Goal: Information Seeking & Learning: Understand process/instructions

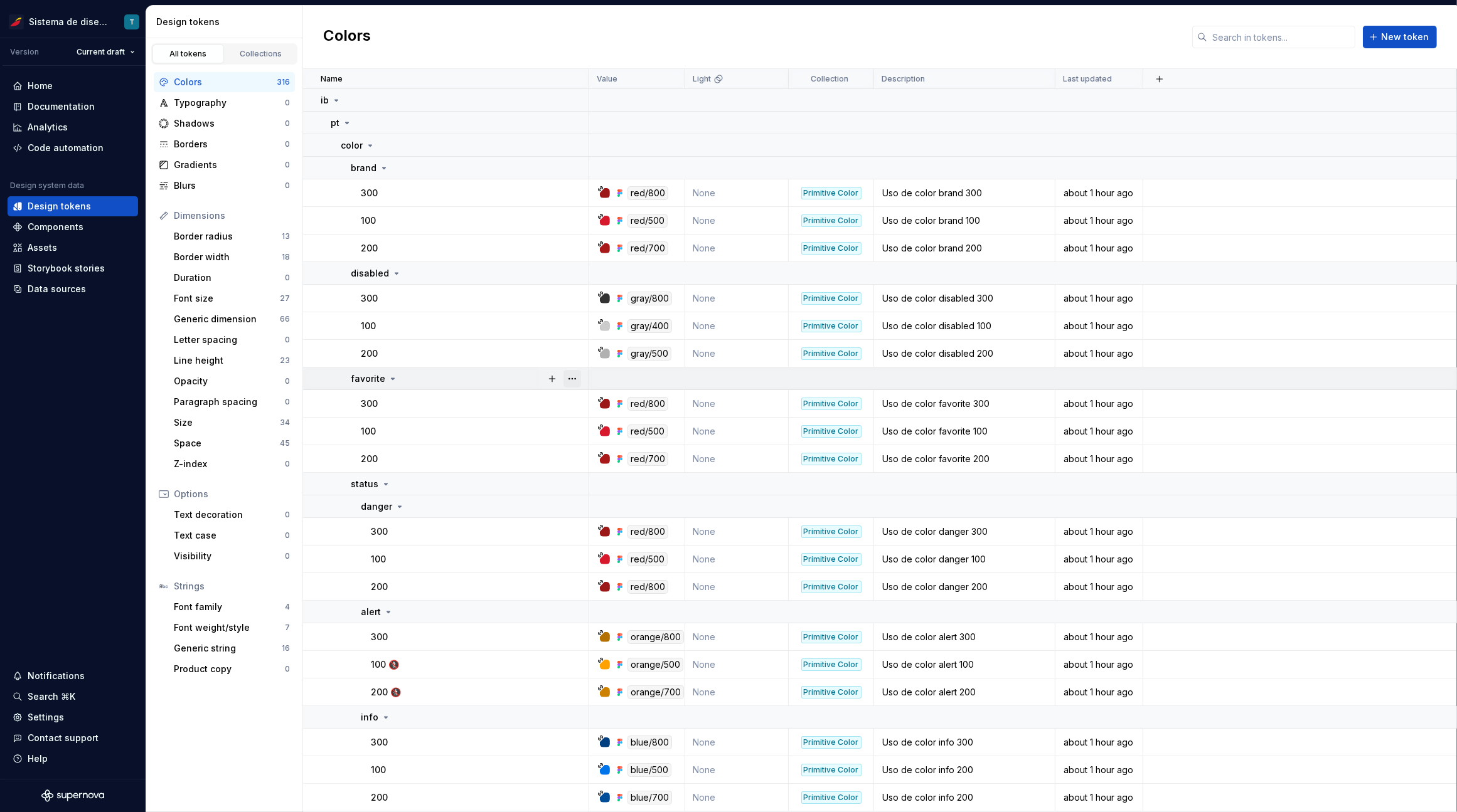
click at [578, 375] on button "button" at bounding box center [572, 378] width 17 height 17
click at [478, 506] on html "Sistema de diseño Iberia T Version Current draft Home Documentation Analytics C…" at bounding box center [728, 406] width 1457 height 812
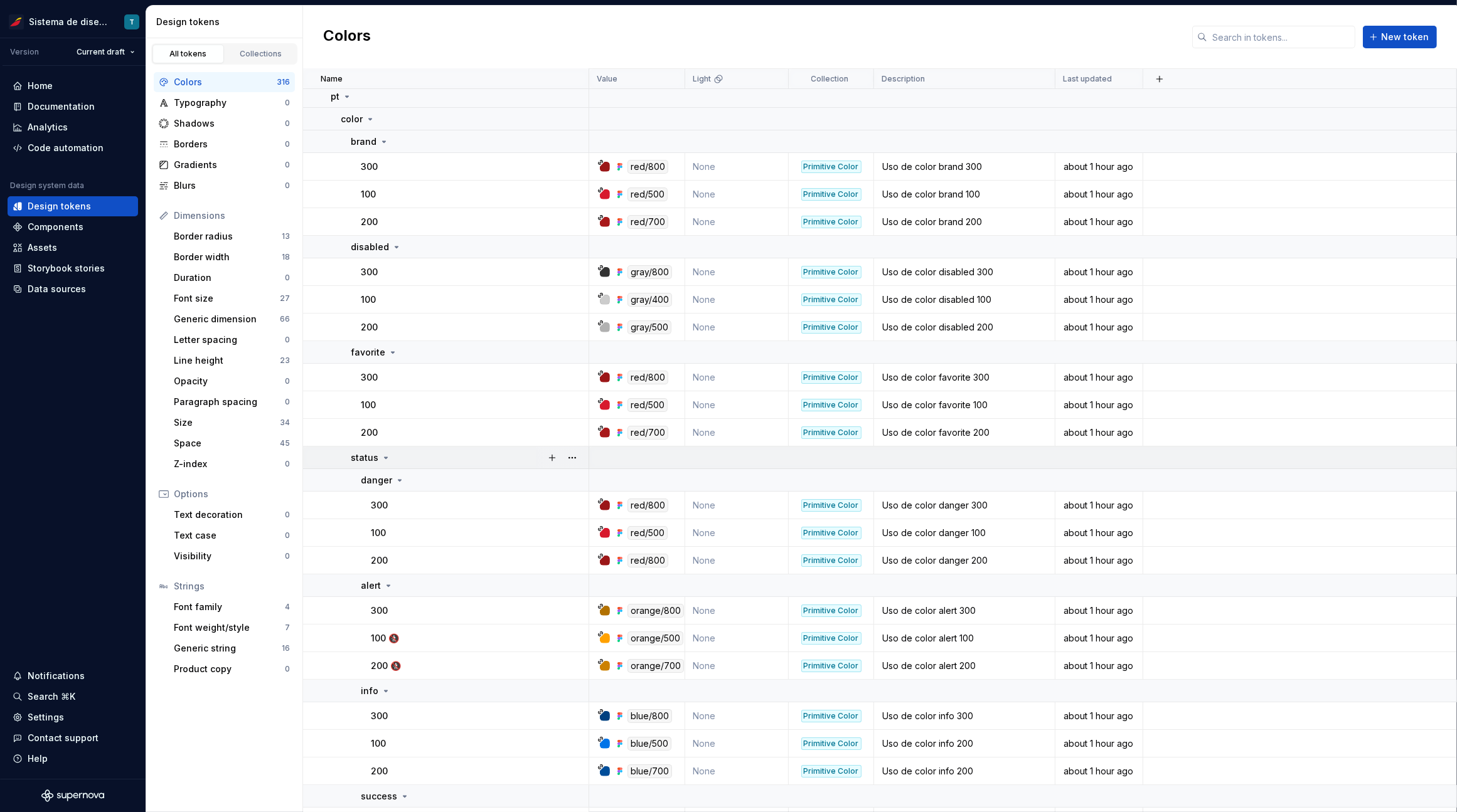
scroll to position [35, 0]
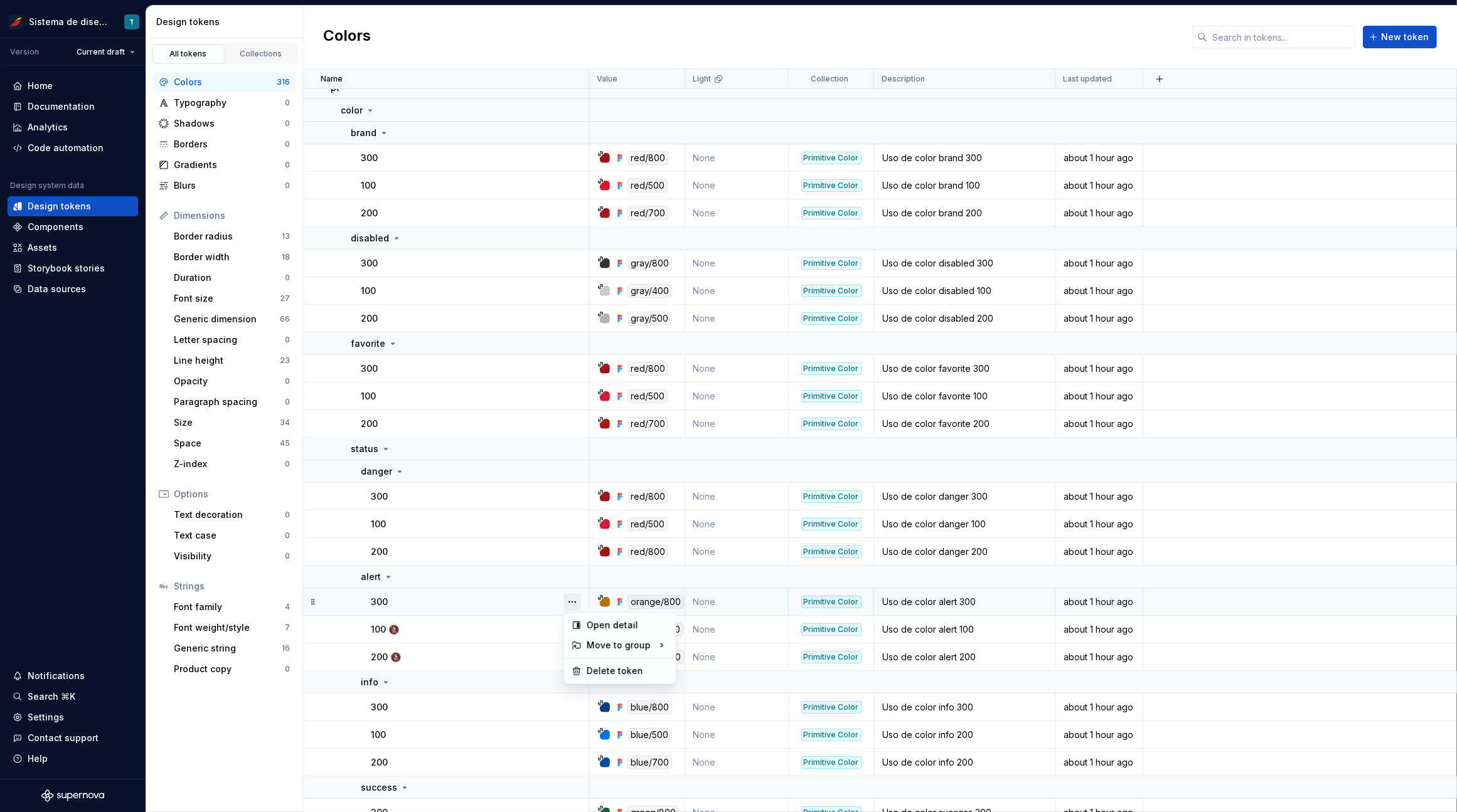
click at [577, 599] on button "button" at bounding box center [572, 602] width 17 height 17
click at [580, 667] on icon at bounding box center [576, 671] width 10 height 10
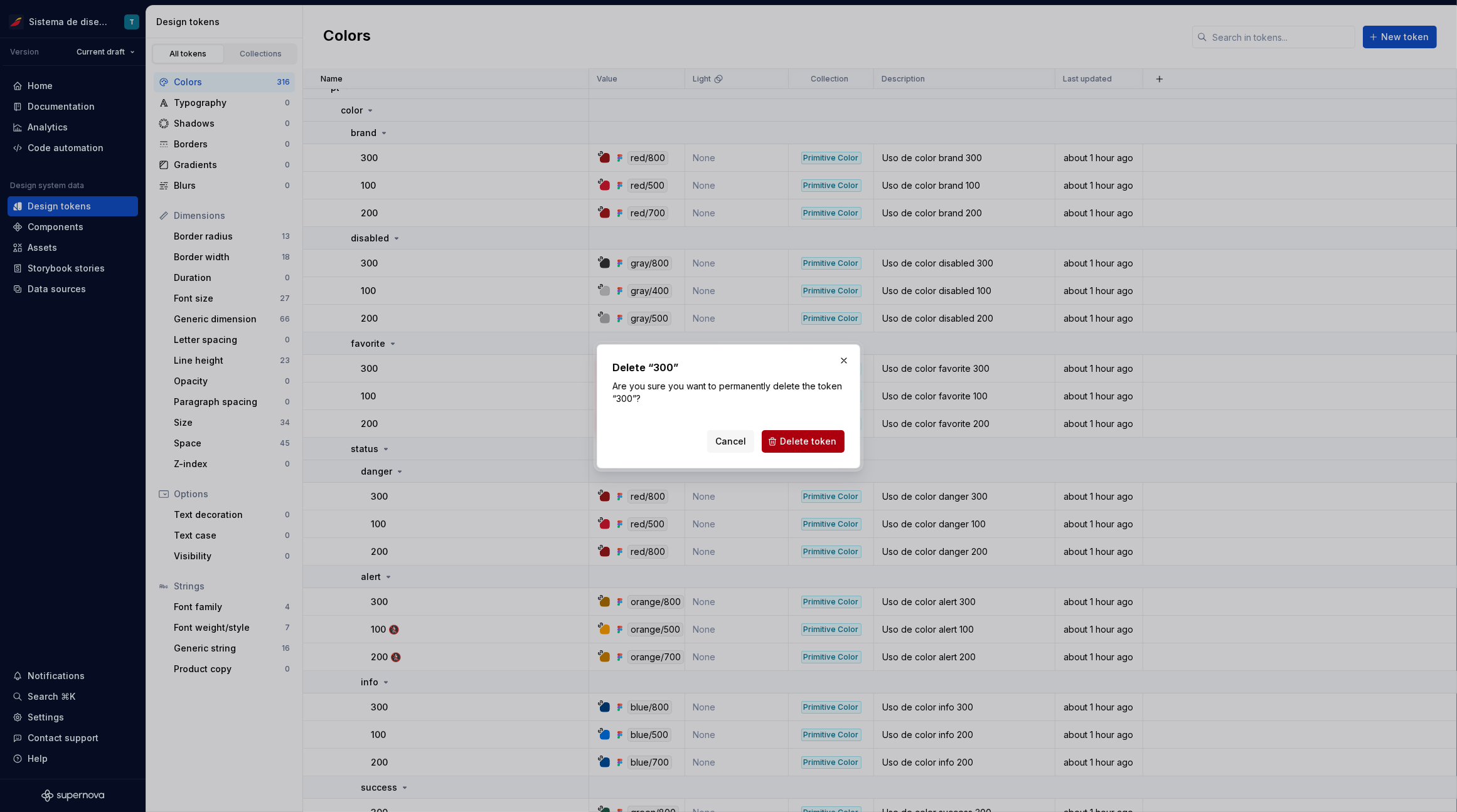
click at [796, 443] on span "Delete token" at bounding box center [808, 441] width 56 height 13
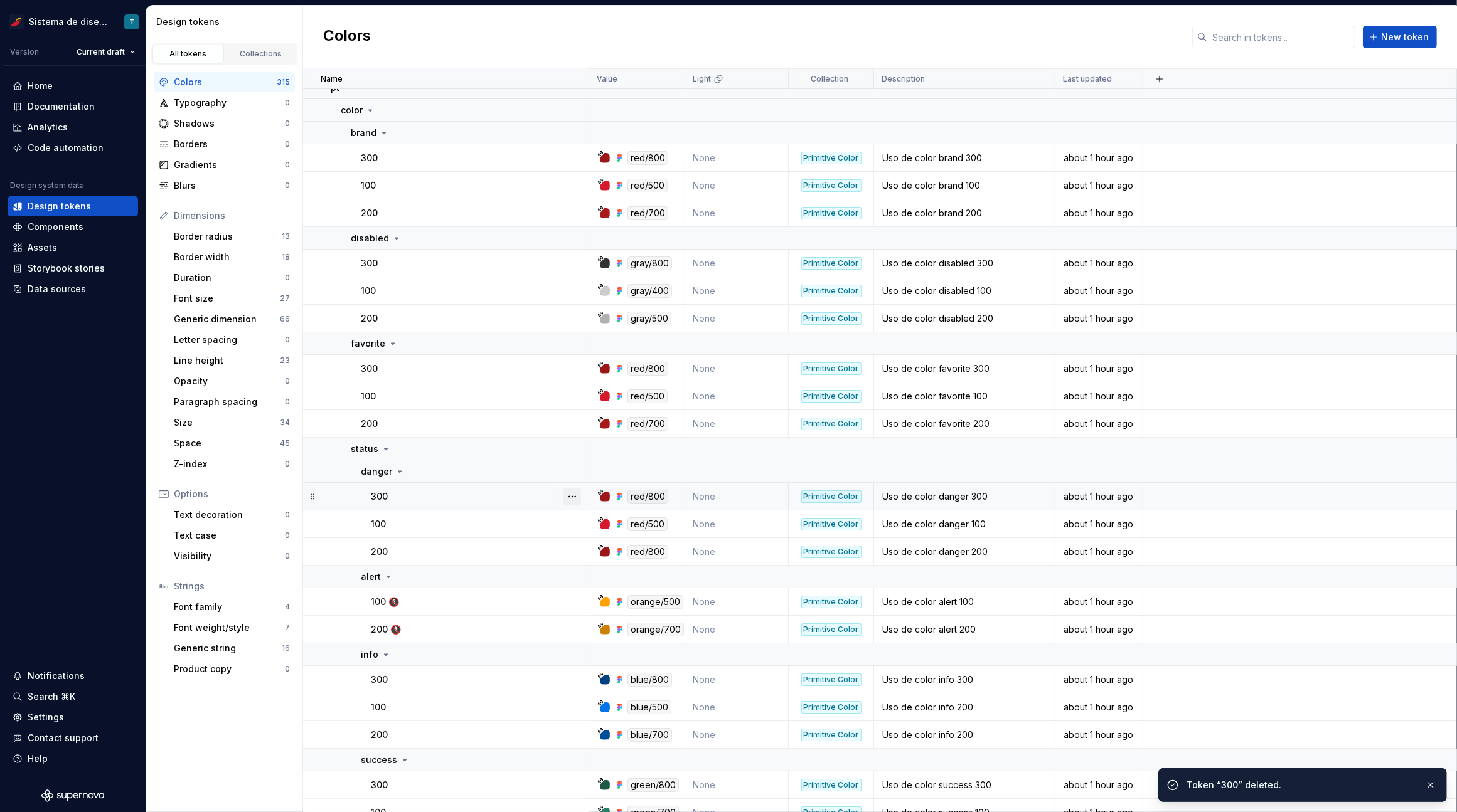
click at [574, 497] on button "button" at bounding box center [572, 496] width 17 height 17
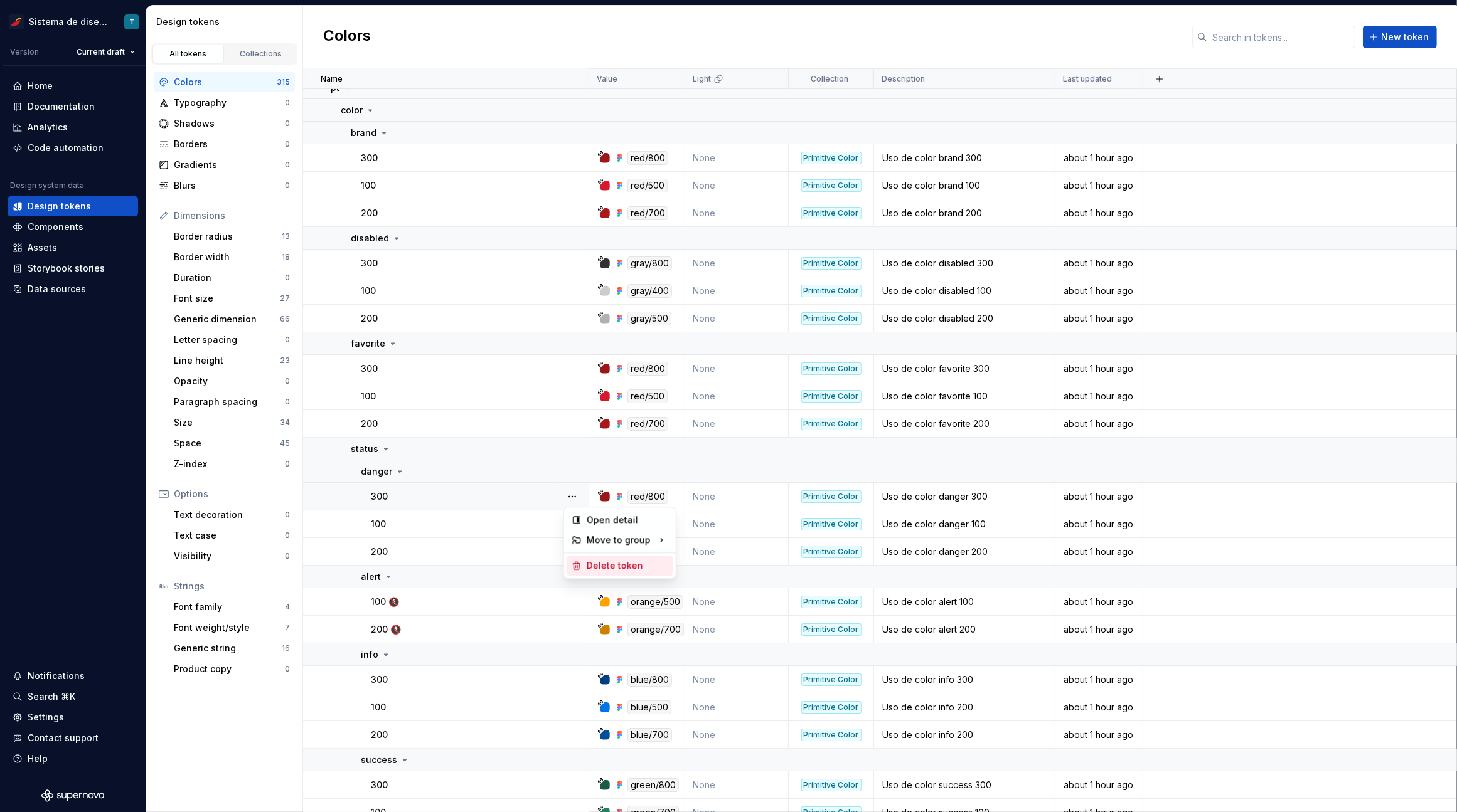
click at [623, 565] on div "Delete token" at bounding box center [627, 565] width 82 height 13
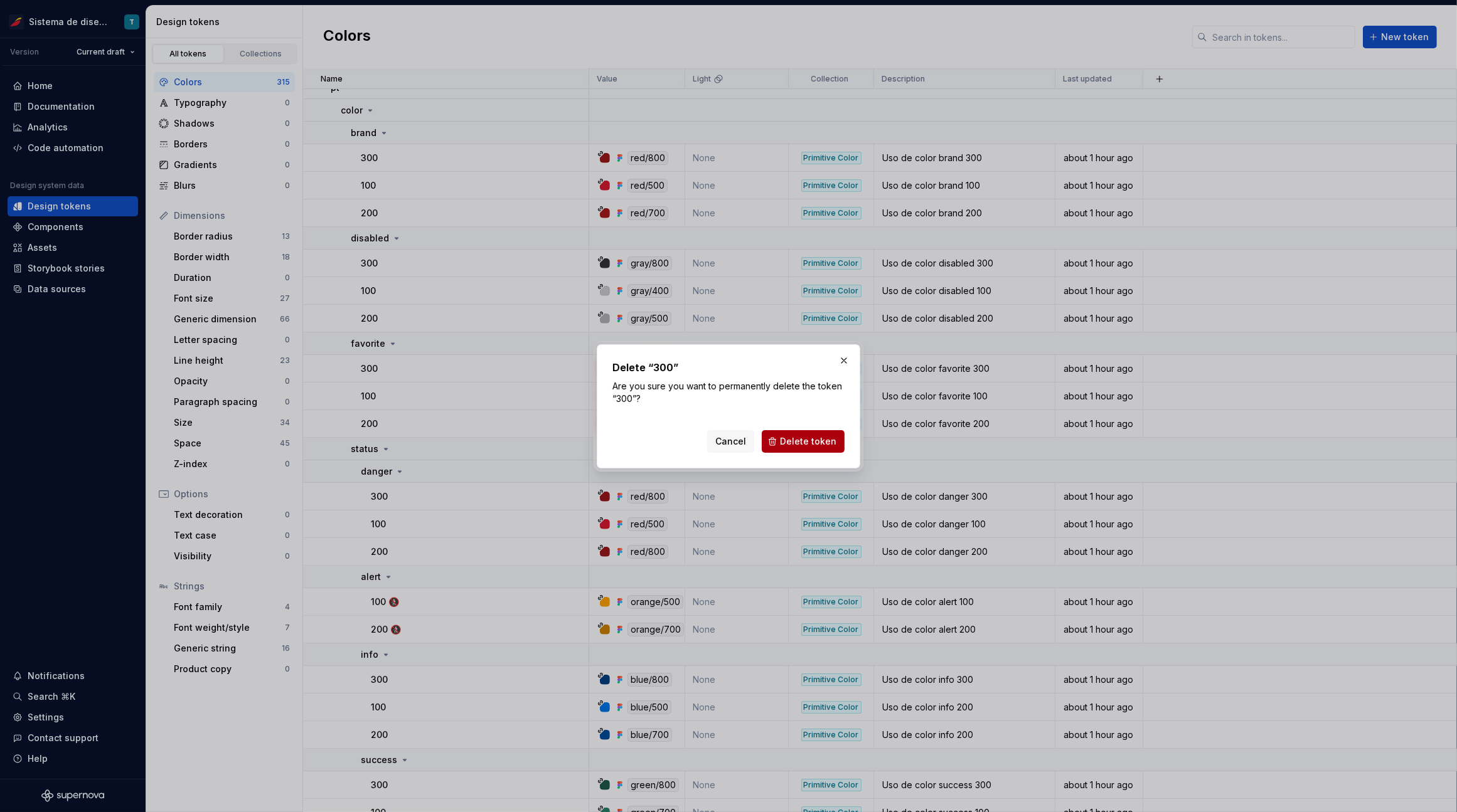
click at [800, 442] on span "Delete token" at bounding box center [808, 441] width 56 height 13
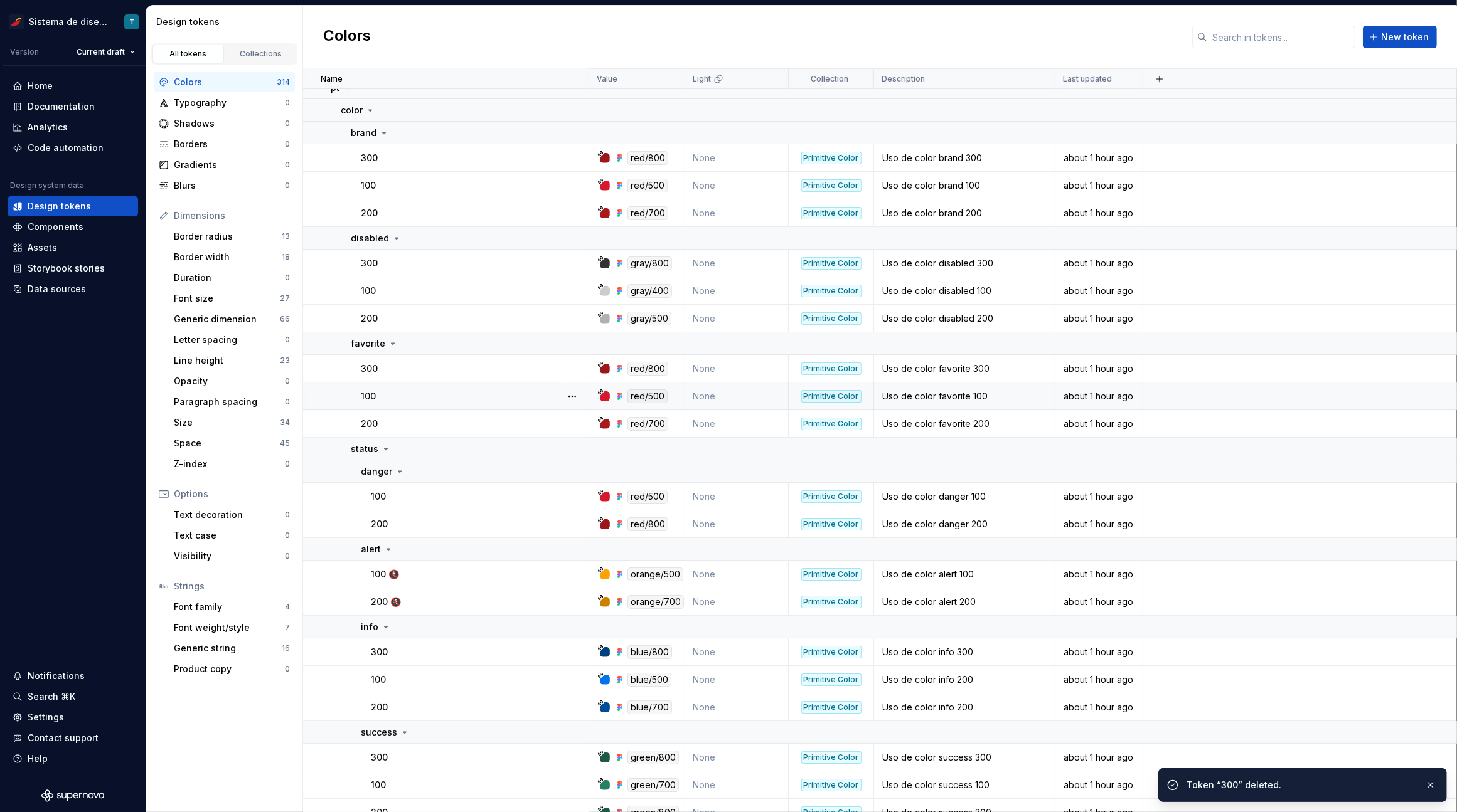
scroll to position [0, 0]
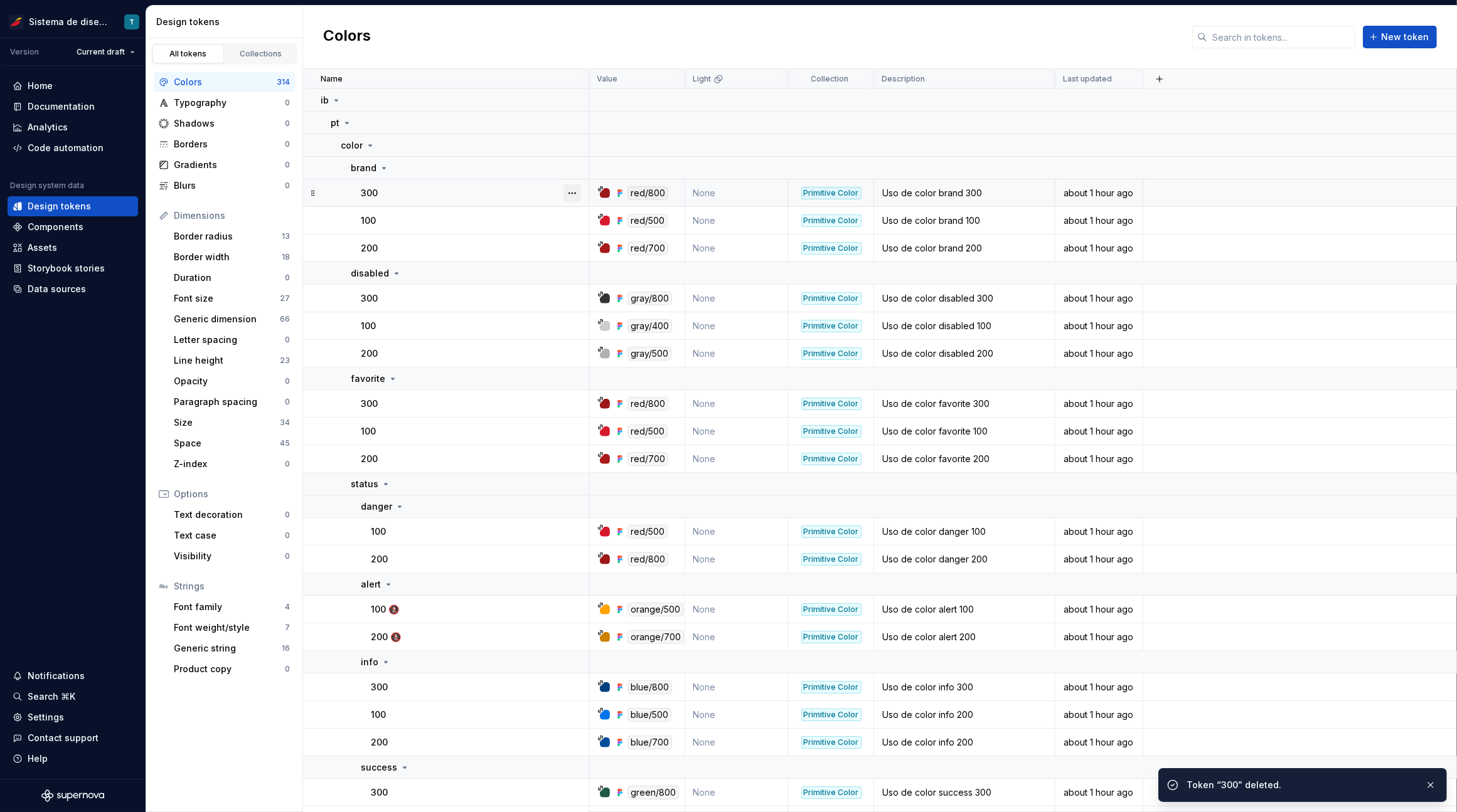
click at [575, 192] on button "button" at bounding box center [572, 193] width 17 height 17
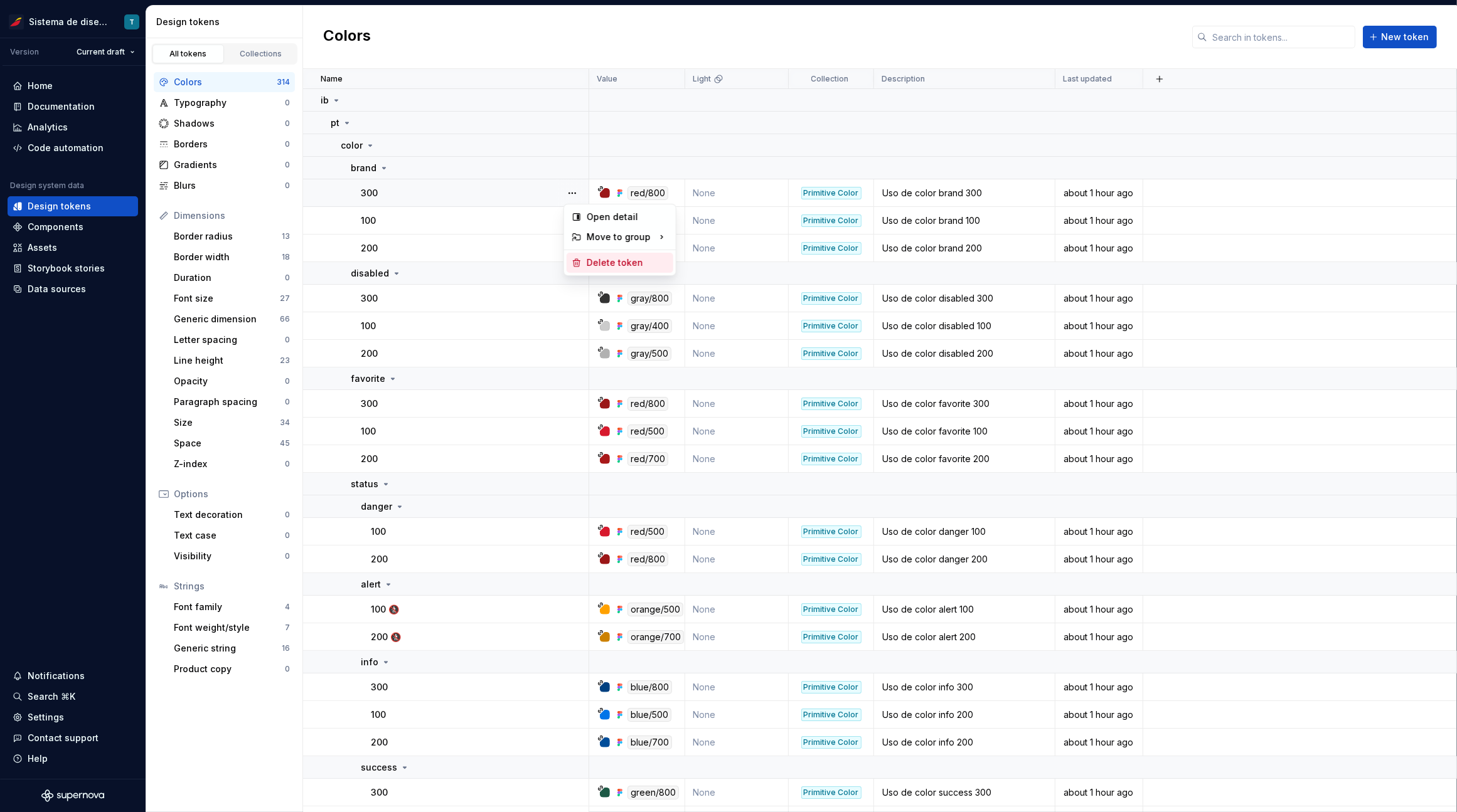
click at [596, 259] on div "Delete token" at bounding box center [627, 262] width 82 height 13
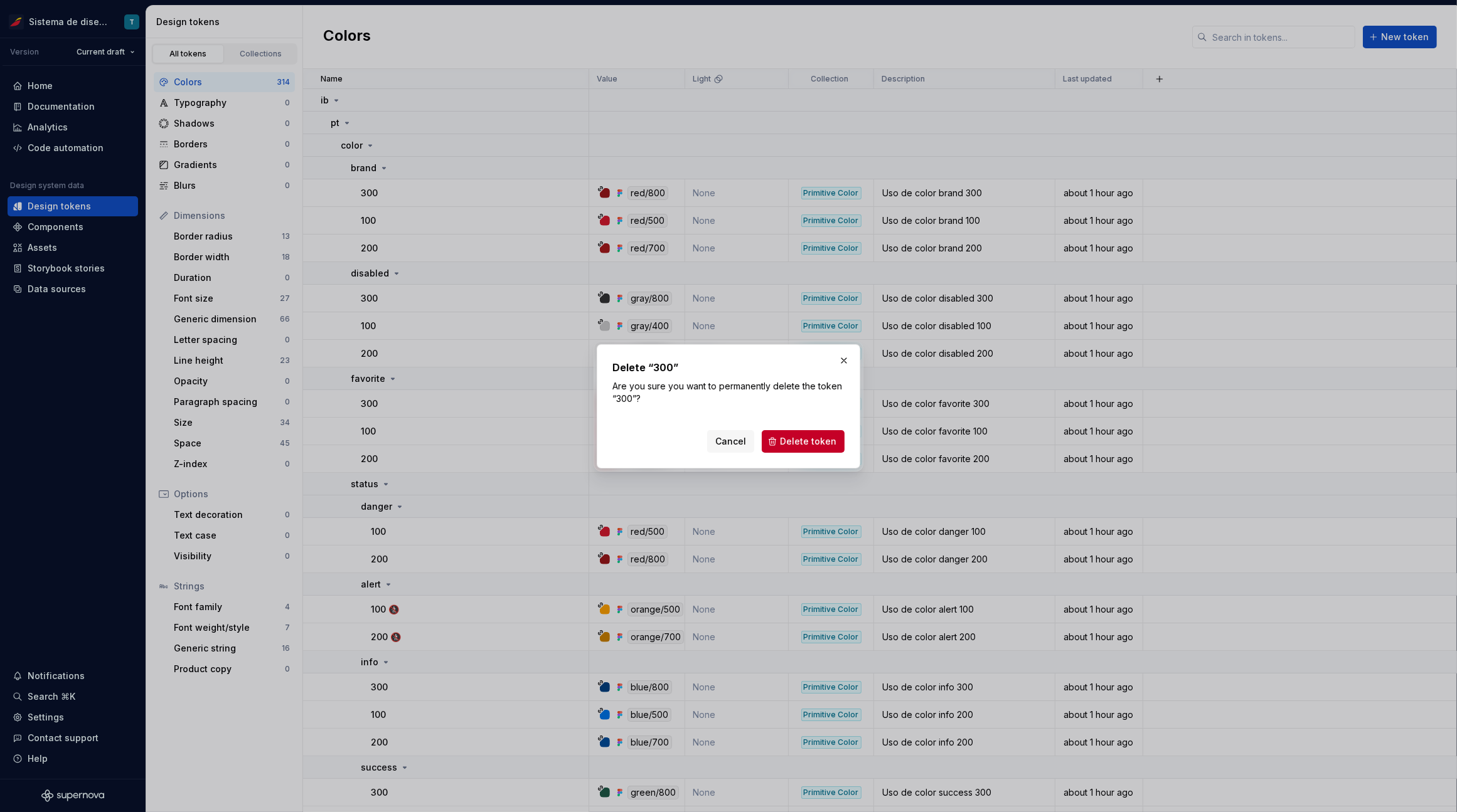
click at [814, 443] on span "Delete token" at bounding box center [808, 441] width 56 height 13
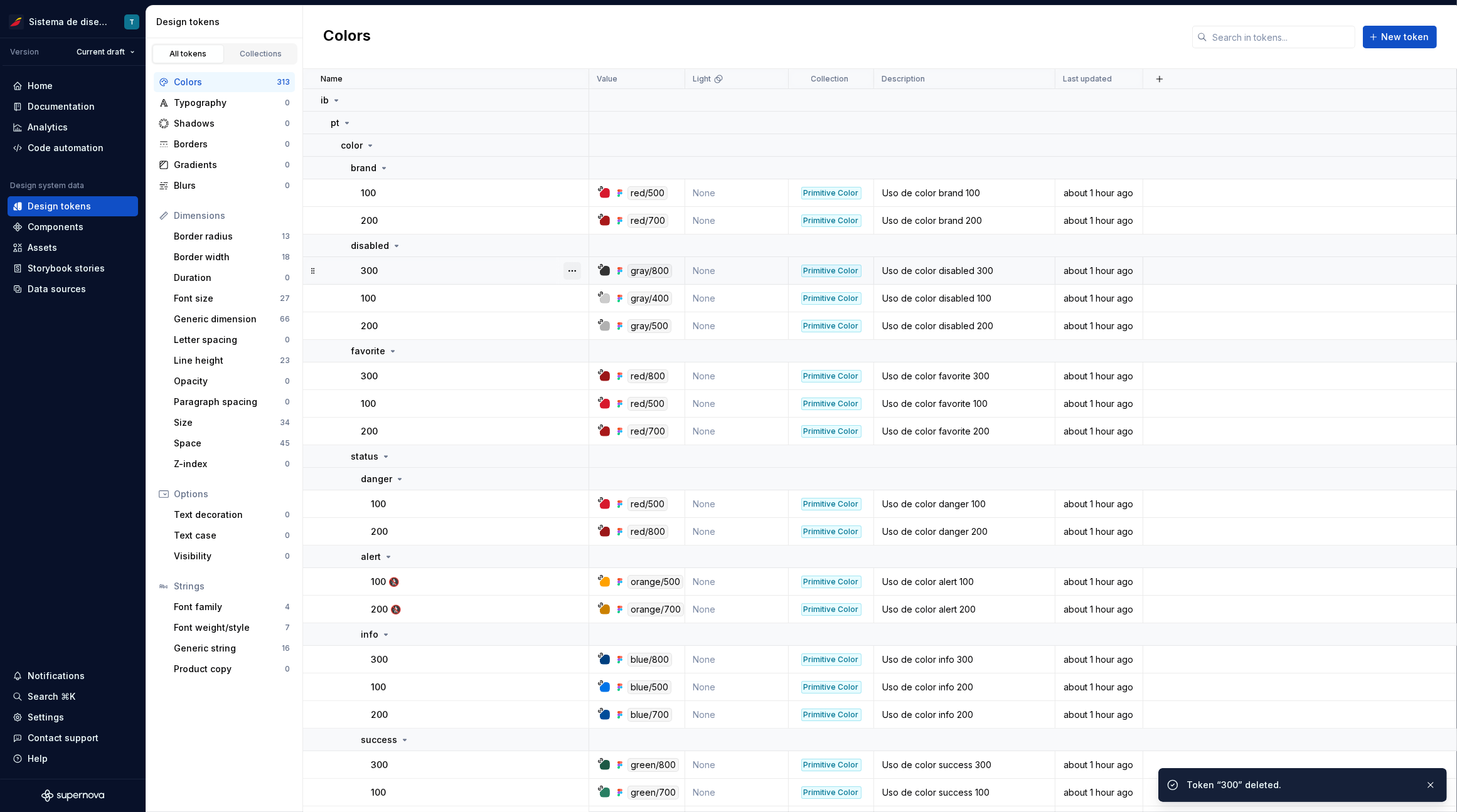
click at [568, 268] on button "button" at bounding box center [572, 270] width 17 height 17
click at [602, 338] on div "Delete token" at bounding box center [627, 340] width 82 height 13
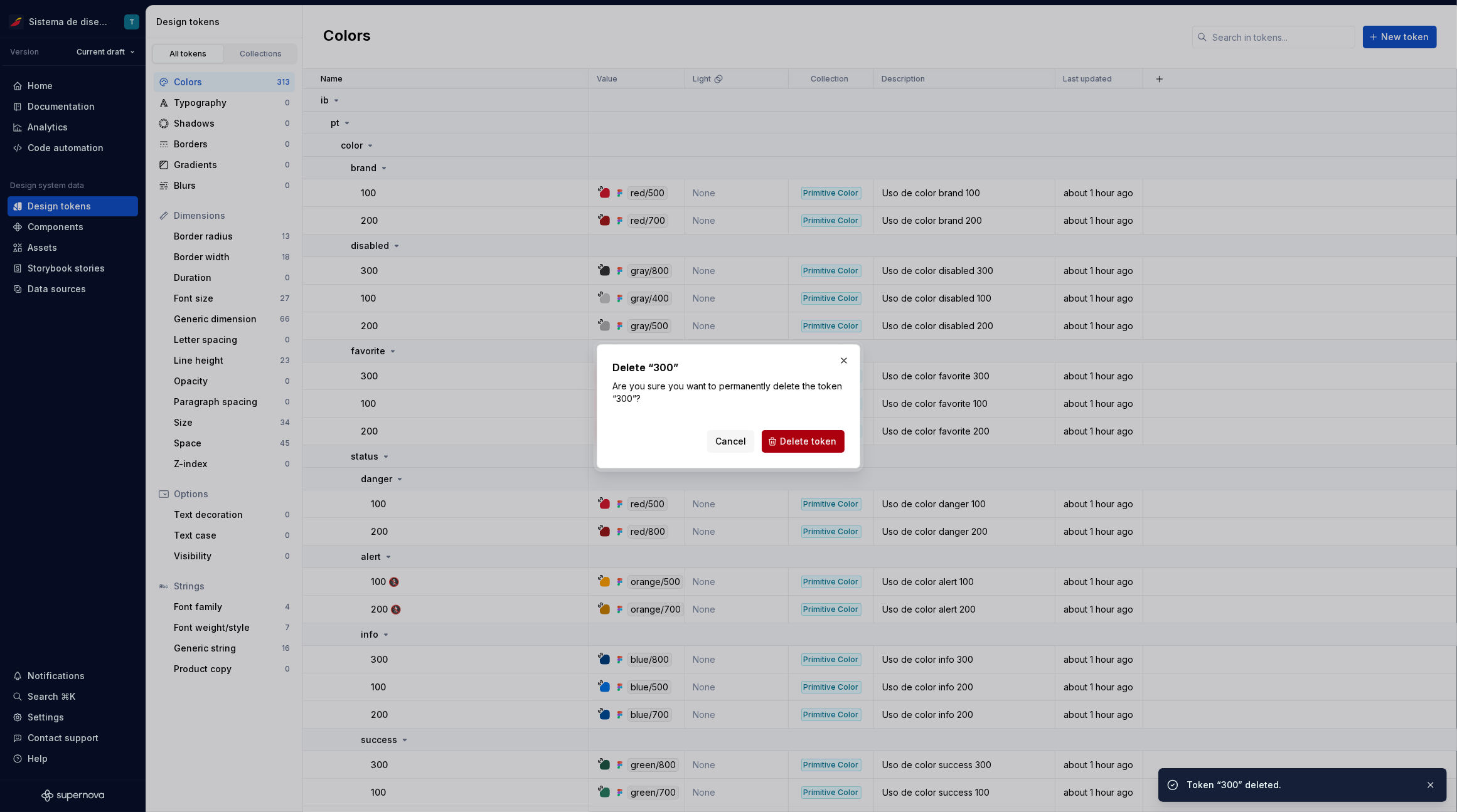
click at [814, 433] on button "Delete token" at bounding box center [802, 441] width 83 height 23
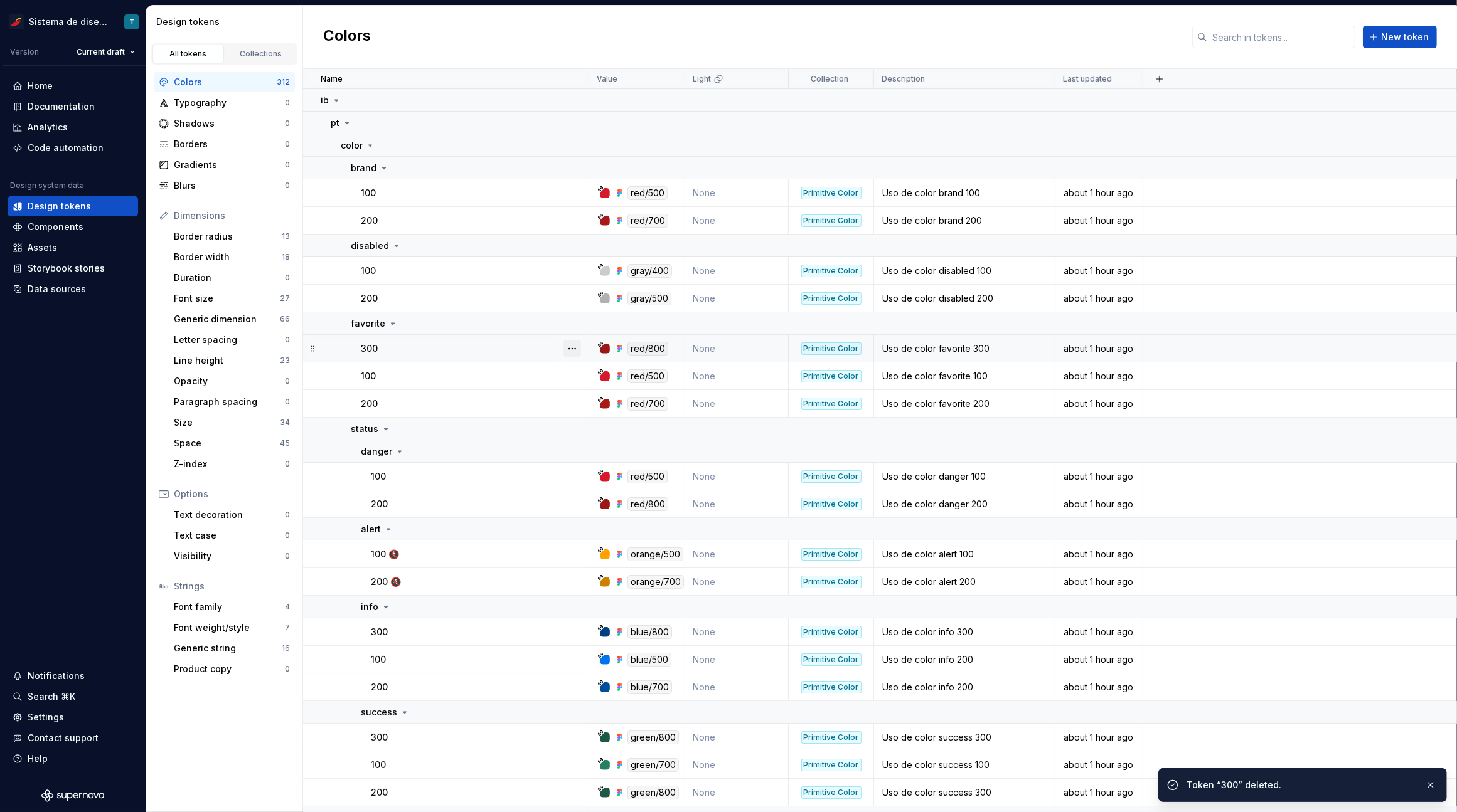
click at [575, 348] on button "button" at bounding box center [572, 349] width 17 height 17
click at [601, 418] on div "Delete token" at bounding box center [627, 418] width 82 height 13
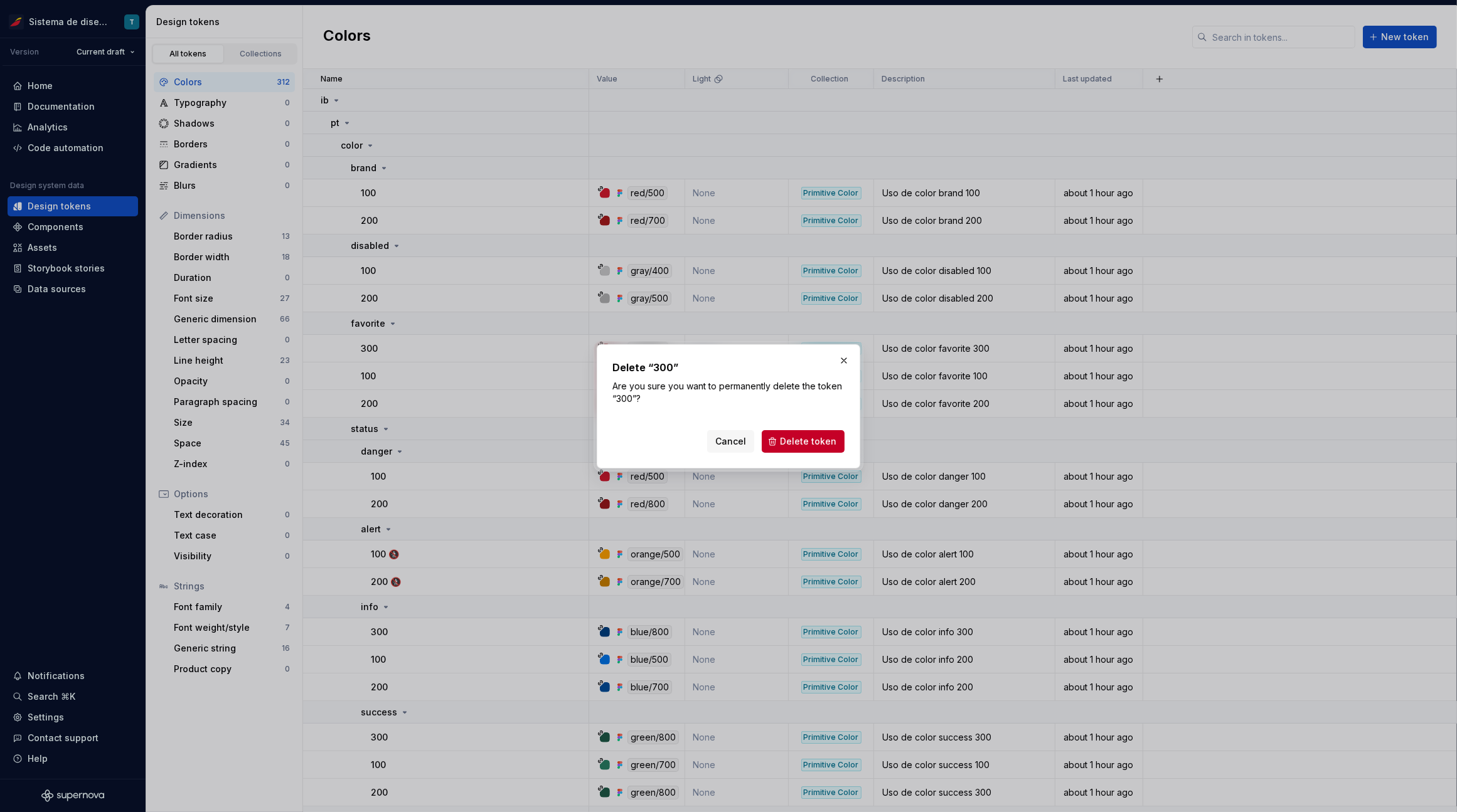
click at [814, 440] on span "Delete token" at bounding box center [808, 441] width 56 height 13
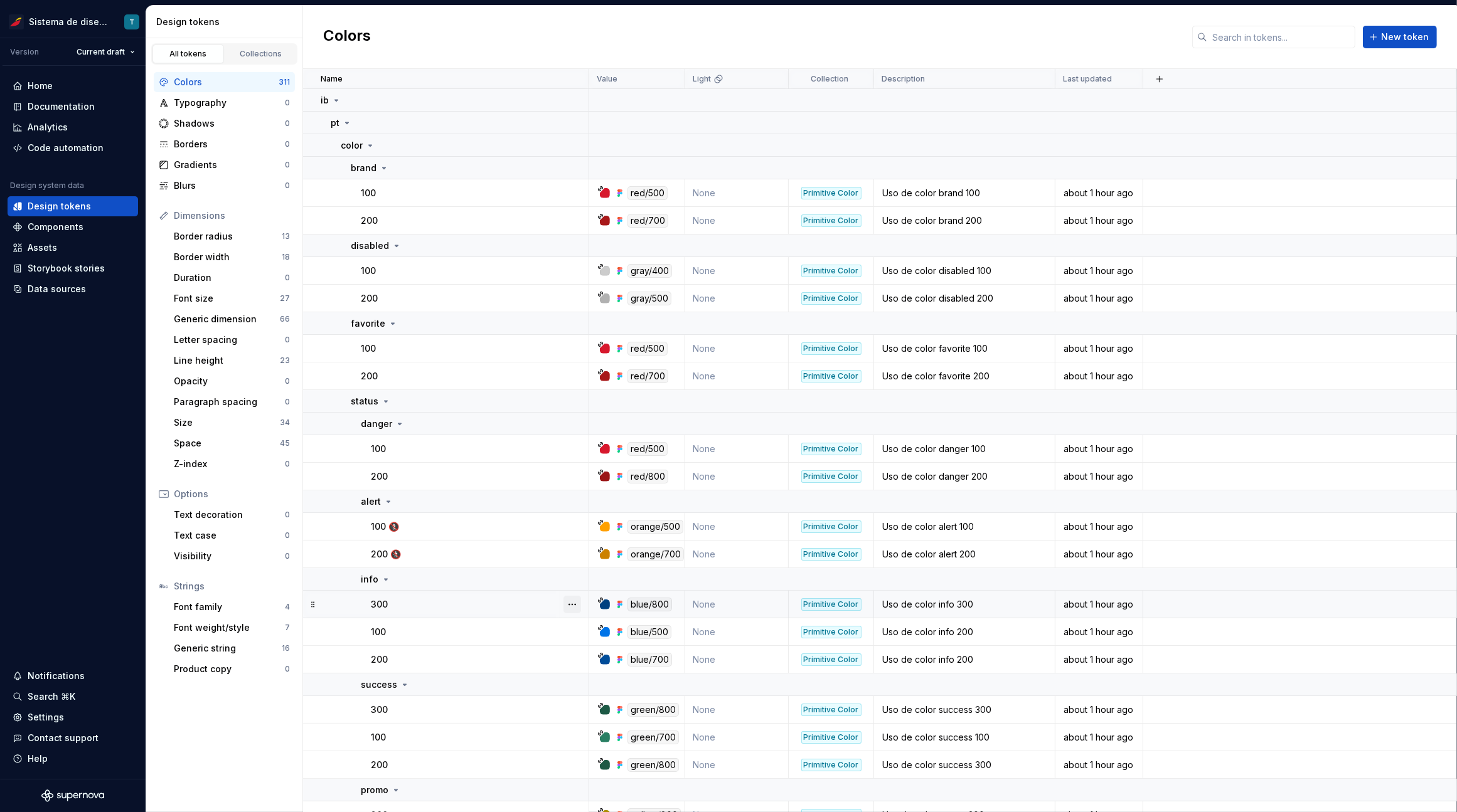
click at [568, 600] on button "button" at bounding box center [572, 605] width 17 height 17
click at [600, 672] on div "Delete token" at bounding box center [627, 673] width 82 height 13
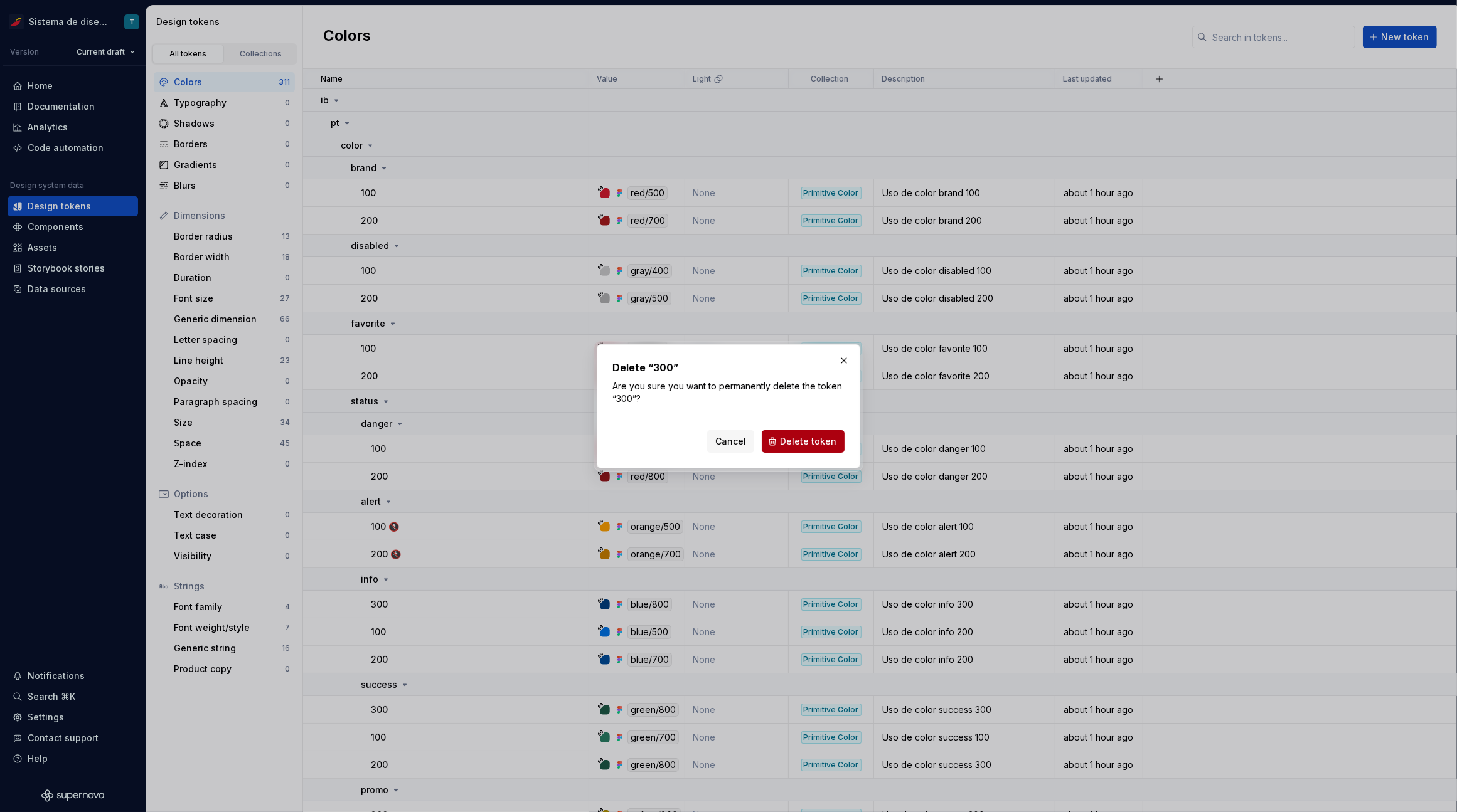
click at [795, 438] on span "Delete token" at bounding box center [808, 441] width 56 height 13
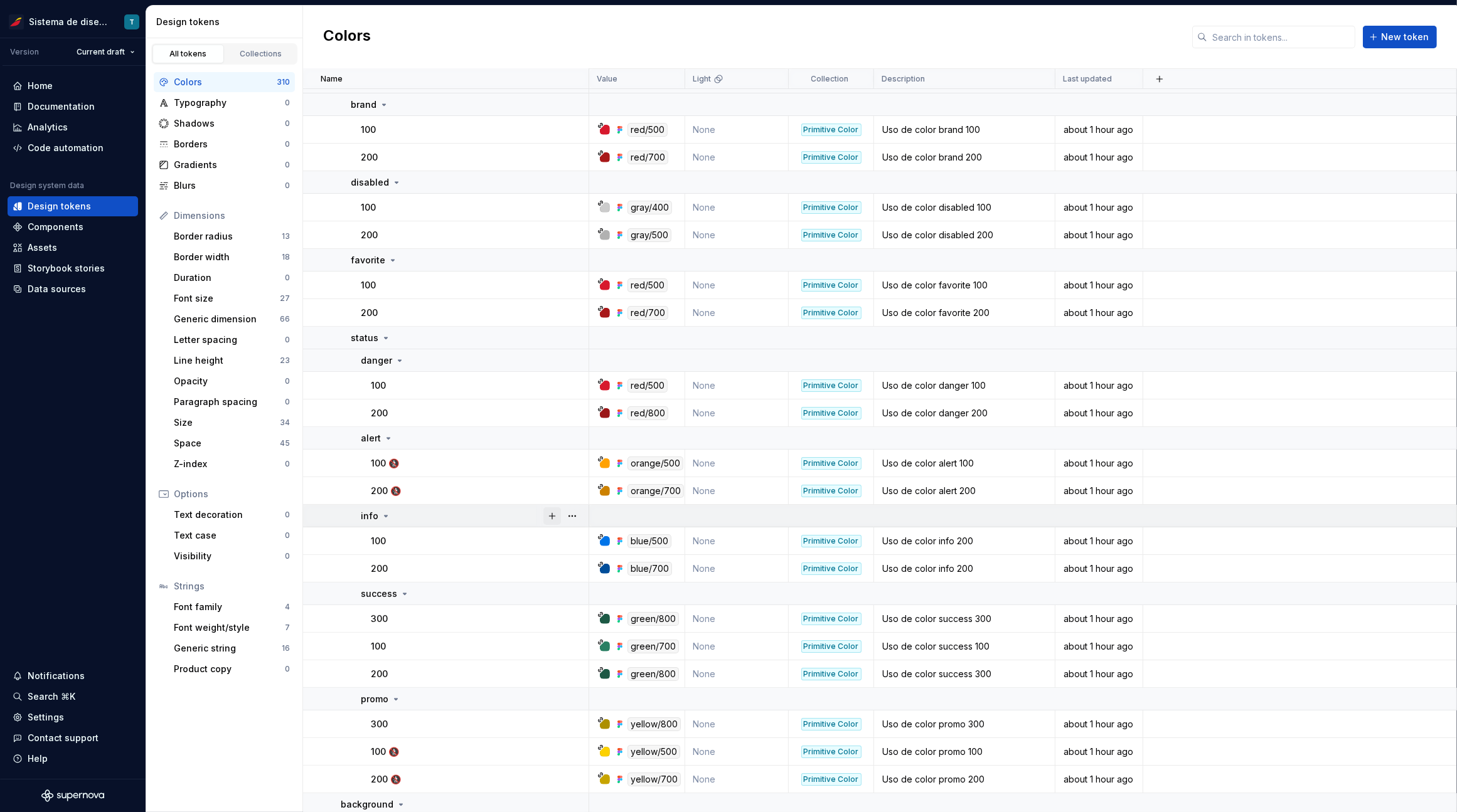
scroll to position [72, 0]
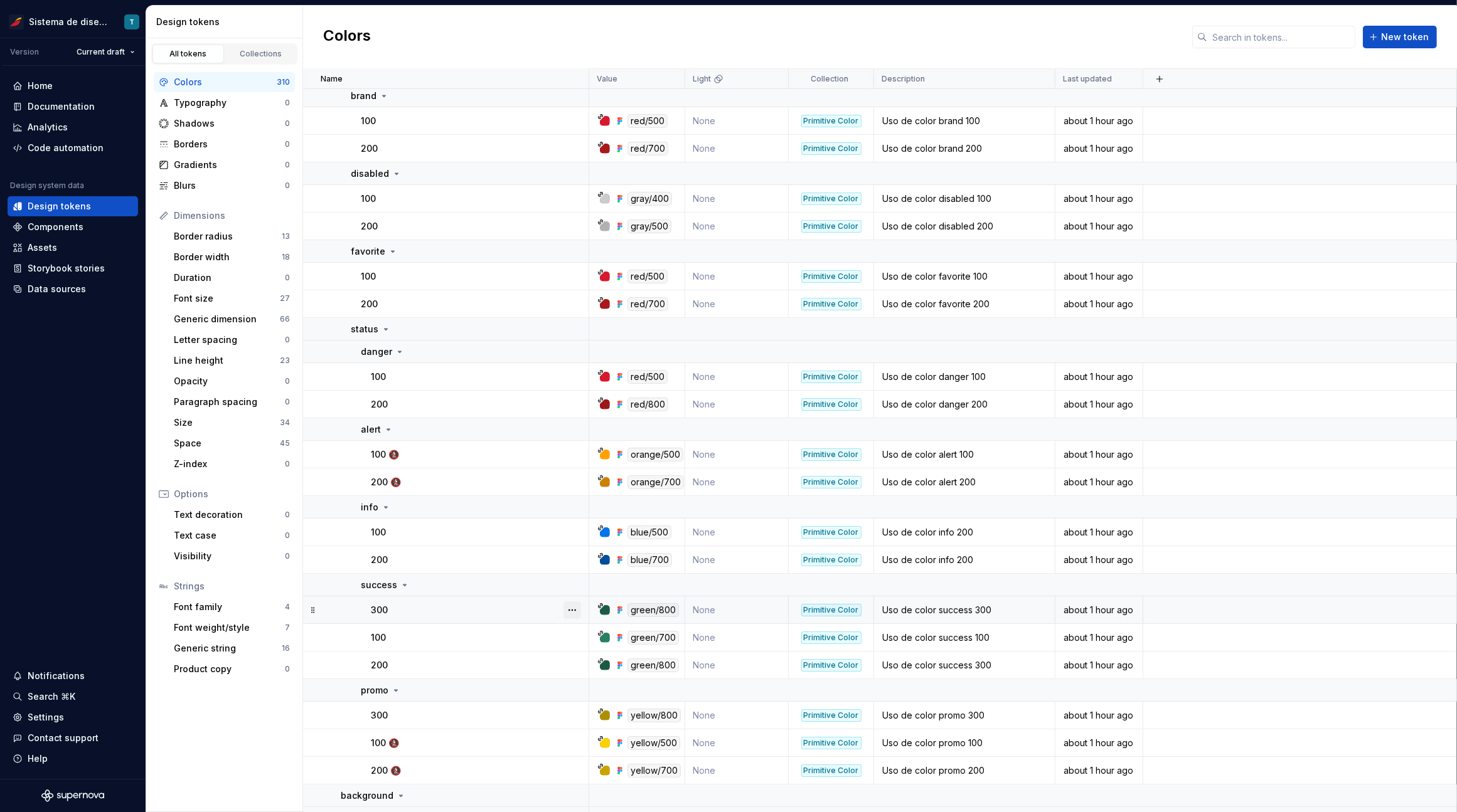
click at [574, 607] on button "button" at bounding box center [572, 610] width 17 height 17
click at [609, 683] on div "Delete token" at bounding box center [627, 679] width 82 height 13
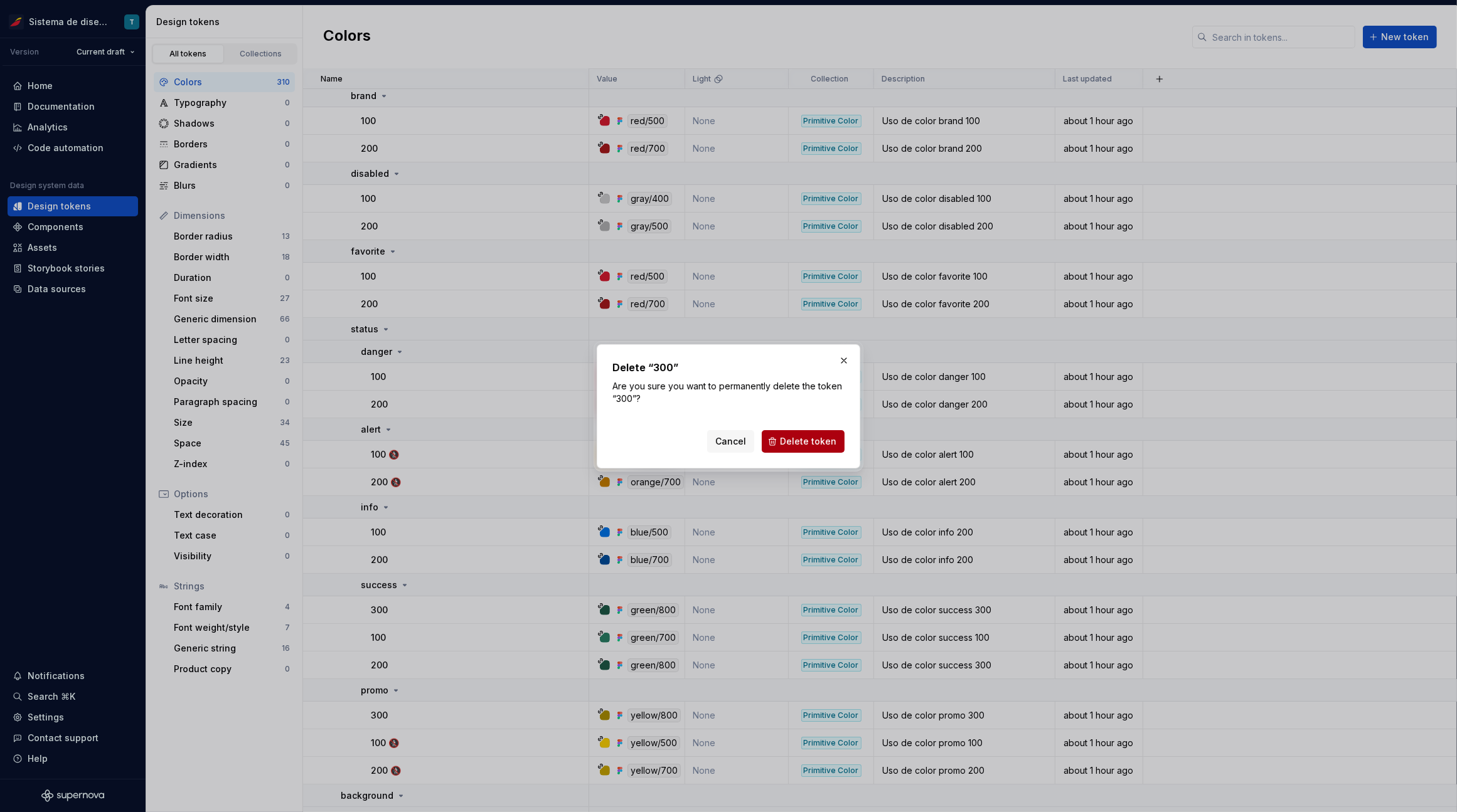
click at [796, 437] on span "Delete token" at bounding box center [808, 441] width 56 height 13
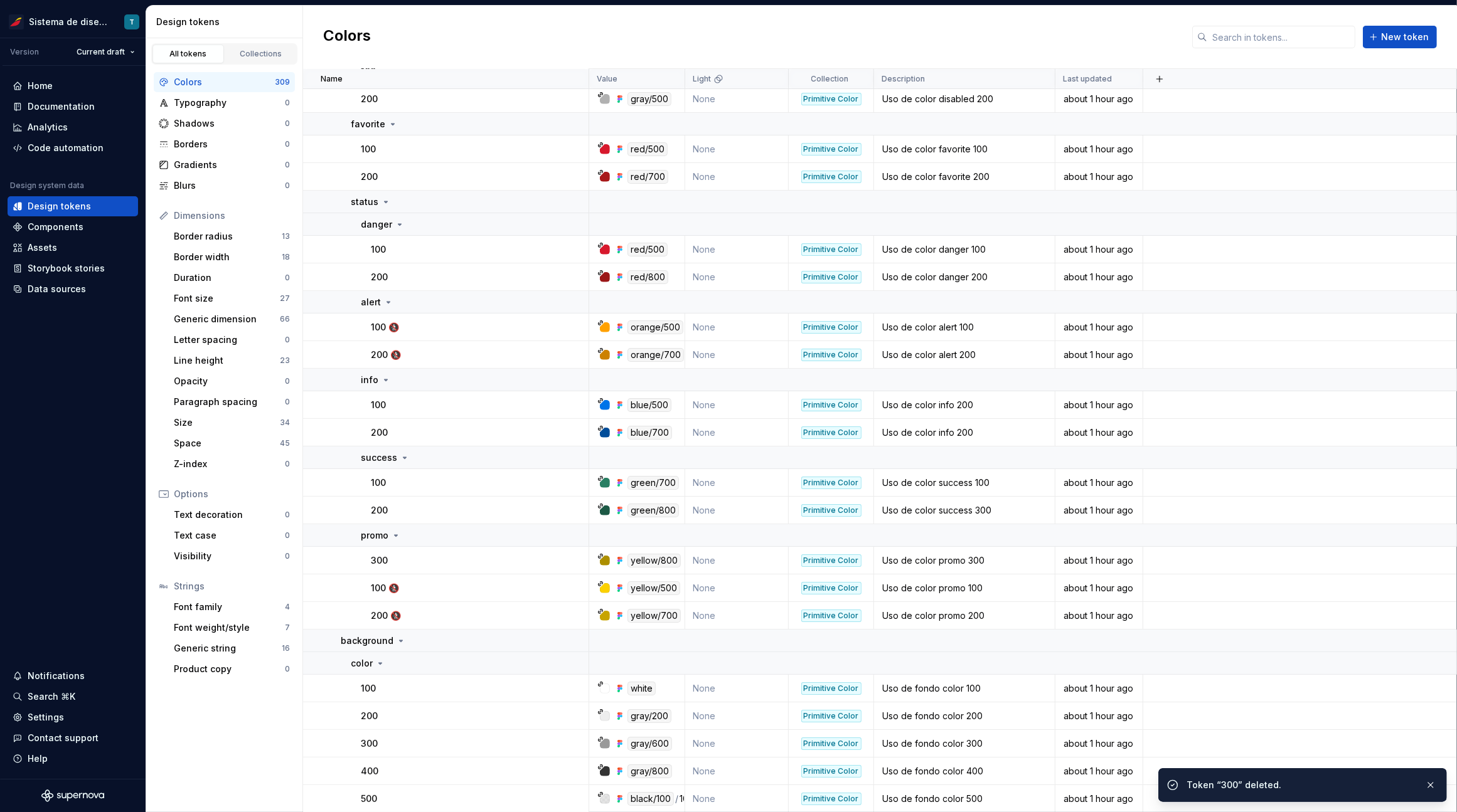
scroll to position [272, 0]
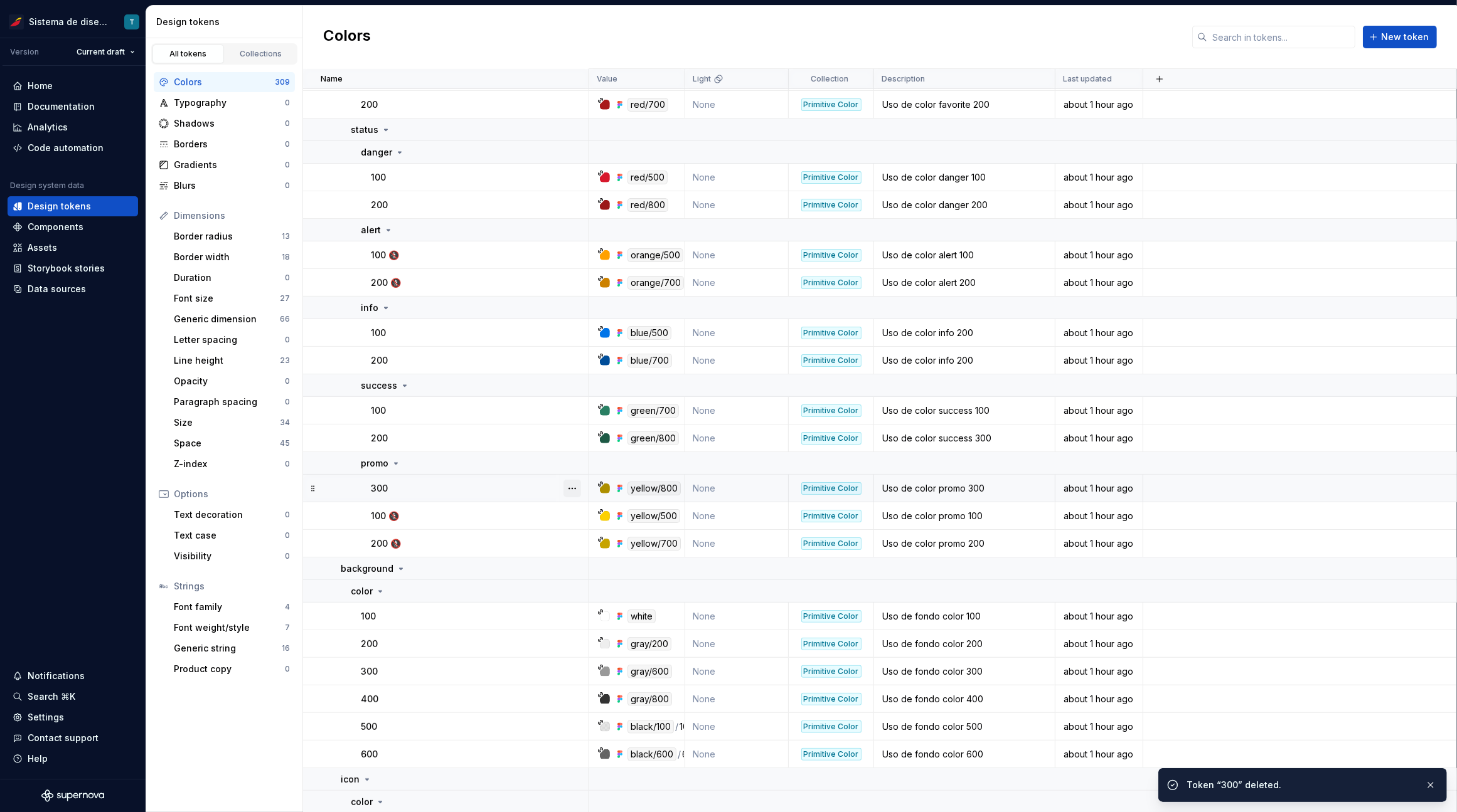
click at [578, 483] on button "button" at bounding box center [572, 489] width 17 height 17
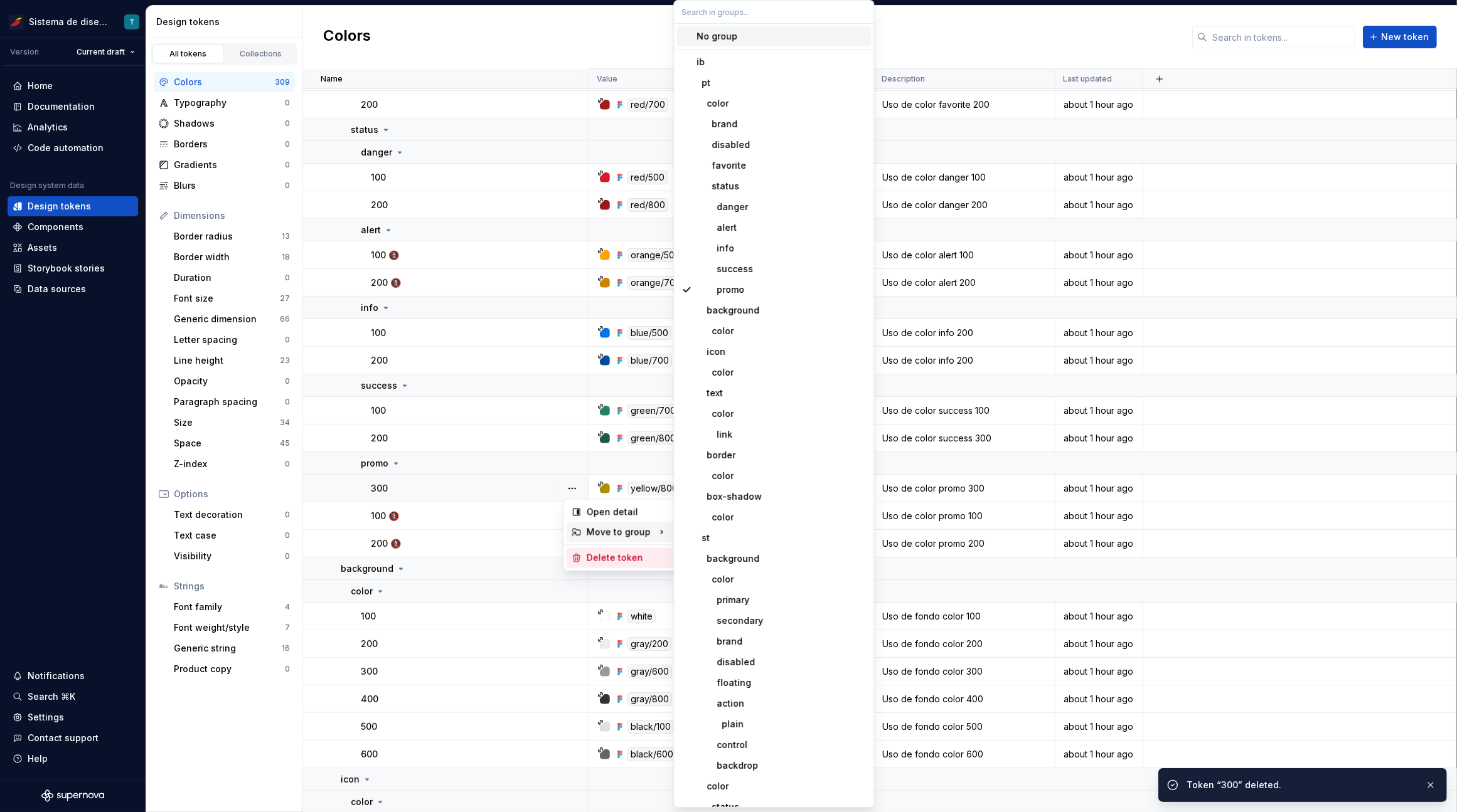
click at [595, 556] on div "Delete token" at bounding box center [627, 557] width 82 height 13
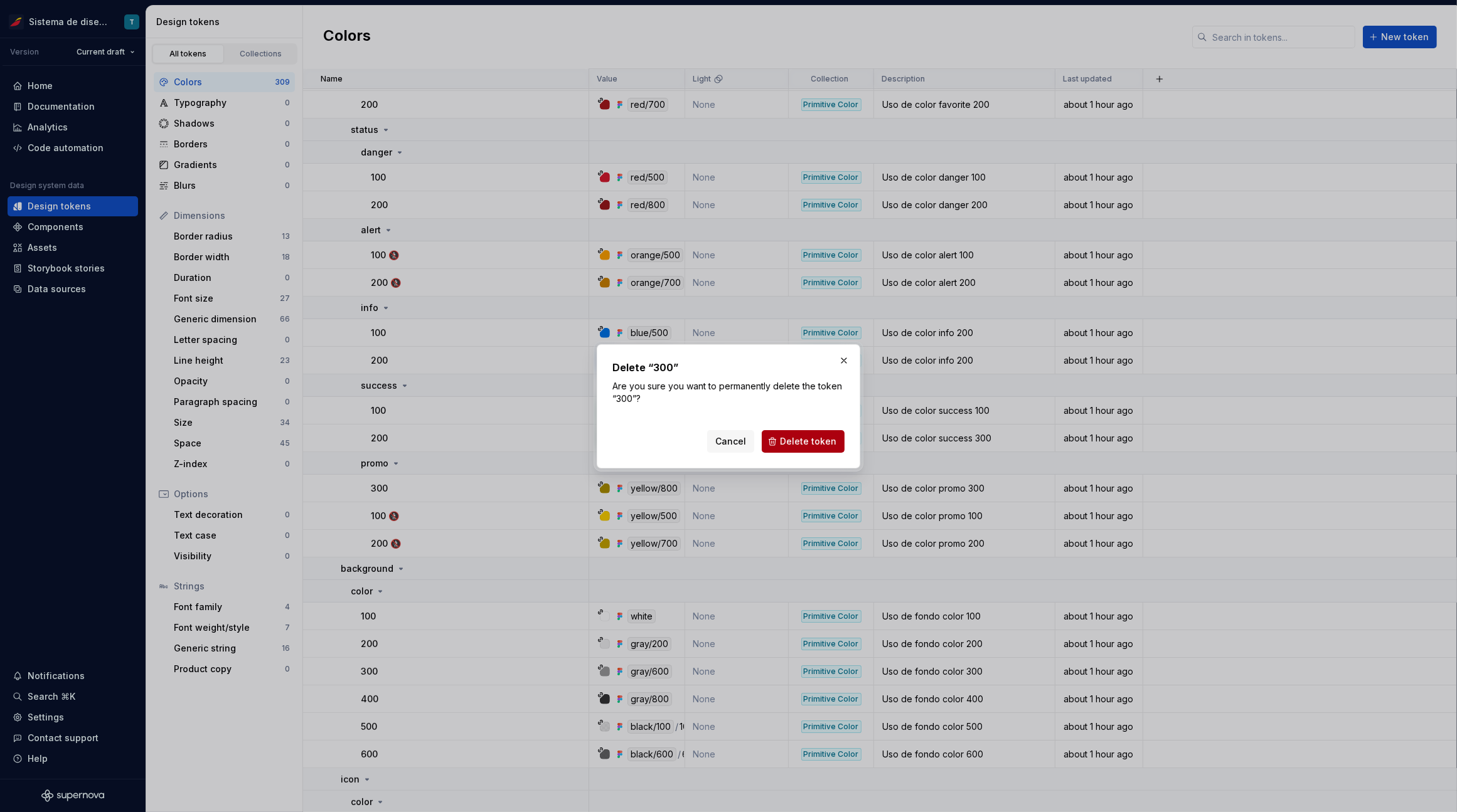
click at [781, 442] on button "Delete token" at bounding box center [802, 441] width 83 height 23
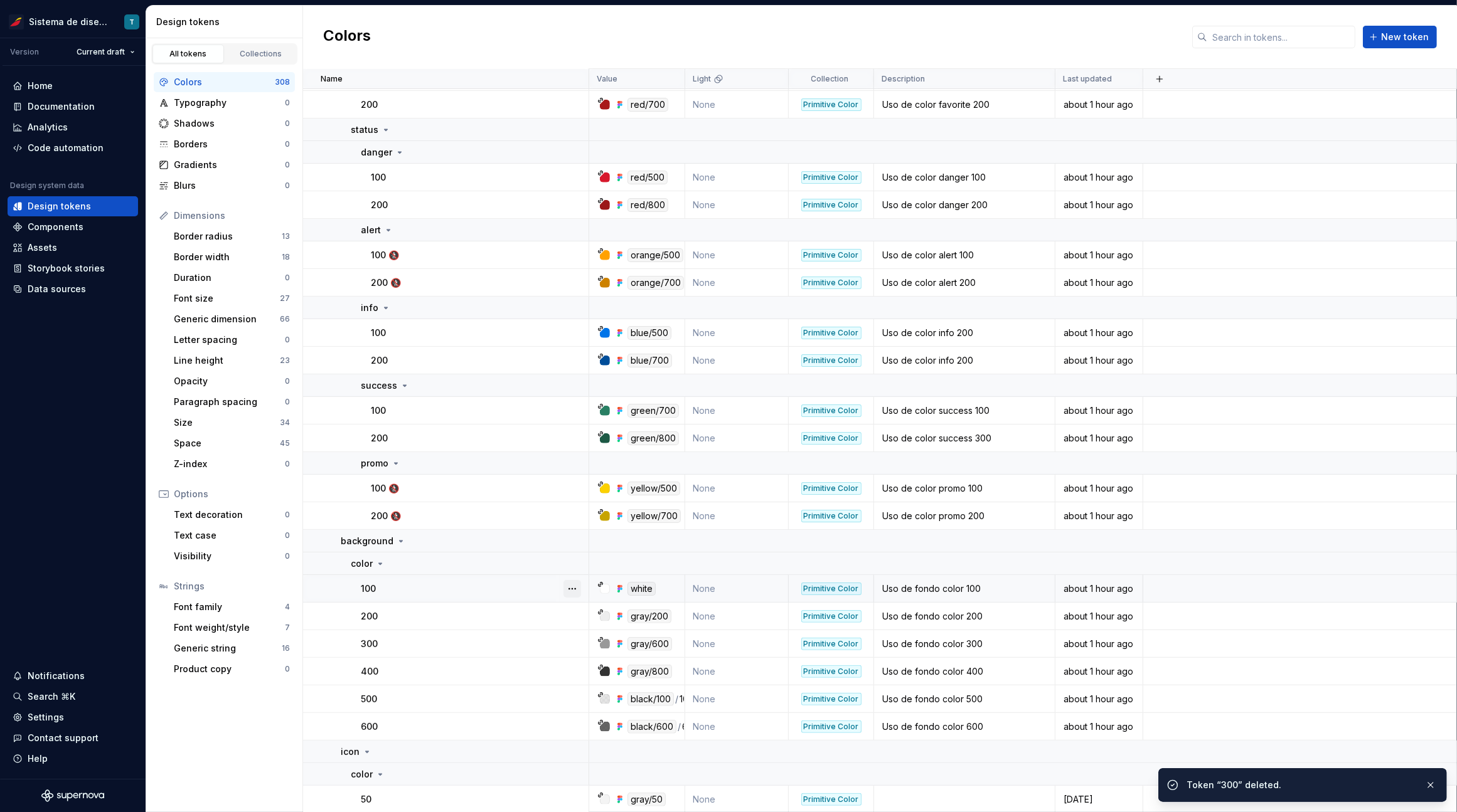
click at [579, 585] on button "button" at bounding box center [572, 589] width 17 height 17
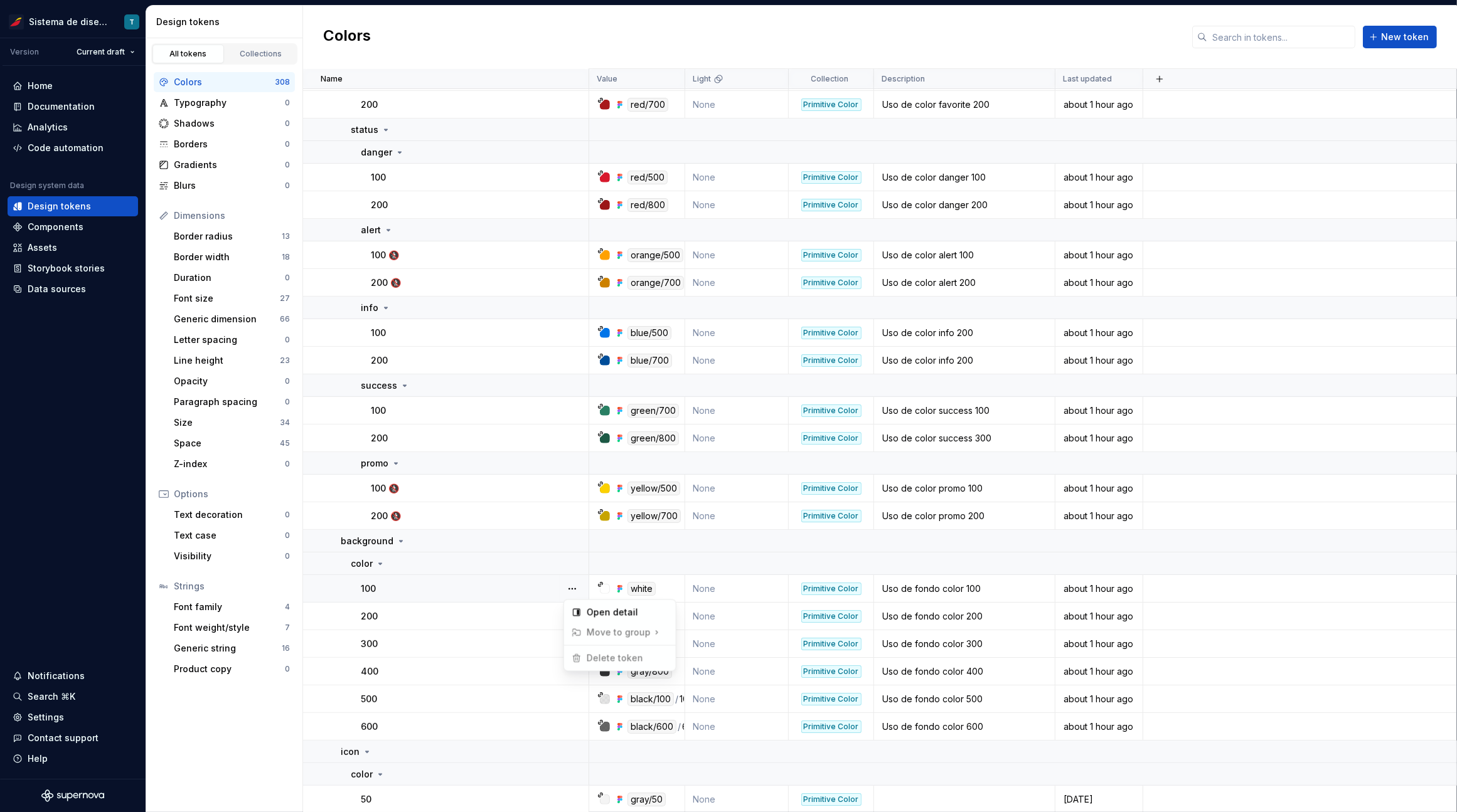
click at [533, 620] on html "Sistema de diseño Iberia T Version Current draft Home Documentation Analytics C…" at bounding box center [728, 406] width 1457 height 812
click at [574, 618] on button "button" at bounding box center [572, 616] width 17 height 17
click at [509, 650] on html "Sistema de diseño Iberia T Version Current draft Home Documentation Analytics C…" at bounding box center [728, 406] width 1457 height 812
click at [559, 643] on div at bounding box center [572, 644] width 32 height 27
click at [566, 644] on button "button" at bounding box center [572, 644] width 17 height 17
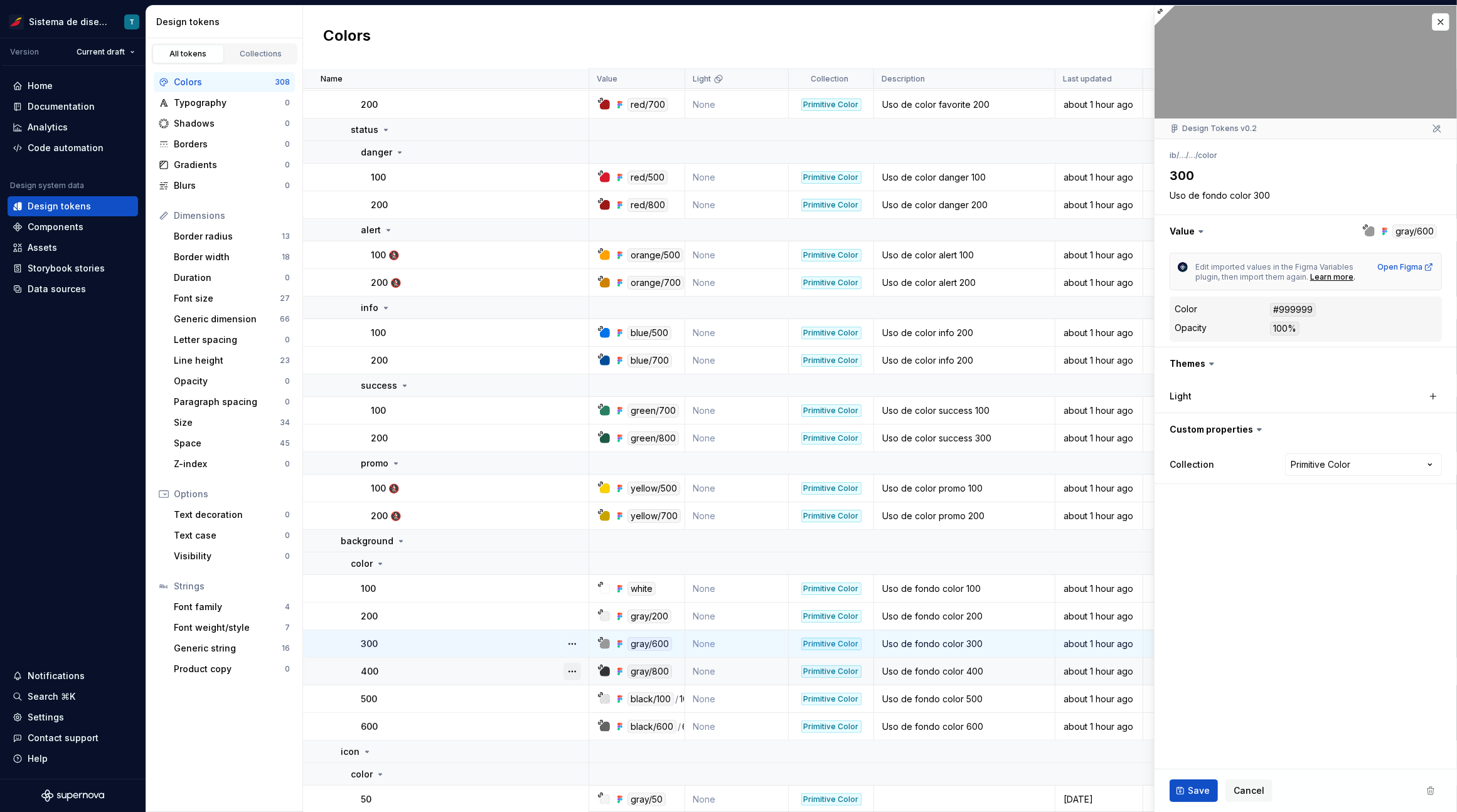
click at [574, 673] on button "button" at bounding box center [572, 671] width 17 height 17
click at [521, 697] on html "Sistema de diseño Iberia T Version Current draft Home Documentation Analytics C…" at bounding box center [728, 406] width 1457 height 812
click at [578, 698] on button "button" at bounding box center [572, 699] width 17 height 17
click at [528, 713] on html "Sistema de diseño Iberia T Version Current draft Home Documentation Analytics C…" at bounding box center [728, 406] width 1457 height 812
click at [575, 723] on button "button" at bounding box center [572, 726] width 17 height 17
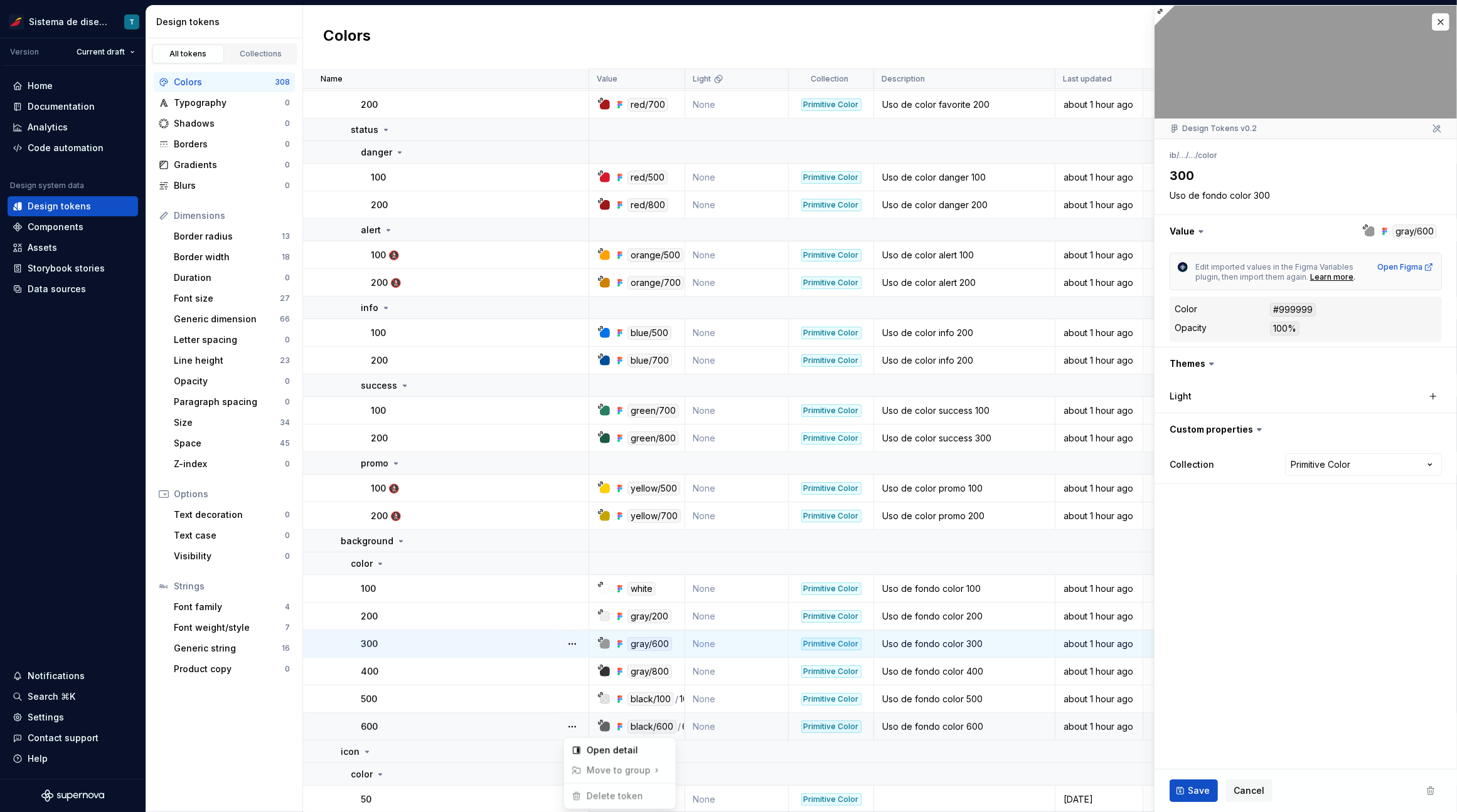
click at [505, 723] on html "Sistema de diseño Iberia T Version Current draft Home Documentation Analytics C…" at bounding box center [728, 406] width 1457 height 812
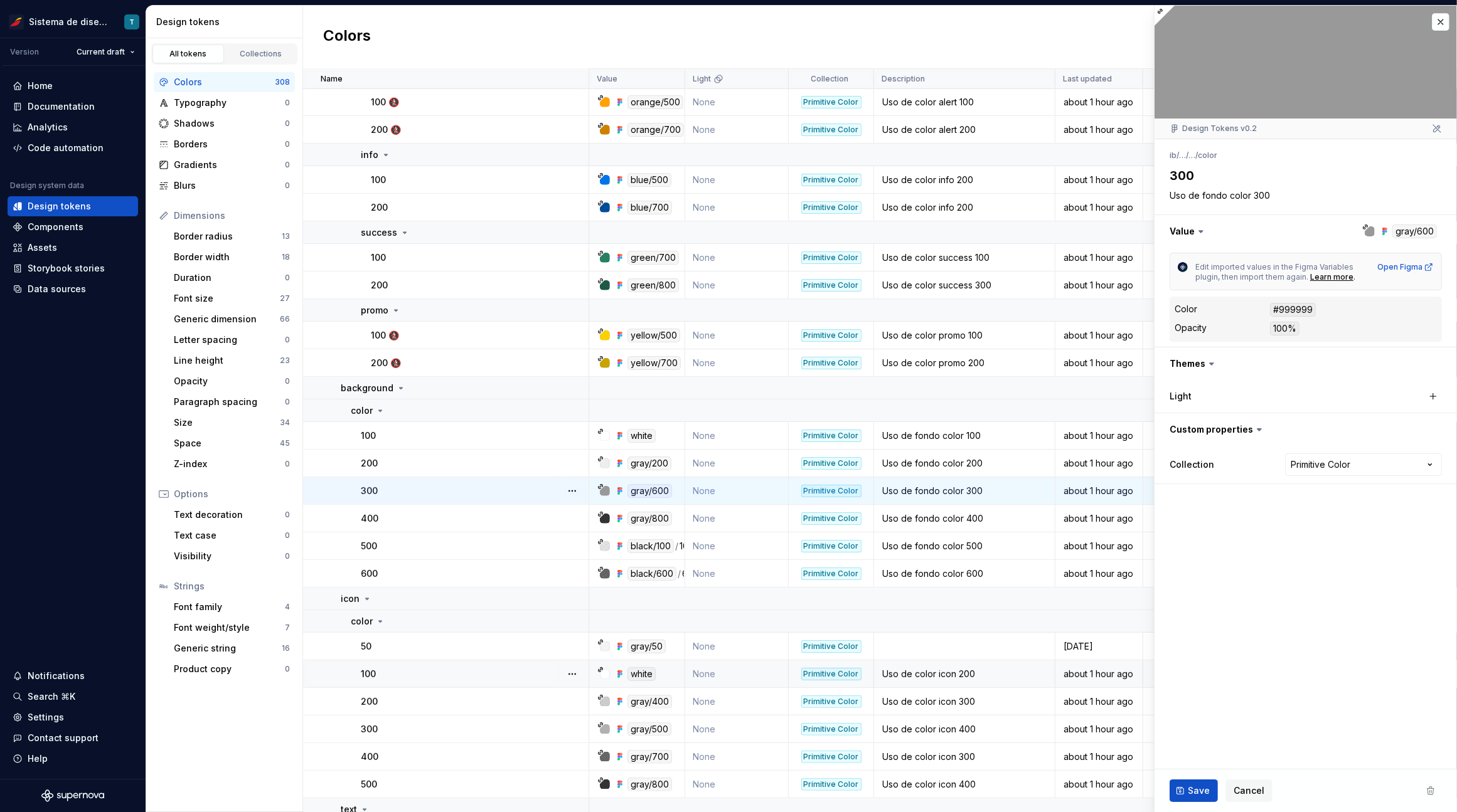
scroll to position [434, 0]
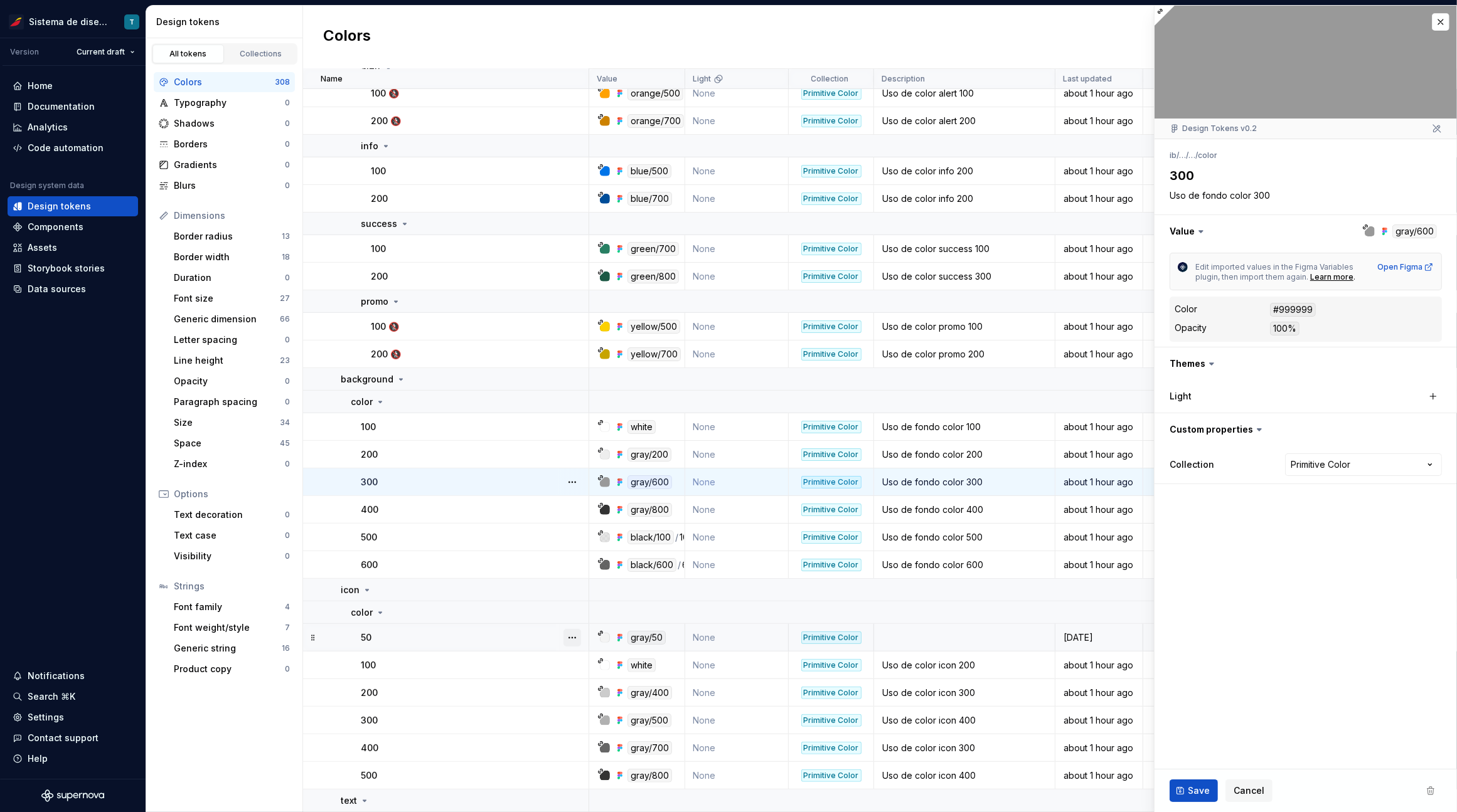
click at [572, 632] on button "button" at bounding box center [572, 638] width 17 height 17
click at [525, 665] on html "Sistema de diseño Iberia T Version Current draft Home Documentation Analytics C…" at bounding box center [728, 406] width 1457 height 812
click at [566, 634] on button "button" at bounding box center [572, 638] width 17 height 17
click at [588, 705] on div "Delete token" at bounding box center [627, 707] width 82 height 13
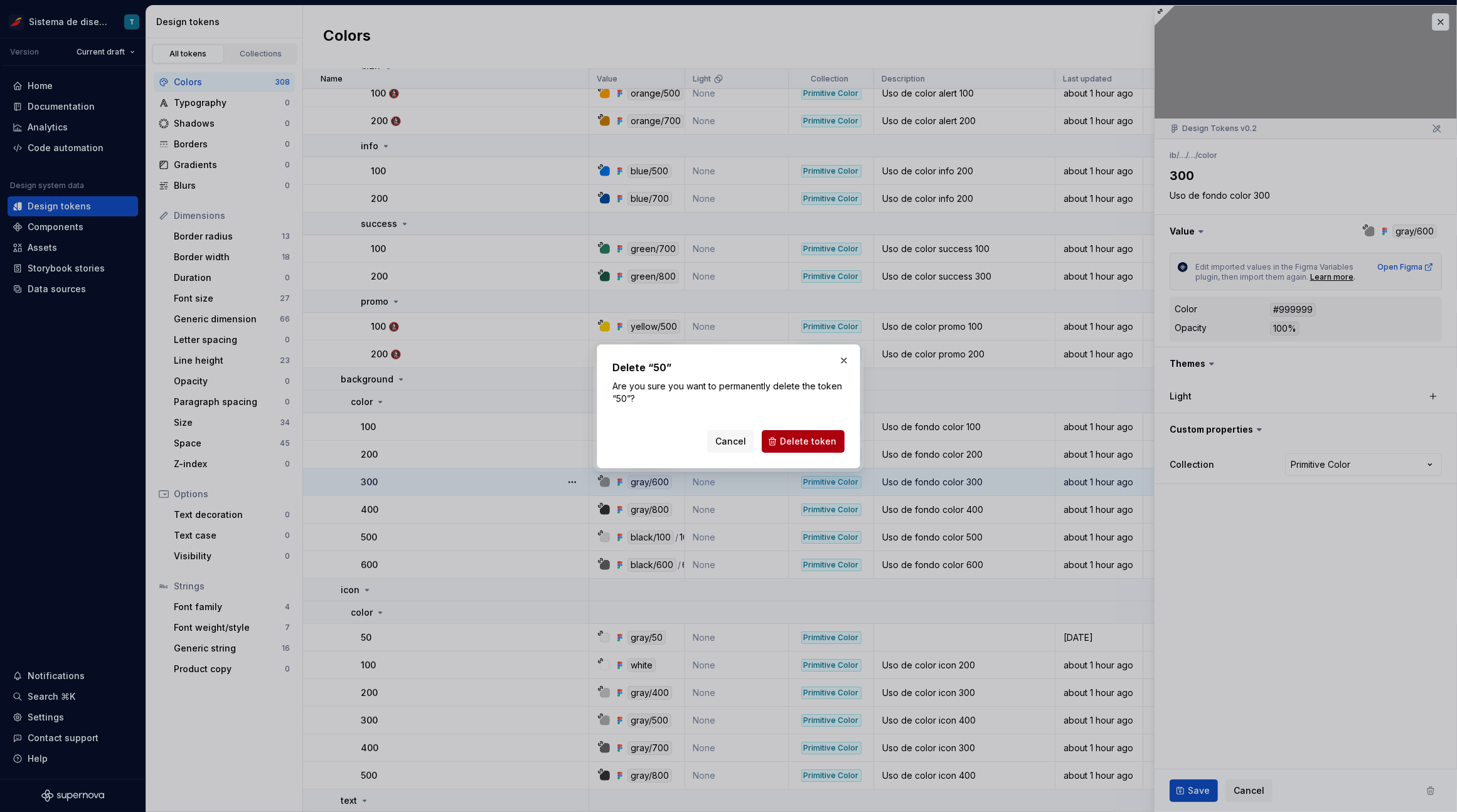
click at [792, 434] on button "Delete token" at bounding box center [802, 441] width 83 height 23
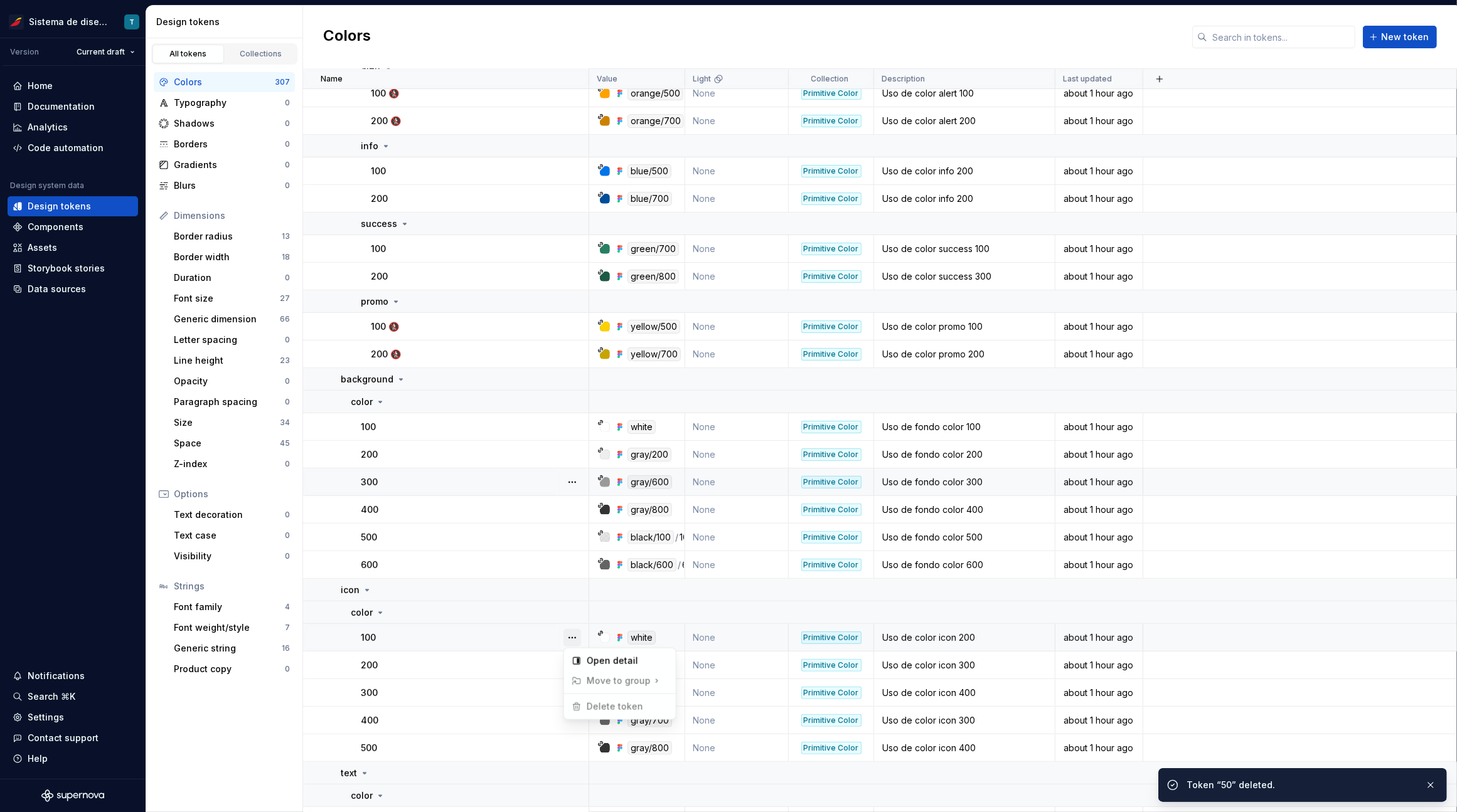
click at [574, 634] on button "button" at bounding box center [572, 638] width 17 height 17
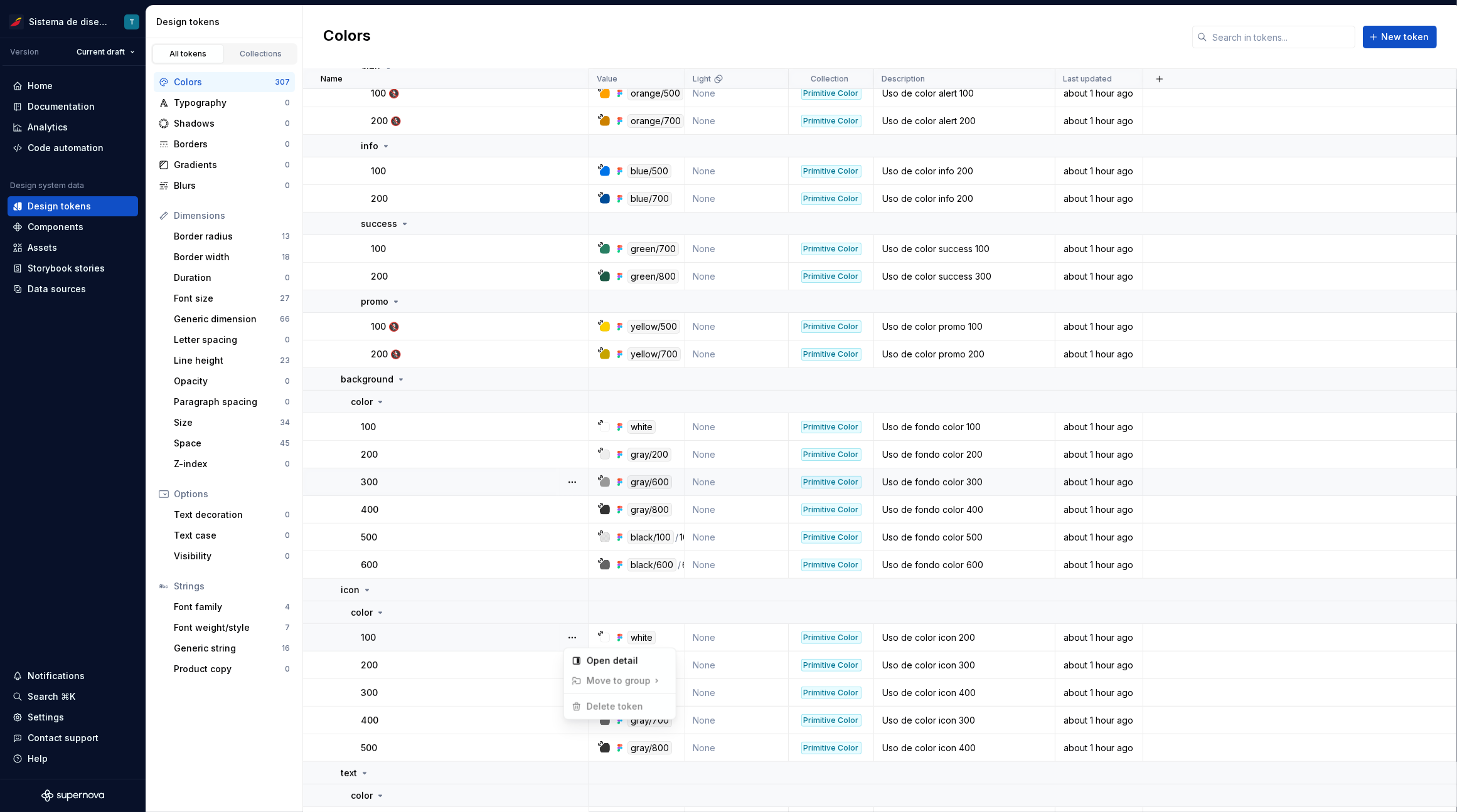
click at [510, 659] on html "Sistema de diseño Iberia T Version Current draft Home Documentation Analytics C…" at bounding box center [728, 406] width 1457 height 812
click at [569, 663] on button "button" at bounding box center [572, 665] width 17 height 17
click at [477, 688] on html "Sistema de diseño Iberia T Version Current draft Home Documentation Analytics C…" at bounding box center [728, 406] width 1457 height 812
click at [575, 690] on button "button" at bounding box center [572, 693] width 17 height 17
click at [507, 725] on html "Sistema de diseño Iberia T Version Current draft Home Documentation Analytics C…" at bounding box center [728, 406] width 1457 height 812
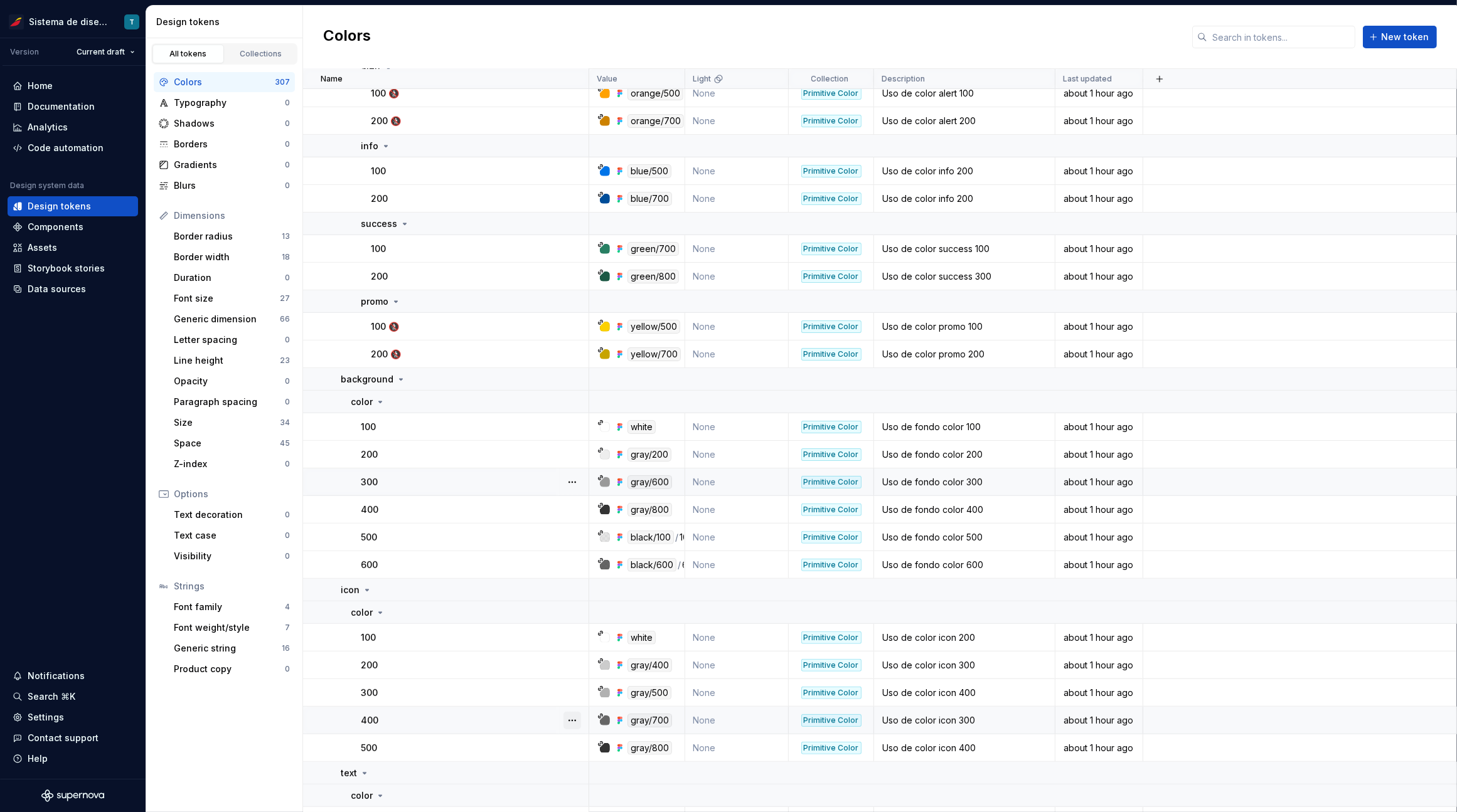
click at [571, 719] on button "button" at bounding box center [572, 721] width 17 height 17
click at [491, 745] on html "Sistema de diseño Iberia T Version Current draft Home Documentation Analytics C…" at bounding box center [728, 406] width 1457 height 812
click at [567, 745] on button "button" at bounding box center [572, 748] width 17 height 17
click at [511, 740] on html "Sistema de diseño Iberia T Version Current draft Home Documentation Analytics C…" at bounding box center [728, 406] width 1457 height 812
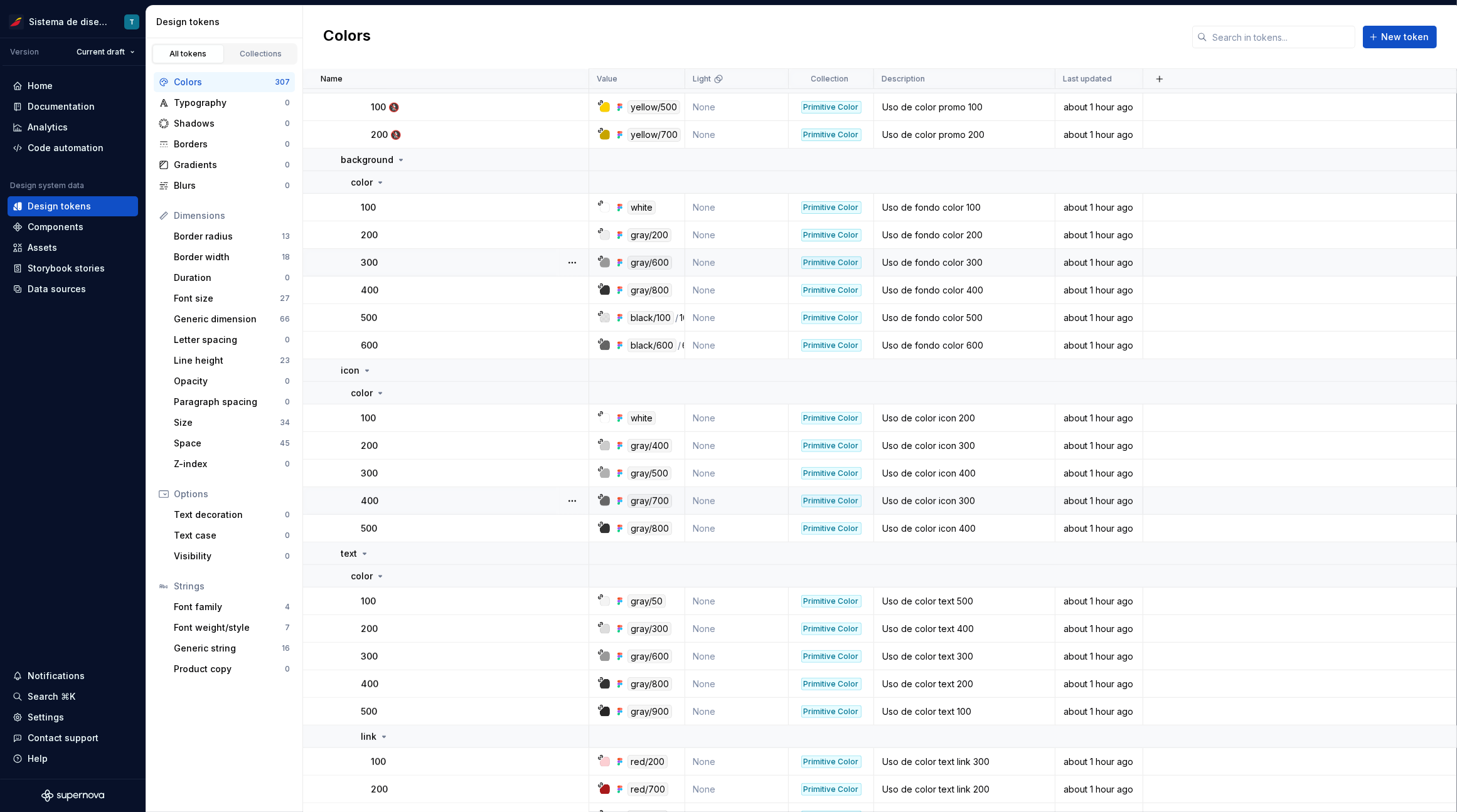
scroll to position [670, 0]
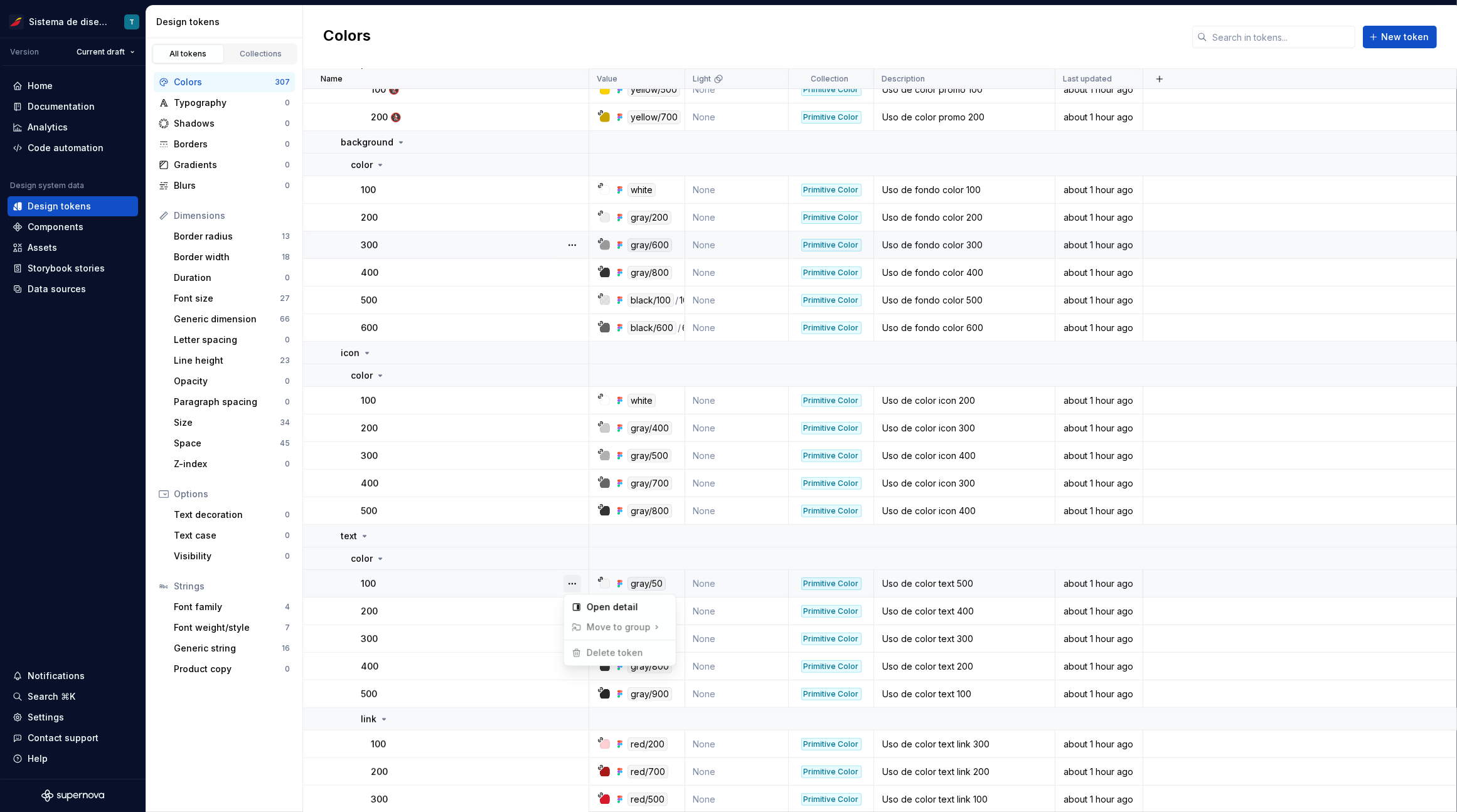
click at [575, 582] on button "button" at bounding box center [572, 583] width 17 height 17
click at [515, 617] on html "Sistema de diseño Iberia T Version Current draft Home Documentation Analytics C…" at bounding box center [728, 406] width 1457 height 812
click at [575, 612] on button "button" at bounding box center [572, 611] width 17 height 17
click at [489, 638] on html "Sistema de diseño Iberia T Version Current draft Home Documentation Analytics C…" at bounding box center [728, 406] width 1457 height 812
click at [568, 639] on button "button" at bounding box center [572, 639] width 17 height 17
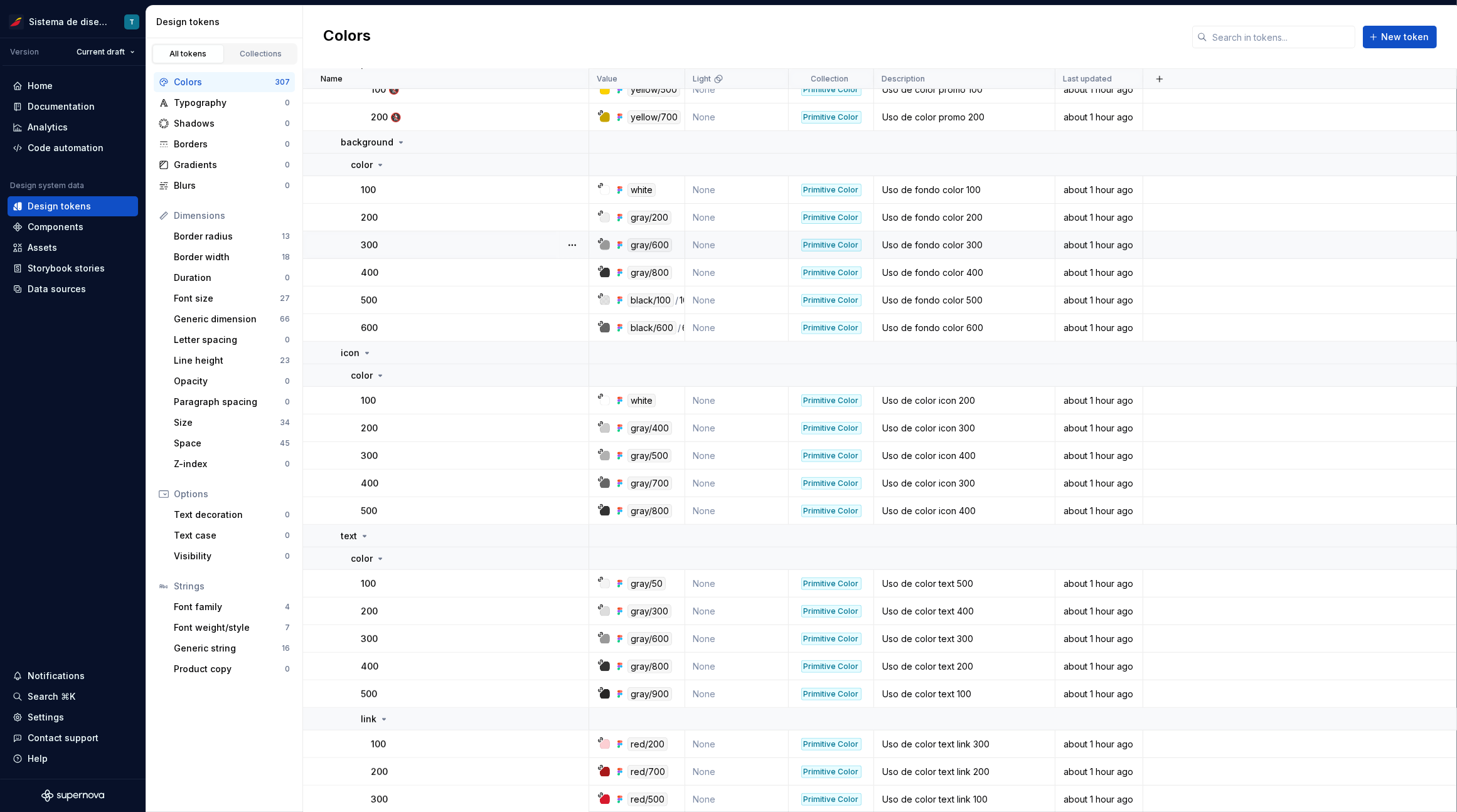
click at [487, 665] on html "Sistema de diseño Iberia T Version Current draft Home Documentation Analytics C…" at bounding box center [728, 406] width 1457 height 812
click at [567, 664] on button "button" at bounding box center [572, 666] width 17 height 17
click at [504, 685] on html "Sistema de diseño Iberia T Version Current draft Home Documentation Analytics C…" at bounding box center [728, 406] width 1457 height 812
click at [574, 694] on button "button" at bounding box center [572, 694] width 17 height 17
click at [491, 694] on html "Sistema de diseño Iberia T Version Current draft Home Documentation Analytics C…" at bounding box center [728, 406] width 1457 height 812
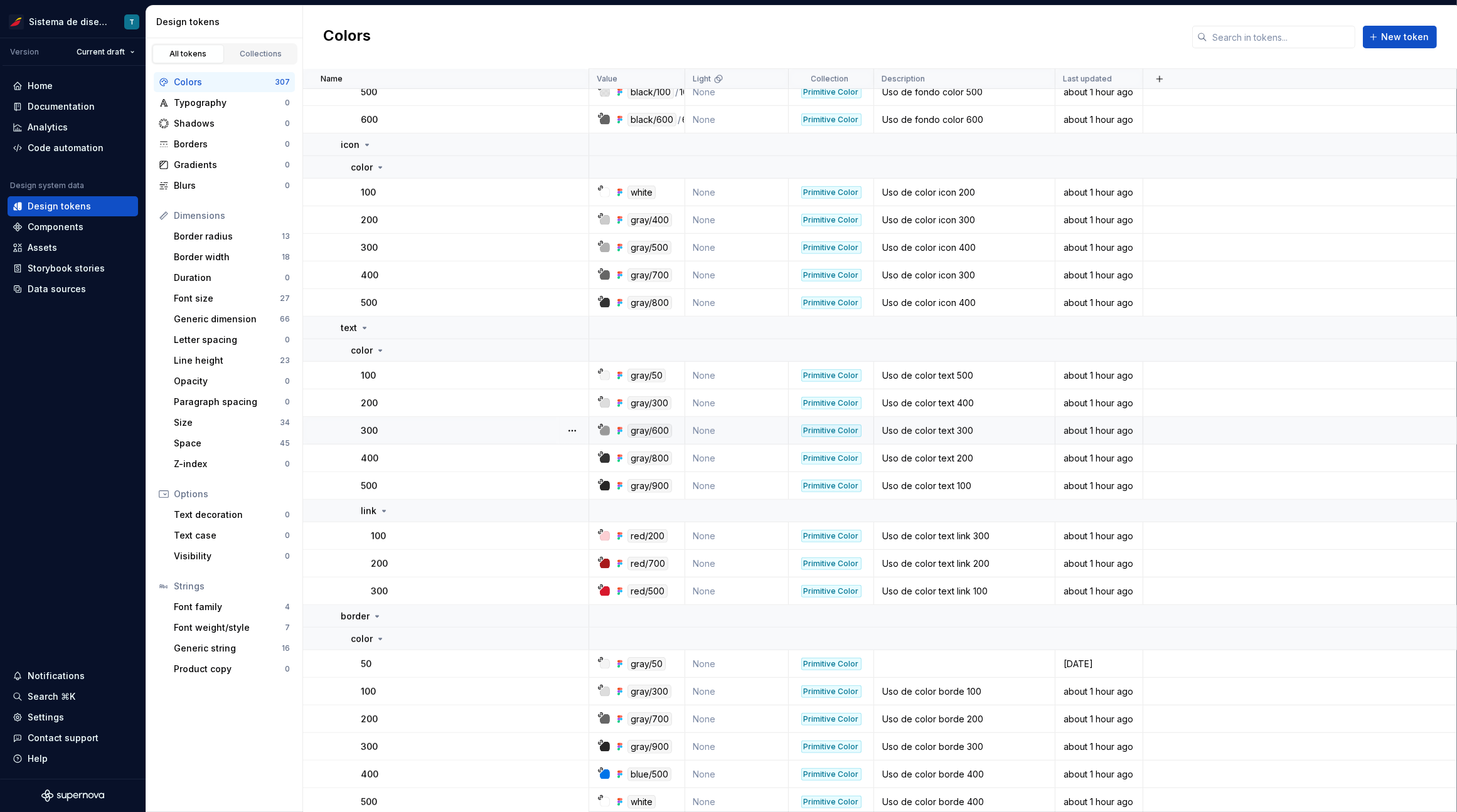
scroll to position [897, 0]
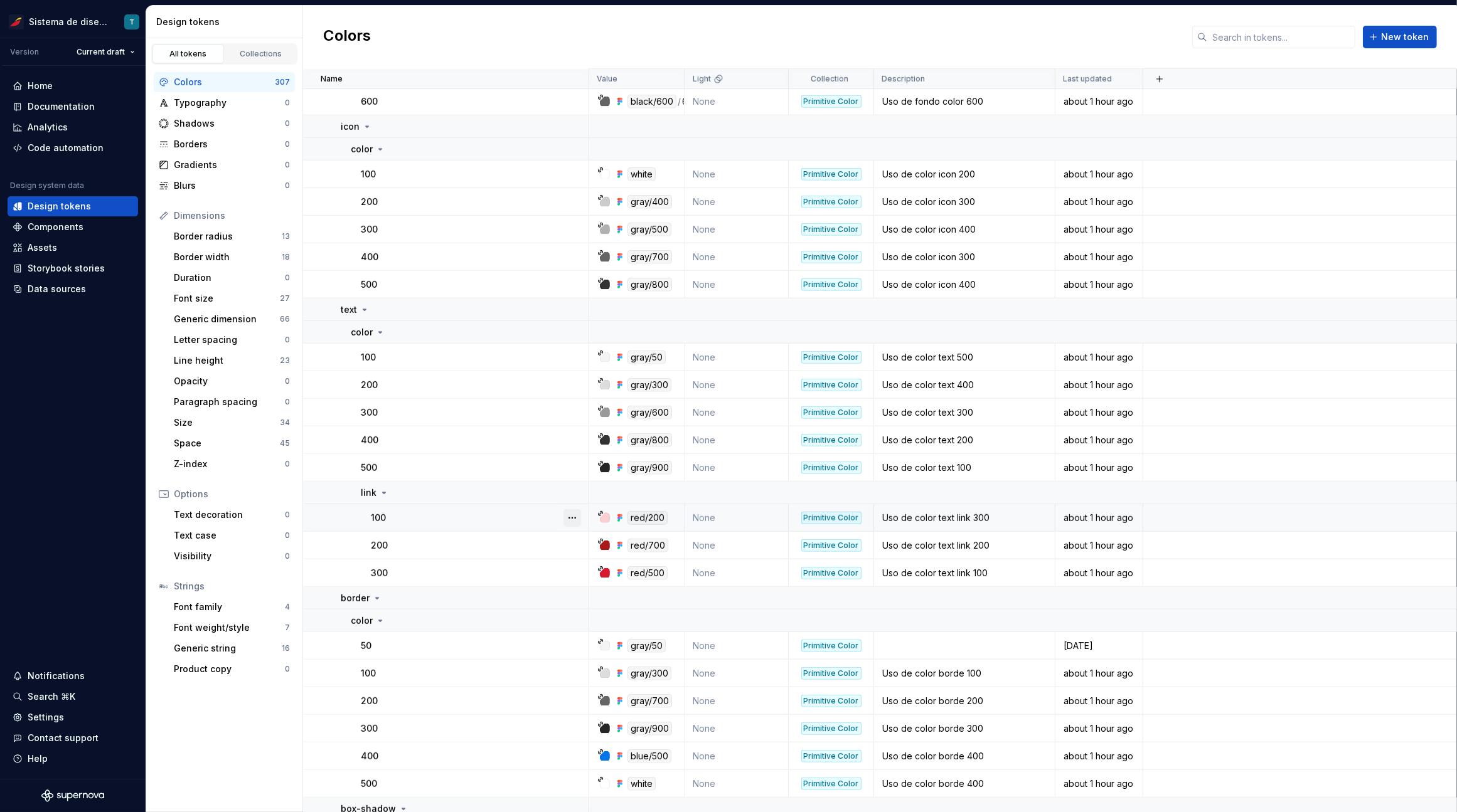
click at [573, 514] on button "button" at bounding box center [572, 518] width 17 height 17
click at [515, 552] on html "Sistema de diseño Iberia T Version Current draft Home Documentation Analytics C…" at bounding box center [728, 406] width 1457 height 812
click at [576, 544] on button "button" at bounding box center [572, 546] width 17 height 17
click at [509, 571] on html "Sistema de diseño Iberia T Version Current draft Home Documentation Analytics C…" at bounding box center [728, 406] width 1457 height 812
click at [576, 572] on button "button" at bounding box center [572, 573] width 17 height 17
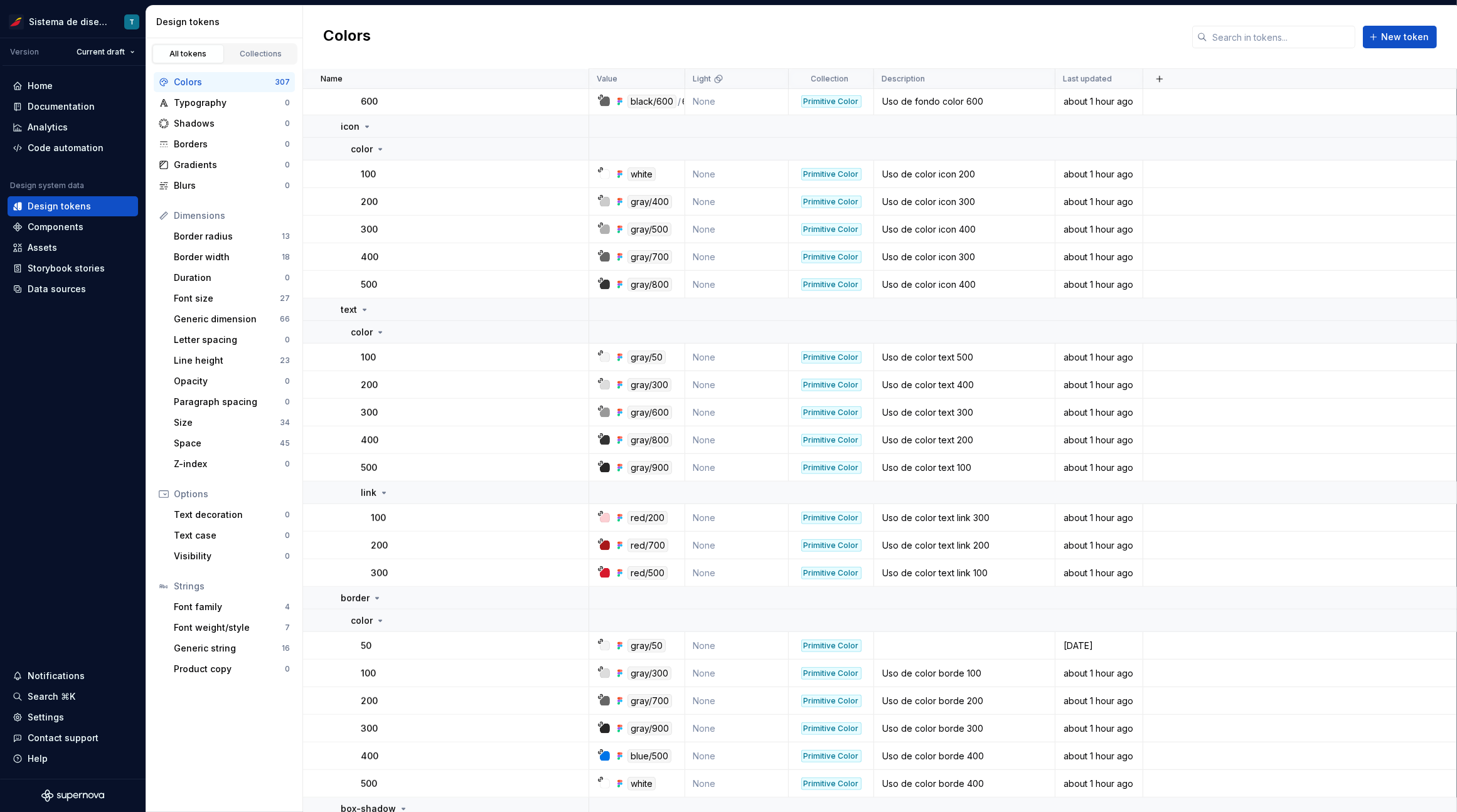
click at [505, 571] on html "Sistema de diseño Iberia T Version Current draft Home Documentation Analytics C…" at bounding box center [728, 406] width 1457 height 812
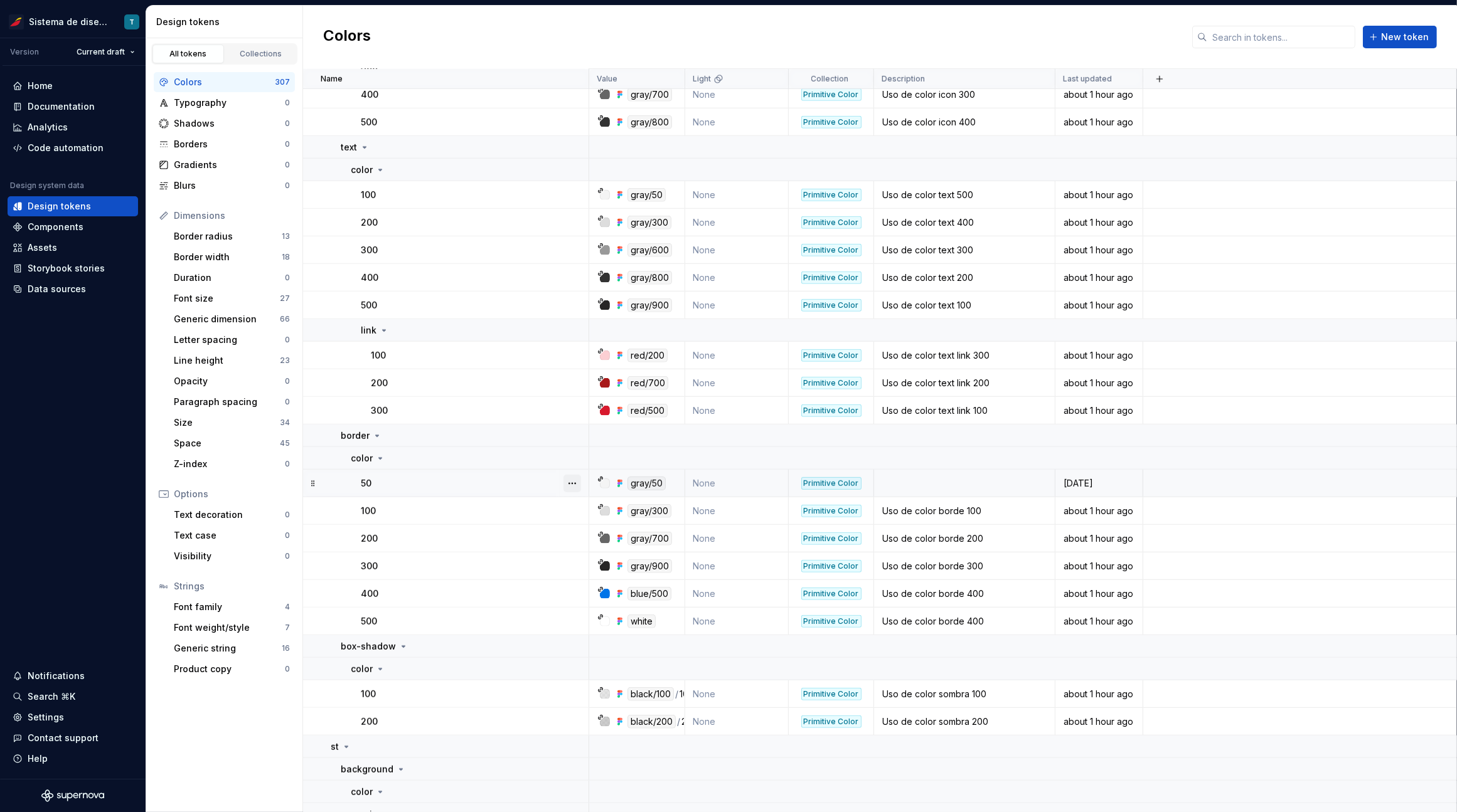
click at [576, 481] on button "button" at bounding box center [572, 483] width 17 height 17
click at [596, 549] on div "Delete token" at bounding box center [627, 552] width 82 height 13
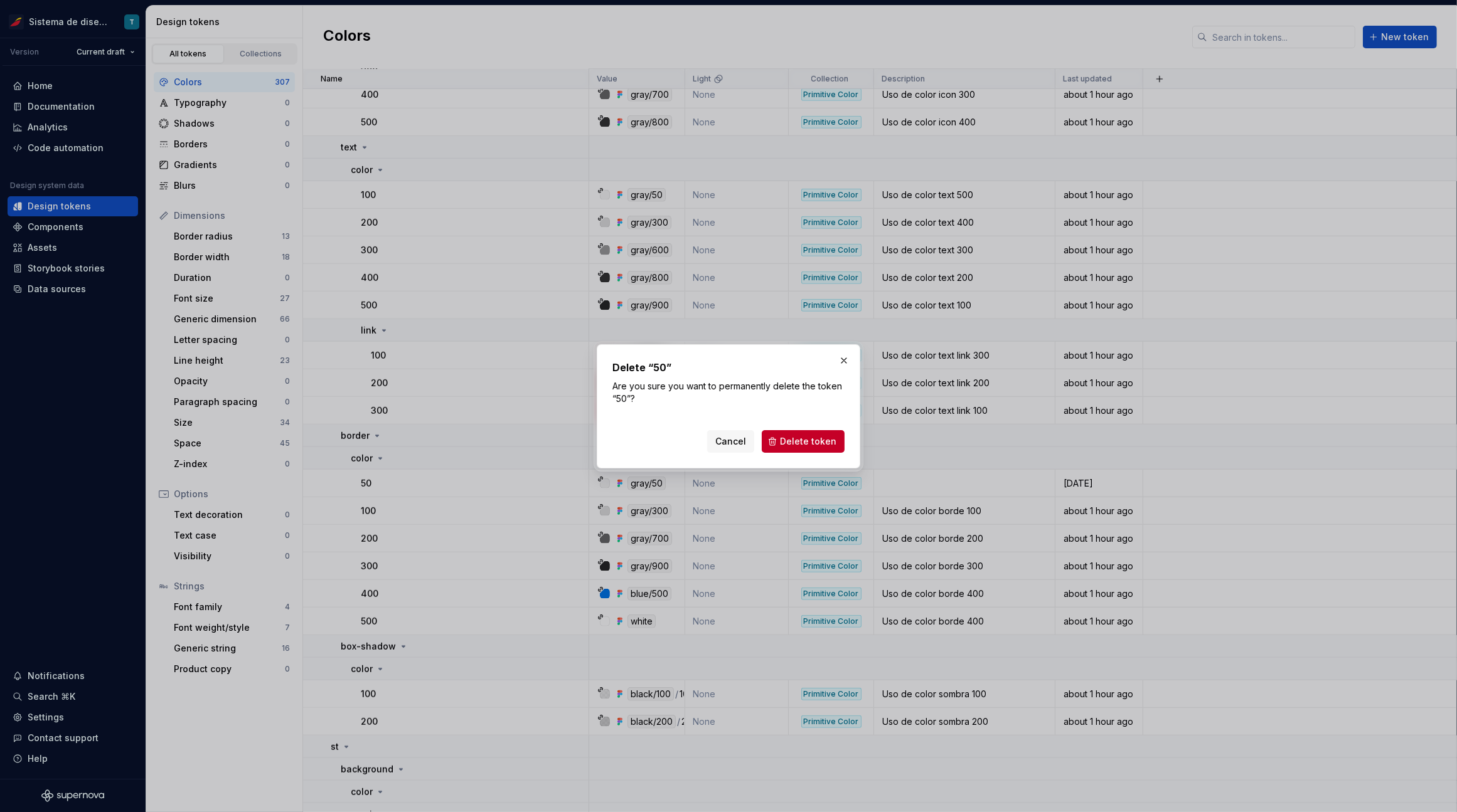
click at [784, 435] on button "Delete token" at bounding box center [802, 441] width 83 height 23
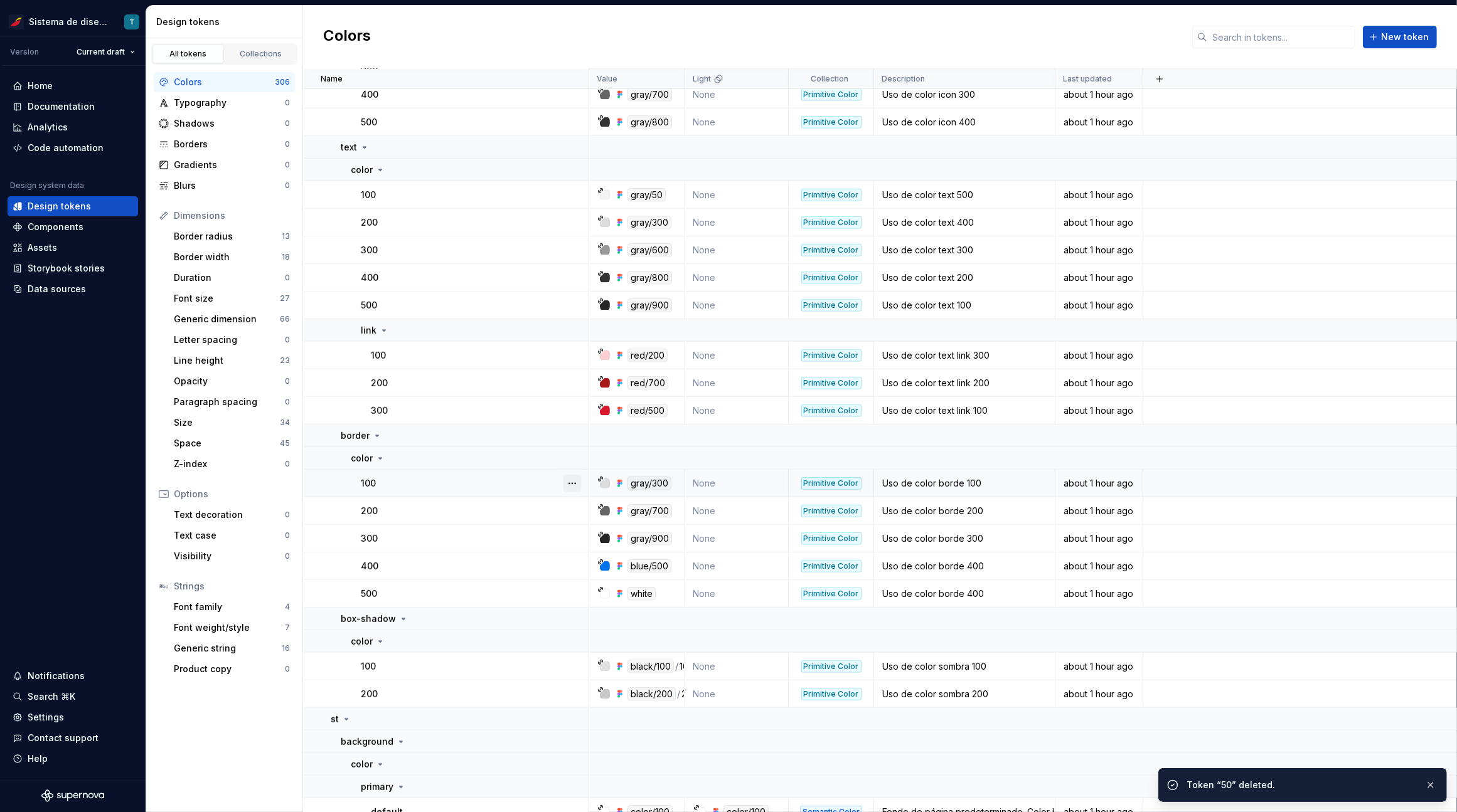
click at [571, 482] on button "button" at bounding box center [572, 483] width 17 height 17
click at [538, 506] on html "Sistema de diseño Iberia T Version Current draft Home Documentation Analytics C…" at bounding box center [728, 406] width 1457 height 812
click at [574, 510] on button "button" at bounding box center [572, 511] width 17 height 17
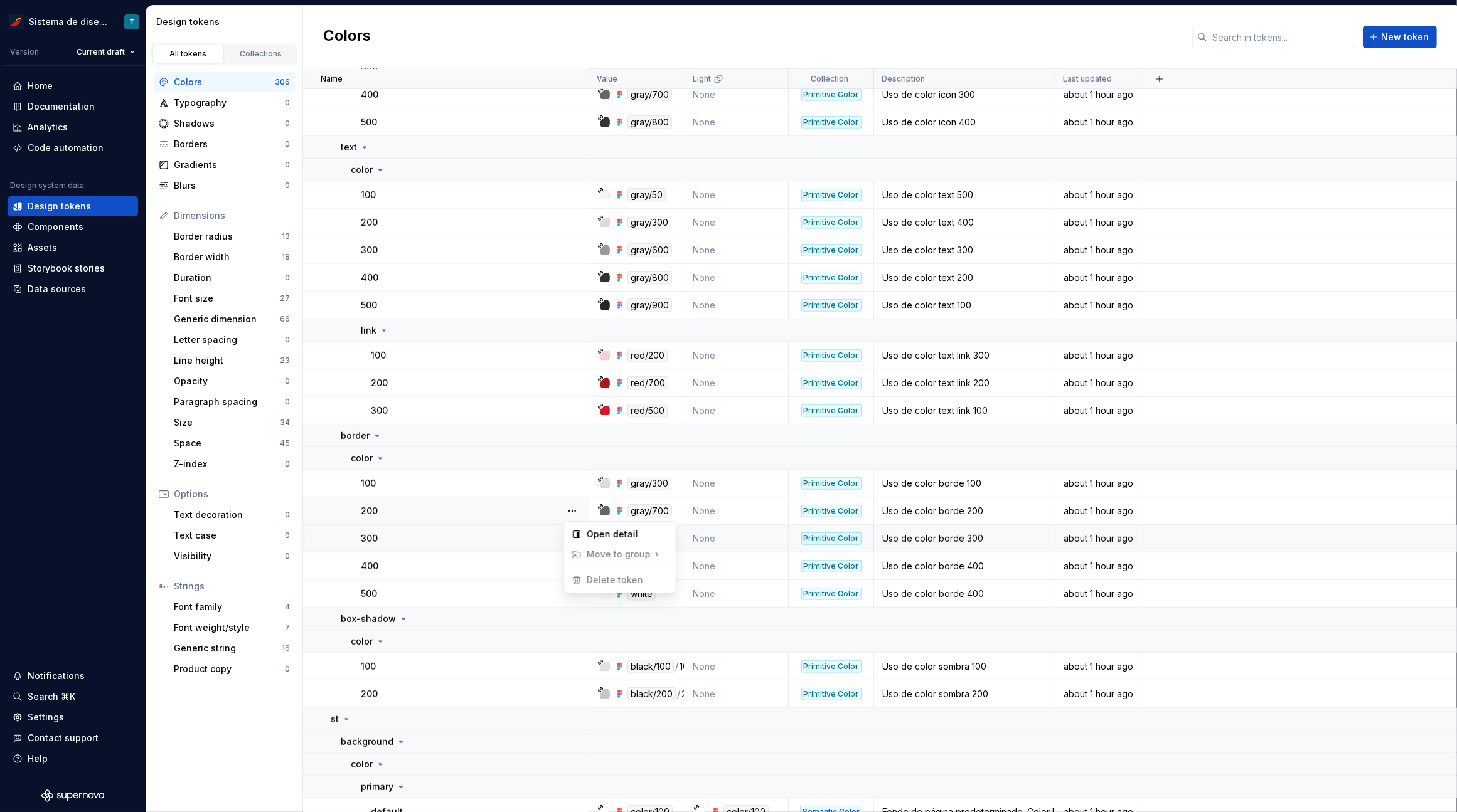
click at [524, 533] on html "Sistema de diseño Iberia T Version Current draft Home Documentation Analytics C…" at bounding box center [728, 406] width 1457 height 812
click at [566, 542] on button "button" at bounding box center [572, 538] width 17 height 17
click at [540, 565] on html "Sistema de diseño Iberia T Version Current draft Home Documentation Analytics C…" at bounding box center [728, 406] width 1457 height 812
click at [568, 563] on button "button" at bounding box center [572, 566] width 17 height 17
click at [521, 586] on html "Sistema de diseño Iberia T Version Current draft Home Documentation Analytics C…" at bounding box center [728, 406] width 1457 height 812
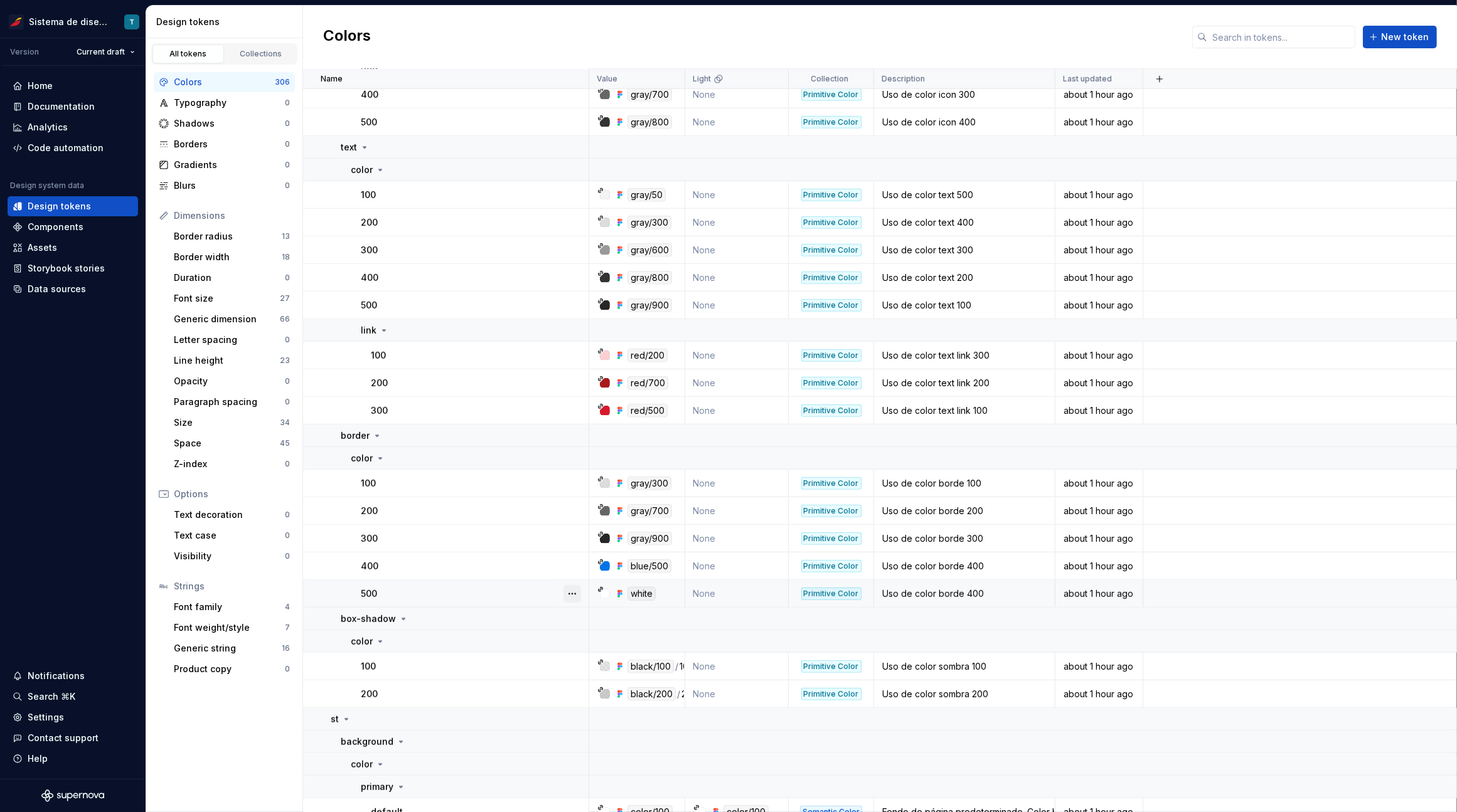
click at [567, 593] on button "button" at bounding box center [572, 594] width 17 height 17
click at [525, 591] on html "Sistema de diseño Iberia T Version Current draft Home Documentation Analytics C…" at bounding box center [728, 406] width 1457 height 812
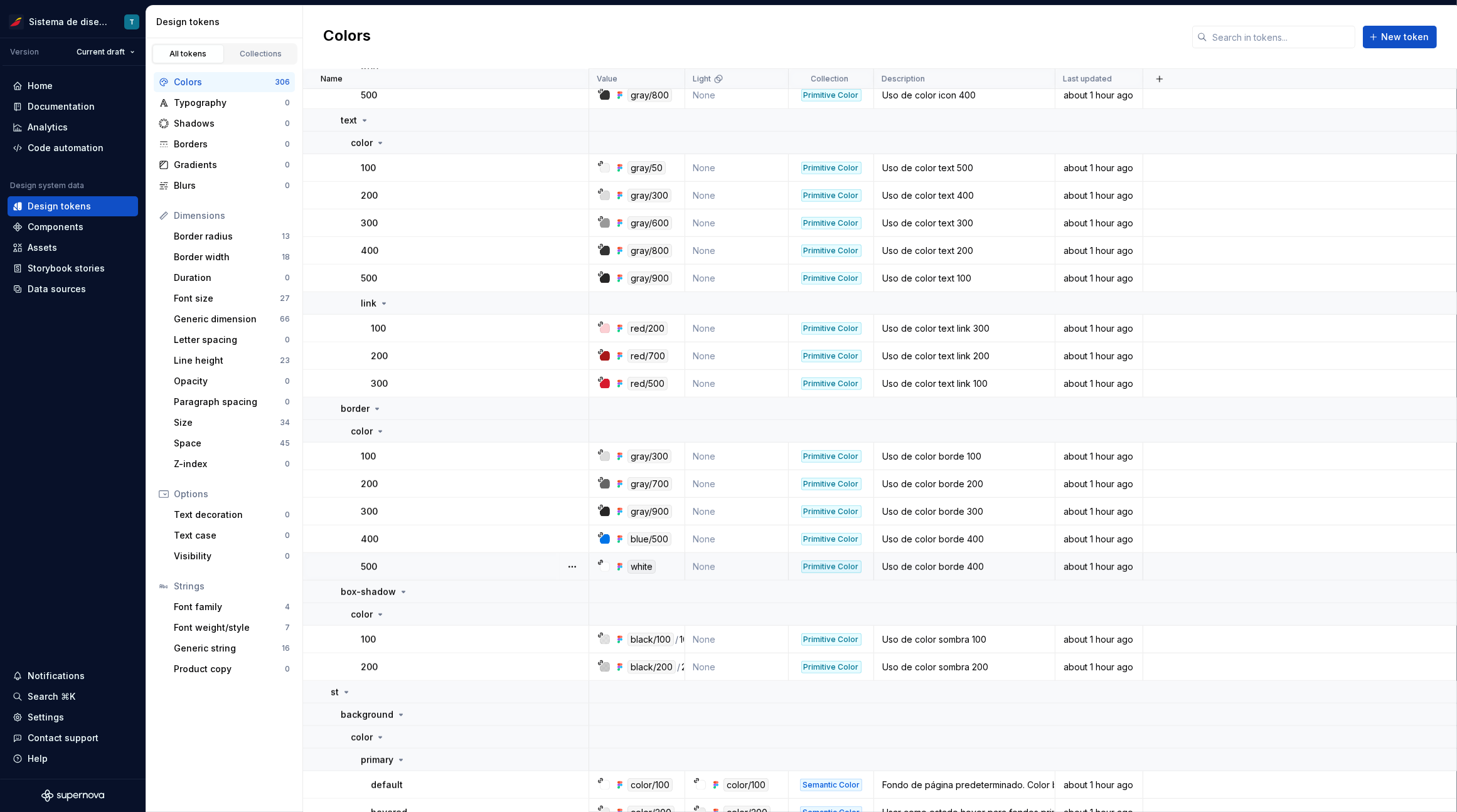
scroll to position [1096, 0]
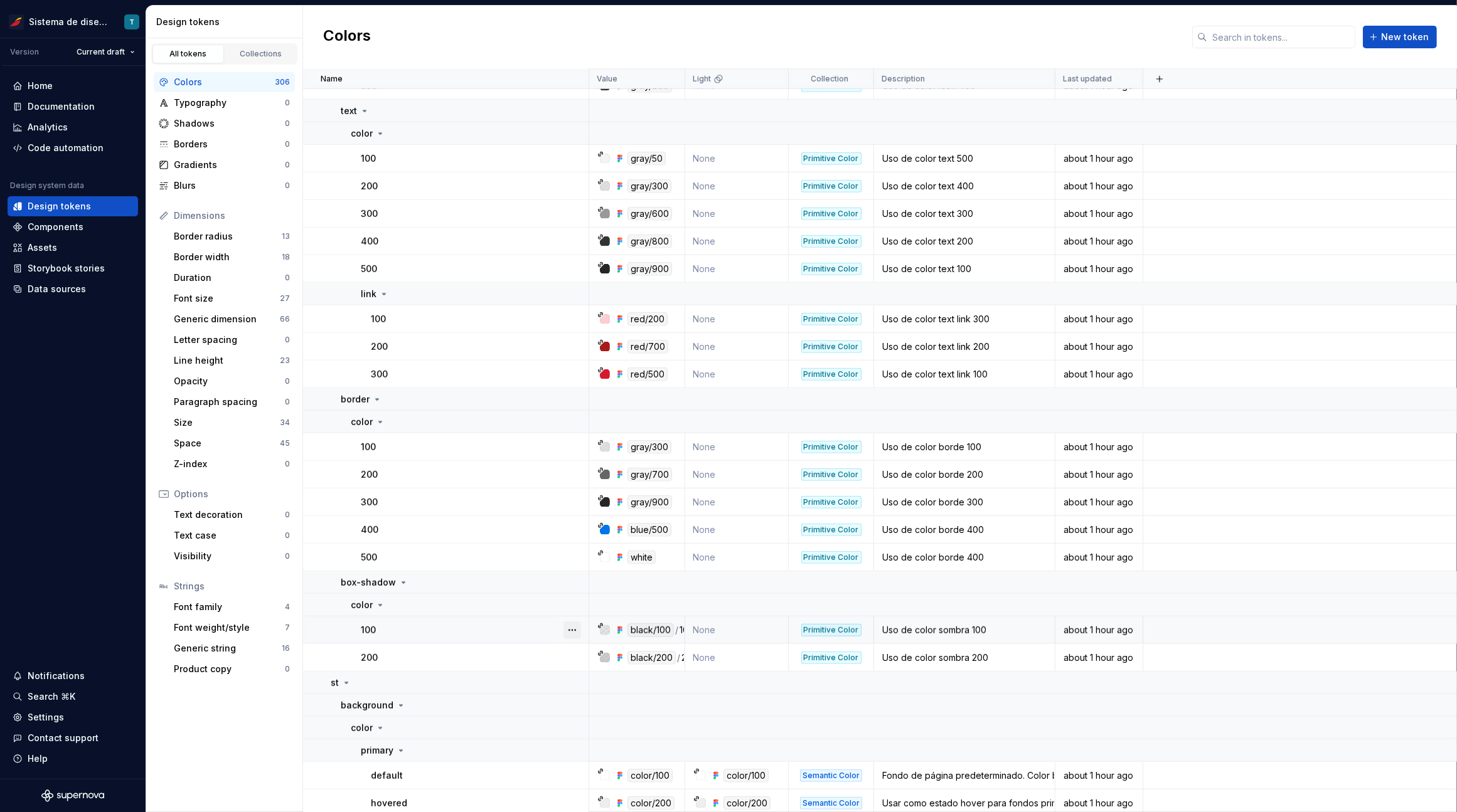
click at [570, 630] on button "button" at bounding box center [572, 630] width 17 height 17
click at [504, 652] on html "Sistema de diseño Iberia T Version Current draft Home Documentation Analytics C…" at bounding box center [728, 406] width 1457 height 812
click at [578, 656] on button "button" at bounding box center [572, 658] width 17 height 17
click at [502, 658] on html "Sistema de diseño Iberia T Version Current draft Home Documentation Analytics C…" at bounding box center [728, 406] width 1457 height 812
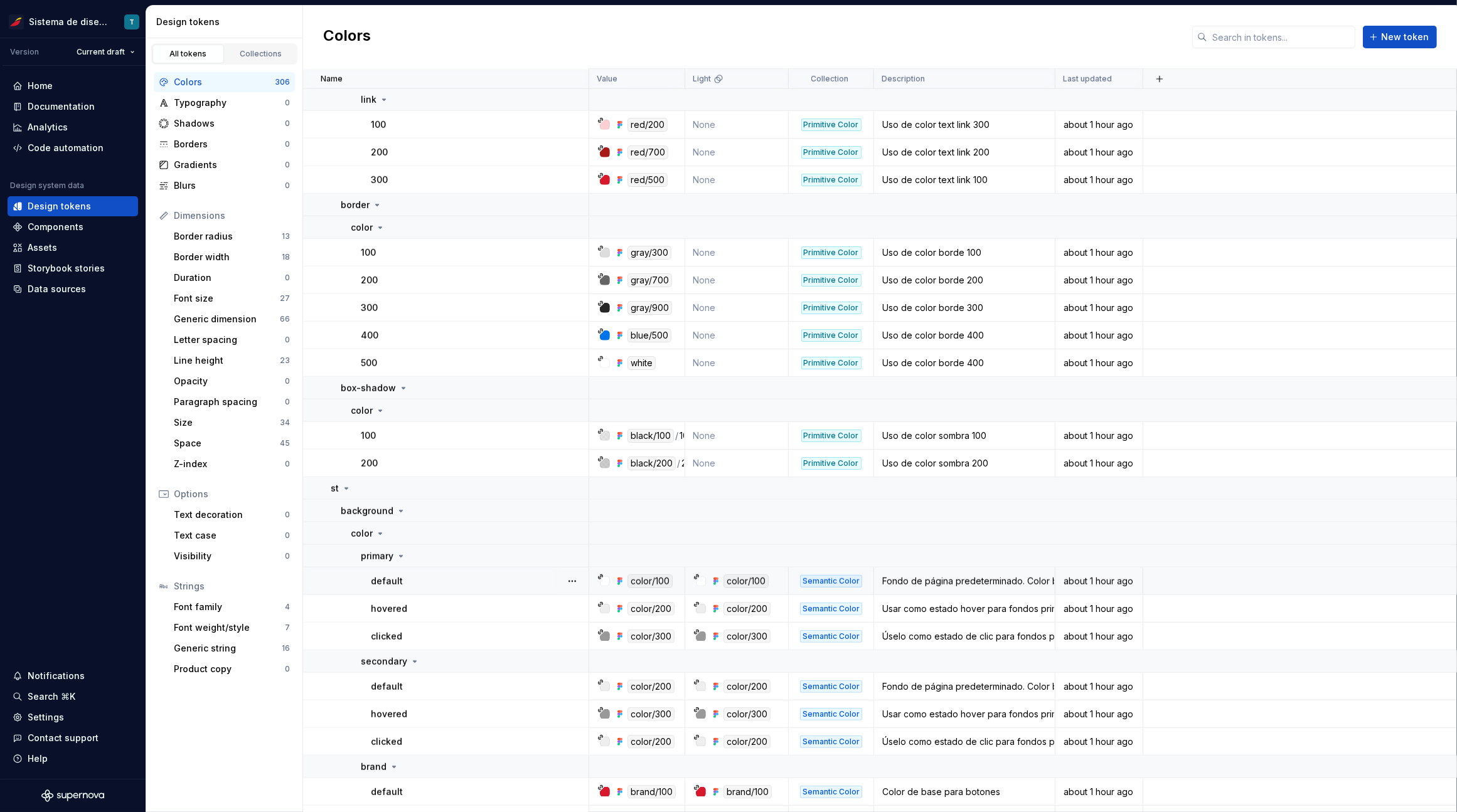
scroll to position [1346, 0]
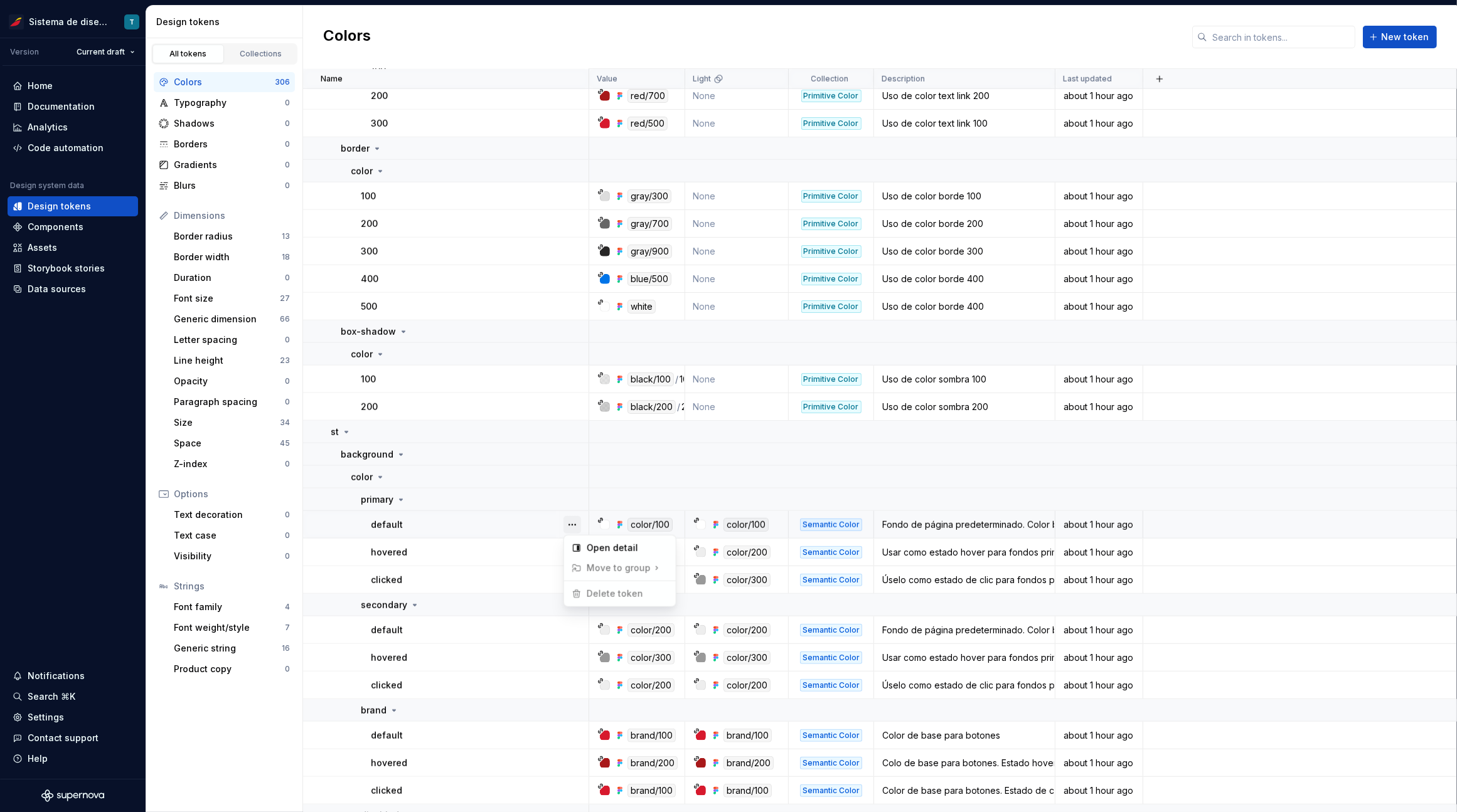
click at [574, 517] on button "button" at bounding box center [572, 525] width 17 height 17
click at [503, 550] on html "Sistema de diseño Iberia T Version Current draft Home Documentation Analytics C…" at bounding box center [728, 406] width 1457 height 812
click at [575, 551] on button "button" at bounding box center [572, 552] width 17 height 17
click at [497, 583] on html "Sistema de diseño Iberia T Version Current draft Home Documentation Analytics C…" at bounding box center [728, 406] width 1457 height 812
click at [572, 576] on button "button" at bounding box center [572, 580] width 17 height 17
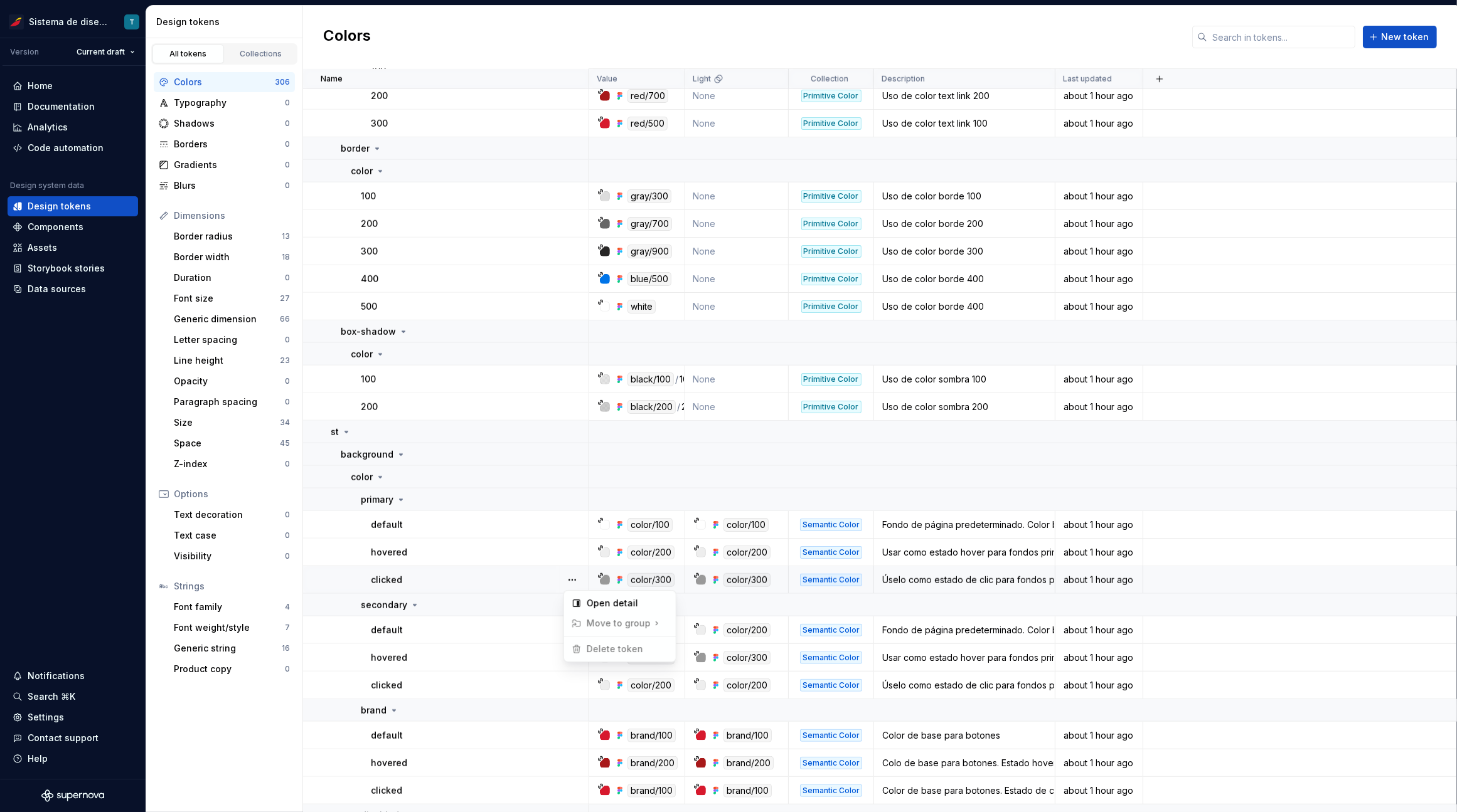
click at [507, 582] on html "Sistema de diseño Iberia T Version Current draft Home Documentation Analytics C…" at bounding box center [728, 406] width 1457 height 812
click at [574, 632] on button "button" at bounding box center [572, 630] width 17 height 17
click at [507, 646] on html "Sistema de diseño Iberia T Version Current draft Home Documentation Analytics C…" at bounding box center [728, 406] width 1457 height 812
click at [577, 655] on button "button" at bounding box center [572, 658] width 17 height 17
click at [481, 666] on html "Sistema de diseño Iberia T Version Current draft Home Documentation Analytics C…" at bounding box center [728, 406] width 1457 height 812
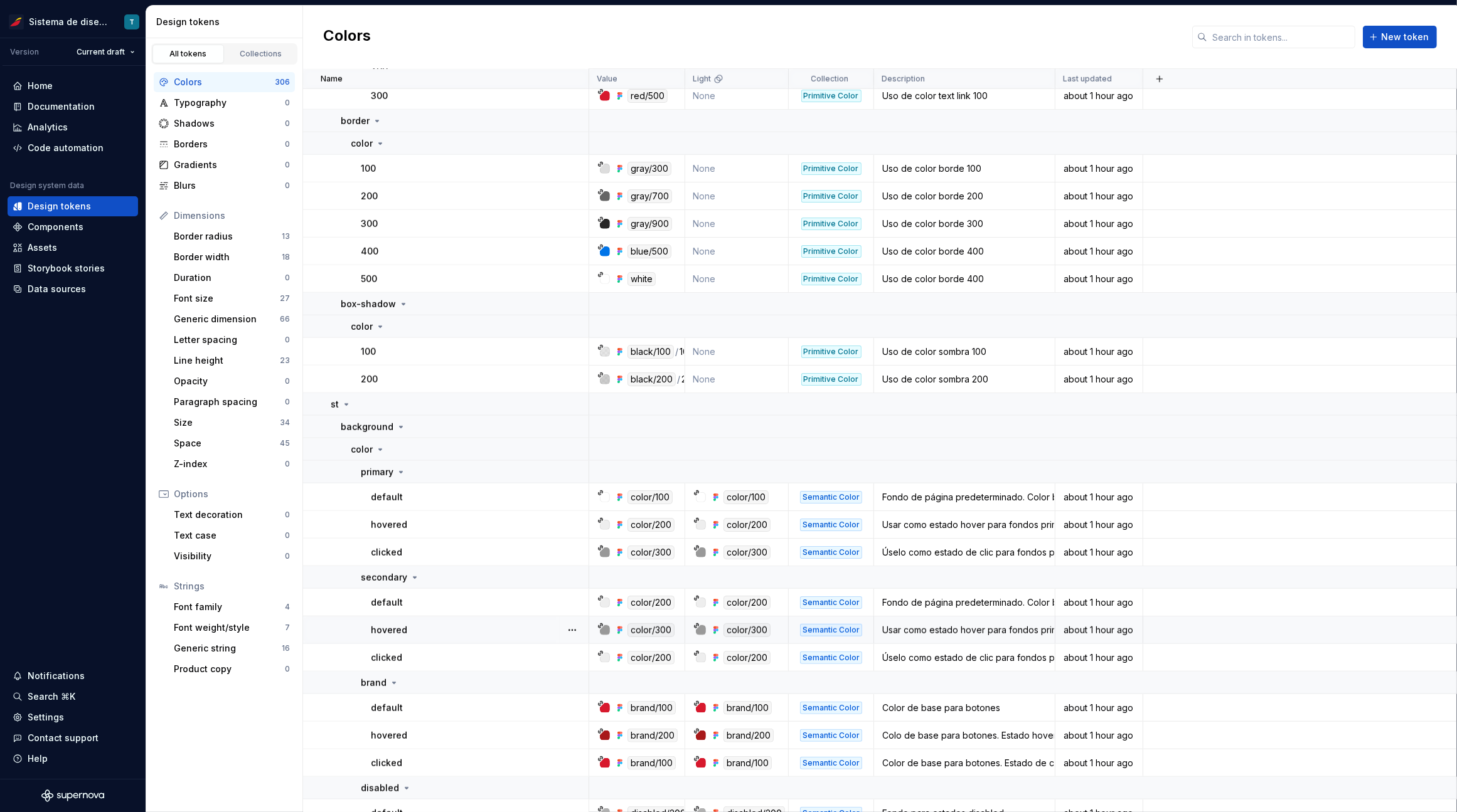
scroll to position [1383, 0]
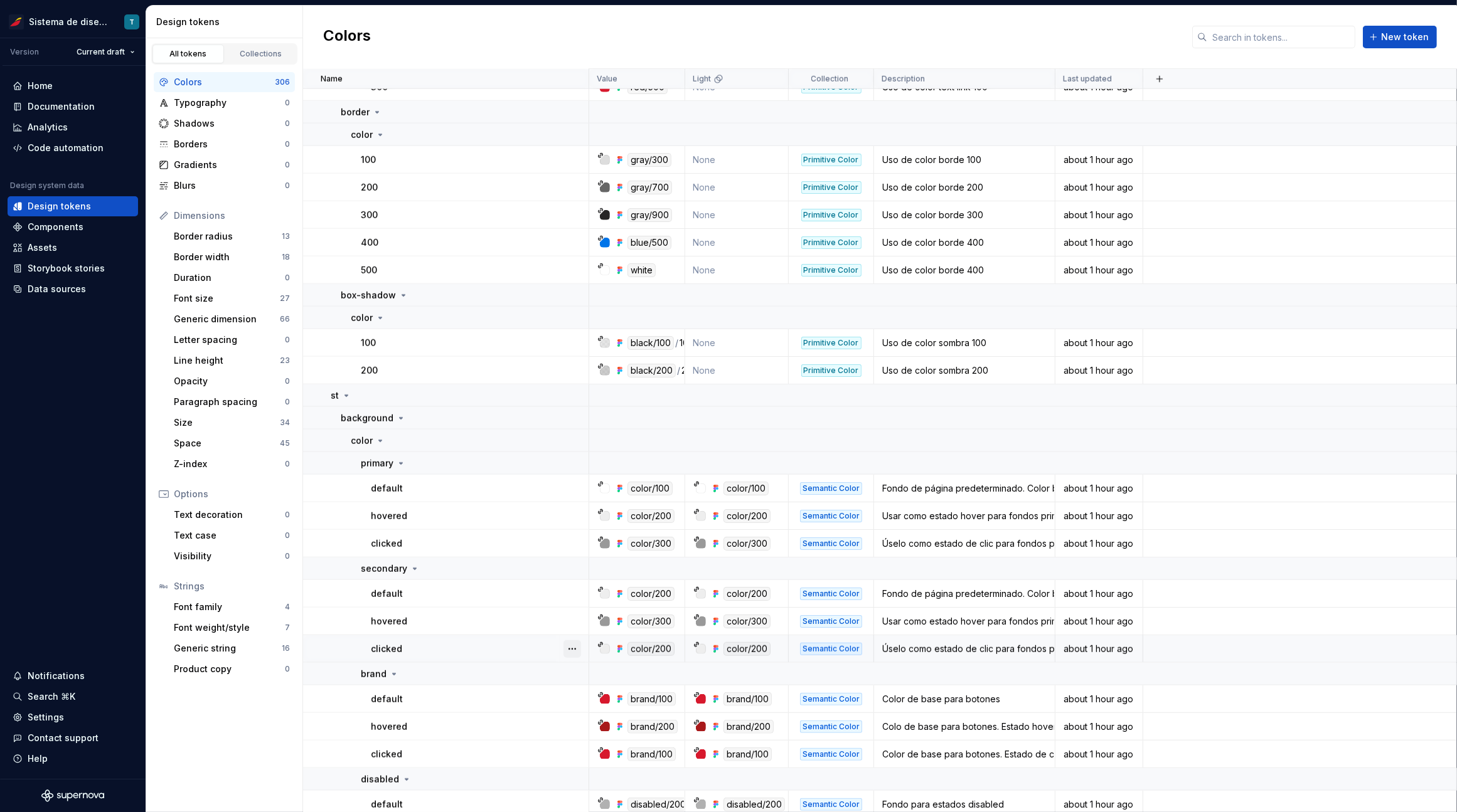
click at [567, 648] on button "button" at bounding box center [572, 649] width 17 height 17
click at [506, 644] on html "Sistema de diseño Iberia T Version Current draft Home Documentation Analytics C…" at bounding box center [728, 406] width 1457 height 812
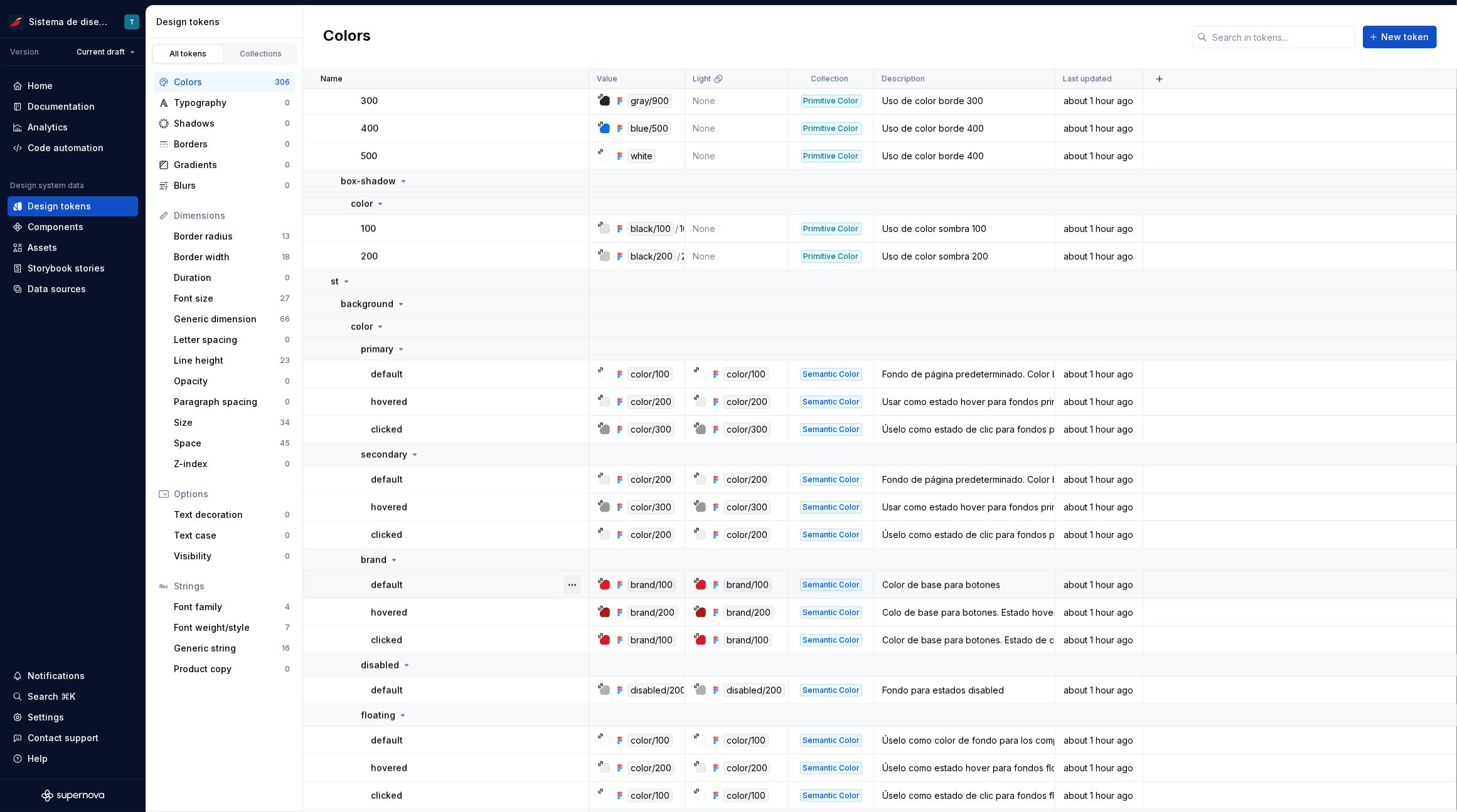
click at [567, 587] on button "button" at bounding box center [572, 585] width 17 height 17
click at [523, 597] on html "Sistema de diseño Iberia T Version Current draft Home Documentation Analytics C…" at bounding box center [728, 406] width 1457 height 812
click at [569, 608] on button "button" at bounding box center [572, 612] width 17 height 17
click at [481, 620] on html "Sistema de diseño Iberia T Version Current draft Home Documentation Analytics C…" at bounding box center [728, 406] width 1457 height 812
click at [575, 640] on button "button" at bounding box center [572, 640] width 17 height 17
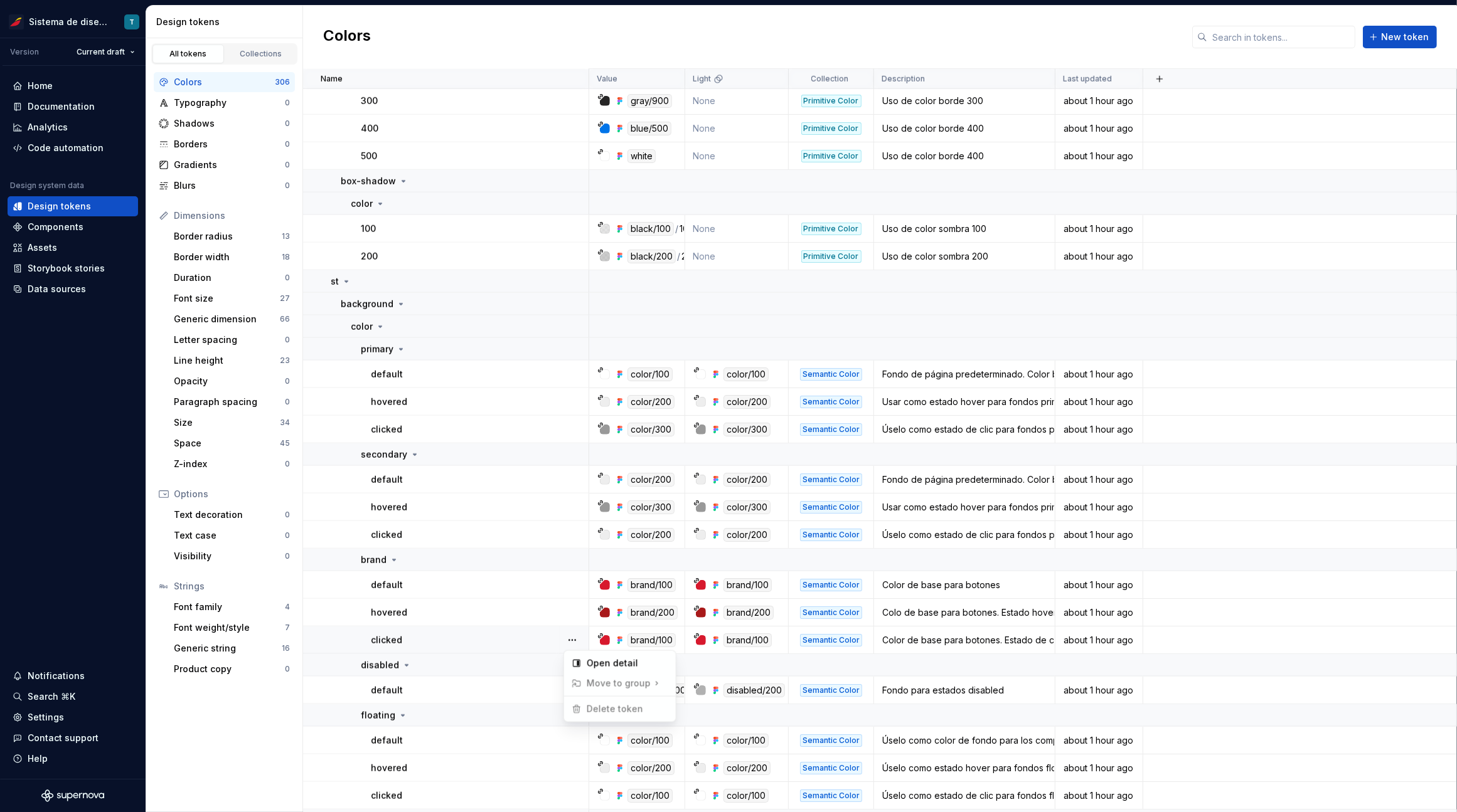
click at [499, 639] on html "Sistema de diseño Iberia T Version Current draft Home Documentation Analytics C…" at bounding box center [728, 406] width 1457 height 812
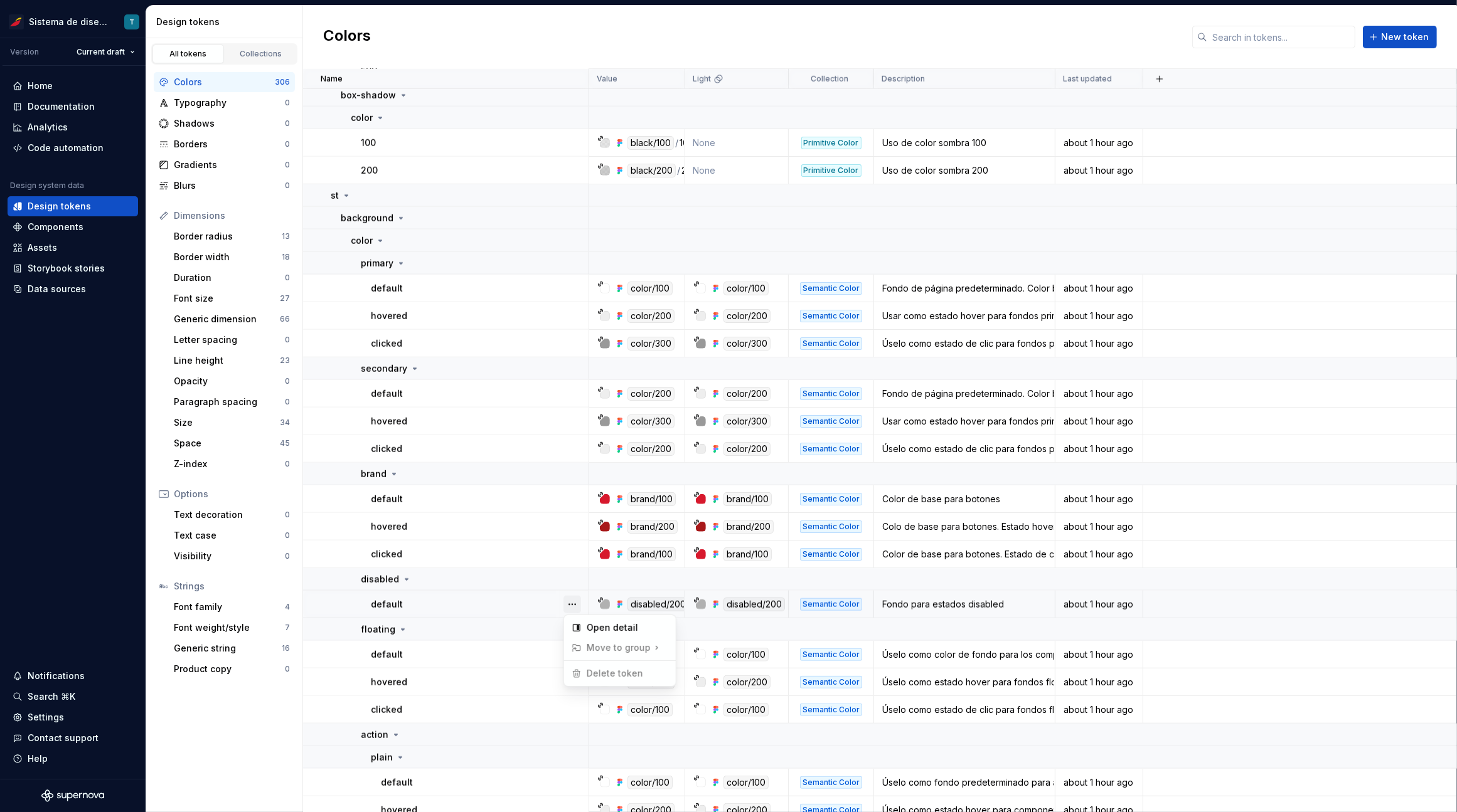
click at [571, 603] on button "button" at bounding box center [572, 605] width 17 height 17
click at [484, 638] on html "Sistema de diseño Iberia T Version Current draft Home Documentation Analytics C…" at bounding box center [728, 406] width 1457 height 812
click at [576, 650] on button "button" at bounding box center [572, 654] width 17 height 17
click at [484, 664] on html "Sistema de diseño Iberia T Version Current draft Home Documentation Analytics C…" at bounding box center [728, 406] width 1457 height 812
click at [573, 679] on button "button" at bounding box center [572, 682] width 17 height 17
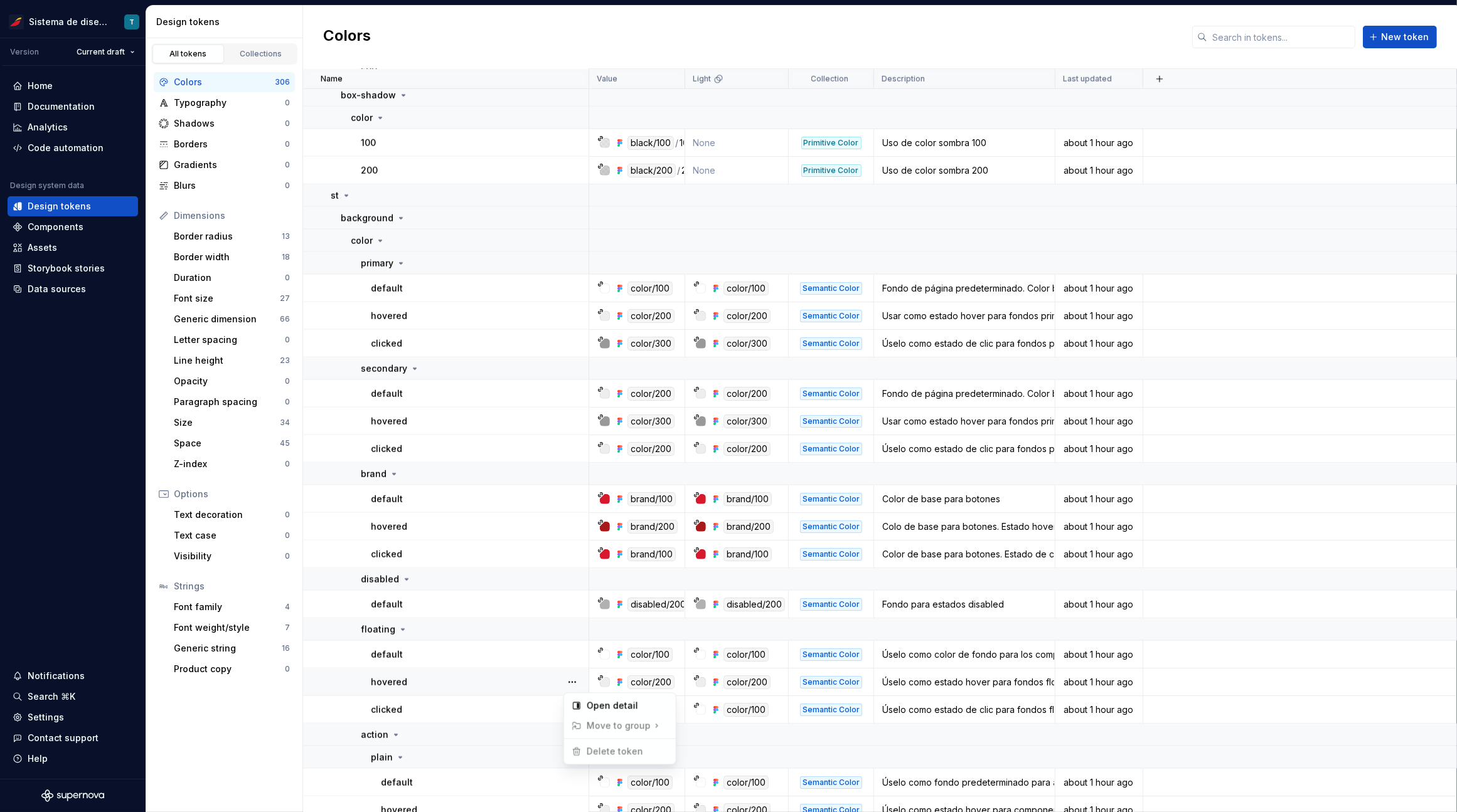
click at [500, 683] on html "Sistema de diseño Iberia T Version Current draft Home Documentation Analytics C…" at bounding box center [728, 406] width 1457 height 812
click at [576, 709] on button "button" at bounding box center [572, 710] width 17 height 17
click at [505, 703] on html "Sistema de diseño Iberia T Version Current draft Home Documentation Analytics C…" at bounding box center [728, 406] width 1457 height 812
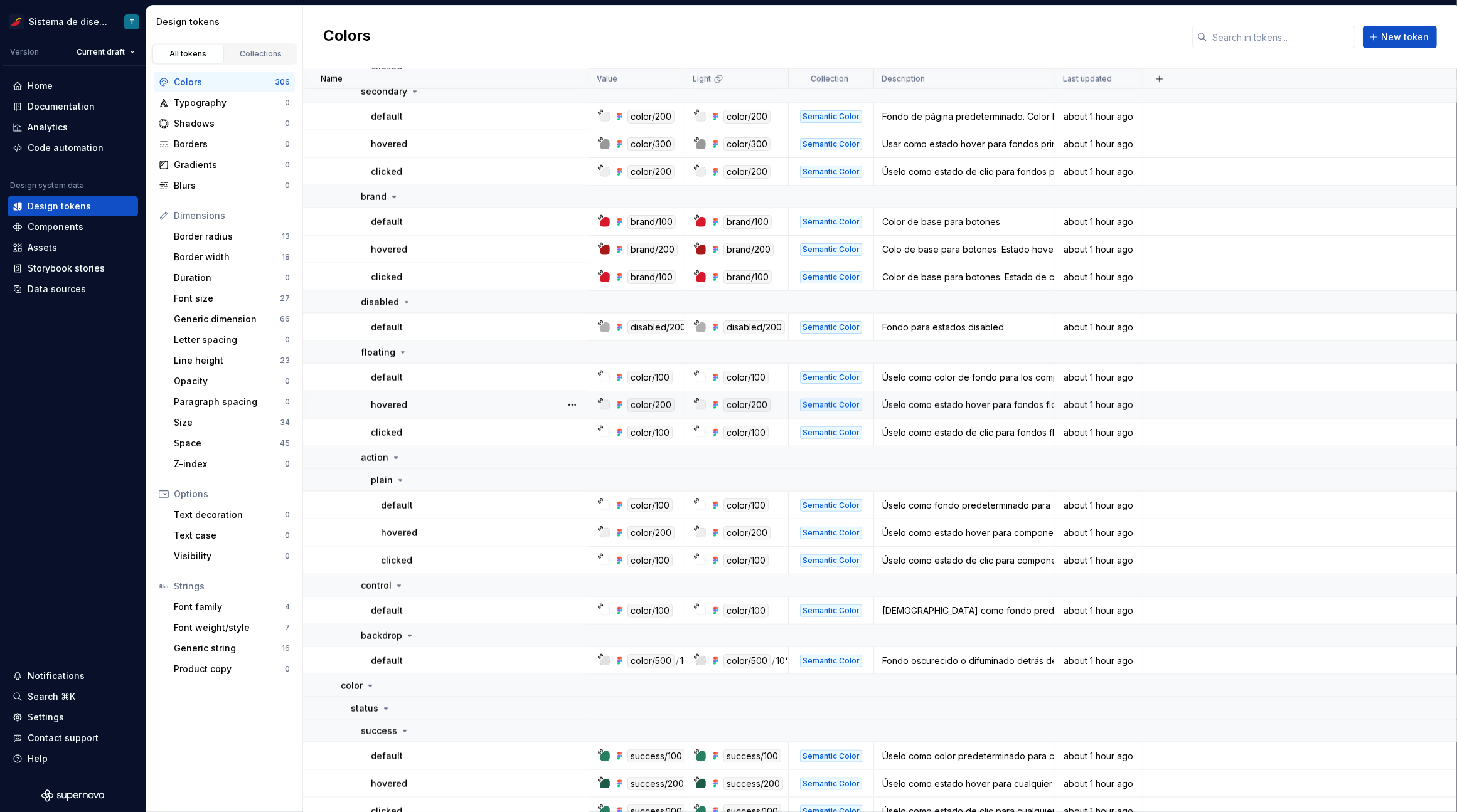
scroll to position [1909, 0]
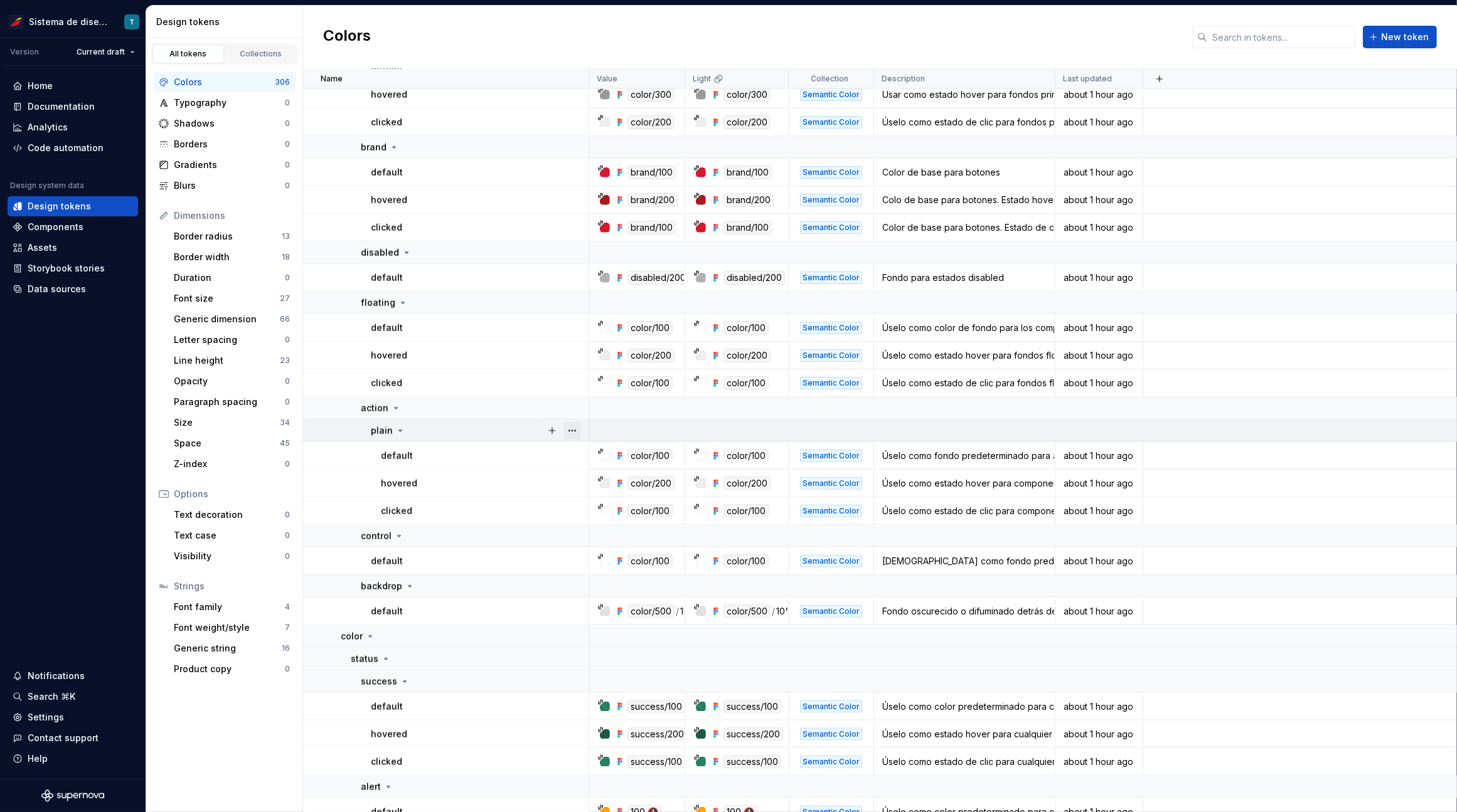
click at [576, 434] on button "button" at bounding box center [572, 431] width 17 height 17
click at [491, 444] on html "Sistema de diseño Iberia T Version Current draft Home Documentation Analytics C…" at bounding box center [728, 406] width 1457 height 812
click at [566, 455] on button "button" at bounding box center [572, 455] width 17 height 17
click at [496, 463] on html "Sistema de diseño Iberia T Version Current draft Home Documentation Analytics C…" at bounding box center [728, 406] width 1457 height 812
click at [571, 483] on button "button" at bounding box center [572, 483] width 17 height 17
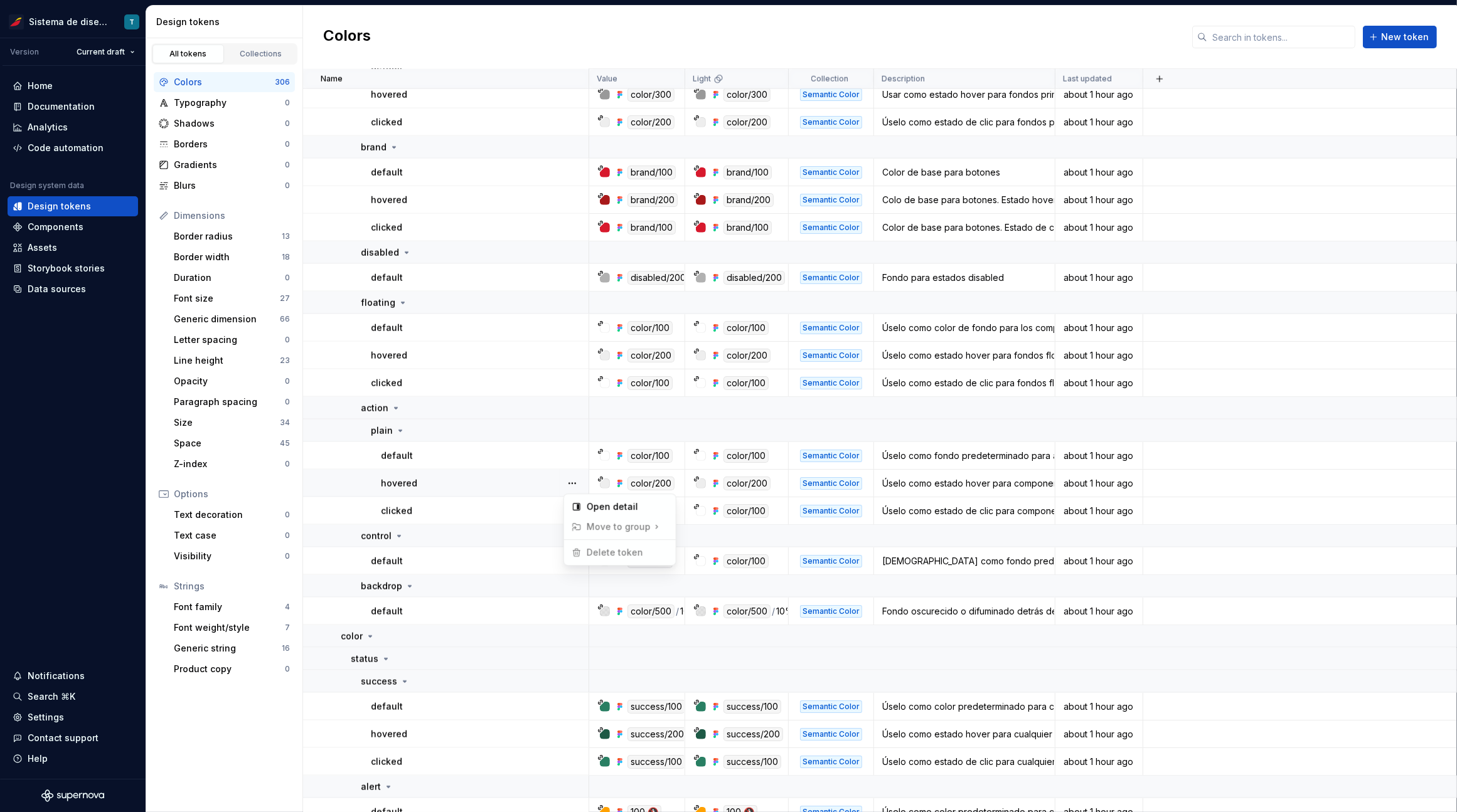
click at [489, 509] on html "Sistema de diseño Iberia T Version Current draft Home Documentation Analytics C…" at bounding box center [728, 406] width 1457 height 812
click at [569, 509] on button "button" at bounding box center [572, 511] width 17 height 17
click at [501, 510] on html "Sistema de diseño Iberia T Version Current draft Home Documentation Analytics C…" at bounding box center [728, 406] width 1457 height 812
click at [575, 561] on button "button" at bounding box center [572, 561] width 17 height 17
click at [505, 557] on html "Sistema de diseño Iberia T Version Current draft Home Documentation Analytics C…" at bounding box center [728, 406] width 1457 height 812
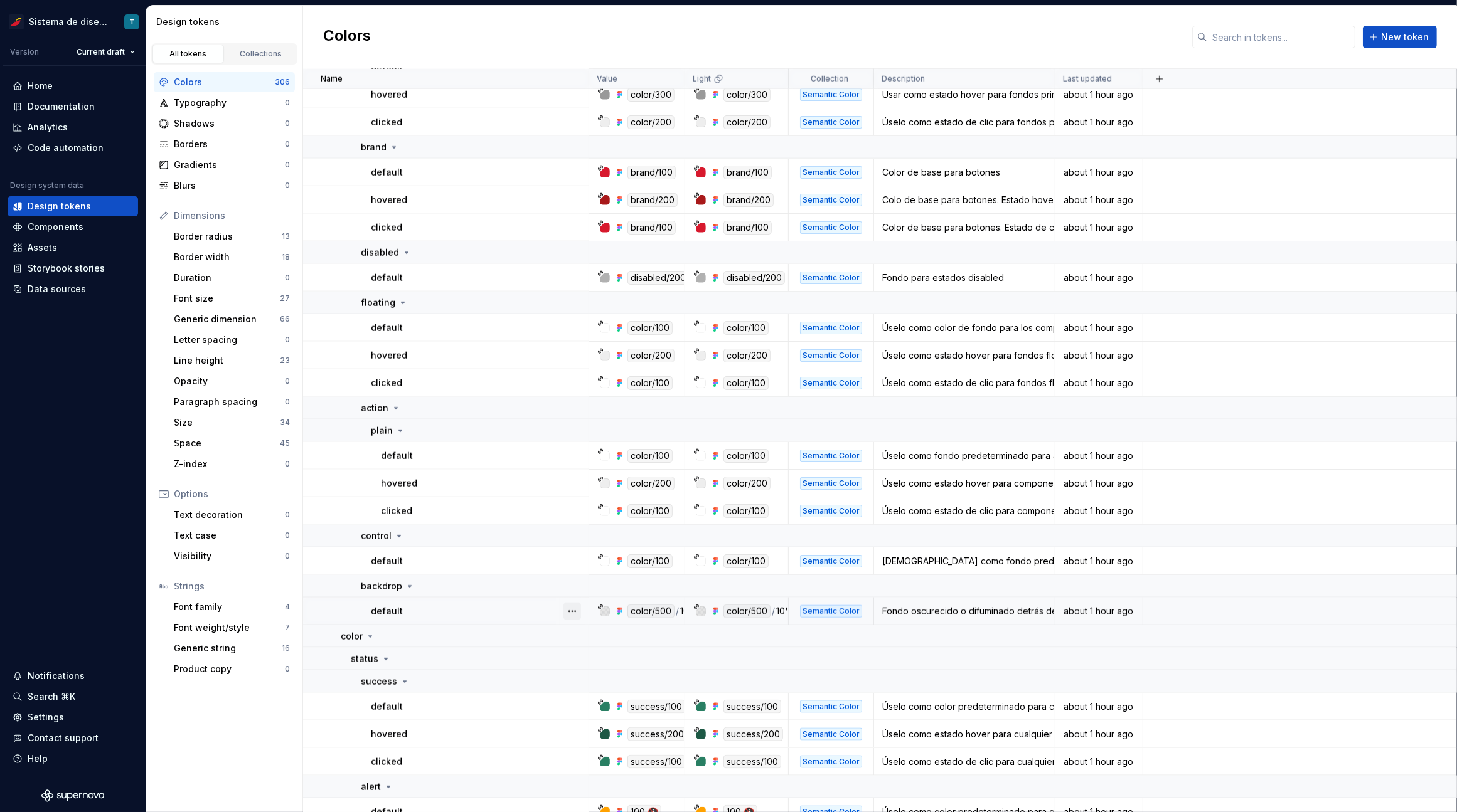
click at [575, 610] on button "button" at bounding box center [572, 611] width 17 height 17
click at [491, 609] on html "Sistema de diseño Iberia T Version Current draft Home Documentation Analytics C…" at bounding box center [728, 406] width 1457 height 812
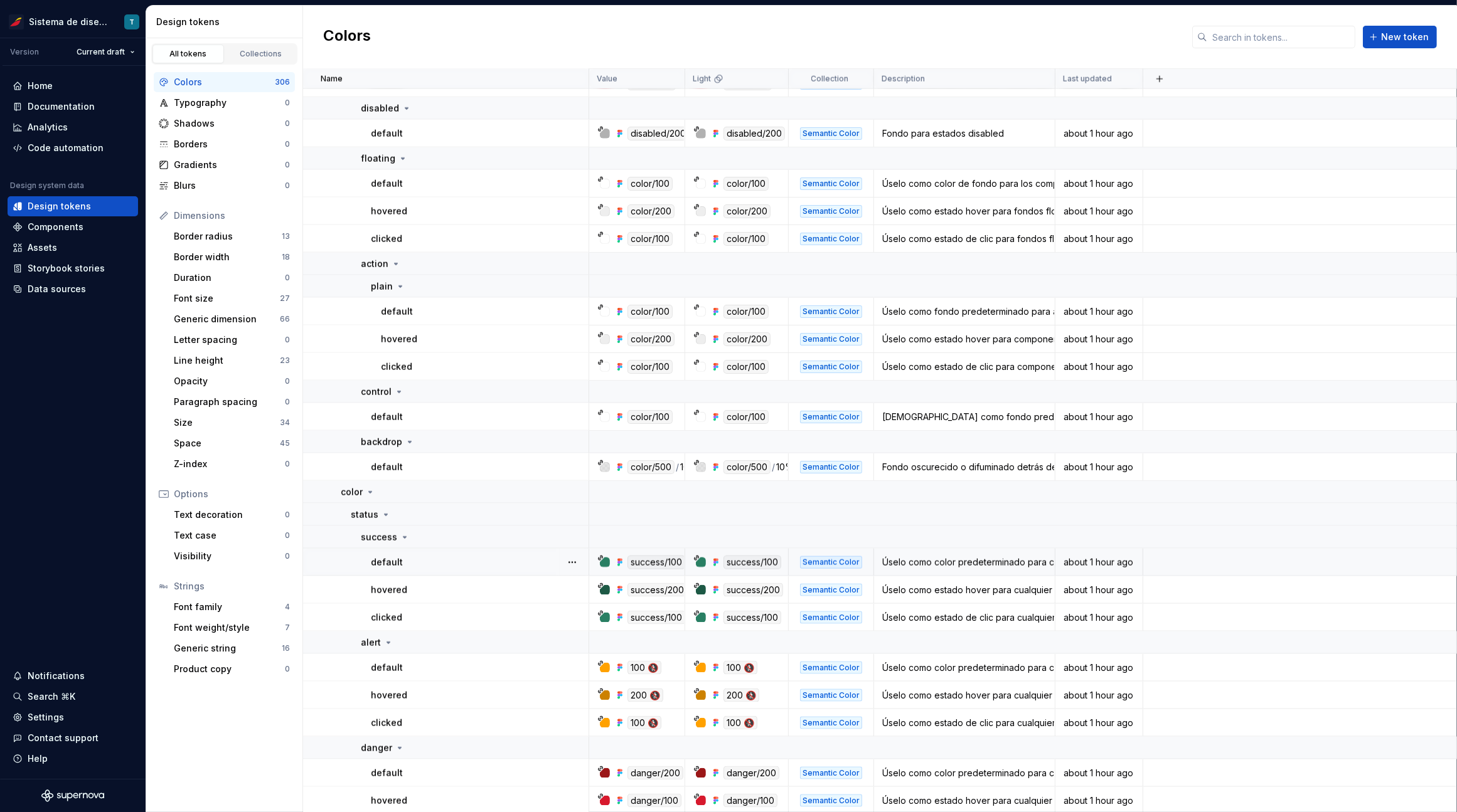
scroll to position [2045, 0]
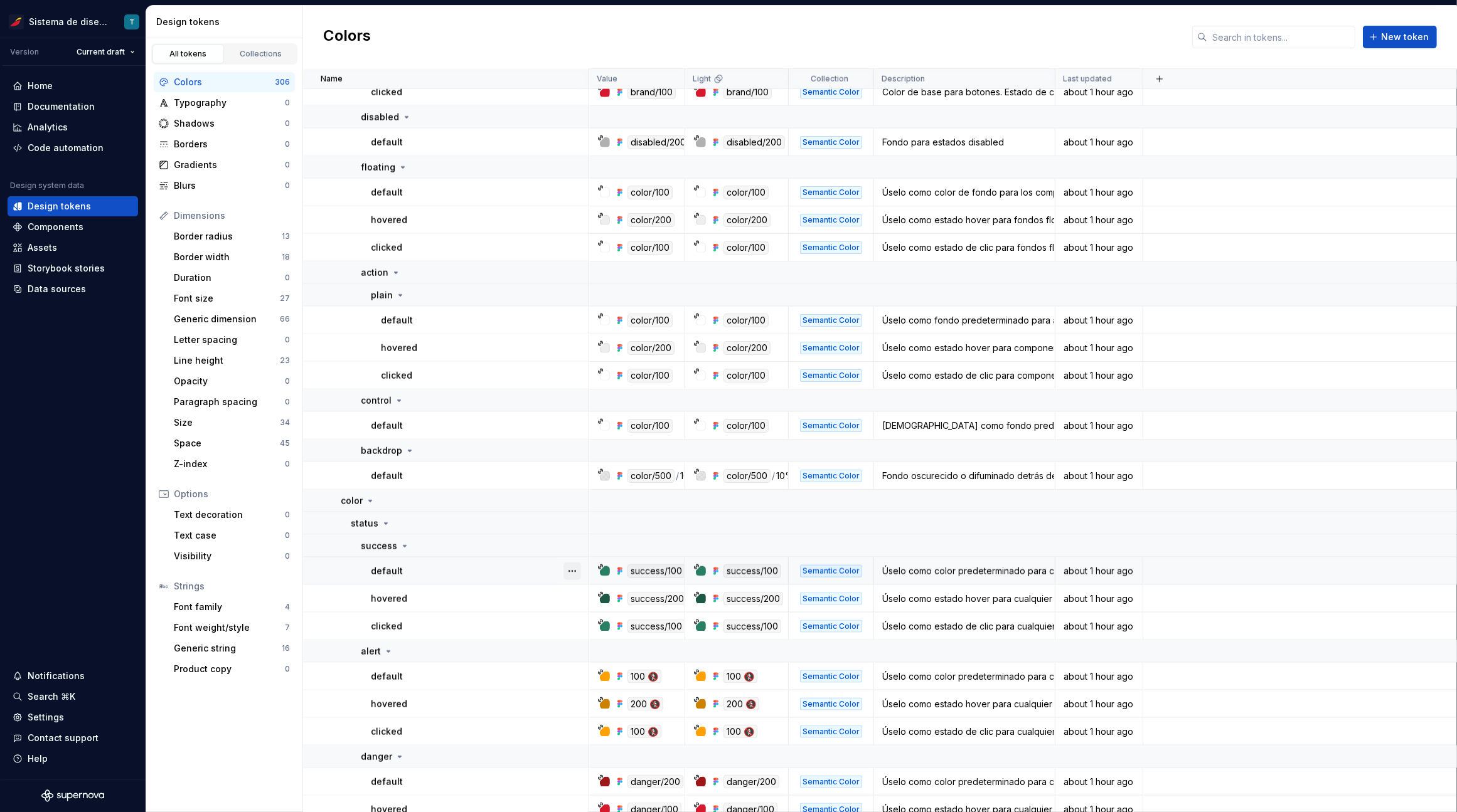
click at [570, 567] on button "button" at bounding box center [572, 571] width 17 height 17
click at [514, 598] on html "Sistema de diseño Iberia T Version Current draft Home Documentation Analytics C…" at bounding box center [728, 406] width 1457 height 812
click at [572, 595] on button "button" at bounding box center [572, 599] width 17 height 17
click at [525, 622] on html "Sistema de diseño Iberia T Version Current draft Home Documentation Analytics C…" at bounding box center [728, 406] width 1457 height 812
click at [575, 622] on button "button" at bounding box center [572, 626] width 17 height 17
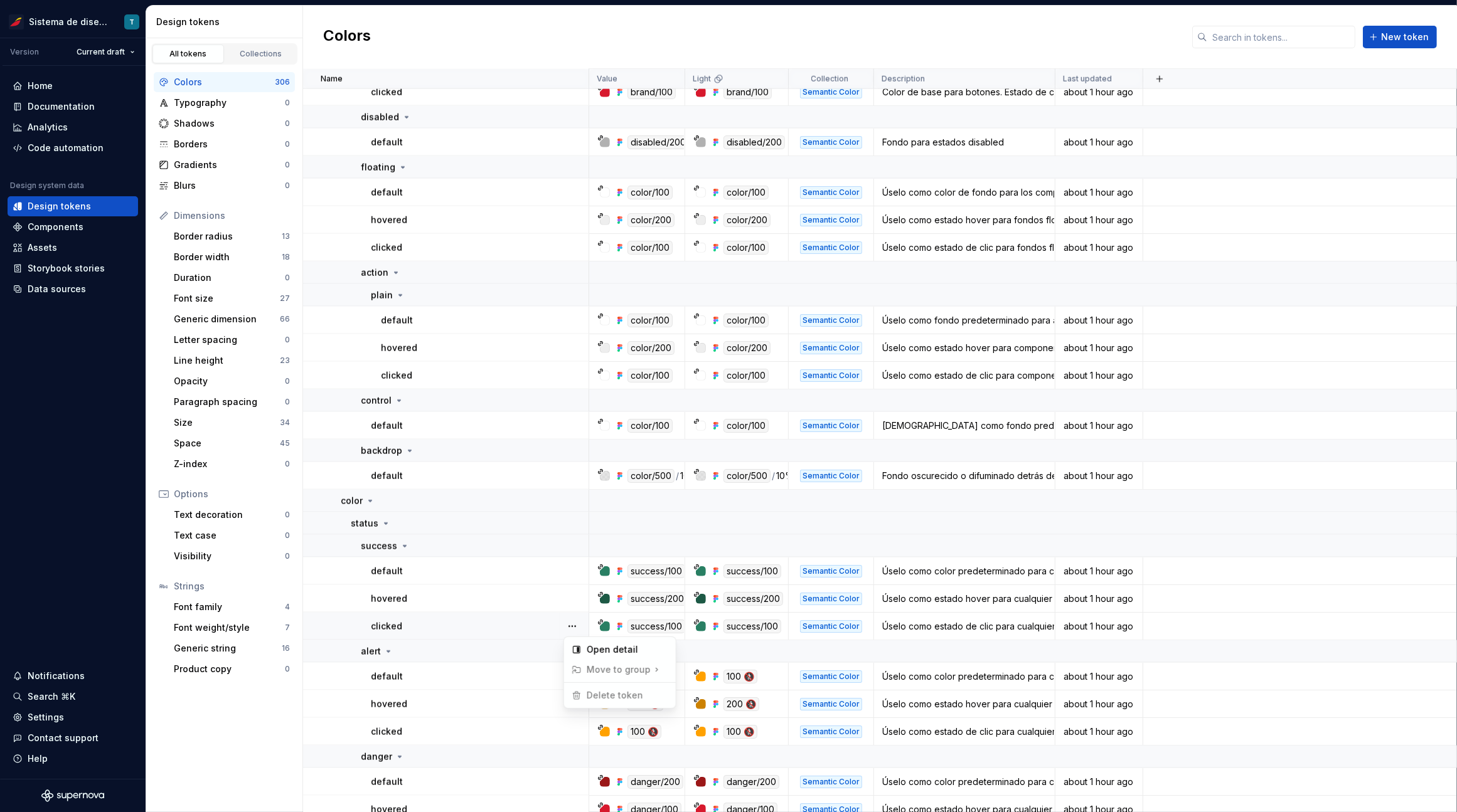
click at [500, 628] on html "Sistema de diseño Iberia T Version Current draft Home Documentation Analytics C…" at bounding box center [728, 406] width 1457 height 812
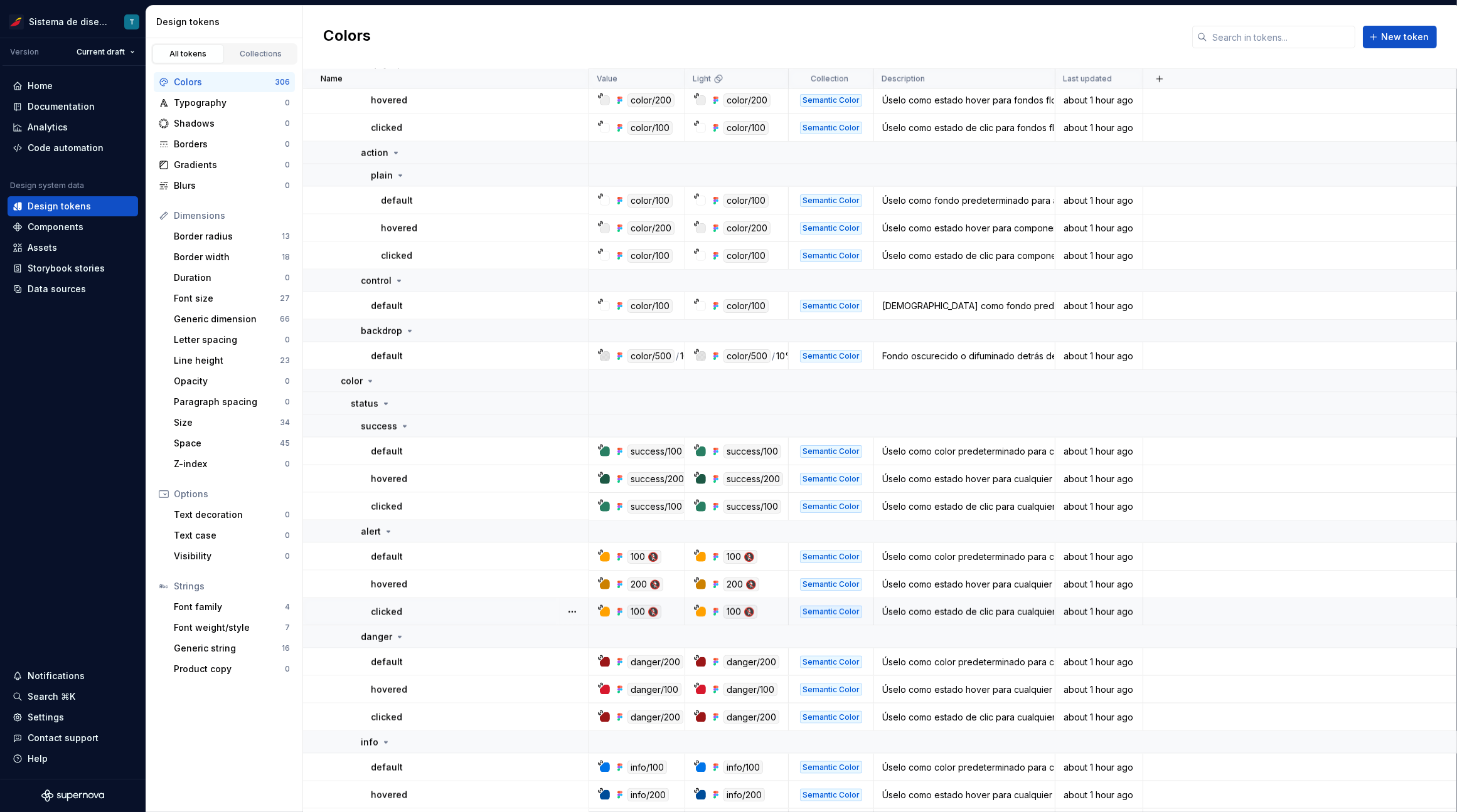
scroll to position [2174, 0]
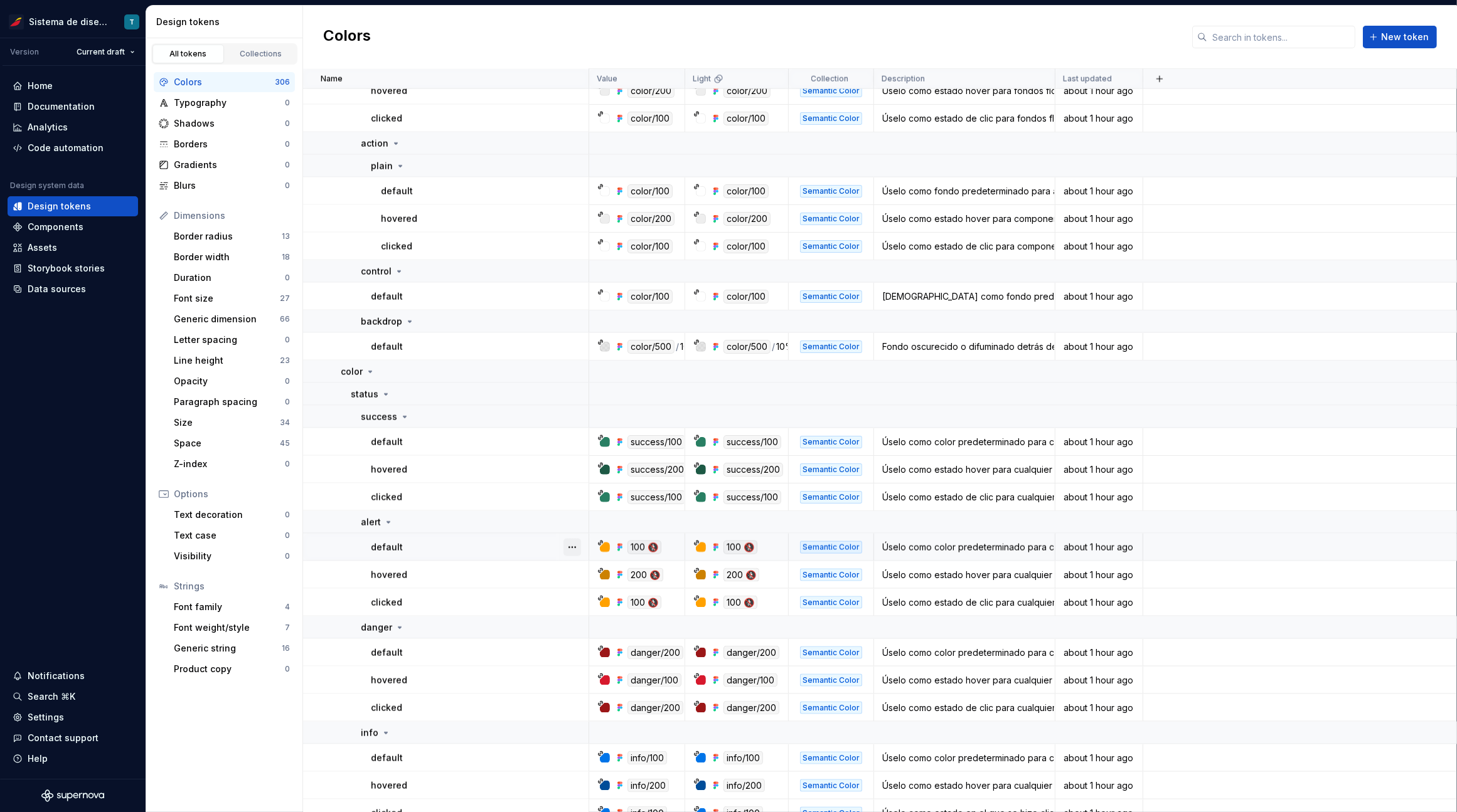
click at [577, 548] on button "button" at bounding box center [572, 548] width 17 height 17
click at [518, 583] on html "Sistema de diseño Iberia T Version Current draft Home Documentation Analytics C…" at bounding box center [728, 406] width 1457 height 812
click at [568, 577] on button "button" at bounding box center [572, 575] width 17 height 17
click at [530, 598] on html "Sistema de diseño Iberia T Version Current draft Home Documentation Analytics C…" at bounding box center [728, 406] width 1457 height 812
click at [569, 600] on button "button" at bounding box center [572, 603] width 17 height 17
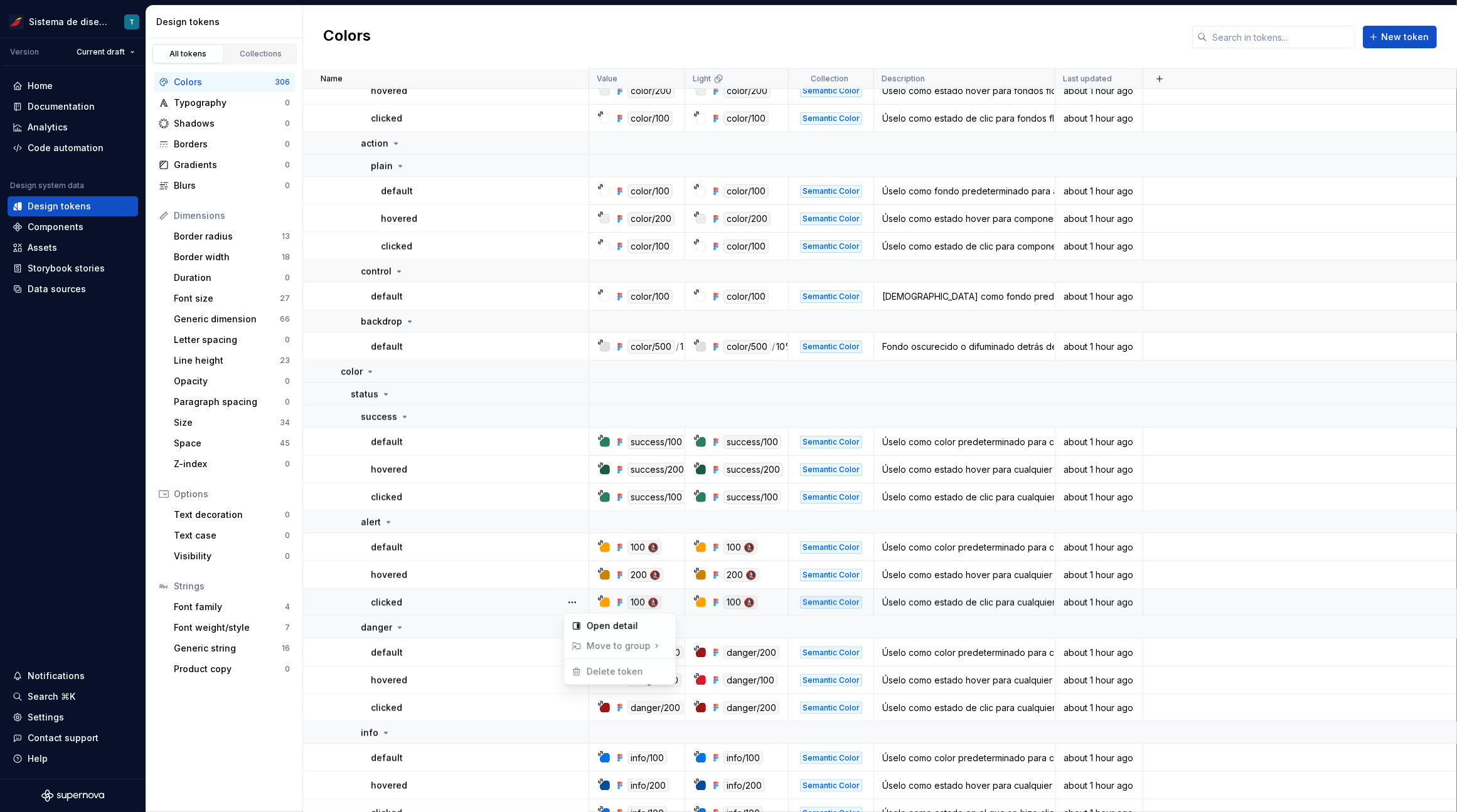
click at [528, 605] on html "Sistema de diseño Iberia T Version Current draft Home Documentation Analytics C…" at bounding box center [728, 406] width 1457 height 812
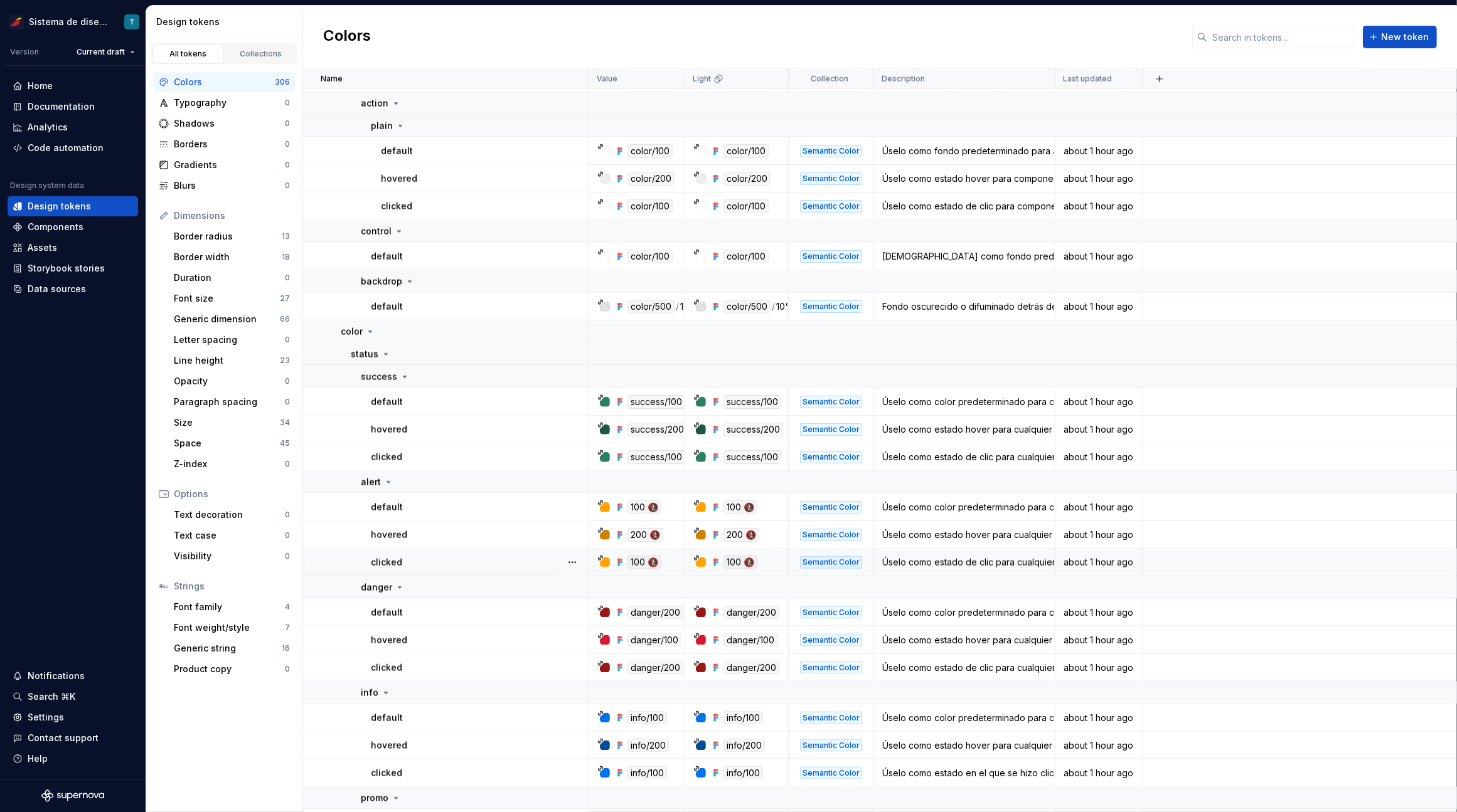
scroll to position [2248, 0]
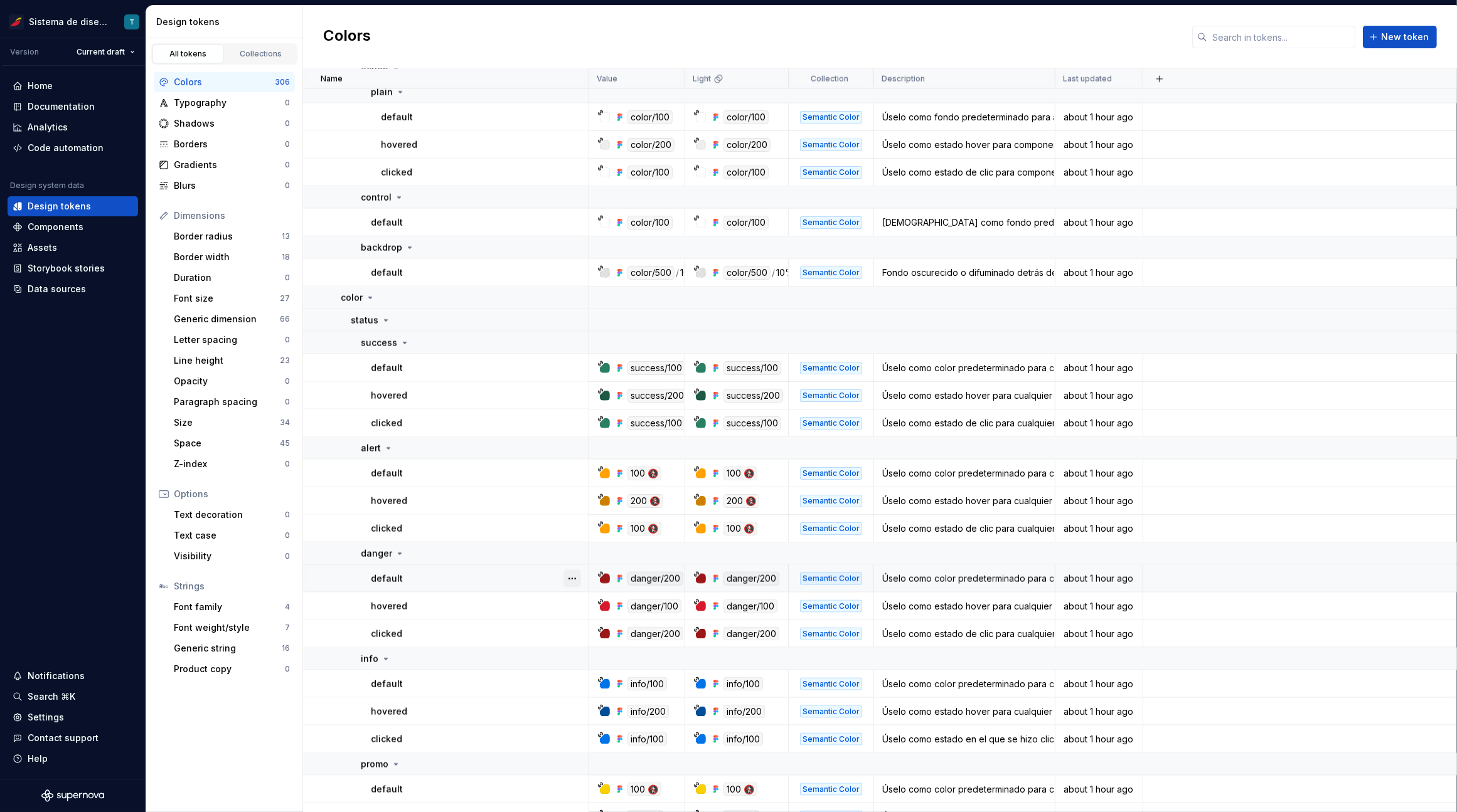
click at [564, 573] on button "button" at bounding box center [572, 579] width 17 height 17
click at [499, 591] on html "Sistema de diseño Iberia T Version Current draft Home Documentation Analytics C…" at bounding box center [728, 406] width 1457 height 812
click at [576, 607] on button "button" at bounding box center [572, 607] width 17 height 17
click at [528, 636] on html "Sistema de diseño Iberia T Version Current draft Home Documentation Analytics C…" at bounding box center [728, 406] width 1457 height 812
click at [568, 634] on button "button" at bounding box center [572, 634] width 17 height 17
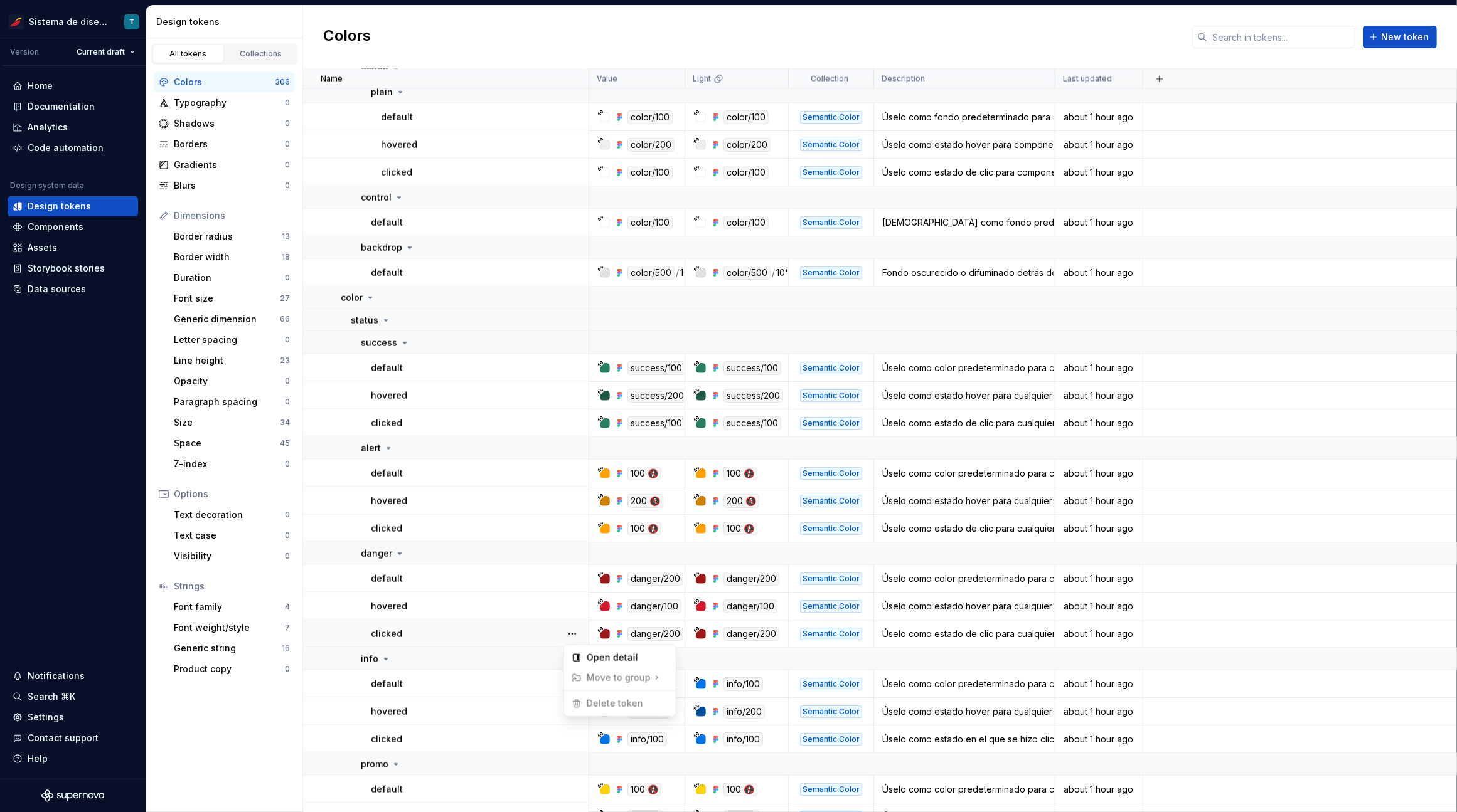
click at [504, 634] on html "Sistema de diseño Iberia T Version Current draft Home Documentation Analytics C…" at bounding box center [728, 406] width 1457 height 812
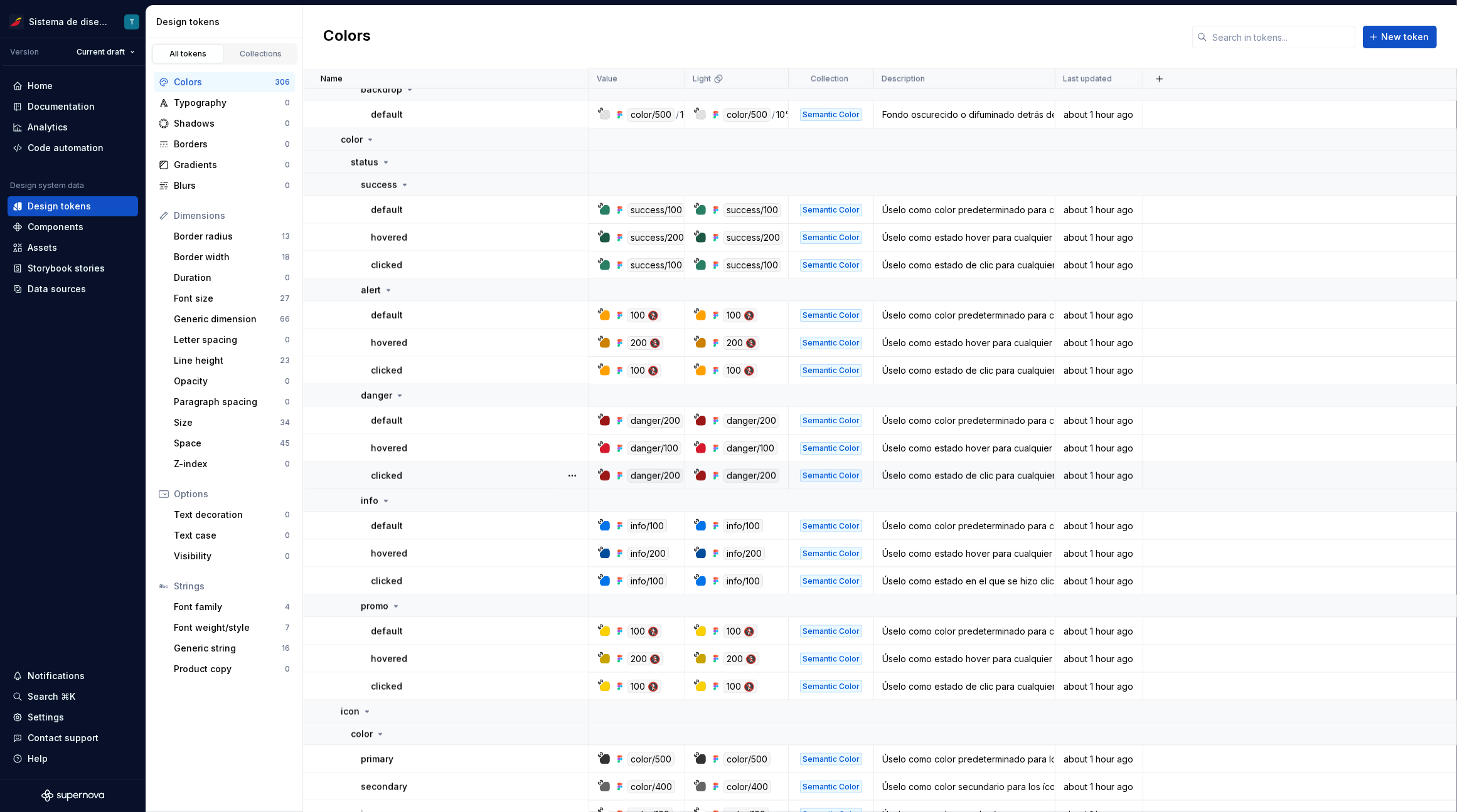
scroll to position [2415, 0]
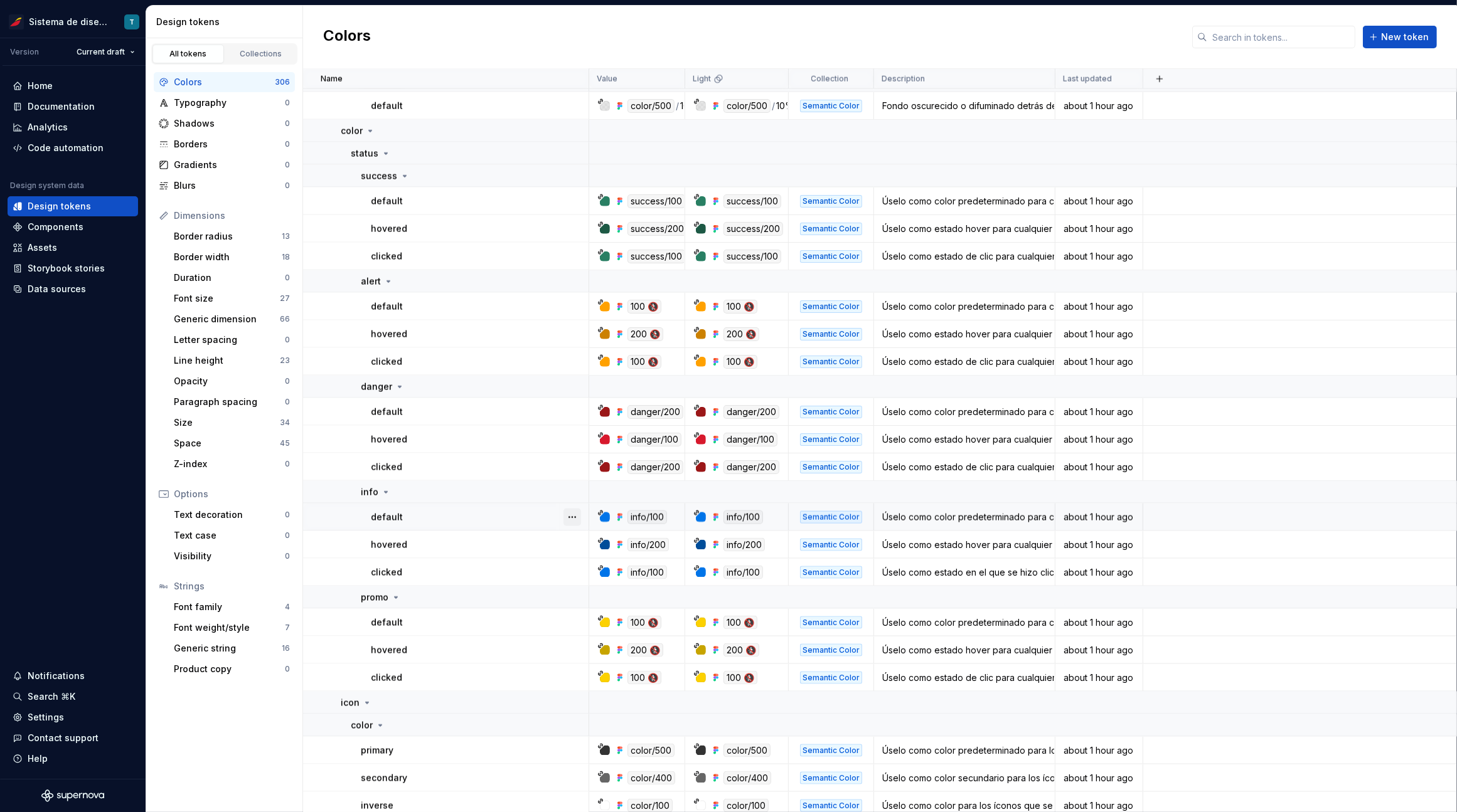
click at [572, 516] on button "button" at bounding box center [572, 517] width 17 height 17
click at [545, 544] on html "Sistema de diseño Iberia T Version Current draft Home Documentation Analytics C…" at bounding box center [728, 406] width 1457 height 812
click at [571, 542] on button "button" at bounding box center [572, 545] width 17 height 17
click at [520, 570] on html "Sistema de diseño Iberia T Version Current draft Home Documentation Analytics C…" at bounding box center [728, 406] width 1457 height 812
click at [569, 571] on button "button" at bounding box center [572, 572] width 17 height 17
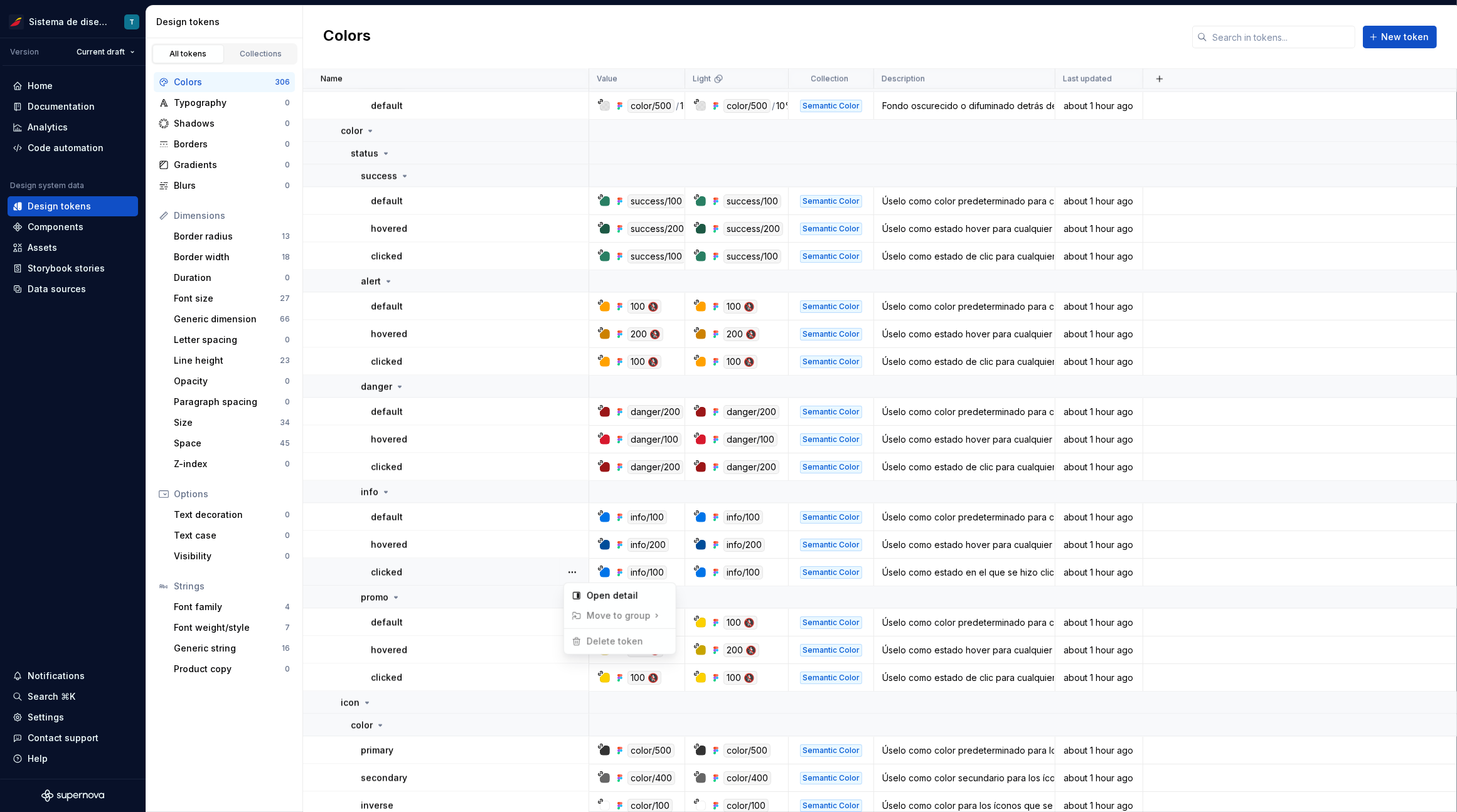
click at [527, 590] on html "Sistema de diseño Iberia T Version Current draft Home Documentation Analytics C…" at bounding box center [728, 406] width 1457 height 812
click at [562, 620] on div at bounding box center [572, 622] width 32 height 27
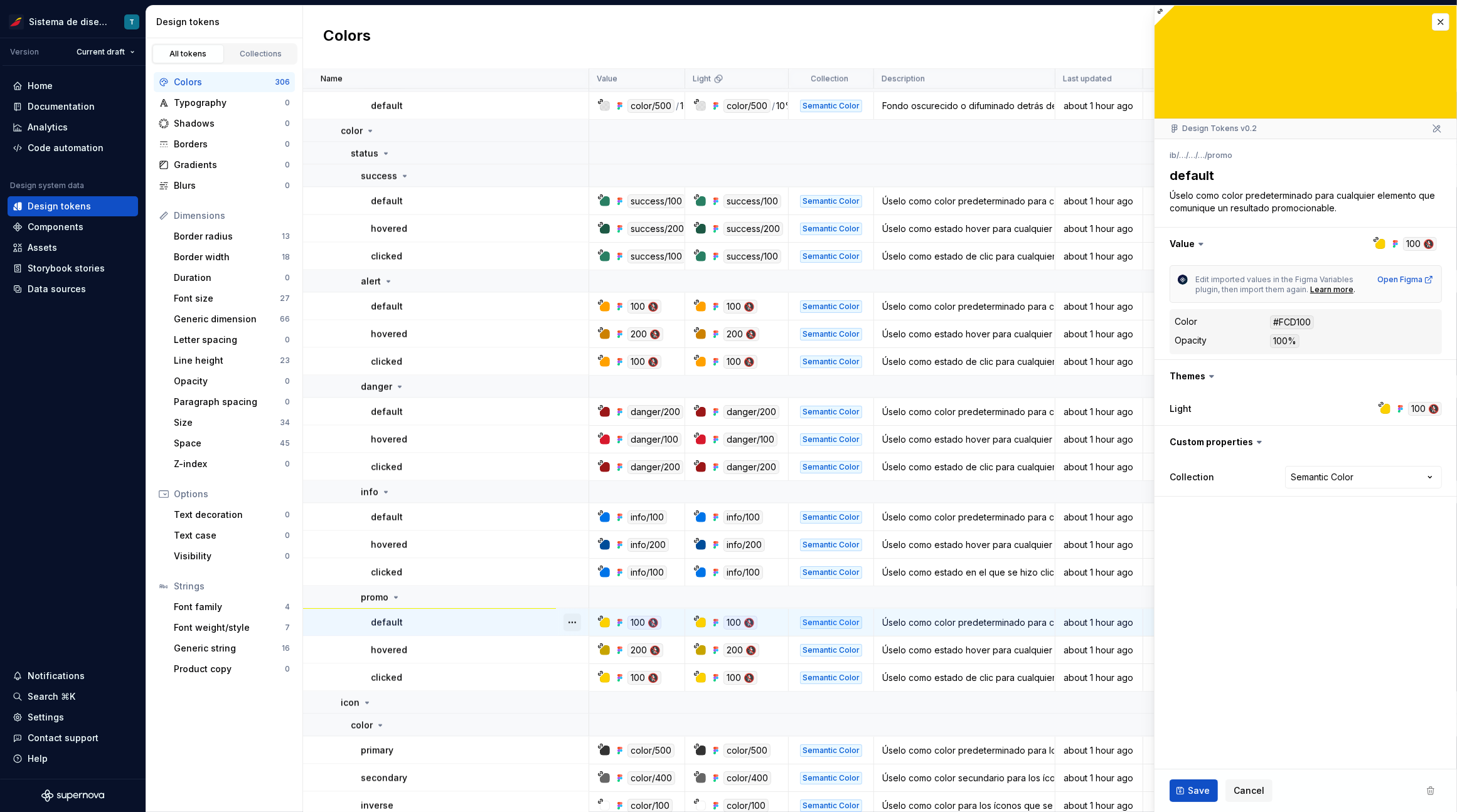
click at [570, 623] on button "button" at bounding box center [572, 622] width 17 height 17
click at [507, 632] on td "default" at bounding box center [446, 623] width 286 height 28
click at [509, 669] on html "Sistema de diseño Iberia T Version Current draft Home Documentation Analytics C…" at bounding box center [728, 406] width 1457 height 812
click at [566, 674] on button "button" at bounding box center [572, 677] width 17 height 17
click at [503, 674] on html "Sistema de diseño Iberia T Version Current draft Home Documentation Analytics C…" at bounding box center [728, 406] width 1457 height 812
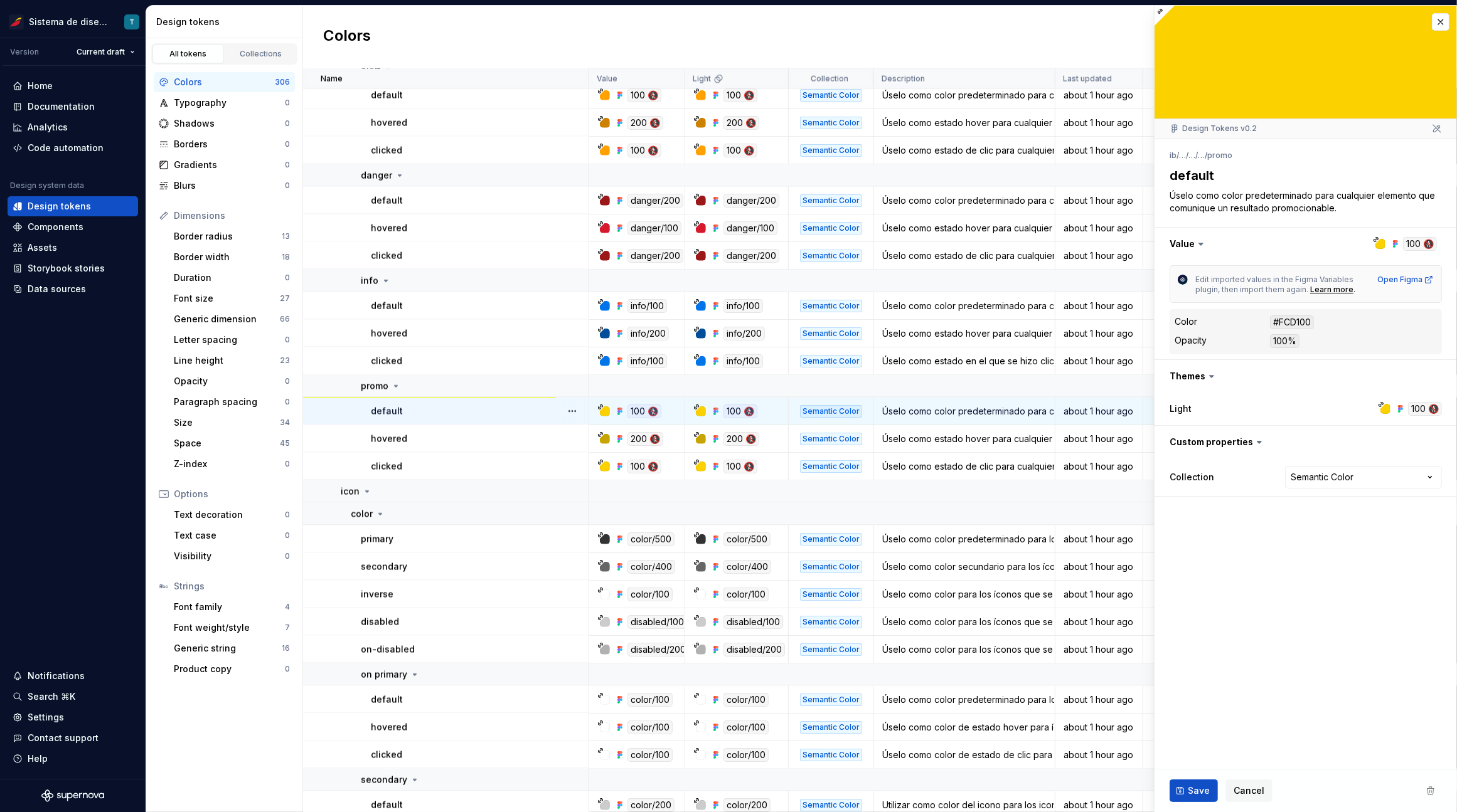
scroll to position [2635, 0]
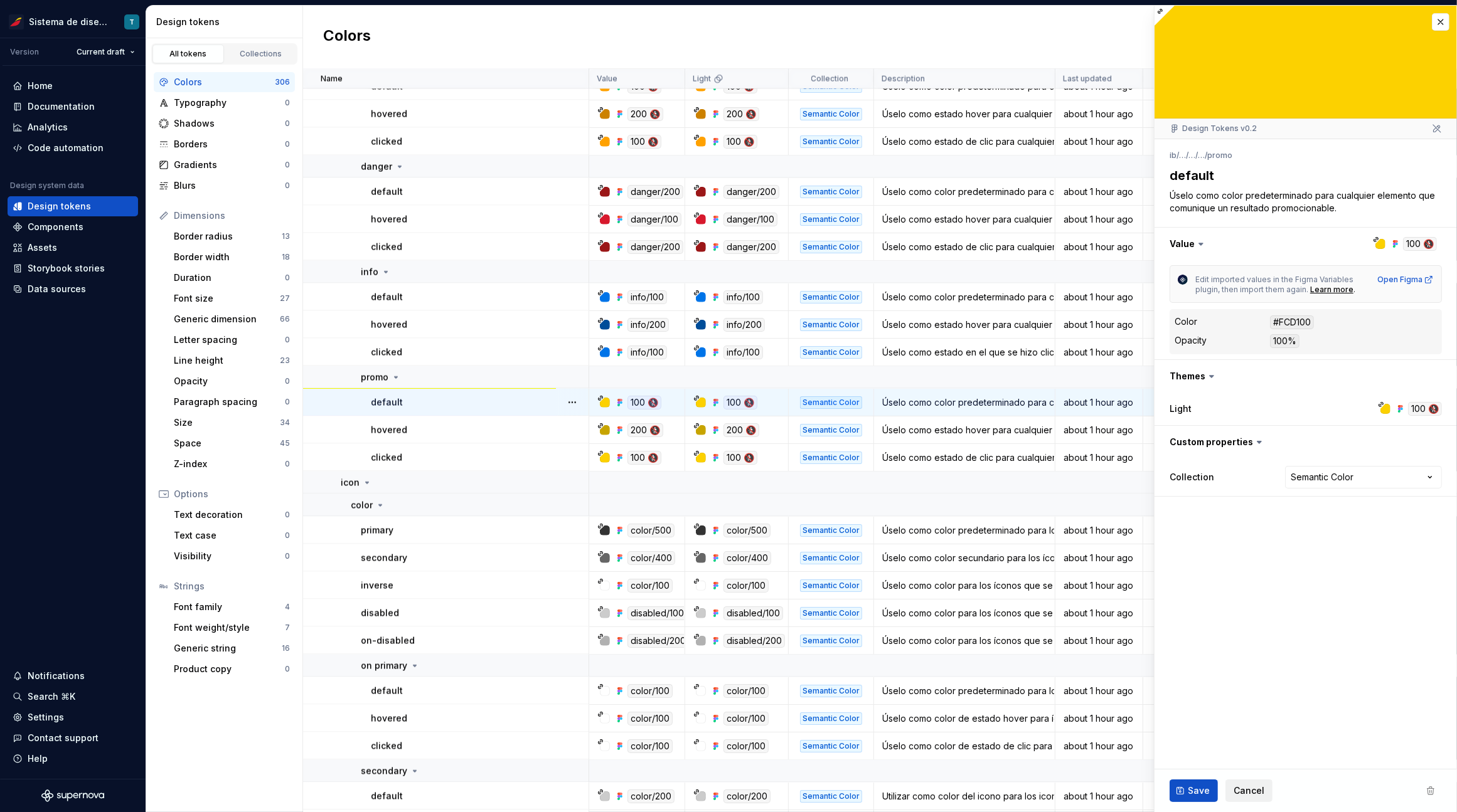
click at [1248, 793] on span "Cancel" at bounding box center [1249, 790] width 31 height 13
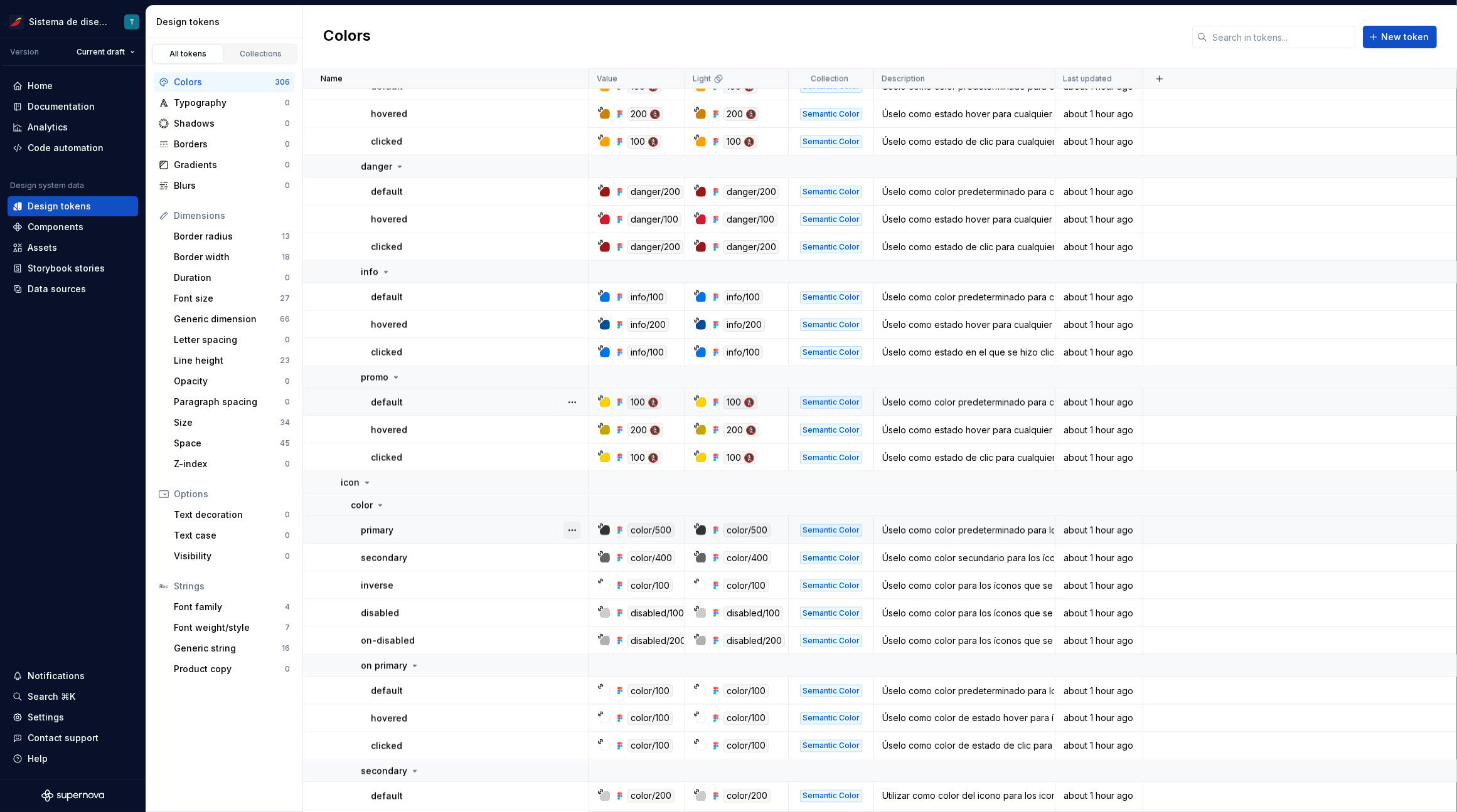
click at [577, 528] on button "button" at bounding box center [572, 530] width 17 height 17
click at [533, 571] on html "Sistema de diseño Iberia T Version Current draft Home Documentation Analytics C…" at bounding box center [728, 406] width 1457 height 812
click at [577, 561] on button "button" at bounding box center [572, 558] width 17 height 17
click at [537, 583] on html "Sistema de diseño Iberia T Version Current draft Home Documentation Analytics C…" at bounding box center [728, 406] width 1457 height 812
click at [566, 585] on button "button" at bounding box center [572, 585] width 17 height 17
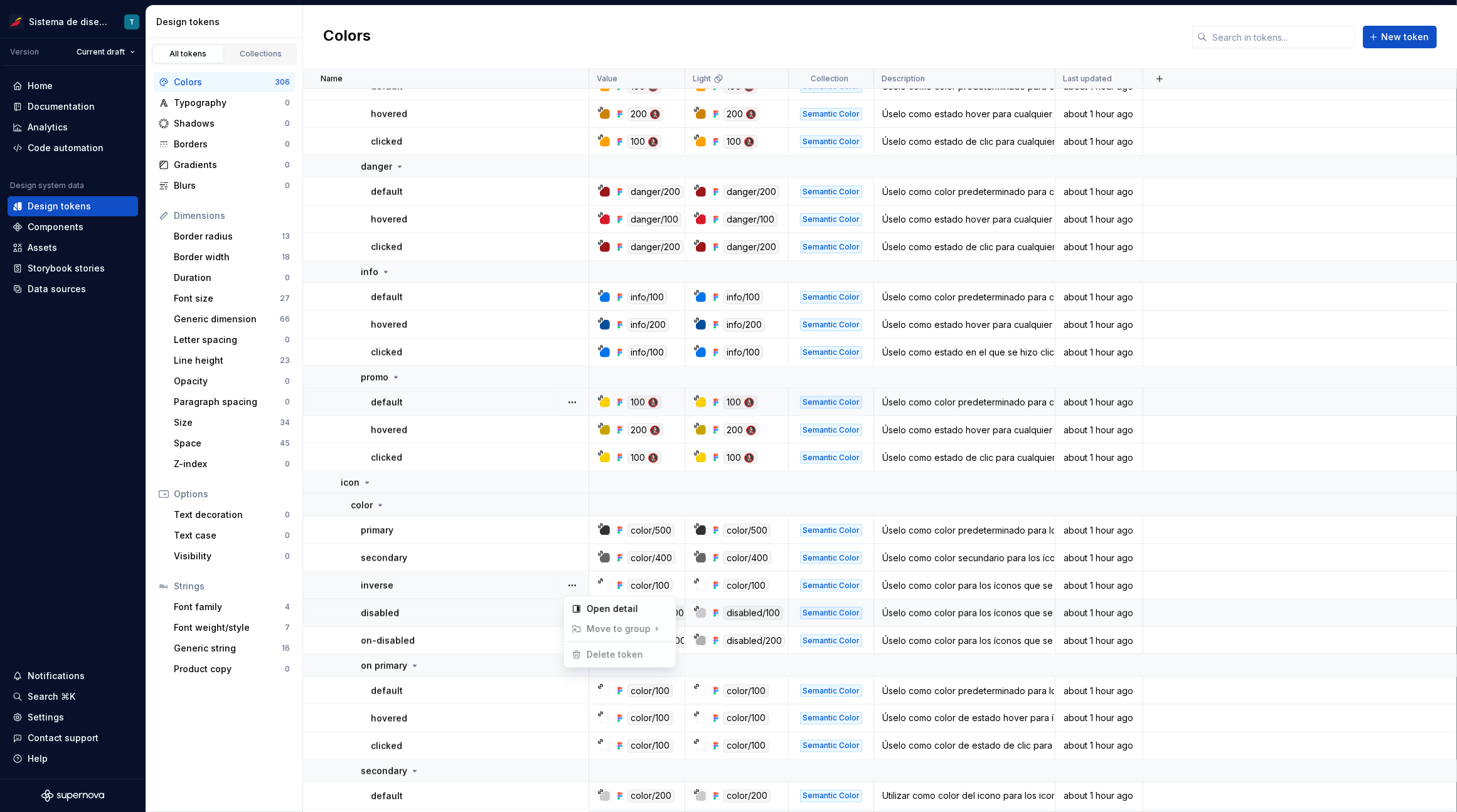
click at [547, 609] on html "Sistema de diseño Iberia T Version Current draft Home Documentation Analytics C…" at bounding box center [728, 406] width 1457 height 812
click at [571, 611] on button "button" at bounding box center [572, 613] width 17 height 17
click at [539, 636] on html "Sistema de diseño Iberia T Version Current draft Home Documentation Analytics C…" at bounding box center [728, 406] width 1457 height 812
click at [575, 640] on button "button" at bounding box center [572, 641] width 17 height 17
click at [539, 644] on html "Sistema de diseño Iberia T Version Current draft Home Documentation Analytics C…" at bounding box center [728, 406] width 1457 height 812
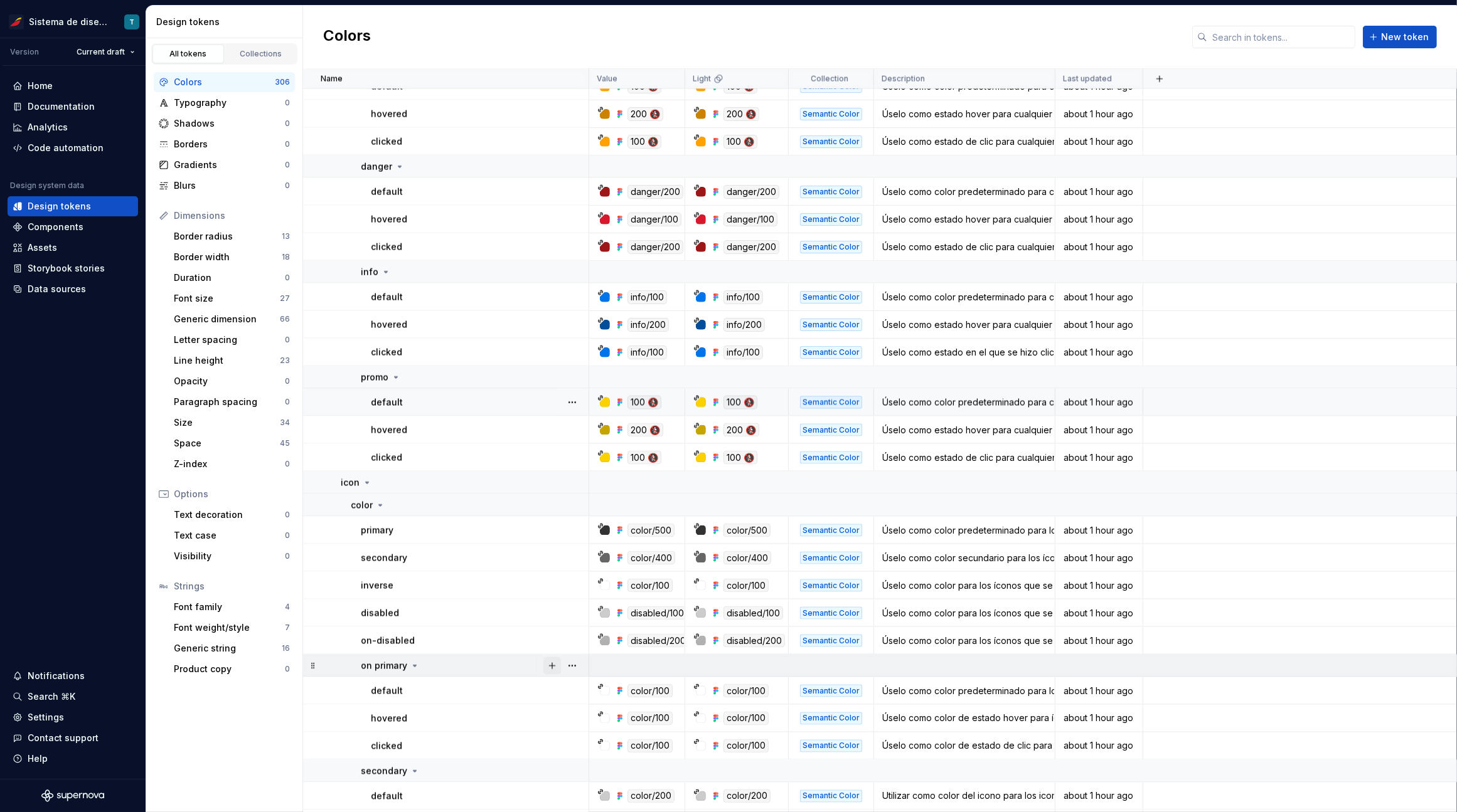
scroll to position [2806, 0]
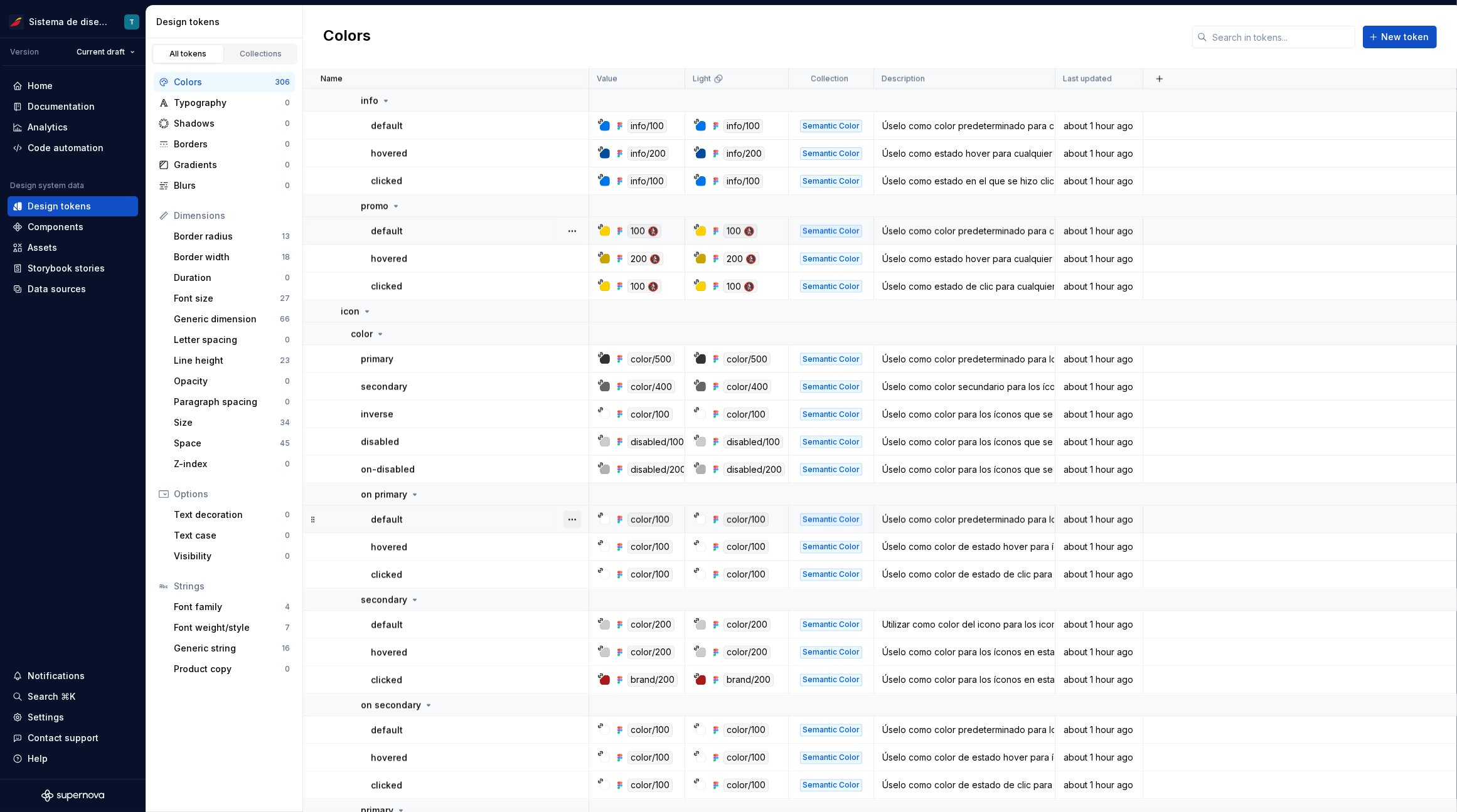
click at [576, 517] on button "button" at bounding box center [572, 520] width 17 height 17
click at [598, 586] on div "Delete token" at bounding box center [627, 589] width 82 height 13
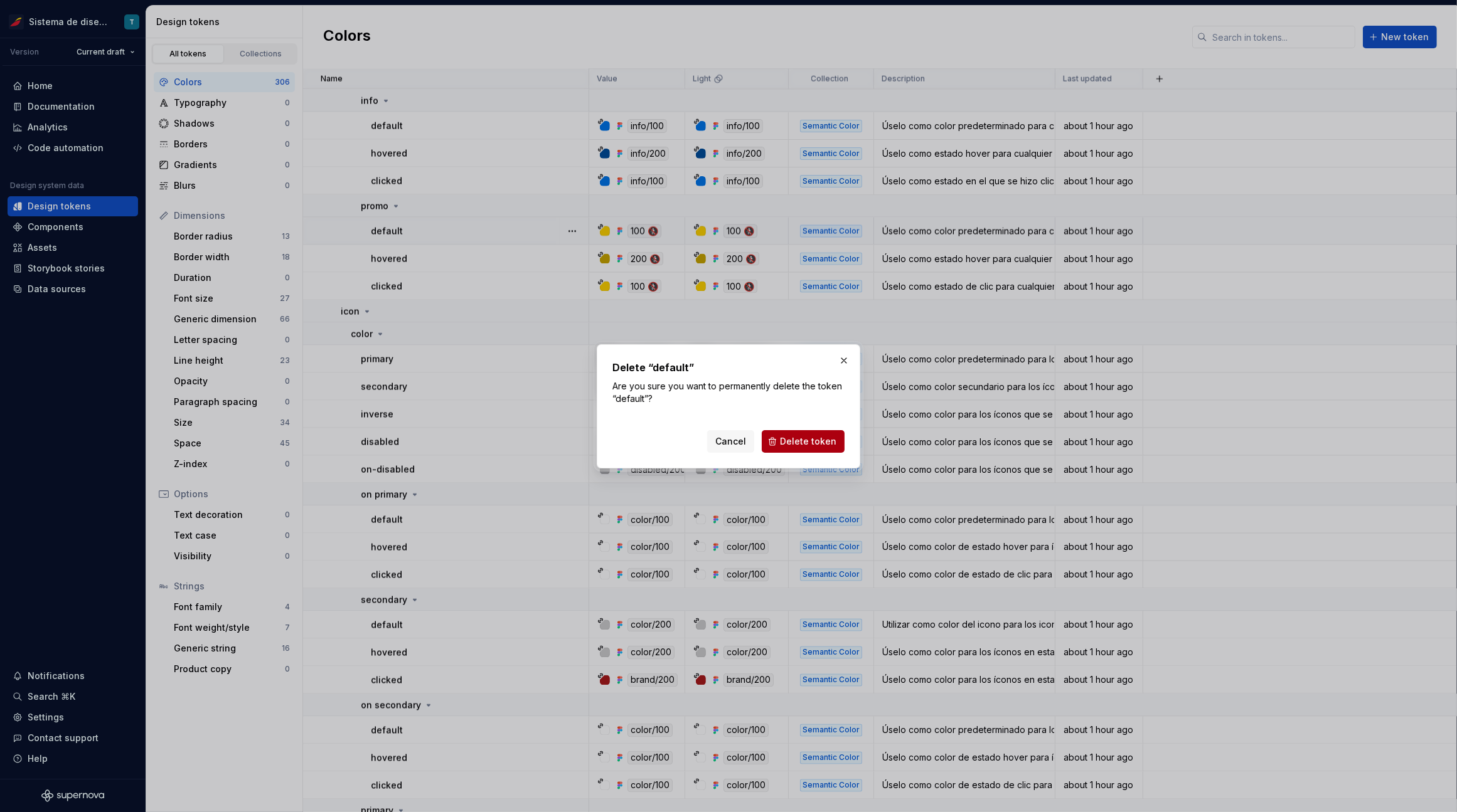
click at [789, 441] on span "Delete token" at bounding box center [808, 441] width 56 height 13
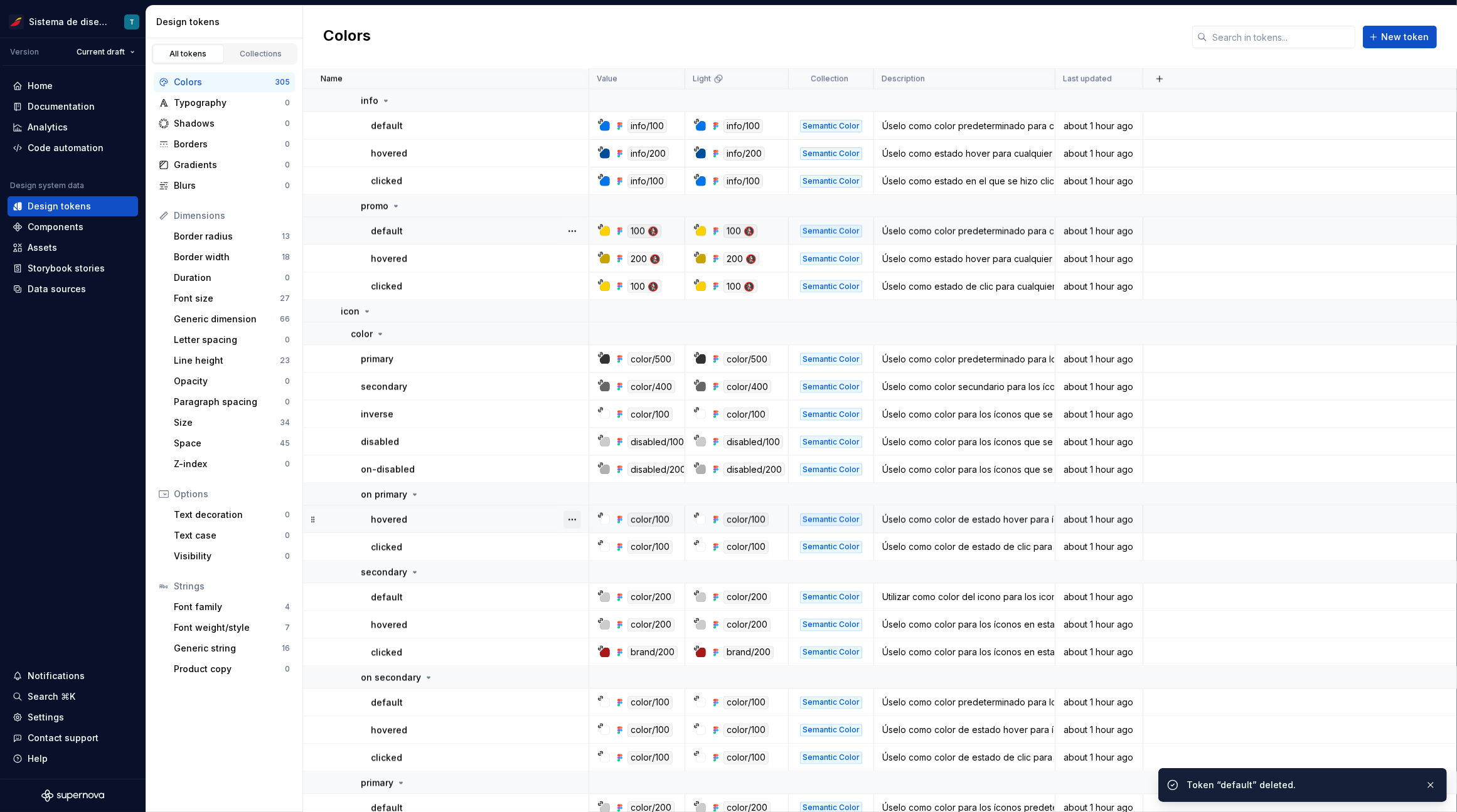
click at [575, 516] on button "button" at bounding box center [572, 520] width 17 height 17
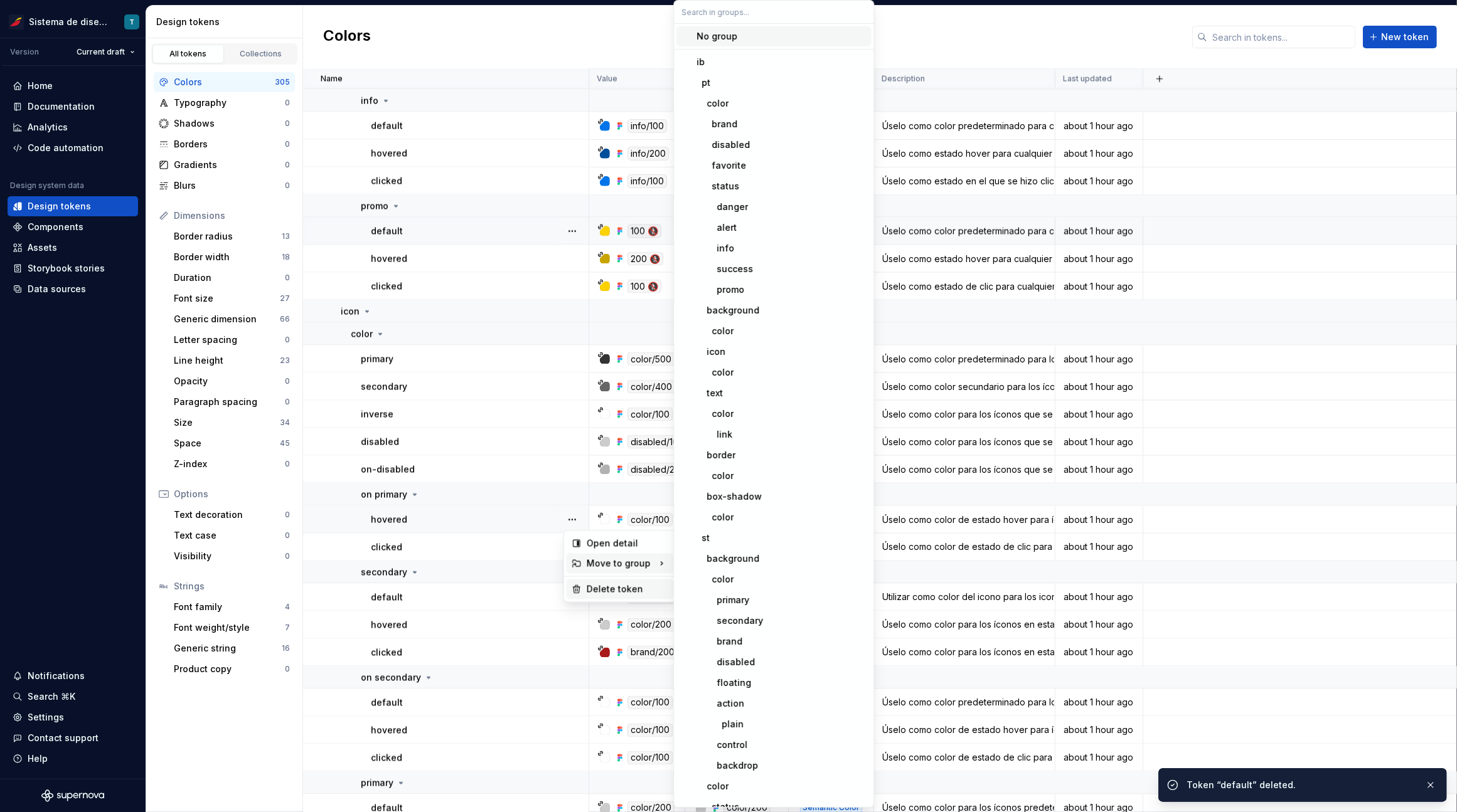
click at [582, 584] on div "Delete token" at bounding box center [619, 589] width 107 height 20
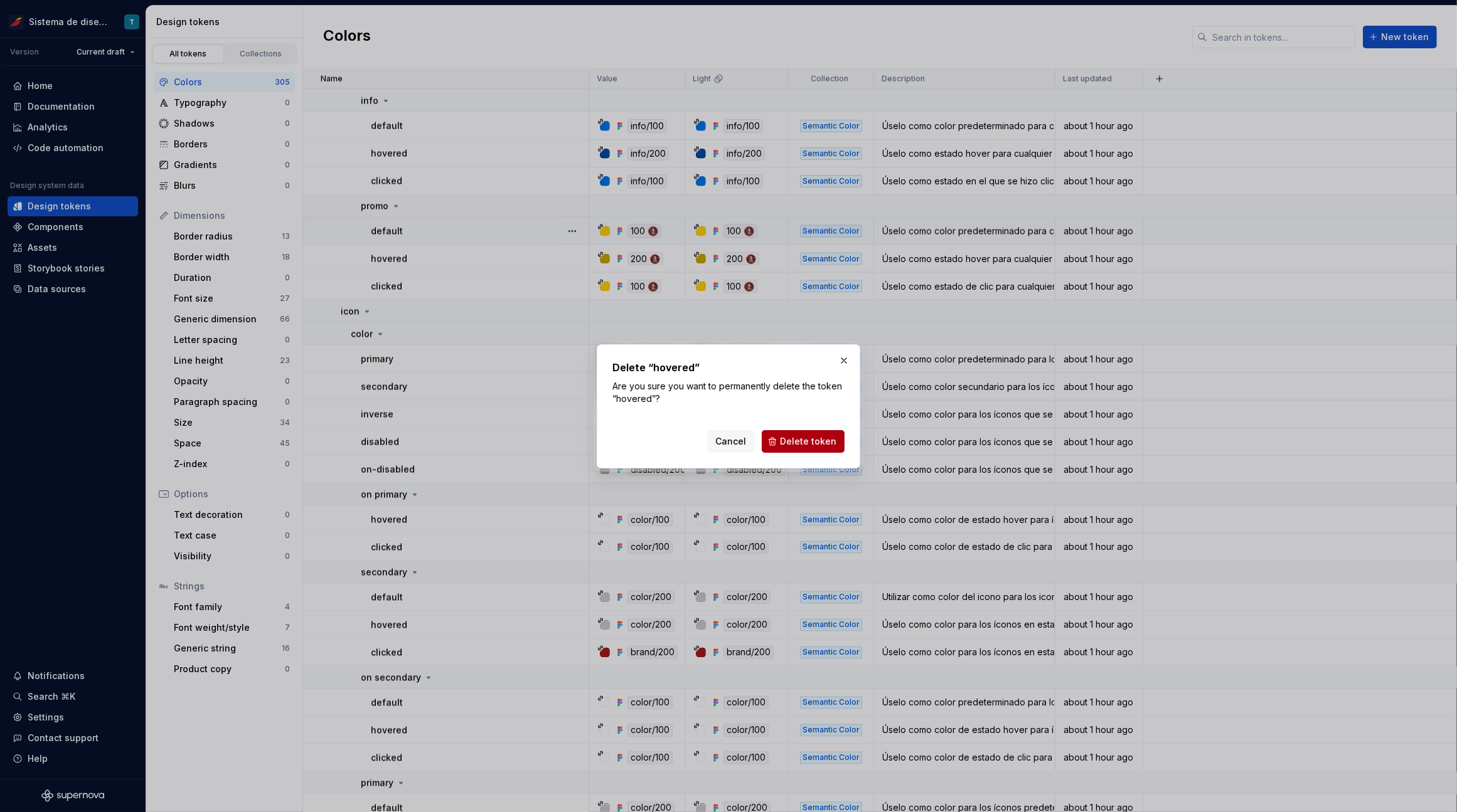
click at [805, 437] on span "Delete token" at bounding box center [808, 441] width 56 height 13
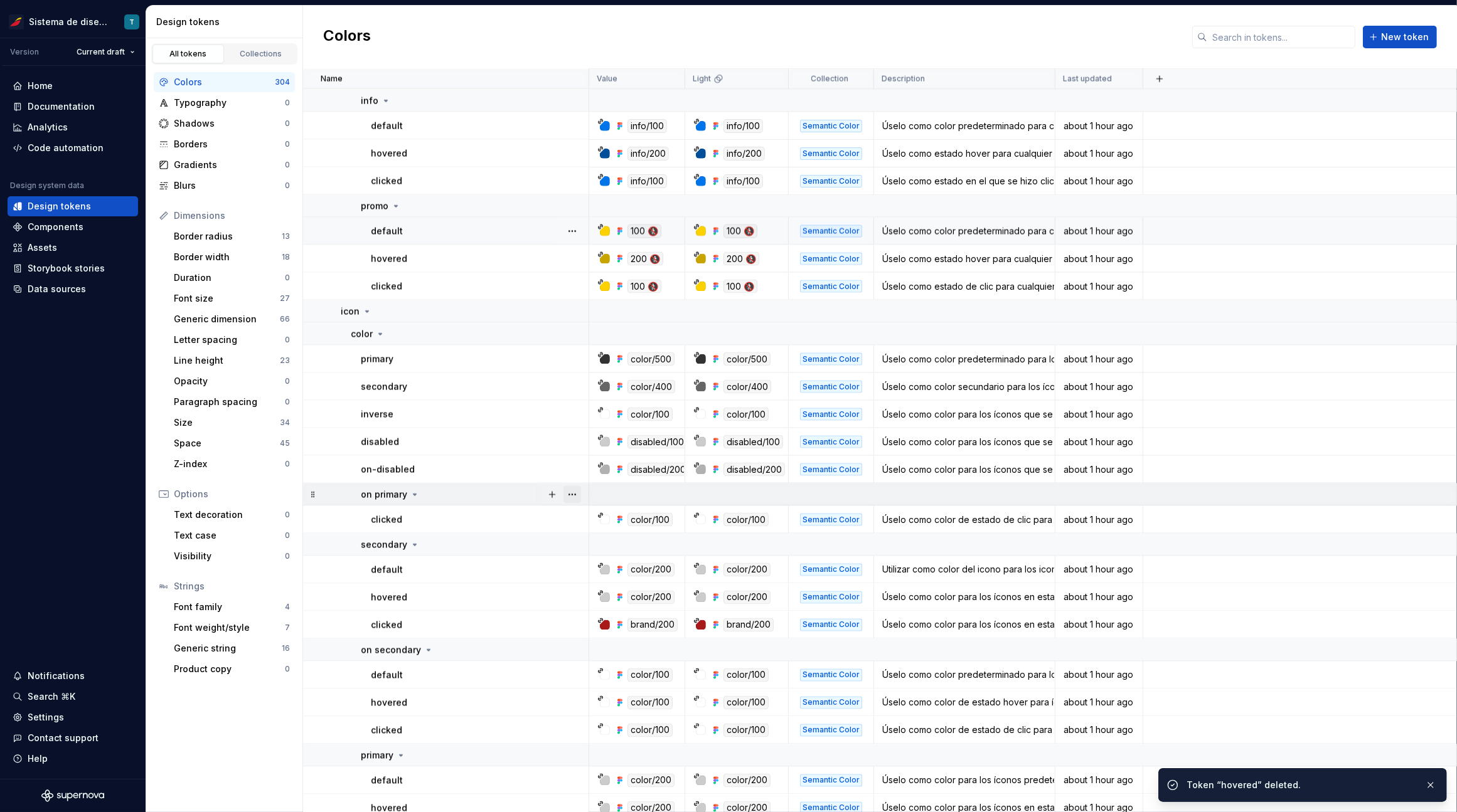
click at [576, 492] on button "button" at bounding box center [572, 494] width 17 height 17
click at [592, 632] on div "Delete group" at bounding box center [627, 636] width 82 height 13
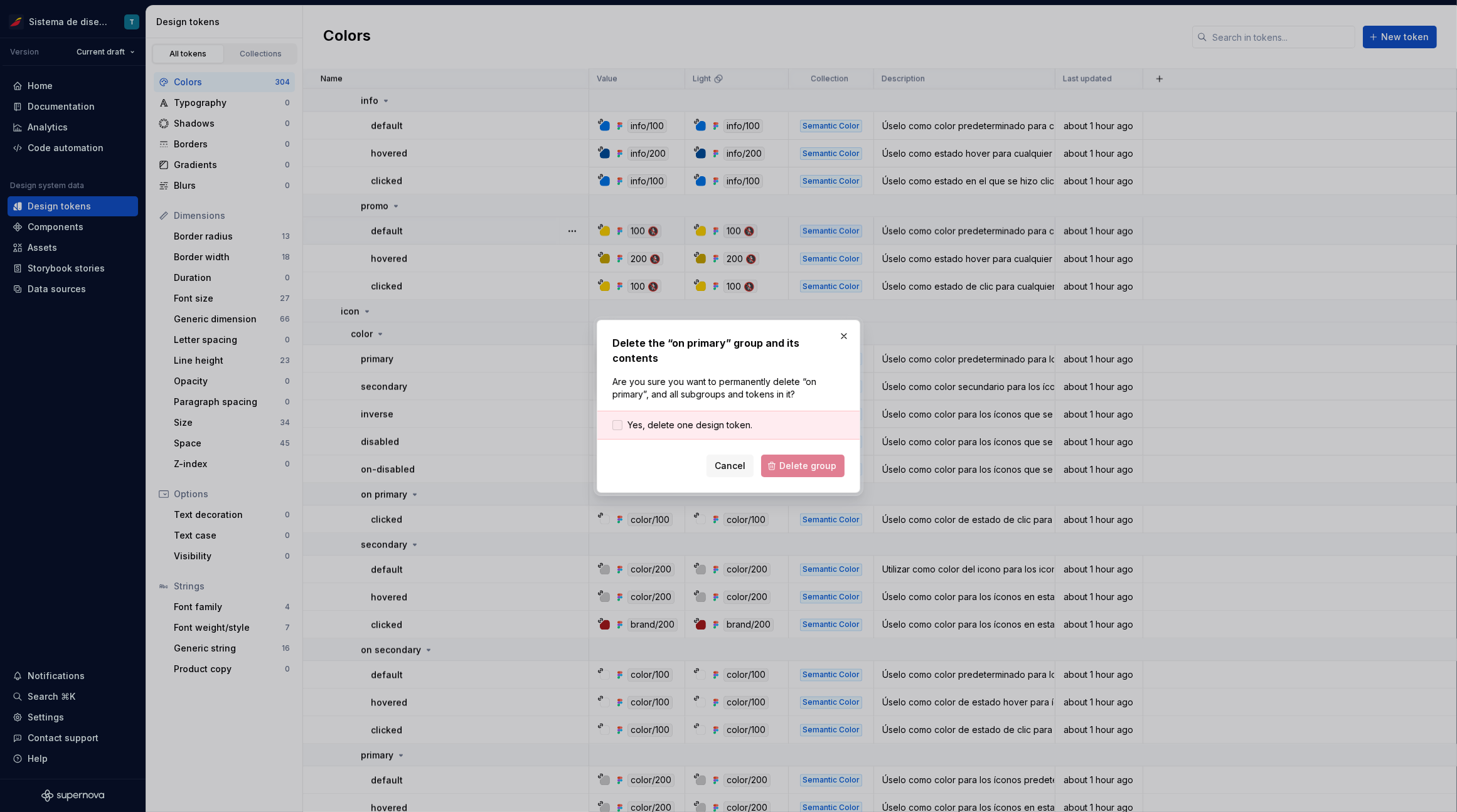
click at [686, 420] on span "Yes, delete one design token." at bounding box center [690, 425] width 125 height 13
click at [816, 459] on span "Delete group" at bounding box center [808, 465] width 57 height 13
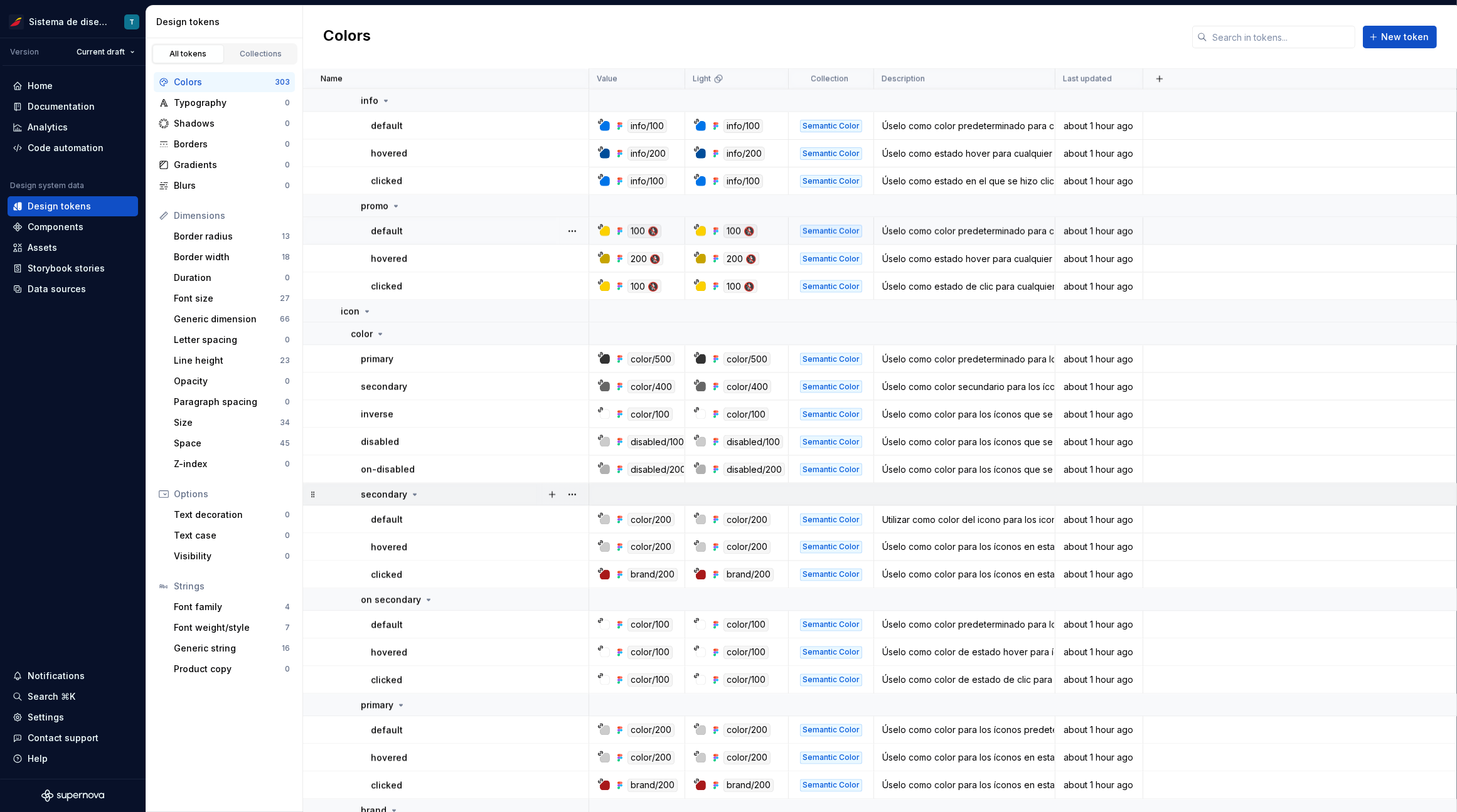
click at [581, 491] on div at bounding box center [562, 494] width 52 height 22
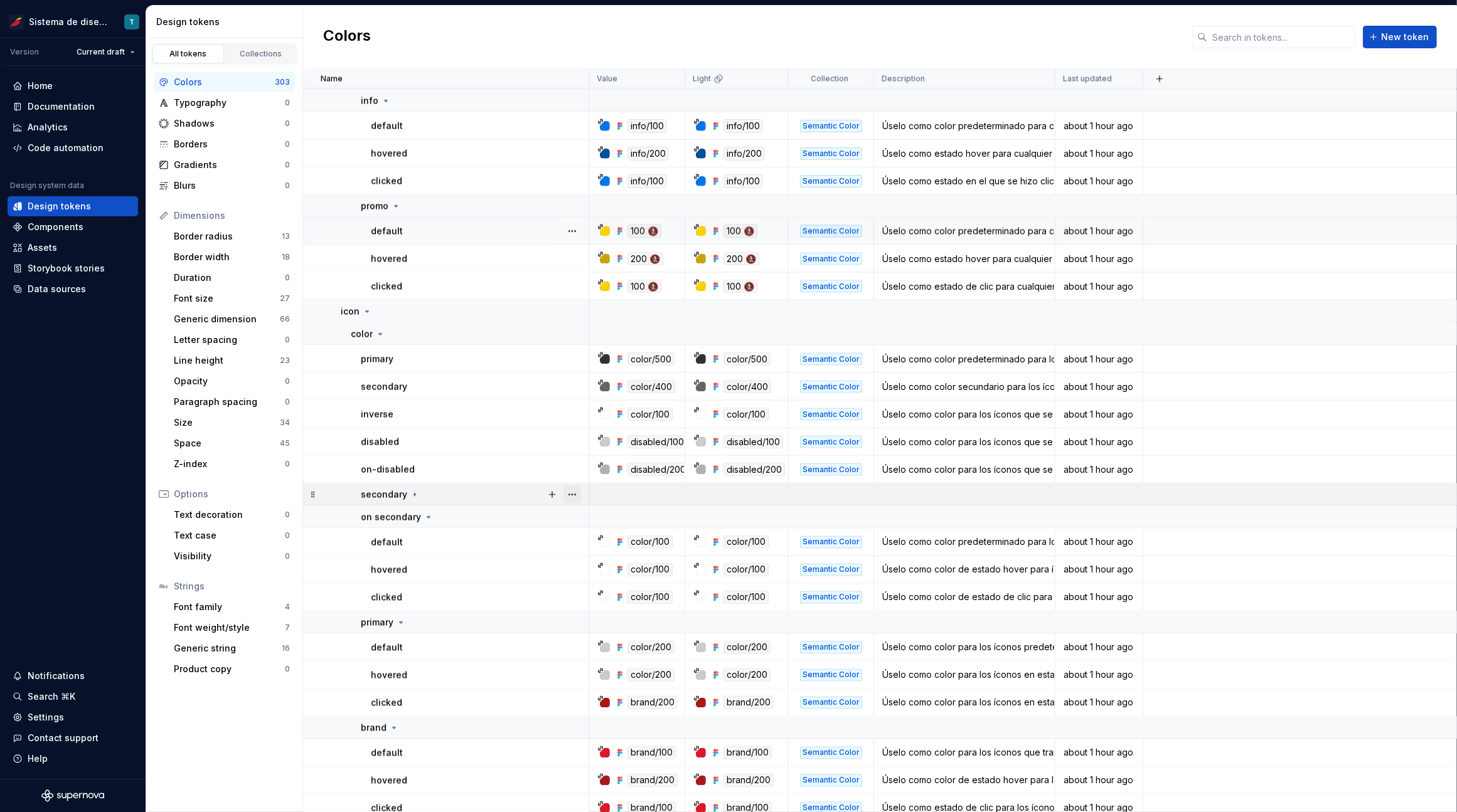
click at [577, 493] on button "button" at bounding box center [572, 494] width 17 height 17
click at [605, 637] on div "Delete group" at bounding box center [627, 636] width 82 height 13
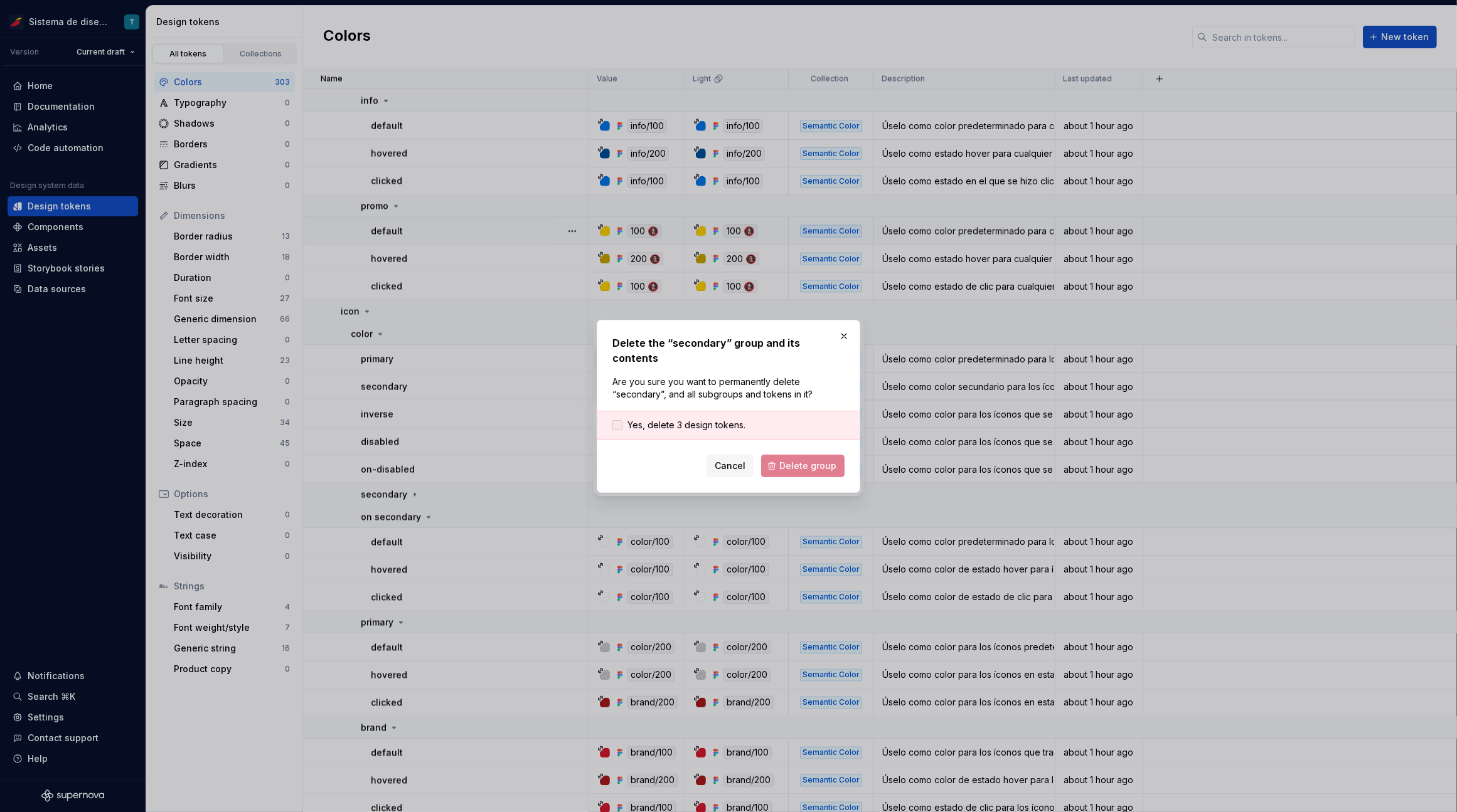
click at [703, 411] on div "Yes, delete 3 design tokens." at bounding box center [728, 426] width 262 height 29
click at [706, 419] on span "Yes, delete 3 design tokens." at bounding box center [686, 425] width 118 height 13
click at [787, 462] on span "Delete group" at bounding box center [808, 465] width 57 height 13
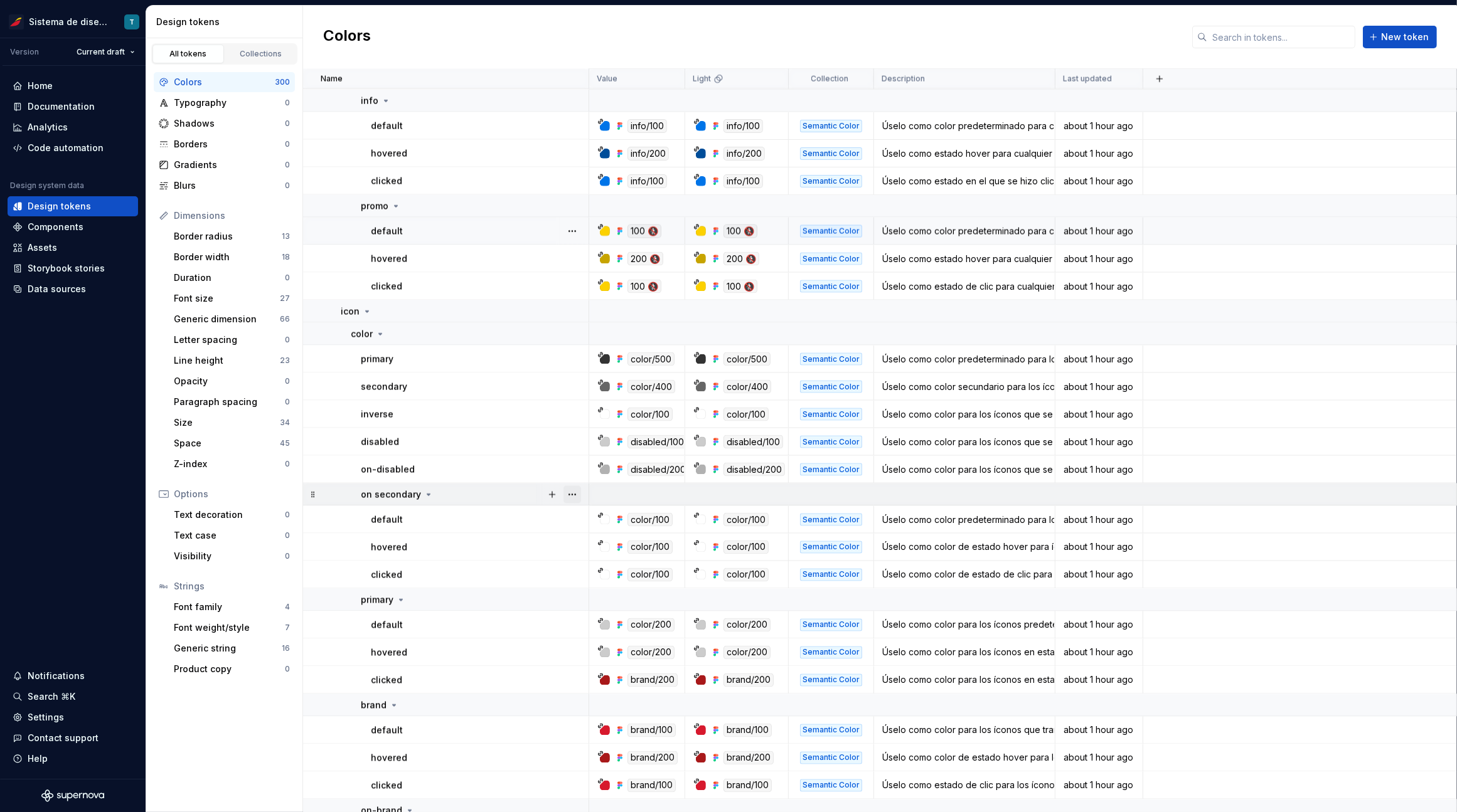
click at [563, 494] on button "button" at bounding box center [572, 494] width 17 height 17
click at [586, 634] on div "Delete group" at bounding box center [619, 636] width 107 height 20
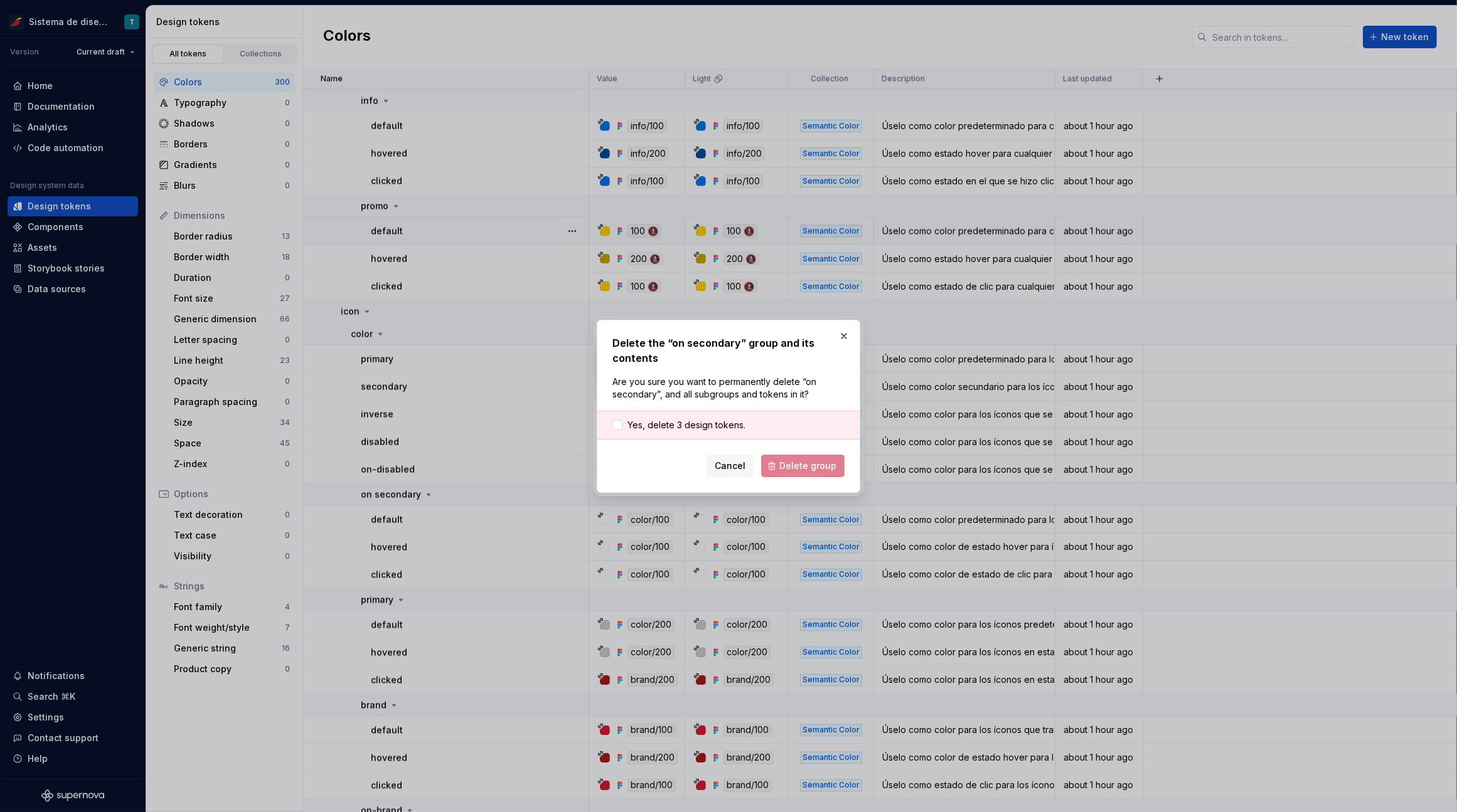
click at [795, 458] on div "Cancel Delete group" at bounding box center [728, 466] width 232 height 23
click at [690, 425] on span "Yes, delete 3 design tokens." at bounding box center [686, 425] width 118 height 13
click at [782, 469] on button "Delete group" at bounding box center [802, 466] width 84 height 23
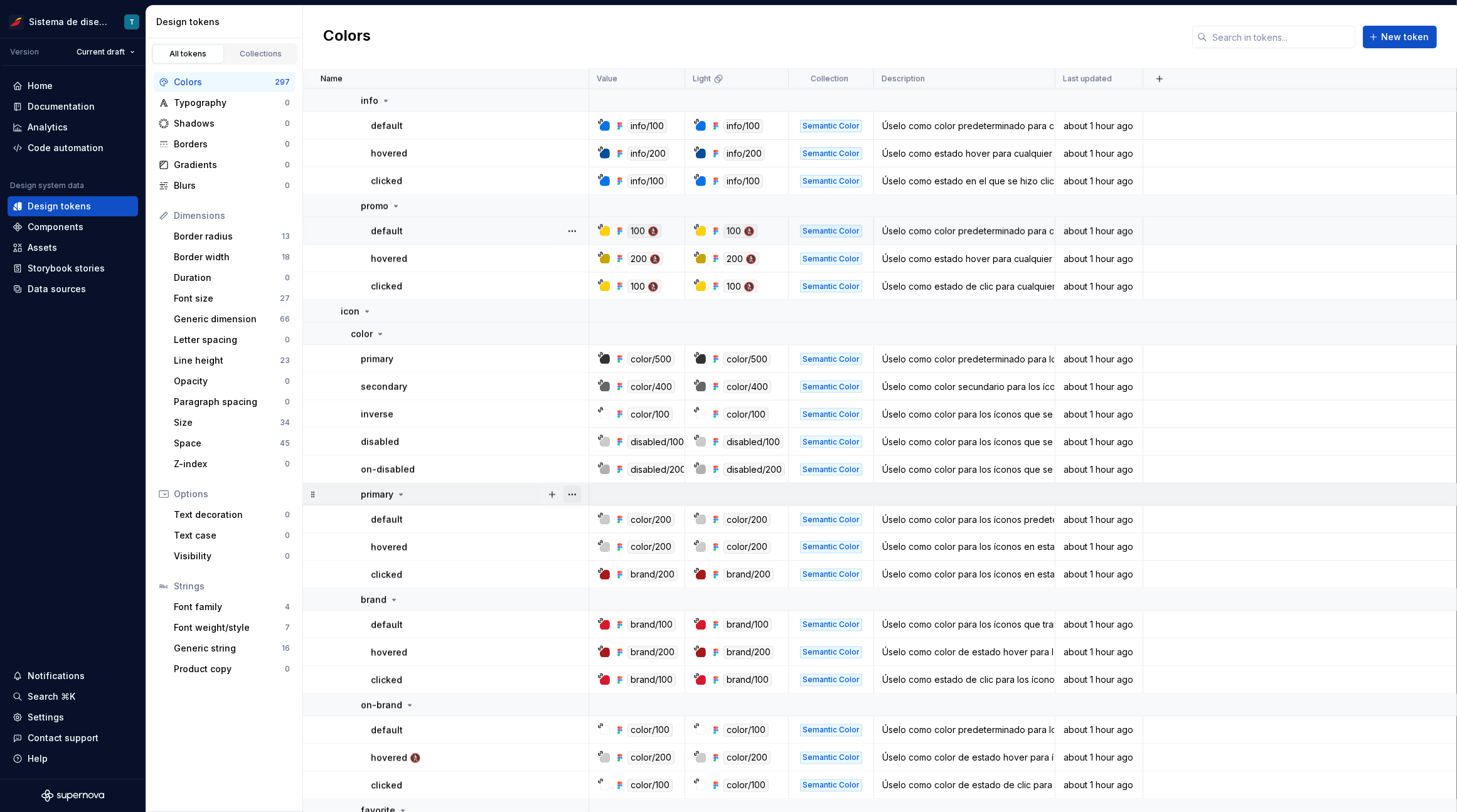
click at [572, 496] on button "button" at bounding box center [572, 494] width 17 height 17
click at [591, 627] on div "Delete group" at bounding box center [619, 636] width 107 height 20
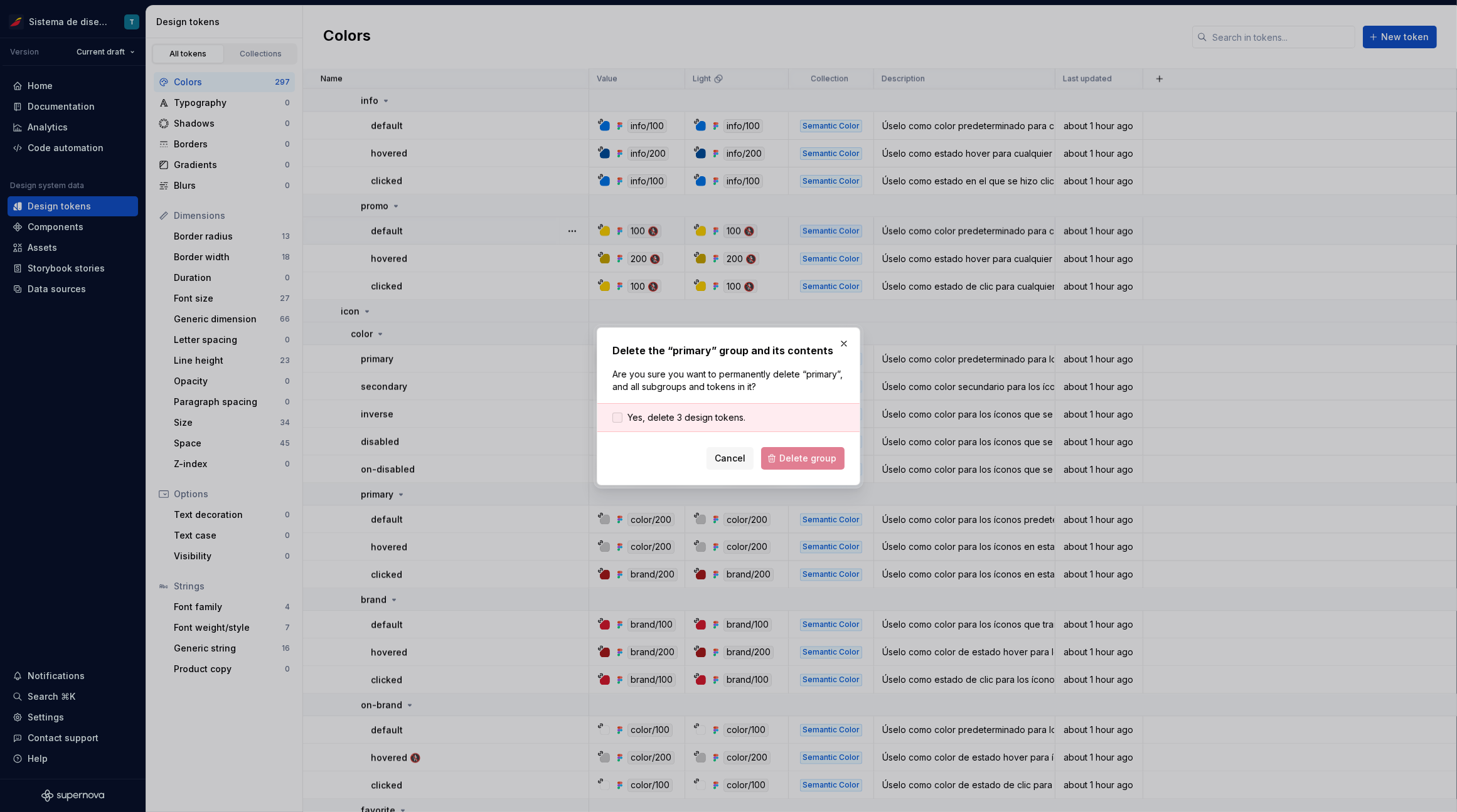
click at [722, 414] on span "Yes, delete 3 design tokens." at bounding box center [686, 418] width 118 height 13
click at [805, 461] on span "Delete group" at bounding box center [808, 458] width 57 height 13
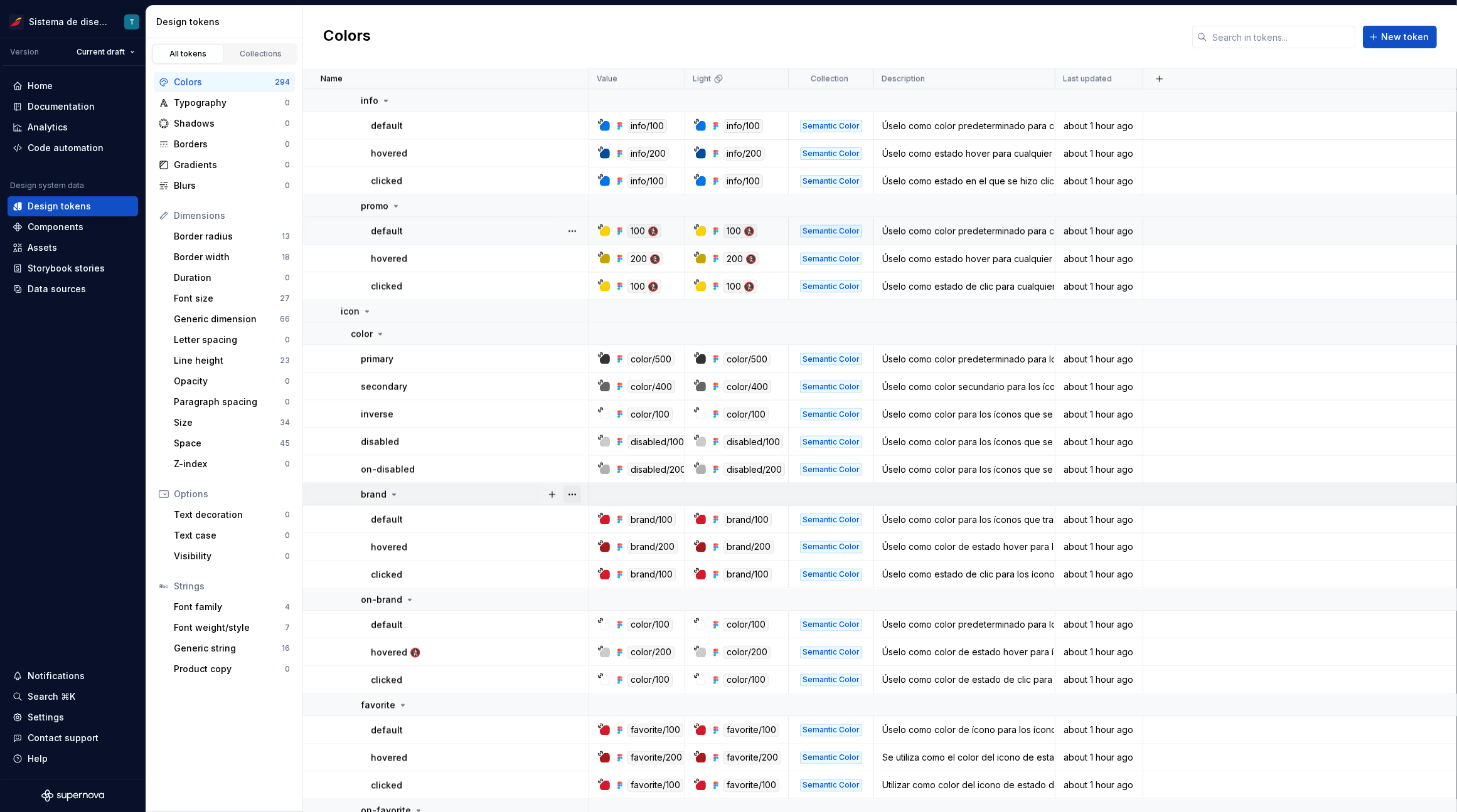
click at [574, 493] on button "button" at bounding box center [572, 494] width 17 height 17
click at [501, 546] on html "Sistema de diseño Iberia T Version Current draft Home Documentation Analytics C…" at bounding box center [728, 406] width 1457 height 812
click at [574, 602] on button "button" at bounding box center [572, 600] width 17 height 17
click at [517, 643] on html "Sistema de diseño Iberia T Version Current draft Home Documentation Analytics C…" at bounding box center [728, 406] width 1457 height 812
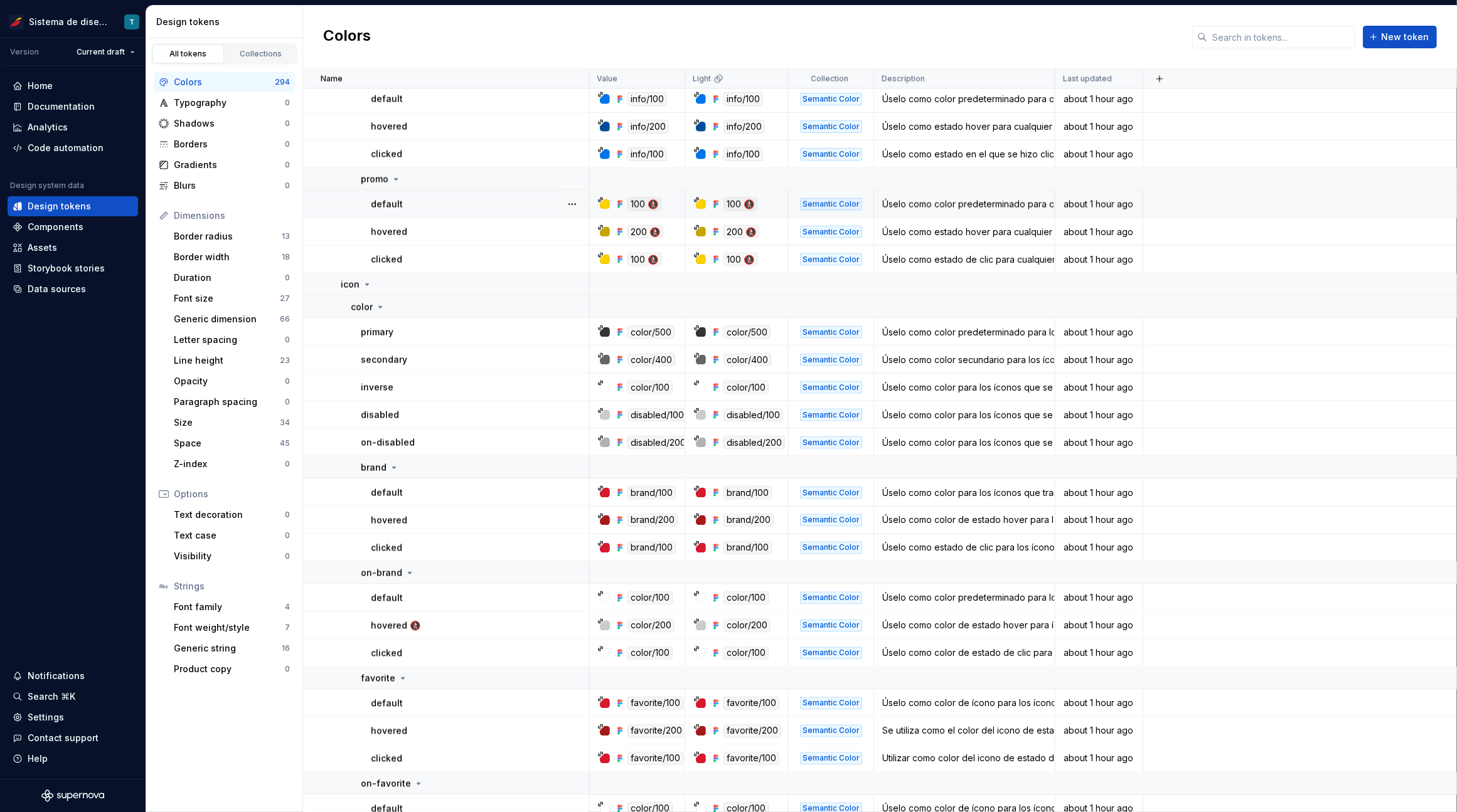
scroll to position [2842, 0]
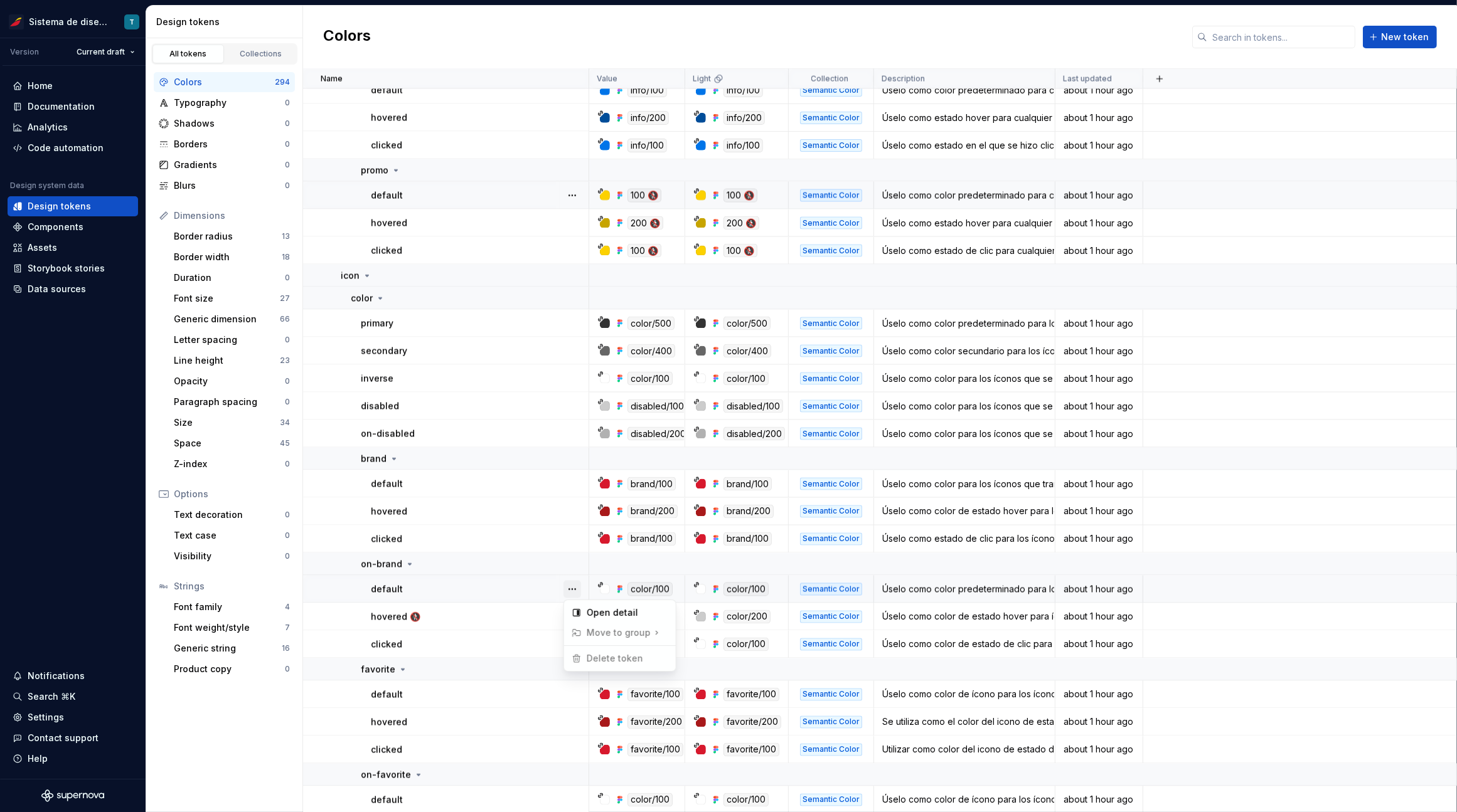
click at [570, 587] on button "button" at bounding box center [572, 589] width 17 height 17
click at [544, 613] on html "Sistema de diseño Iberia T Version Current draft Home Documentation Analytics C…" at bounding box center [728, 406] width 1457 height 812
click at [568, 610] on button "button" at bounding box center [572, 617] width 17 height 17
click at [525, 637] on html "Sistema de diseño Iberia T Version Current draft Home Documentation Analytics C…" at bounding box center [728, 406] width 1457 height 812
click at [570, 644] on button "button" at bounding box center [572, 644] width 17 height 17
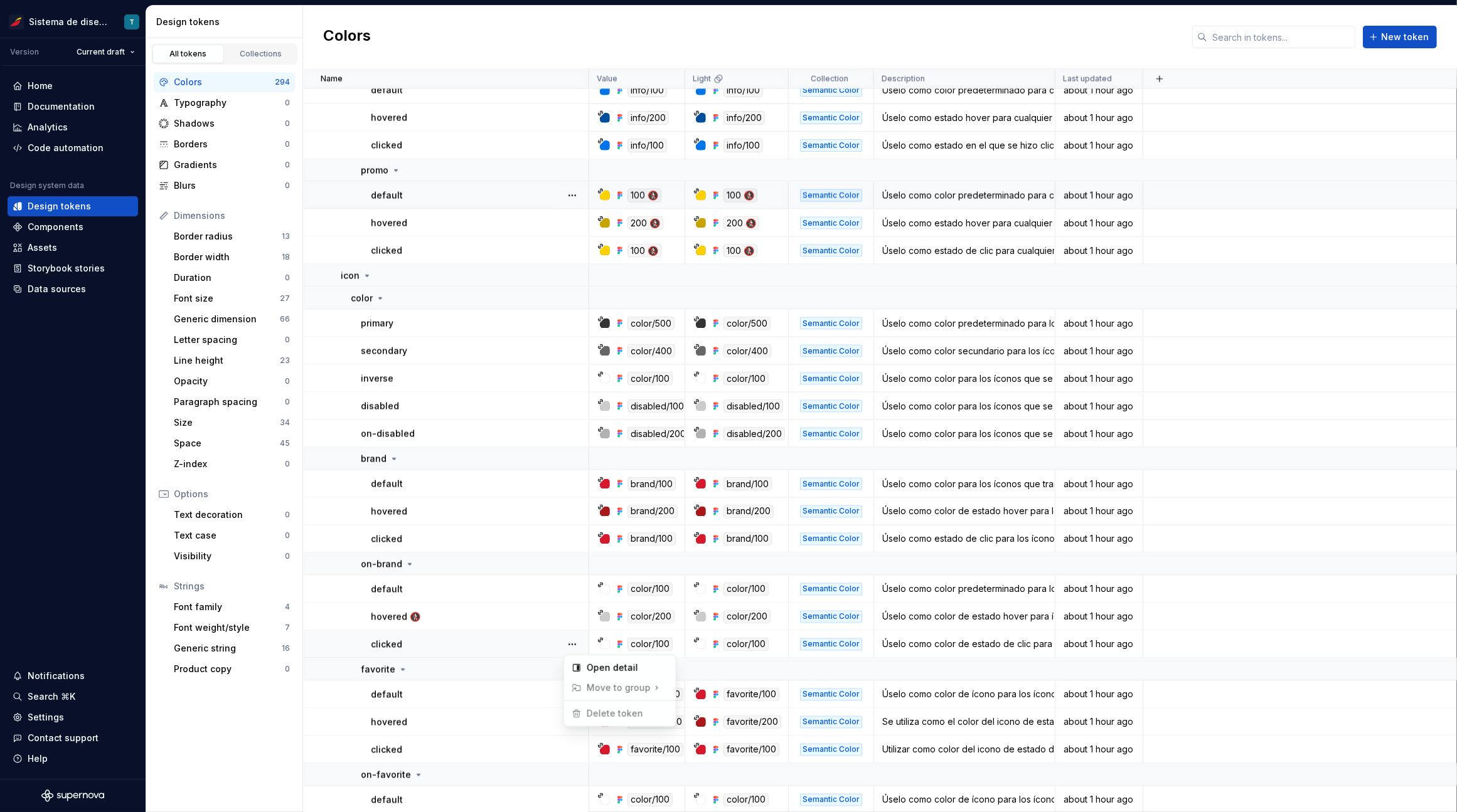
click at [513, 648] on html "Sistema de diseño Iberia T Version Current draft Home Documentation Analytics C…" at bounding box center [728, 406] width 1457 height 812
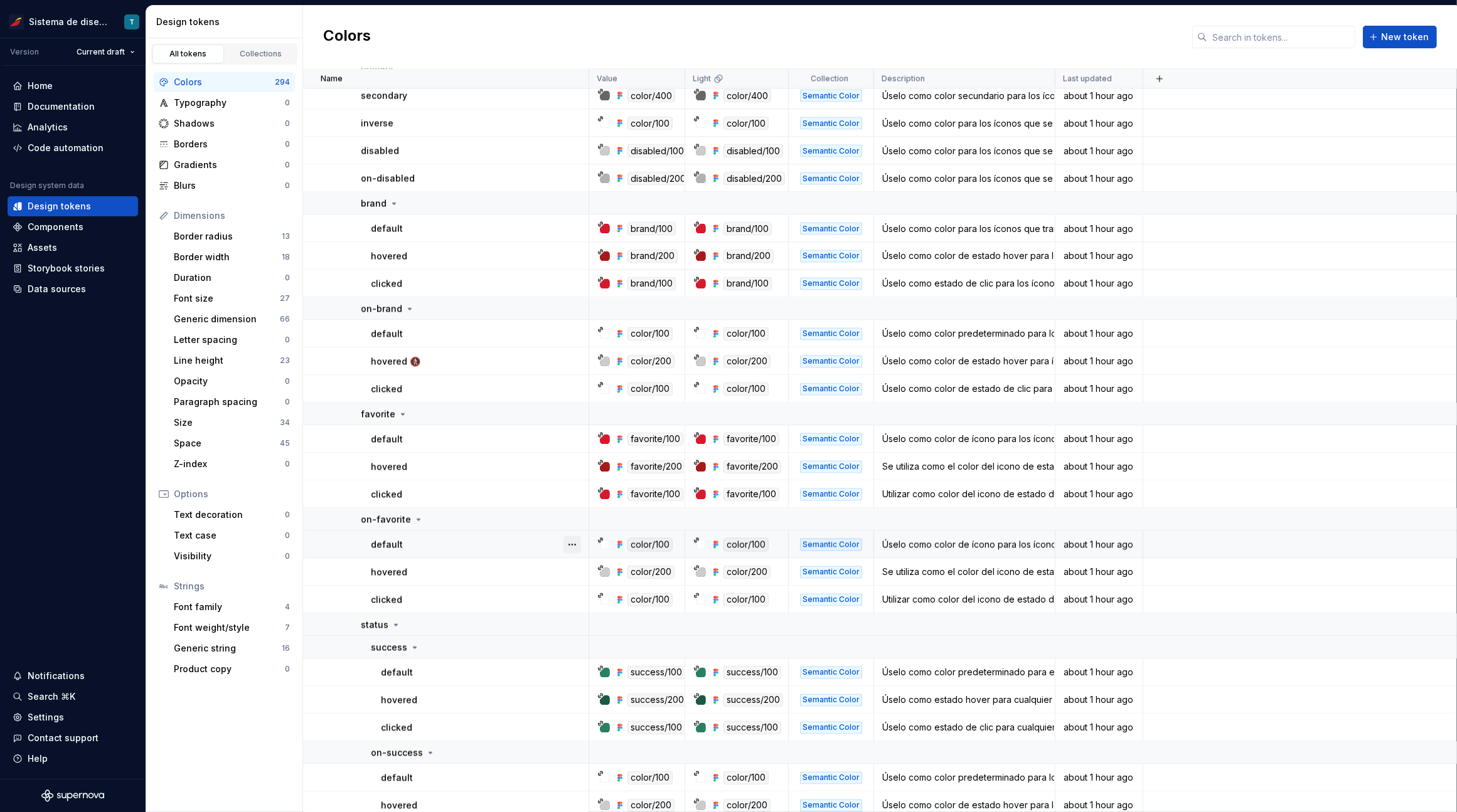
click at [572, 544] on button "button" at bounding box center [572, 545] width 17 height 17
click at [497, 557] on html "Sistema de diseño Iberia T Version Current draft Home Documentation Analytics C…" at bounding box center [728, 406] width 1457 height 812
click at [576, 520] on button "button" at bounding box center [572, 520] width 17 height 17
click at [531, 594] on html "Sistema de diseño Iberia T Version Current draft Home Documentation Analytics C…" at bounding box center [728, 406] width 1457 height 812
click at [568, 599] on button "button" at bounding box center [572, 600] width 17 height 17
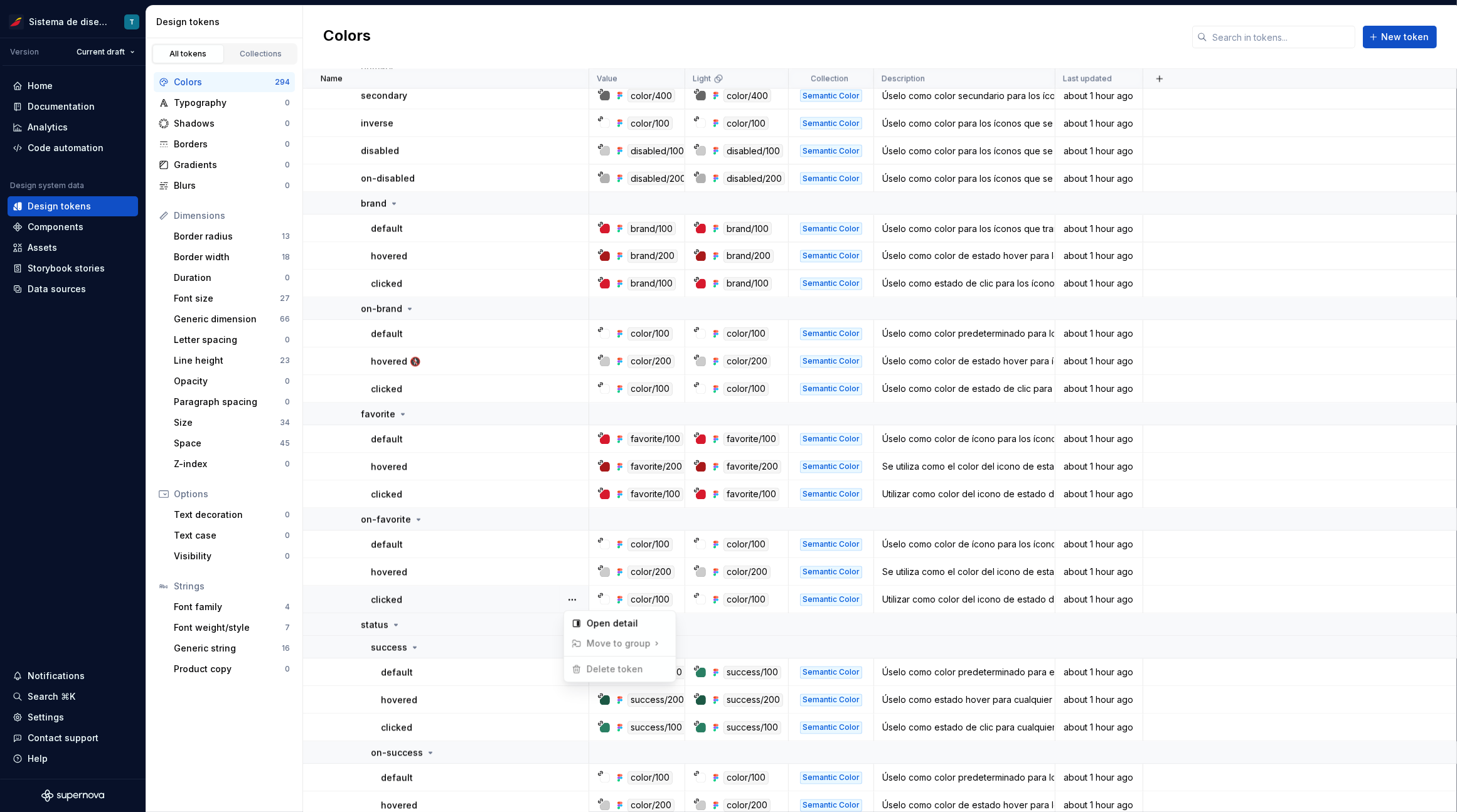
click at [499, 601] on html "Sistema de diseño Iberia T Version Current draft Home Documentation Analytics C…" at bounding box center [728, 406] width 1457 height 812
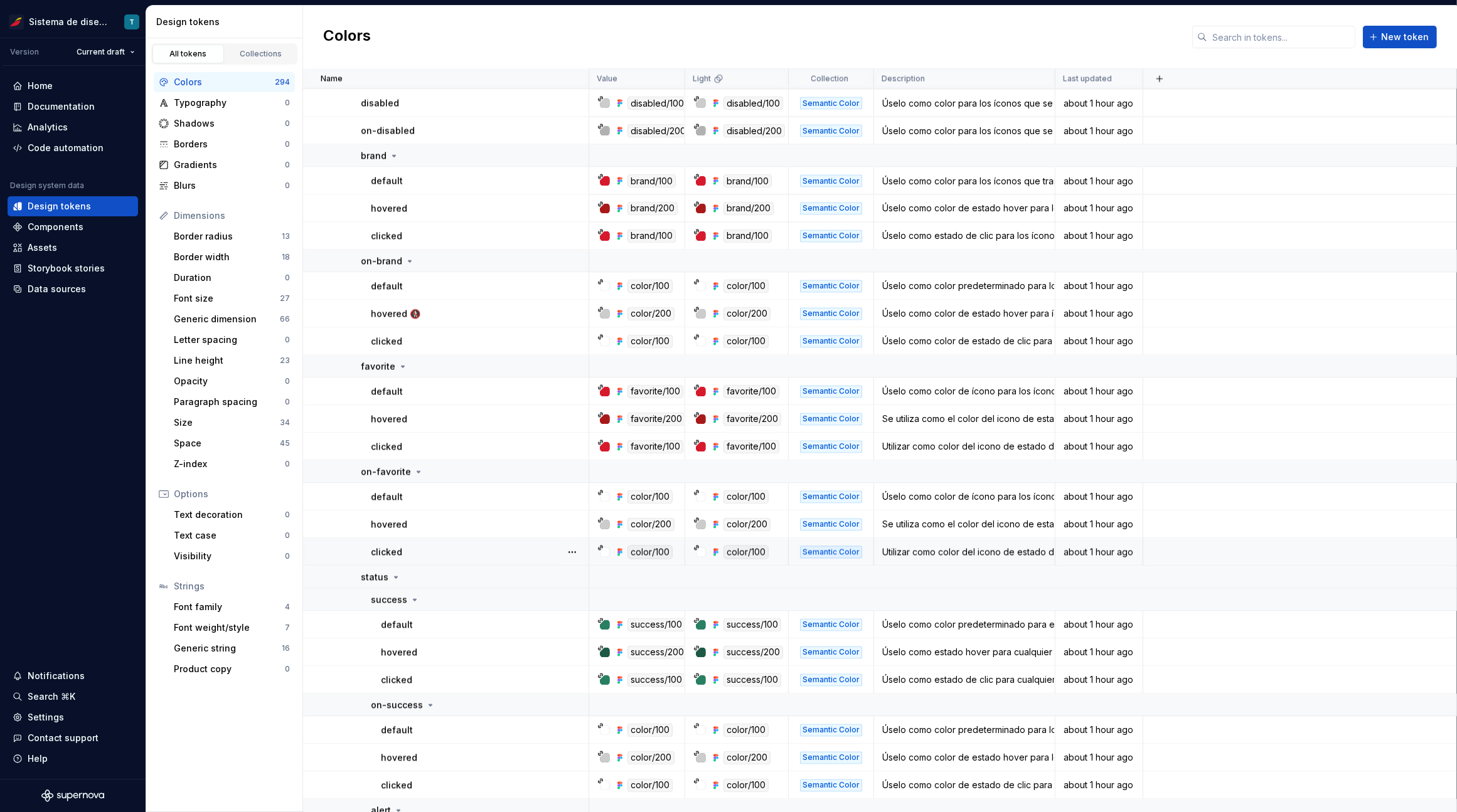
scroll to position [3145, 0]
click at [576, 621] on button "button" at bounding box center [572, 624] width 17 height 17
click at [509, 646] on html "Sistema de diseño Iberia T Version Current draft Home Documentation Analytics C…" at bounding box center [728, 406] width 1457 height 812
click at [570, 648] on button "button" at bounding box center [572, 652] width 17 height 17
click at [491, 660] on html "Sistema de diseño Iberia T Version Current draft Home Documentation Analytics C…" at bounding box center [728, 406] width 1457 height 812
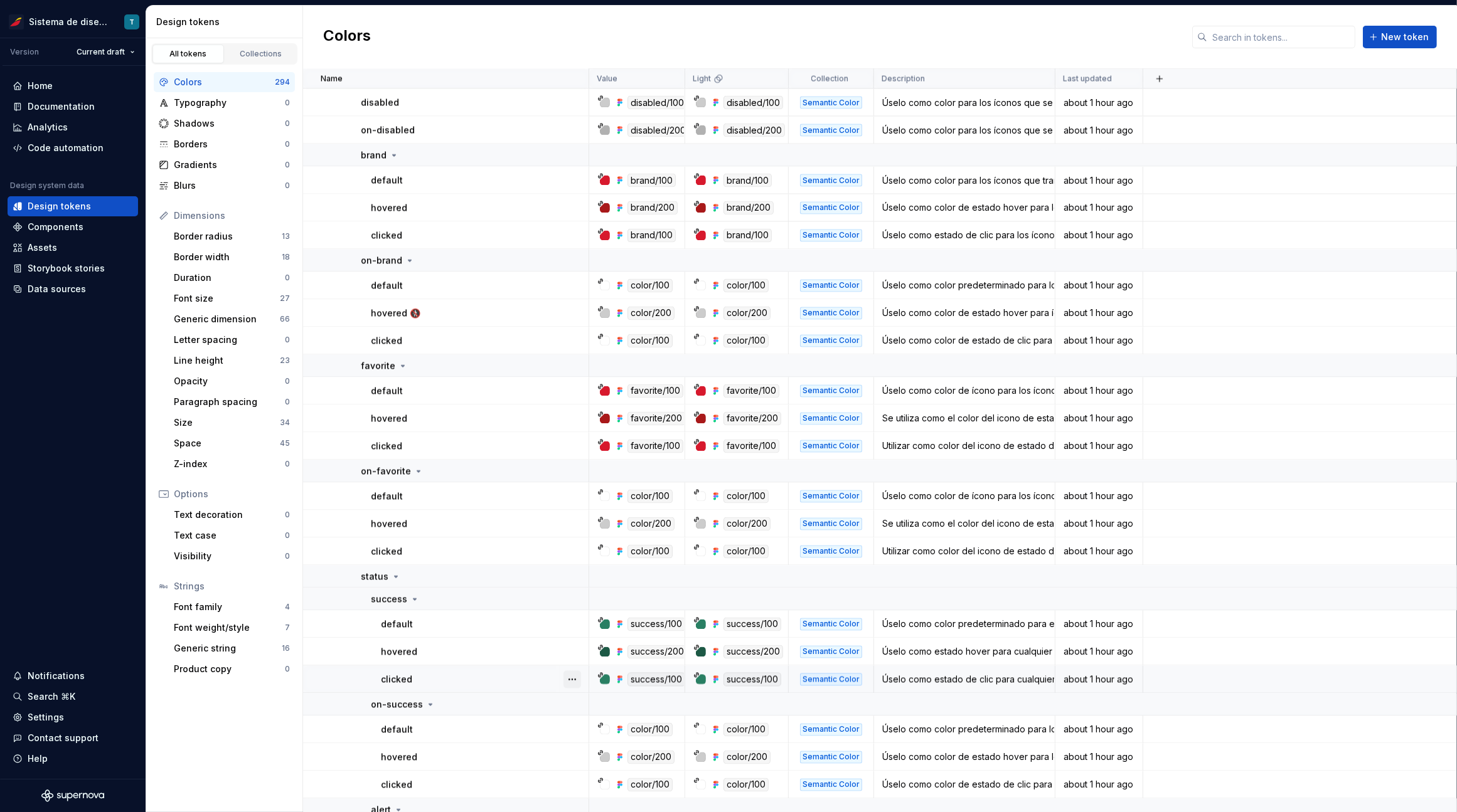
click at [569, 675] on button "button" at bounding box center [572, 679] width 17 height 17
click at [503, 675] on html "Sistema de diseño Iberia T Version Current draft Home Documentation Analytics C…" at bounding box center [728, 406] width 1457 height 812
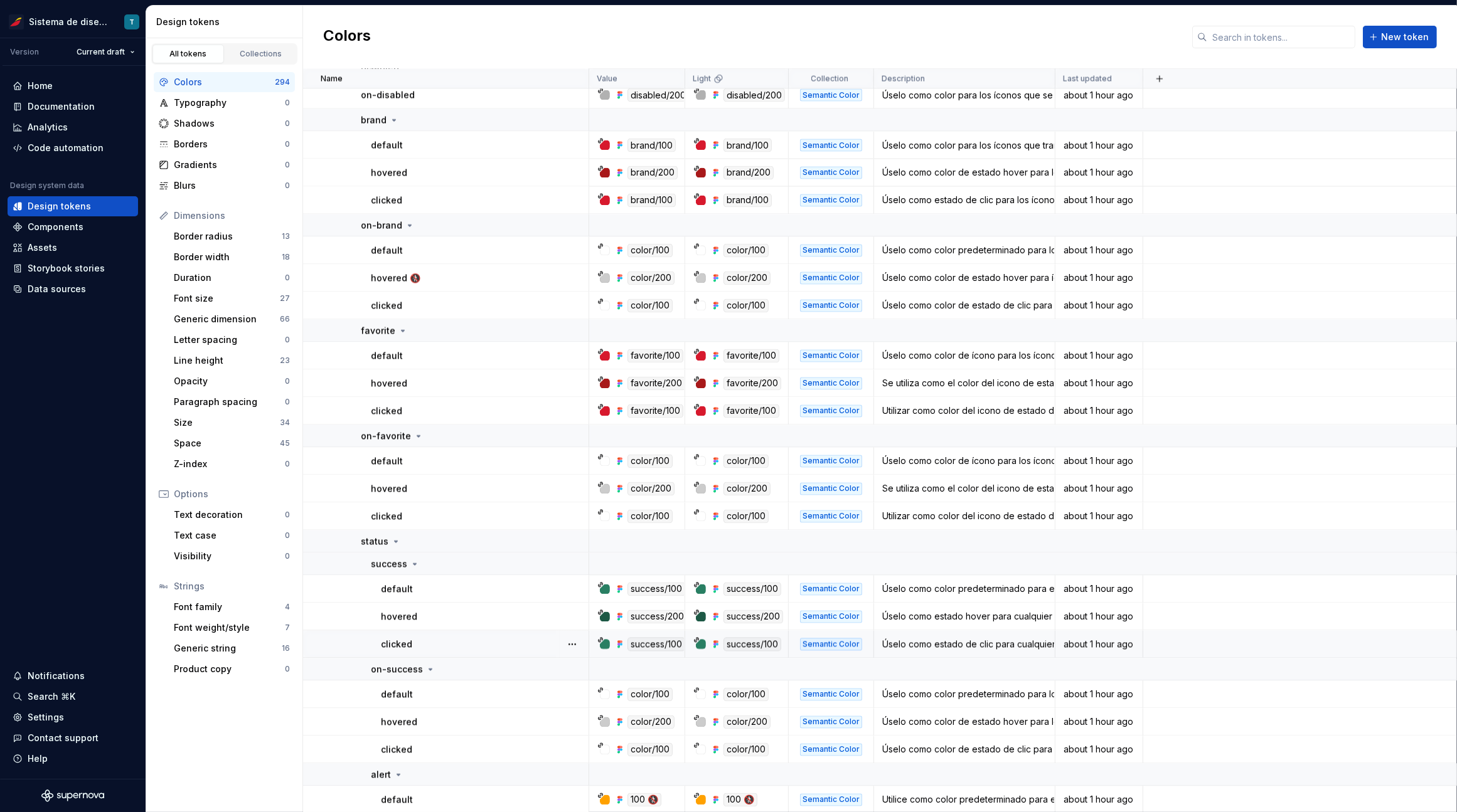
scroll to position [3275, 0]
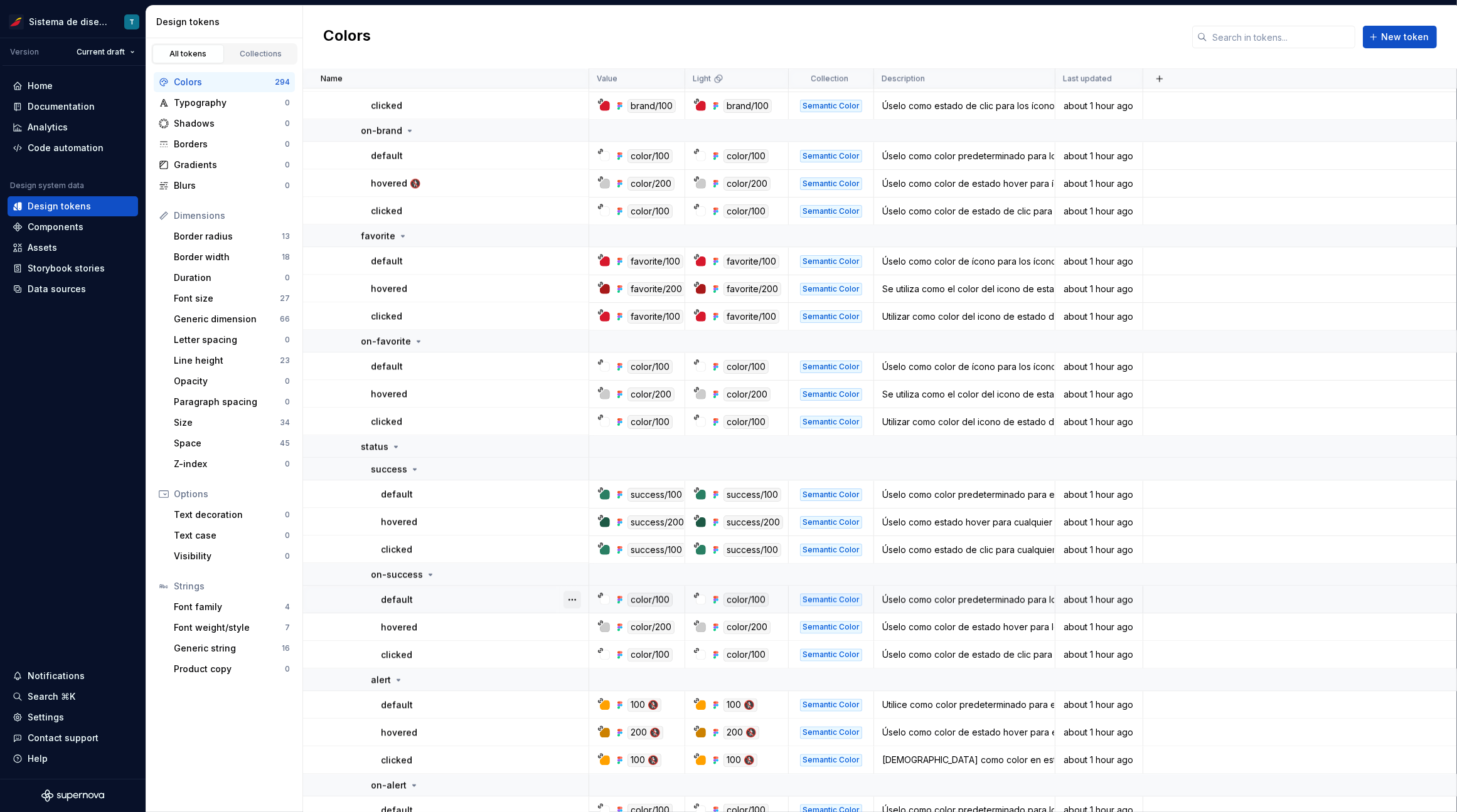
click at [575, 600] on button "button" at bounding box center [572, 600] width 17 height 17
click at [503, 638] on html "Sistema de diseño Iberia T Version Current draft Home Documentation Analytics C…" at bounding box center [728, 406] width 1457 height 812
click at [572, 624] on button "button" at bounding box center [572, 628] width 17 height 17
click at [493, 655] on html "Sistema de diseño Iberia T Version Current draft Home Documentation Analytics C…" at bounding box center [728, 406] width 1457 height 812
click at [579, 654] on button "button" at bounding box center [572, 655] width 17 height 17
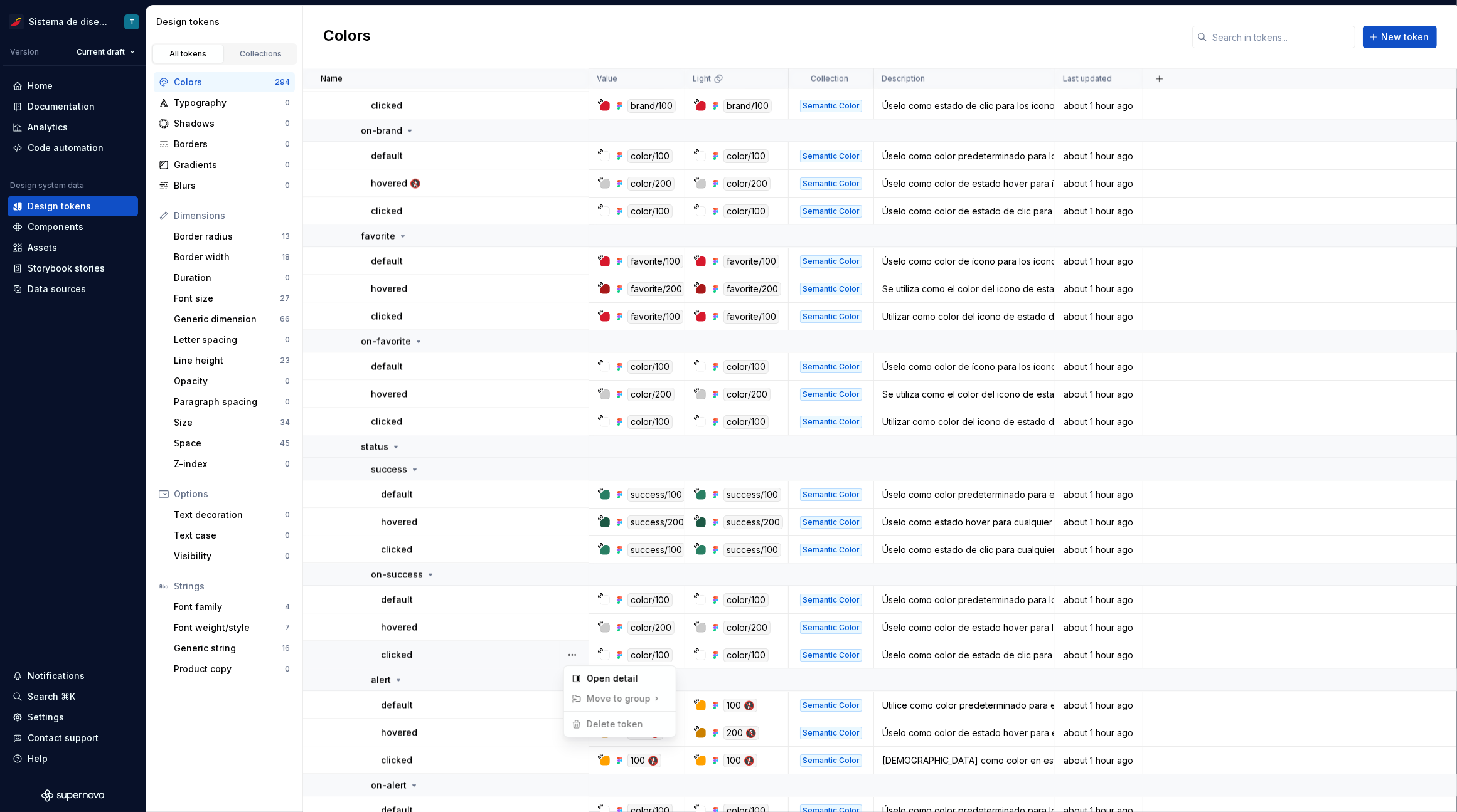
click at [504, 660] on html "Sistema de diseño Iberia T Version Current draft Home Documentation Analytics C…" at bounding box center [728, 406] width 1457 height 812
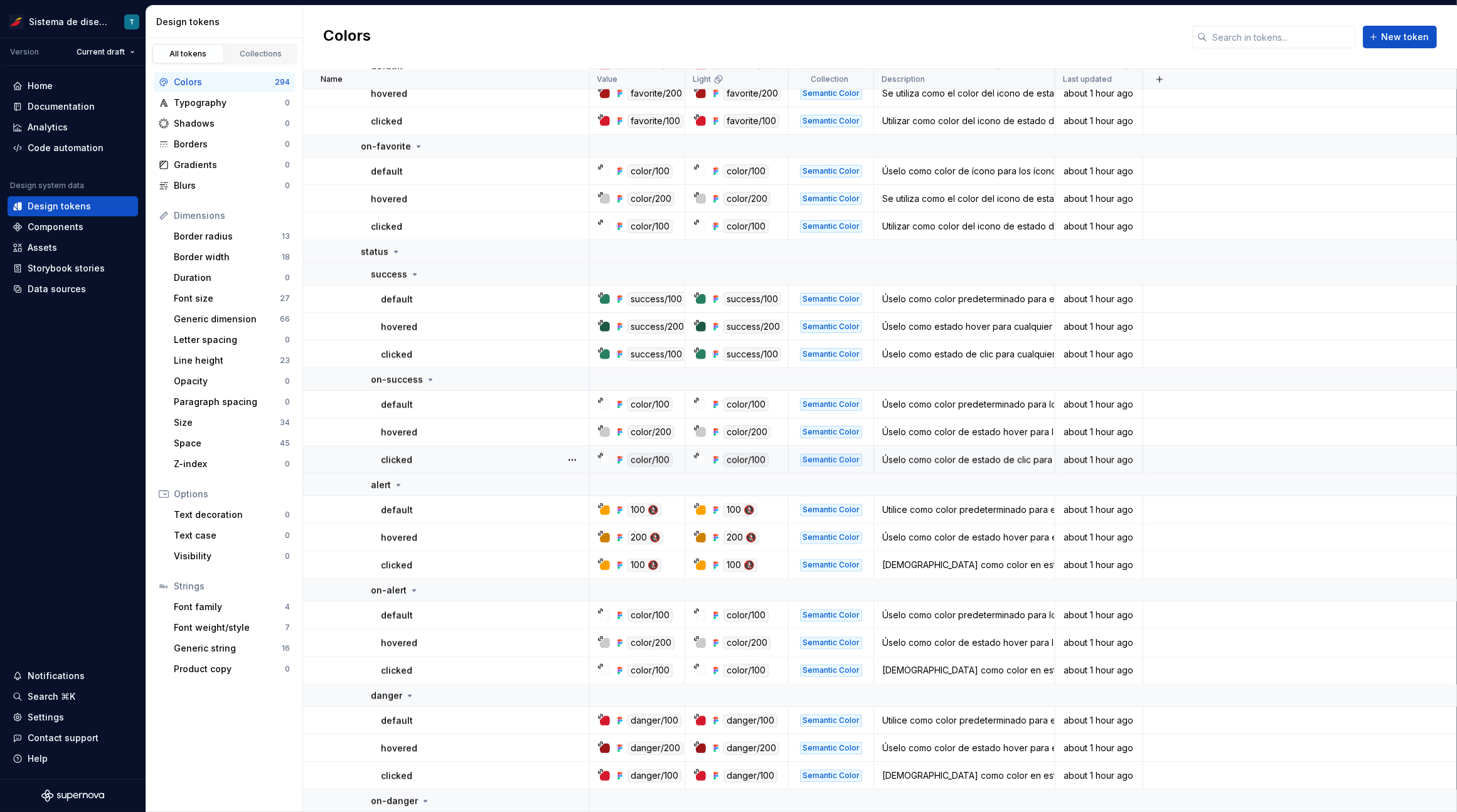
scroll to position [3543, 0]
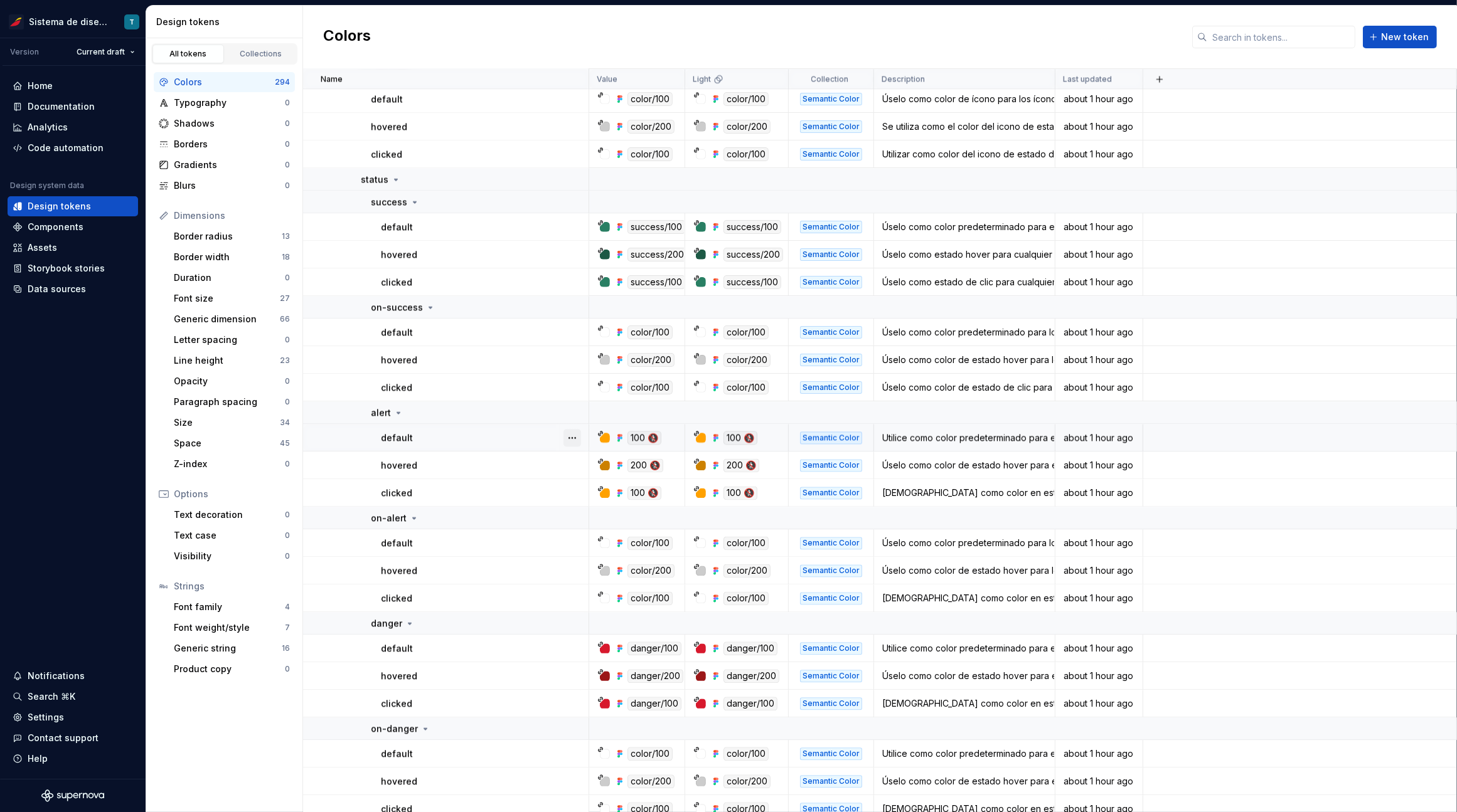
click at [573, 435] on button "button" at bounding box center [572, 437] width 17 height 17
click at [542, 469] on html "Sistema de diseño Iberia T Version Current draft Home Documentation Analytics C…" at bounding box center [728, 406] width 1457 height 812
click at [574, 464] on button "button" at bounding box center [572, 465] width 17 height 17
click at [510, 504] on html "Sistema de diseño Iberia T Version Current draft Home Documentation Analytics C…" at bounding box center [728, 406] width 1457 height 812
click at [569, 493] on button "button" at bounding box center [572, 493] width 17 height 17
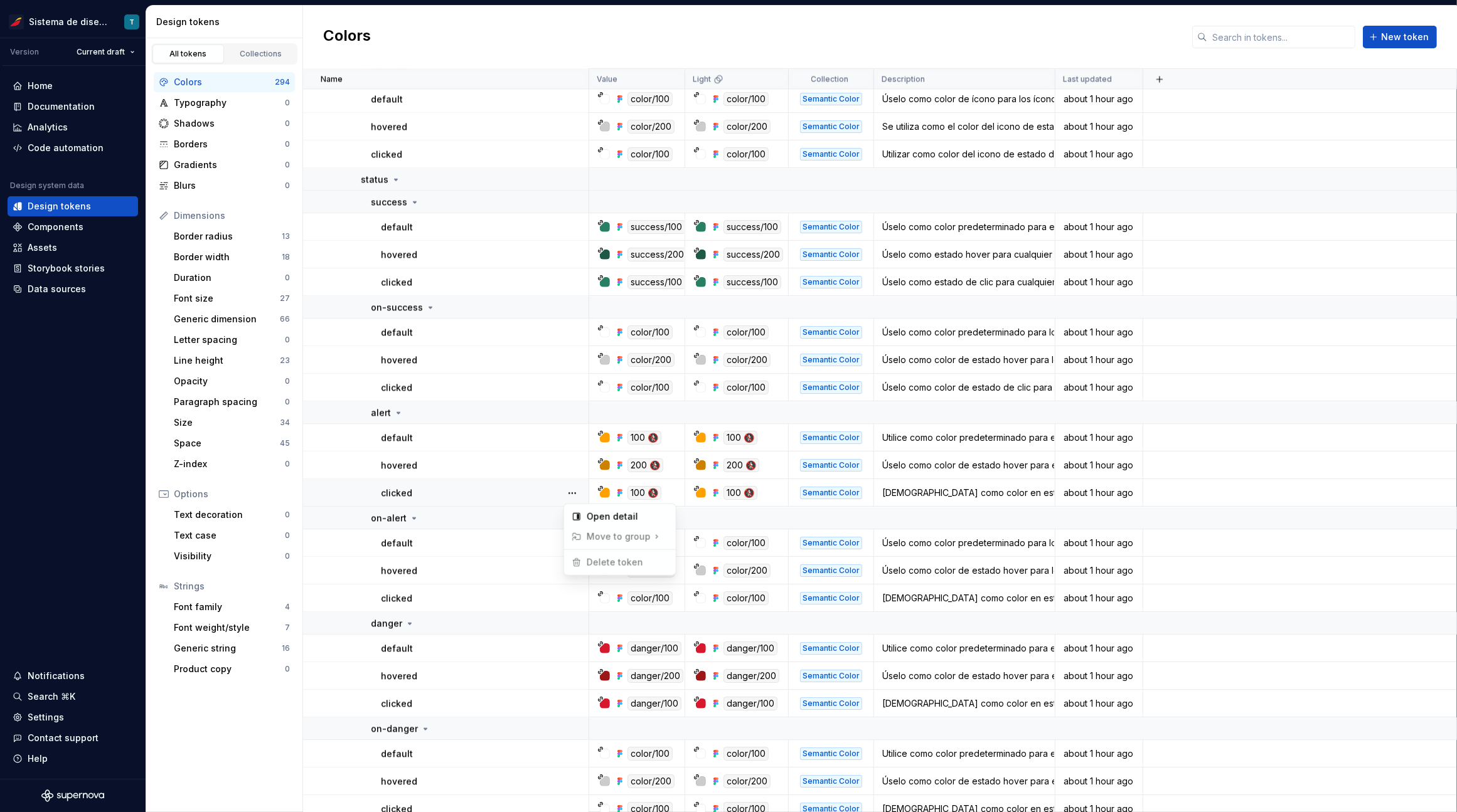
click at [500, 553] on html "Sistema de diseño Iberia T Version Current draft Home Documentation Analytics C…" at bounding box center [728, 406] width 1457 height 812
click at [571, 544] on button "button" at bounding box center [572, 543] width 17 height 17
click at [499, 544] on html "Sistema de diseño Iberia T Version Current draft Home Documentation Analytics C…" at bounding box center [728, 406] width 1457 height 812
click at [574, 570] on button "button" at bounding box center [572, 571] width 17 height 17
click at [510, 574] on html "Sistema de diseño Iberia T Version Current draft Home Documentation Analytics C…" at bounding box center [728, 406] width 1457 height 812
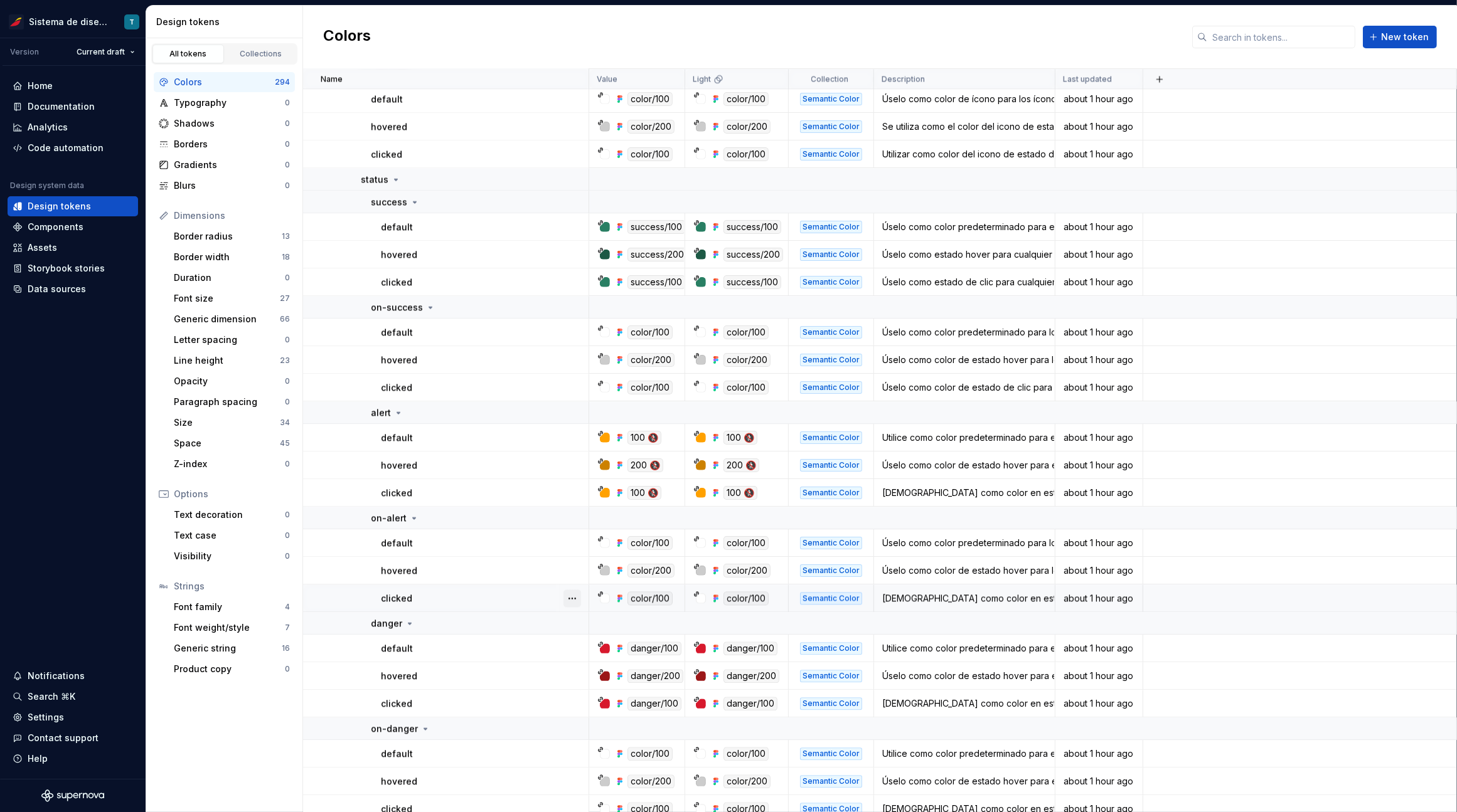
click at [571, 596] on button "button" at bounding box center [572, 598] width 17 height 17
click at [517, 595] on html "Sistema de diseño Iberia T Version Current draft Home Documentation Analytics C…" at bounding box center [728, 406] width 1457 height 812
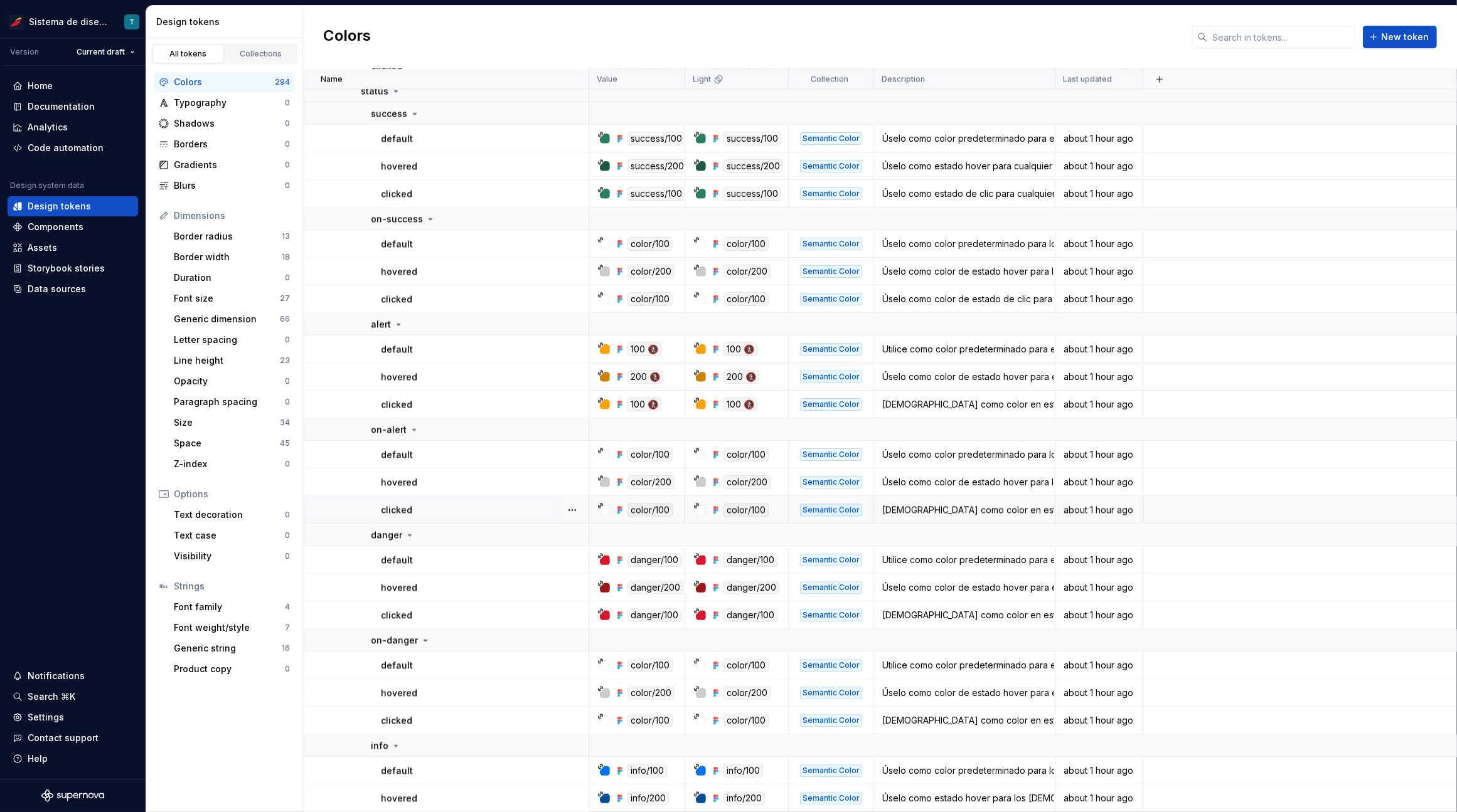
scroll to position [3703, 0]
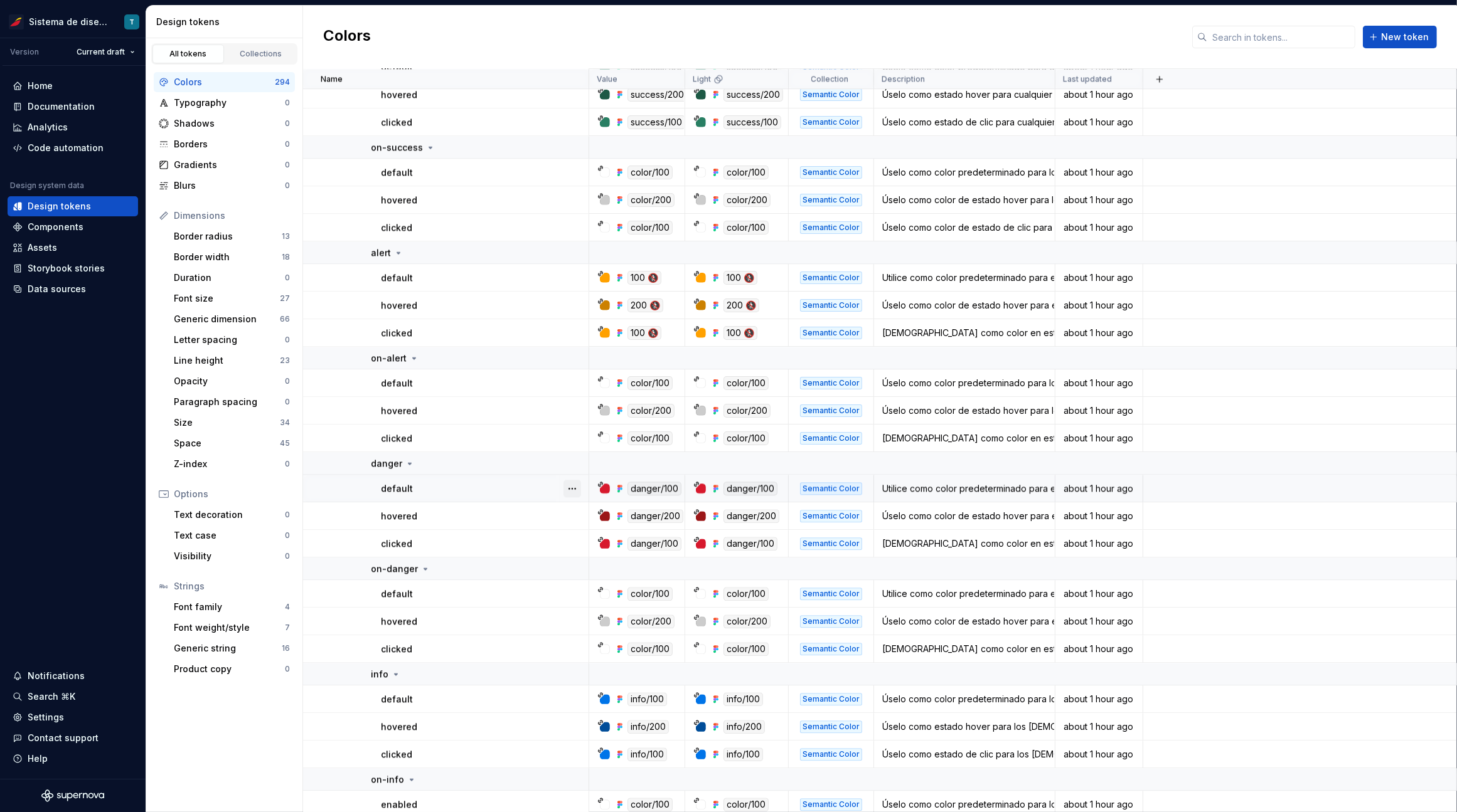
click at [578, 488] on button "button" at bounding box center [572, 489] width 17 height 17
click at [521, 517] on html "Sistema de diseño Iberia T Version Current draft Home Documentation Analytics C…" at bounding box center [728, 406] width 1457 height 812
click at [574, 516] on button "button" at bounding box center [572, 516] width 17 height 17
click at [517, 542] on html "Sistema de diseño Iberia T Version Current draft Home Documentation Analytics C…" at bounding box center [728, 406] width 1457 height 812
click at [568, 539] on button "button" at bounding box center [572, 544] width 17 height 17
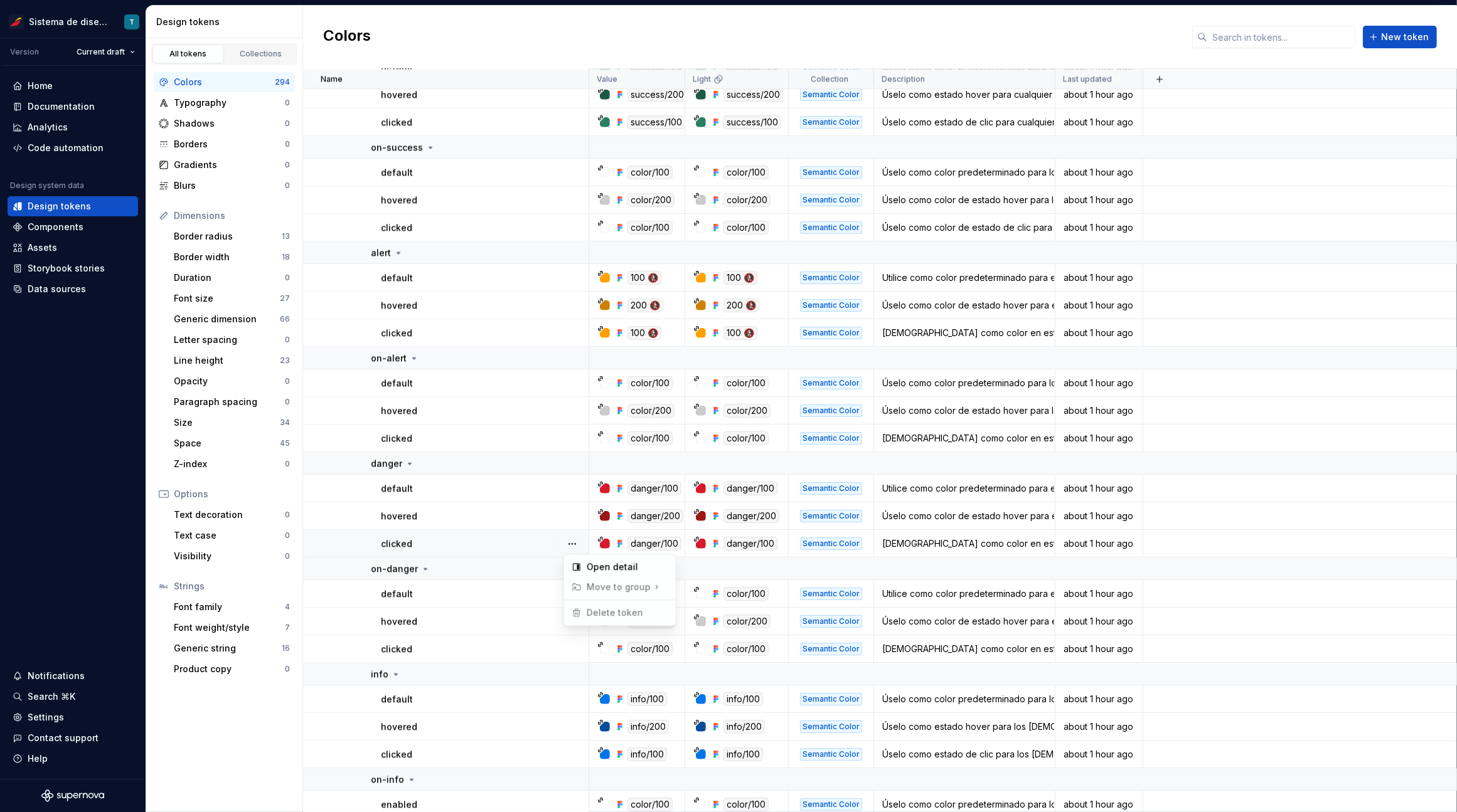
click at [507, 551] on html "Sistema de diseño Iberia T Version Current draft Home Documentation Analytics C…" at bounding box center [728, 406] width 1457 height 812
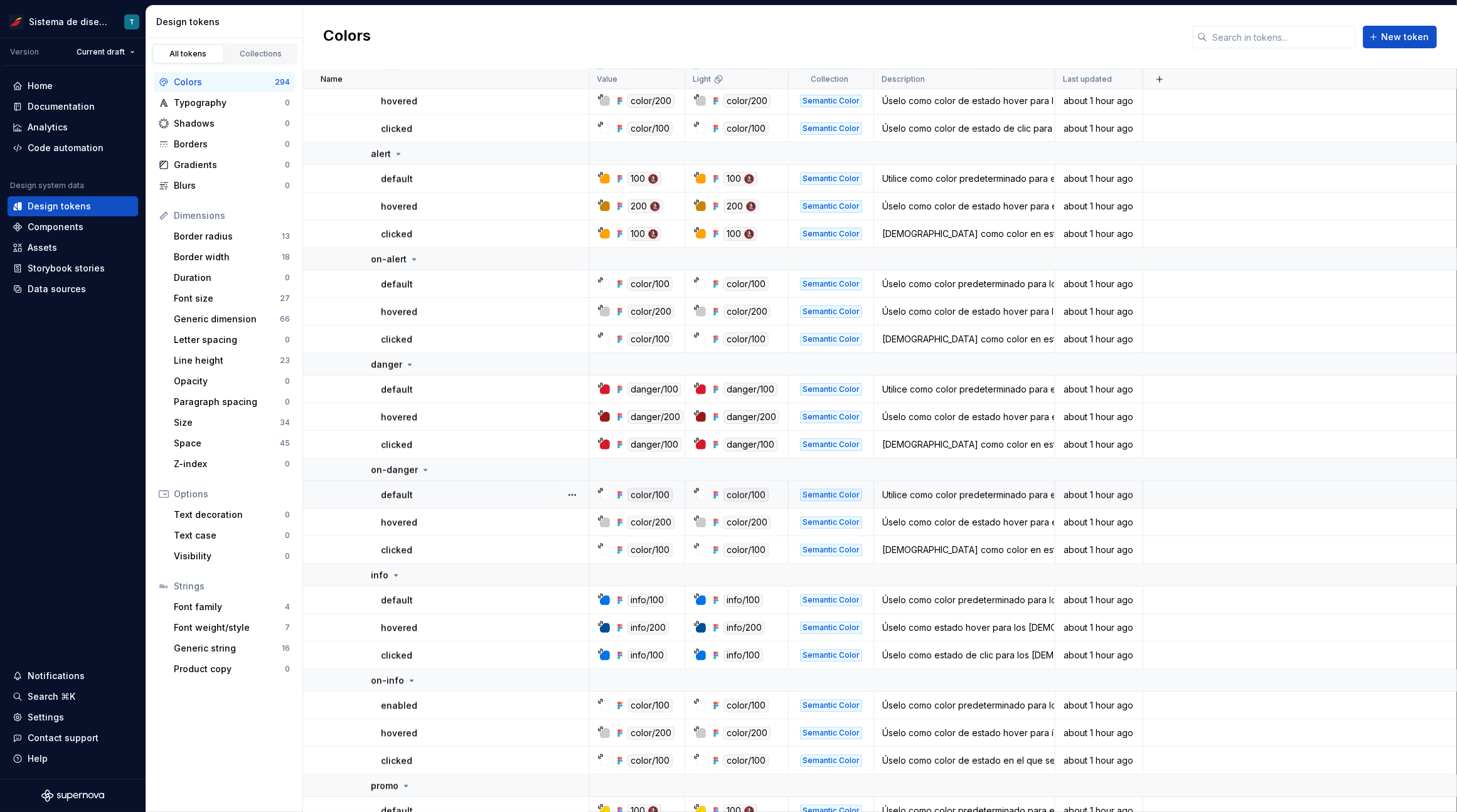
scroll to position [3794, 0]
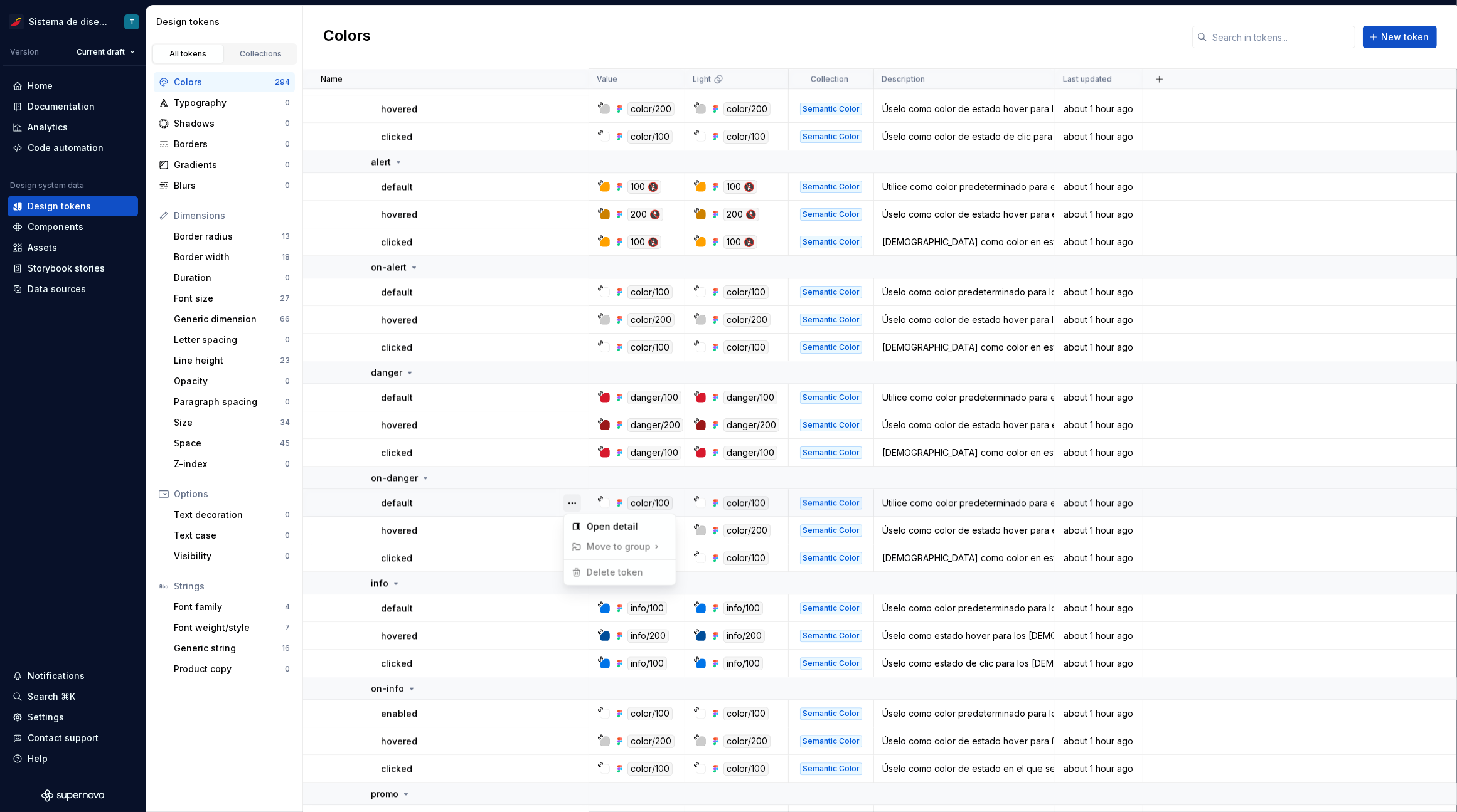
click at [574, 502] on button "button" at bounding box center [572, 502] width 17 height 17
click at [533, 529] on html "Sistema de diseño Iberia T Version Current draft Home Documentation Analytics C…" at bounding box center [728, 406] width 1457 height 812
click at [568, 526] on button "button" at bounding box center [572, 530] width 17 height 17
click at [502, 535] on html "Sistema de diseño Iberia T Version Current draft Home Documentation Analytics C…" at bounding box center [728, 406] width 1457 height 812
click at [572, 554] on button "button" at bounding box center [572, 558] width 17 height 17
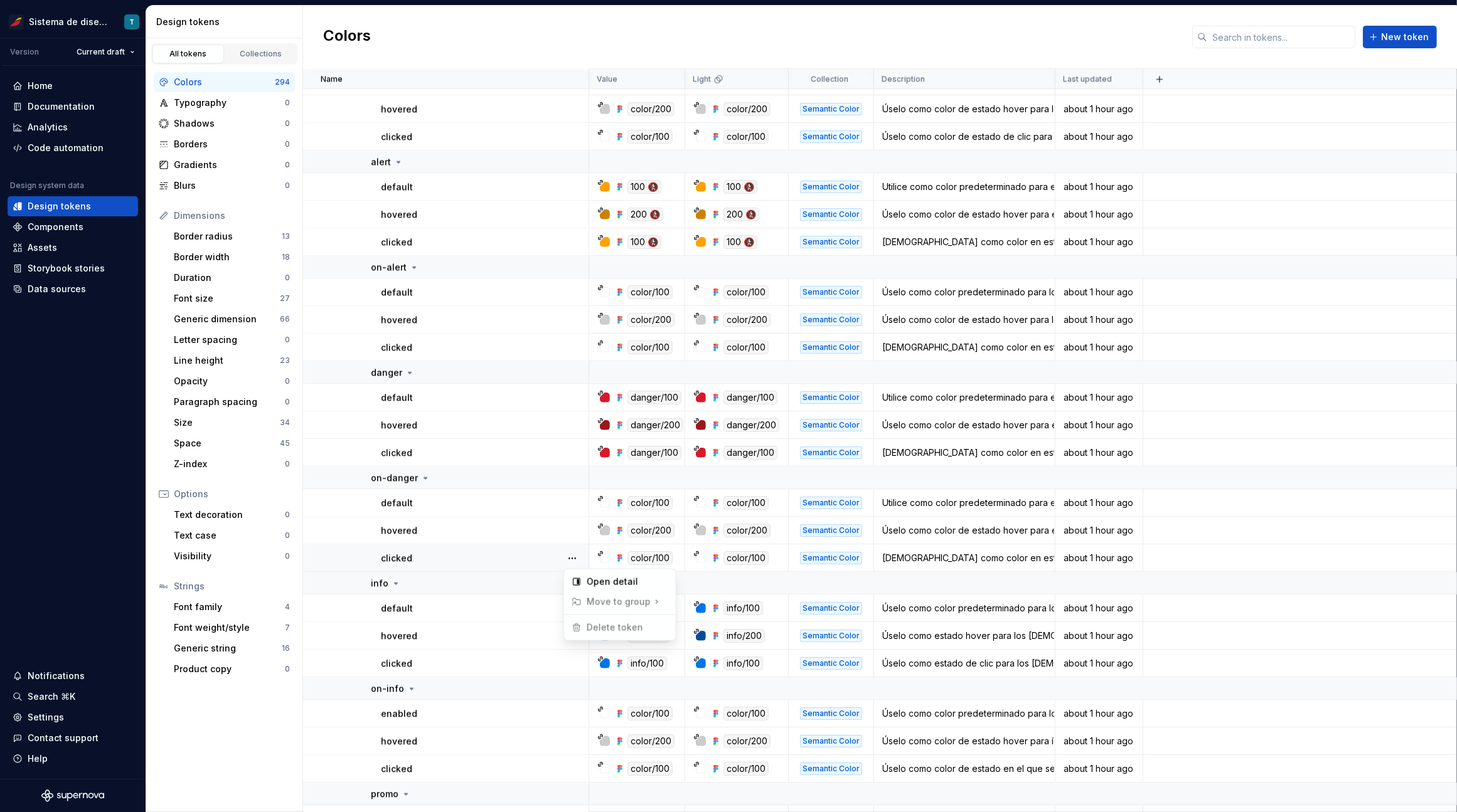
click at [497, 564] on html "Sistema de diseño Iberia T Version Current draft Home Documentation Analytics C…" at bounding box center [728, 406] width 1457 height 812
click at [576, 599] on button "button" at bounding box center [572, 608] width 17 height 17
click at [517, 607] on html "Sistema de diseño Iberia T Version Current draft Home Documentation Analytics C…" at bounding box center [728, 406] width 1457 height 812
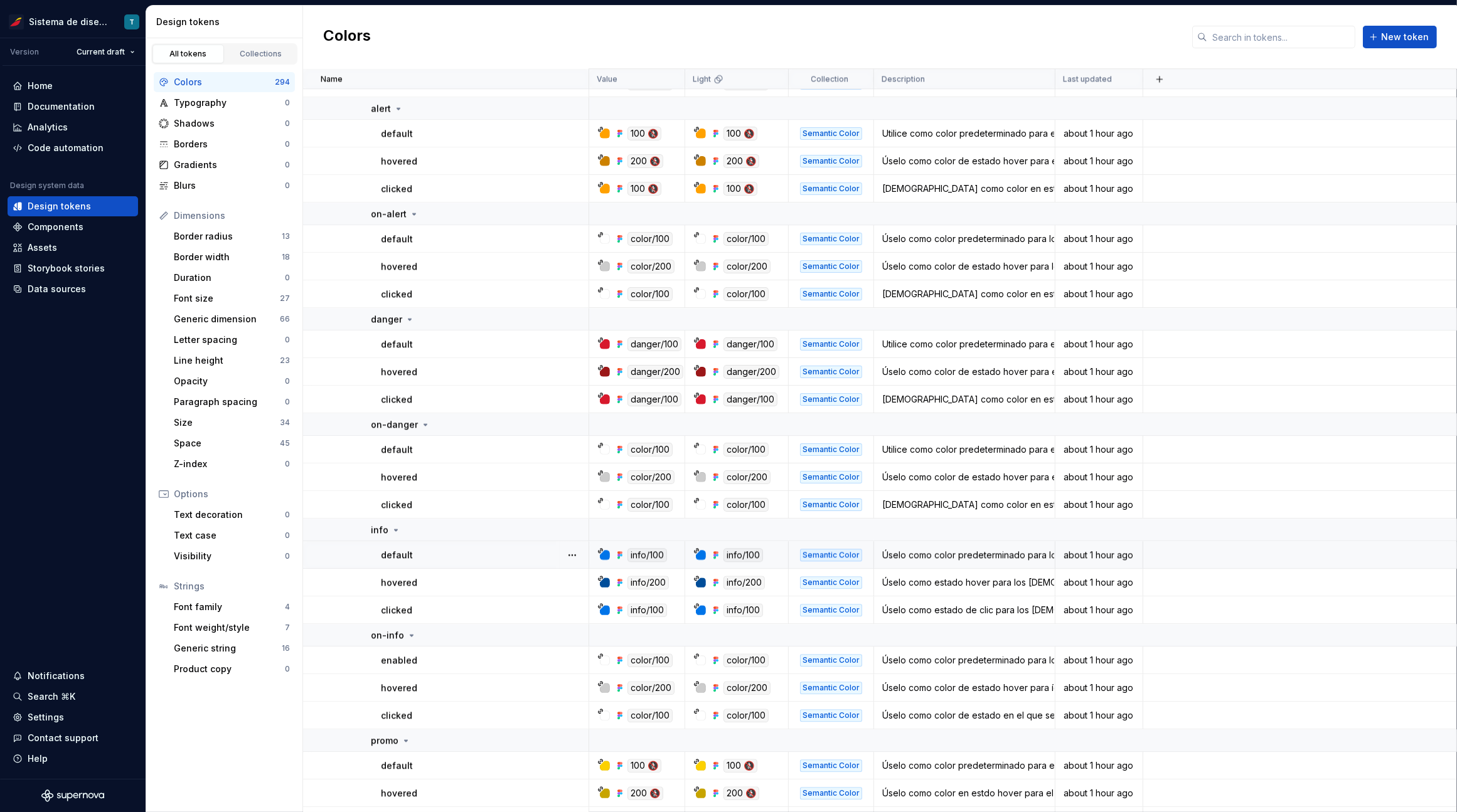
scroll to position [3856, 0]
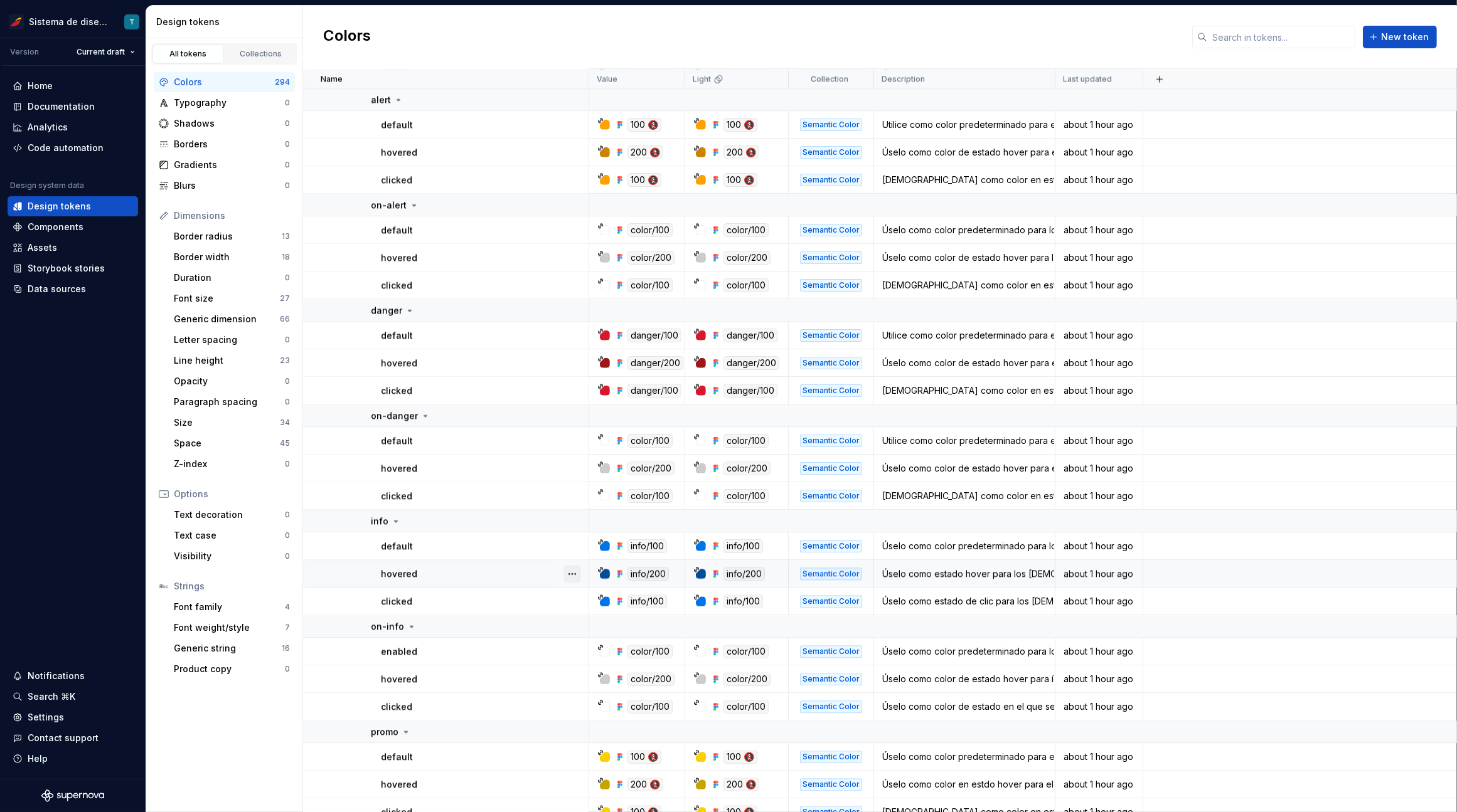
click at [570, 574] on button "button" at bounding box center [572, 573] width 17 height 17
click at [528, 589] on html "Sistema de diseño Iberia T Version Current draft Home Documentation Analytics C…" at bounding box center [728, 406] width 1457 height 812
click at [568, 598] on button "button" at bounding box center [572, 601] width 17 height 17
click at [513, 602] on html "Sistema de diseño Iberia T Version Current draft Home Documentation Analytics C…" at bounding box center [728, 406] width 1457 height 812
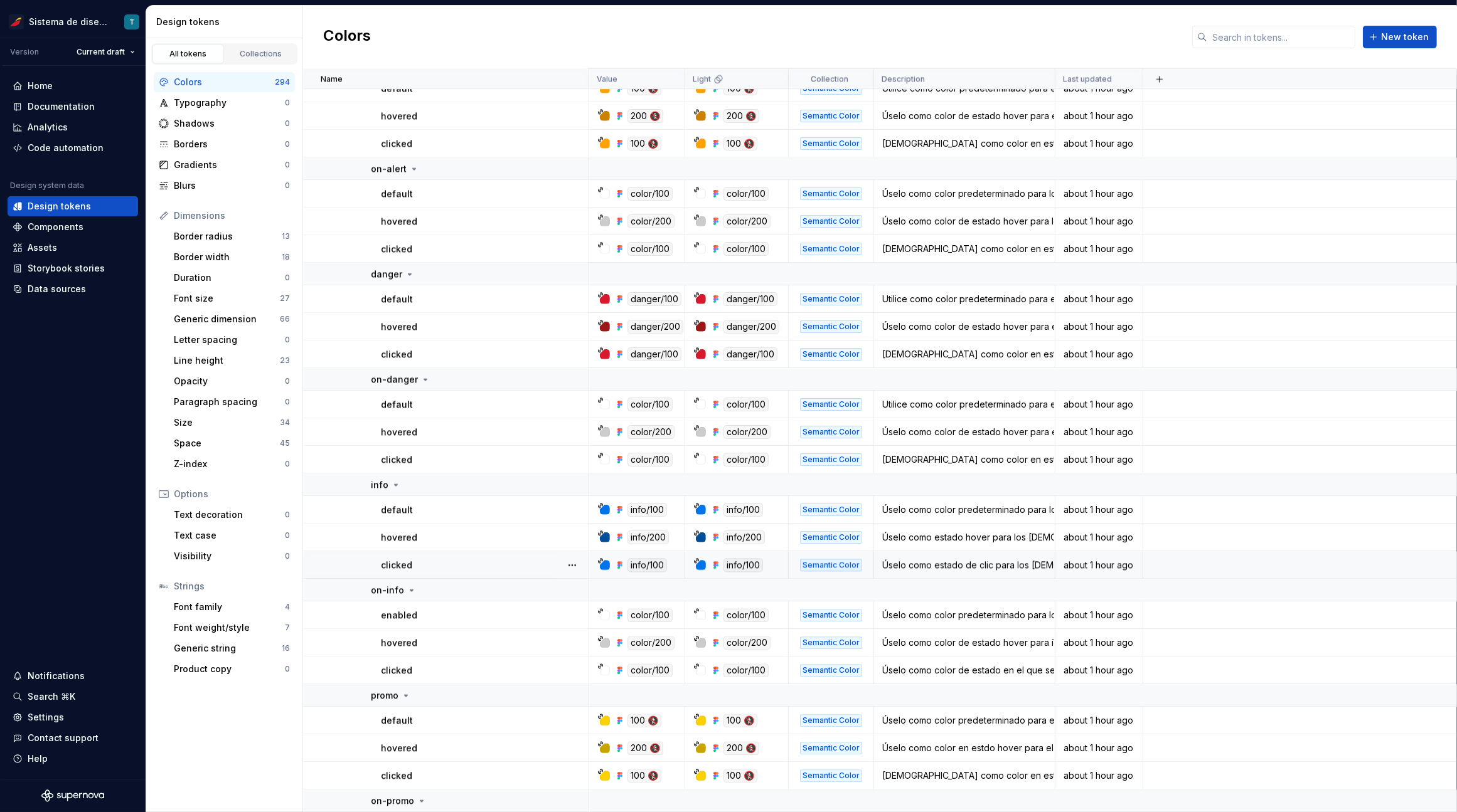
scroll to position [3974, 0]
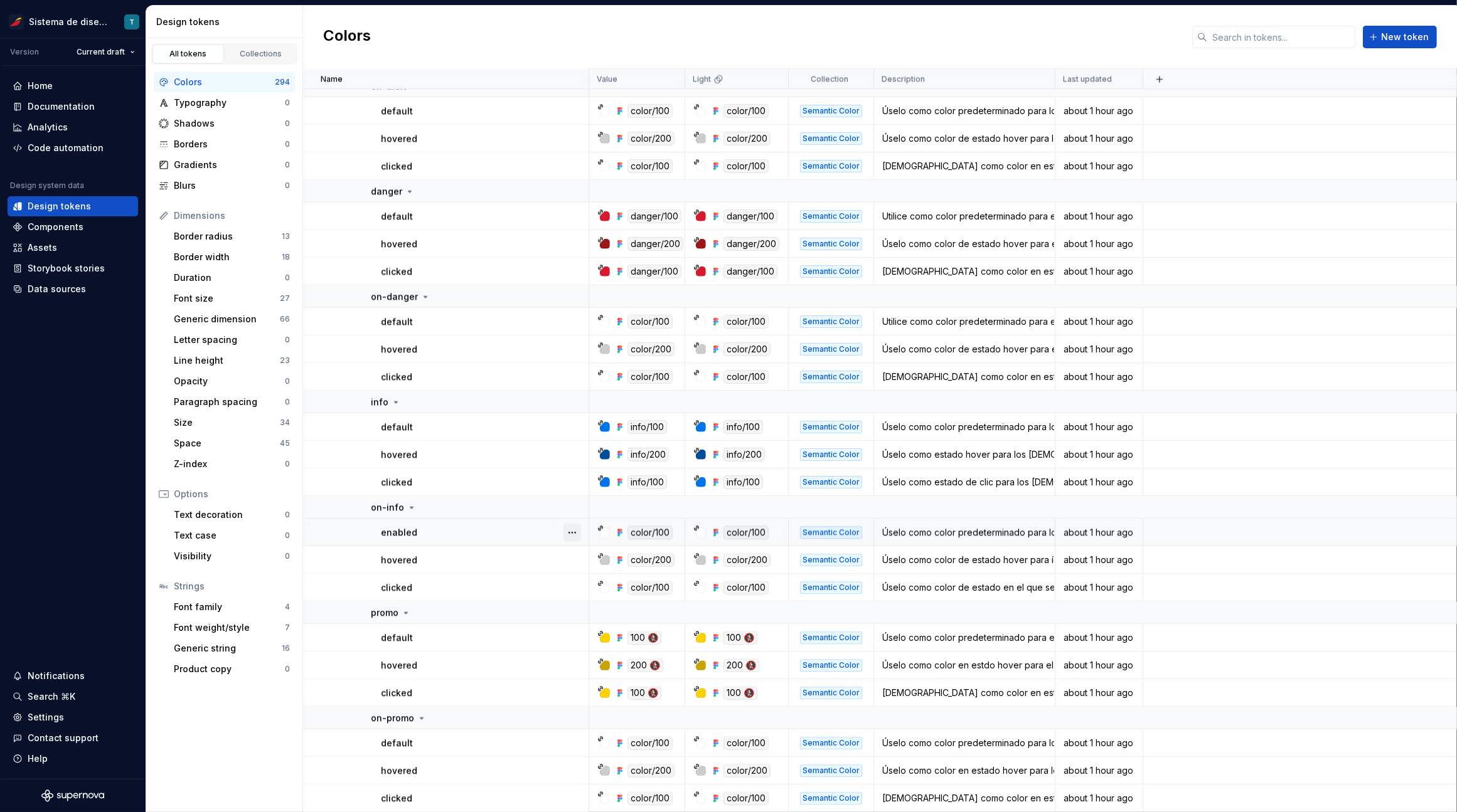
click at [573, 532] on button "button" at bounding box center [572, 532] width 17 height 17
click at [519, 561] on html "Sistema de diseño Iberia T Version Current draft Home Documentation Analytics C…" at bounding box center [728, 406] width 1457 height 812
click at [570, 559] on button "button" at bounding box center [572, 560] width 17 height 17
click at [509, 589] on html "Sistema de diseño Iberia T Version Current draft Home Documentation Analytics C…" at bounding box center [728, 406] width 1457 height 812
click at [568, 585] on button "button" at bounding box center [572, 587] width 17 height 17
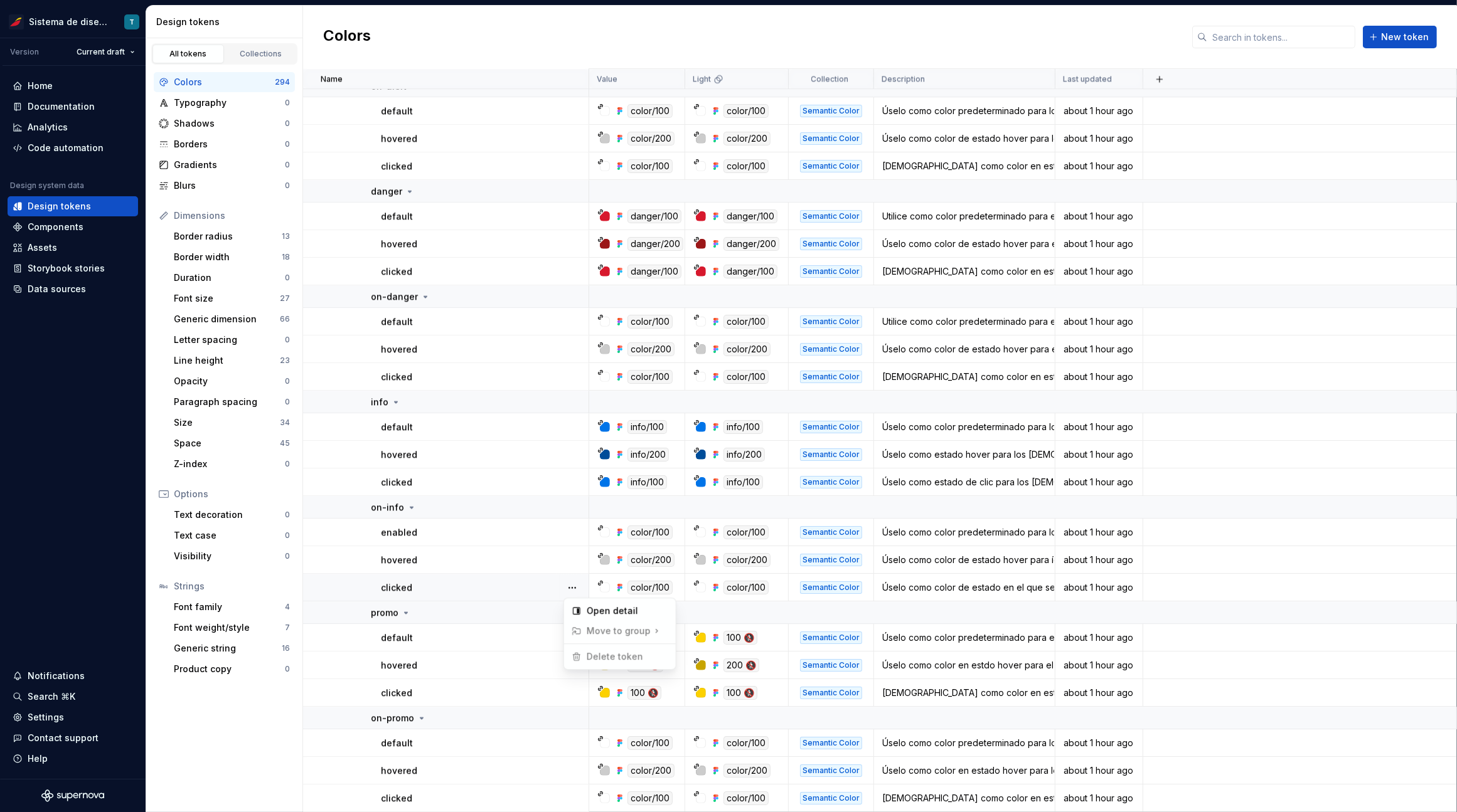
click at [500, 589] on html "Sistema de diseño Iberia T Version Current draft Home Documentation Analytics C…" at bounding box center [728, 406] width 1457 height 812
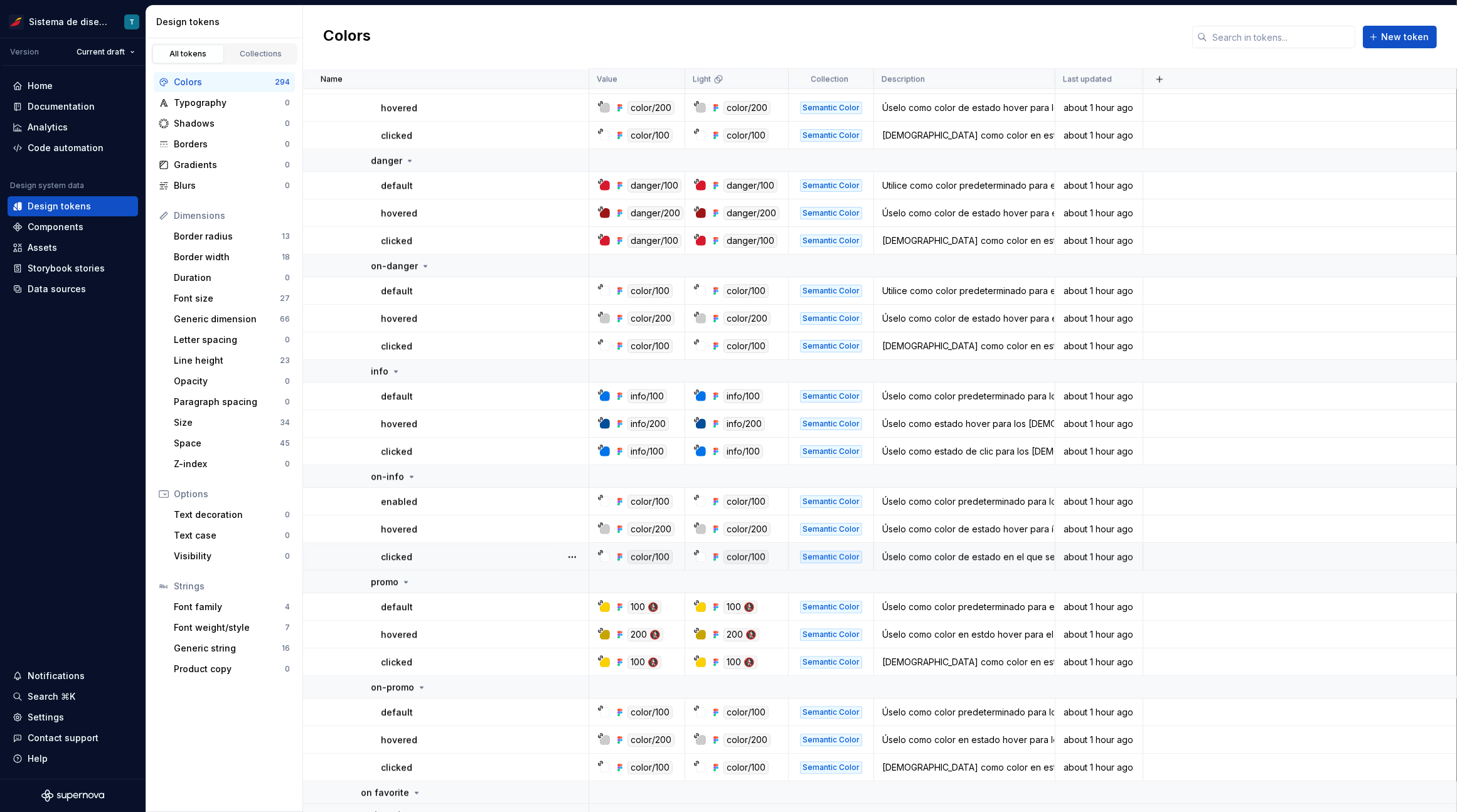
scroll to position [4033, 0]
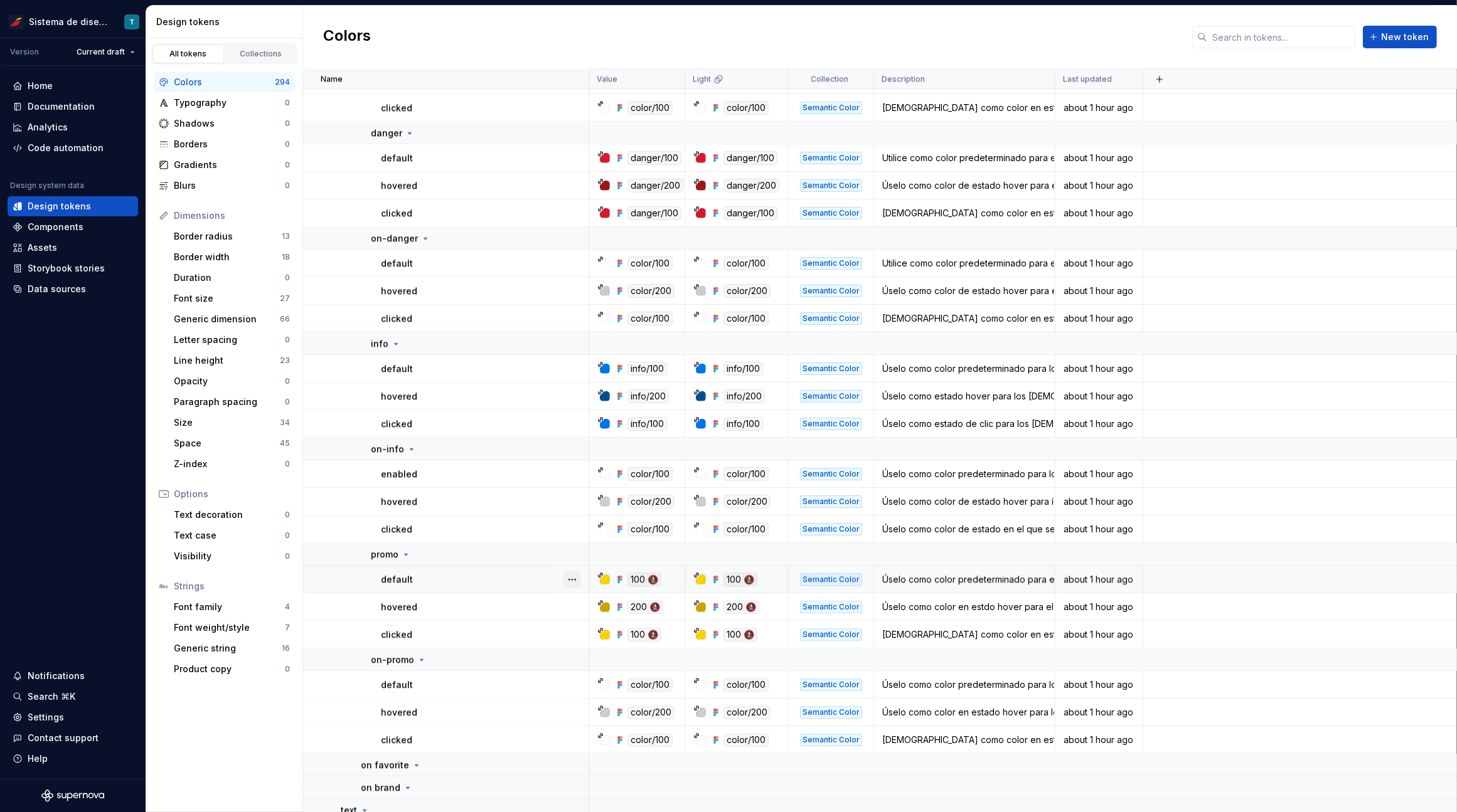
click at [576, 571] on button "button" at bounding box center [572, 579] width 17 height 17
click at [490, 591] on html "Sistema de diseño Iberia T Version Current draft Home Documentation Analytics C…" at bounding box center [728, 406] width 1457 height 812
click at [571, 605] on button "button" at bounding box center [572, 607] width 17 height 17
click at [501, 611] on html "Sistema de diseño Iberia T Version Current draft Home Documentation Analytics C…" at bounding box center [728, 406] width 1457 height 812
click at [576, 633] on button "button" at bounding box center [572, 634] width 17 height 17
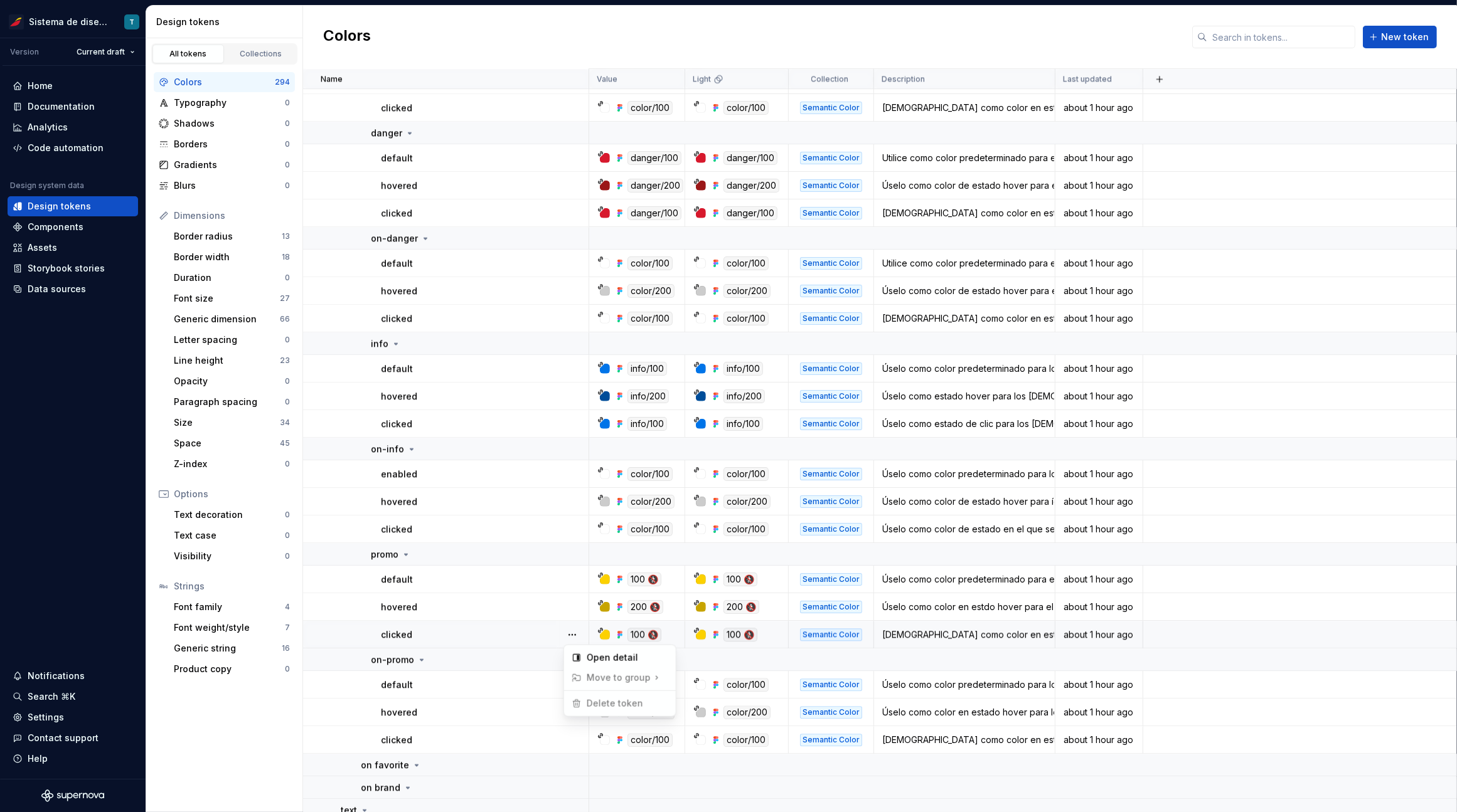
click at [518, 629] on html "Sistema de diseño Iberia T Version Current draft Home Documentation Analytics C…" at bounding box center [728, 406] width 1457 height 812
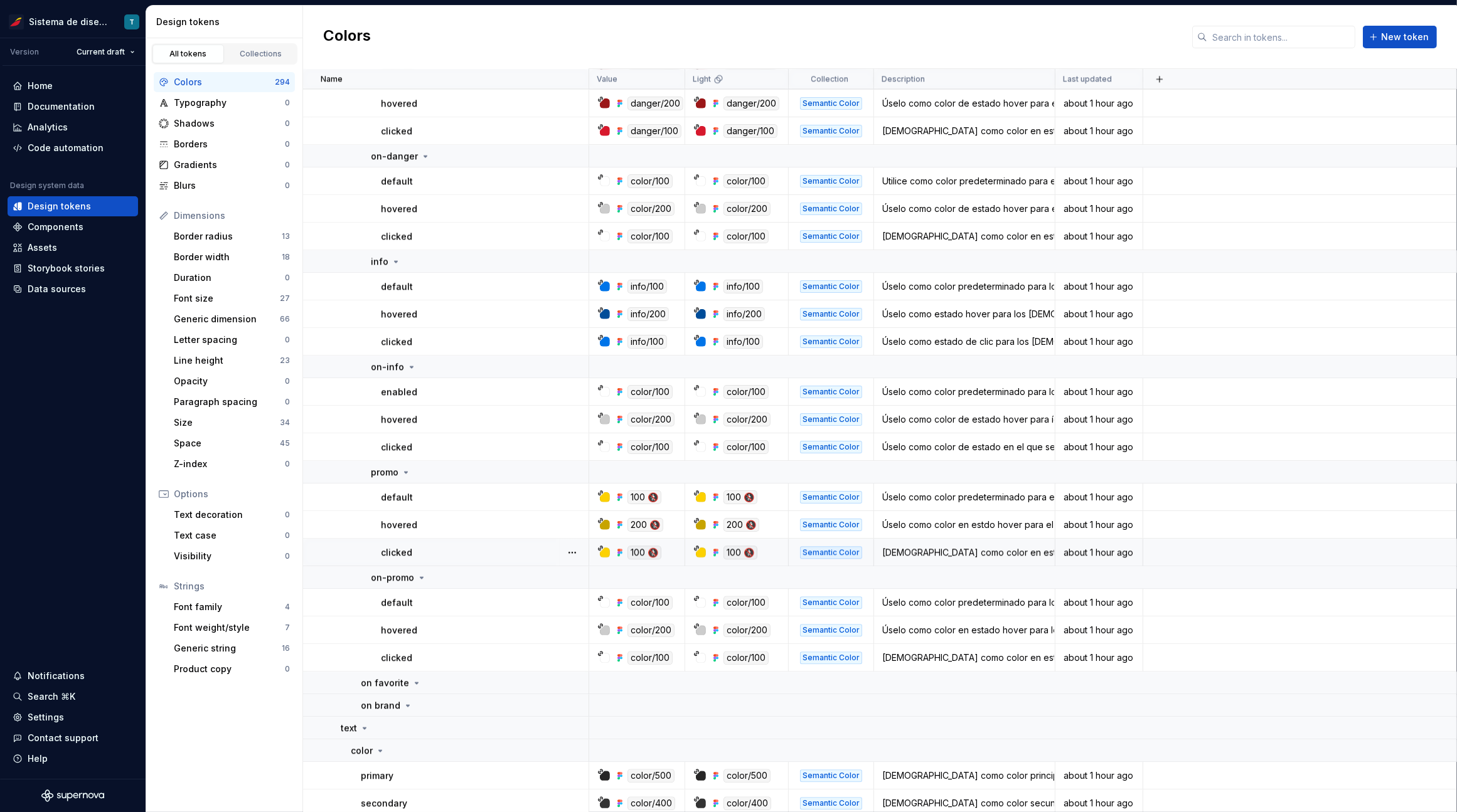
scroll to position [4125, 0]
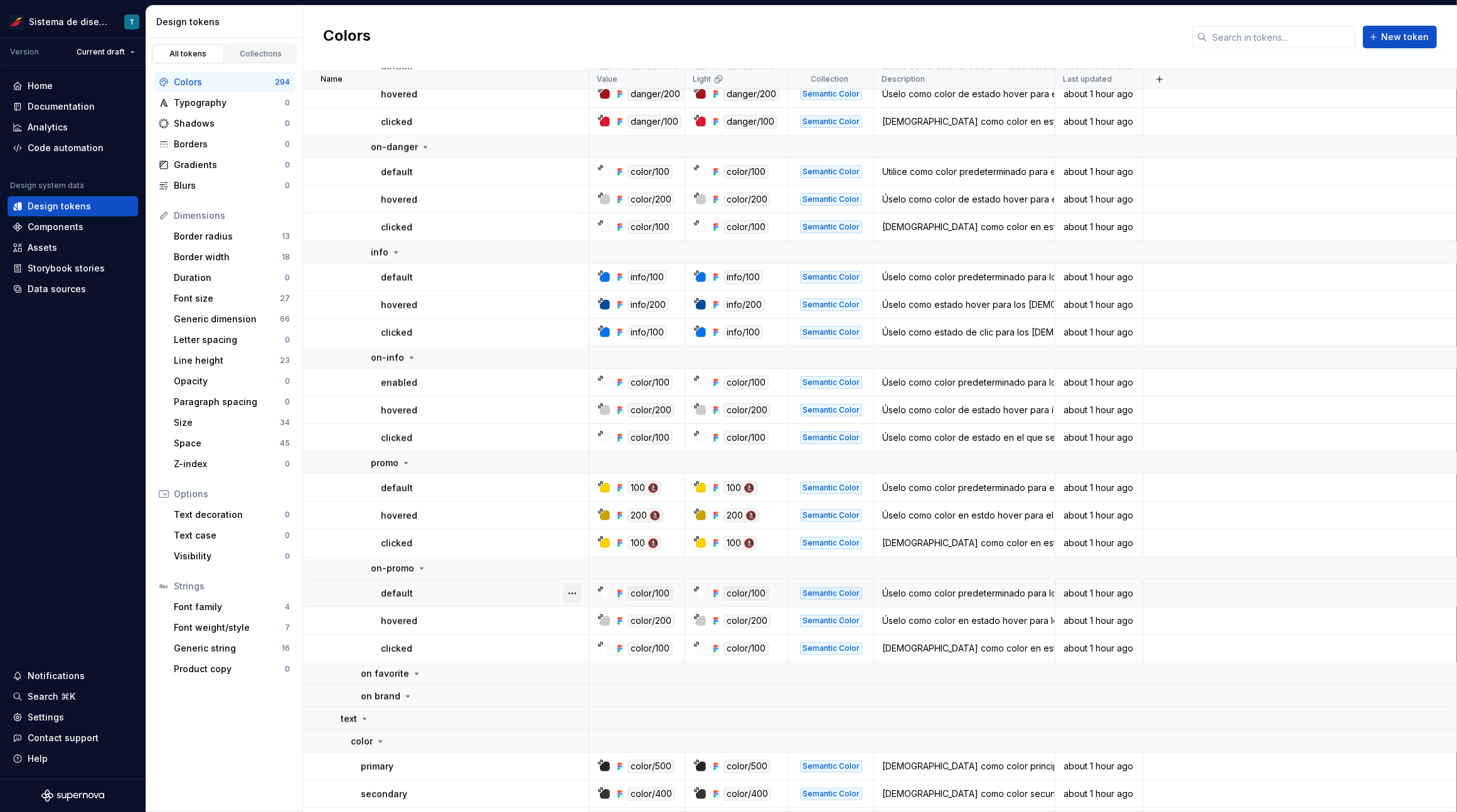
click at [572, 593] on button "button" at bounding box center [572, 593] width 17 height 17
click at [493, 620] on html "Sistema de diseño Iberia T Version Current draft Home Documentation Analytics C…" at bounding box center [728, 406] width 1457 height 812
click at [565, 617] on button "button" at bounding box center [572, 620] width 17 height 17
click at [521, 636] on html "Sistema de diseño Iberia T Version Current draft Home Documentation Analytics C…" at bounding box center [728, 406] width 1457 height 812
click at [572, 644] on button "button" at bounding box center [572, 648] width 17 height 17
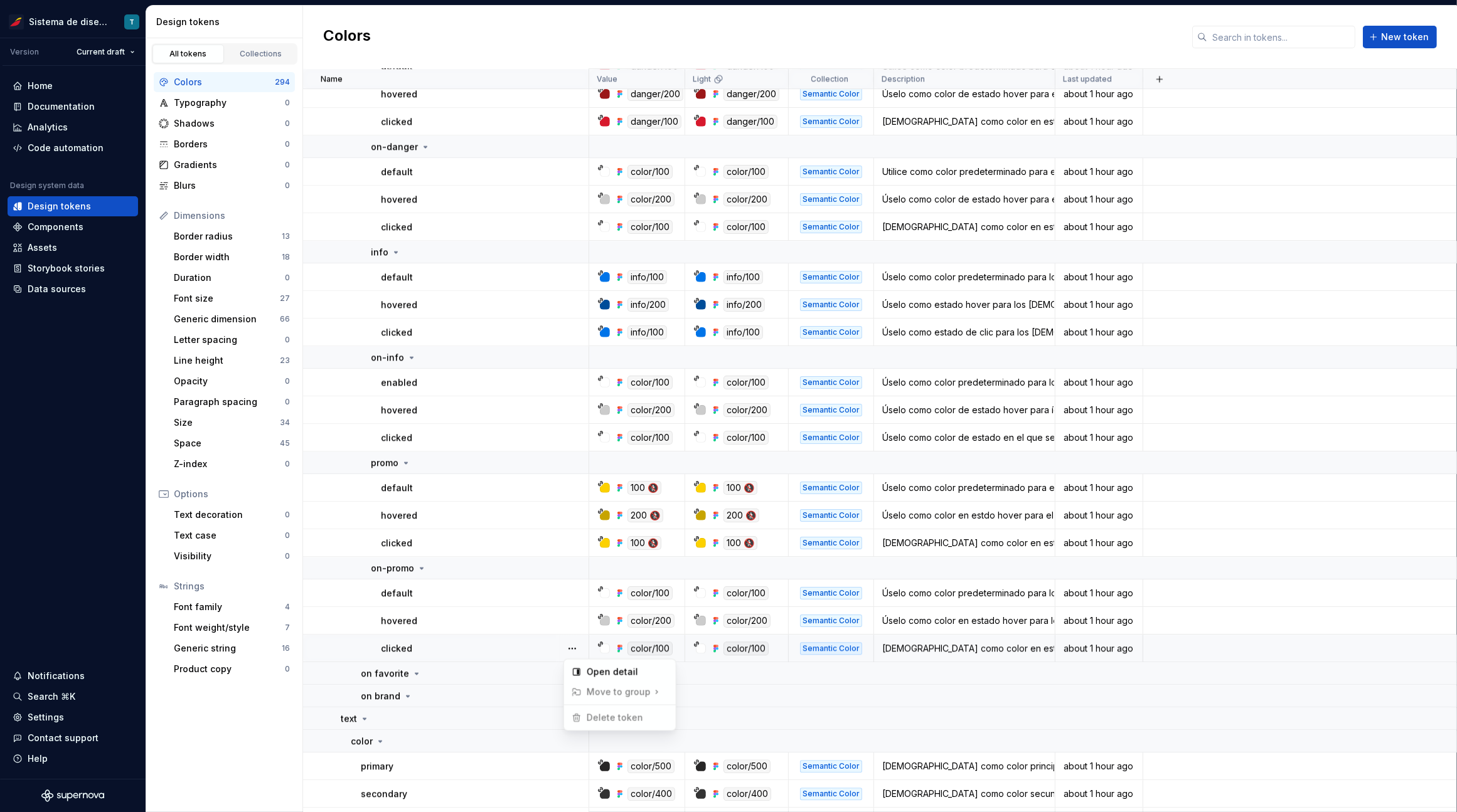
click at [506, 645] on html "Sistema de diseño Iberia T Version Current draft Home Documentation Analytics C…" at bounding box center [728, 406] width 1457 height 812
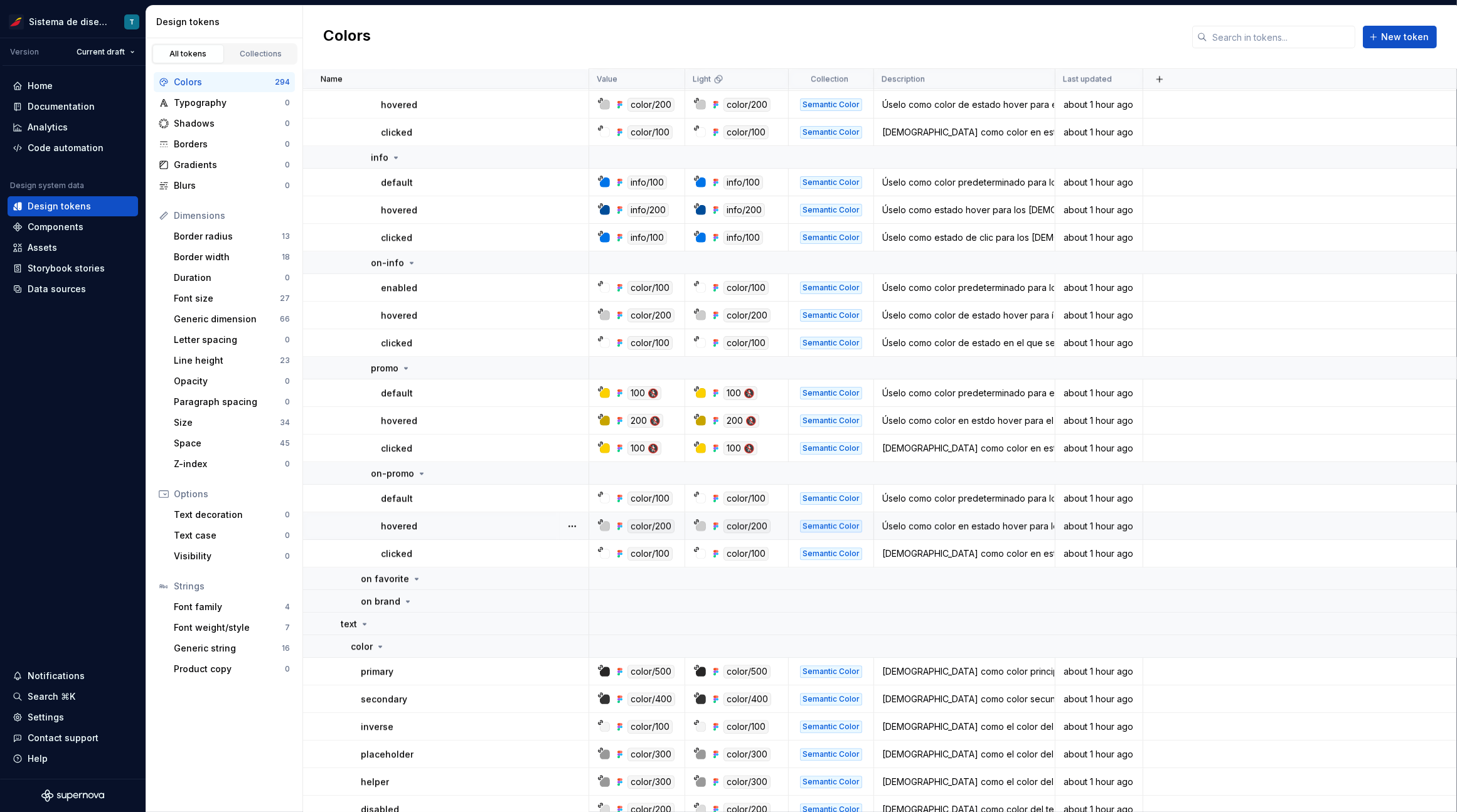
scroll to position [4277, 0]
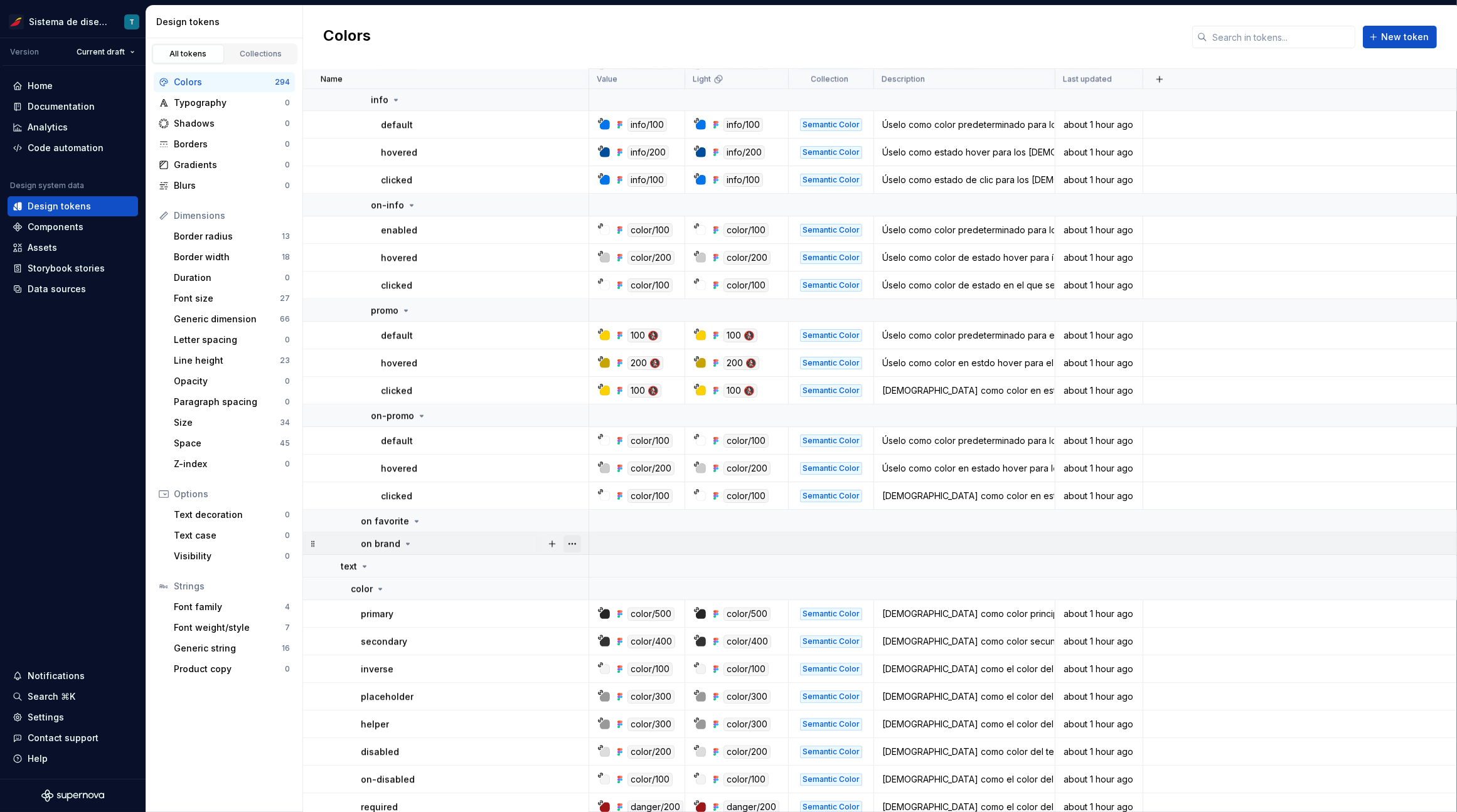
click at [569, 544] on button "button" at bounding box center [572, 544] width 17 height 17
click at [596, 679] on div "Delete group" at bounding box center [627, 684] width 82 height 13
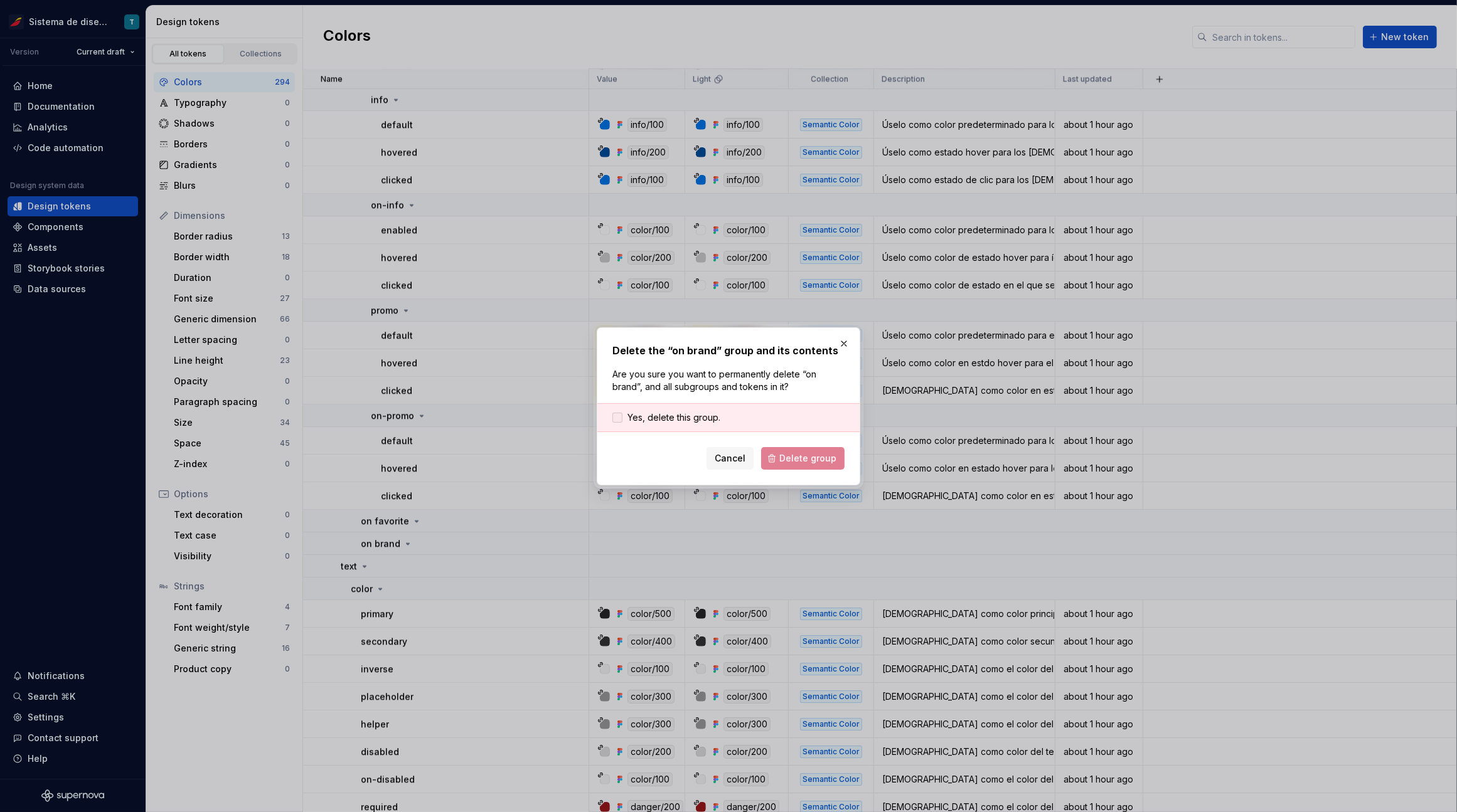
click at [661, 416] on span "Yes, delete this group." at bounding box center [674, 418] width 93 height 13
click at [787, 451] on button "Delete group" at bounding box center [802, 458] width 84 height 23
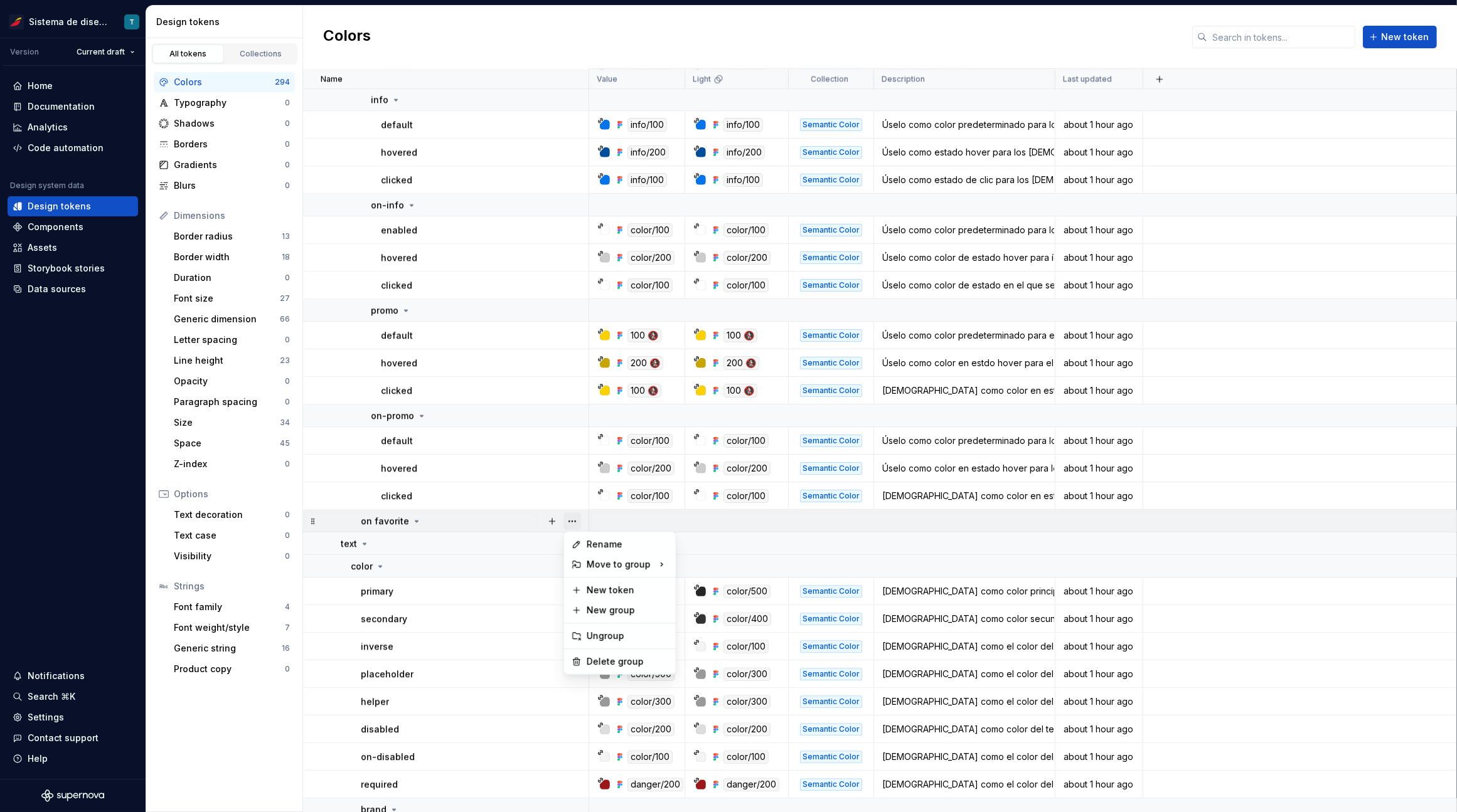
click at [570, 520] on button "button" at bounding box center [572, 521] width 17 height 17
click at [605, 657] on div "Delete group" at bounding box center [627, 662] width 82 height 13
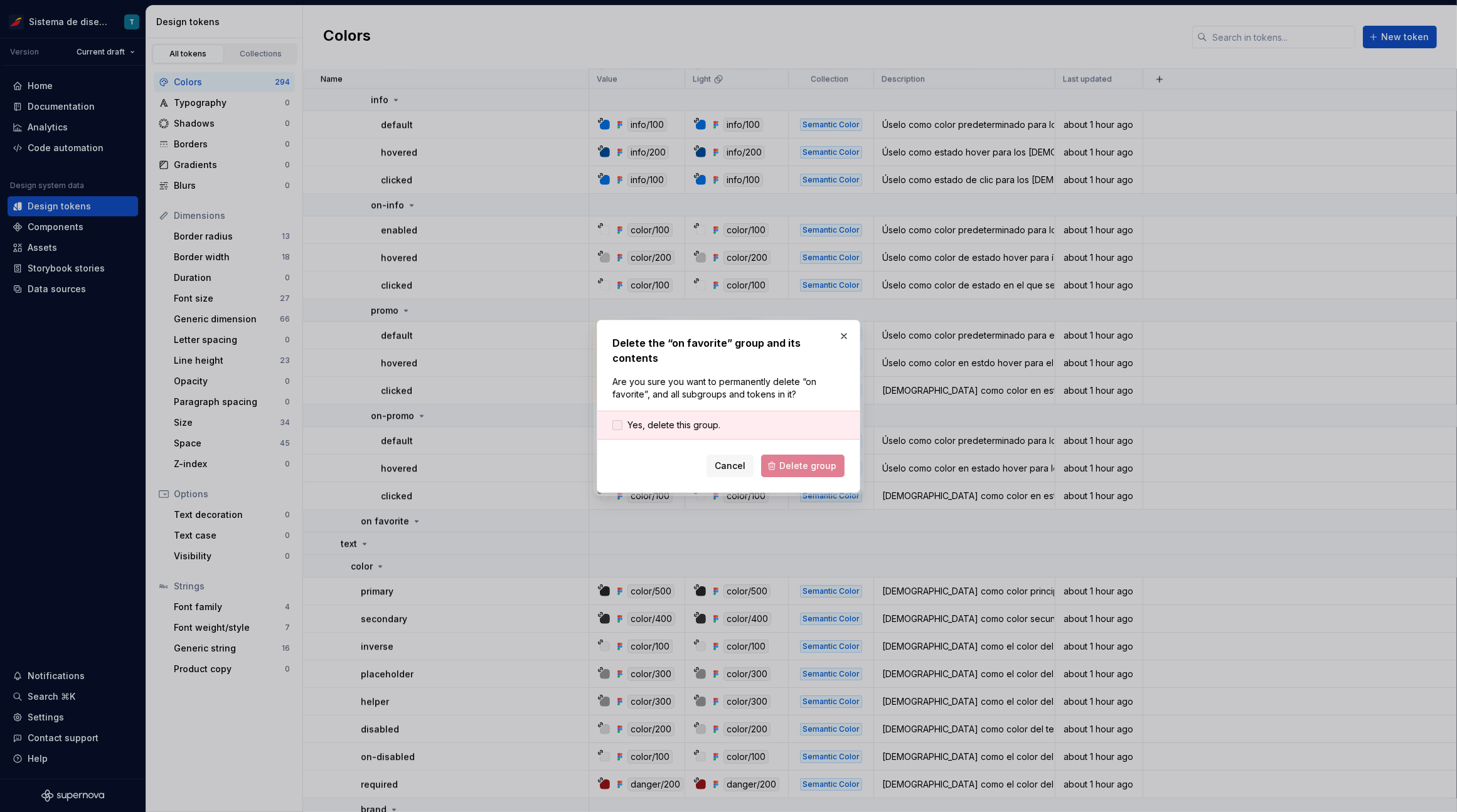
click at [657, 419] on span "Yes, delete this group." at bounding box center [674, 425] width 93 height 13
click at [797, 459] on span "Delete group" at bounding box center [808, 465] width 57 height 13
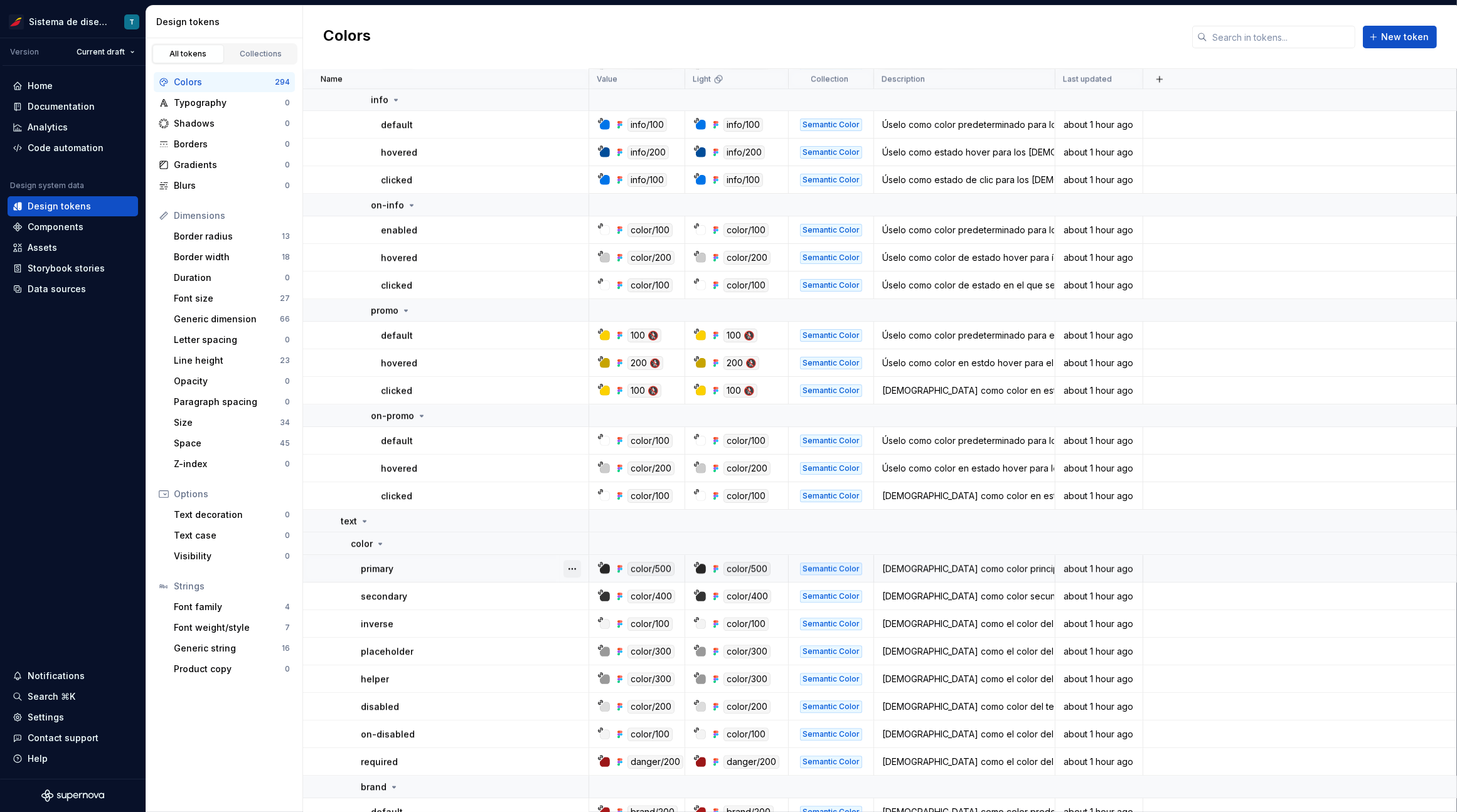
click at [575, 562] on button "button" at bounding box center [572, 569] width 17 height 17
click at [466, 593] on html "Sistema de diseño Iberia T Version Current draft Home Documentation Analytics C…" at bounding box center [728, 406] width 1457 height 812
click at [574, 593] on button "button" at bounding box center [572, 596] width 17 height 17
click at [479, 595] on html "Sistema de diseño Iberia T Version Current draft Home Documentation Analytics C…" at bounding box center [728, 406] width 1457 height 812
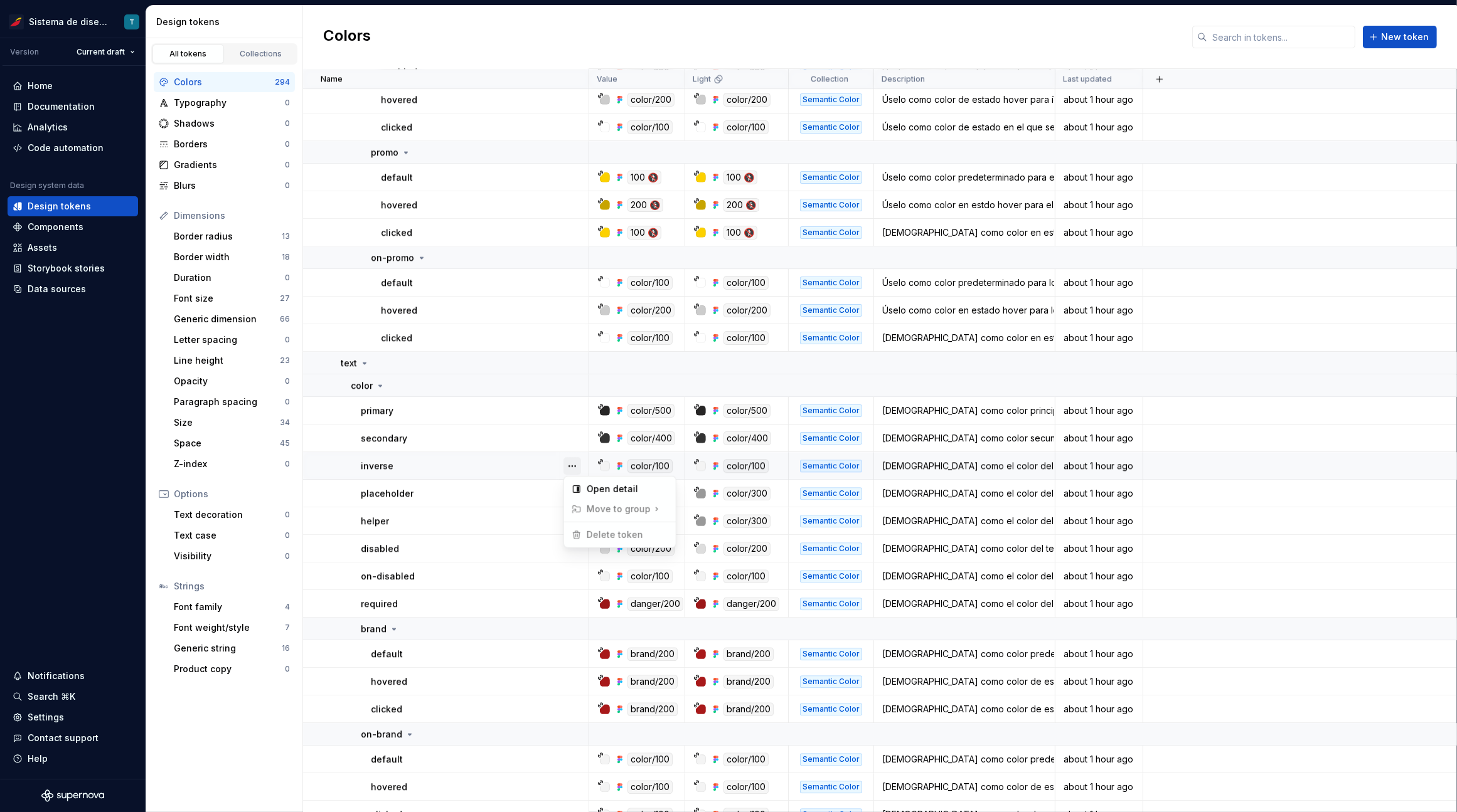
click at [576, 462] on button "button" at bounding box center [572, 466] width 17 height 17
click at [513, 500] on html "Sistema de diseño Iberia T Version Current draft Home Documentation Analytics C…" at bounding box center [728, 406] width 1457 height 812
click at [571, 496] on button "button" at bounding box center [572, 493] width 17 height 17
click at [528, 516] on html "Sistema de diseño Iberia T Version Current draft Home Documentation Analytics C…" at bounding box center [728, 406] width 1457 height 812
click at [572, 520] on button "button" at bounding box center [572, 521] width 17 height 17
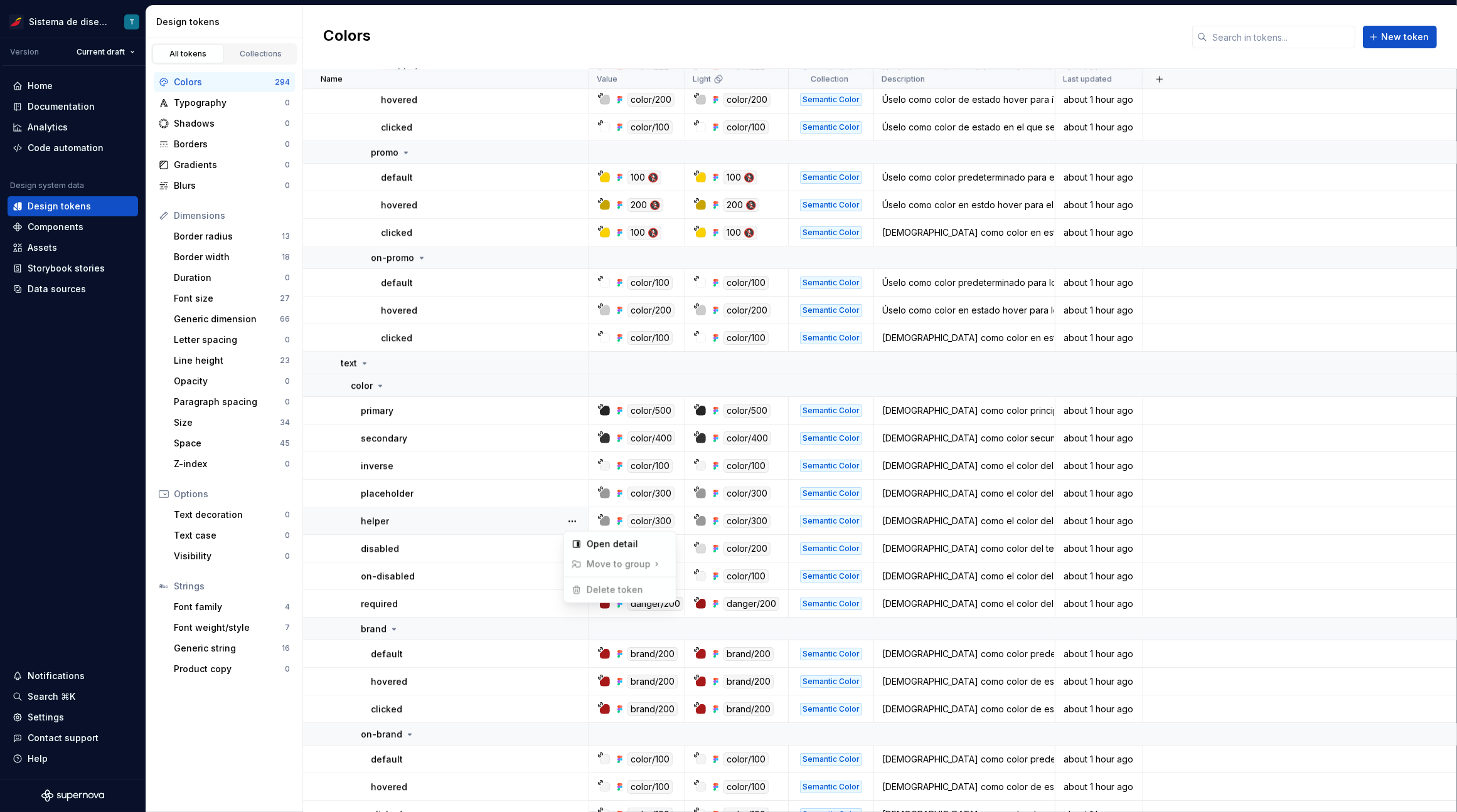
click at [535, 528] on html "Sistema de diseño Iberia T Version Current draft Home Documentation Analytics C…" at bounding box center [728, 406] width 1457 height 812
click at [578, 547] on button "button" at bounding box center [572, 548] width 17 height 17
click at [497, 568] on html "Sistema de diseño Iberia T Version Current draft Home Documentation Analytics C…" at bounding box center [728, 406] width 1457 height 812
click at [563, 577] on div at bounding box center [572, 576] width 32 height 27
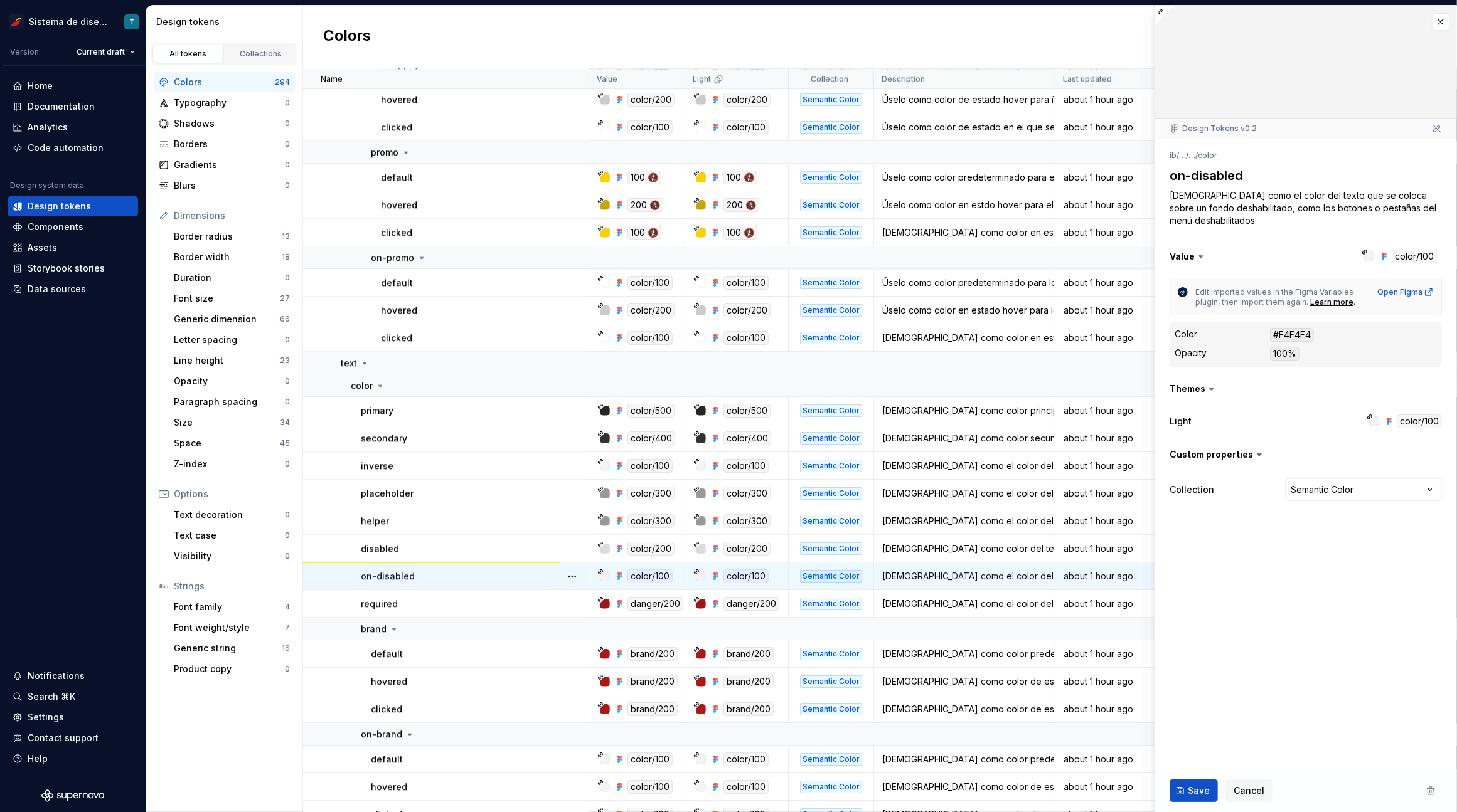
click at [531, 585] on td "on-disabled" at bounding box center [446, 577] width 286 height 28
click at [1255, 795] on span "Cancel" at bounding box center [1249, 790] width 31 height 13
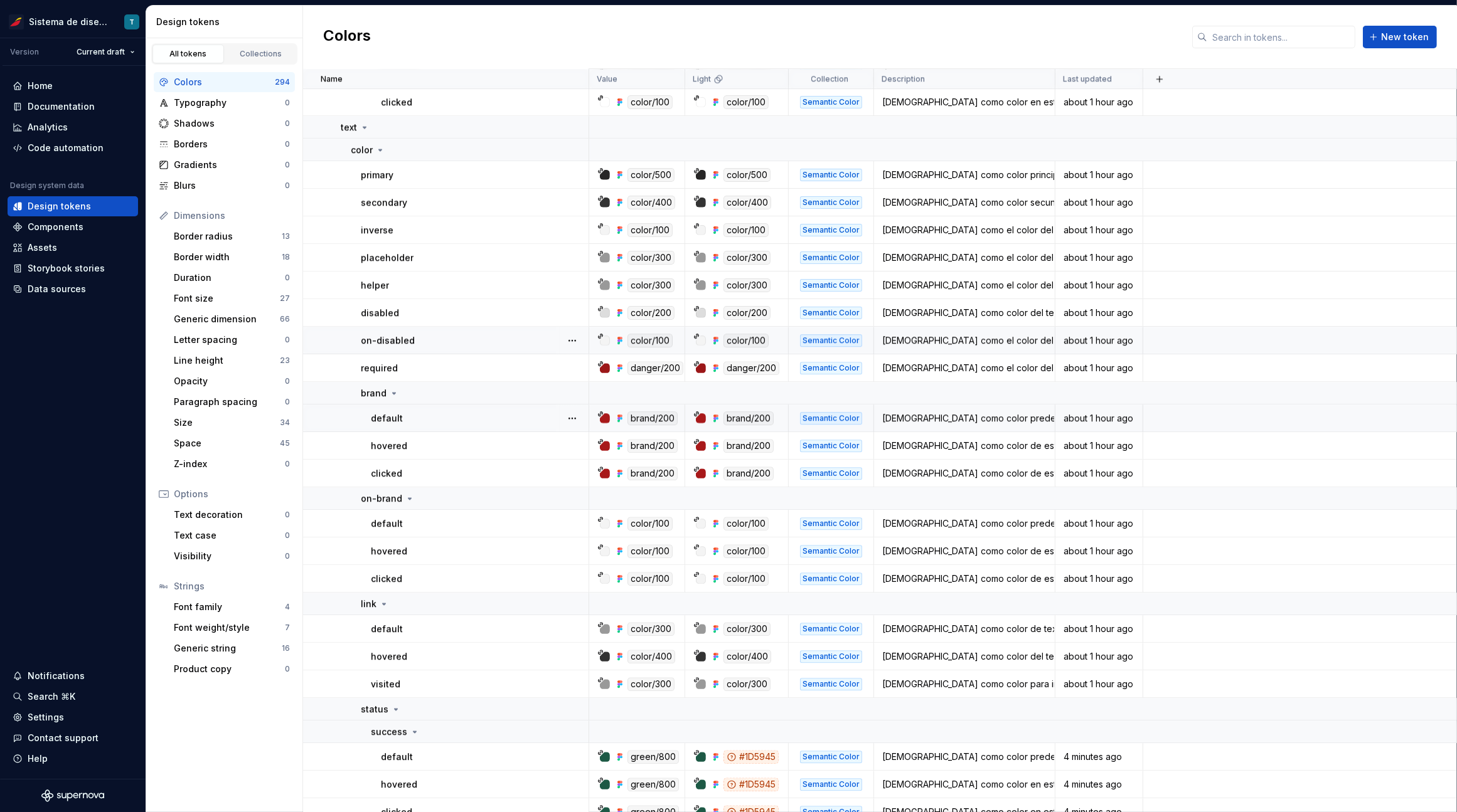
scroll to position [4663, 0]
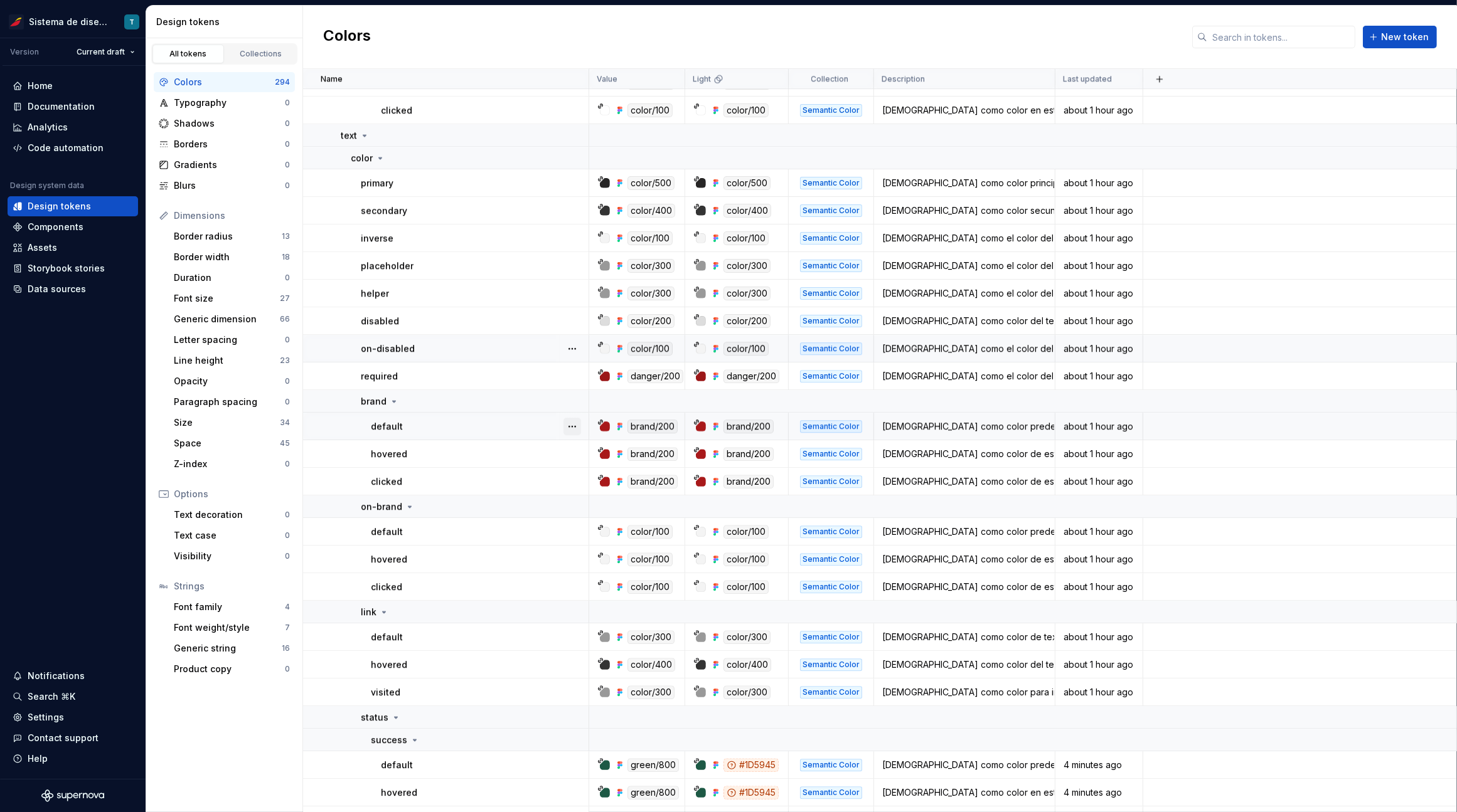
click at [578, 420] on button "button" at bounding box center [572, 426] width 17 height 17
click at [527, 457] on html "Sistema de diseño Iberia T Version Current draft Home Documentation Analytics C…" at bounding box center [728, 406] width 1457 height 812
click at [569, 455] on button "button" at bounding box center [572, 454] width 17 height 17
click at [515, 471] on html "Sistema de diseño Iberia T Version Current draft Home Documentation Analytics C…" at bounding box center [728, 406] width 1457 height 812
click at [572, 482] on button "button" at bounding box center [572, 481] width 17 height 17
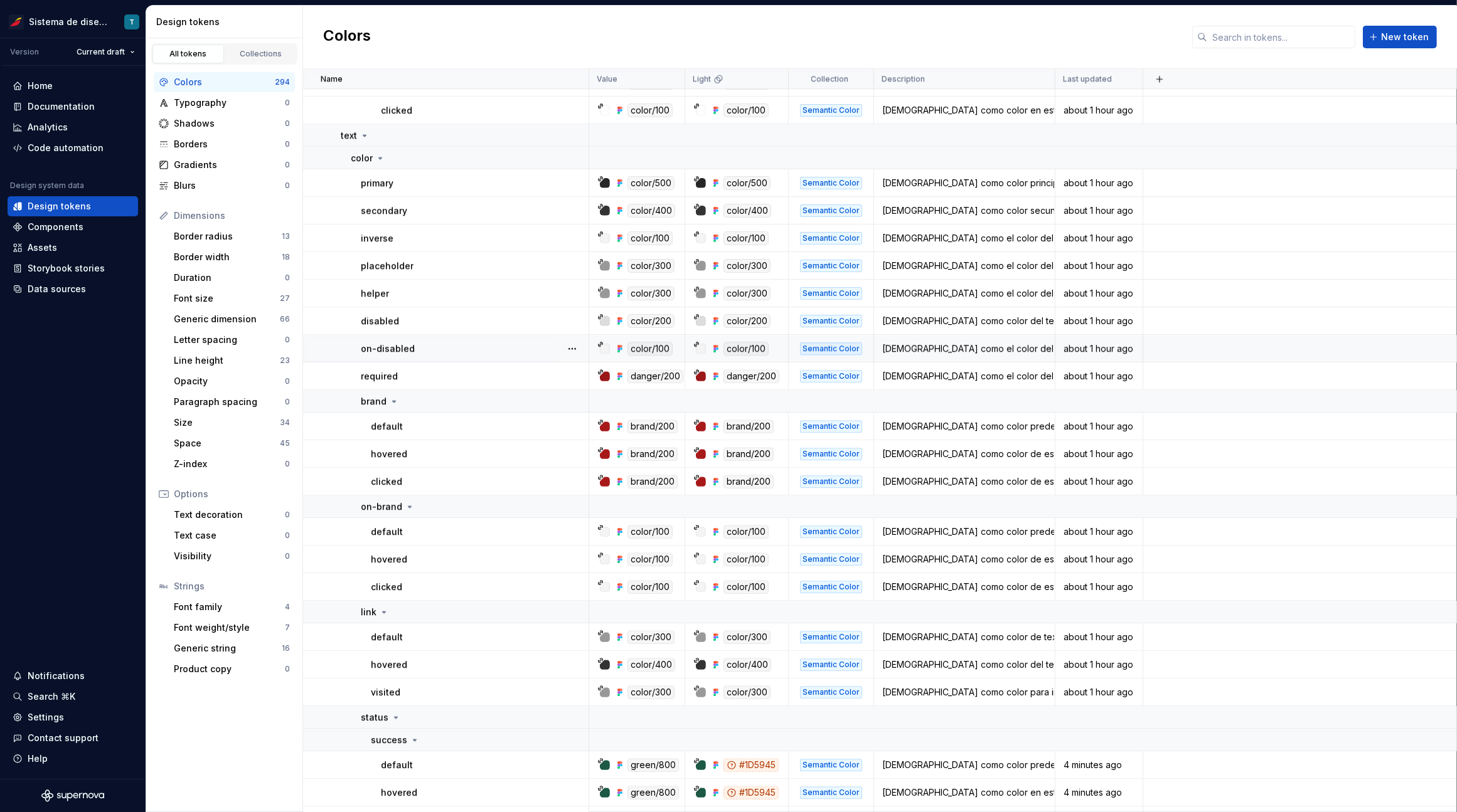
click at [481, 491] on html "Sistema de diseño Iberia T Version Current draft Home Documentation Analytics C…" at bounding box center [728, 406] width 1457 height 812
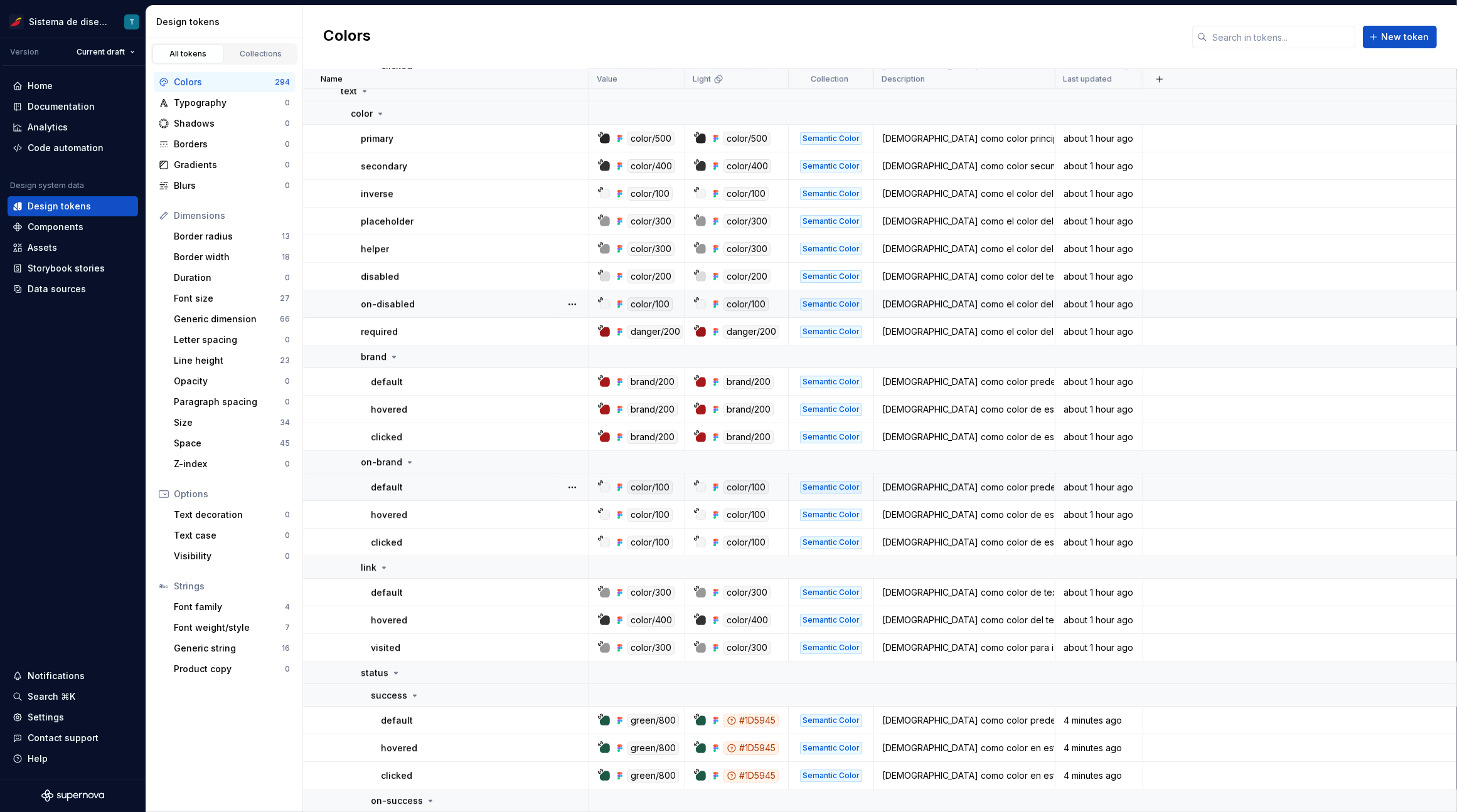
scroll to position [4716, 0]
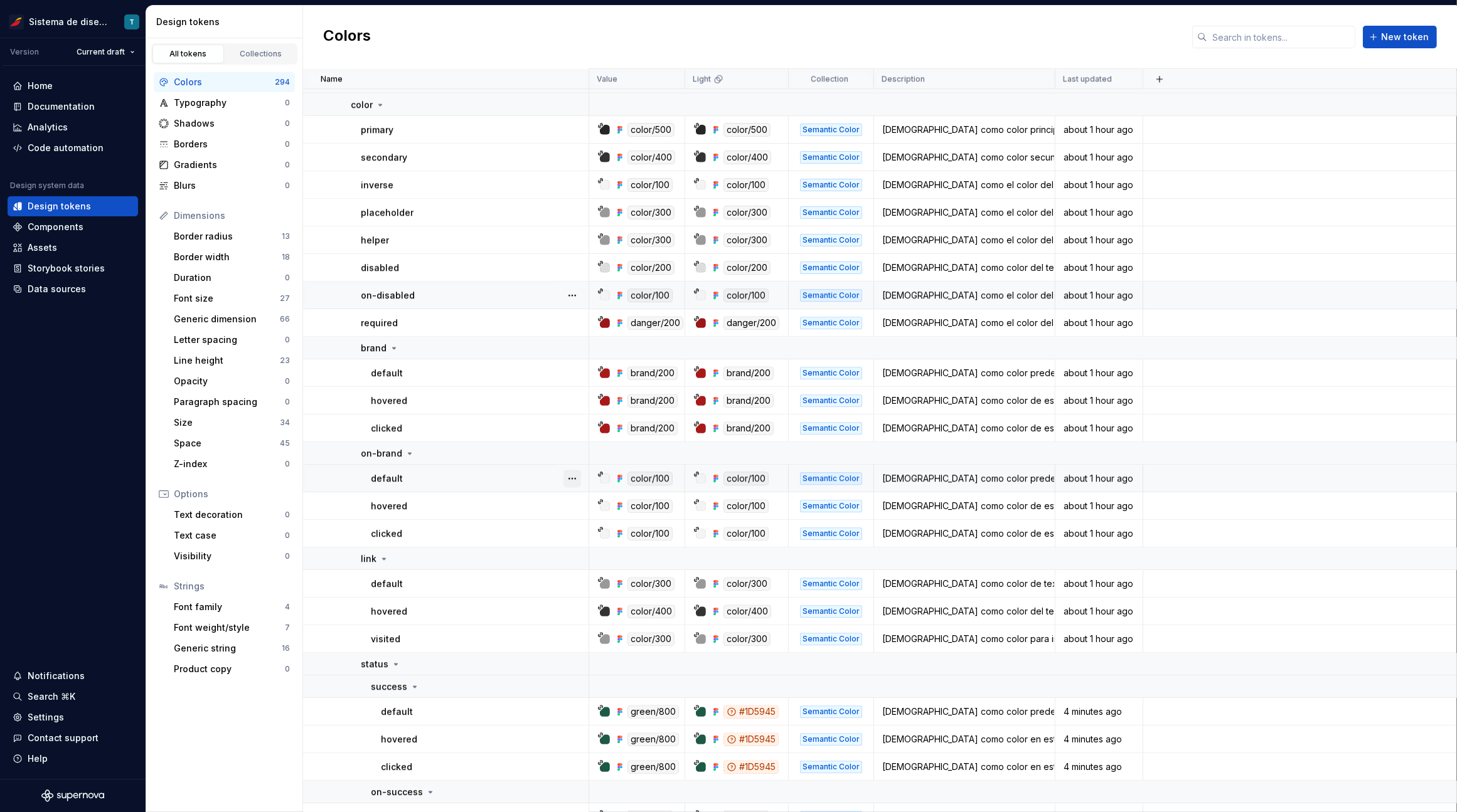
click at [578, 477] on button "button" at bounding box center [572, 479] width 17 height 17
click at [456, 508] on html "Sistema de diseño Iberia T Version Current draft Home Documentation Analytics C…" at bounding box center [728, 406] width 1457 height 812
click at [574, 502] on button "button" at bounding box center [572, 506] width 17 height 17
click at [469, 516] on html "Sistema de diseño Iberia T Version Current draft Home Documentation Analytics C…" at bounding box center [728, 406] width 1457 height 812
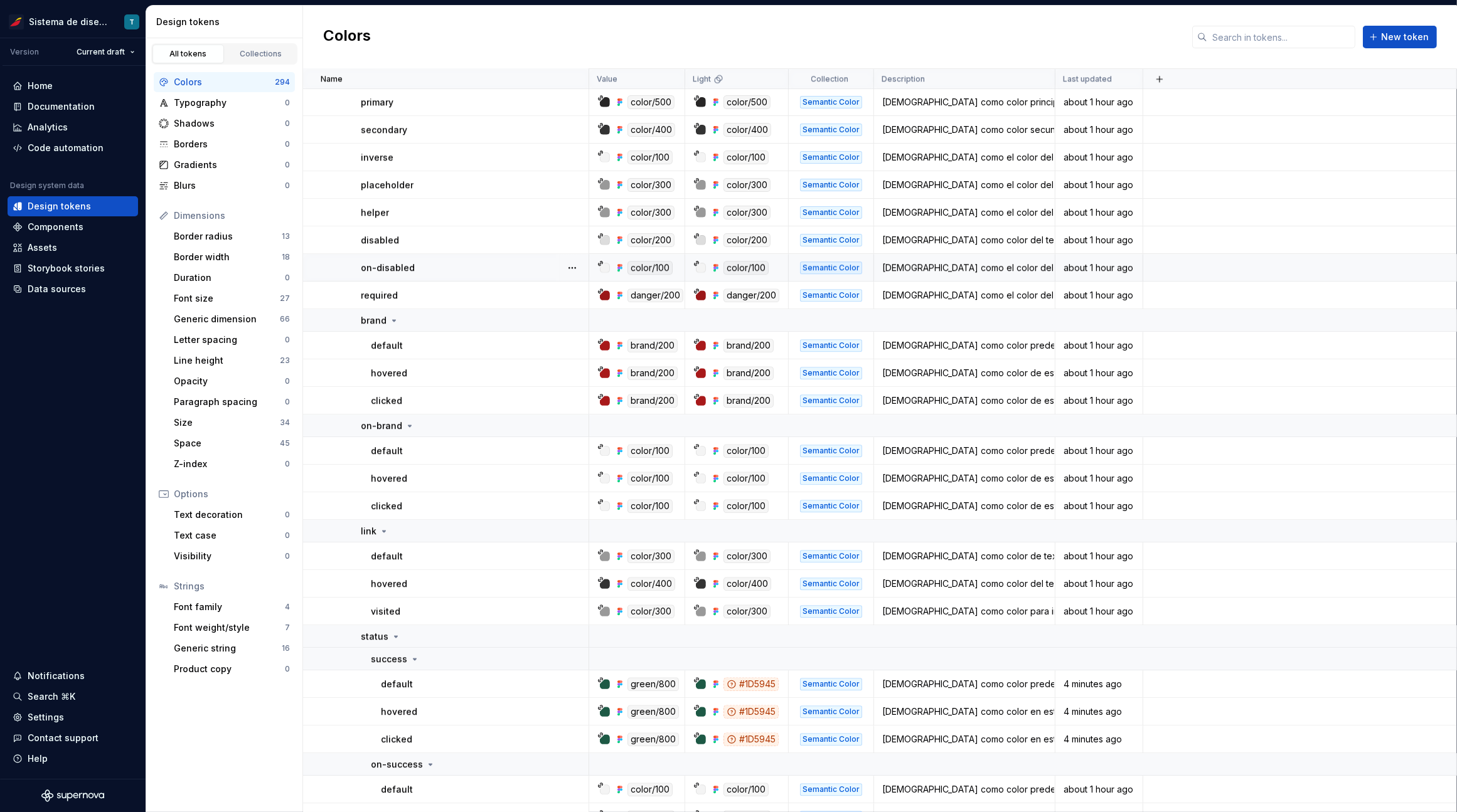
scroll to position [4761, 0]
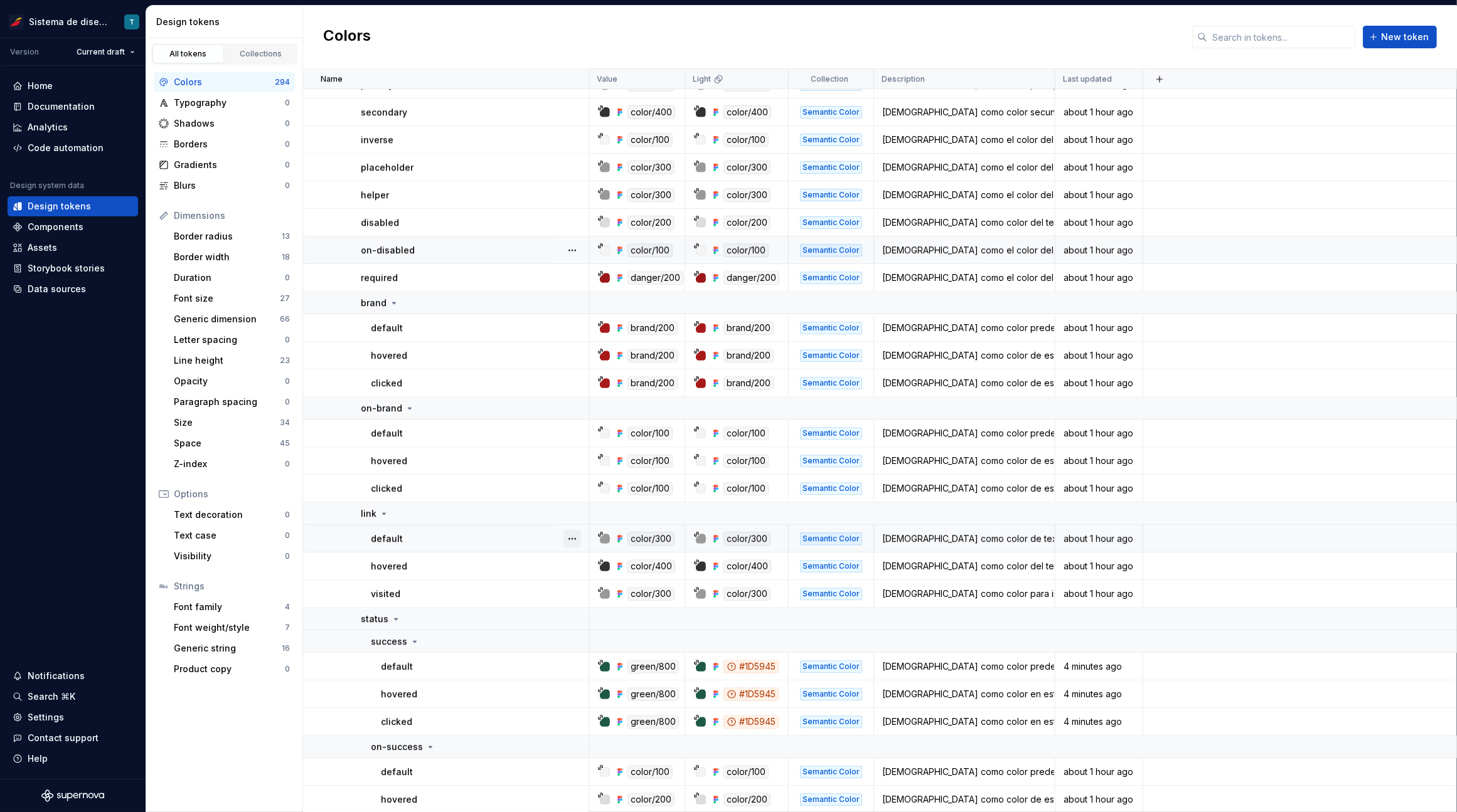
click at [571, 535] on button "button" at bounding box center [572, 538] width 17 height 17
click at [501, 563] on html "Sistema de diseño Iberia T Version Current draft Home Documentation Analytics C…" at bounding box center [728, 406] width 1457 height 812
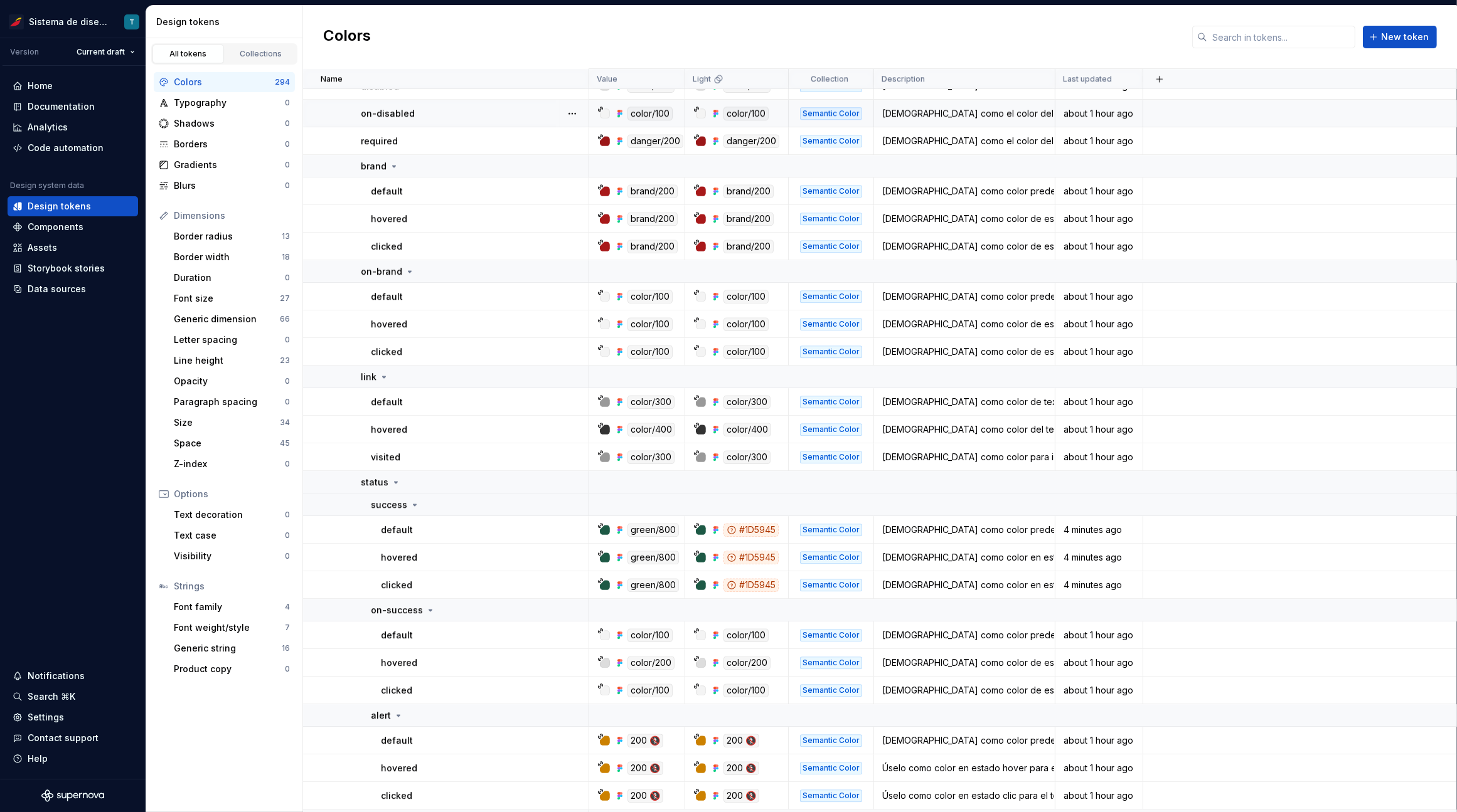
scroll to position [4939, 0]
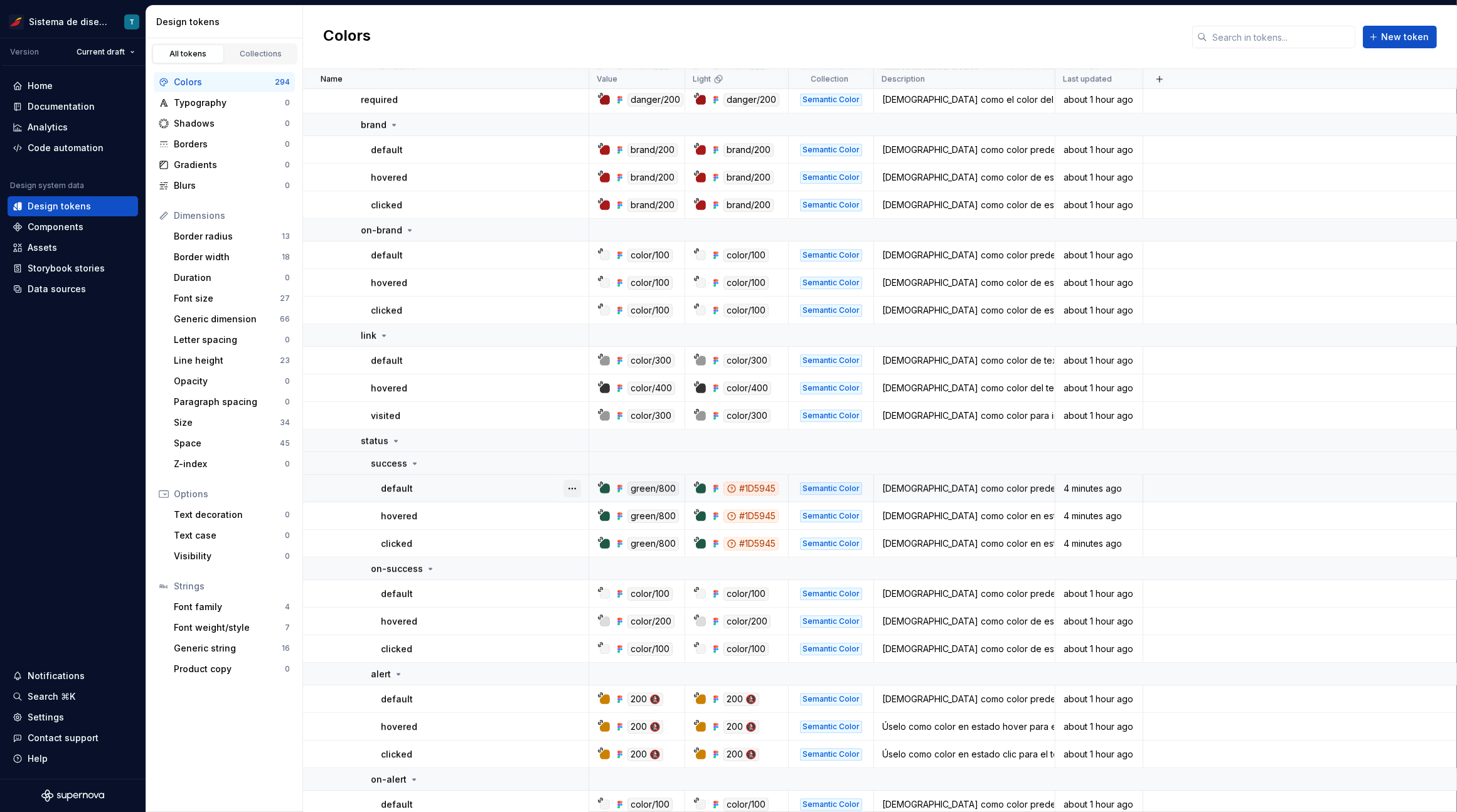
click at [576, 485] on button "button" at bounding box center [572, 489] width 17 height 17
click at [540, 531] on html "Sistema de diseño Iberia T Version Current draft Home Documentation Analytics C…" at bounding box center [728, 406] width 1457 height 812
click at [570, 513] on button "button" at bounding box center [572, 516] width 17 height 17
click at [534, 542] on html "Sistema de diseño Iberia T Version Current draft Home Documentation Analytics C…" at bounding box center [728, 406] width 1457 height 812
click at [574, 542] on button "button" at bounding box center [572, 544] width 17 height 17
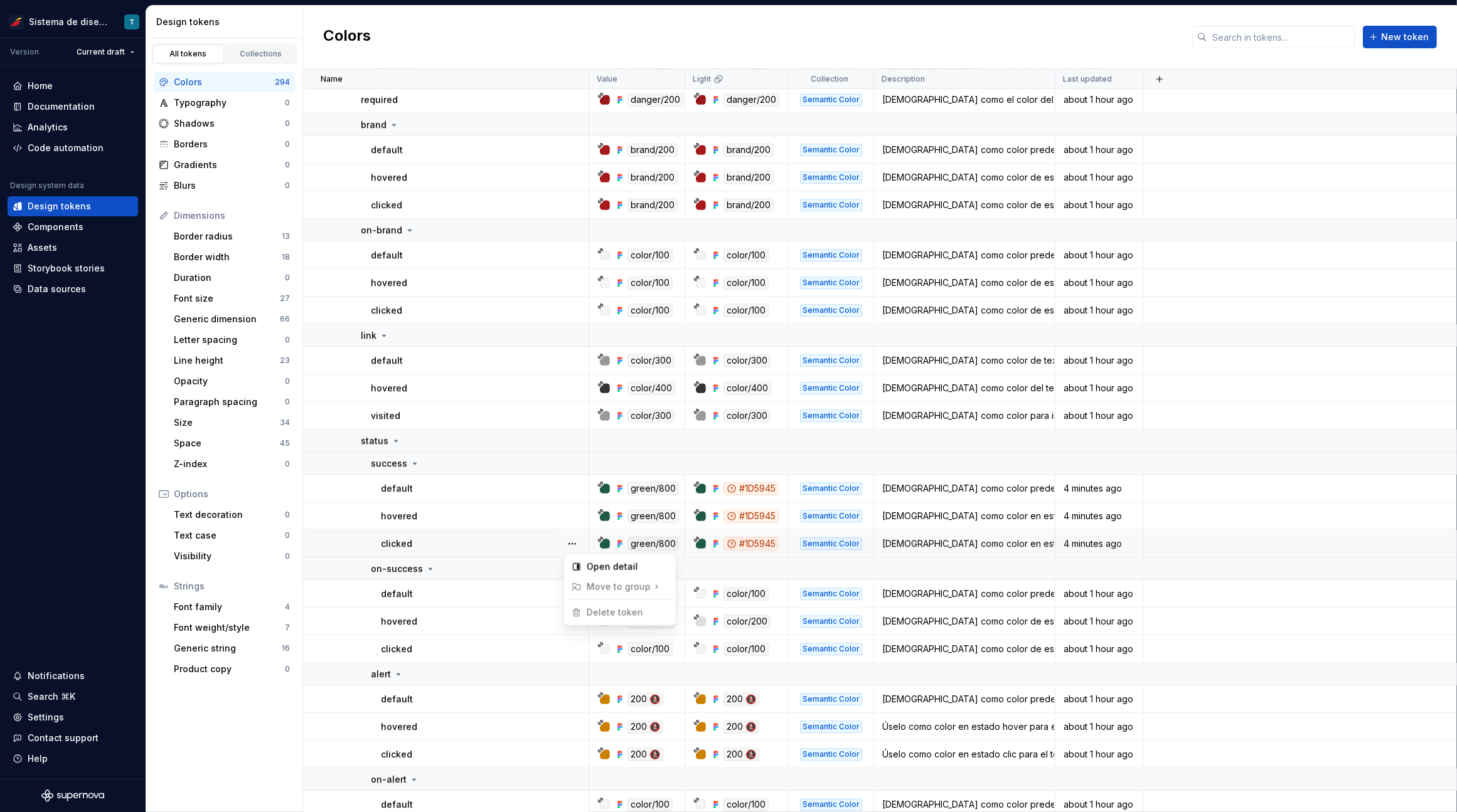
click at [531, 544] on html "Sistema de diseño Iberia T Version Current draft Home Documentation Analytics C…" at bounding box center [728, 406] width 1457 height 812
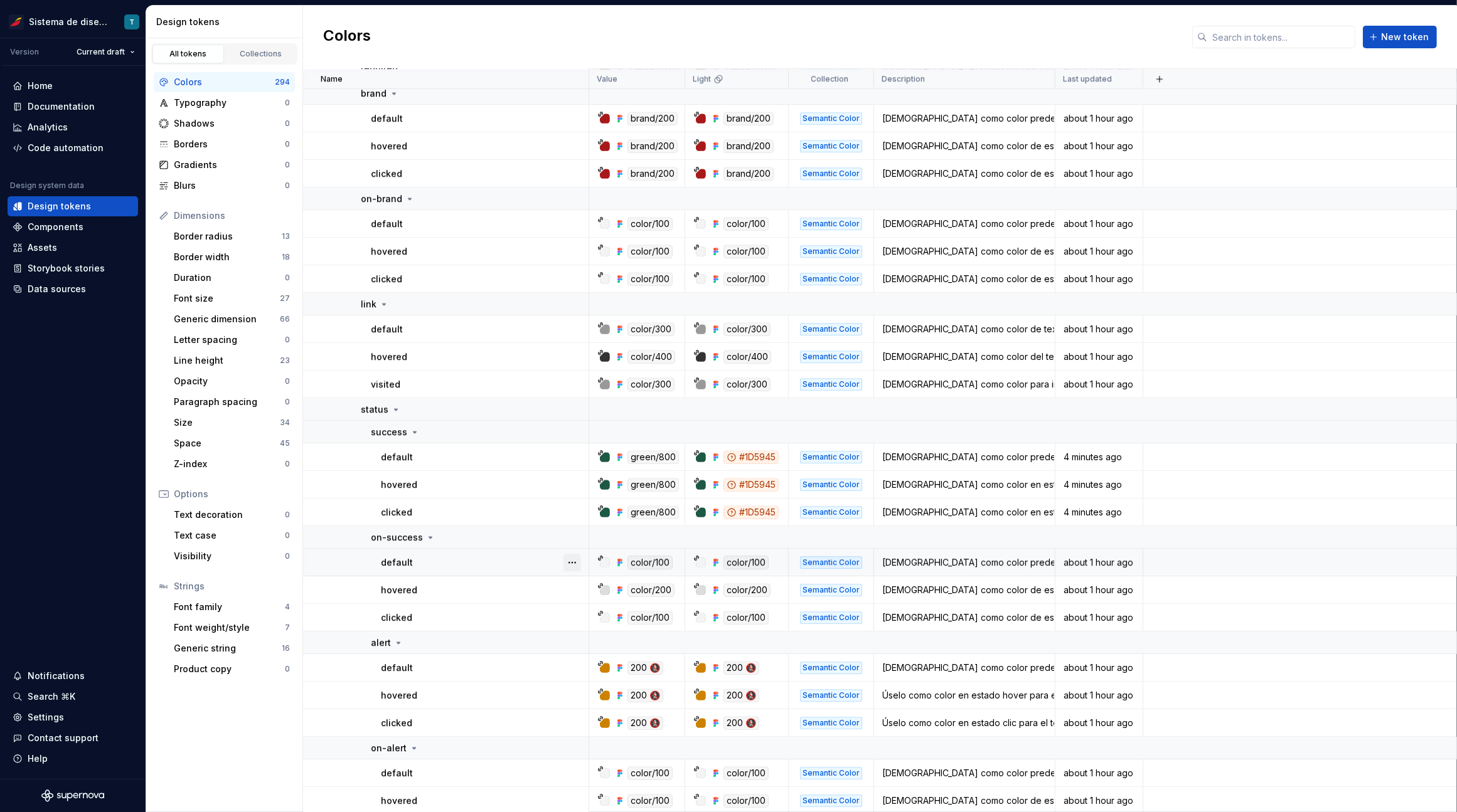
click at [572, 558] on button "button" at bounding box center [572, 562] width 17 height 17
click at [503, 585] on html "Sistema de diseño Iberia T Version Current draft Home Documentation Analytics C…" at bounding box center [728, 406] width 1457 height 812
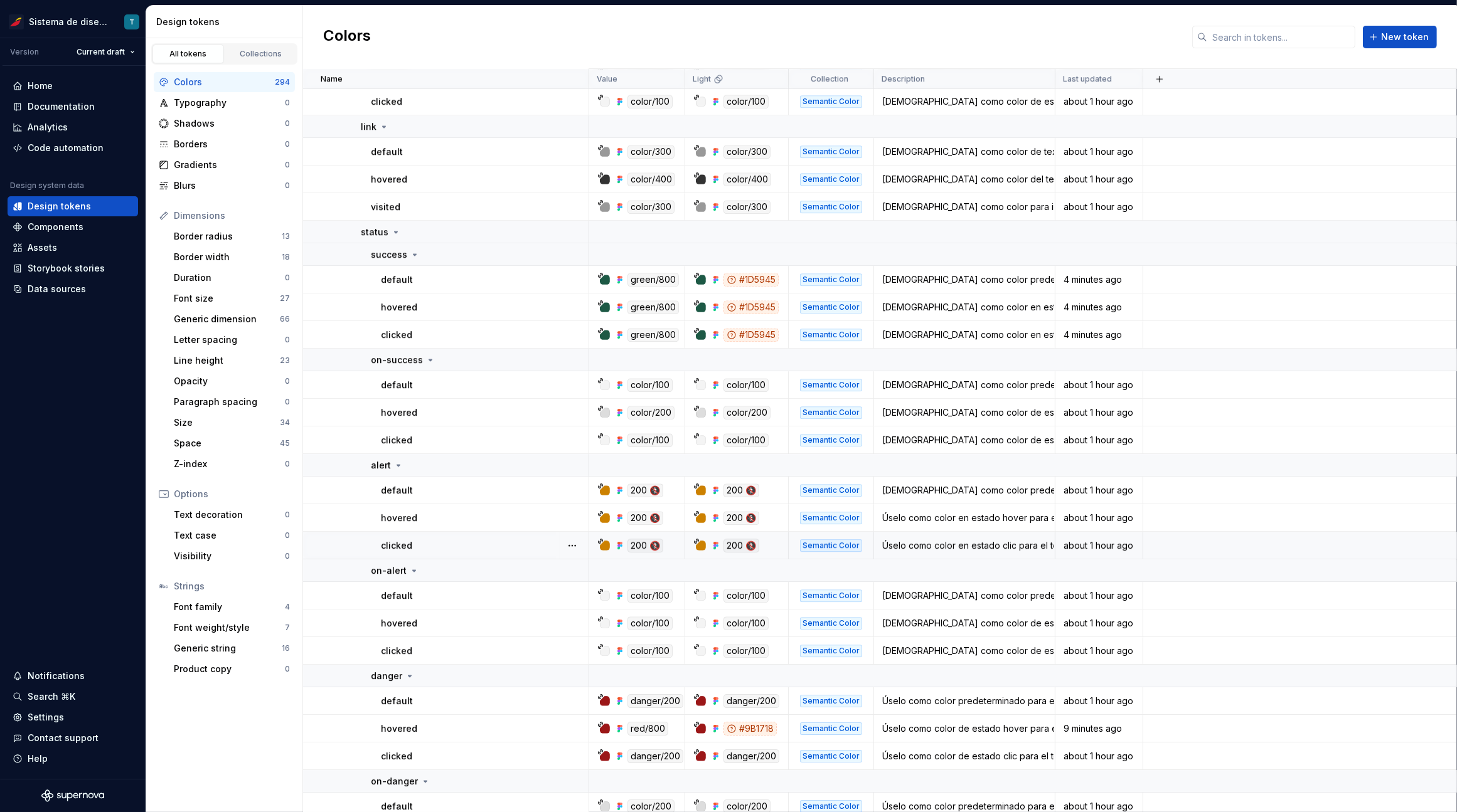
scroll to position [5178, 0]
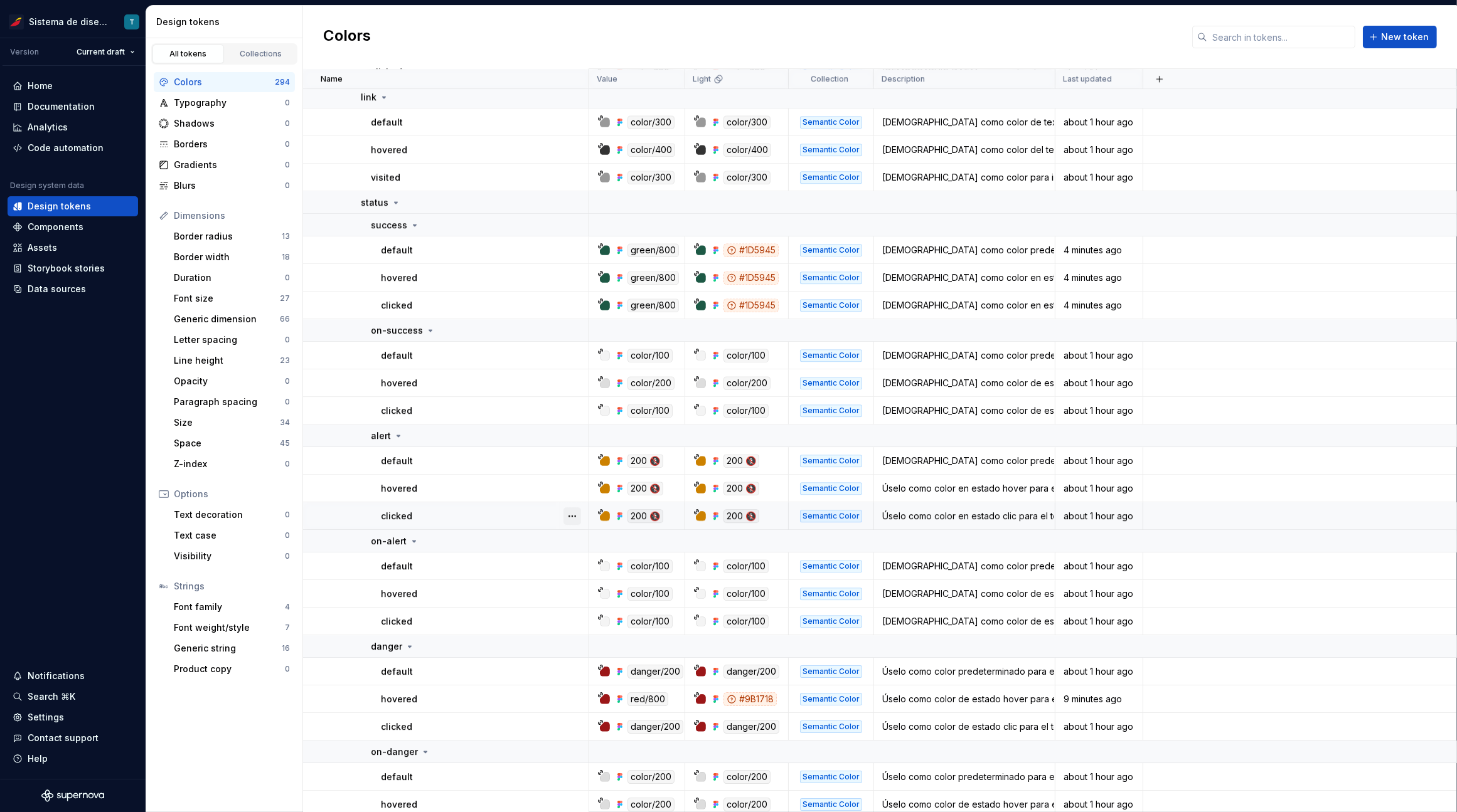
click at [577, 508] on button "button" at bounding box center [572, 516] width 17 height 17
click at [574, 493] on html "Sistema de diseño Iberia T Version Current draft Home Documentation Analytics C…" at bounding box center [728, 406] width 1457 height 812
click at [574, 490] on button "button" at bounding box center [572, 489] width 17 height 17
click at [575, 464] on html "Sistema de diseño Iberia T Version Current draft Home Documentation Analytics C…" at bounding box center [728, 406] width 1457 height 812
click at [574, 459] on button "button" at bounding box center [572, 461] width 17 height 17
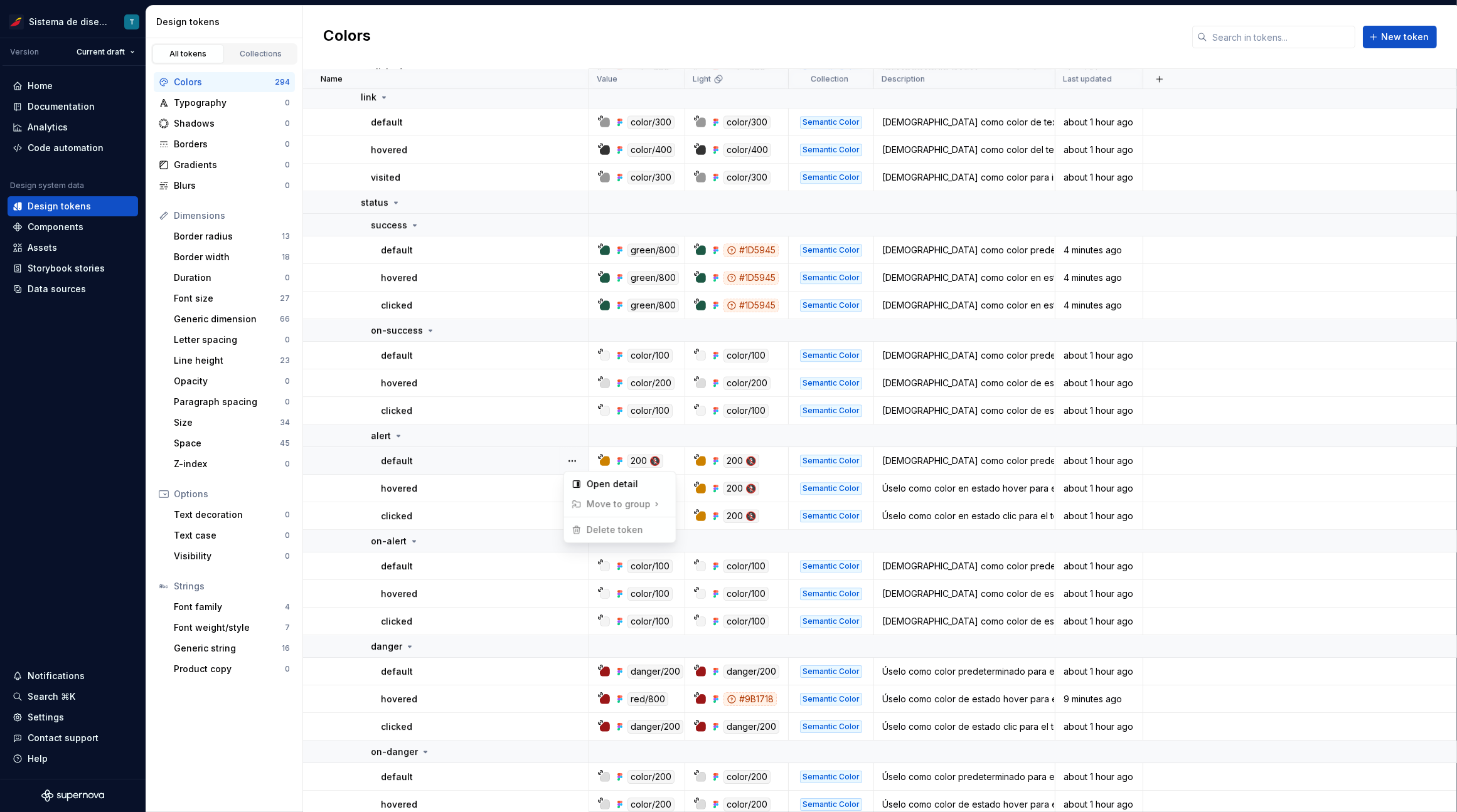
click at [570, 566] on html "Sistema de diseño Iberia T Version Current draft Home Documentation Analytics C…" at bounding box center [728, 406] width 1457 height 812
click at [570, 563] on button "button" at bounding box center [572, 566] width 17 height 17
click at [576, 551] on html "Sistema de diseño Iberia T Version Current draft Home Documentation Analytics C…" at bounding box center [728, 406] width 1457 height 812
click at [574, 618] on button "button" at bounding box center [572, 621] width 17 height 17
click at [574, 599] on html "Sistema de diseño Iberia T Version Current draft Home Documentation Analytics C…" at bounding box center [728, 406] width 1457 height 812
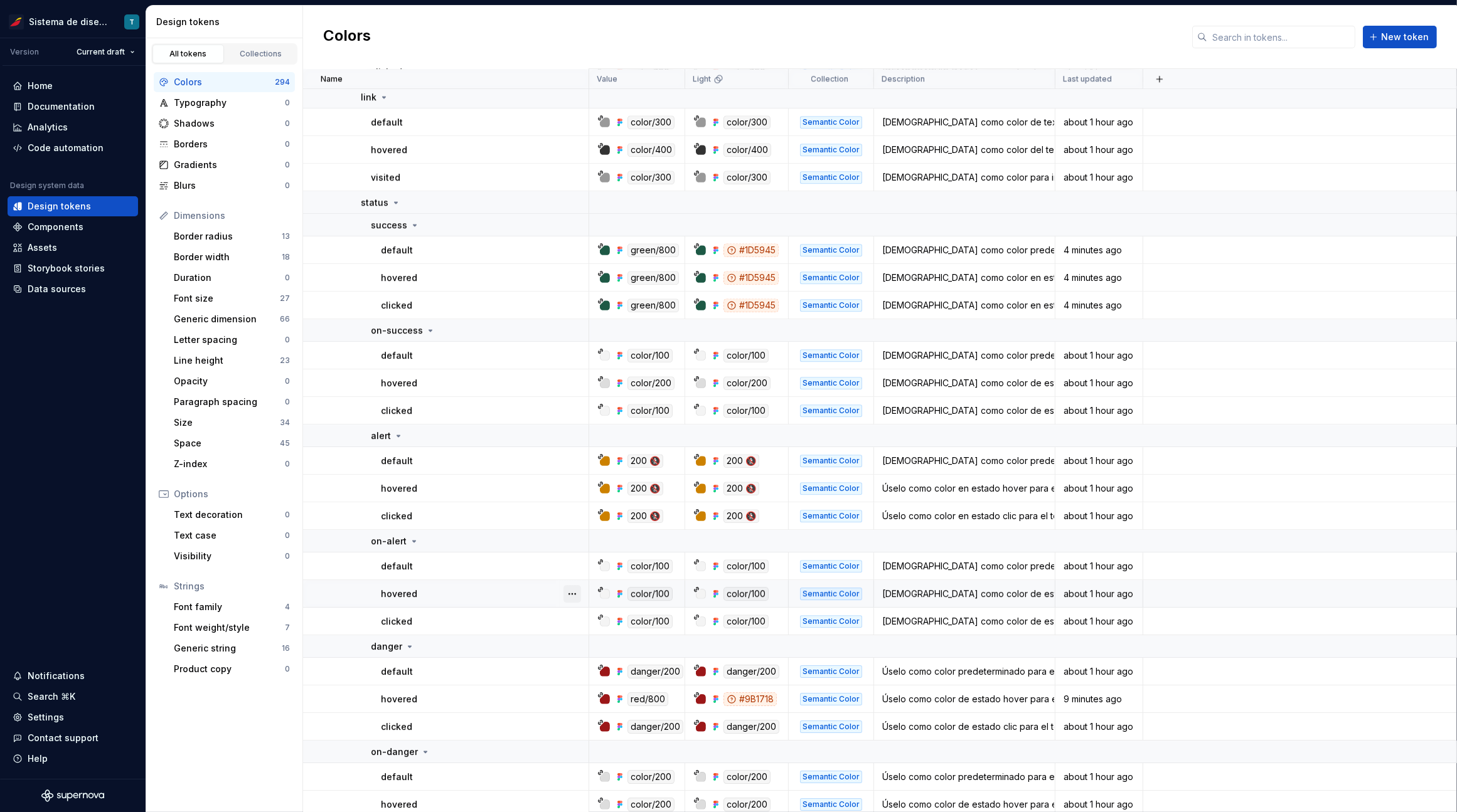
click at [574, 593] on button "button" at bounding box center [572, 594] width 17 height 17
click at [537, 615] on html "Sistema de diseño Iberia T Version Current draft Home Documentation Analytics C…" at bounding box center [728, 406] width 1457 height 812
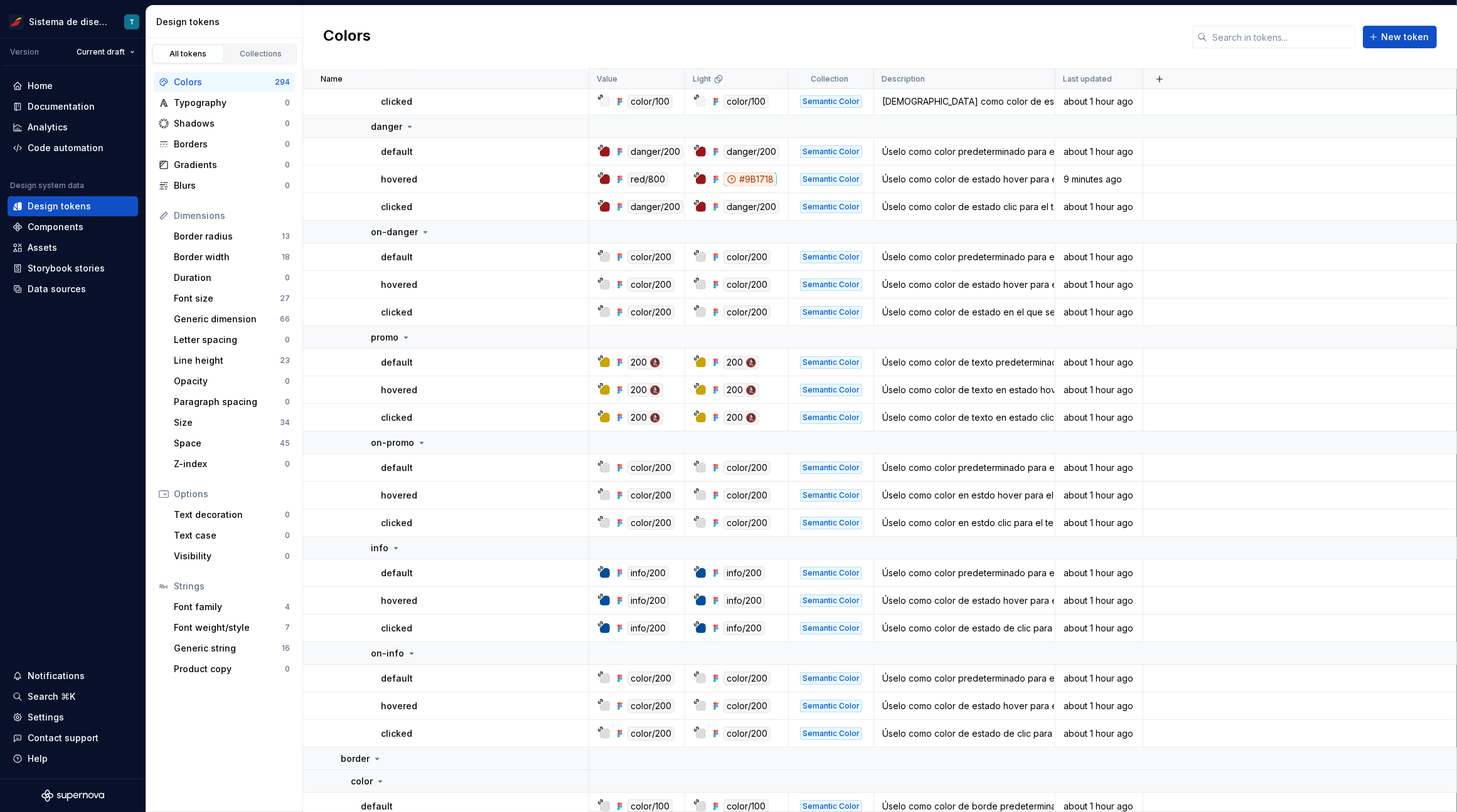
scroll to position [5715, 0]
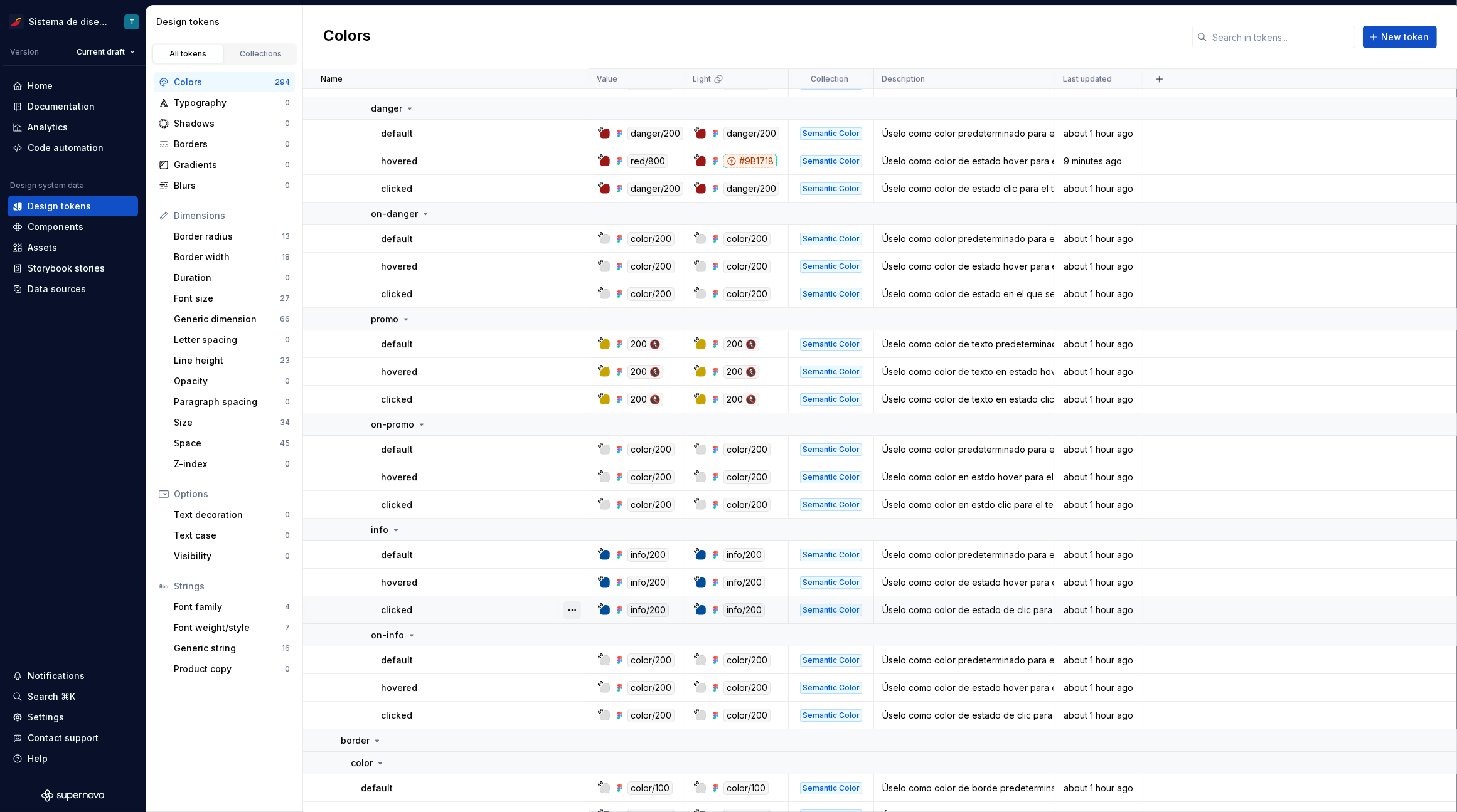
click at [572, 606] on button "button" at bounding box center [572, 610] width 17 height 17
click at [571, 590] on html "Sistema de diseño Iberia T Version Current draft Home Documentation Analytics C…" at bounding box center [728, 406] width 1457 height 812
click at [571, 585] on button "button" at bounding box center [572, 583] width 17 height 17
click at [575, 557] on html "Sistema de diseño Iberia T Version Current draft Home Documentation Analytics C…" at bounding box center [728, 406] width 1457 height 812
click at [574, 551] on button "button" at bounding box center [572, 555] width 17 height 17
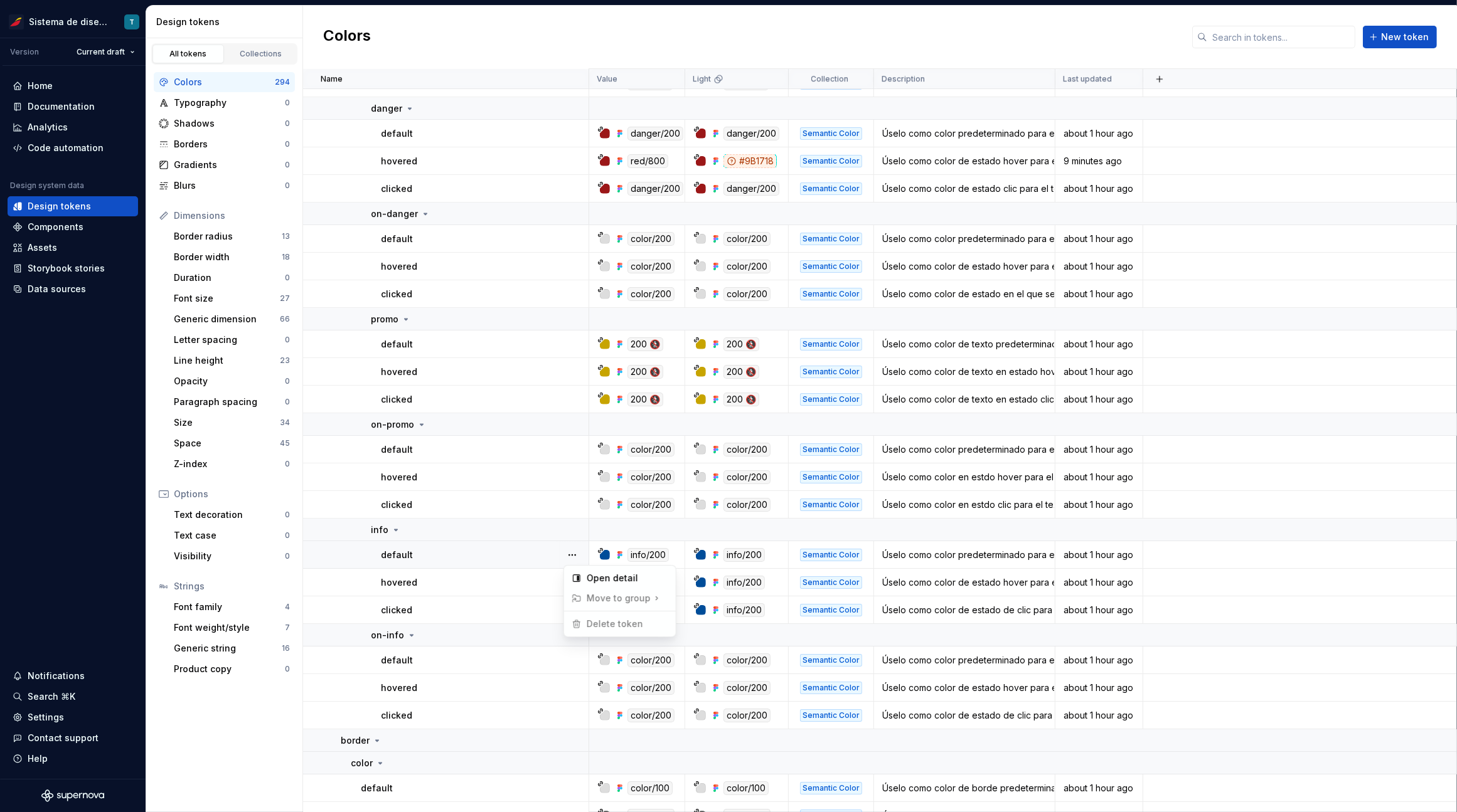
click at [467, 583] on html "Sistema de diseño Iberia T Version Current draft Home Documentation Analytics C…" at bounding box center [728, 406] width 1457 height 812
click at [576, 660] on button "button" at bounding box center [572, 660] width 17 height 17
click at [509, 622] on html "Sistema de diseño Iberia T Version Current draft Home Documentation Analytics C…" at bounding box center [728, 406] width 1457 height 812
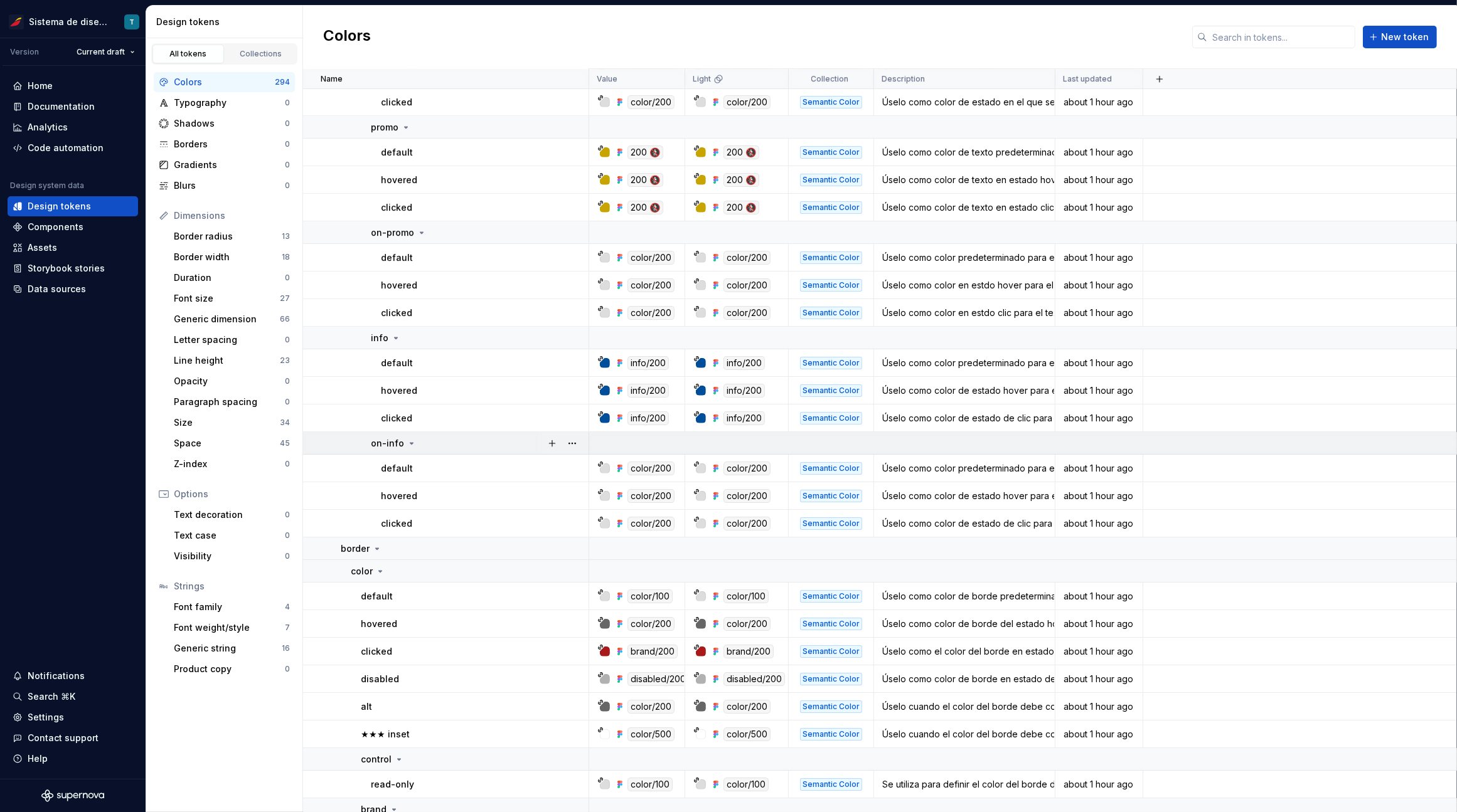
scroll to position [5966, 0]
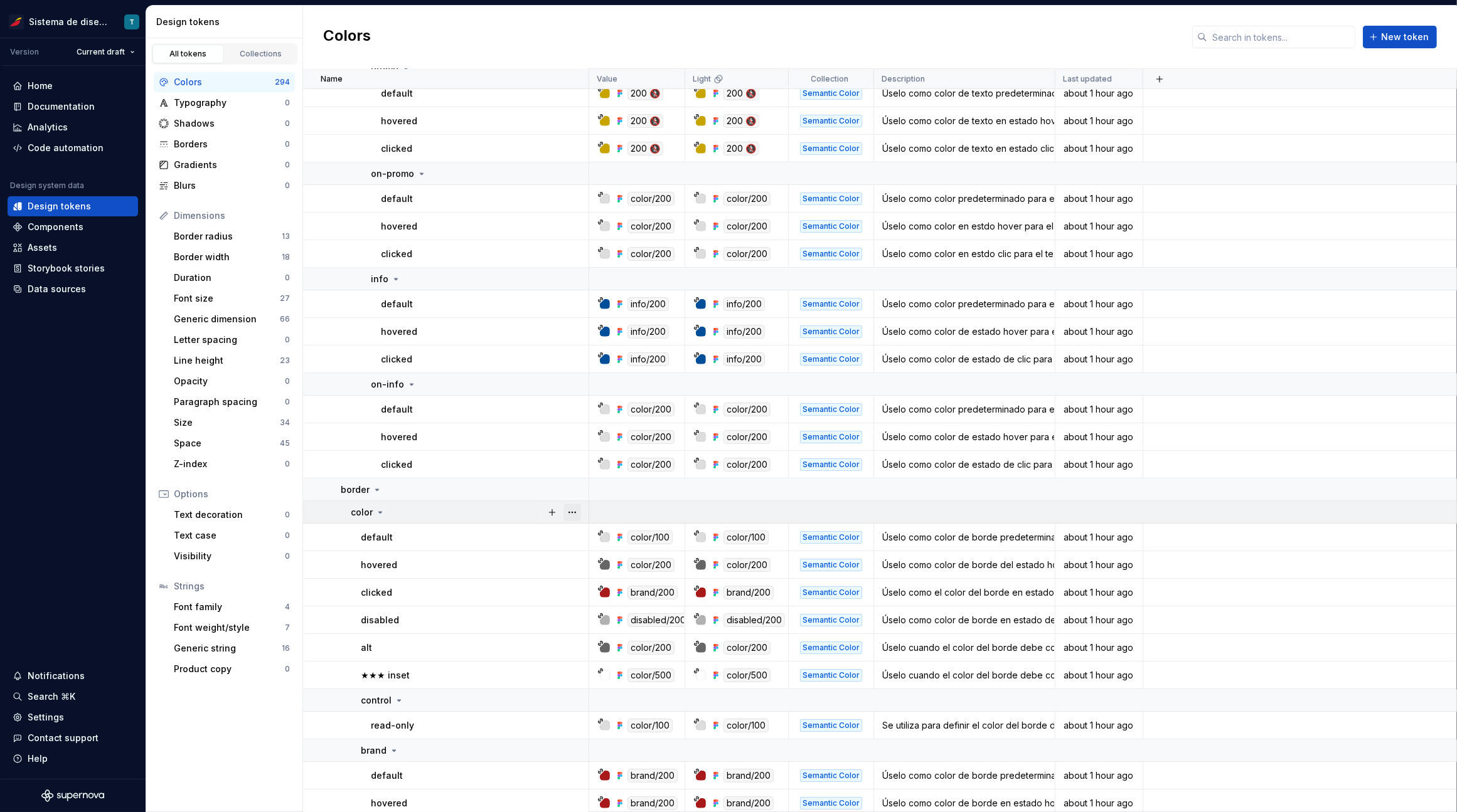
click at [578, 511] on button "button" at bounding box center [572, 512] width 17 height 17
click at [460, 512] on html "Sistema de diseño Iberia T Version Current draft Home Documentation Analytics C…" at bounding box center [728, 406] width 1457 height 812
click at [570, 674] on button "button" at bounding box center [572, 675] width 17 height 17
click at [513, 672] on html "Sistema de diseño Iberia T Version Current draft Home Documentation Analytics C…" at bounding box center [728, 406] width 1457 height 812
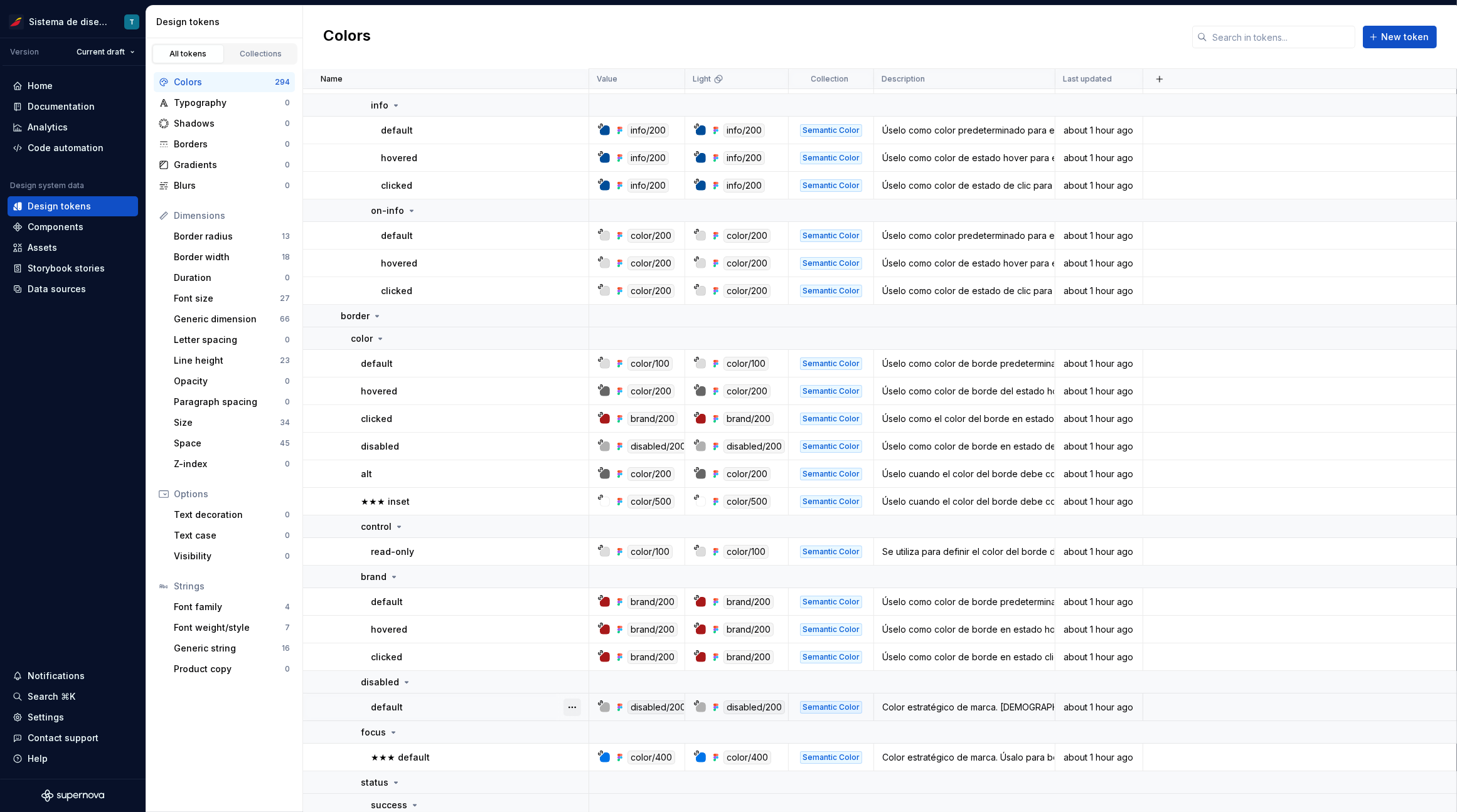
scroll to position [6131, 0]
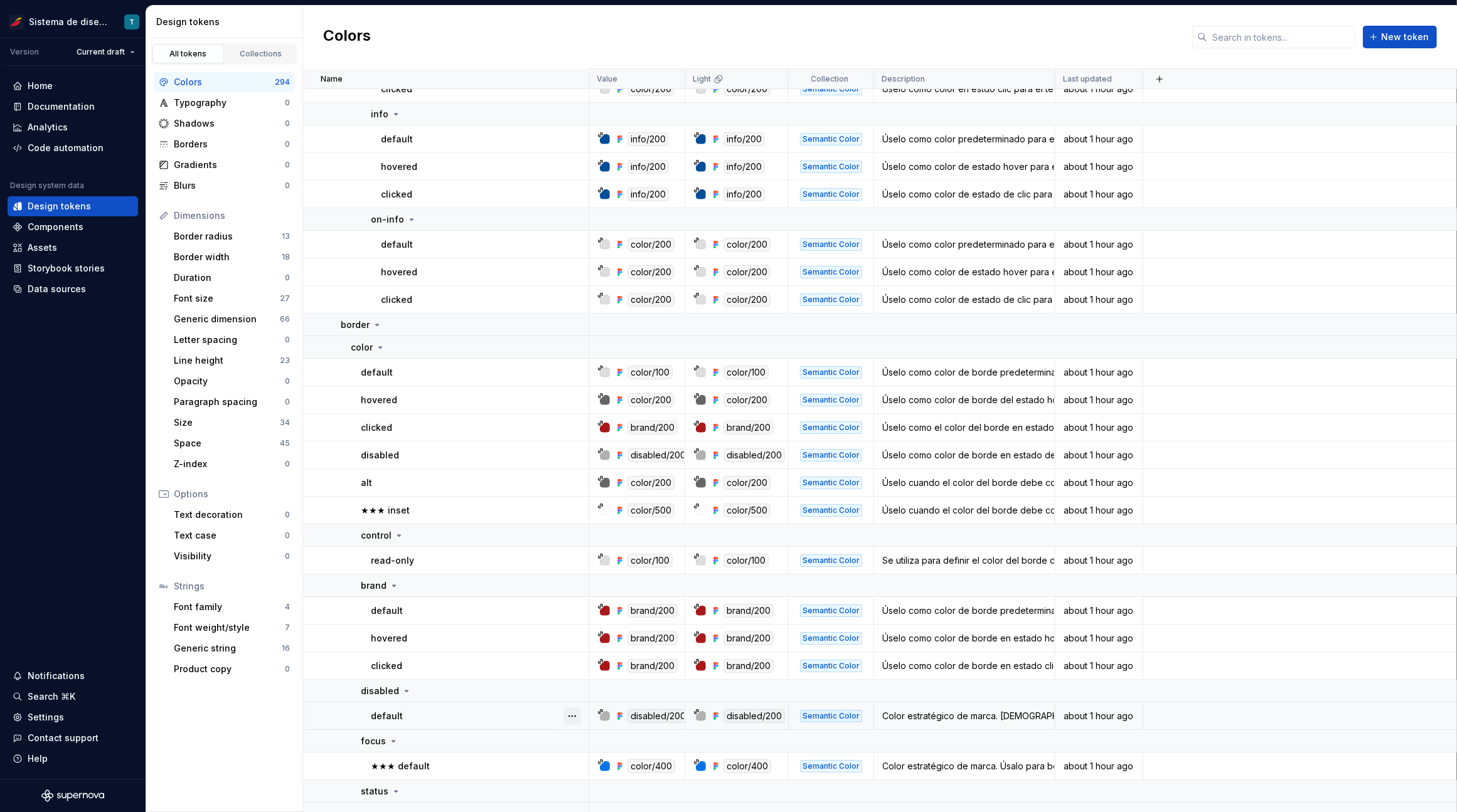
click at [579, 711] on button "button" at bounding box center [572, 716] width 17 height 17
click at [506, 714] on html "Sistema de diseño Iberia T Version Current draft Home Documentation Analytics C…" at bounding box center [728, 406] width 1457 height 812
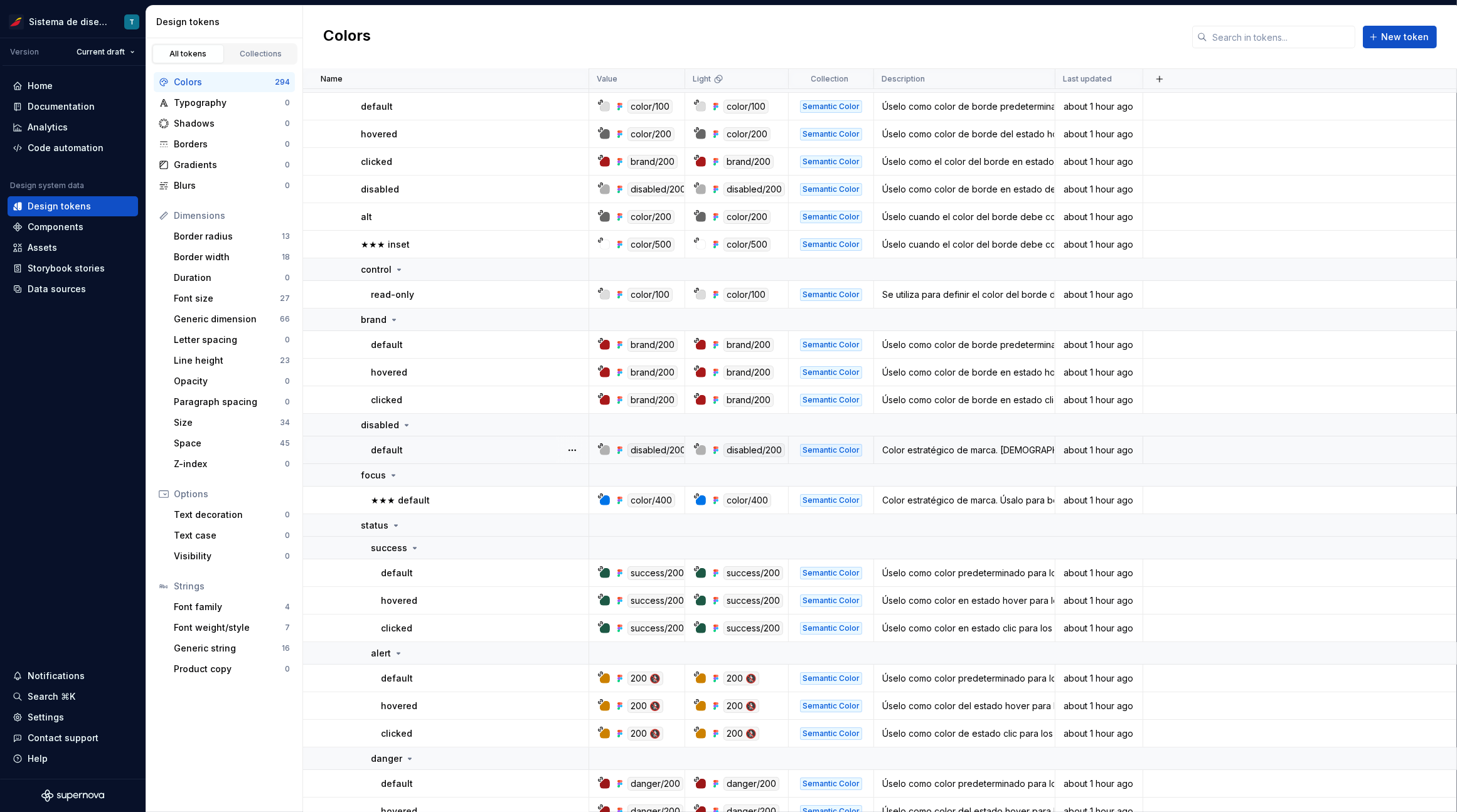
scroll to position [6435, 0]
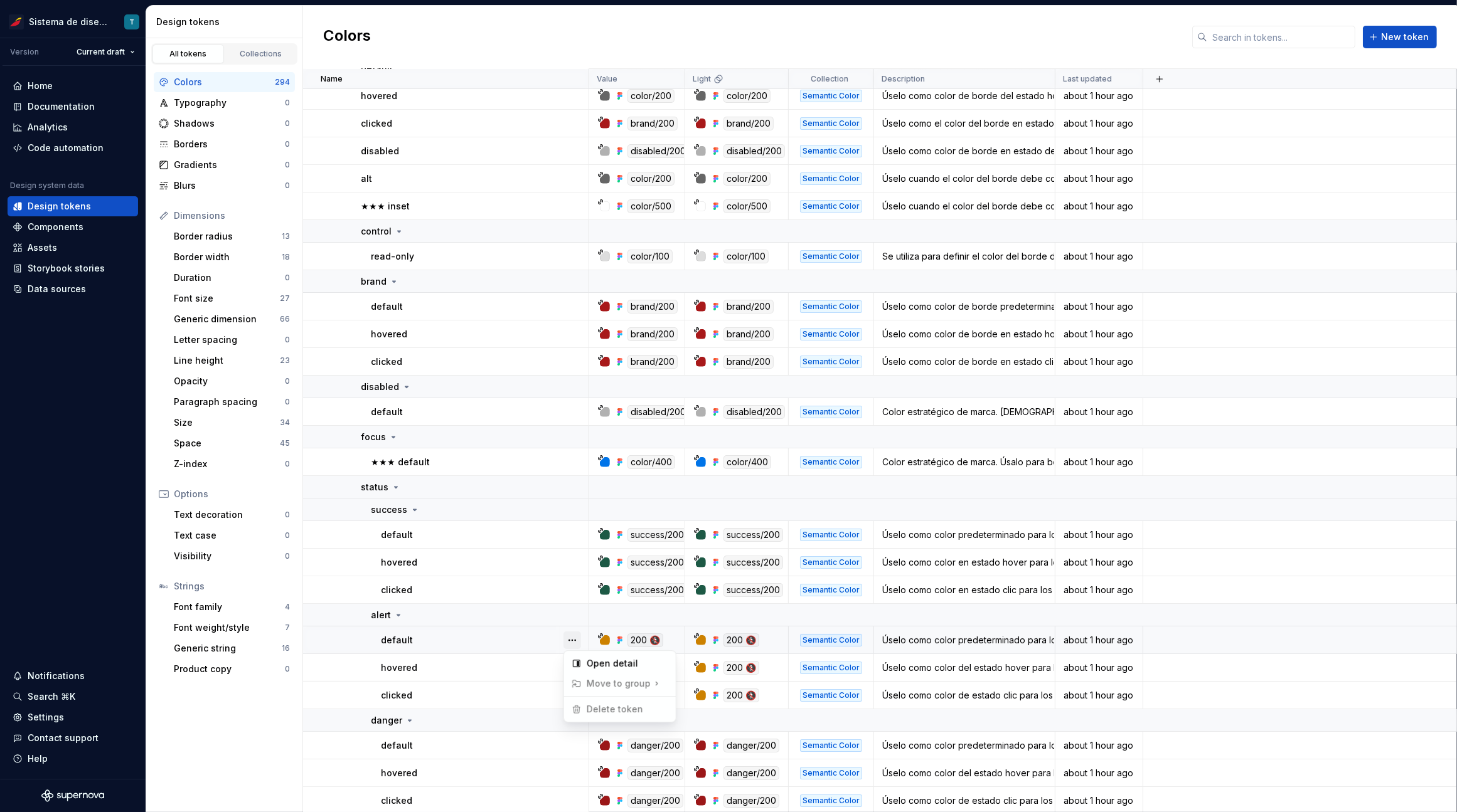
click at [572, 635] on button "button" at bounding box center [572, 640] width 17 height 17
click at [573, 607] on html "Sistema de diseño Iberia T Version Current draft Home Documentation Analytics C…" at bounding box center [728, 406] width 1457 height 812
click at [575, 612] on button "button" at bounding box center [572, 615] width 17 height 17
click at [575, 612] on button "button" at bounding box center [572, 615] width 17 height 17
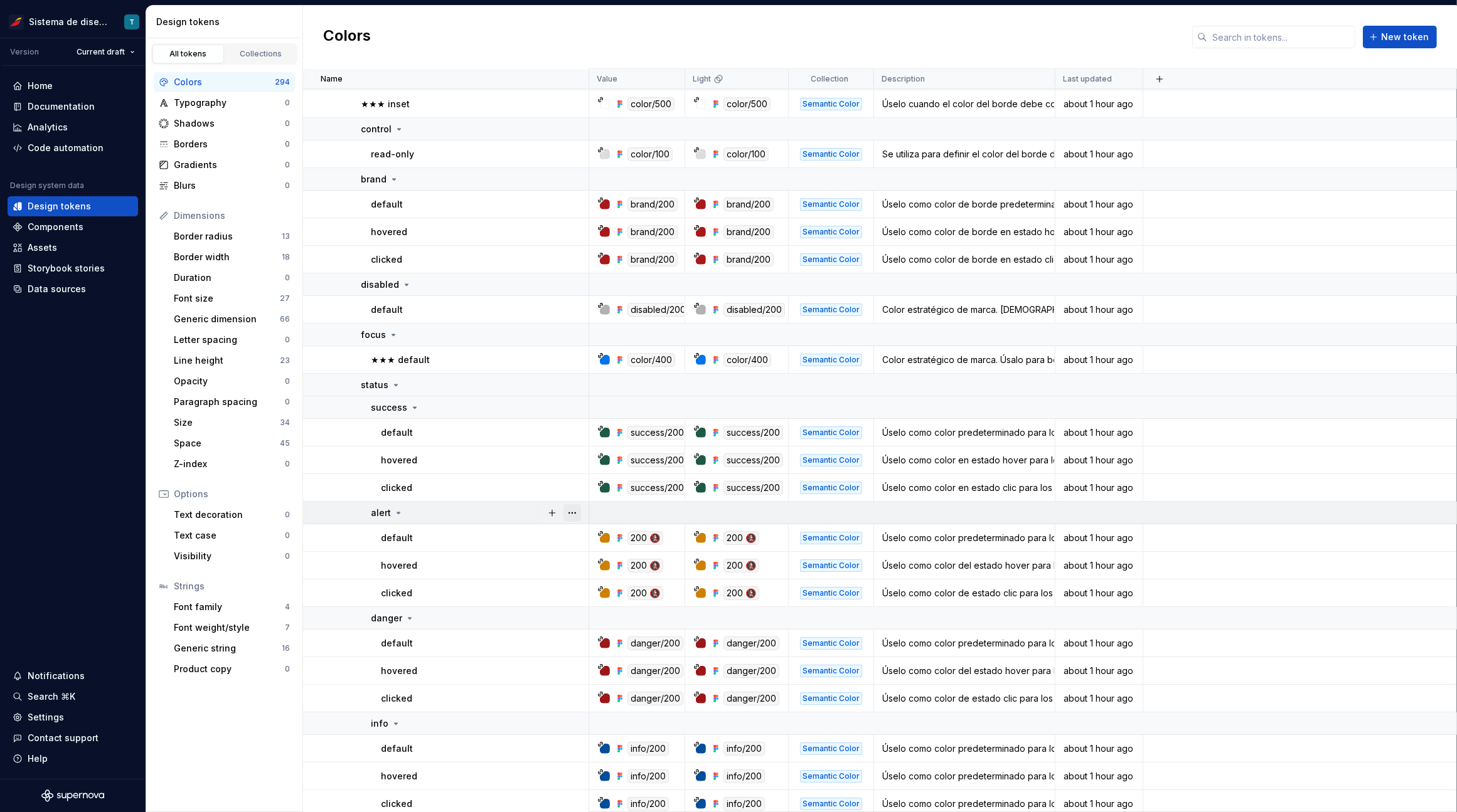
click at [575, 612] on button "button" at bounding box center [572, 618] width 17 height 17
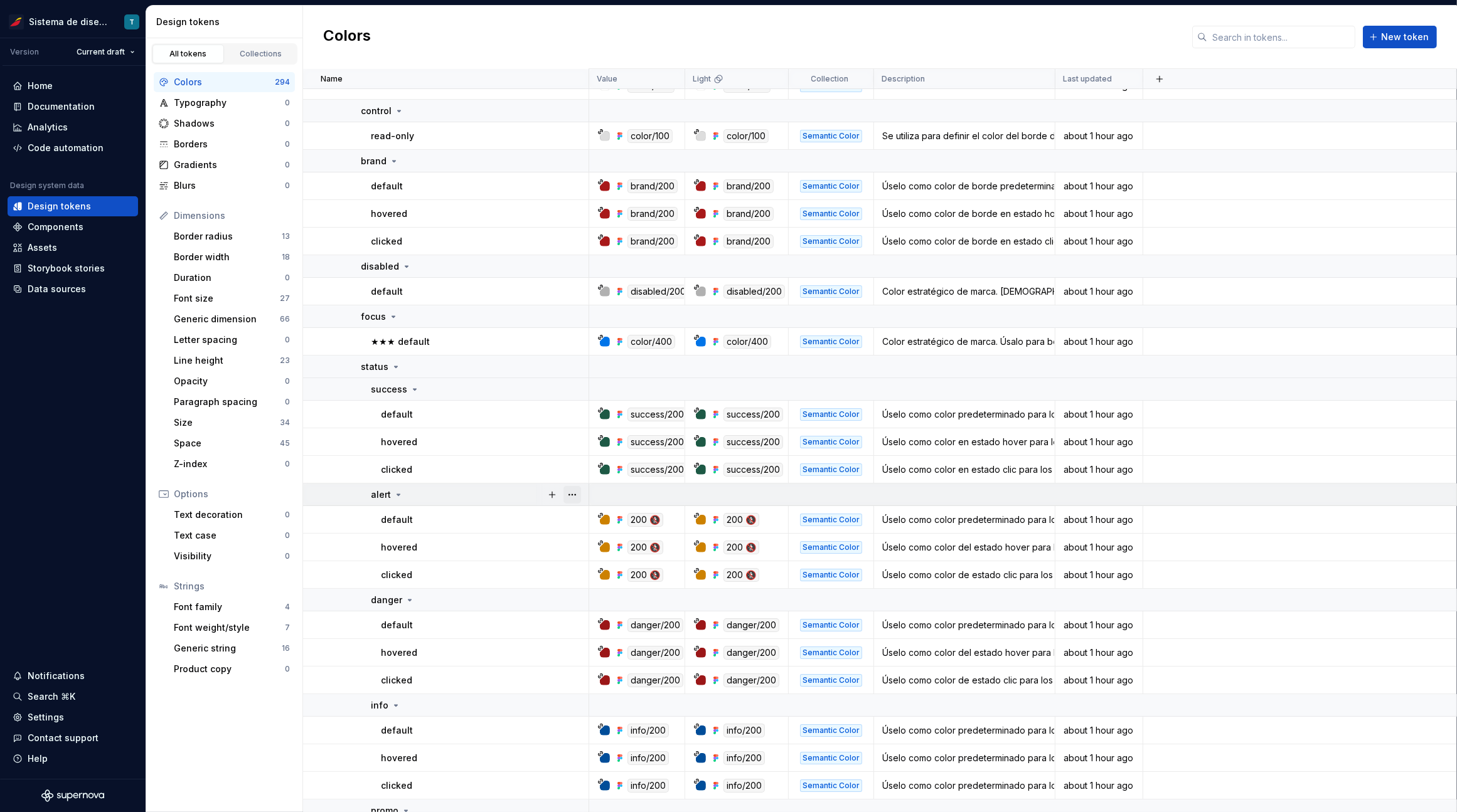
scroll to position [6580, 0]
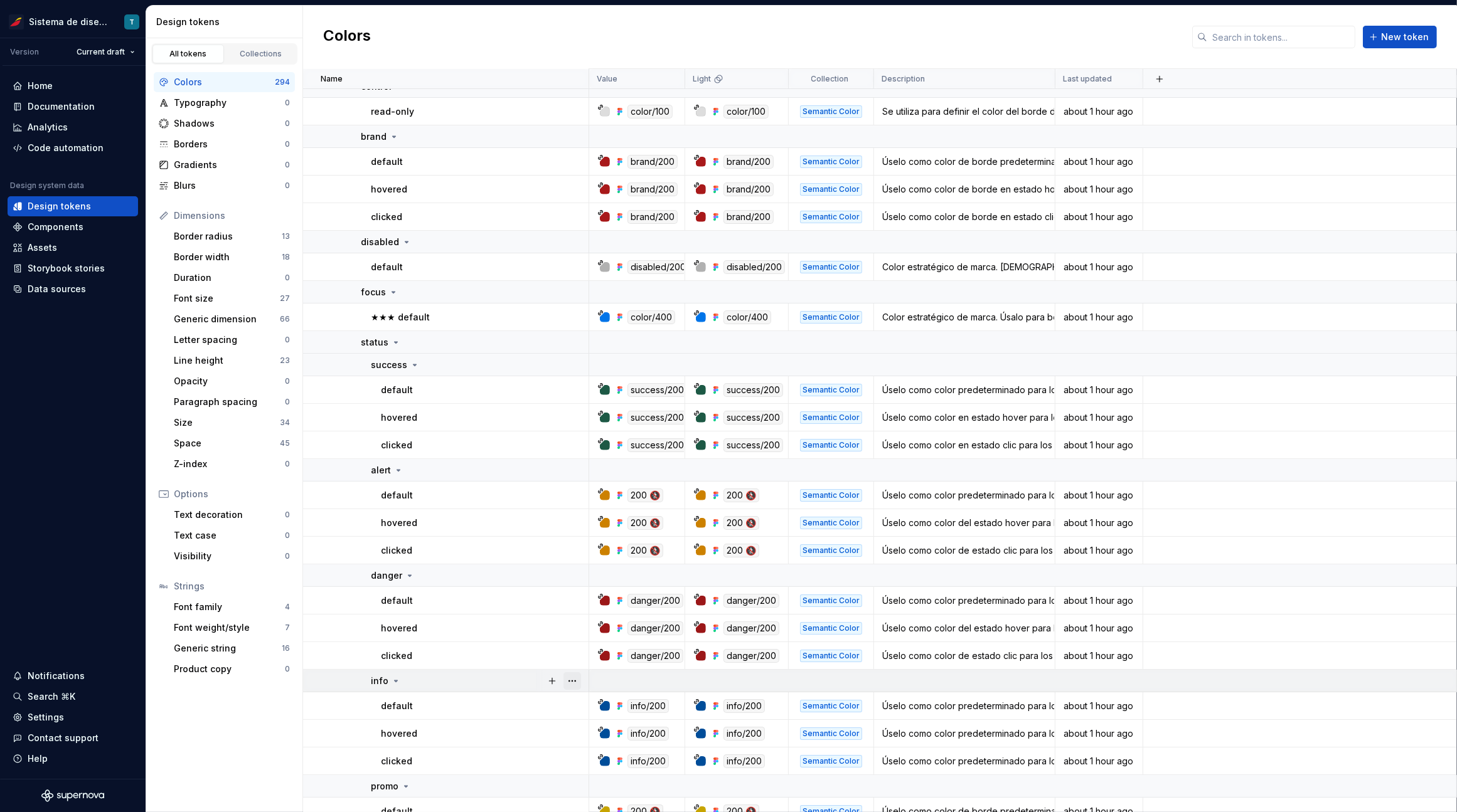
click at [575, 681] on button "button" at bounding box center [572, 681] width 17 height 17
click at [575, 680] on button "button" at bounding box center [572, 681] width 17 height 17
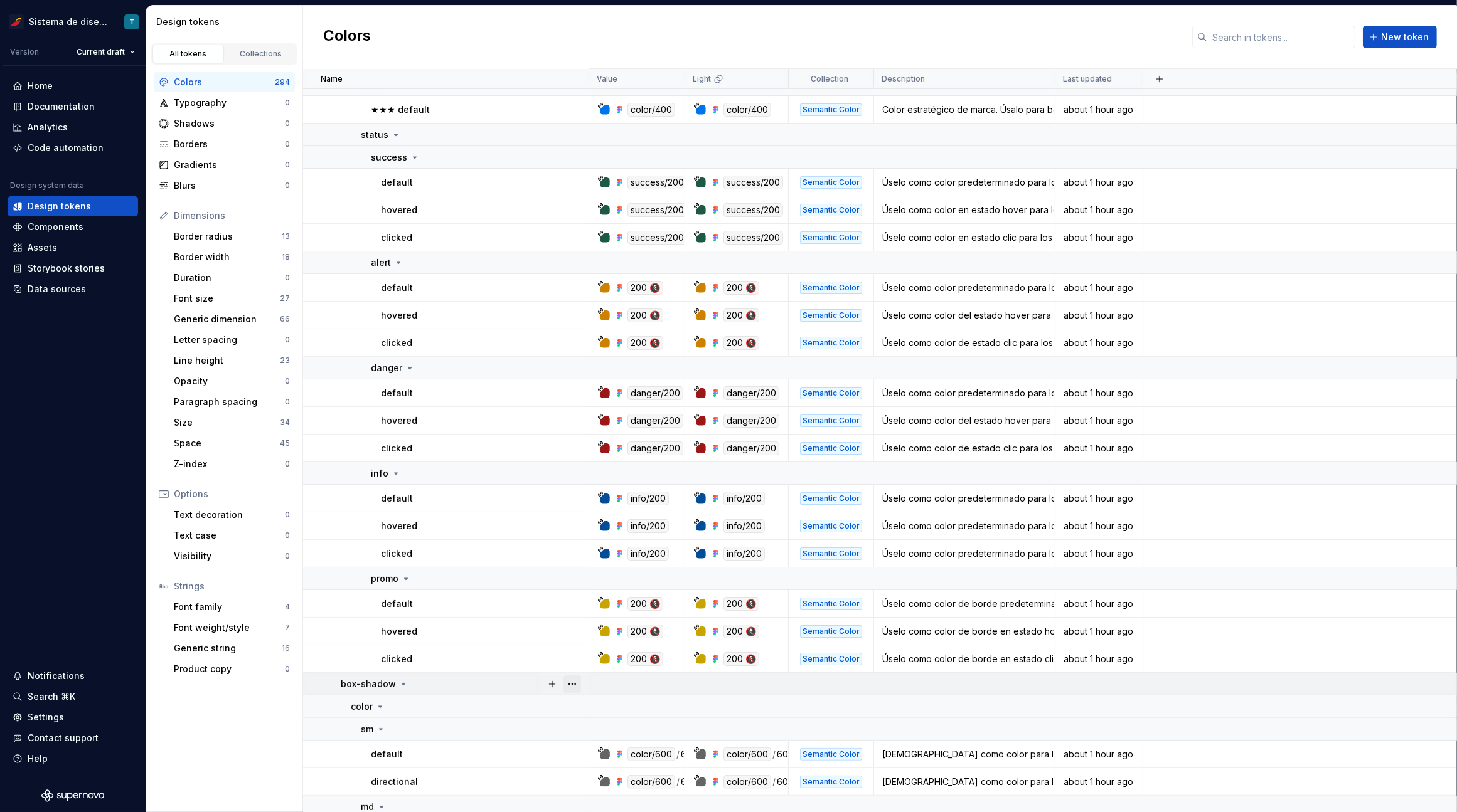
click at [574, 683] on button "button" at bounding box center [572, 684] width 17 height 17
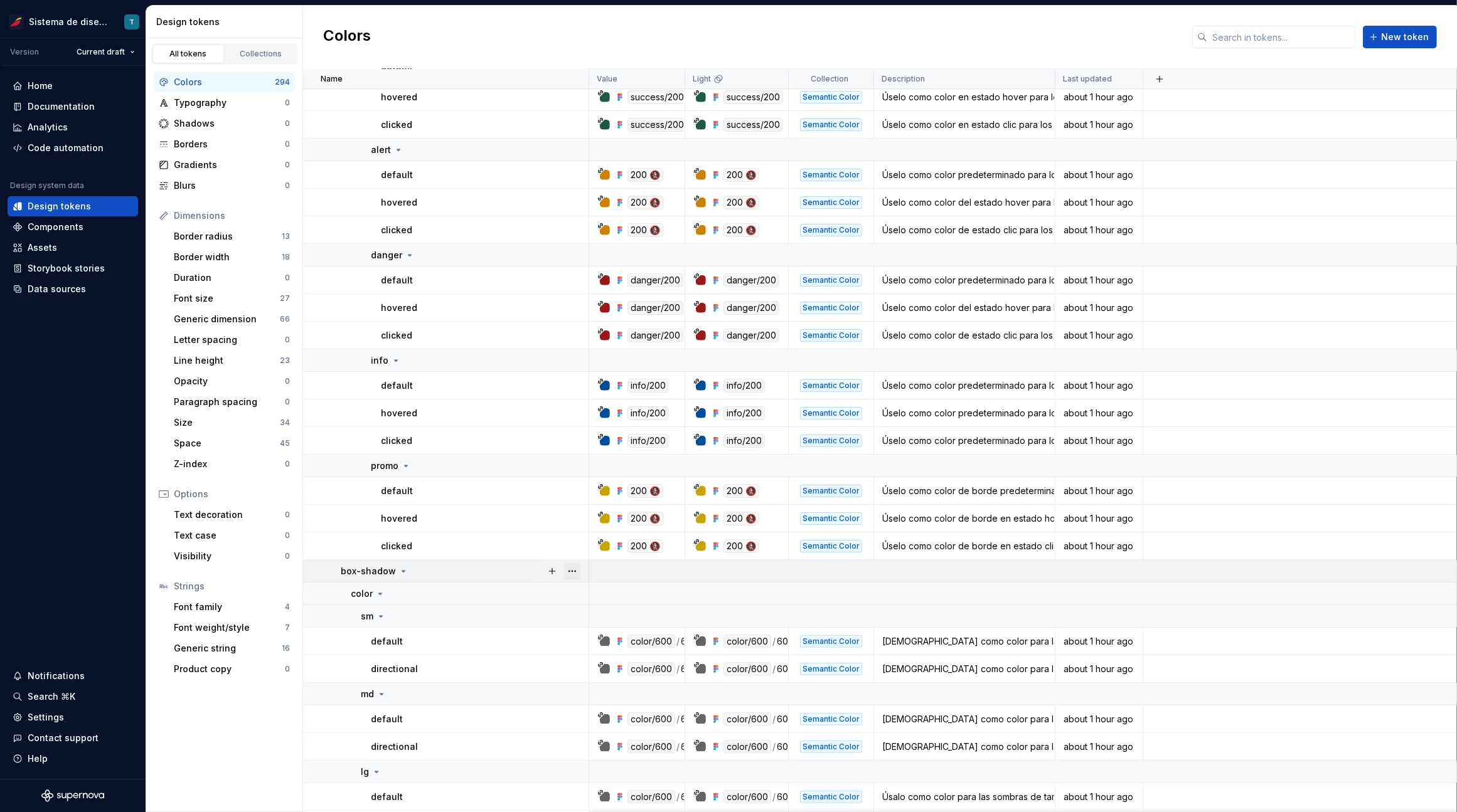
scroll to position [6977, 0]
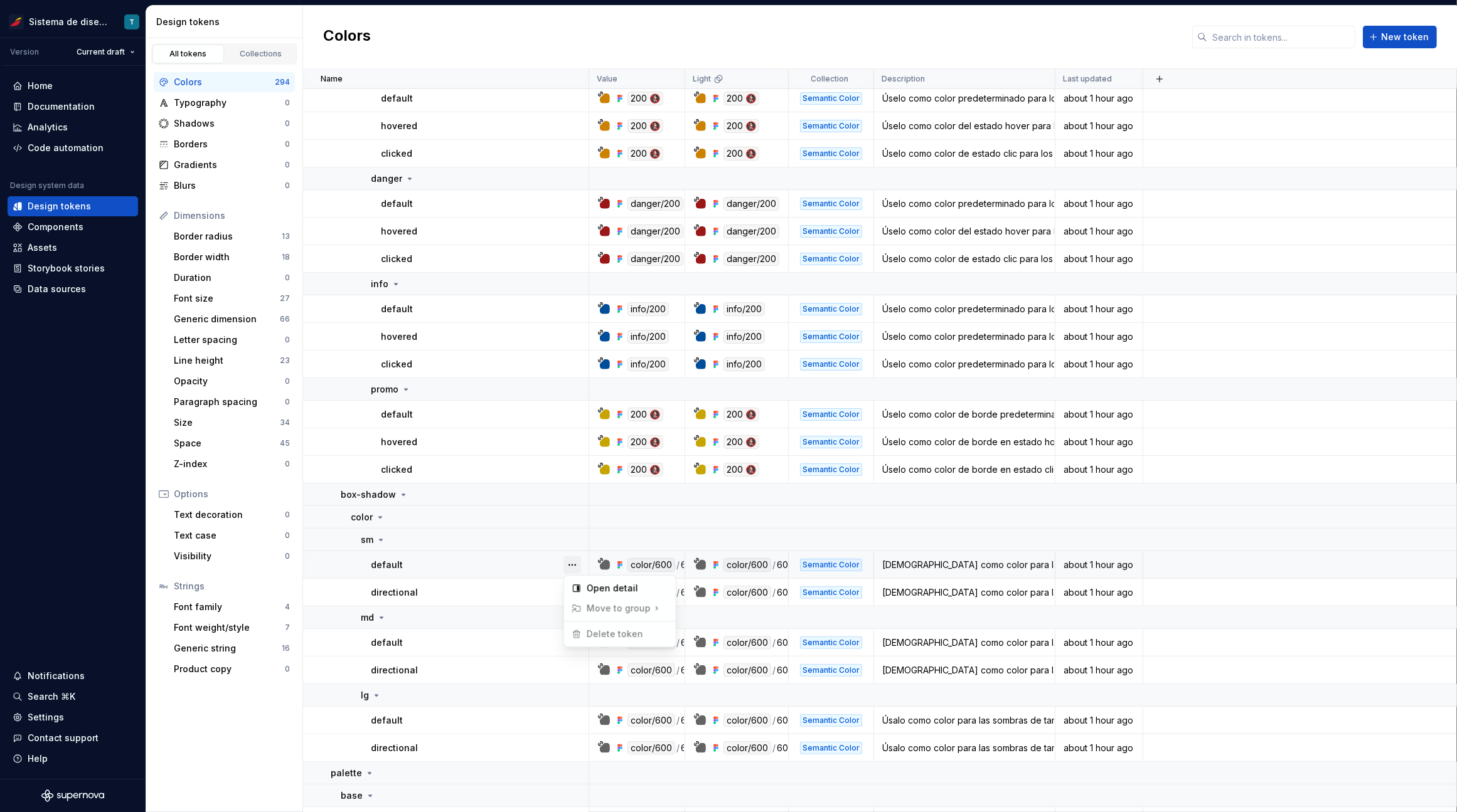
click at [575, 557] on button "button" at bounding box center [572, 565] width 17 height 17
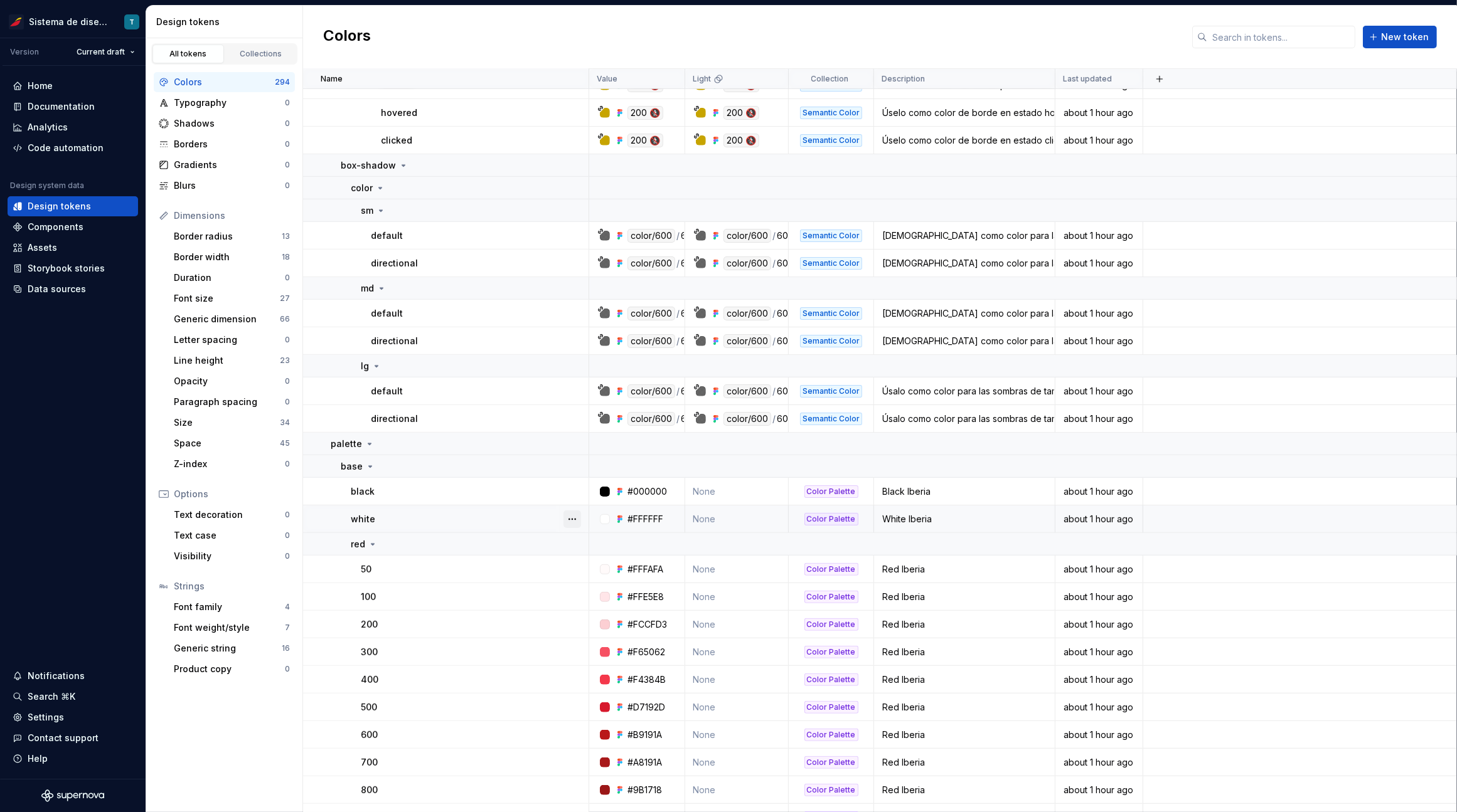
scroll to position [7298, 0]
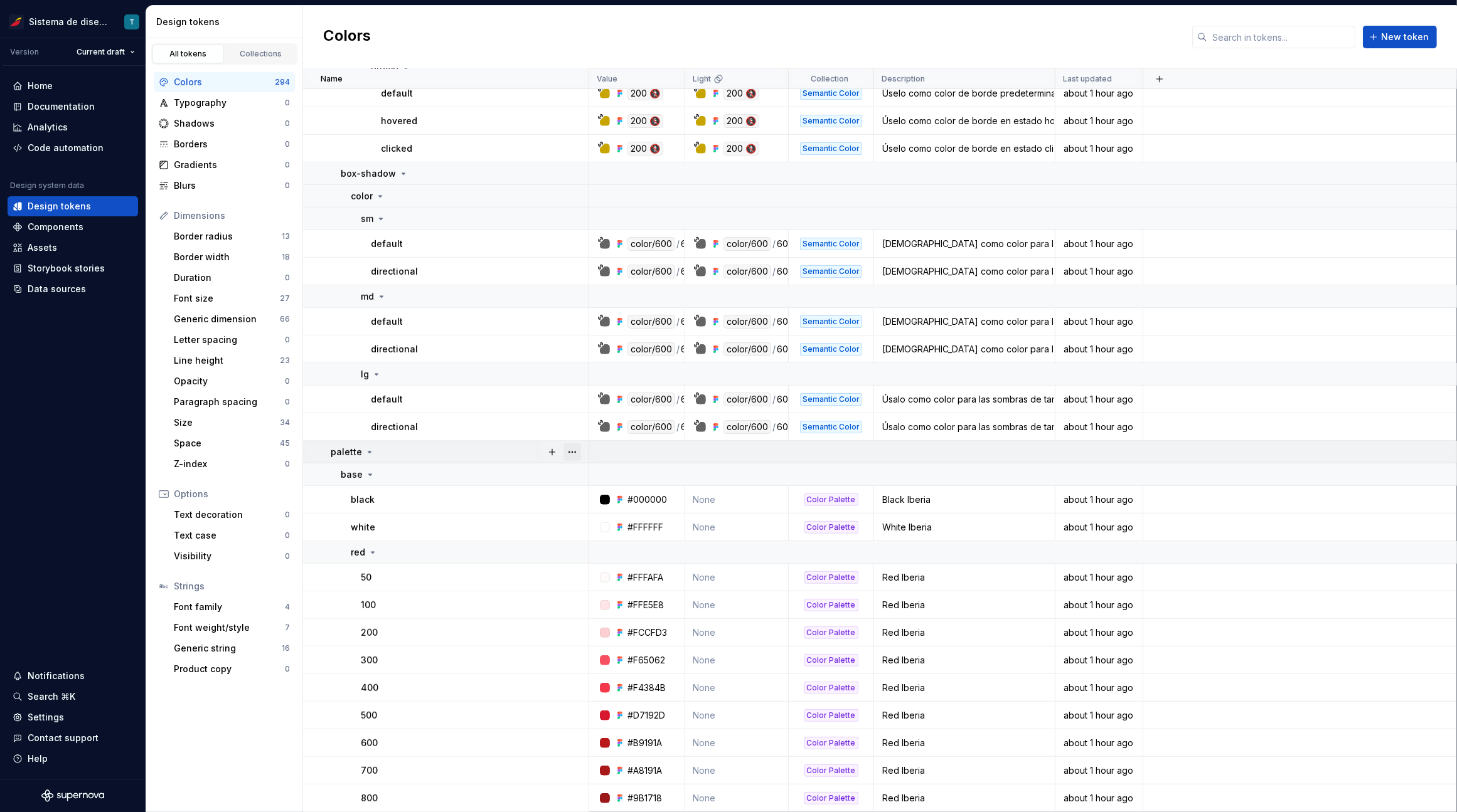
click at [574, 451] on button "button" at bounding box center [572, 452] width 17 height 17
click at [492, 478] on html "Sistema de diseño Iberia T Version Current draft Home Documentation Analytics C…" at bounding box center [728, 406] width 1457 height 812
click at [569, 498] on button "button" at bounding box center [572, 500] width 17 height 17
click at [532, 522] on html "Sistema de diseño Iberia T Version Current draft Home Documentation Analytics C…" at bounding box center [728, 406] width 1457 height 812
click at [571, 526] on button "button" at bounding box center [572, 527] width 17 height 17
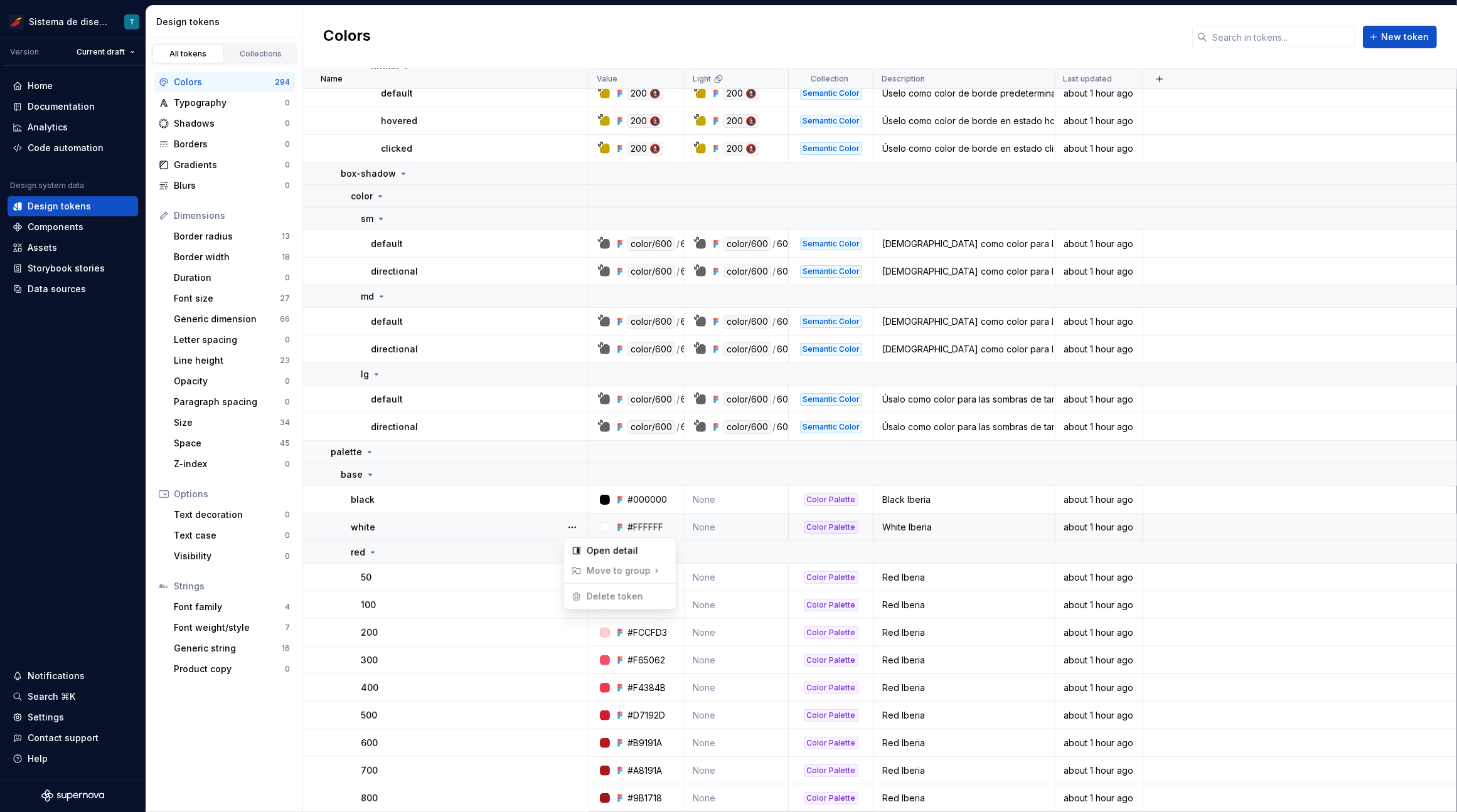
click at [527, 530] on html "Sistema de diseño Iberia T Version Current draft Home Documentation Analytics C…" at bounding box center [728, 406] width 1457 height 812
click at [579, 575] on button "button" at bounding box center [572, 577] width 17 height 17
click at [515, 577] on html "Sistema de diseño Iberia T Version Current draft Home Documentation Analytics C…" at bounding box center [728, 406] width 1457 height 812
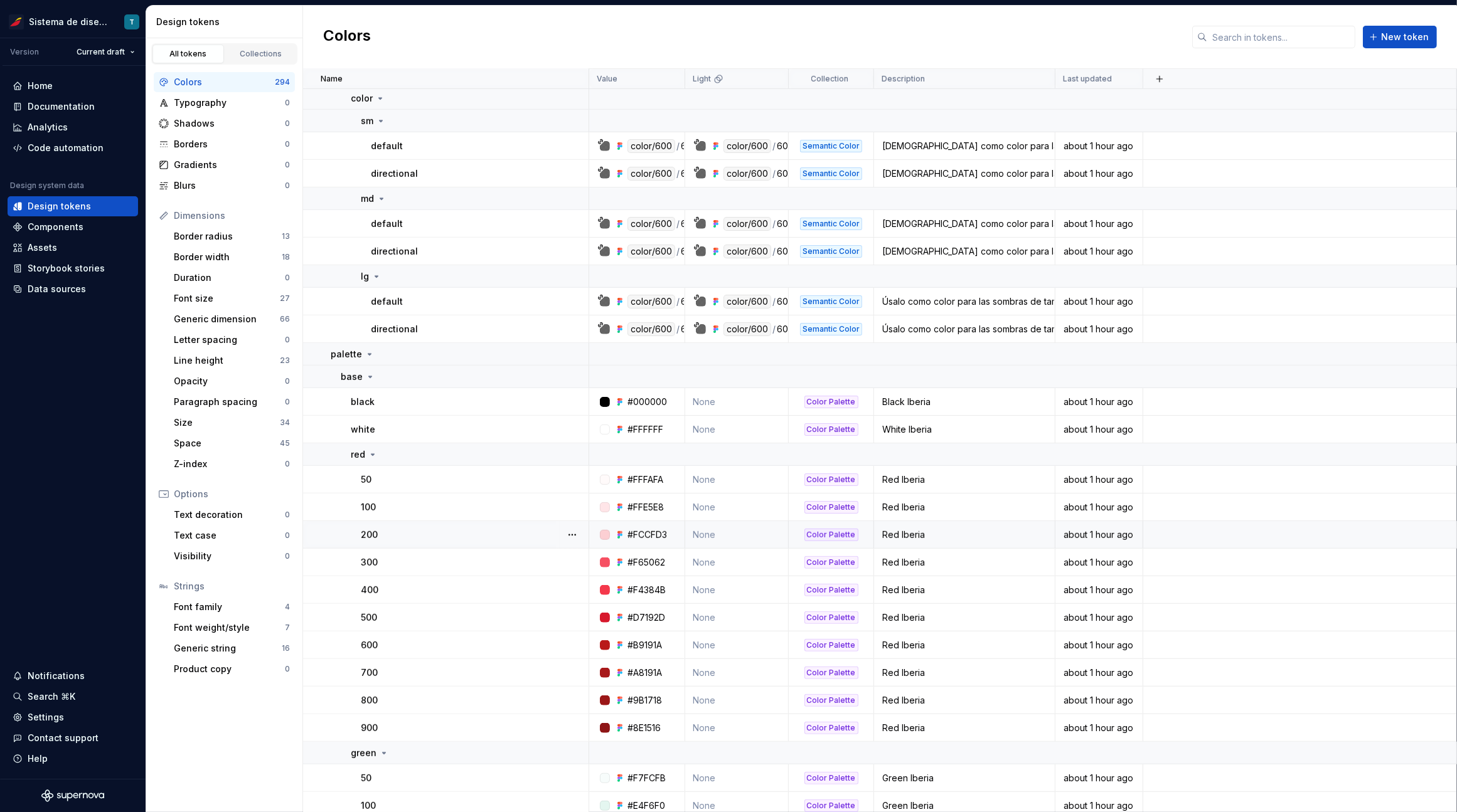
scroll to position [7415, 0]
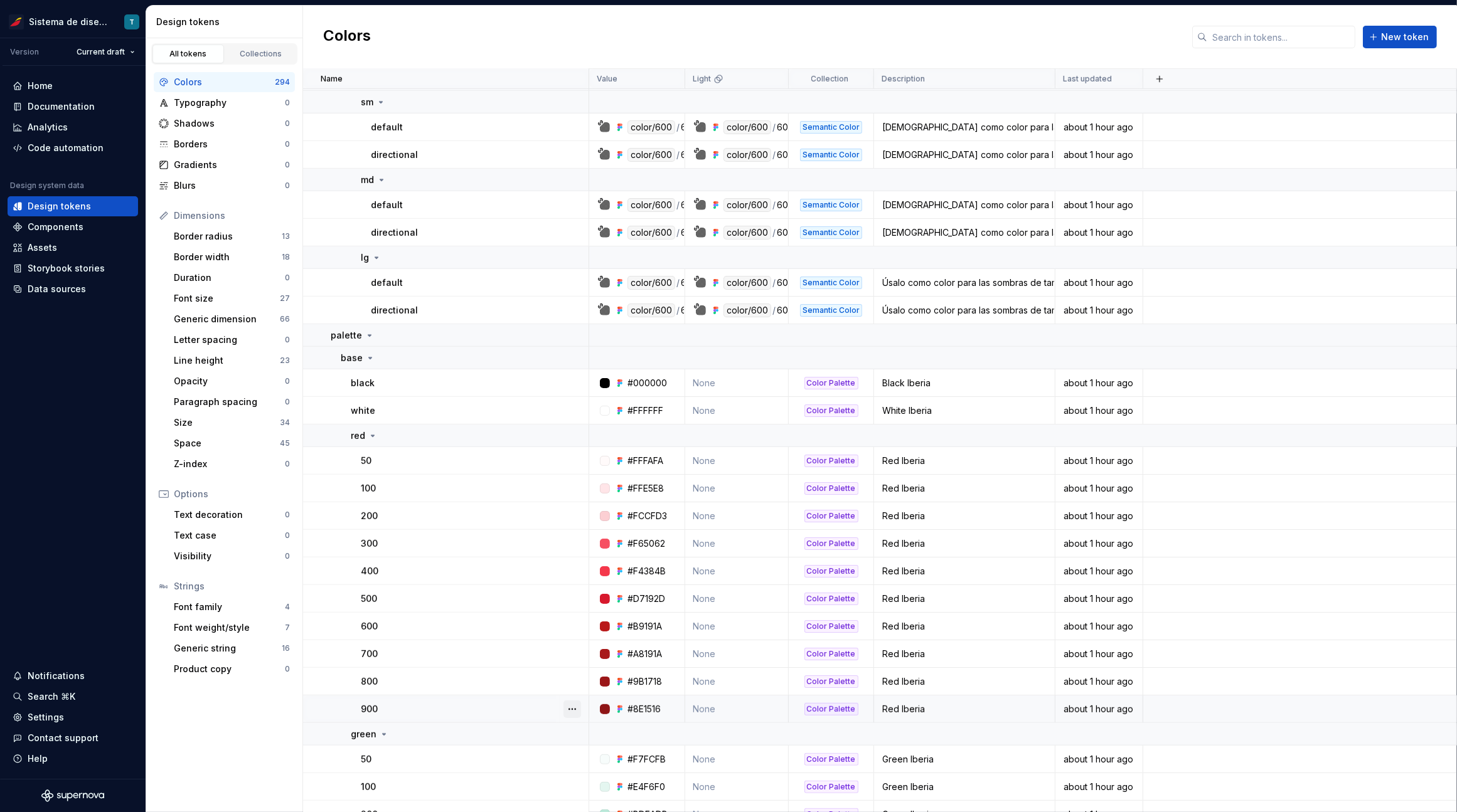
click at [570, 708] on button "button" at bounding box center [572, 709] width 17 height 17
click at [576, 679] on html "Sistema de diseño Iberia T Version Current draft Home Documentation Analytics C…" at bounding box center [728, 406] width 1457 height 812
click at [575, 676] on button "button" at bounding box center [572, 681] width 17 height 17
click at [573, 652] on html "Sistema de diseño Iberia T Version Current draft Home Documentation Analytics C…" at bounding box center [728, 406] width 1457 height 812
click at [573, 652] on button "button" at bounding box center [572, 654] width 17 height 17
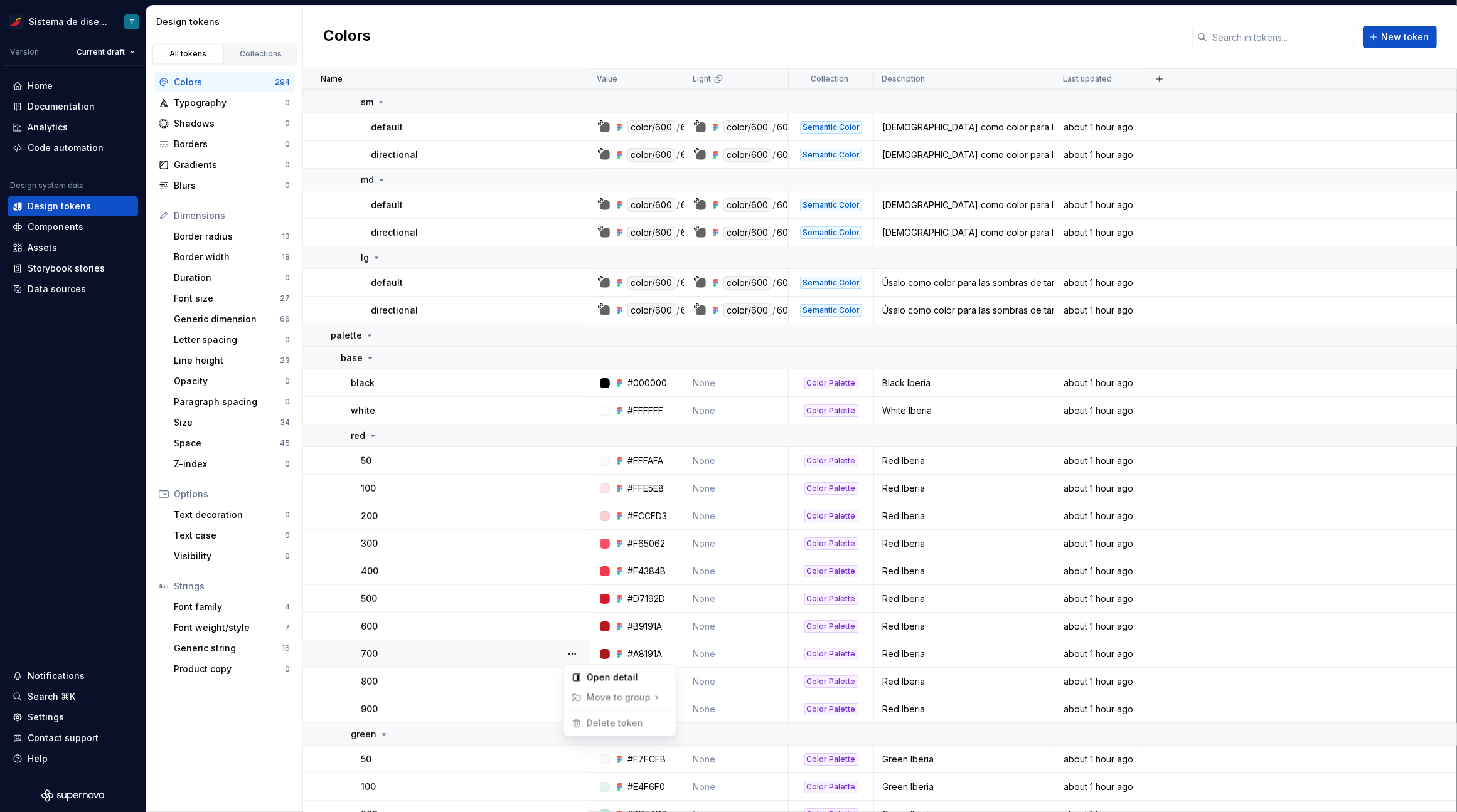
click at [574, 623] on html "Sistema de diseño Iberia T Version Current draft Home Documentation Analytics C…" at bounding box center [728, 406] width 1457 height 812
click at [574, 623] on button "button" at bounding box center [572, 626] width 17 height 17
click at [572, 601] on html "Sistema de diseño Iberia T Version Current draft Home Documentation Analytics C…" at bounding box center [728, 406] width 1457 height 812
click at [572, 595] on button "button" at bounding box center [572, 599] width 17 height 17
click at [572, 575] on html "Sistema de diseño Iberia T Version Current draft Home Documentation Analytics C…" at bounding box center [728, 406] width 1457 height 812
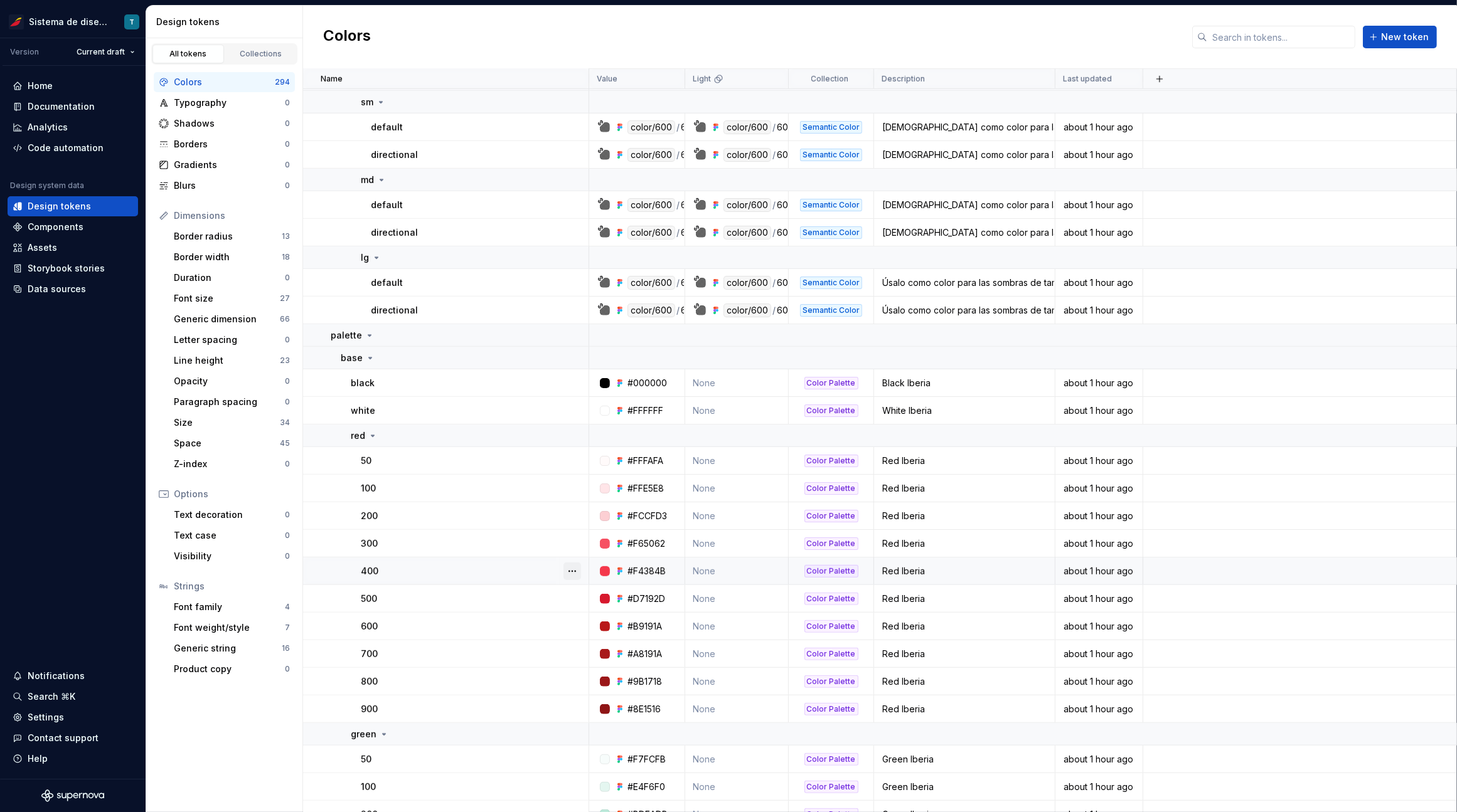
click at [572, 567] on button "button" at bounding box center [572, 571] width 17 height 17
click at [570, 546] on button "button" at bounding box center [572, 544] width 17 height 17
click at [574, 508] on button "button" at bounding box center [572, 516] width 17 height 17
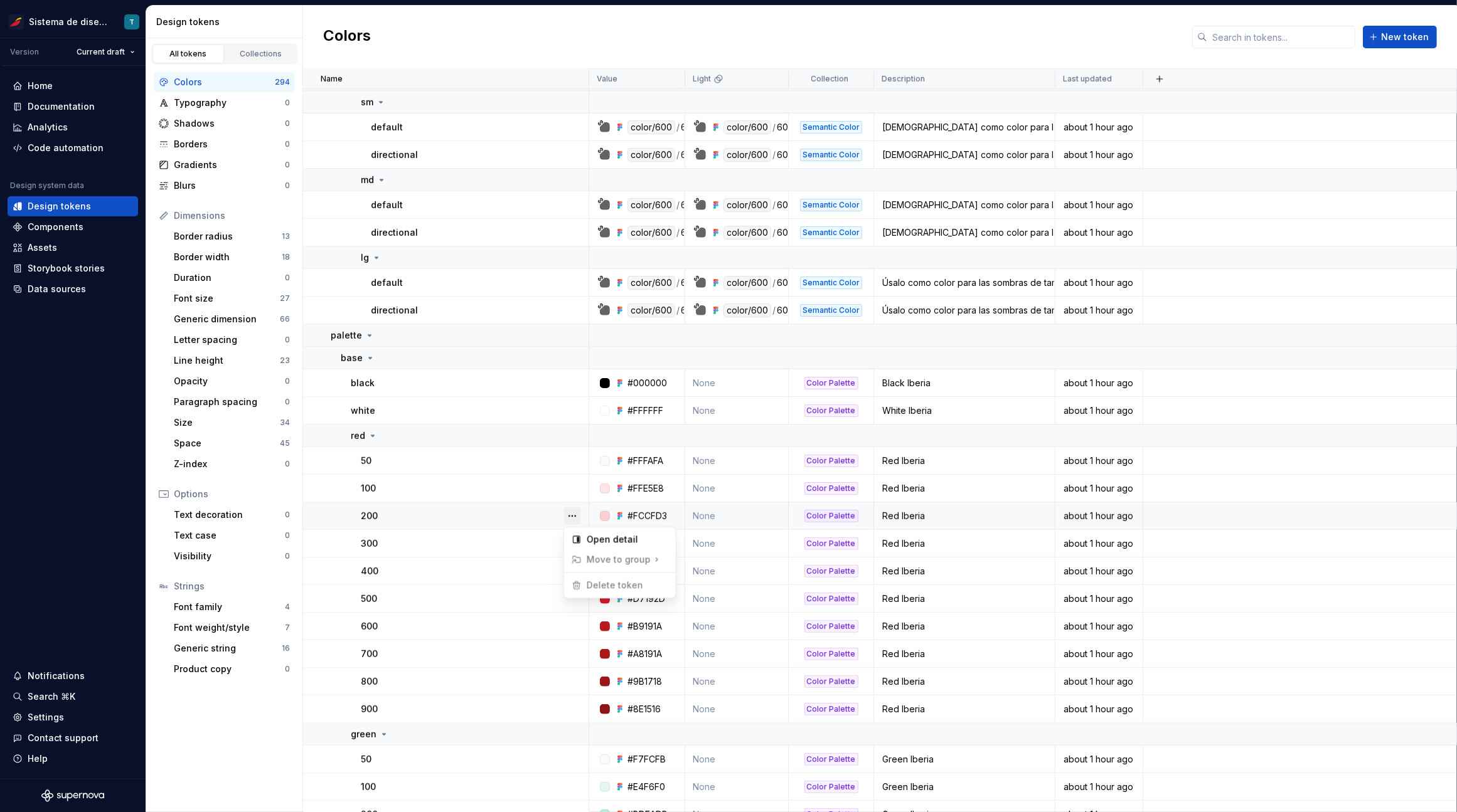
click at [574, 508] on button "button" at bounding box center [572, 516] width 17 height 17
click at [573, 483] on button "button" at bounding box center [572, 489] width 17 height 17
click at [572, 459] on button "button" at bounding box center [572, 461] width 17 height 17
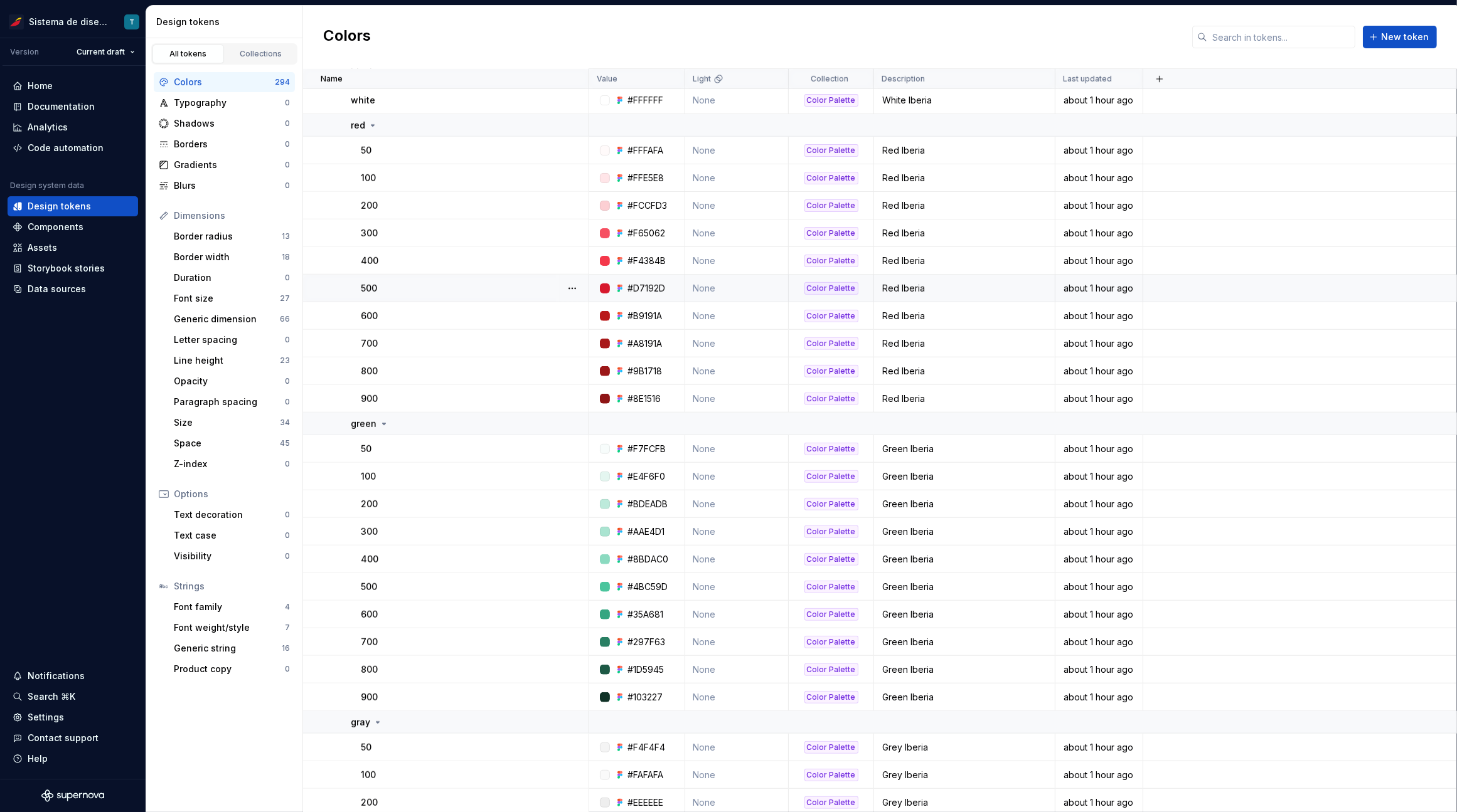
scroll to position [7773, 0]
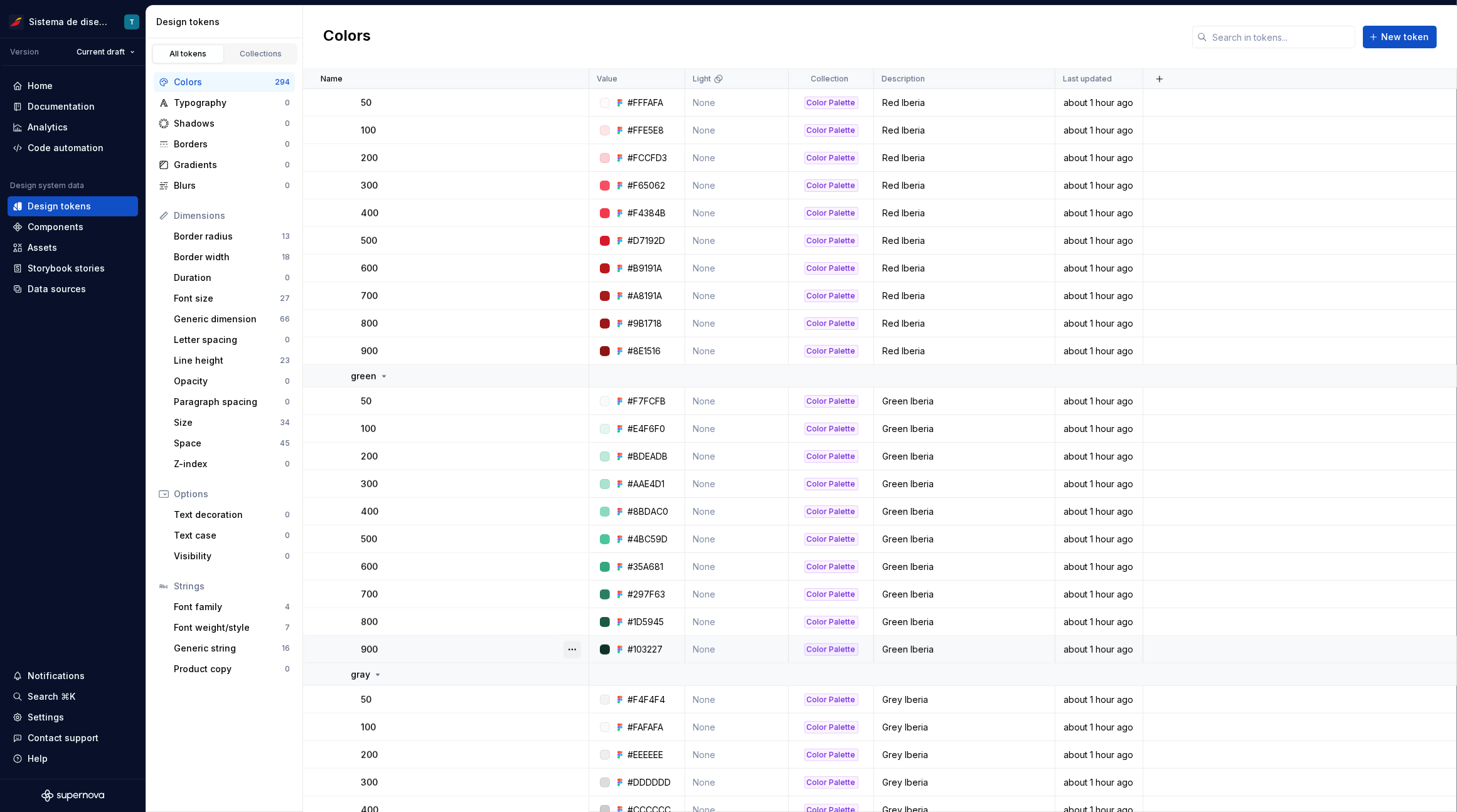
click at [577, 646] on button "button" at bounding box center [572, 650] width 17 height 17
click at [572, 620] on html "Sistema de diseño Iberia T Version Current draft Home Documentation Analytics C…" at bounding box center [728, 406] width 1457 height 812
click at [572, 622] on button "button" at bounding box center [572, 622] width 17 height 17
click at [570, 596] on html "Sistema de diseño Iberia T Version Current draft Home Documentation Analytics C…" at bounding box center [728, 406] width 1457 height 812
click at [570, 594] on button "button" at bounding box center [572, 595] width 17 height 17
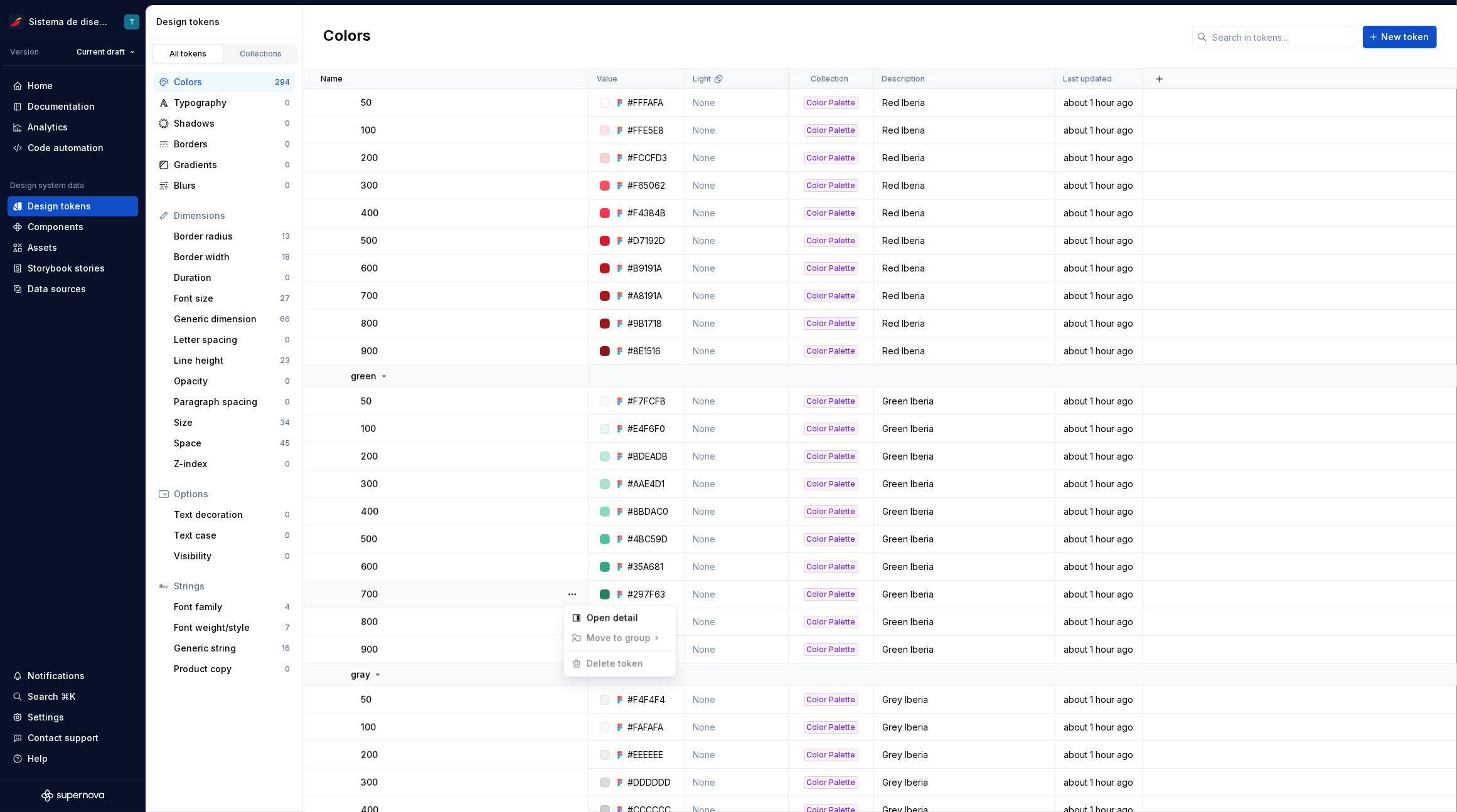
click at [572, 573] on html "Sistema de diseño Iberia T Version Current draft Home Documentation Analytics C…" at bounding box center [728, 406] width 1457 height 812
click at [570, 564] on button "button" at bounding box center [572, 567] width 17 height 17
click at [574, 535] on html "Sistema de diseño Iberia T Version Current draft Home Documentation Analytics C…" at bounding box center [728, 406] width 1457 height 812
click at [574, 534] on button "button" at bounding box center [572, 539] width 17 height 17
click at [573, 509] on html "Sistema de diseño Iberia T Version Current draft Home Documentation Analytics C…" at bounding box center [728, 406] width 1457 height 812
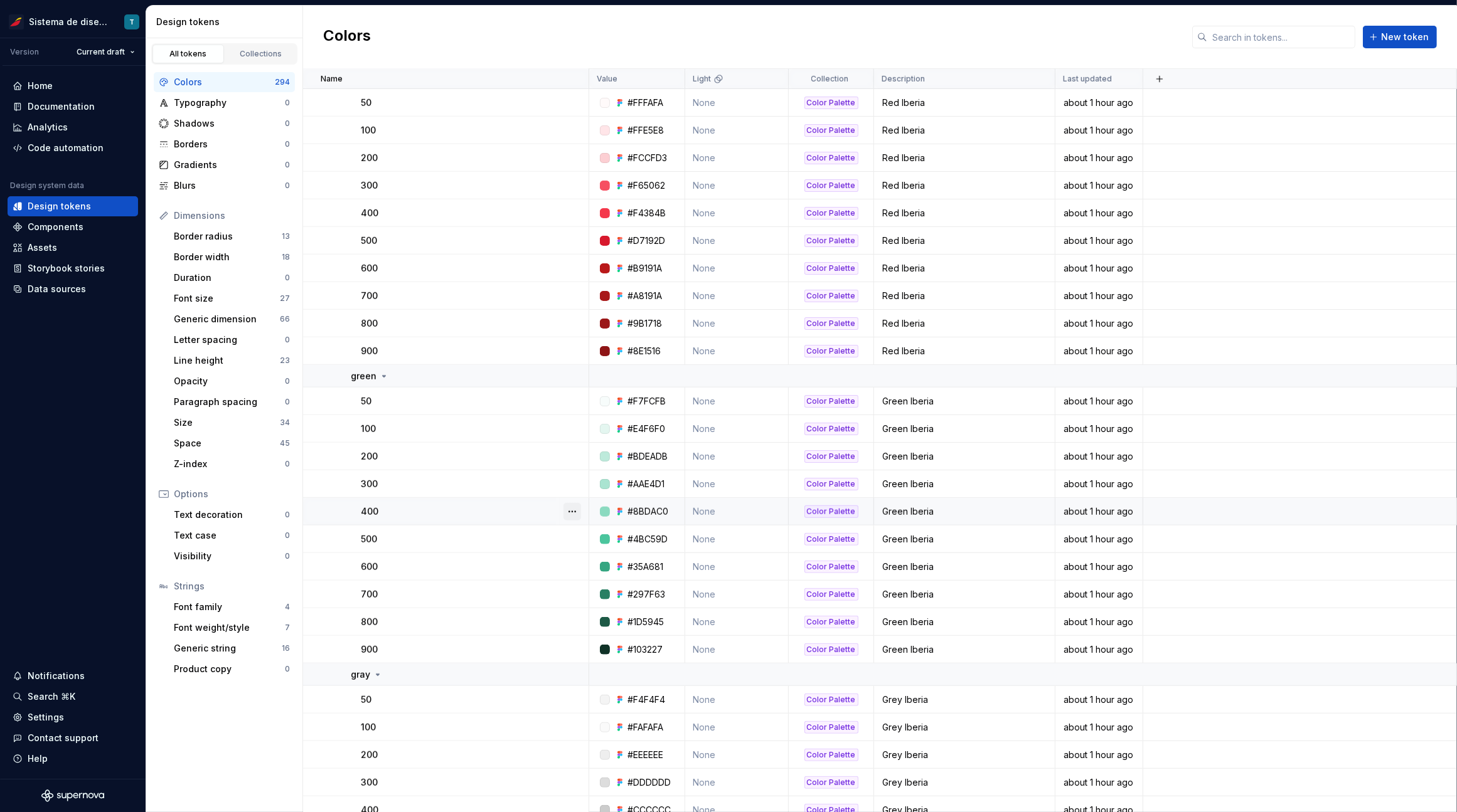
click at [572, 506] on button "button" at bounding box center [572, 512] width 17 height 17
click at [573, 482] on html "Sistema de diseño Iberia T Version Current draft Home Documentation Analytics C…" at bounding box center [728, 406] width 1457 height 812
click at [573, 482] on button "button" at bounding box center [572, 484] width 17 height 17
click at [572, 456] on html "Sistema de diseño Iberia T Version Current draft Home Documentation Analytics C…" at bounding box center [728, 406] width 1457 height 812
click at [572, 451] on button "button" at bounding box center [572, 456] width 17 height 17
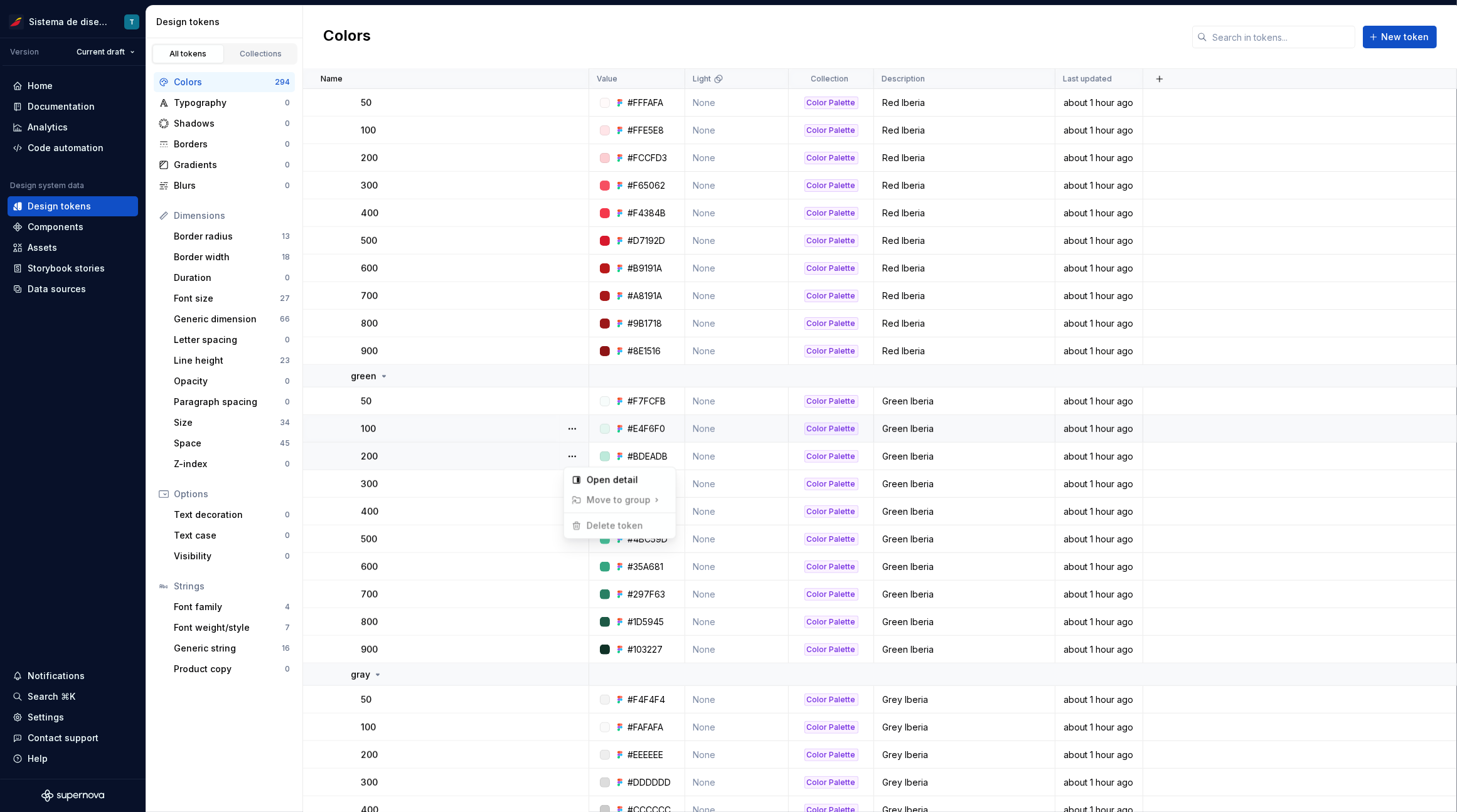
click at [572, 428] on html "Sistema de diseño Iberia T Version Current draft Home Documentation Analytics C…" at bounding box center [728, 406] width 1457 height 812
click at [572, 426] on button "button" at bounding box center [572, 429] width 17 height 17
click at [573, 400] on html "Sistema de diseño Iberia T Version Current draft Home Documentation Analytics C…" at bounding box center [728, 406] width 1457 height 812
click at [572, 399] on button "button" at bounding box center [572, 401] width 17 height 17
click at [594, 550] on html "Sistema de diseño Iberia T Version Current draft Home Documentation Analytics C…" at bounding box center [728, 406] width 1457 height 812
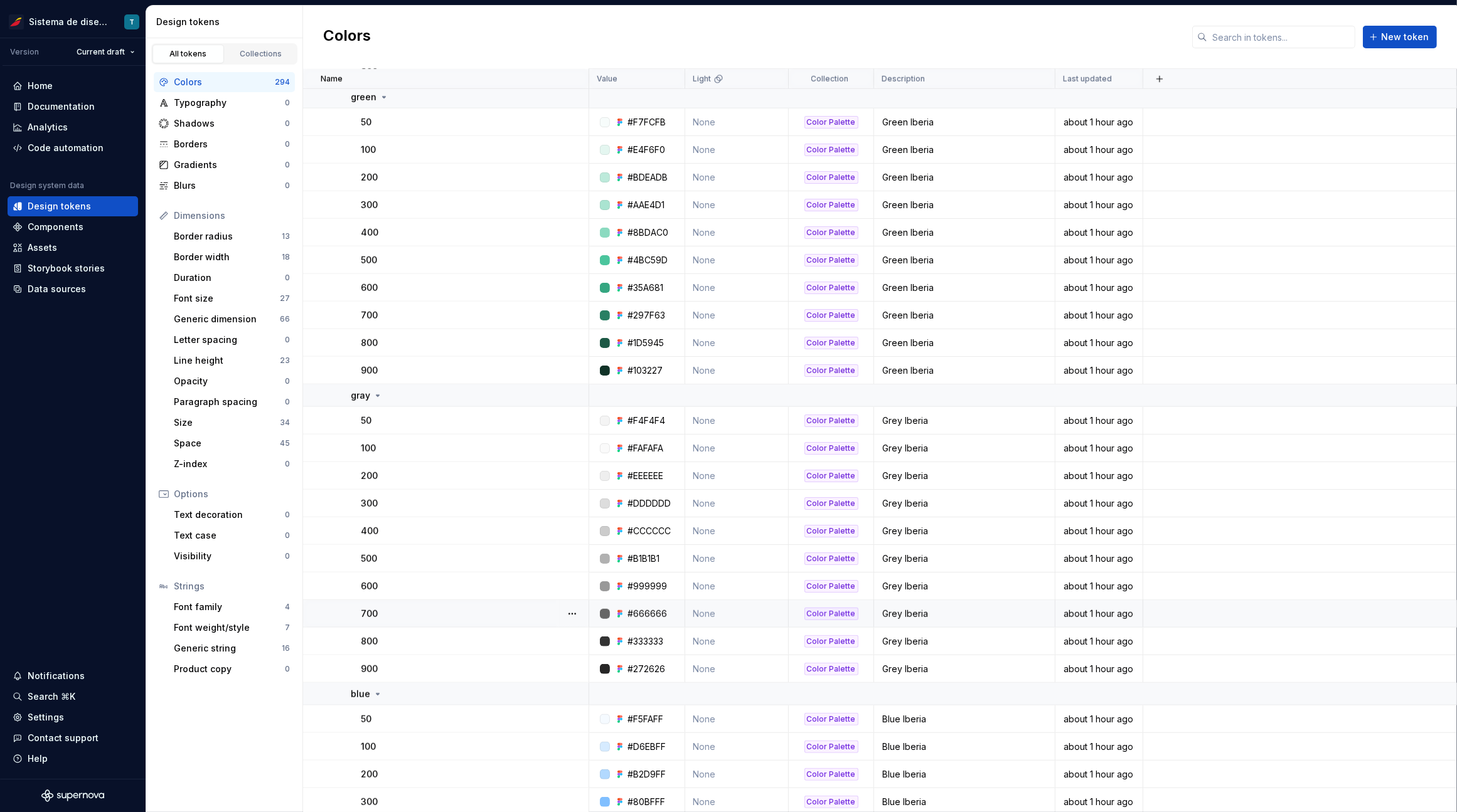
scroll to position [8061, 0]
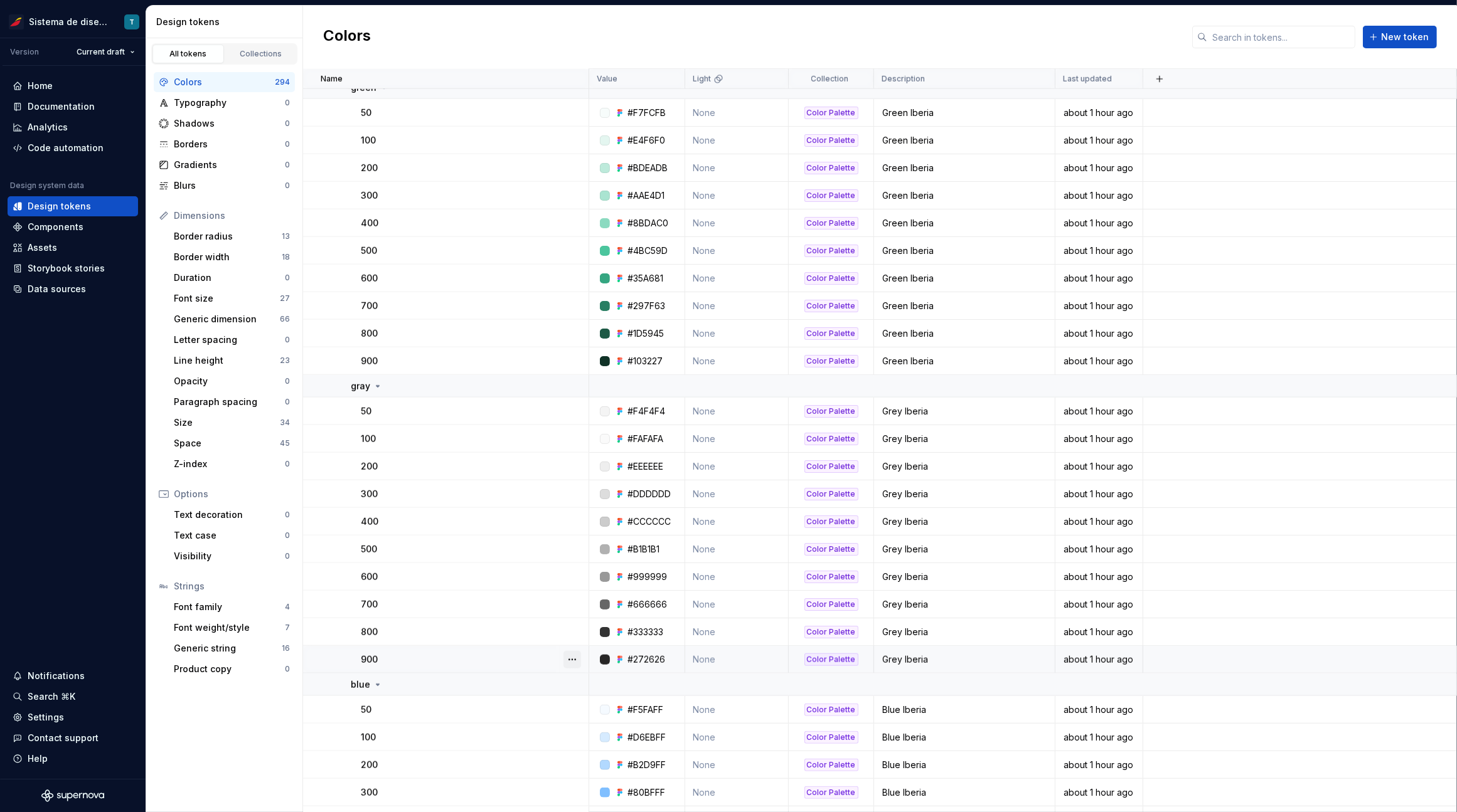
click at [577, 660] on button "button" at bounding box center [572, 660] width 17 height 17
click at [576, 651] on button "button" at bounding box center [572, 660] width 17 height 17
click at [572, 619] on div at bounding box center [572, 632] width 32 height 27
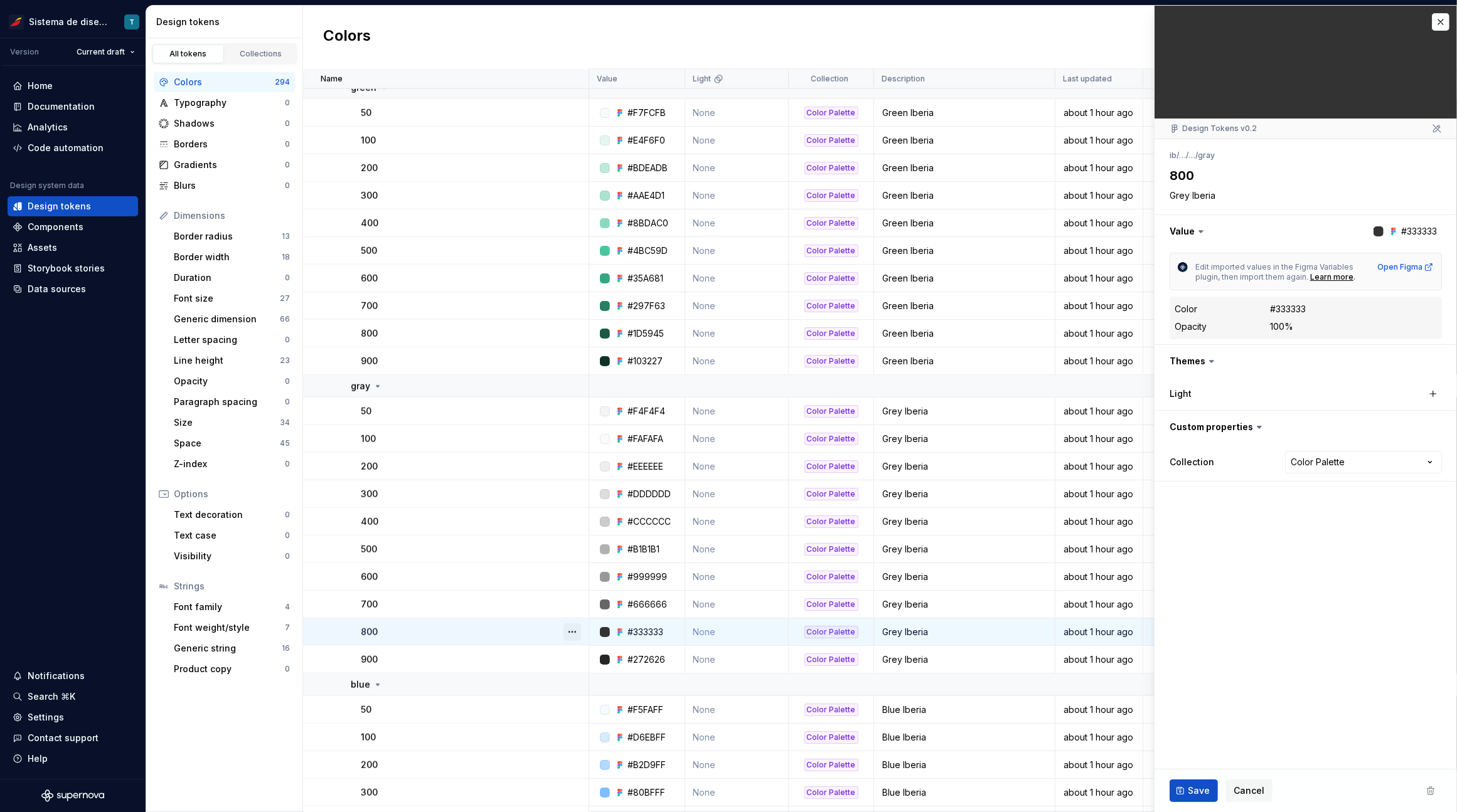
click at [572, 625] on button "button" at bounding box center [572, 632] width 17 height 17
click at [1249, 789] on span "Cancel" at bounding box center [1249, 790] width 31 height 13
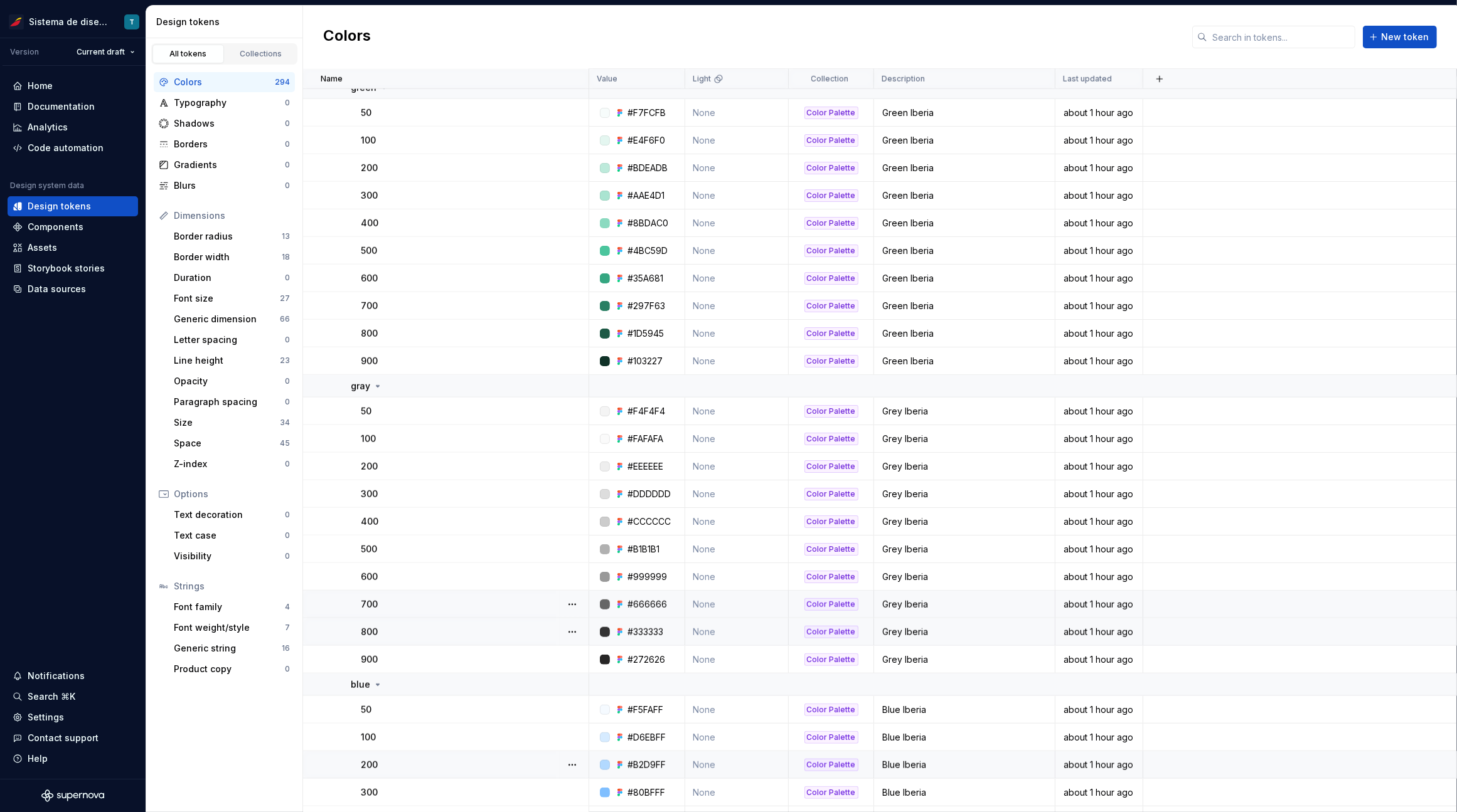
click at [573, 593] on div at bounding box center [572, 604] width 32 height 27
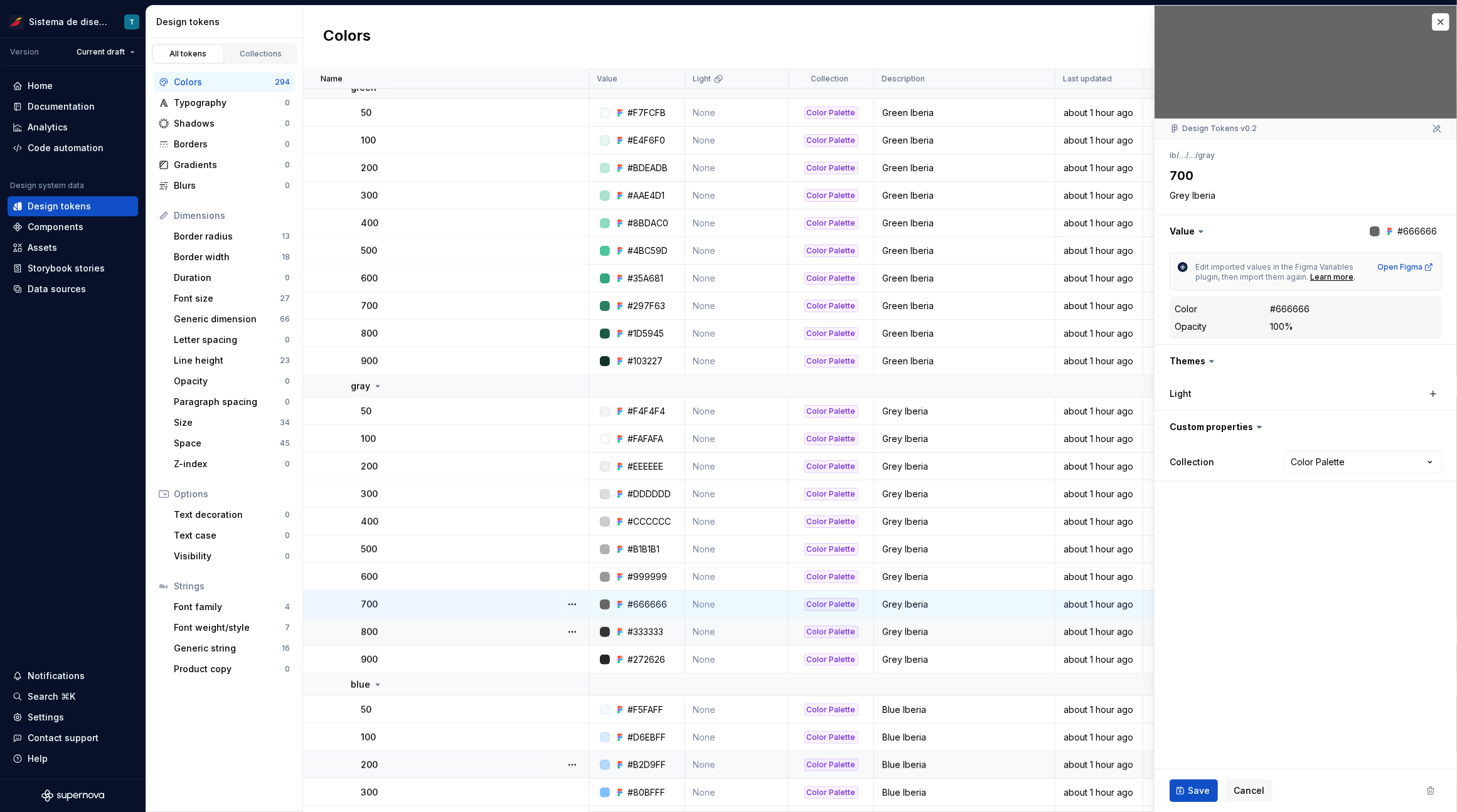
click at [575, 606] on button "button" at bounding box center [572, 605] width 17 height 17
click at [574, 601] on button "button" at bounding box center [572, 605] width 17 height 17
click at [572, 577] on button "button" at bounding box center [572, 577] width 17 height 17
click at [570, 546] on button "button" at bounding box center [572, 549] width 17 height 17
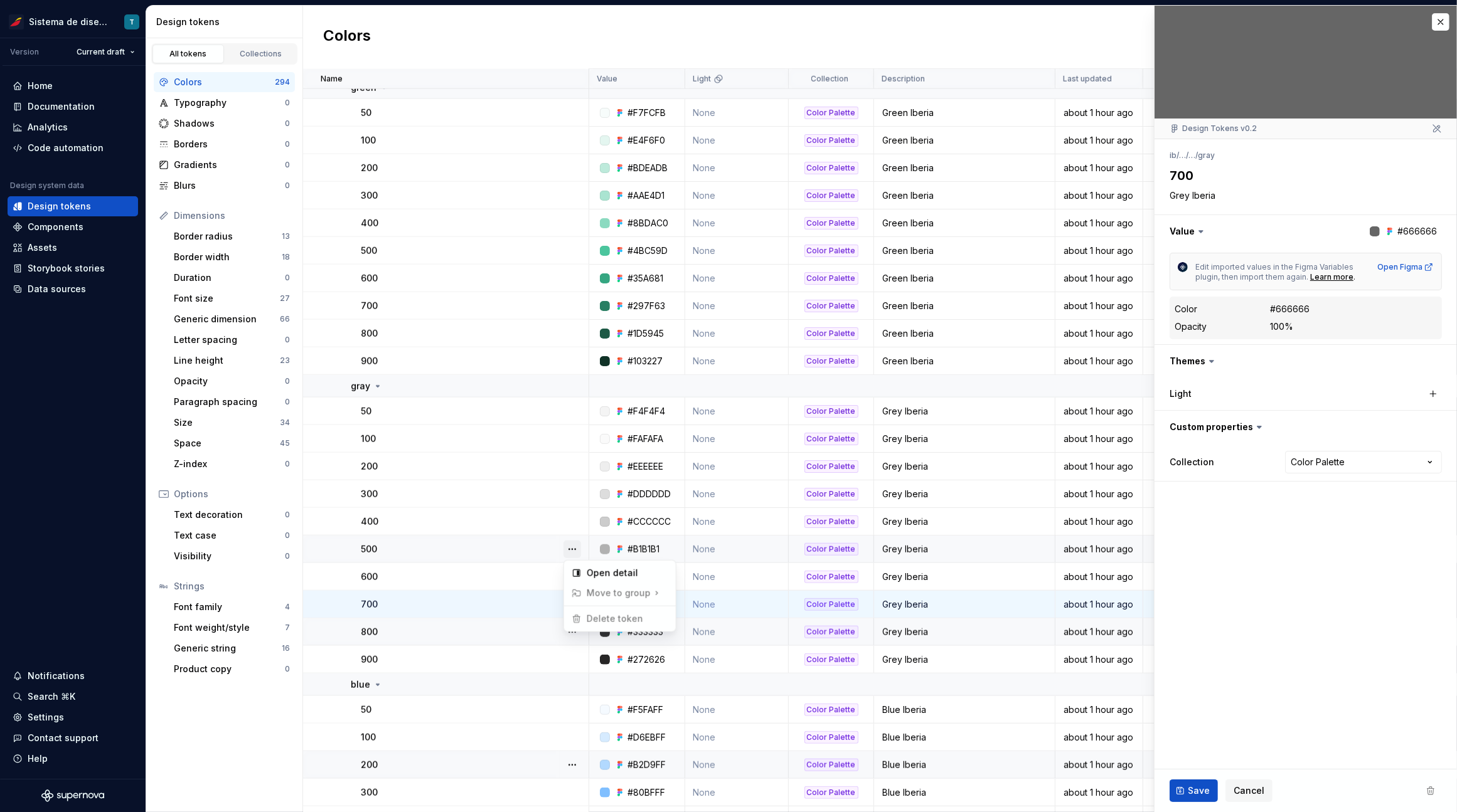
click at [570, 546] on button "button" at bounding box center [572, 549] width 17 height 17
click at [570, 525] on button "button" at bounding box center [572, 522] width 17 height 17
click at [575, 491] on button "button" at bounding box center [572, 494] width 17 height 17
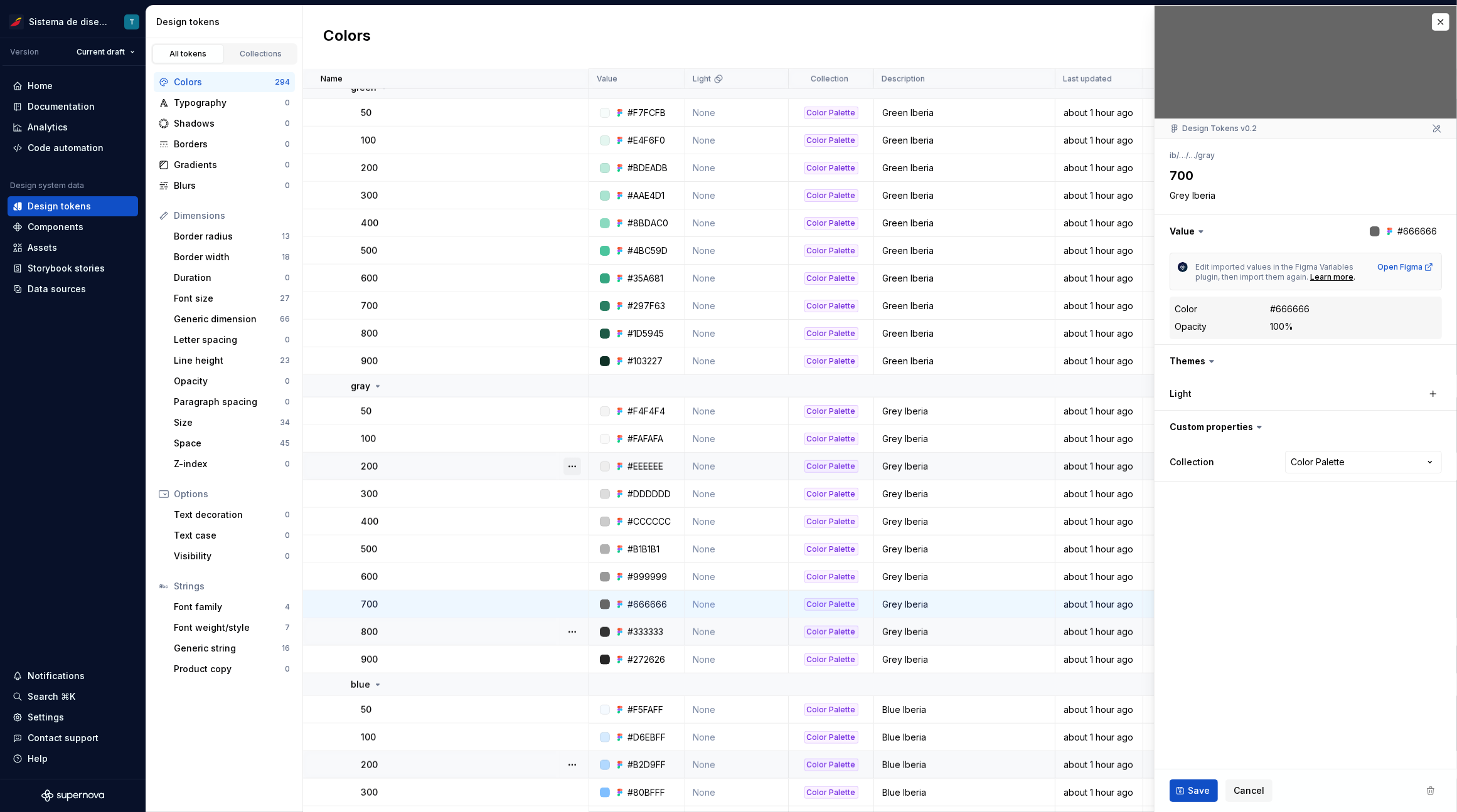
click at [571, 467] on button "button" at bounding box center [572, 467] width 17 height 17
click at [571, 465] on button "button" at bounding box center [572, 467] width 17 height 17
click at [574, 439] on button "button" at bounding box center [572, 439] width 17 height 17
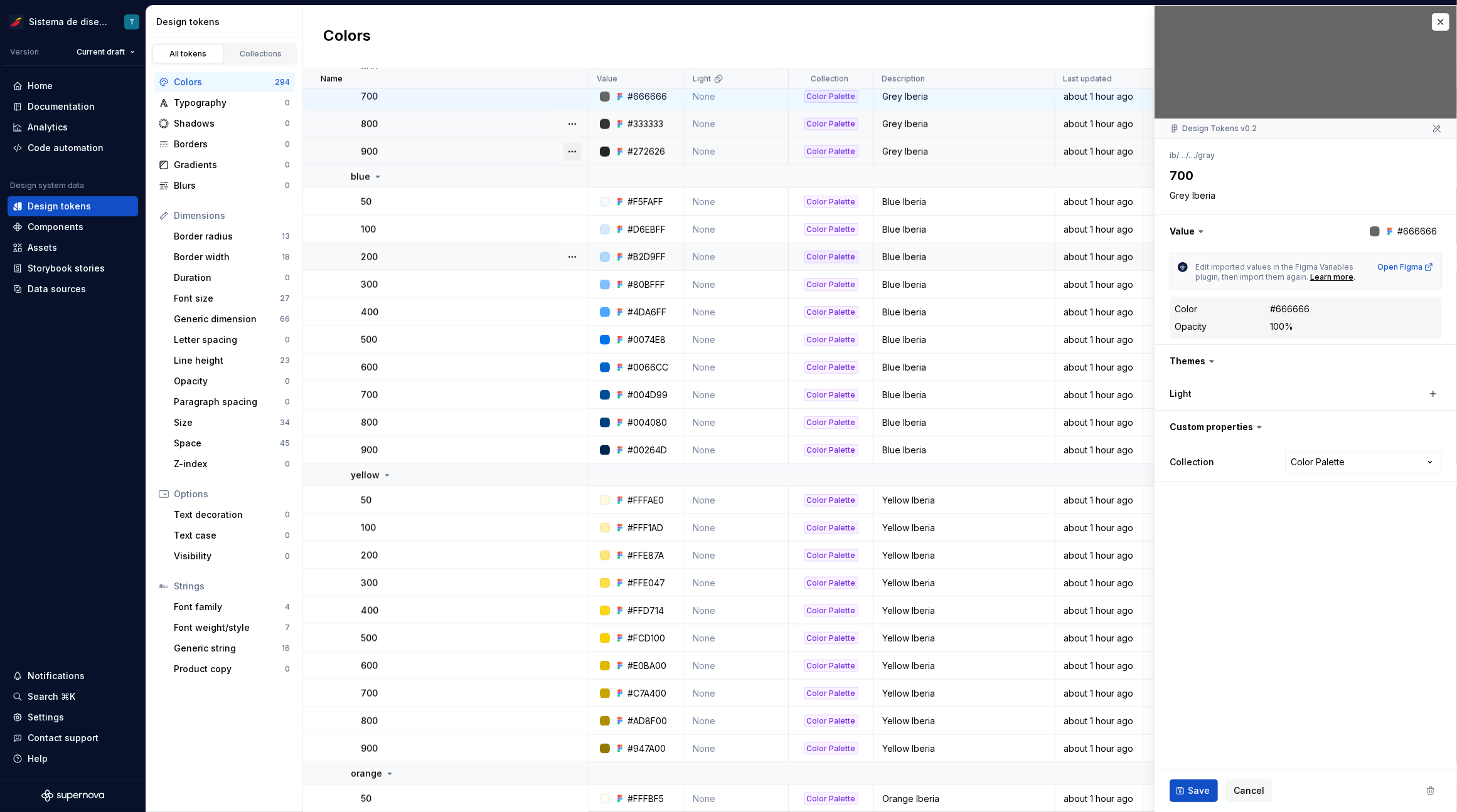
scroll to position [8640, 0]
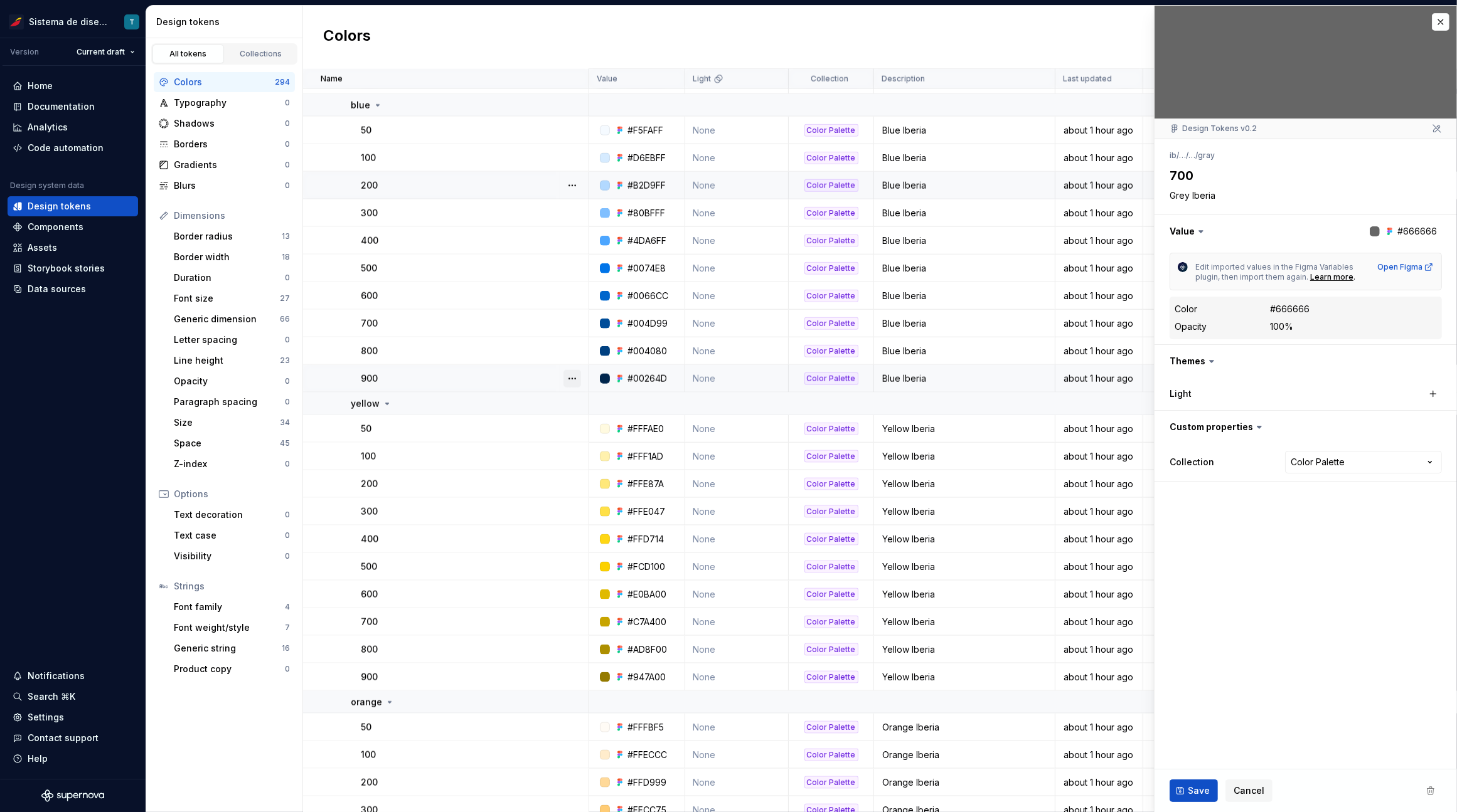
click at [577, 373] on button "button" at bounding box center [572, 378] width 17 height 17
click at [574, 345] on html "Sistema de diseño Iberia T Version Current draft Home Documentation Analytics C…" at bounding box center [728, 406] width 1457 height 812
click at [574, 352] on button "button" at bounding box center [572, 351] width 17 height 17
click at [574, 313] on html "Sistema de diseño Iberia T Version Current draft Home Documentation Analytics C…" at bounding box center [728, 406] width 1457 height 812
click at [574, 319] on button "button" at bounding box center [572, 323] width 17 height 17
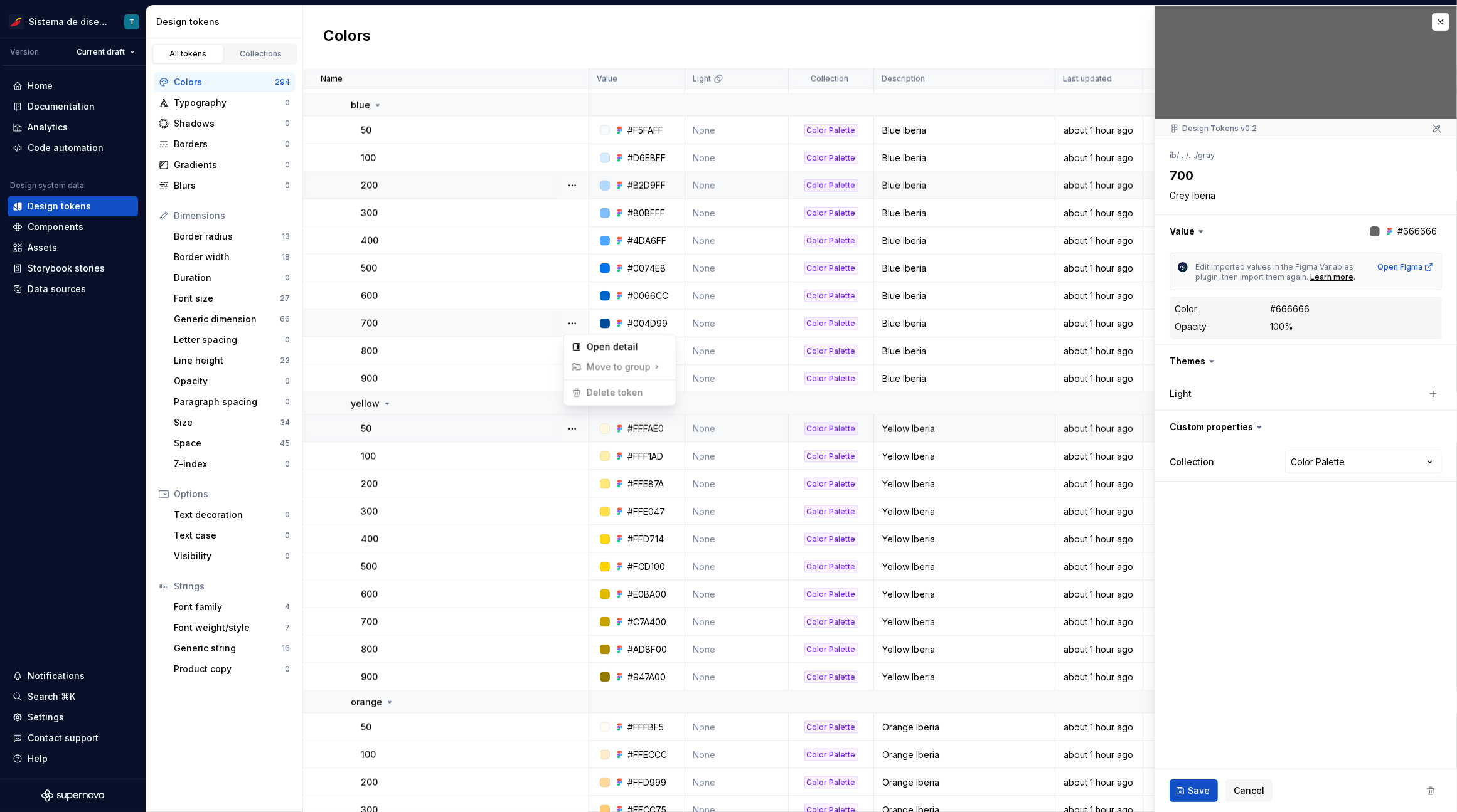
click at [501, 424] on html "Sistema de diseño Iberia T Version Current draft Home Documentation Analytics C…" at bounding box center [728, 406] width 1457 height 812
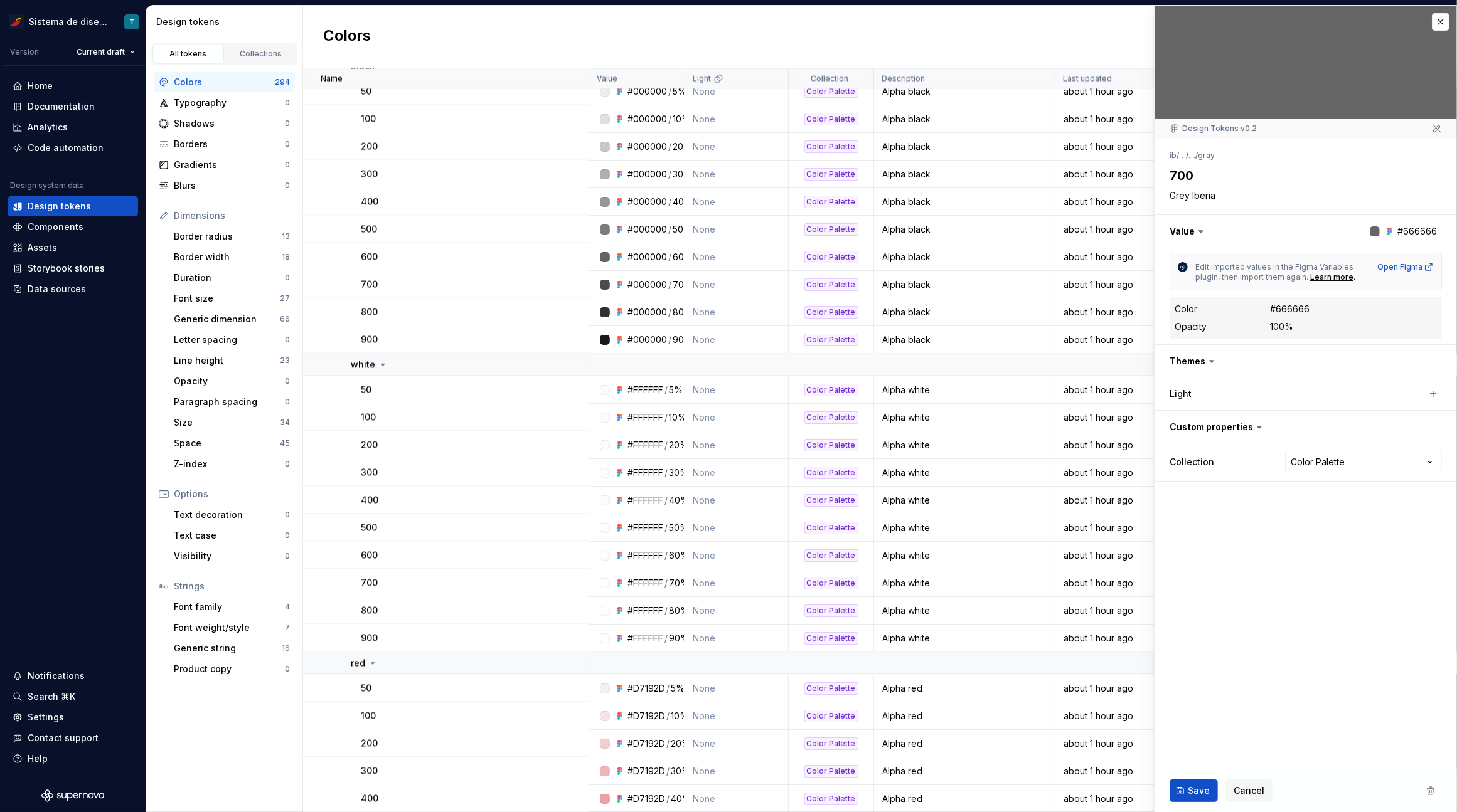
scroll to position [9735, 0]
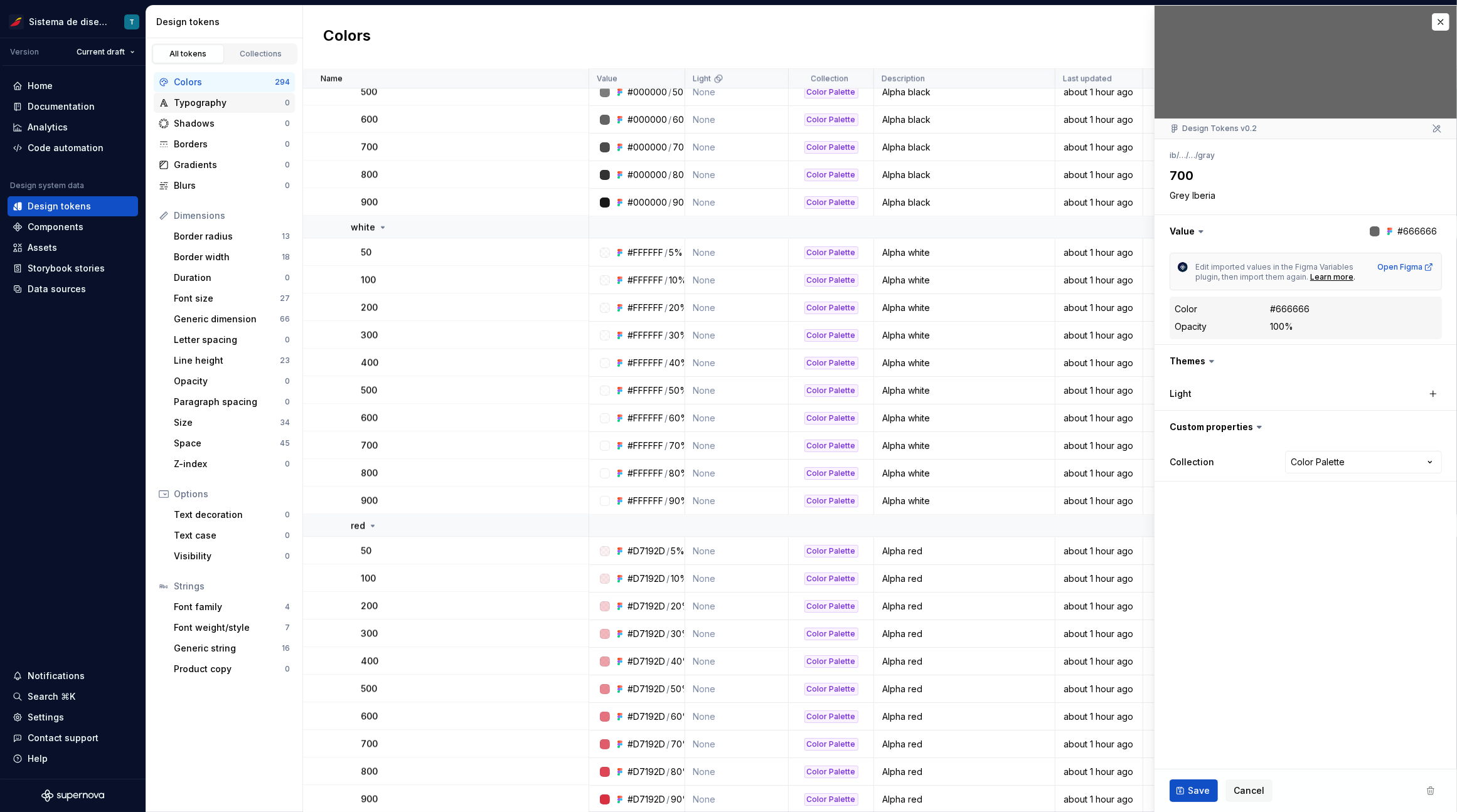
click at [229, 97] on div "Typography" at bounding box center [229, 103] width 111 height 13
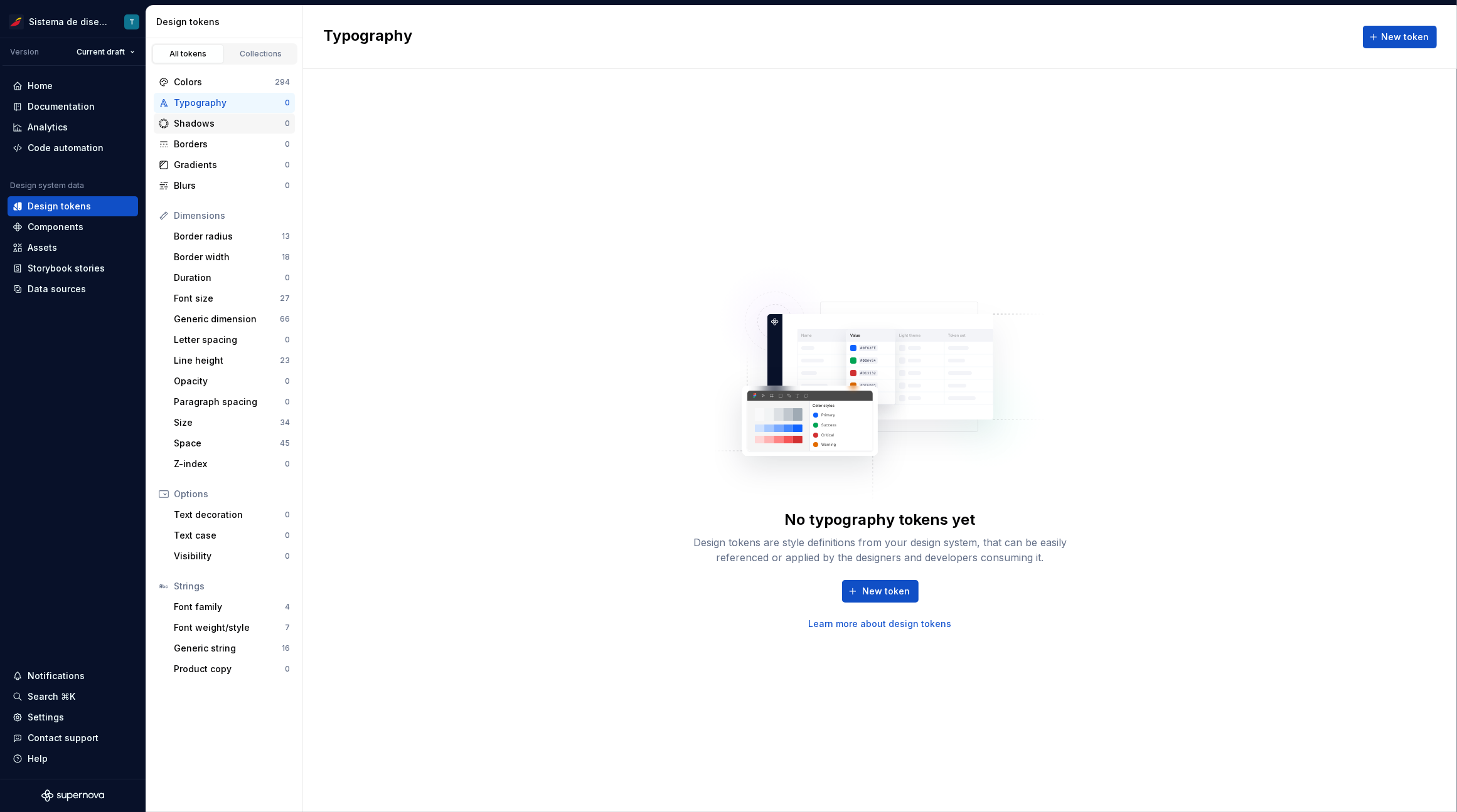
click at [226, 126] on div "Shadows" at bounding box center [229, 123] width 111 height 13
click at [226, 139] on div "Borders" at bounding box center [229, 144] width 111 height 13
click at [227, 180] on div "Blurs" at bounding box center [229, 186] width 111 height 13
click at [231, 240] on div "Border radius" at bounding box center [227, 236] width 108 height 13
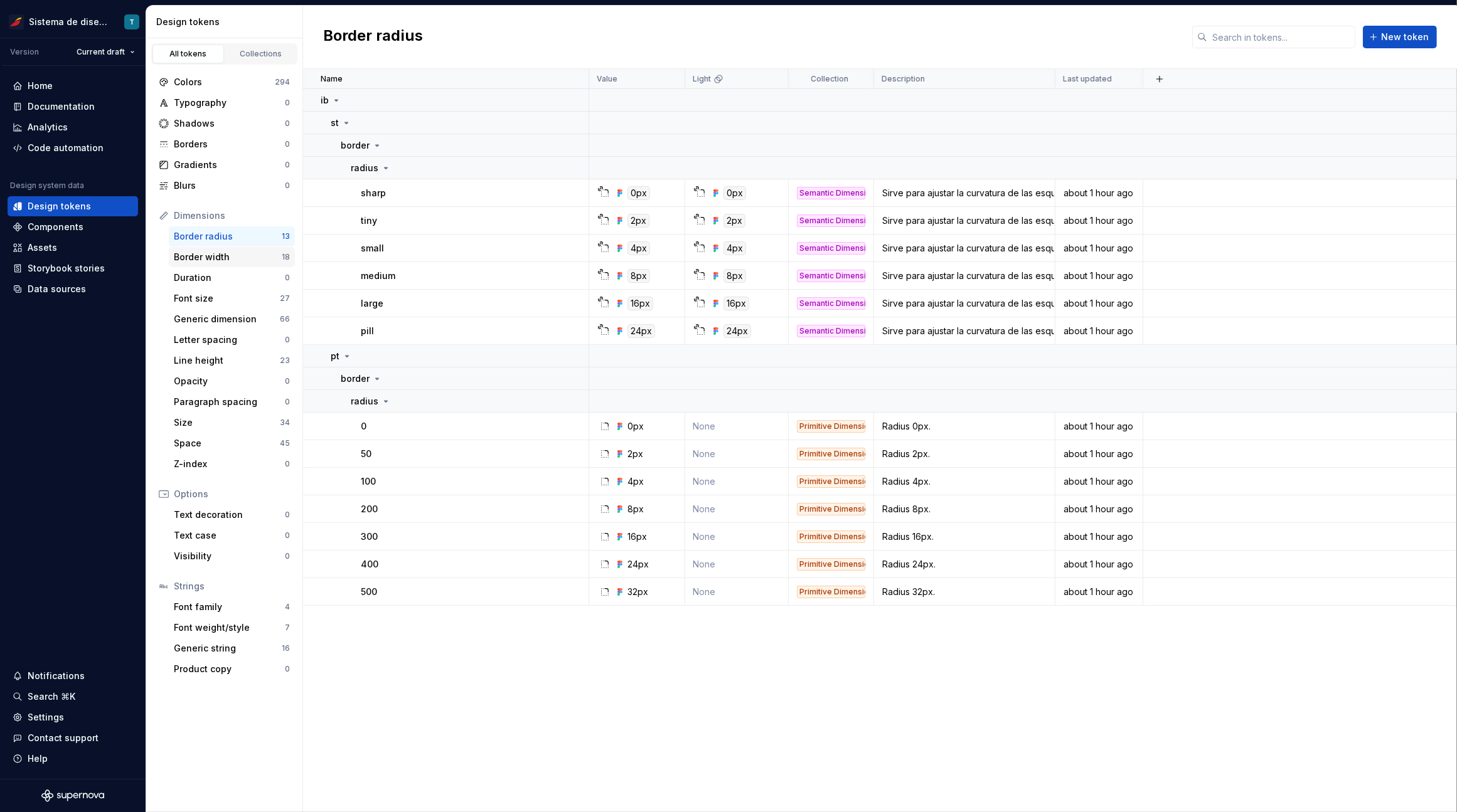
click at [240, 257] on div "Border width" at bounding box center [227, 257] width 108 height 13
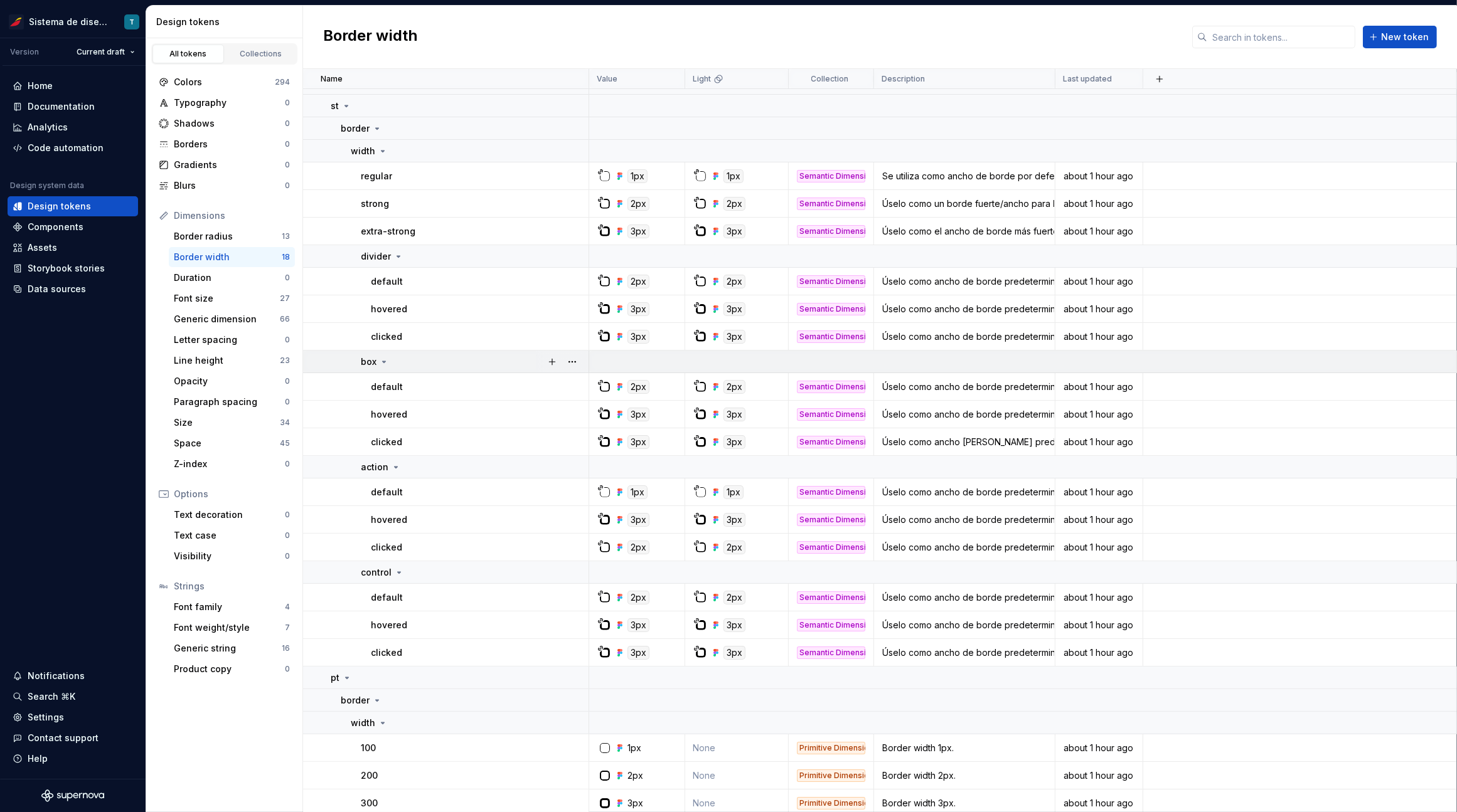
scroll to position [21, 0]
click at [223, 295] on div "Font size" at bounding box center [227, 298] width 106 height 13
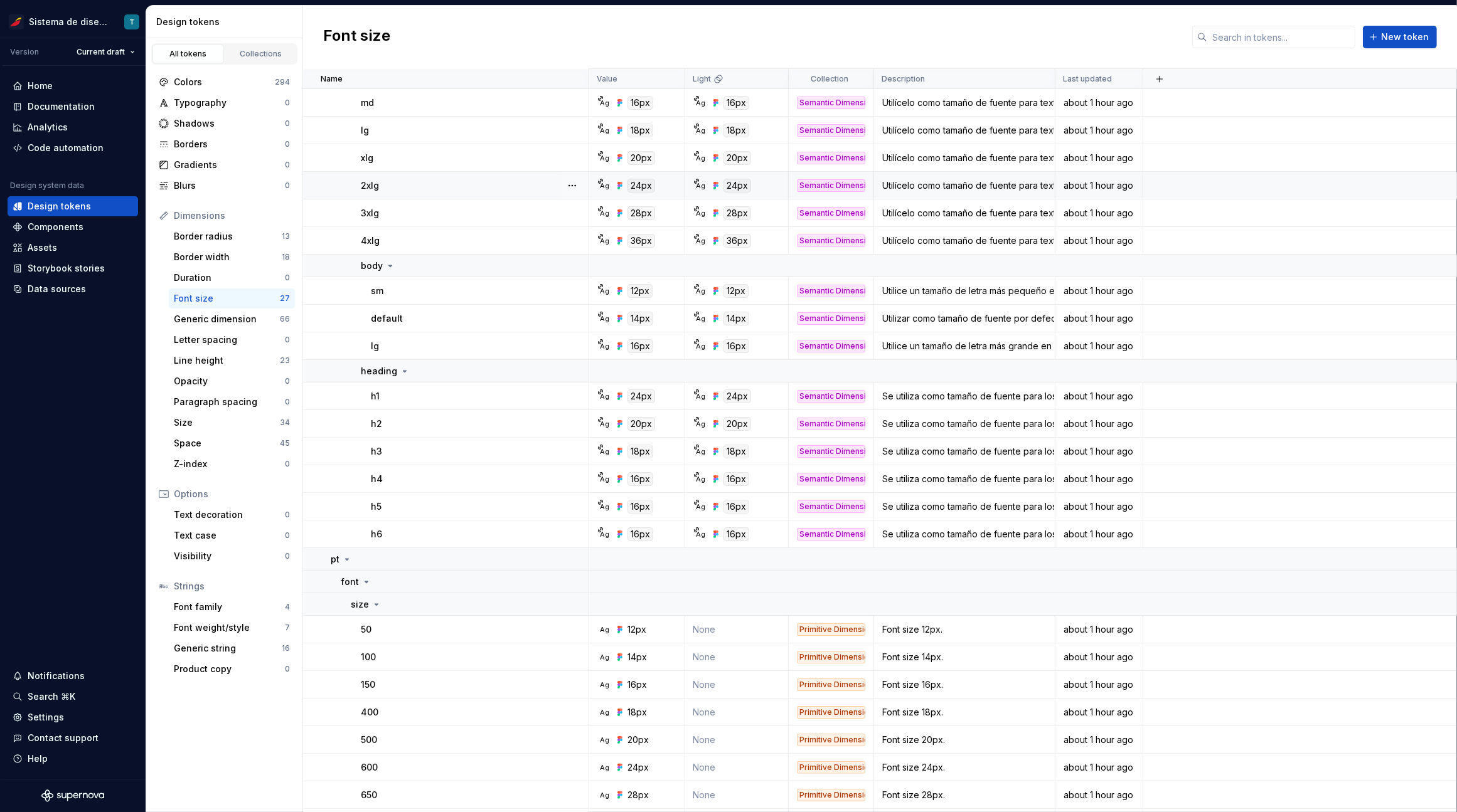
scroll to position [224, 0]
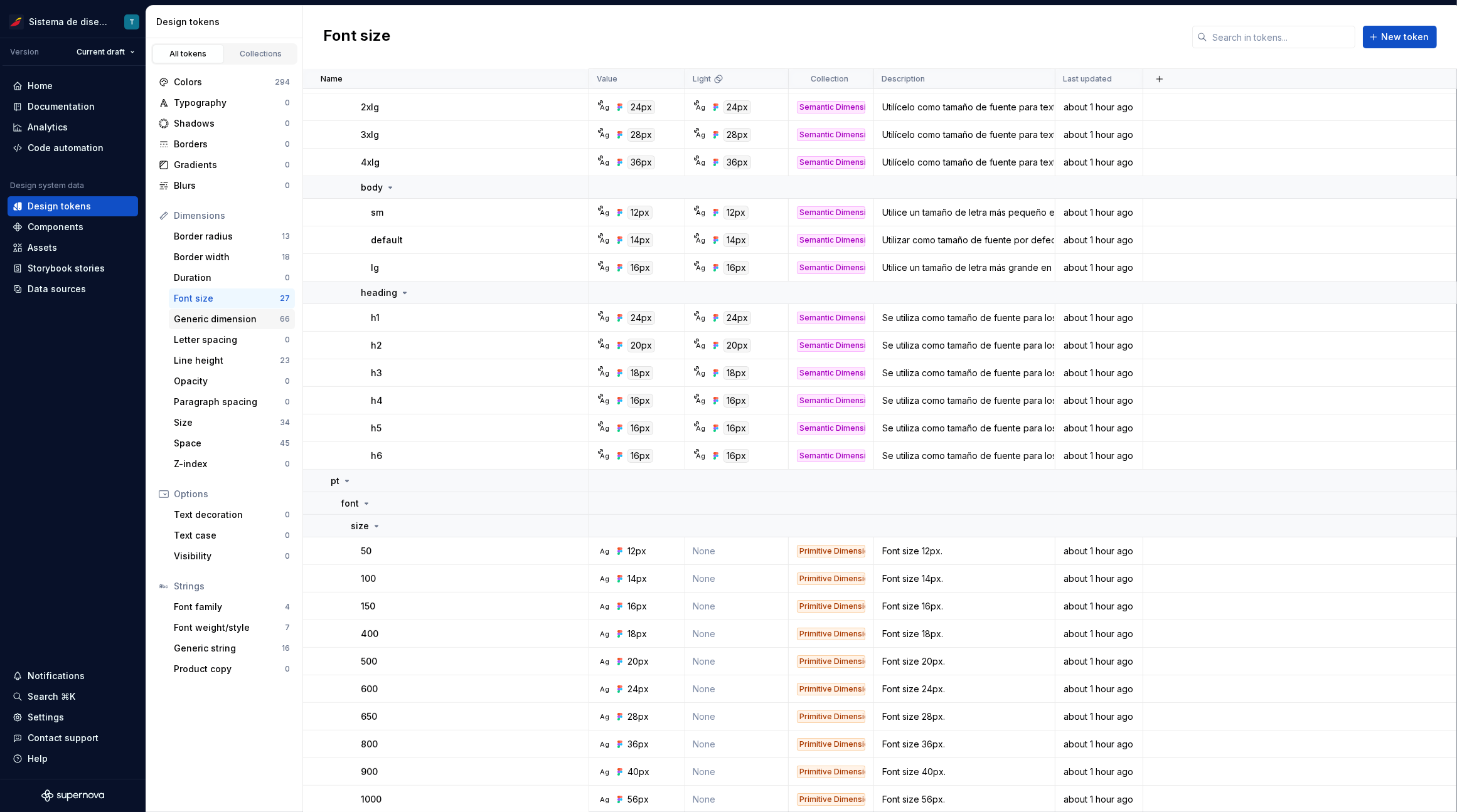
click at [231, 319] on div "Generic dimension" at bounding box center [227, 319] width 106 height 13
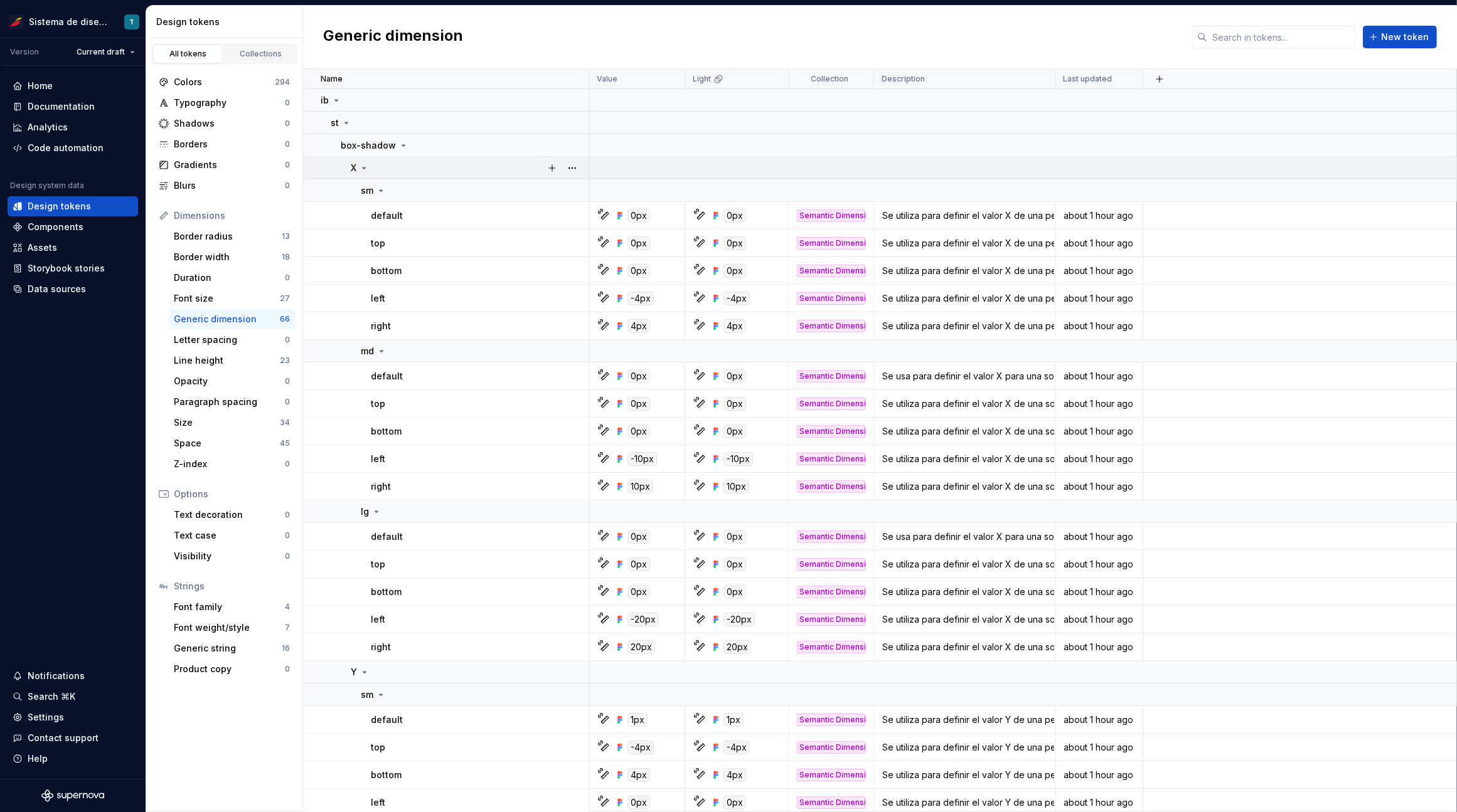
click at [367, 166] on icon at bounding box center [363, 168] width 10 height 10
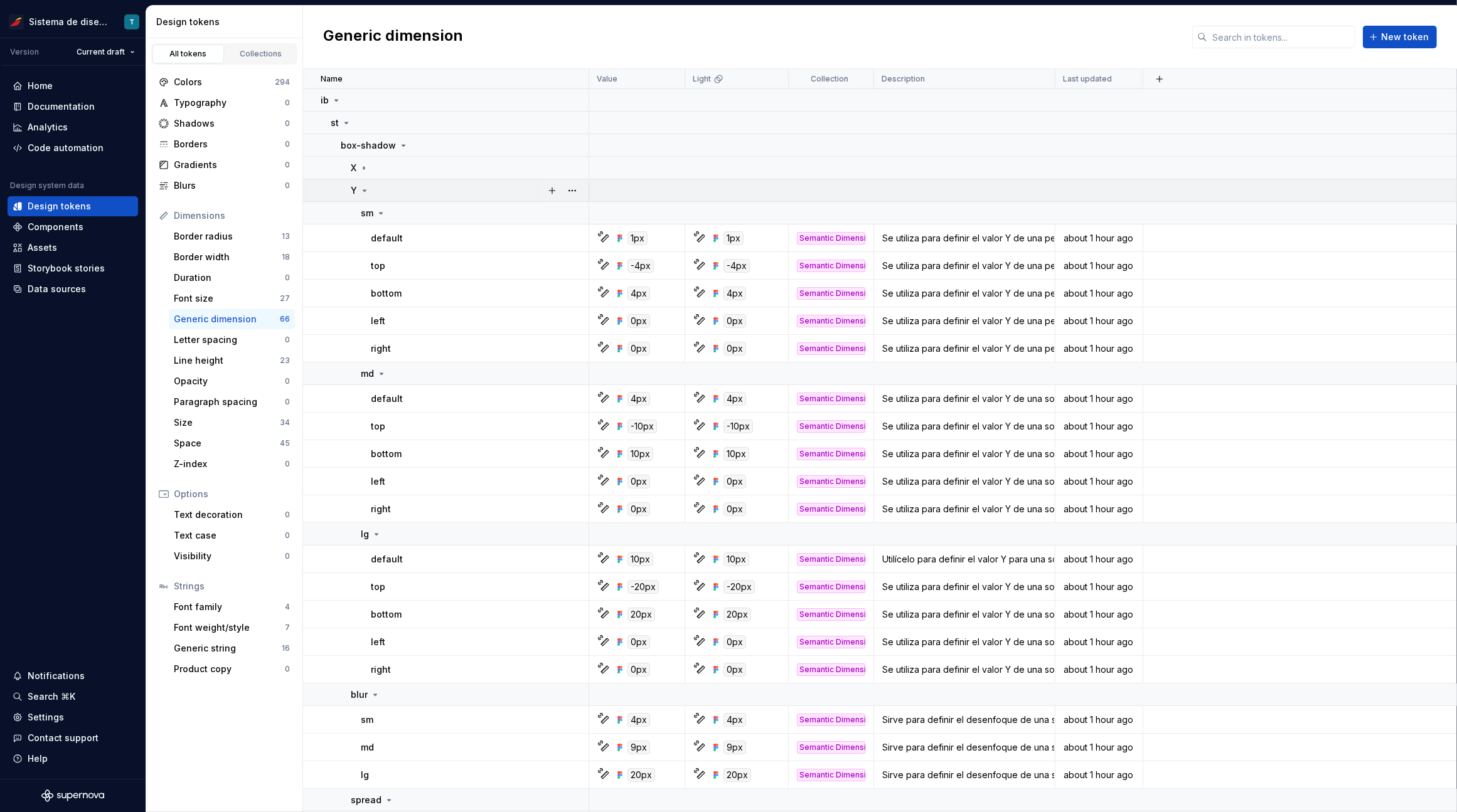
click at [367, 186] on icon at bounding box center [364, 190] width 10 height 10
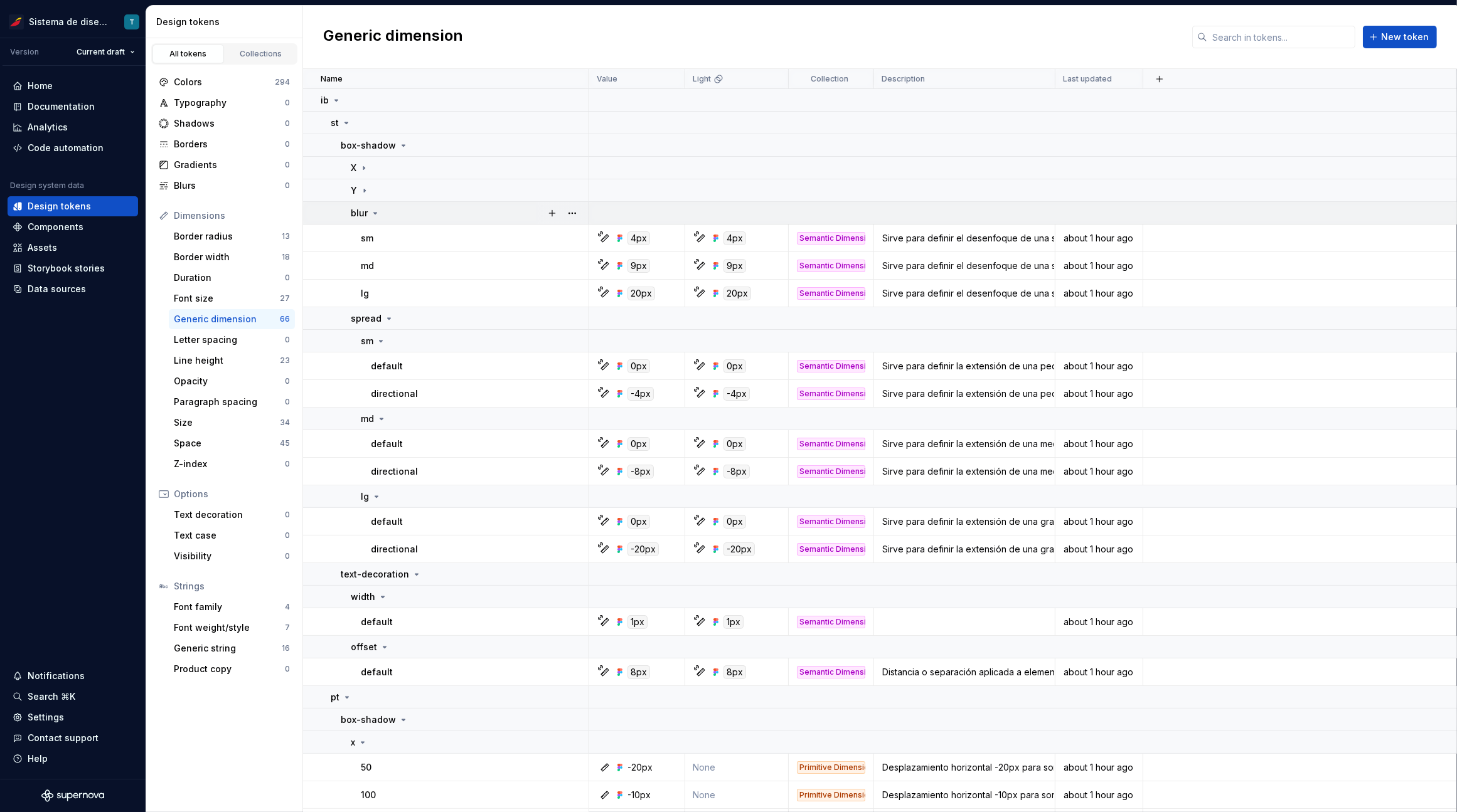
click at [375, 208] on icon at bounding box center [375, 213] width 10 height 10
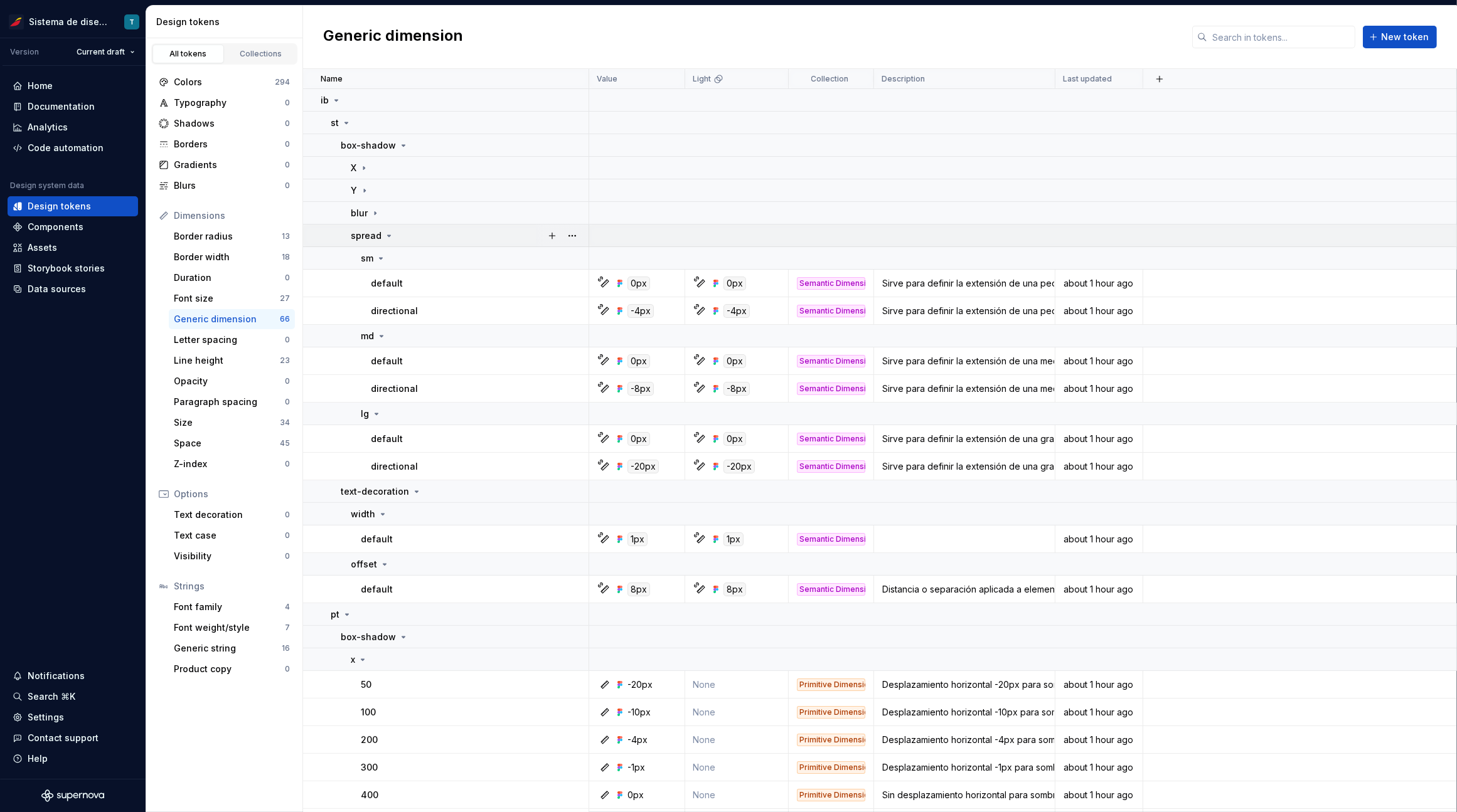
click at [388, 236] on icon at bounding box center [389, 236] width 3 height 1
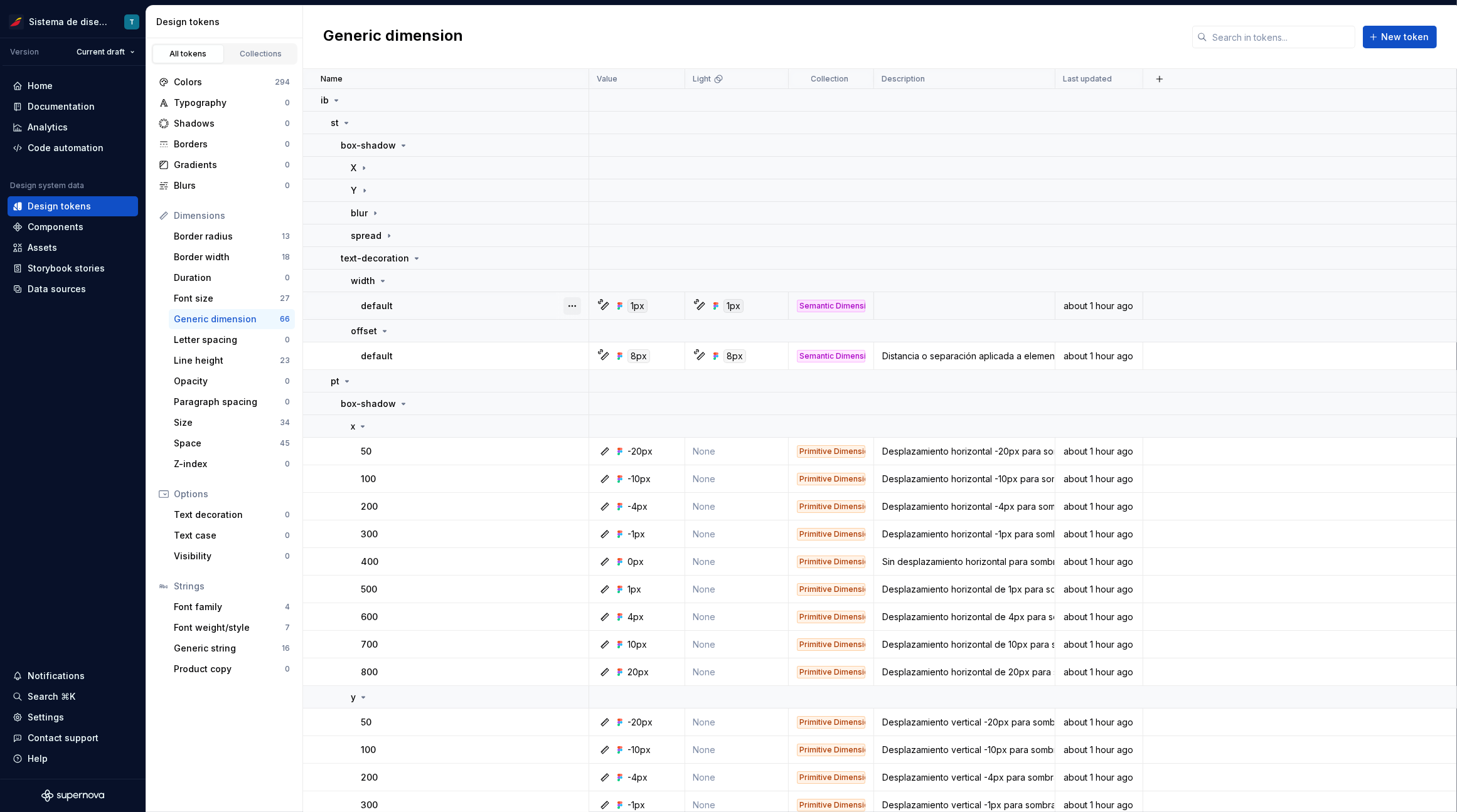
click at [563, 308] on button "button" at bounding box center [572, 306] width 17 height 17
click at [569, 284] on html "Sistema de diseño Iberia T Version Current draft Home Documentation Analytics C…" at bounding box center [728, 406] width 1457 height 812
click at [573, 261] on button "button" at bounding box center [572, 258] width 17 height 17
click at [402, 279] on html "Sistema de diseño Iberia T Version Current draft Home Documentation Analytics C…" at bounding box center [728, 406] width 1457 height 812
click at [385, 279] on icon at bounding box center [382, 280] width 10 height 10
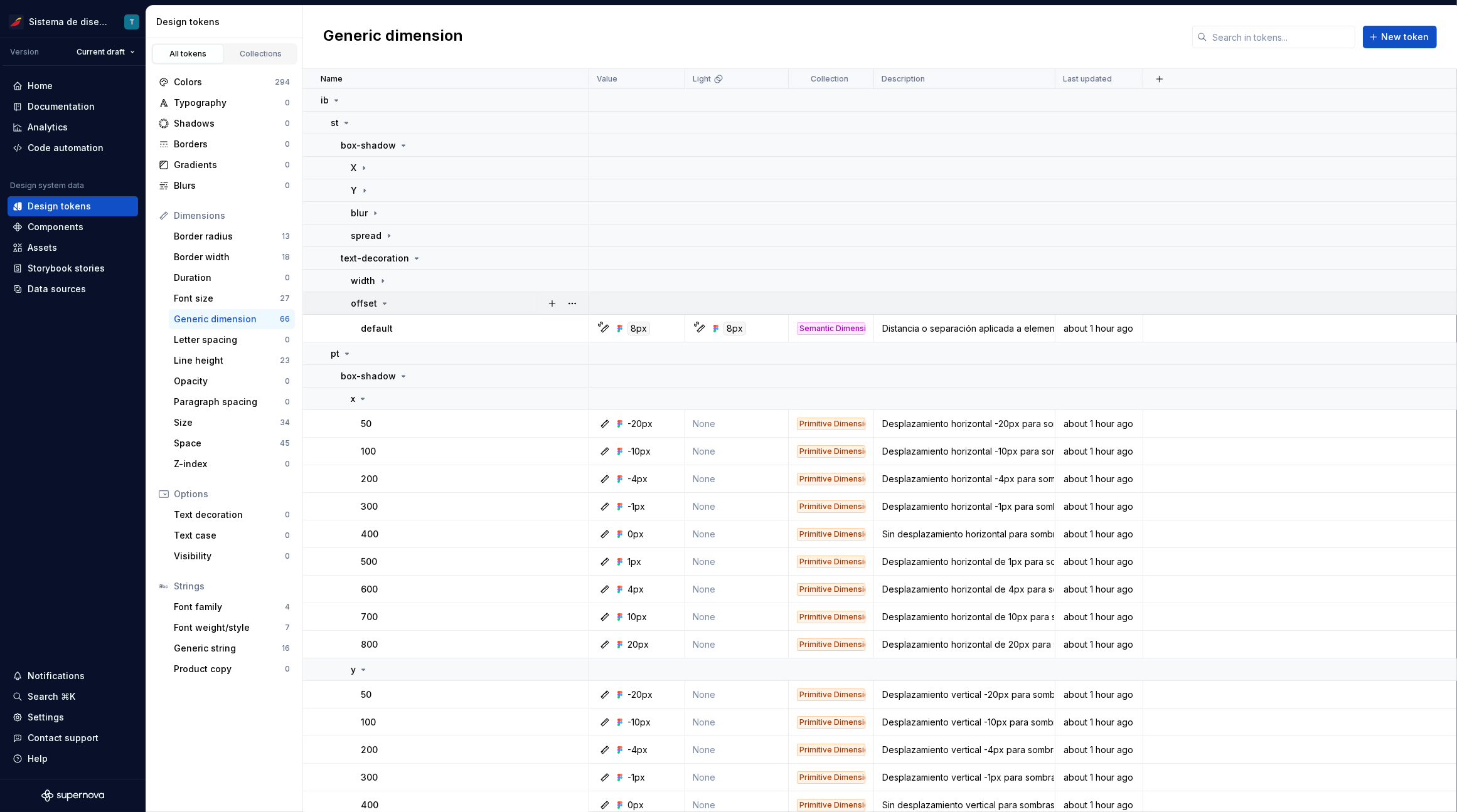
click at [383, 300] on icon at bounding box center [384, 303] width 10 height 10
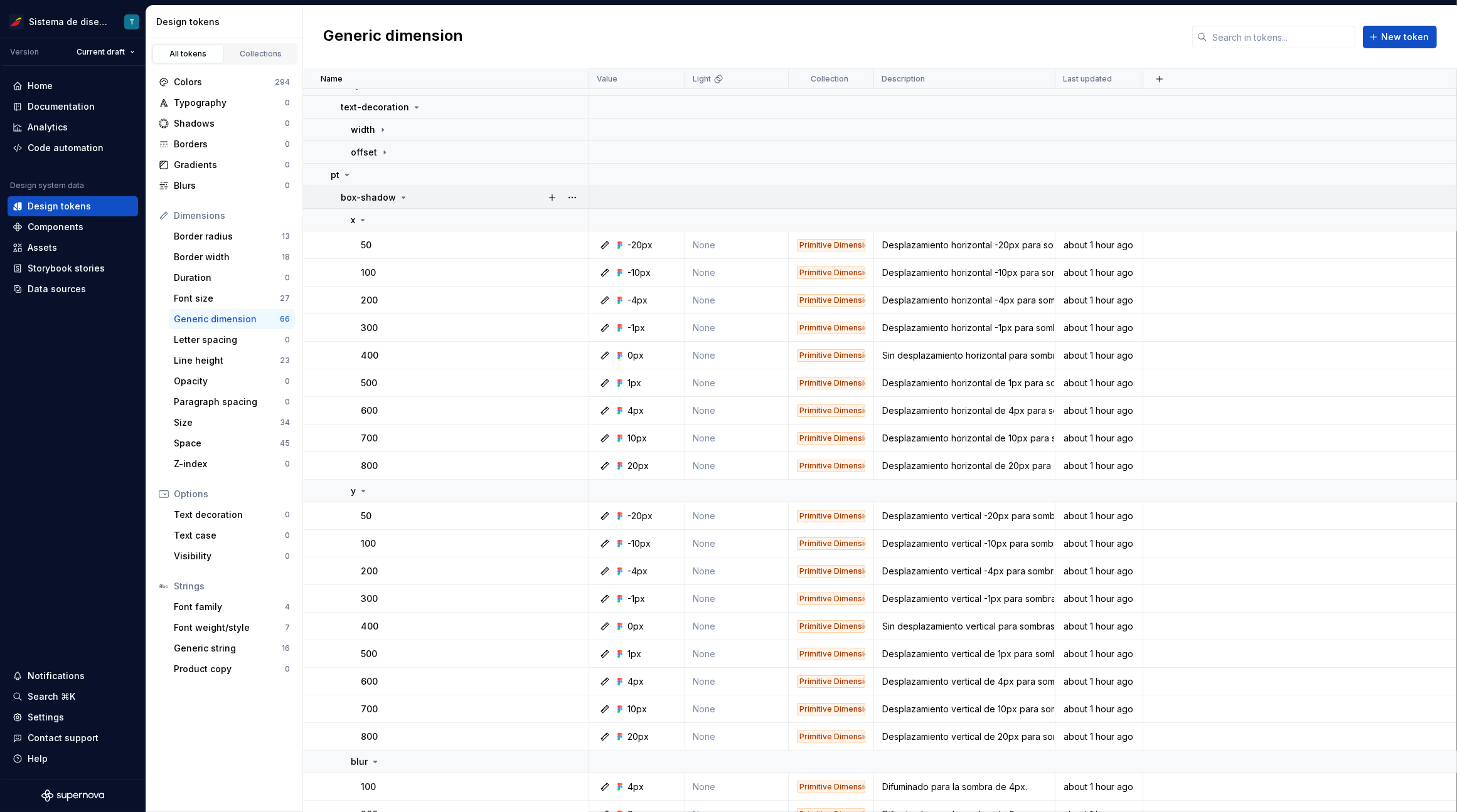
scroll to position [327, 0]
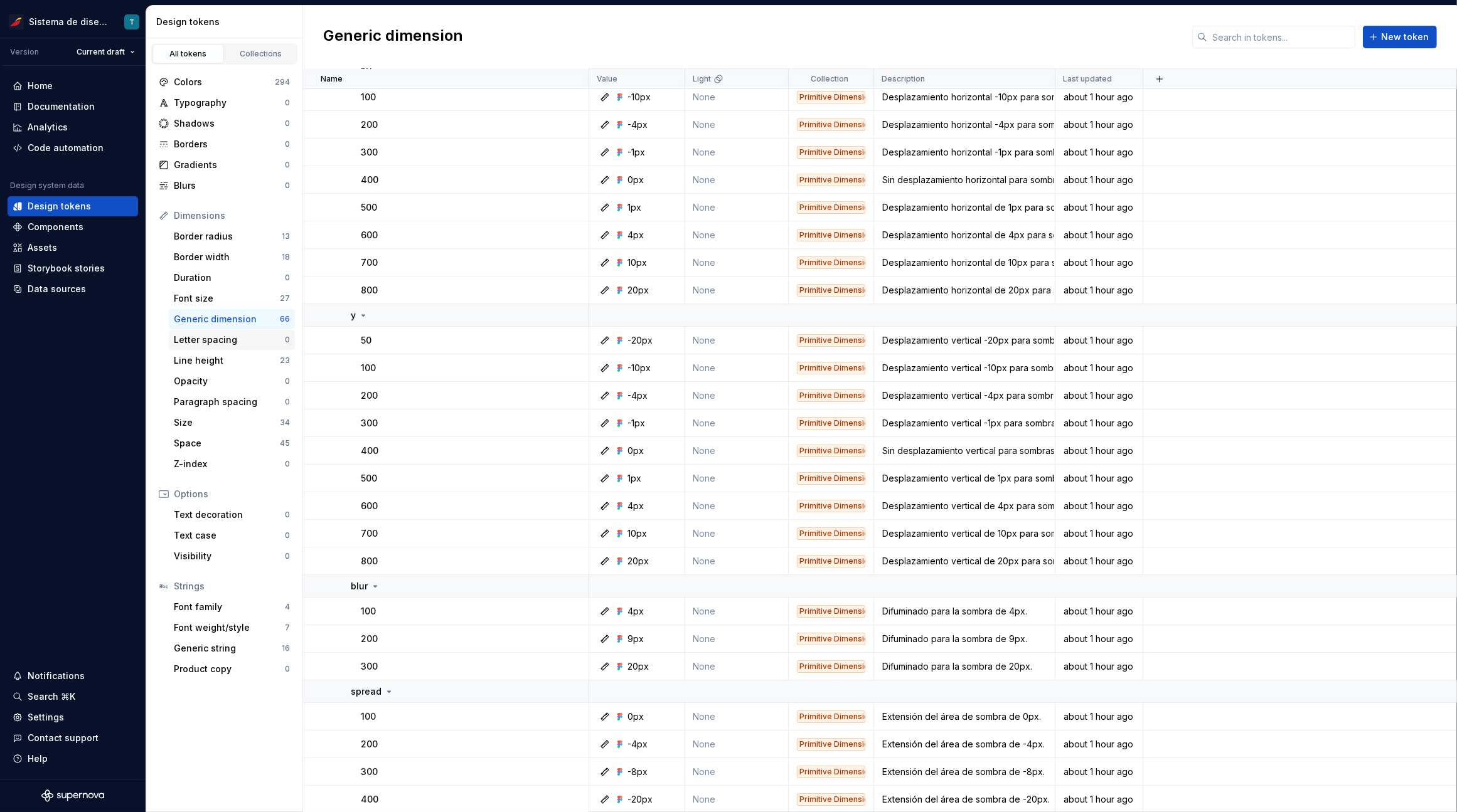
click at [237, 341] on div "Letter spacing" at bounding box center [229, 339] width 111 height 13
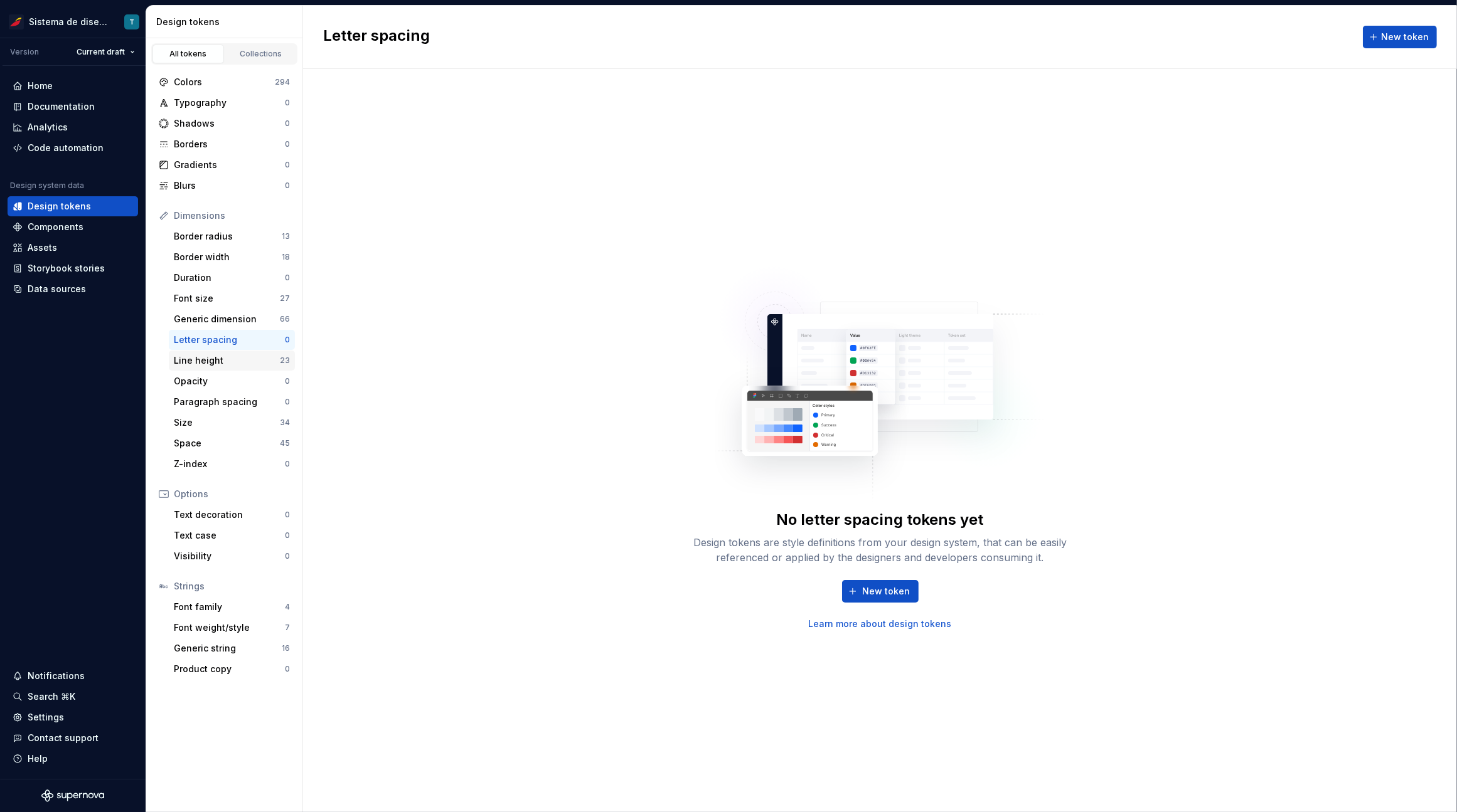
click at [236, 356] on div "Line height" at bounding box center [227, 360] width 106 height 13
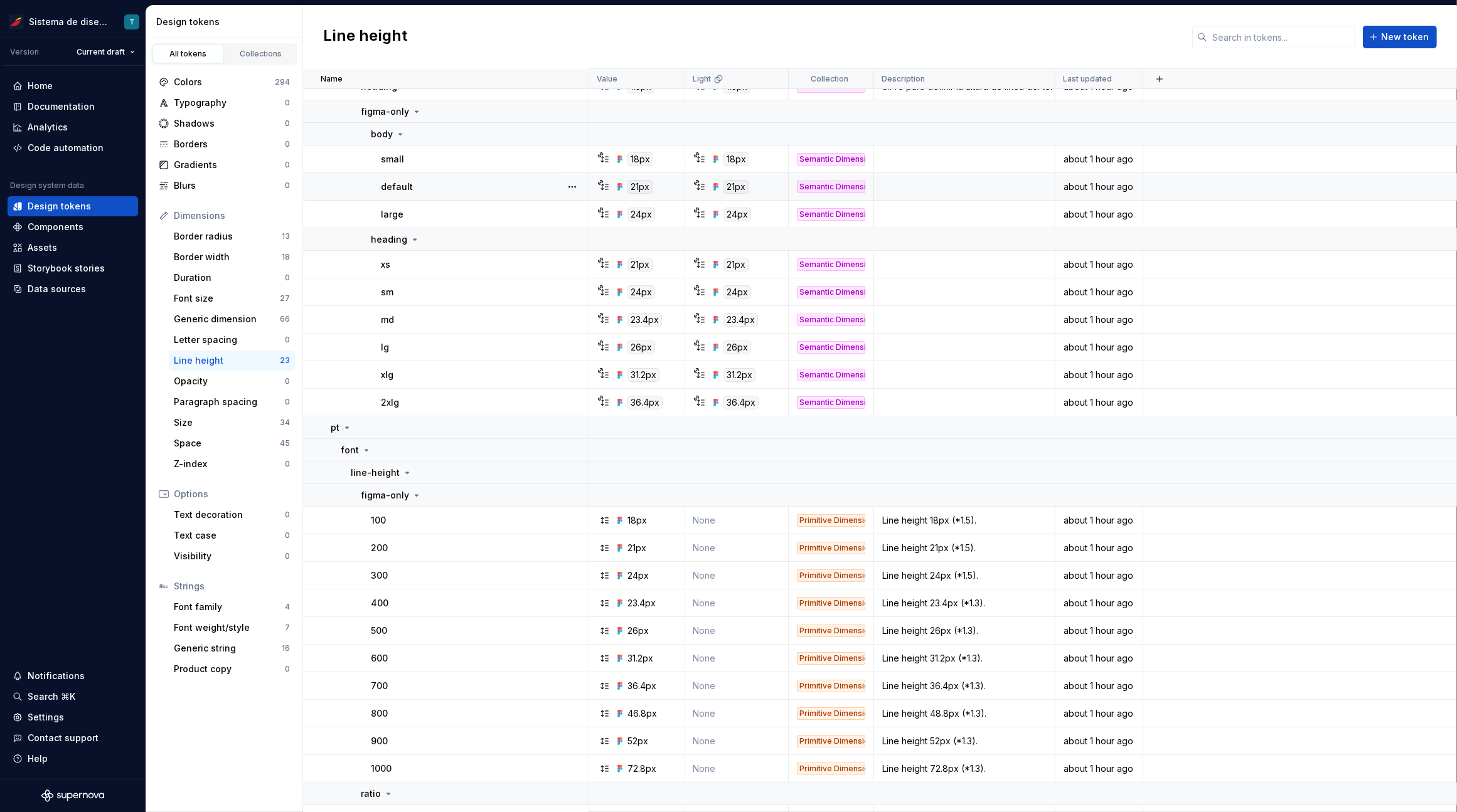
scroll to position [181, 0]
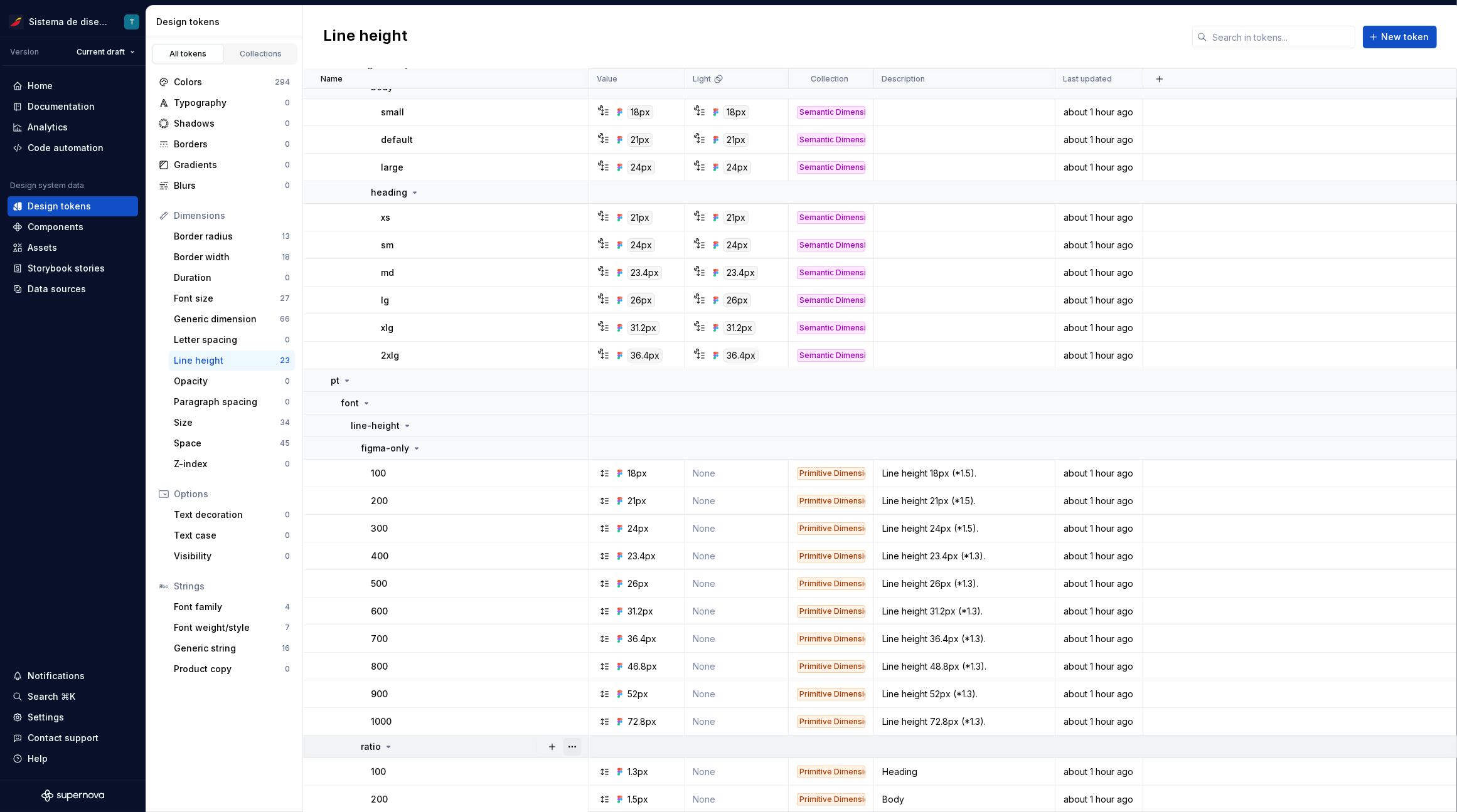
click at [568, 745] on button "button" at bounding box center [572, 746] width 17 height 17
click at [572, 776] on html "Sistema de diseño Iberia T Version Current draft Home Documentation Analytics C…" at bounding box center [728, 406] width 1457 height 812
click at [575, 768] on button "button" at bounding box center [572, 772] width 17 height 17
click at [574, 770] on button "button" at bounding box center [572, 772] width 17 height 17
click at [575, 796] on button "button" at bounding box center [572, 799] width 17 height 17
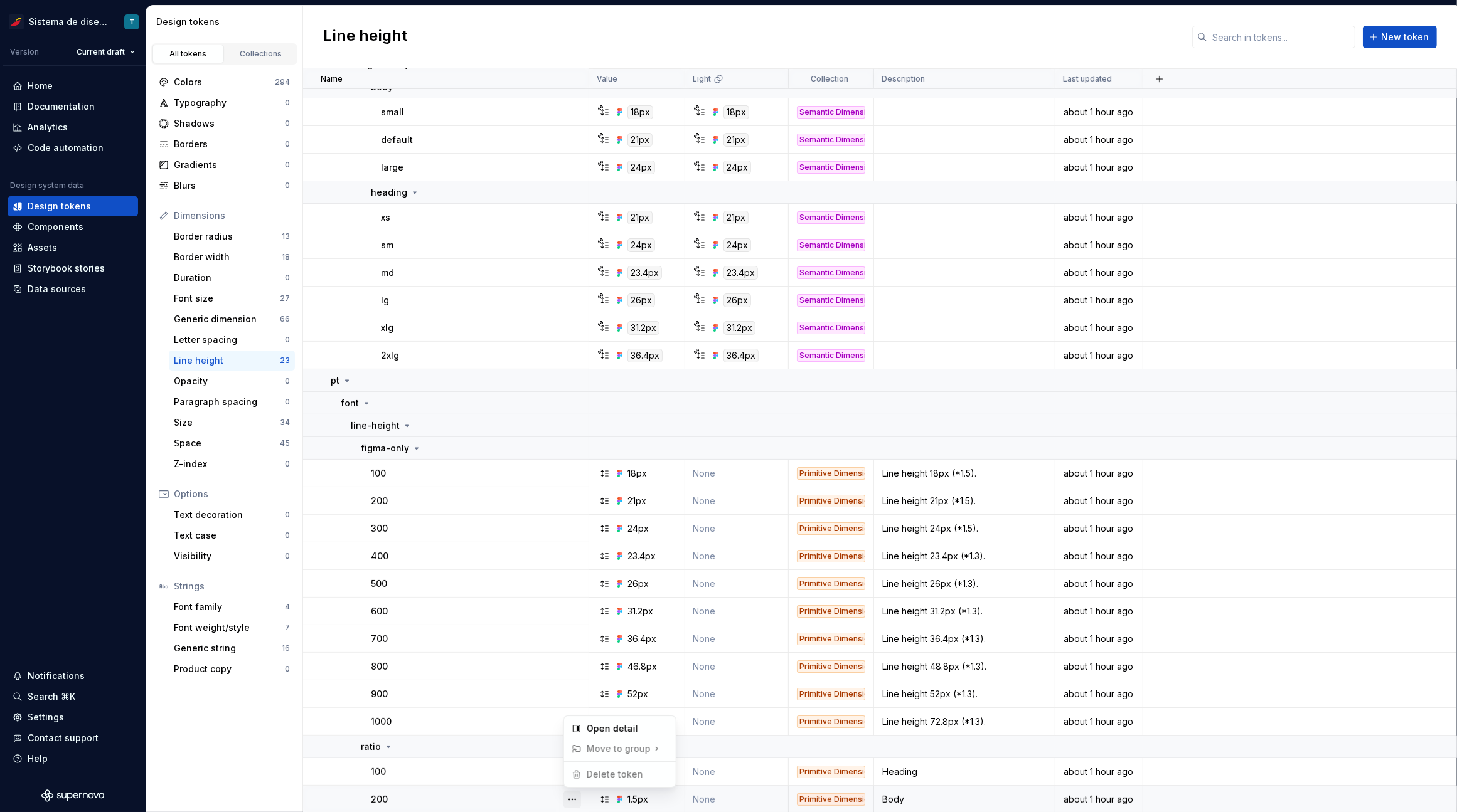
click at [575, 796] on button "button" at bounding box center [572, 799] width 17 height 17
click at [575, 748] on button "button" at bounding box center [572, 746] width 17 height 17
click at [566, 381] on button "button" at bounding box center [572, 380] width 17 height 17
click at [431, 438] on html "Sistema de diseño Iberia T Version Current draft Home Documentation Analytics C…" at bounding box center [728, 406] width 1457 height 812
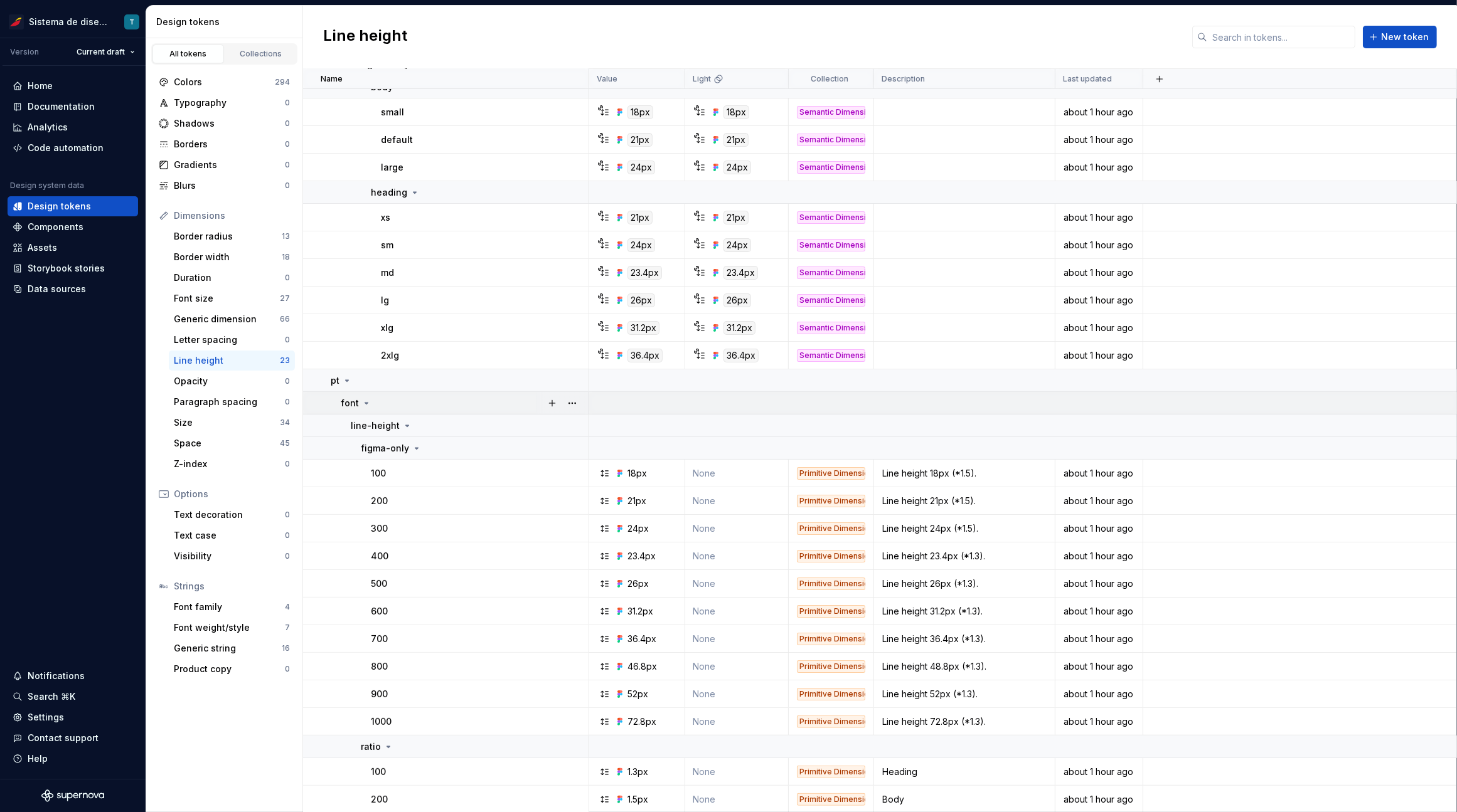
click at [584, 400] on div at bounding box center [562, 402] width 52 height 22
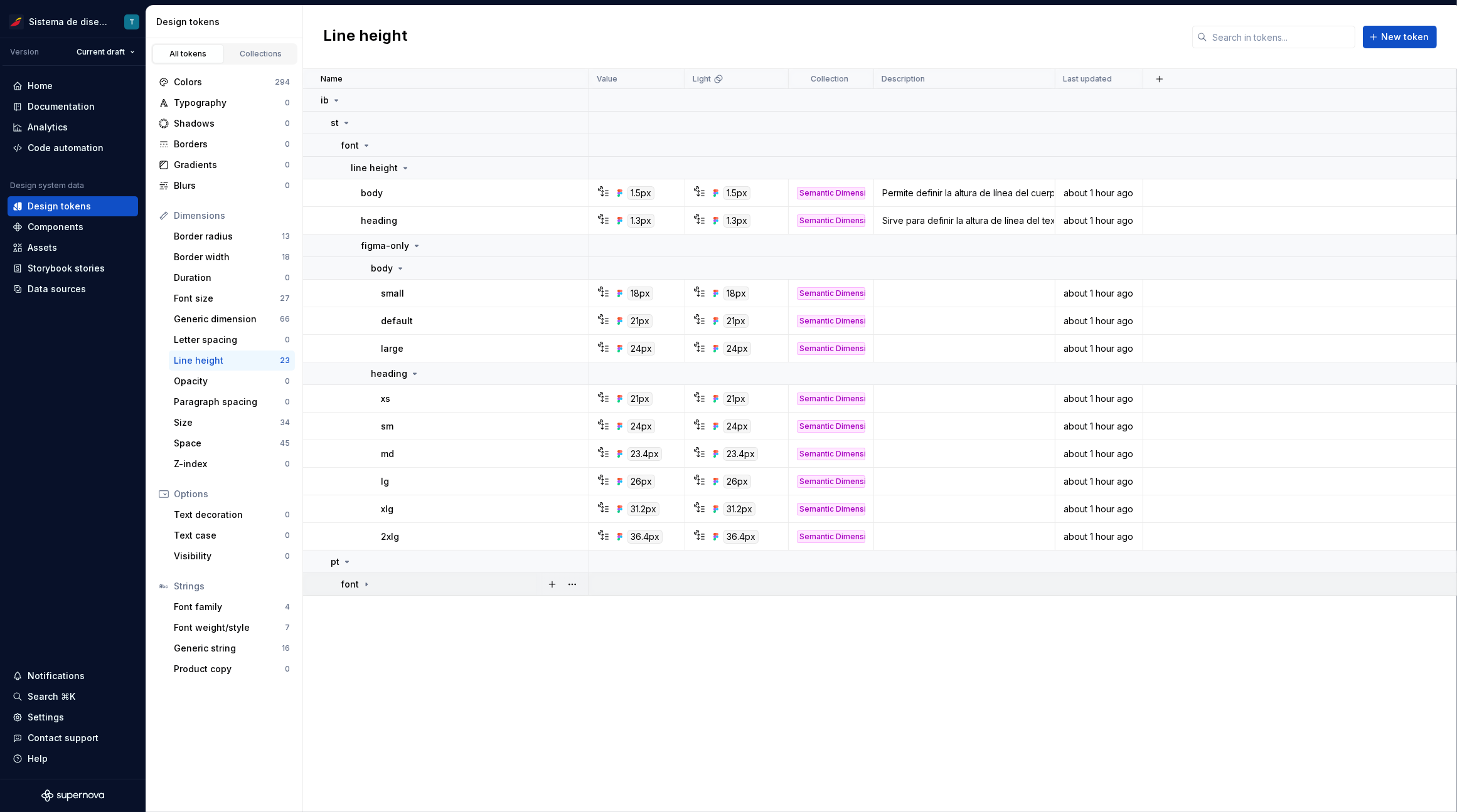
scroll to position [0, 0]
click at [235, 413] on div "Size 34" at bounding box center [231, 422] width 126 height 20
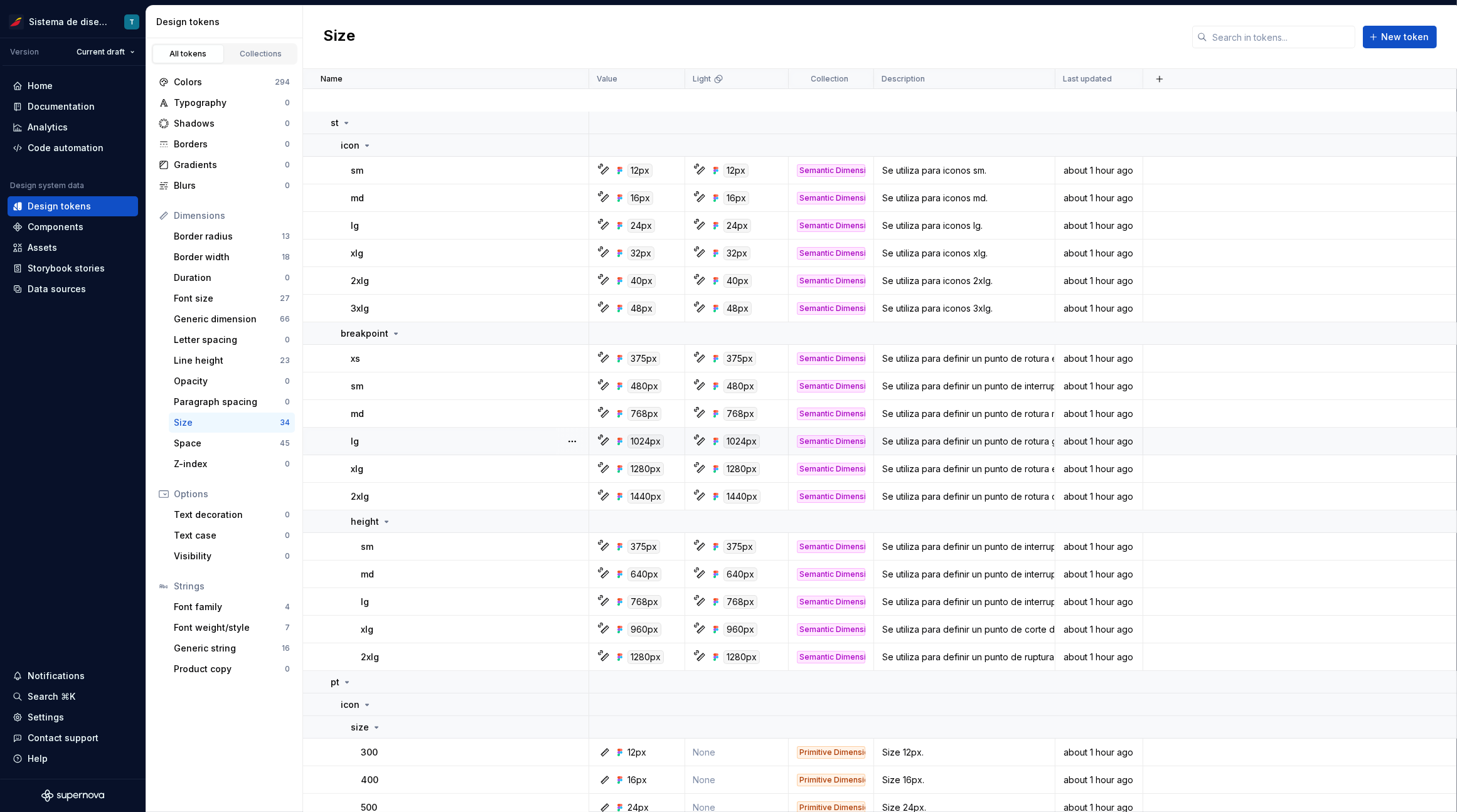
scroll to position [417, 0]
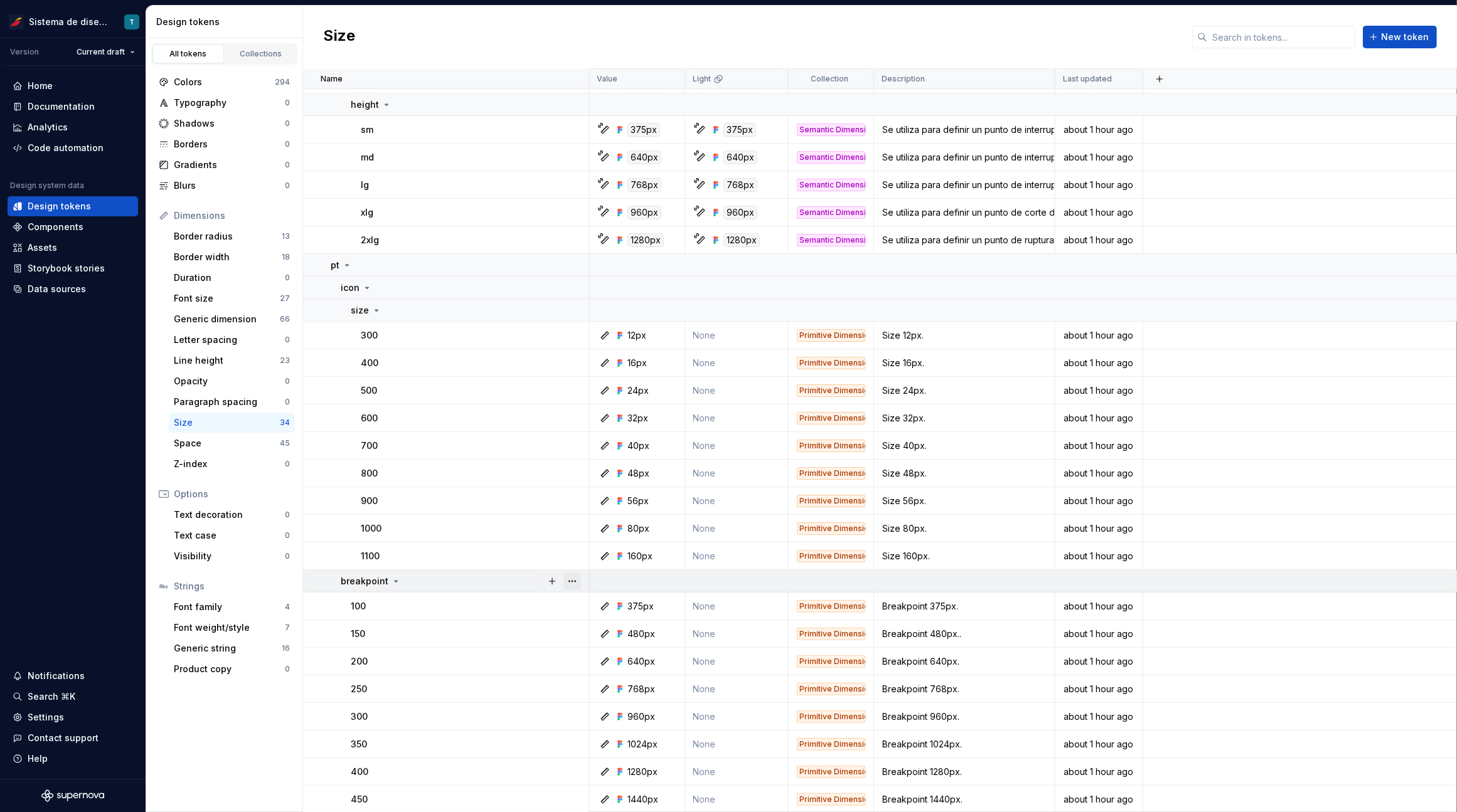
click at [566, 579] on button "button" at bounding box center [572, 581] width 17 height 17
click at [571, 547] on html "Sistema de diseño Iberia T Version Current draft Home Documentation Analytics C…" at bounding box center [728, 406] width 1457 height 812
click at [574, 556] on button "button" at bounding box center [572, 556] width 17 height 17
click at [574, 544] on html "Sistema de diseño Iberia T Version Current draft Home Documentation Analytics C…" at bounding box center [728, 406] width 1457 height 812
click at [575, 529] on button "button" at bounding box center [572, 528] width 17 height 17
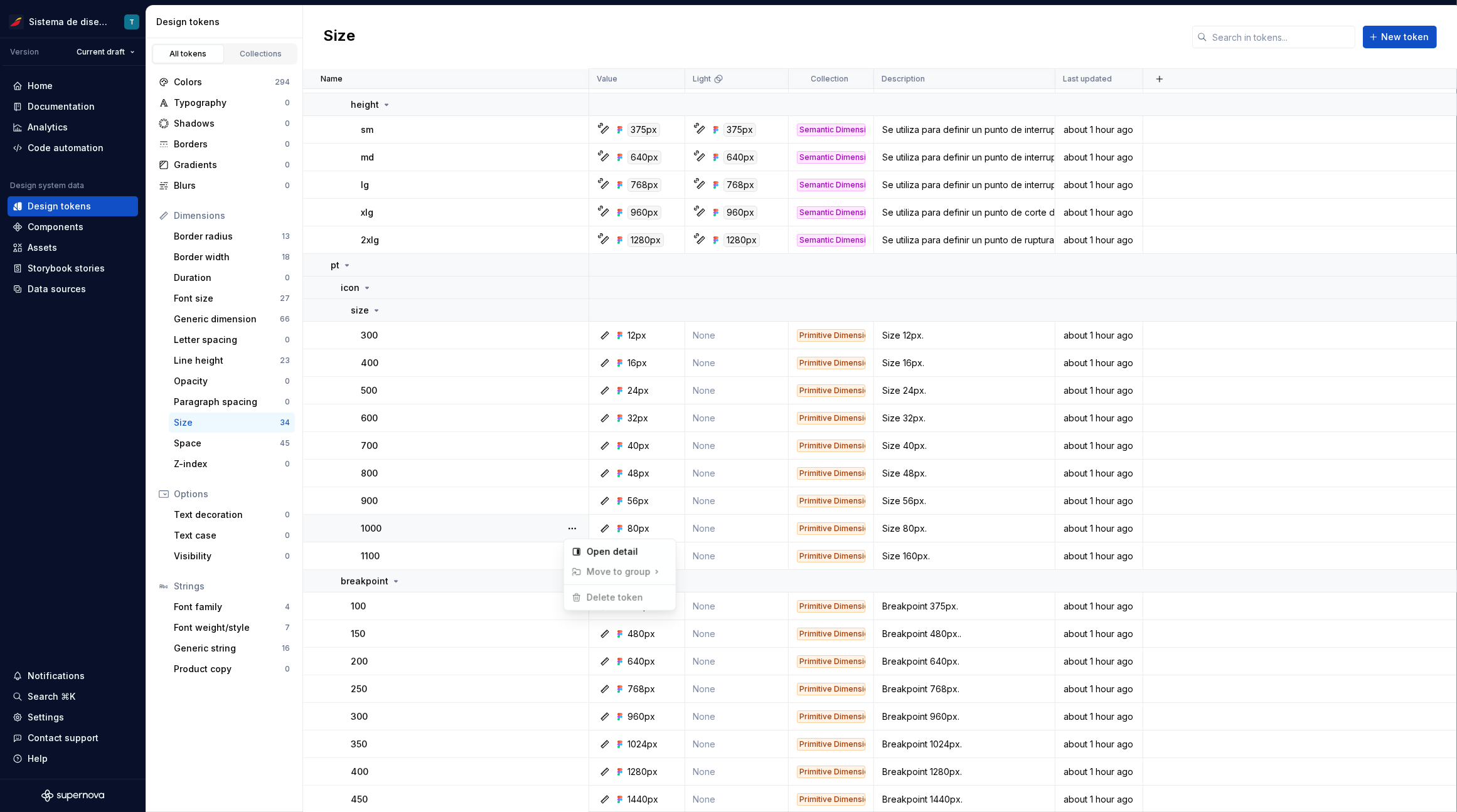
click at [575, 499] on html "Sistema de diseño Iberia T Version Current draft Home Documentation Analytics C…" at bounding box center [728, 406] width 1457 height 812
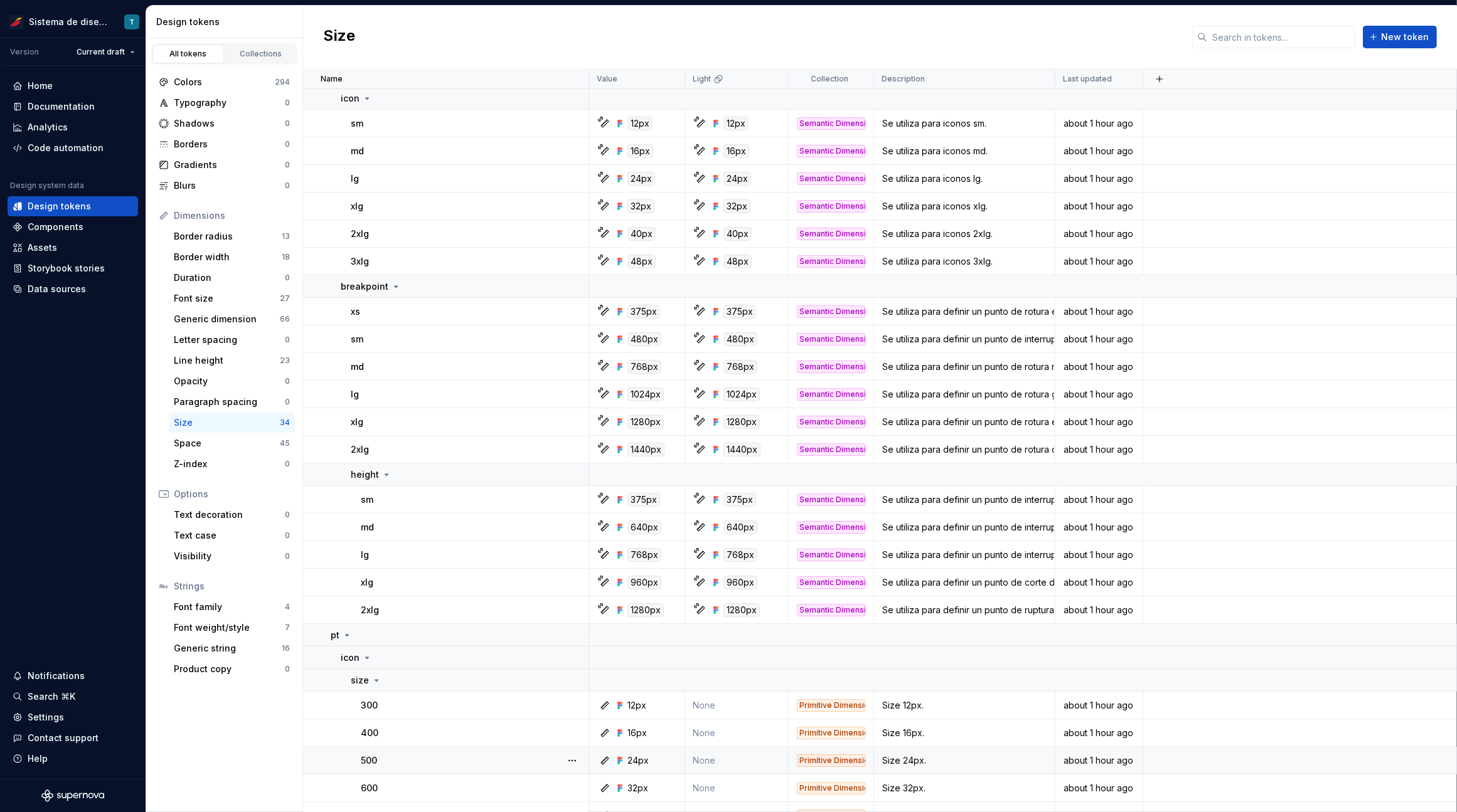
scroll to position [0, 0]
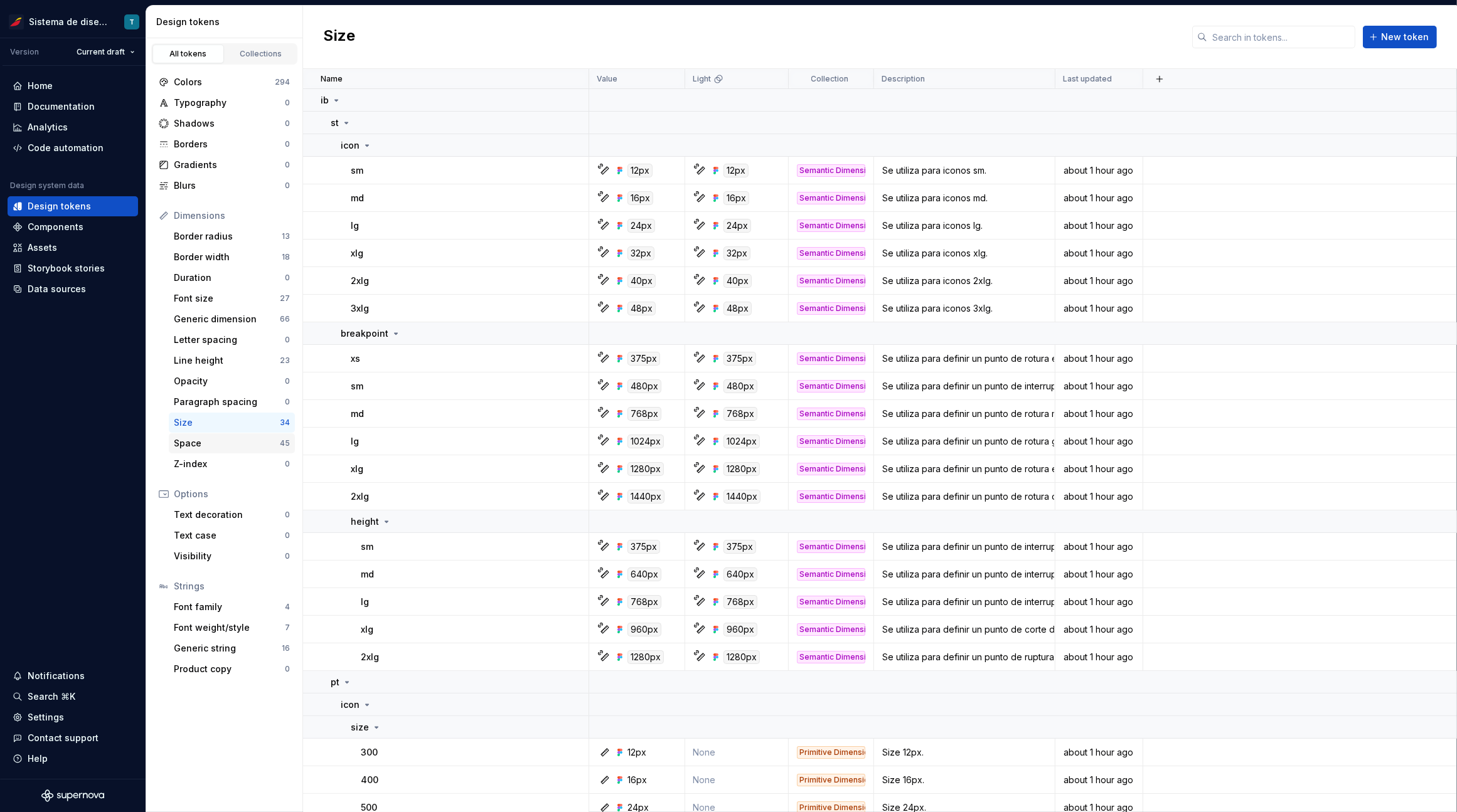
click at [229, 443] on div "Space" at bounding box center [227, 443] width 106 height 13
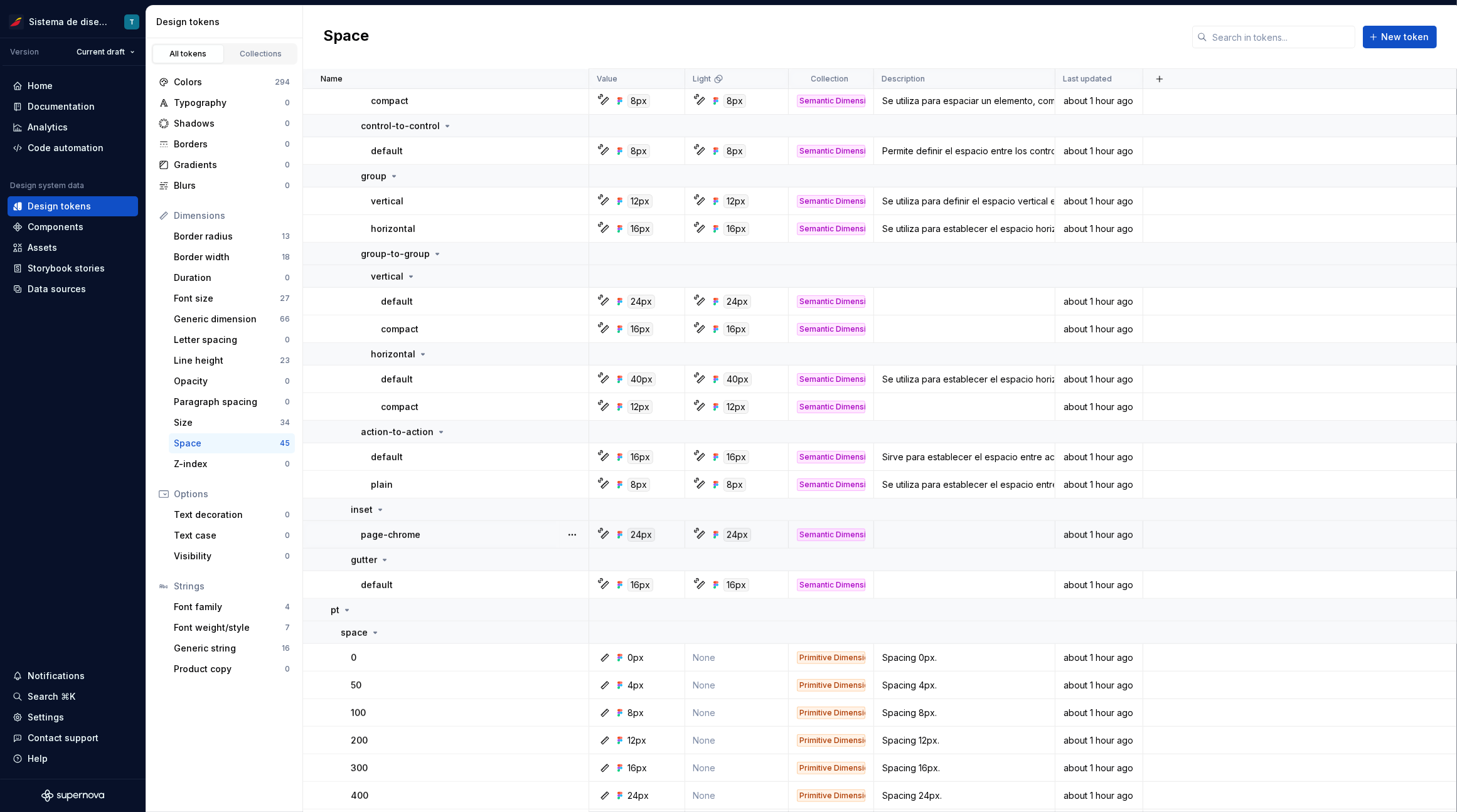
scroll to position [969, 0]
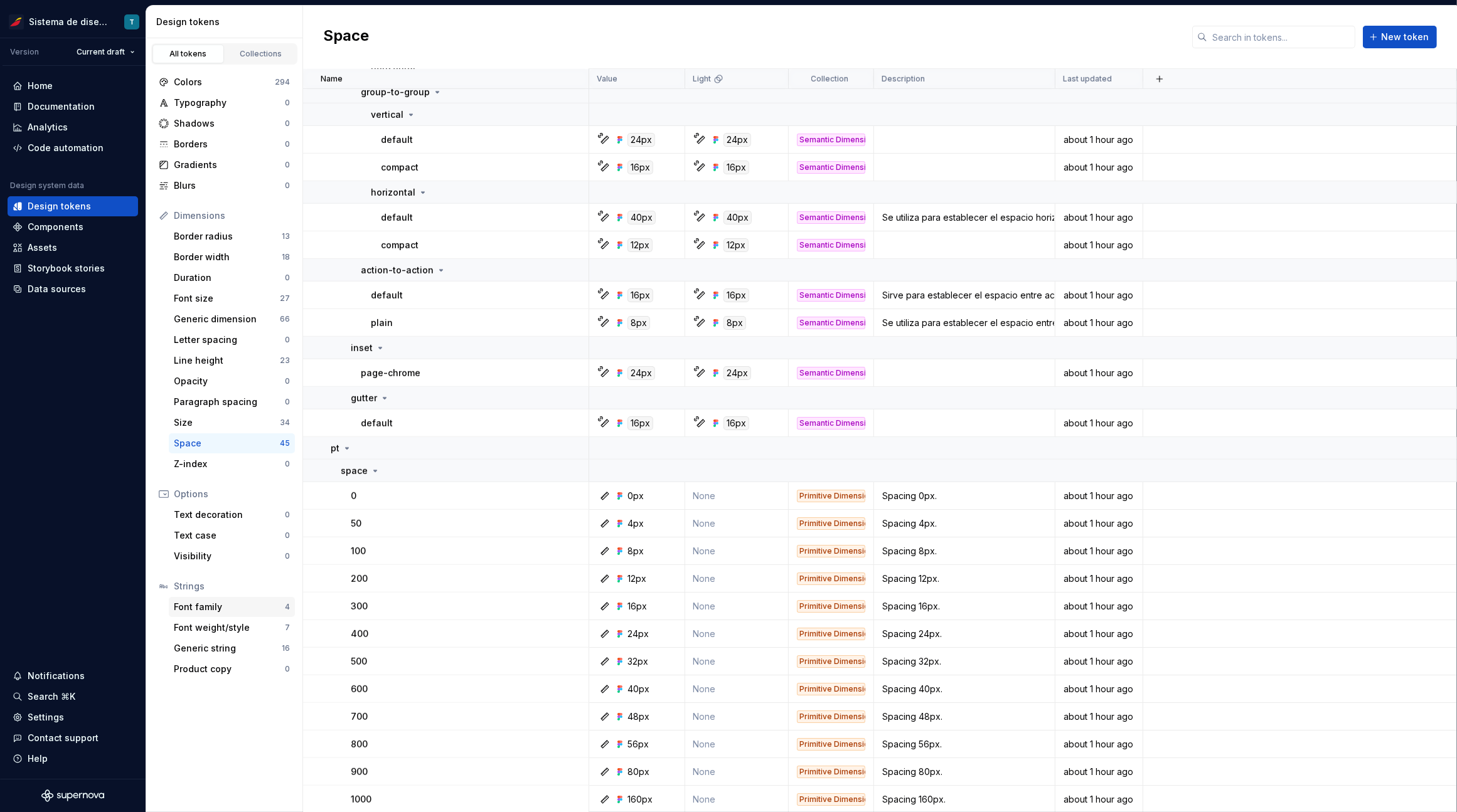
click at [239, 605] on div "Font family" at bounding box center [229, 607] width 111 height 13
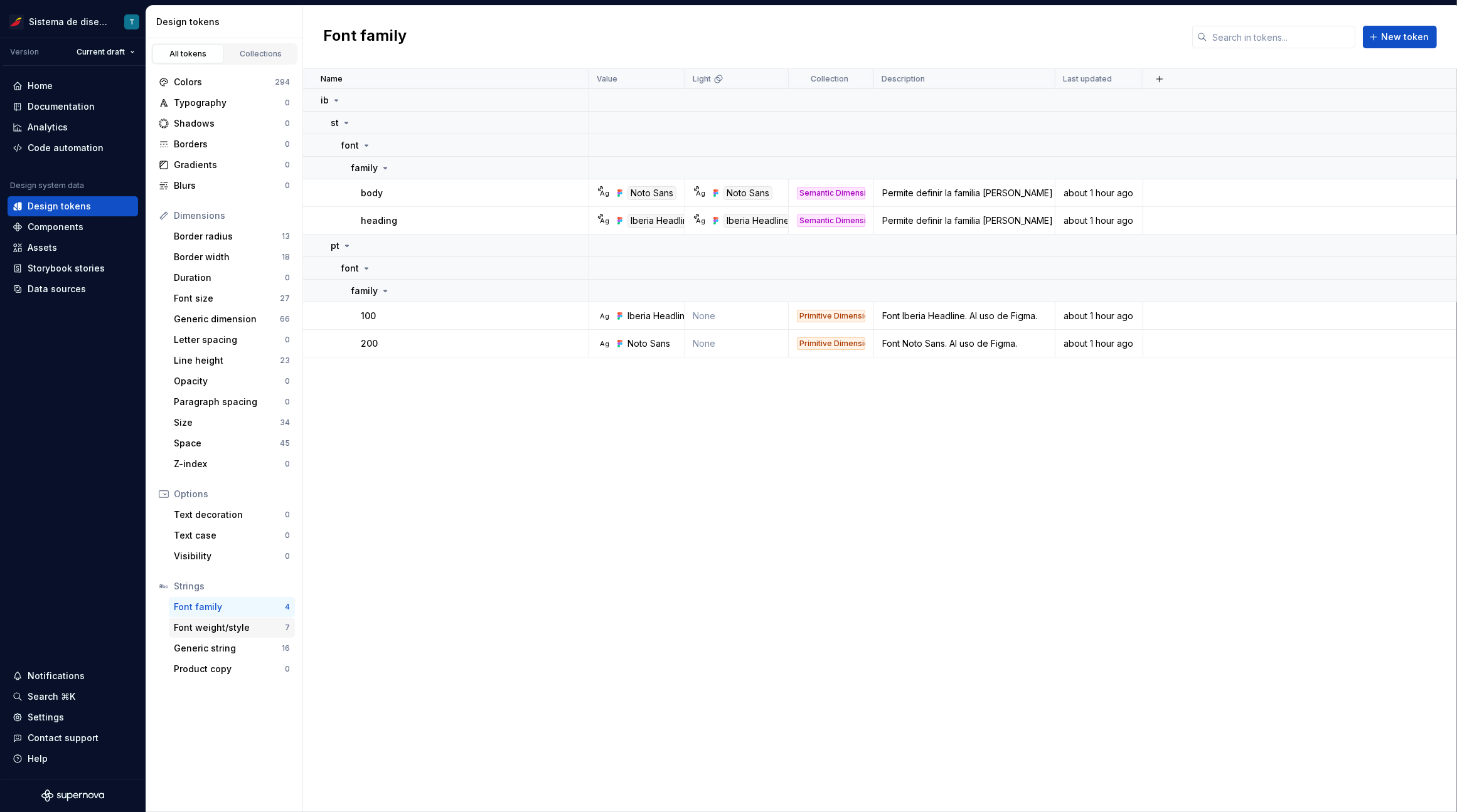
click at [236, 628] on div "Font weight/style" at bounding box center [229, 627] width 111 height 13
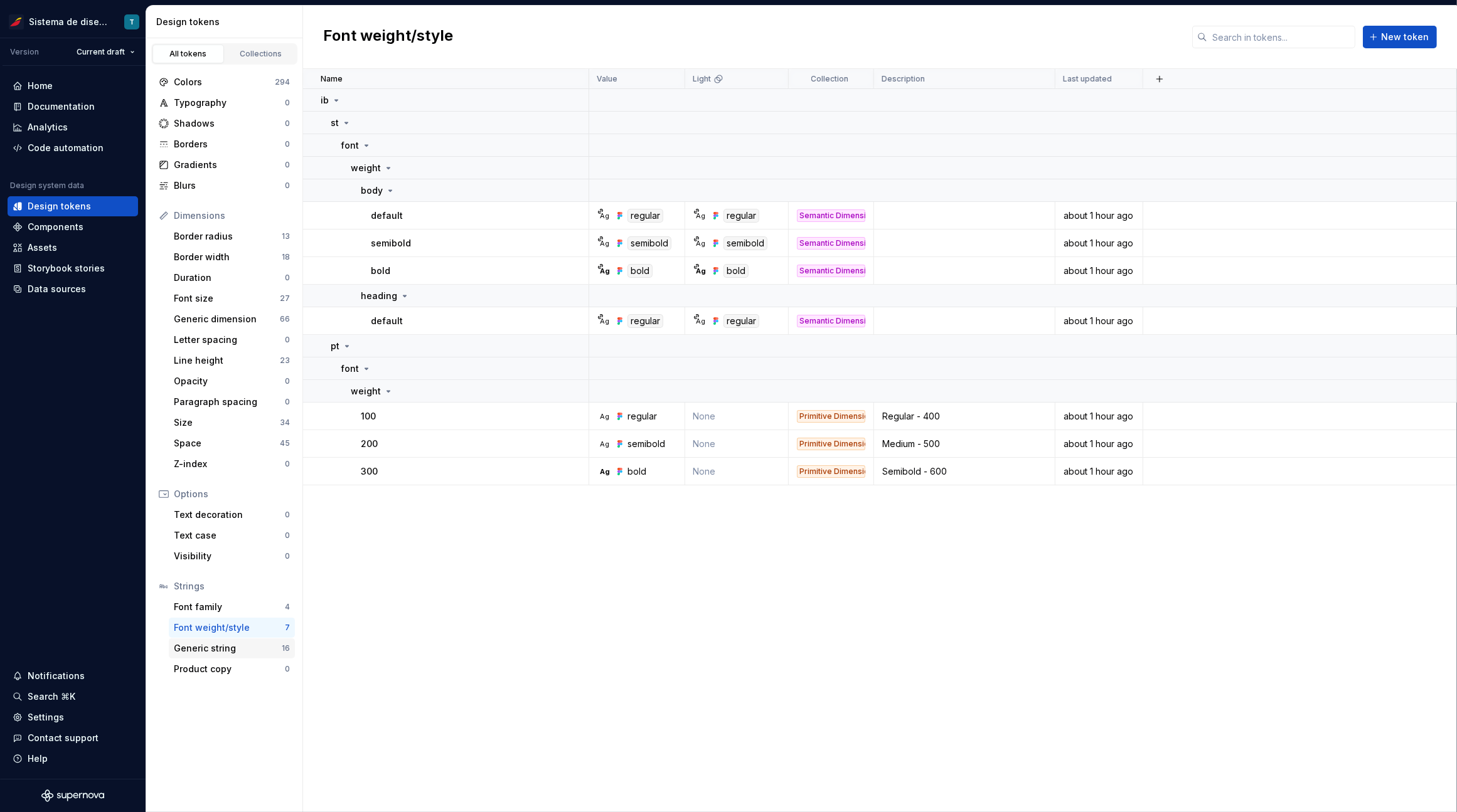
click at [238, 648] on div "Generic string" at bounding box center [227, 648] width 108 height 13
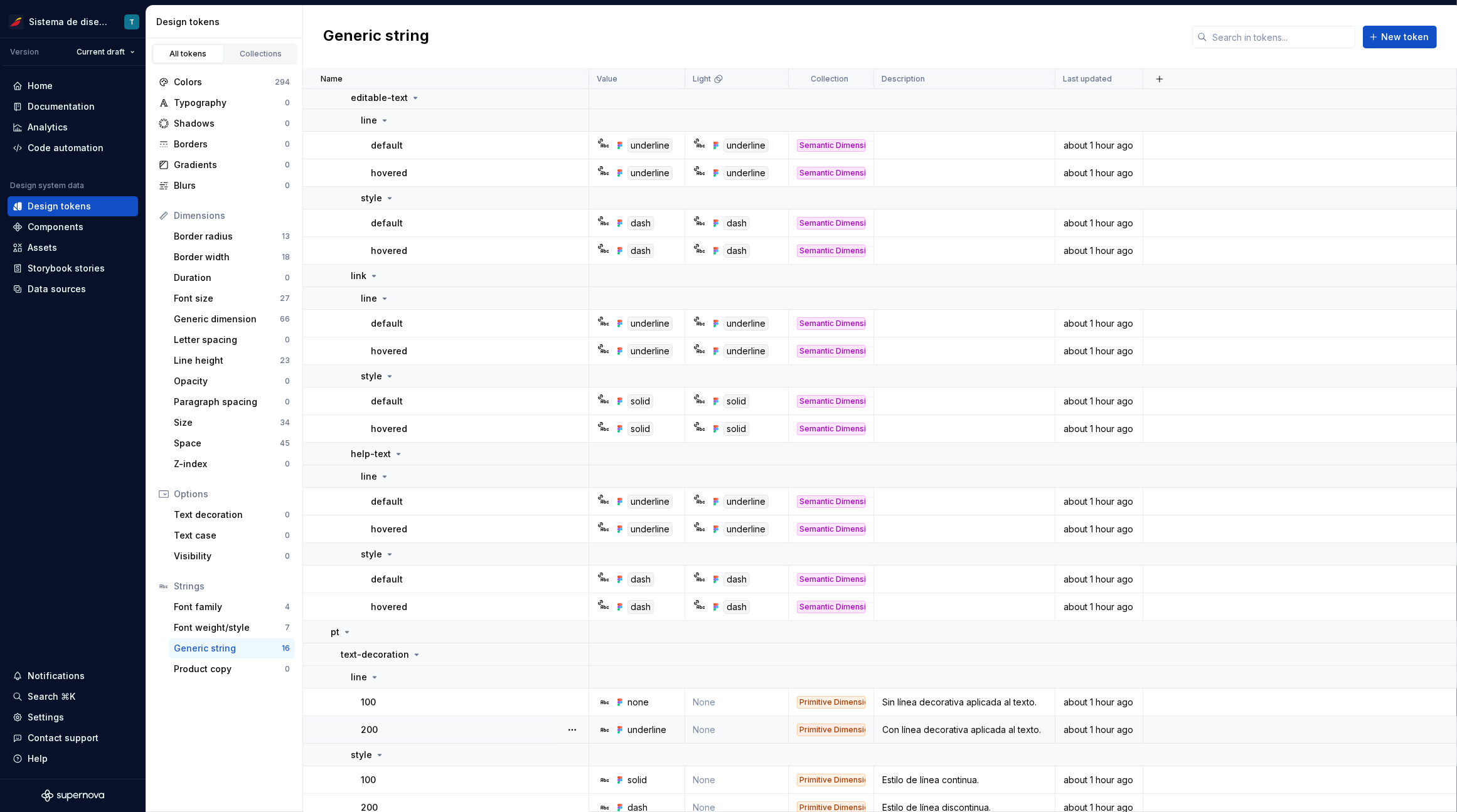
scroll to position [78, 0]
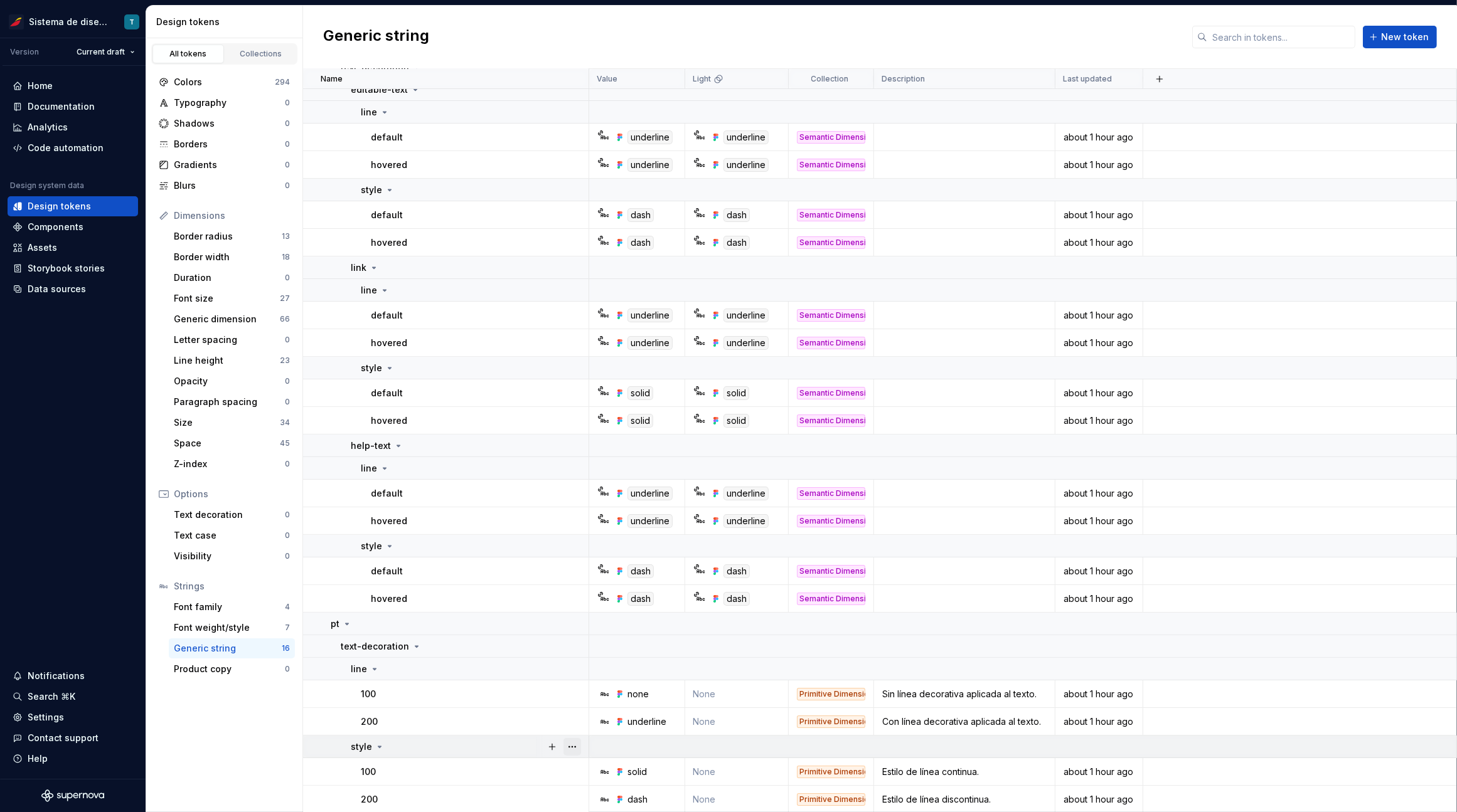
click at [568, 744] on button "button" at bounding box center [572, 746] width 17 height 17
click at [577, 772] on html "Sistema de diseño Iberia T Version Current draft Home Documentation Analytics C…" at bounding box center [728, 406] width 1457 height 812
click at [579, 782] on div at bounding box center [572, 772] width 32 height 27
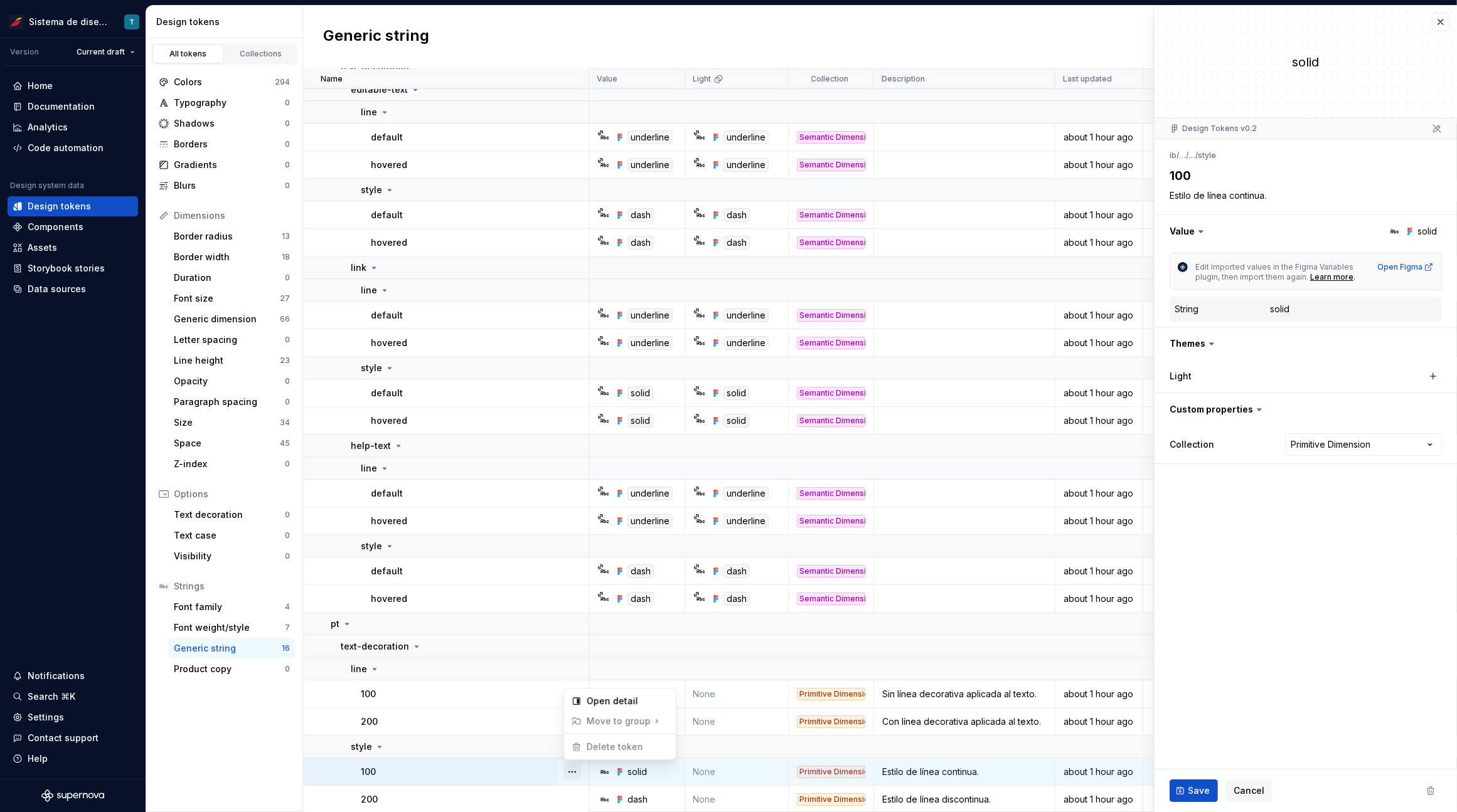
click at [576, 770] on button "button" at bounding box center [572, 772] width 17 height 17
click at [1239, 795] on html "Sistema de diseño Iberia T Version Current draft Home Documentation Analytics C…" at bounding box center [728, 406] width 1457 height 812
click at [1242, 789] on span "Cancel" at bounding box center [1249, 790] width 31 height 13
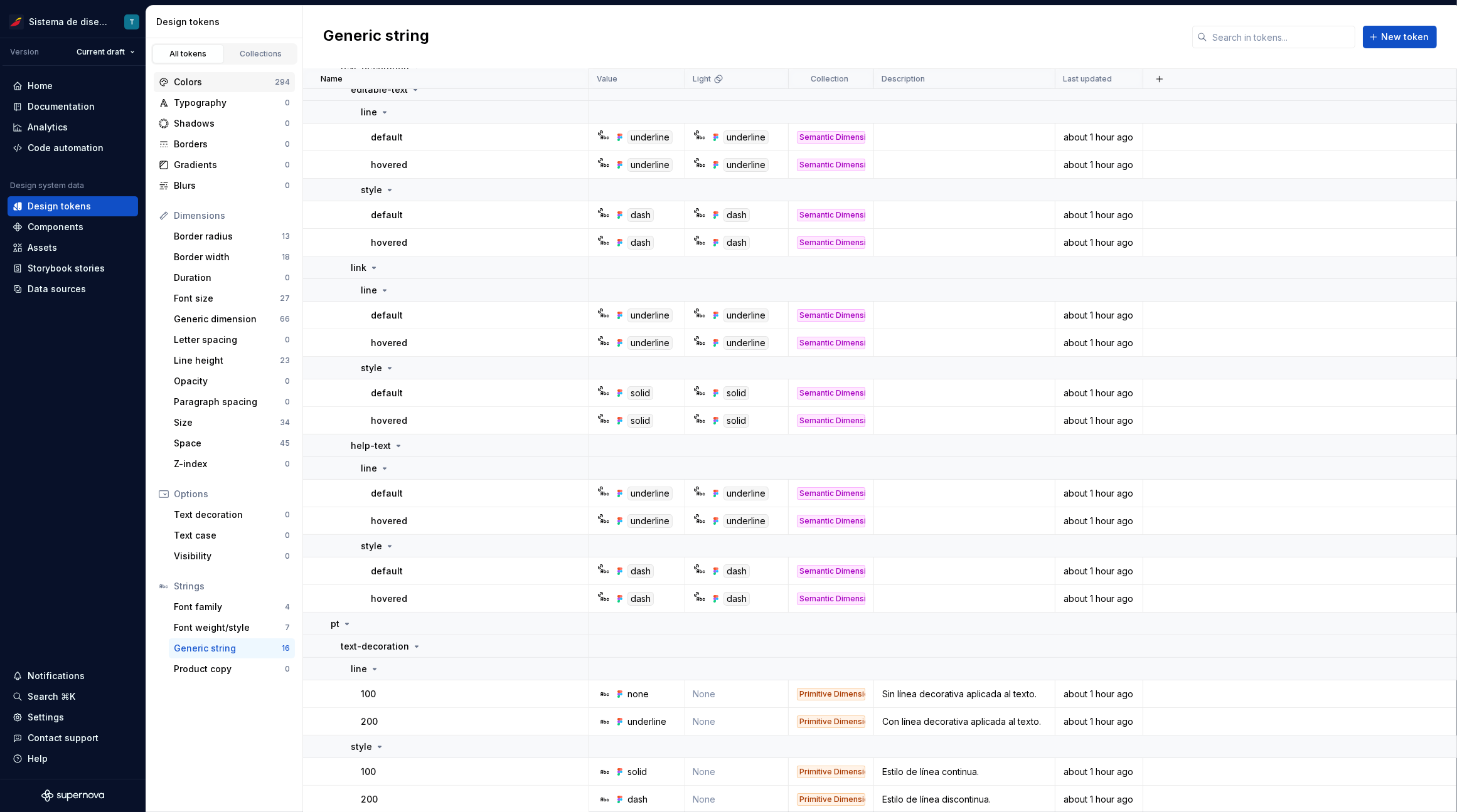
click at [227, 86] on div "Colors" at bounding box center [224, 82] width 101 height 13
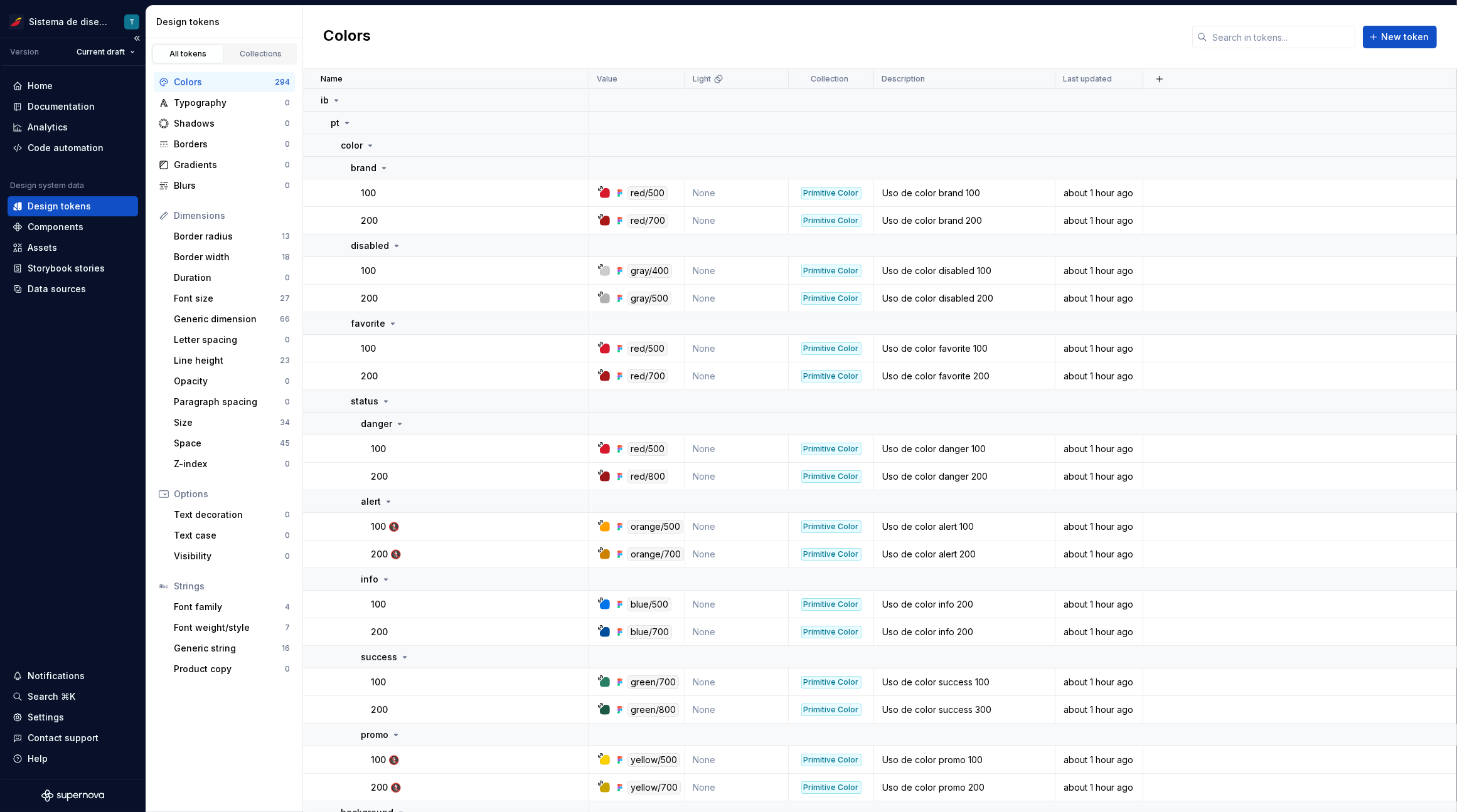
click at [72, 203] on div "Design tokens" at bounding box center [60, 206] width 64 height 13
click at [69, 82] on div "Home" at bounding box center [73, 86] width 121 height 13
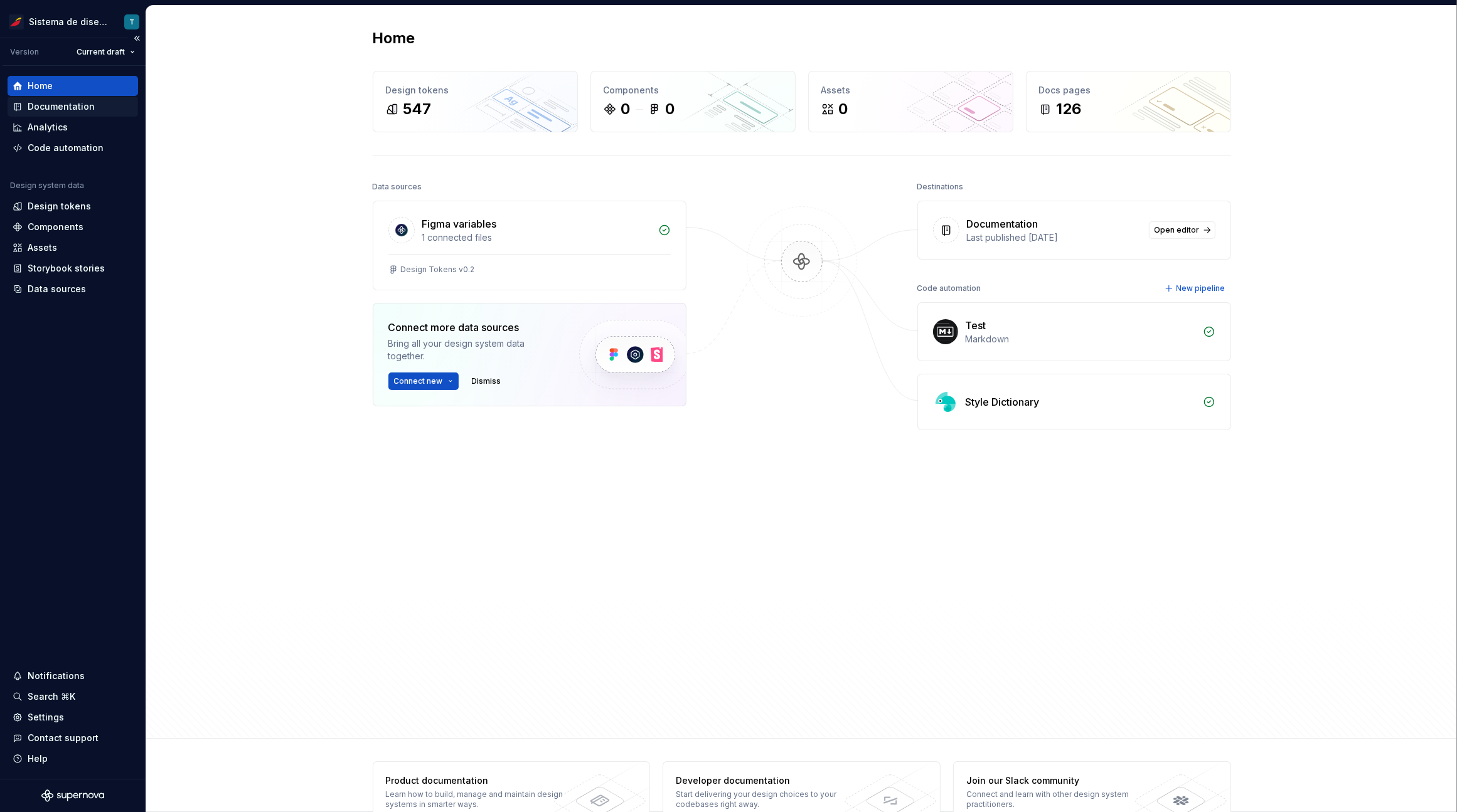
click at [72, 106] on div "Documentation" at bounding box center [61, 106] width 67 height 13
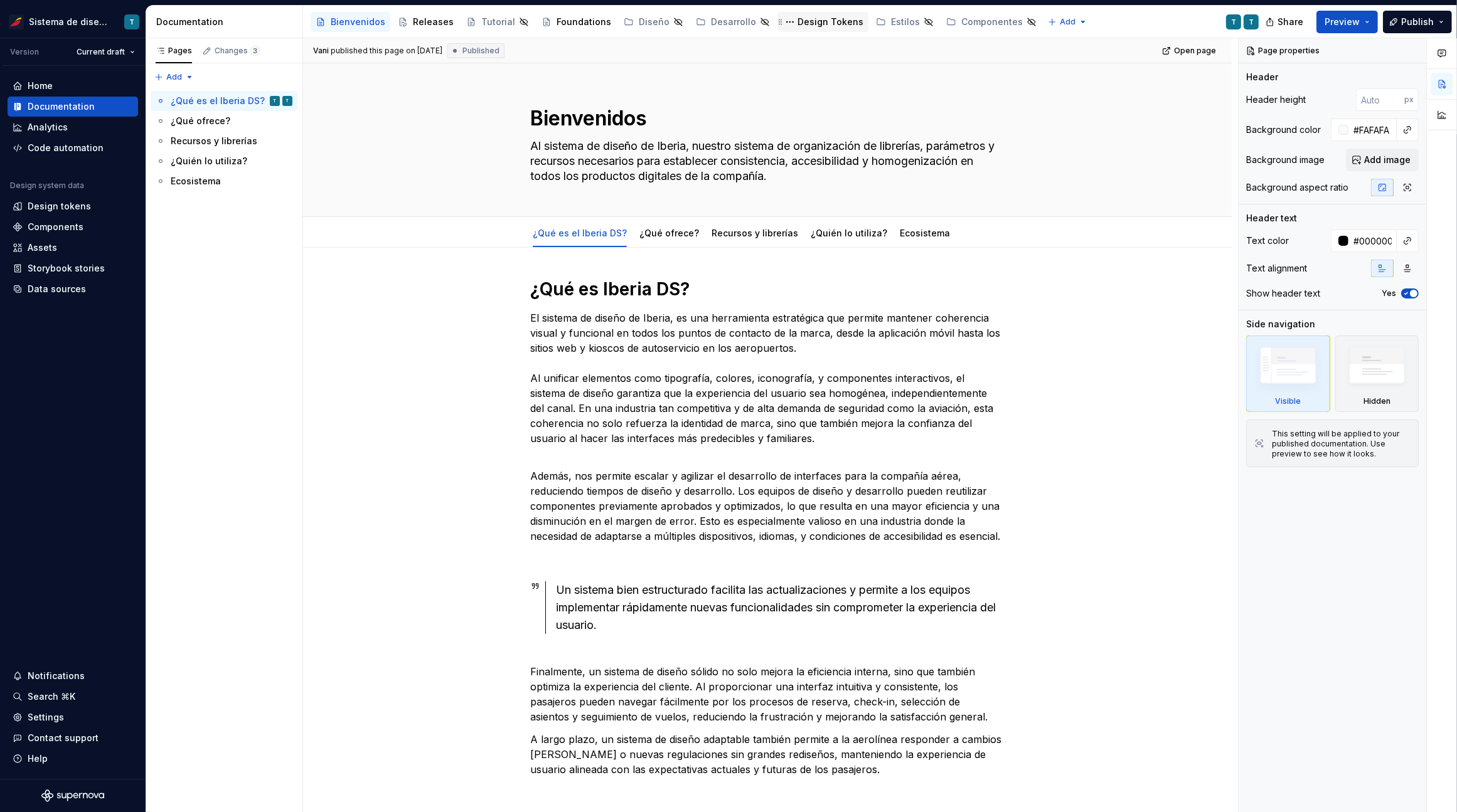
click at [798, 20] on div "Design Tokens" at bounding box center [830, 22] width 66 height 13
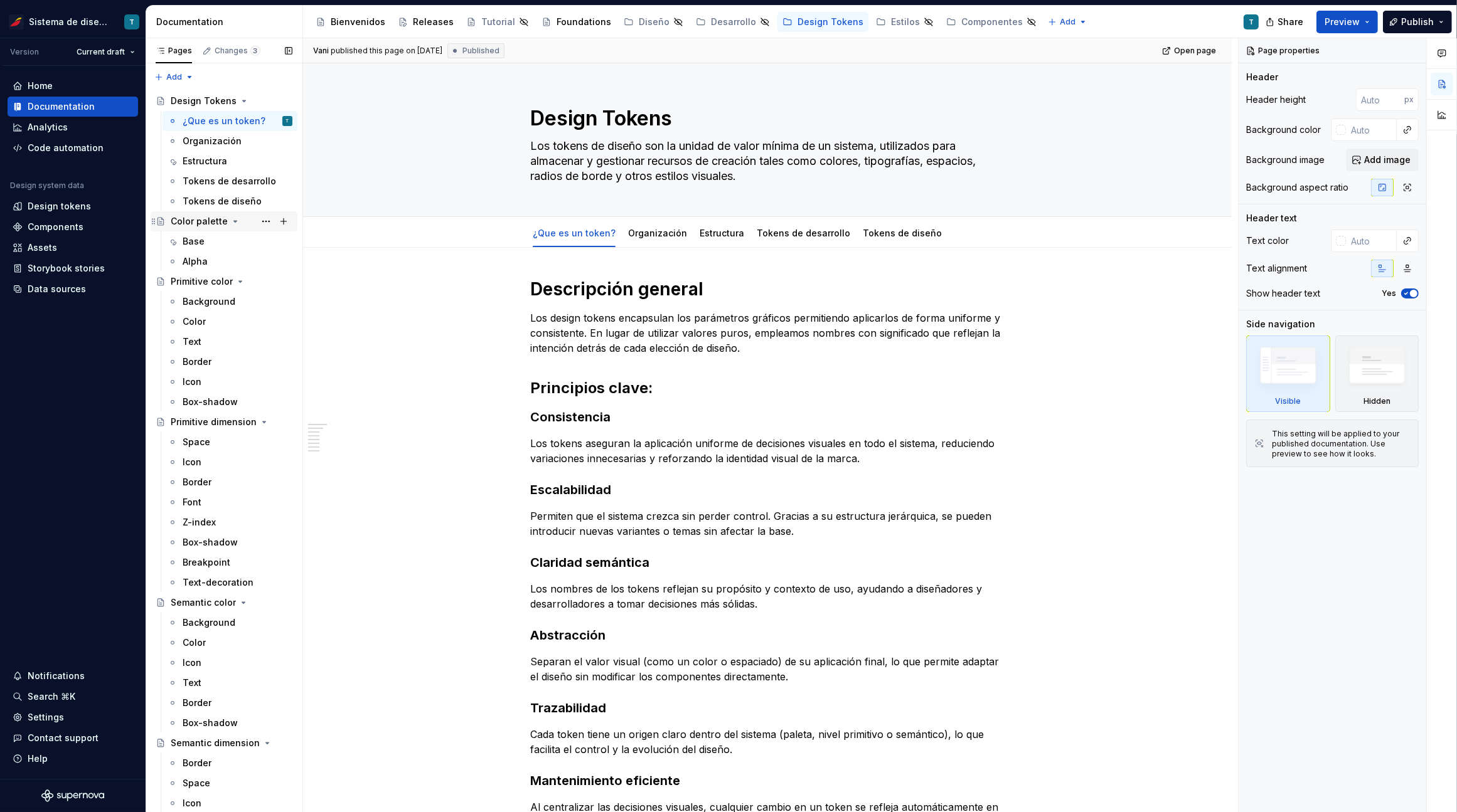
click at [194, 217] on div "Color palette" at bounding box center [199, 221] width 57 height 13
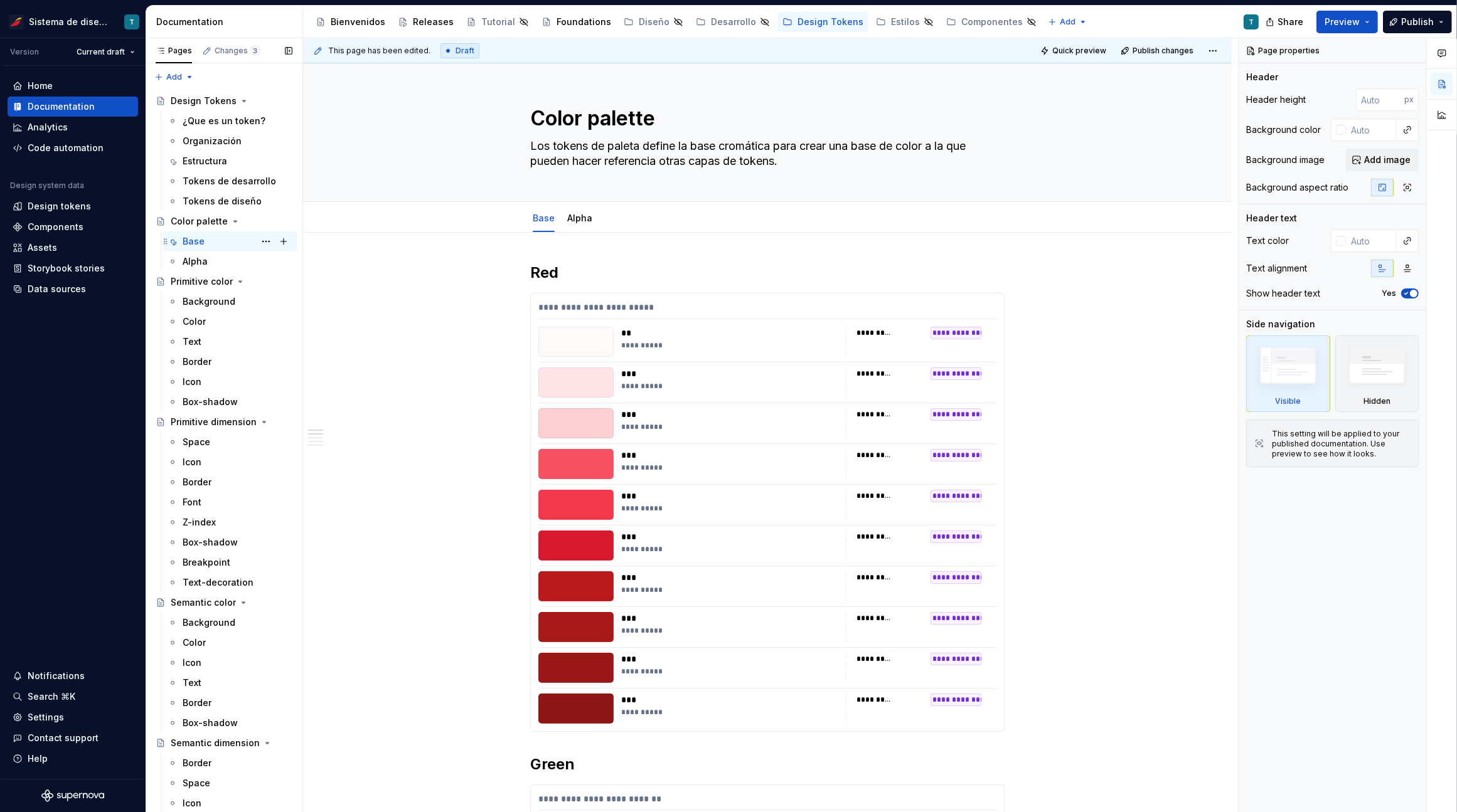
click at [194, 242] on div "Base" at bounding box center [193, 241] width 22 height 13
click at [195, 296] on div "Background" at bounding box center [208, 302] width 52 height 13
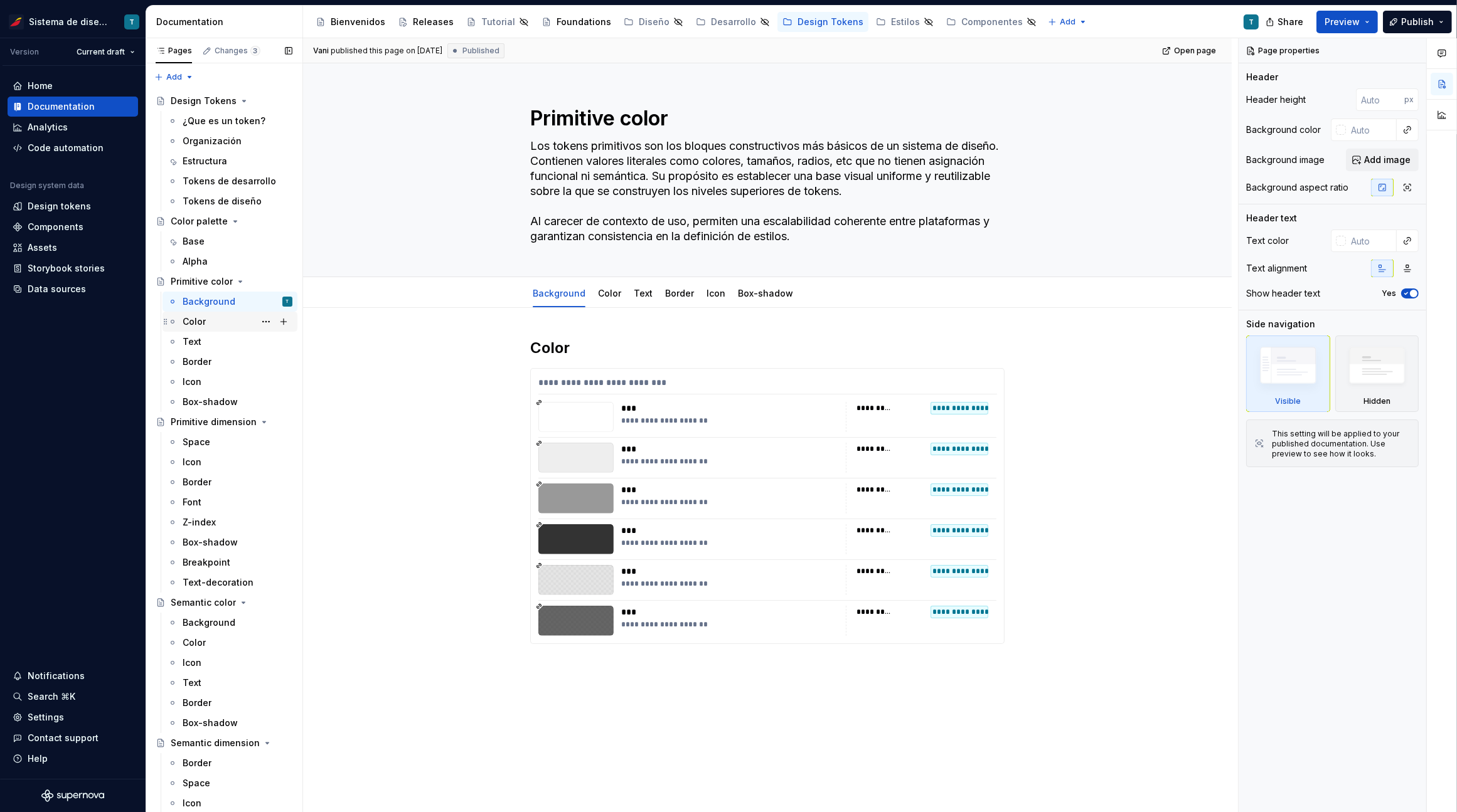
click at [192, 325] on div "Color" at bounding box center [194, 321] width 23 height 13
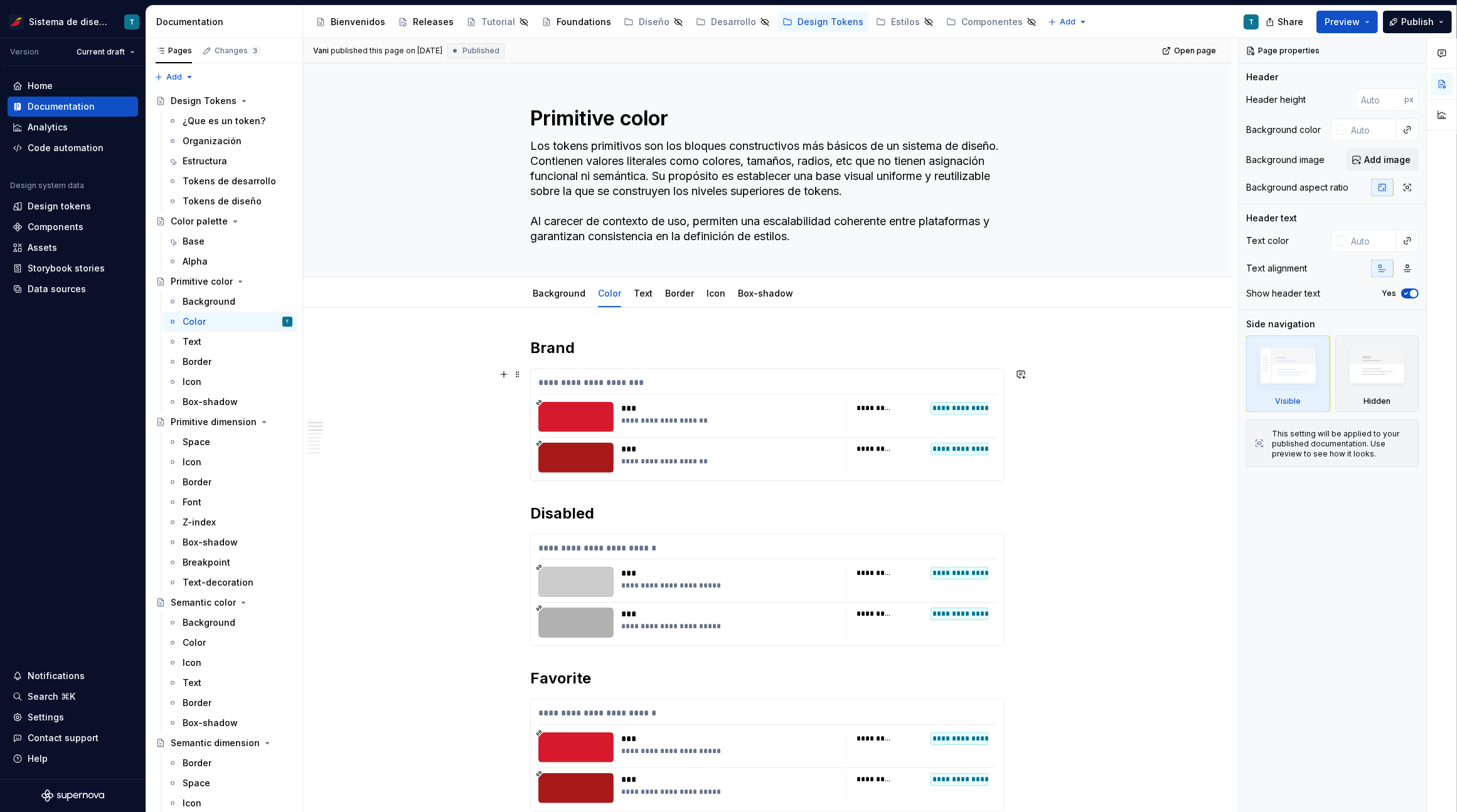
scroll to position [8, 0]
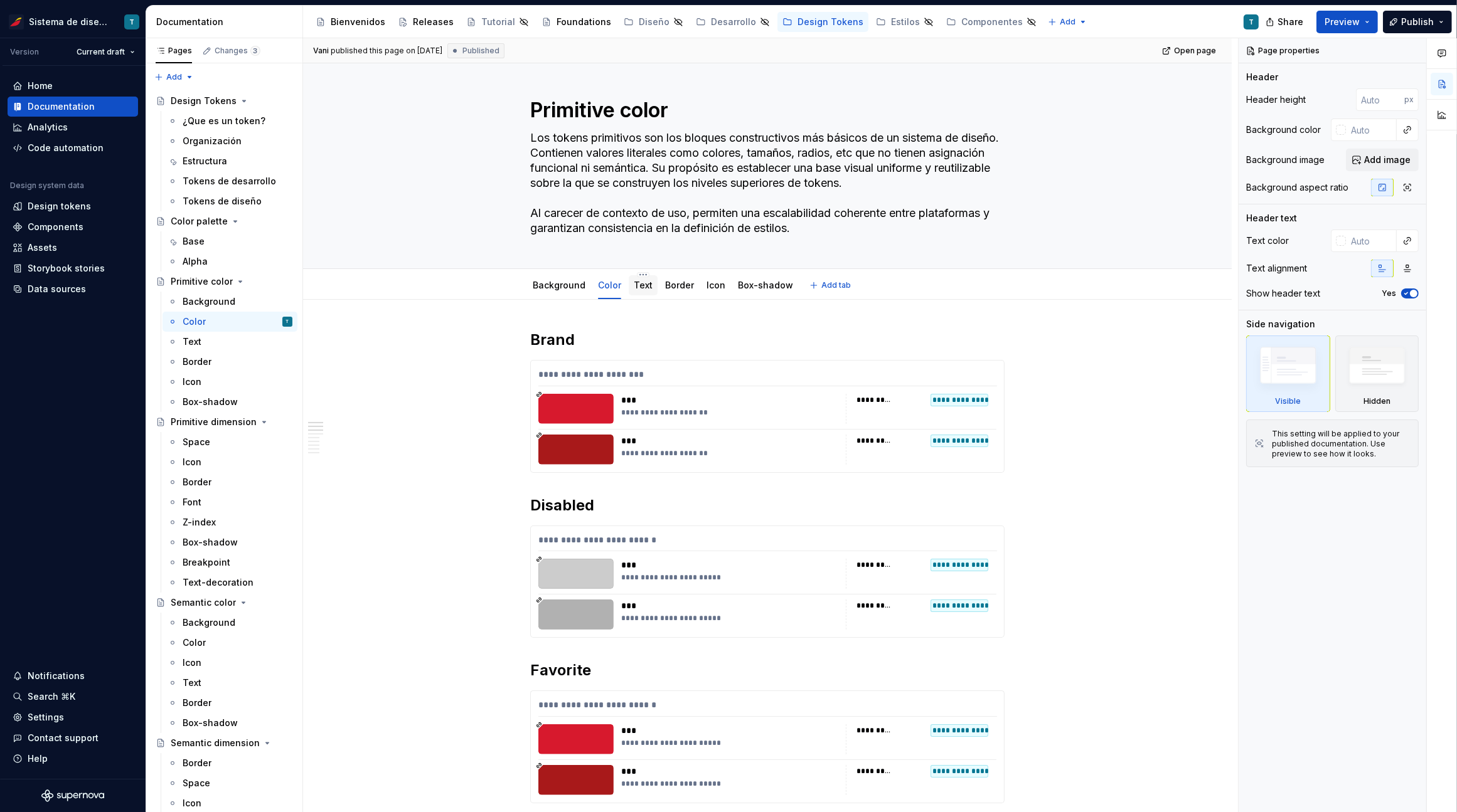
click at [645, 284] on link "Text" at bounding box center [643, 285] width 19 height 11
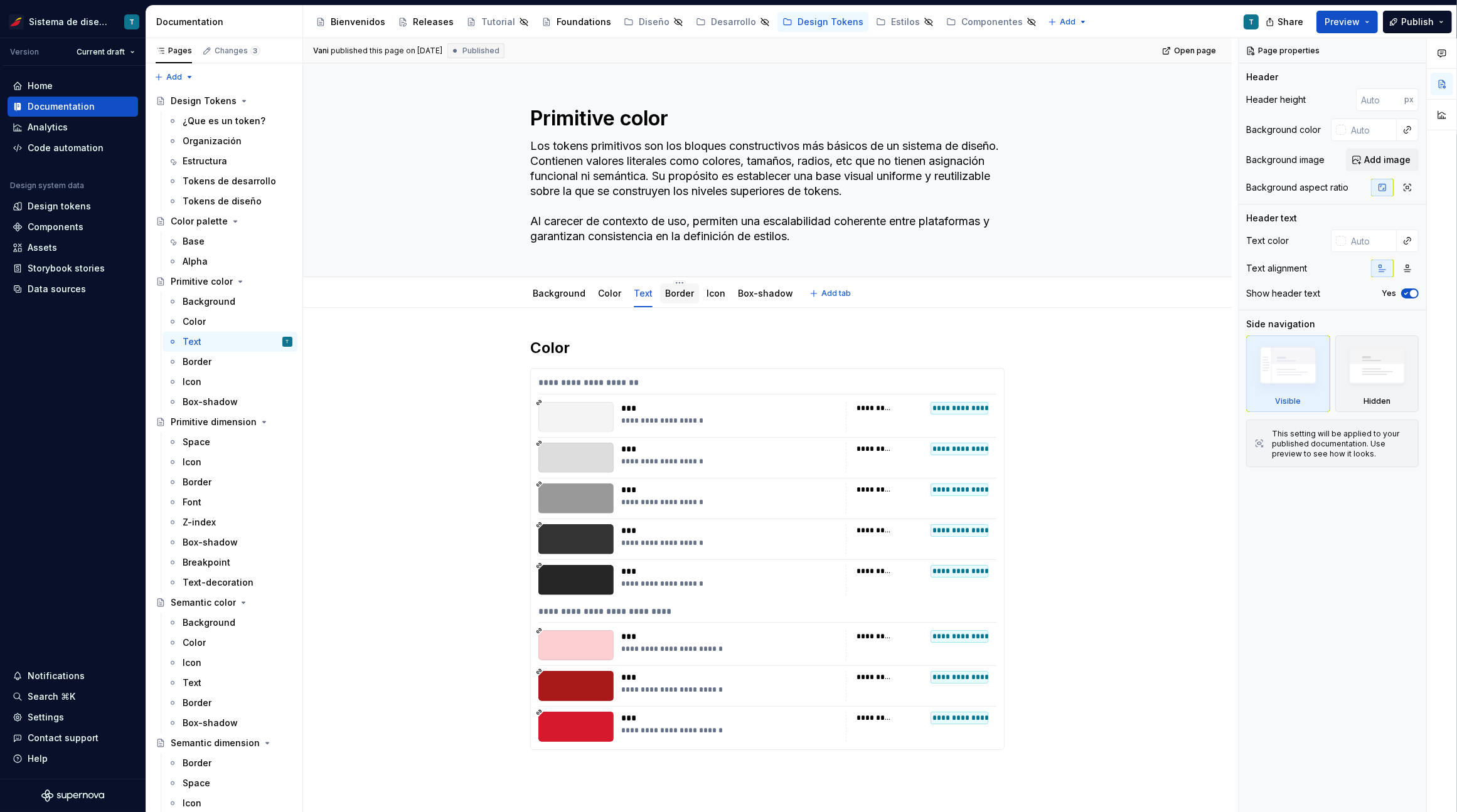
click at [683, 292] on link "Border" at bounding box center [680, 293] width 29 height 11
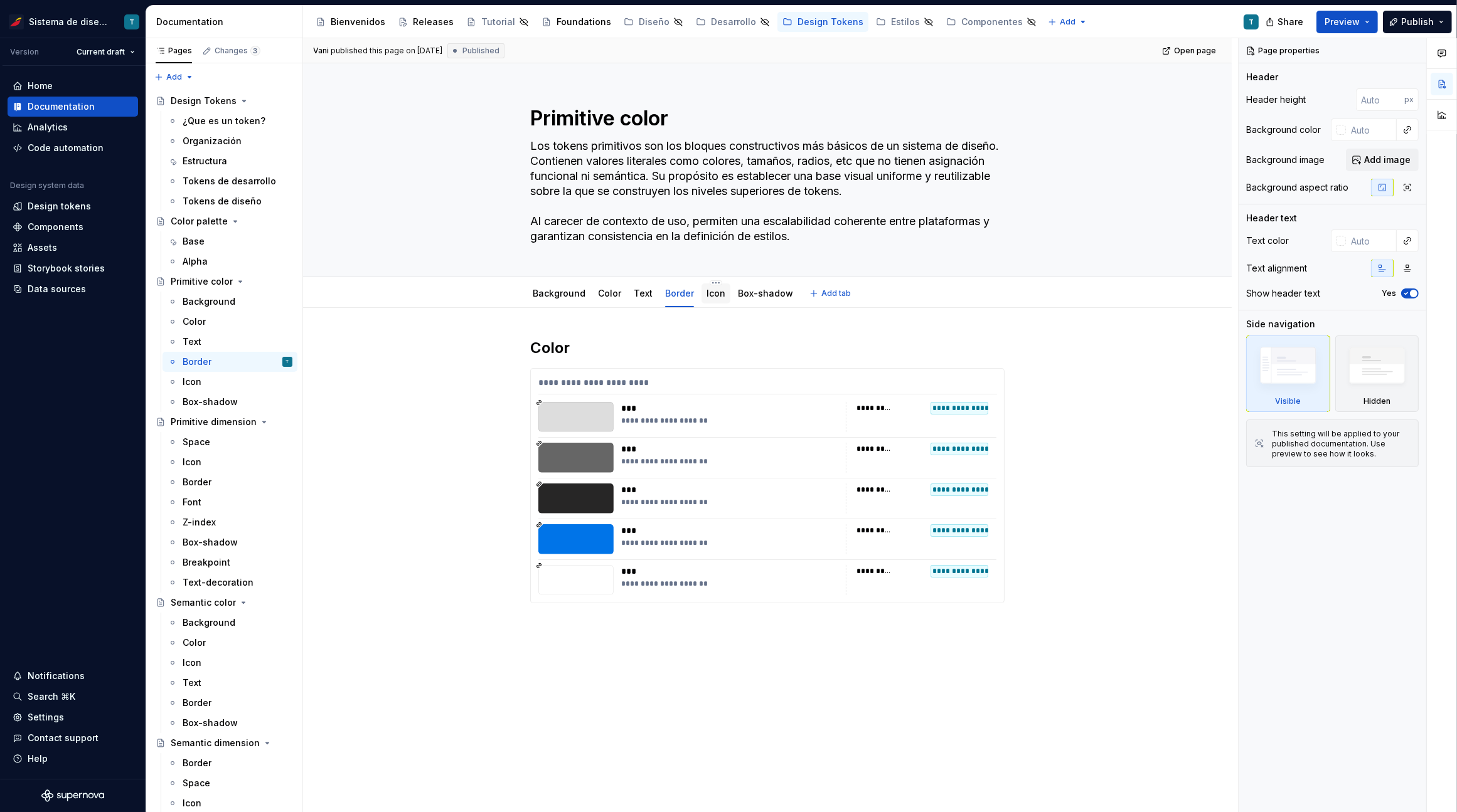
click at [706, 293] on link "Icon" at bounding box center [716, 293] width 19 height 11
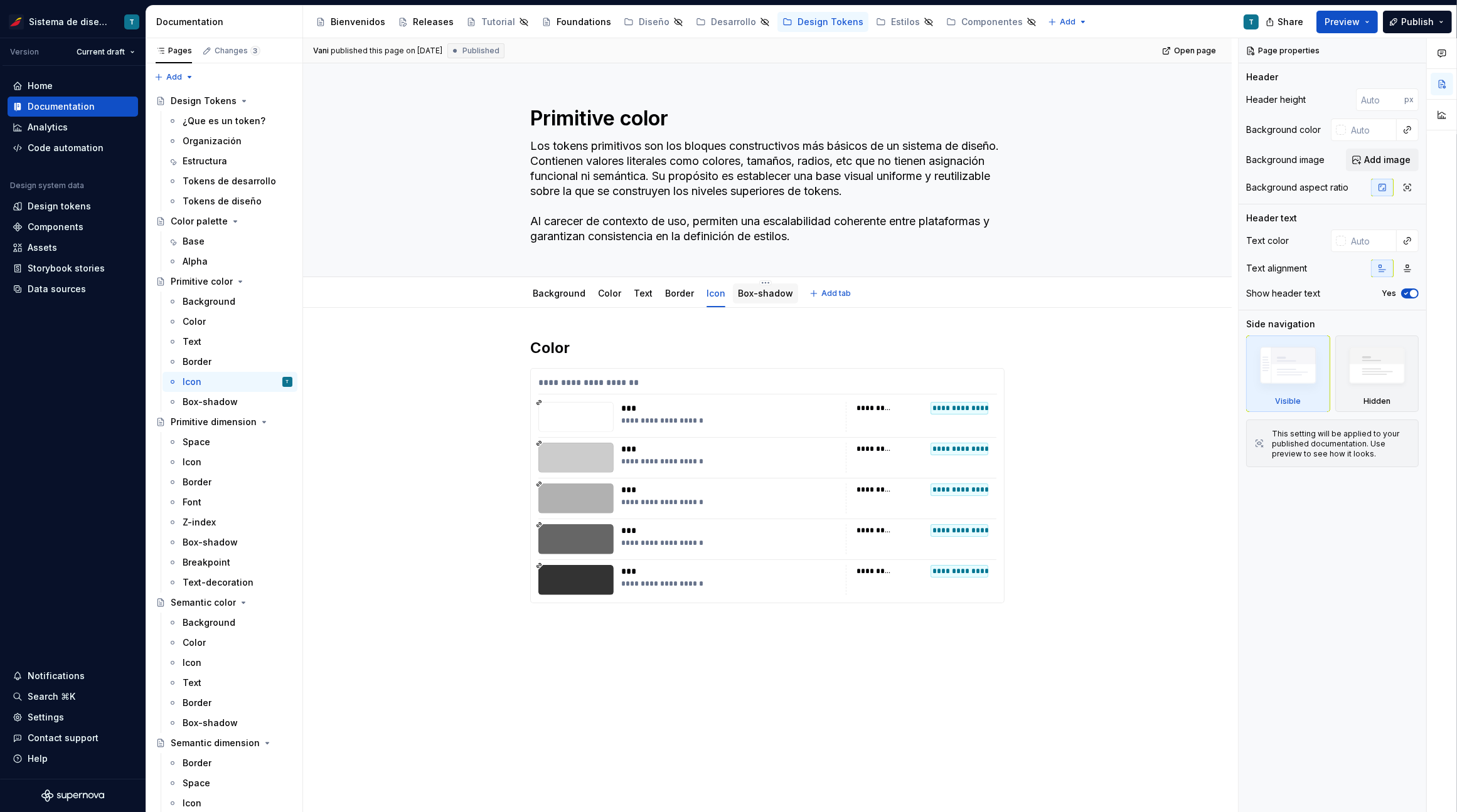
click at [757, 290] on link "Box-shadow" at bounding box center [765, 293] width 55 height 11
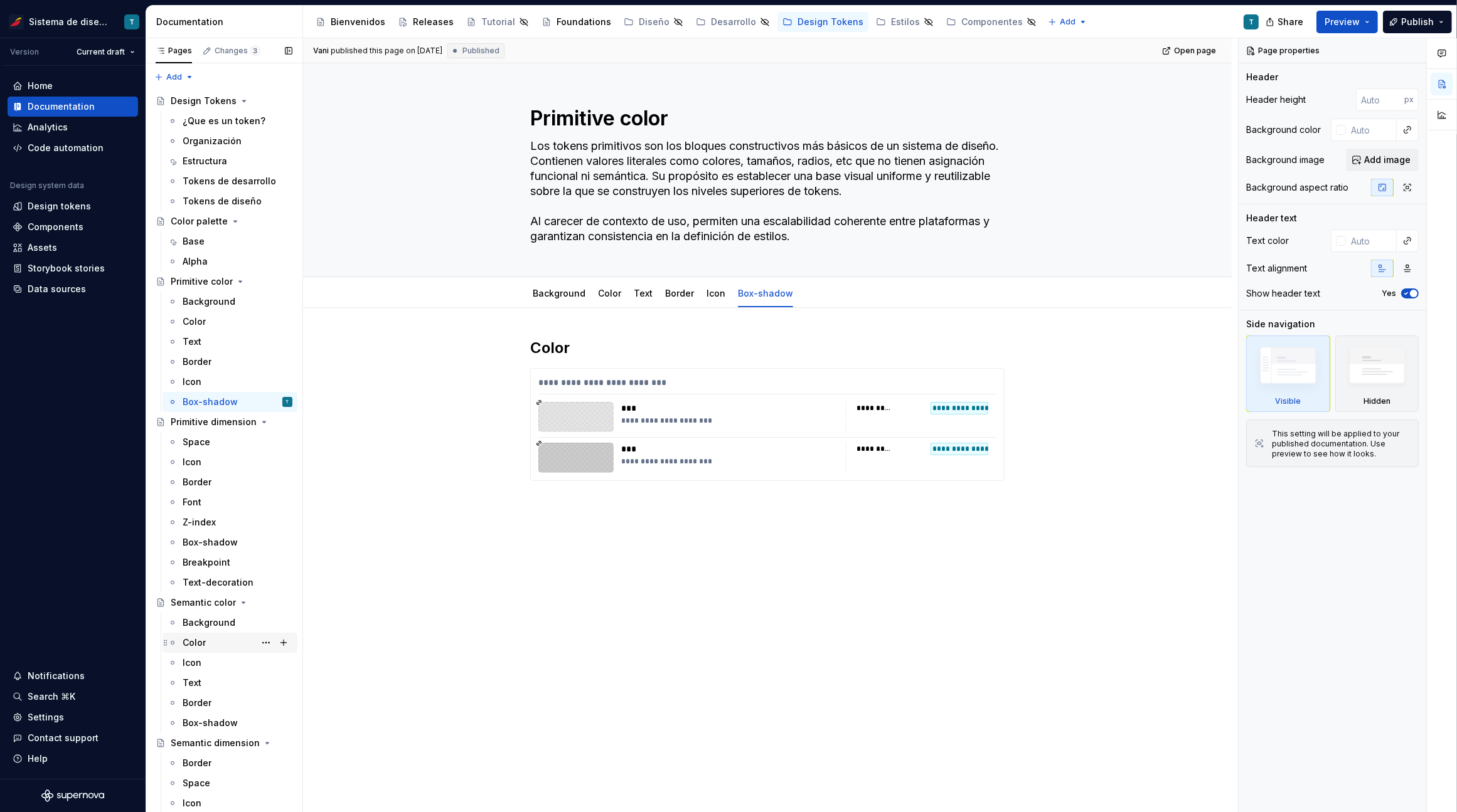
click at [206, 640] on div "Color" at bounding box center [237, 642] width 110 height 17
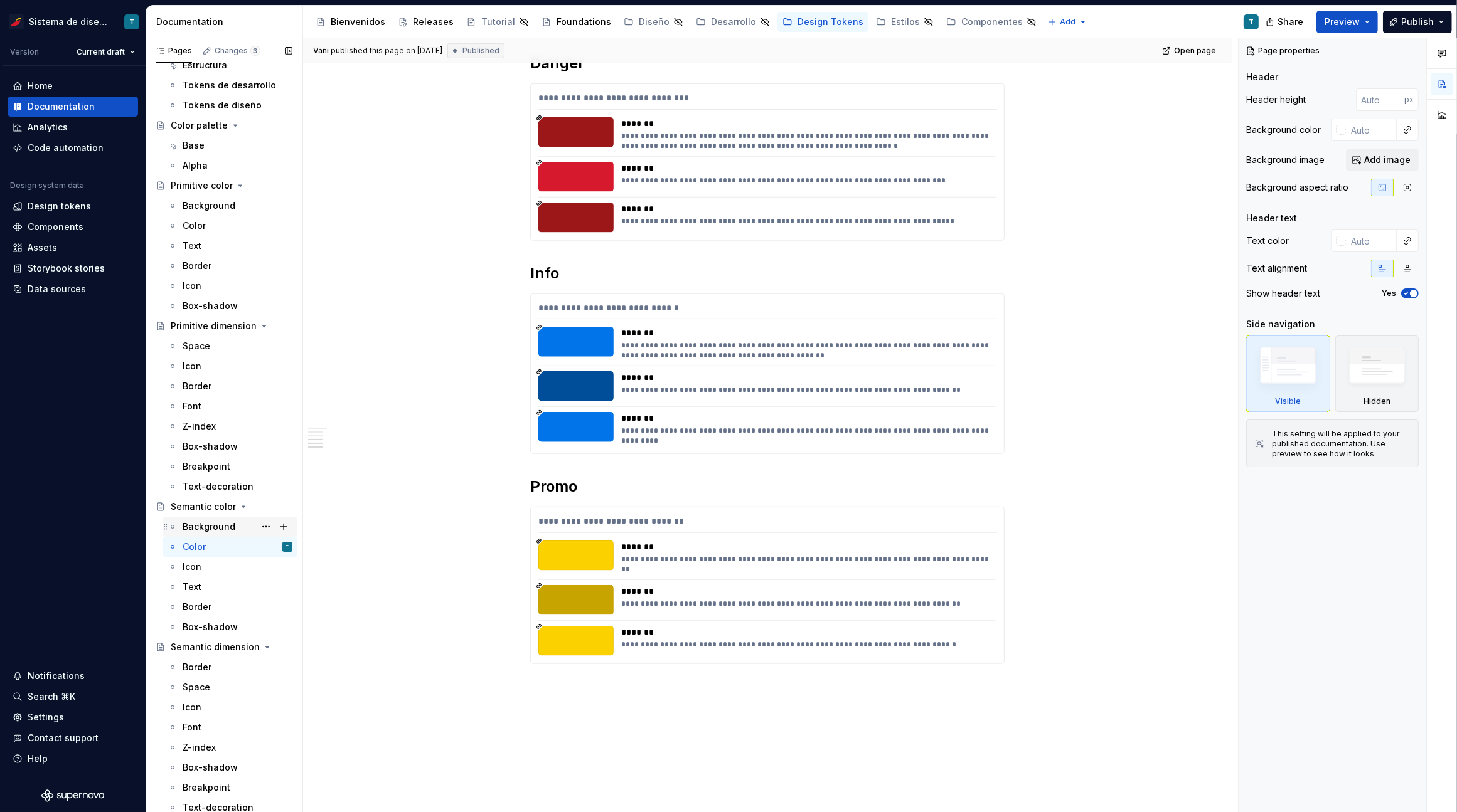
scroll to position [118, 0]
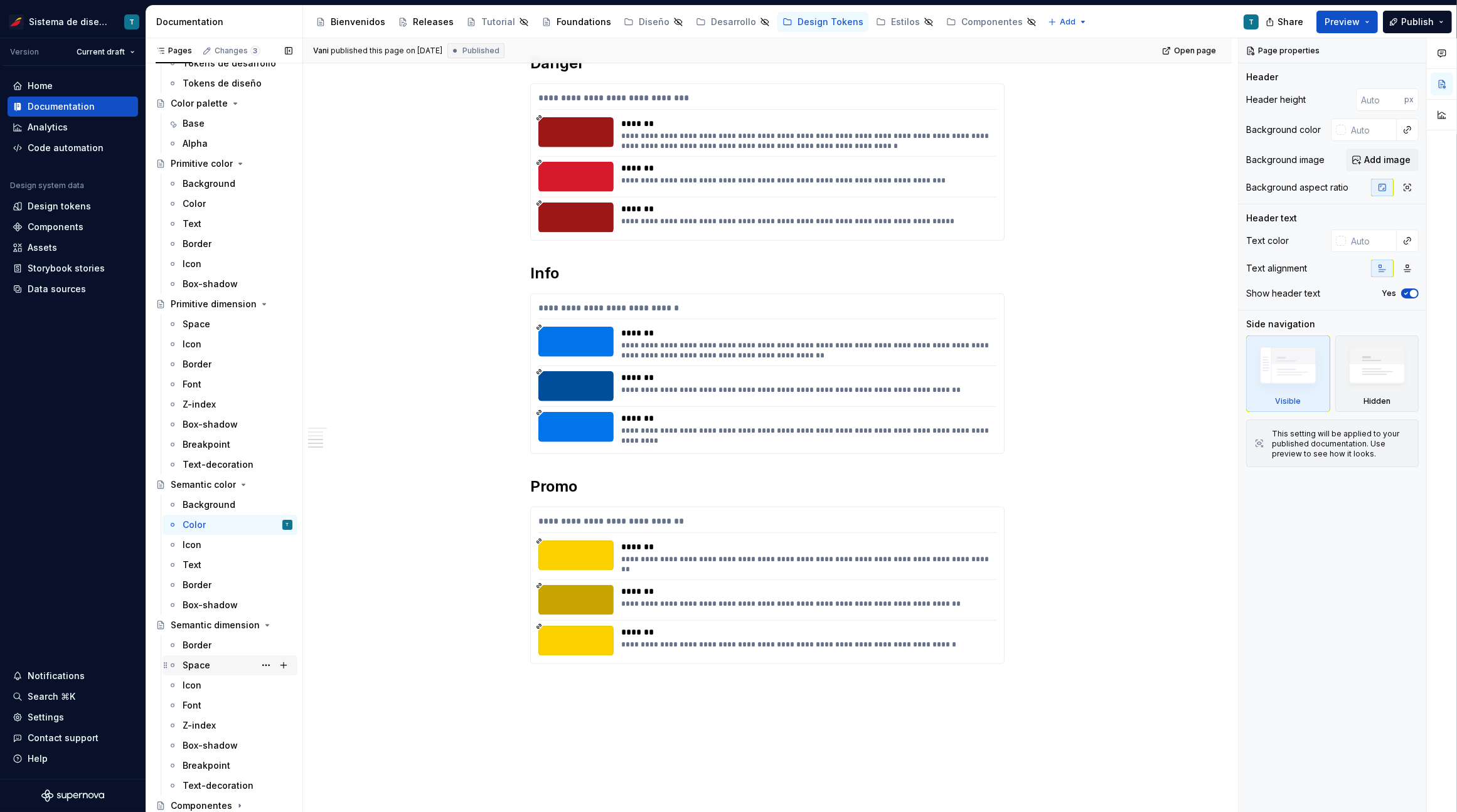
click at [214, 660] on div "Space" at bounding box center [237, 665] width 110 height 17
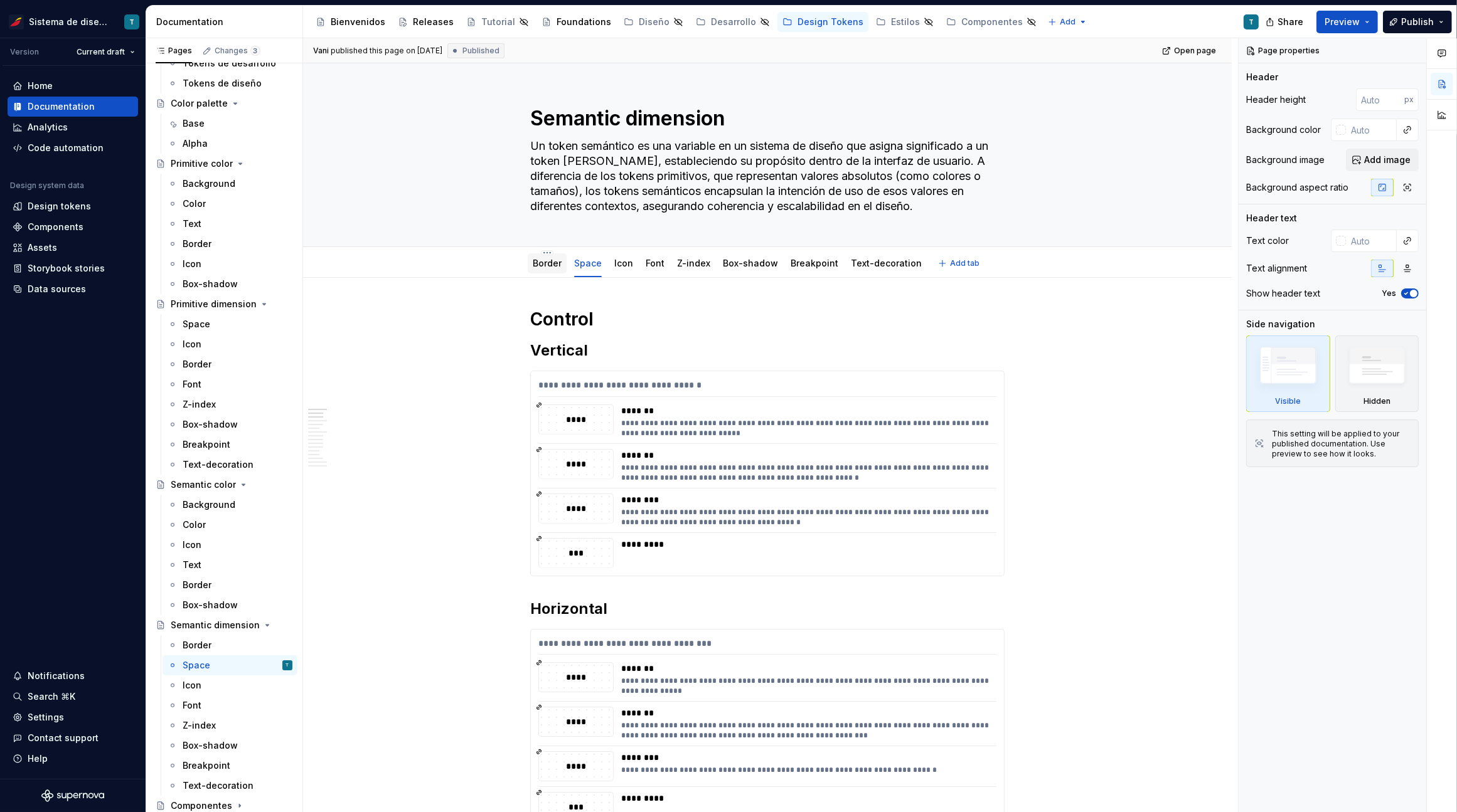
click at [549, 265] on link "Border" at bounding box center [547, 263] width 29 height 11
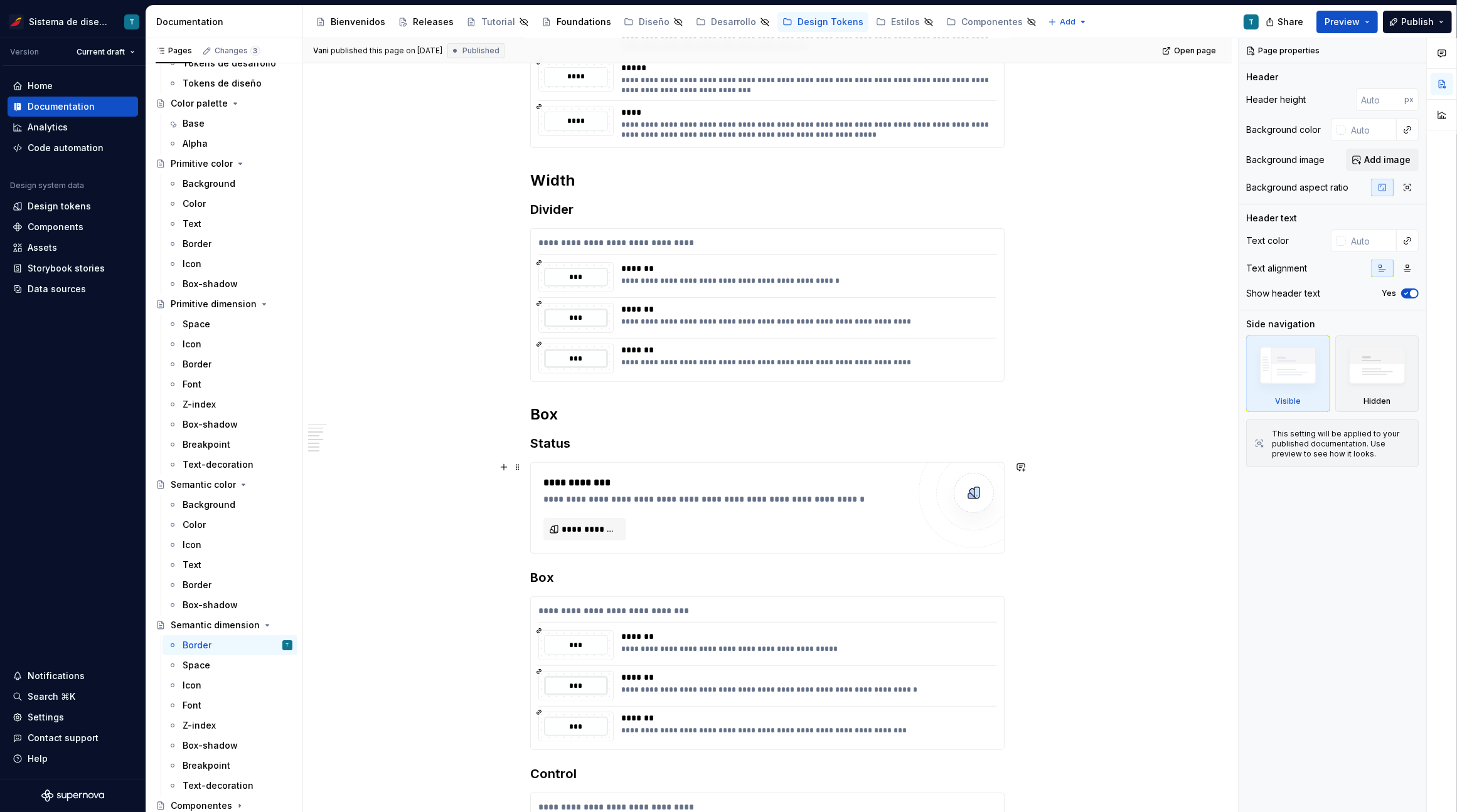
scroll to position [571, 0]
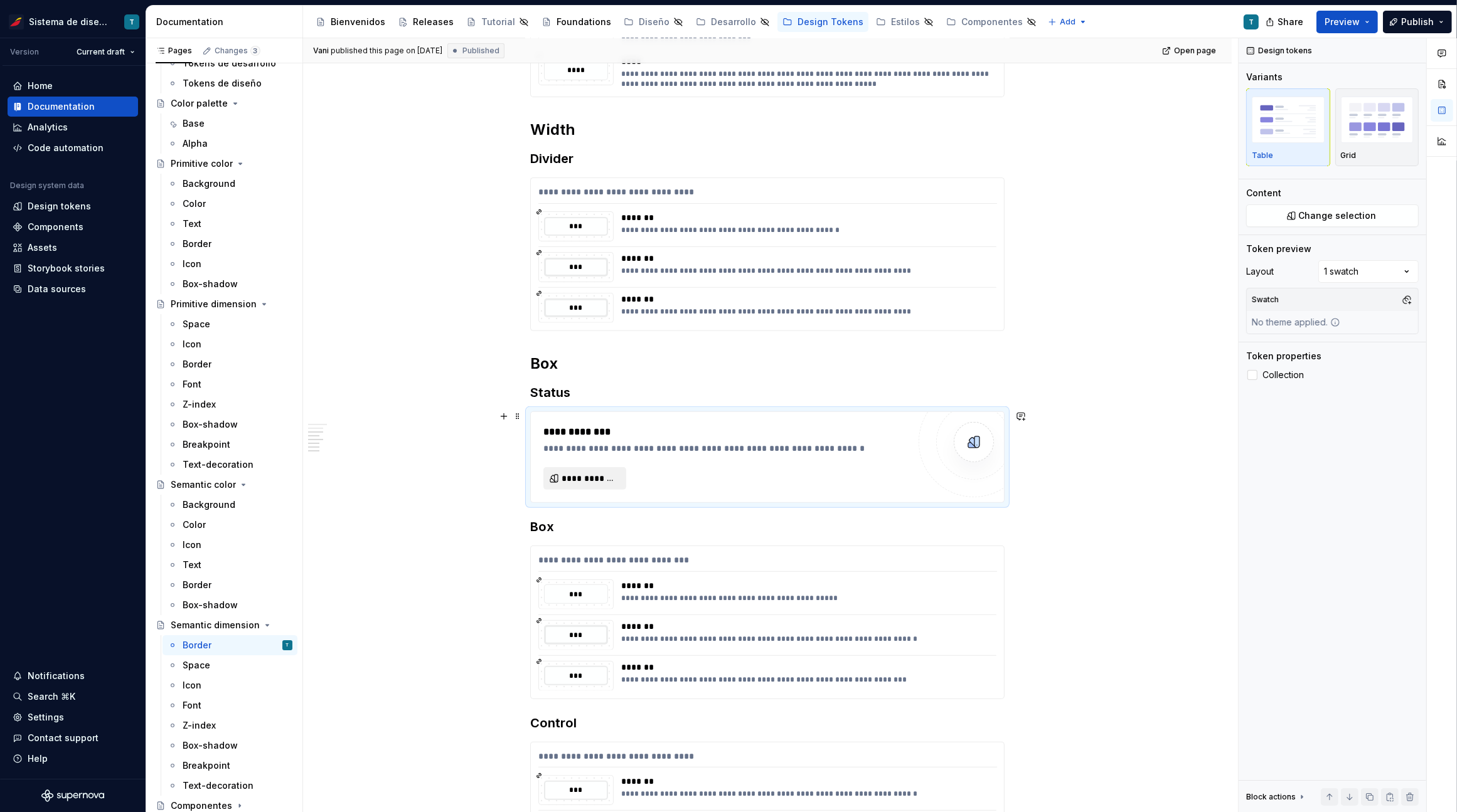
click at [600, 477] on span "**********" at bounding box center [590, 478] width 56 height 13
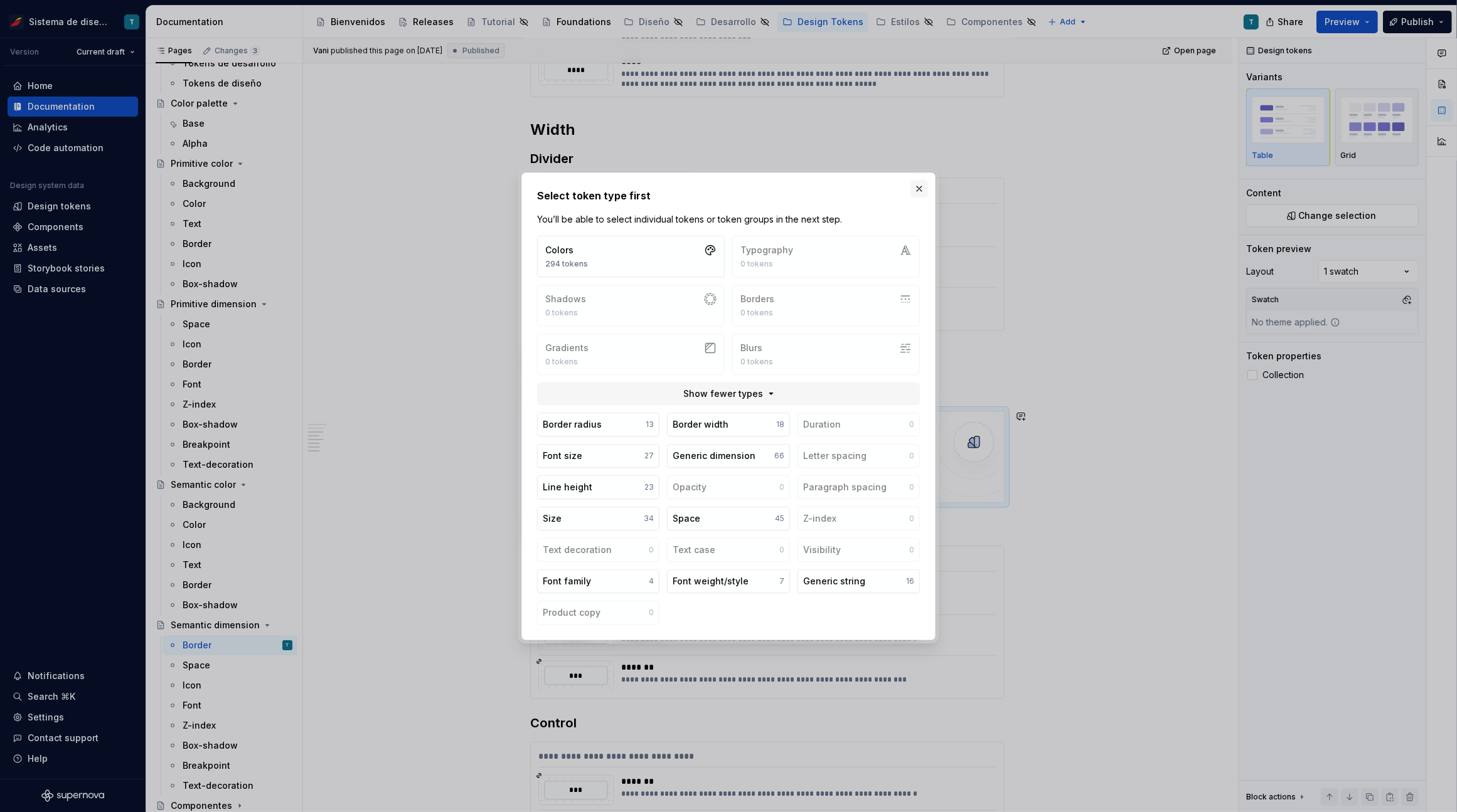
click at [917, 192] on button "button" at bounding box center [919, 188] width 17 height 17
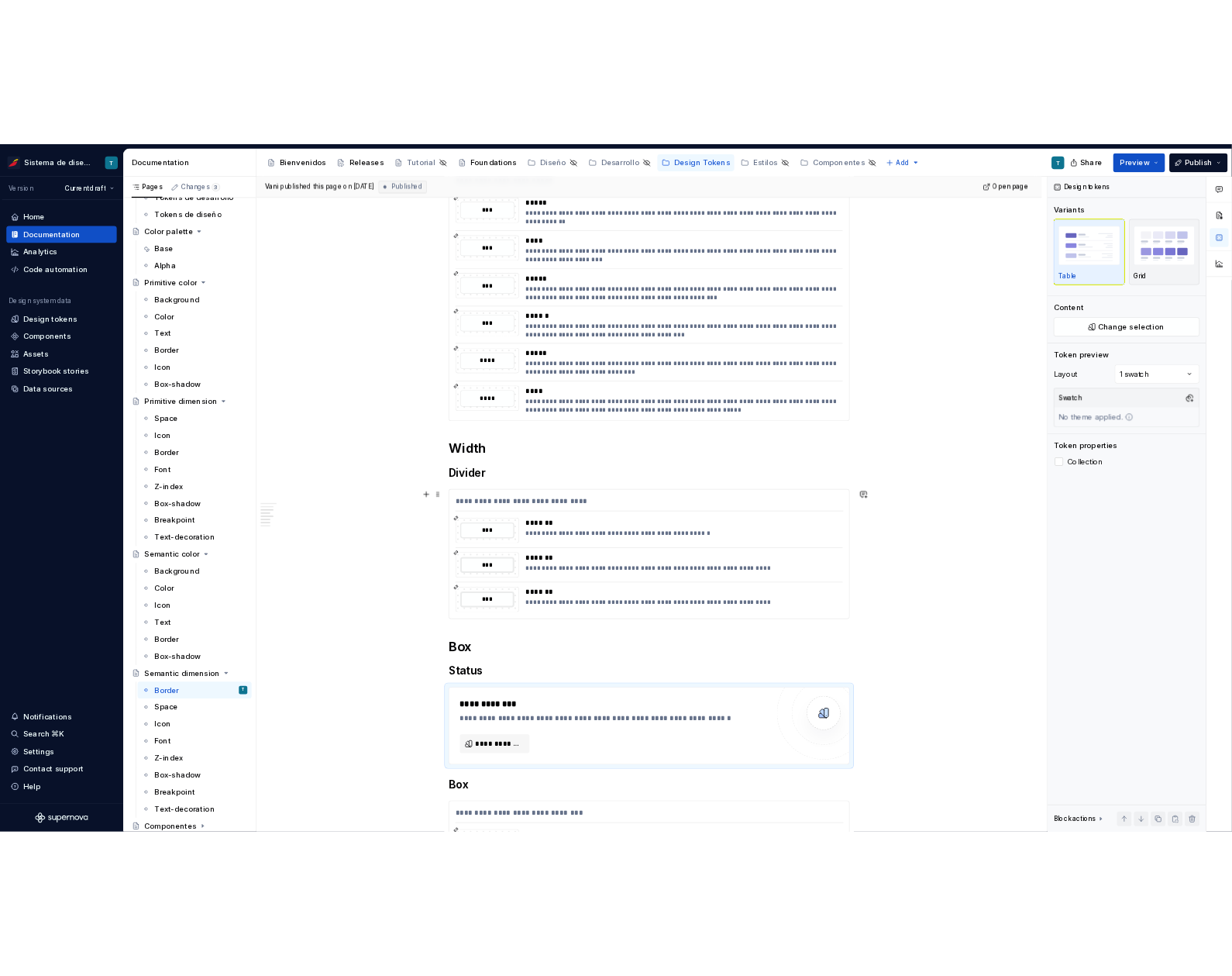
scroll to position [444, 0]
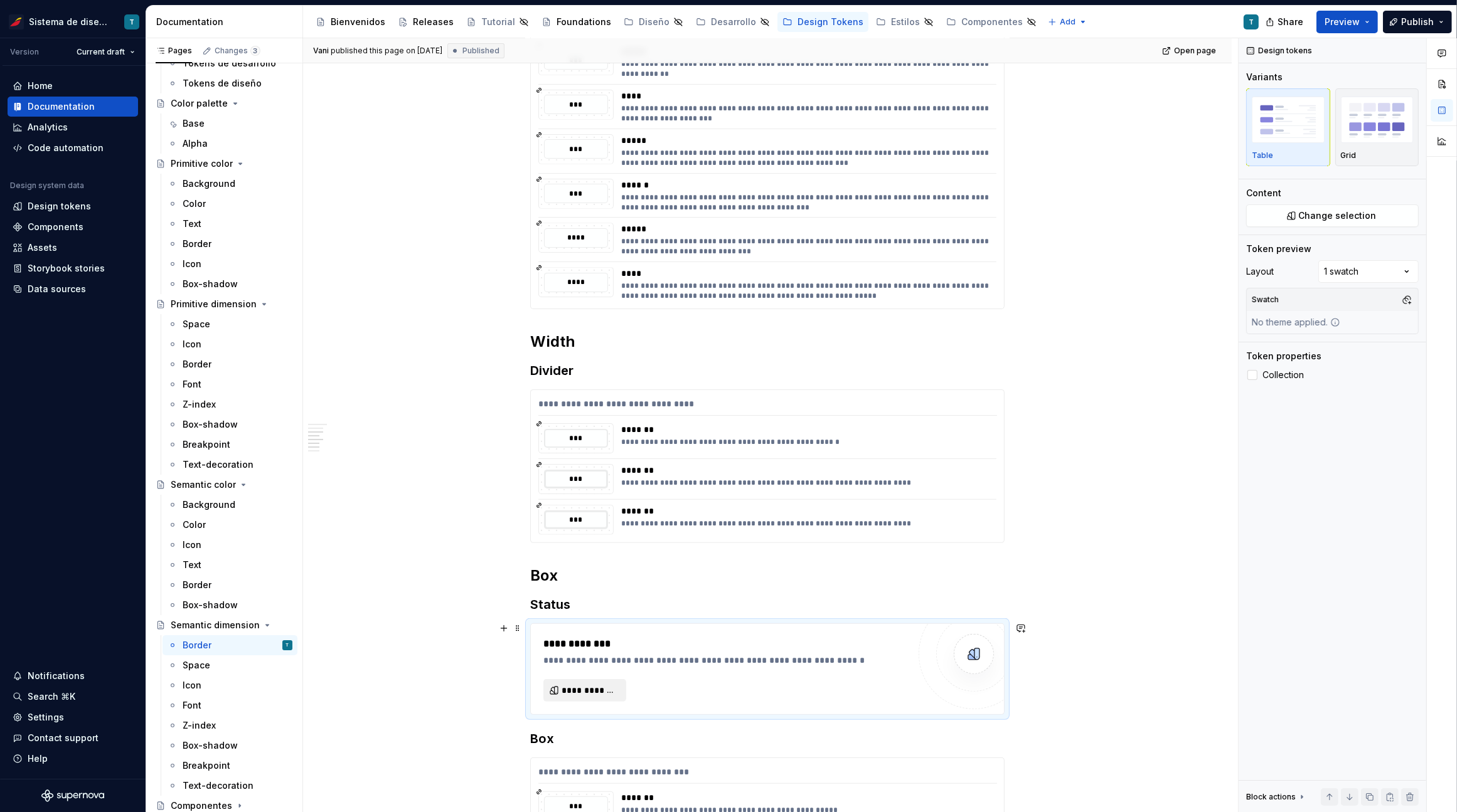
click at [580, 685] on span "**********" at bounding box center [590, 690] width 56 height 13
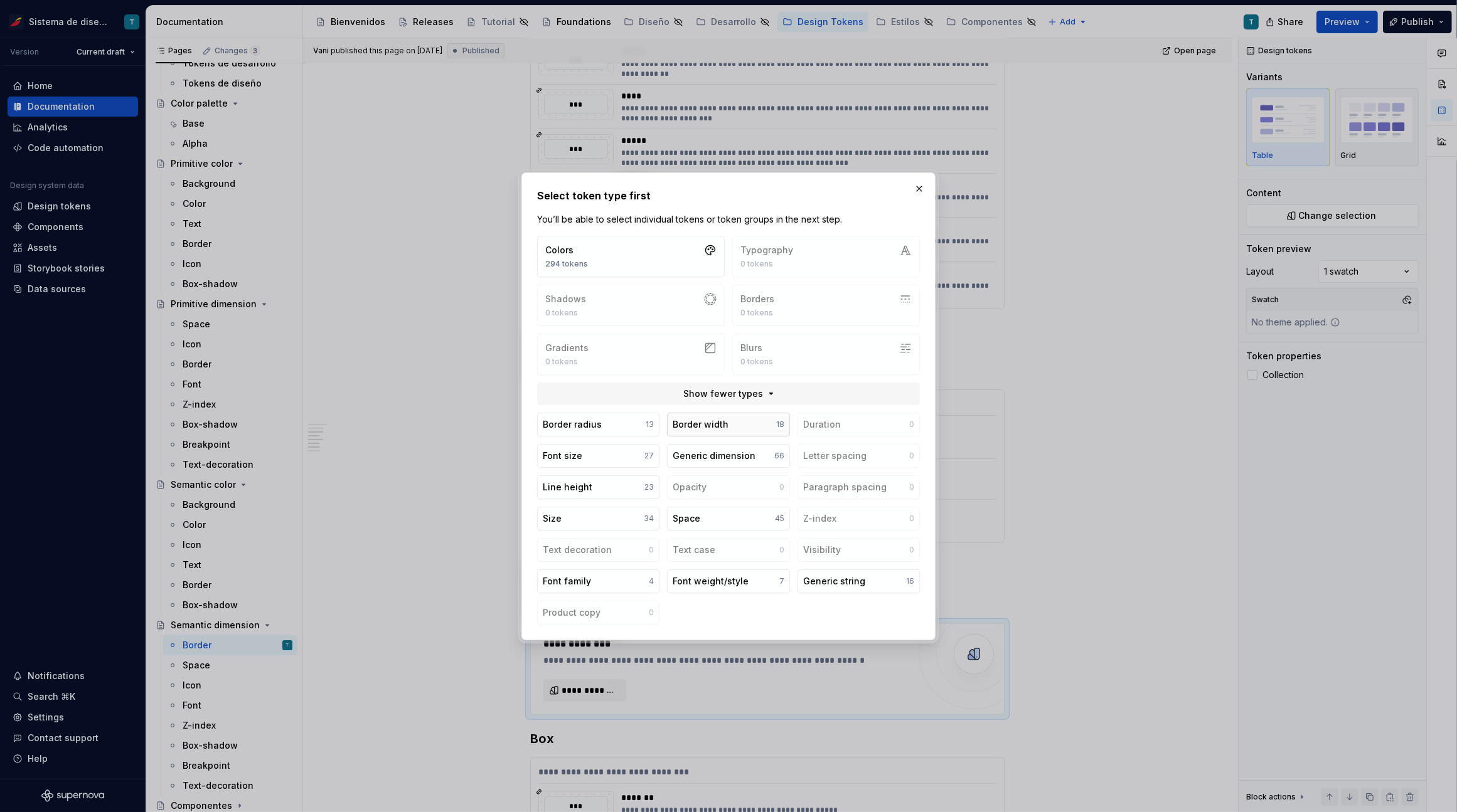
click at [739, 422] on button "Border width 18" at bounding box center [728, 424] width 122 height 24
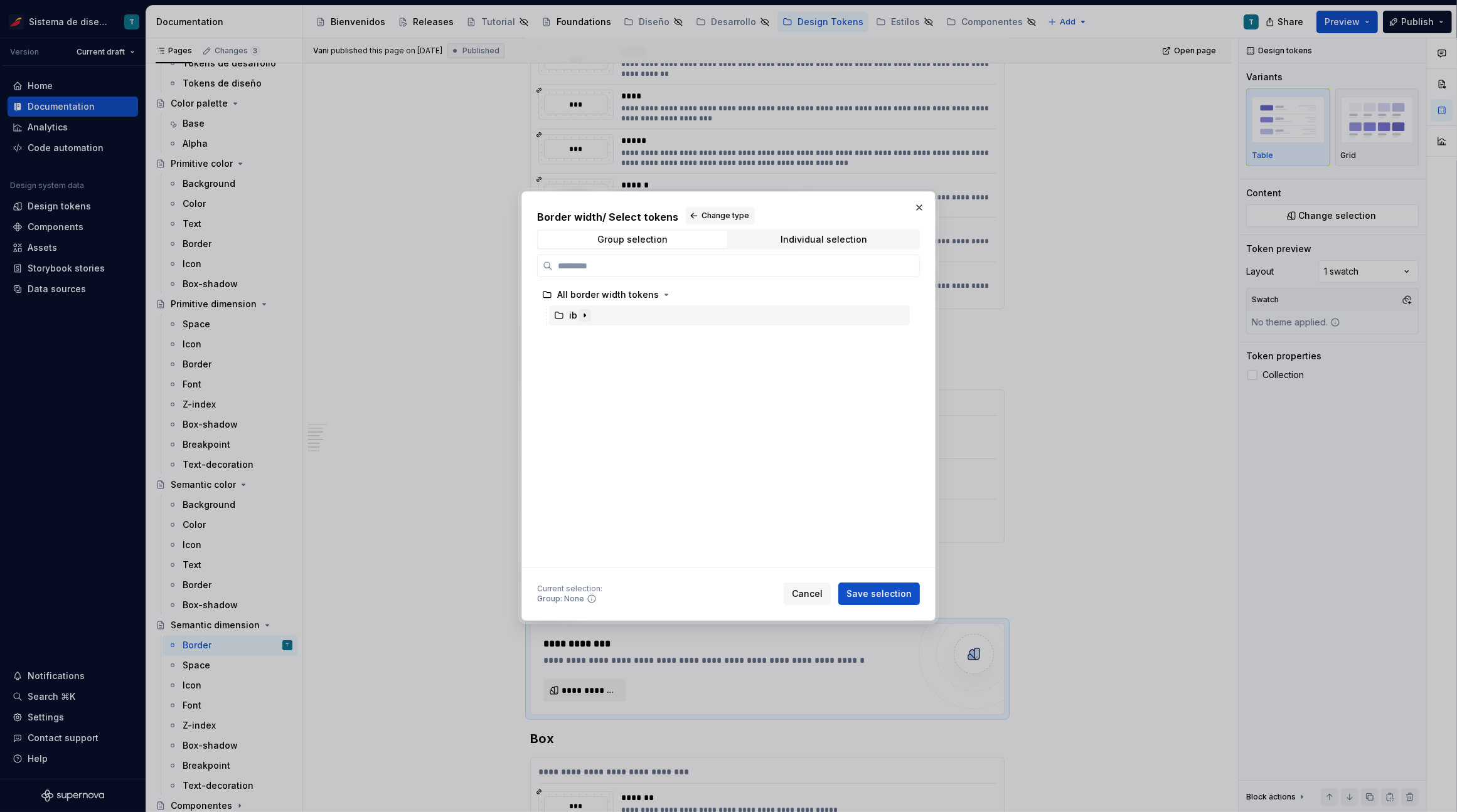
click at [586, 312] on icon "button" at bounding box center [584, 315] width 10 height 10
click at [600, 335] on icon "button" at bounding box center [596, 335] width 10 height 10
click at [627, 355] on icon "button" at bounding box center [629, 357] width 10 height 10
click at [635, 375] on icon "button" at bounding box center [637, 377] width 10 height 10
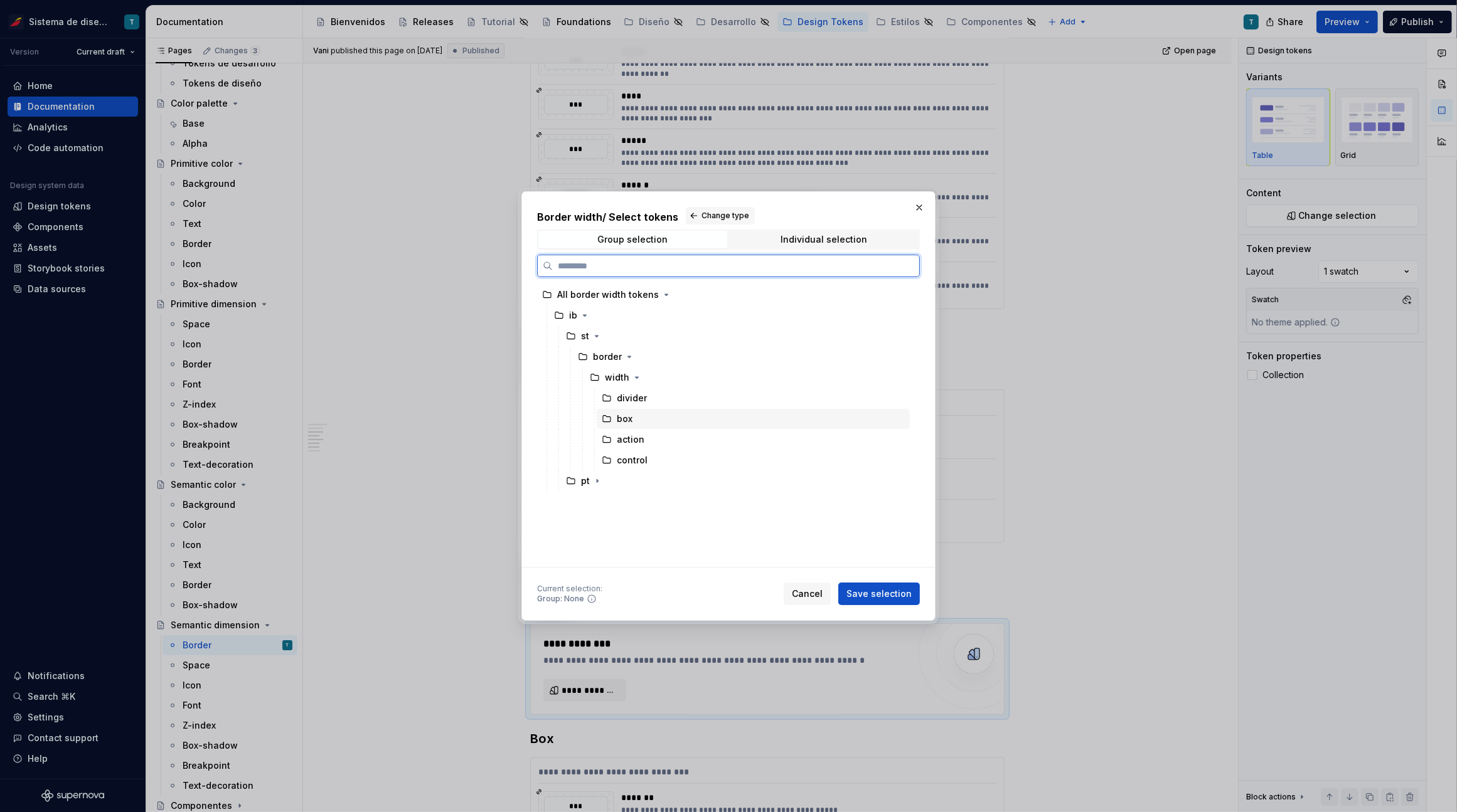
click at [635, 414] on div "box" at bounding box center [753, 419] width 313 height 20
click at [888, 598] on span "Save selection" at bounding box center [879, 593] width 65 height 13
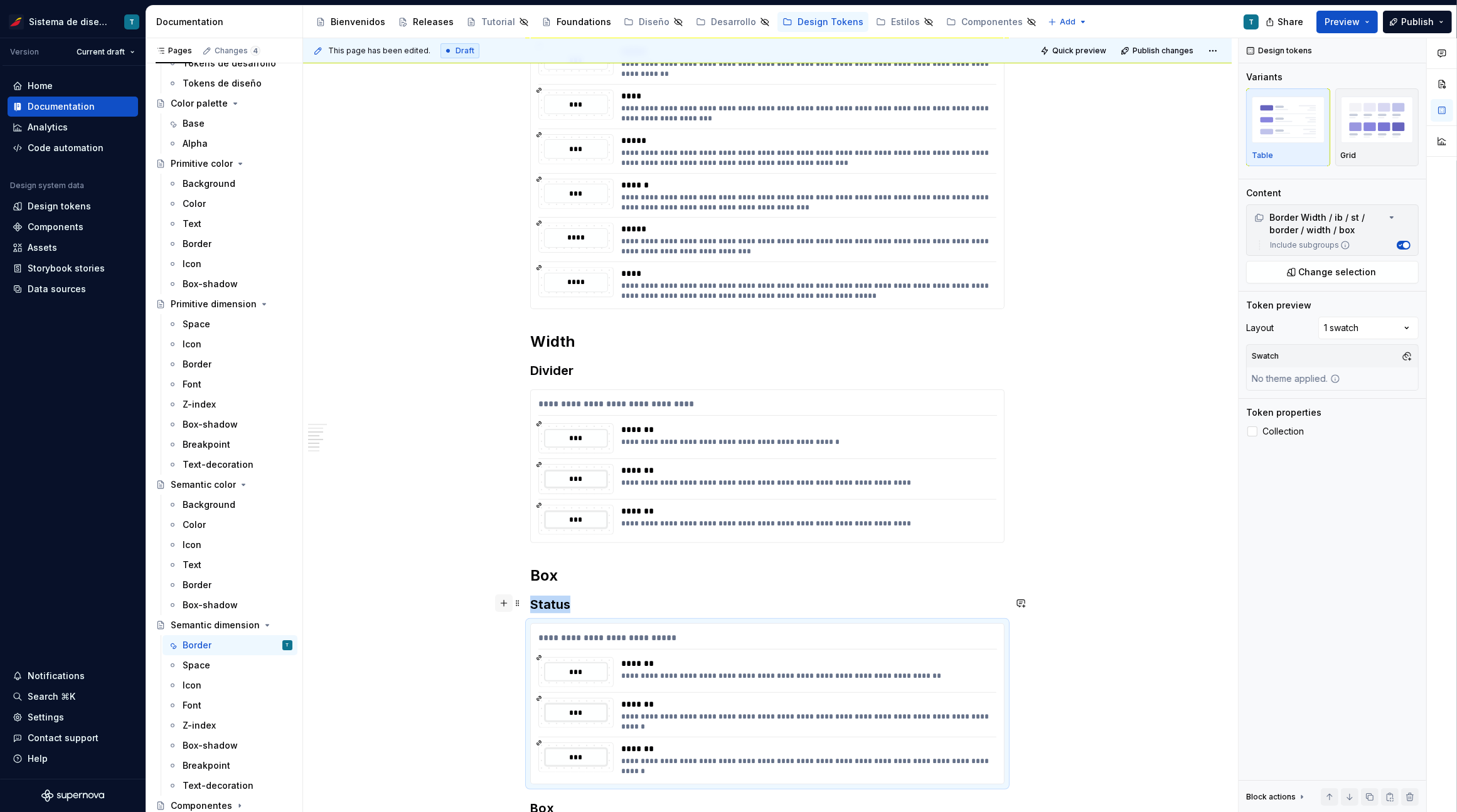
click at [505, 604] on button "button" at bounding box center [503, 603] width 17 height 17
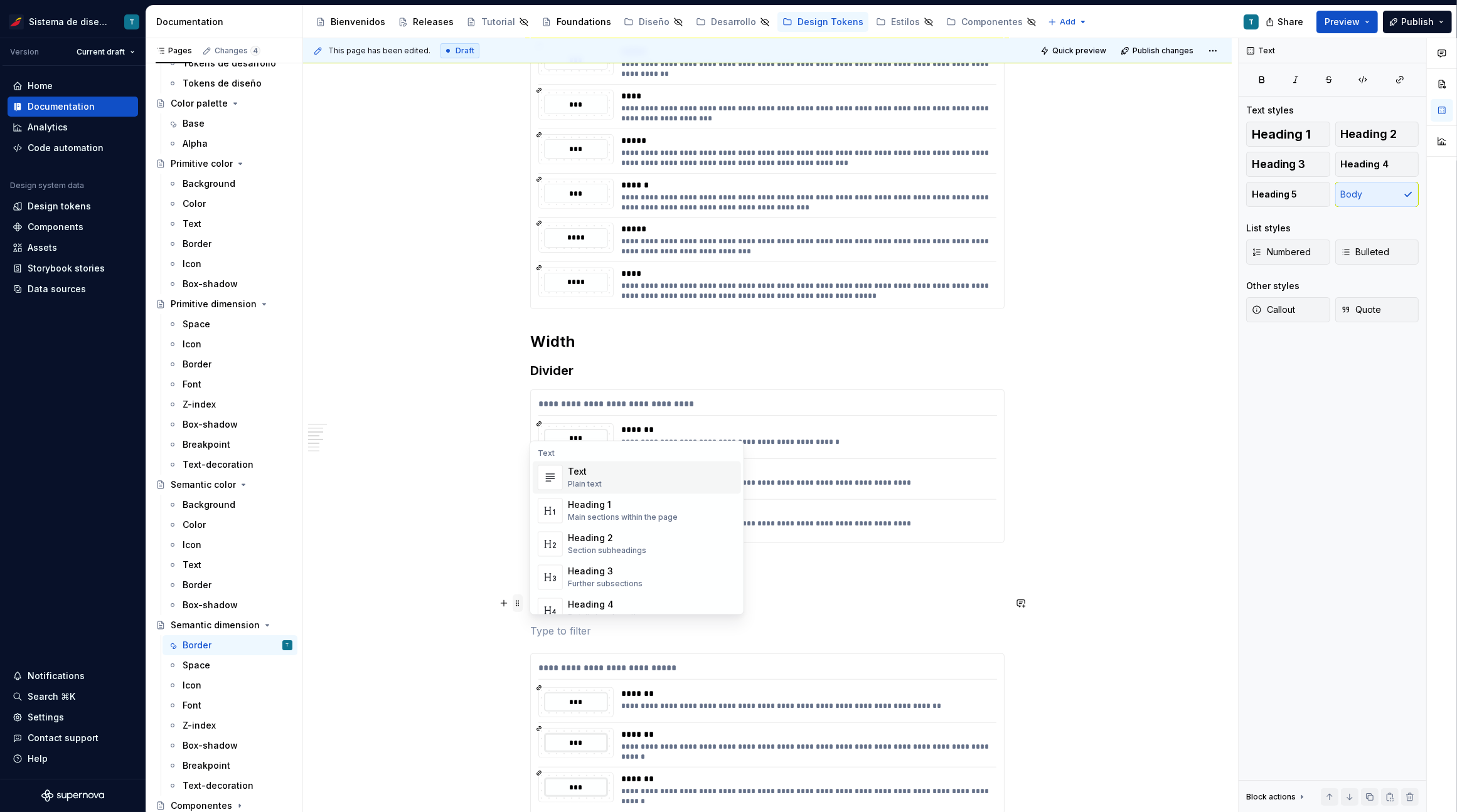
click at [514, 601] on span at bounding box center [517, 603] width 10 height 17
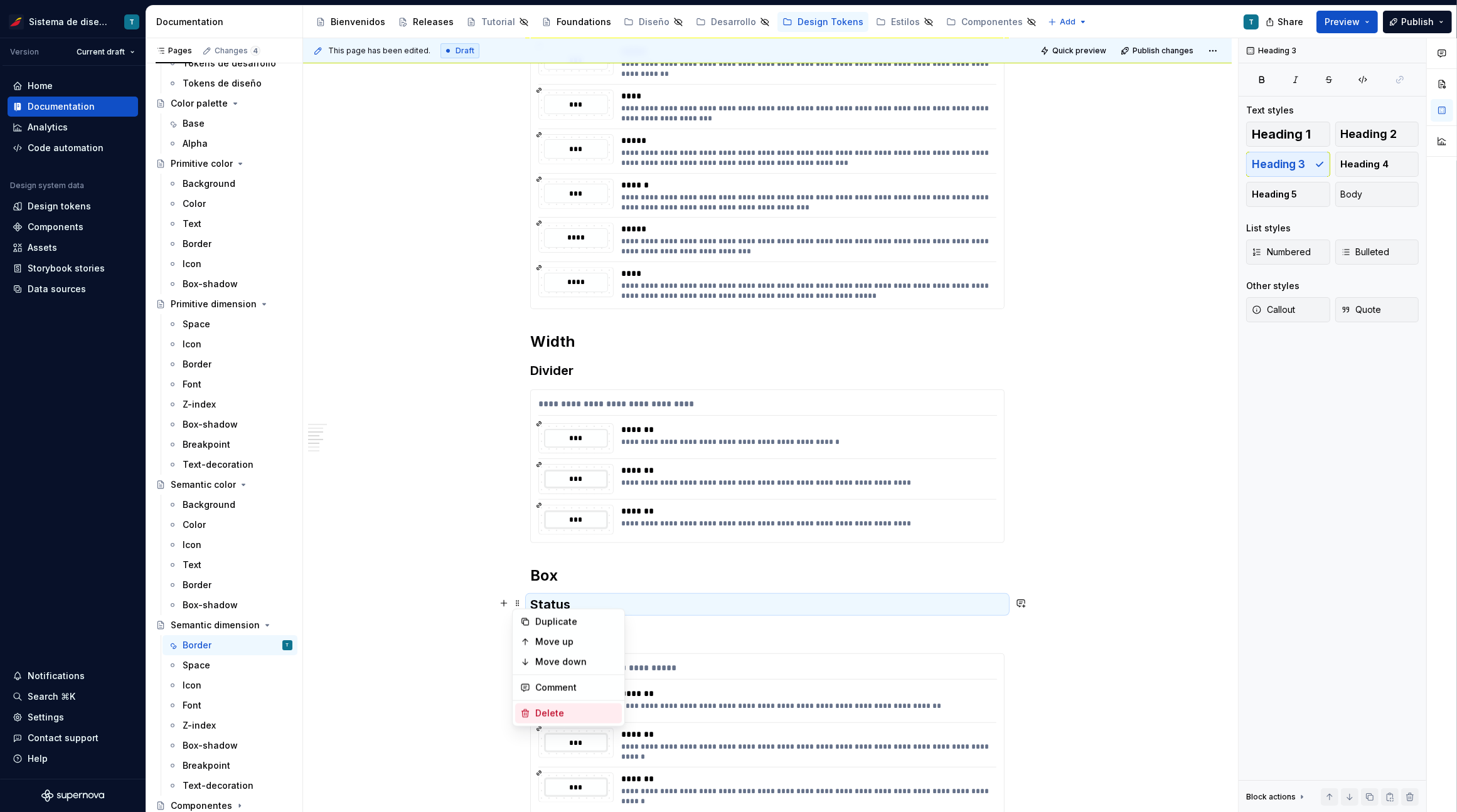
click at [537, 706] on div "Delete" at bounding box center [568, 713] width 107 height 20
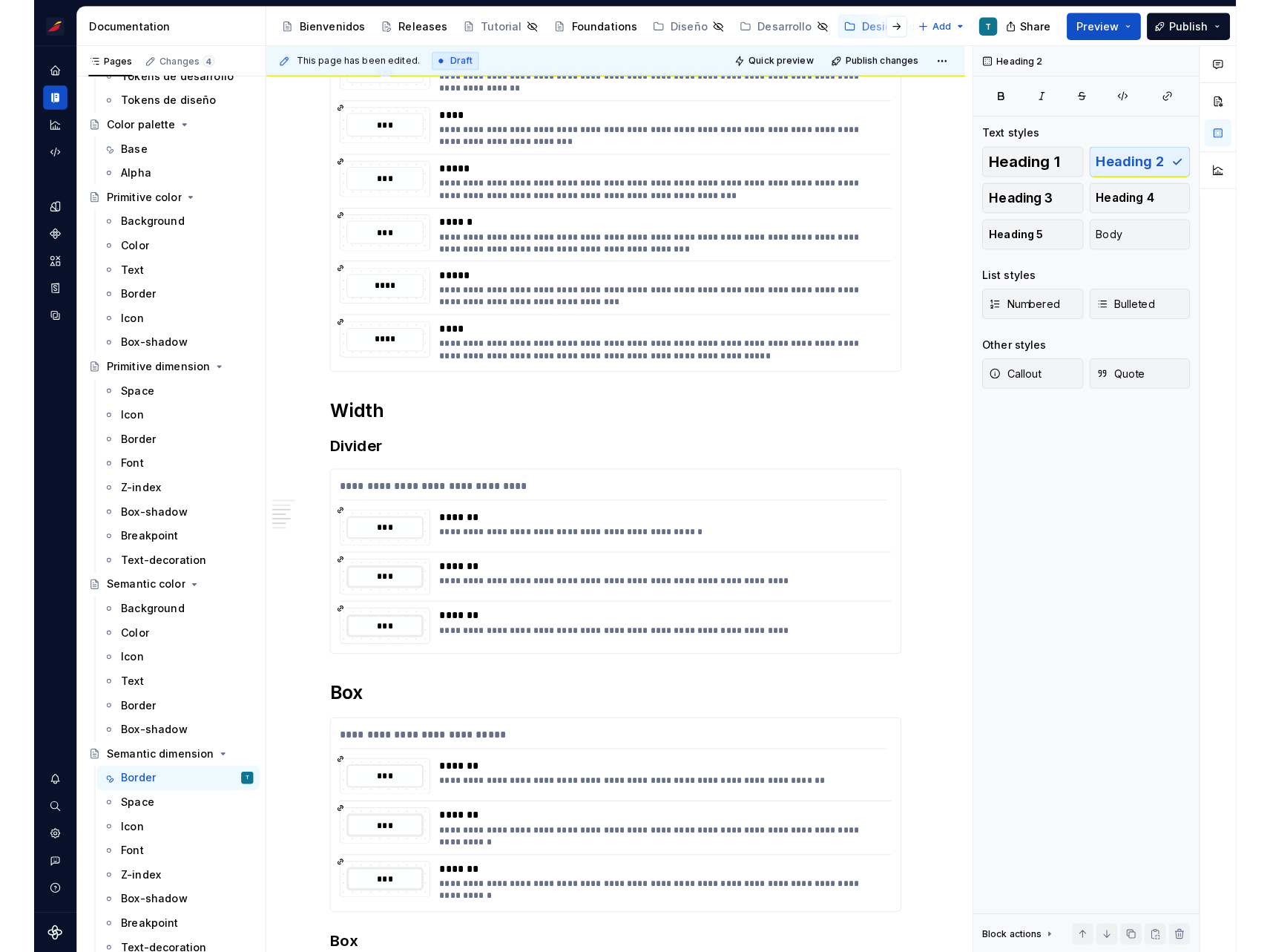
scroll to position [460, 0]
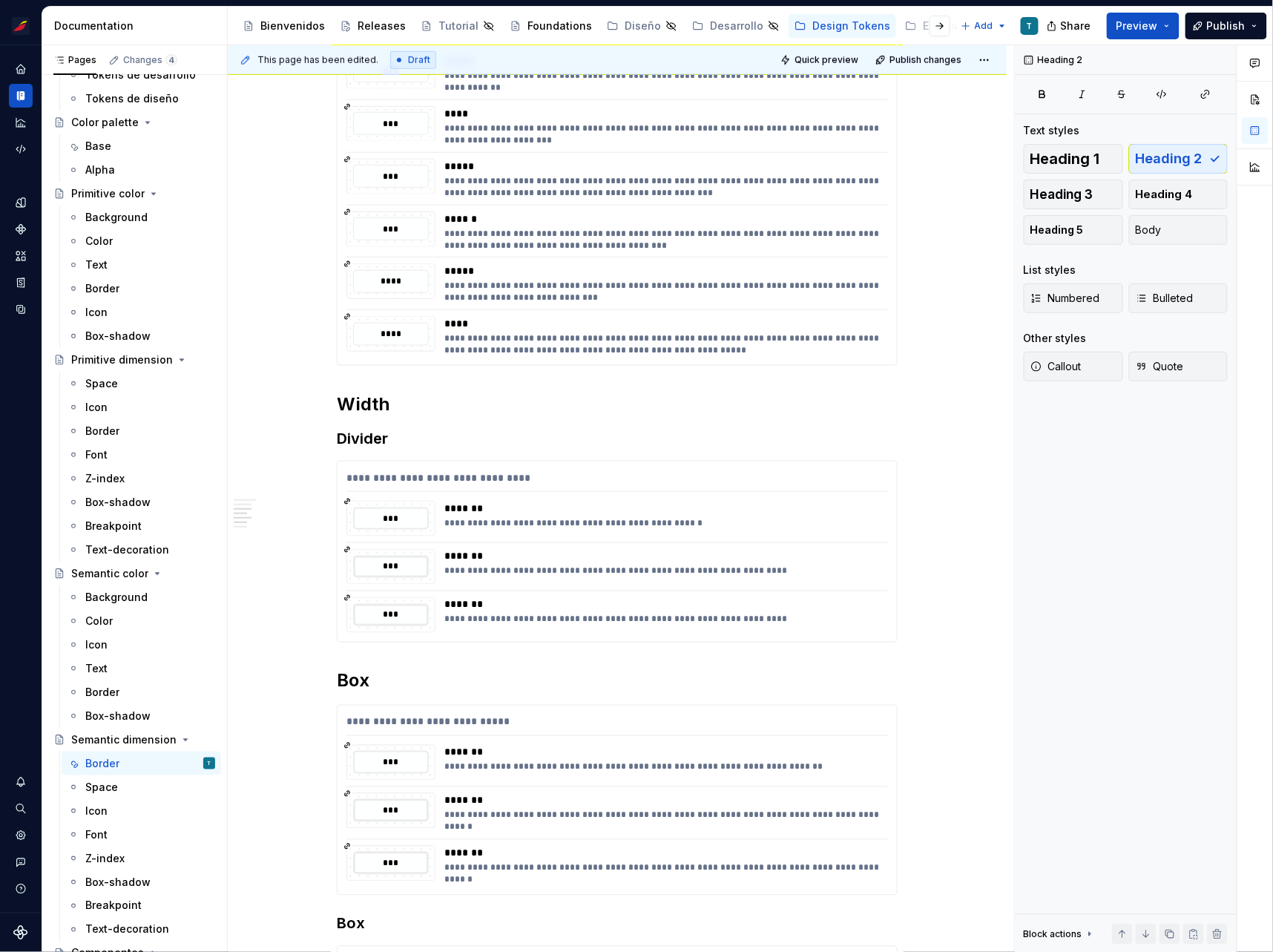
type textarea "*"
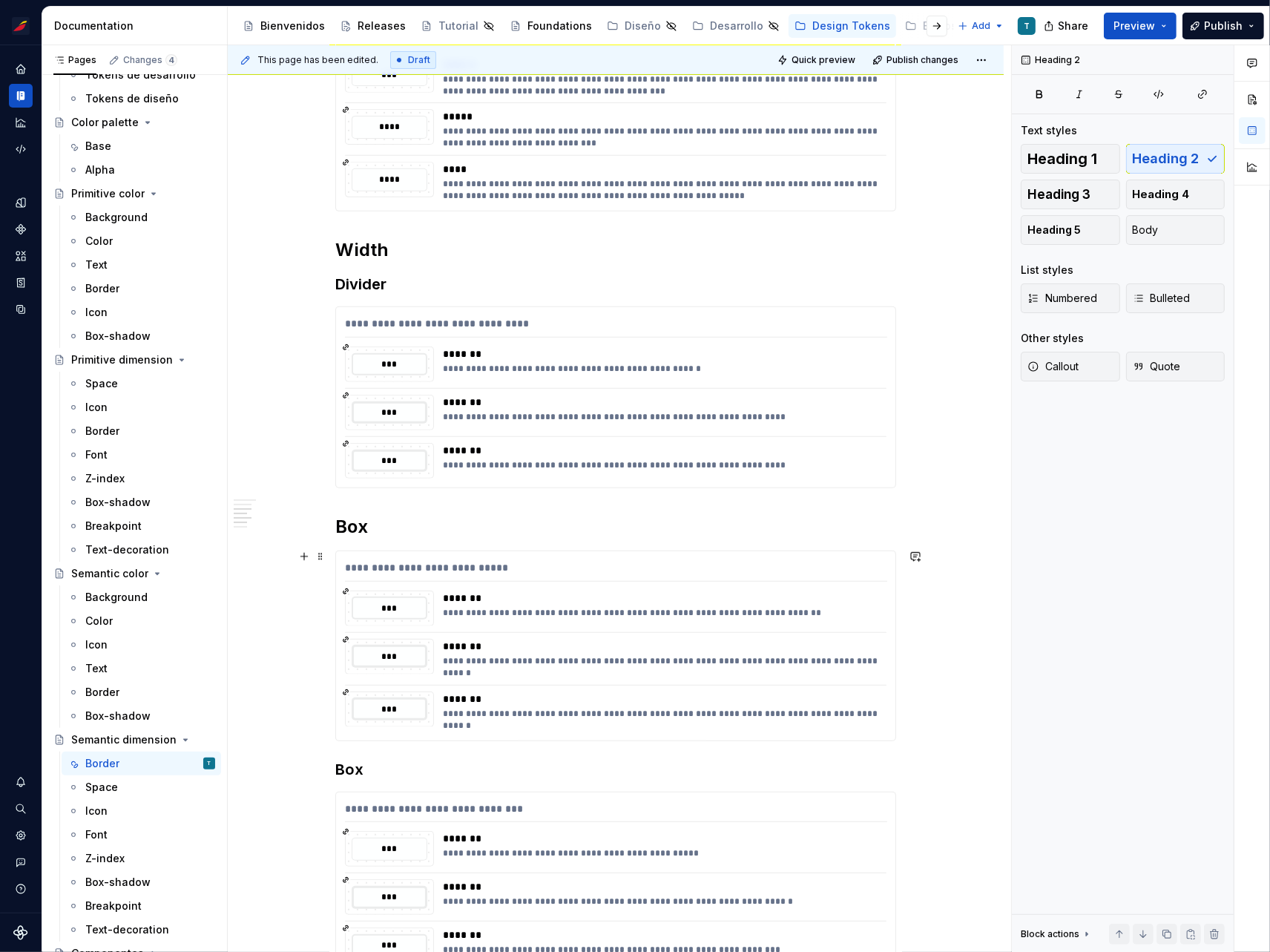
scroll to position [654, 0]
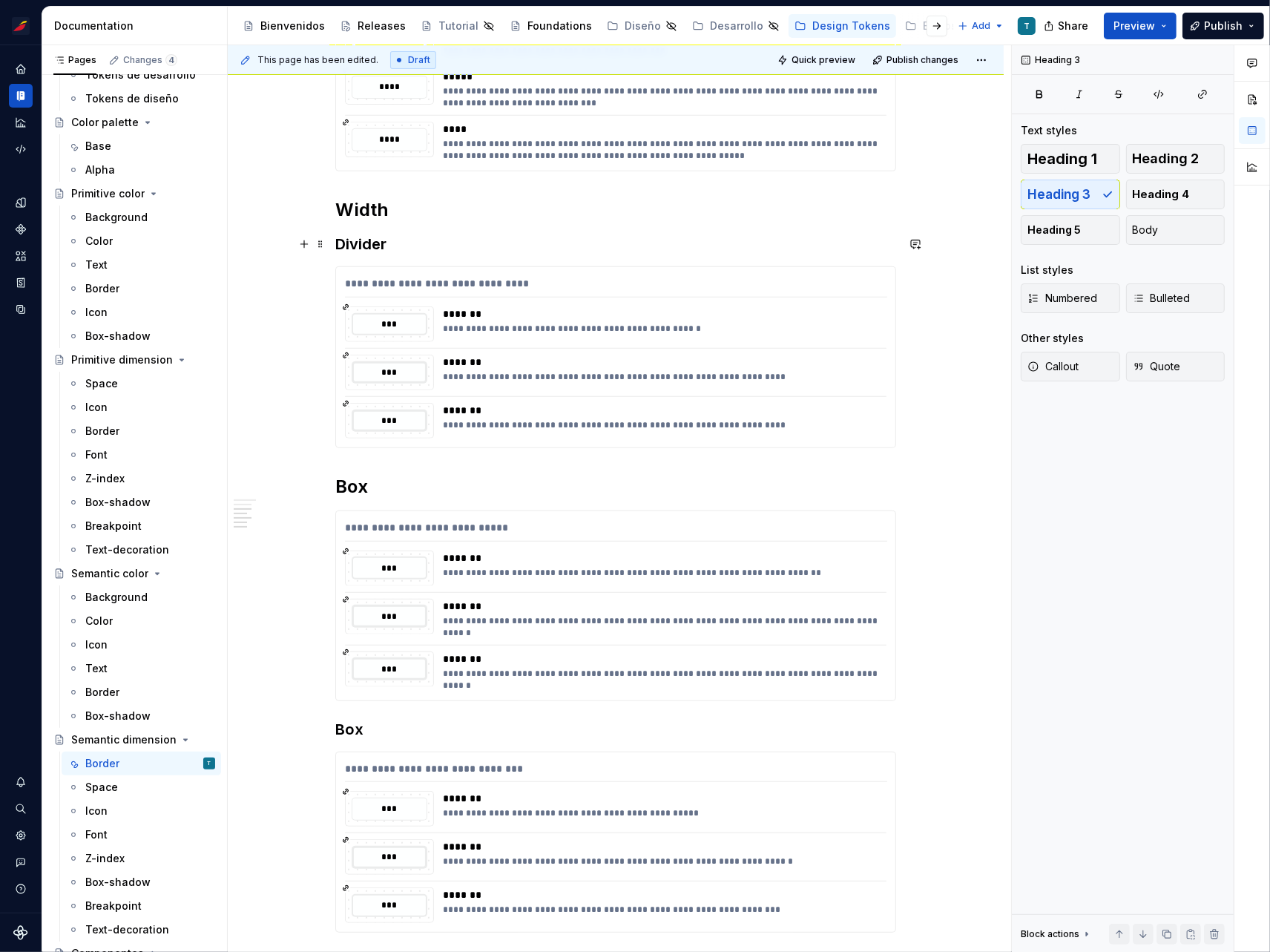
click at [364, 234] on h3 "Divider" at bounding box center [616, 244] width 561 height 20
click at [373, 206] on h2 "Width" at bounding box center [616, 210] width 561 height 24
click at [365, 245] on h3 "Divider" at bounding box center [616, 244] width 561 height 20
click at [358, 492] on h2 "Box" at bounding box center [616, 486] width 561 height 24
click at [1047, 185] on button "Heading 3" at bounding box center [1071, 194] width 100 height 30
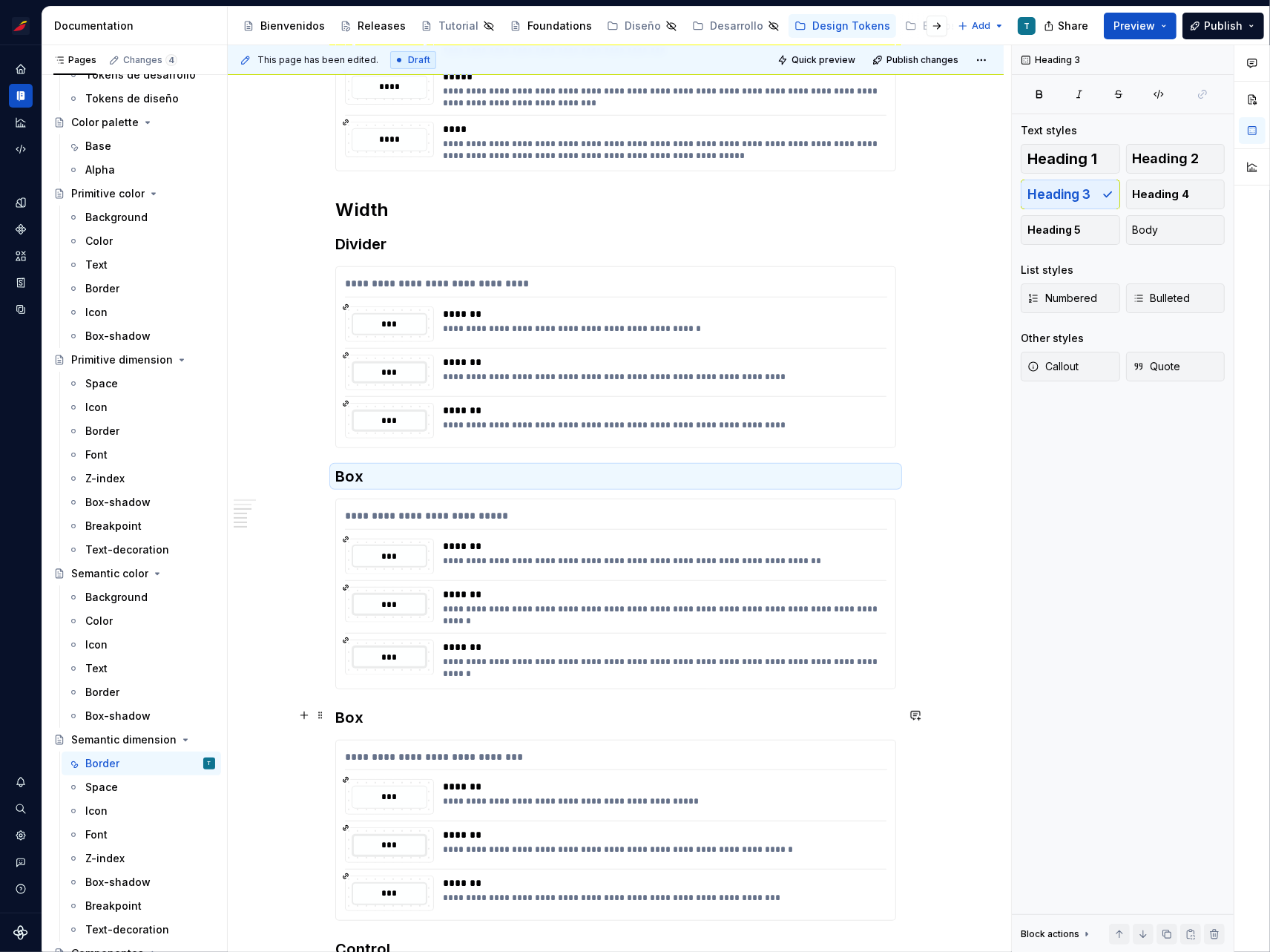
click at [344, 714] on h3 "Box" at bounding box center [616, 718] width 561 height 20
click at [350, 712] on h3 "Box" at bounding box center [616, 718] width 561 height 20
click at [513, 796] on div "**********" at bounding box center [660, 801] width 435 height 12
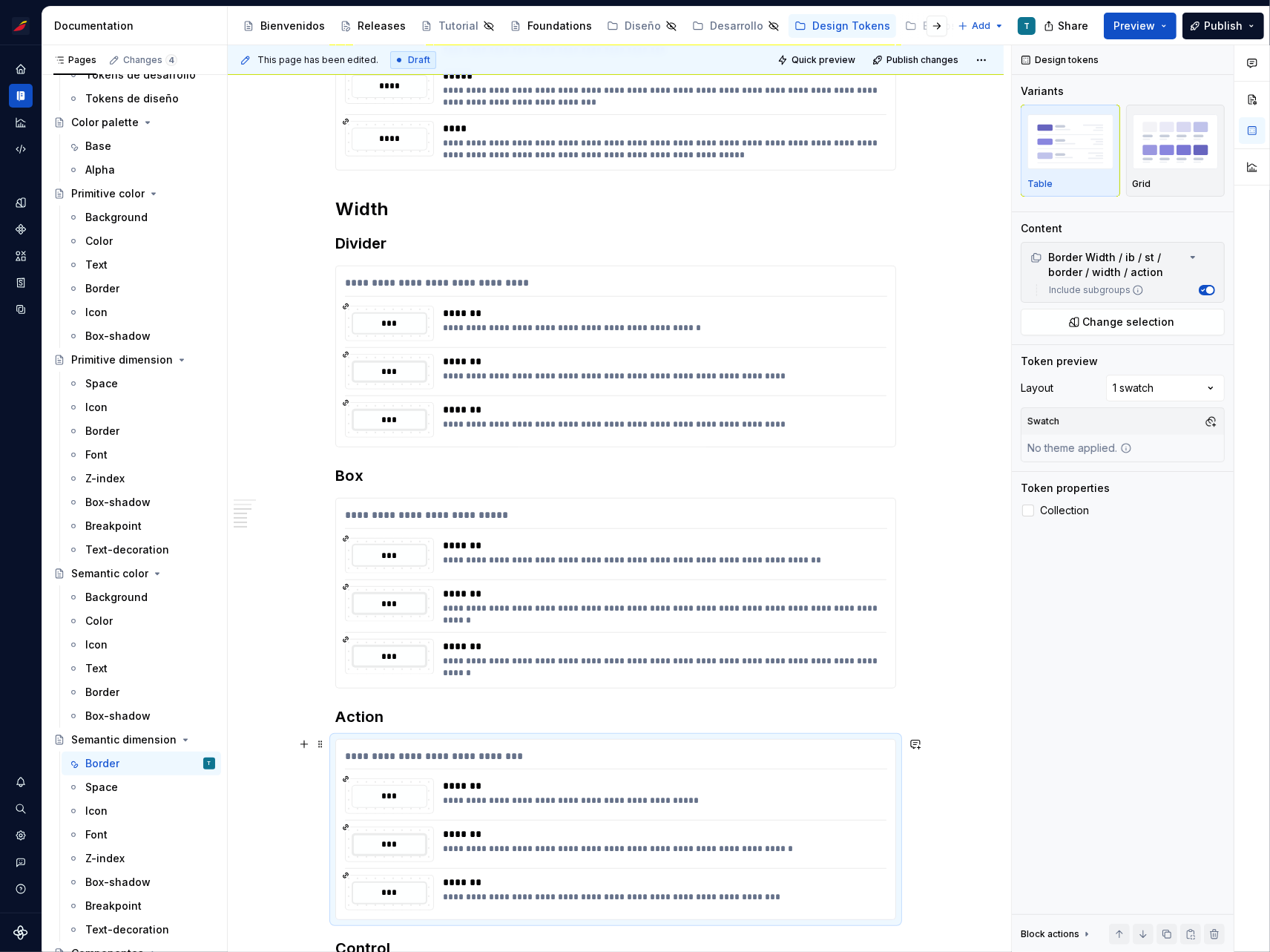
scroll to position [620, 0]
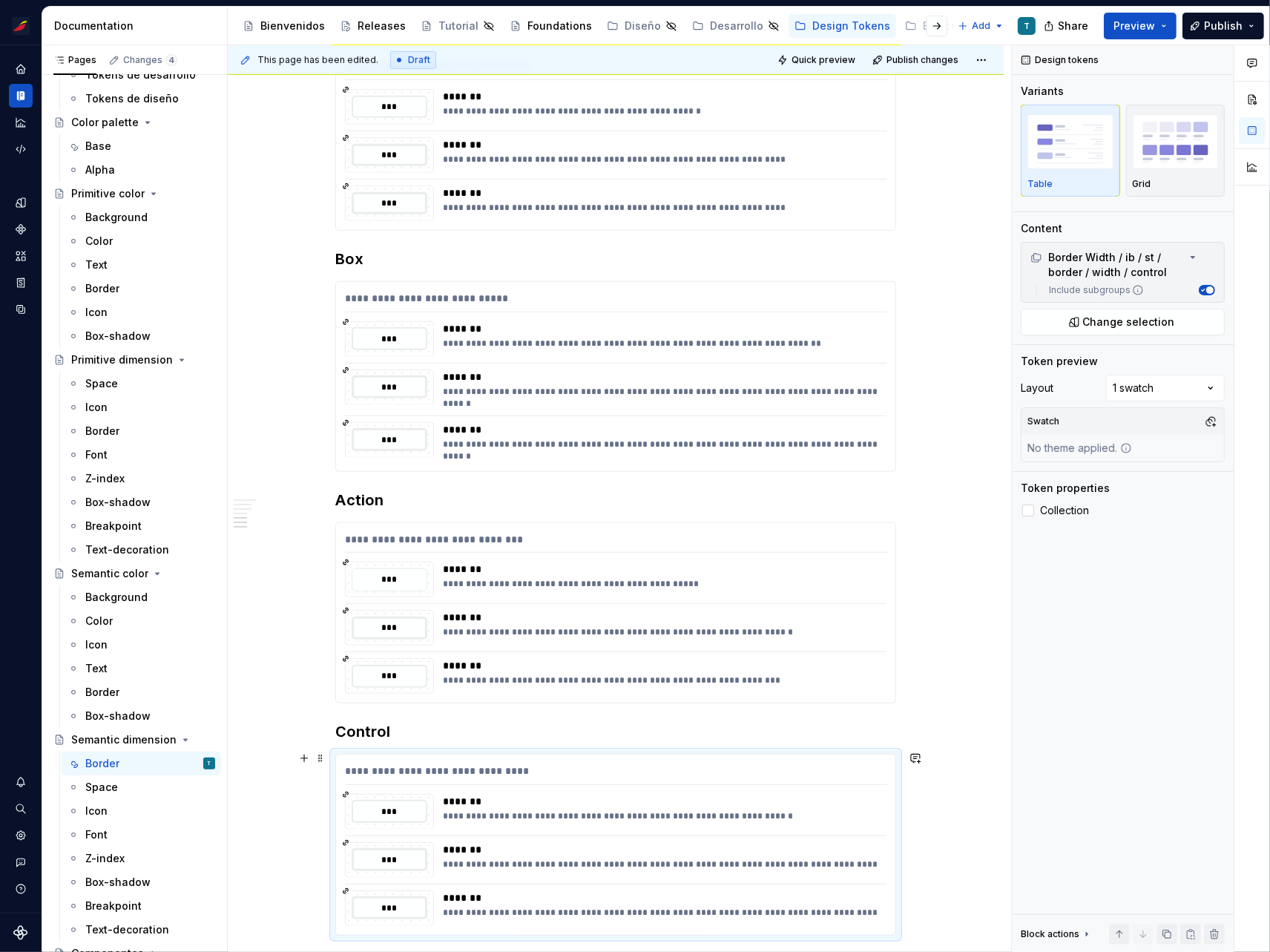
click at [514, 801] on div "*******" at bounding box center [660, 801] width 435 height 15
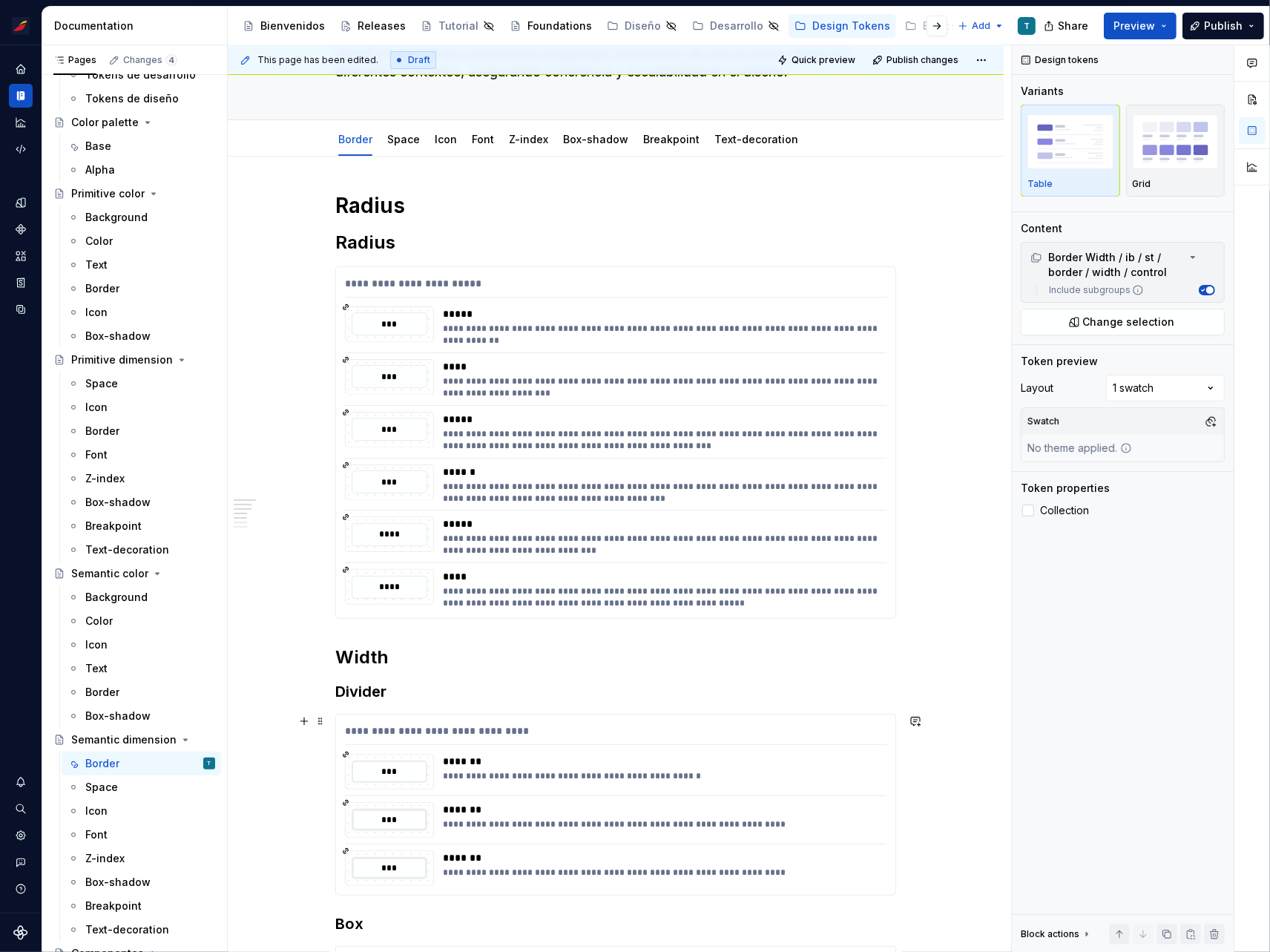
scroll to position [161, 0]
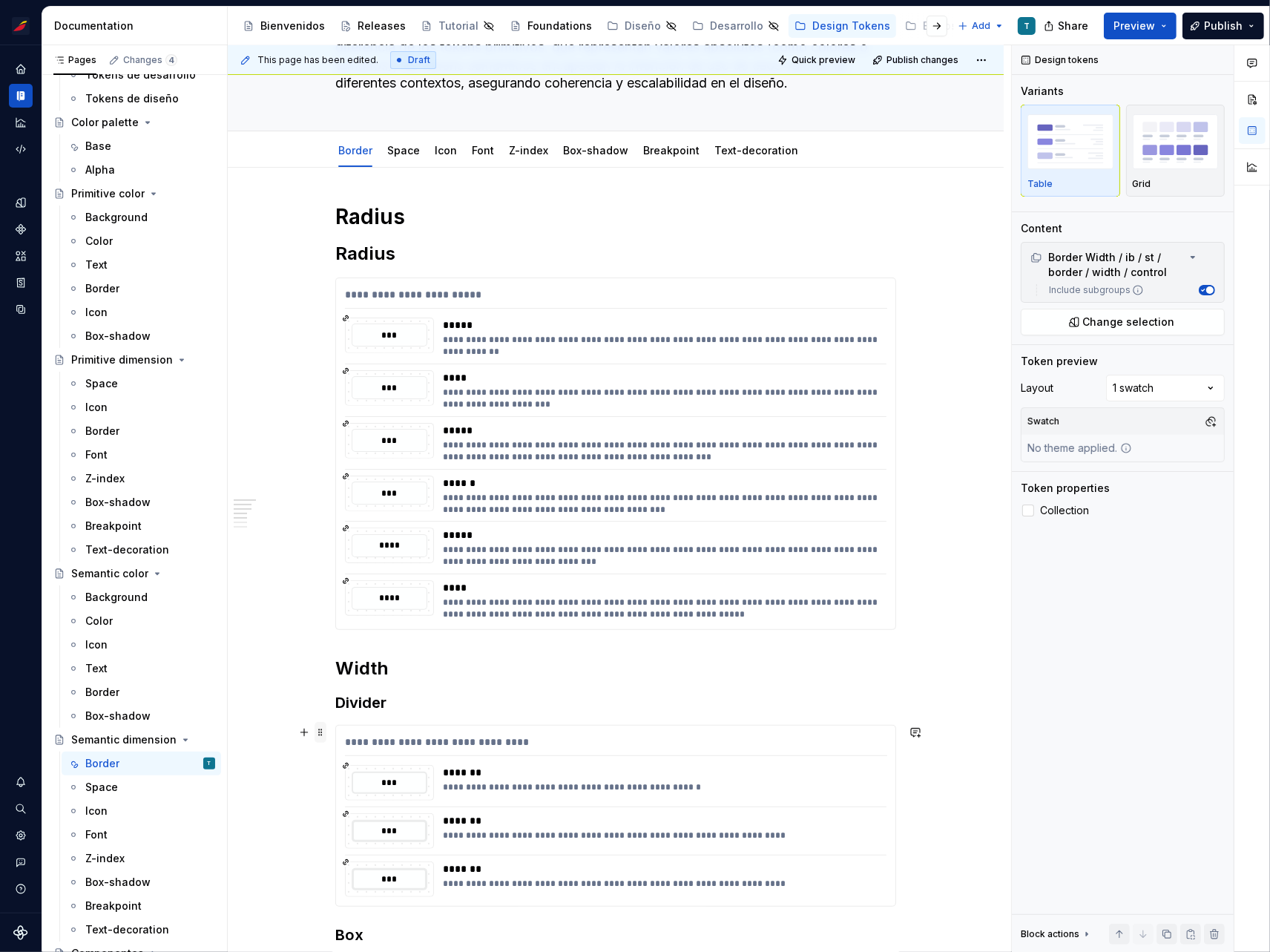
click at [325, 734] on span at bounding box center [320, 732] width 12 height 20
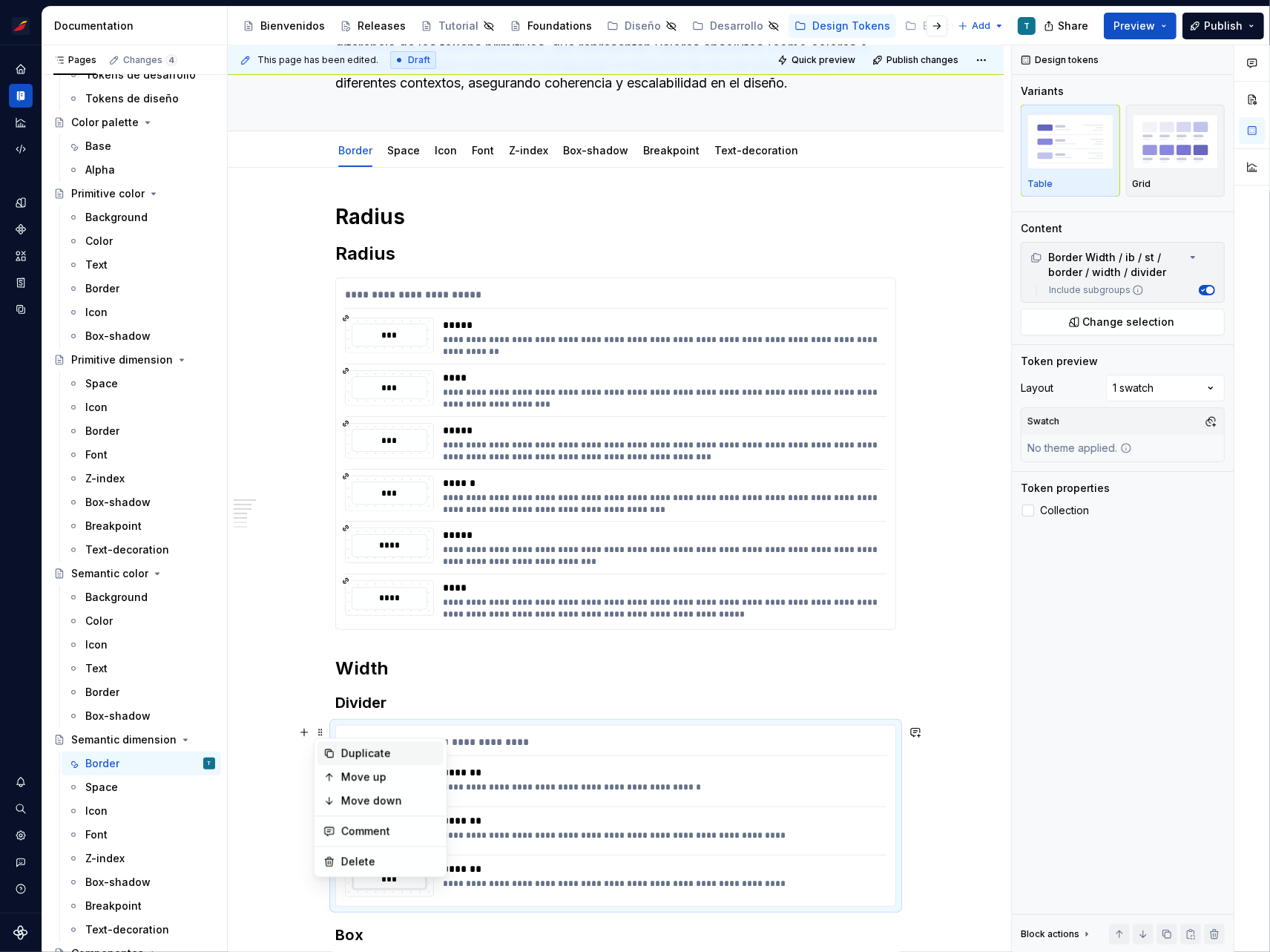
click at [370, 751] on div "Duplicate" at bounding box center [389, 753] width 96 height 15
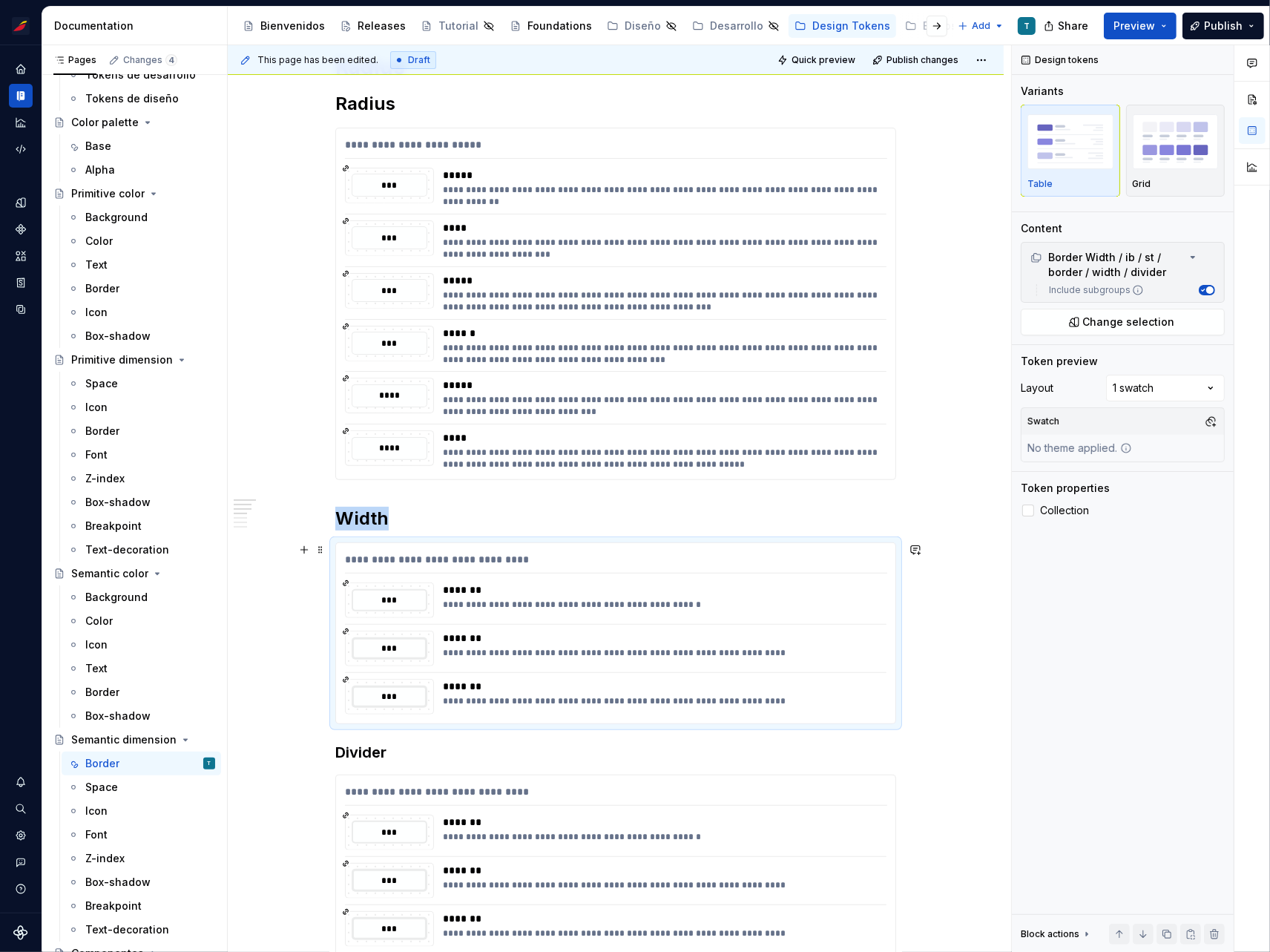
click at [515, 586] on div "*******" at bounding box center [660, 590] width 435 height 15
click at [1147, 318] on span "Change selection" at bounding box center [1129, 322] width 92 height 15
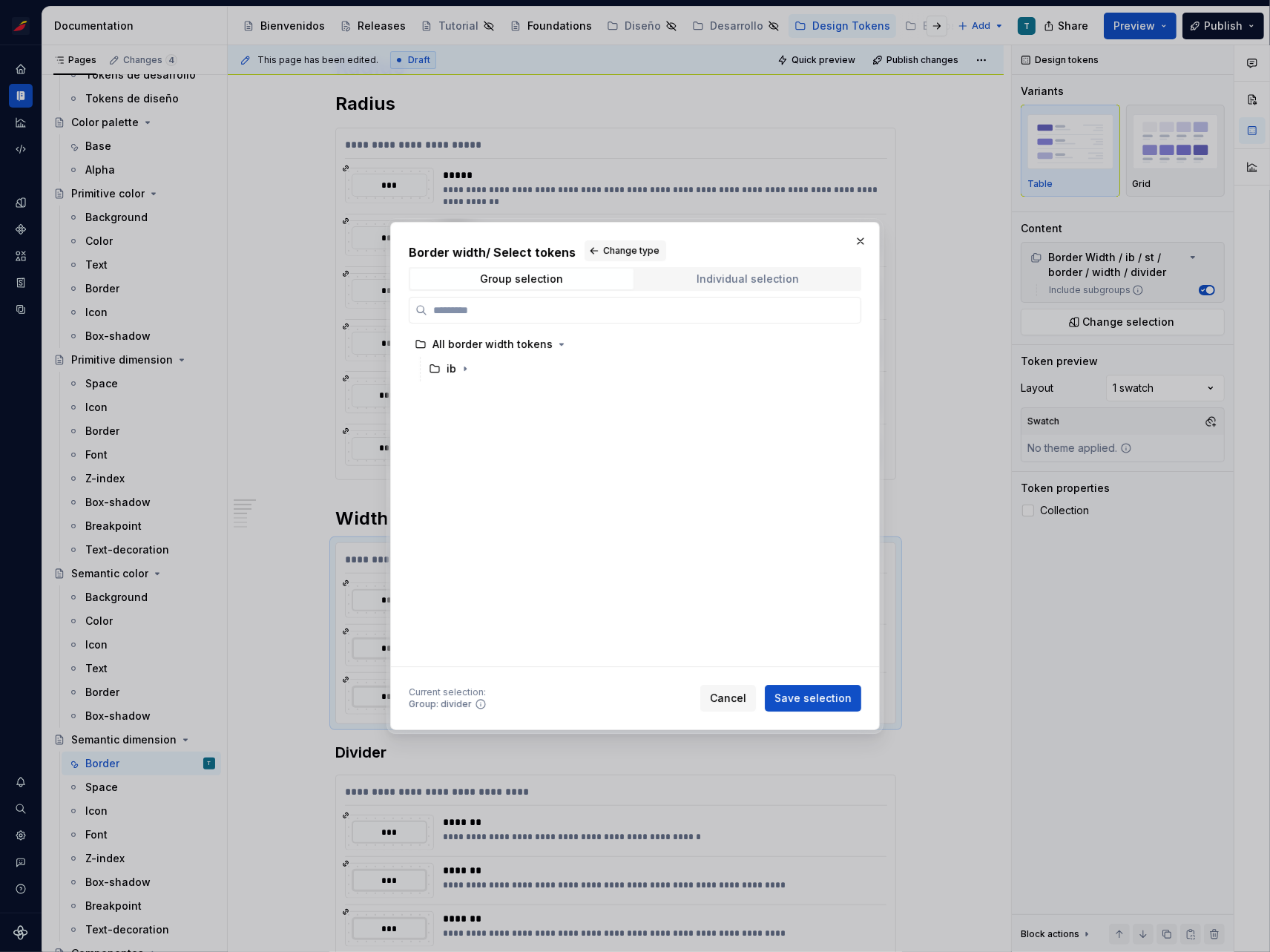
click at [713, 273] on div "Individual selection" at bounding box center [748, 278] width 103 height 12
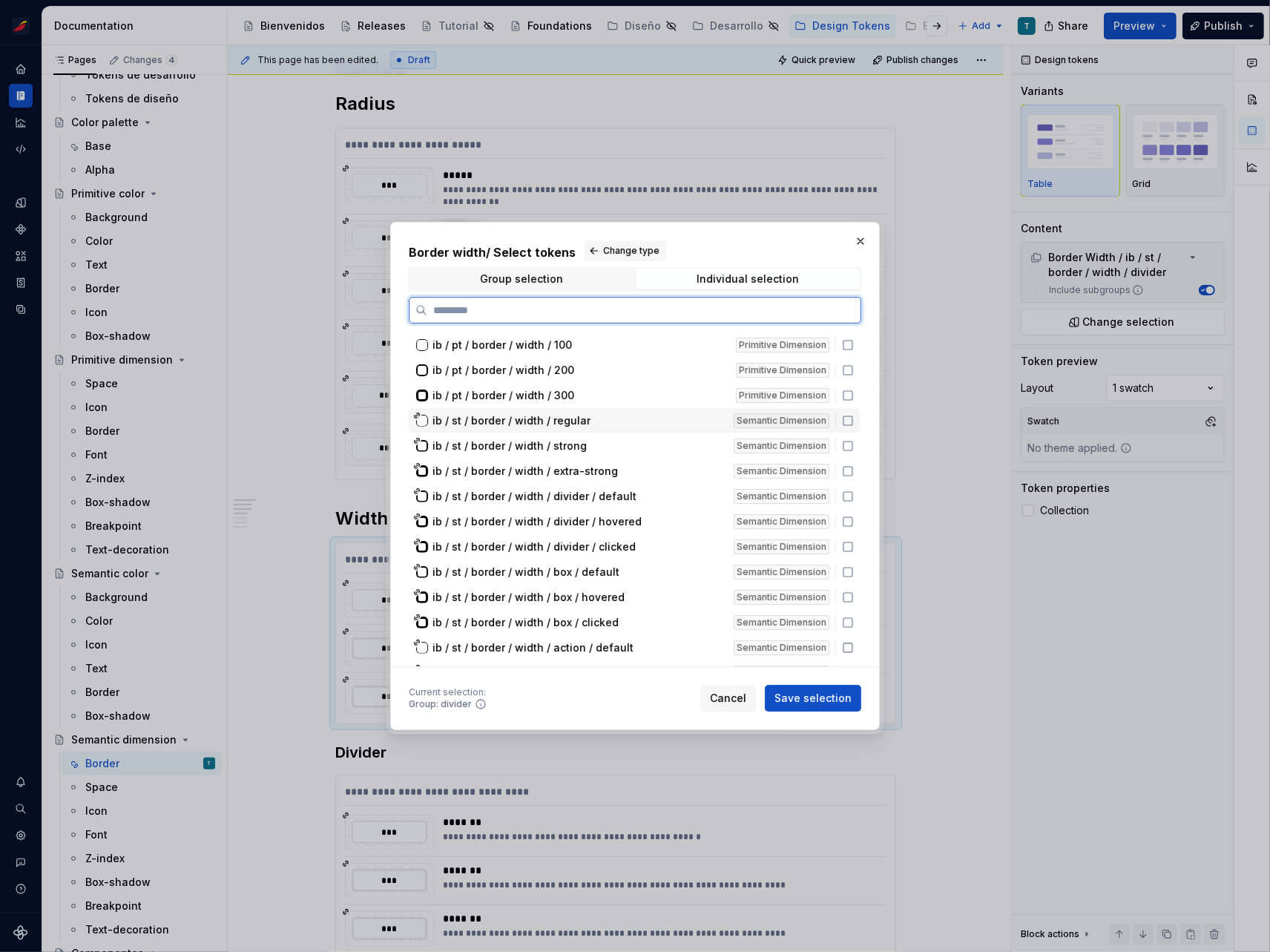
click at [843, 417] on icon at bounding box center [848, 420] width 12 height 12
drag, startPoint x: 843, startPoint y: 437, endPoint x: 845, endPoint y: 474, distance: 37.1
click at [843, 437] on div "ib / st / border / width / strong Semantic Dimension" at bounding box center [634, 445] width 451 height 24
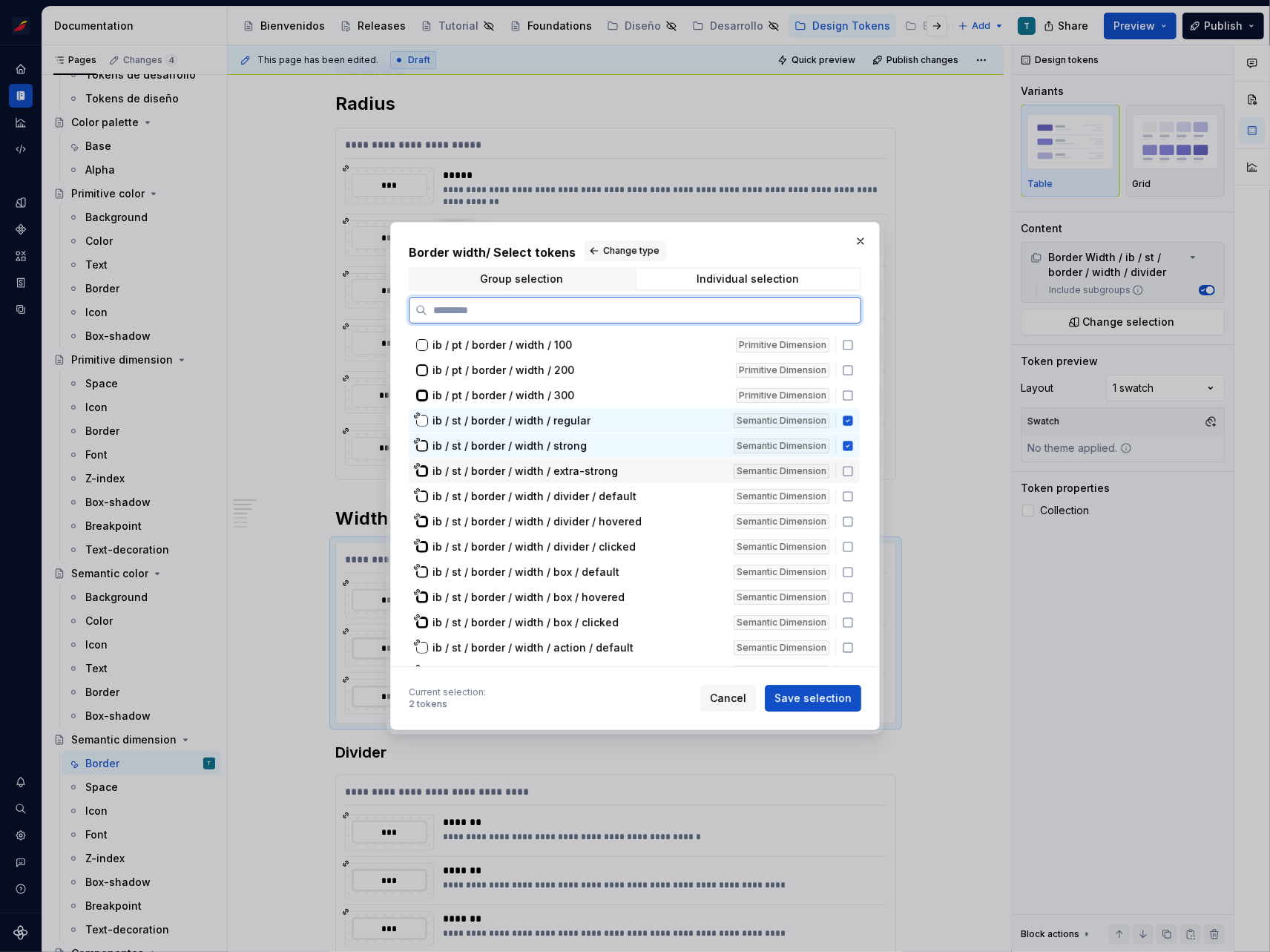
click at [845, 470] on icon at bounding box center [848, 471] width 12 height 12
click at [836, 693] on span "Save selection" at bounding box center [813, 698] width 77 height 15
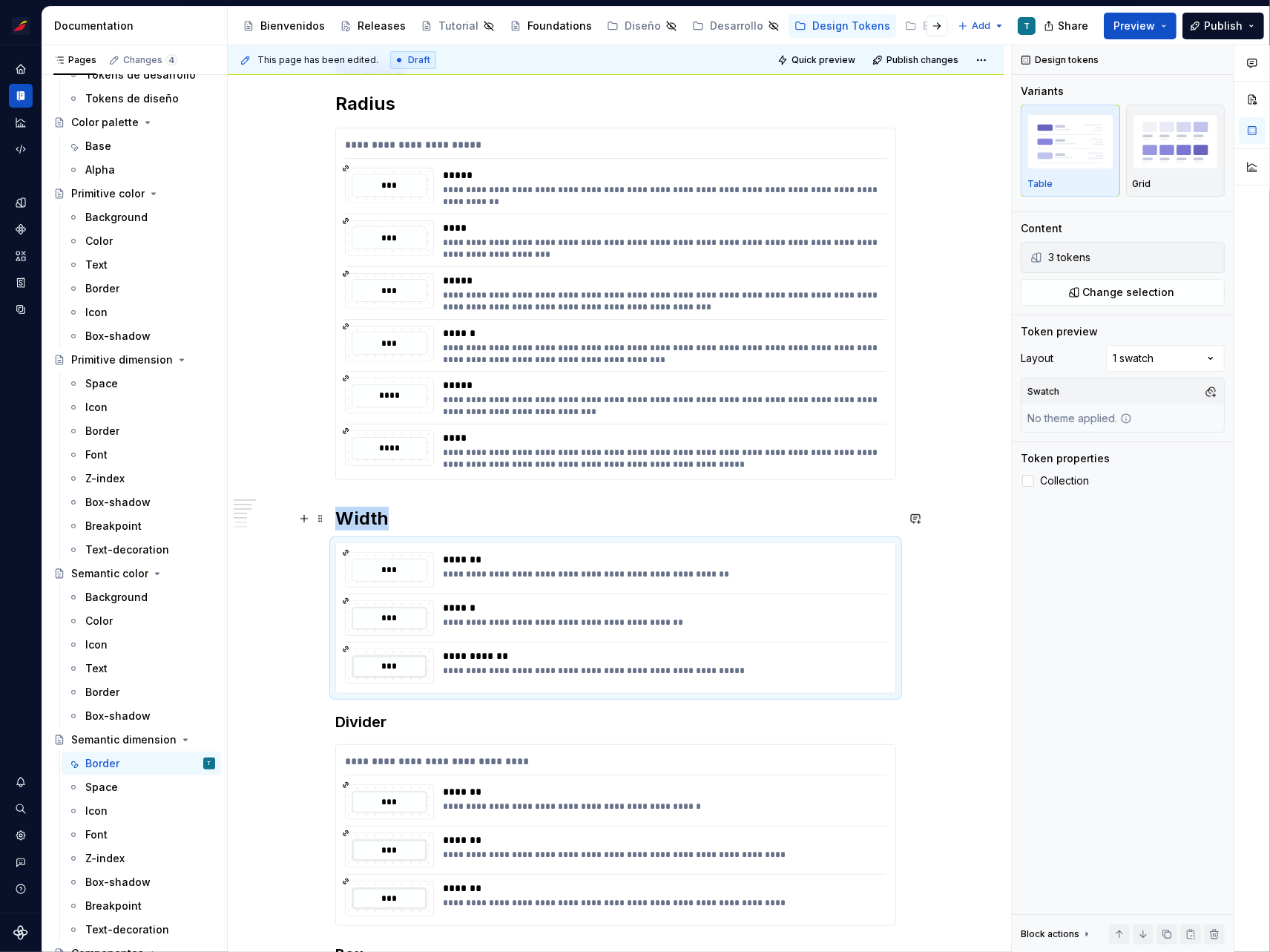
click at [458, 500] on div "**********" at bounding box center [616, 841] width 561 height 1577
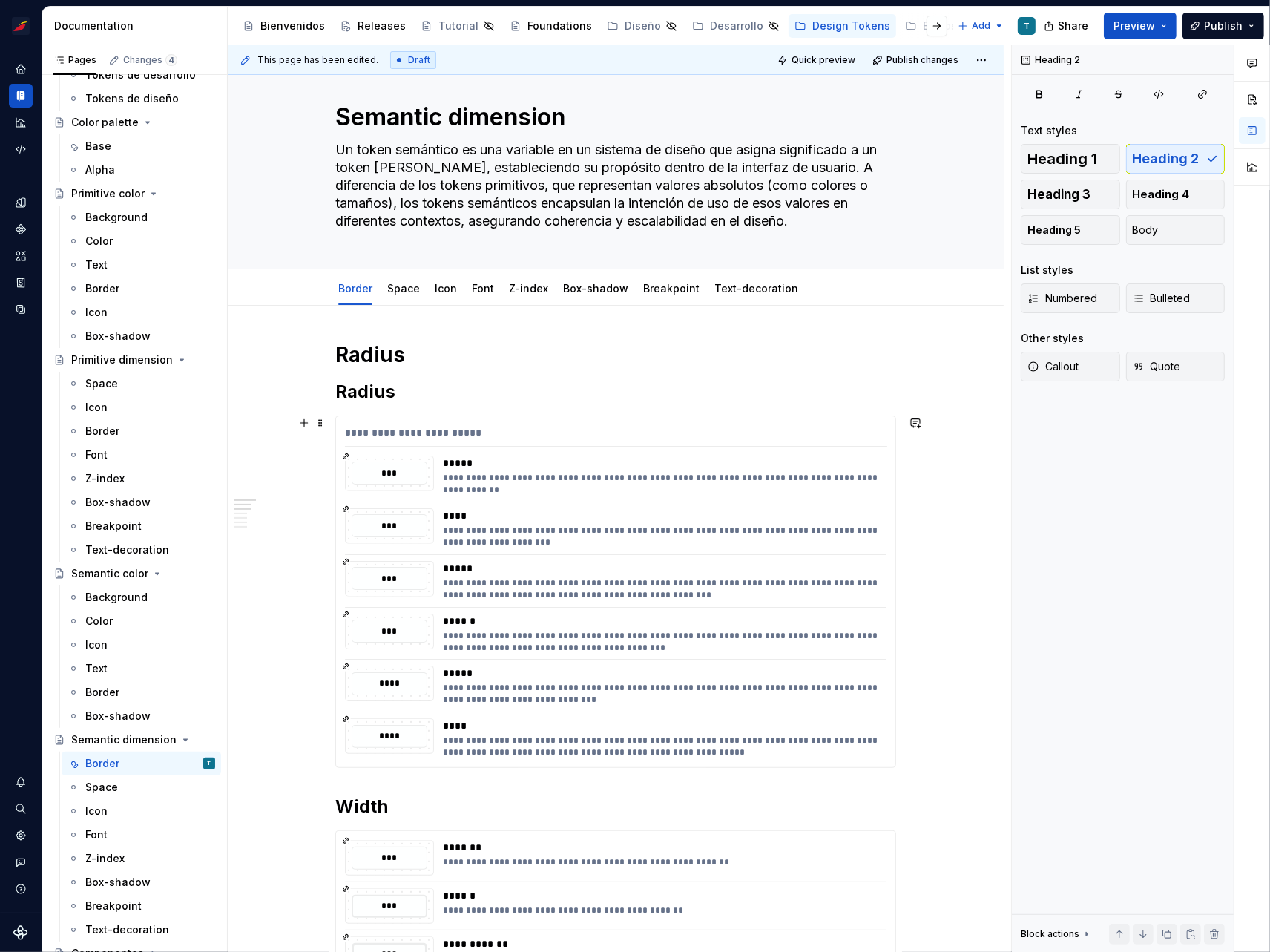
scroll to position [13, 0]
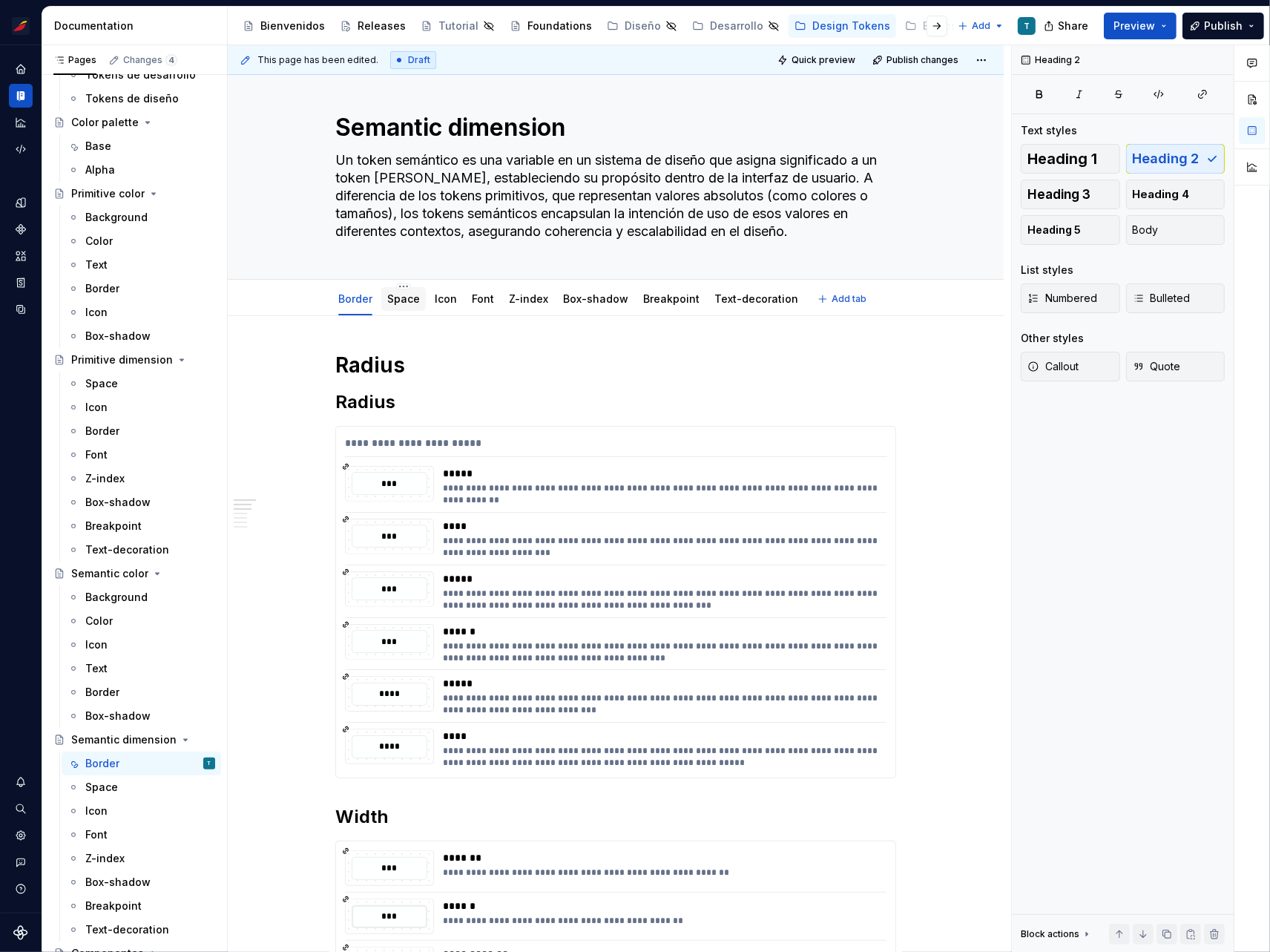
click at [403, 296] on link "Space" at bounding box center [404, 299] width 33 height 13
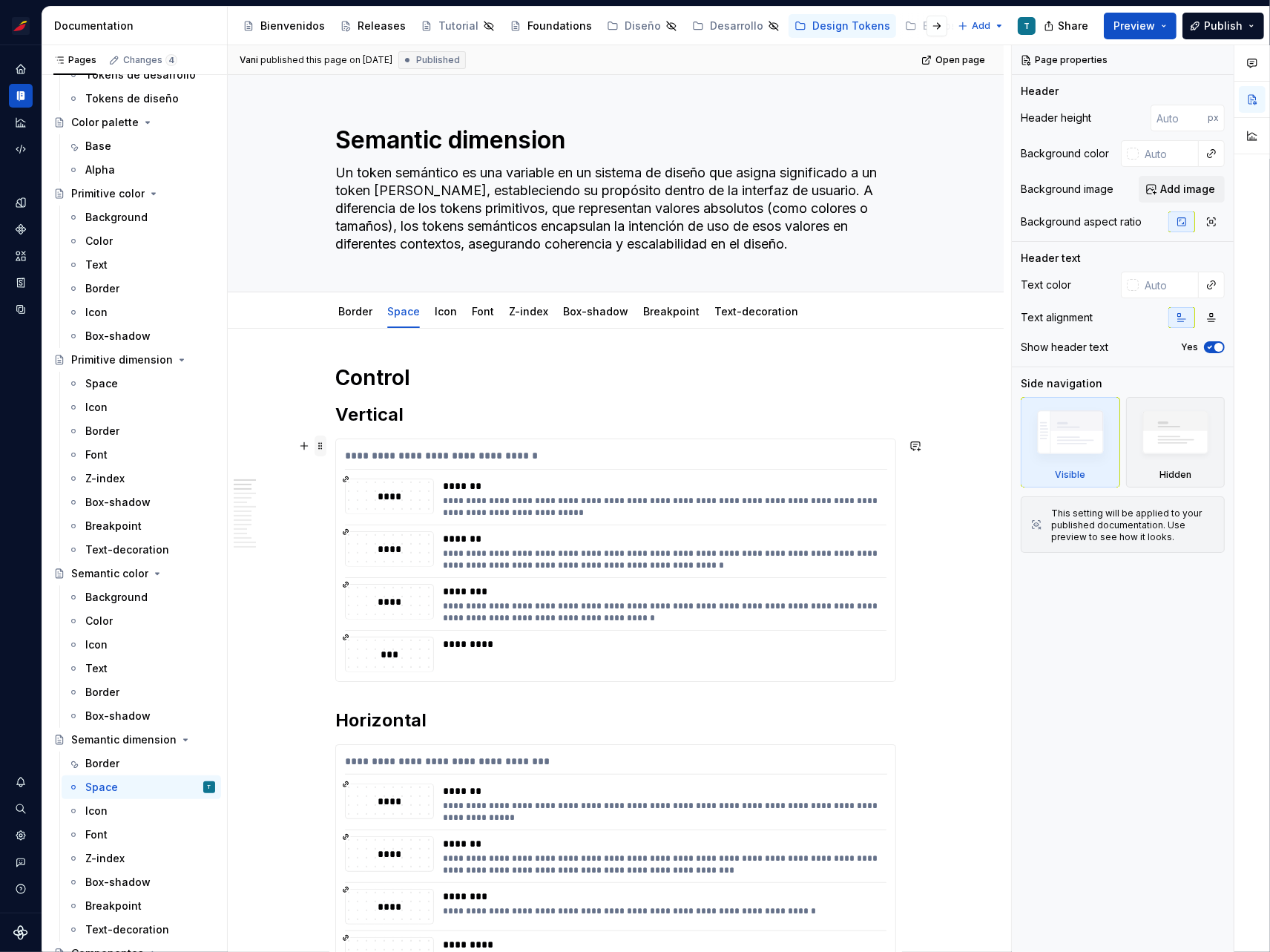
click at [320, 445] on span at bounding box center [320, 445] width 12 height 20
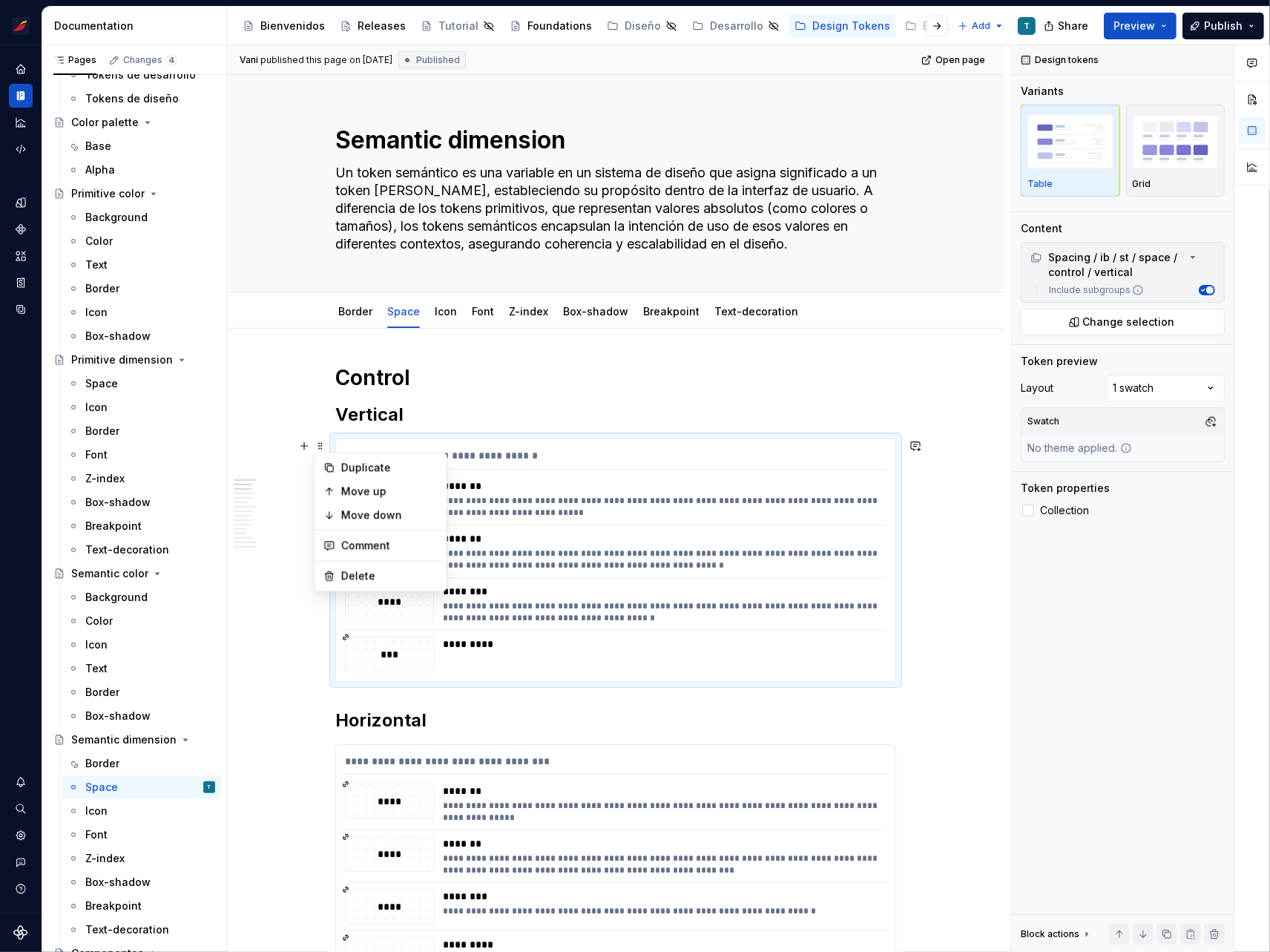
click at [373, 467] on div "Duplicate" at bounding box center [389, 467] width 96 height 15
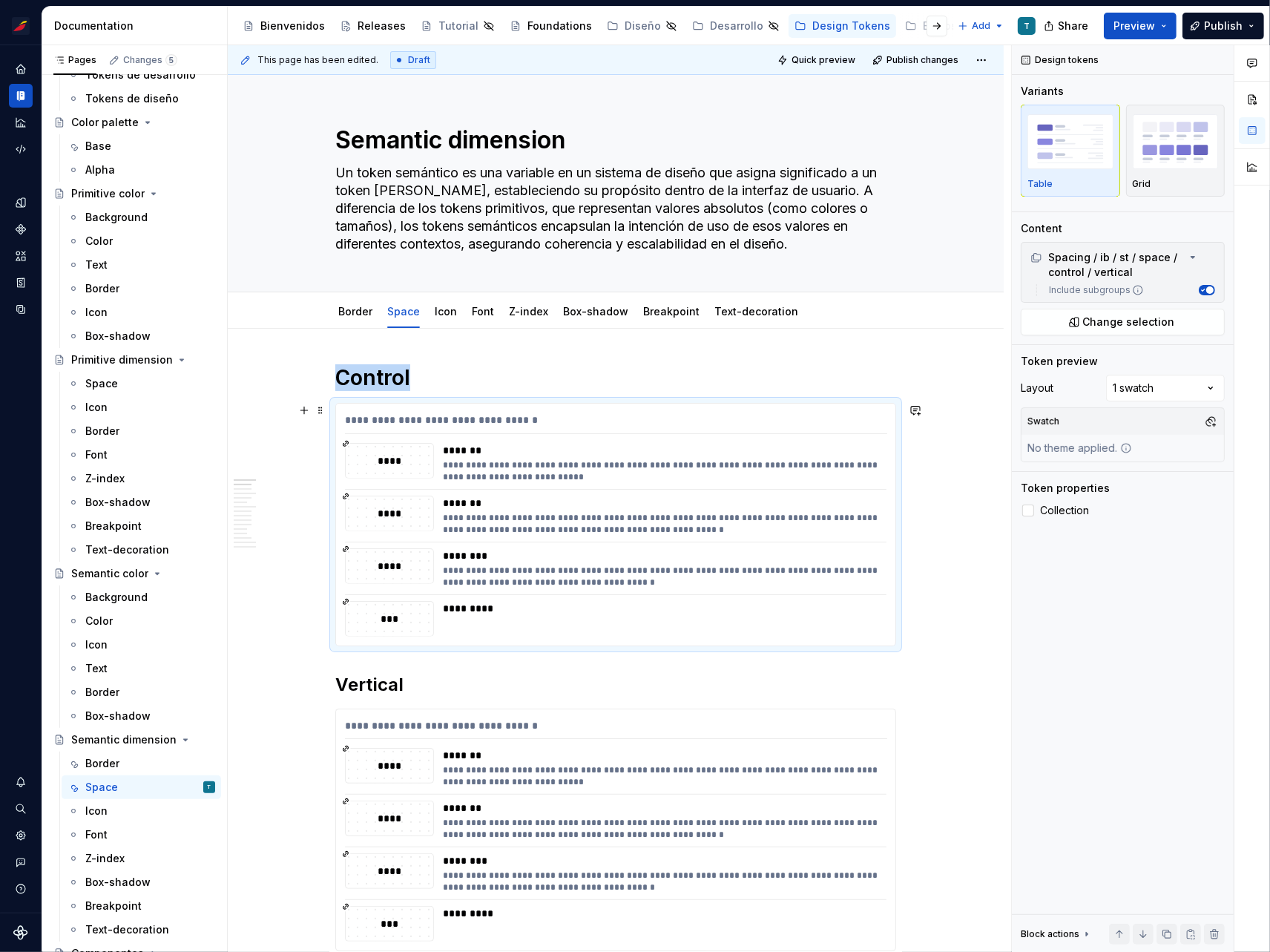
click at [444, 460] on div "**********" at bounding box center [660, 471] width 435 height 24
click at [1108, 318] on span "Change selection" at bounding box center [1129, 322] width 92 height 15
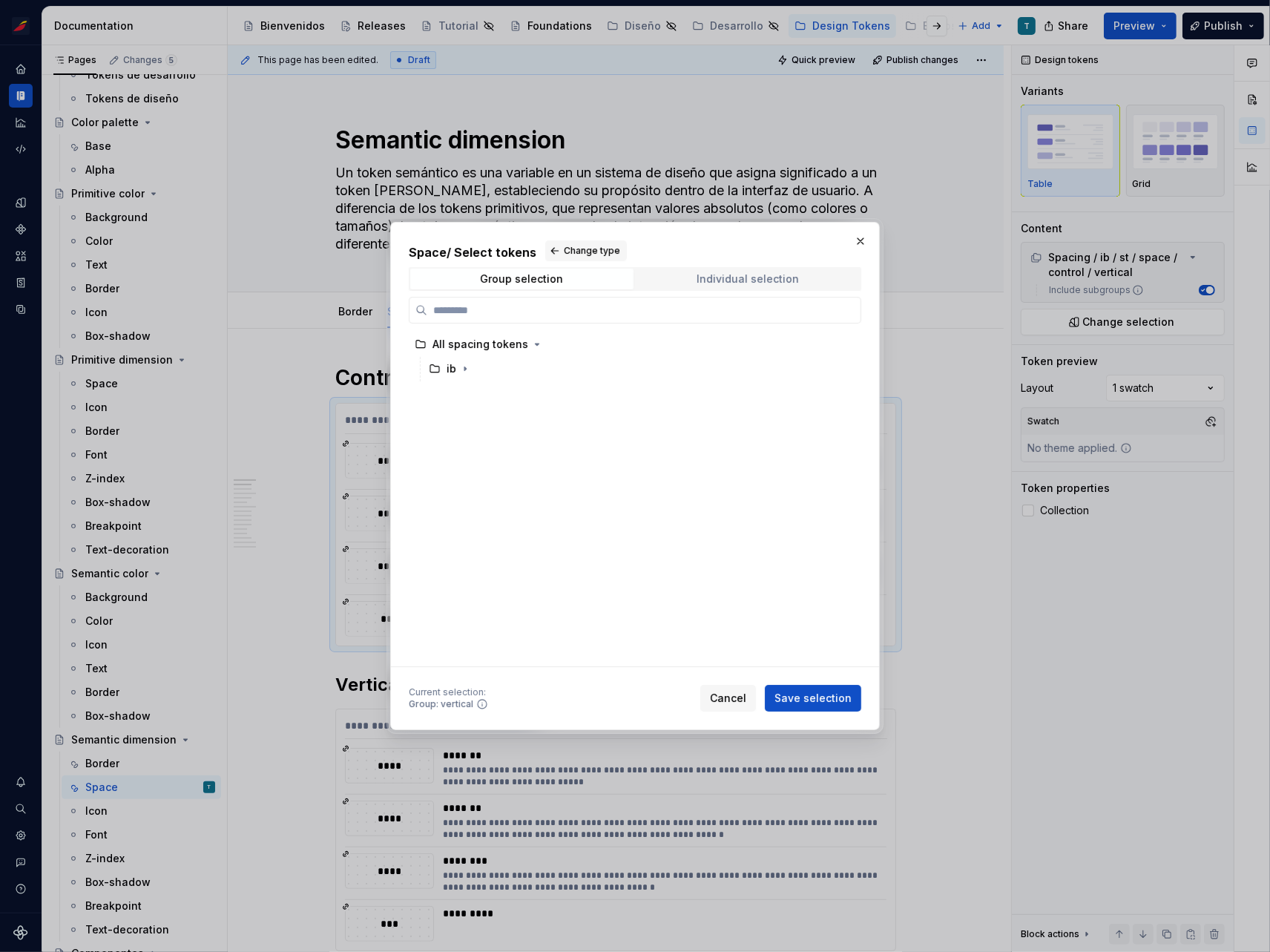
click at [718, 282] on div "Individual selection" at bounding box center [748, 278] width 103 height 12
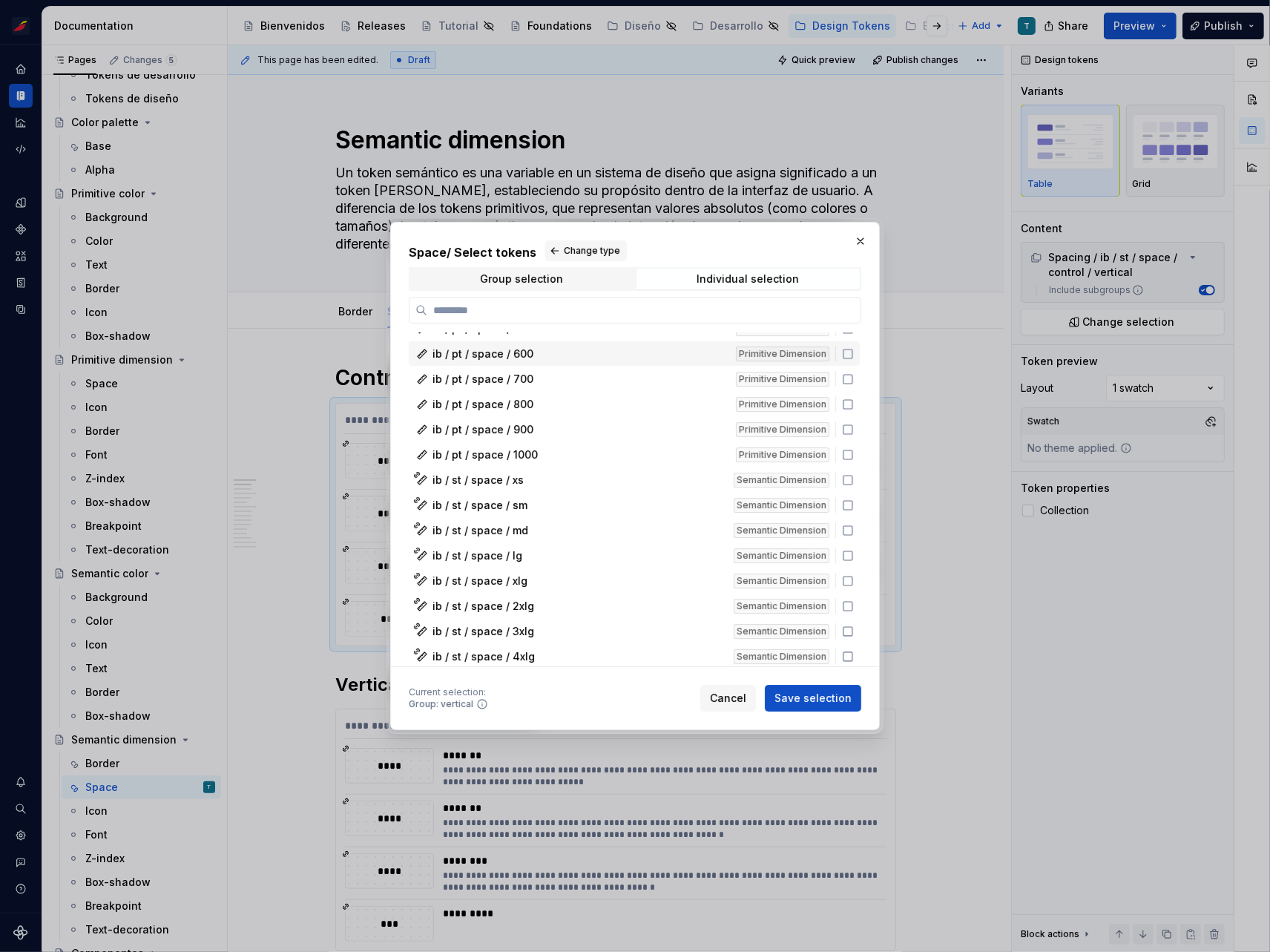
scroll to position [179, 0]
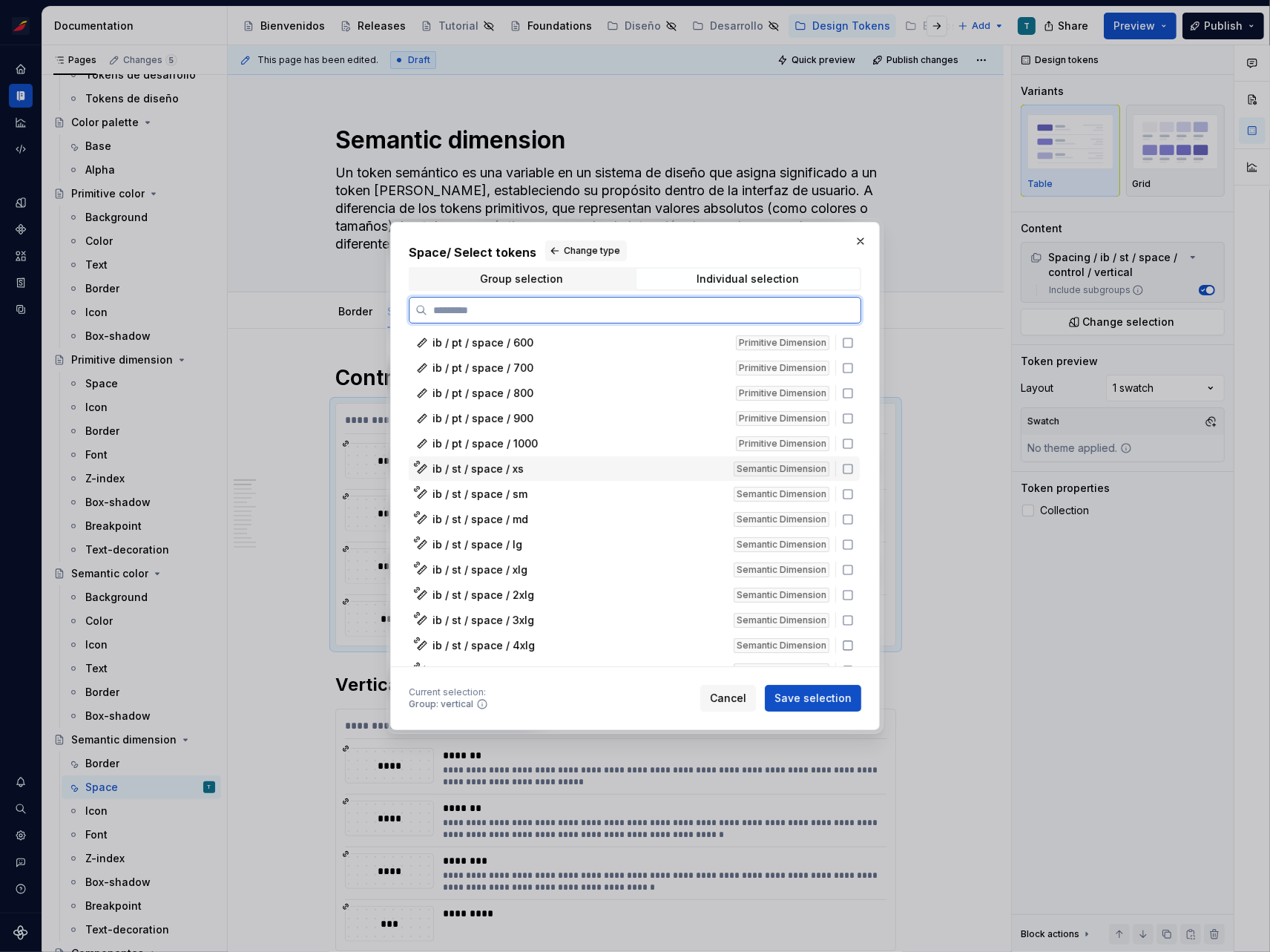
click at [848, 463] on icon at bounding box center [848, 468] width 12 height 12
click at [846, 481] on div "ib / st / space / sm Semantic Dimension" at bounding box center [634, 493] width 451 height 24
click at [845, 500] on div "ib / st / space / sm Semantic Dimension" at bounding box center [634, 493] width 451 height 24
click at [846, 510] on div "ib / st / space / md Semantic Dimension" at bounding box center [634, 518] width 451 height 24
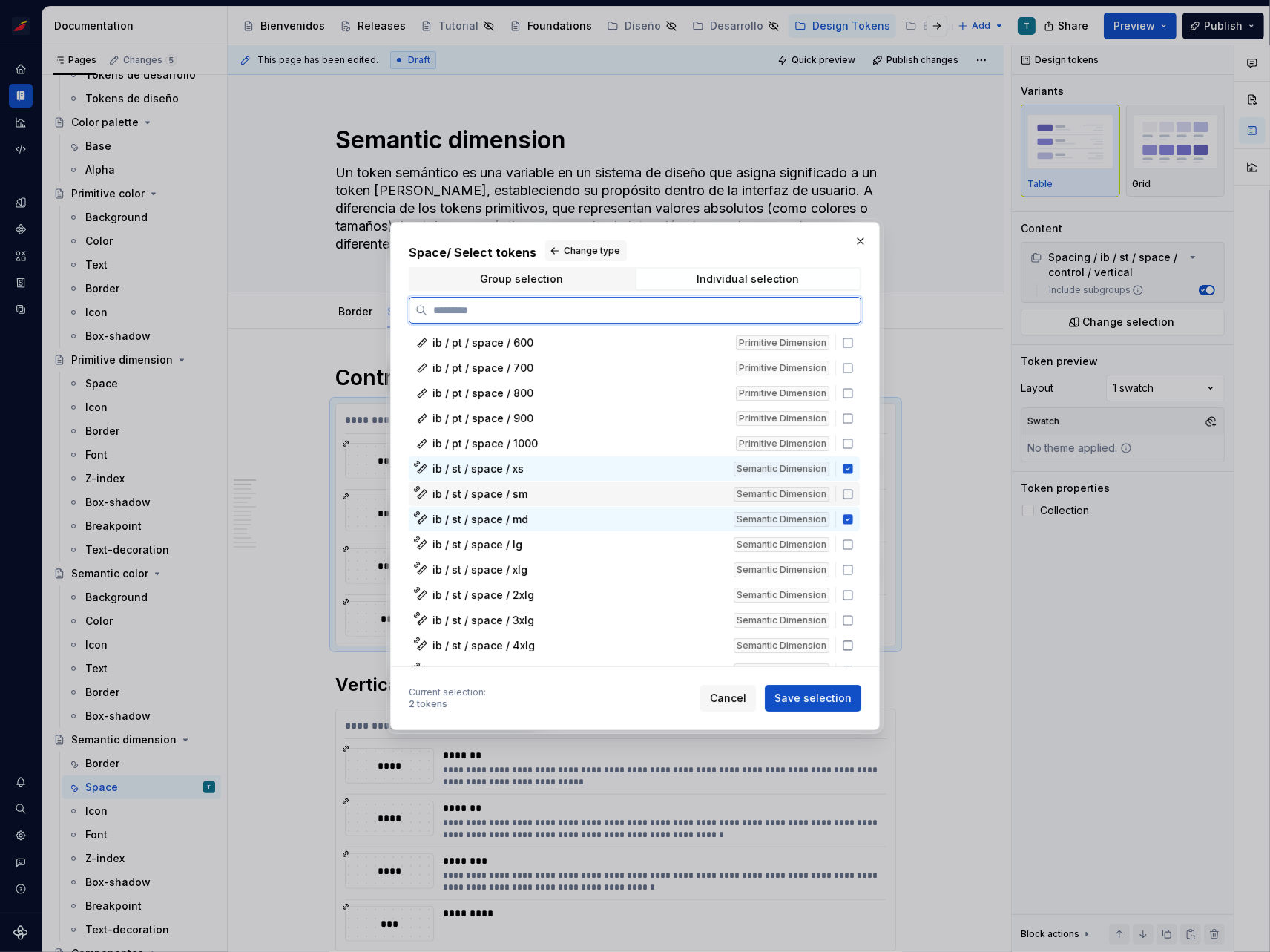
click at [847, 494] on icon at bounding box center [848, 493] width 12 height 12
click at [849, 541] on icon at bounding box center [848, 544] width 12 height 12
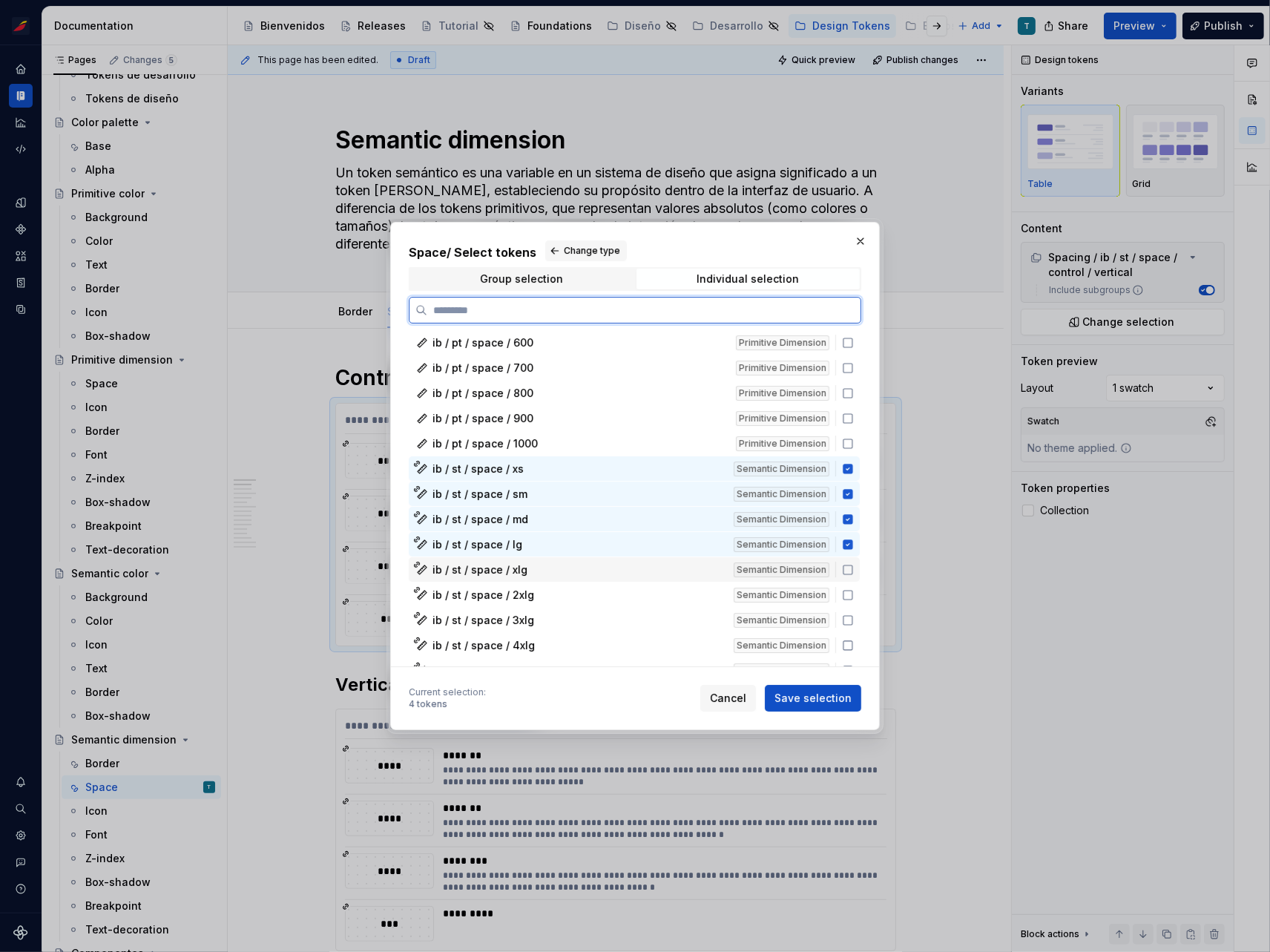
click at [847, 565] on icon at bounding box center [848, 569] width 9 height 9
click at [846, 589] on icon at bounding box center [848, 594] width 12 height 12
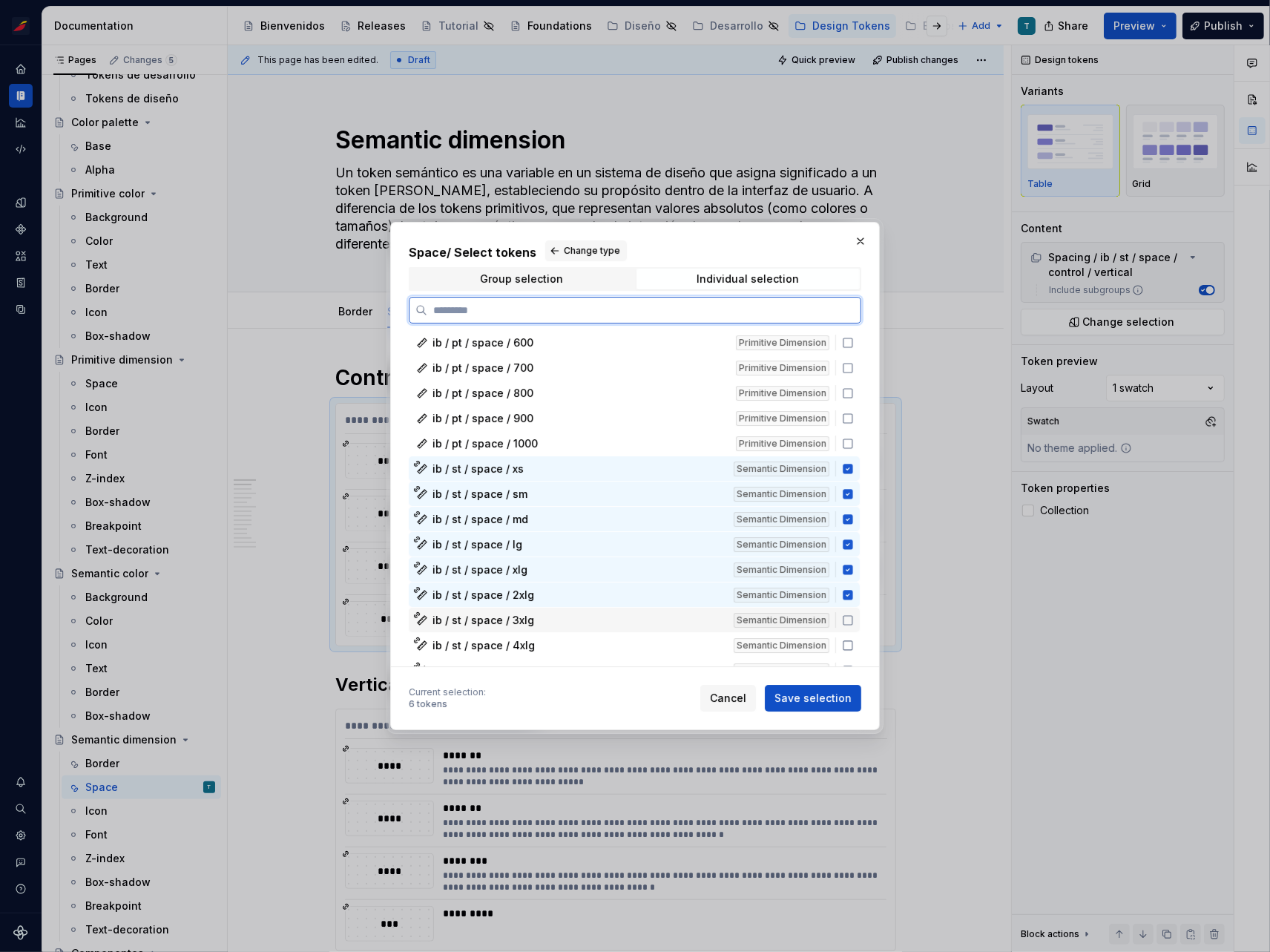
click at [845, 620] on icon at bounding box center [848, 620] width 12 height 12
click at [845, 642] on icon at bounding box center [848, 645] width 12 height 12
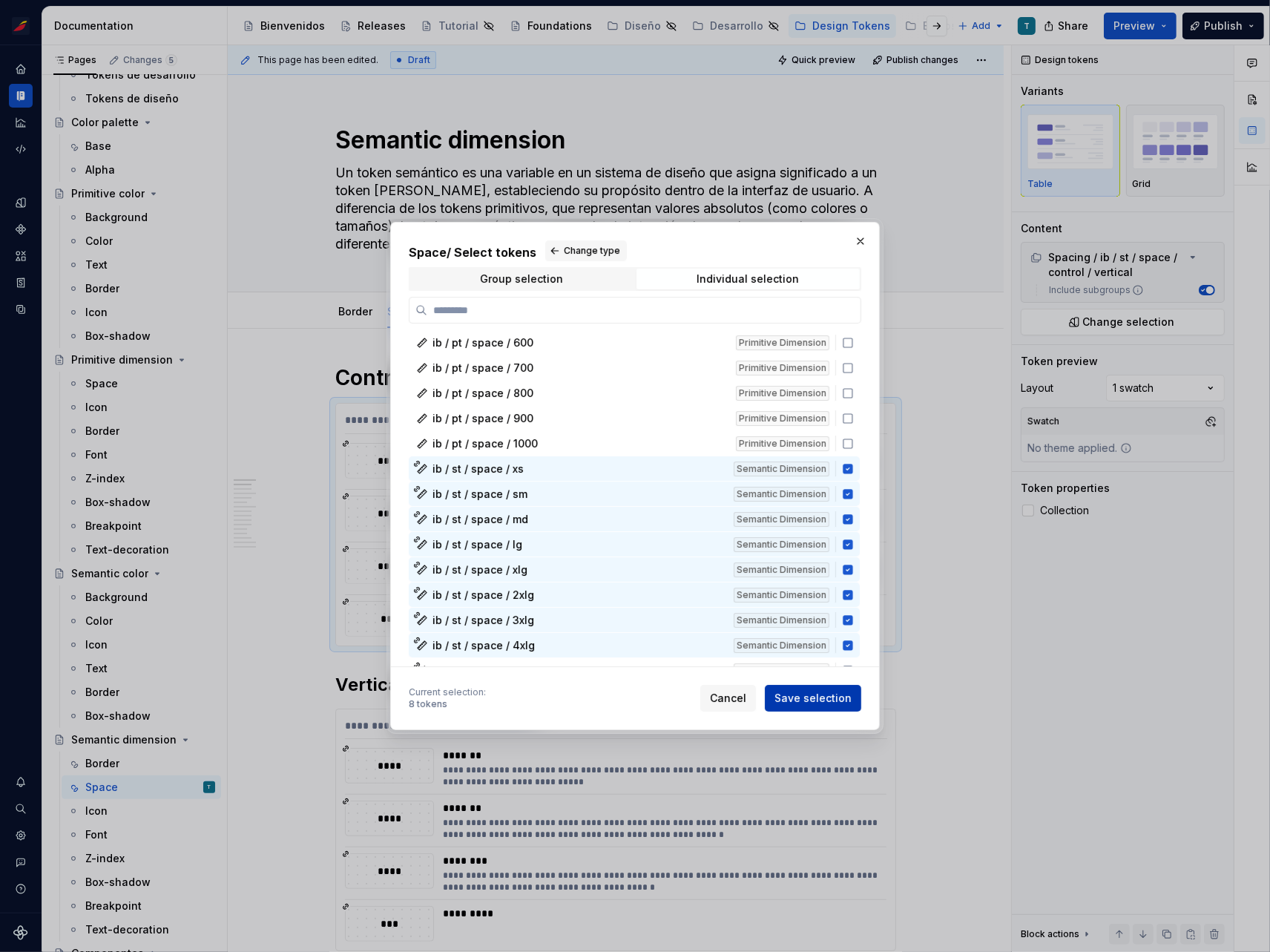
click at [824, 699] on span "Save selection" at bounding box center [813, 698] width 77 height 15
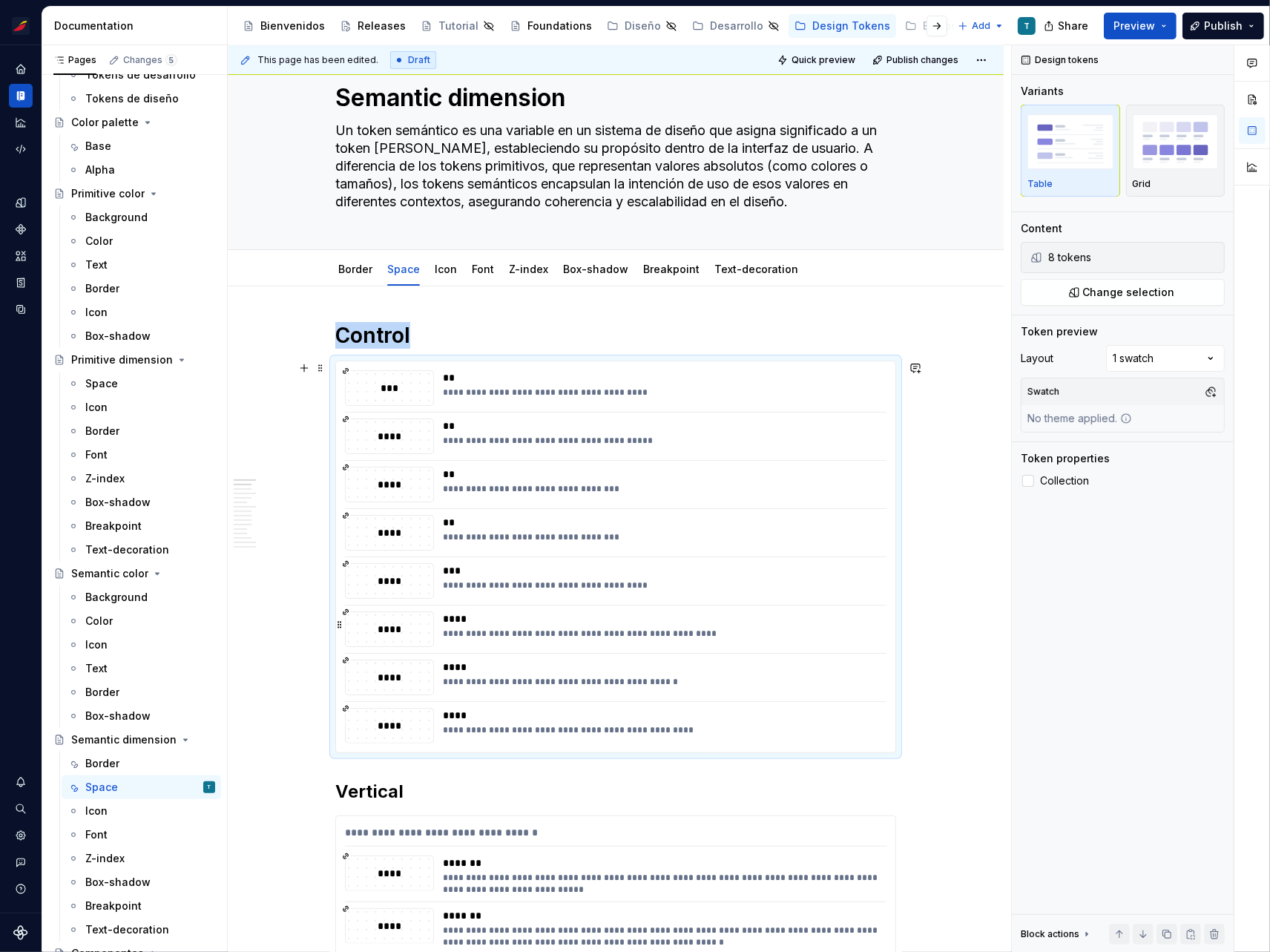
scroll to position [0, 0]
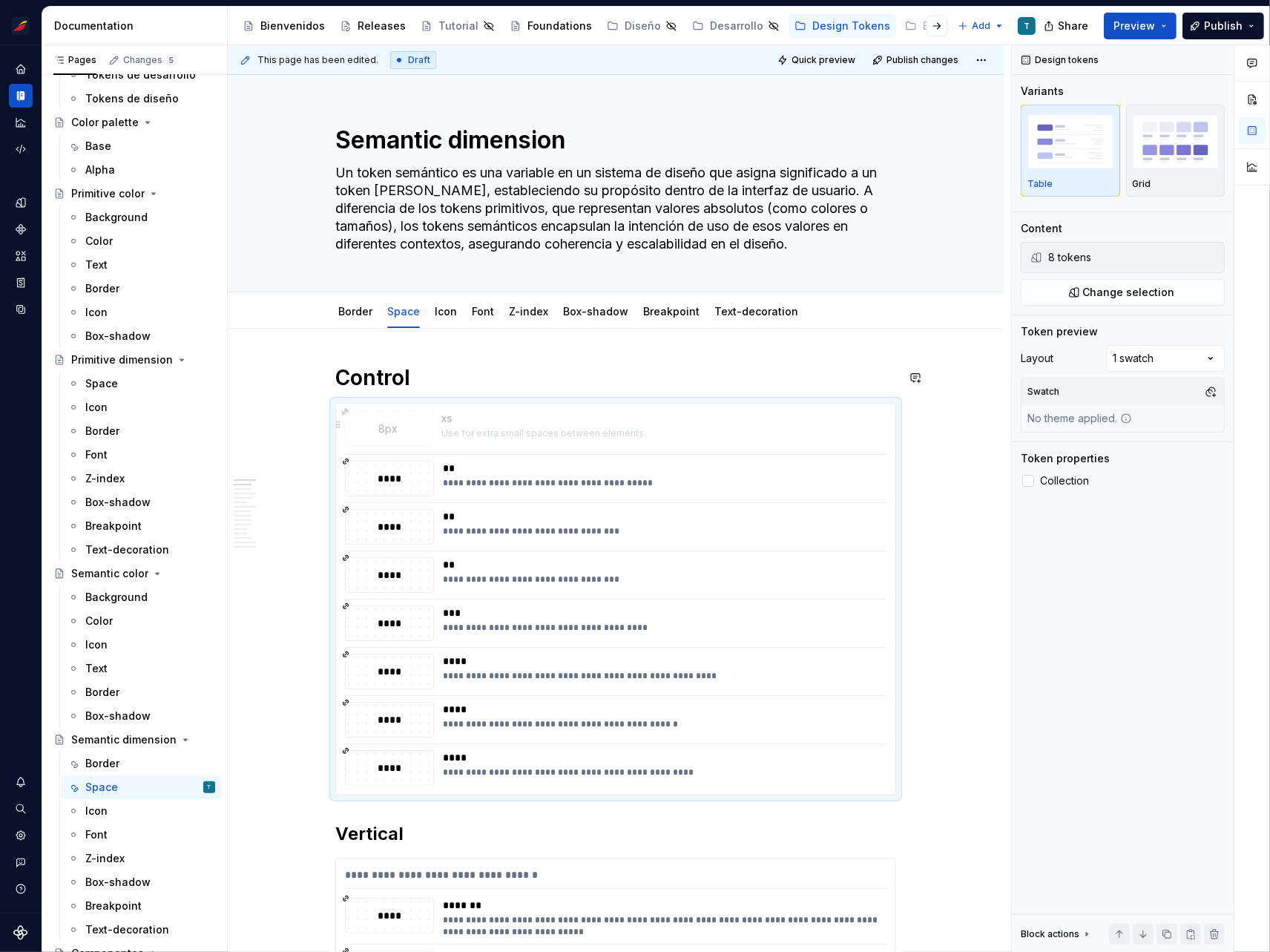
drag, startPoint x: 344, startPoint y: 408, endPoint x: 358, endPoint y: 351, distance: 58.7
click at [358, 350] on body "Sistema de diseño Iberia T Design system data Documentation Accessibility guide…" at bounding box center [635, 476] width 1270 height 952
click at [380, 379] on h1 "Control" at bounding box center [616, 377] width 561 height 27
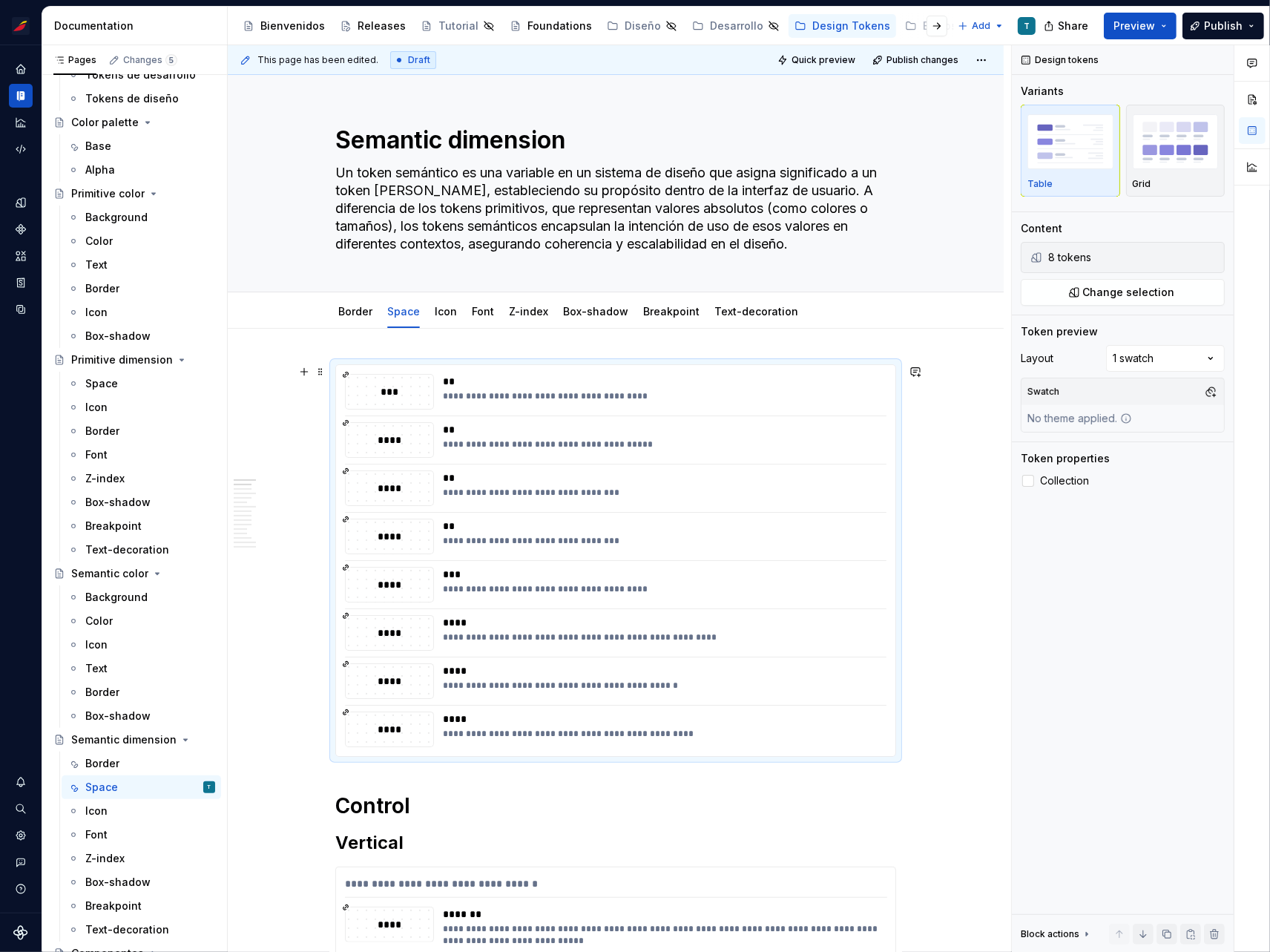
click at [420, 416] on div at bounding box center [616, 416] width 542 height 1
click at [362, 313] on link "Border" at bounding box center [355, 311] width 35 height 13
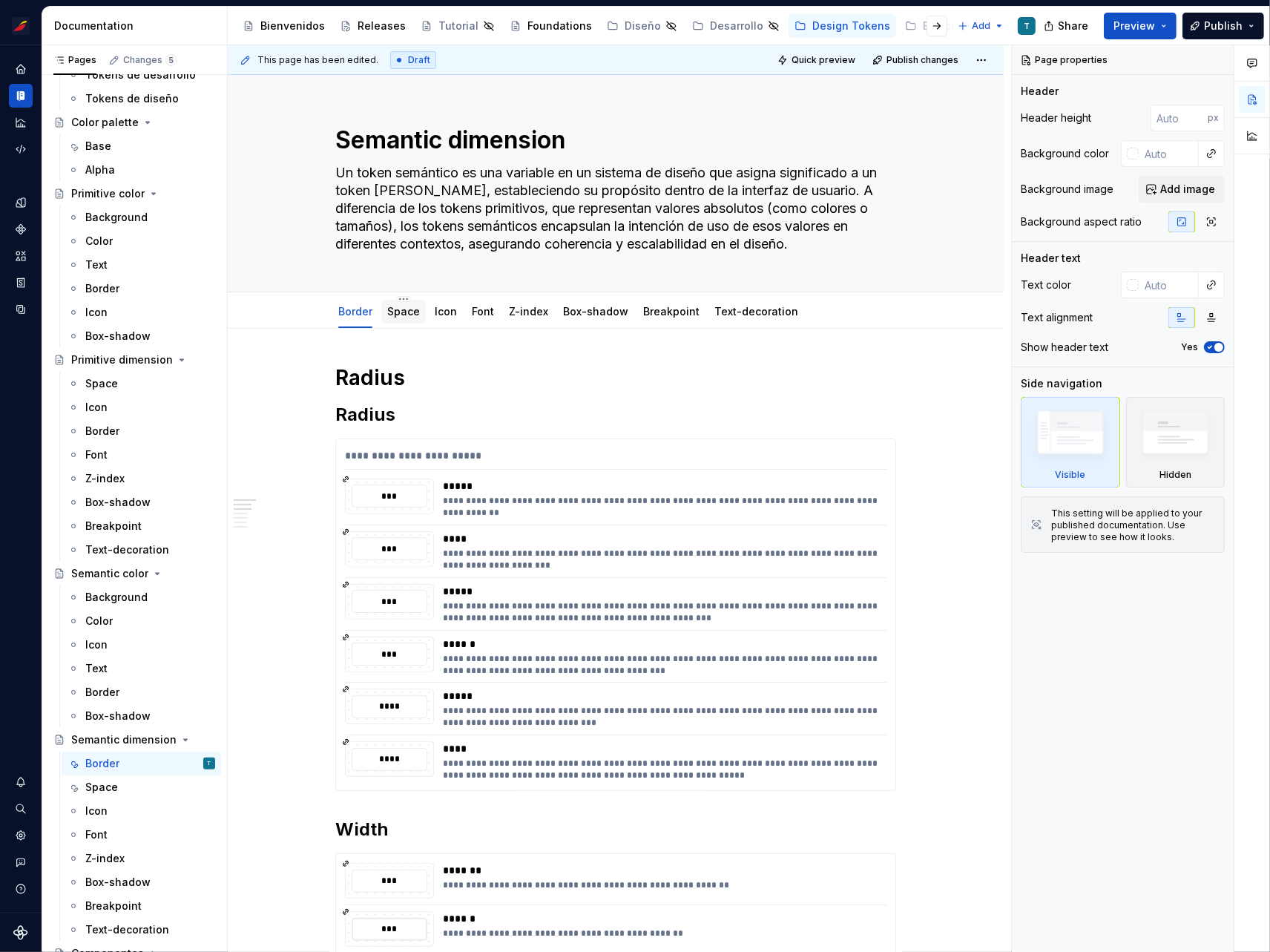
click at [402, 311] on link "Space" at bounding box center [404, 311] width 33 height 13
click at [402, 311] on link "Space" at bounding box center [404, 311] width 33 height 13
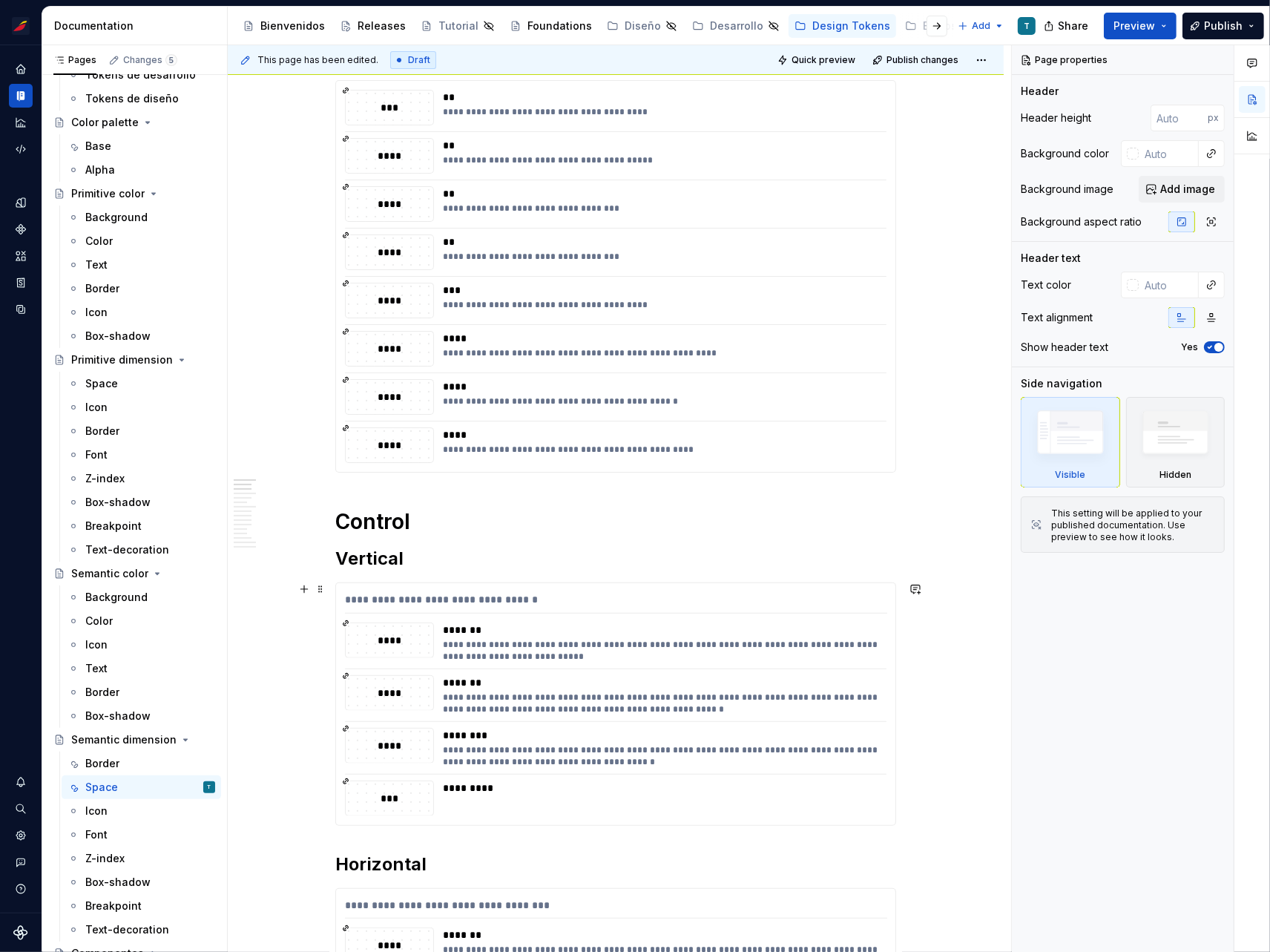
scroll to position [306, 0]
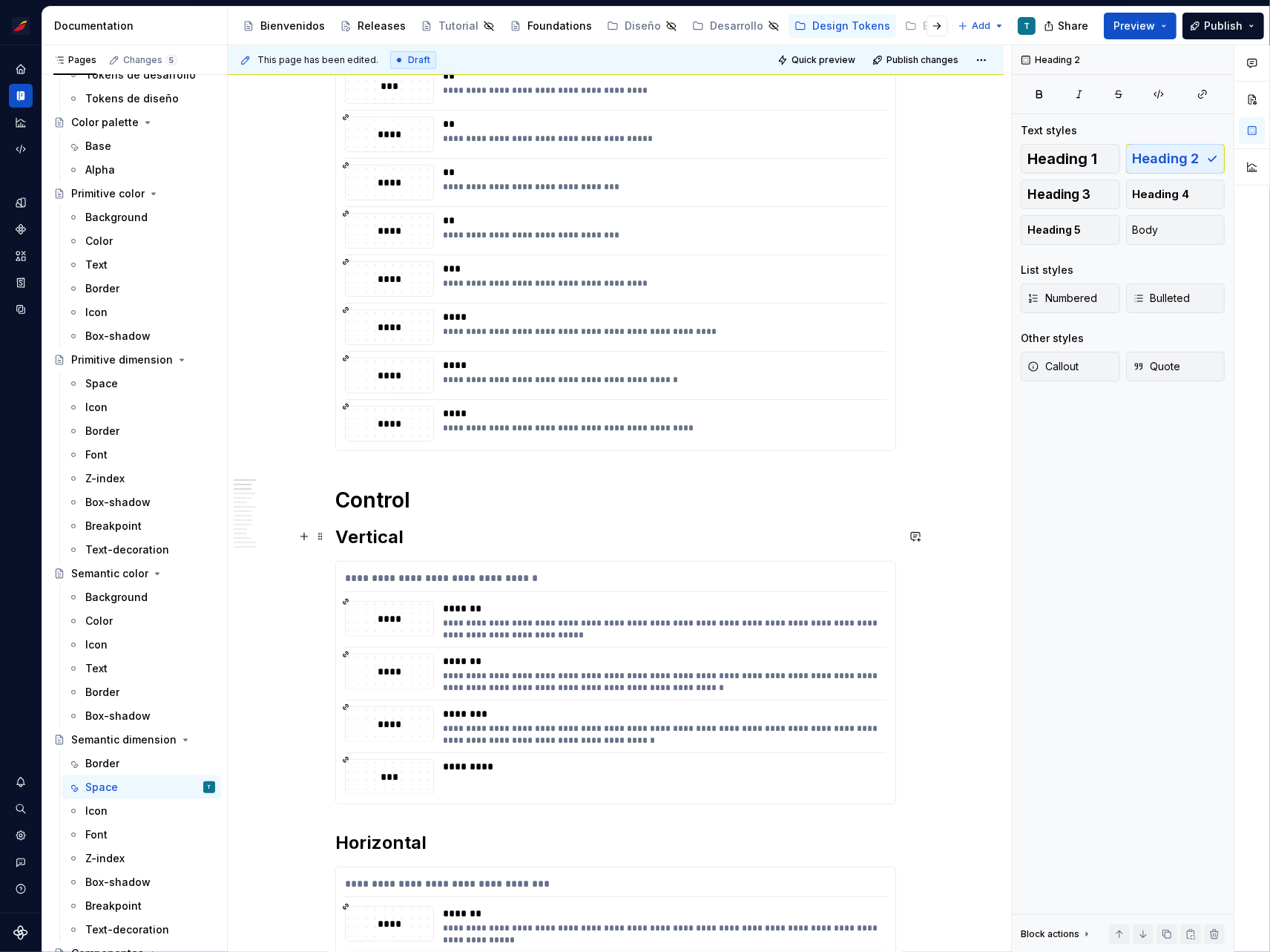
click at [375, 533] on h2 "Vertical" at bounding box center [616, 537] width 561 height 24
click at [374, 532] on h2 "Vertical" at bounding box center [616, 537] width 561 height 24
click at [1072, 198] on span "Heading 3" at bounding box center [1059, 194] width 63 height 15
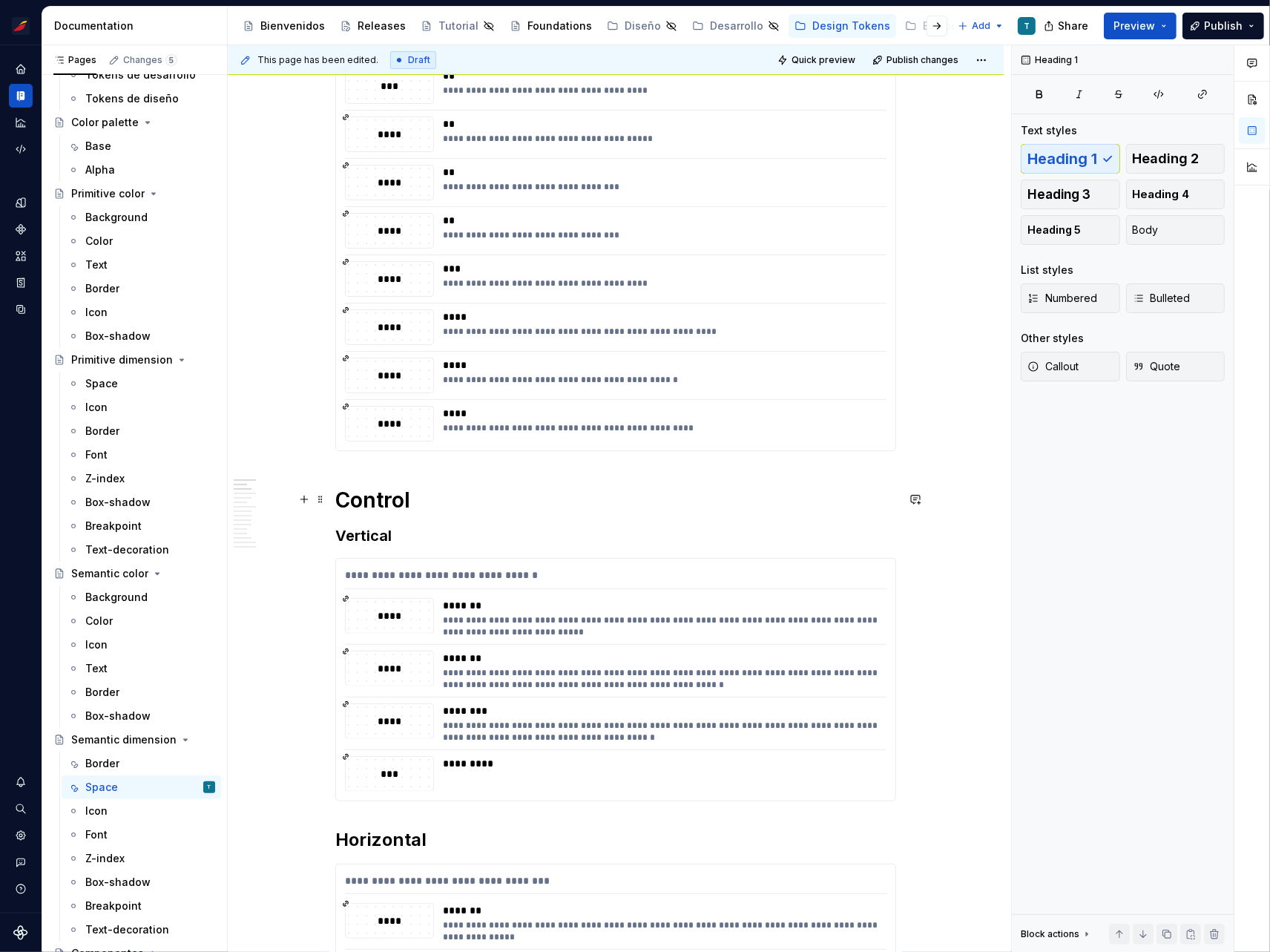
click at [382, 494] on h1 "Control" at bounding box center [616, 500] width 561 height 27
click at [1170, 155] on span "Heading 2" at bounding box center [1166, 158] width 67 height 15
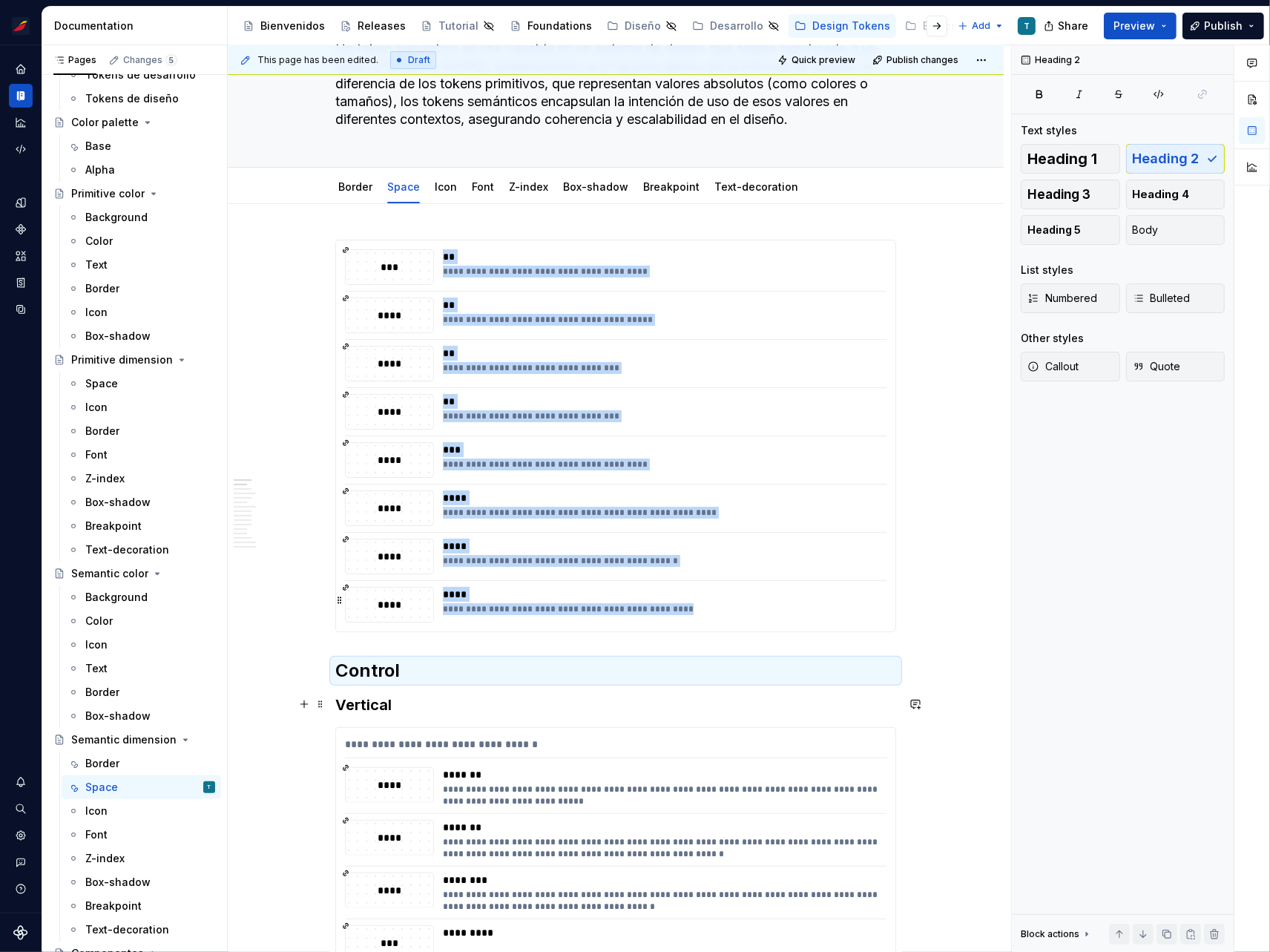
scroll to position [71, 0]
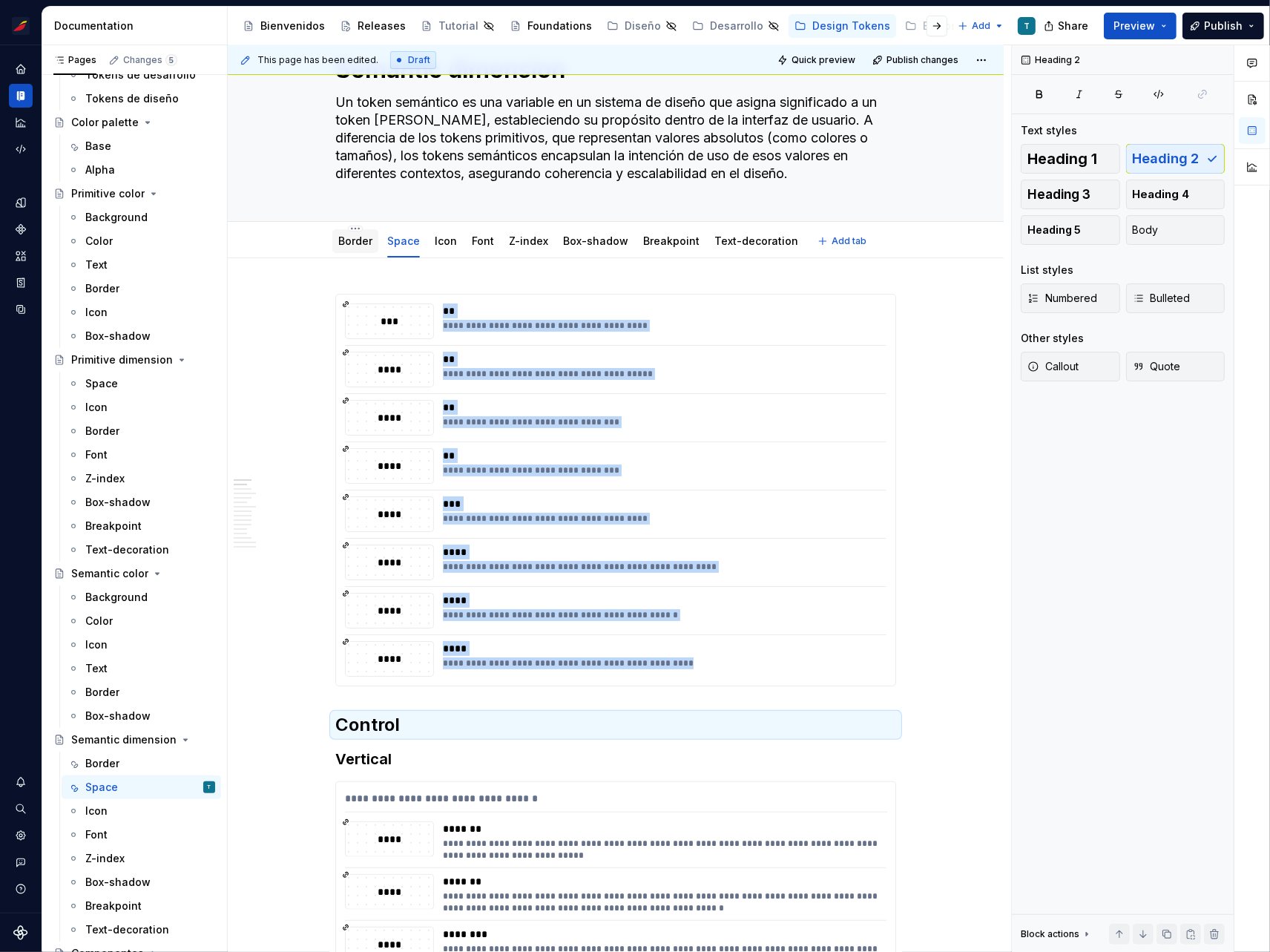
click at [360, 243] on link "Border" at bounding box center [355, 241] width 35 height 13
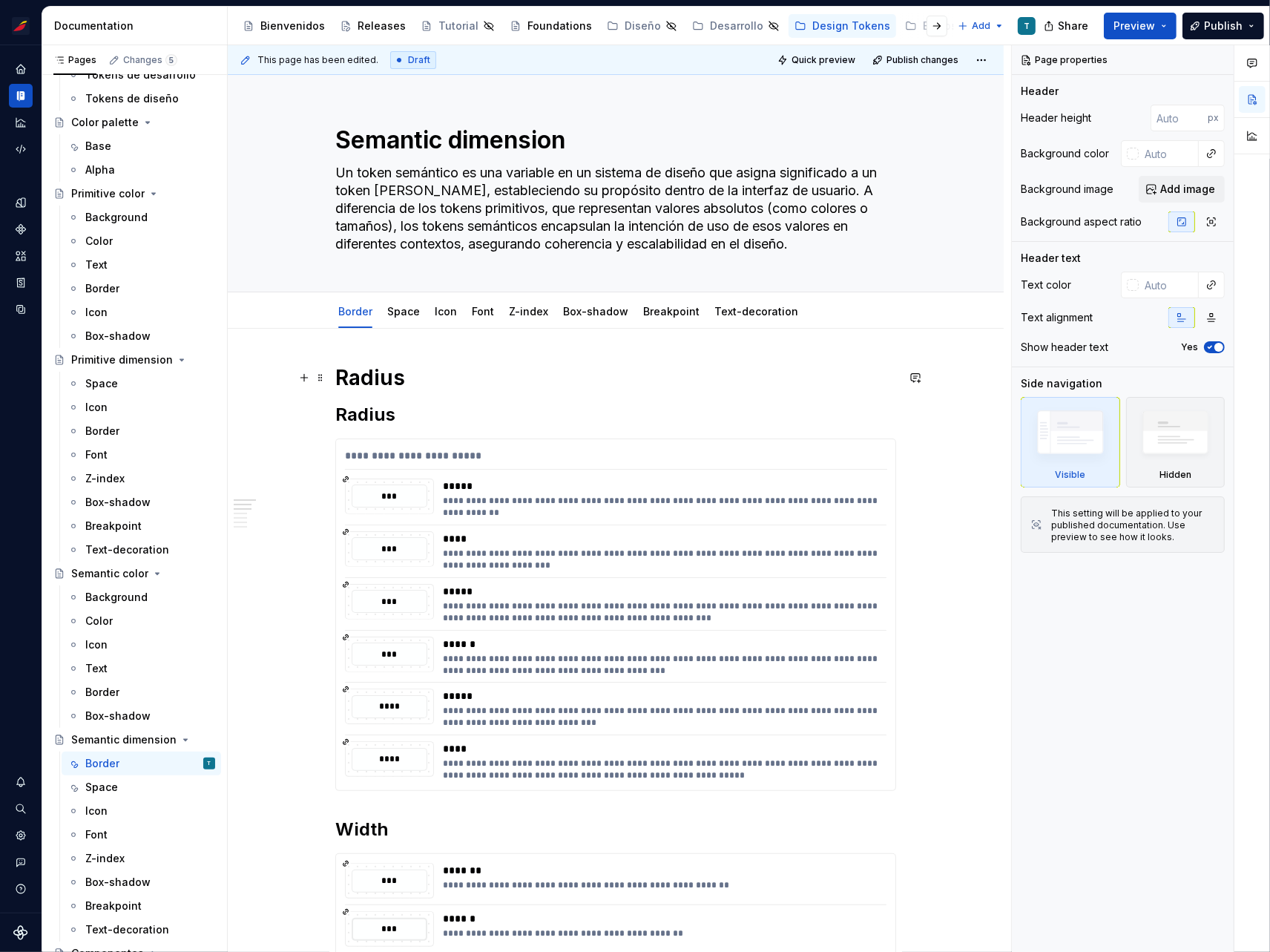
click at [382, 376] on h1 "Radius" at bounding box center [616, 377] width 561 height 27
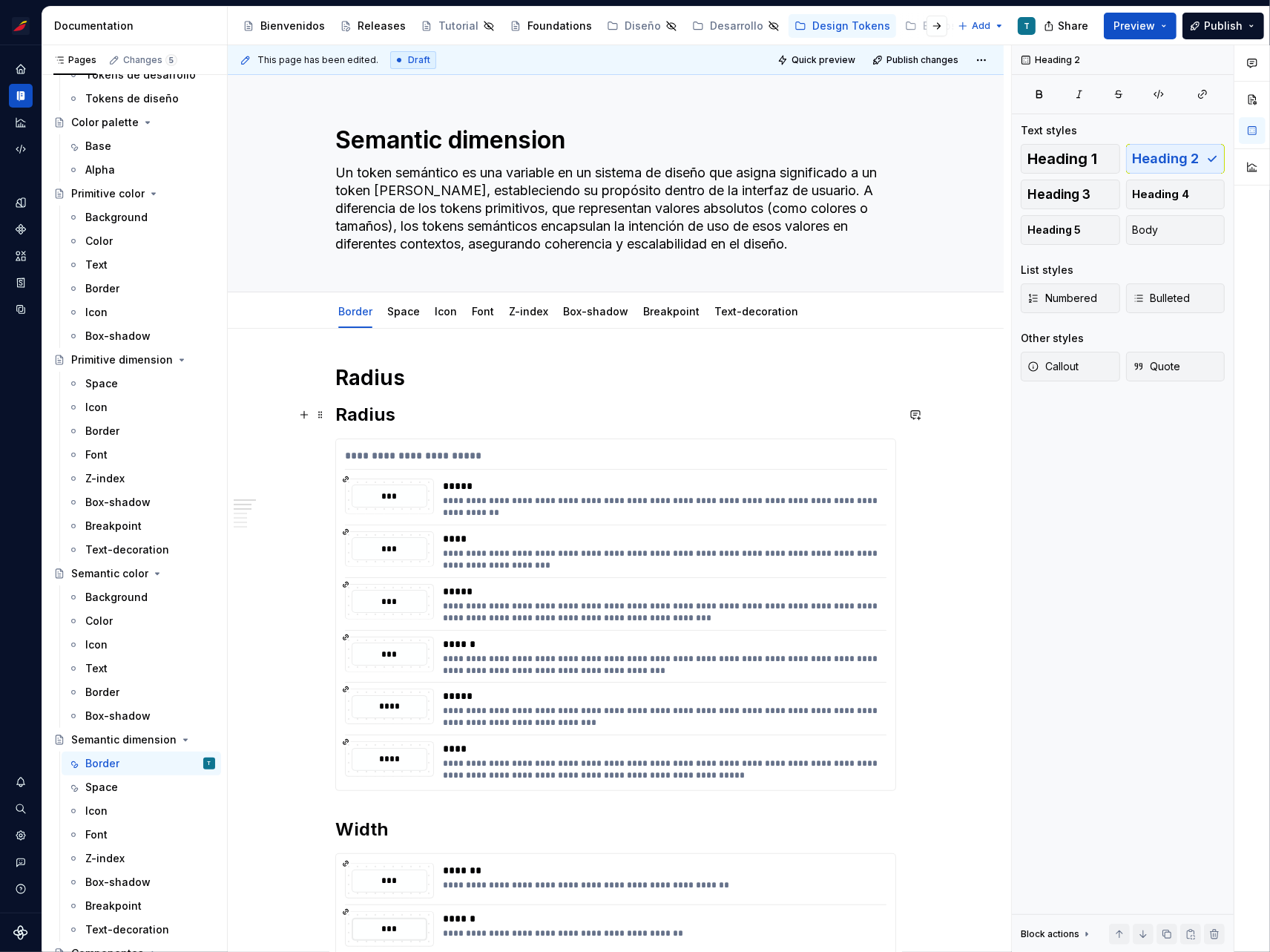
click at [377, 416] on h2 "Radius" at bounding box center [616, 415] width 561 height 24
click at [602, 309] on link "Box-shadow" at bounding box center [595, 311] width 65 height 13
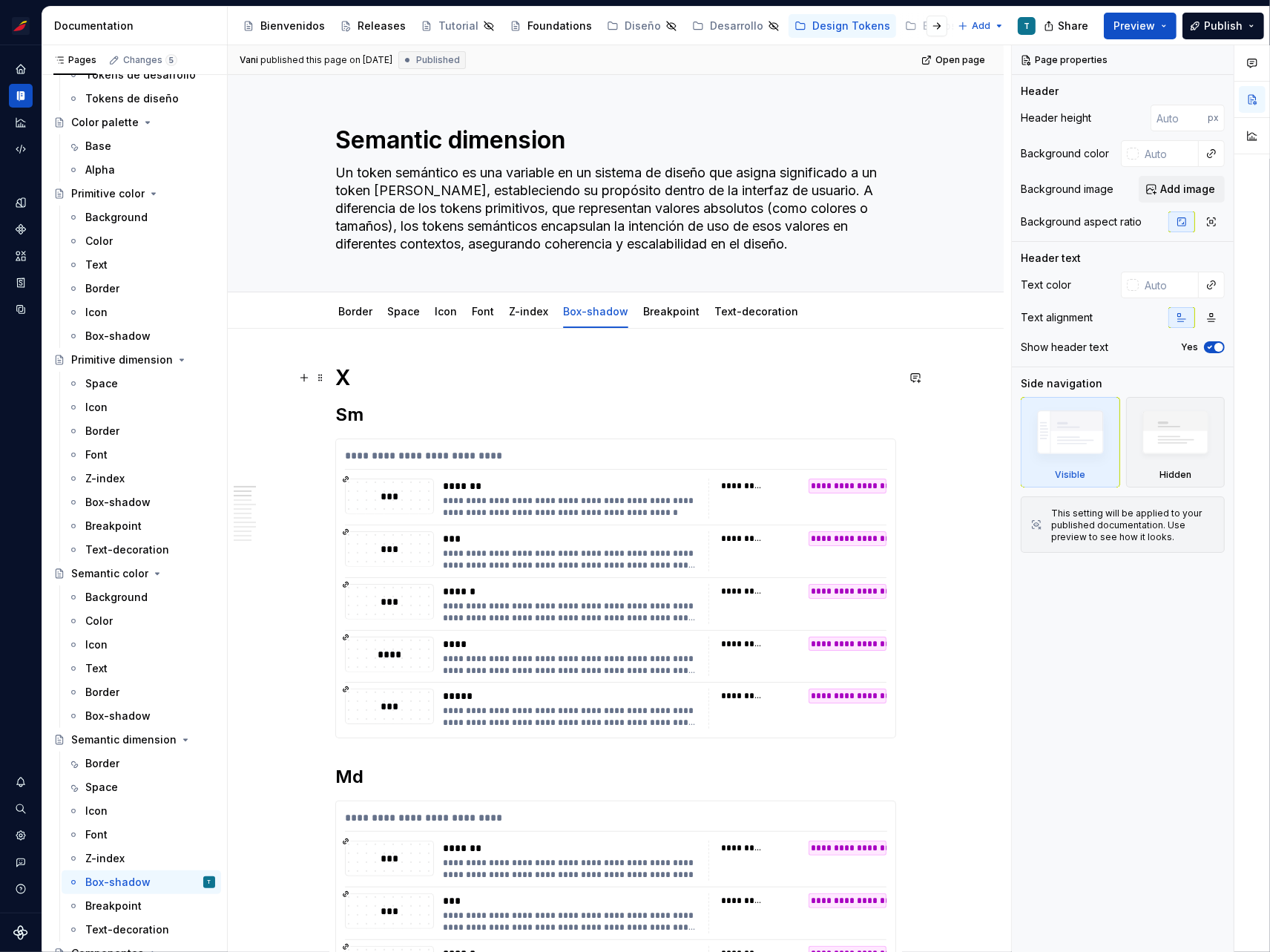
click at [344, 376] on h1 "X" at bounding box center [616, 377] width 561 height 27
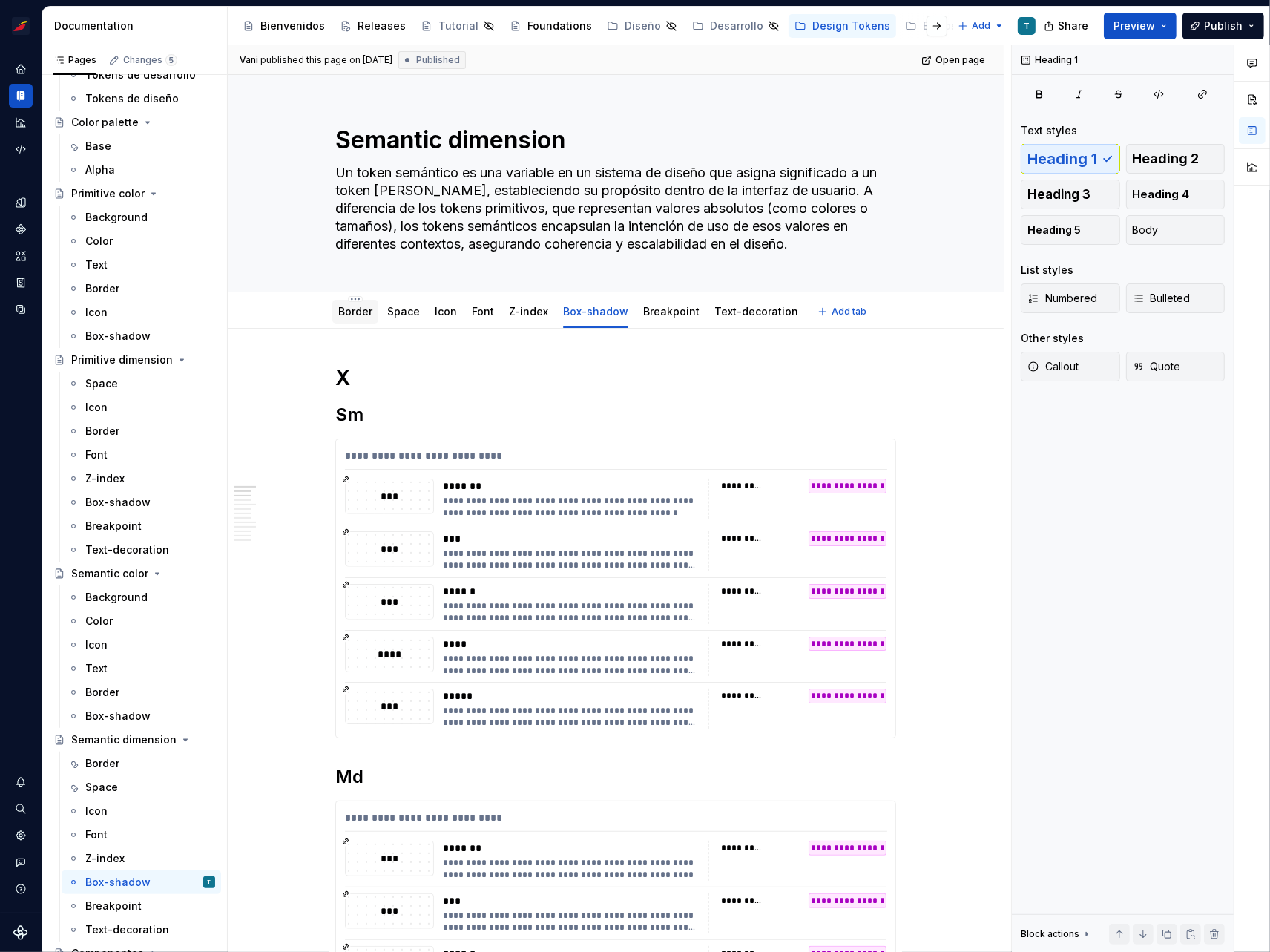
click at [351, 313] on link "Border" at bounding box center [355, 311] width 35 height 13
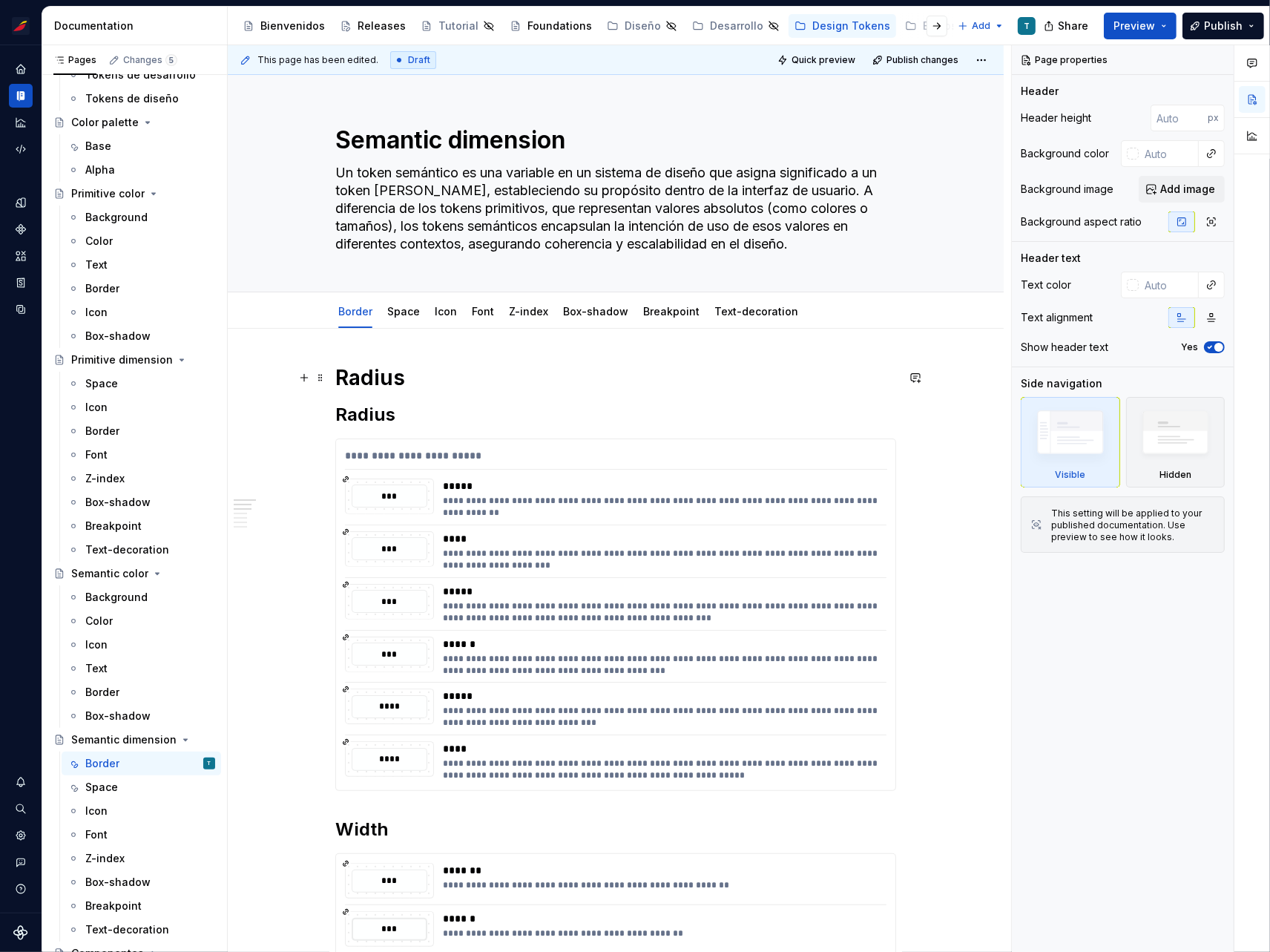
click at [358, 372] on h1 "Radius" at bounding box center [616, 377] width 561 height 27
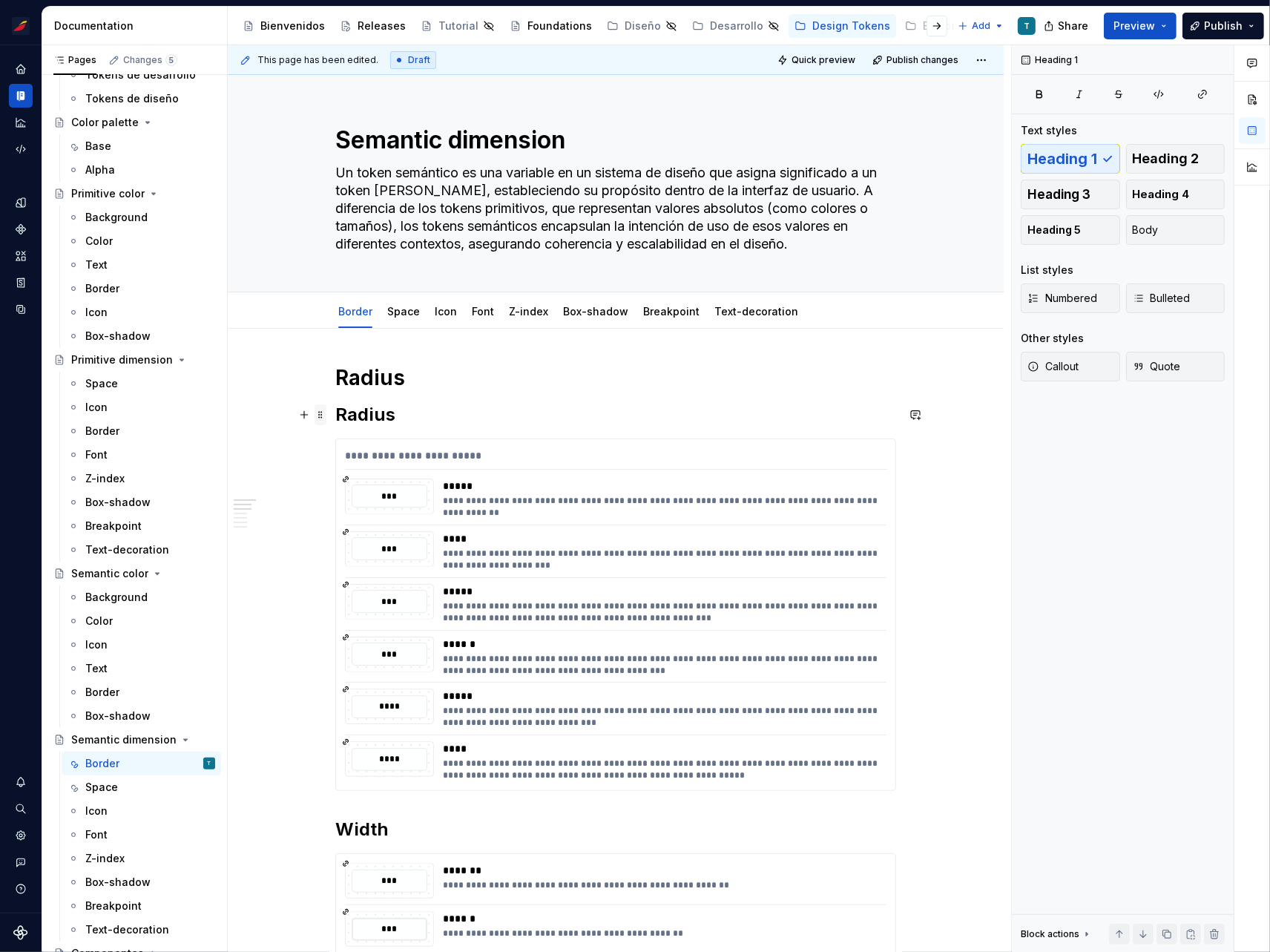
click at [318, 411] on span at bounding box center [320, 415] width 12 height 20
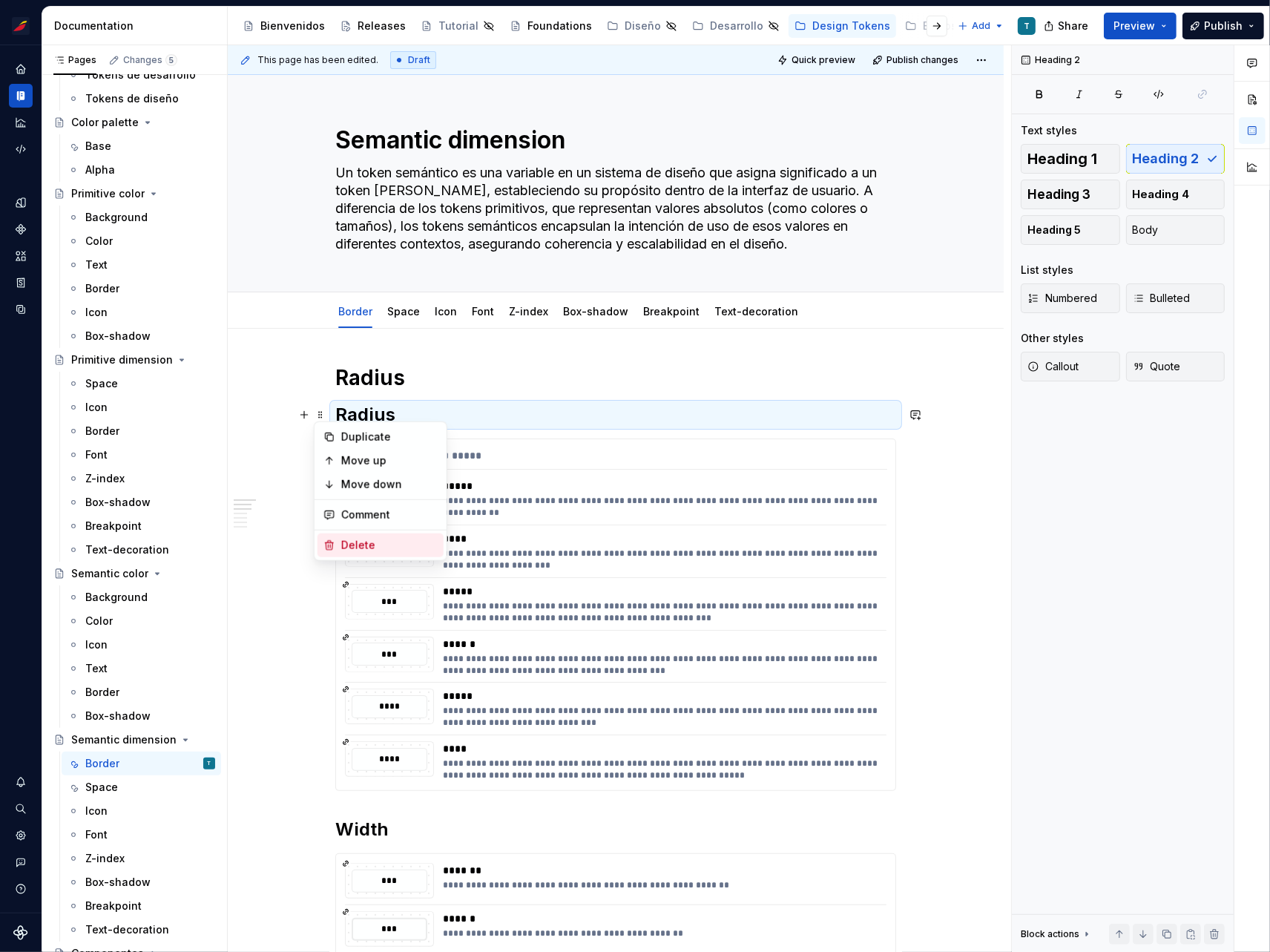
click at [360, 540] on div "Delete" at bounding box center [389, 545] width 96 height 15
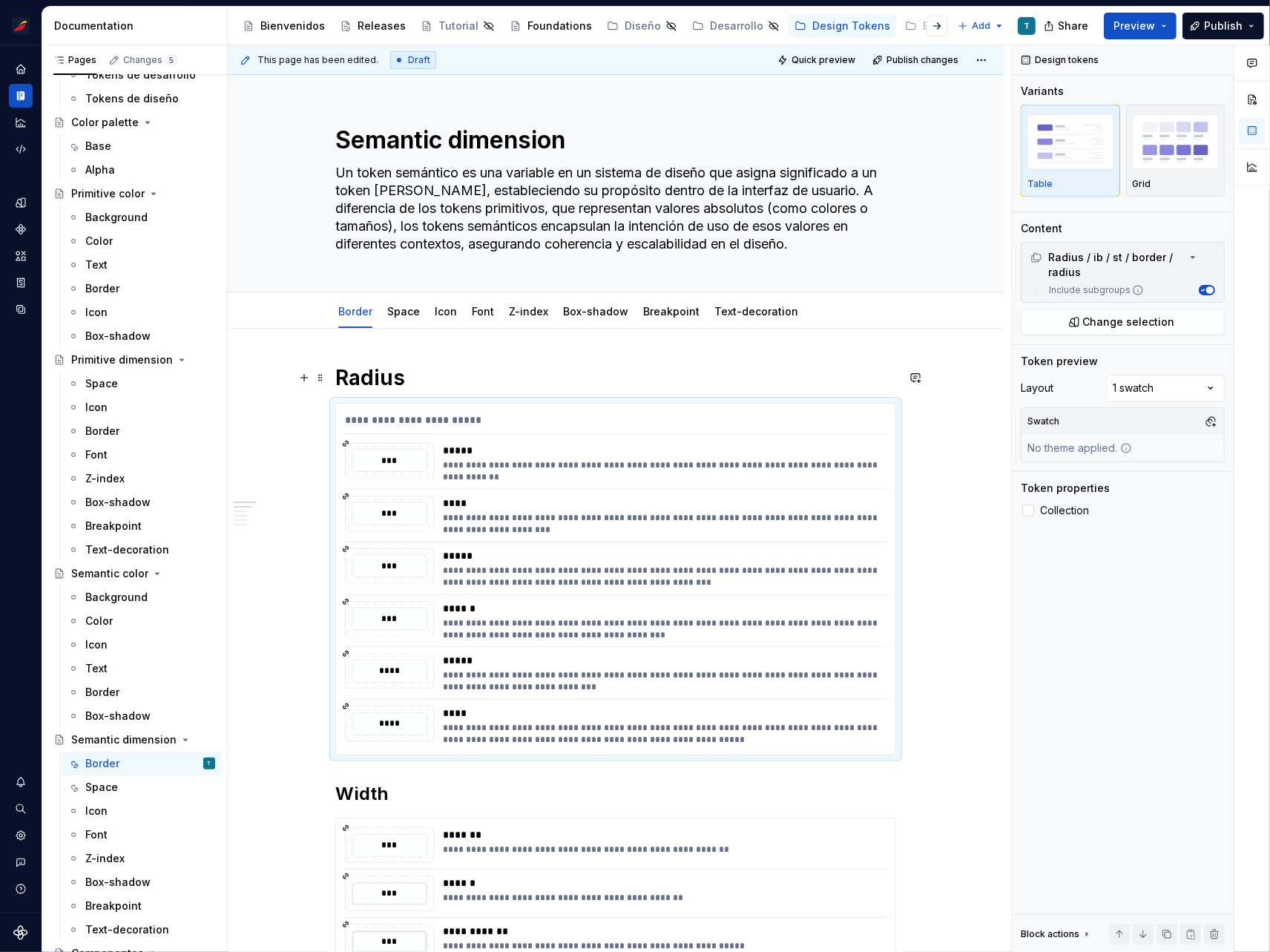
click at [381, 374] on h1 "Radius" at bounding box center [616, 377] width 561 height 27
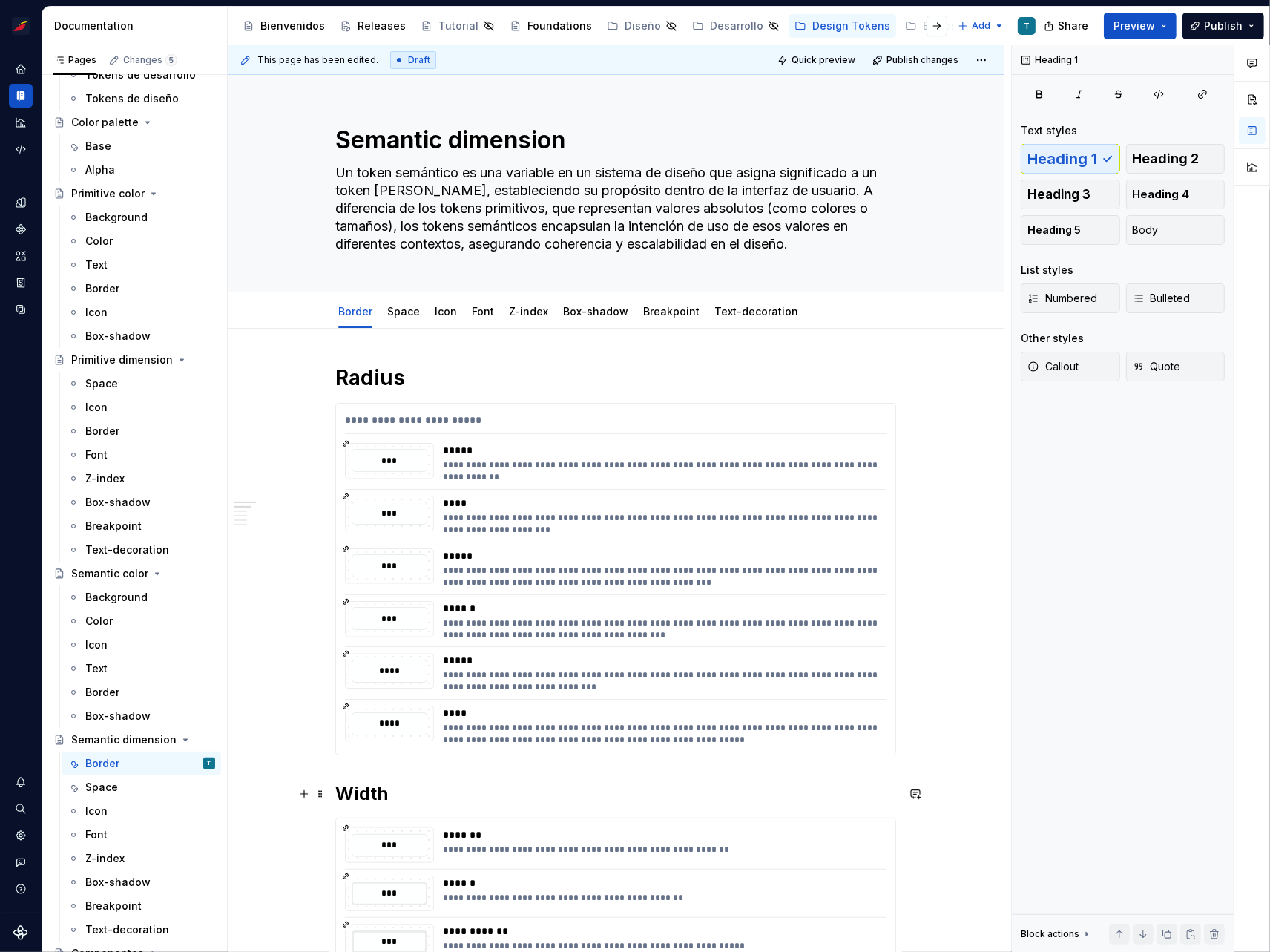
click at [359, 787] on h2 "Width" at bounding box center [616, 794] width 561 height 24
click at [1053, 161] on span "Heading 1" at bounding box center [1062, 158] width 70 height 15
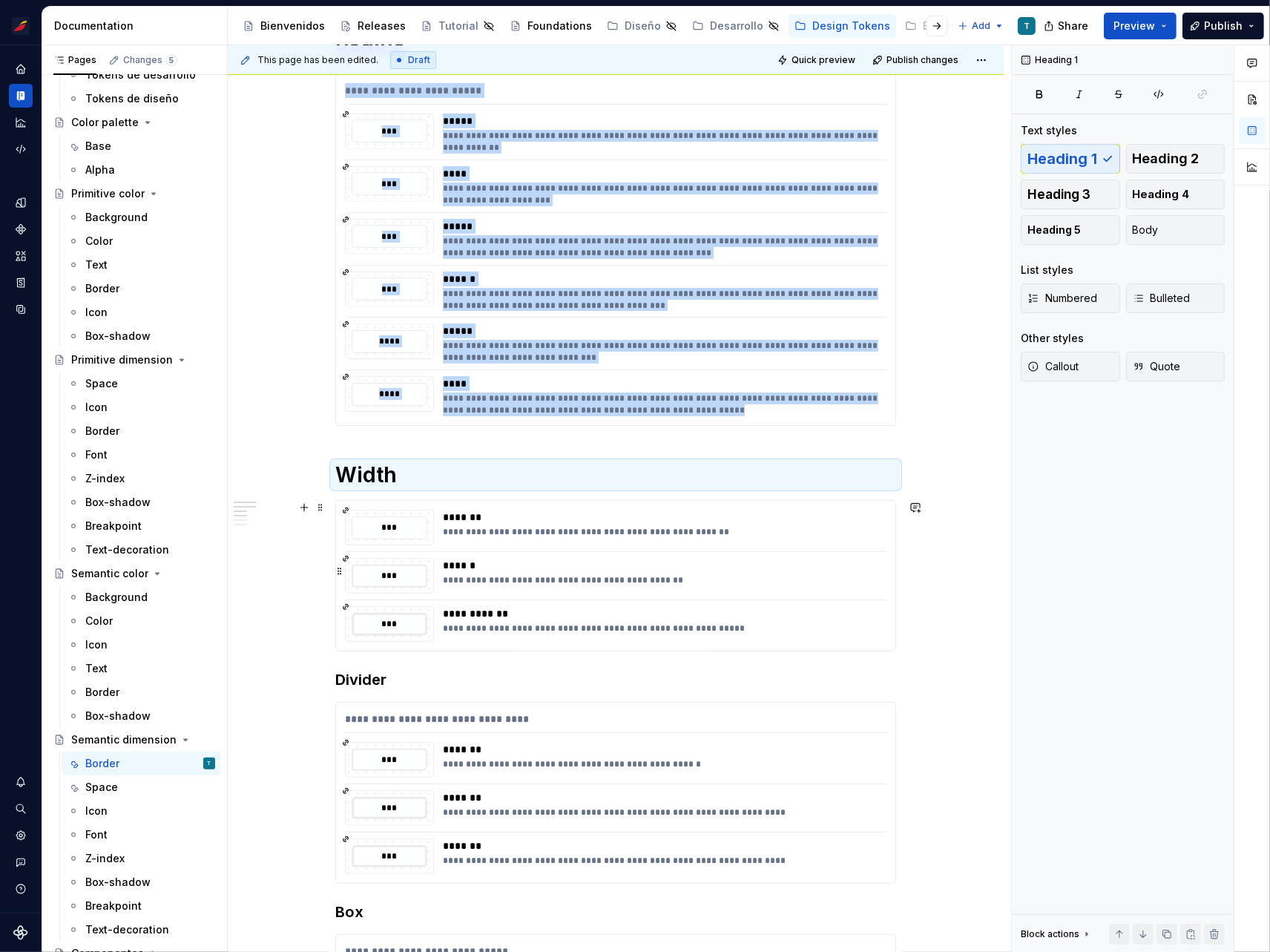
scroll to position [340, 0]
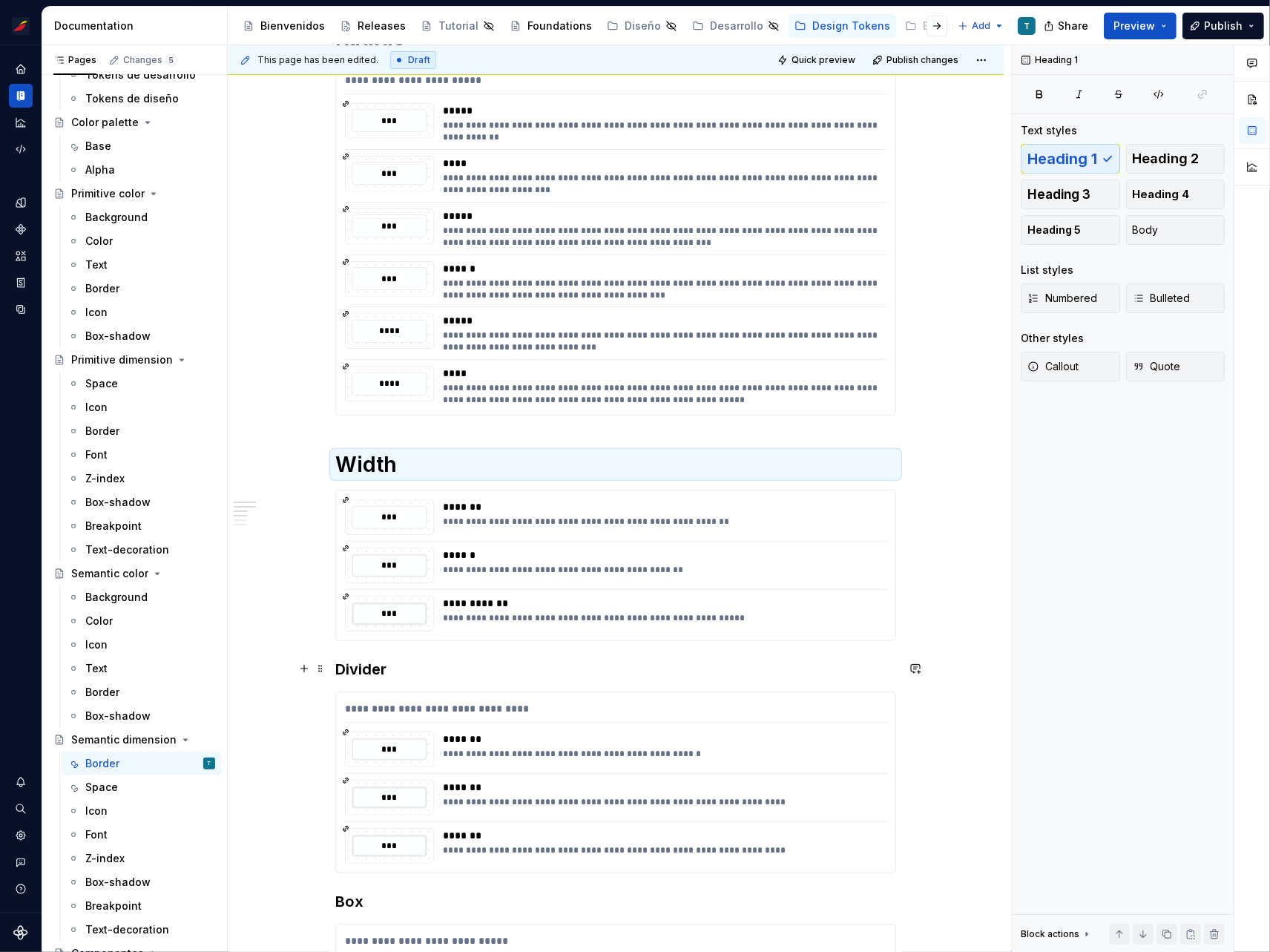
click at [369, 665] on h3 "Divider" at bounding box center [616, 669] width 561 height 20
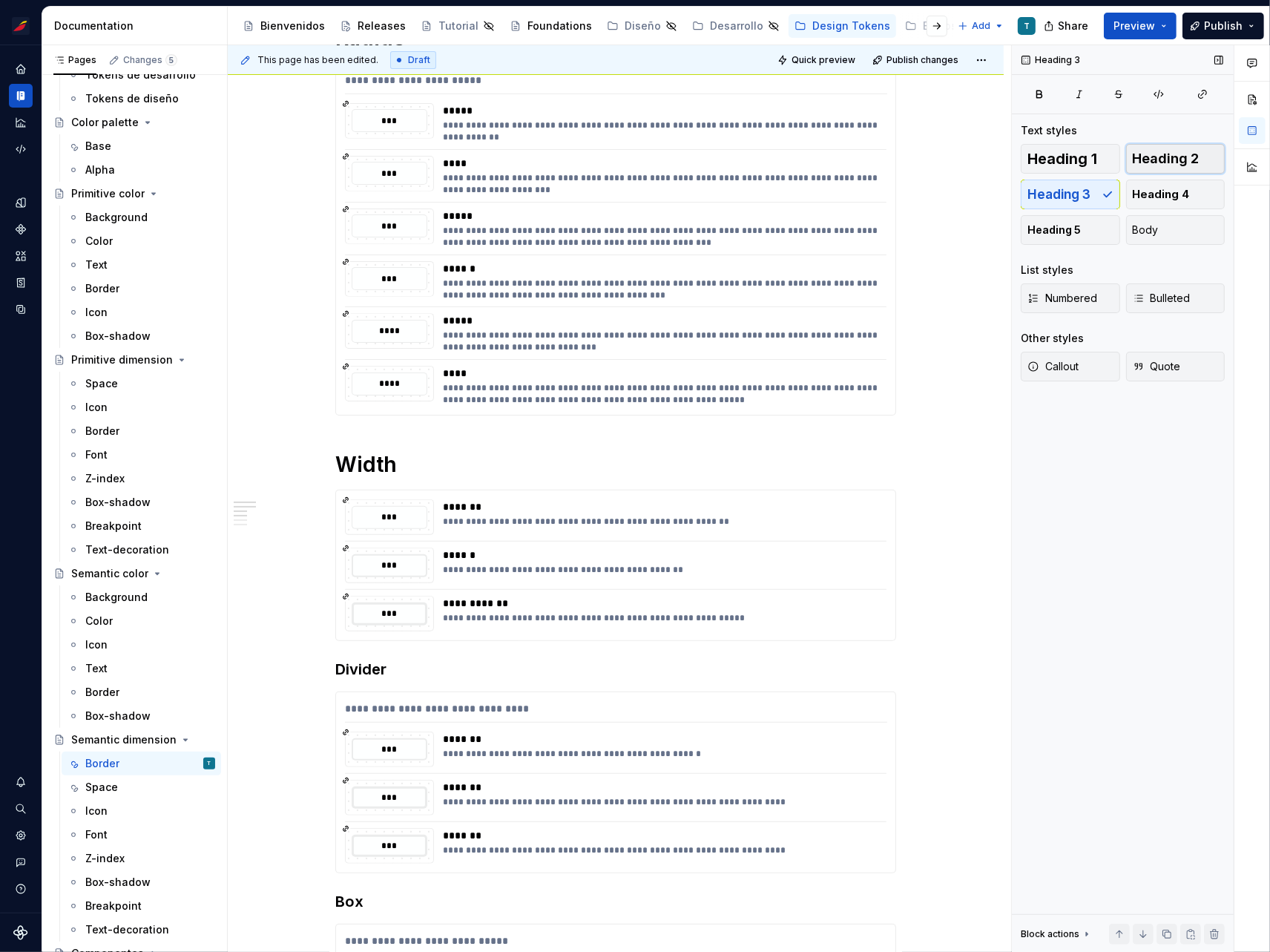
click at [1163, 157] on span "Heading 2" at bounding box center [1166, 158] width 67 height 15
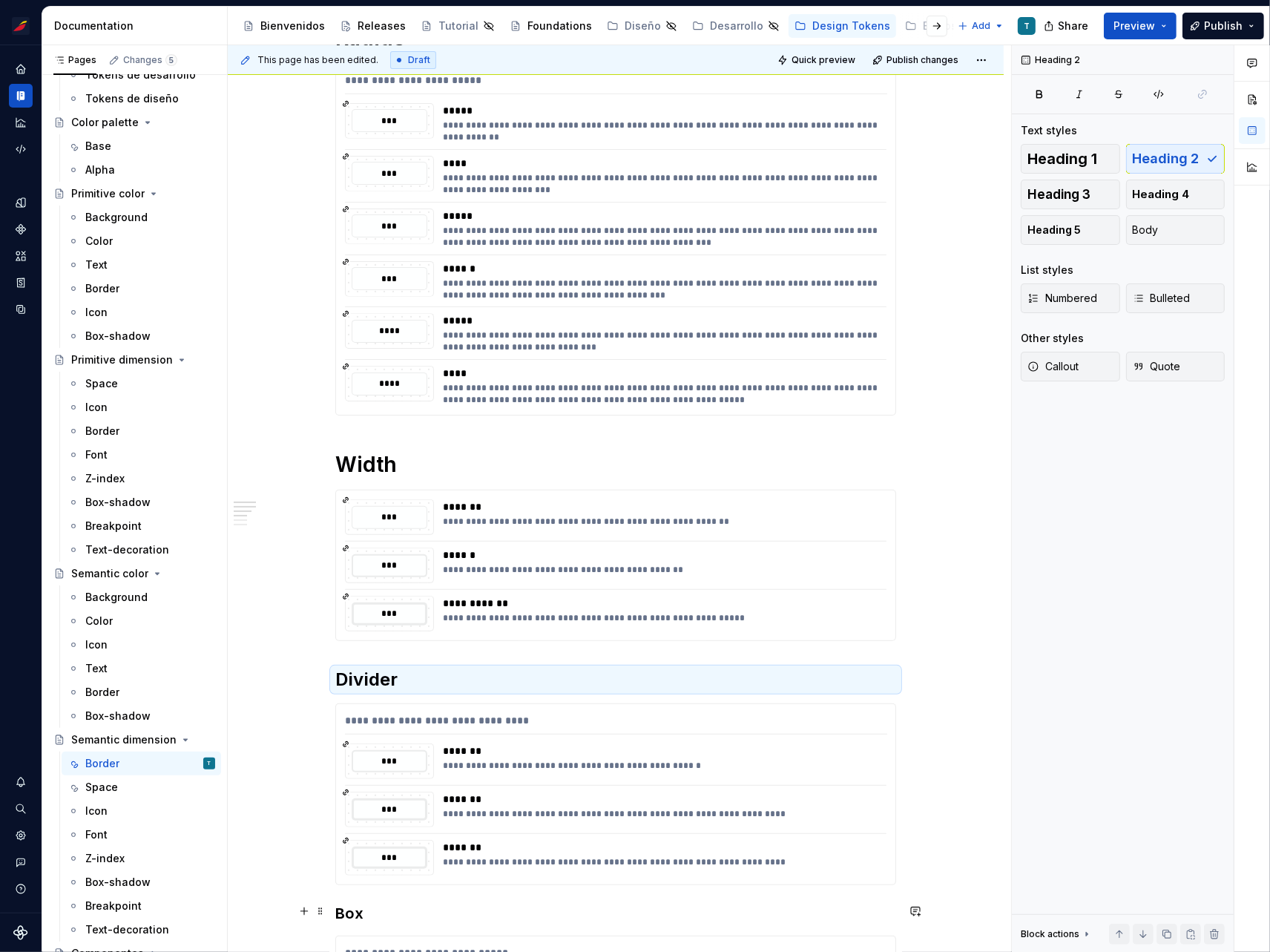
click at [347, 904] on h3 "Box" at bounding box center [616, 913] width 561 height 20
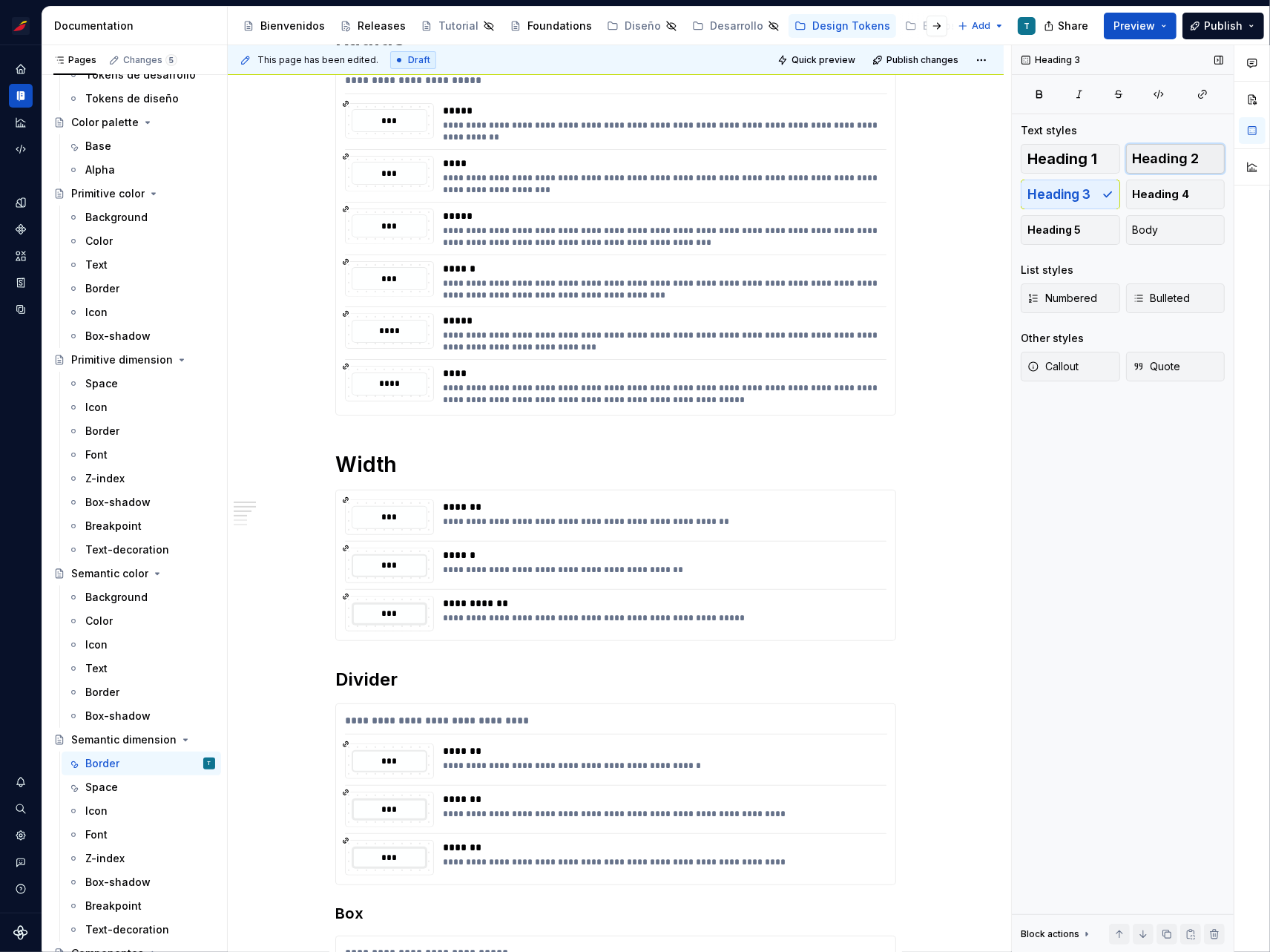
click at [1168, 160] on span "Heading 2" at bounding box center [1166, 158] width 67 height 15
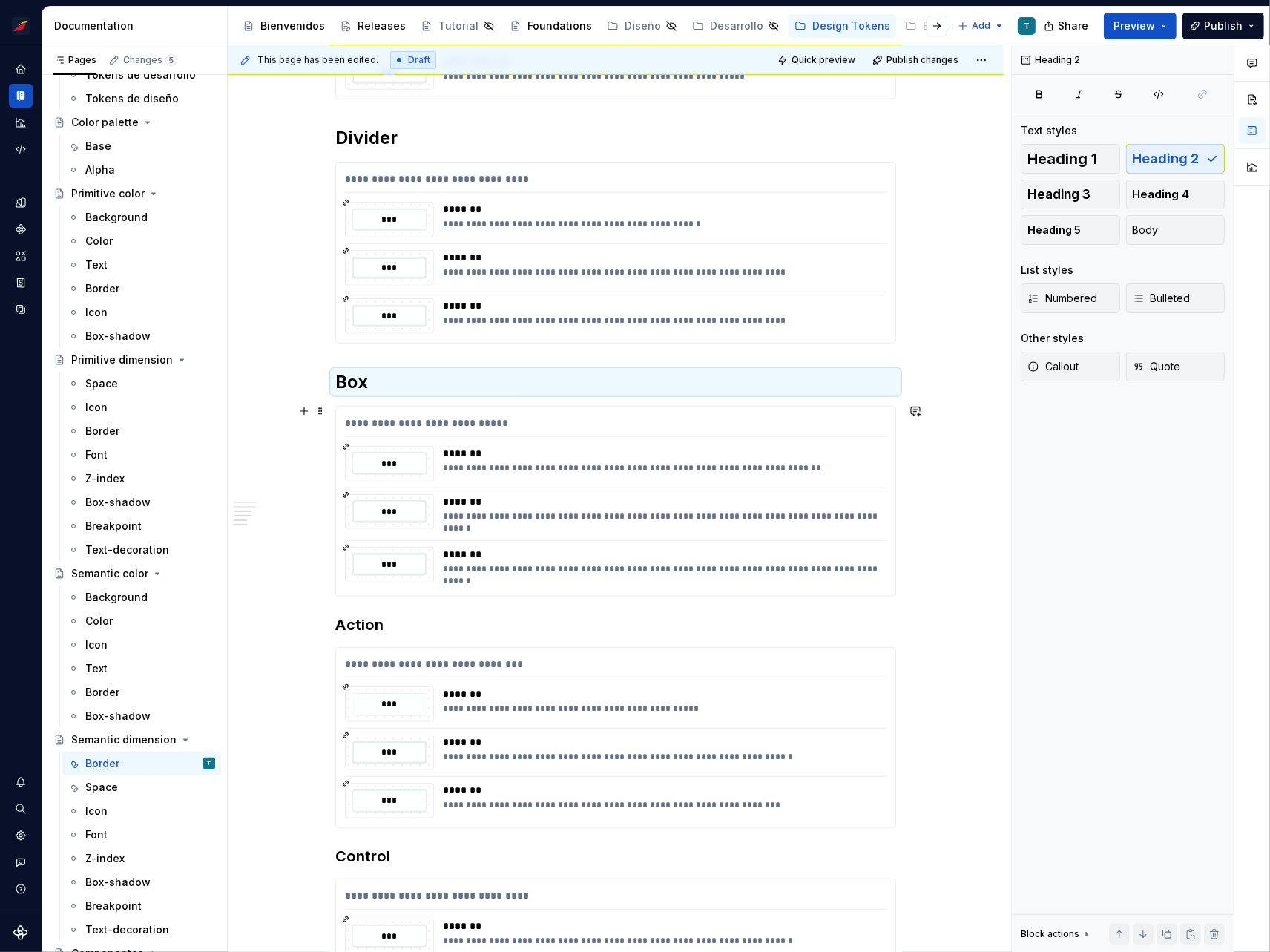
scroll to position [892, 0]
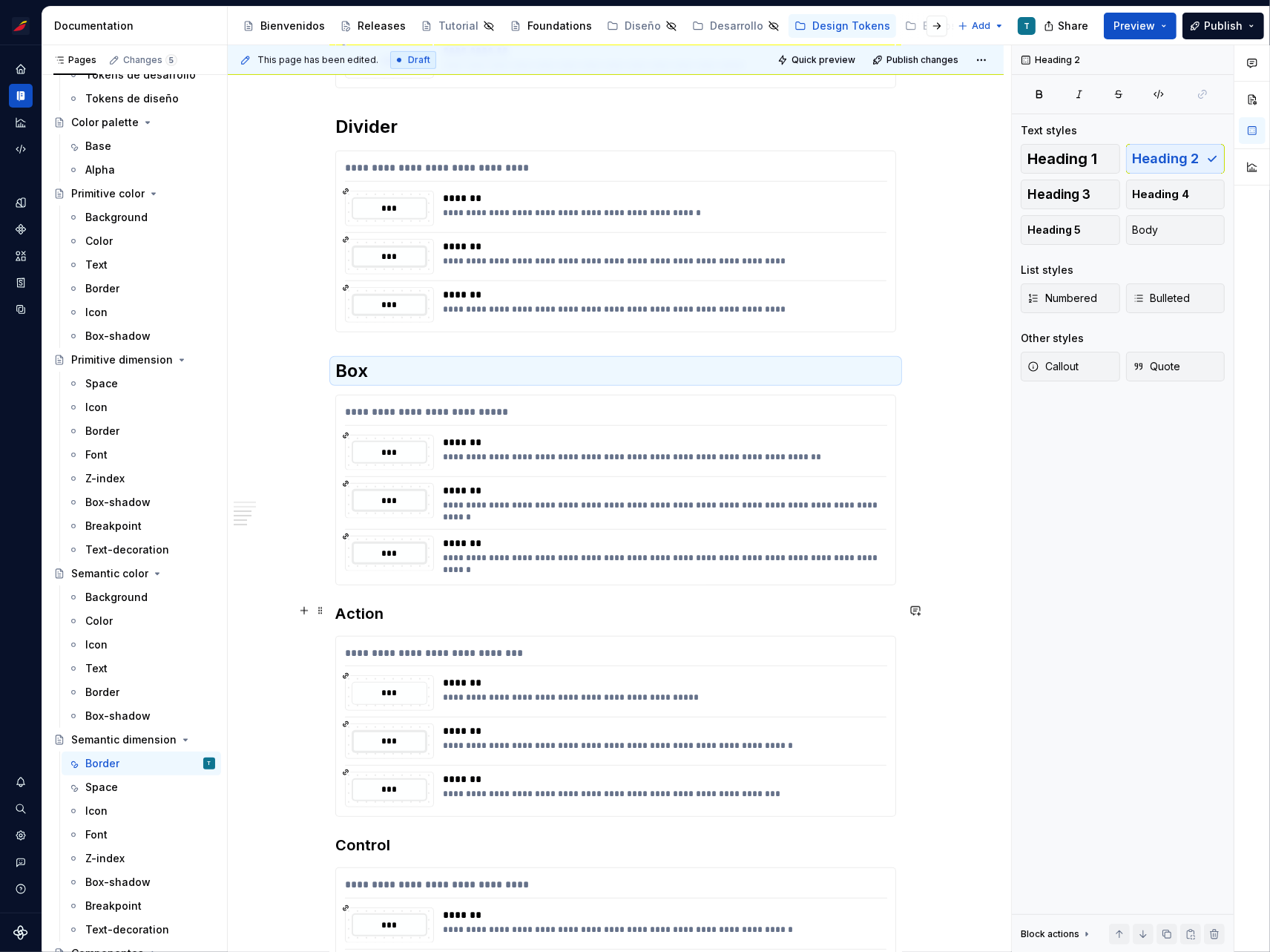
click at [372, 609] on h3 "Action" at bounding box center [616, 613] width 561 height 20
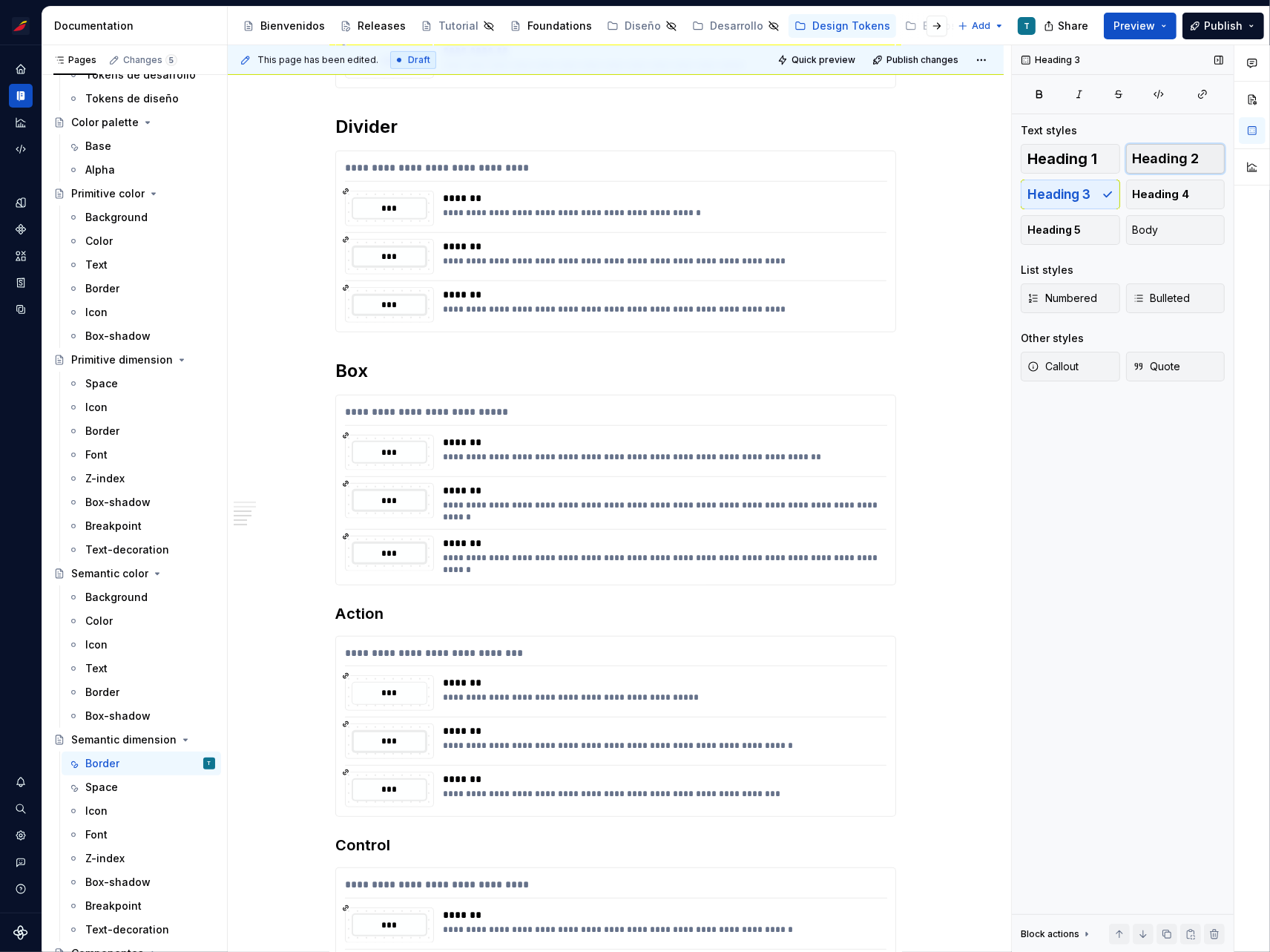
click at [1164, 159] on span "Heading 2" at bounding box center [1166, 158] width 67 height 15
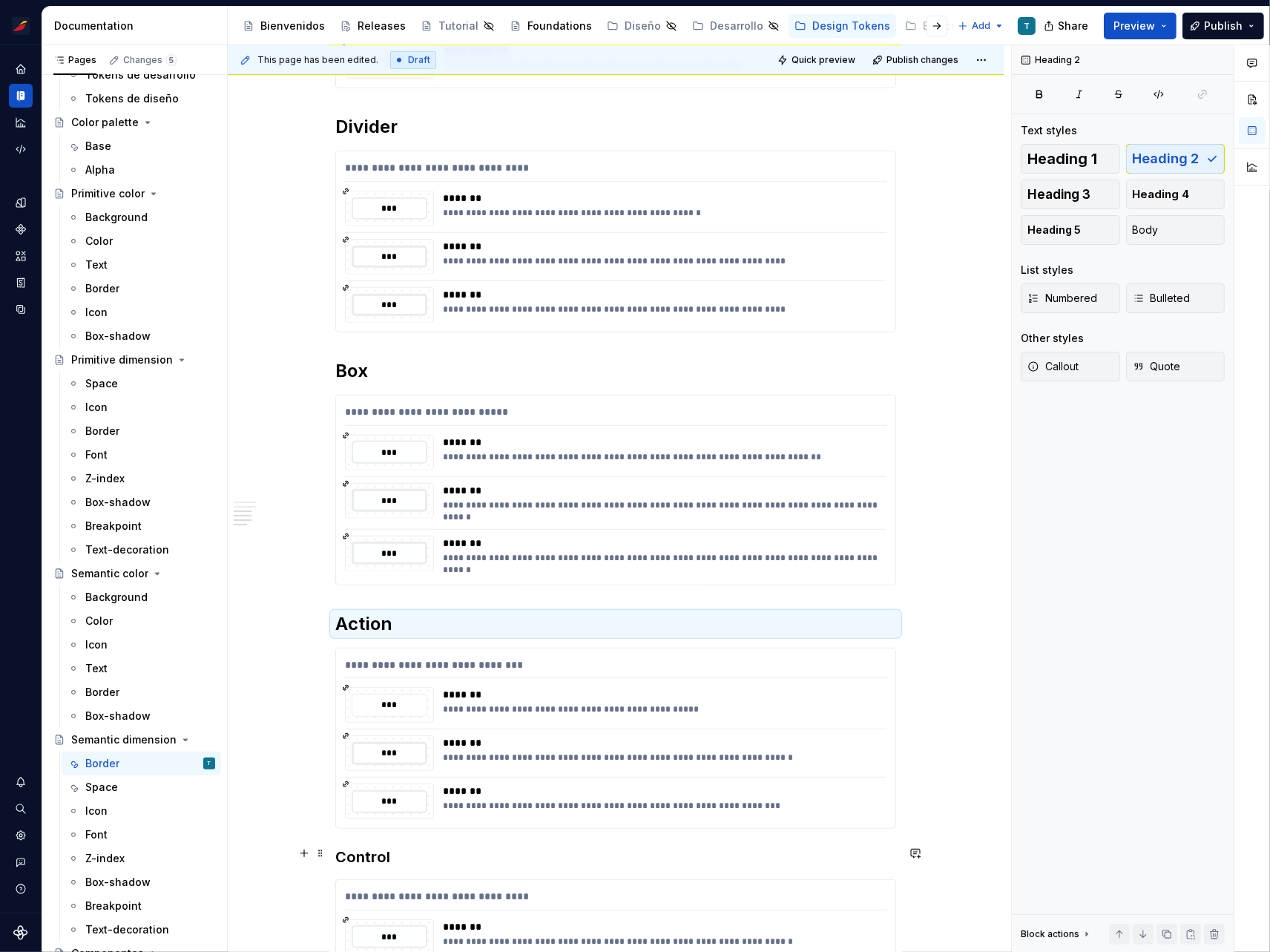
click at [345, 857] on h3 "Control" at bounding box center [616, 856] width 561 height 20
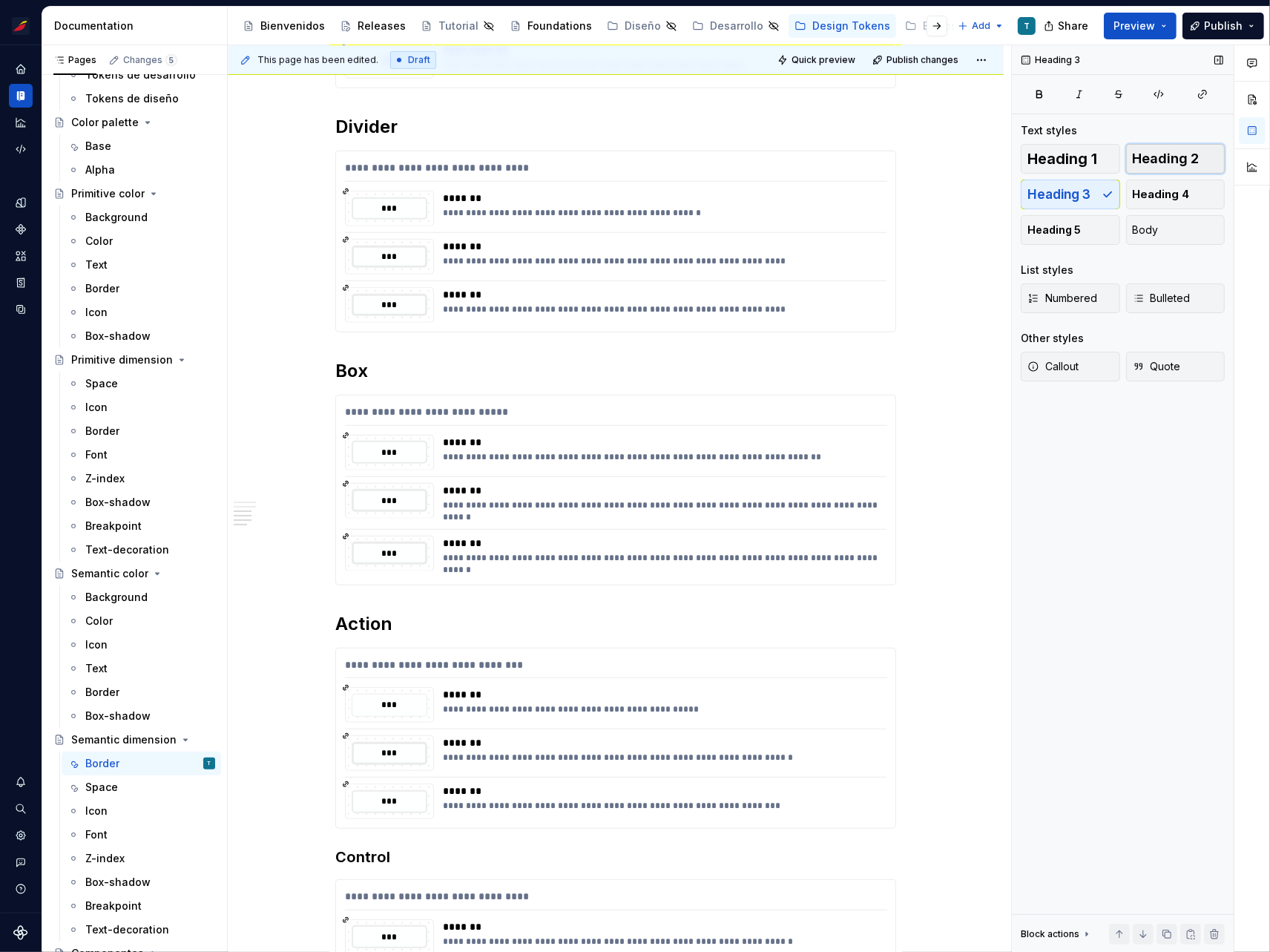
click at [1170, 163] on span "Heading 2" at bounding box center [1166, 158] width 67 height 15
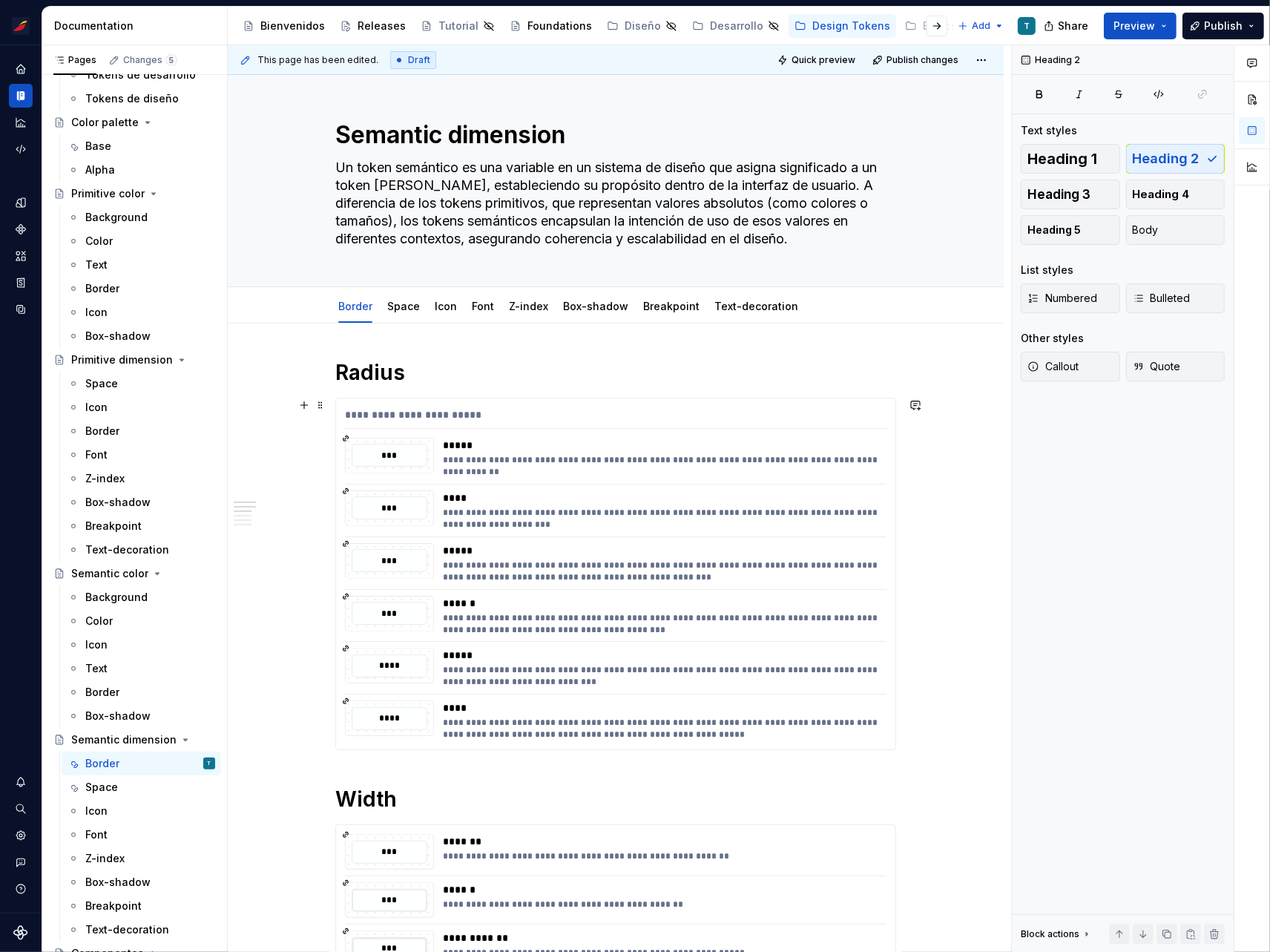
scroll to position [0, 0]
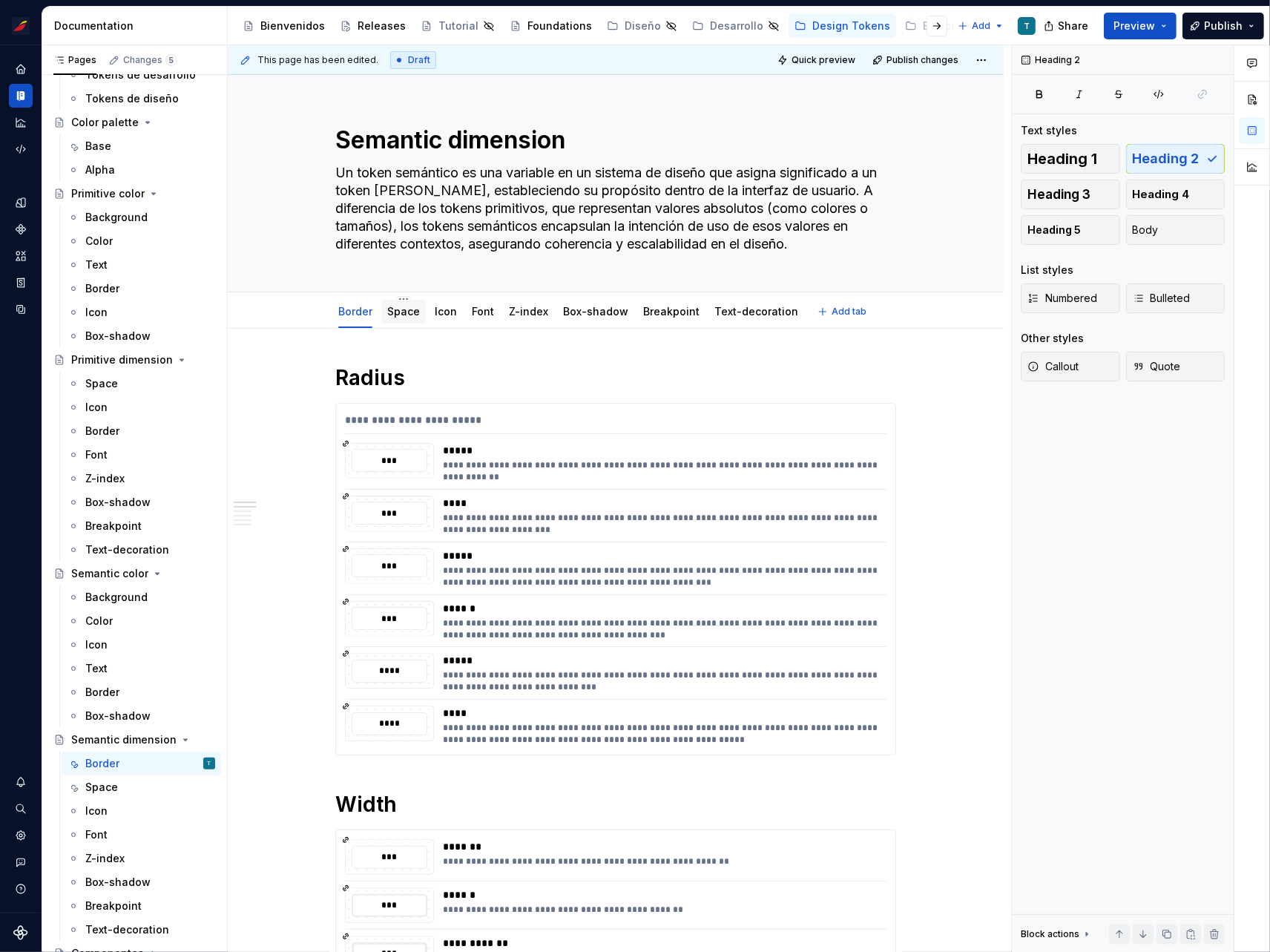
click at [417, 311] on link "Space" at bounding box center [404, 311] width 33 height 13
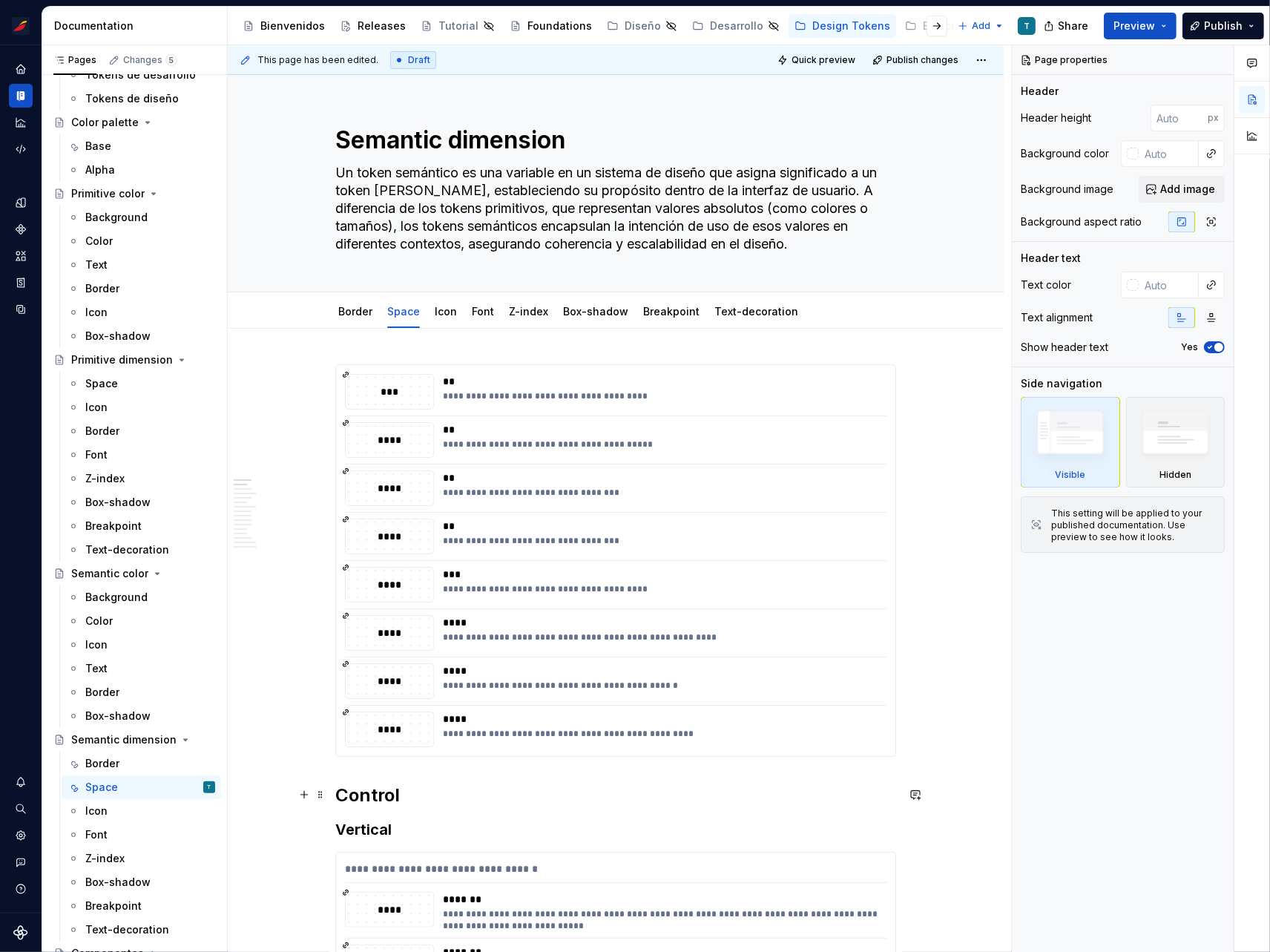
click at [364, 794] on h2 "Control" at bounding box center [616, 795] width 561 height 24
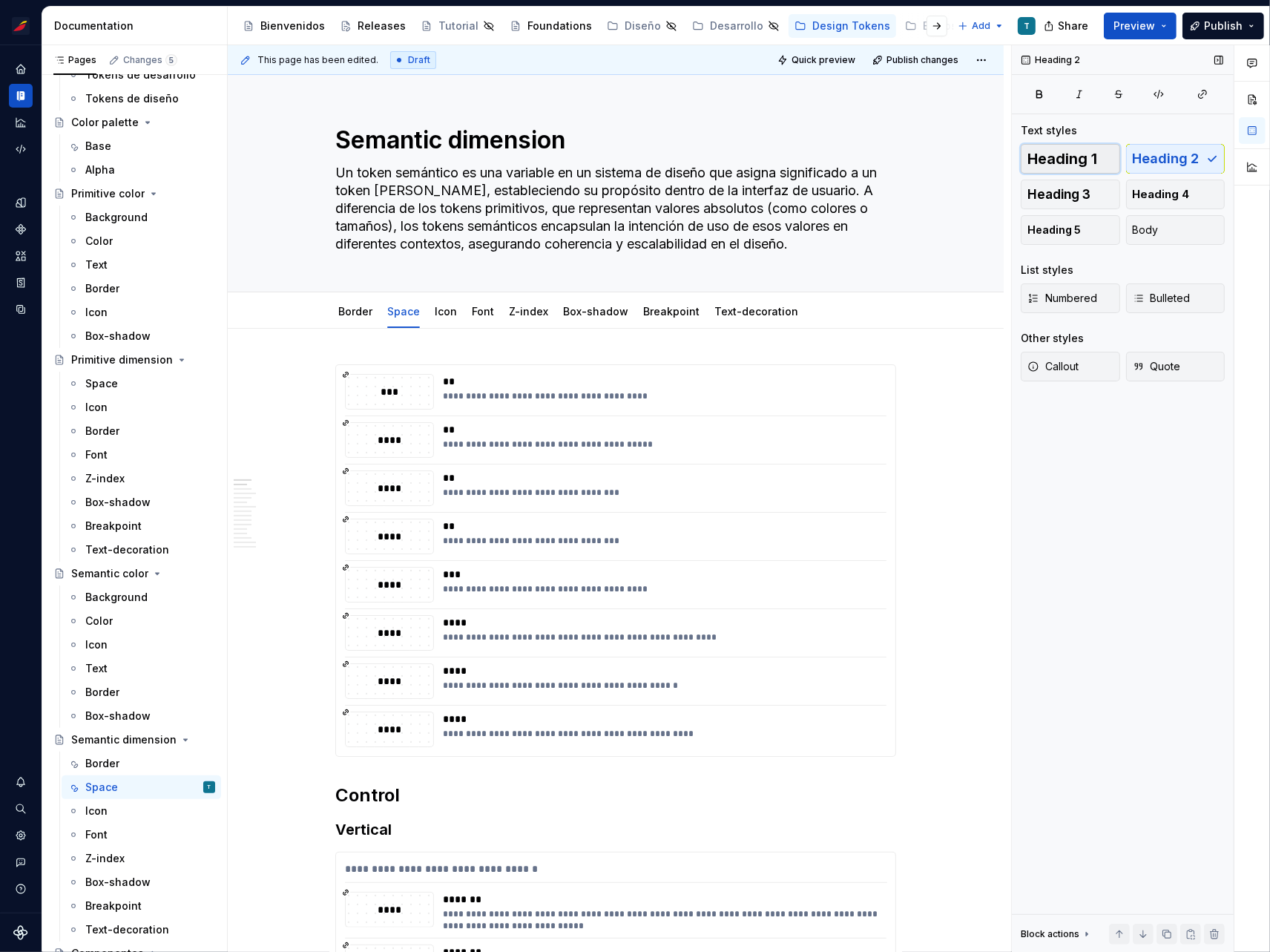
click at [1058, 162] on span "Heading 1" at bounding box center [1062, 158] width 70 height 15
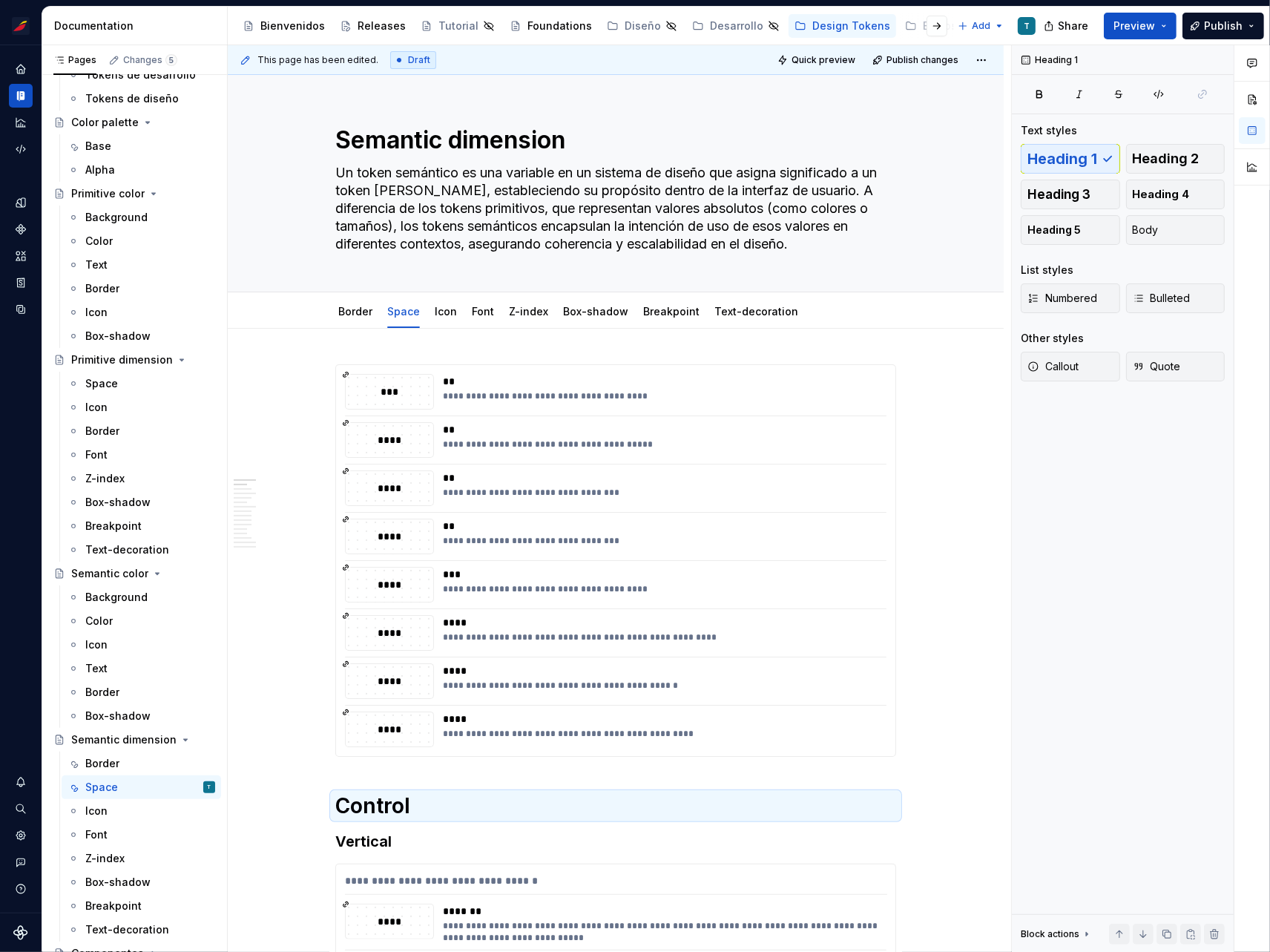
type textarea "*"
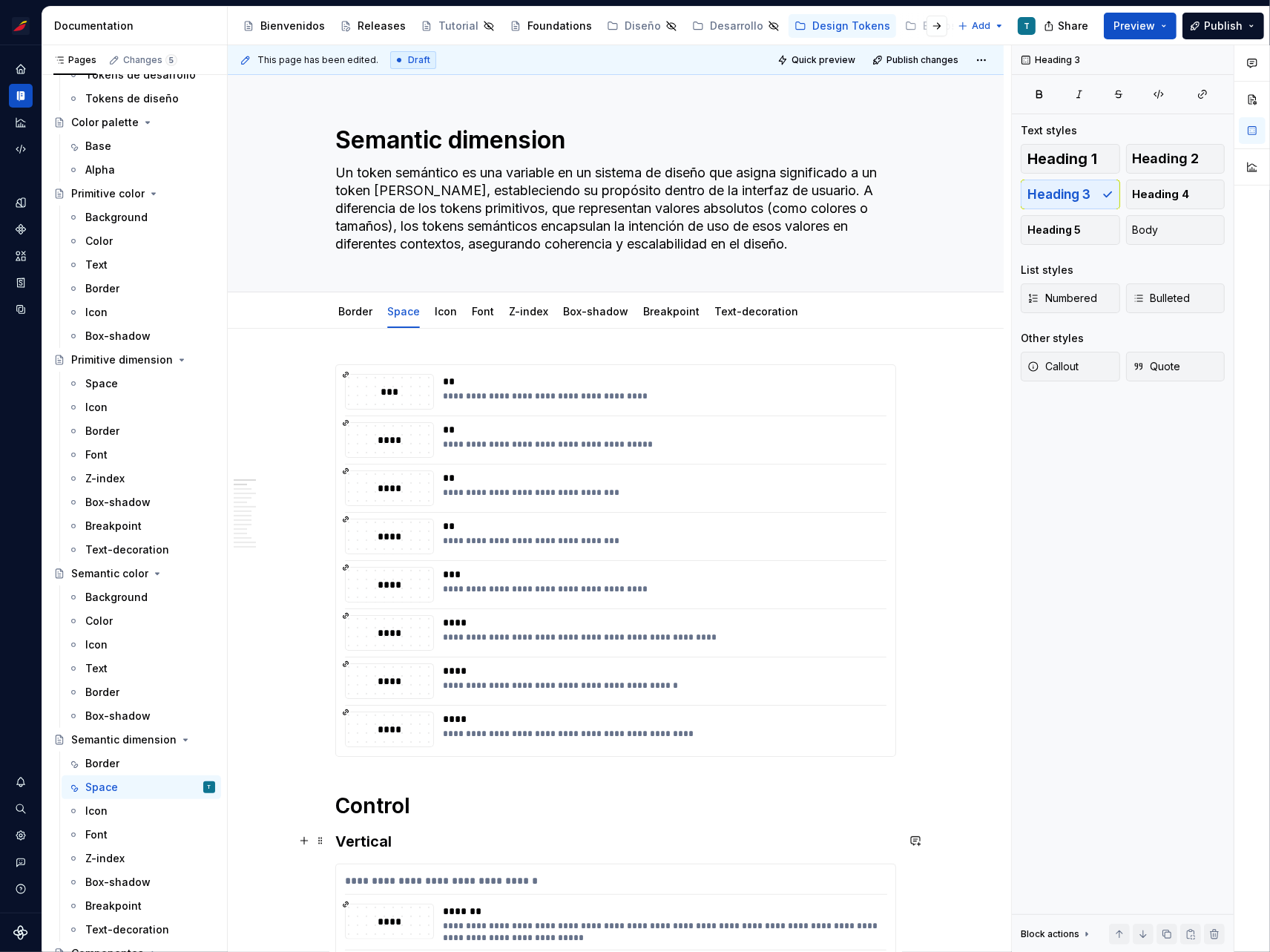
click at [374, 831] on h3 "Vertical" at bounding box center [616, 841] width 561 height 20
click at [1174, 158] on span "Heading 2" at bounding box center [1166, 158] width 67 height 15
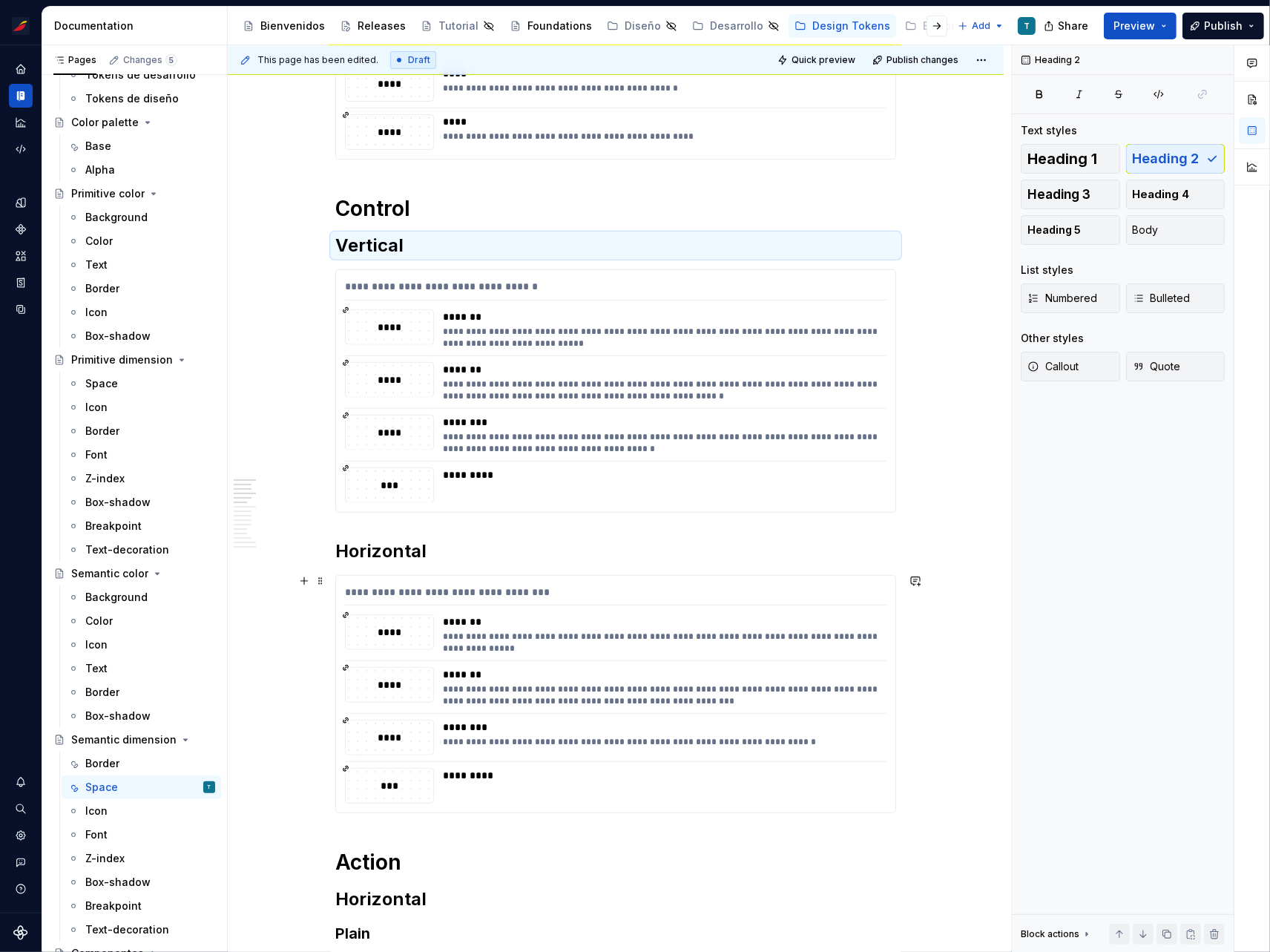
scroll to position [443, 0]
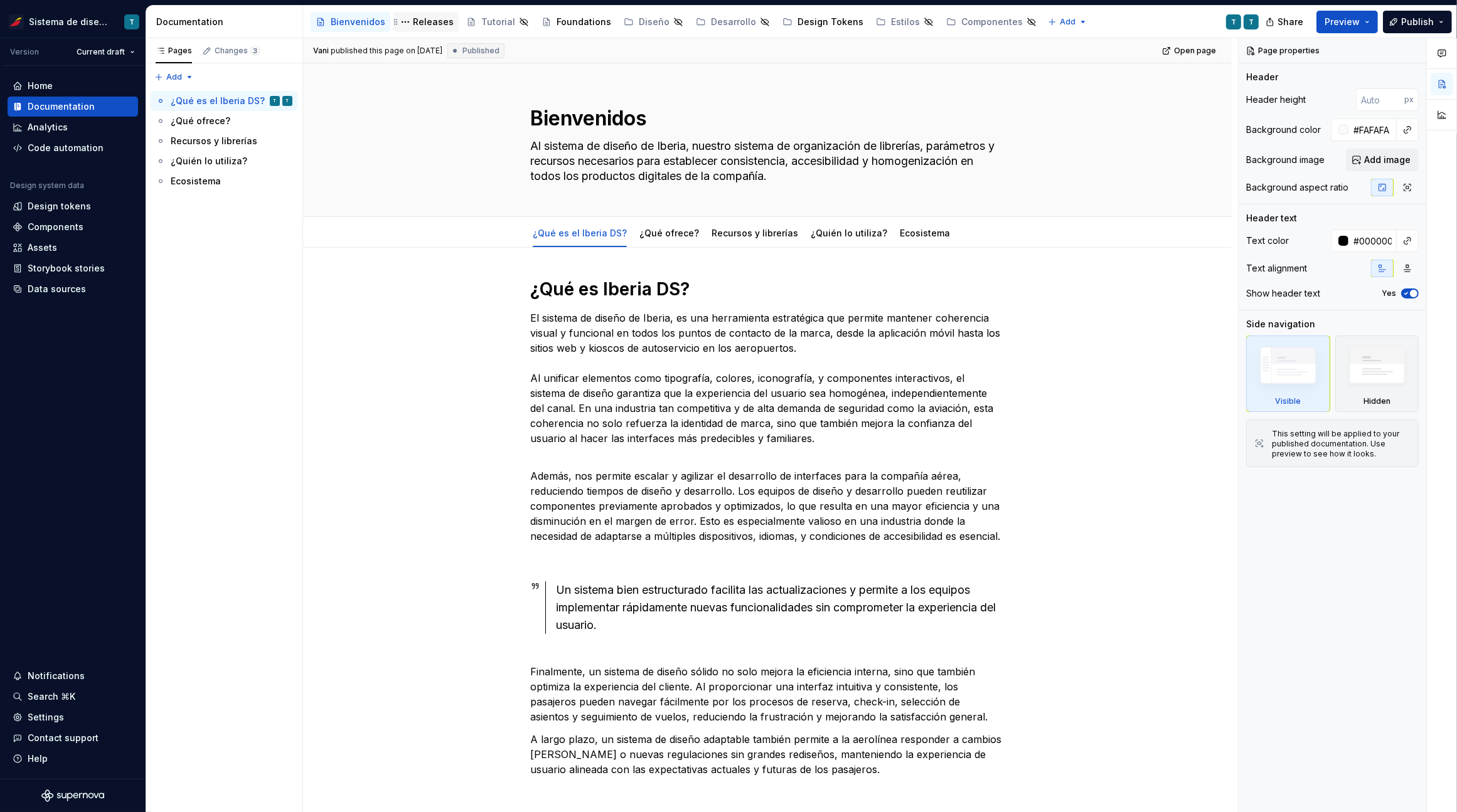
click at [418, 19] on div "Releases" at bounding box center [432, 22] width 40 height 13
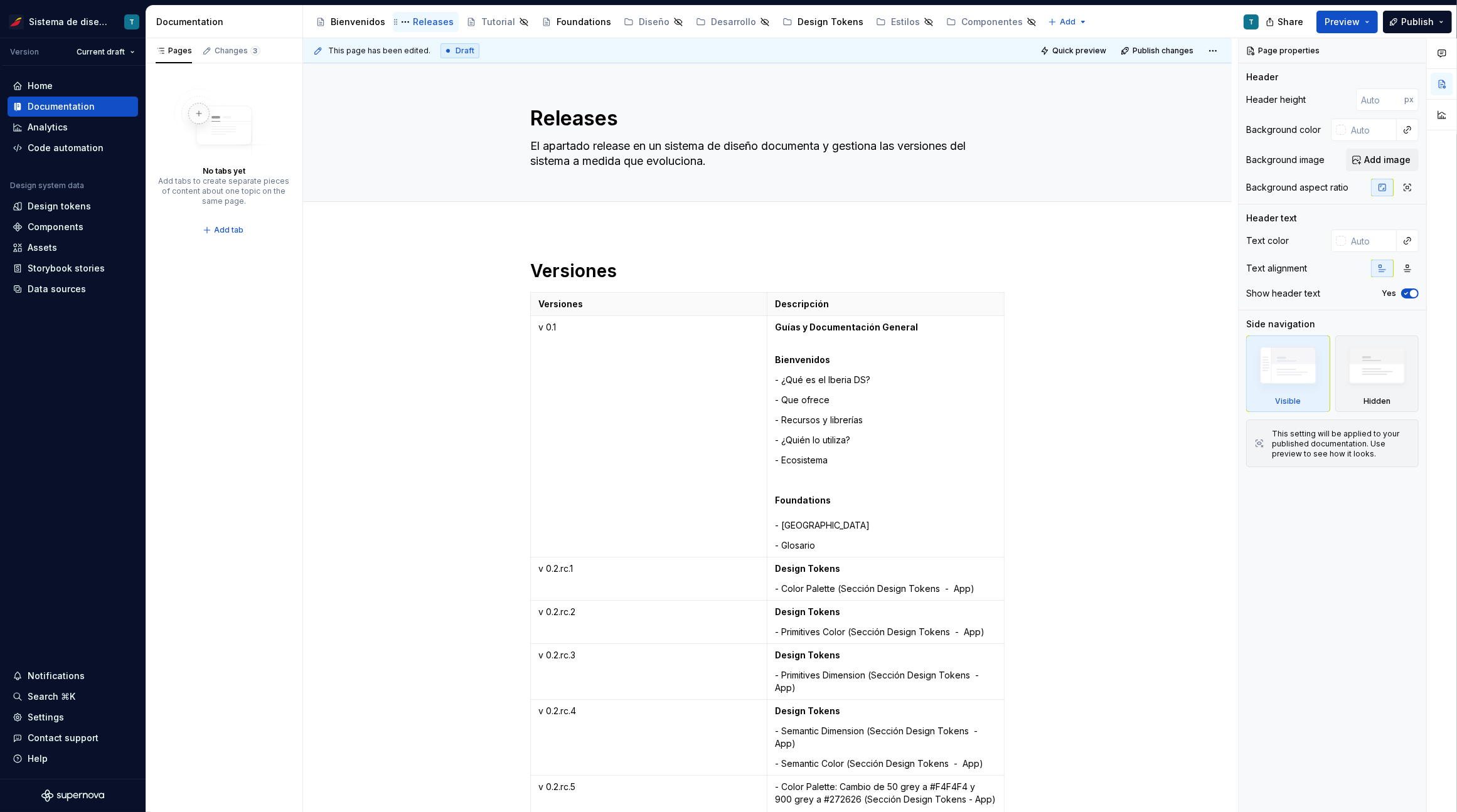
click at [418, 19] on div "Releases" at bounding box center [432, 22] width 40 height 13
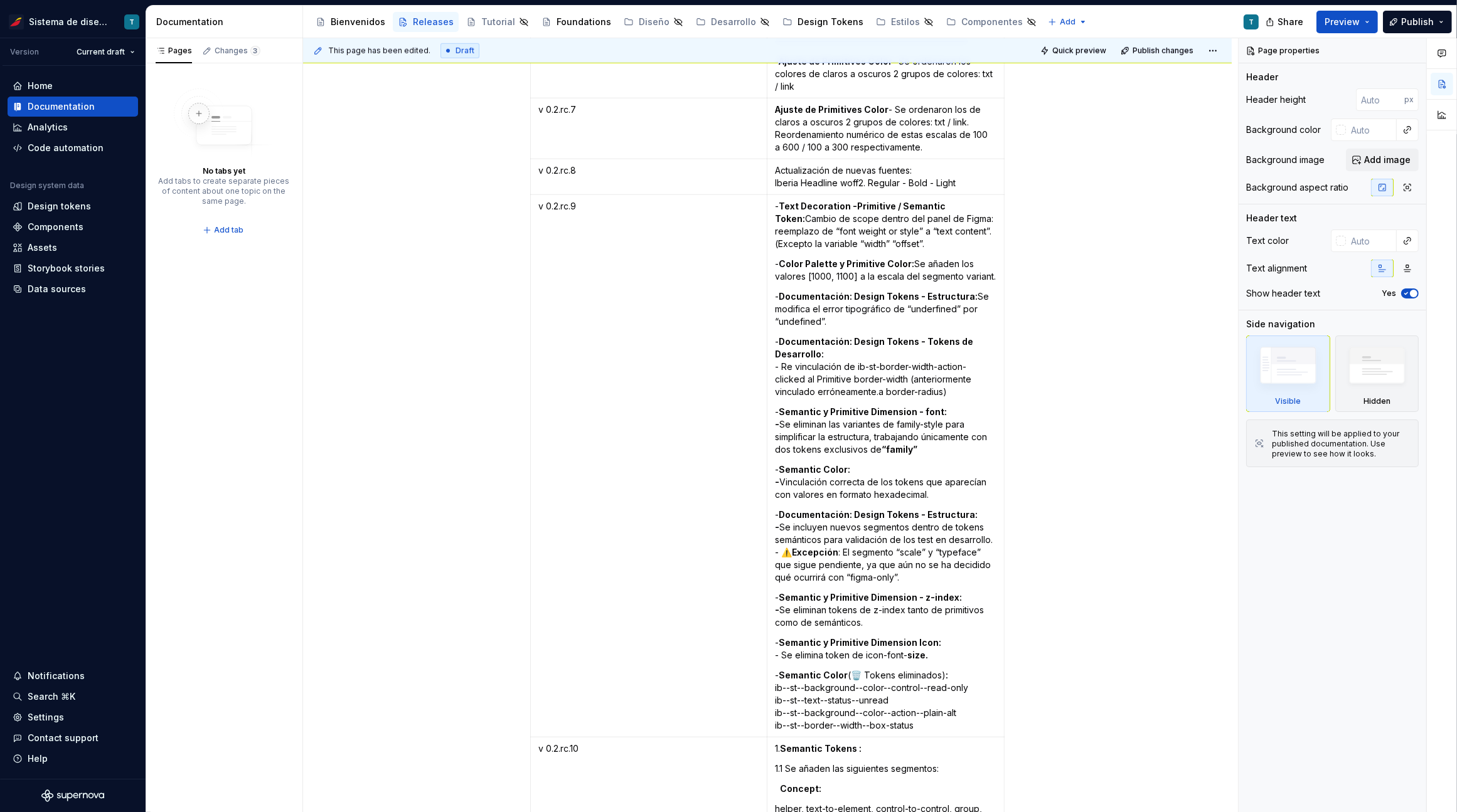
scroll to position [1237, 0]
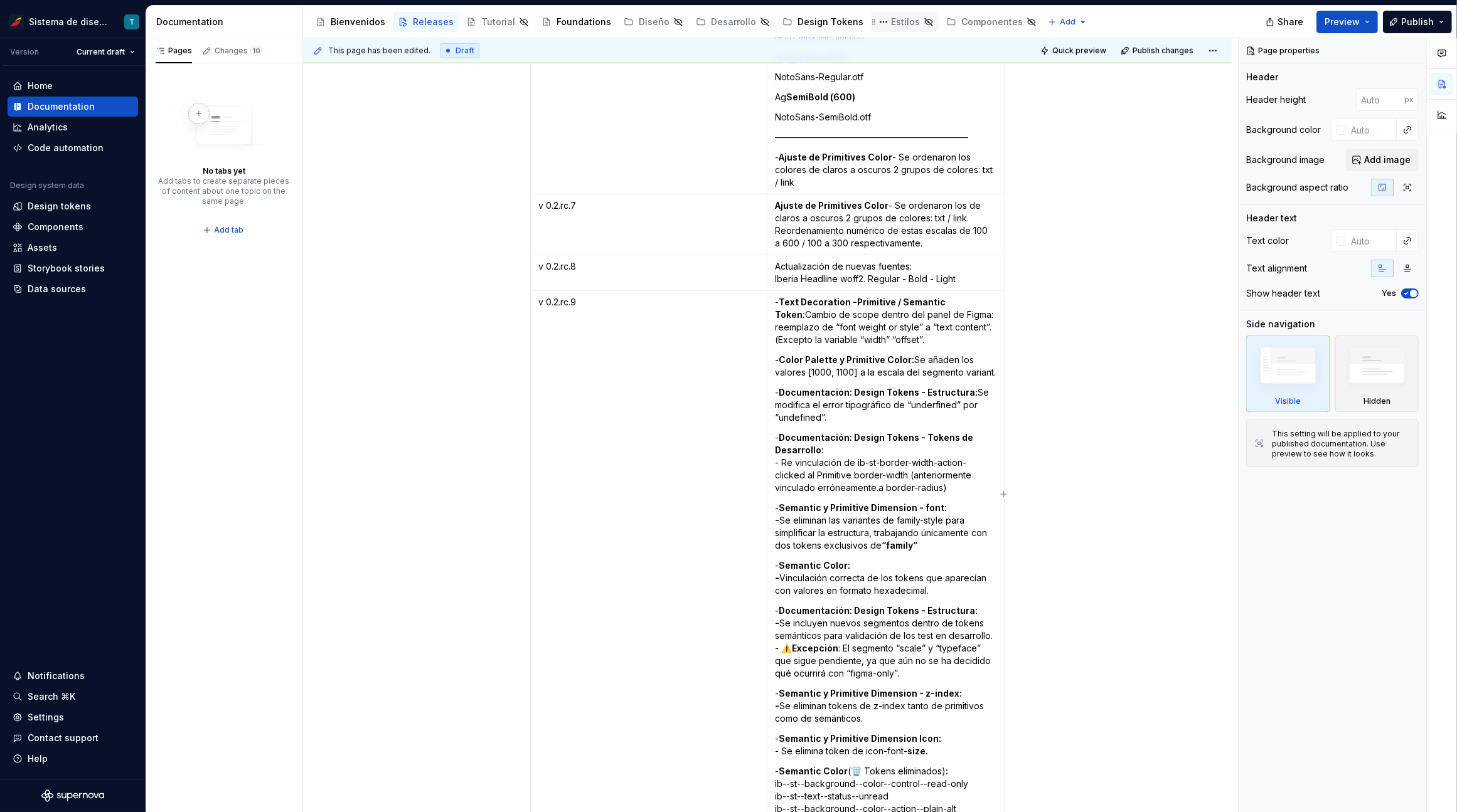
type textarea "*"
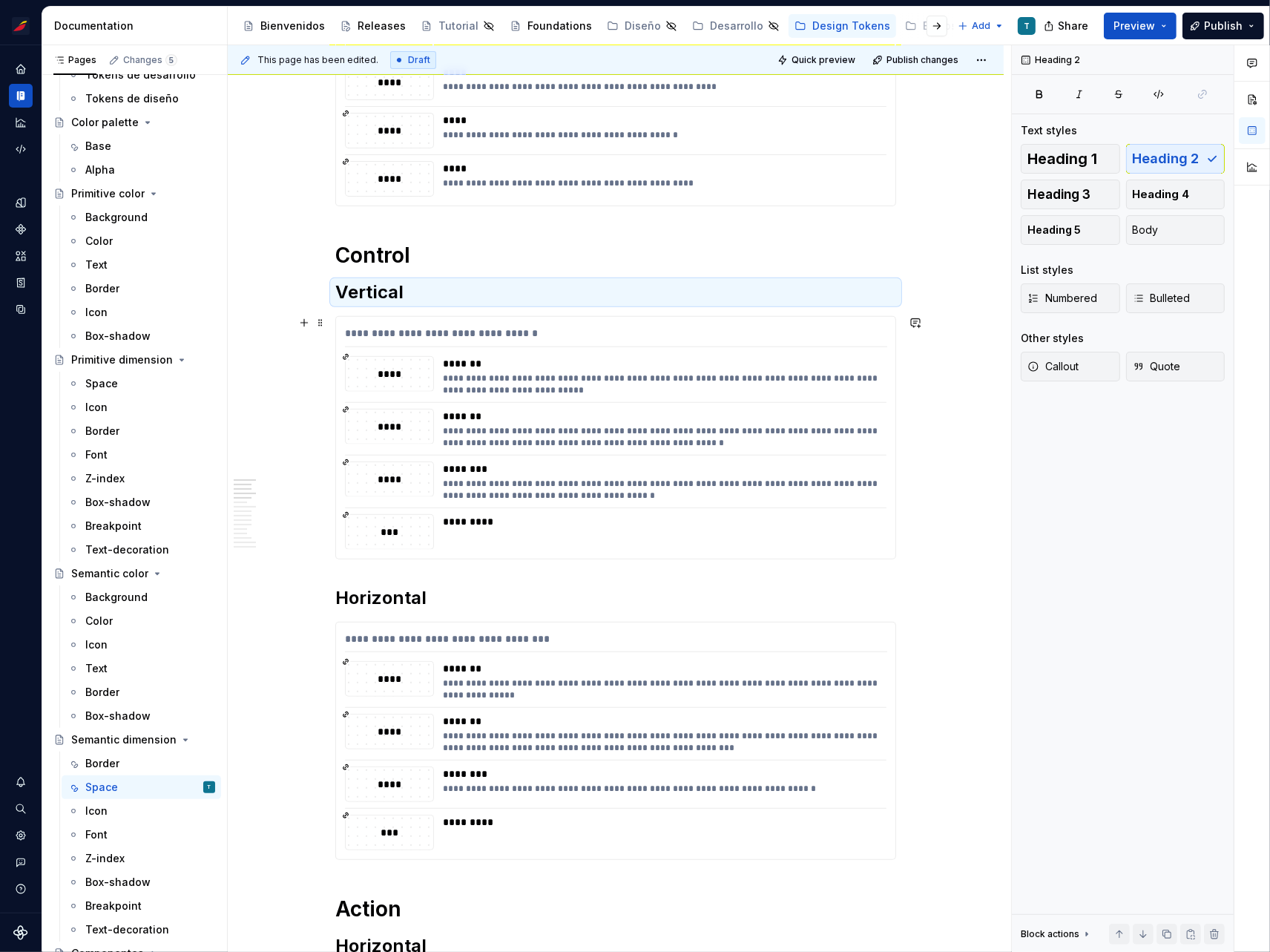
scroll to position [606, 0]
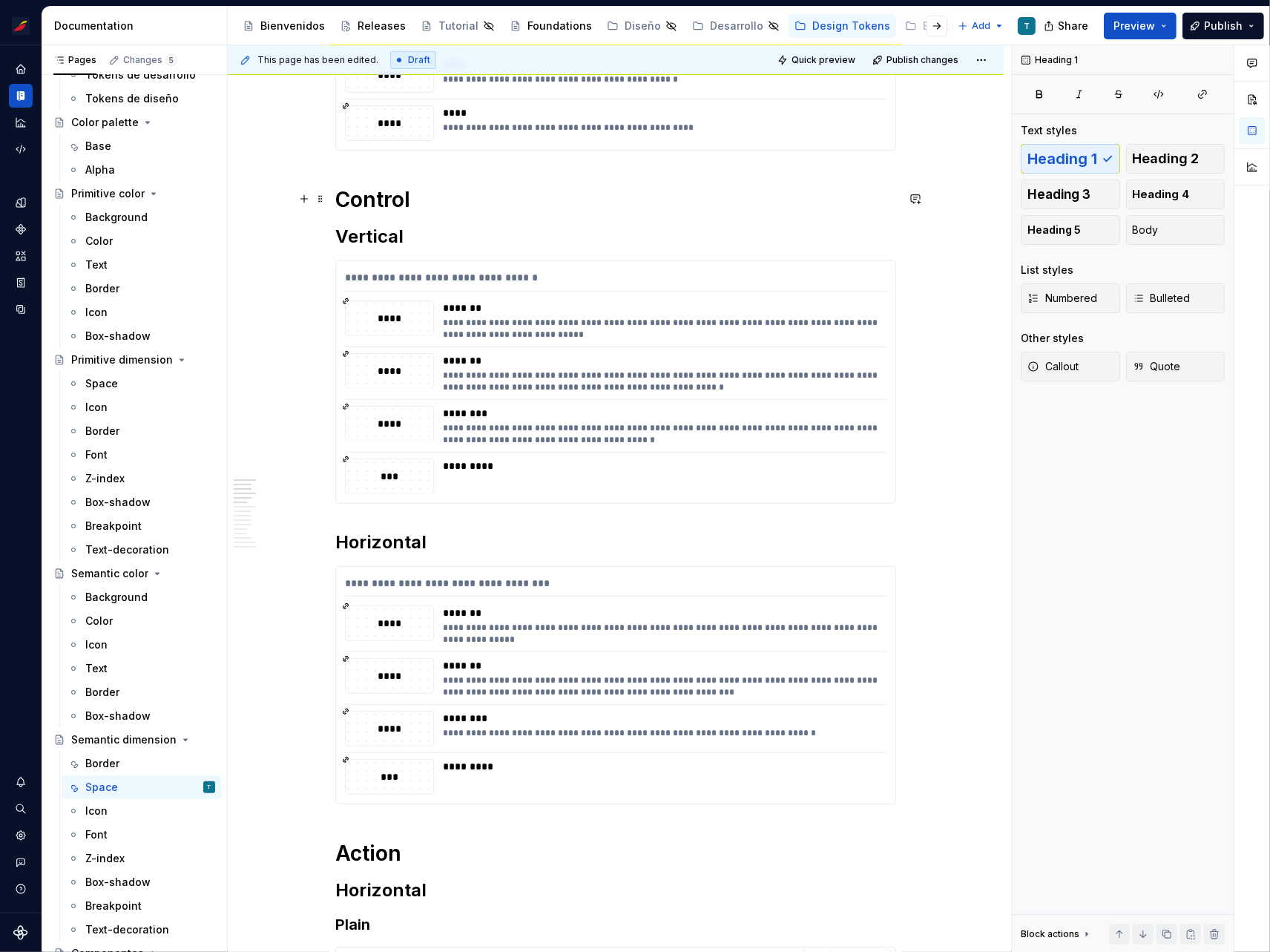
click at [389, 197] on h1 "Control" at bounding box center [616, 199] width 561 height 27
click at [367, 857] on h1 "Action" at bounding box center [616, 853] width 561 height 27
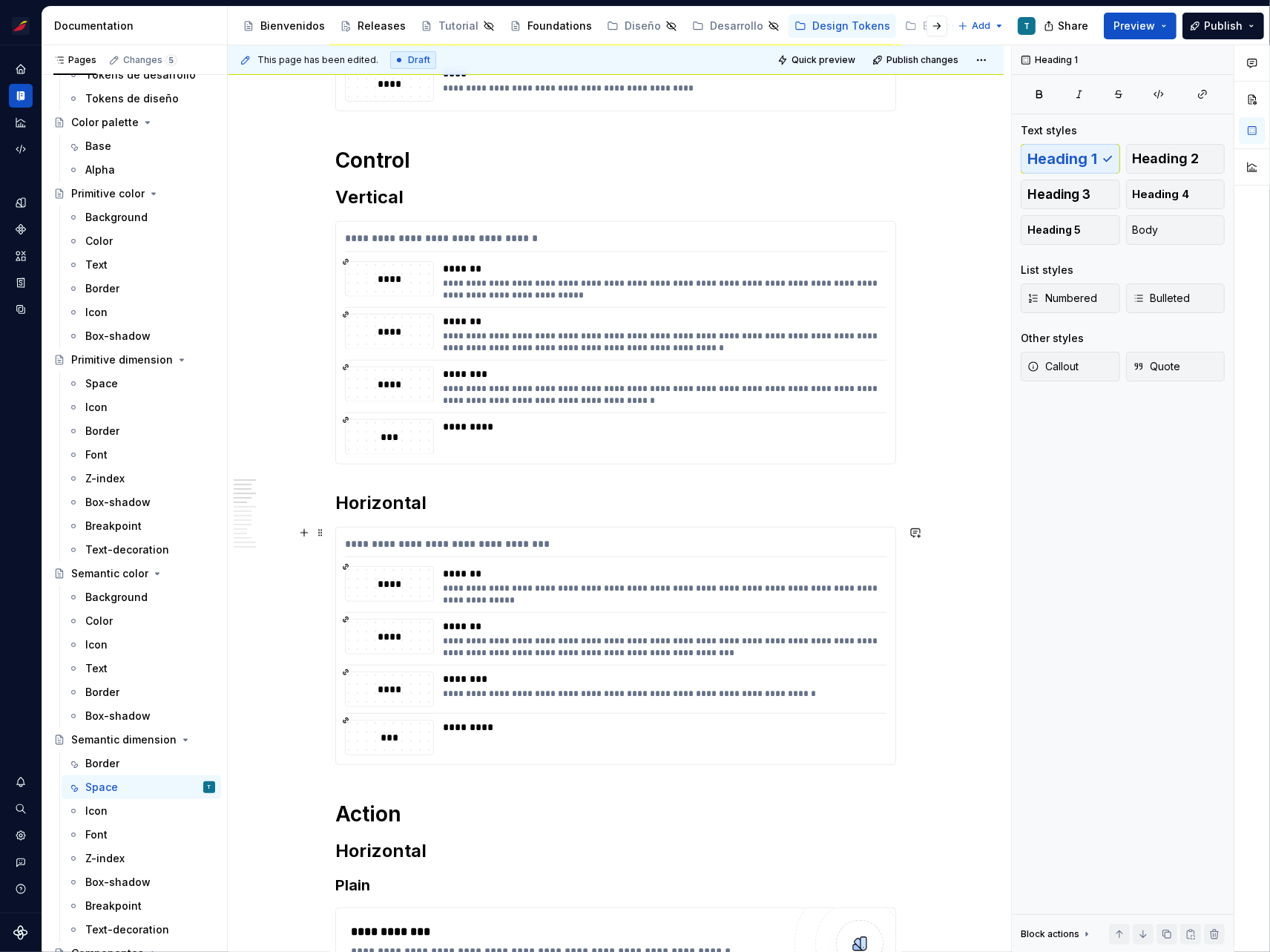
scroll to position [678, 0]
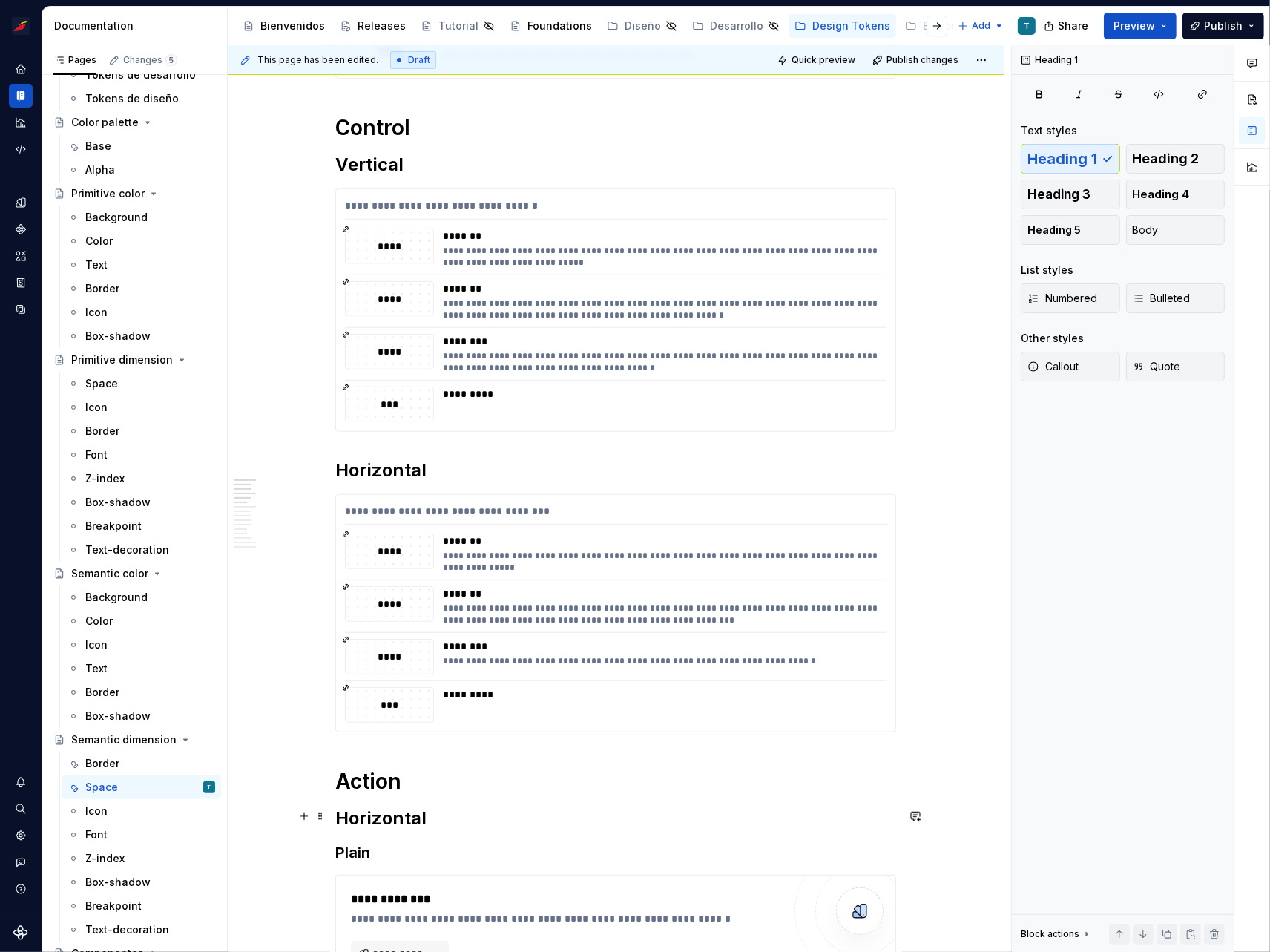
click at [401, 816] on h2 "Horizontal" at bounding box center [616, 818] width 561 height 24
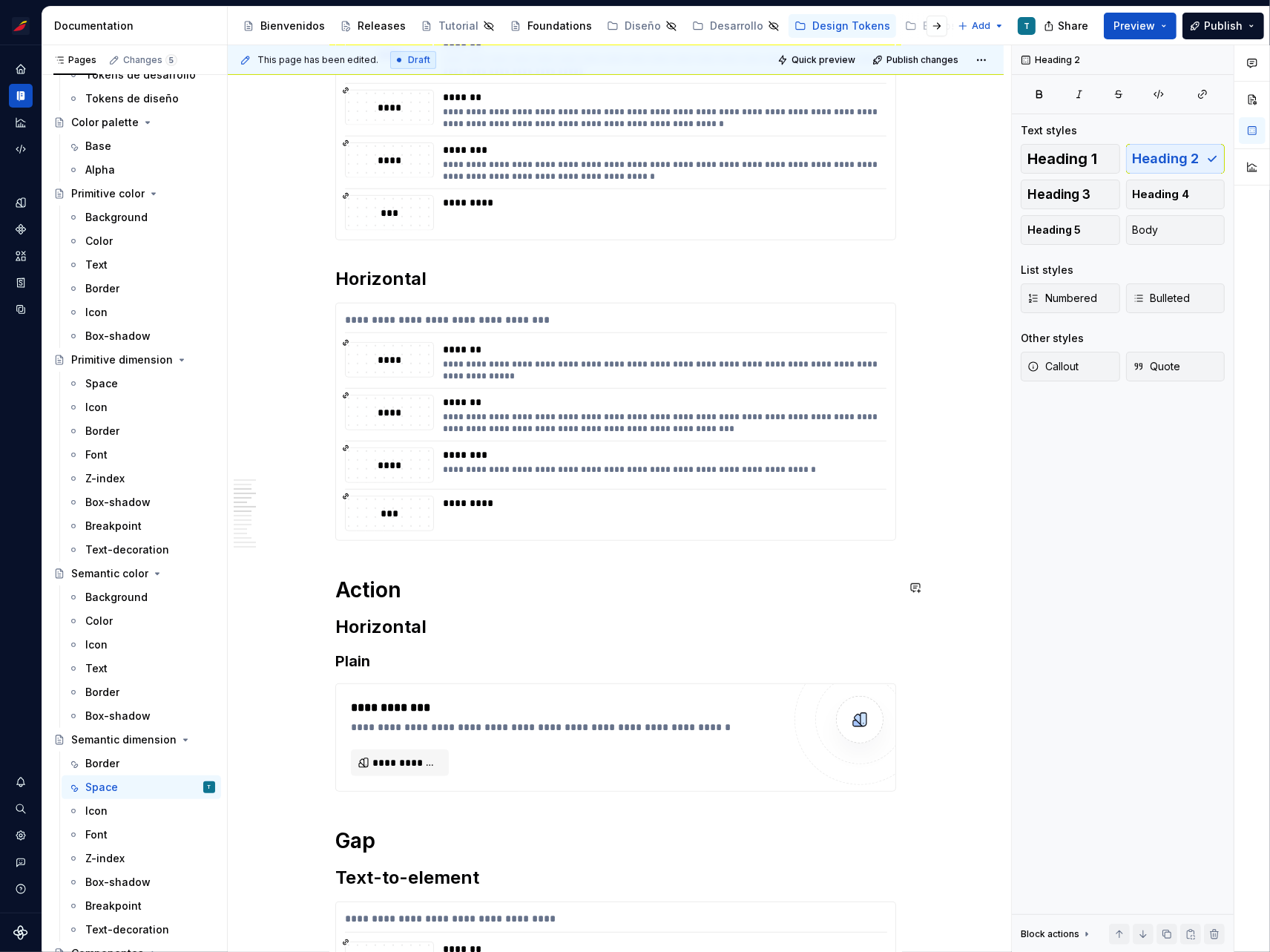
scroll to position [903, 0]
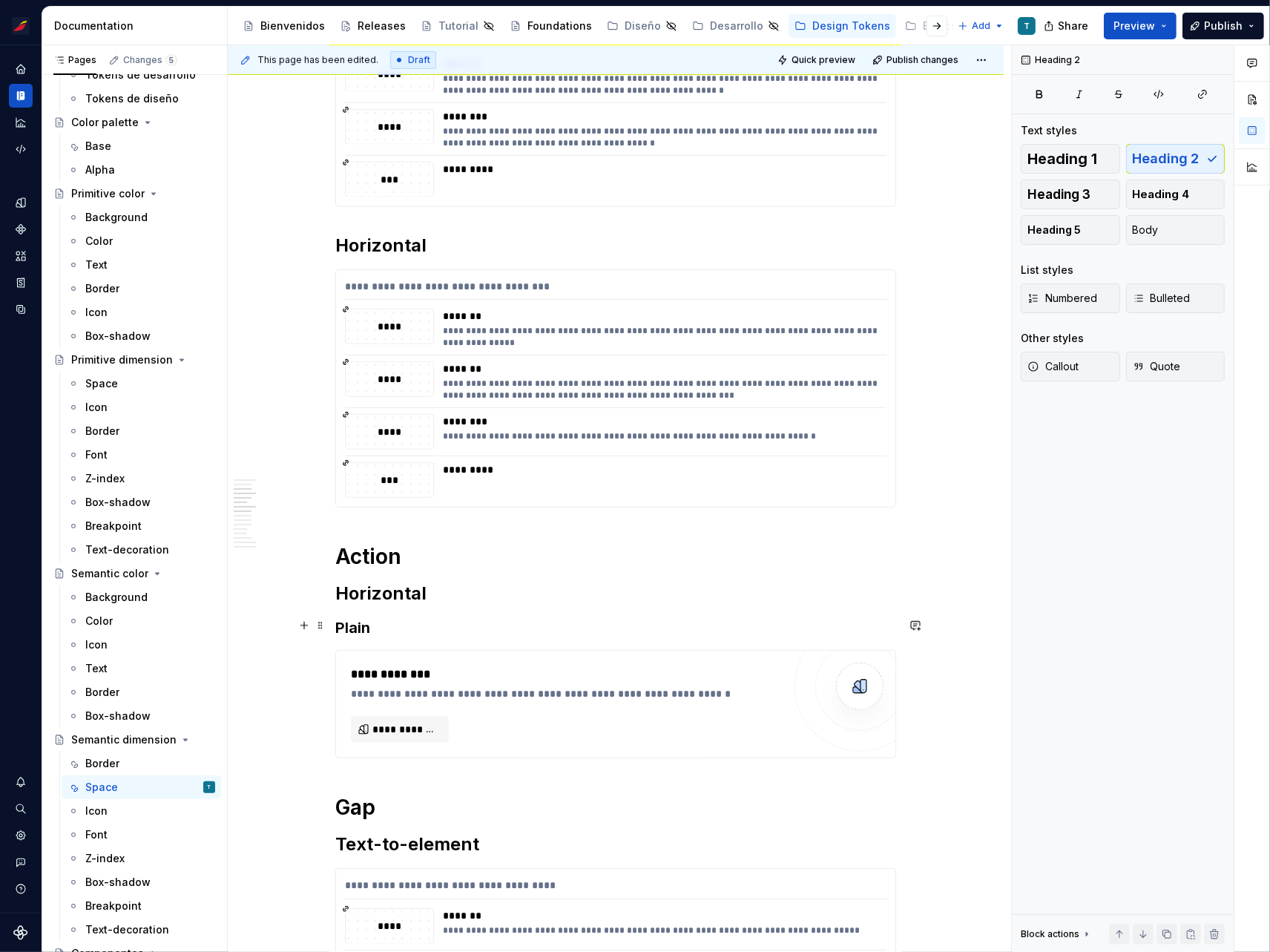
click at [360, 620] on h3 "Plain" at bounding box center [616, 627] width 561 height 20
click at [321, 623] on span at bounding box center [320, 625] width 12 height 20
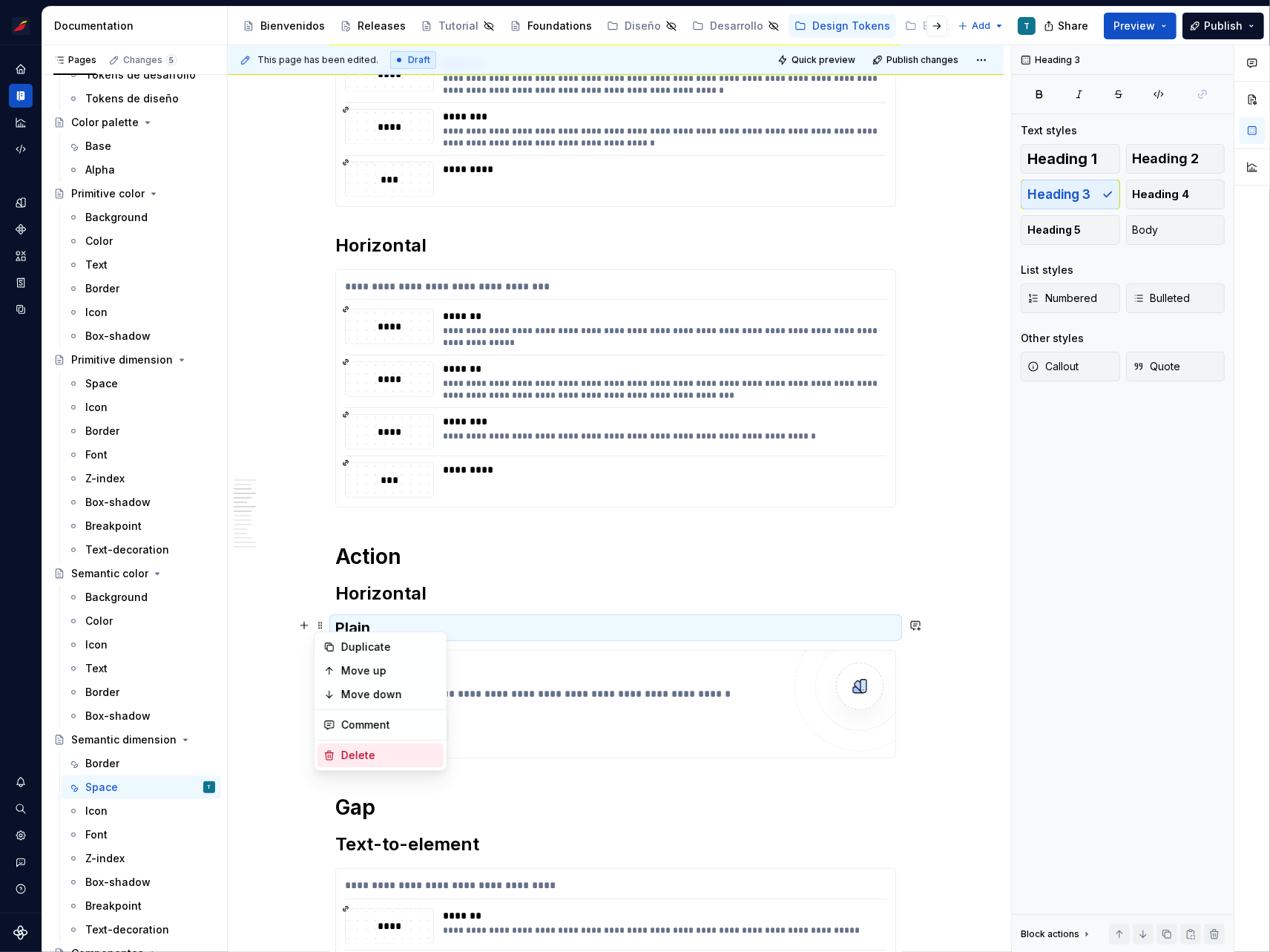
click at [352, 761] on div "Delete" at bounding box center [389, 755] width 96 height 15
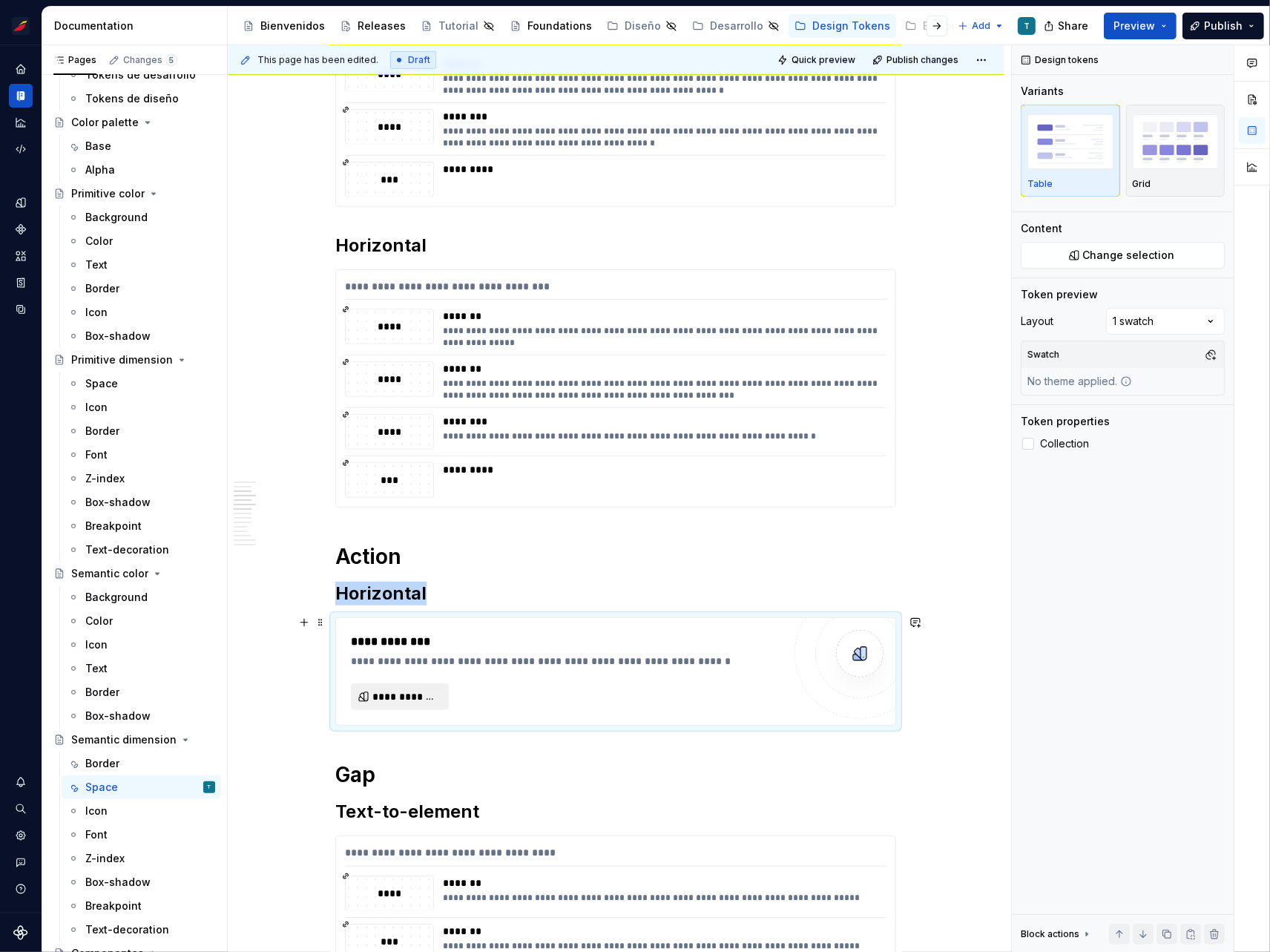
click at [413, 692] on span "**********" at bounding box center [406, 696] width 67 height 15
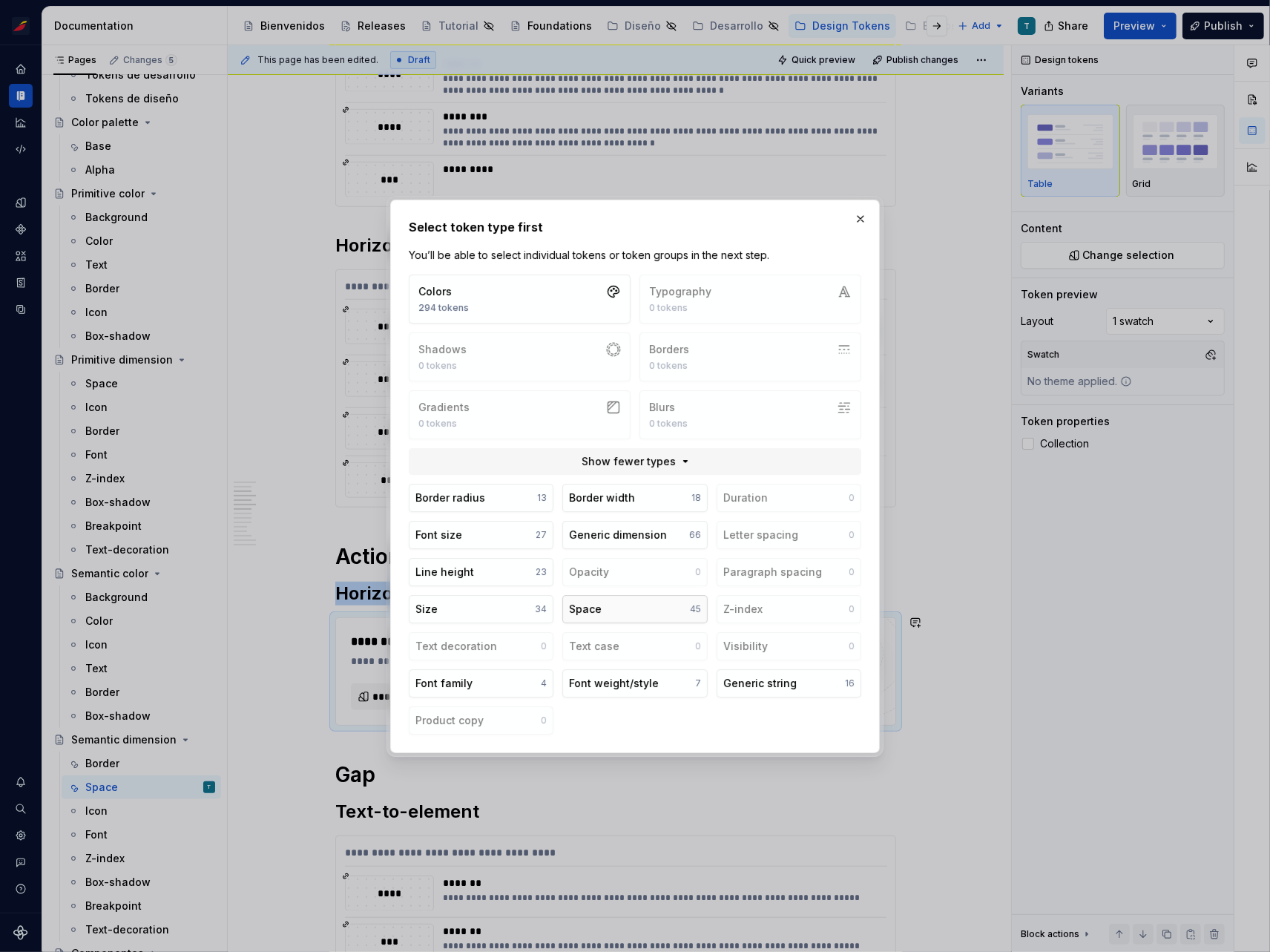
click at [620, 609] on button "Space 45" at bounding box center [635, 609] width 144 height 28
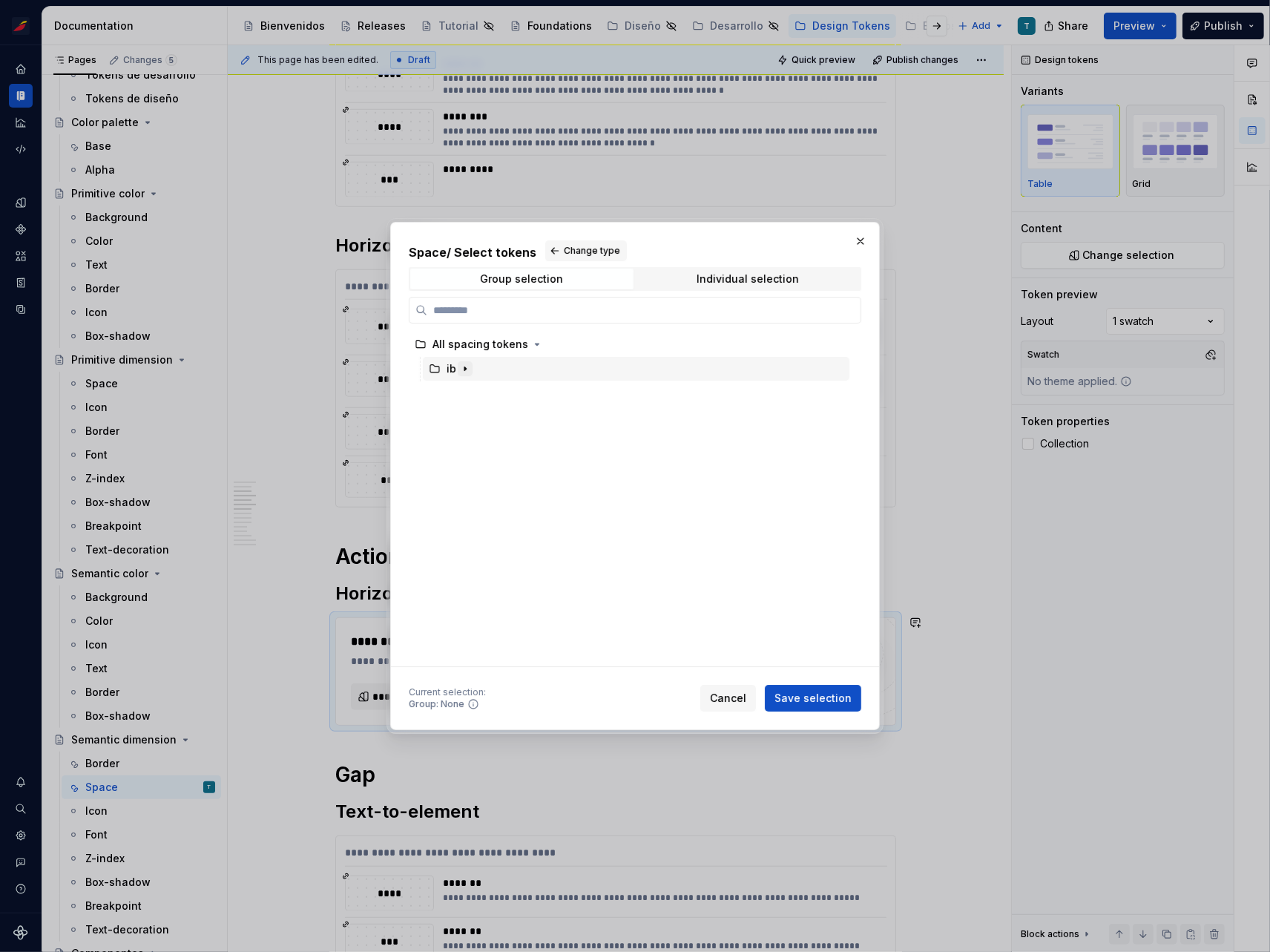
click at [466, 369] on icon "button" at bounding box center [465, 369] width 12 height 12
click at [482, 392] on icon "button" at bounding box center [479, 393] width 12 height 12
click at [515, 419] on icon "button" at bounding box center [515, 418] width 2 height 4
click at [529, 462] on icon "button" at bounding box center [530, 466] width 12 height 12
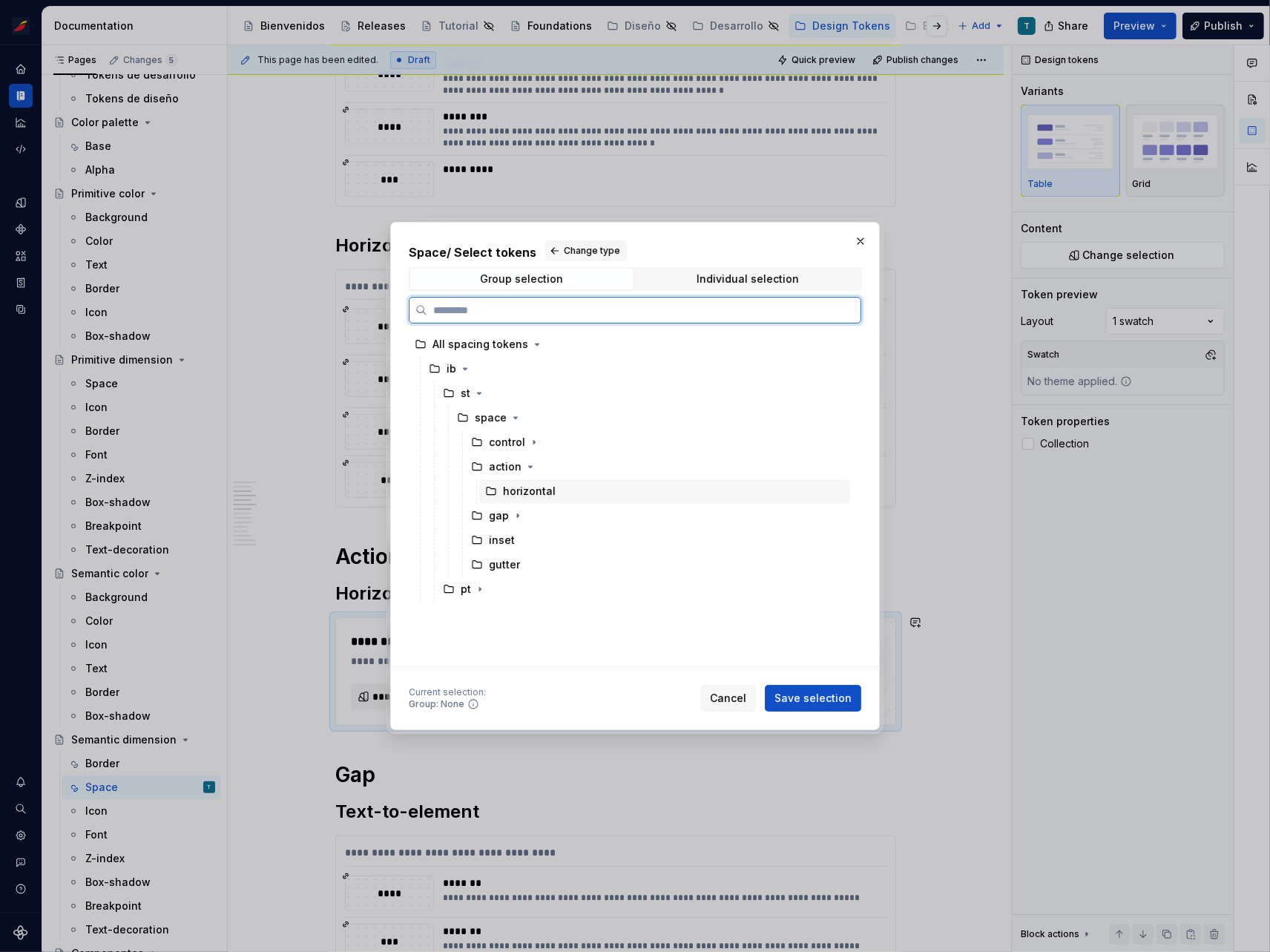
click at [534, 486] on div "horizontal" at bounding box center [529, 491] width 53 height 15
click at [803, 700] on span "Save selection" at bounding box center [813, 698] width 77 height 15
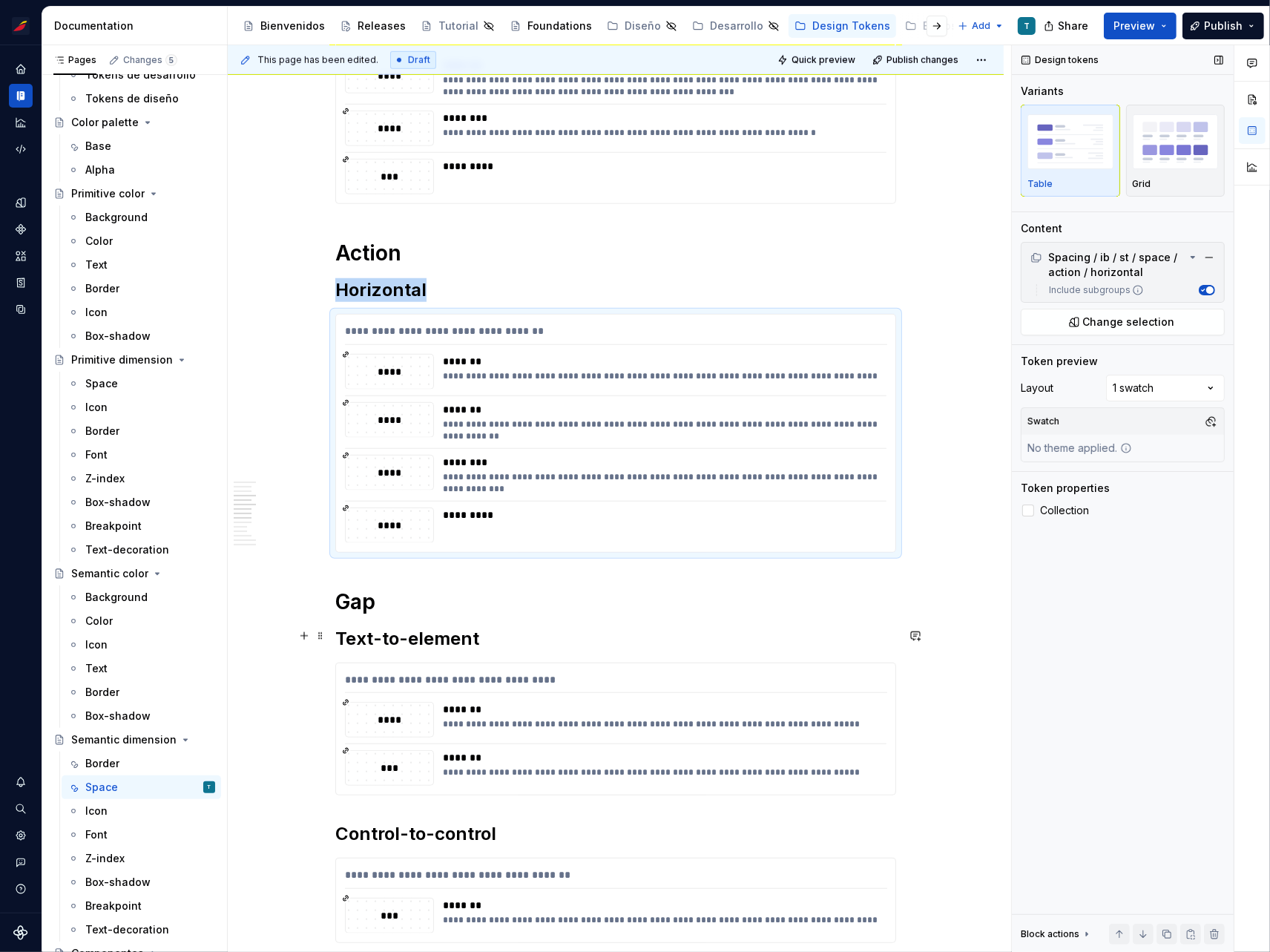
scroll to position [1192, 0]
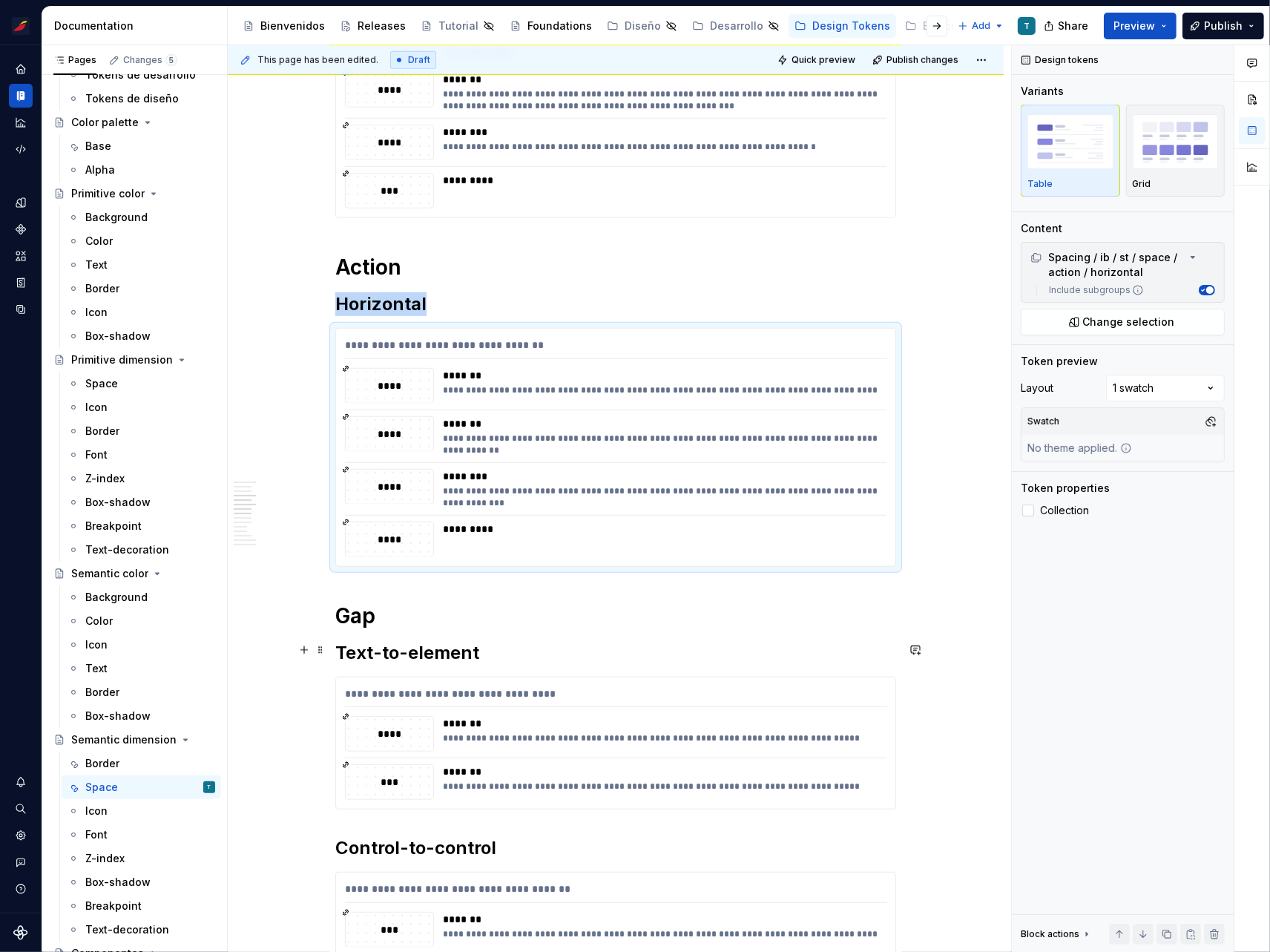
click at [428, 645] on h2 "Text-to-element" at bounding box center [616, 652] width 561 height 24
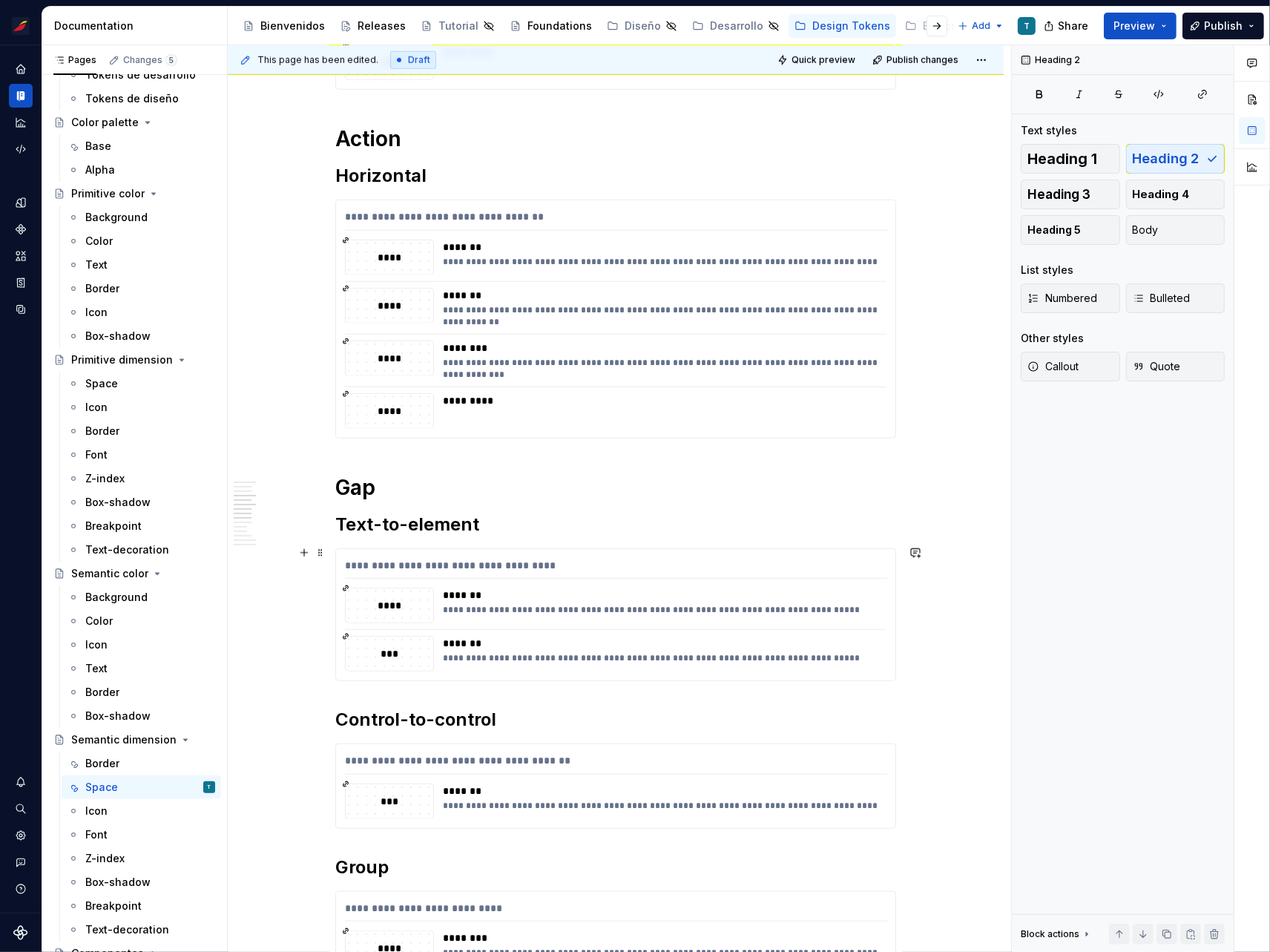
scroll to position [1331, 0]
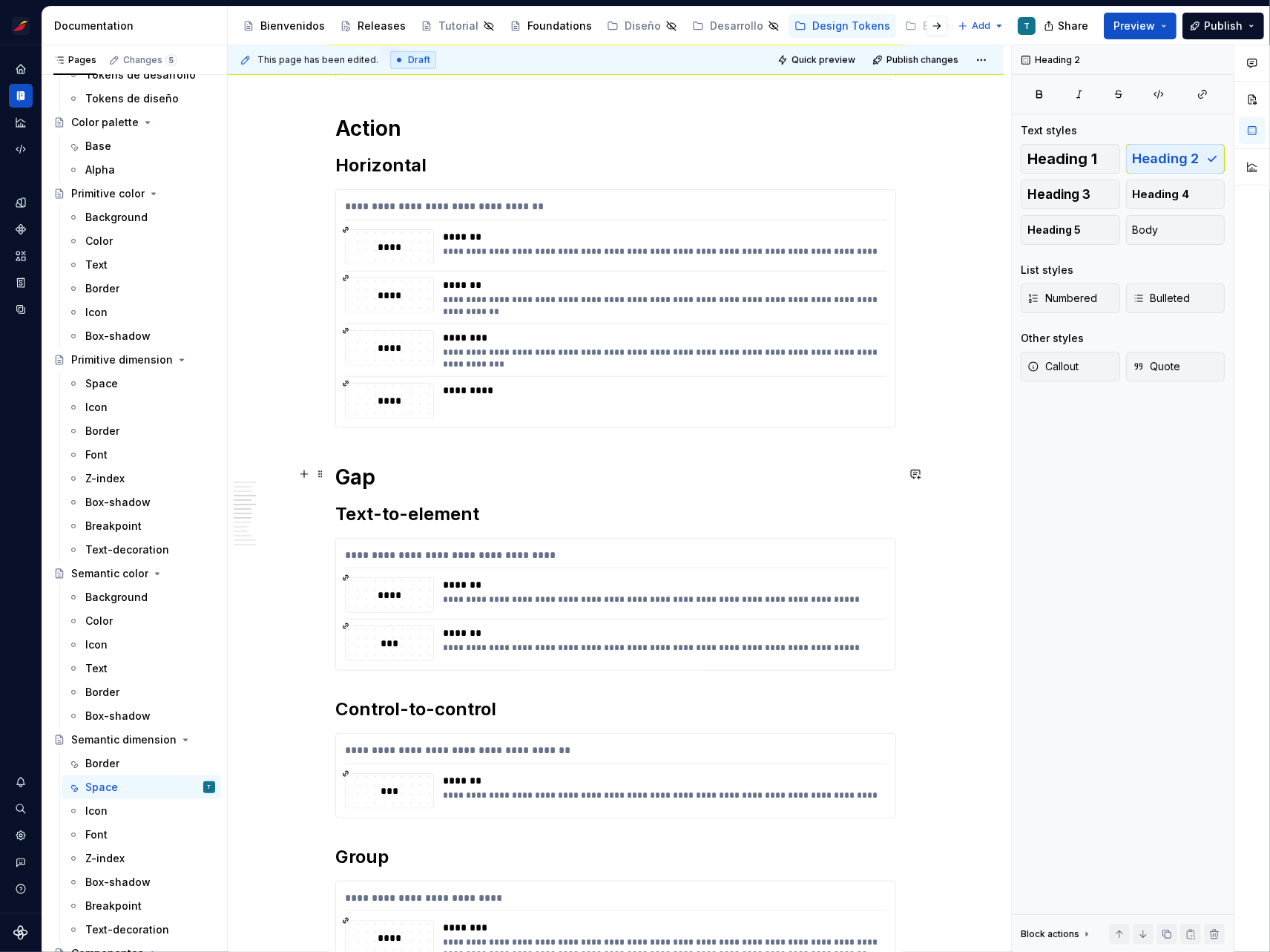
click at [353, 471] on h1 "Gap" at bounding box center [616, 477] width 561 height 27
click at [432, 507] on h2 "Text-to-element" at bounding box center [616, 514] width 561 height 24
click at [429, 709] on h2 "Control-to-control" at bounding box center [616, 709] width 561 height 24
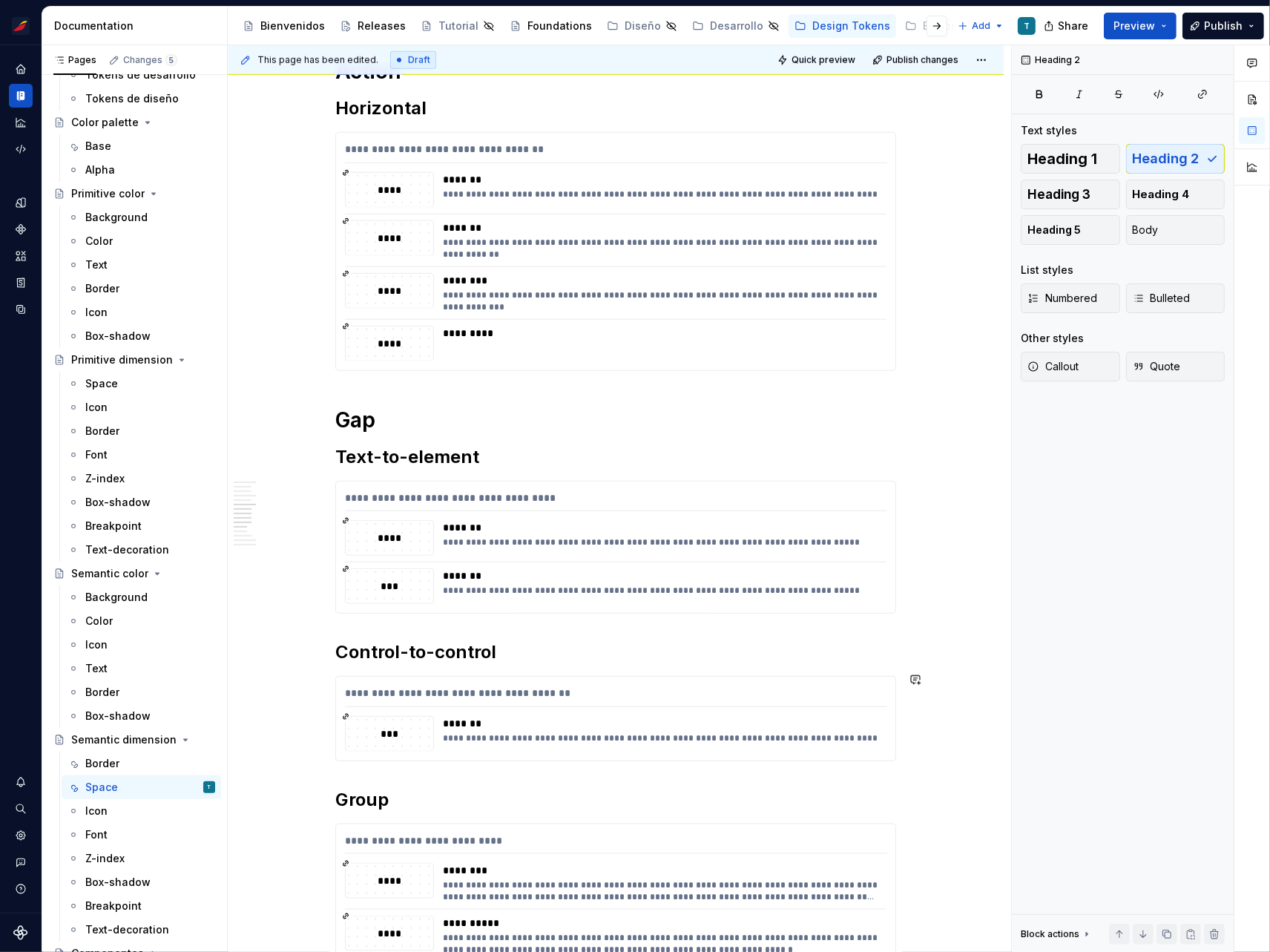
scroll to position [1523, 0]
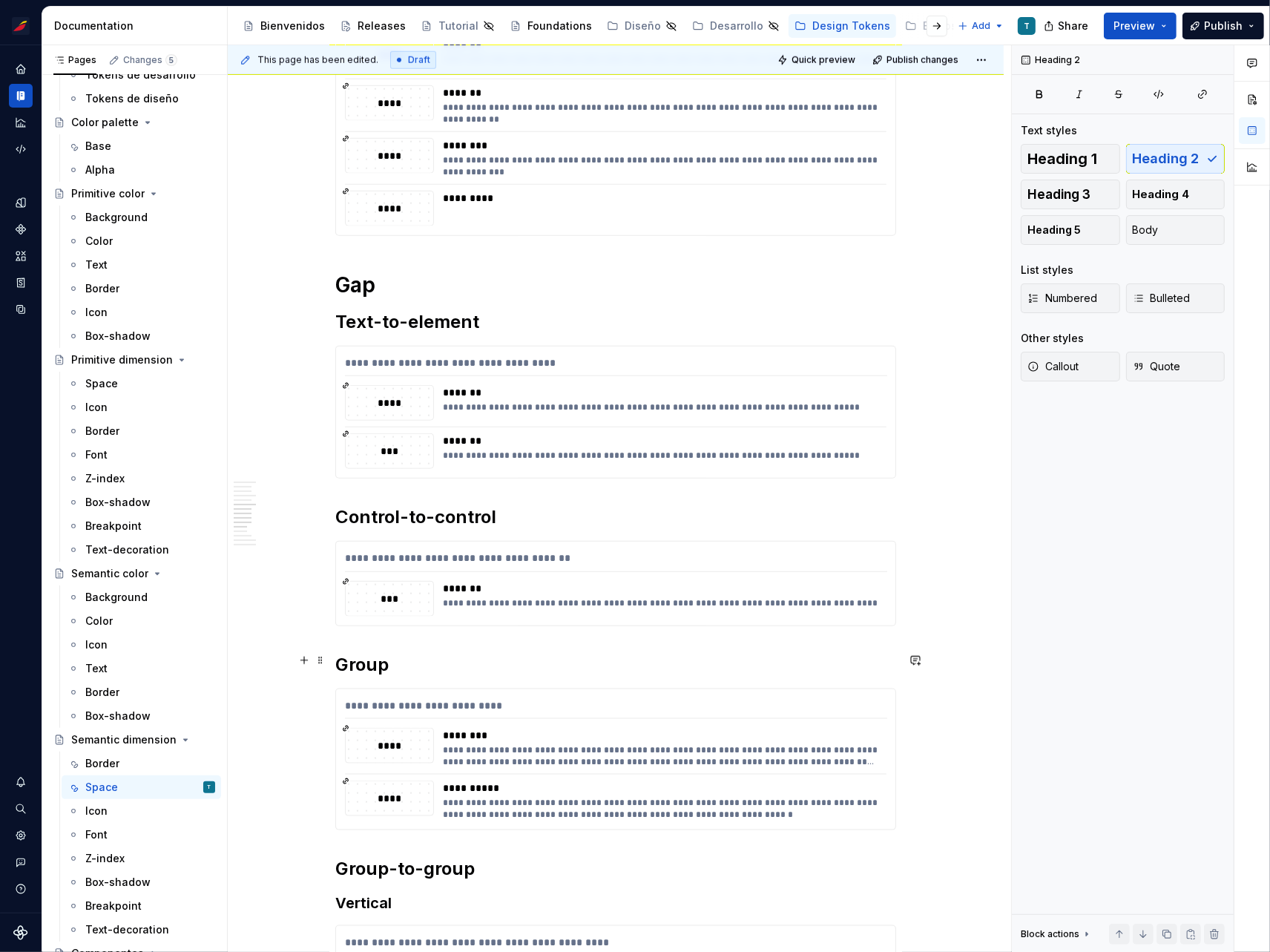
click at [372, 663] on h2 "Group" at bounding box center [616, 664] width 561 height 24
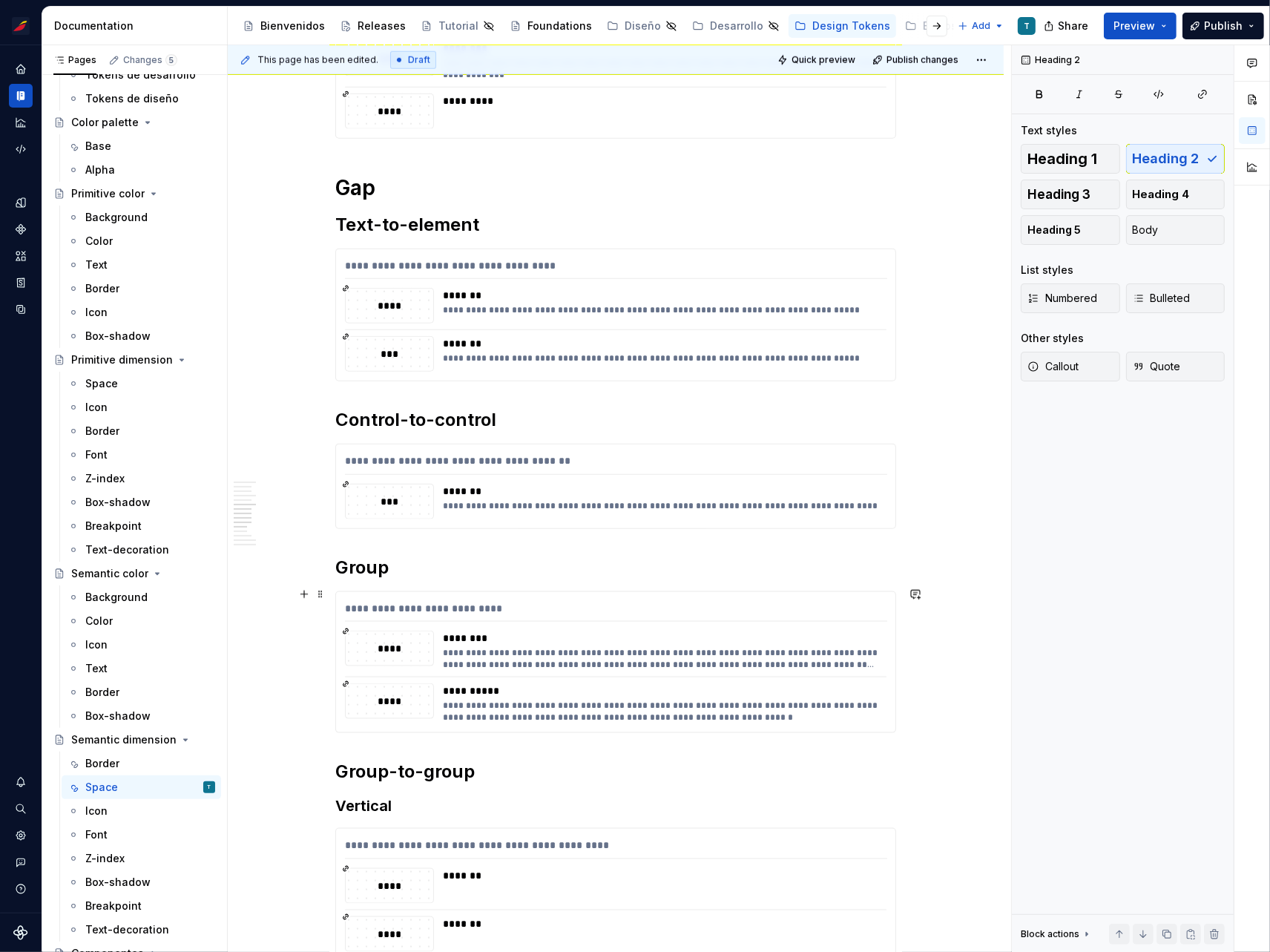
scroll to position [1685, 0]
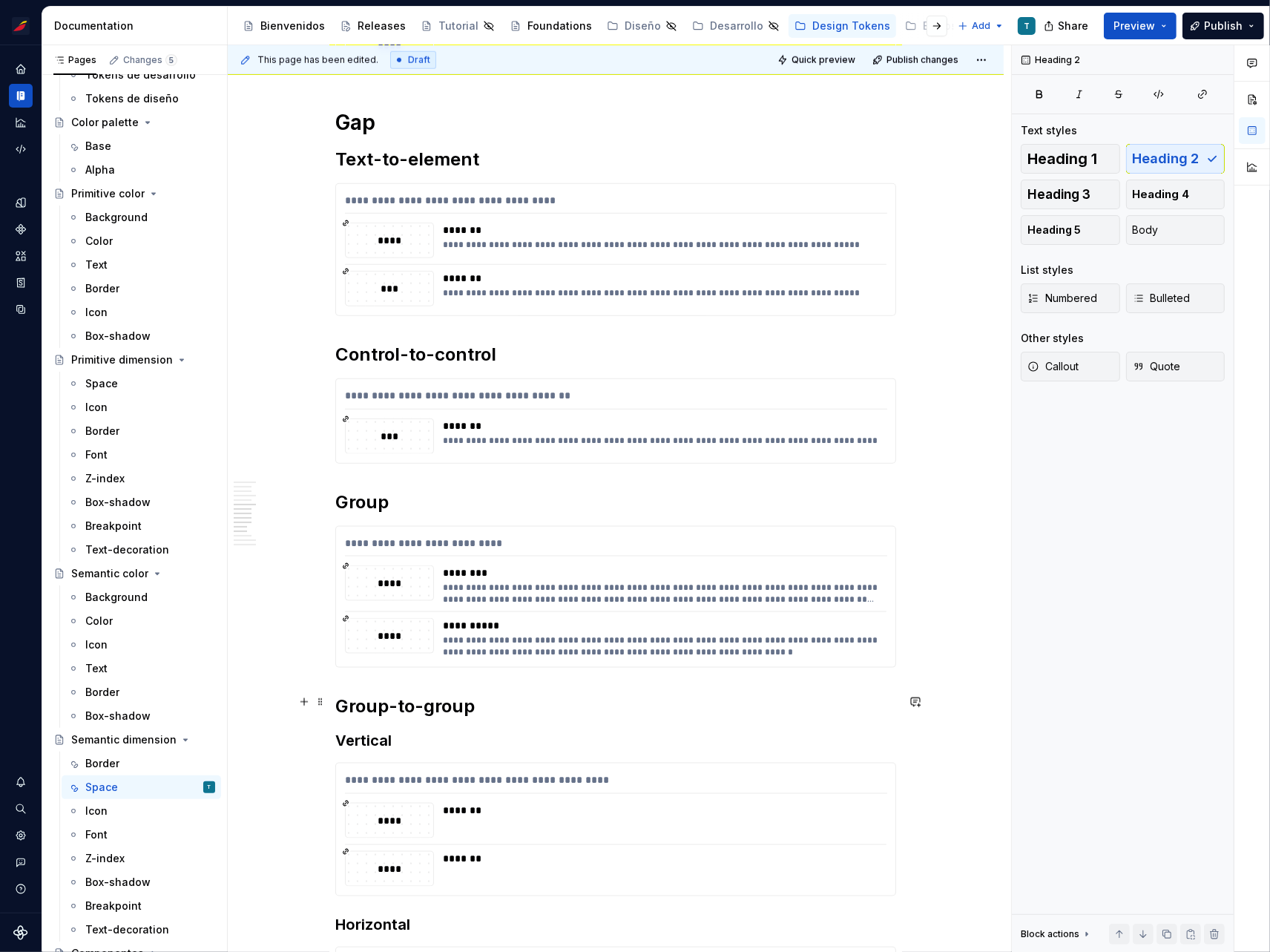
click at [389, 696] on h2 "Group-to-group" at bounding box center [616, 706] width 561 height 24
click at [378, 739] on h3 "Vertical" at bounding box center [616, 740] width 561 height 20
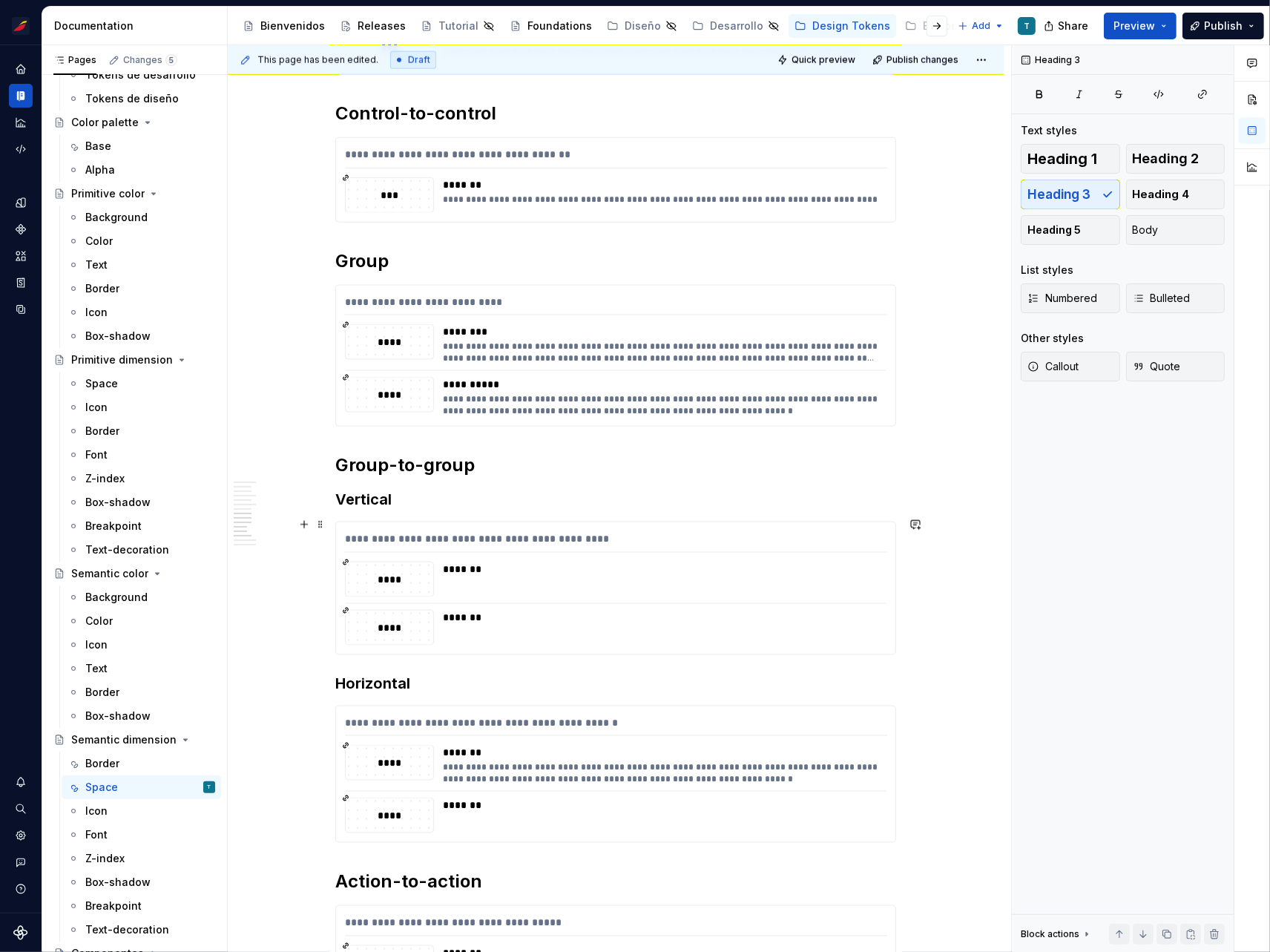
scroll to position [1989, 0]
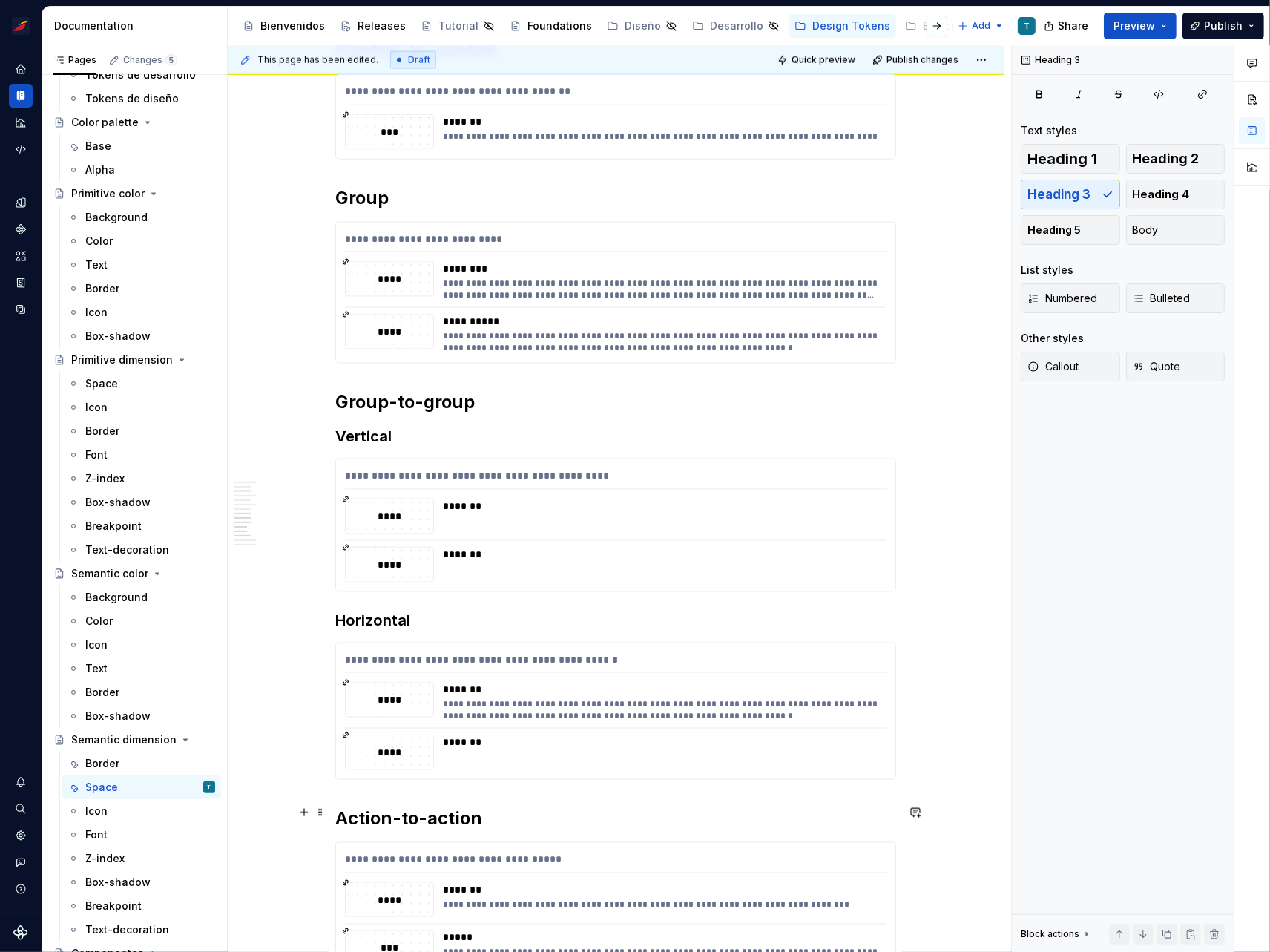
click at [417, 812] on h2 "Action-to-action" at bounding box center [616, 818] width 561 height 24
click at [430, 397] on h2 "Group-to-group" at bounding box center [616, 402] width 561 height 24
click at [431, 808] on h2 "Action-to-action" at bounding box center [616, 818] width 561 height 24
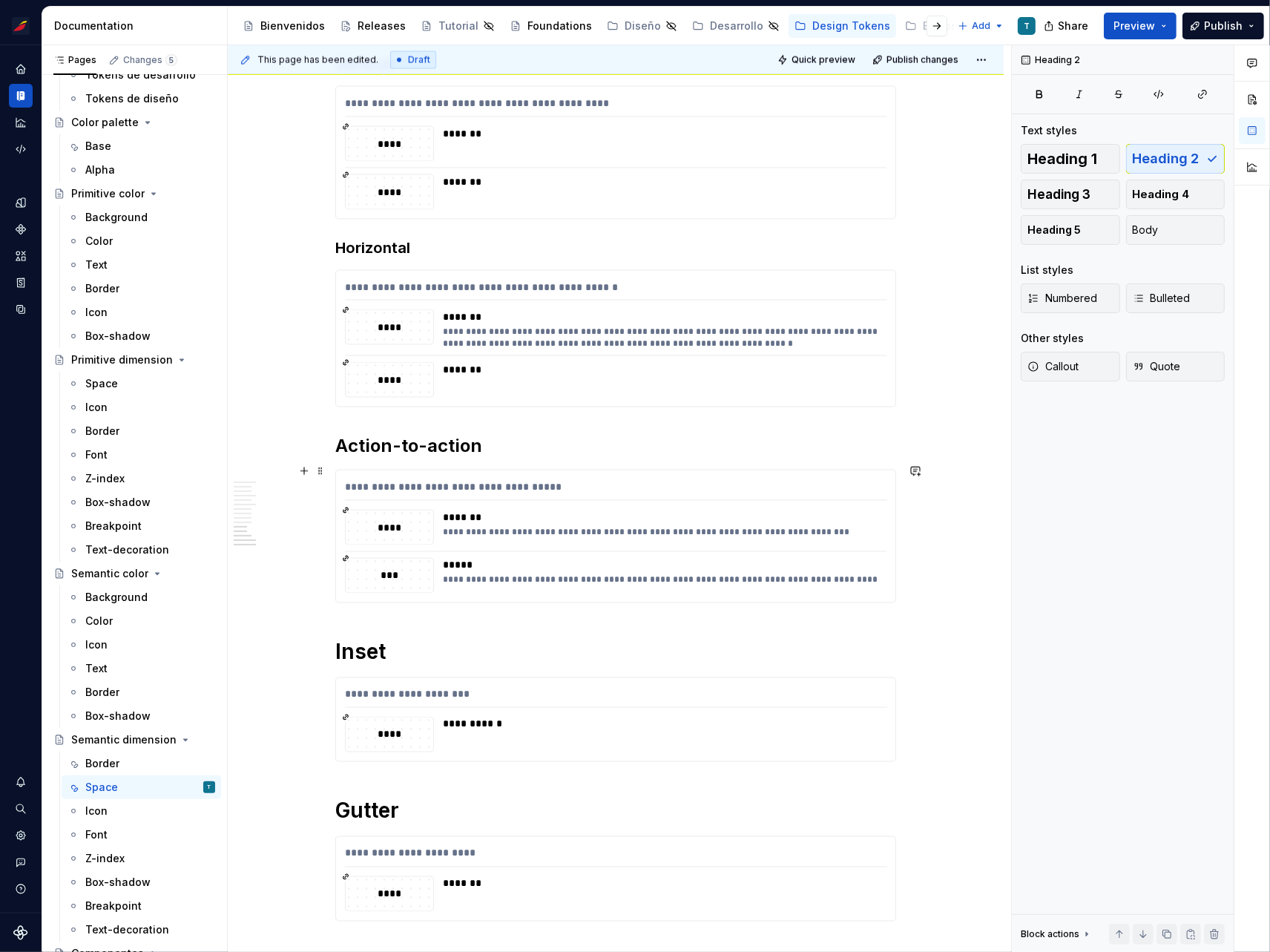
scroll to position [2386, 0]
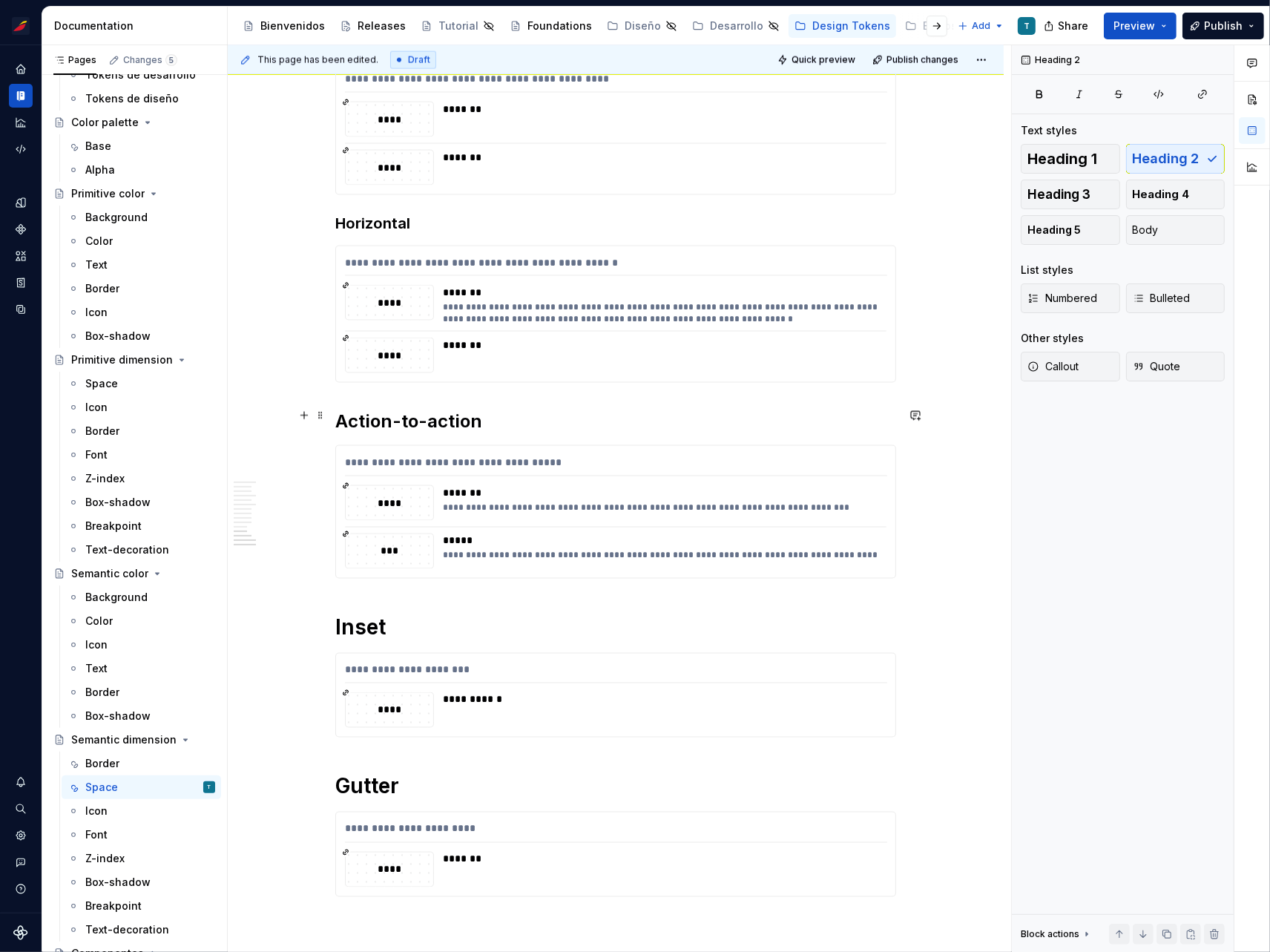
click at [398, 416] on h2 "Action-to-action" at bounding box center [616, 421] width 561 height 24
click at [377, 616] on h1 "Inset" at bounding box center [616, 627] width 561 height 27
click at [431, 413] on h2 "Action-to-action" at bounding box center [616, 421] width 561 height 24
click at [377, 213] on h3 "Horizontal" at bounding box center [616, 223] width 561 height 20
click at [1149, 155] on span "Heading 2" at bounding box center [1166, 158] width 67 height 15
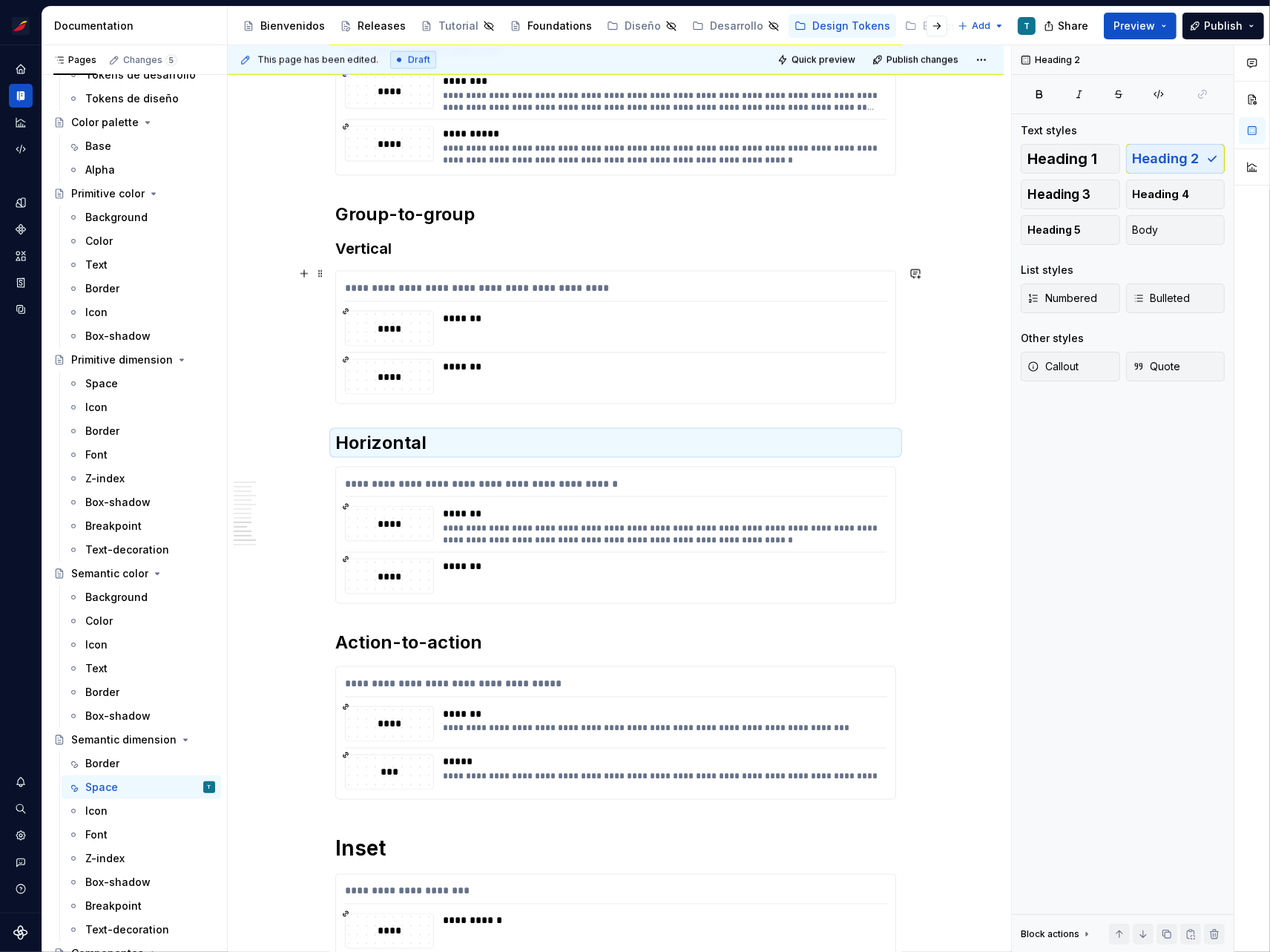
scroll to position [2146, 0]
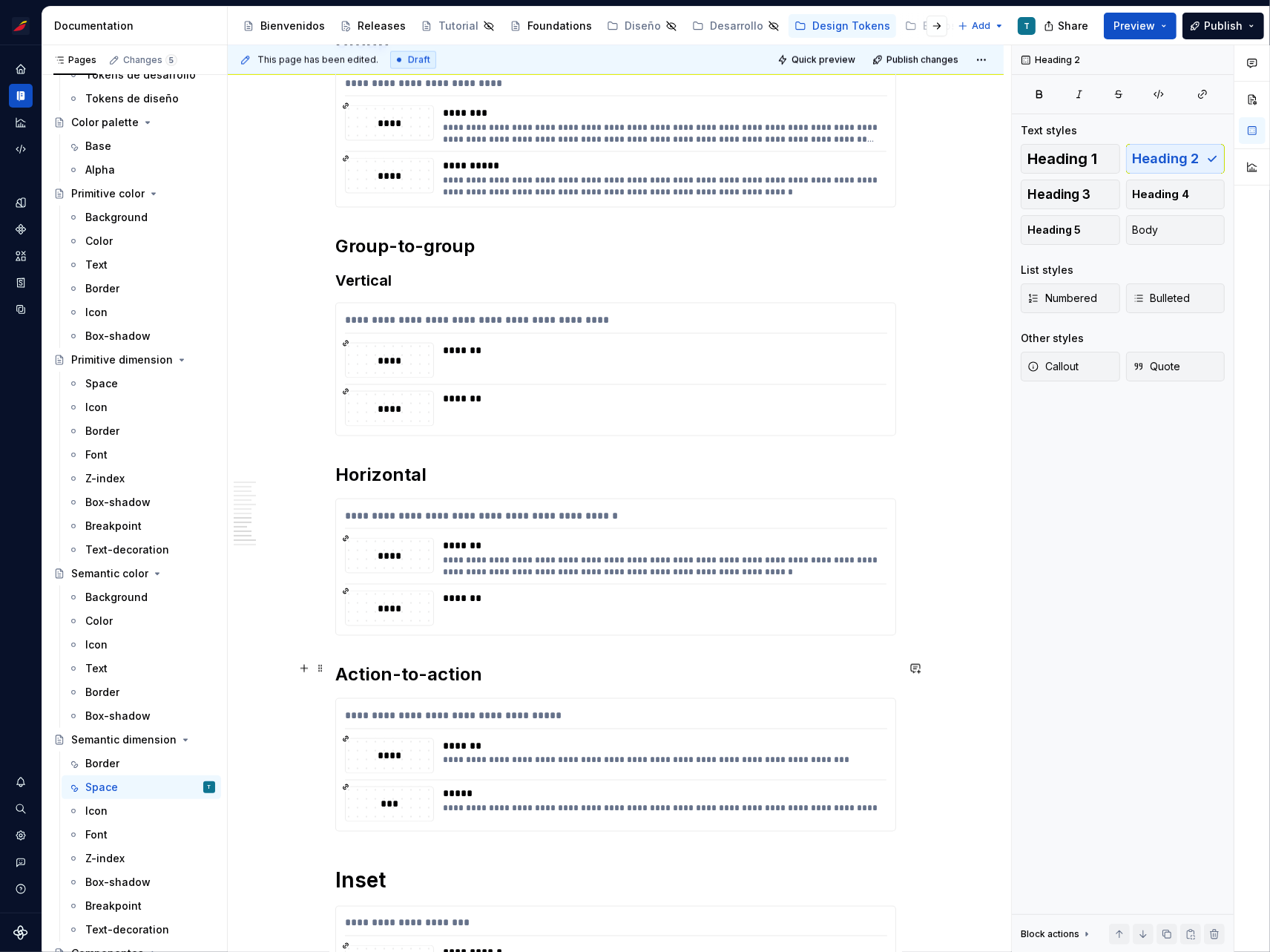
click at [443, 666] on h2 "Action-to-action" at bounding box center [616, 674] width 561 height 24
click at [449, 242] on h2 "Group-to-group" at bounding box center [616, 246] width 561 height 24
click at [417, 666] on h2 "Action-to-action" at bounding box center [616, 674] width 561 height 24
click at [369, 470] on h2 "Horizontal" at bounding box center [616, 474] width 561 height 24
click at [413, 463] on h2 "Horizontal" at bounding box center [616, 474] width 561 height 24
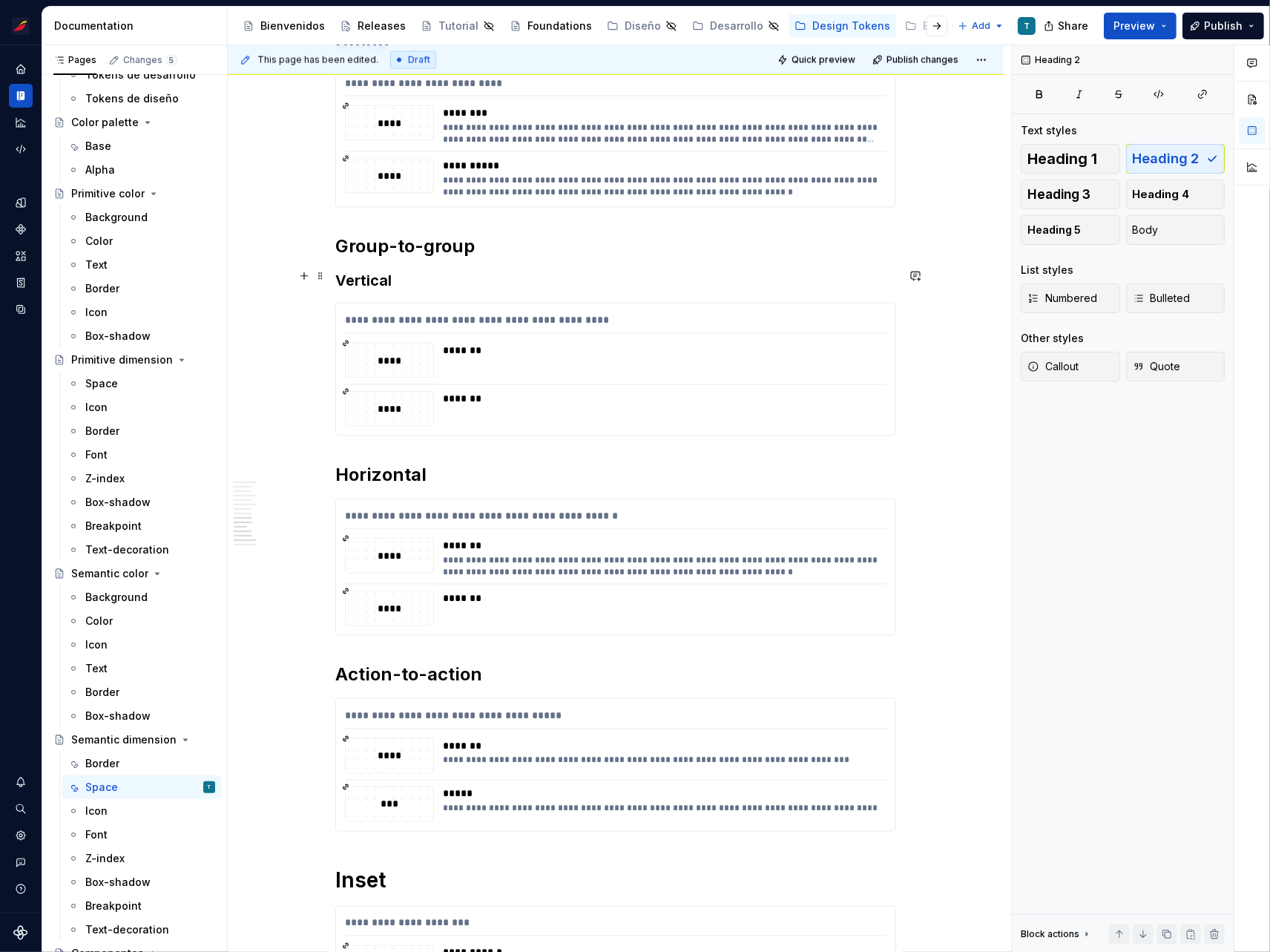
click at [380, 271] on h3 "Vertical" at bounding box center [616, 280] width 561 height 20
click at [1095, 185] on button "Heading 3" at bounding box center [1071, 194] width 100 height 30
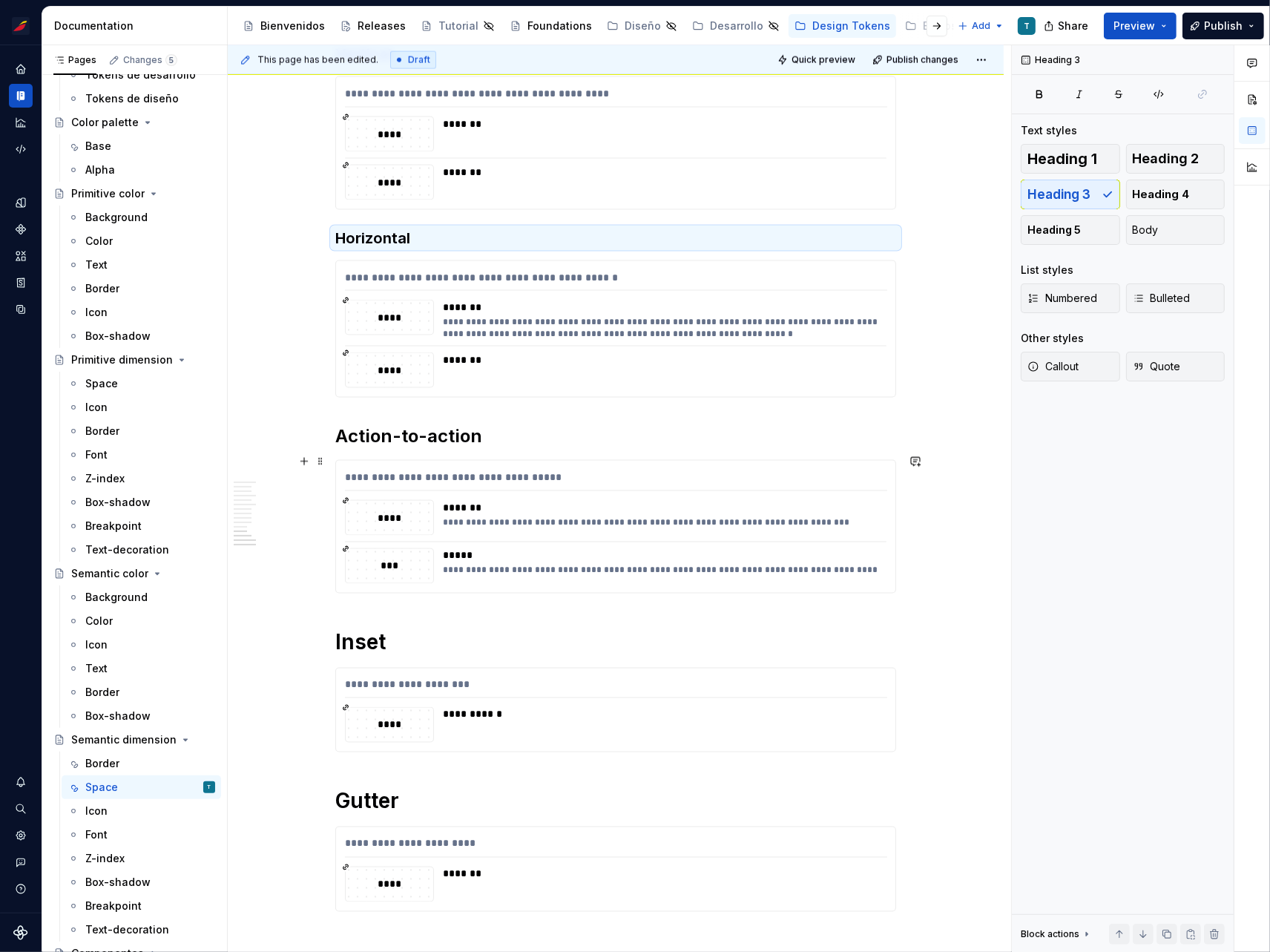
scroll to position [2424, 0]
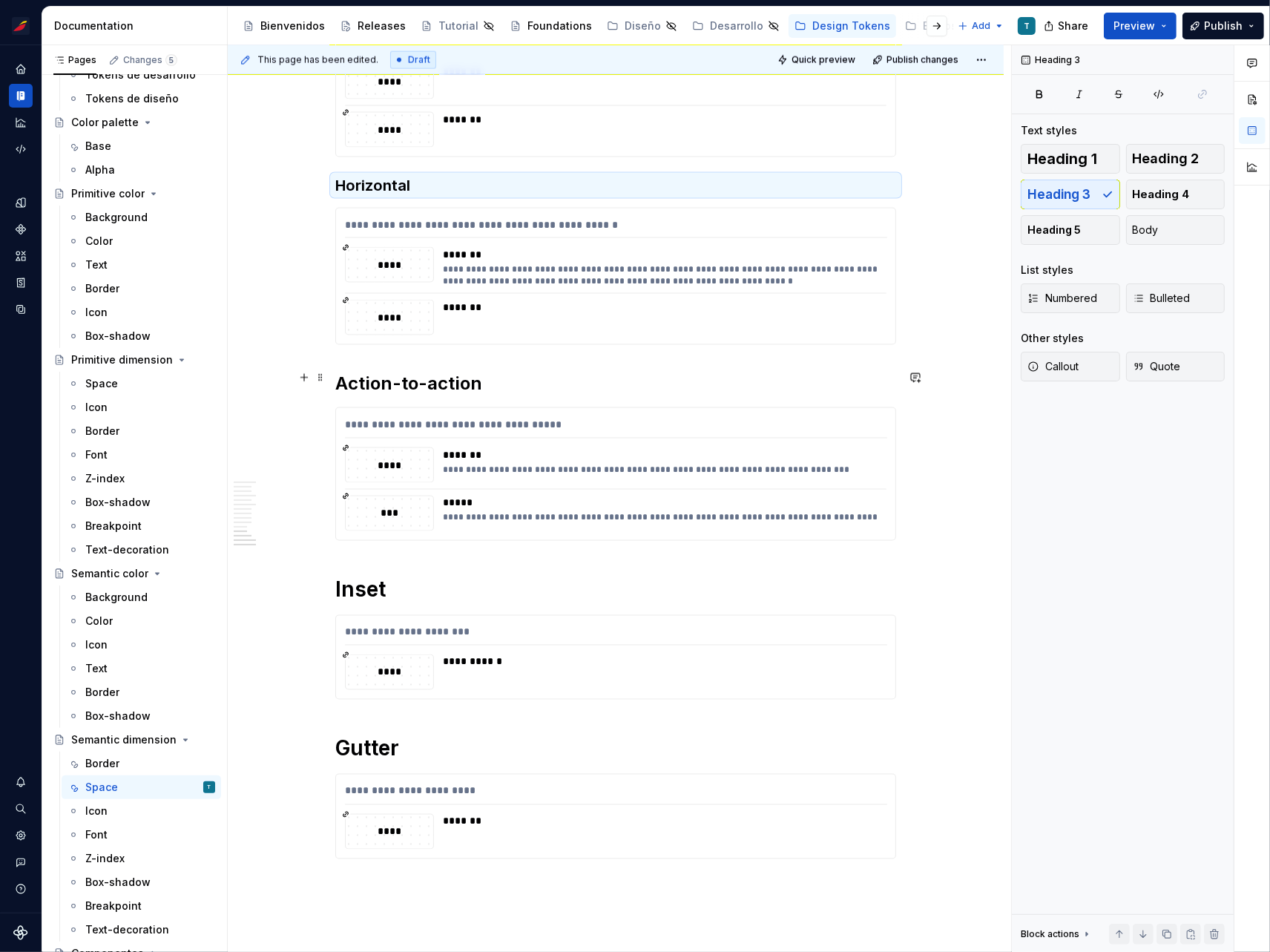
click at [431, 382] on h2 "Action-to-action" at bounding box center [616, 383] width 561 height 24
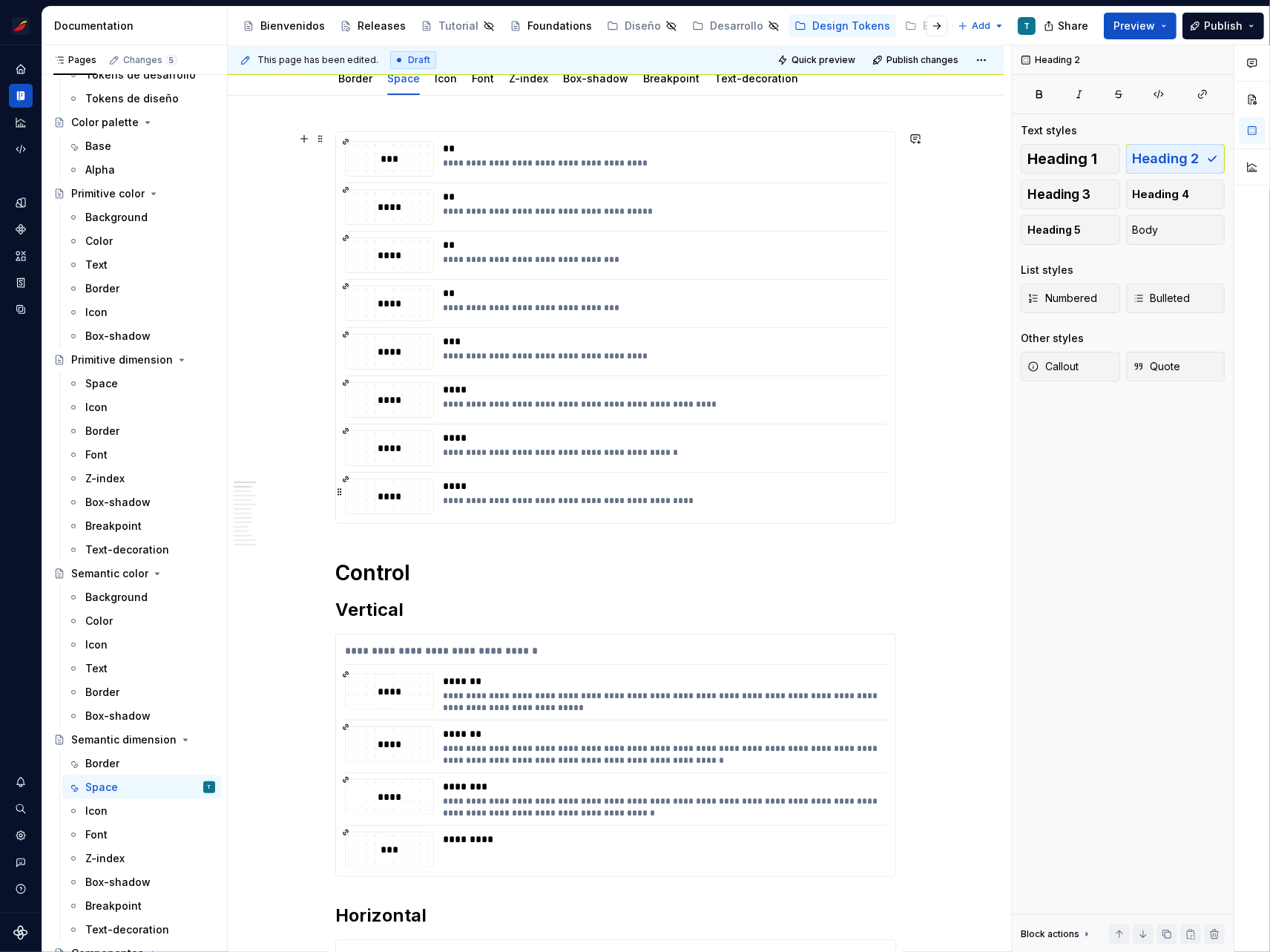
scroll to position [0, 0]
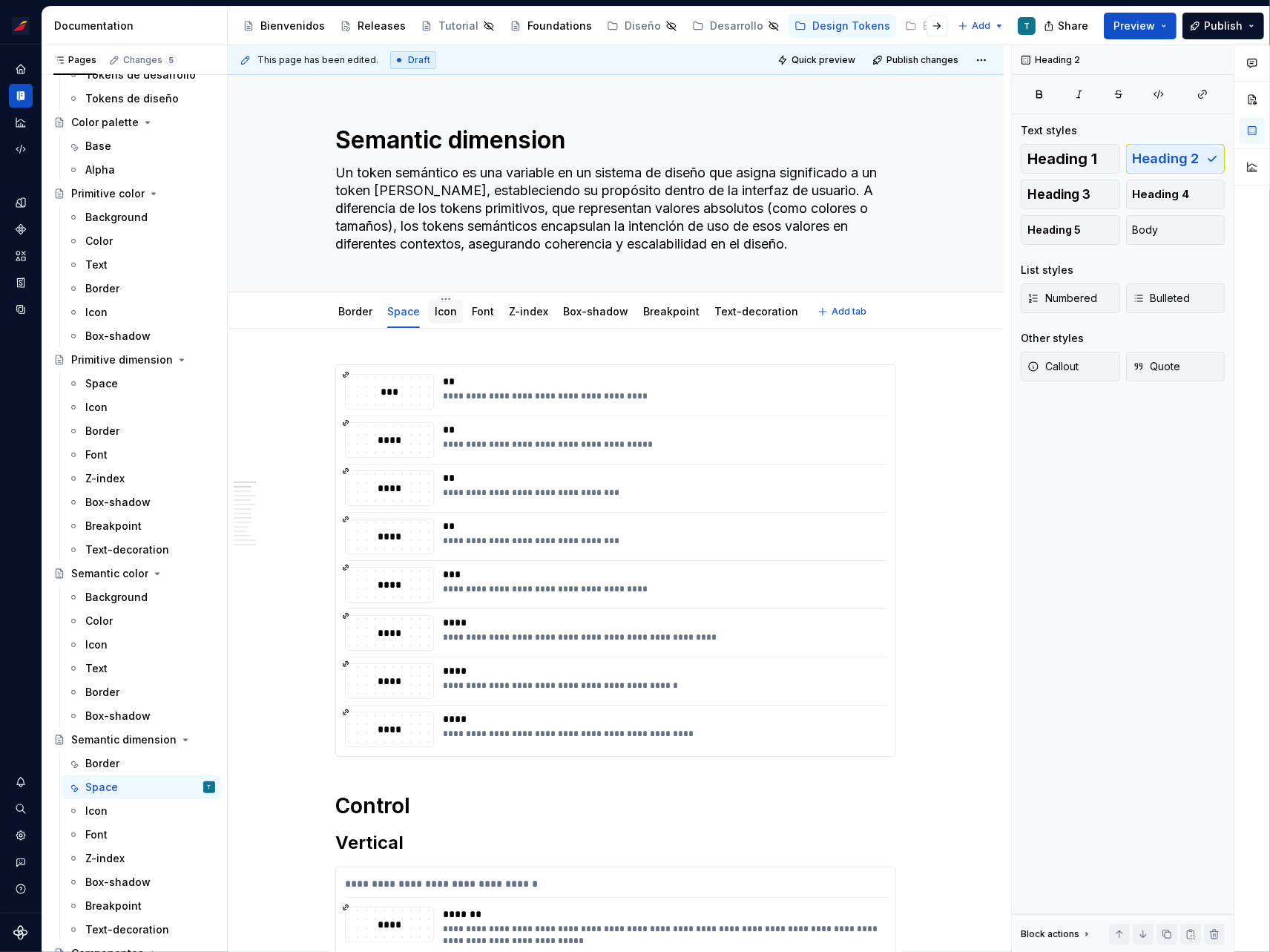
click at [446, 311] on link "Icon" at bounding box center [446, 311] width 22 height 13
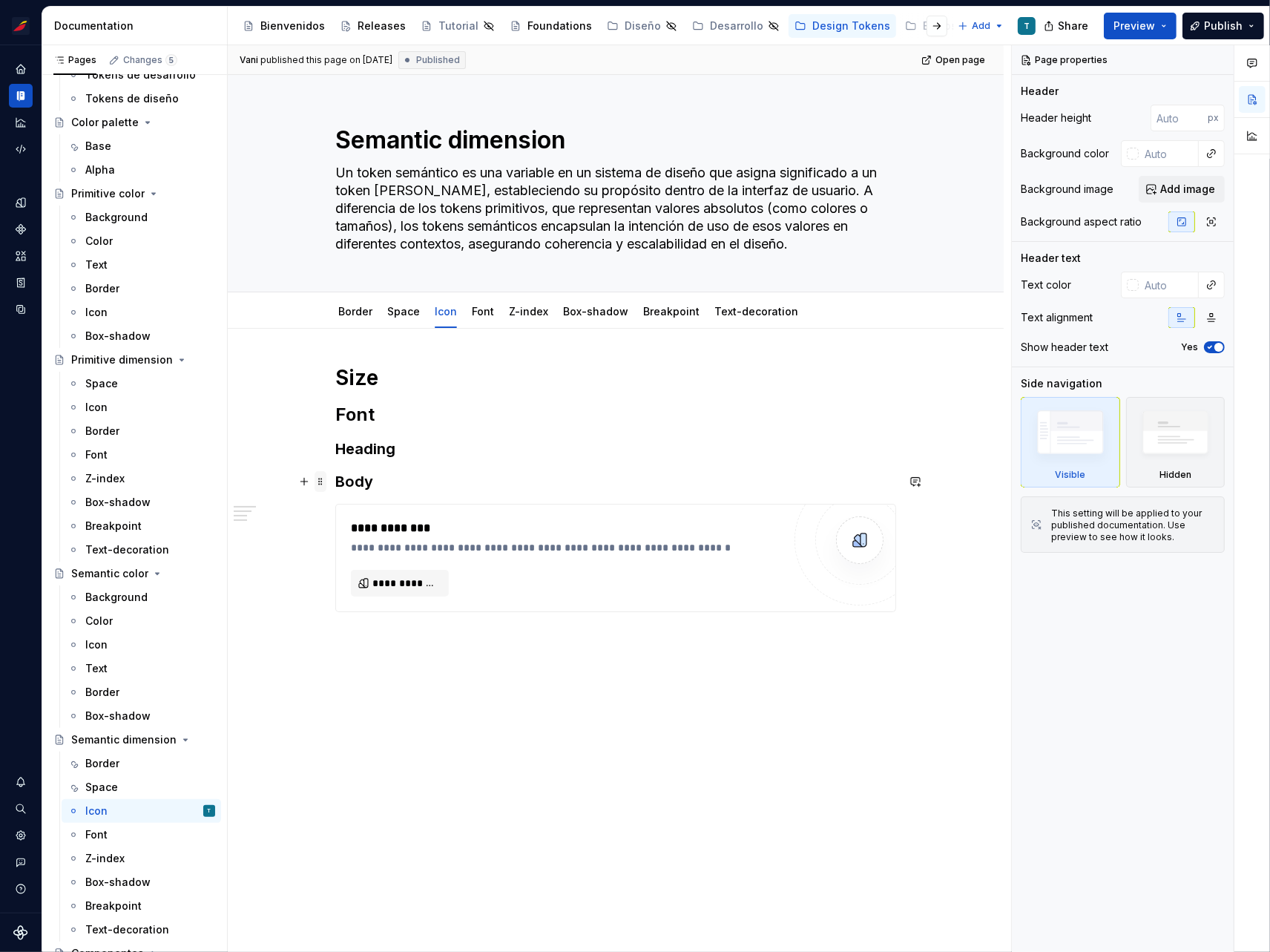
click at [319, 478] on span at bounding box center [320, 481] width 12 height 20
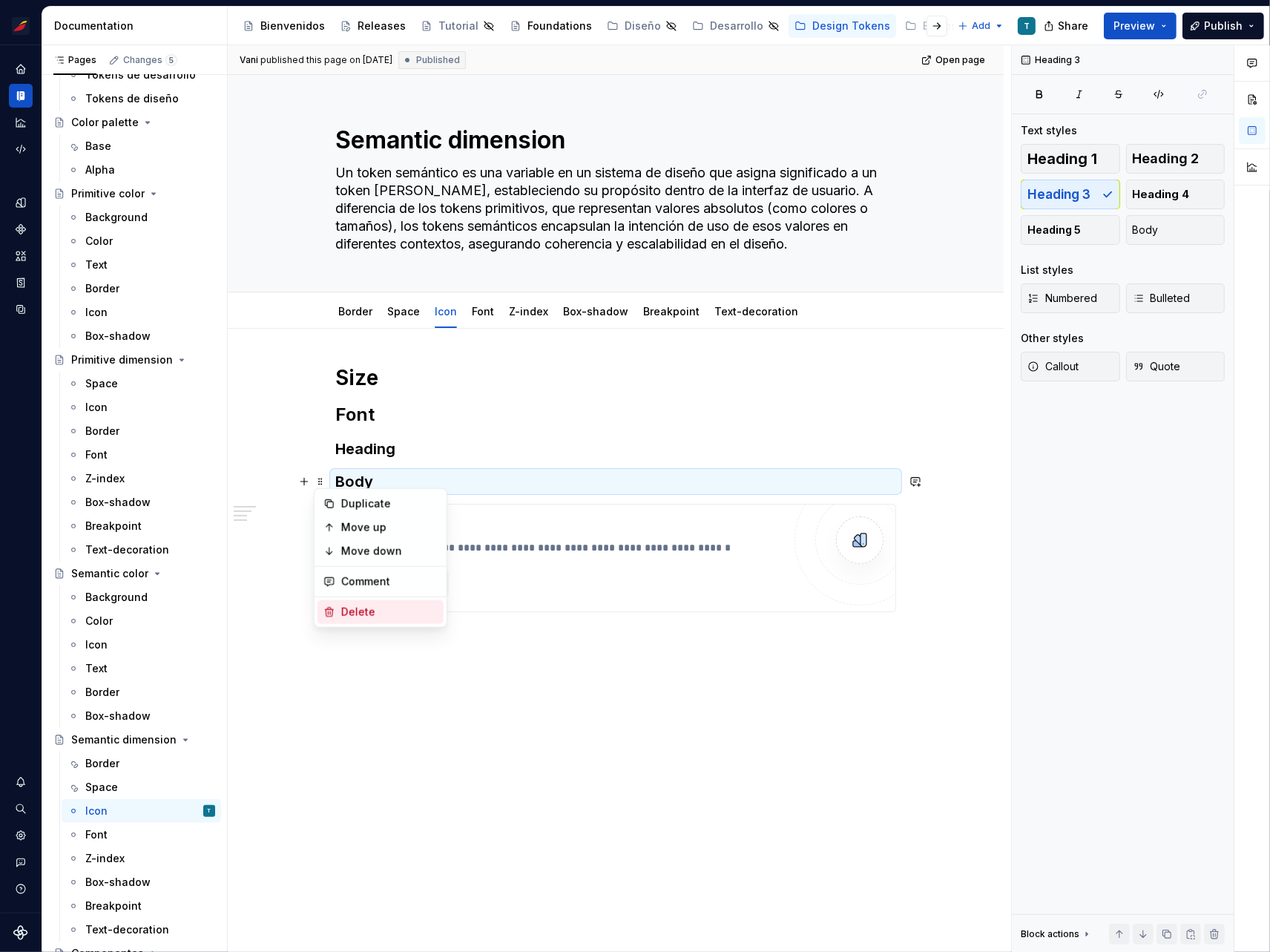
click at [363, 608] on div "Delete" at bounding box center [389, 612] width 96 height 15
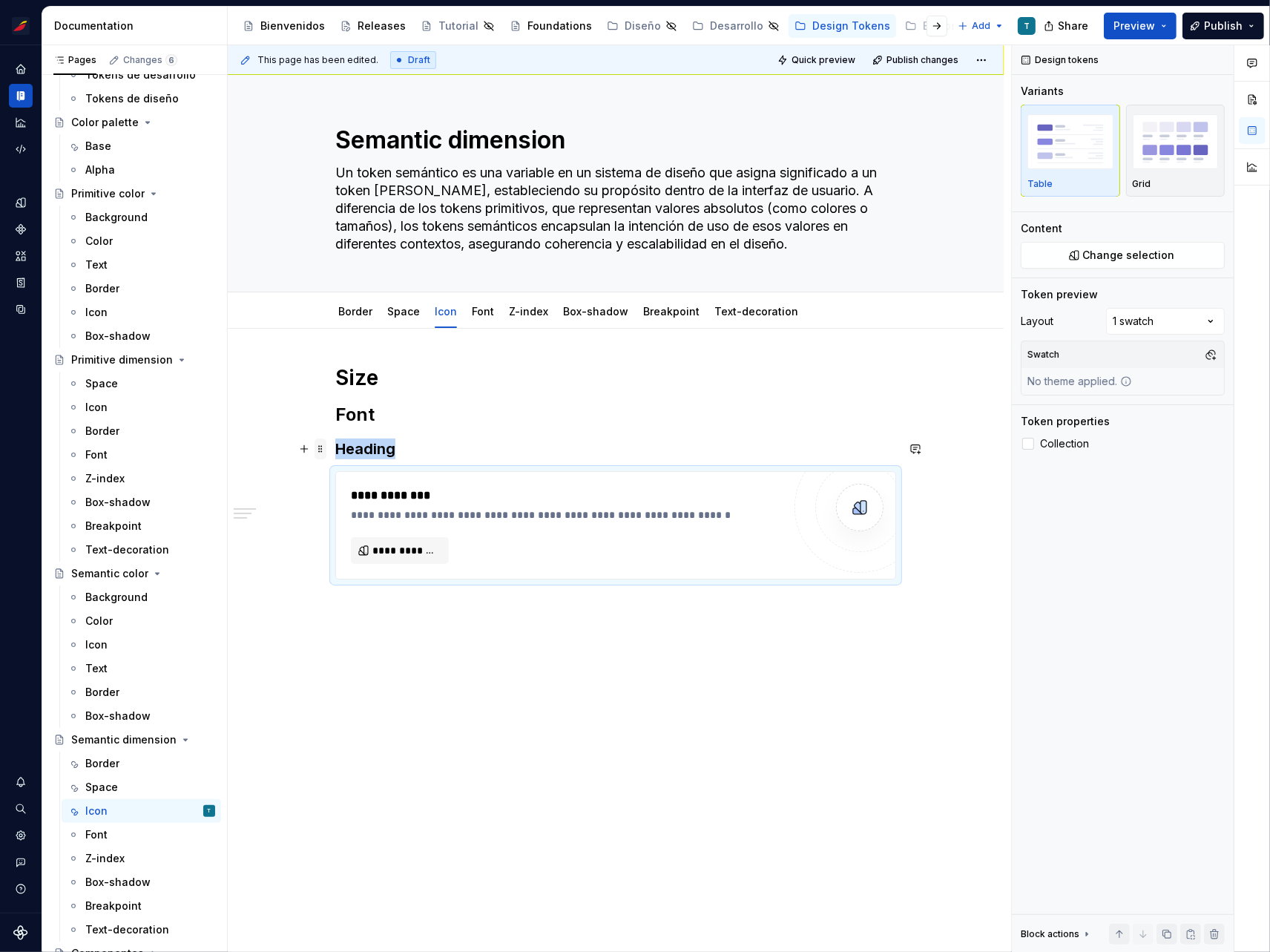
click at [322, 445] on span at bounding box center [320, 449] width 12 height 20
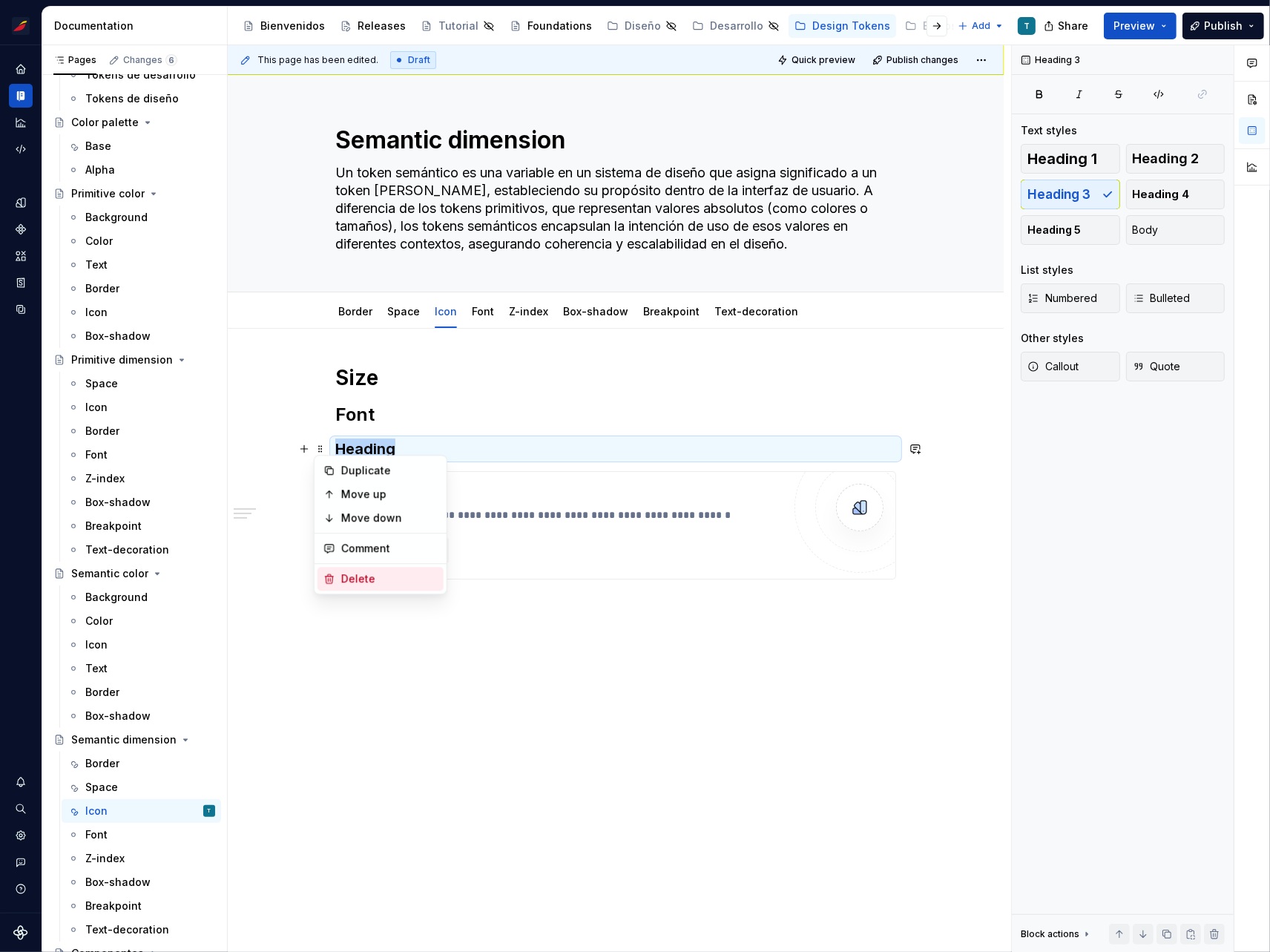
click at [362, 580] on div "Delete" at bounding box center [389, 578] width 96 height 15
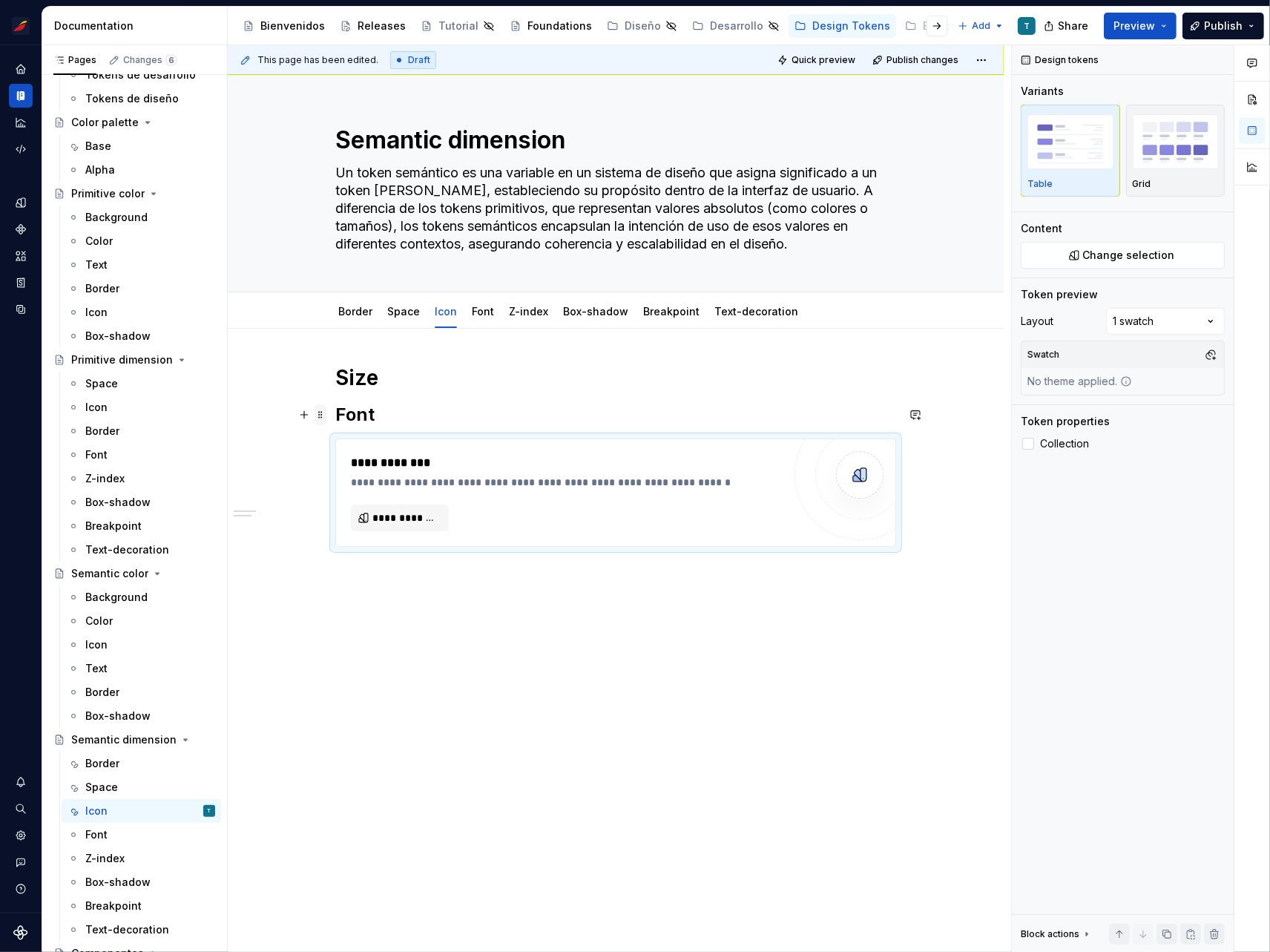
click at [324, 412] on span at bounding box center [320, 415] width 12 height 20
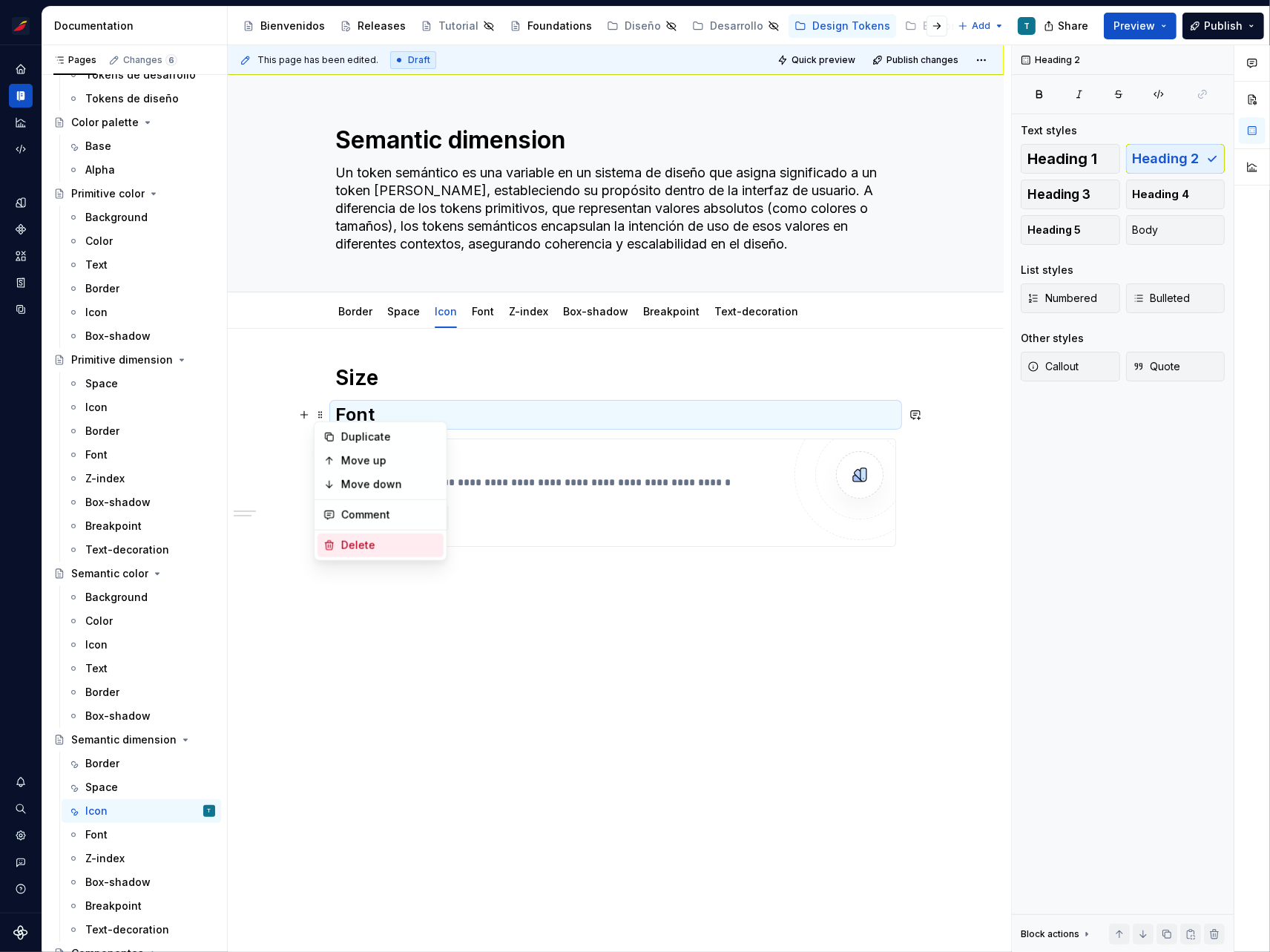
click at [364, 542] on div "Delete" at bounding box center [389, 545] width 96 height 15
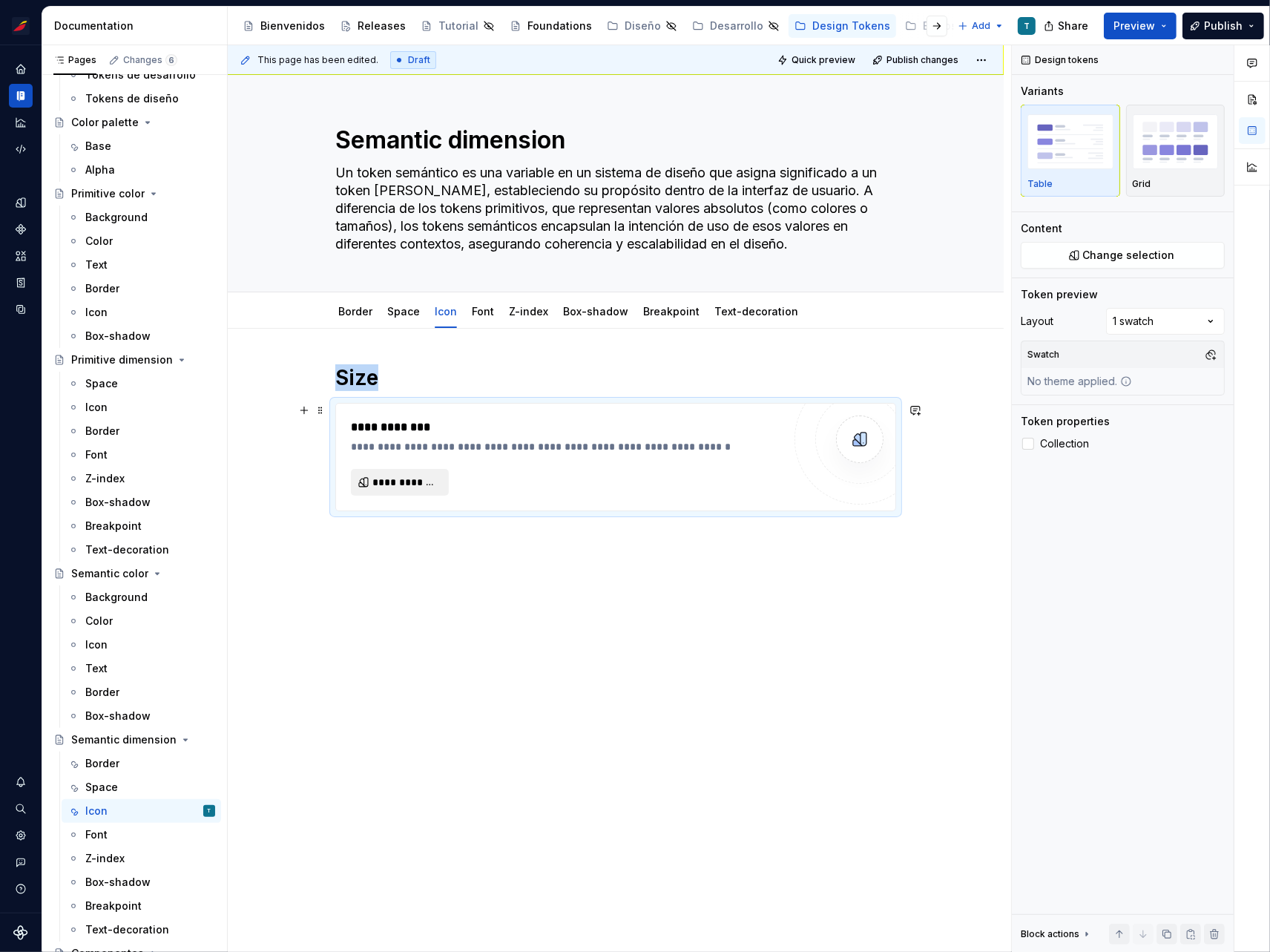
click at [444, 485] on button "**********" at bounding box center [399, 482] width 98 height 27
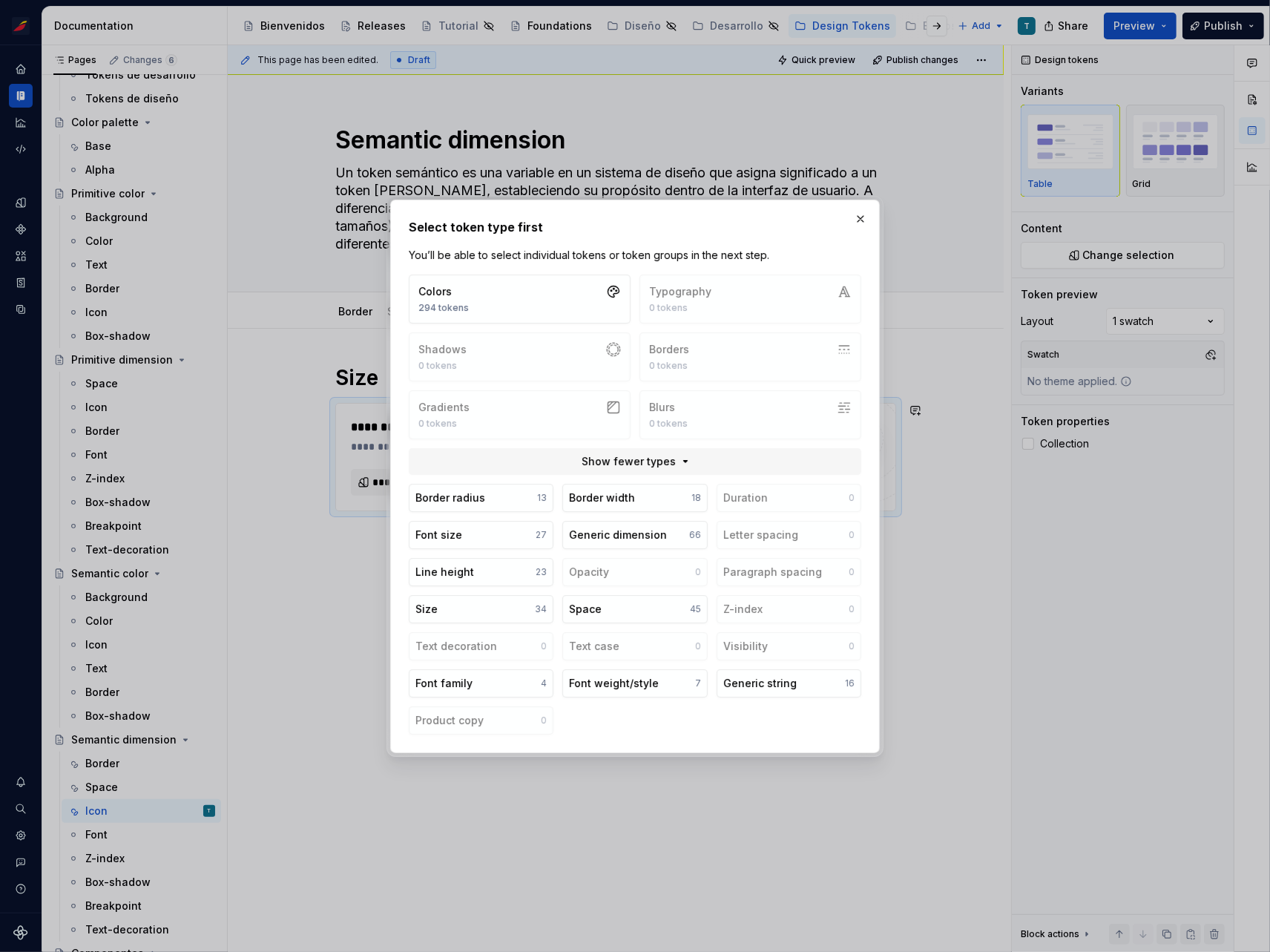
click at [398, 483] on div "Select token type first You’ll be able to select individual tokens or token gro…" at bounding box center [635, 476] width 489 height 554
click at [488, 605] on button "Size 34" at bounding box center [481, 609] width 144 height 28
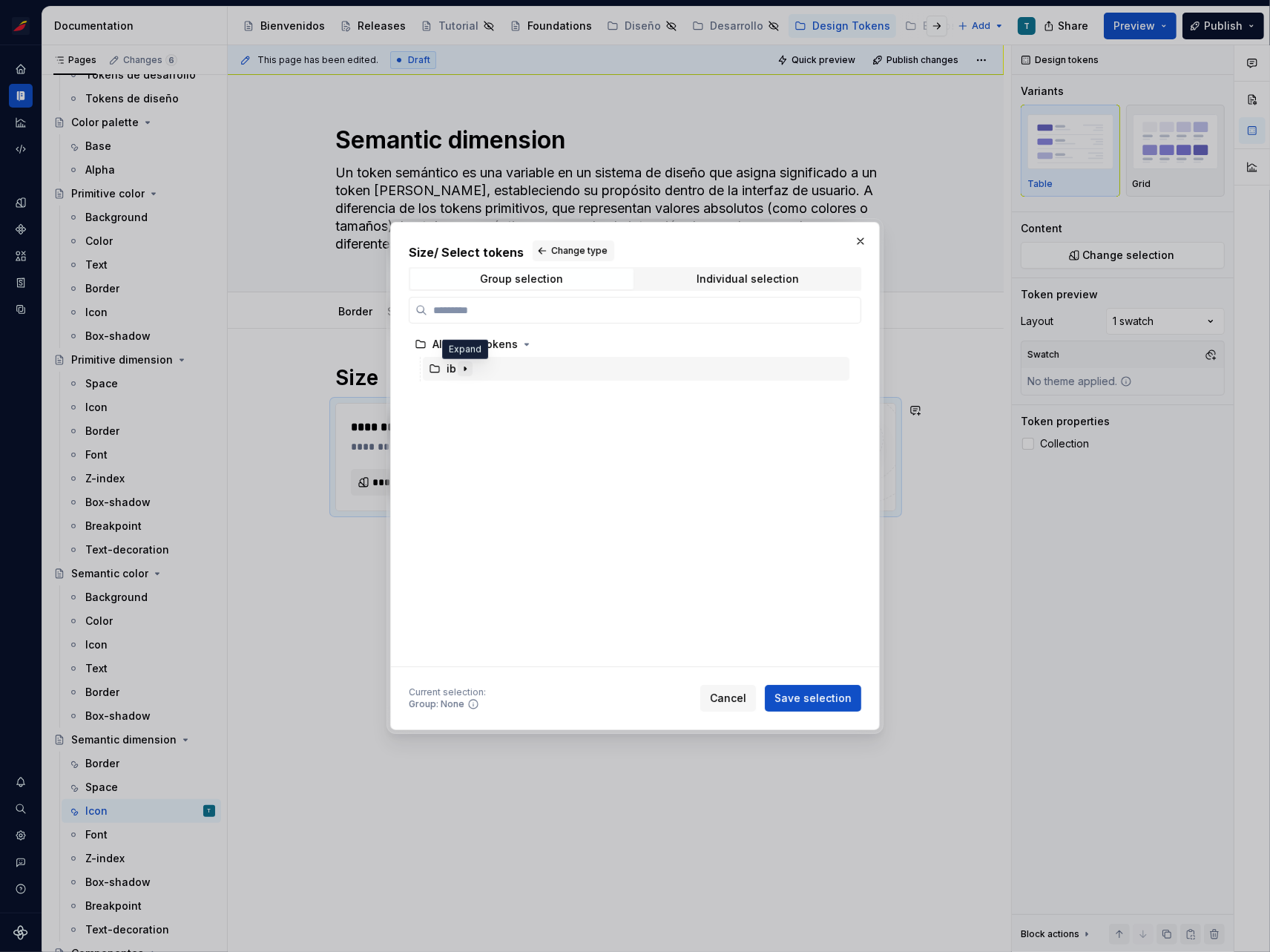
click at [465, 362] on button "button" at bounding box center [465, 369] width 15 height 15
click at [481, 391] on icon "button" at bounding box center [479, 393] width 12 height 12
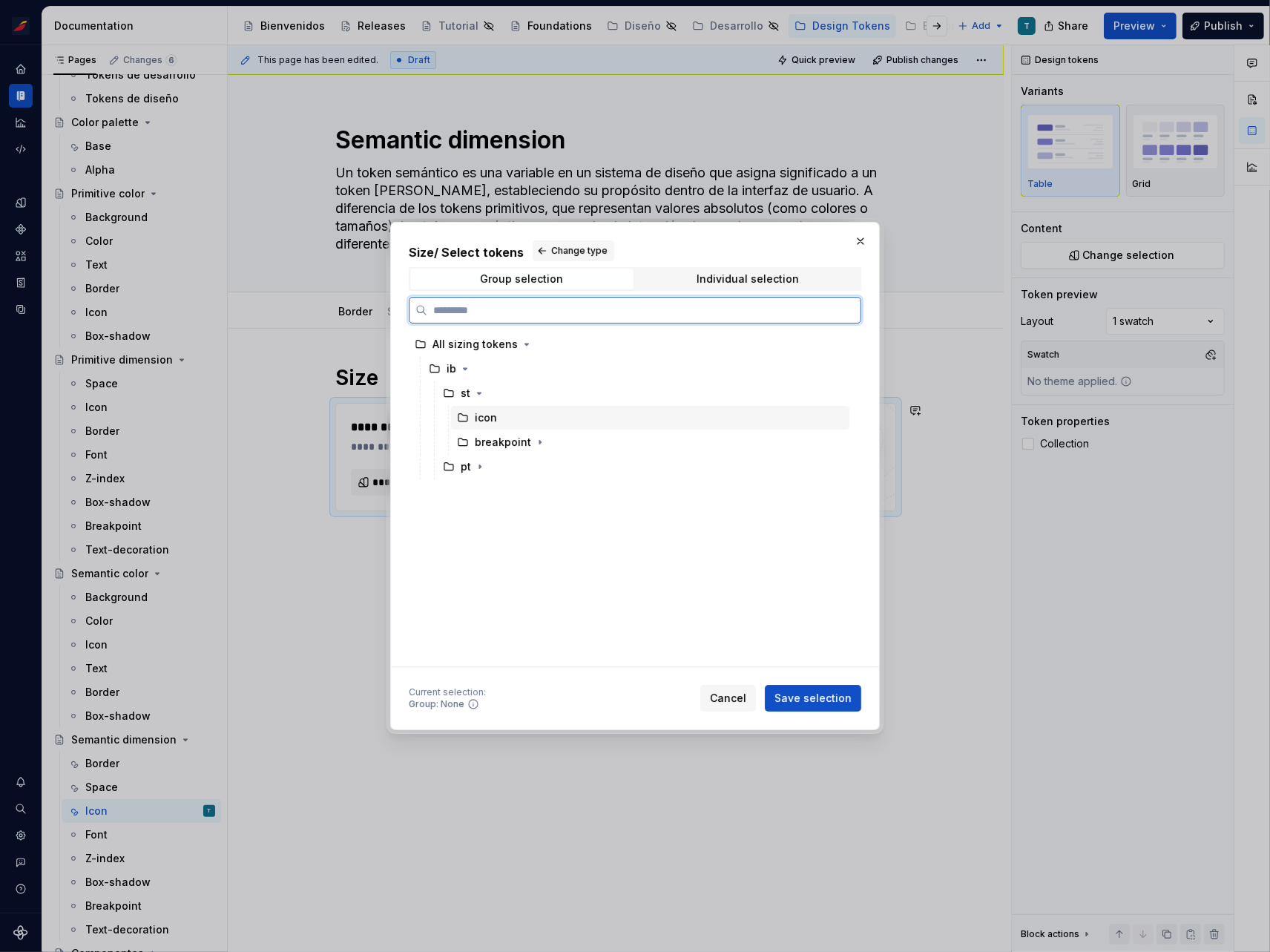
click at [493, 415] on div "icon" at bounding box center [486, 417] width 22 height 15
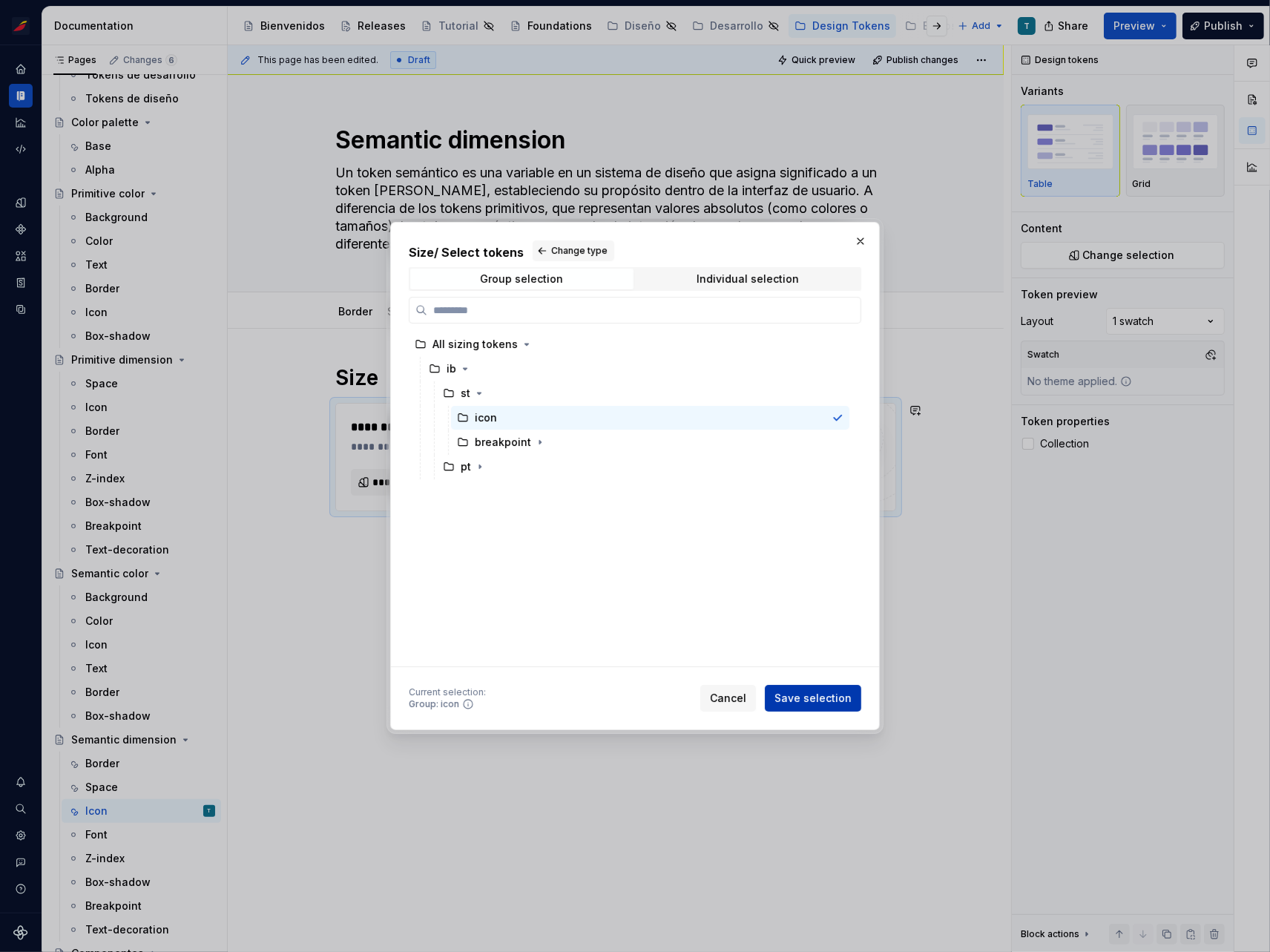
click at [819, 698] on span "Save selection" at bounding box center [813, 698] width 77 height 15
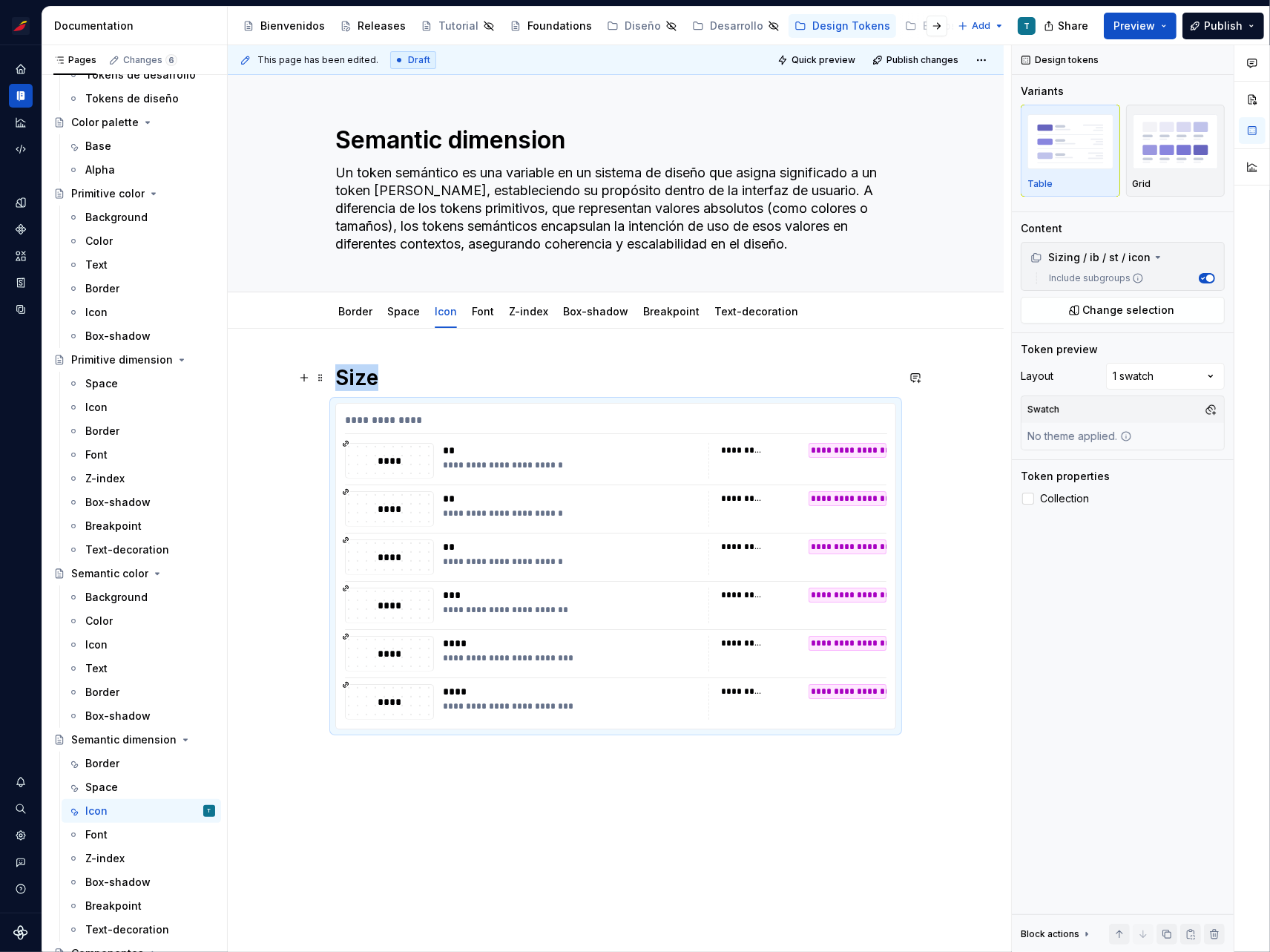
click at [365, 369] on h1 "Size" at bounding box center [616, 377] width 561 height 27
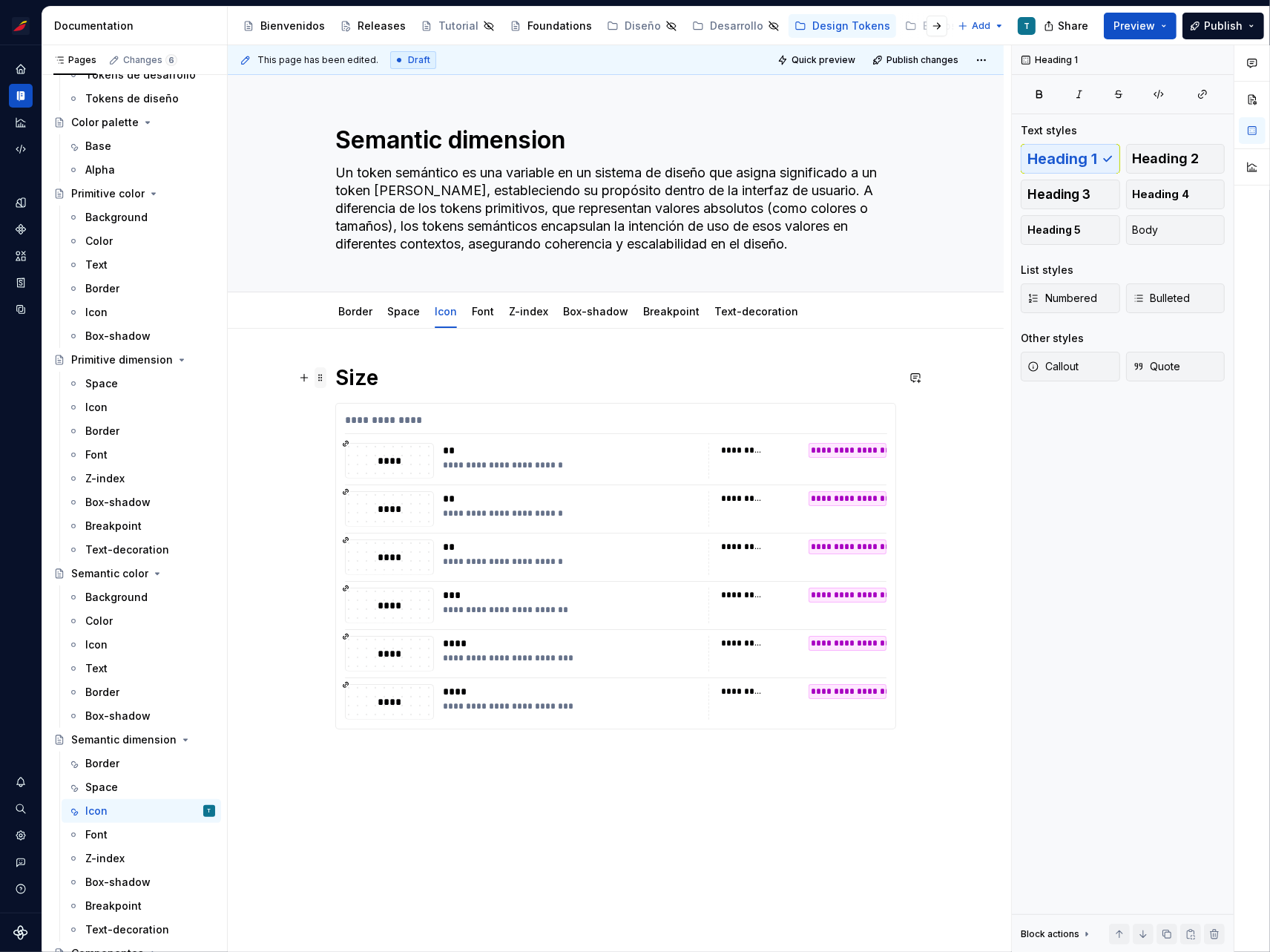
click at [323, 376] on span at bounding box center [320, 377] width 12 height 20
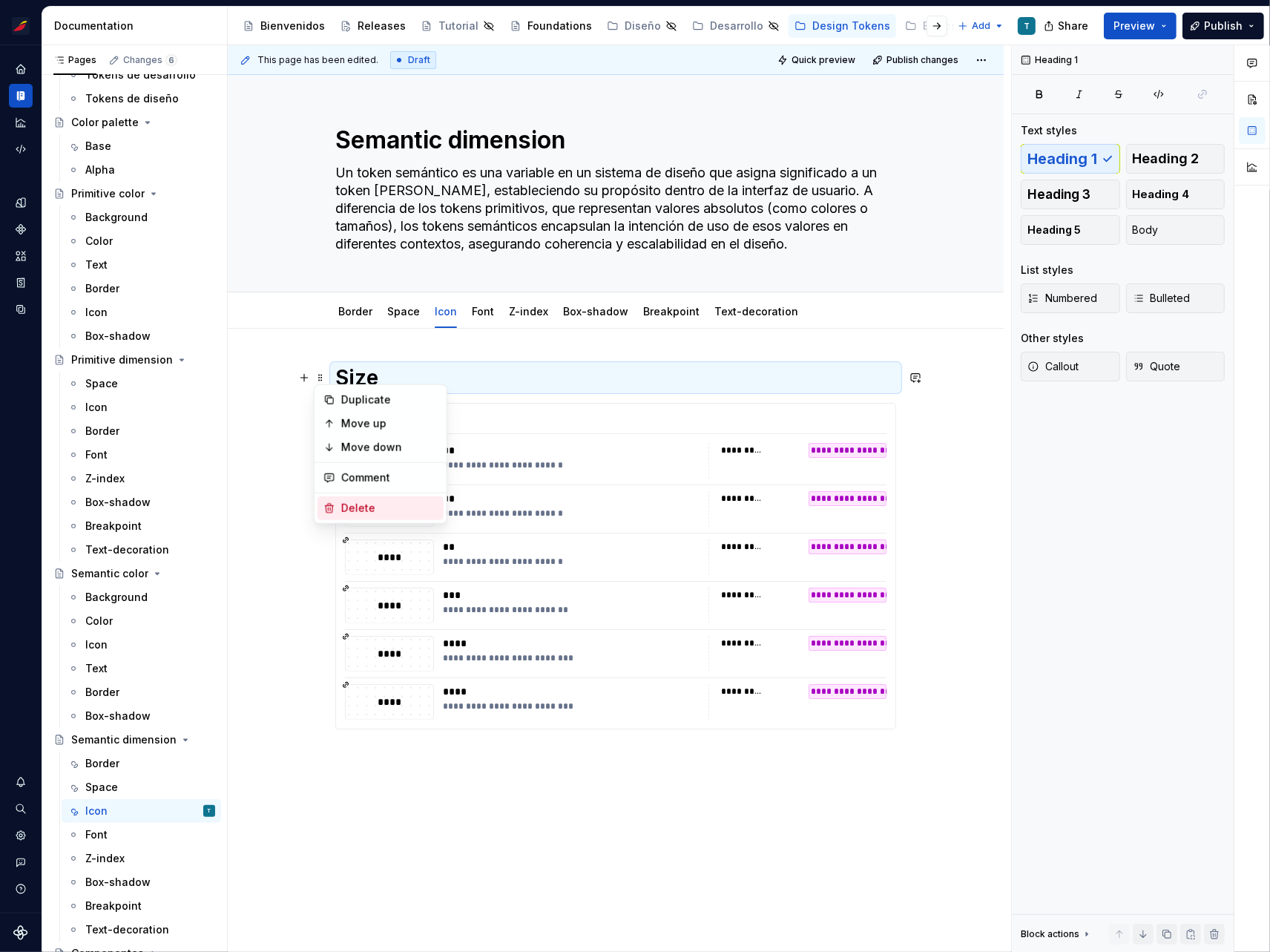
click at [370, 504] on div "Delete" at bounding box center [389, 508] width 96 height 15
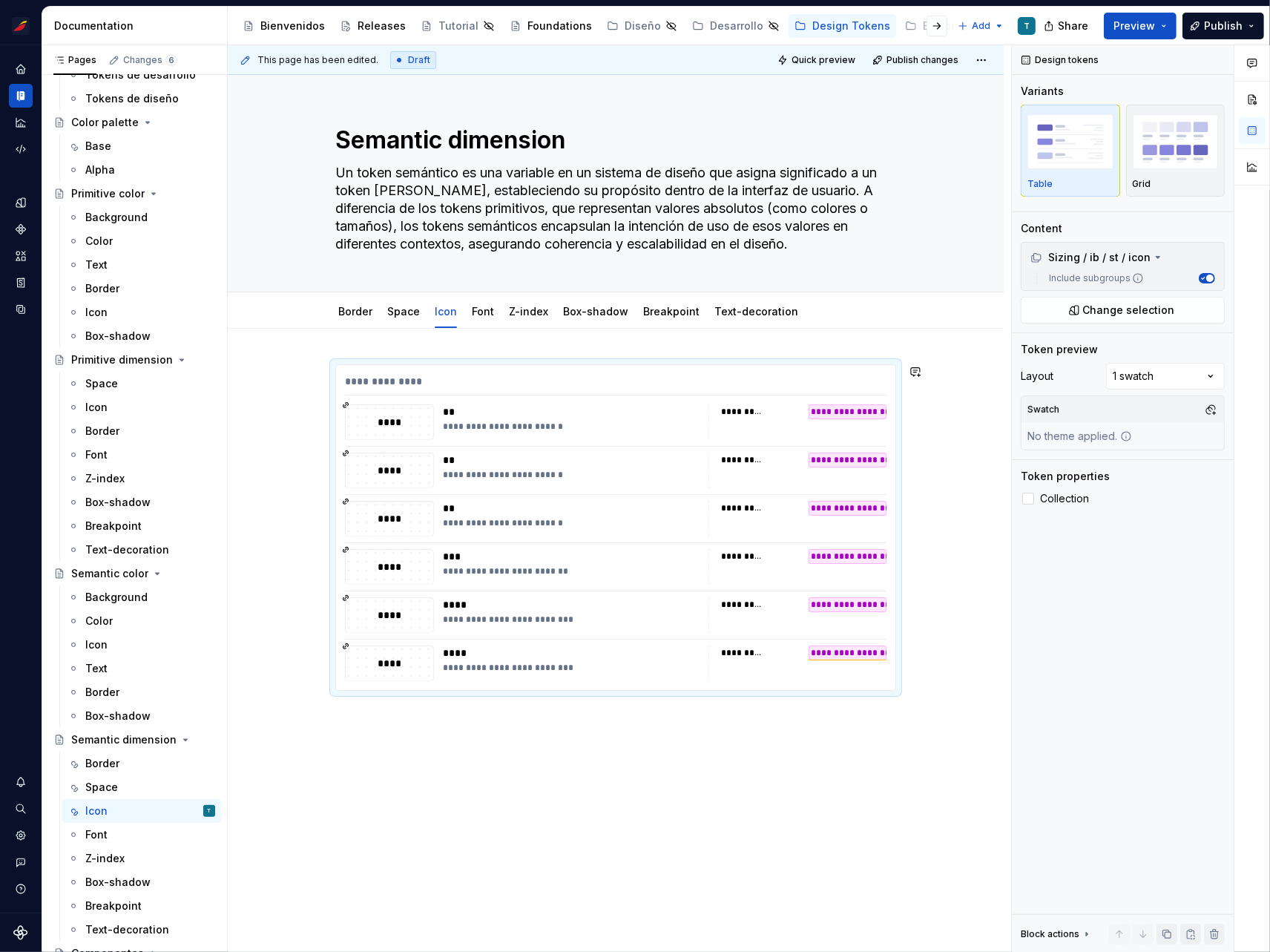
click at [703, 732] on div "**********" at bounding box center [615, 661] width 776 height 665
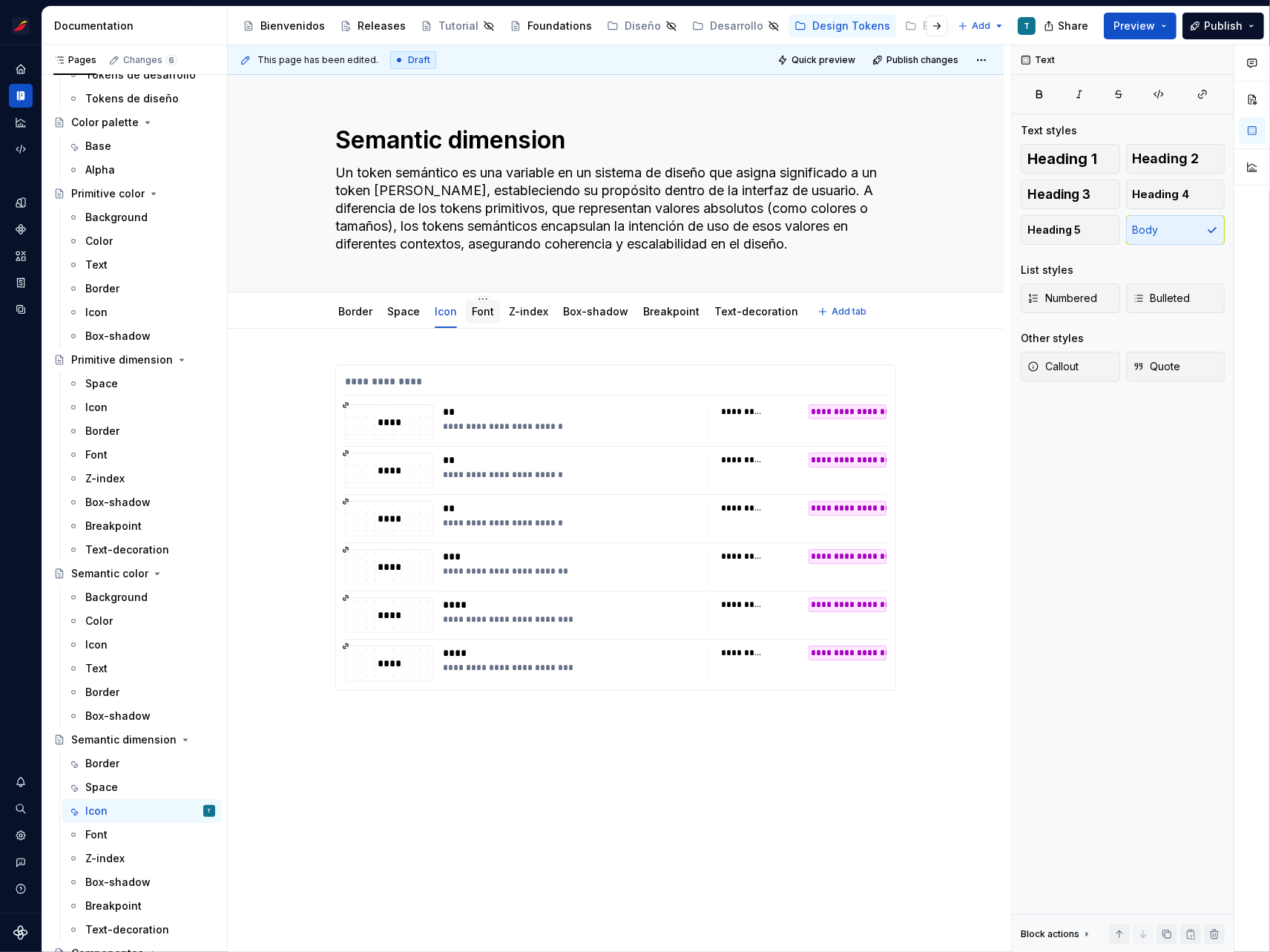
click at [475, 316] on link "Font" at bounding box center [483, 311] width 22 height 13
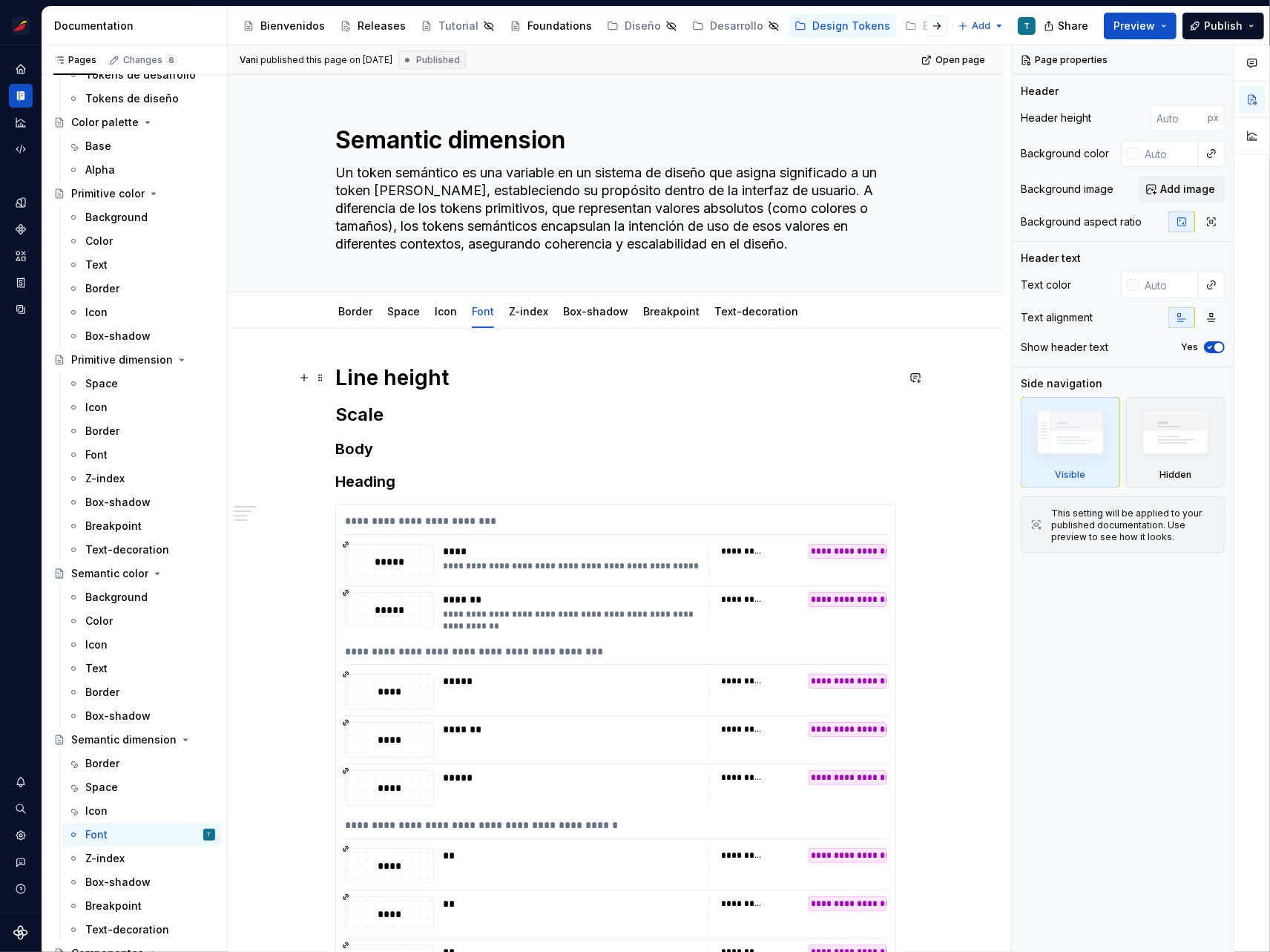
click at [413, 376] on h1 "Line height" at bounding box center [616, 377] width 561 height 27
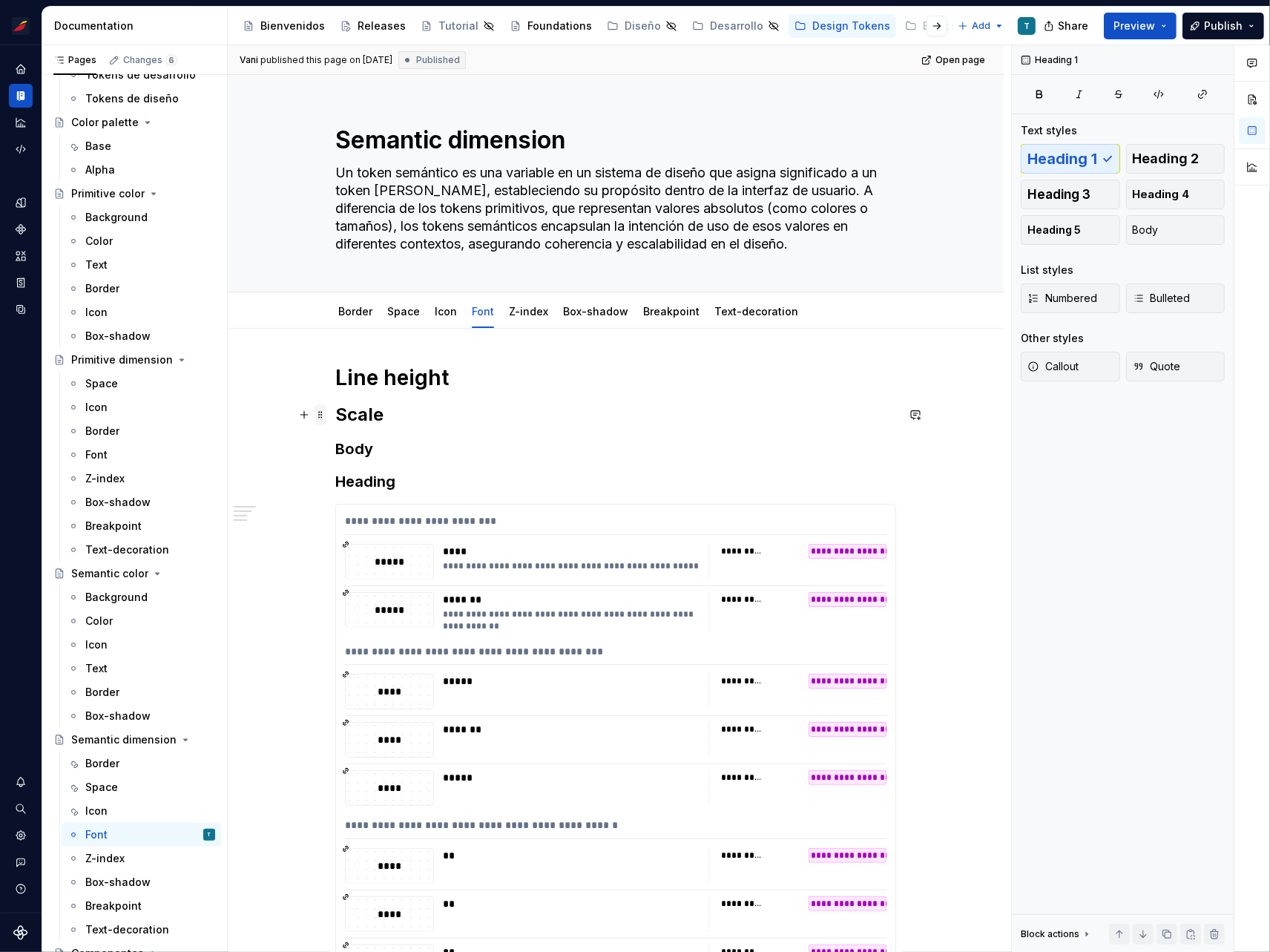
click at [322, 416] on span at bounding box center [320, 415] width 12 height 20
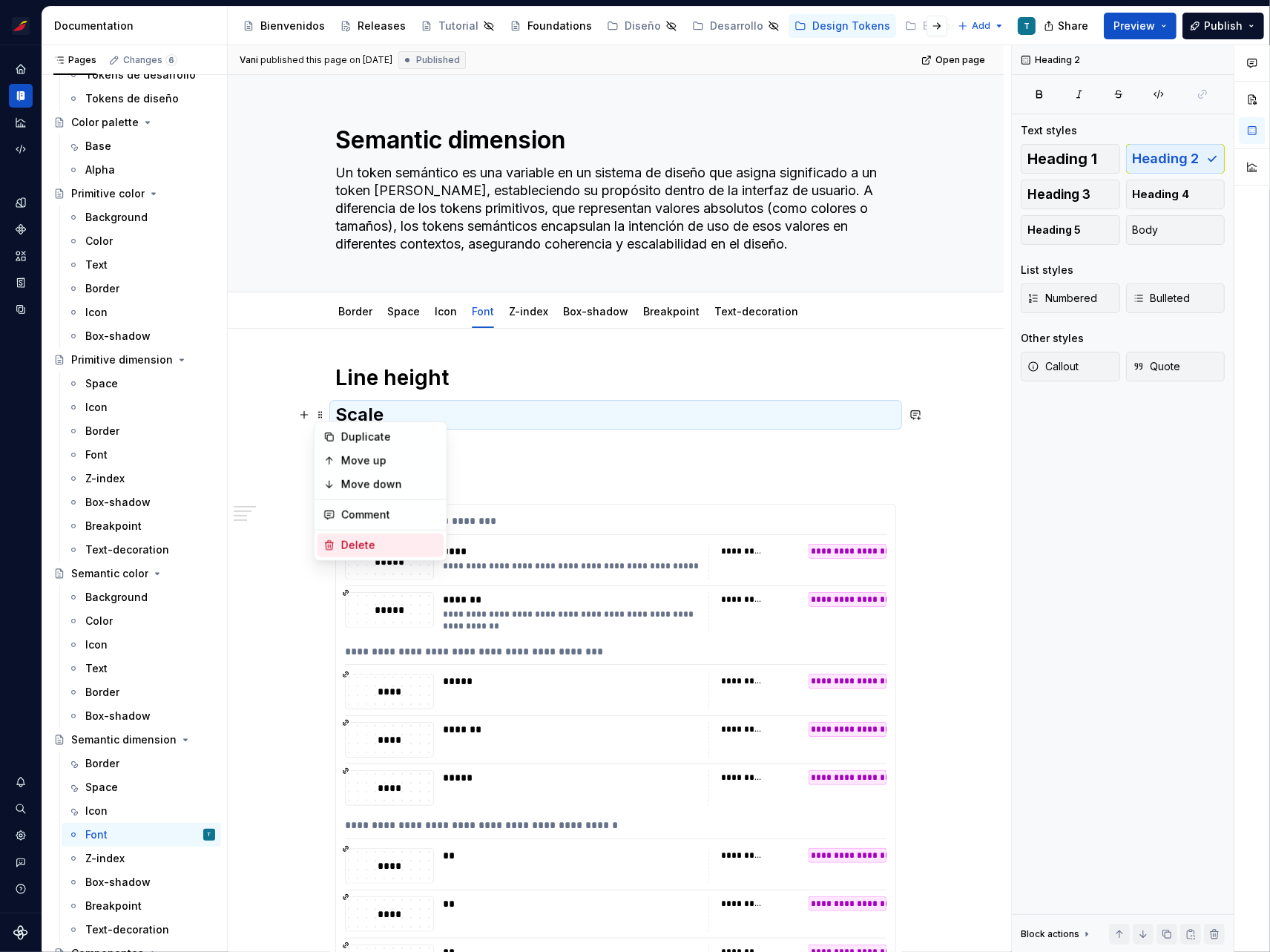
click at [350, 534] on div "Delete" at bounding box center [380, 545] width 126 height 24
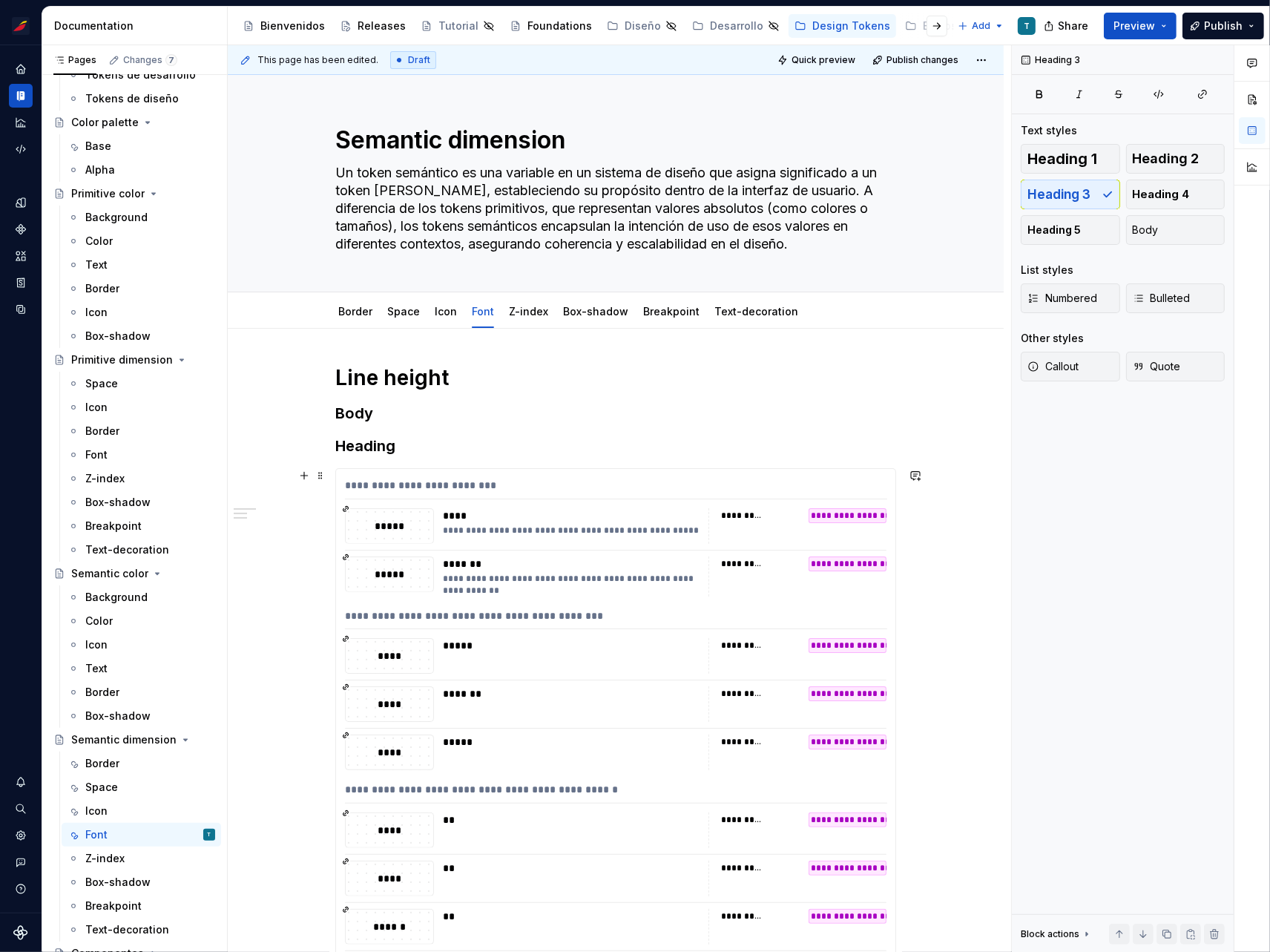
click at [406, 681] on div "**********" at bounding box center [616, 783] width 559 height 629
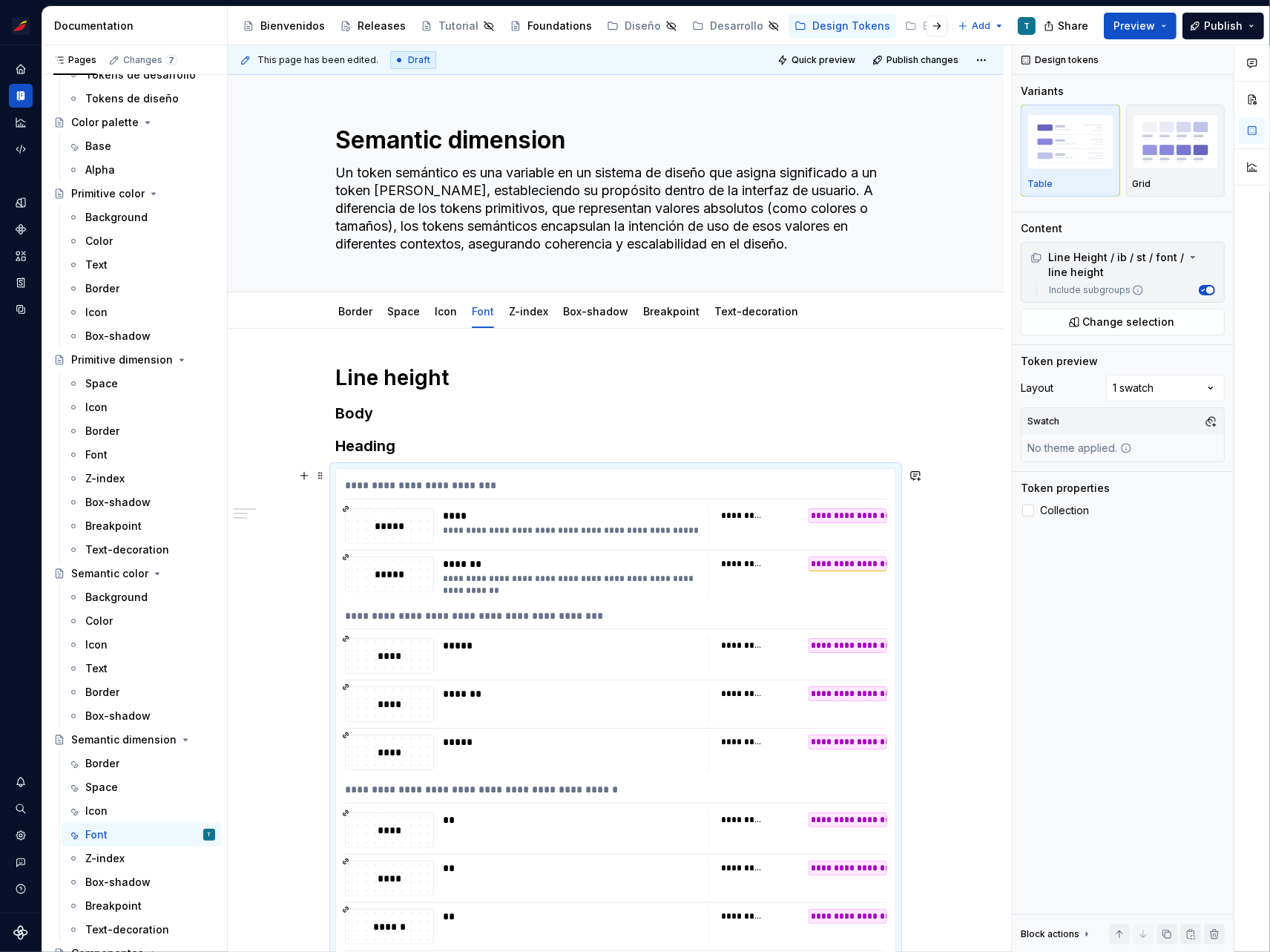
type textarea "*"
click at [405, 638] on div "****" at bounding box center [390, 656] width 89 height 35
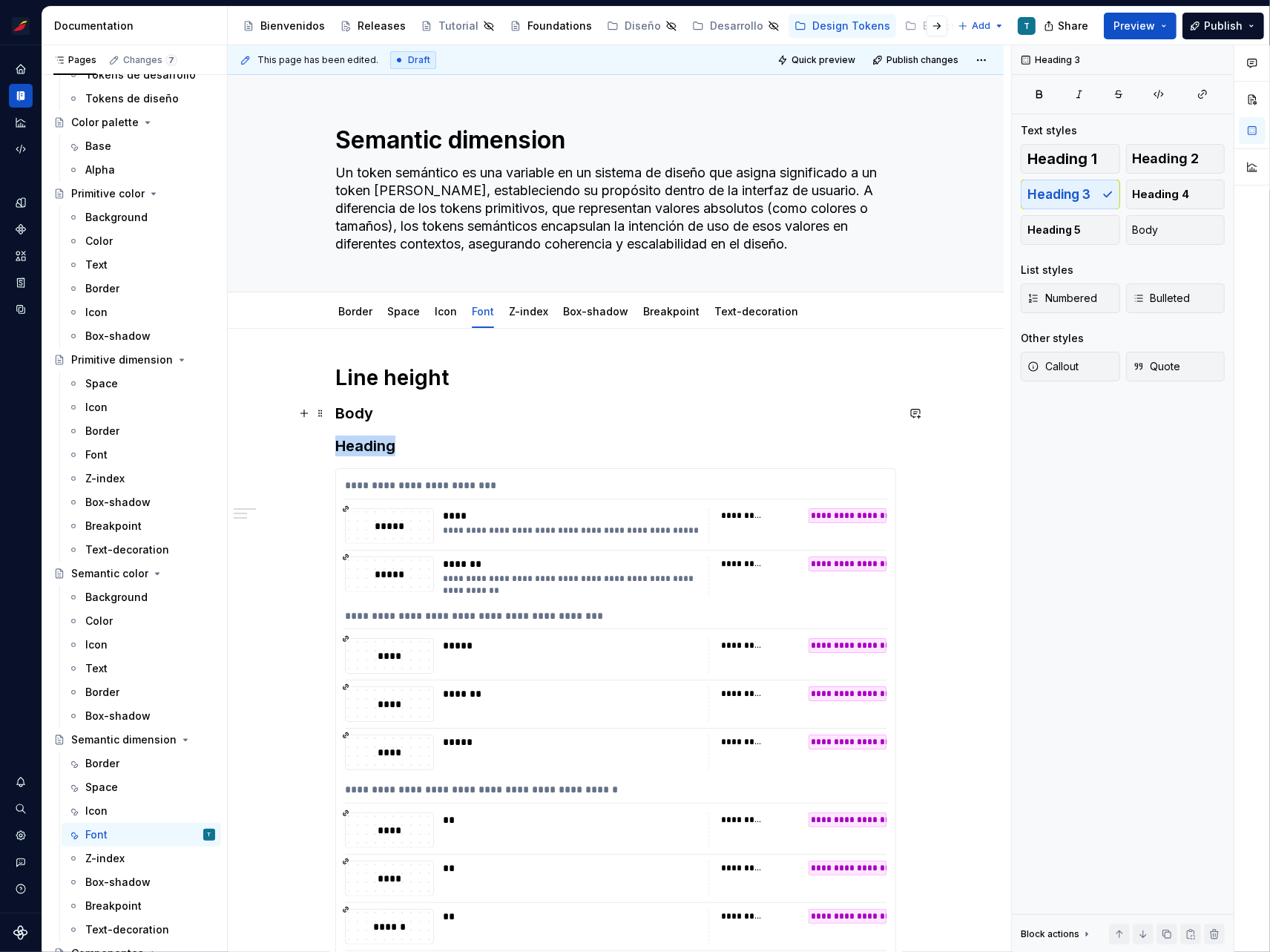
click at [366, 418] on h3 "Body" at bounding box center [616, 413] width 561 height 20
click at [400, 446] on h3 "Heading" at bounding box center [616, 445] width 561 height 20
click at [321, 445] on span at bounding box center [320, 445] width 12 height 20
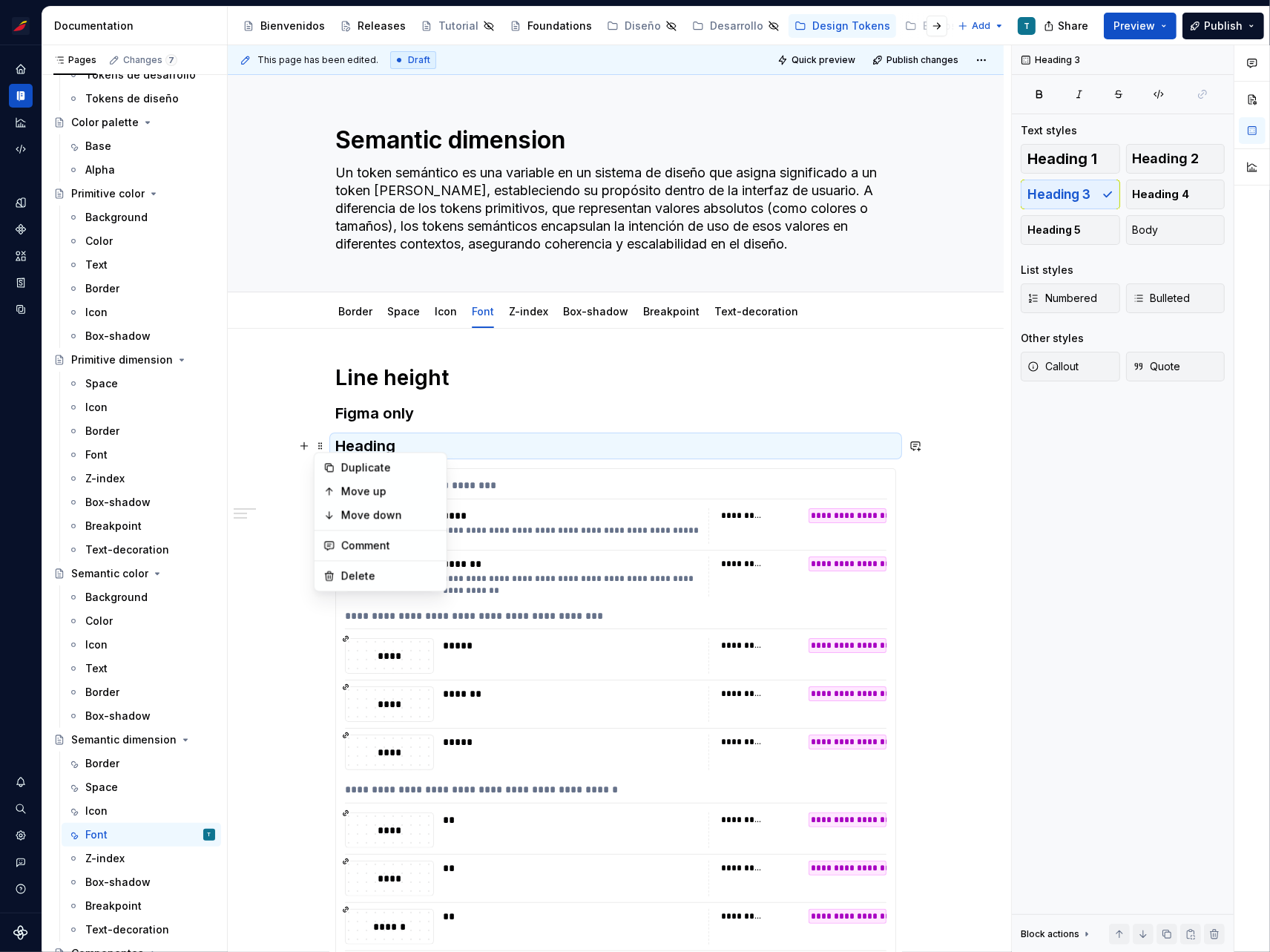
click at [400, 442] on h3 "Heading" at bounding box center [616, 445] width 561 height 20
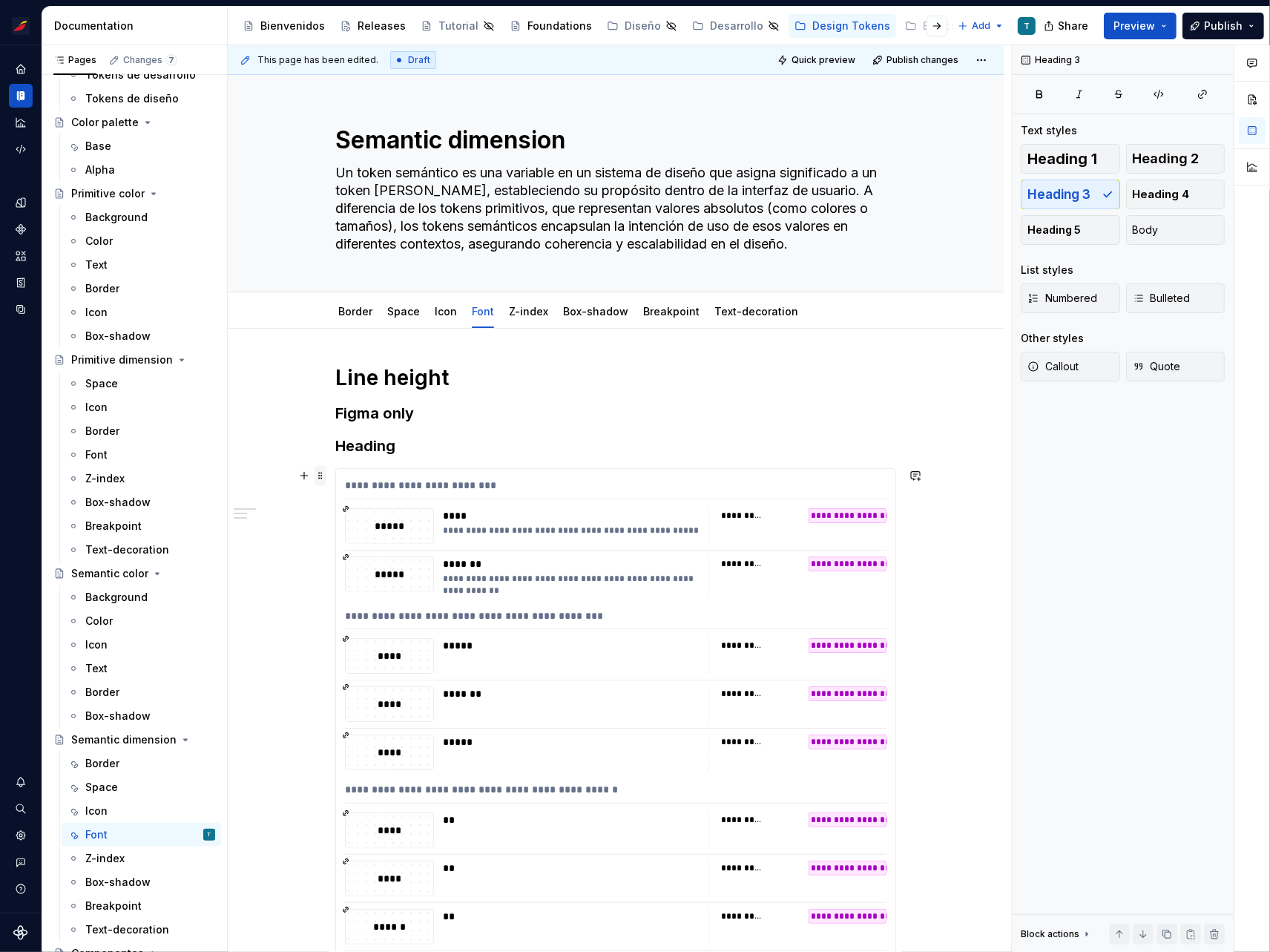
click at [318, 472] on span at bounding box center [320, 475] width 12 height 20
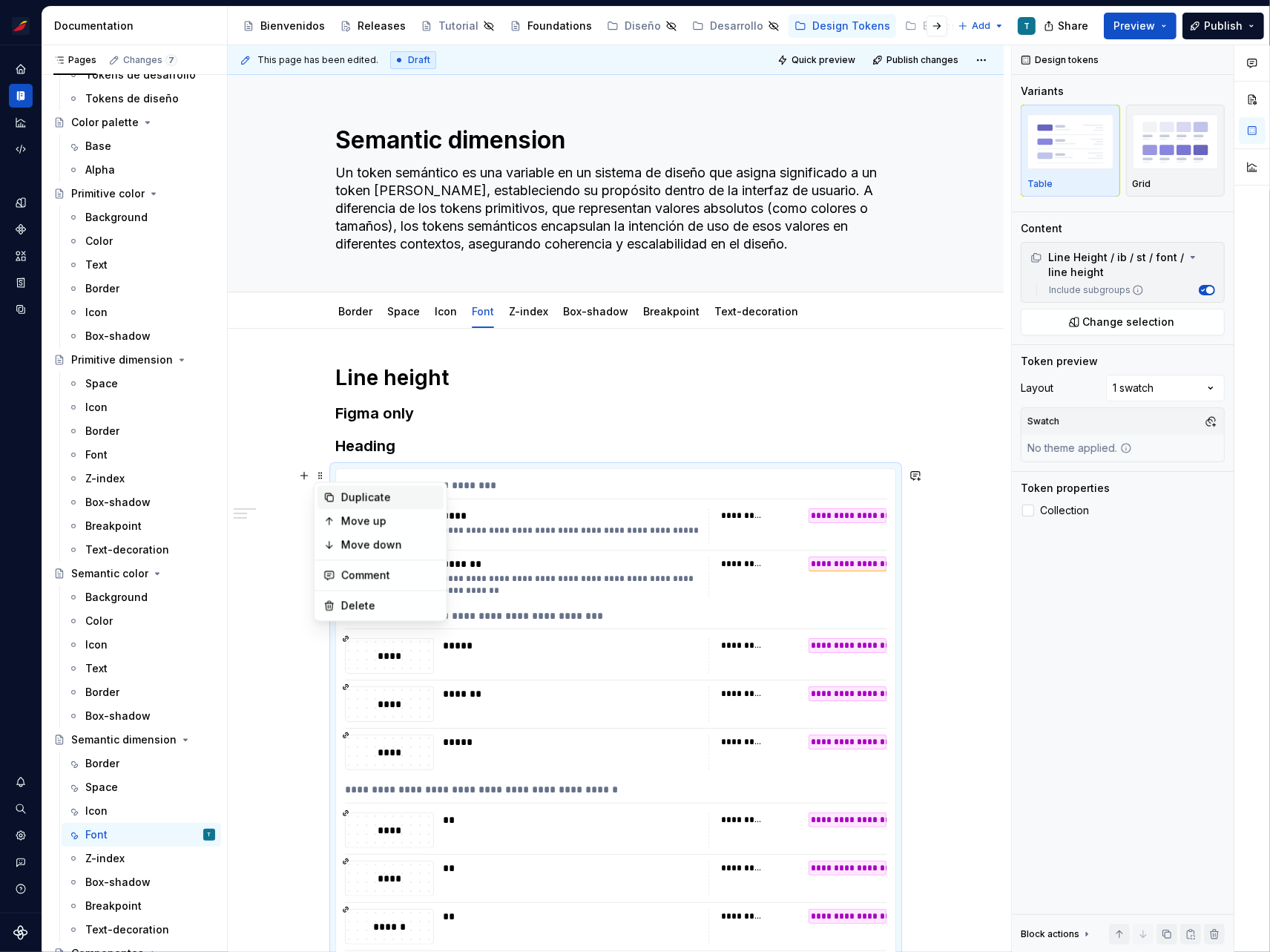
click at [380, 493] on div "Duplicate" at bounding box center [389, 496] width 96 height 15
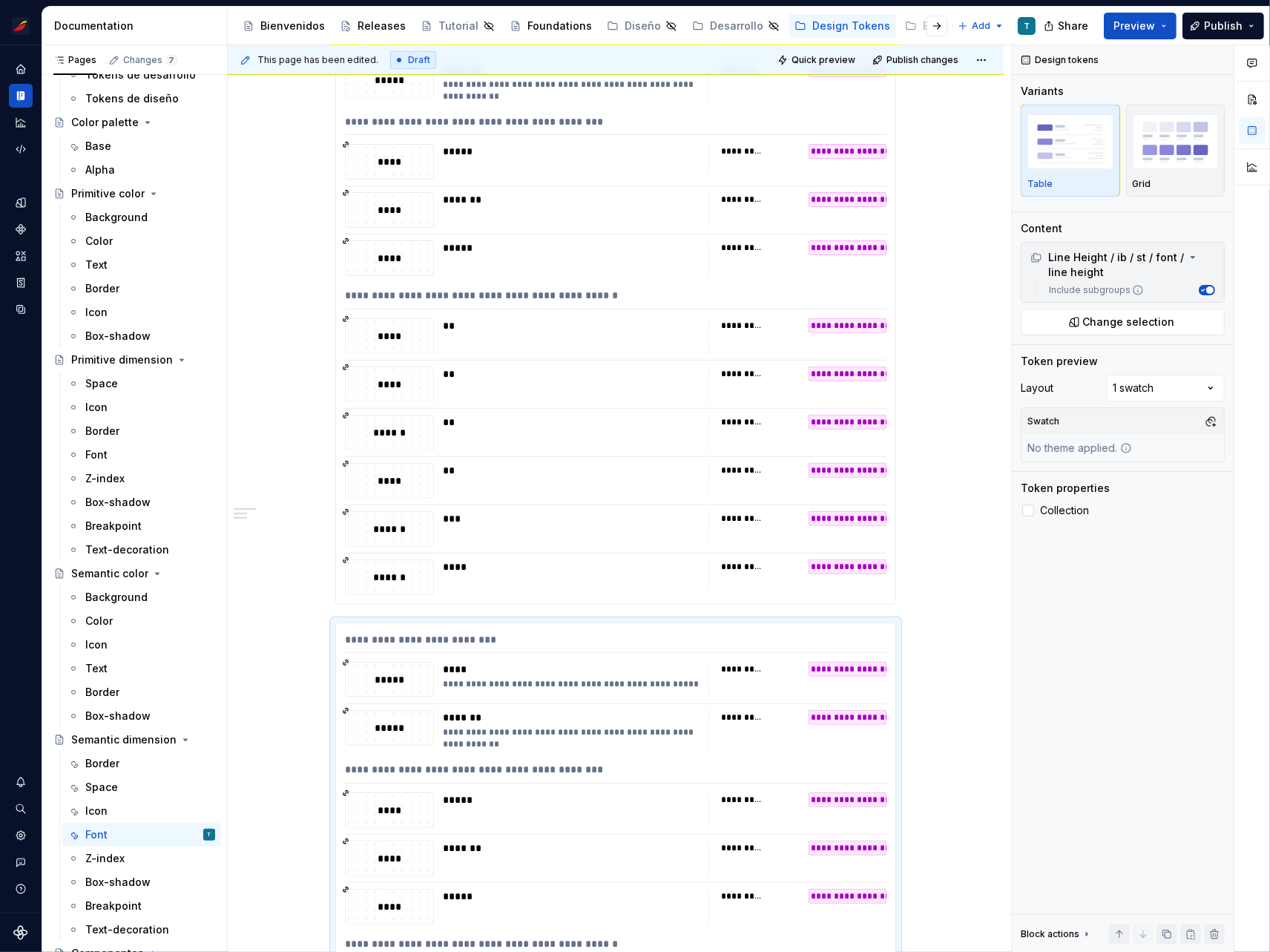
scroll to position [134, 0]
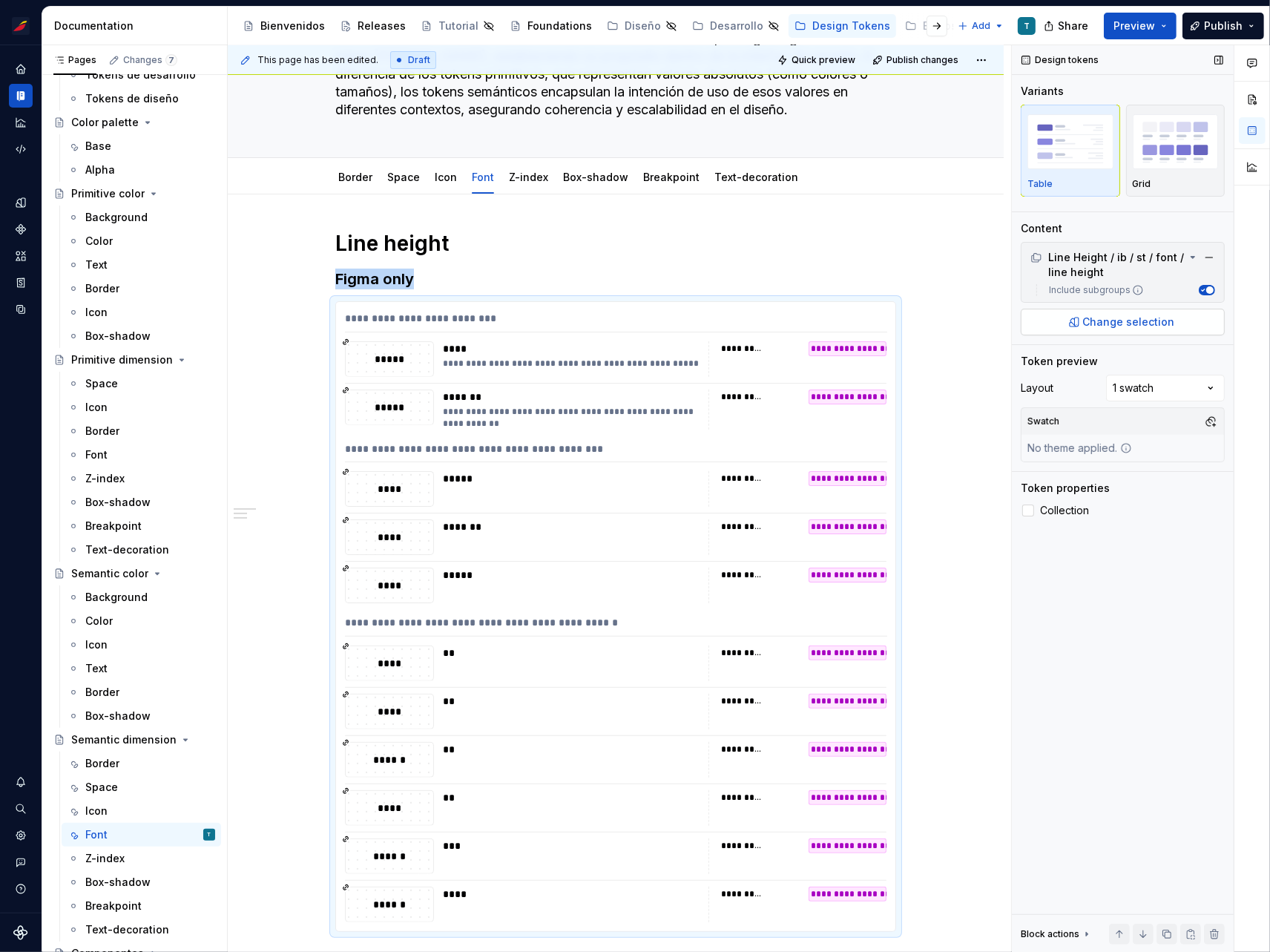
click at [1134, 316] on span "Change selection" at bounding box center [1129, 322] width 92 height 15
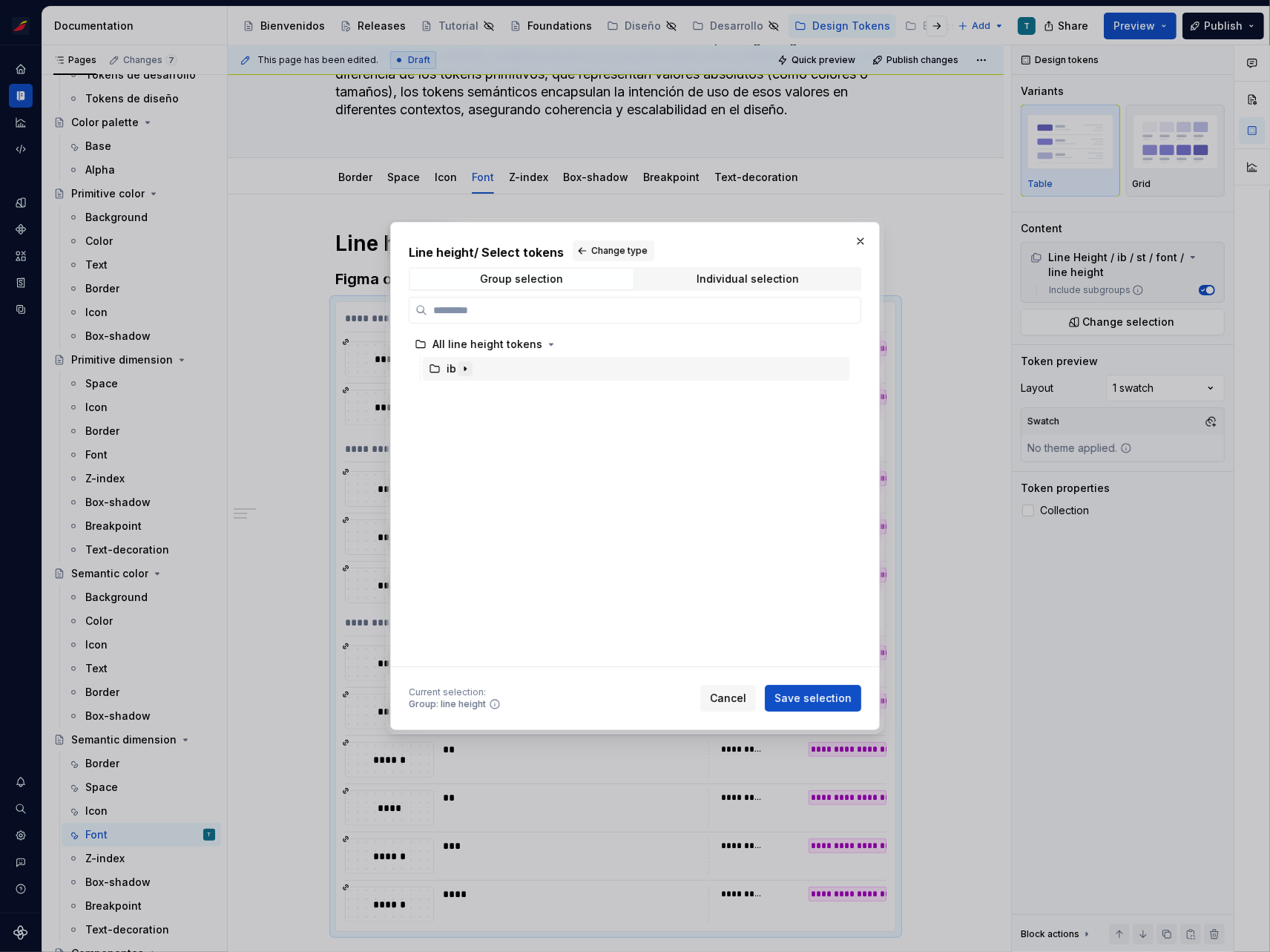
click at [466, 370] on icon "button" at bounding box center [465, 369] width 12 height 12
click at [479, 390] on icon "button" at bounding box center [479, 393] width 12 height 12
click at [506, 419] on icon "button" at bounding box center [505, 417] width 12 height 12
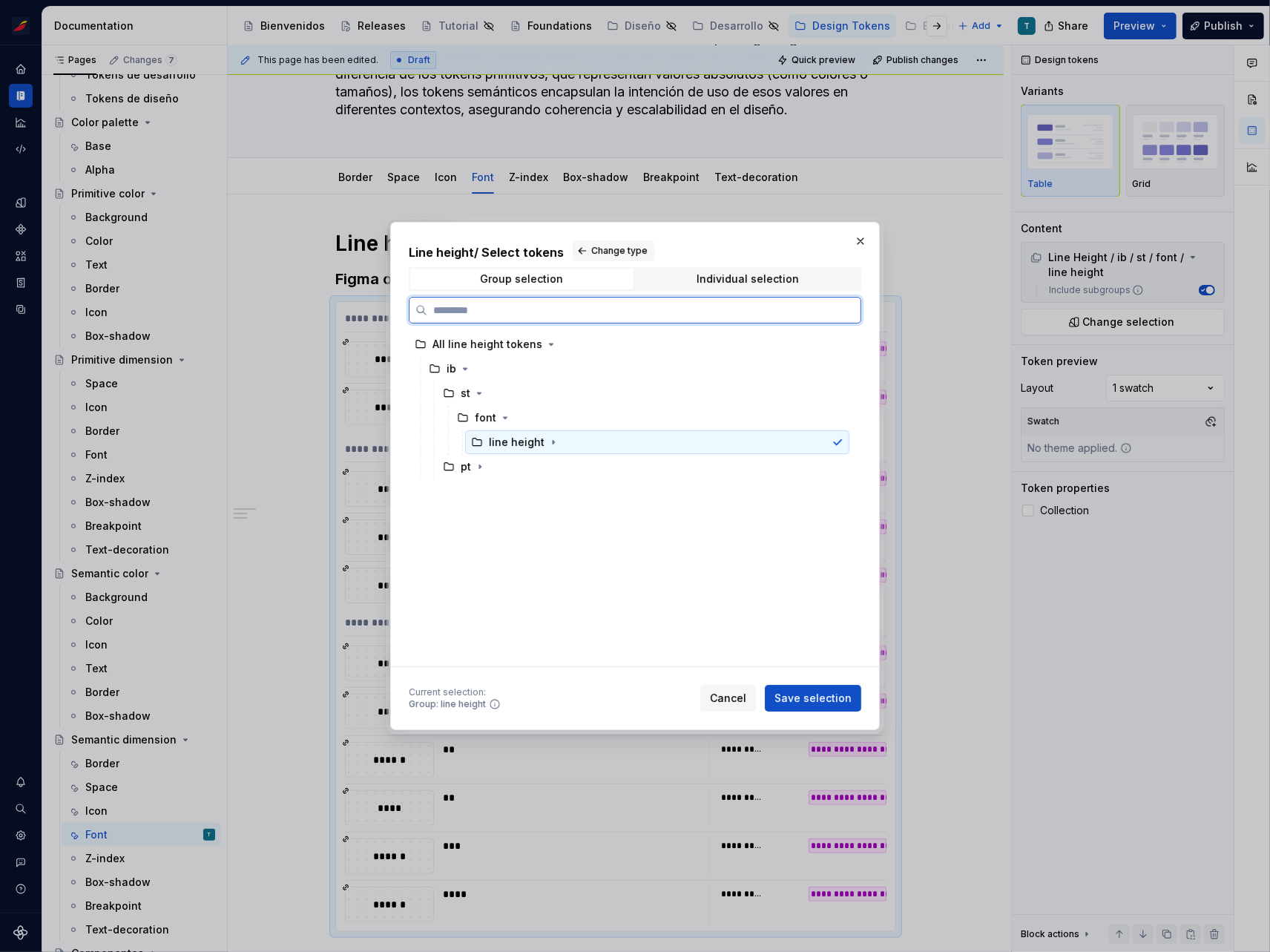
click at [531, 443] on div "line height" at bounding box center [516, 441] width 56 height 15
click at [551, 445] on icon "button" at bounding box center [553, 441] width 12 height 12
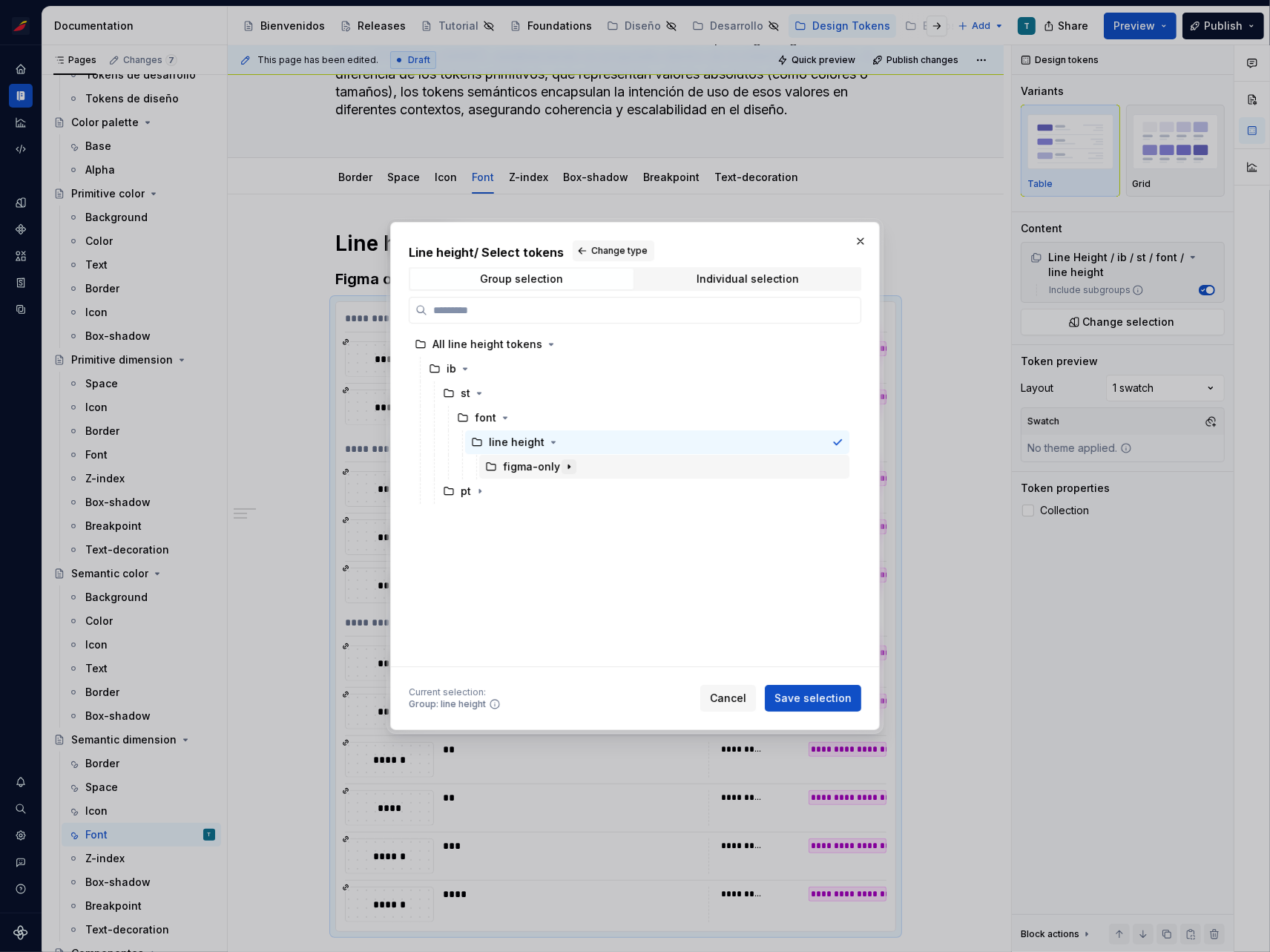
click at [569, 465] on icon "button" at bounding box center [569, 467] width 2 height 4
click at [533, 467] on div "figma-only" at bounding box center [531, 467] width 57 height 15
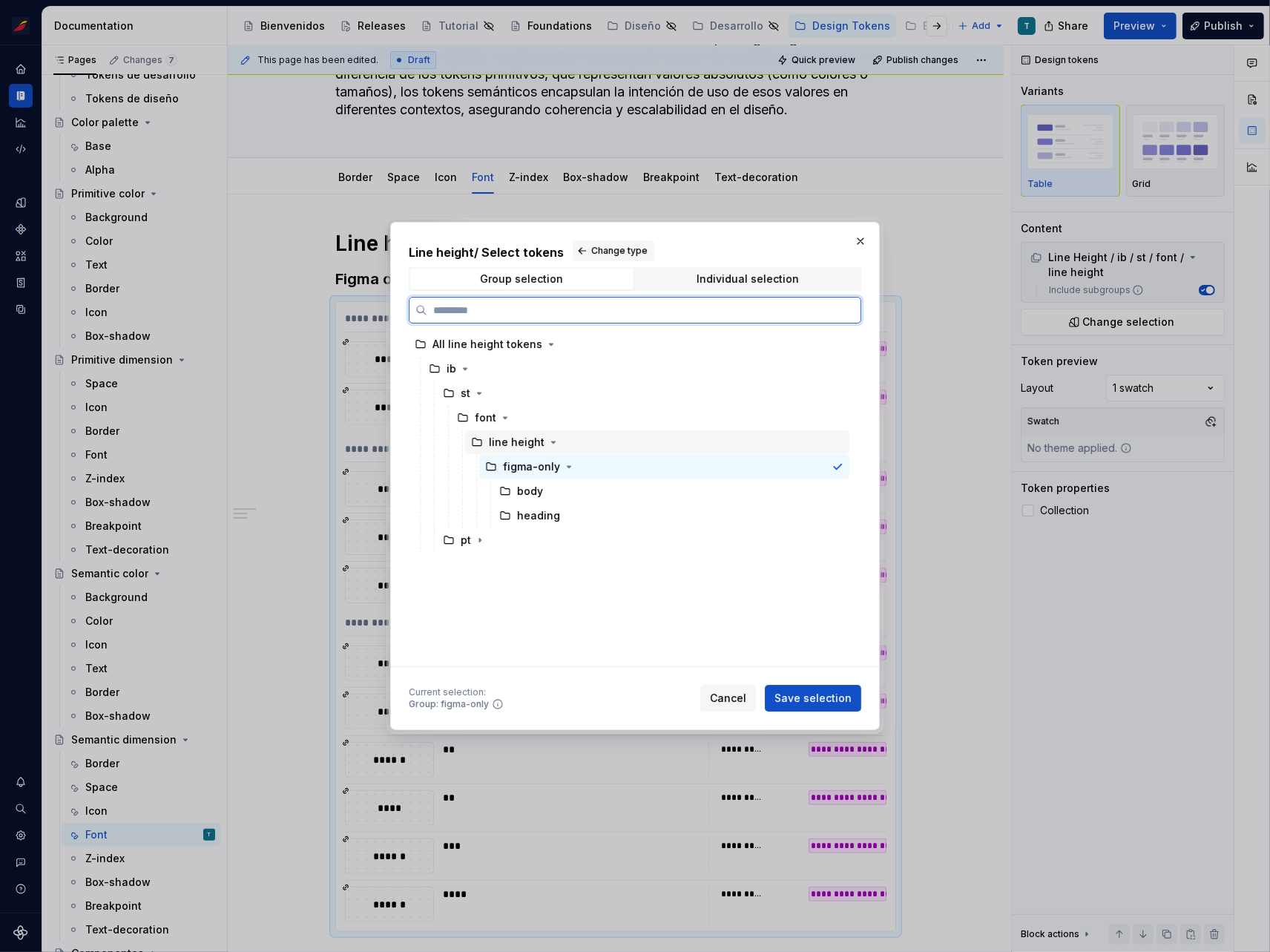
click at [540, 445] on div "line height" at bounding box center [516, 441] width 56 height 15
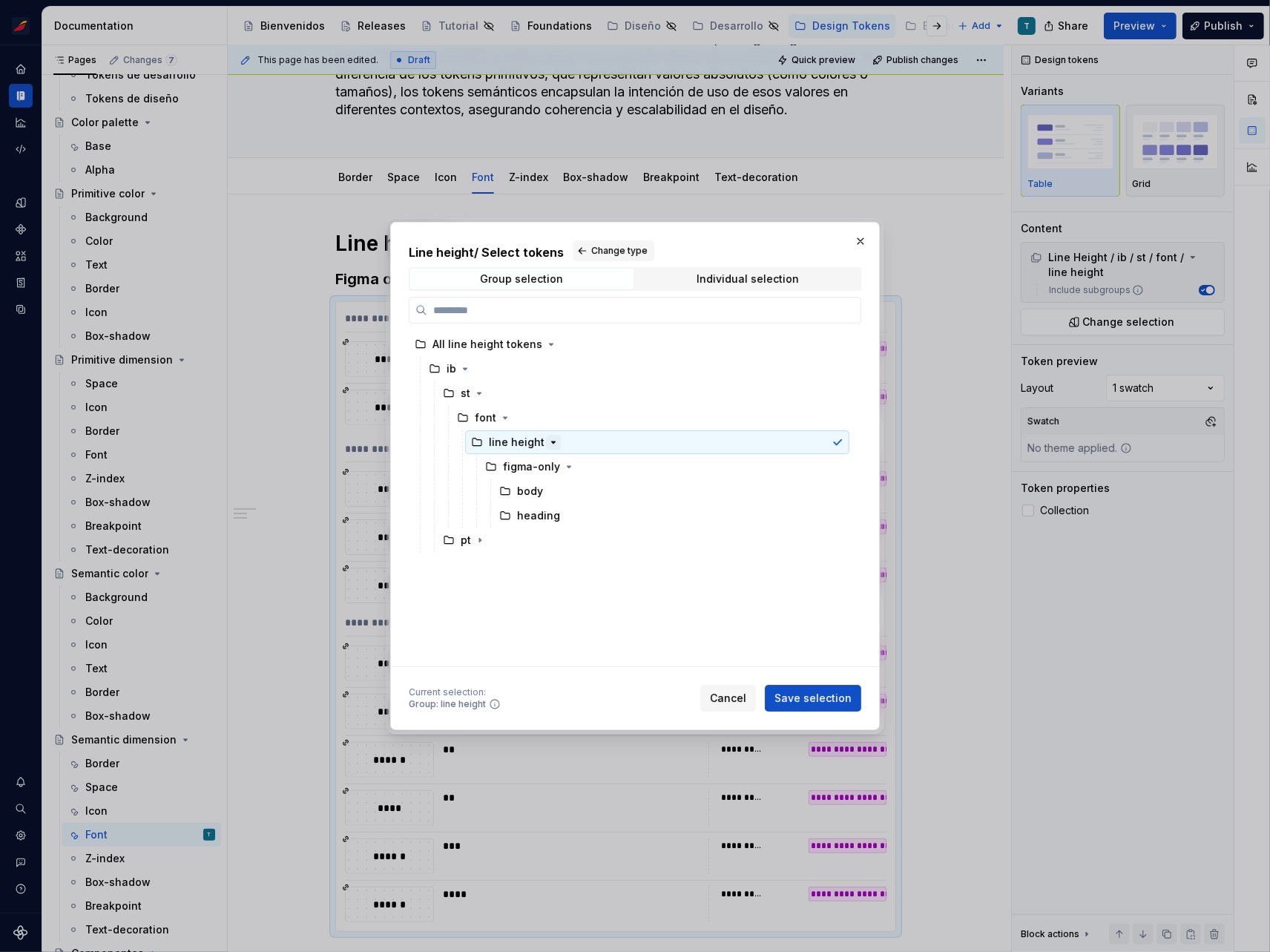
click at [552, 441] on icon "button" at bounding box center [553, 441] width 12 height 12
click at [729, 274] on div "Individual selection" at bounding box center [748, 278] width 103 height 12
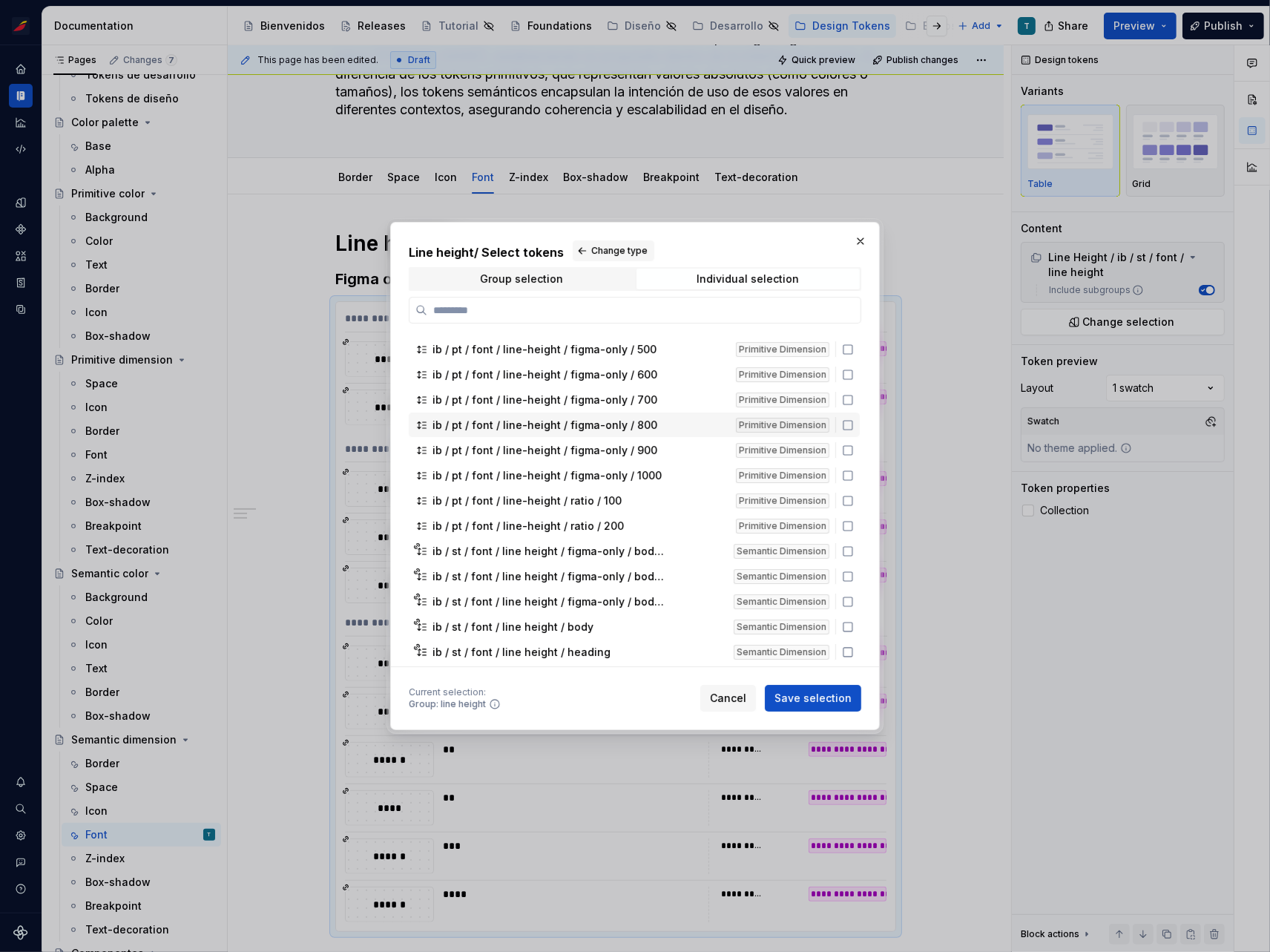
scroll to position [129, 0]
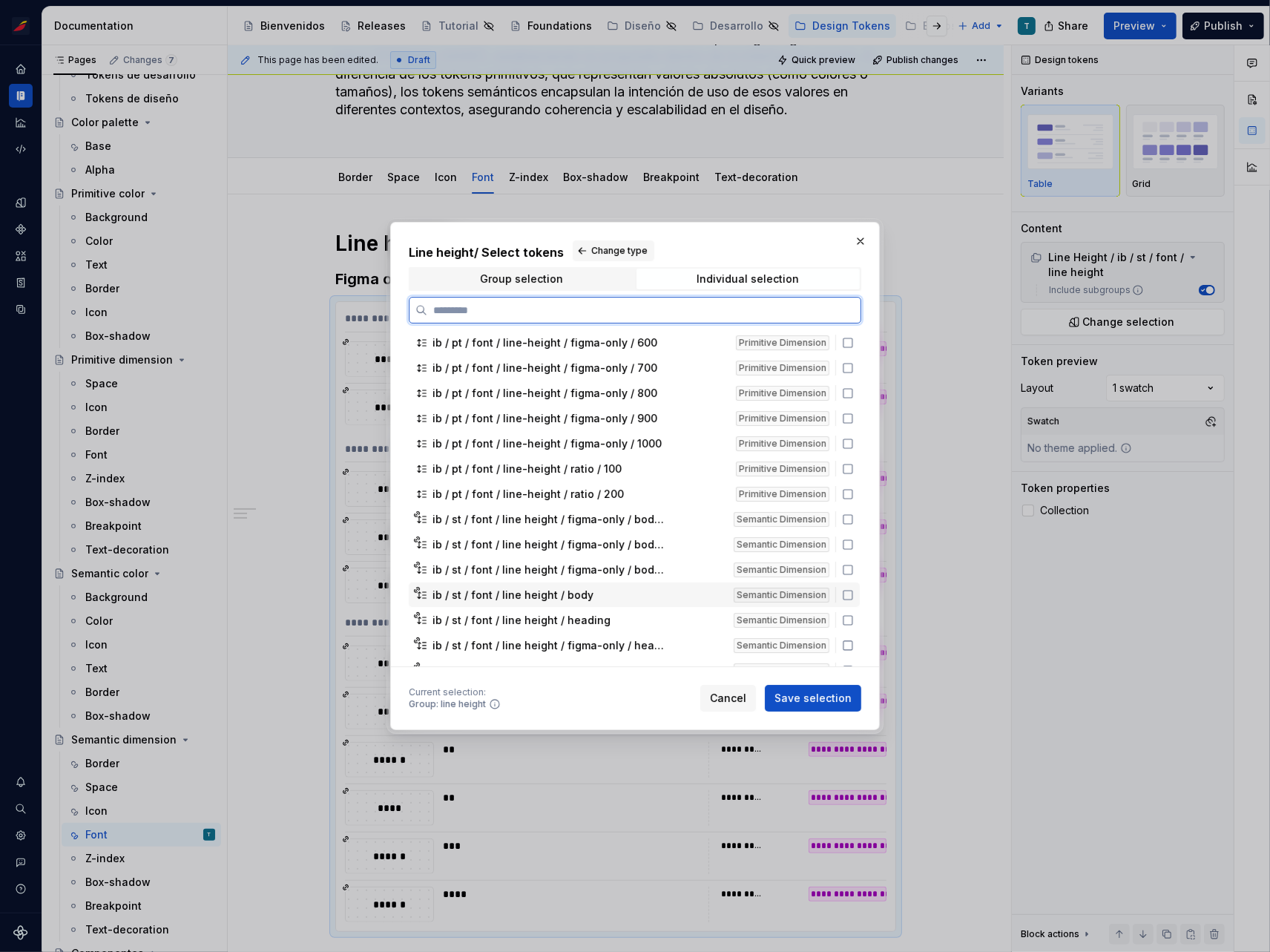
click at [846, 589] on icon at bounding box center [848, 594] width 12 height 12
click at [845, 616] on icon at bounding box center [848, 620] width 12 height 12
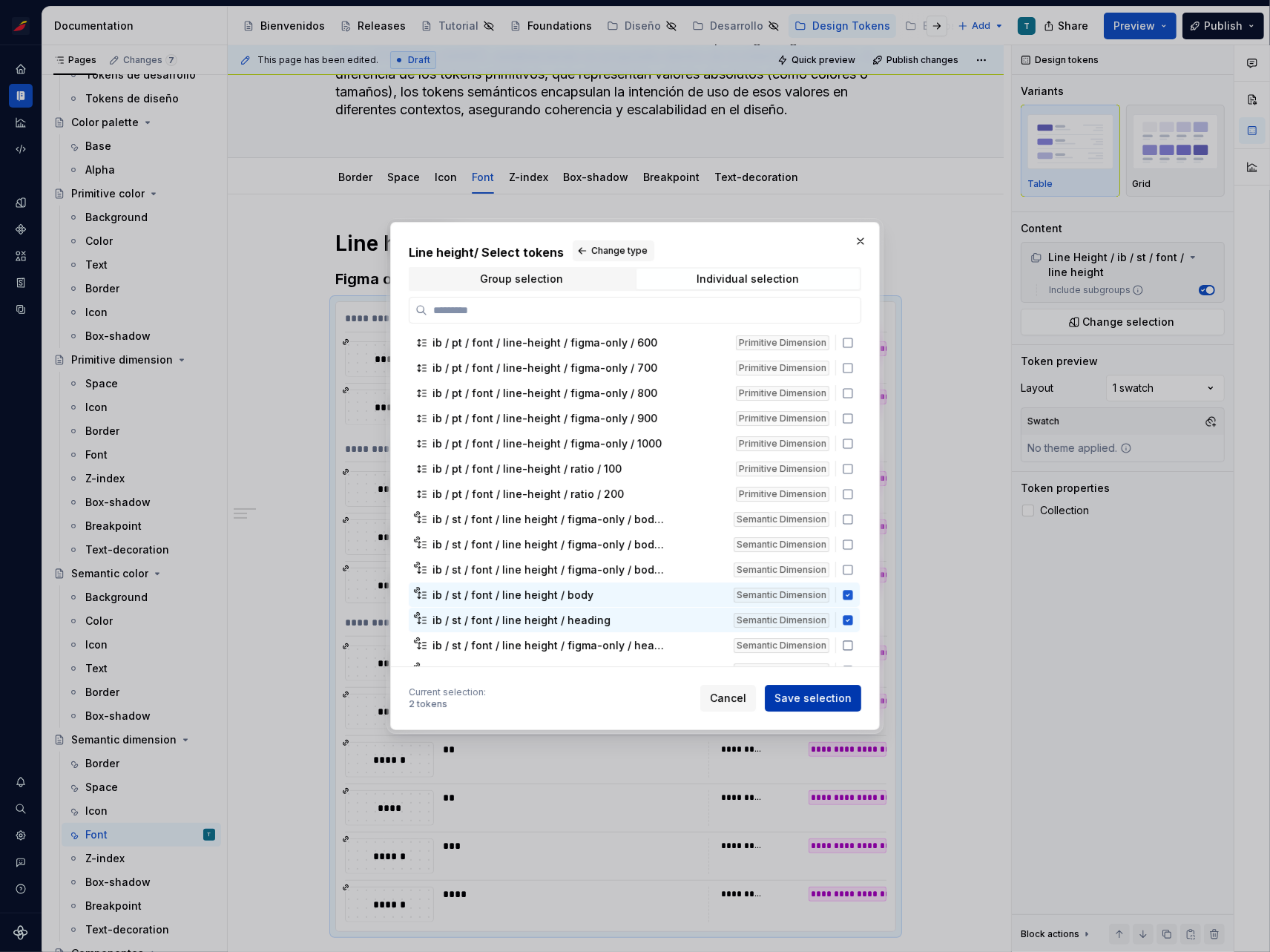
click at [831, 697] on span "Save selection" at bounding box center [813, 698] width 77 height 15
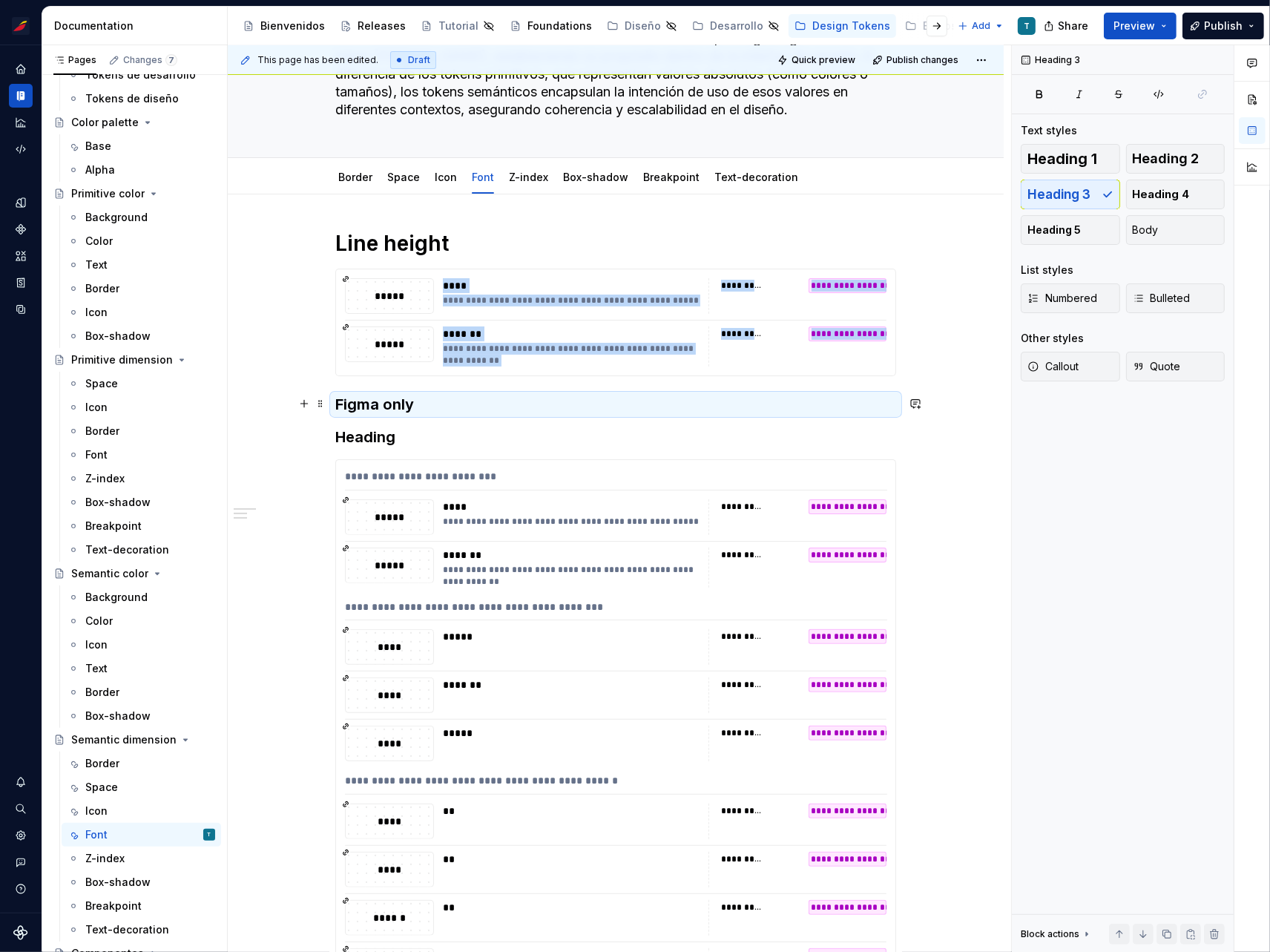
click at [422, 402] on h3 "Figma only" at bounding box center [616, 404] width 561 height 20
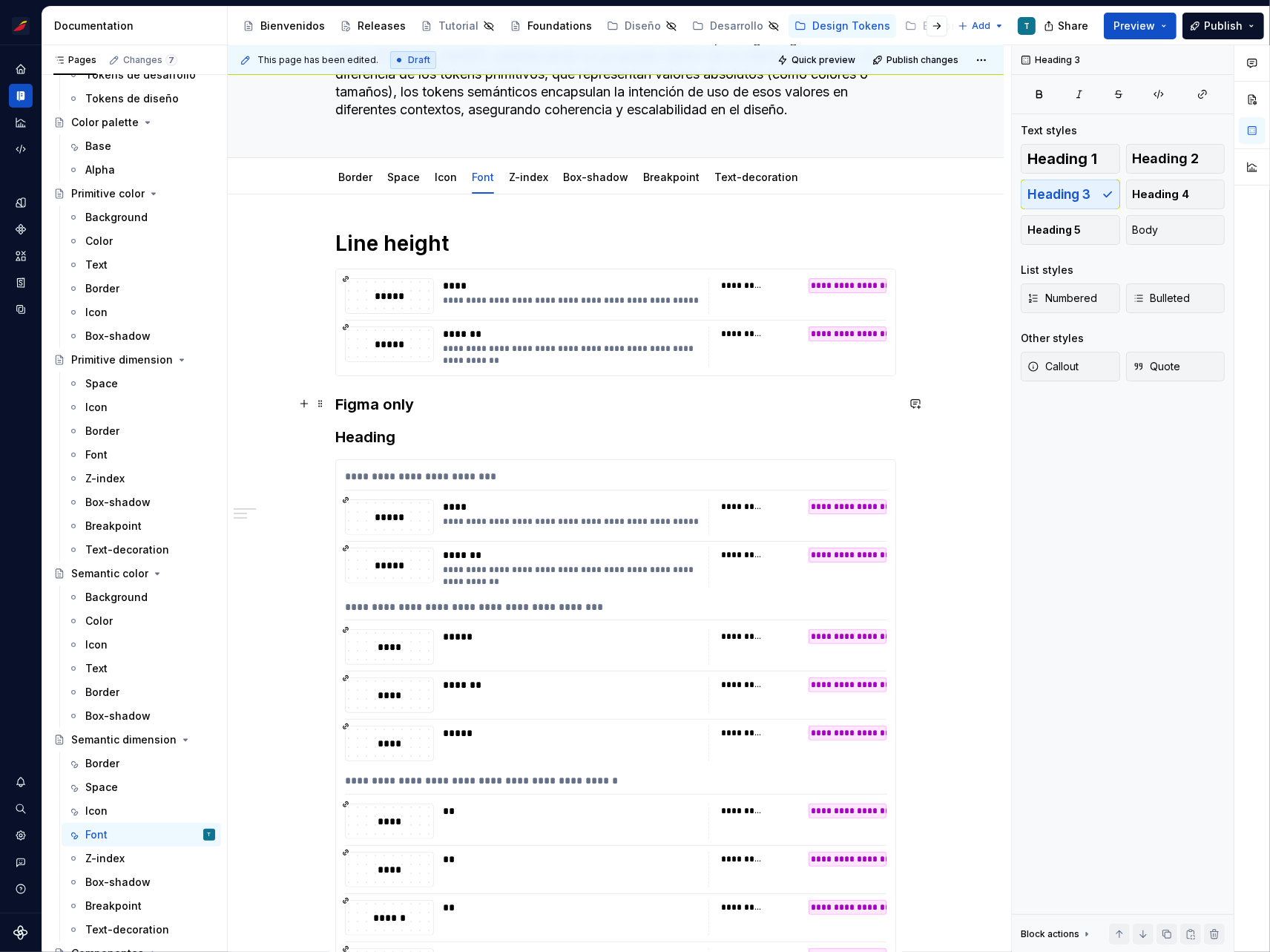
click at [433, 402] on h3 "Figma only" at bounding box center [616, 404] width 561 height 20
click at [369, 438] on h3 "Heading" at bounding box center [616, 437] width 561 height 20
click at [370, 438] on h3 "Heading" at bounding box center [616, 437] width 561 height 20
click at [401, 239] on h1 "Line height" at bounding box center [616, 243] width 561 height 27
click at [395, 401] on h3 "Figma only body" at bounding box center [616, 404] width 561 height 20
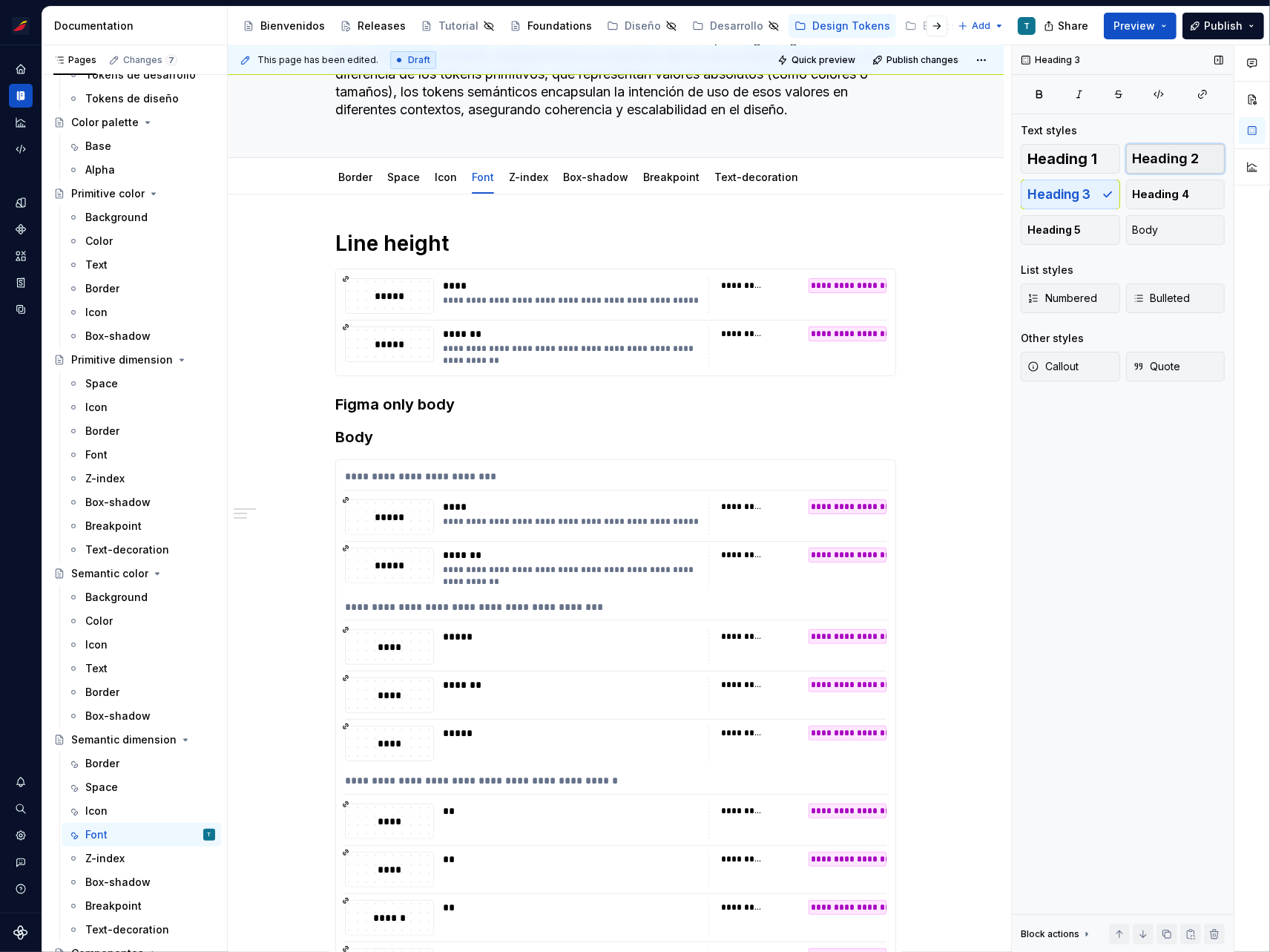
click at [1161, 151] on span "Heading 2" at bounding box center [1166, 158] width 67 height 15
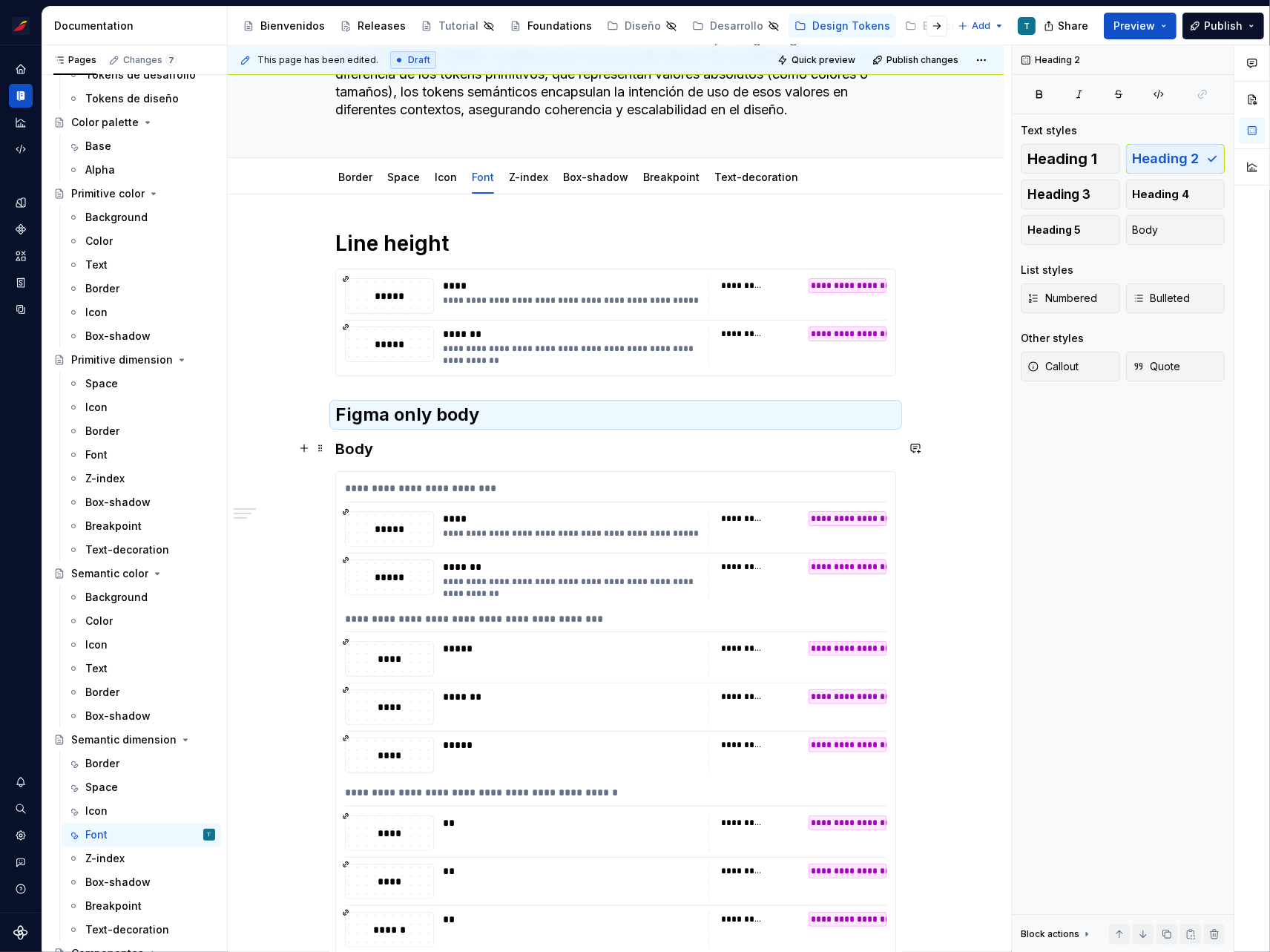
click at [350, 446] on h3 "Body" at bounding box center [616, 449] width 561 height 20
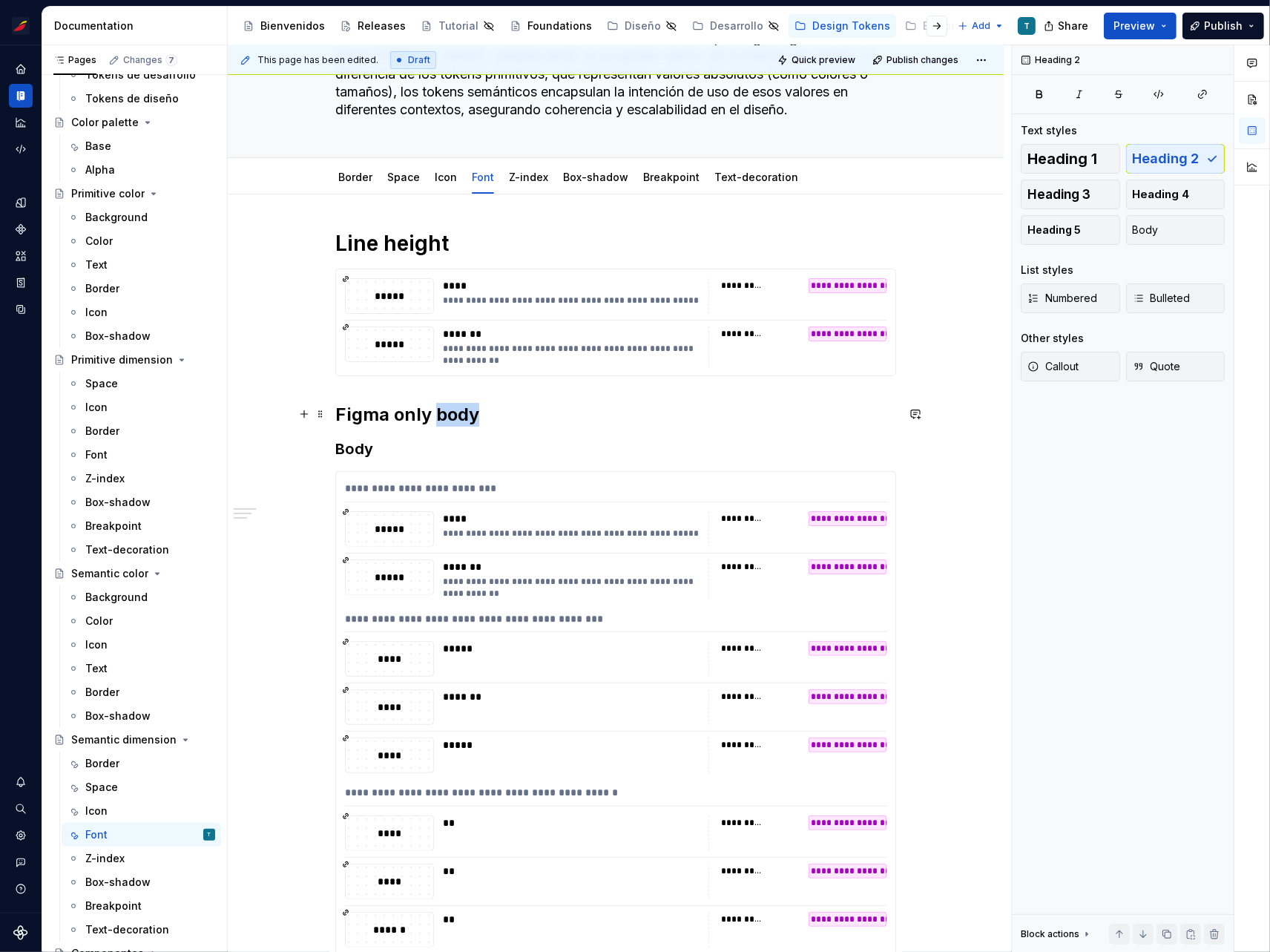
drag, startPoint x: 436, startPoint y: 413, endPoint x: 573, endPoint y: 413, distance: 137.0
click at [556, 416] on h2 "Figma only body" at bounding box center [616, 415] width 561 height 24
click at [395, 413] on h2 "Figma only" at bounding box center [616, 415] width 561 height 24
click at [379, 449] on h3 "Body" at bounding box center [616, 449] width 561 height 20
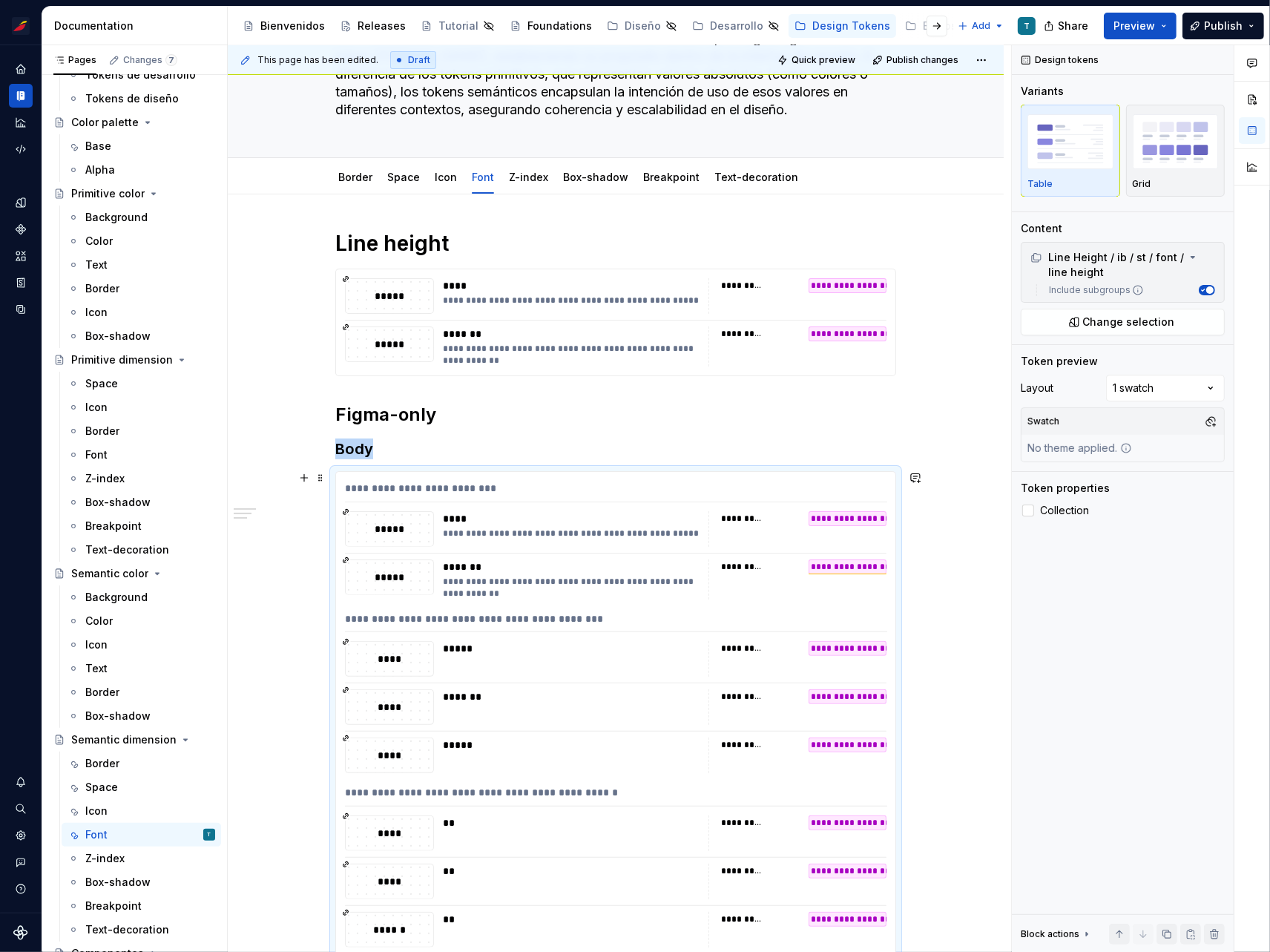
click at [437, 516] on div "**********" at bounding box center [616, 529] width 542 height 35
click at [1059, 325] on button "Change selection" at bounding box center [1123, 322] width 204 height 27
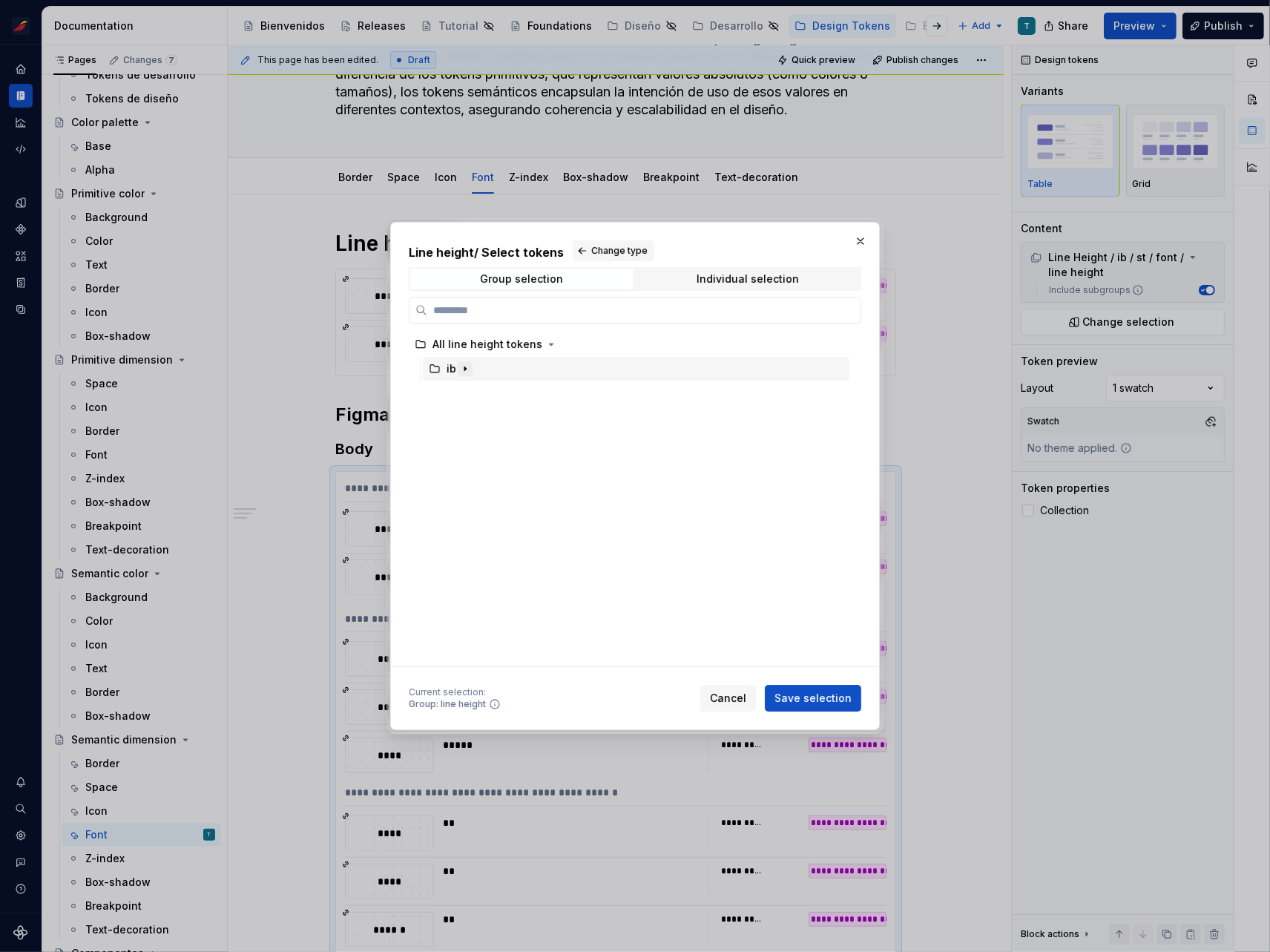
click at [469, 367] on icon "button" at bounding box center [465, 369] width 12 height 12
click at [479, 394] on icon "button" at bounding box center [479, 393] width 2 height 4
click at [501, 412] on icon "button" at bounding box center [505, 417] width 12 height 12
click at [551, 441] on icon "button" at bounding box center [553, 441] width 12 height 12
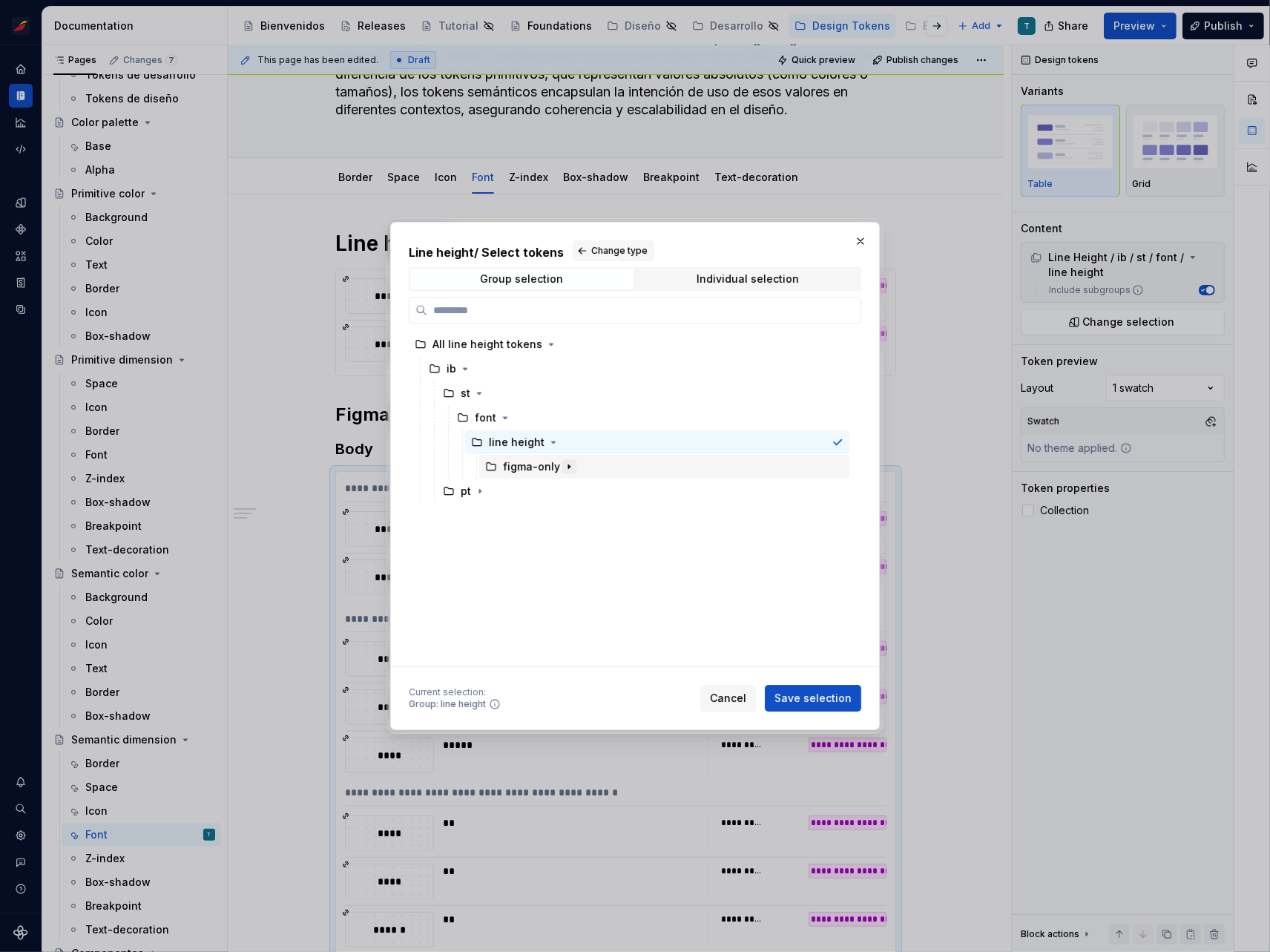
click at [564, 467] on icon "button" at bounding box center [569, 466] width 12 height 12
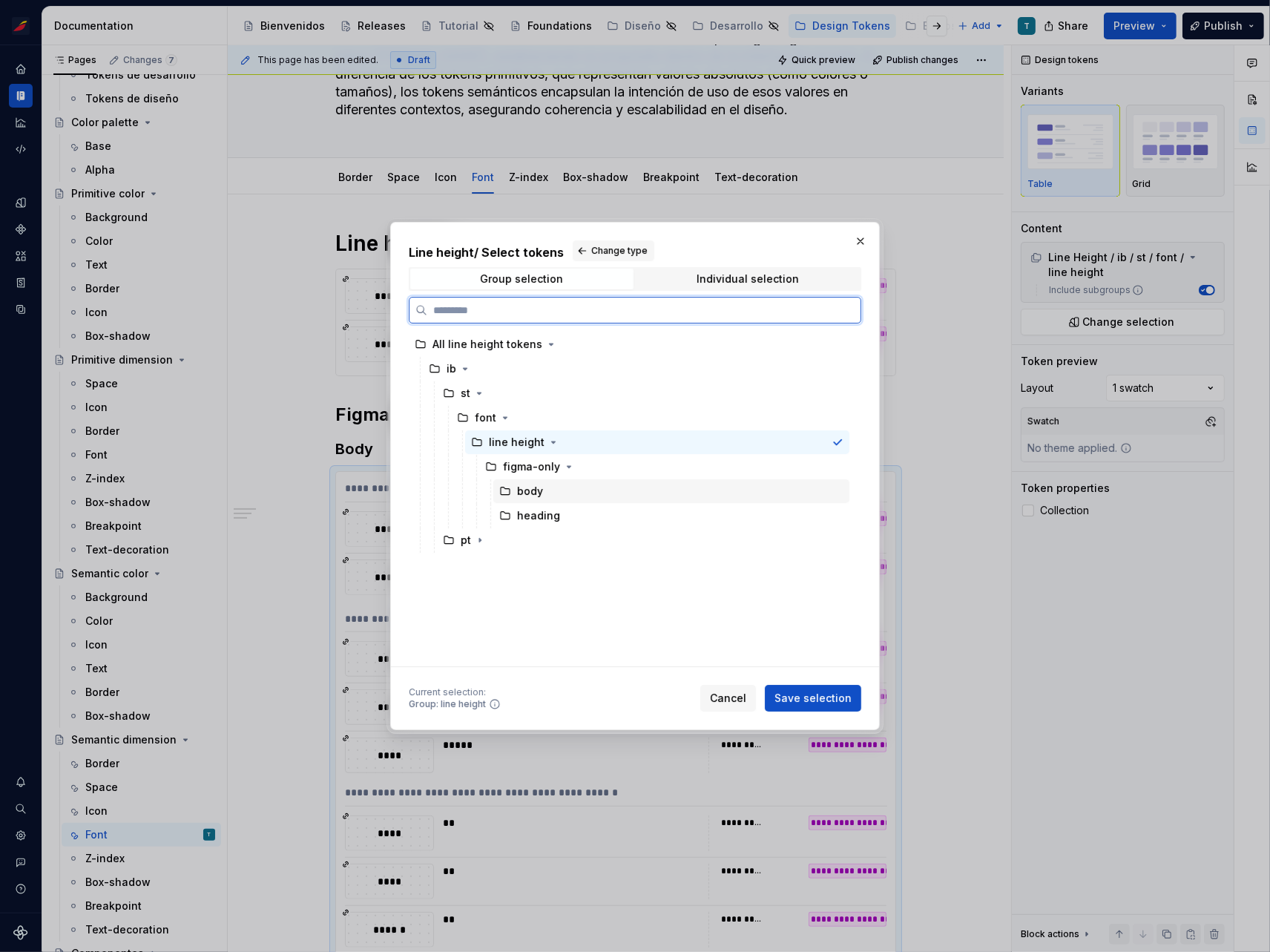
click at [529, 487] on div "body" at bounding box center [529, 491] width 26 height 15
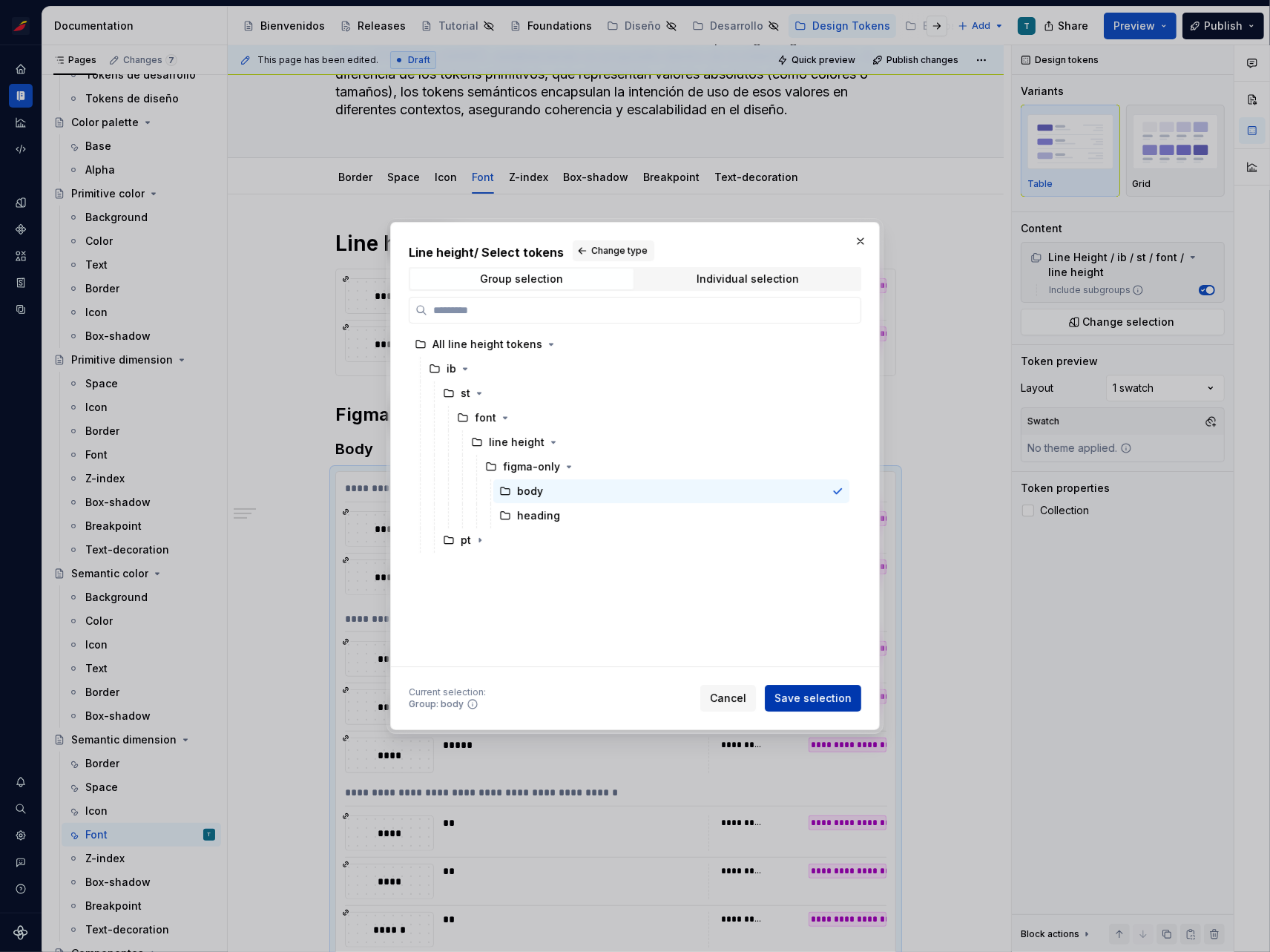
click at [835, 693] on span "Save selection" at bounding box center [813, 698] width 77 height 15
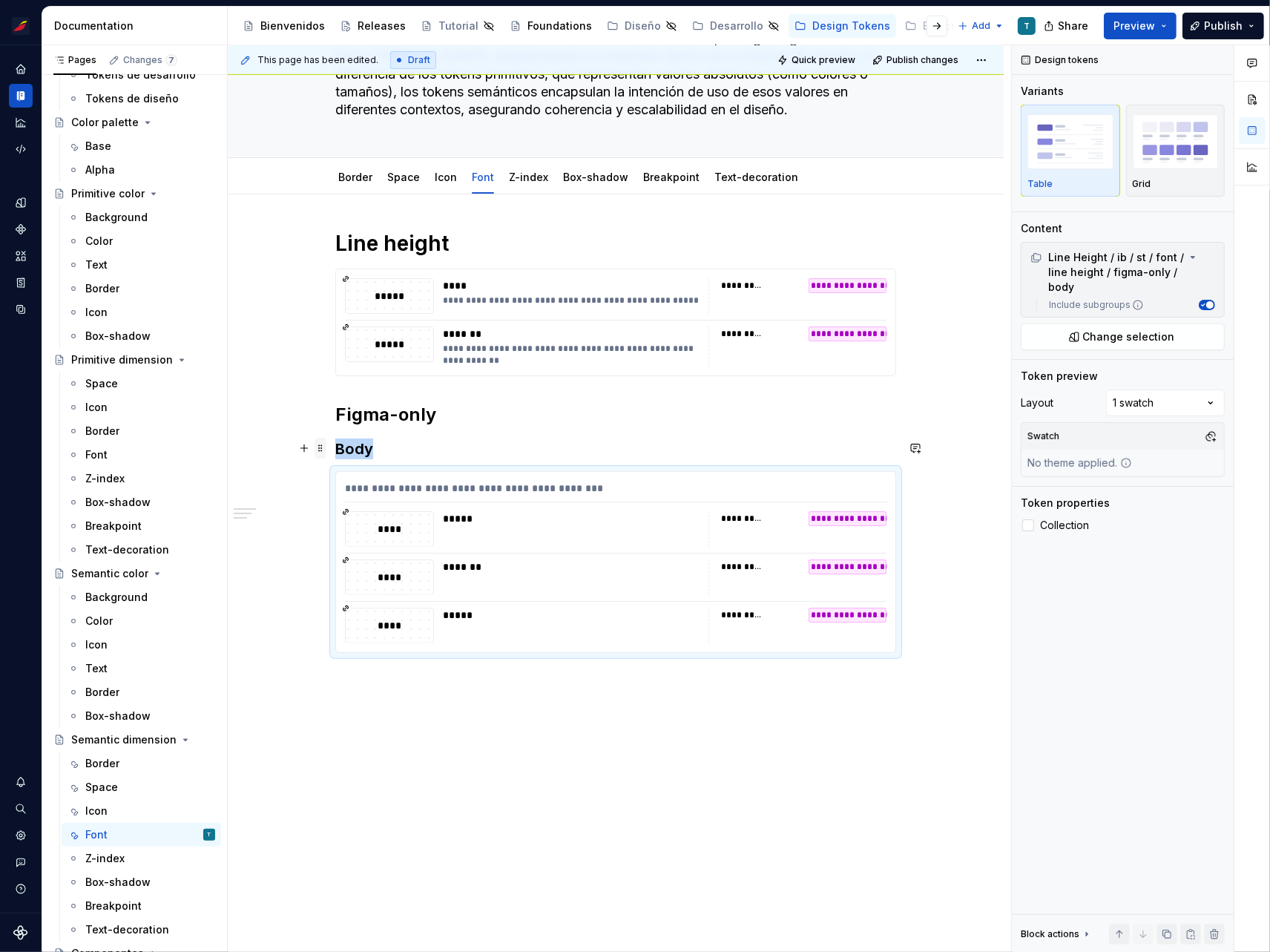
click at [322, 449] on span at bounding box center [320, 448] width 12 height 20
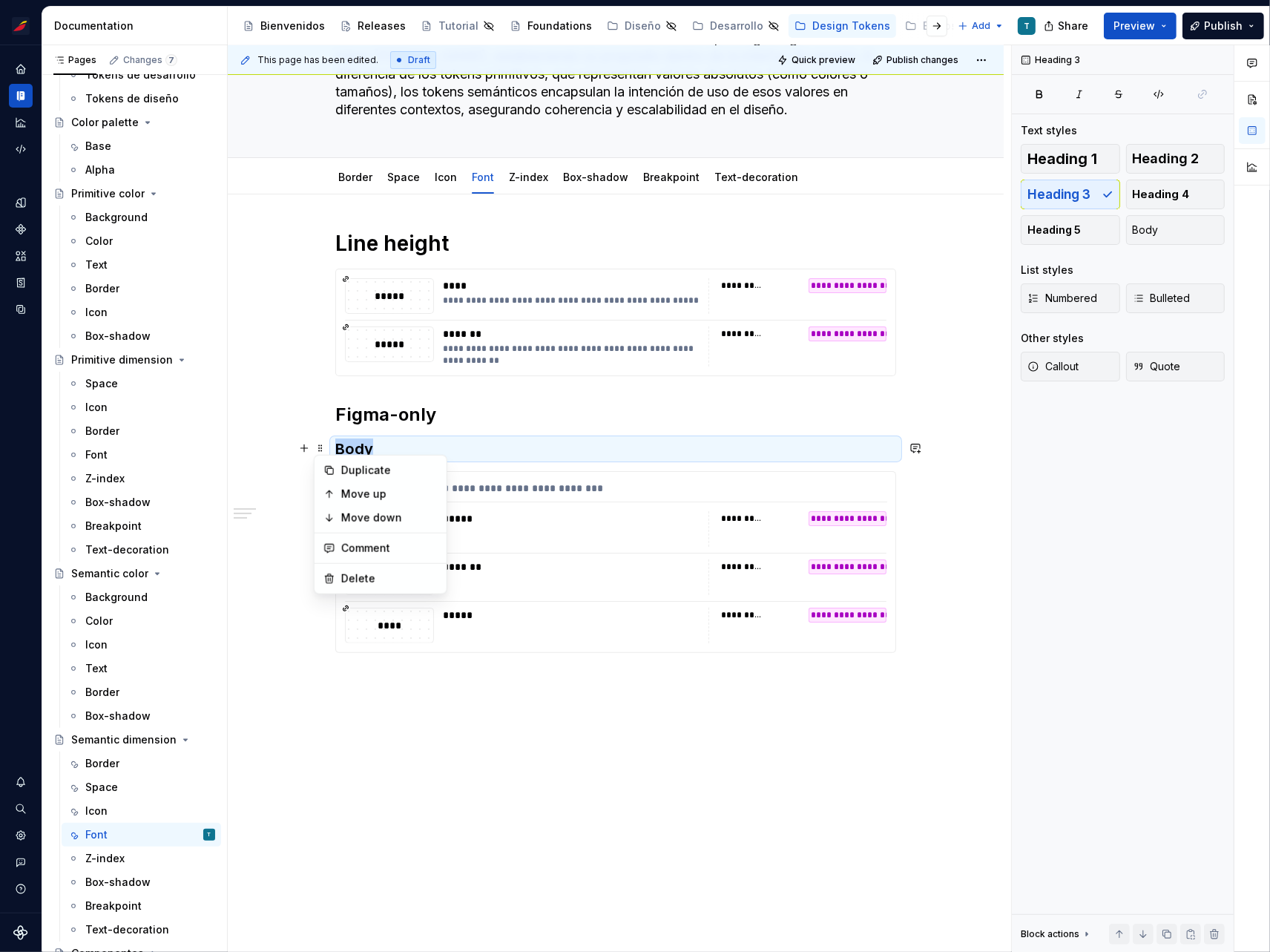
click at [344, 467] on div "Duplicate" at bounding box center [389, 470] width 96 height 15
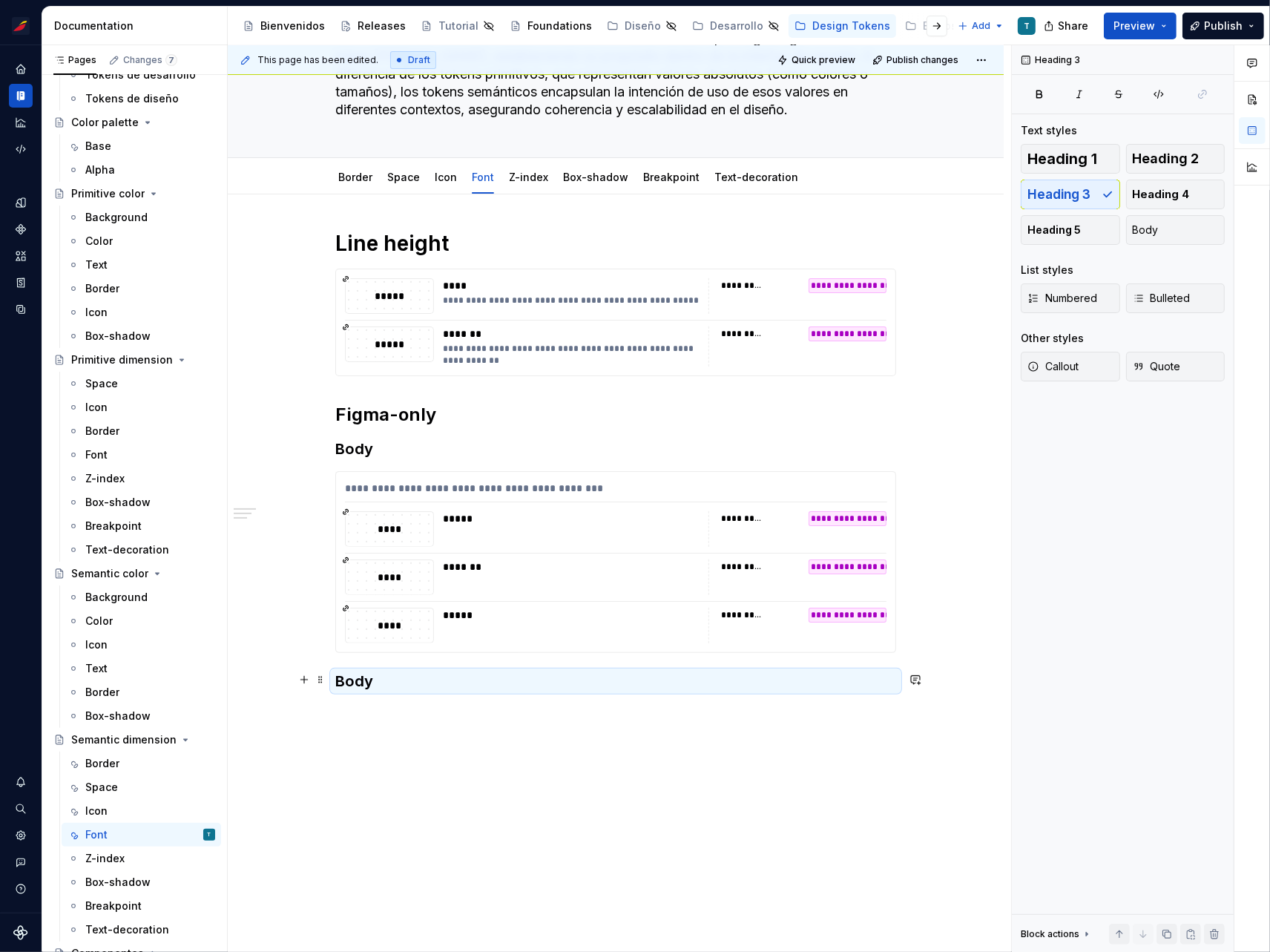
click at [362, 674] on h3 "Body" at bounding box center [616, 681] width 561 height 20
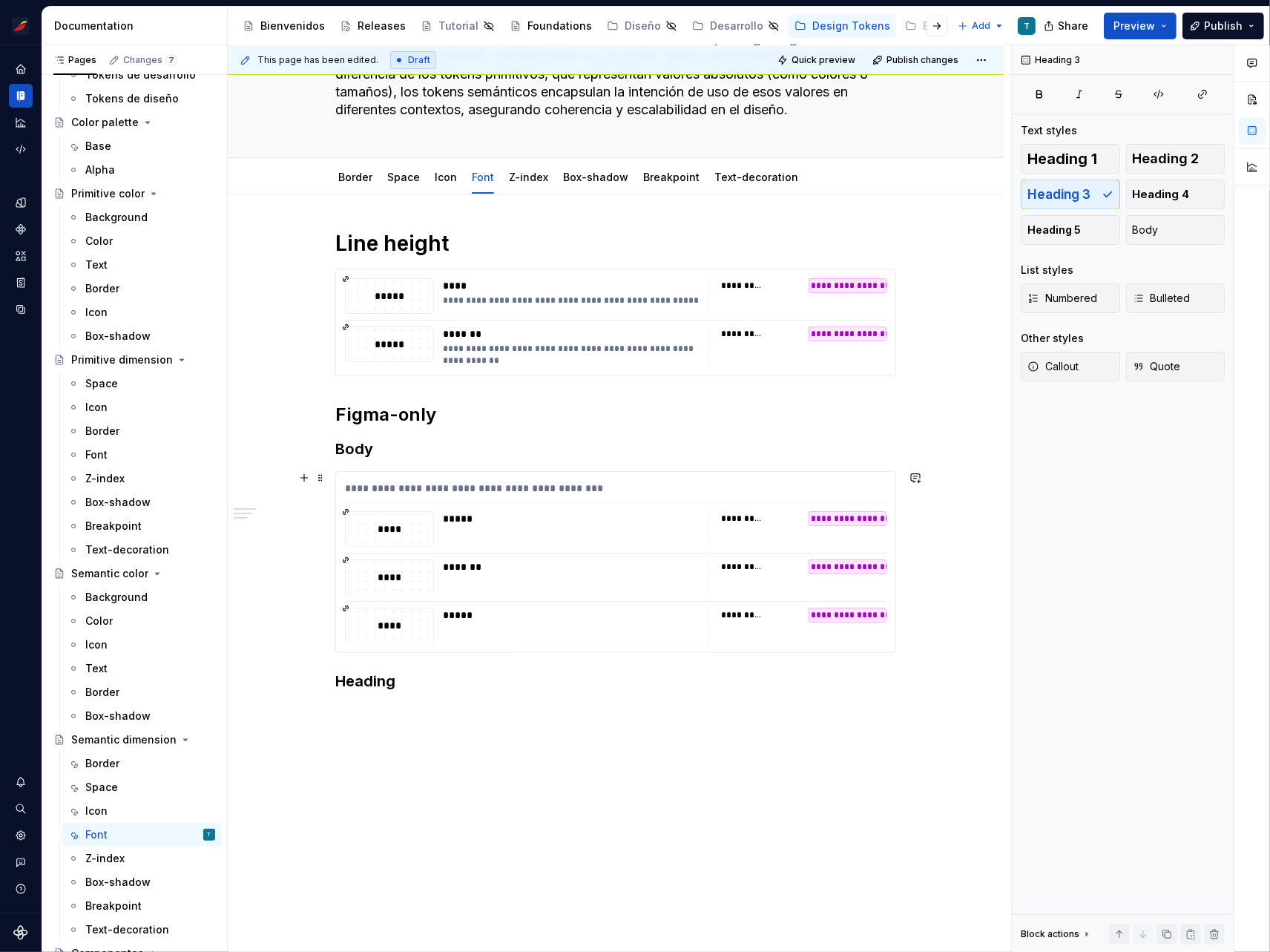
click at [322, 478] on span at bounding box center [320, 478] width 12 height 20
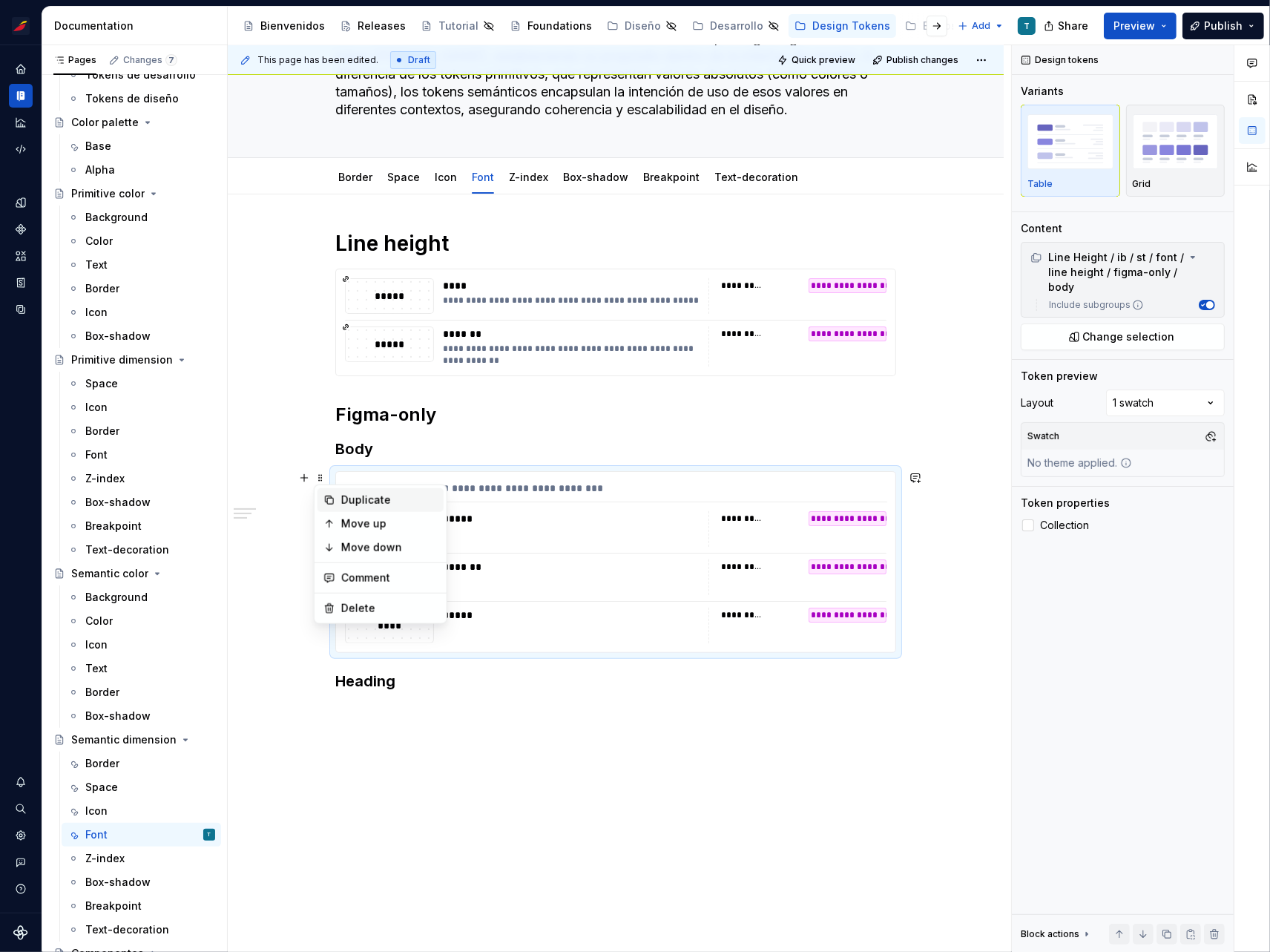
click at [343, 496] on div "Duplicate" at bounding box center [389, 500] width 96 height 15
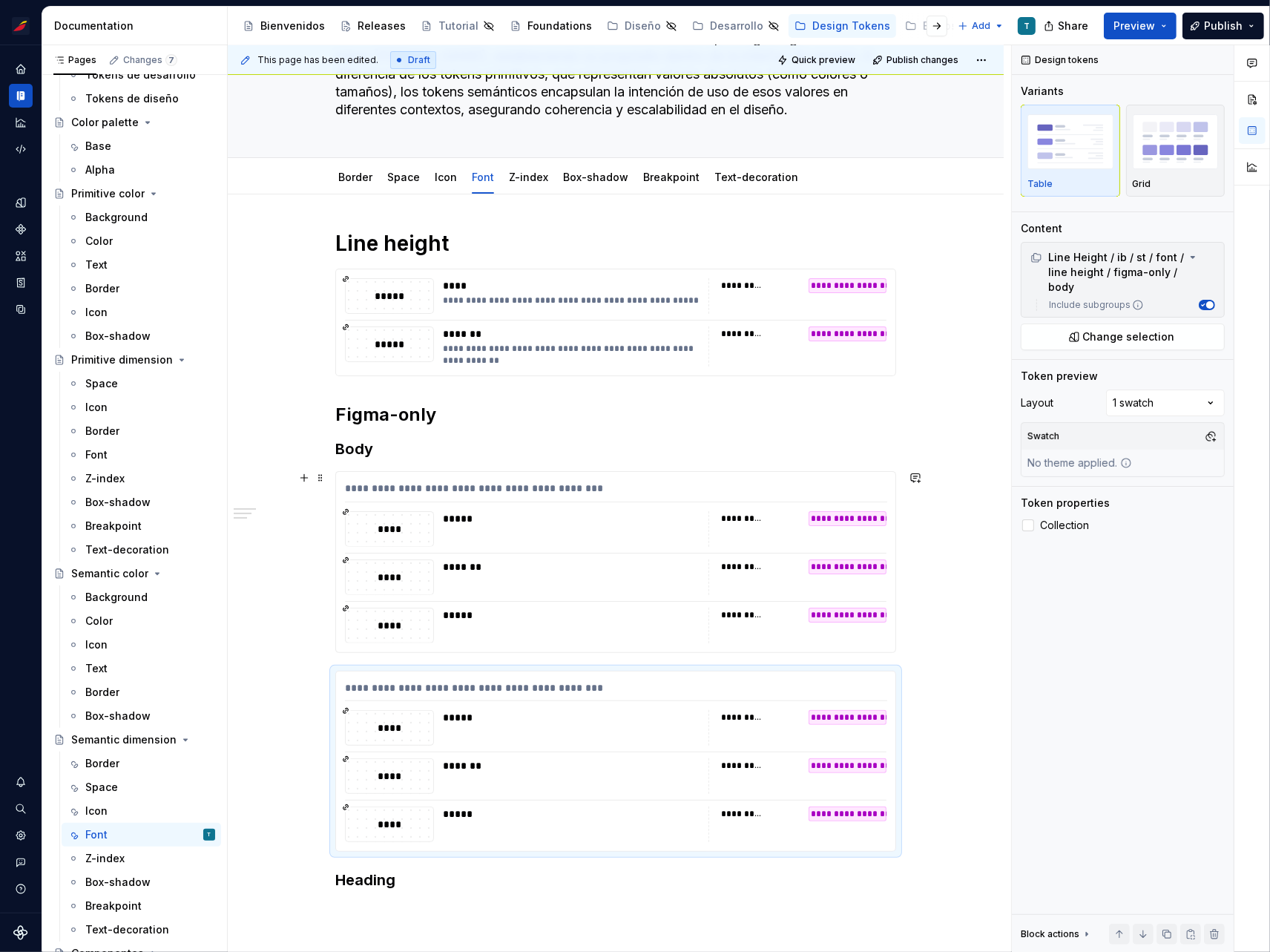
scroll to position [234, 0]
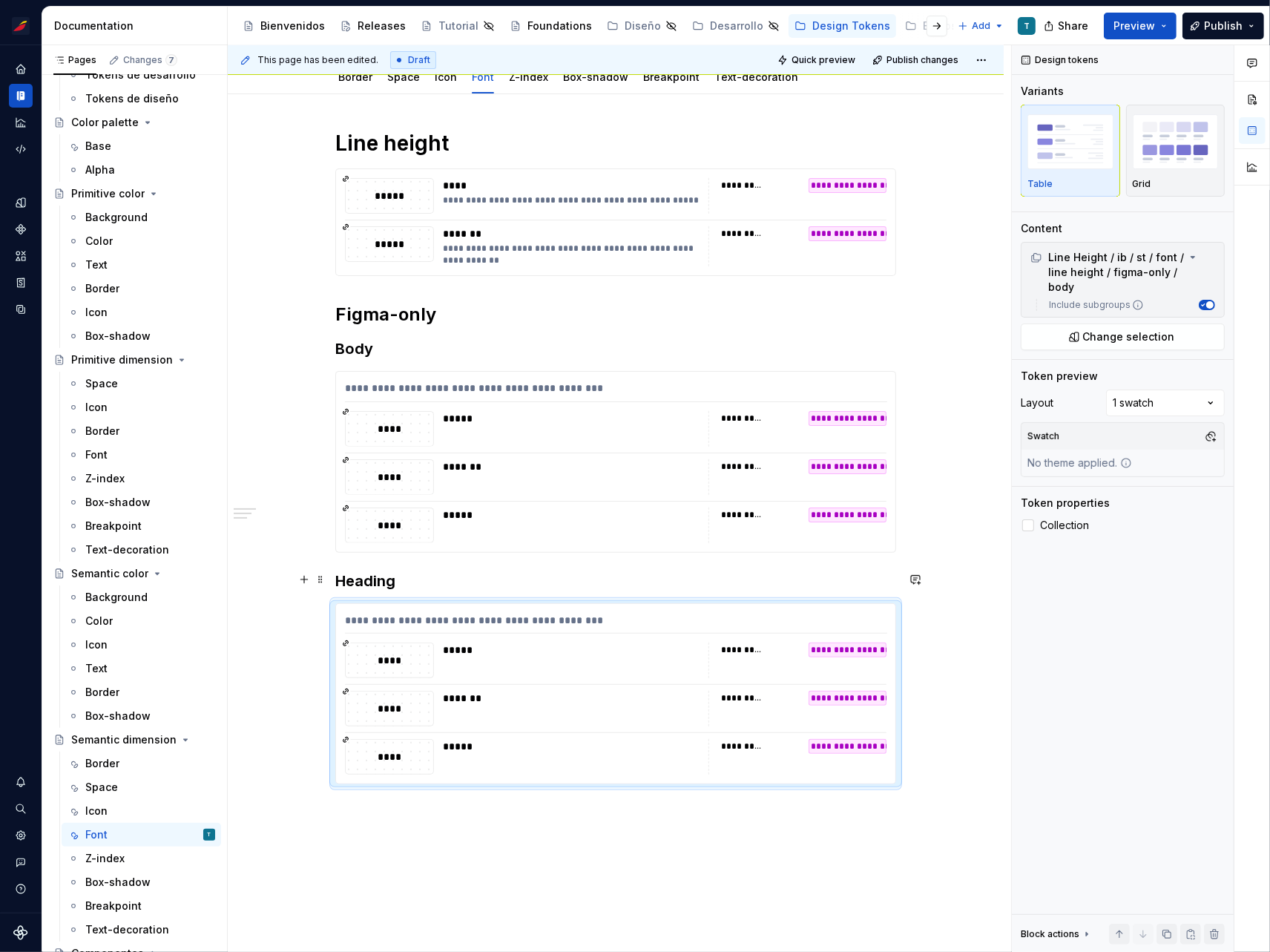
click at [485, 587] on h3 "Heading" at bounding box center [616, 580] width 561 height 20
click at [466, 653] on div "*****" at bounding box center [572, 649] width 257 height 15
click at [1086, 331] on span "Change selection" at bounding box center [1129, 336] width 92 height 15
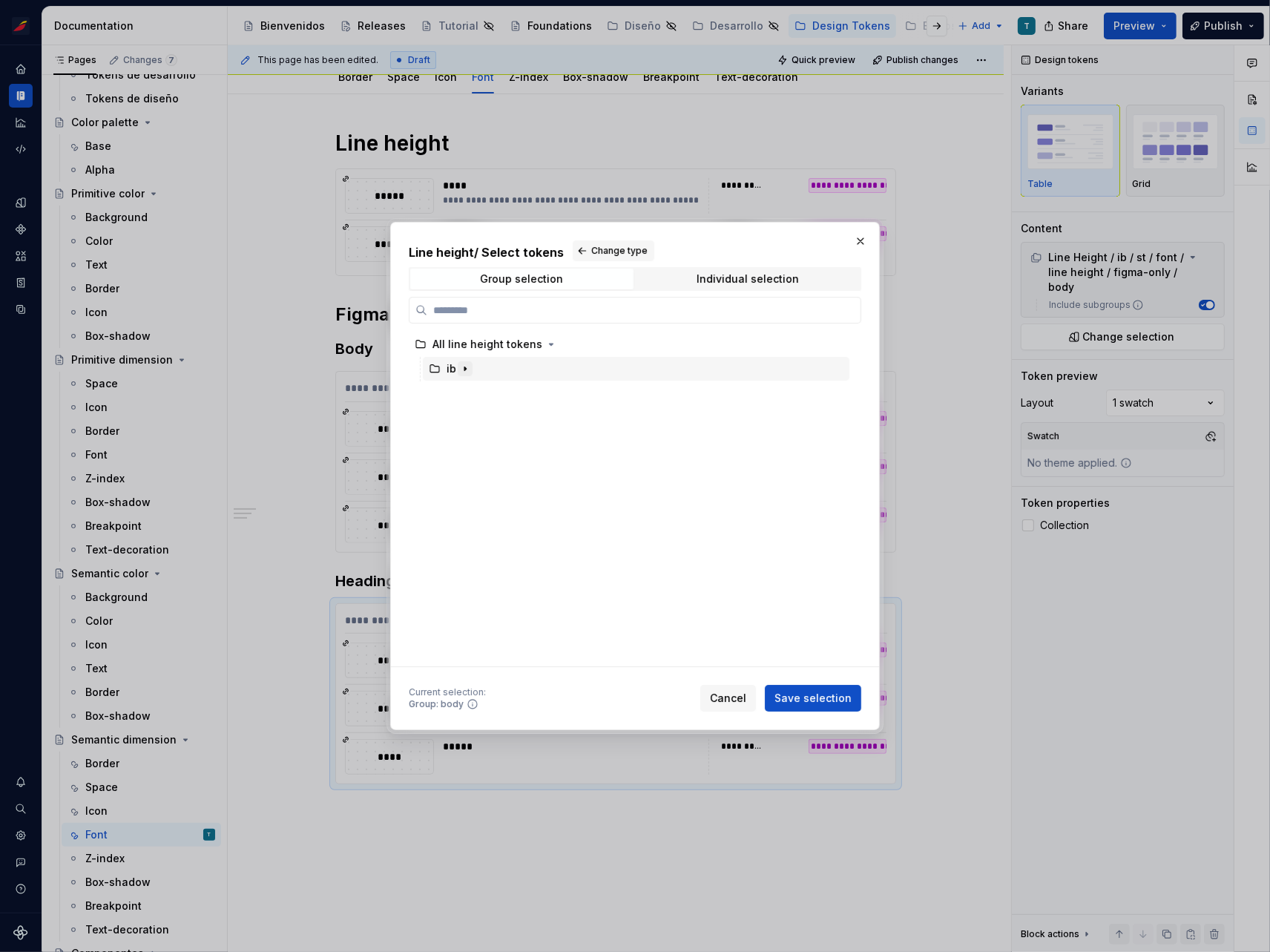
click at [464, 369] on icon "button" at bounding box center [465, 369] width 2 height 4
click at [479, 395] on icon "button" at bounding box center [479, 393] width 12 height 12
click at [506, 416] on icon "button" at bounding box center [505, 417] width 12 height 12
click at [553, 443] on icon "button" at bounding box center [554, 442] width 2 height 4
click at [563, 467] on icon "button" at bounding box center [569, 466] width 12 height 12
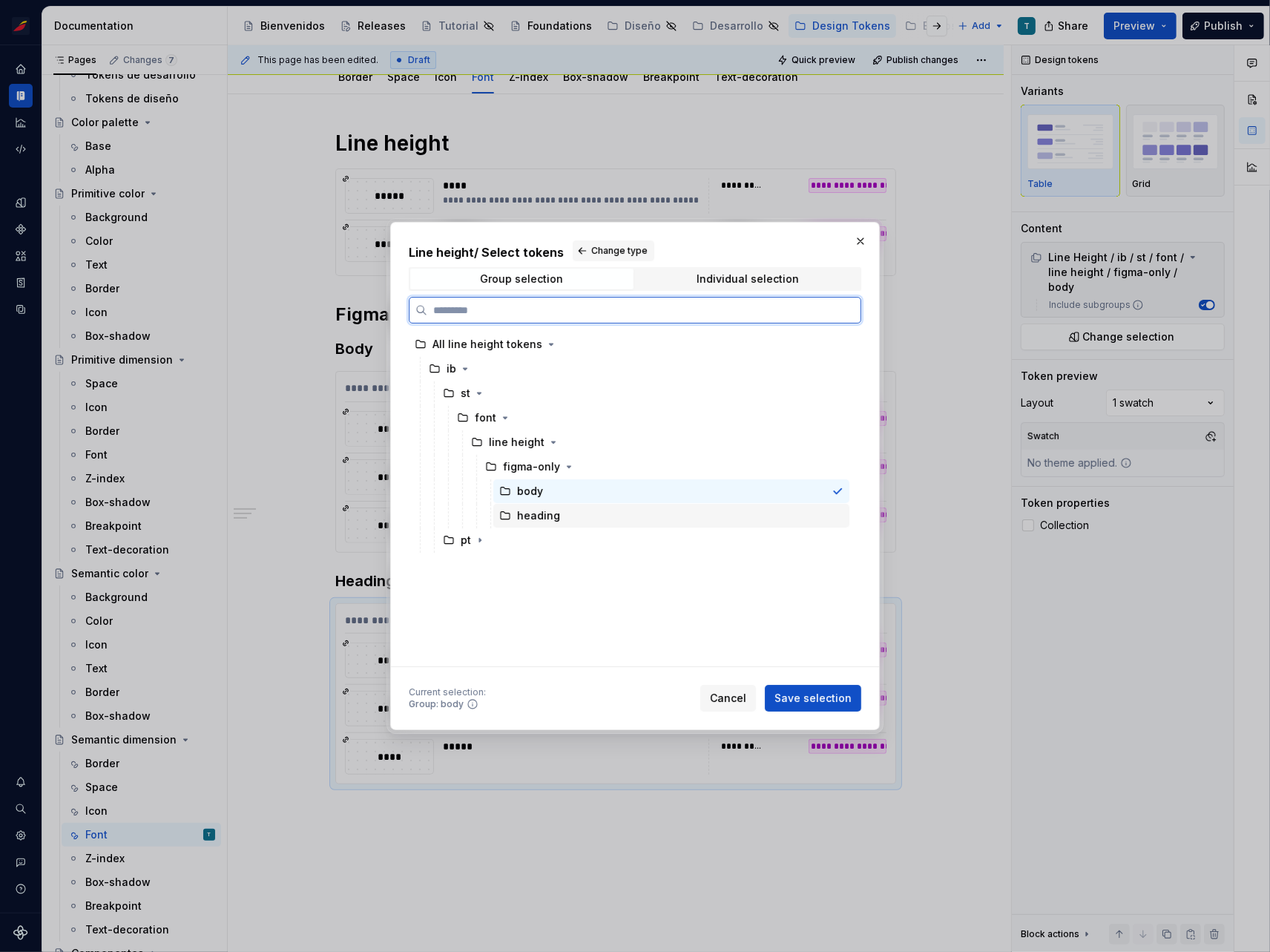
click at [551, 514] on div "heading" at bounding box center [538, 515] width 43 height 15
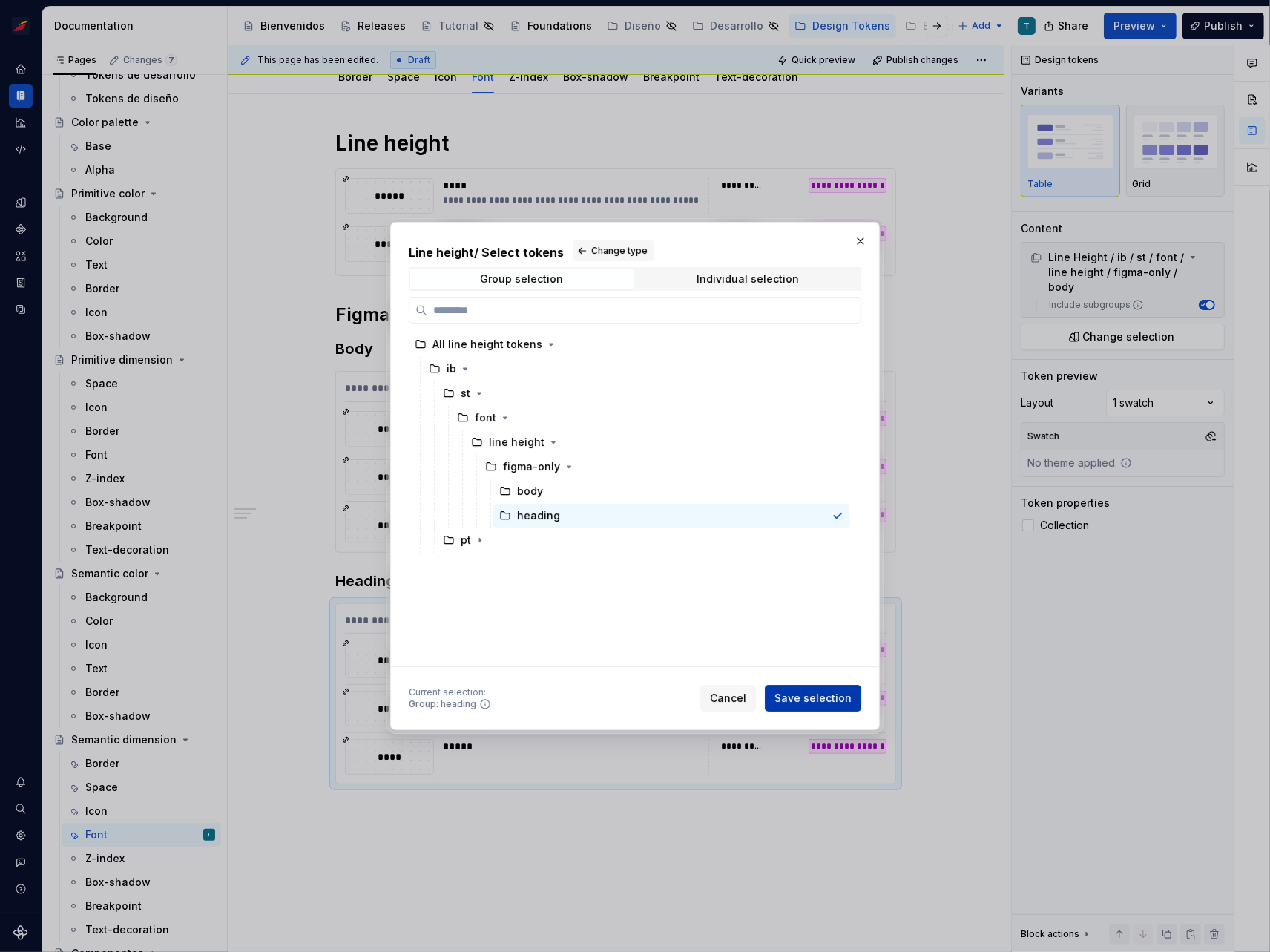
click at [817, 702] on span "Save selection" at bounding box center [813, 698] width 77 height 15
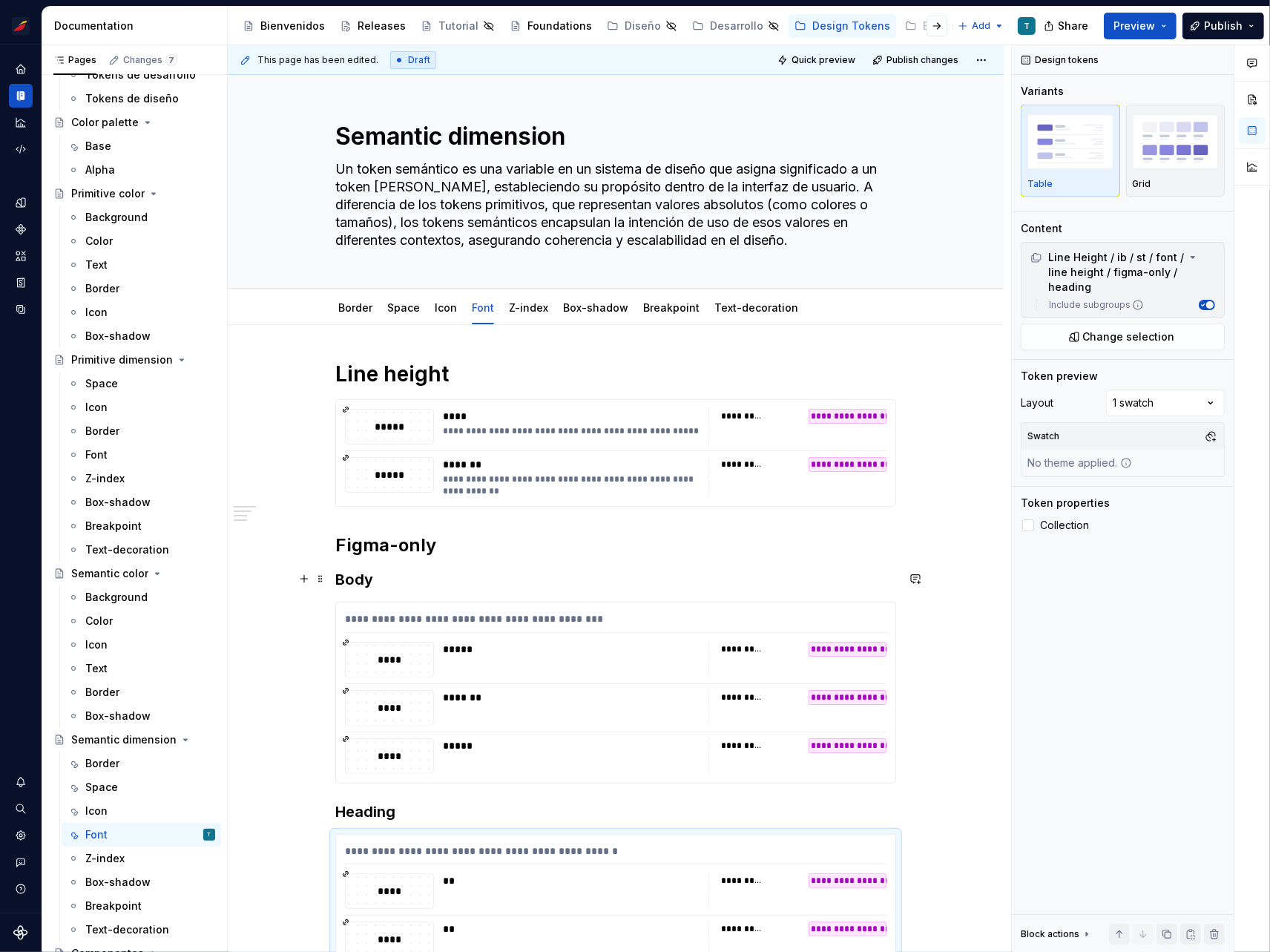
scroll to position [0, 0]
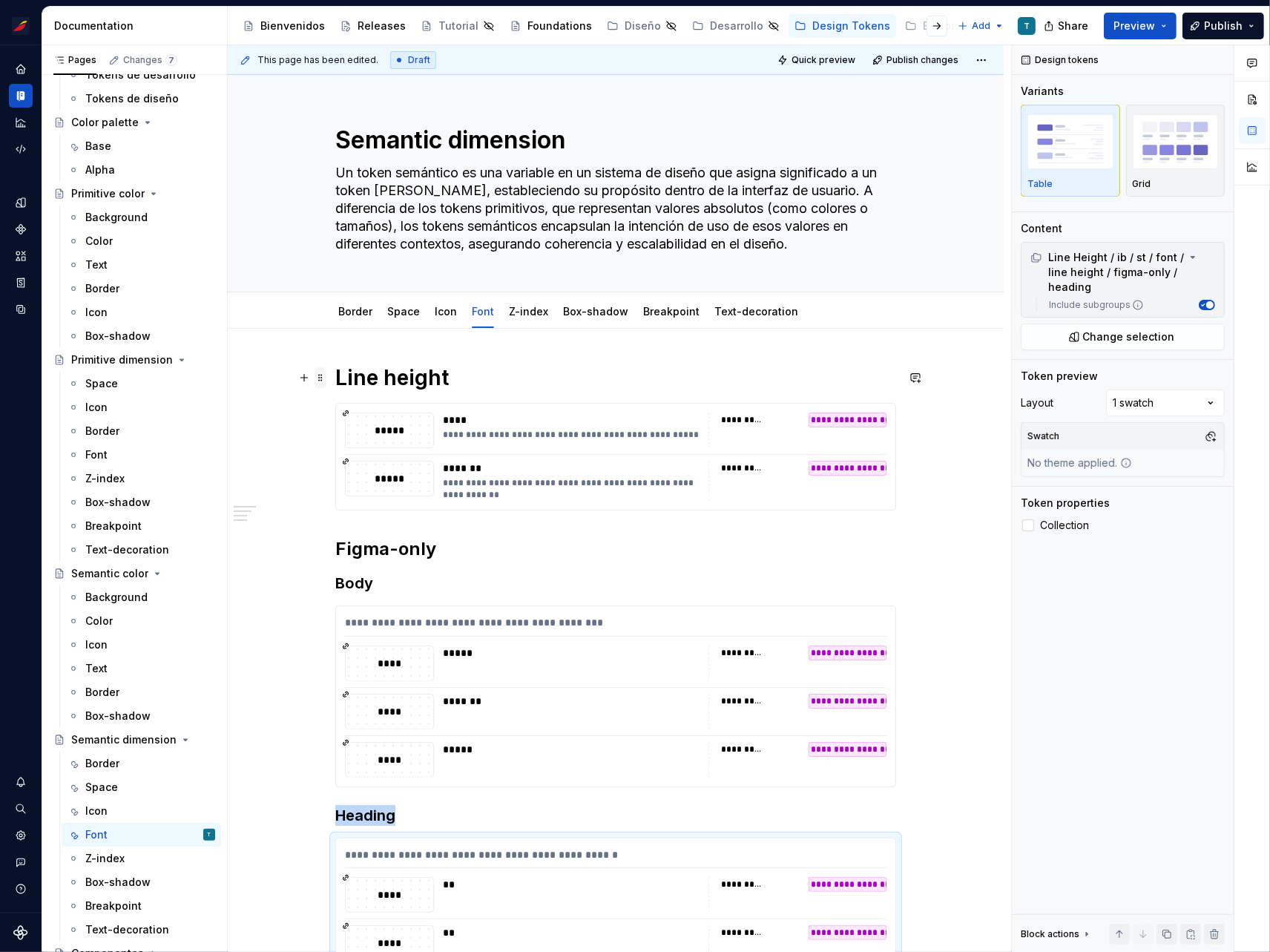
click at [321, 376] on span at bounding box center [320, 377] width 12 height 20
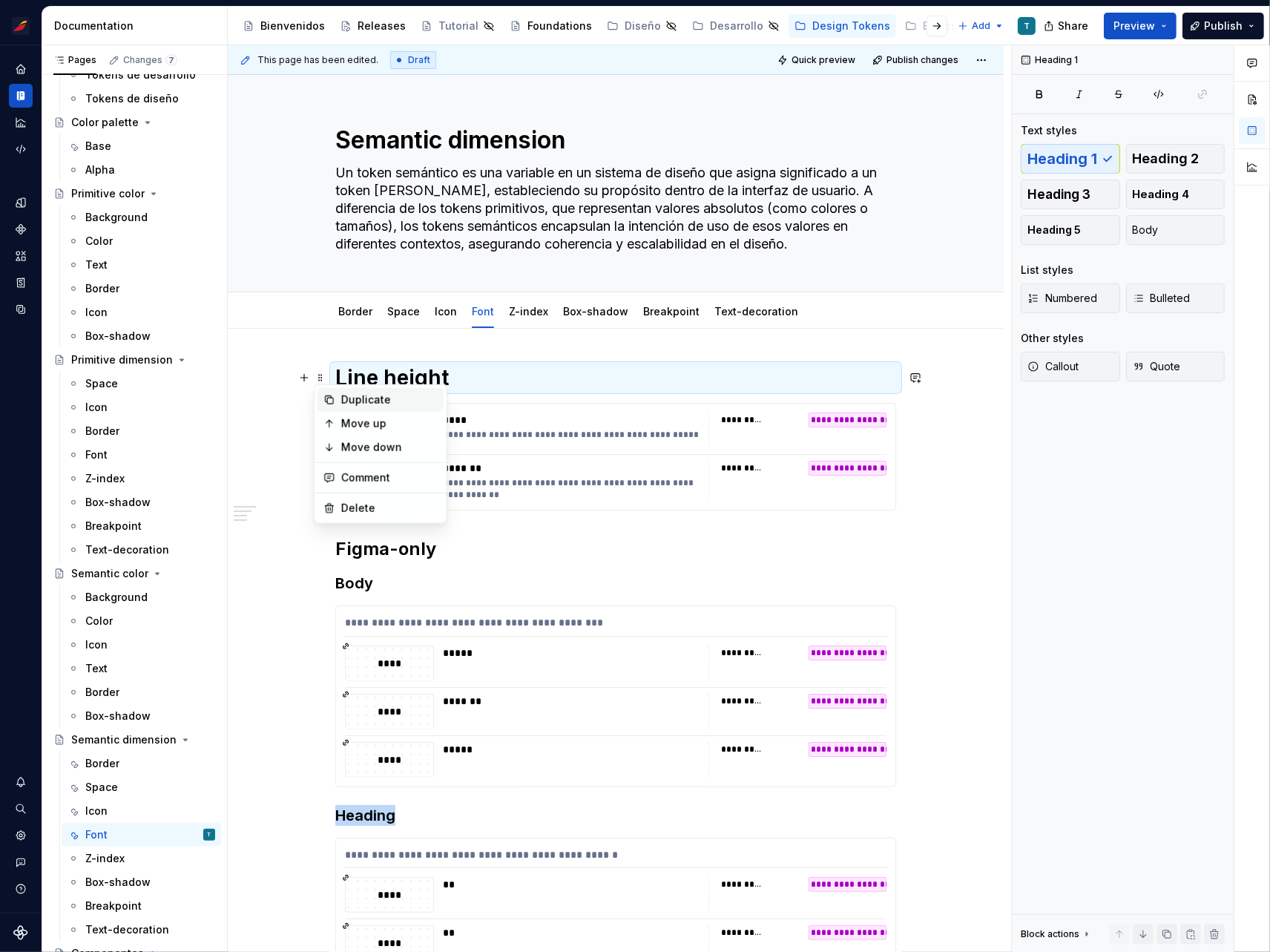
click at [338, 393] on div "Duplicate" at bounding box center [380, 400] width 126 height 24
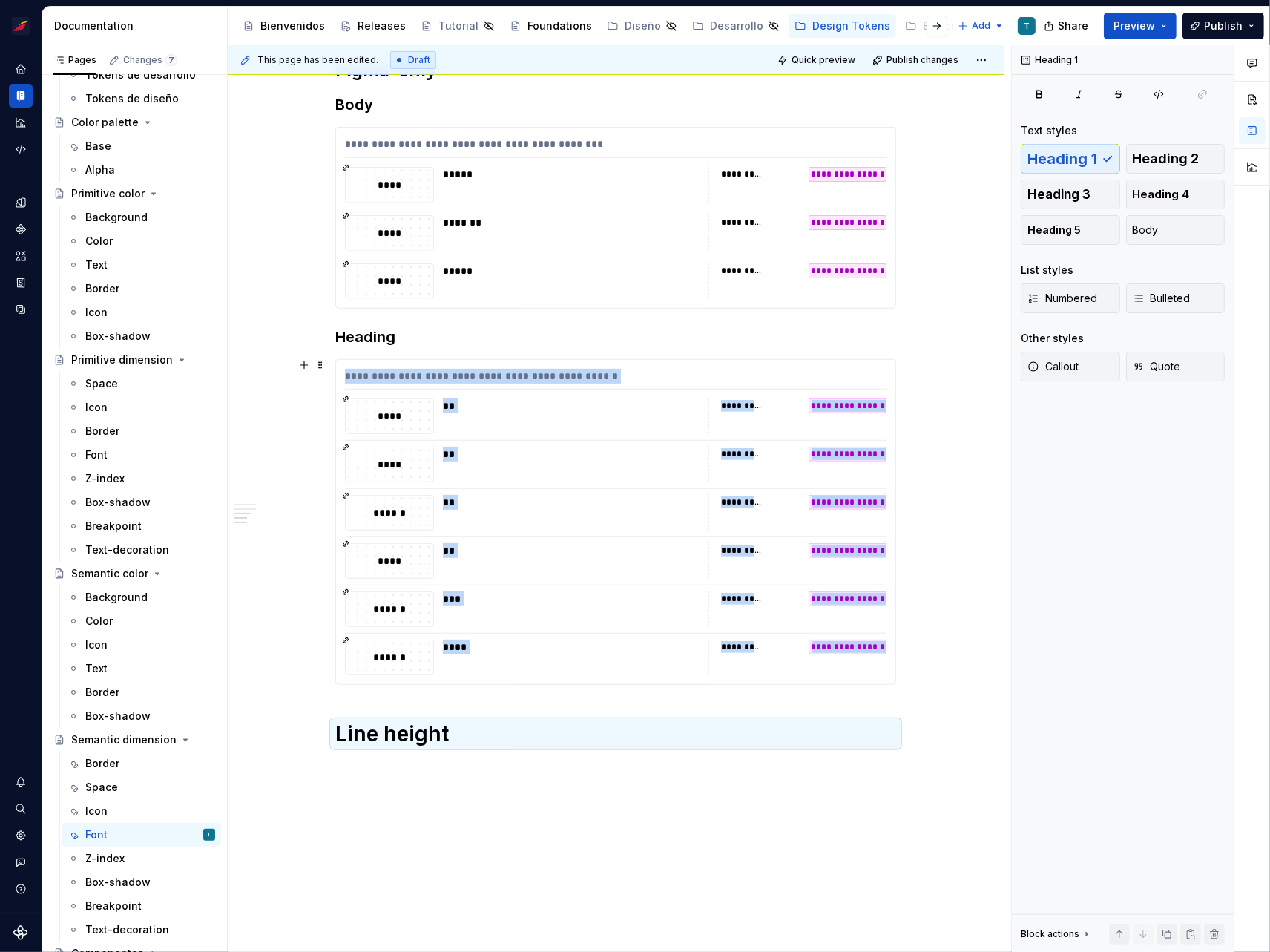
scroll to position [440, 0]
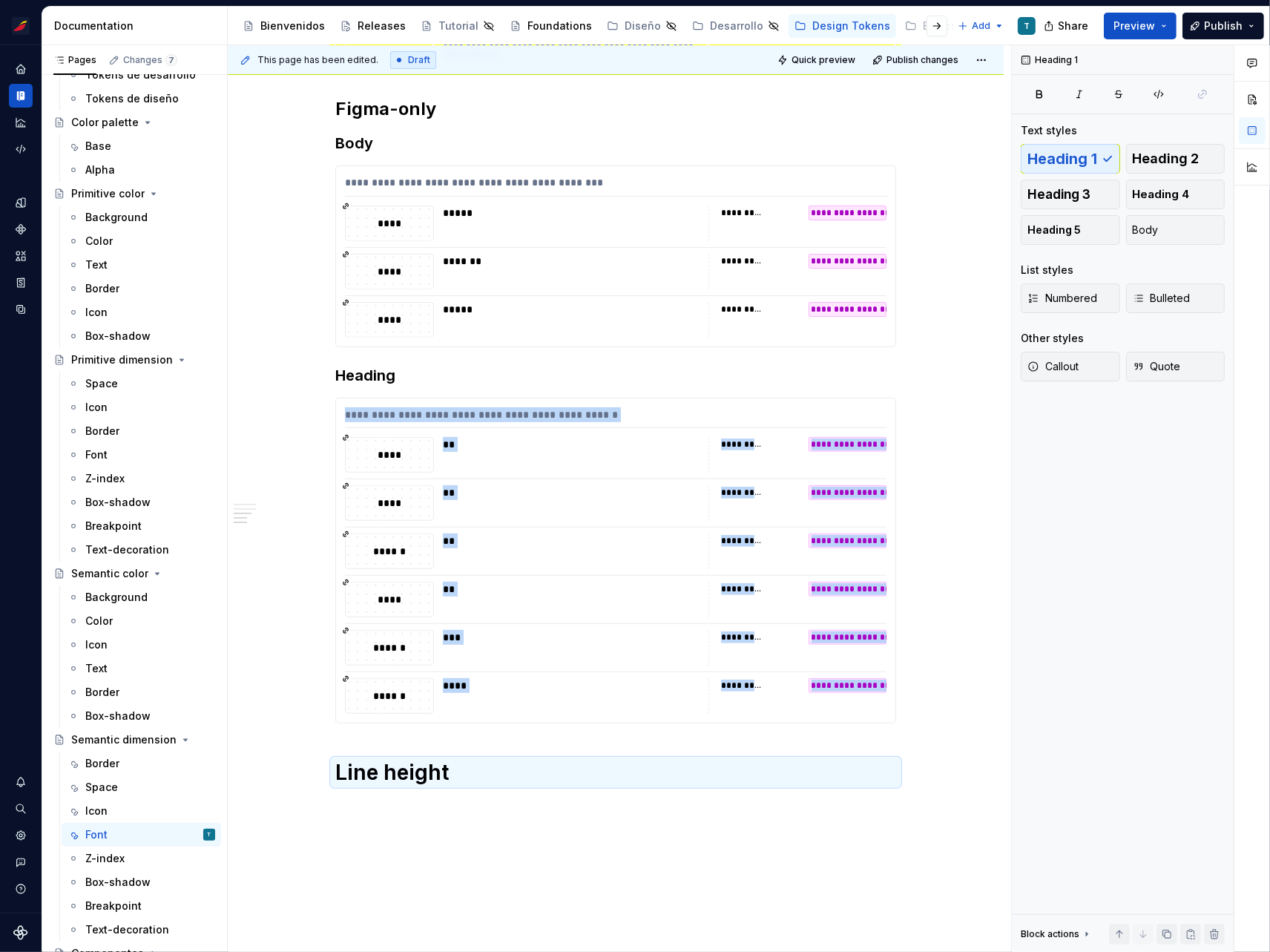
click at [393, 772] on h1 "Line height" at bounding box center [616, 772] width 561 height 27
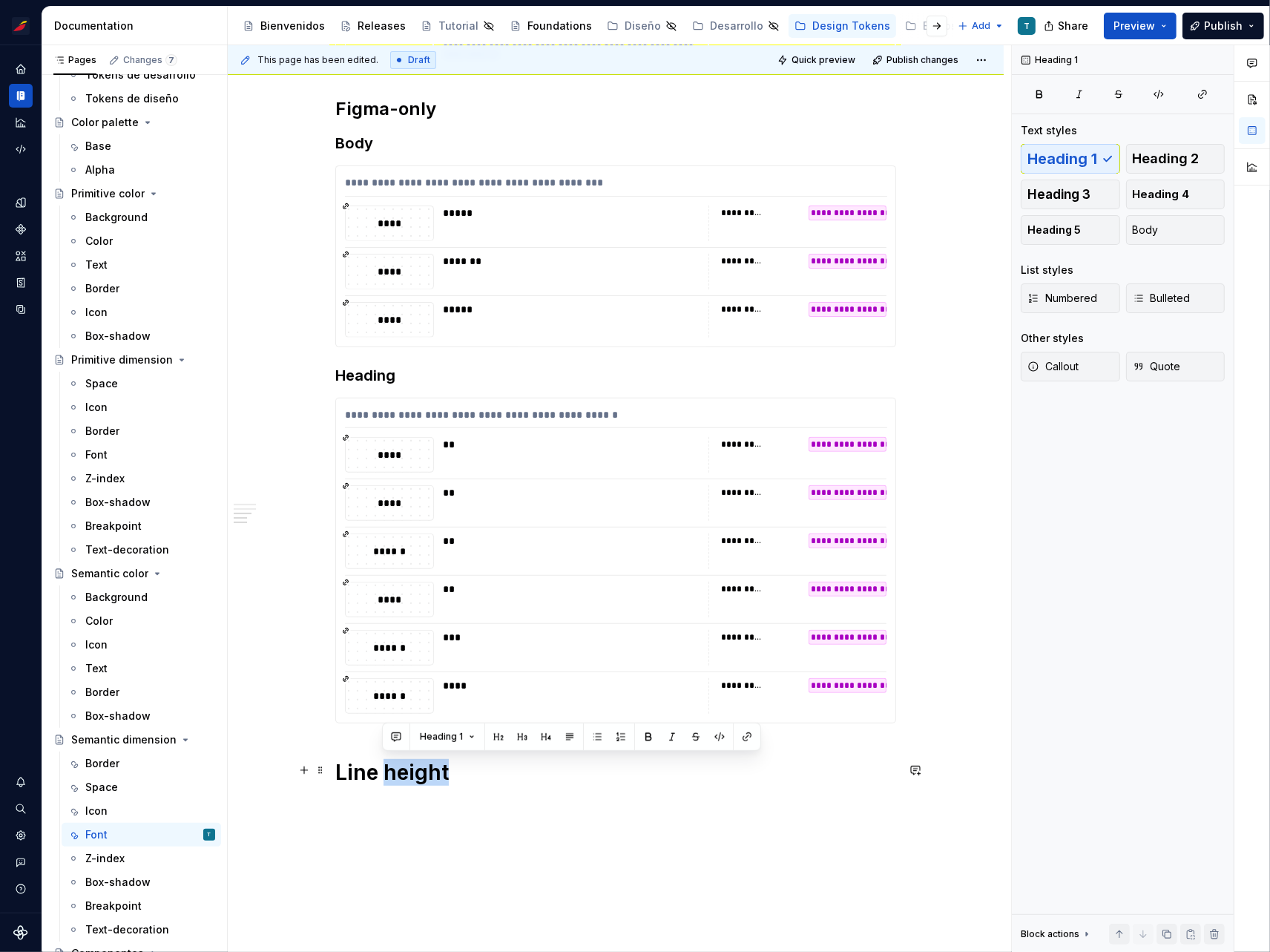
click at [393, 772] on h1 "Line height" at bounding box center [616, 772] width 561 height 27
click at [577, 819] on div "**********" at bounding box center [619, 499] width 784 height 907
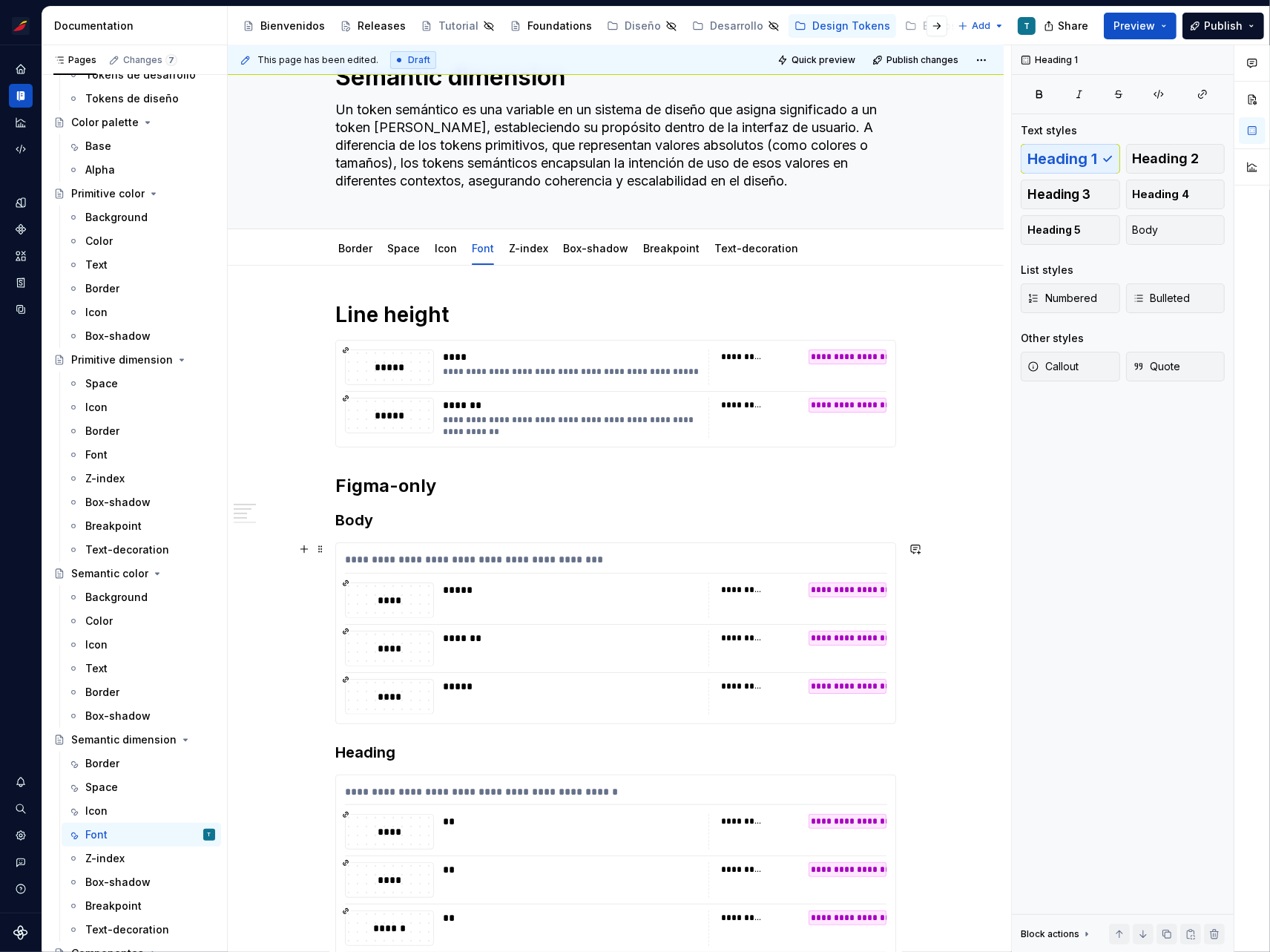
scroll to position [74, 0]
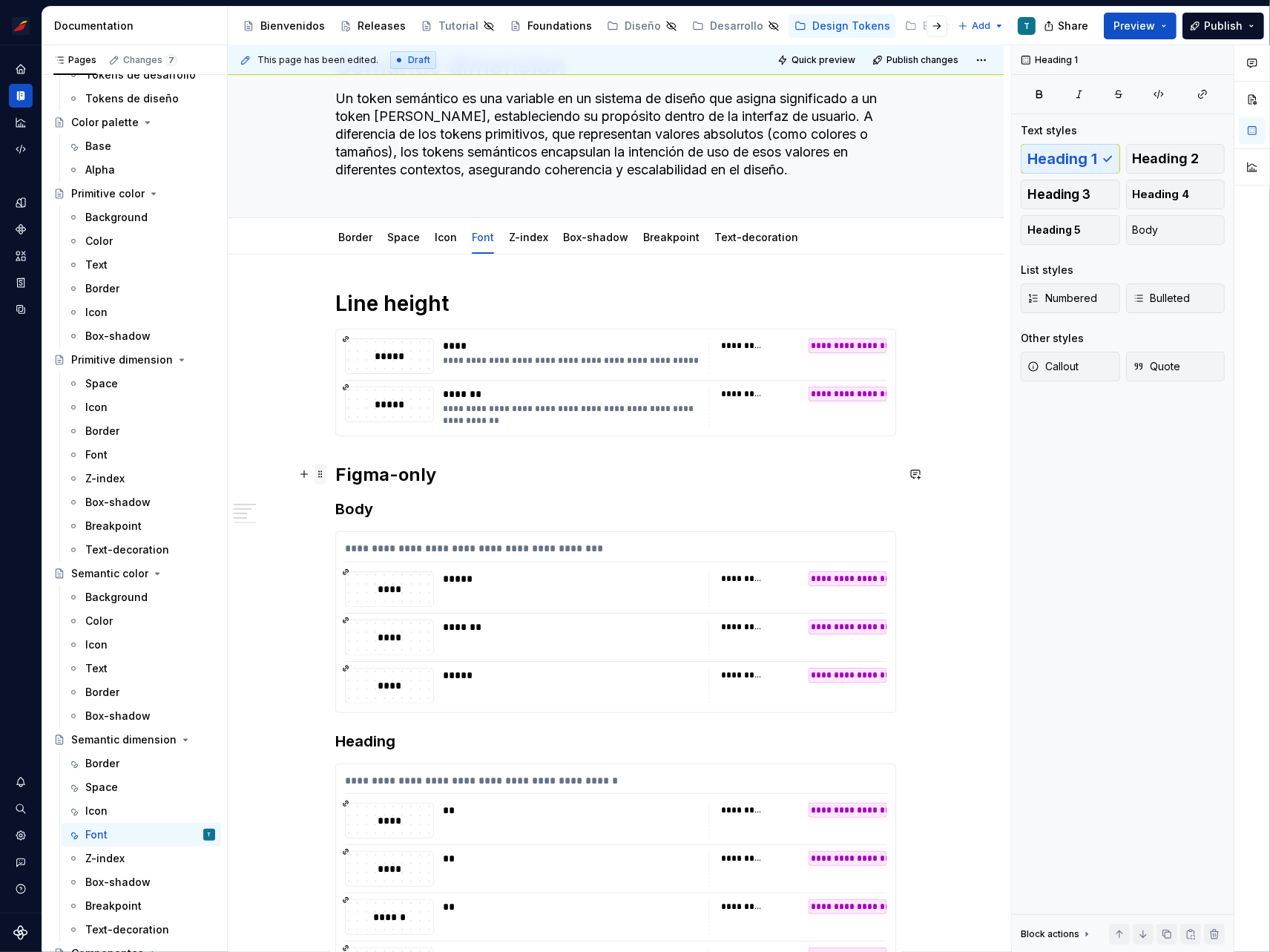
click at [319, 472] on span at bounding box center [320, 474] width 12 height 20
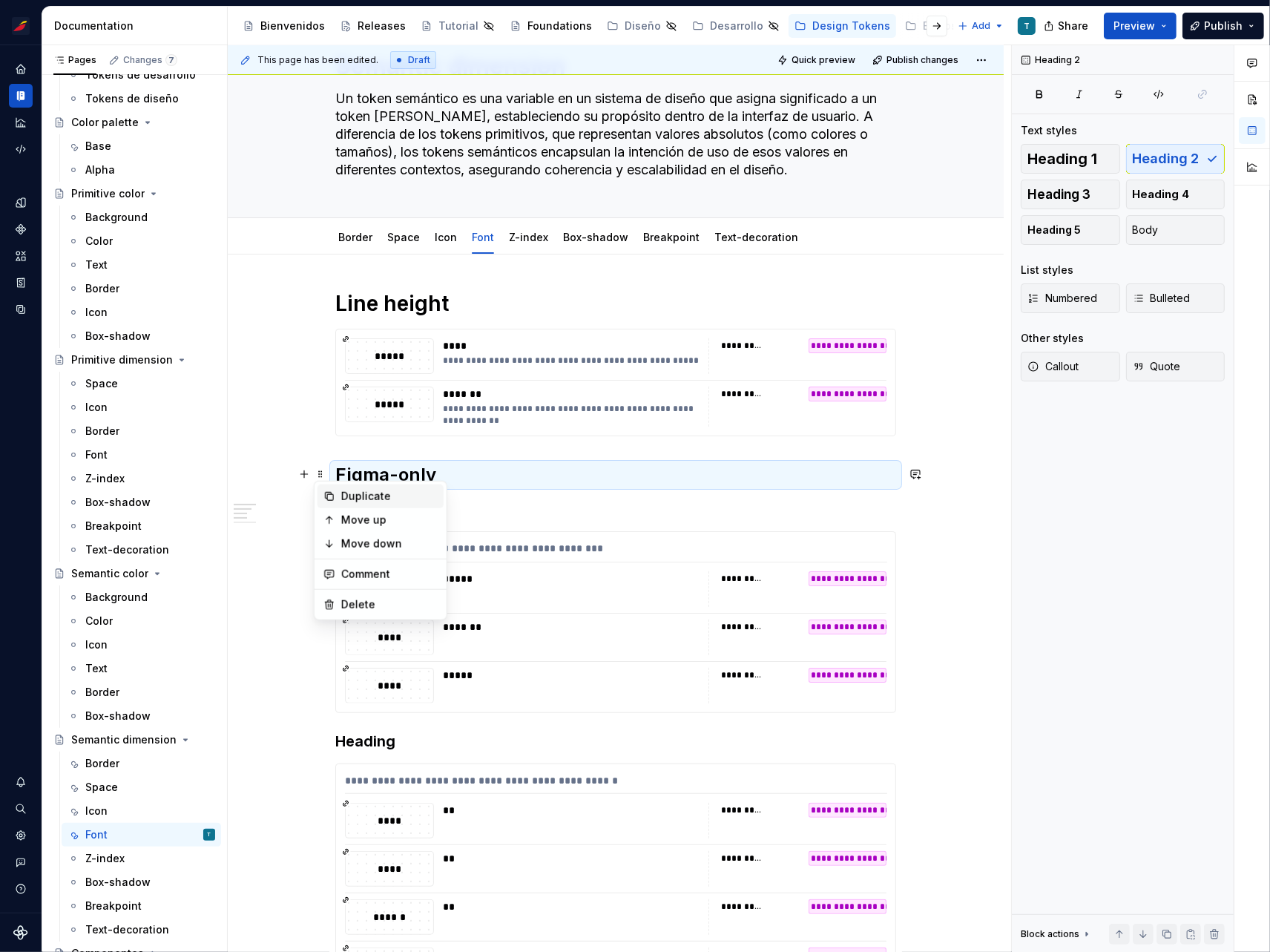
click at [341, 489] on div "Duplicate" at bounding box center [389, 496] width 96 height 15
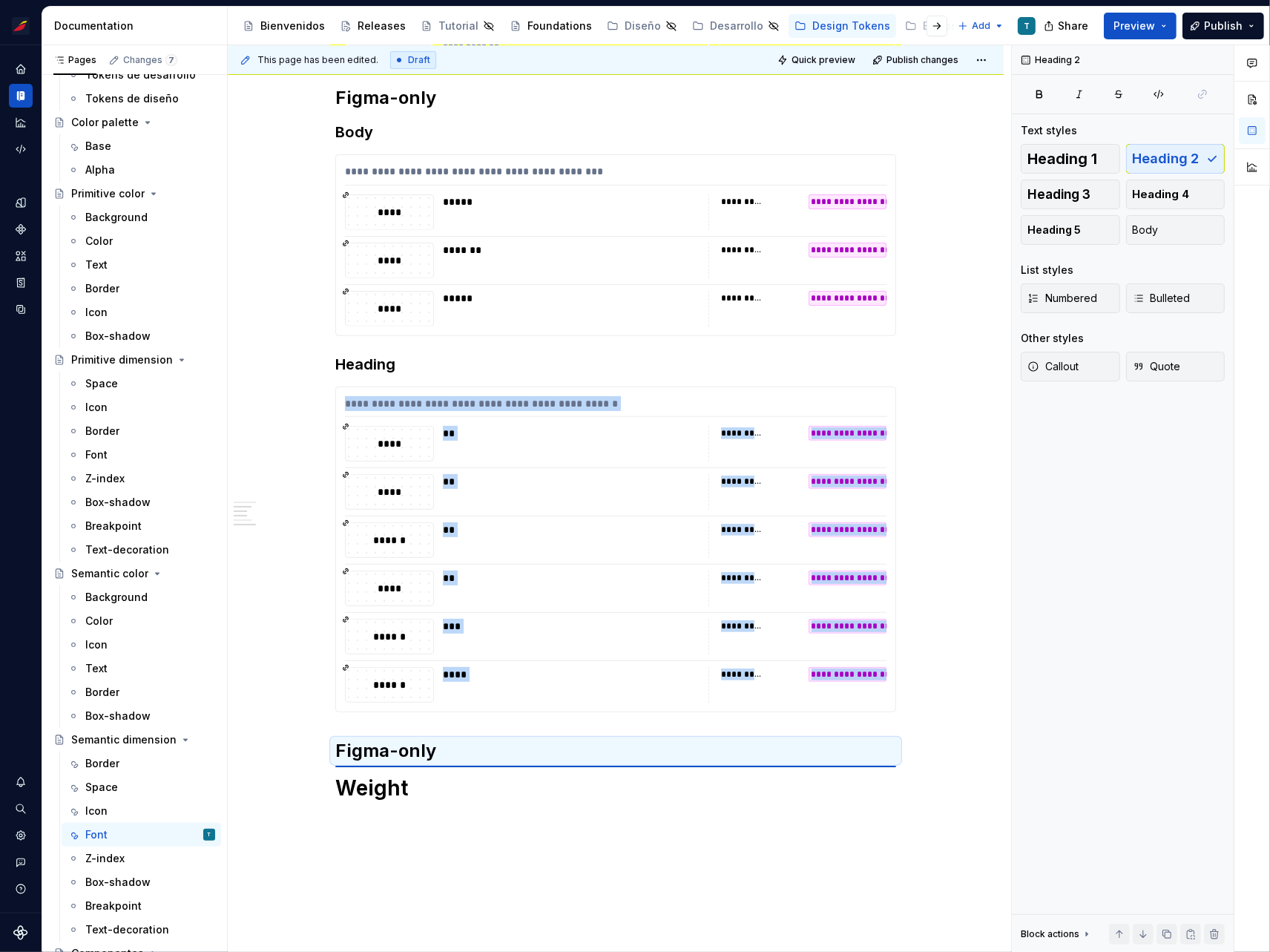
scroll to position [416, 0]
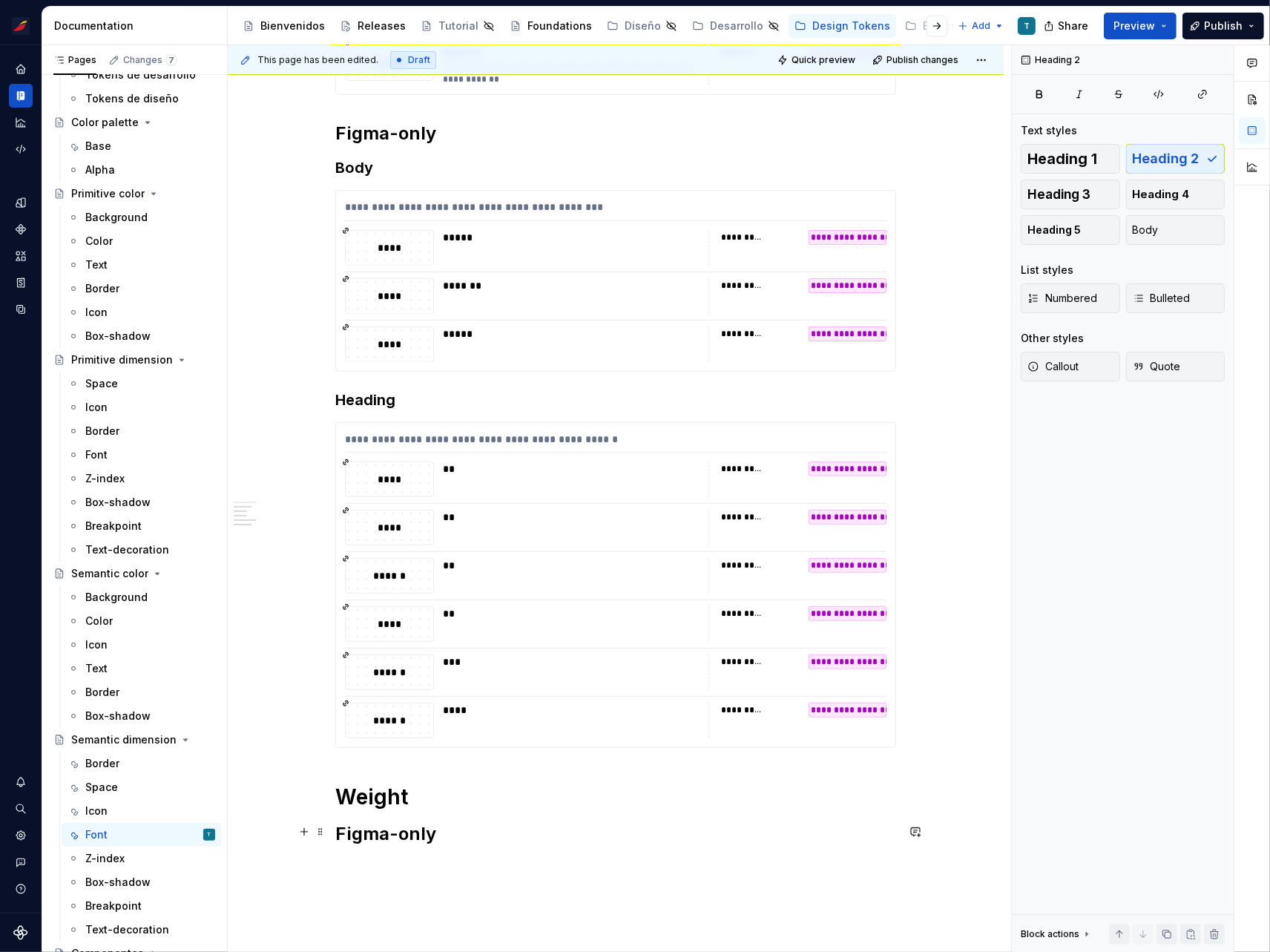
click at [364, 838] on h2 "Figma-only" at bounding box center [616, 834] width 561 height 24
click at [364, 837] on h2 "Figma-only" at bounding box center [616, 834] width 561 height 24
click at [318, 196] on span at bounding box center [320, 196] width 12 height 20
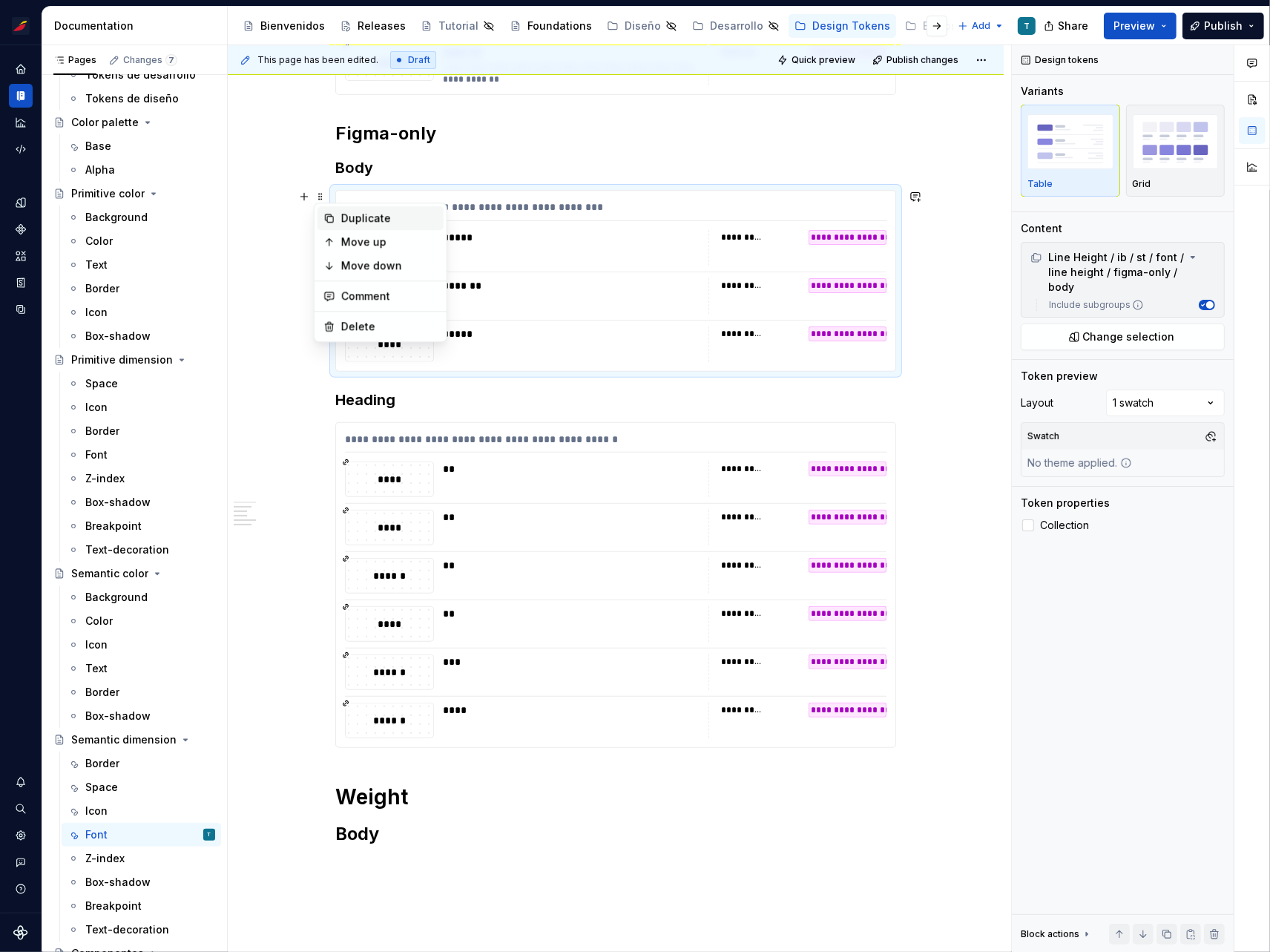
click at [355, 218] on div "Duplicate" at bounding box center [389, 218] width 96 height 15
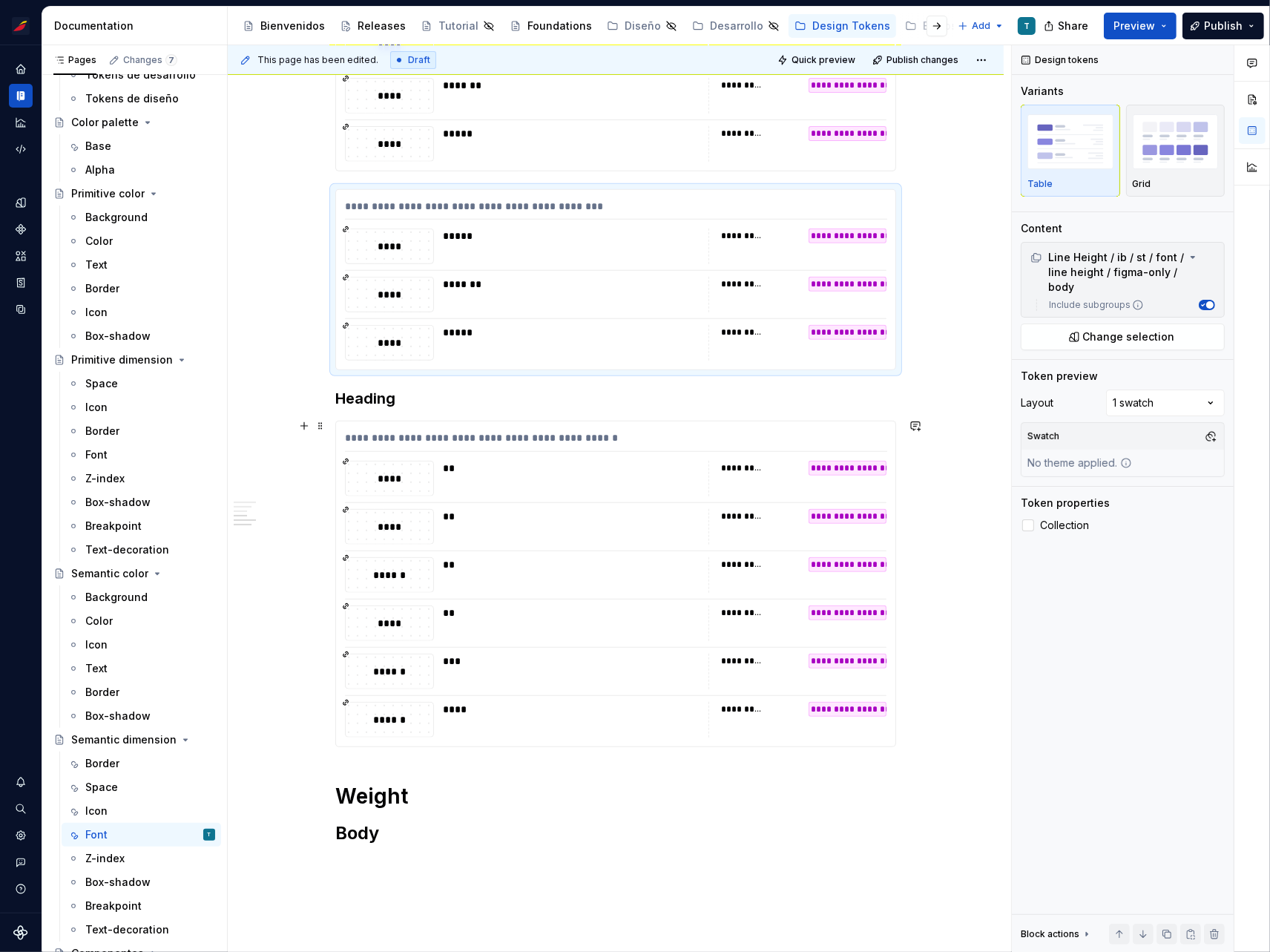
scroll to position [627, 0]
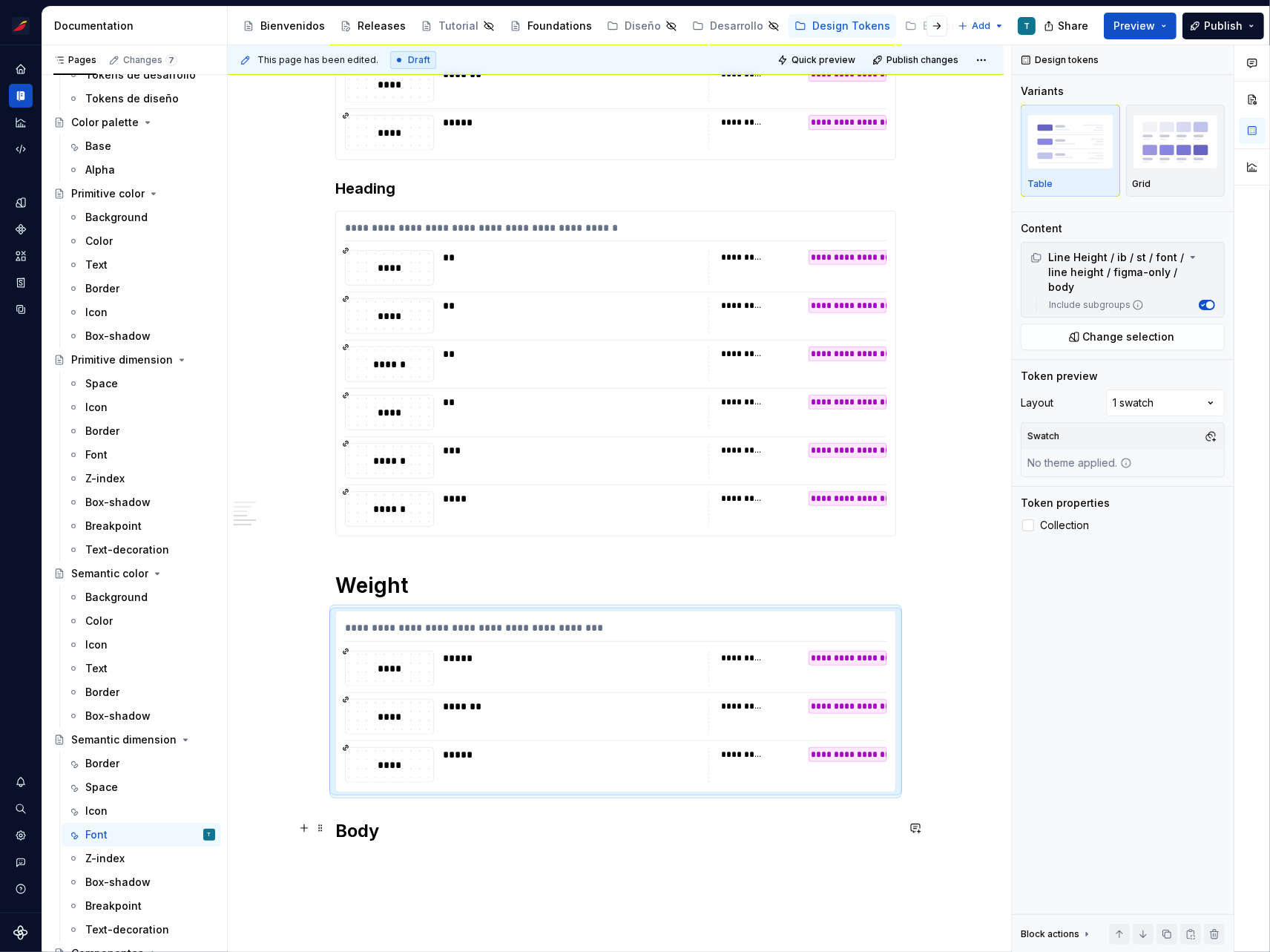
click at [345, 832] on h2 "Body" at bounding box center [616, 830] width 561 height 24
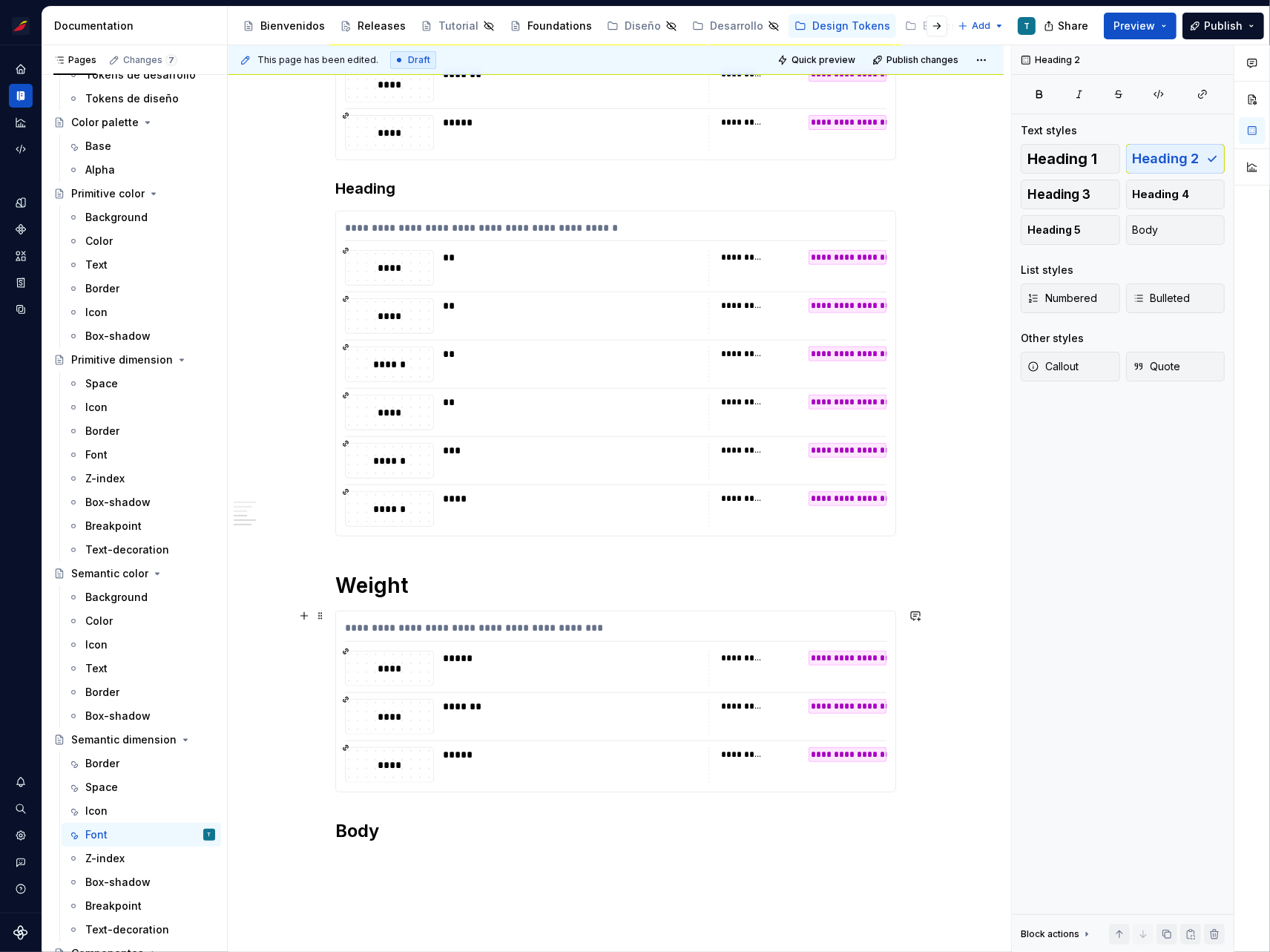
drag, startPoint x: 316, startPoint y: 828, endPoint x: 362, endPoint y: 613, distance: 219.9
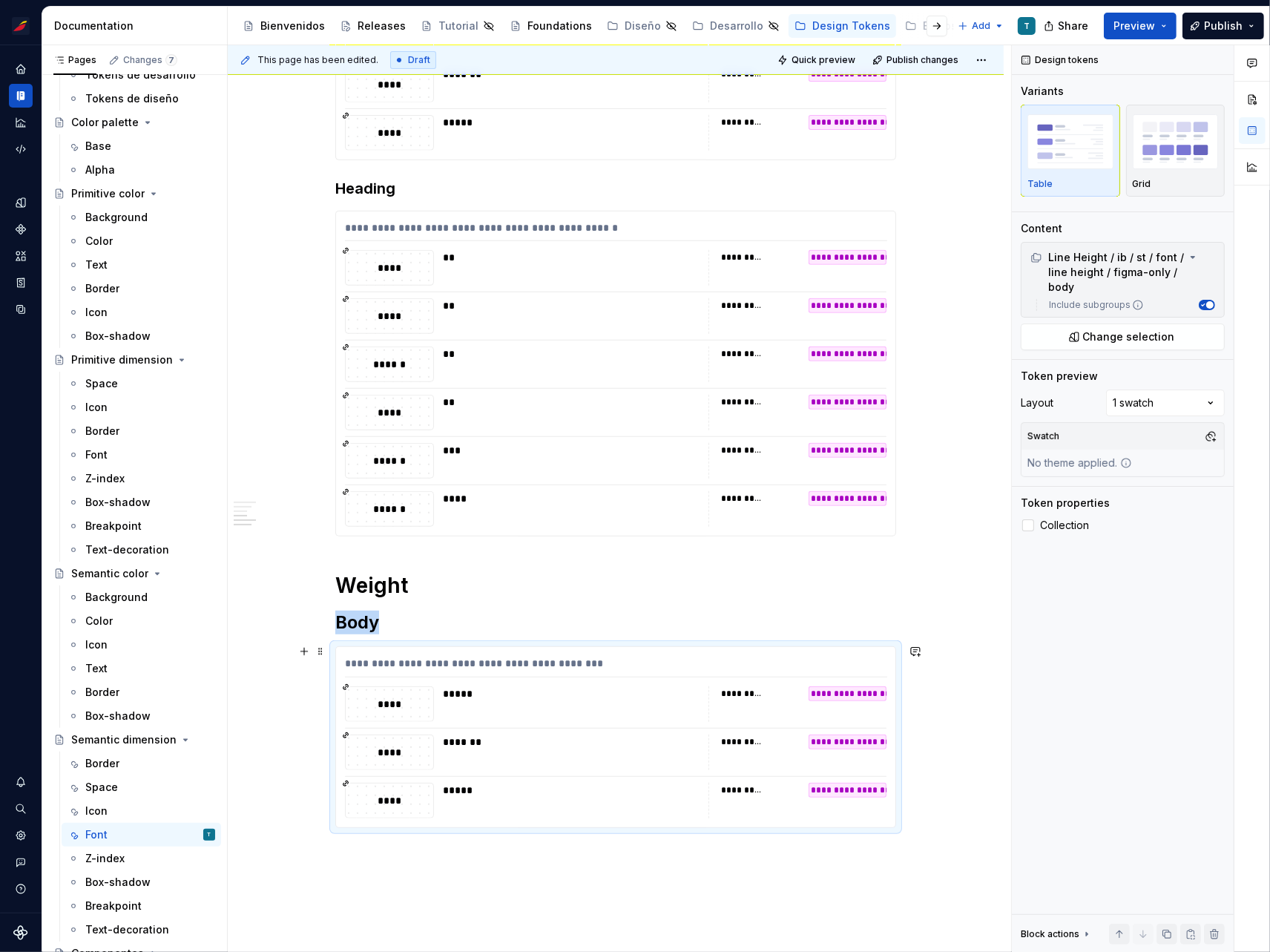
click at [467, 739] on div "*******" at bounding box center [572, 742] width 257 height 15
click at [1064, 331] on button "Change selection" at bounding box center [1123, 336] width 204 height 27
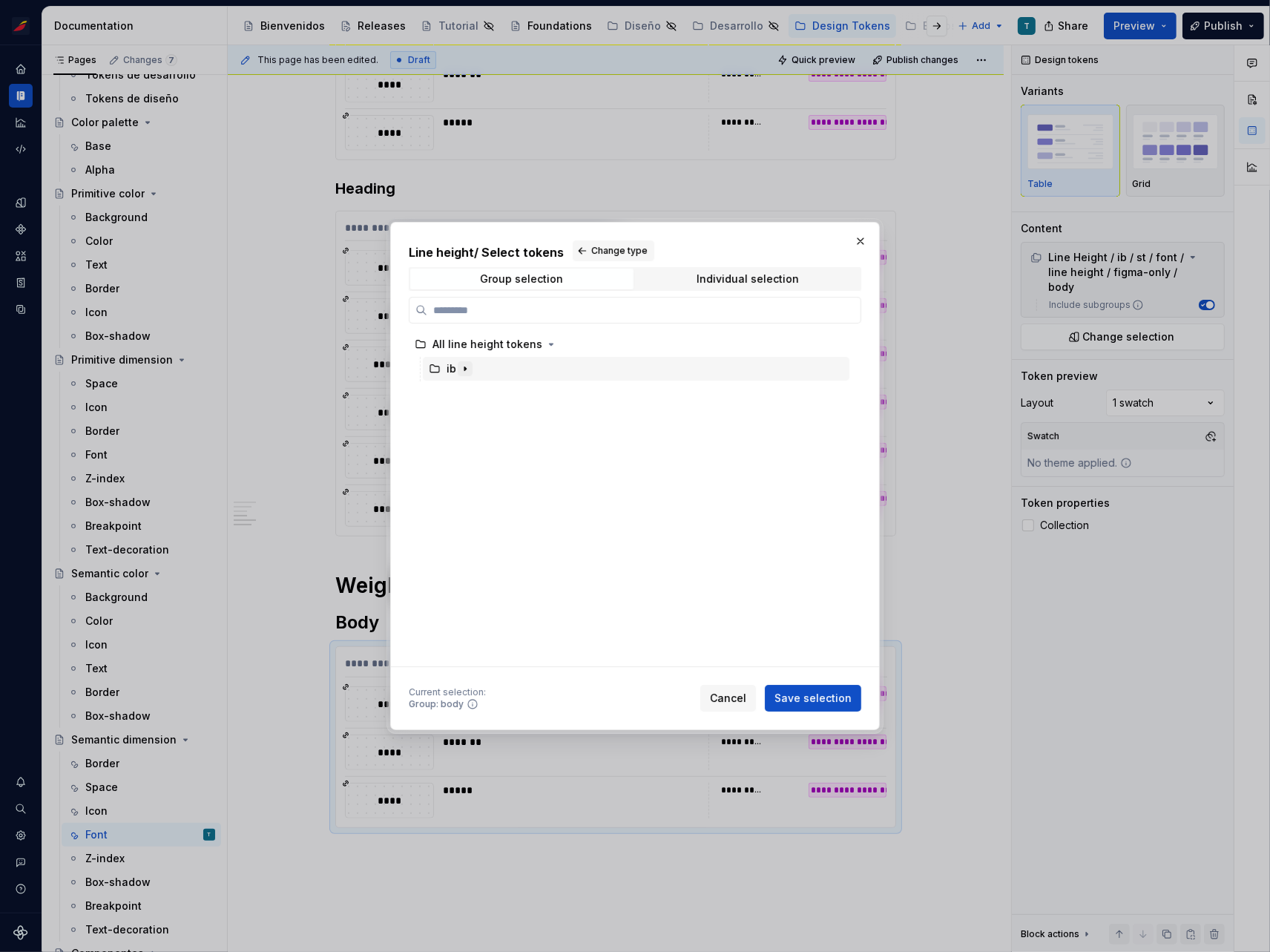
click at [466, 368] on icon "button" at bounding box center [465, 369] width 12 height 12
click at [479, 389] on icon "button" at bounding box center [479, 393] width 12 height 12
click at [505, 416] on icon "button" at bounding box center [505, 417] width 12 height 12
click at [550, 445] on icon "button" at bounding box center [553, 441] width 12 height 12
click at [584, 277] on span "Group selection" at bounding box center [522, 278] width 224 height 20
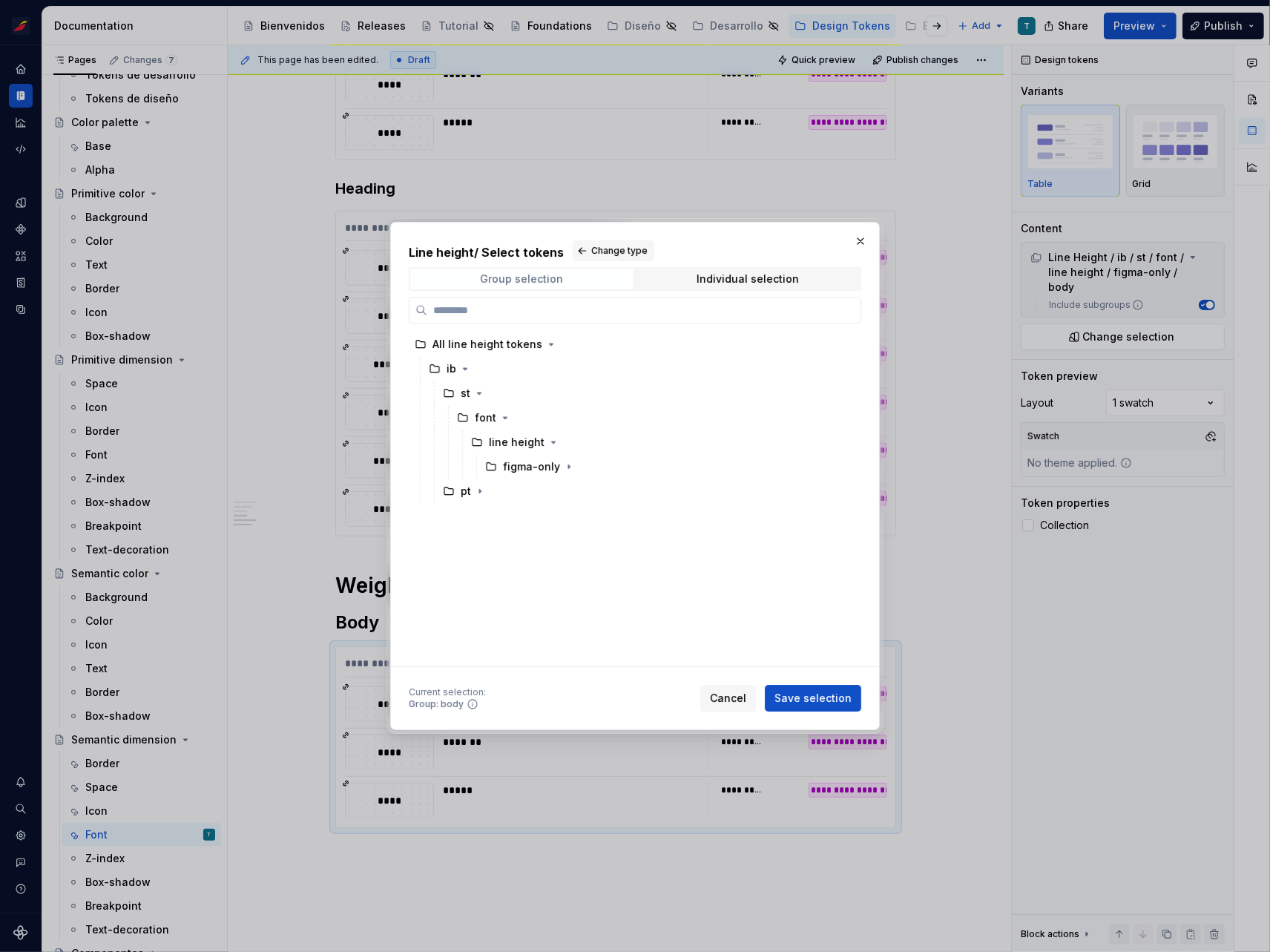
click at [584, 277] on span "Group selection" at bounding box center [522, 278] width 224 height 20
click at [599, 245] on span "Change type" at bounding box center [620, 250] width 56 height 12
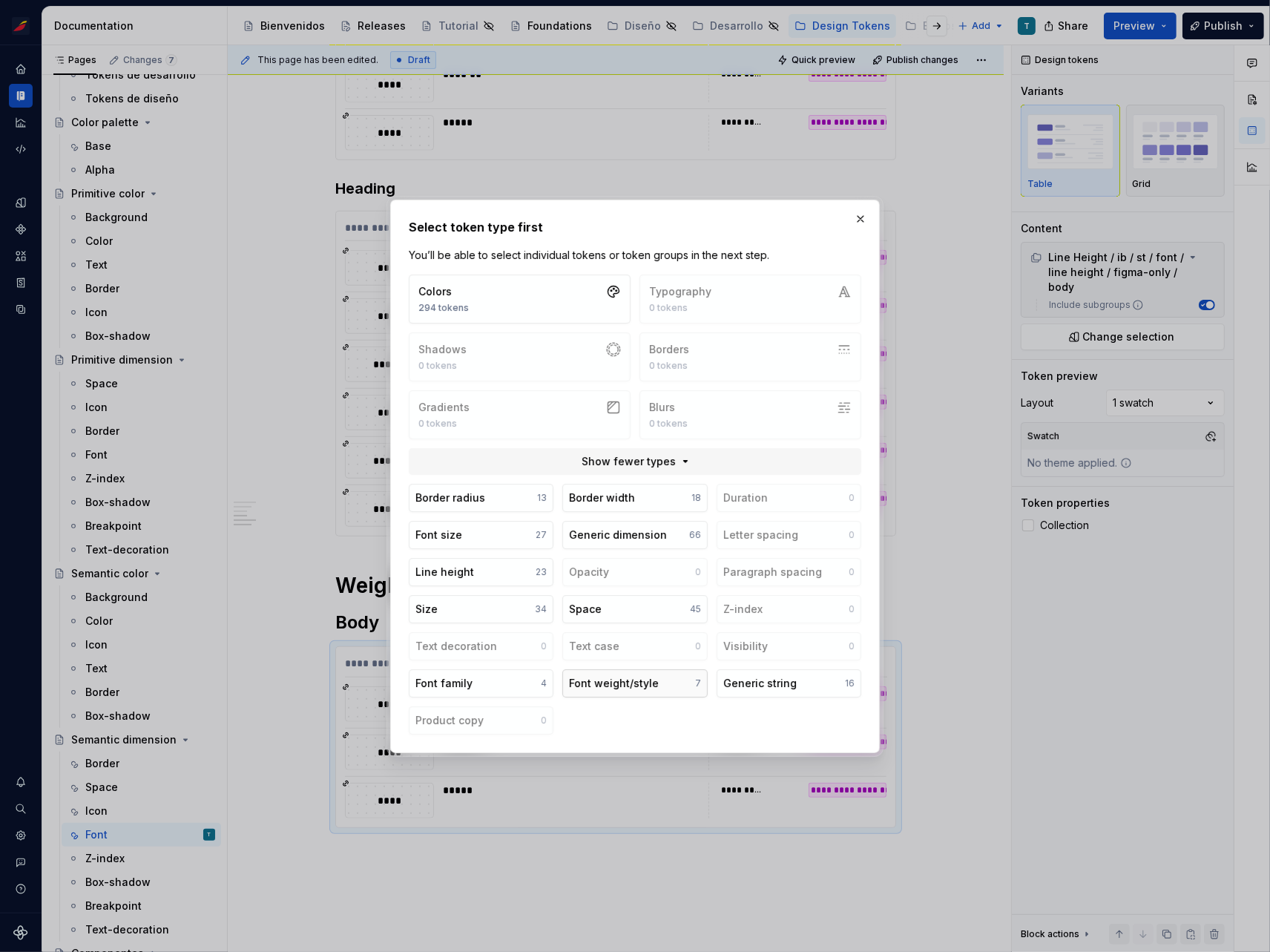
click at [624, 684] on div "Font weight/style" at bounding box center [614, 683] width 89 height 15
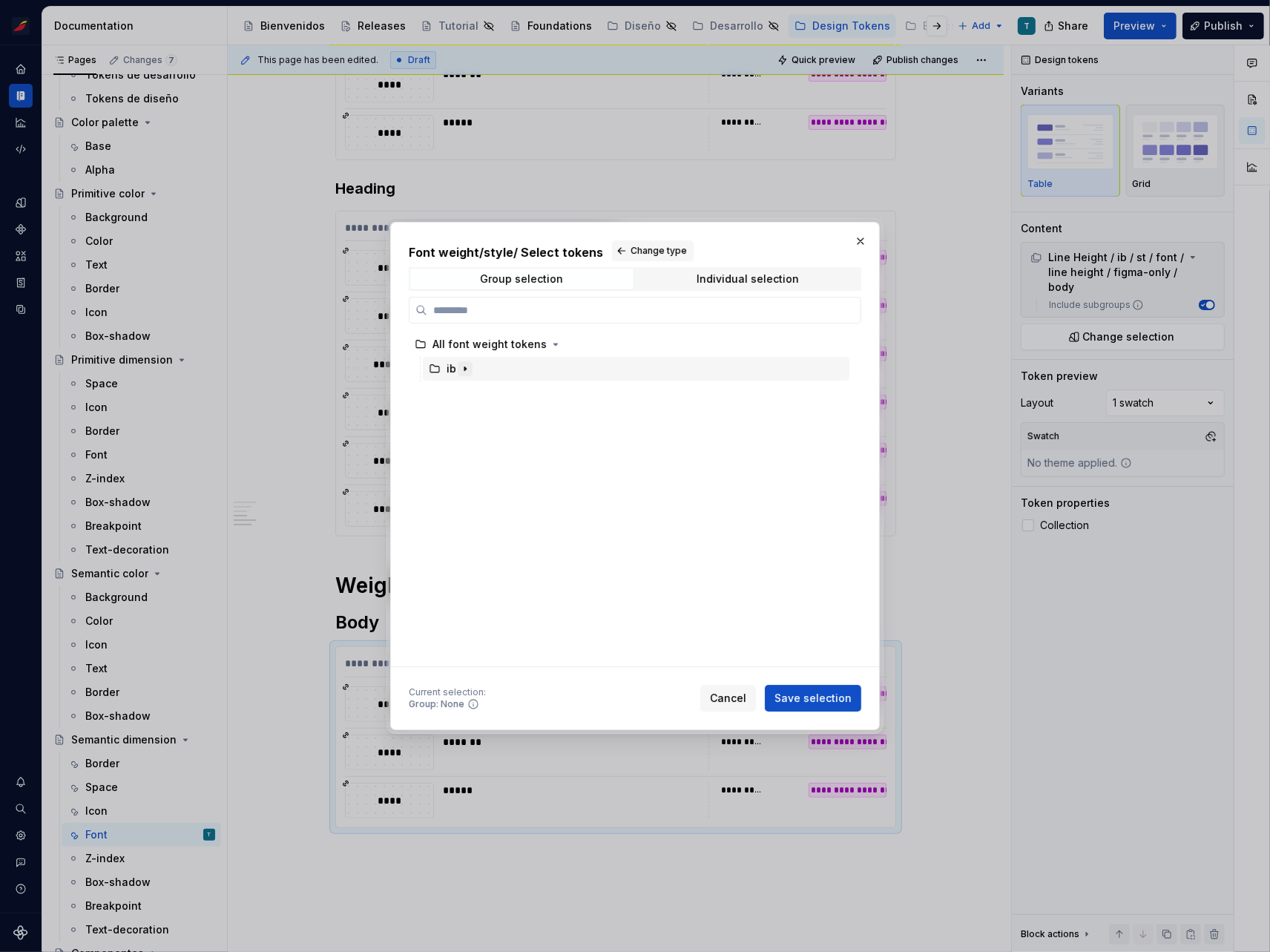
click at [468, 367] on icon "button" at bounding box center [465, 369] width 12 height 12
click at [480, 393] on icon "button" at bounding box center [479, 393] width 12 height 12
click at [504, 416] on icon "button" at bounding box center [505, 417] width 12 height 12
click at [529, 445] on icon "button" at bounding box center [533, 441] width 12 height 12
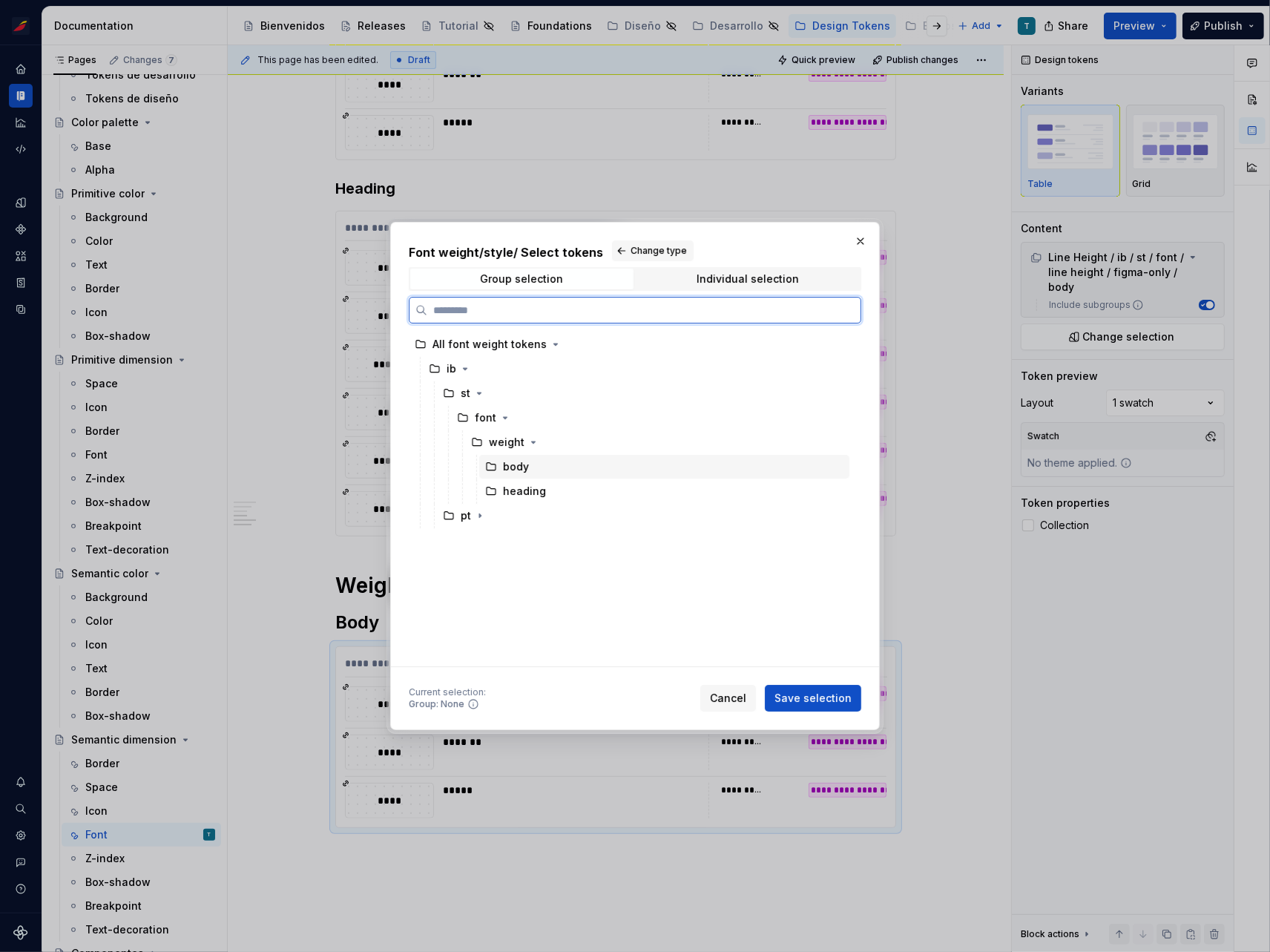
click at [528, 463] on div "body" at bounding box center [664, 467] width 370 height 24
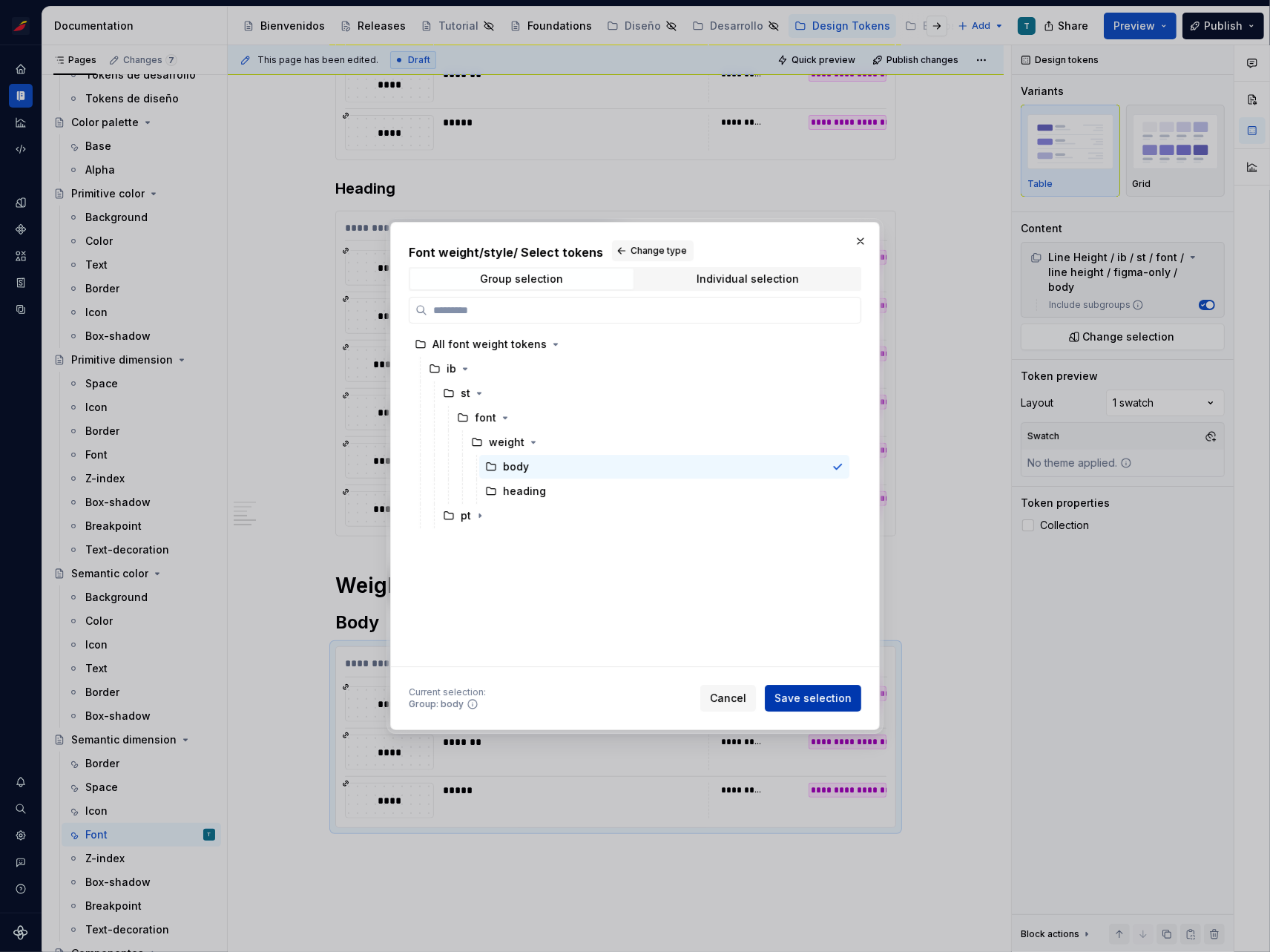
click at [821, 691] on span "Save selection" at bounding box center [813, 698] width 77 height 15
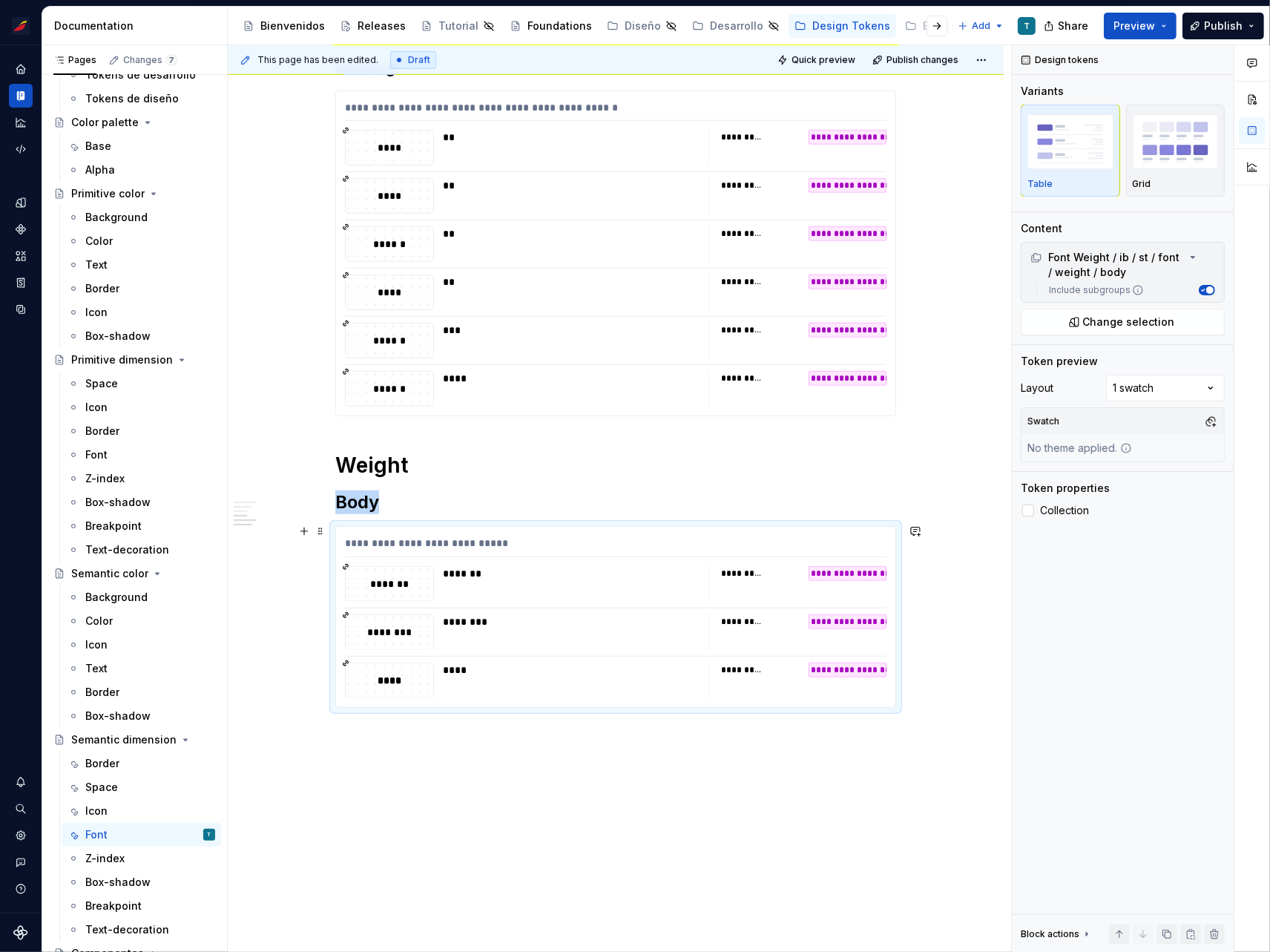
scroll to position [758, 0]
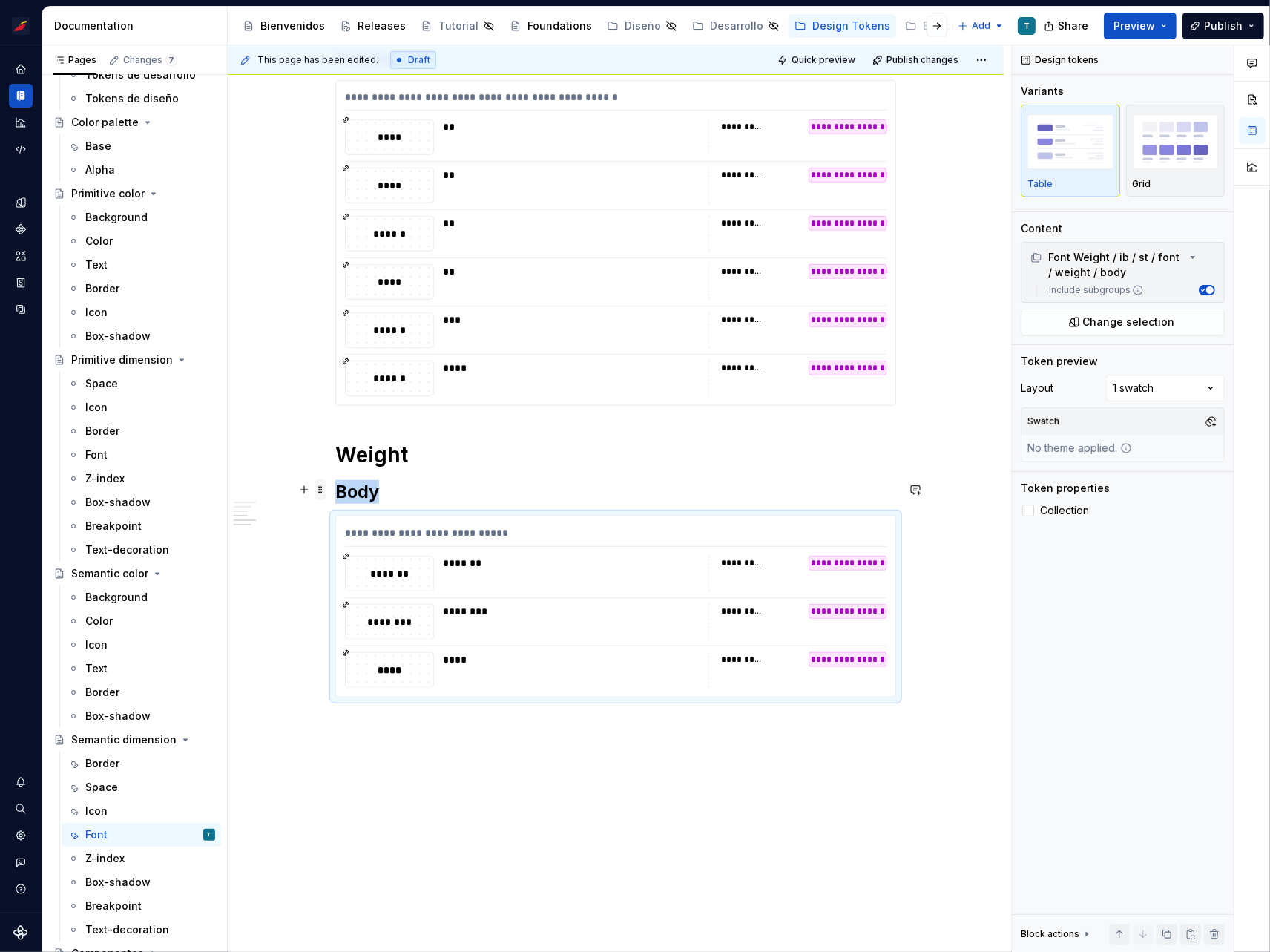
click at [322, 487] on span at bounding box center [320, 489] width 12 height 20
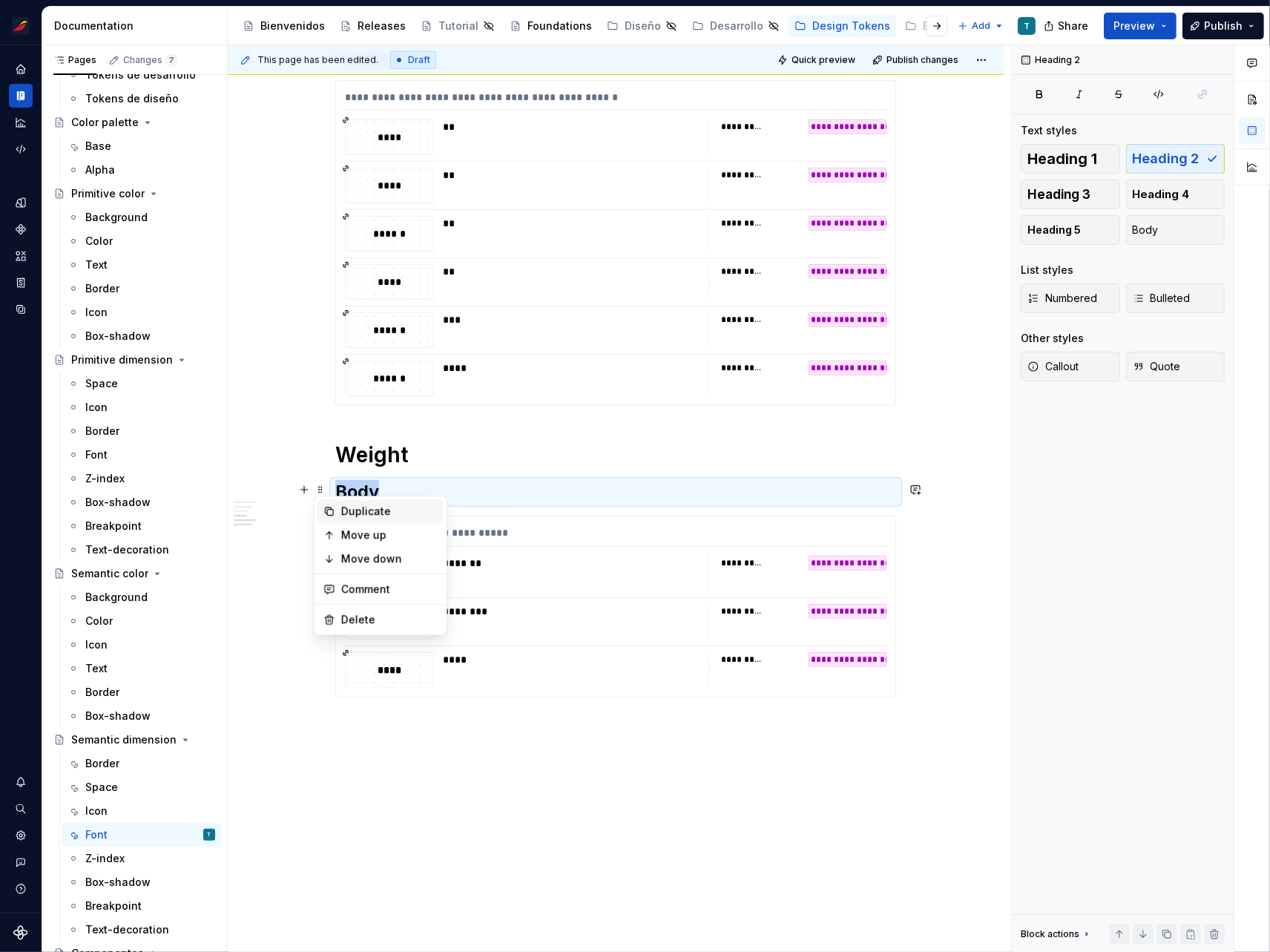
click at [335, 506] on div "Duplicate" at bounding box center [380, 511] width 126 height 24
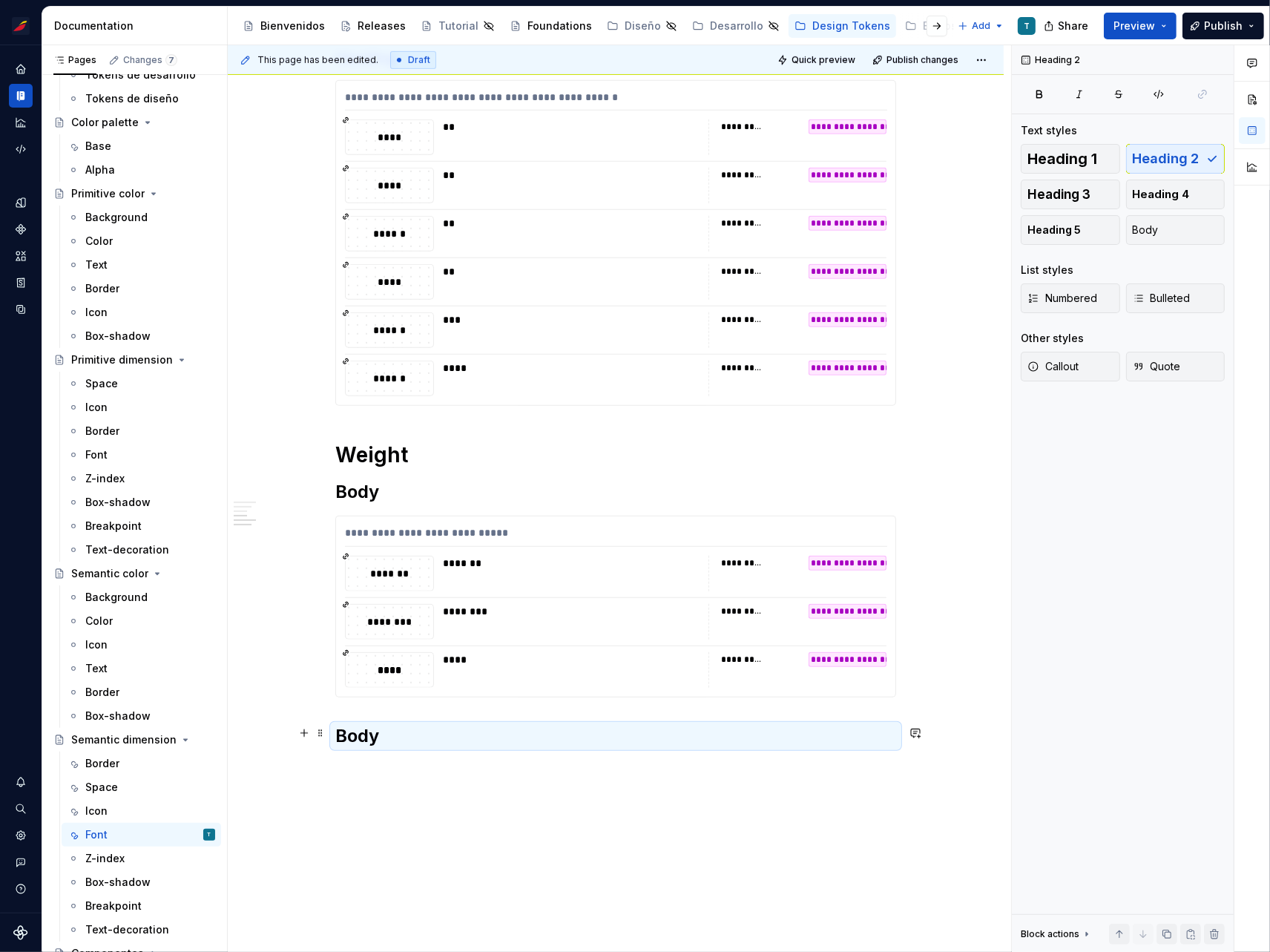
click at [367, 729] on h2 "Body" at bounding box center [616, 736] width 561 height 24
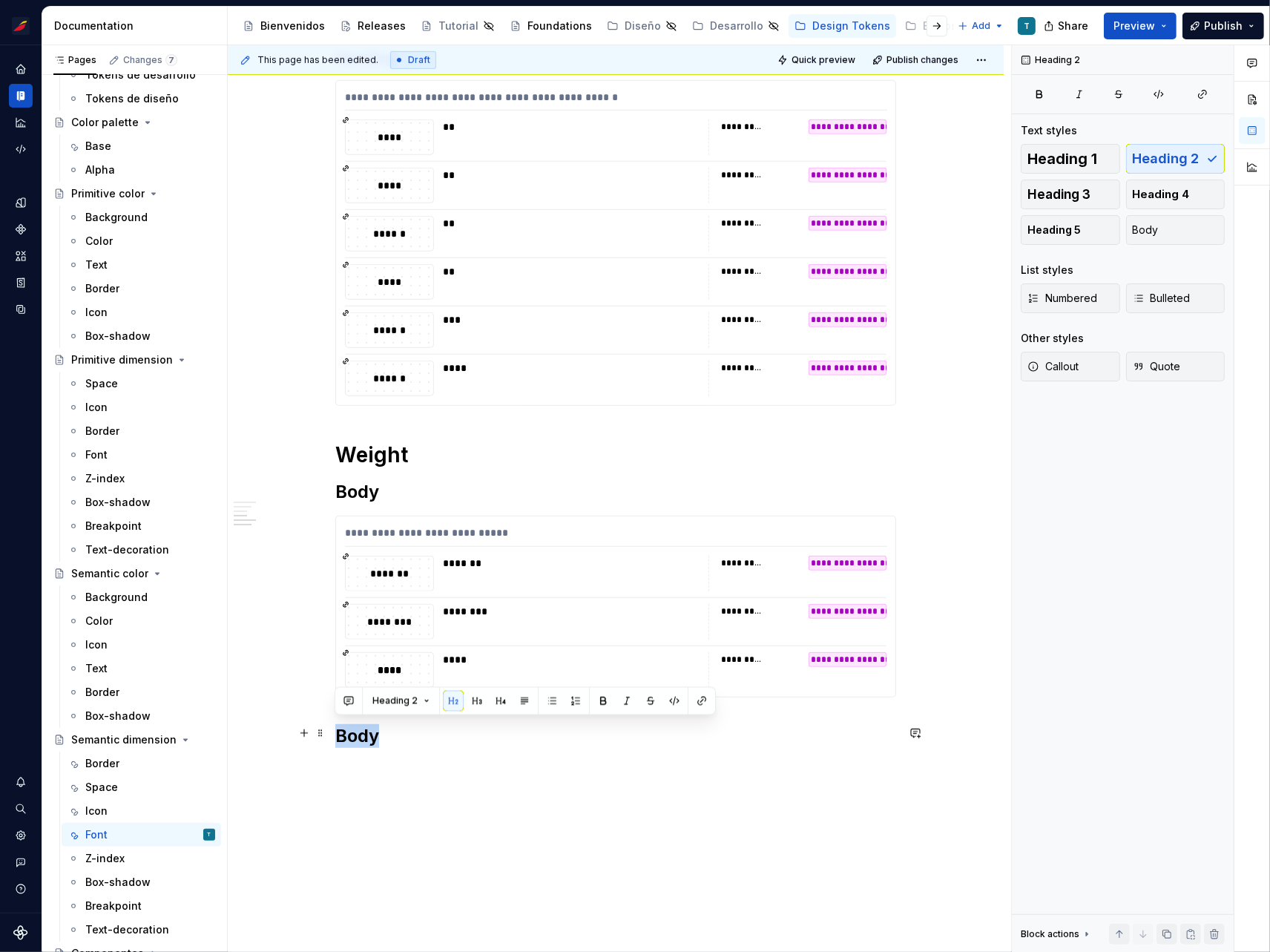
click at [367, 729] on h2 "Body" at bounding box center [616, 736] width 561 height 24
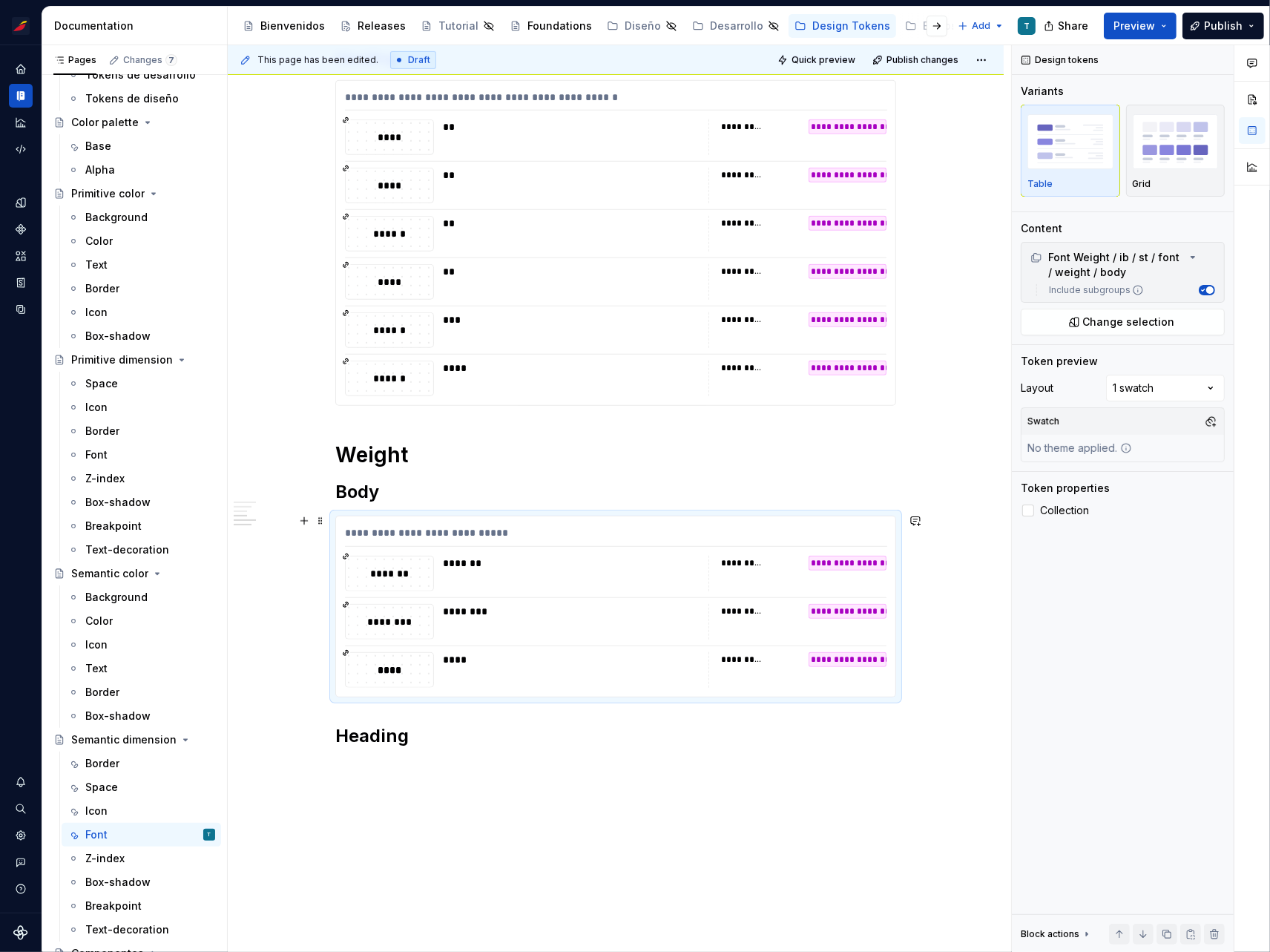
click at [355, 597] on div "**********" at bounding box center [616, 606] width 559 height 180
click at [321, 521] on span at bounding box center [320, 521] width 12 height 20
click at [354, 538] on div "Duplicate" at bounding box center [389, 542] width 96 height 15
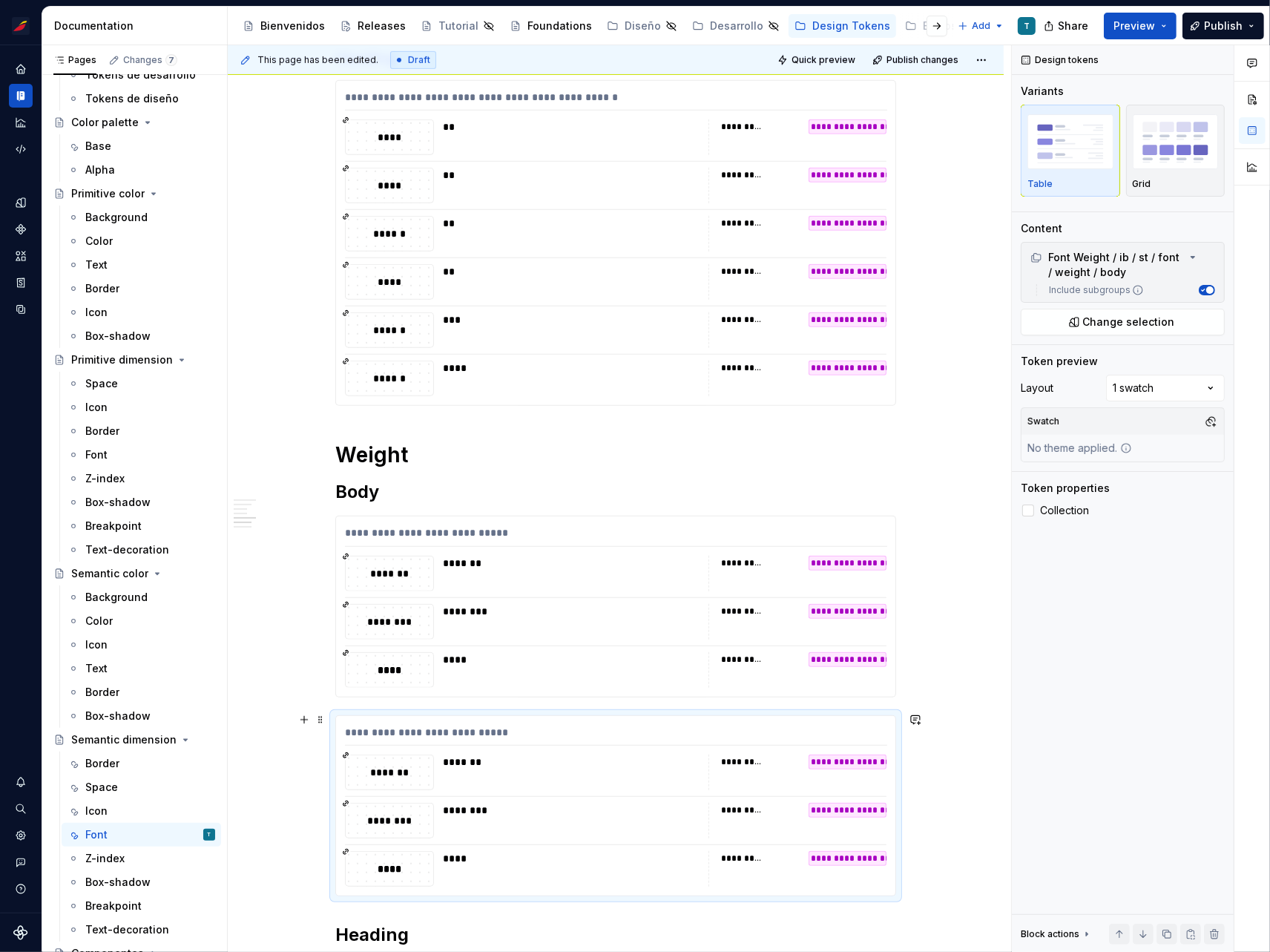
scroll to position [1033, 0]
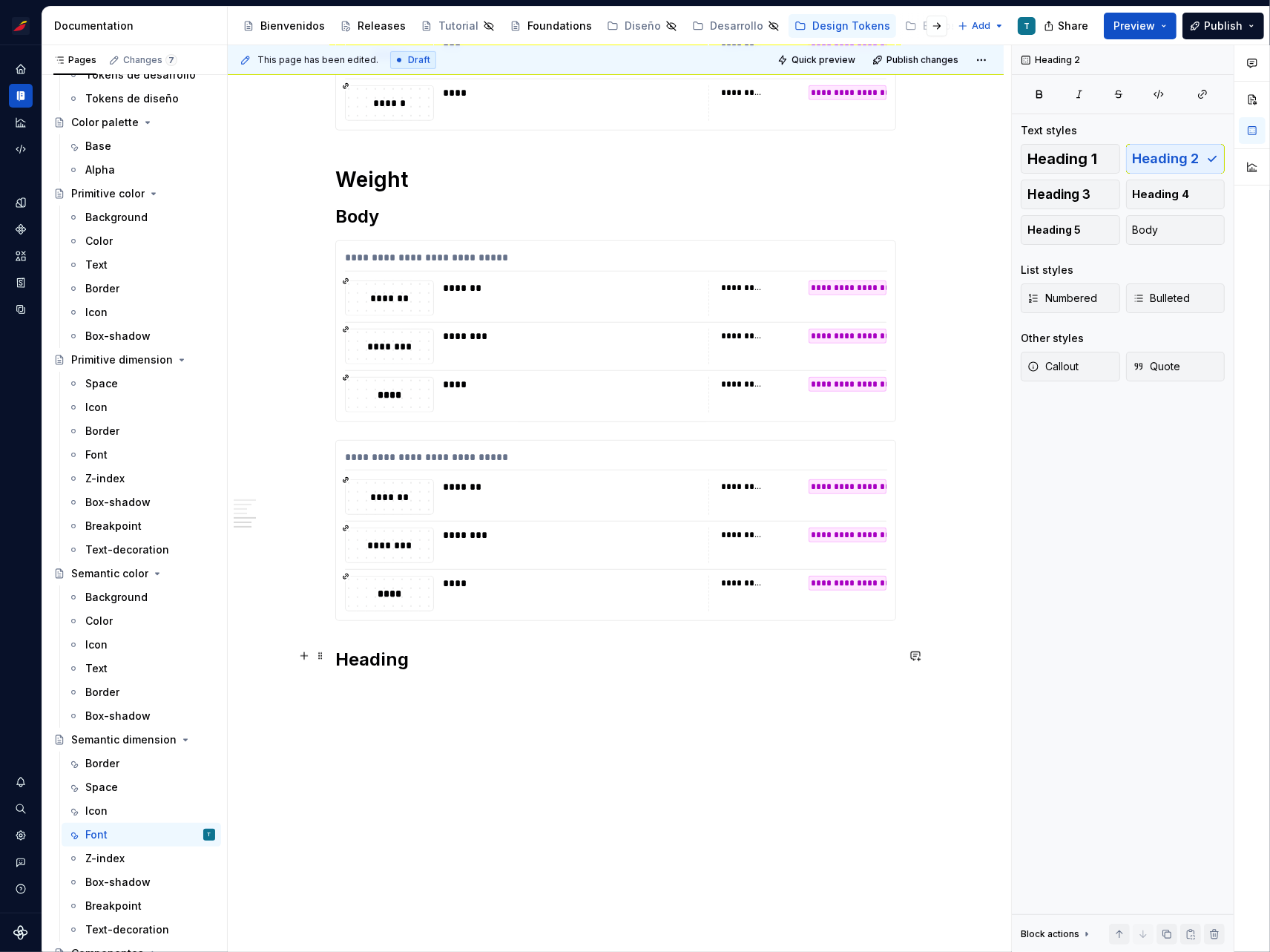
click at [354, 659] on h2 "Heading" at bounding box center [616, 659] width 561 height 24
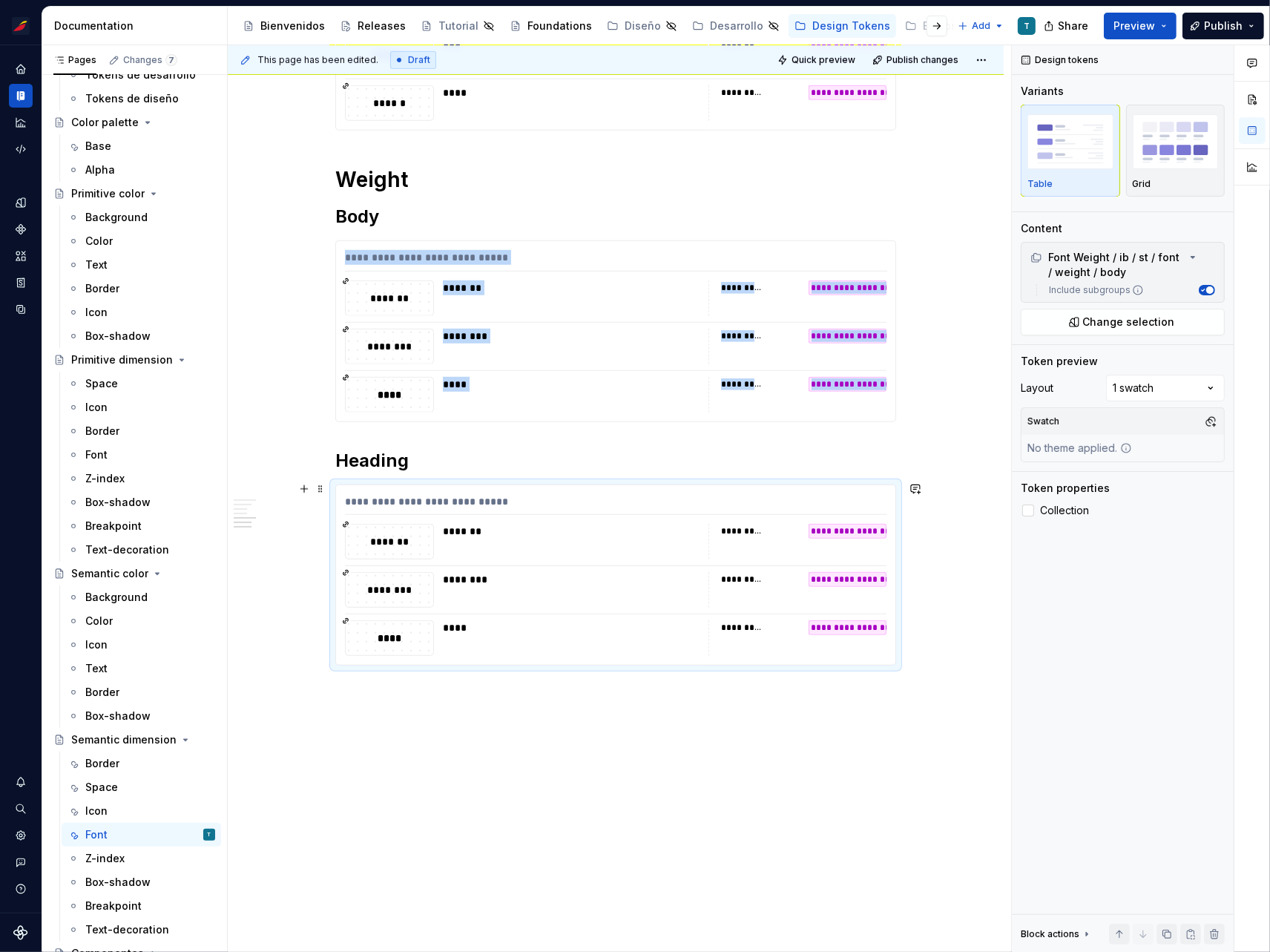
click at [460, 573] on div "********" at bounding box center [572, 579] width 257 height 15
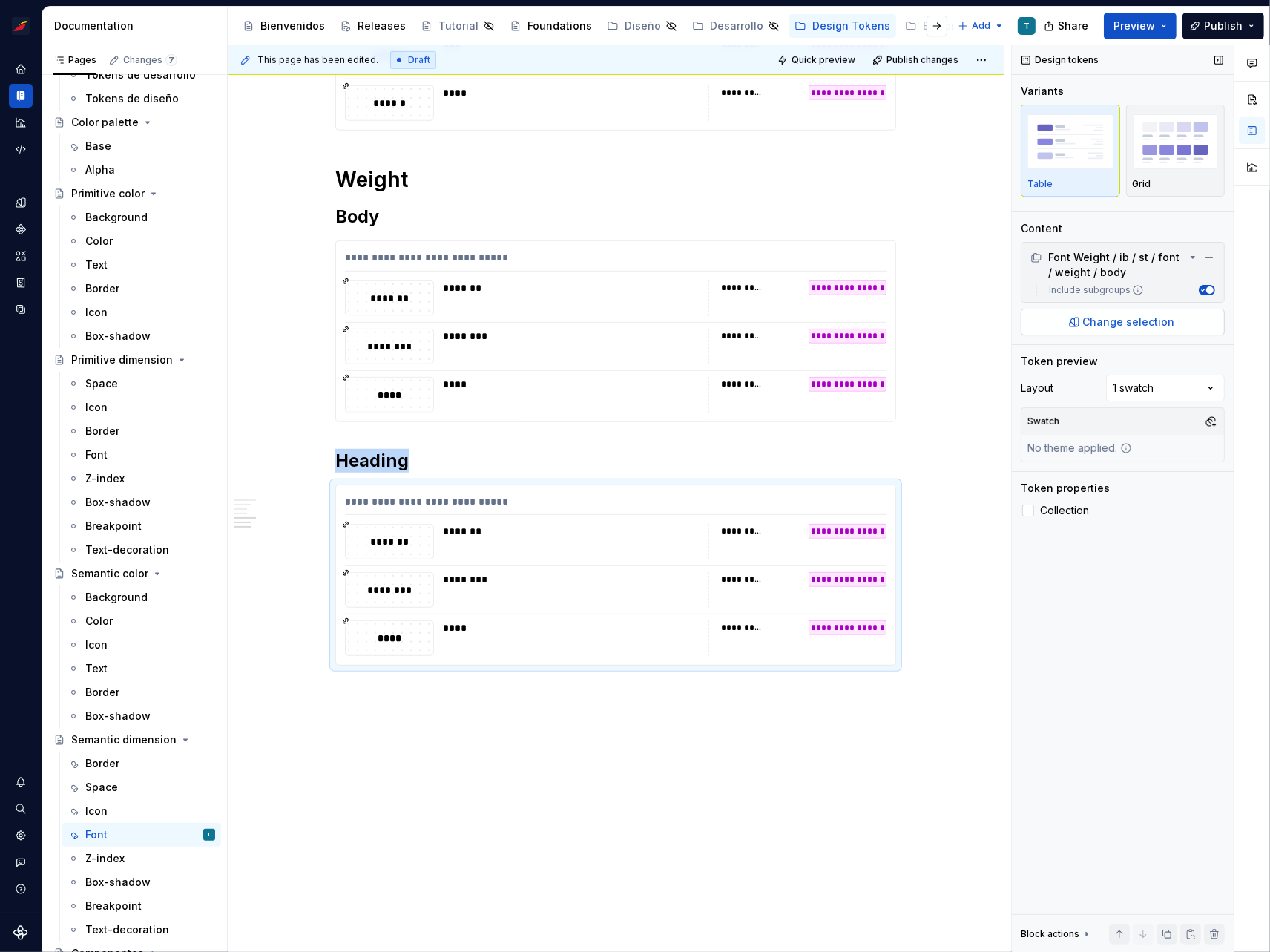
click at [1076, 319] on button "Change selection" at bounding box center [1123, 322] width 204 height 27
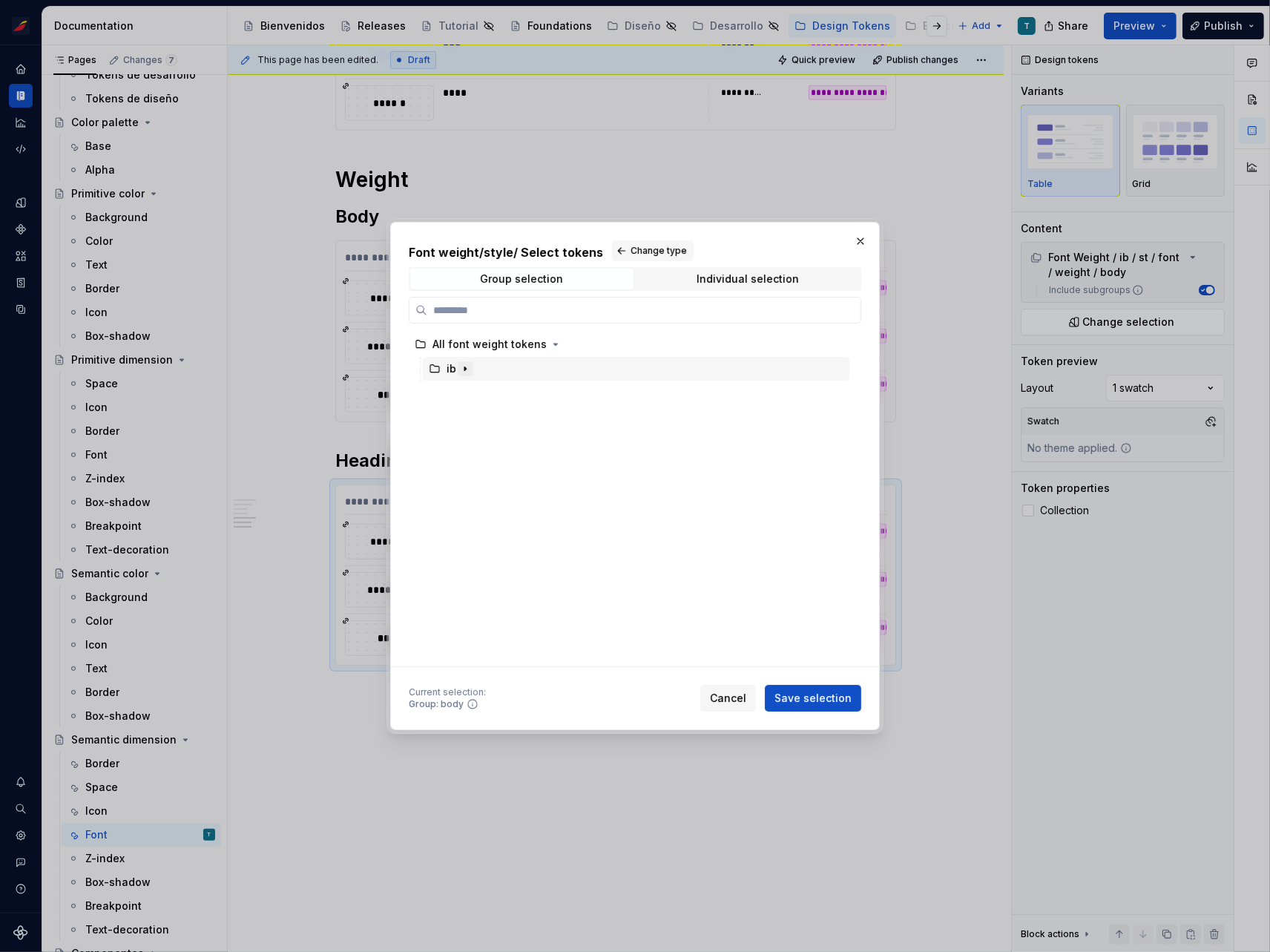
click at [460, 366] on icon "button" at bounding box center [465, 369] width 12 height 12
click at [476, 391] on icon "button" at bounding box center [479, 393] width 12 height 12
click at [506, 416] on icon "button" at bounding box center [505, 417] width 12 height 12
click at [532, 443] on icon "button" at bounding box center [533, 441] width 12 height 12
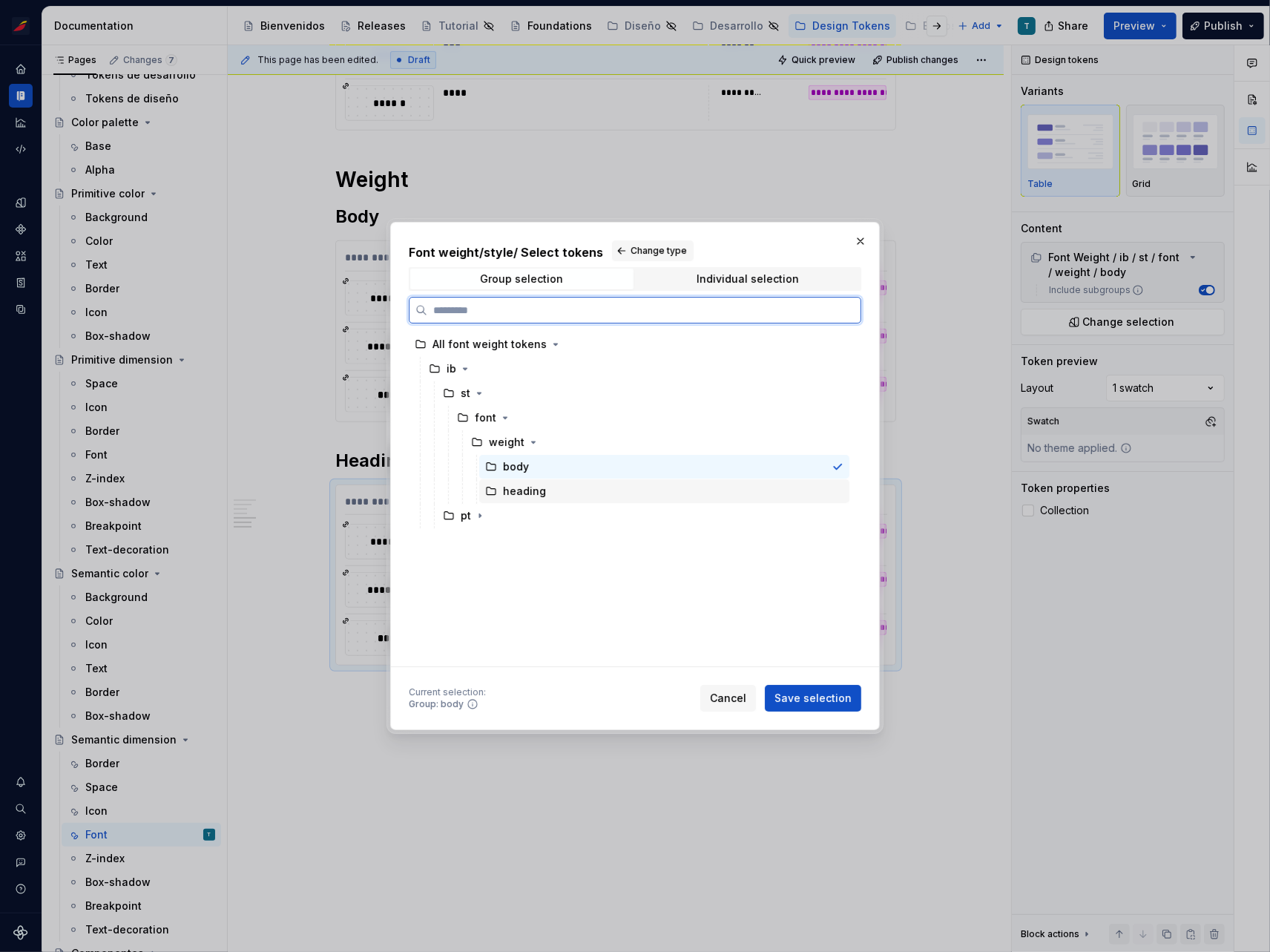
click at [537, 487] on div "heading" at bounding box center [524, 491] width 43 height 15
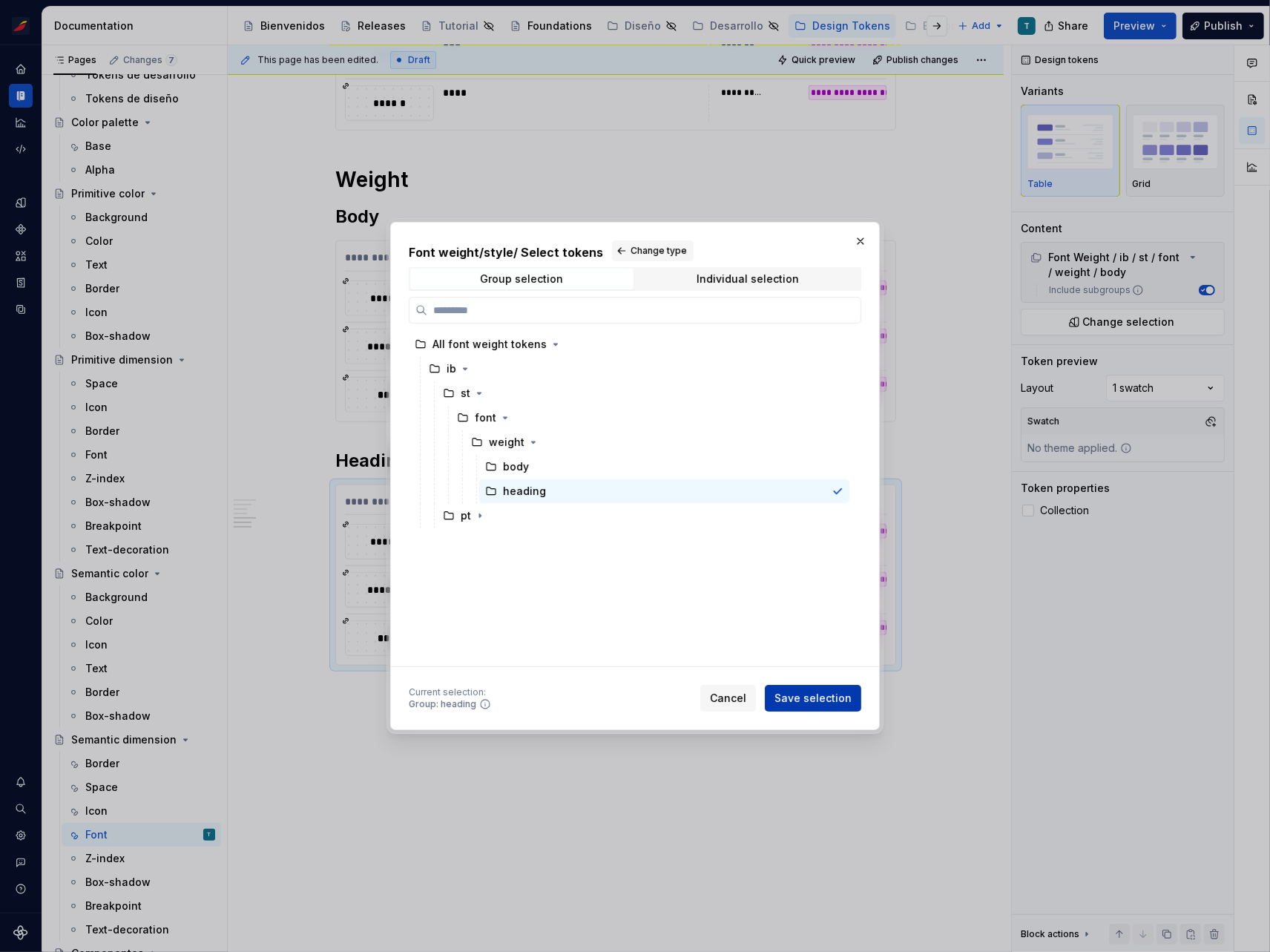
click at [822, 699] on span "Save selection" at bounding box center [813, 698] width 77 height 15
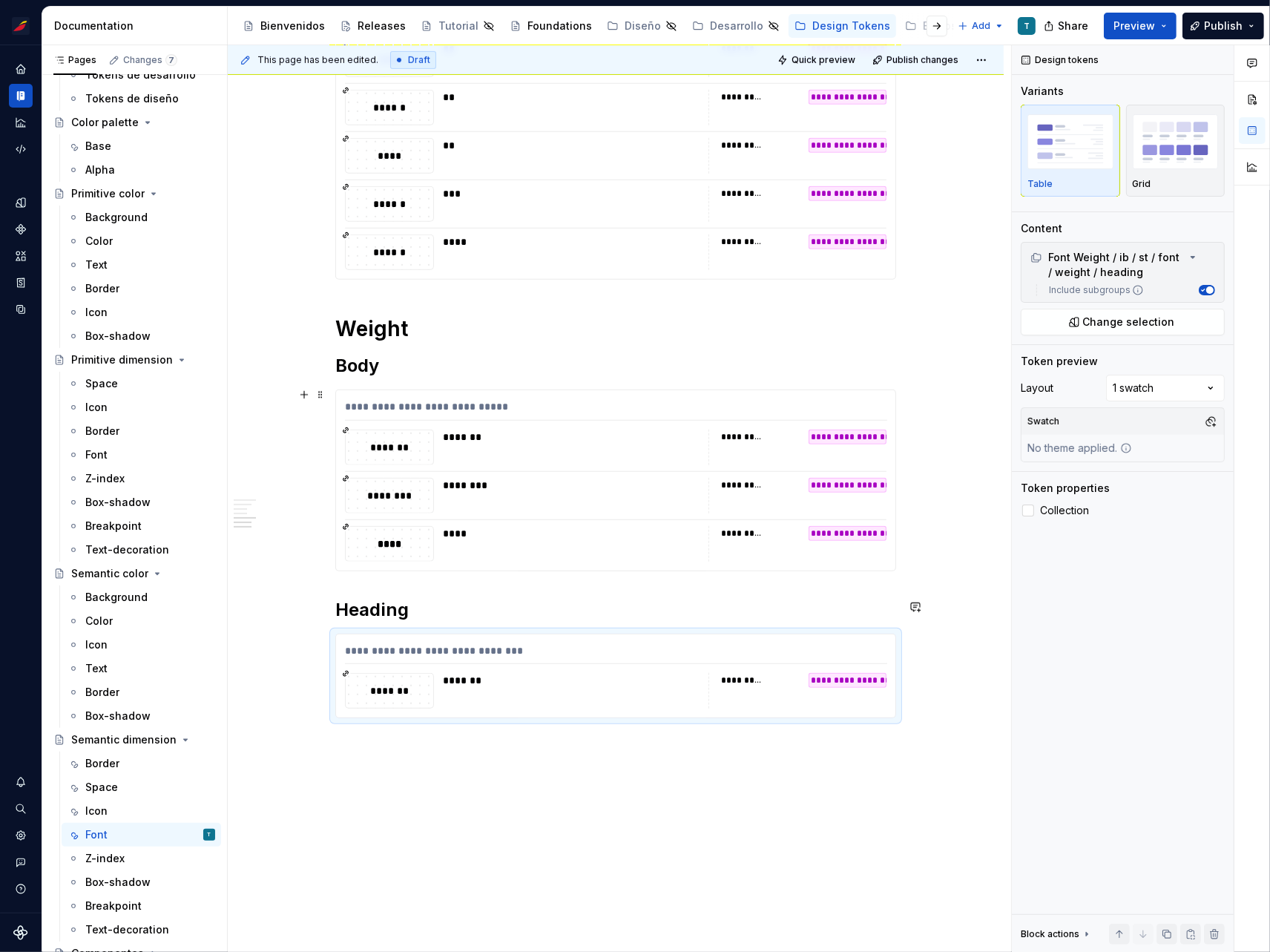
scroll to position [892, 0]
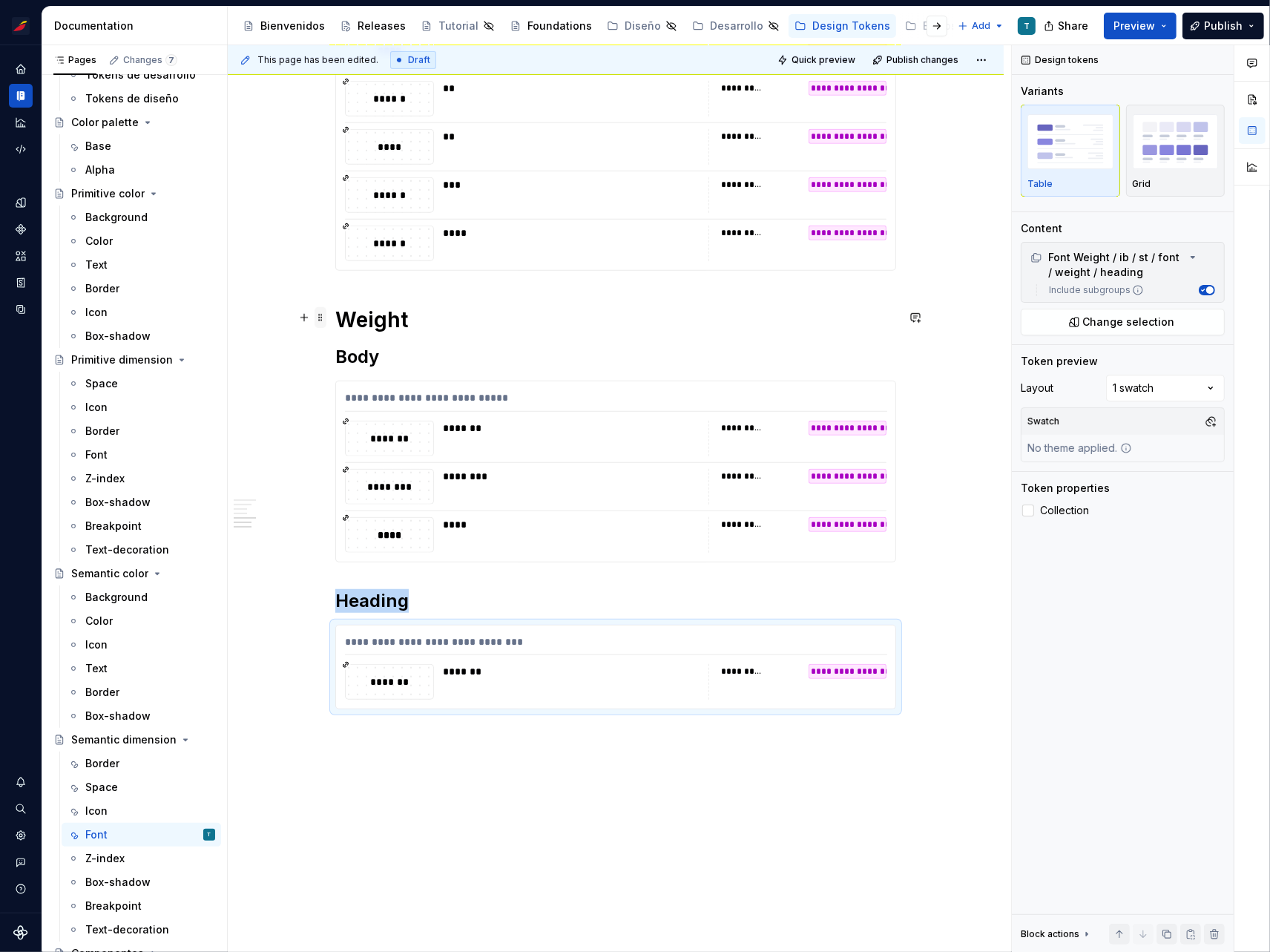
click at [320, 314] on span at bounding box center [320, 318] width 12 height 20
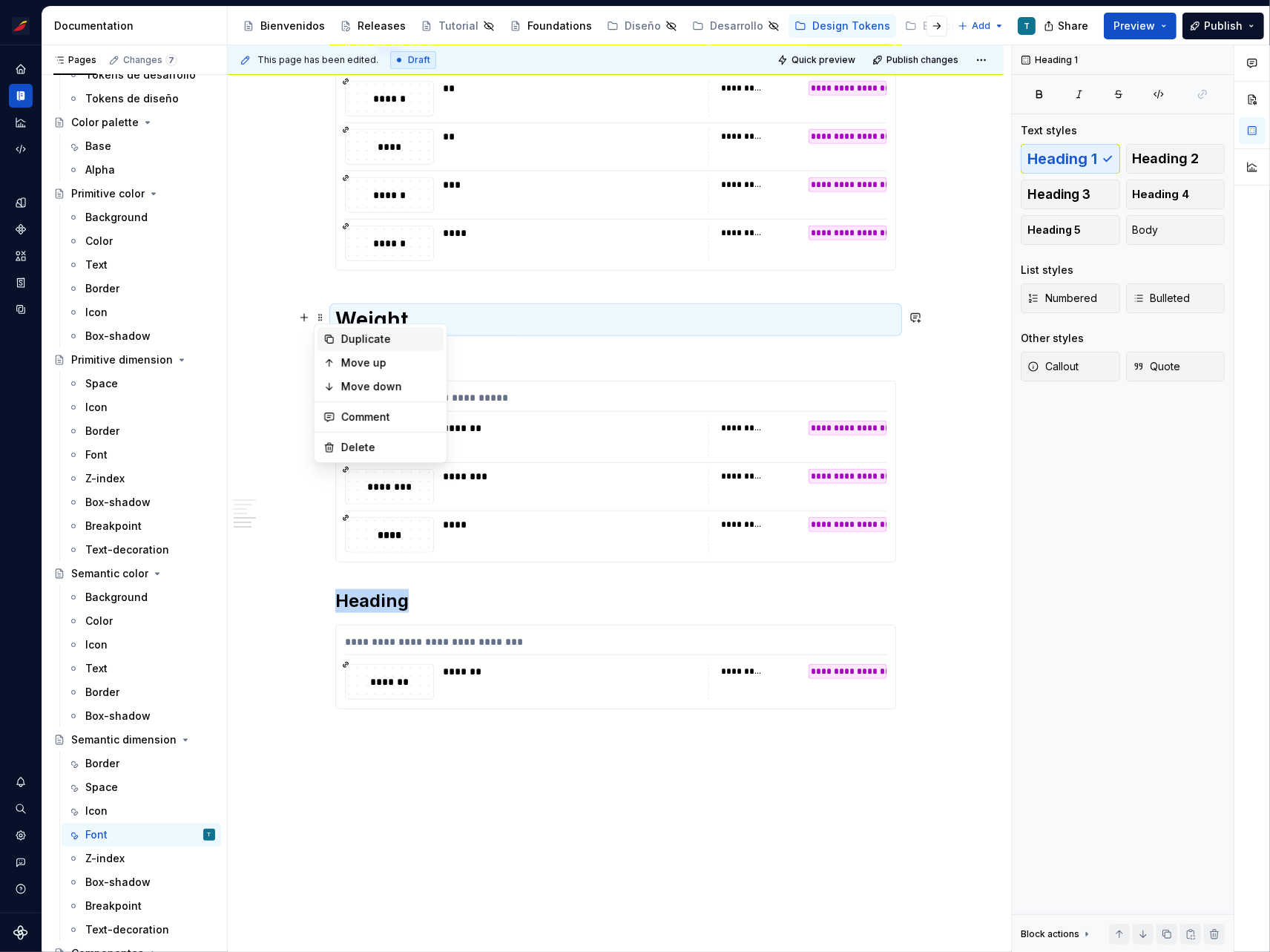
click at [363, 336] on div "Duplicate" at bounding box center [389, 339] width 96 height 15
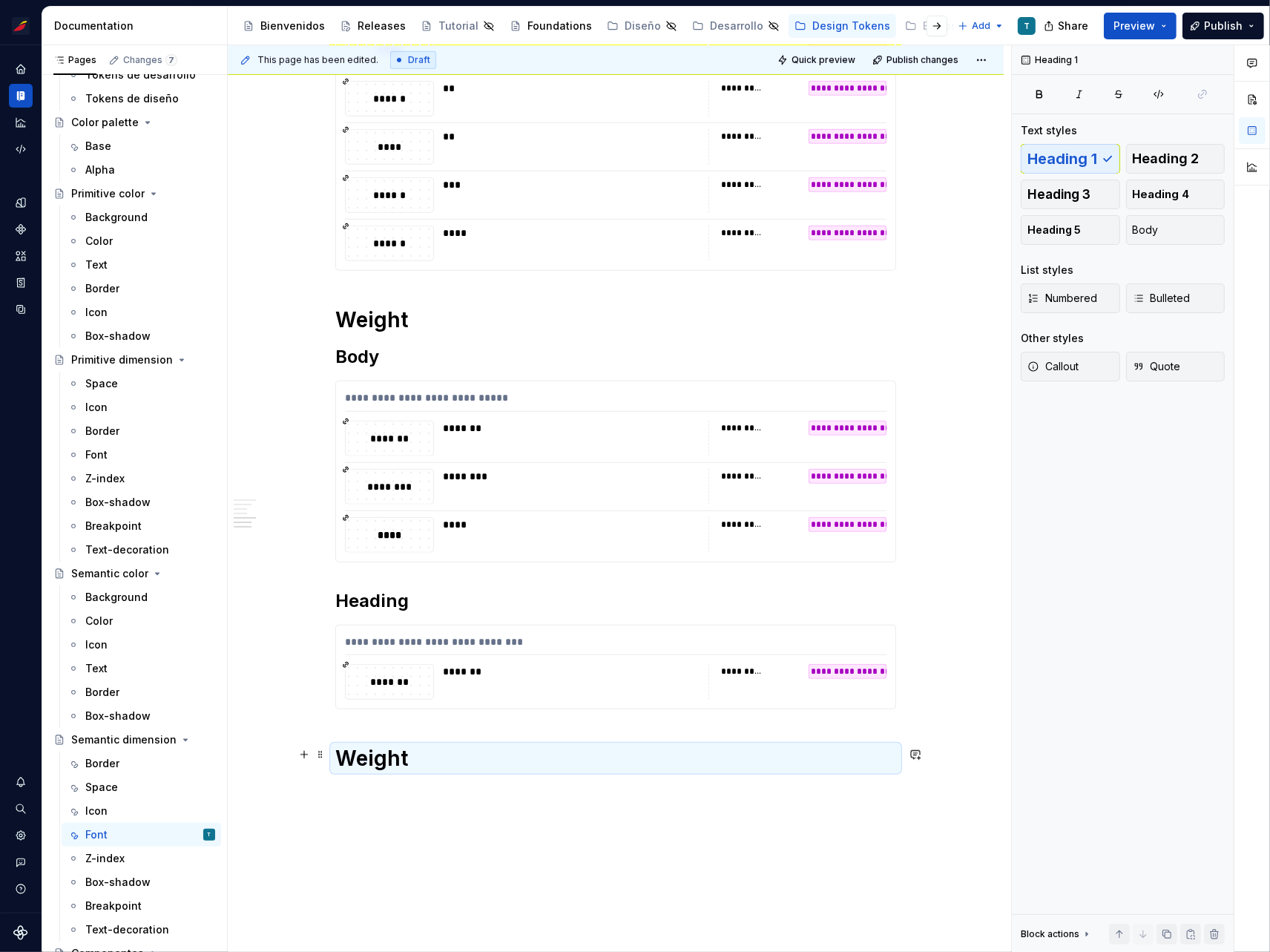
click at [388, 745] on h1 "Weight" at bounding box center [616, 758] width 561 height 27
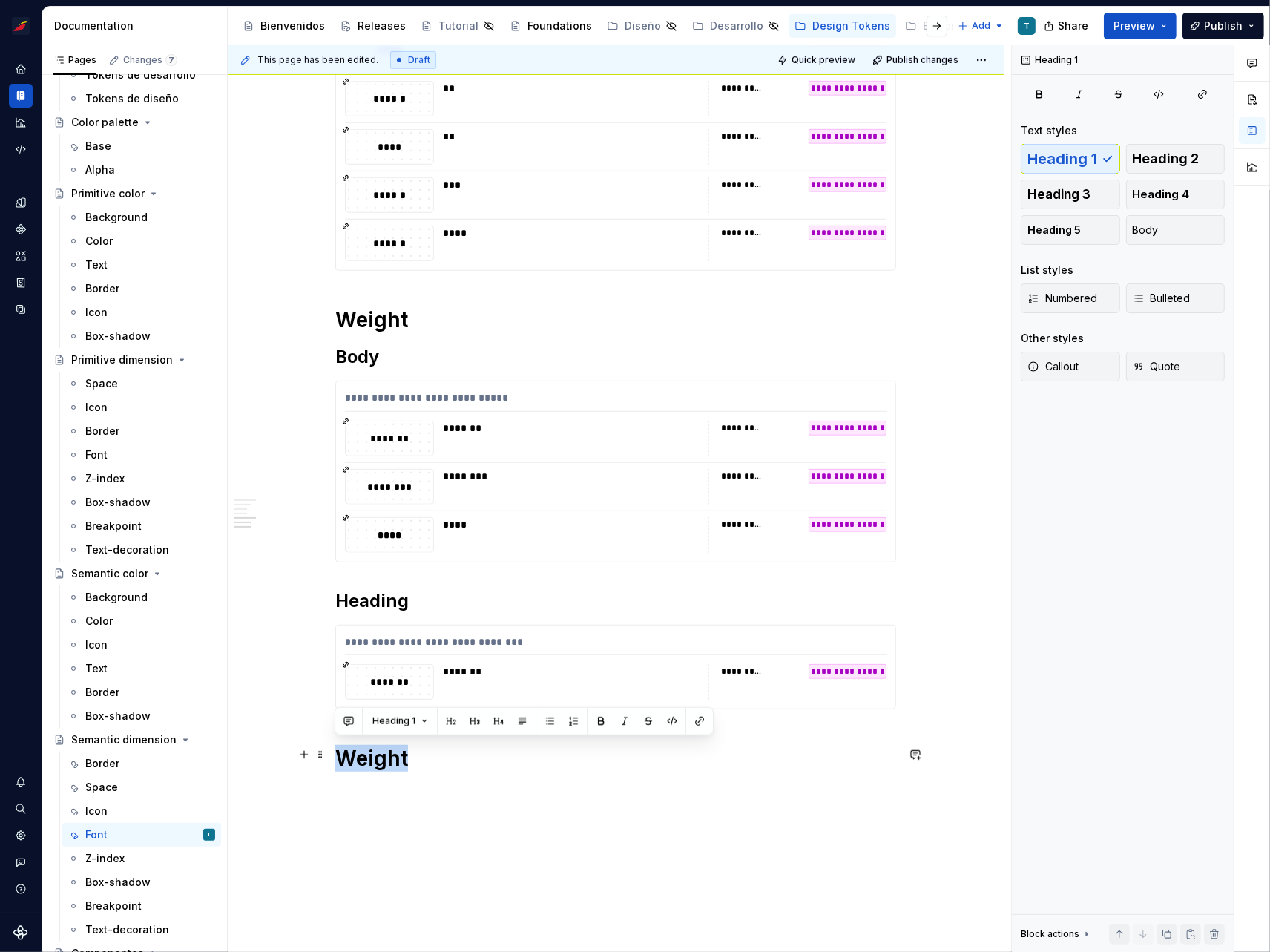
click at [388, 745] on h1 "Weight" at bounding box center [616, 758] width 561 height 27
click at [322, 351] on span at bounding box center [320, 354] width 12 height 20
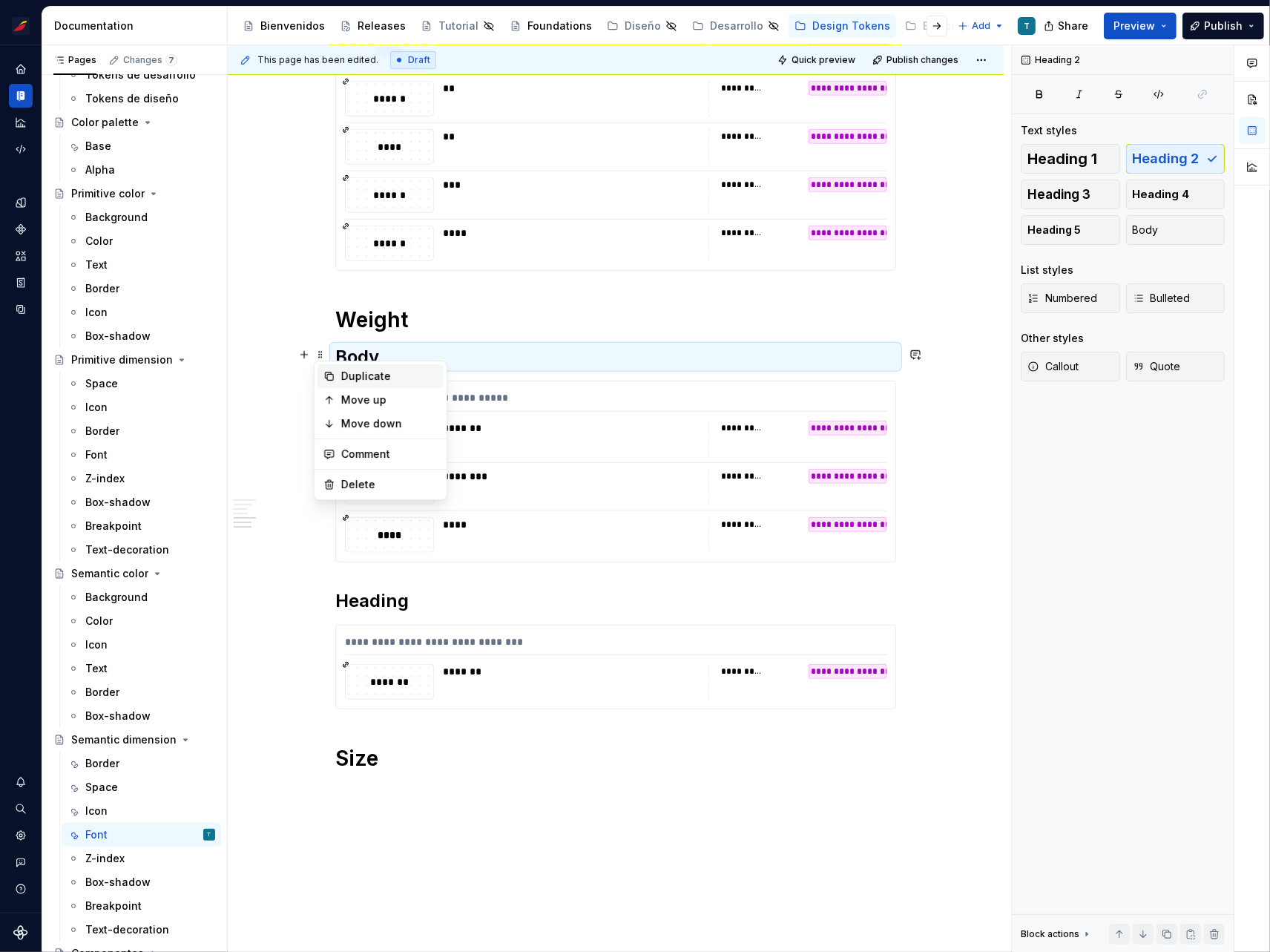
click at [367, 373] on div "Duplicate" at bounding box center [389, 376] width 96 height 15
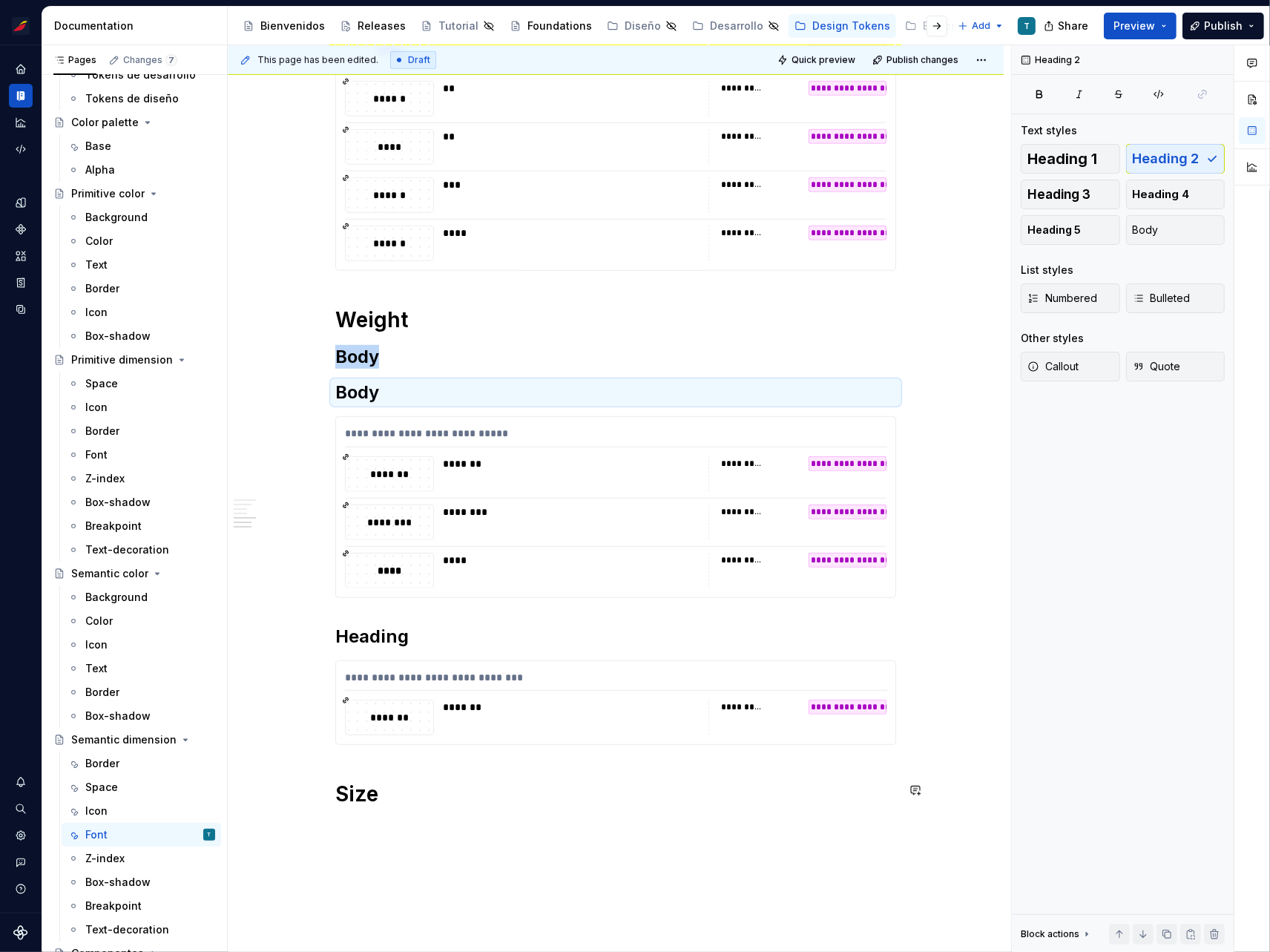
drag, startPoint x: 319, startPoint y: 388, endPoint x: 365, endPoint y: 746, distance: 360.9
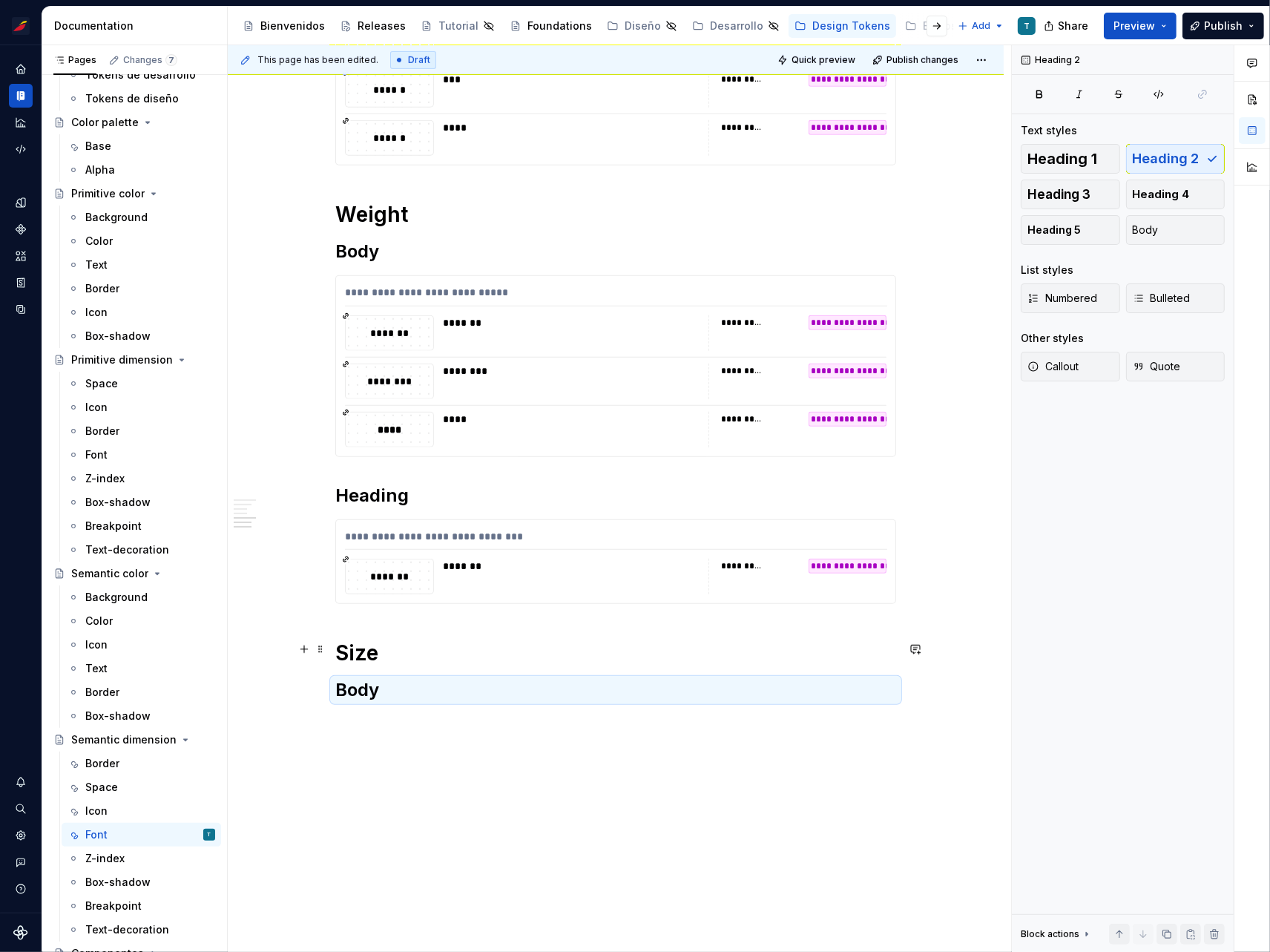
scroll to position [1046, 0]
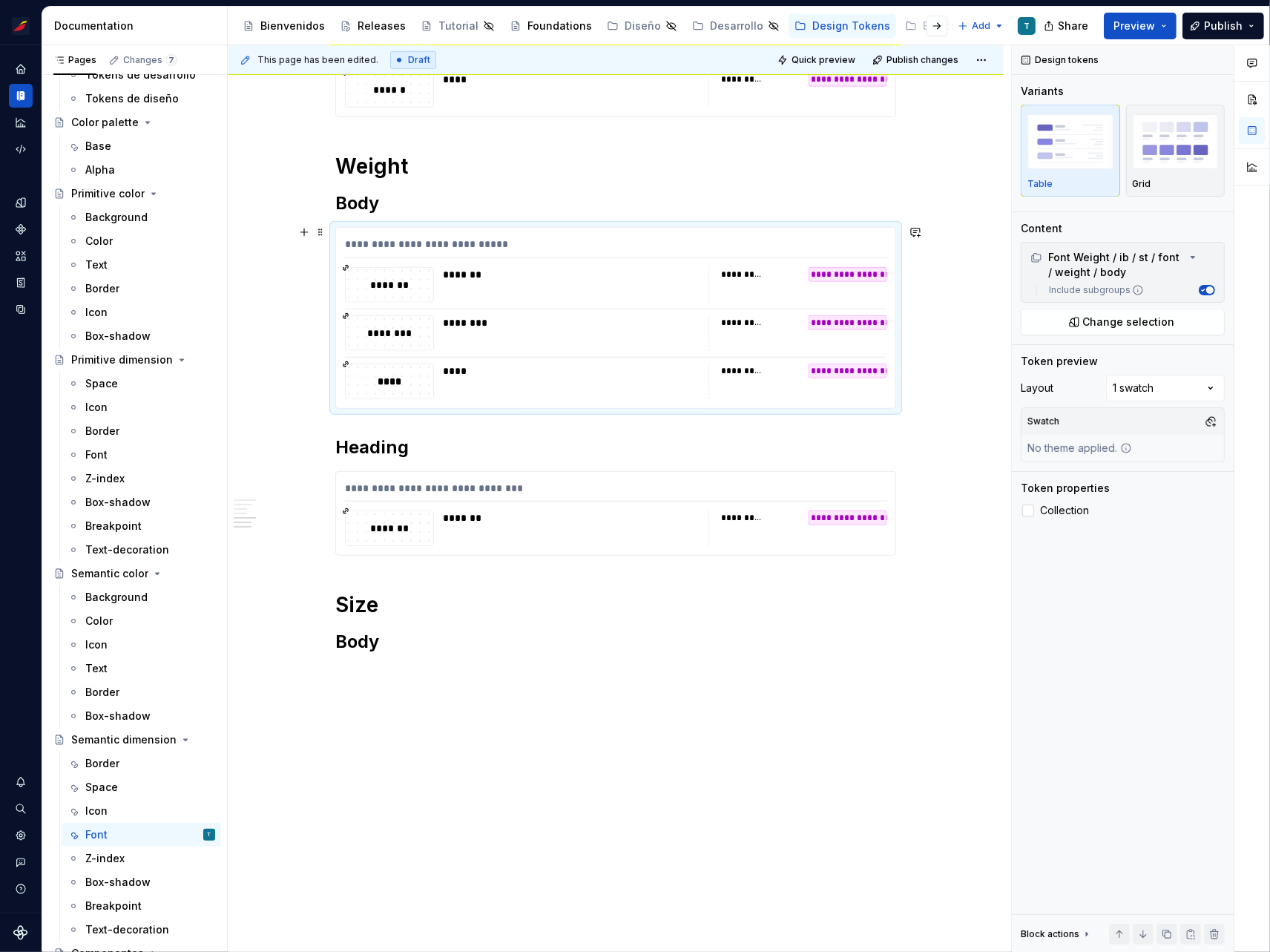
click at [340, 245] on div "**********" at bounding box center [616, 318] width 559 height 180
click at [322, 233] on span at bounding box center [320, 232] width 12 height 20
click at [351, 254] on div "Duplicate" at bounding box center [389, 254] width 96 height 15
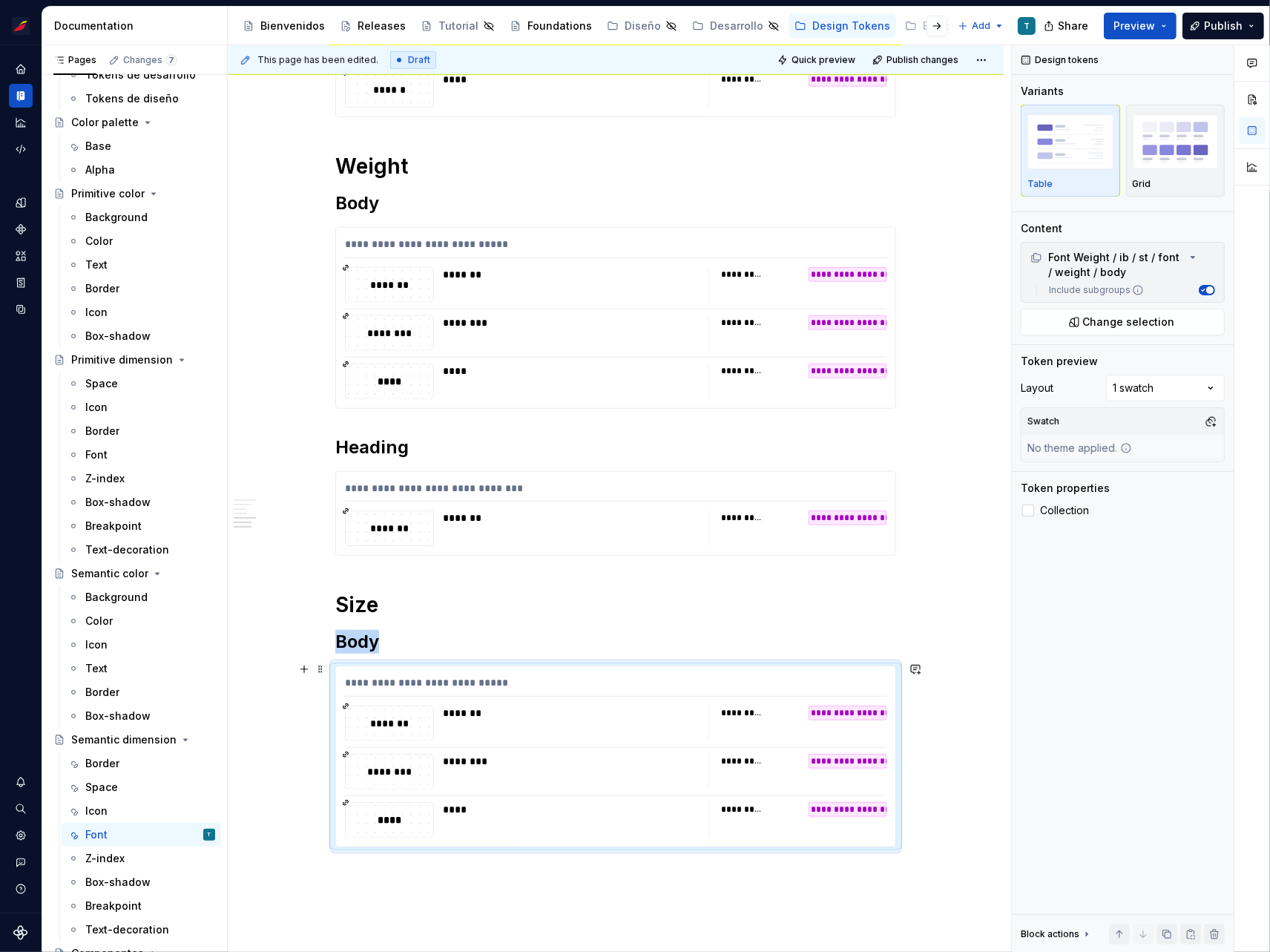
scroll to position [1239, 0]
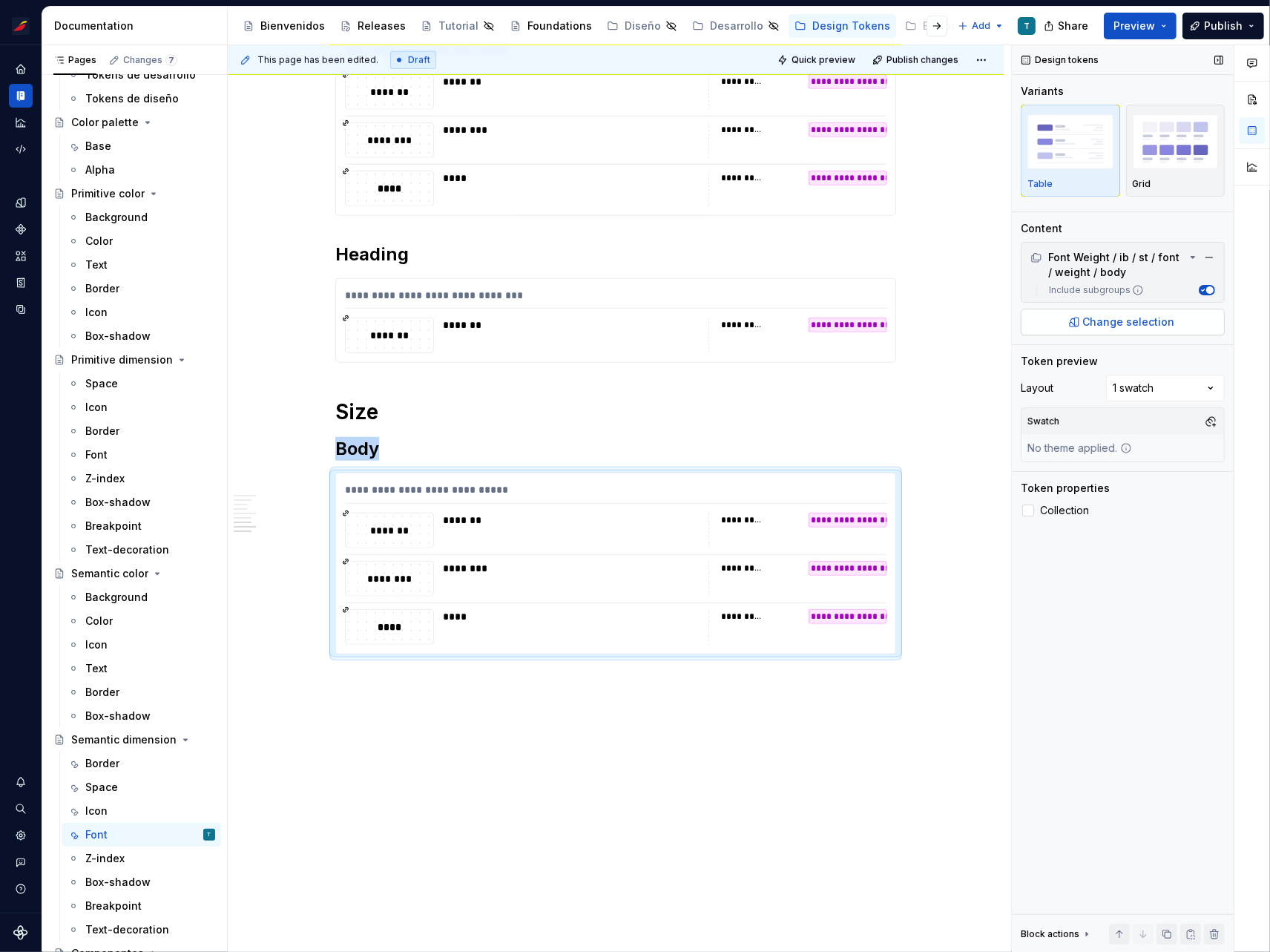
click at [1078, 325] on button "Change selection" at bounding box center [1123, 322] width 204 height 27
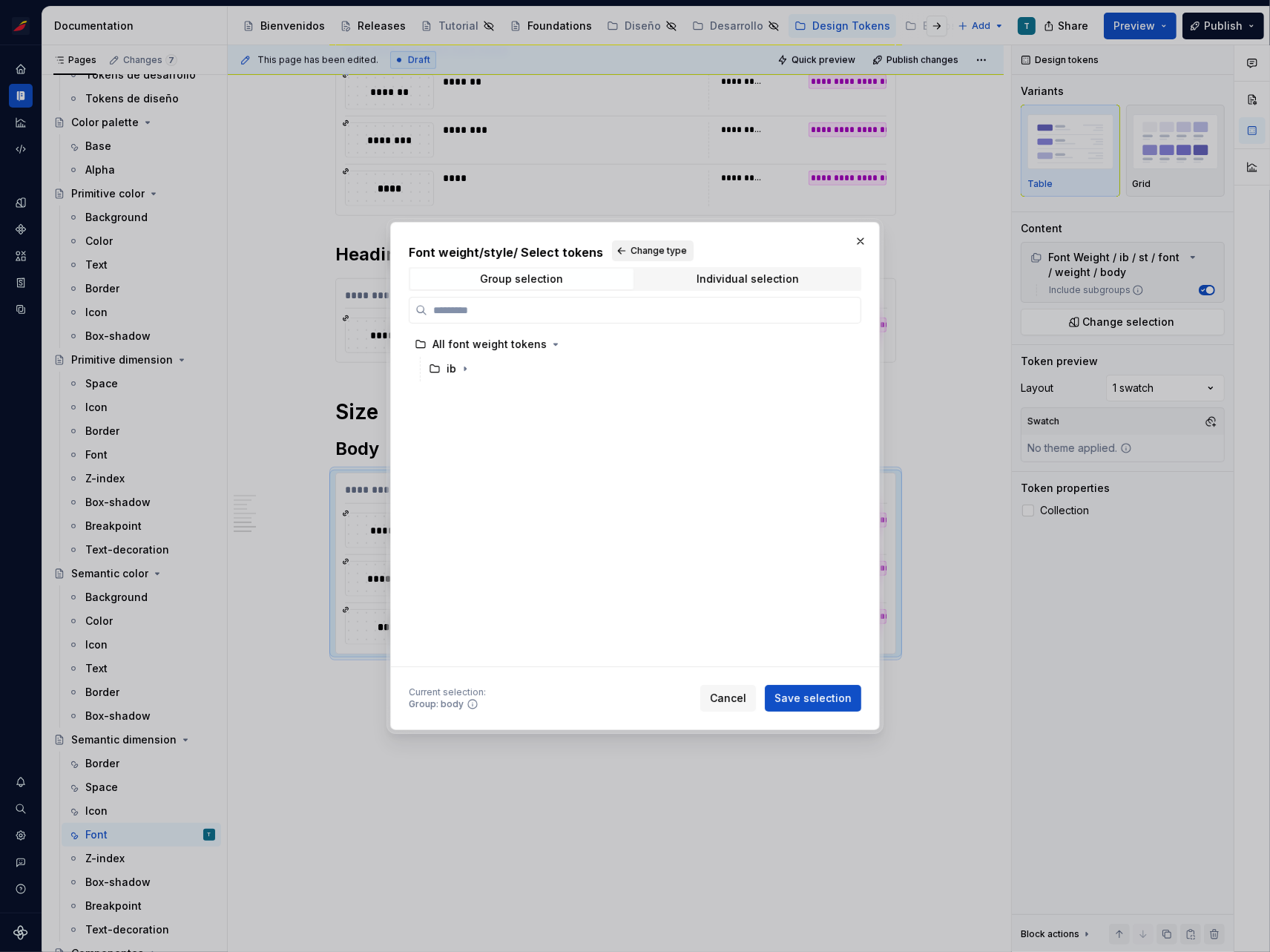
click at [637, 248] on span "Change type" at bounding box center [659, 250] width 56 height 12
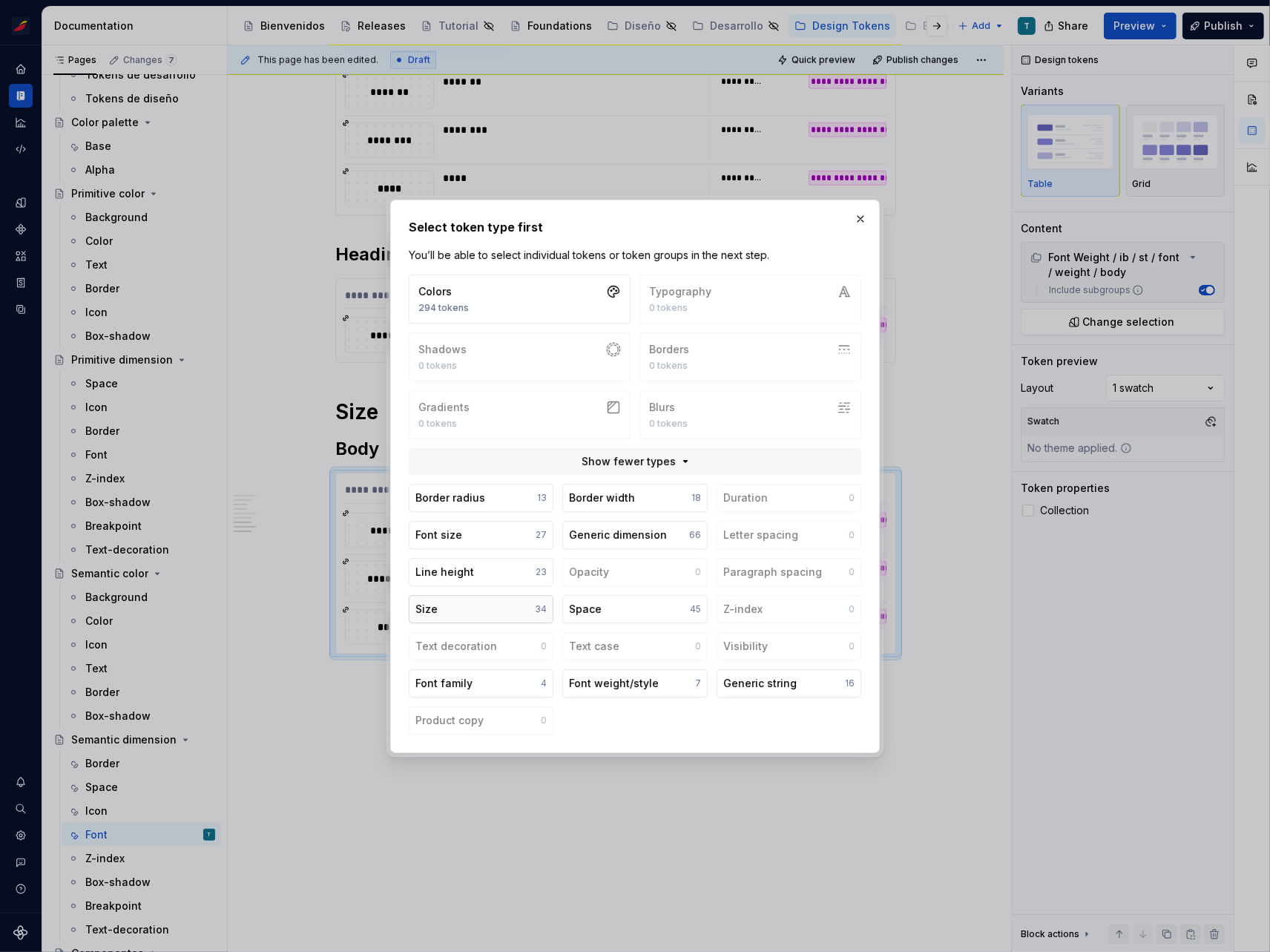
click at [473, 605] on button "Size 34" at bounding box center [481, 609] width 144 height 28
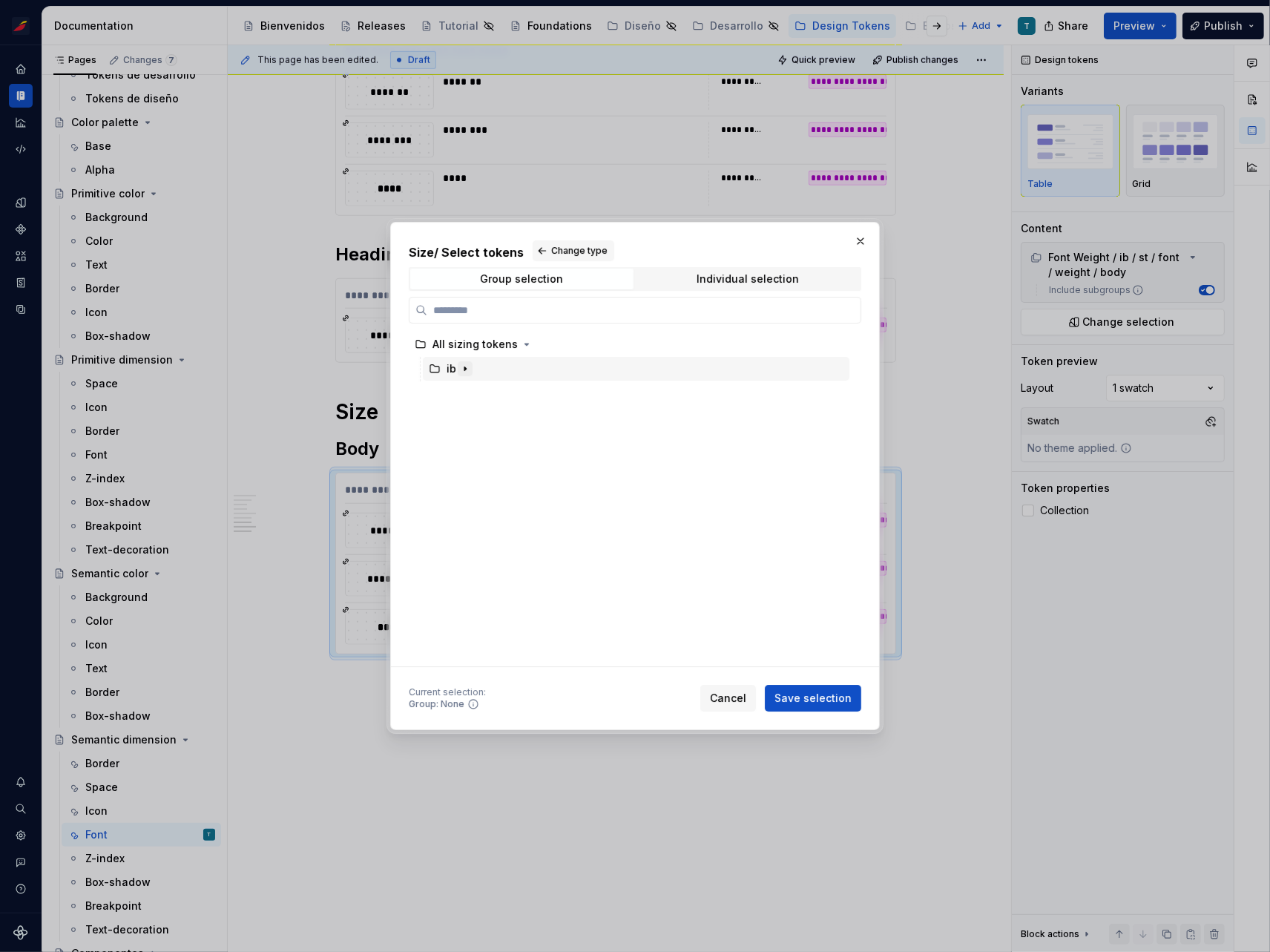
click at [465, 369] on icon "button" at bounding box center [465, 369] width 12 height 12
click at [479, 392] on icon "button" at bounding box center [479, 393] width 2 height 4
click at [560, 248] on span "Change type" at bounding box center [580, 250] width 56 height 12
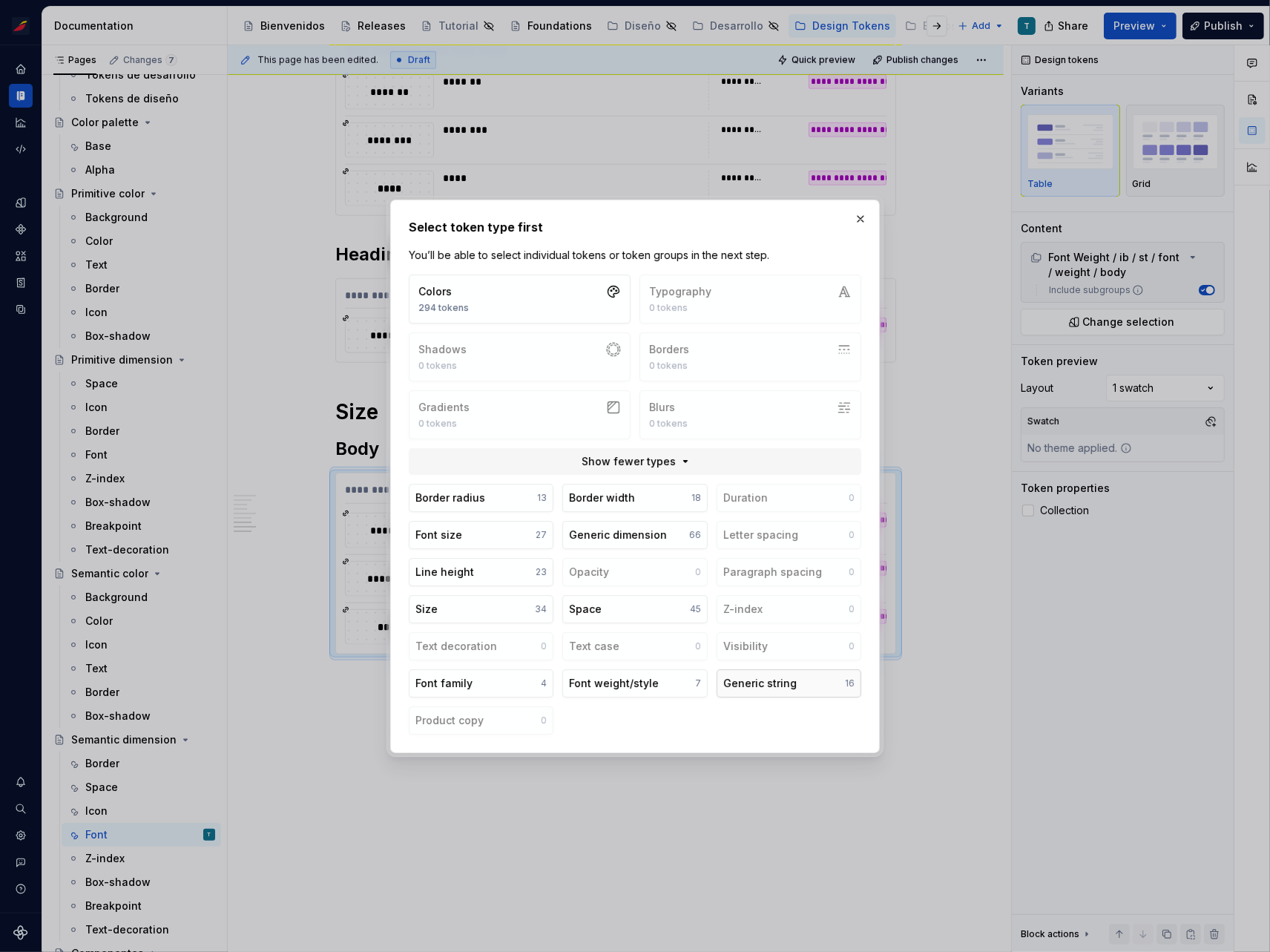
click at [765, 684] on div "Generic string" at bounding box center [760, 683] width 74 height 15
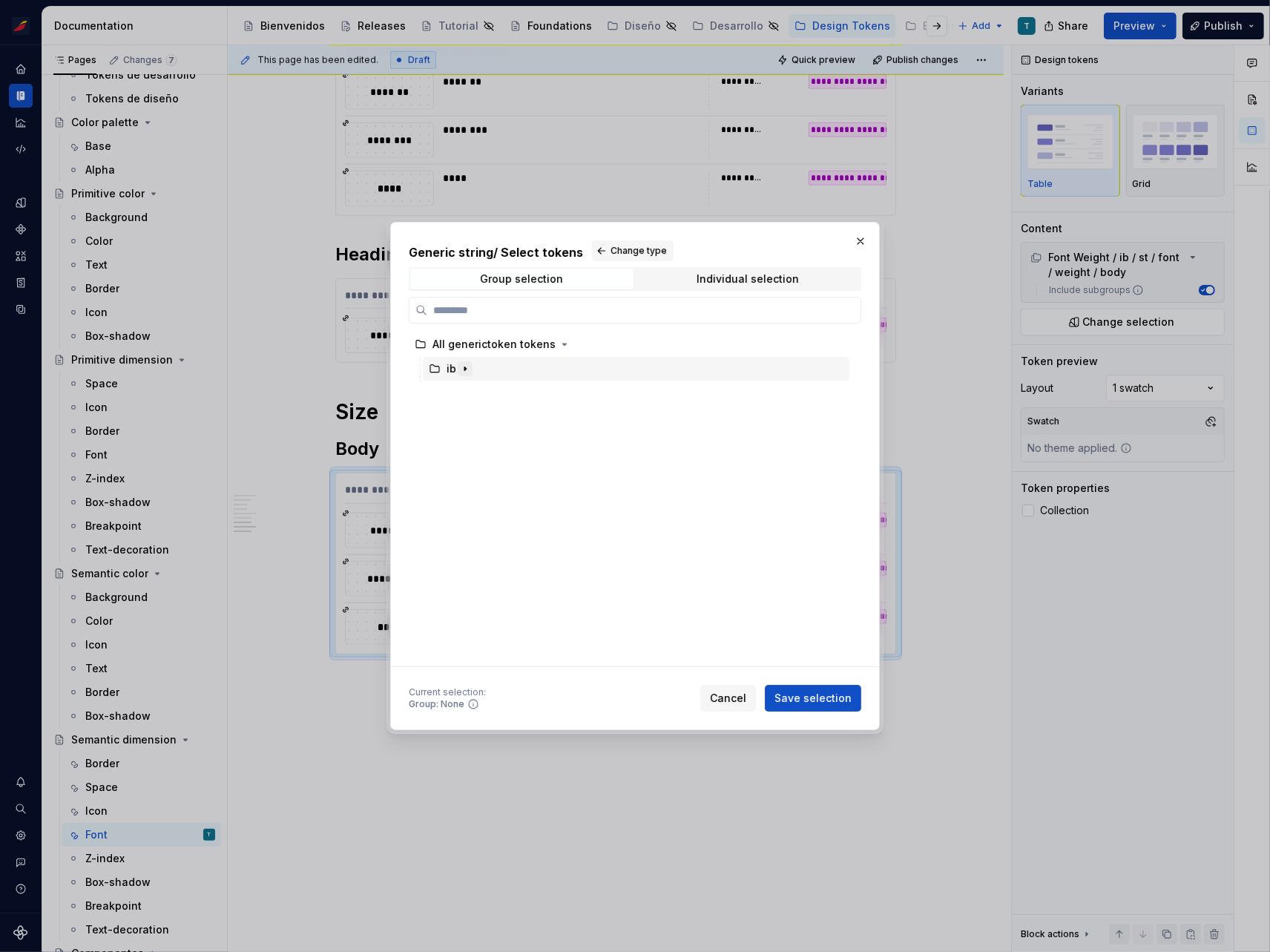
click at [467, 367] on icon "button" at bounding box center [465, 369] width 12 height 12
click at [483, 389] on icon "button" at bounding box center [479, 393] width 12 height 12
click at [564, 418] on icon "button" at bounding box center [564, 417] width 12 height 12
click at [604, 250] on button "Change type" at bounding box center [633, 250] width 82 height 20
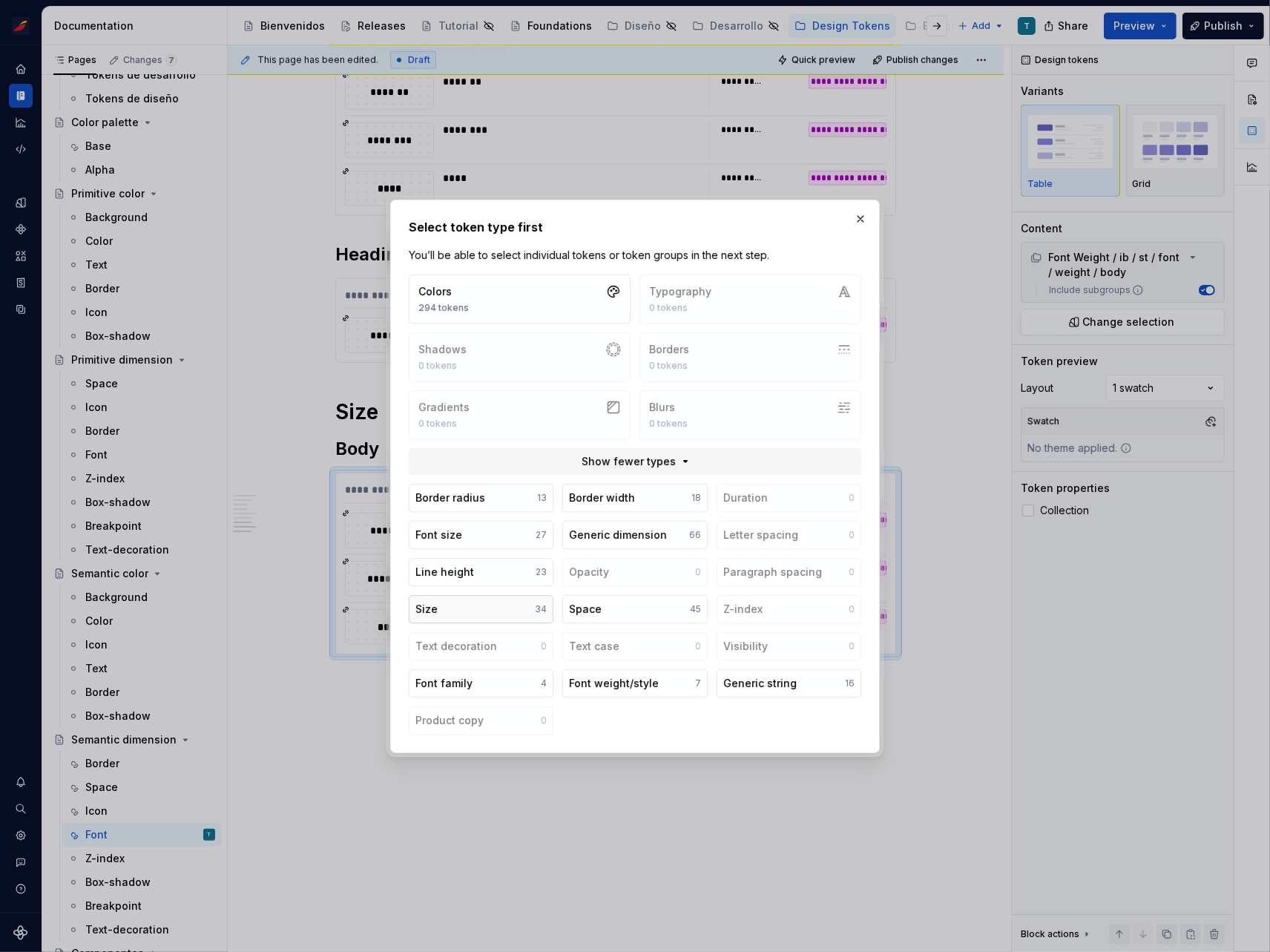
click at [480, 604] on button "Size 34" at bounding box center [481, 609] width 144 height 28
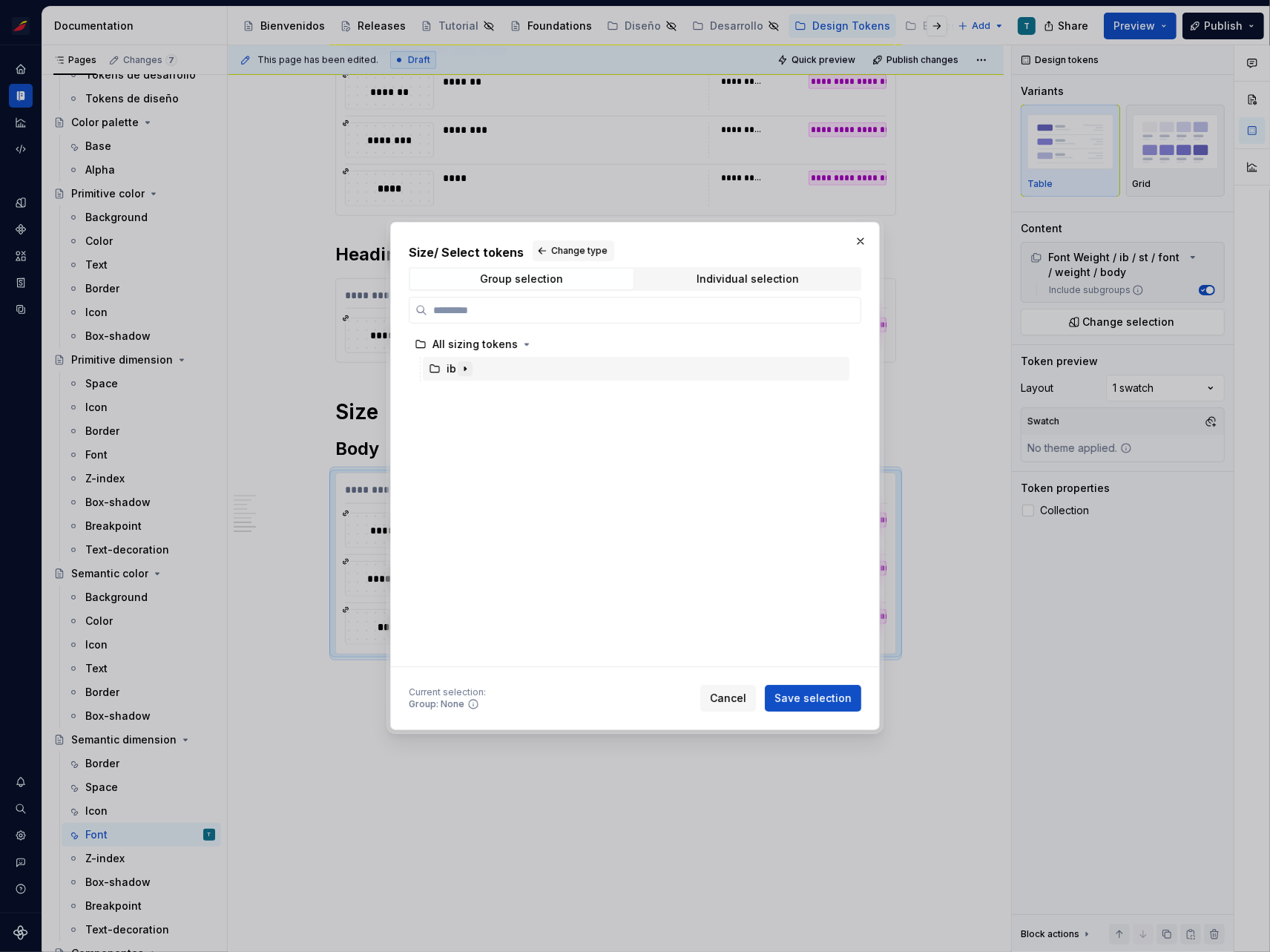
click at [464, 367] on icon "button" at bounding box center [465, 369] width 2 height 4
click at [476, 387] on button "button" at bounding box center [479, 393] width 15 height 15
click at [534, 441] on icon "button" at bounding box center [540, 441] width 12 height 12
click at [568, 250] on span "Change type" at bounding box center [580, 250] width 56 height 12
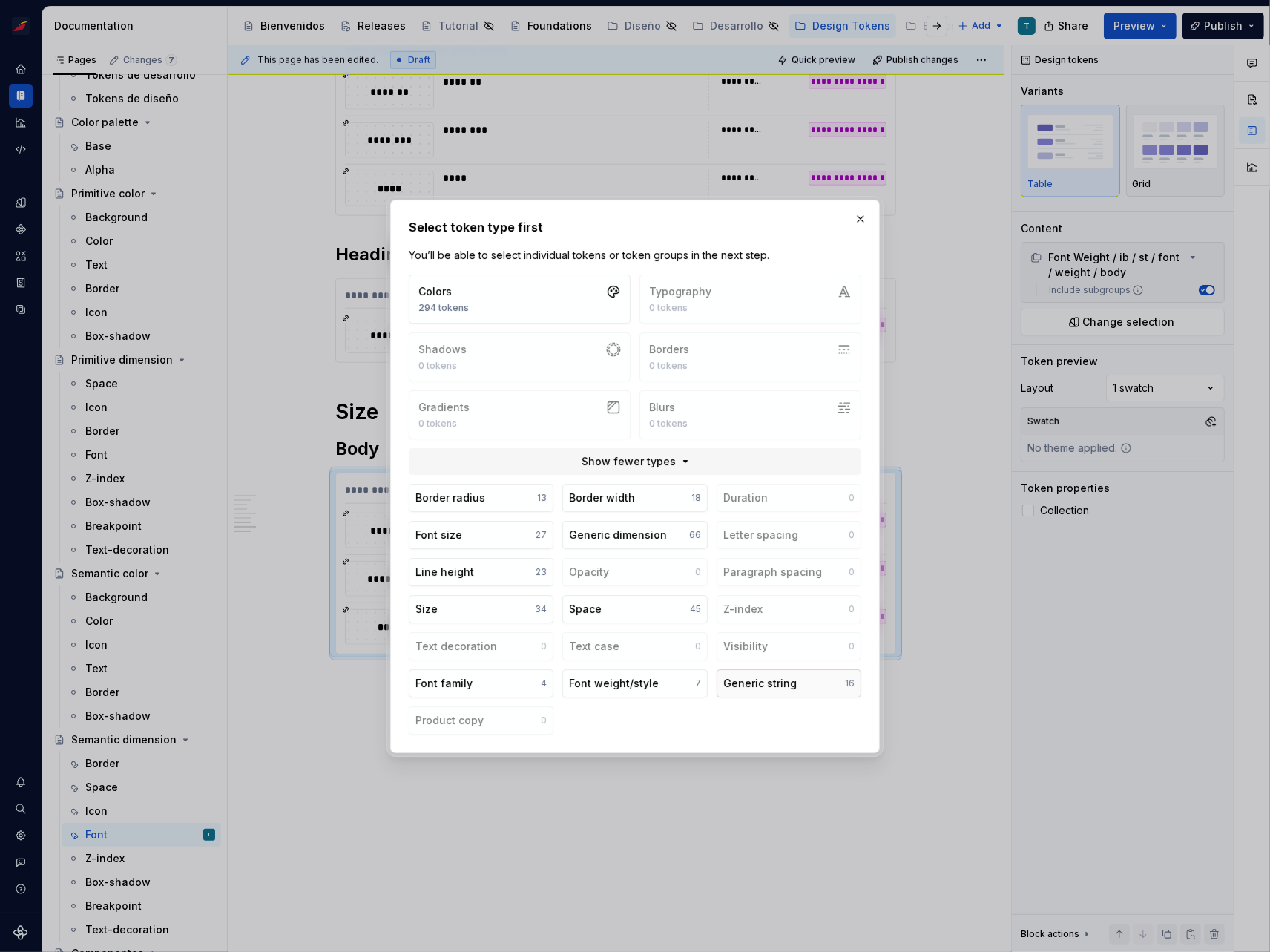
click at [787, 676] on div "Generic string" at bounding box center [760, 683] width 74 height 15
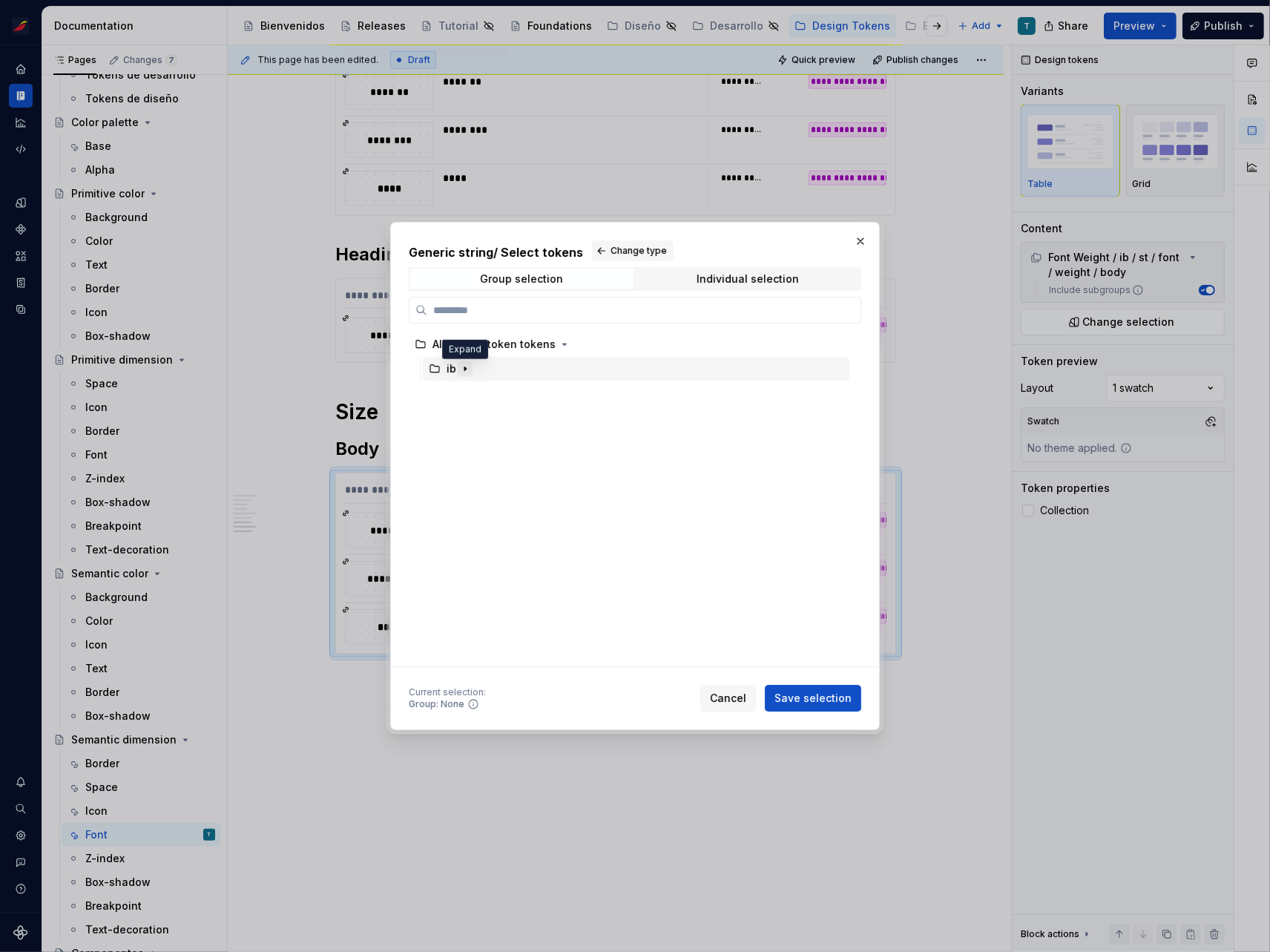
click at [464, 368] on icon "button" at bounding box center [465, 369] width 2 height 4
click at [478, 389] on icon "button" at bounding box center [479, 393] width 12 height 12
click at [615, 251] on span "Change type" at bounding box center [639, 250] width 56 height 12
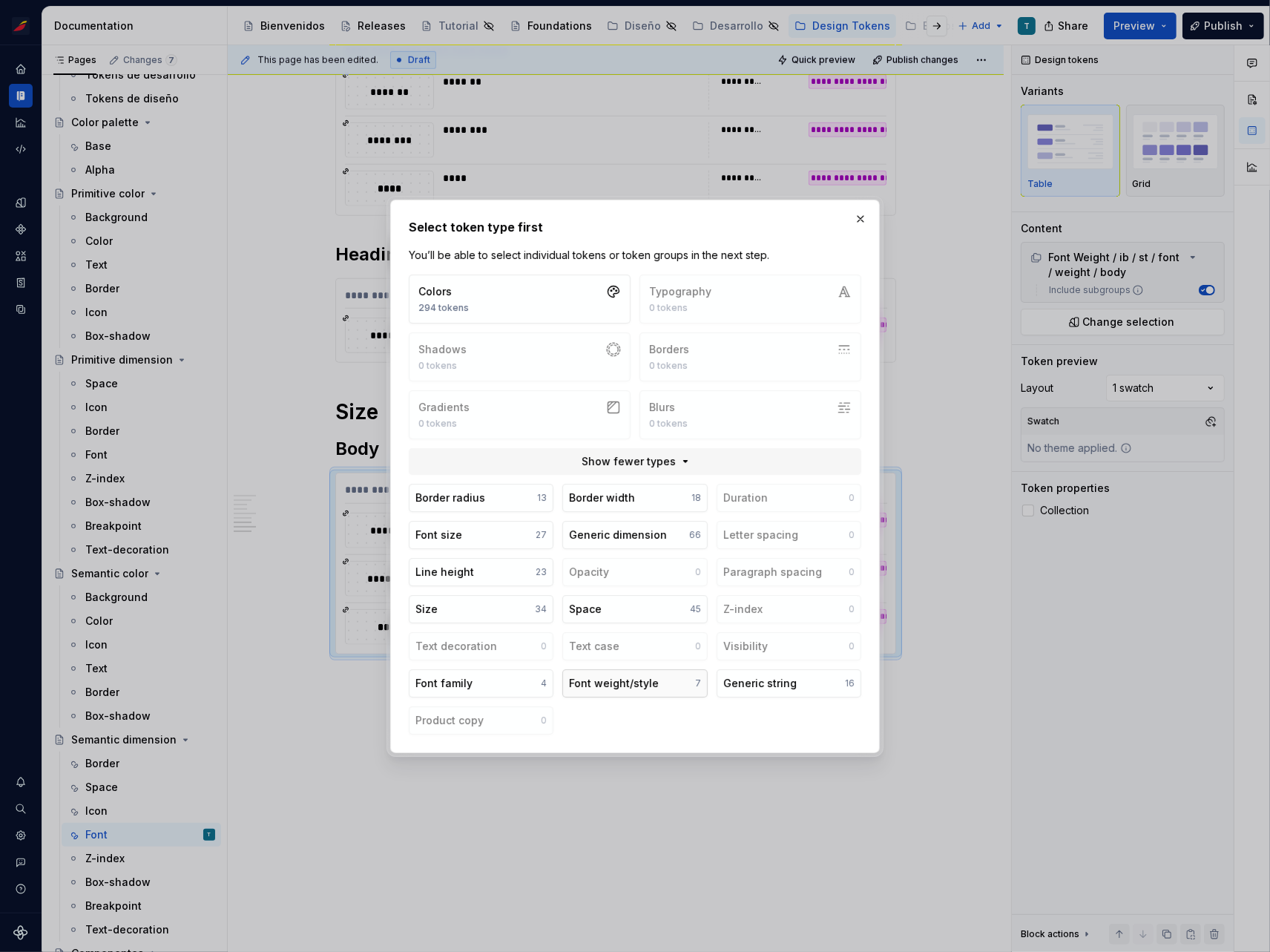
click at [624, 676] on div "Font weight/style" at bounding box center [614, 683] width 89 height 15
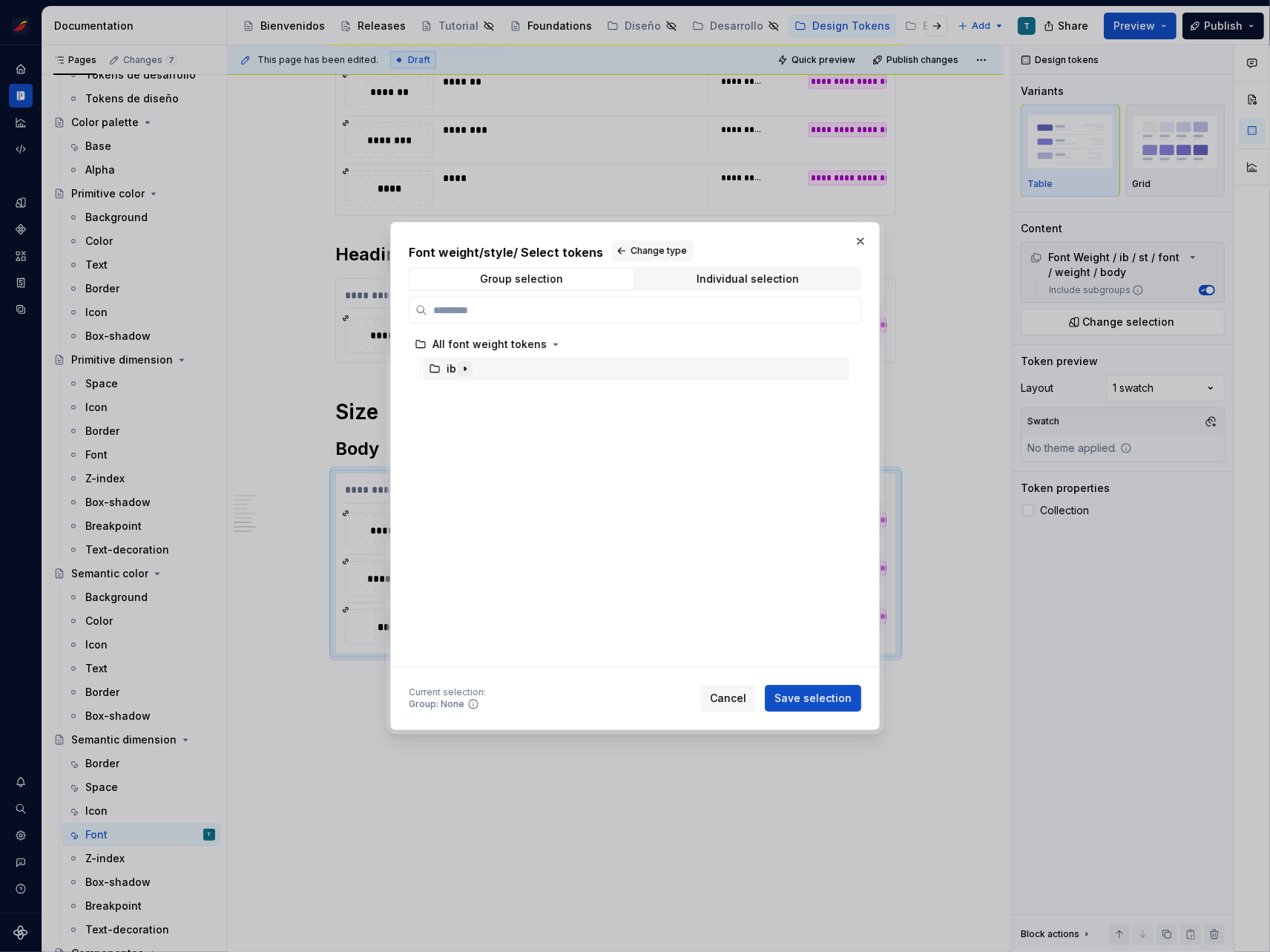
click at [471, 365] on button "button" at bounding box center [465, 369] width 15 height 15
click at [481, 392] on icon "button" at bounding box center [479, 393] width 12 height 12
click at [506, 415] on icon "button" at bounding box center [505, 417] width 12 height 12
click at [529, 438] on icon "button" at bounding box center [533, 441] width 12 height 12
click at [631, 246] on span "Change type" at bounding box center [659, 250] width 56 height 12
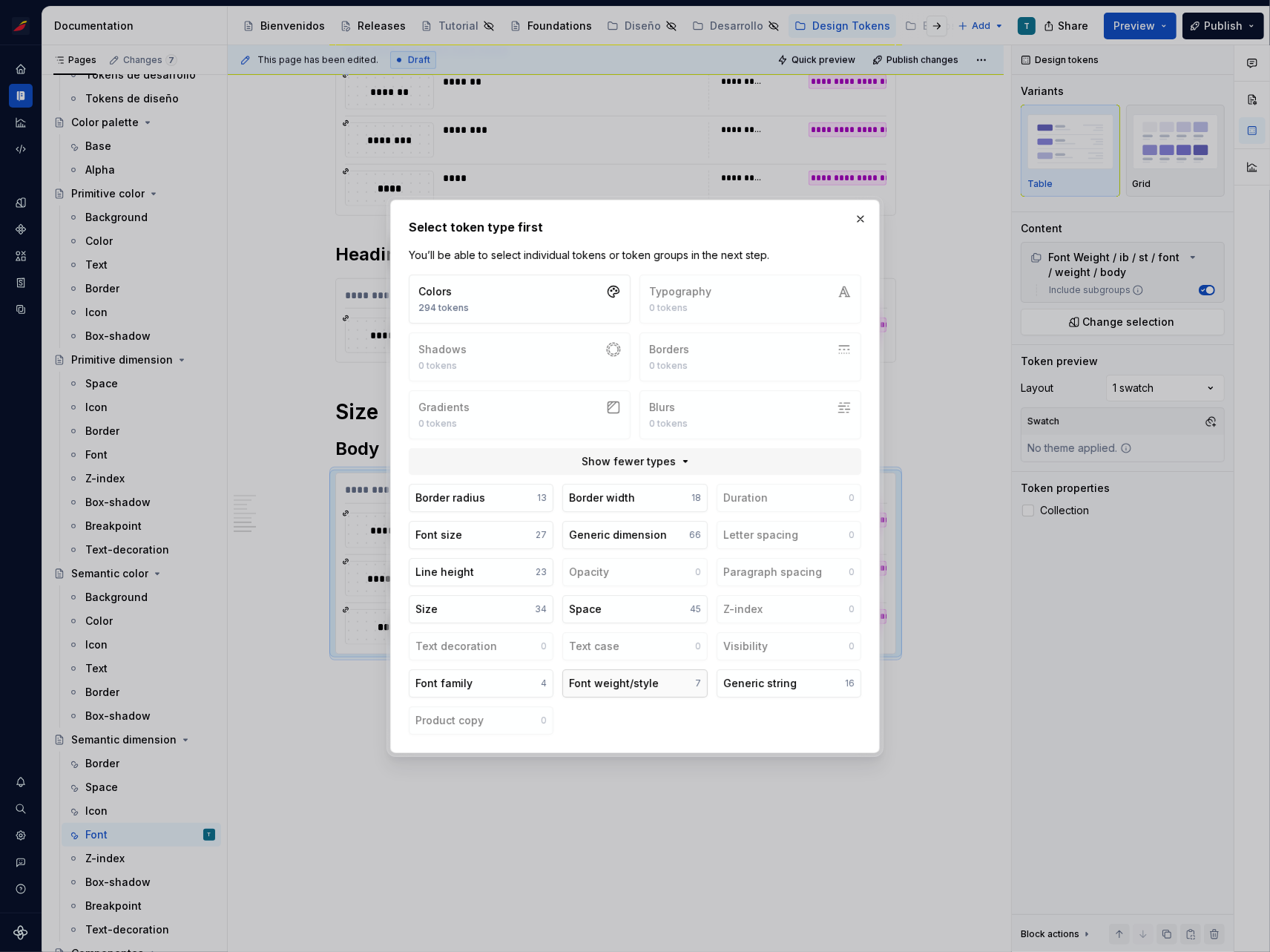
click at [602, 684] on div "Font weight/style" at bounding box center [614, 683] width 89 height 15
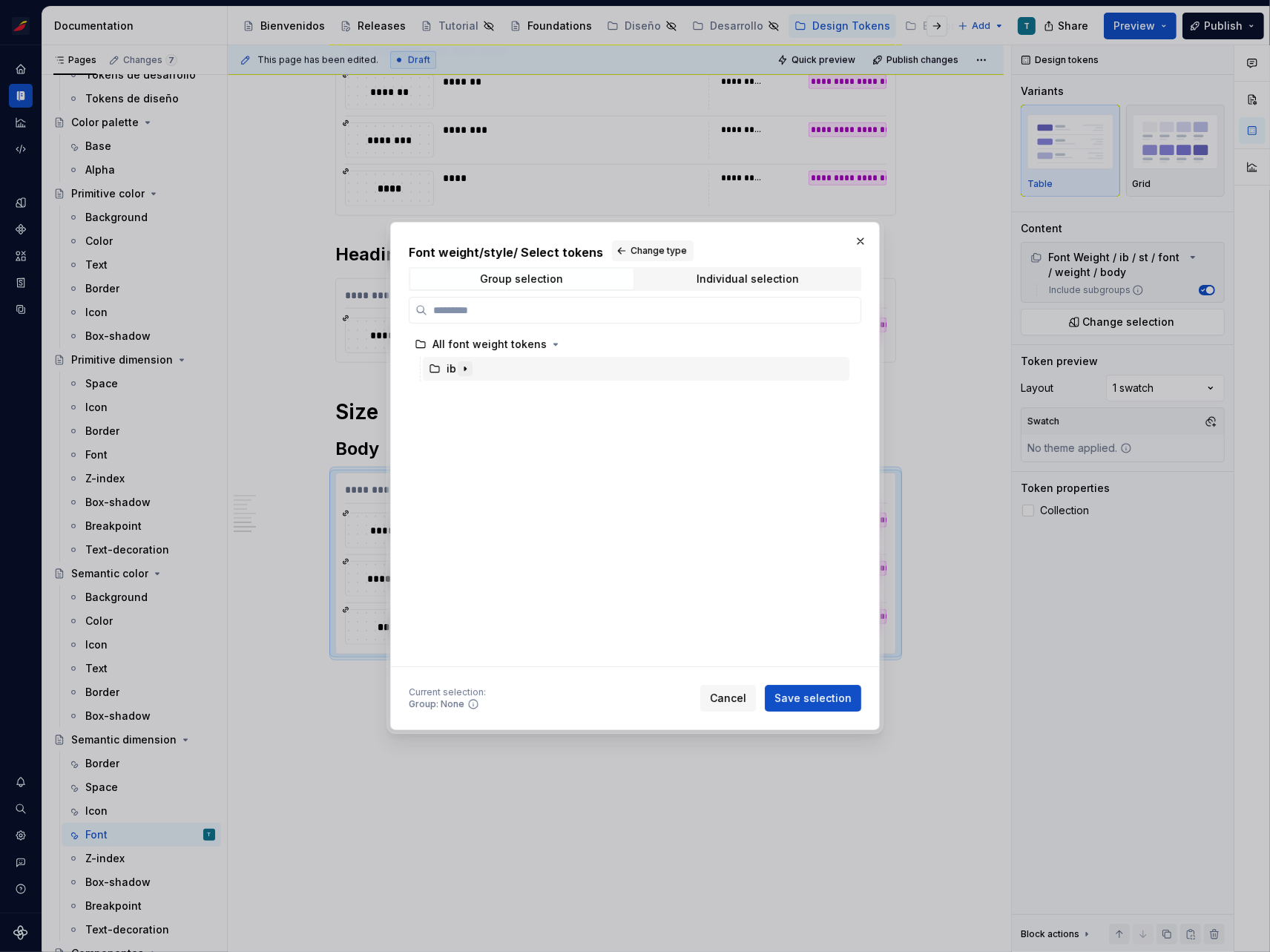
click at [471, 373] on button "button" at bounding box center [465, 369] width 15 height 15
click at [481, 393] on icon "button" at bounding box center [479, 393] width 12 height 12
click at [500, 414] on icon "button" at bounding box center [505, 417] width 12 height 12
click at [537, 441] on button "button" at bounding box center [533, 441] width 15 height 15
click at [640, 253] on span "Change type" at bounding box center [659, 250] width 56 height 12
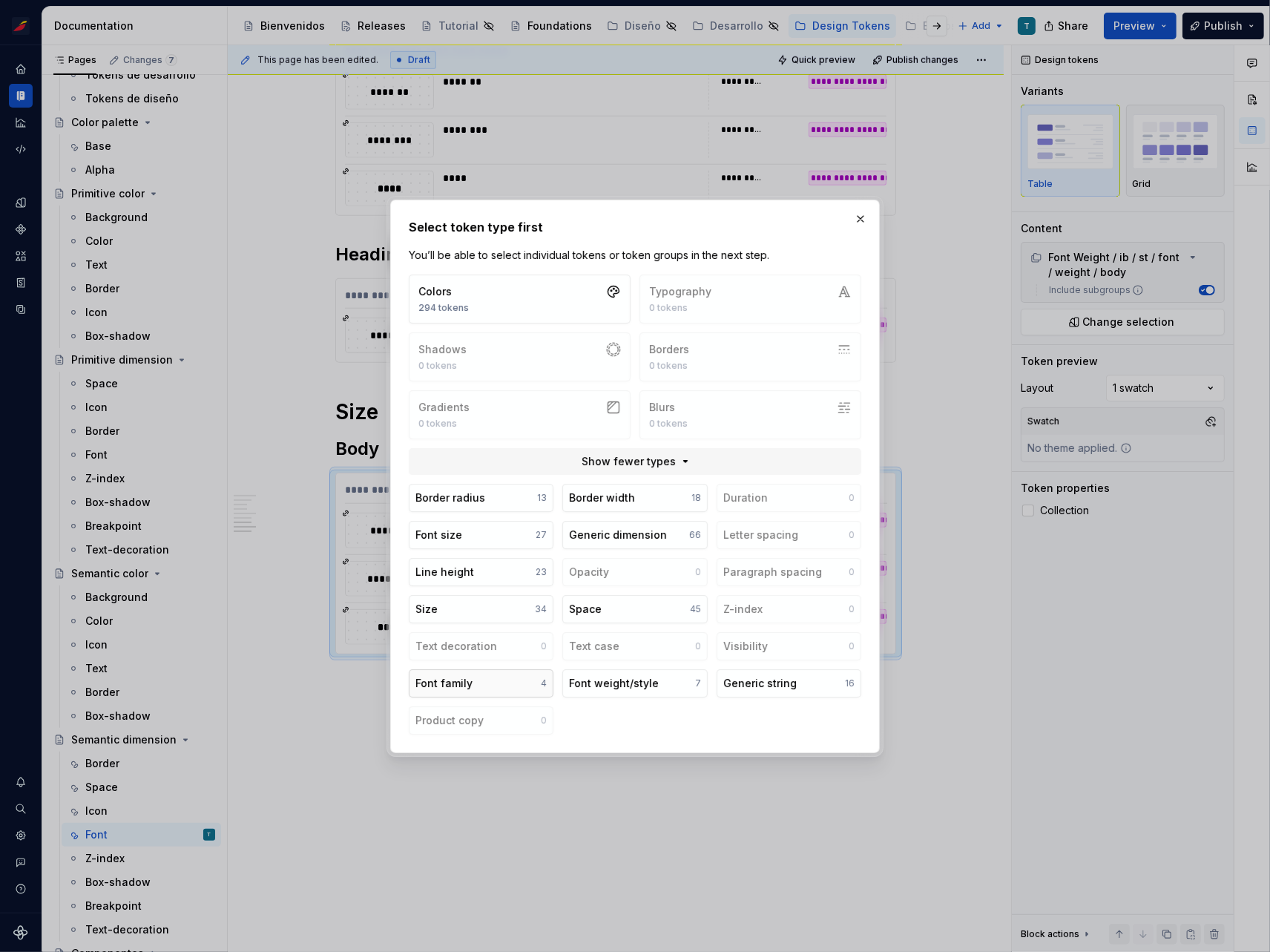
click at [471, 685] on button "Font family 4" at bounding box center [481, 683] width 144 height 28
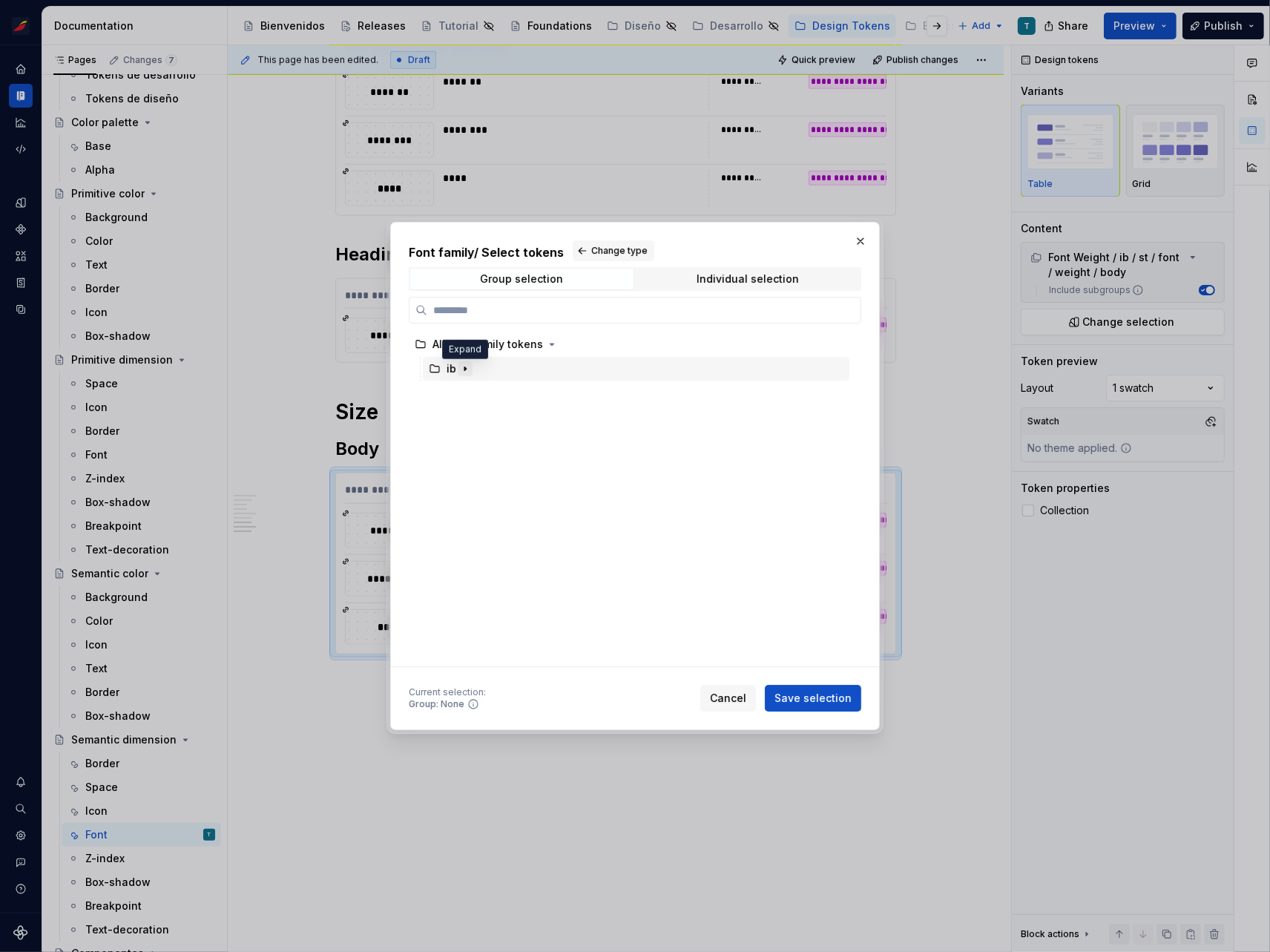
click at [463, 366] on icon "button" at bounding box center [465, 369] width 12 height 12
click at [478, 388] on icon "button" at bounding box center [479, 393] width 12 height 12
click at [504, 419] on icon "button" at bounding box center [505, 417] width 12 height 12
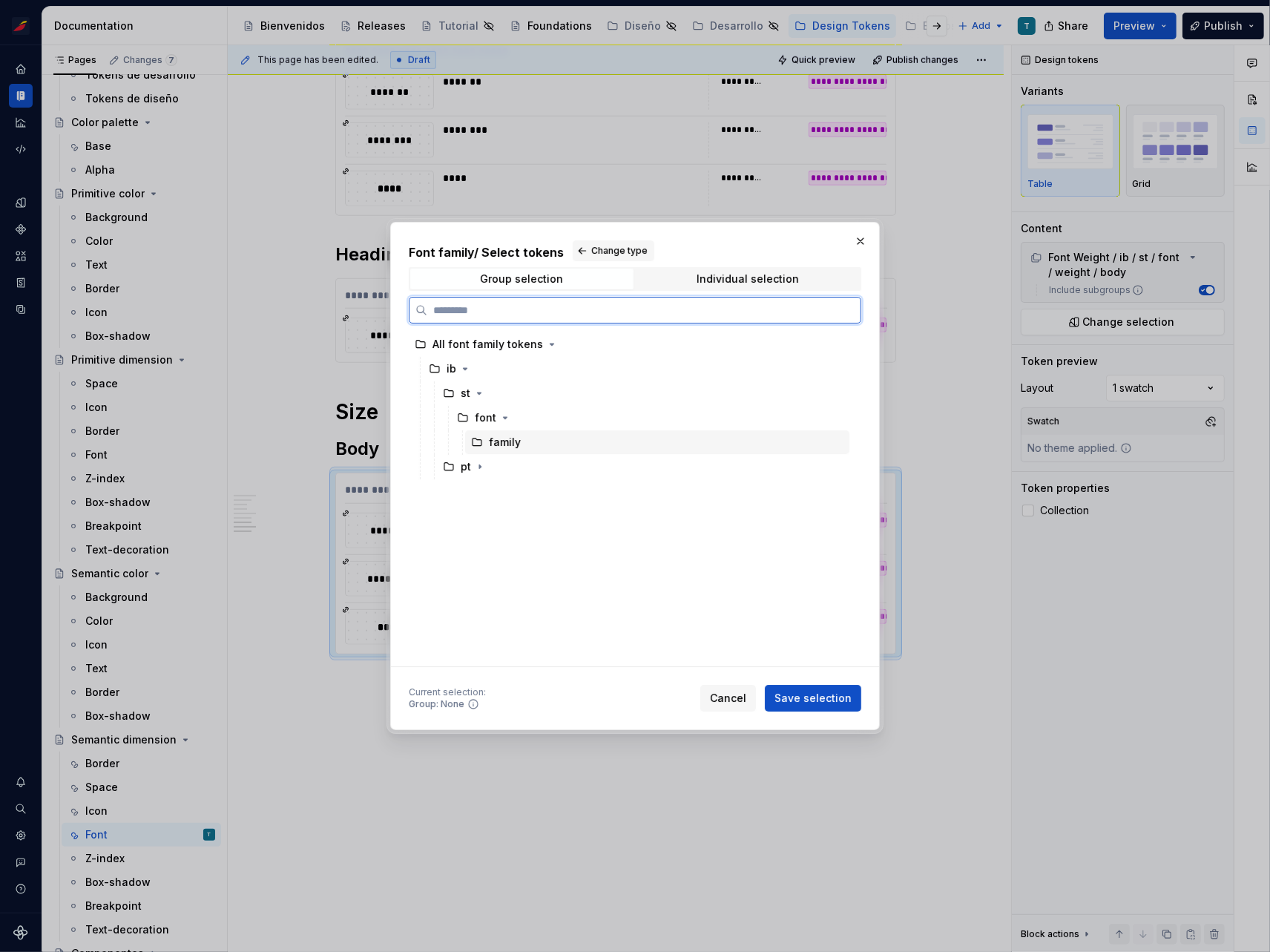
click at [508, 438] on div "family" at bounding box center [504, 441] width 32 height 15
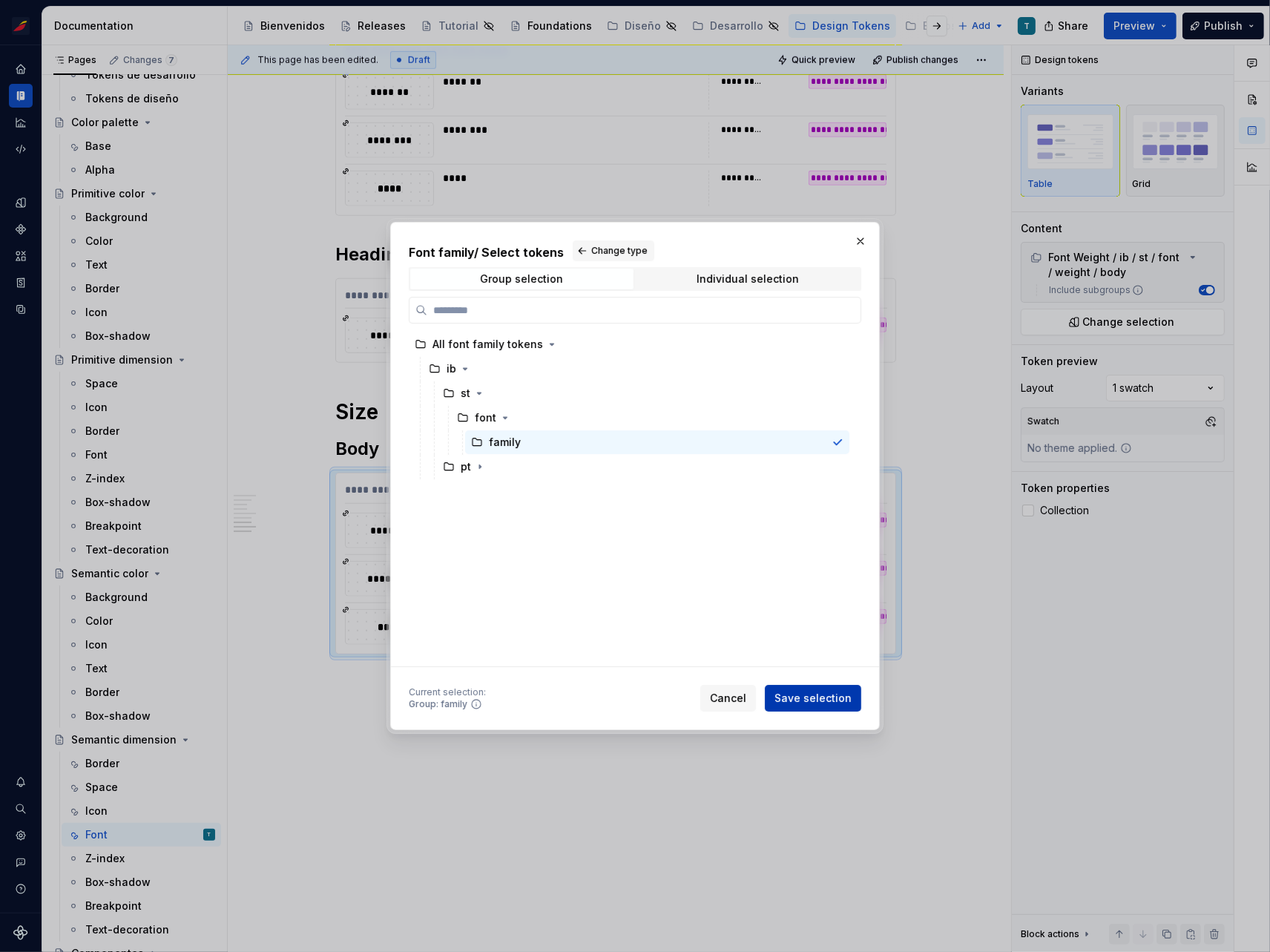
click at [831, 694] on span "Save selection" at bounding box center [813, 698] width 77 height 15
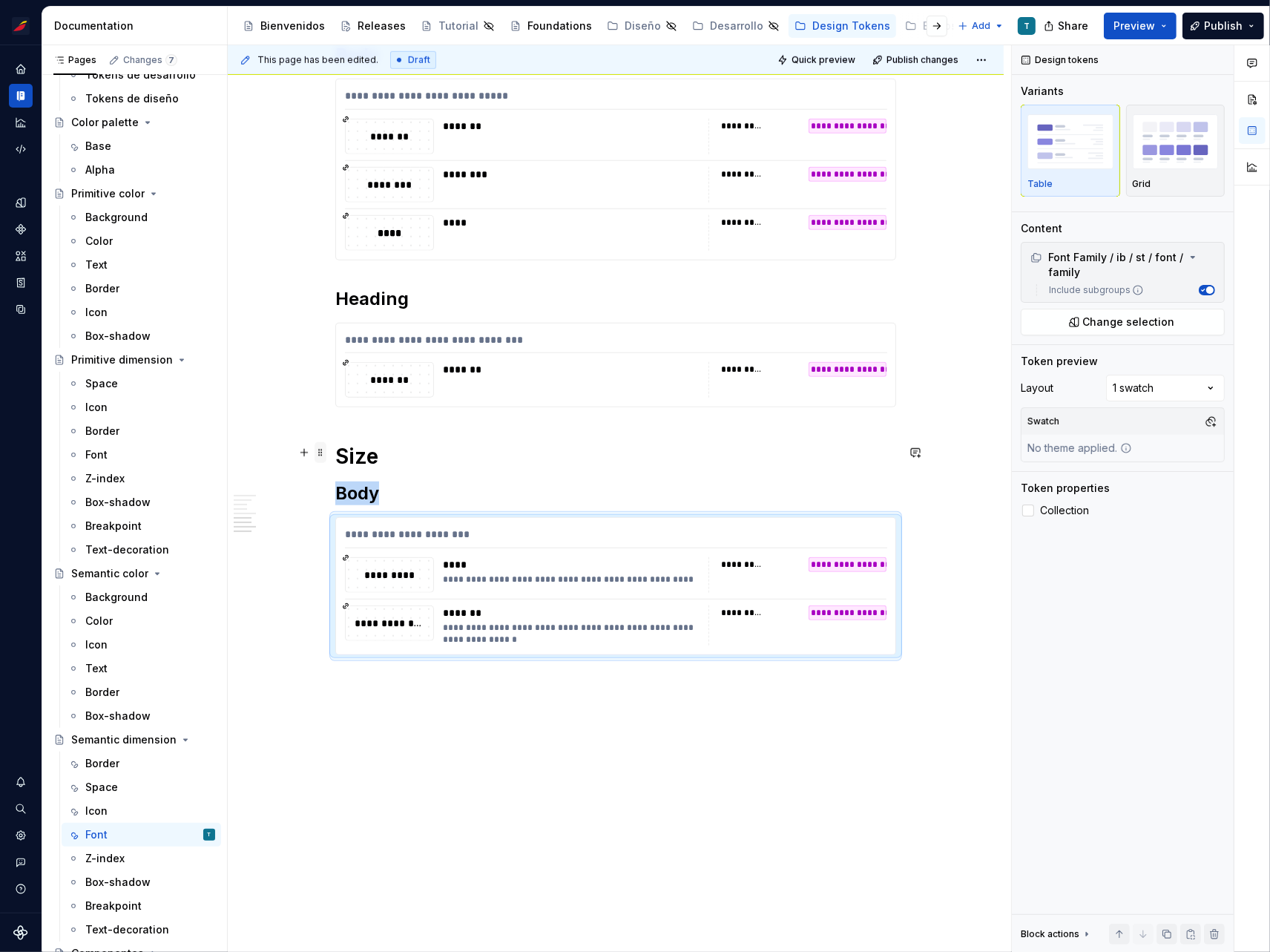
click at [319, 452] on span at bounding box center [320, 452] width 12 height 20
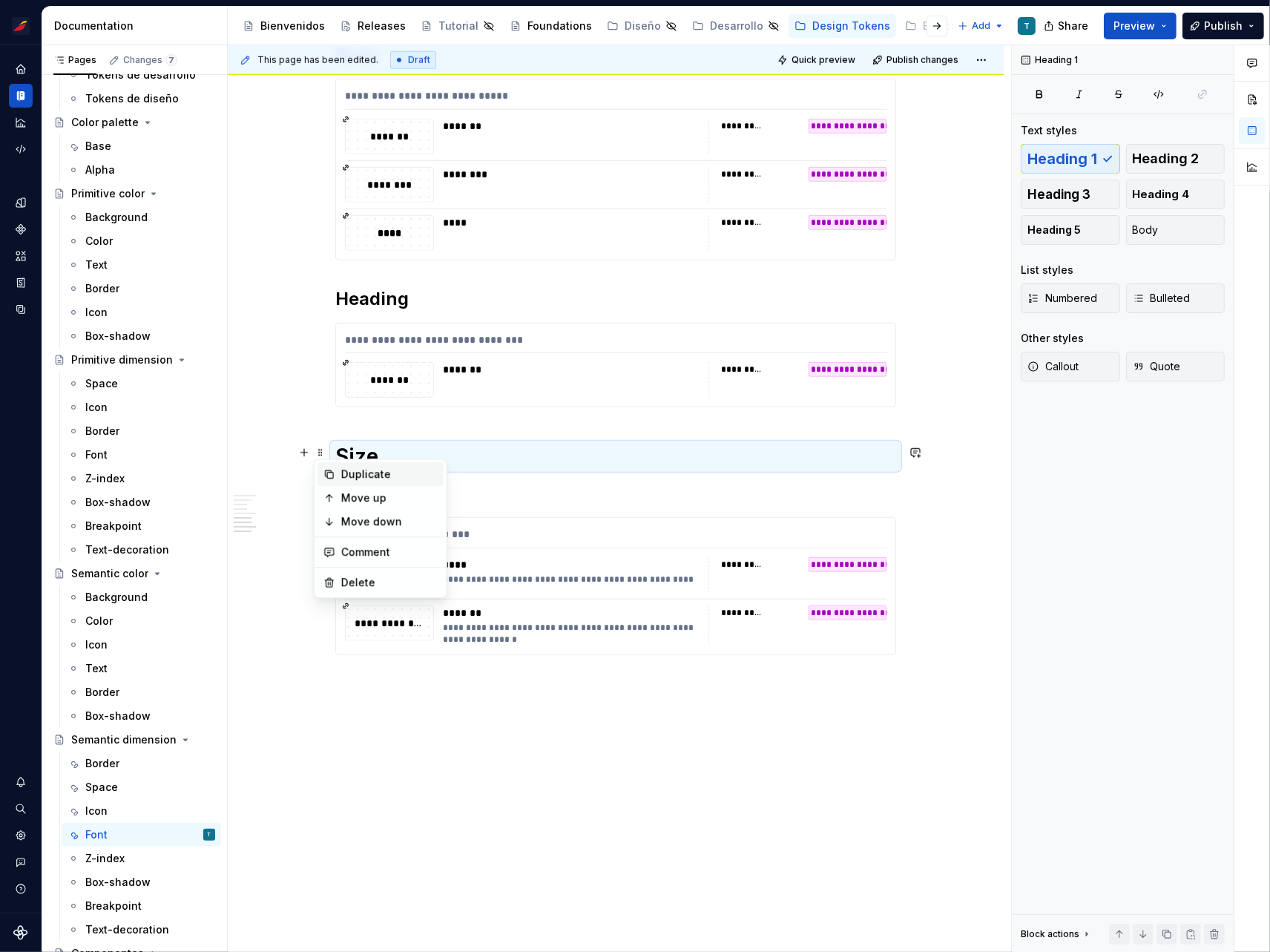
click at [336, 470] on div "Duplicate" at bounding box center [380, 474] width 126 height 24
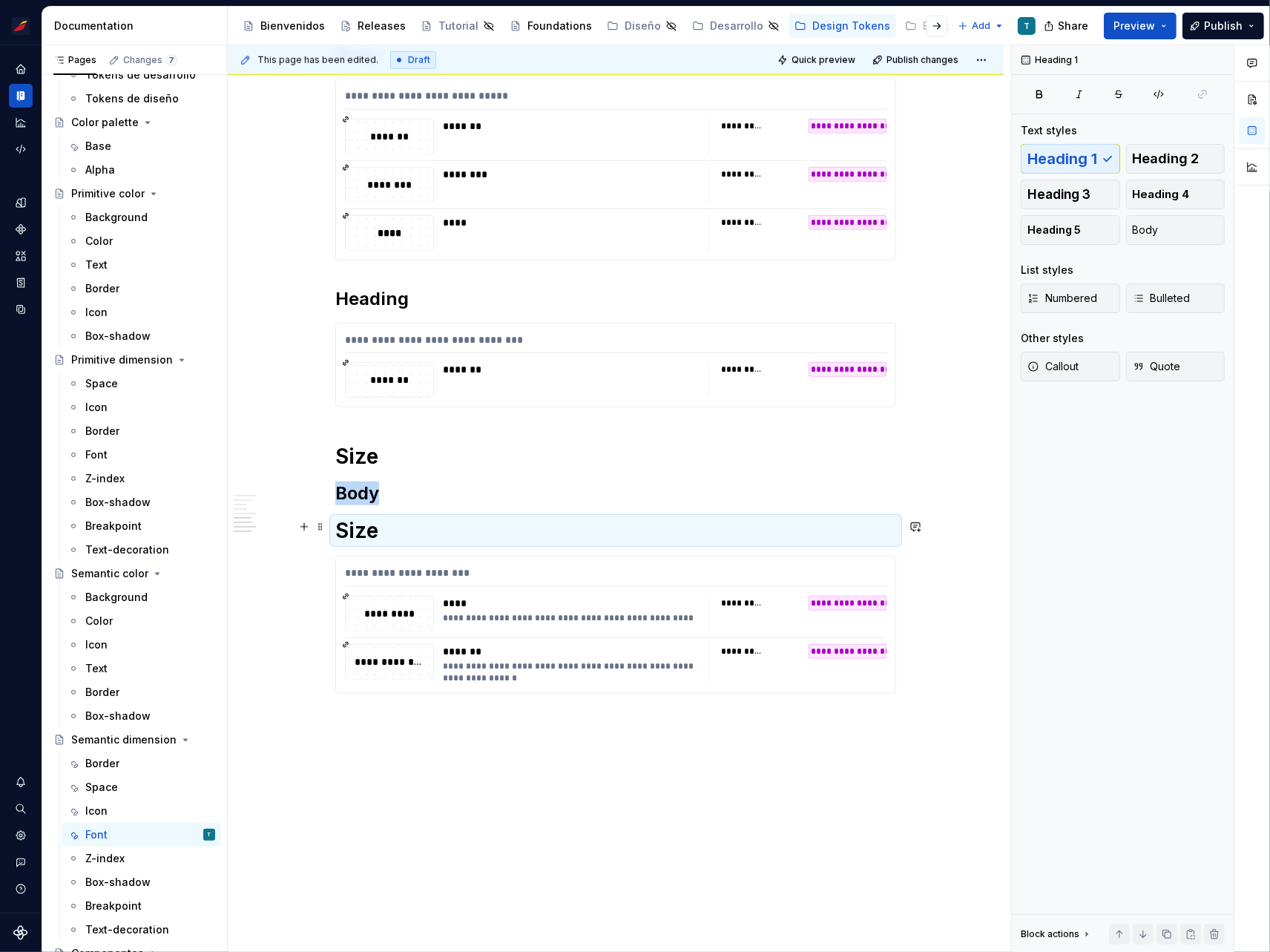
click at [365, 530] on h1 "Size" at bounding box center [616, 530] width 561 height 27
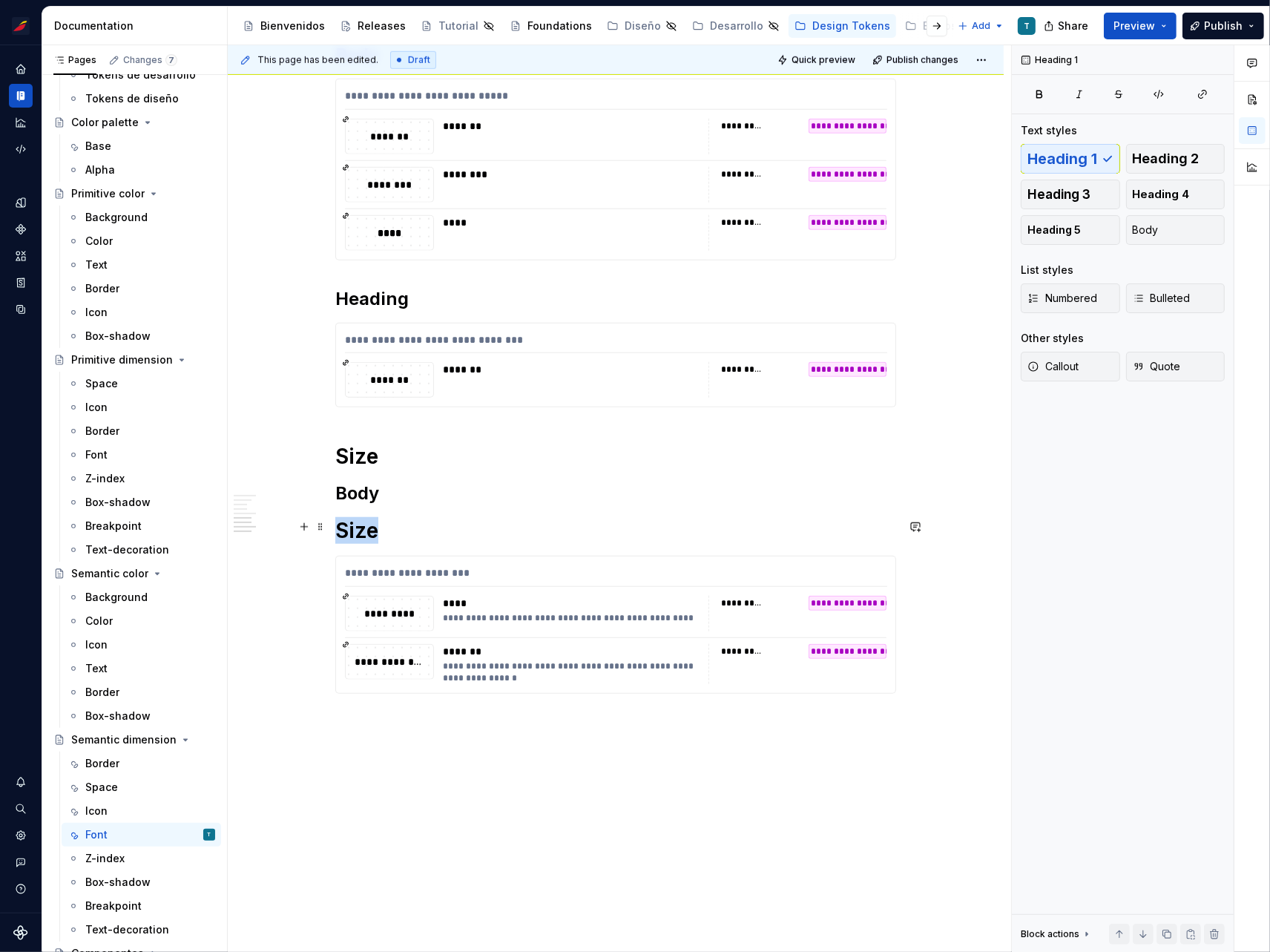
click at [365, 529] on h1 "Size" at bounding box center [616, 530] width 561 height 27
click at [363, 449] on h1 "Size" at bounding box center [616, 456] width 561 height 27
click at [397, 499] on h2 "Body" at bounding box center [616, 493] width 561 height 24
click at [323, 326] on span at bounding box center [320, 327] width 12 height 20
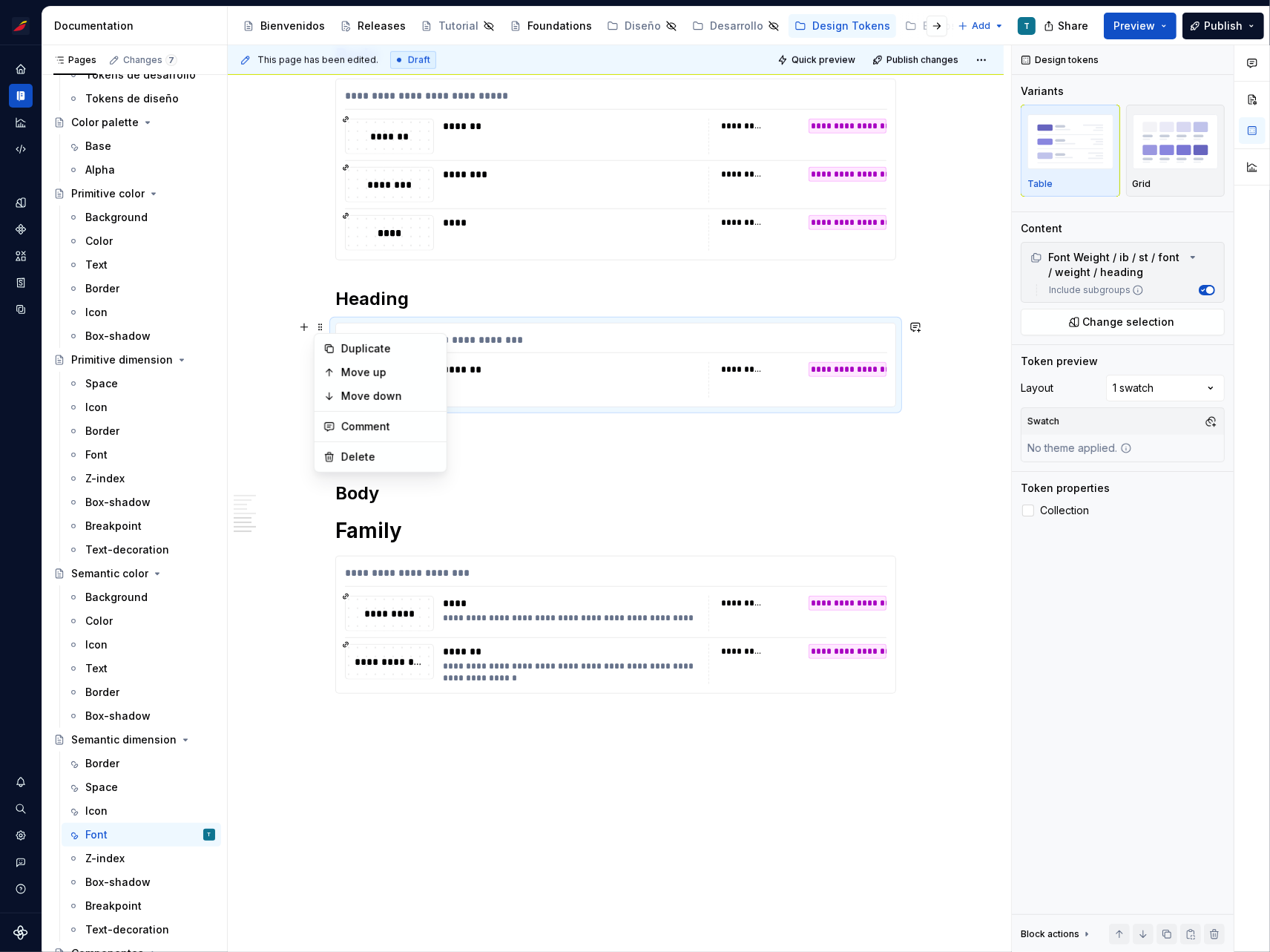
click at [362, 347] on div "Duplicate" at bounding box center [389, 348] width 96 height 15
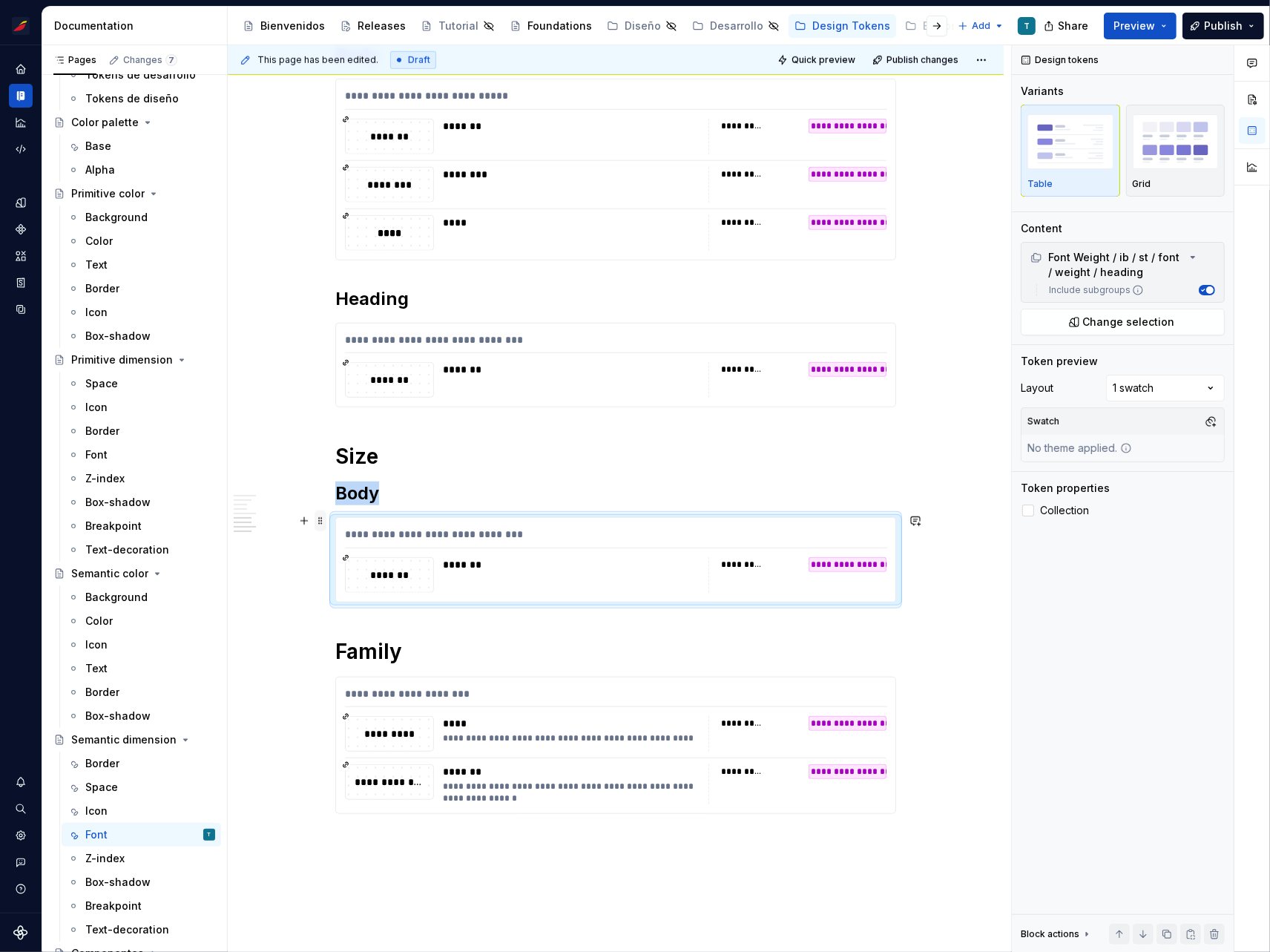
click at [322, 518] on span at bounding box center [320, 521] width 12 height 20
click at [351, 540] on div "Duplicate" at bounding box center [389, 543] width 96 height 15
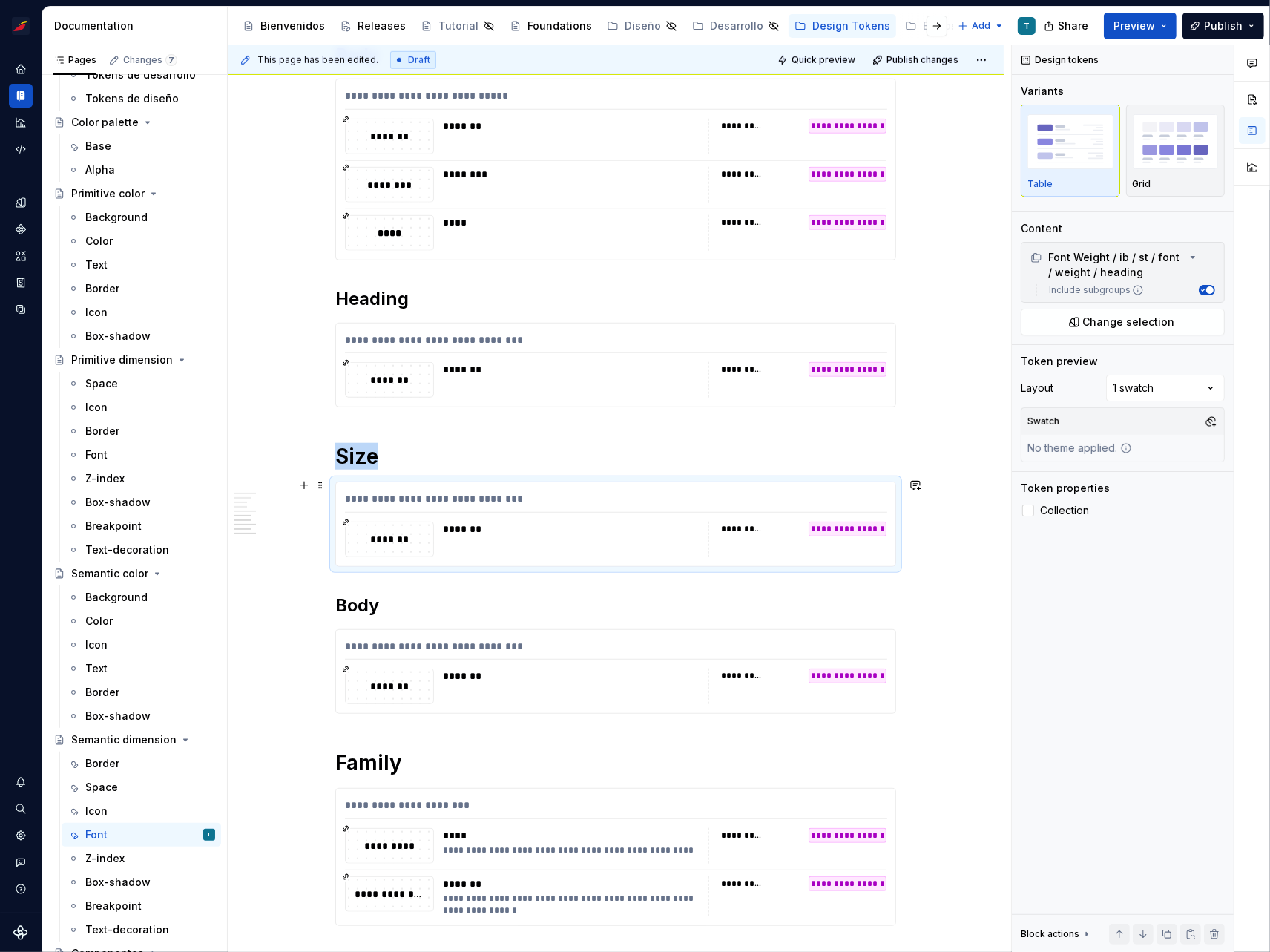
click at [394, 502] on div "**********" at bounding box center [616, 501] width 542 height 21
click at [1089, 314] on span "Change selection" at bounding box center [1129, 322] width 92 height 15
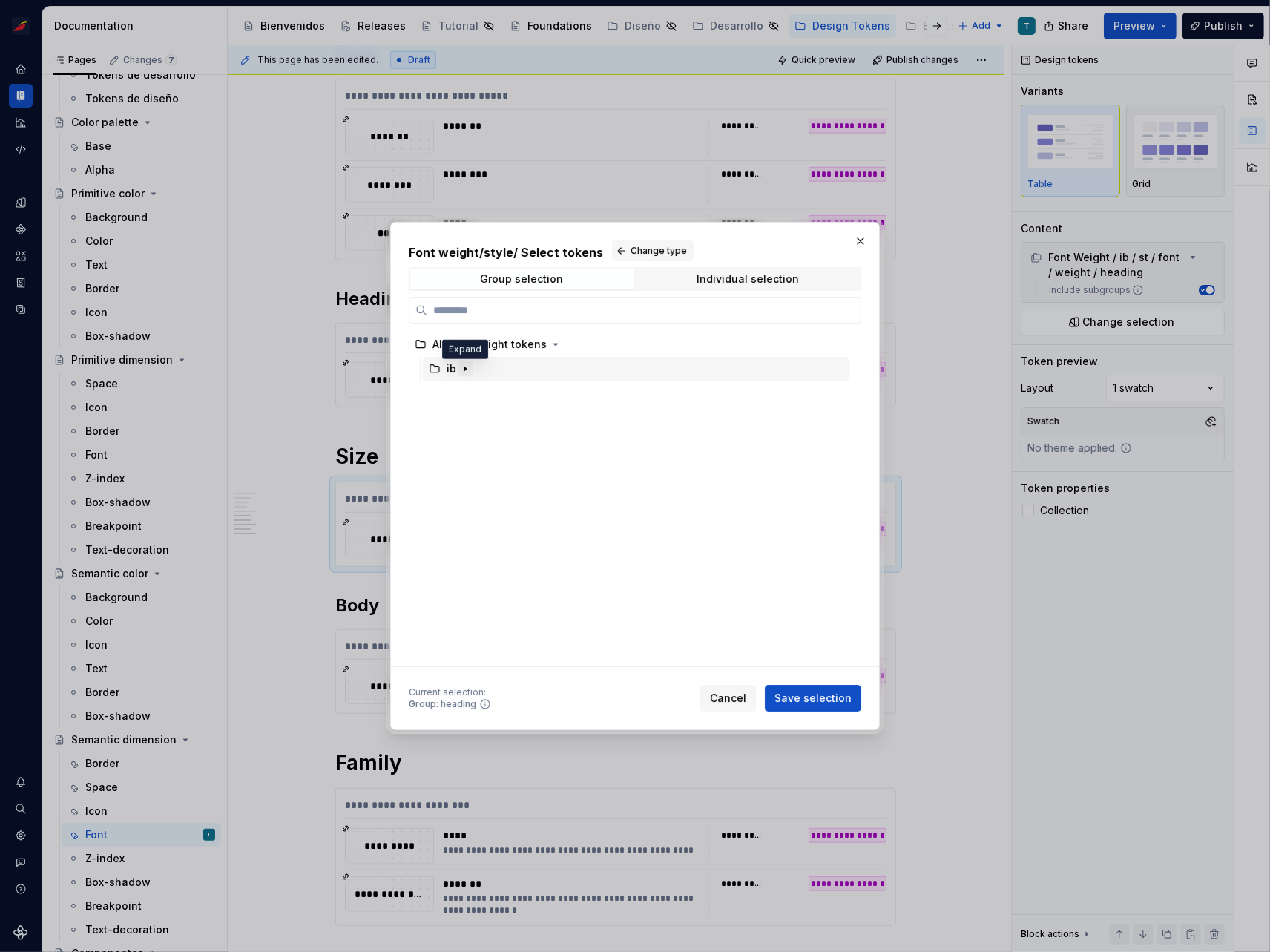
click at [460, 366] on icon "button" at bounding box center [465, 369] width 12 height 12
click at [481, 389] on icon "button" at bounding box center [479, 393] width 12 height 12
click at [501, 417] on icon "button" at bounding box center [505, 417] width 12 height 12
click at [649, 245] on span "Change type" at bounding box center [659, 250] width 56 height 12
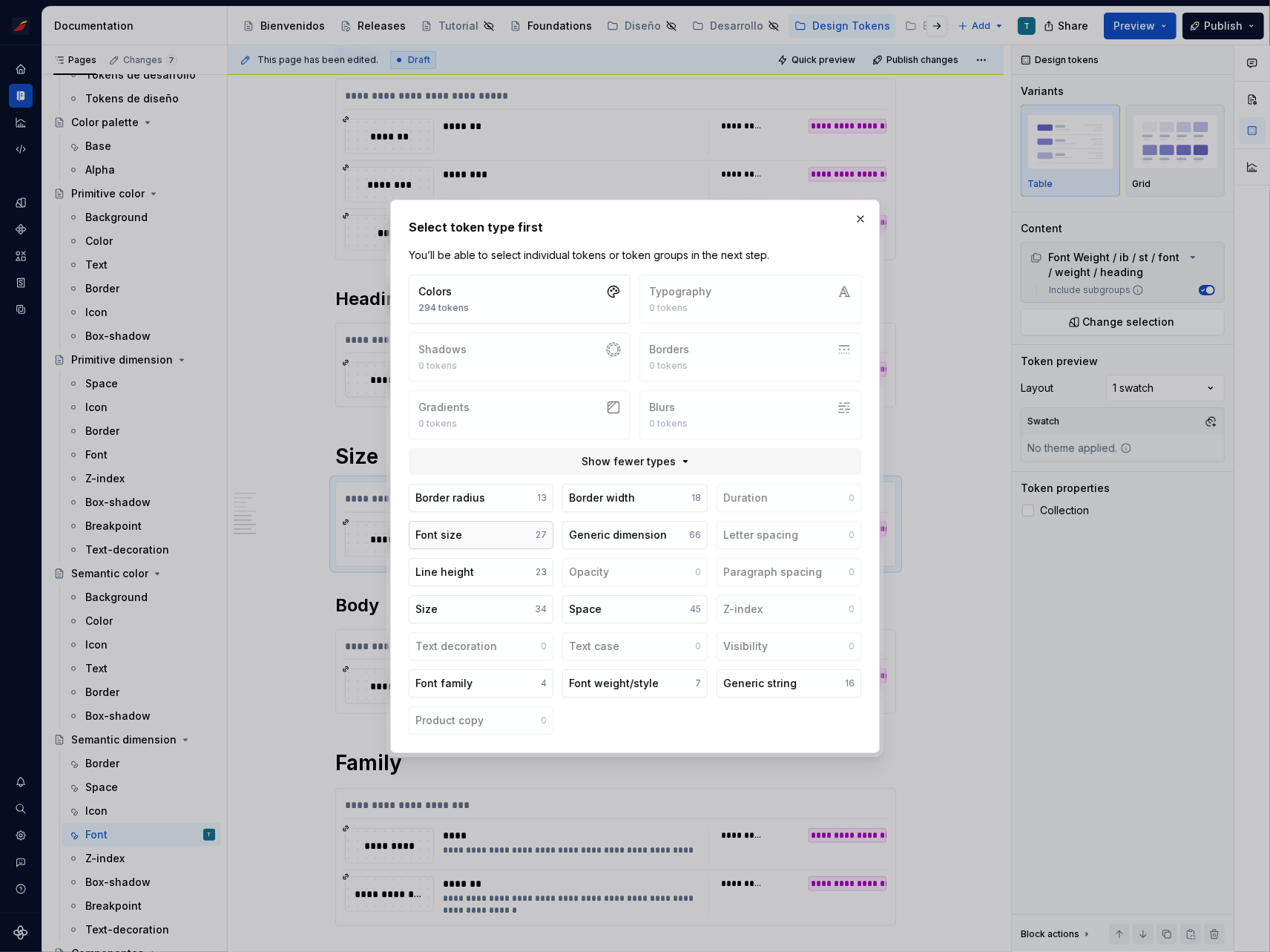
click at [482, 534] on button "Font size 27" at bounding box center [481, 535] width 144 height 28
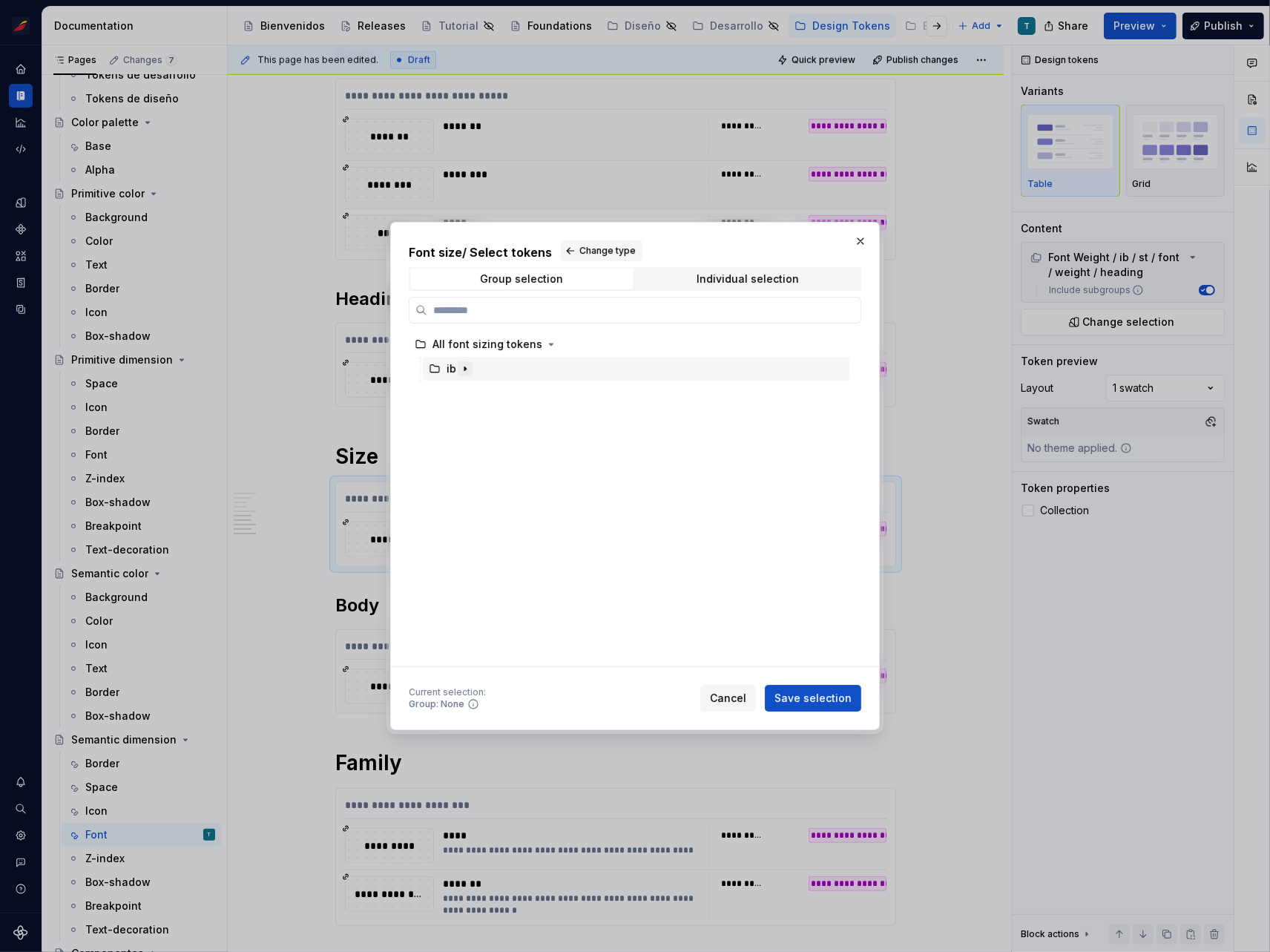
click at [464, 370] on icon "button" at bounding box center [465, 369] width 2 height 4
click at [472, 391] on button "button" at bounding box center [479, 393] width 15 height 15
click at [504, 419] on icon "button" at bounding box center [505, 417] width 12 height 12
click at [522, 445] on icon "button" at bounding box center [519, 441] width 12 height 12
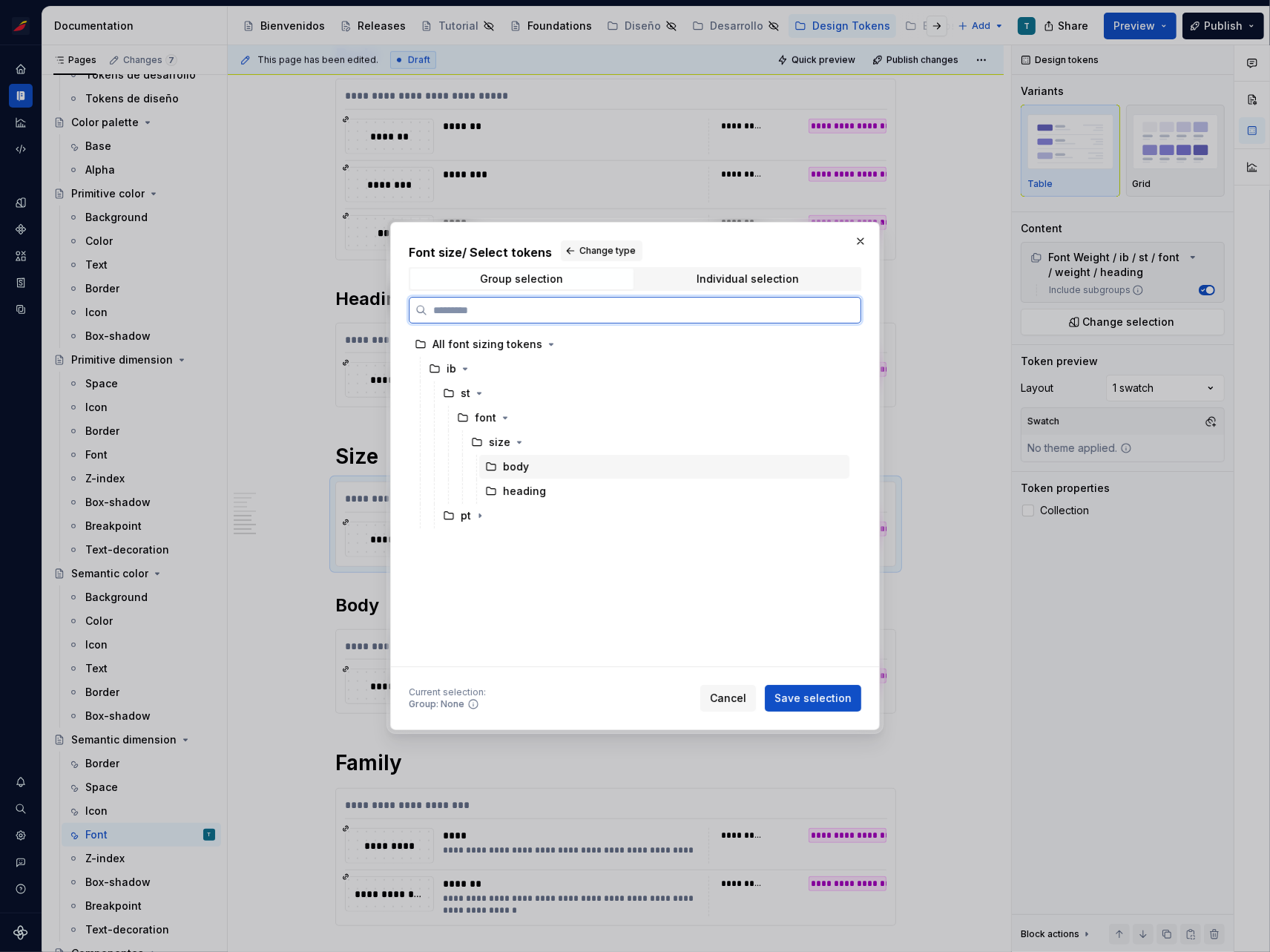
click at [551, 470] on div "body" at bounding box center [664, 467] width 370 height 24
click at [526, 438] on div "size" at bounding box center [657, 442] width 384 height 24
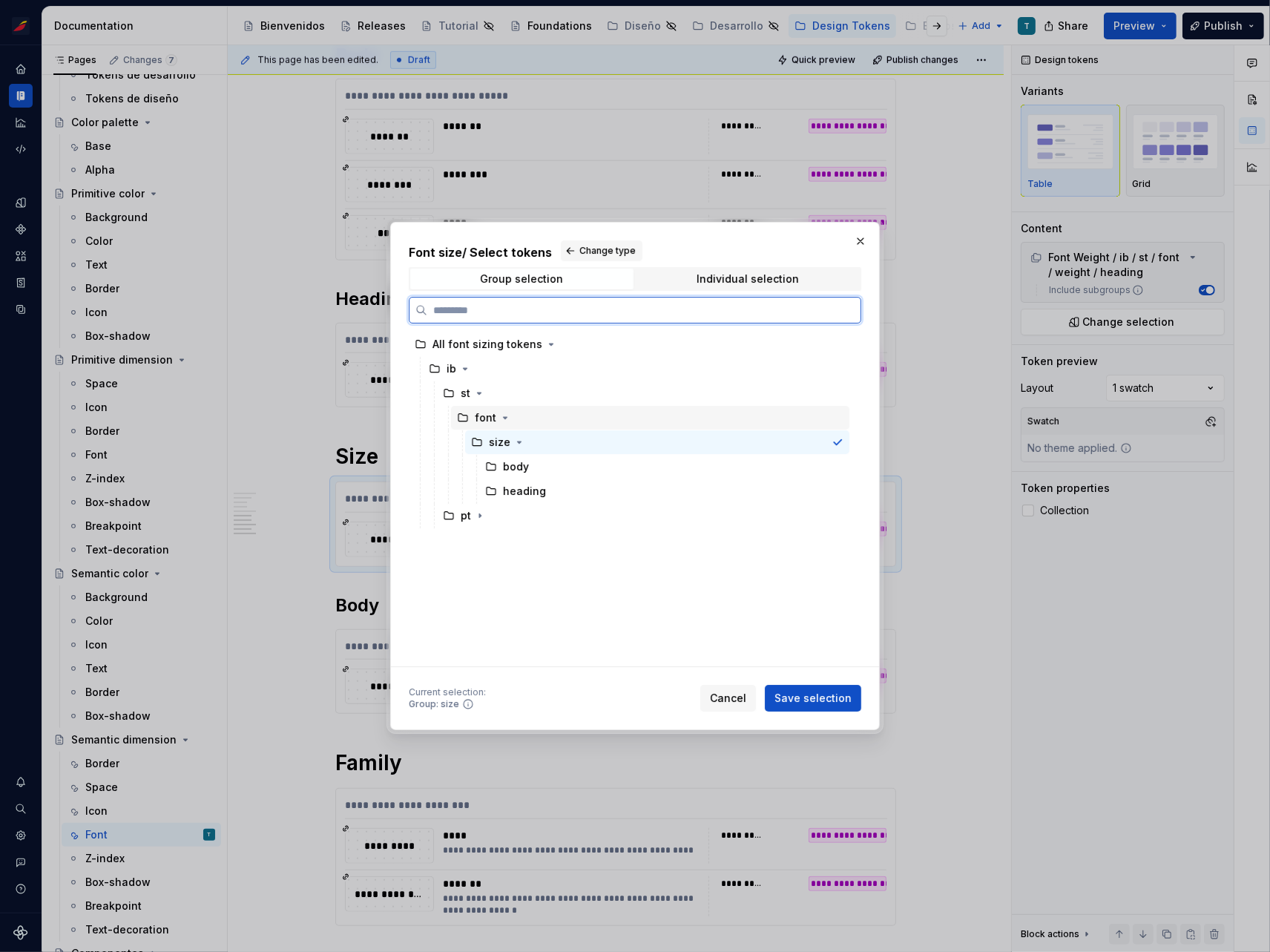
click at [519, 420] on div "font" at bounding box center [650, 417] width 398 height 24
click at [533, 467] on div "body" at bounding box center [664, 467] width 370 height 24
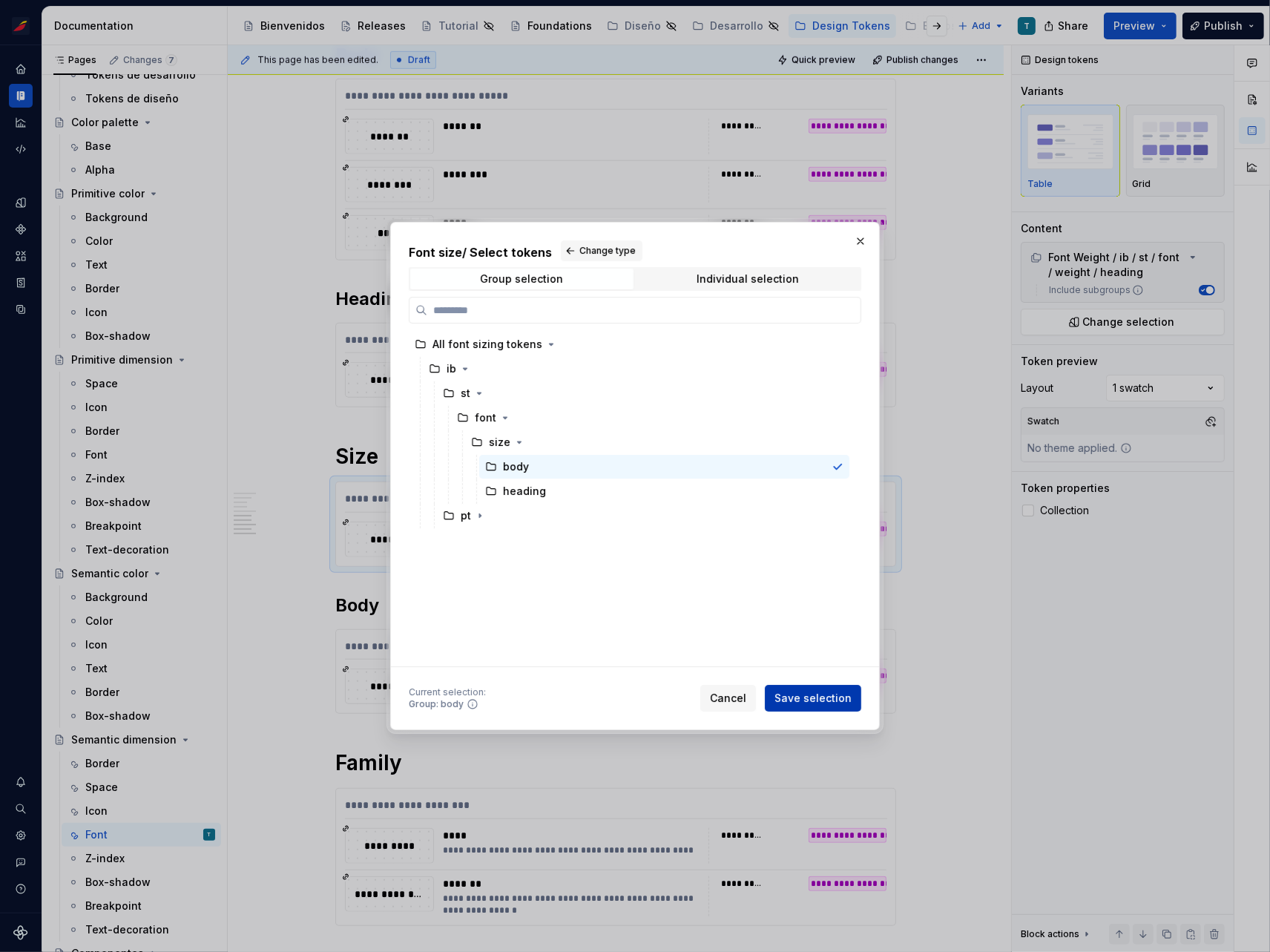
click at [821, 700] on span "Save selection" at bounding box center [813, 698] width 77 height 15
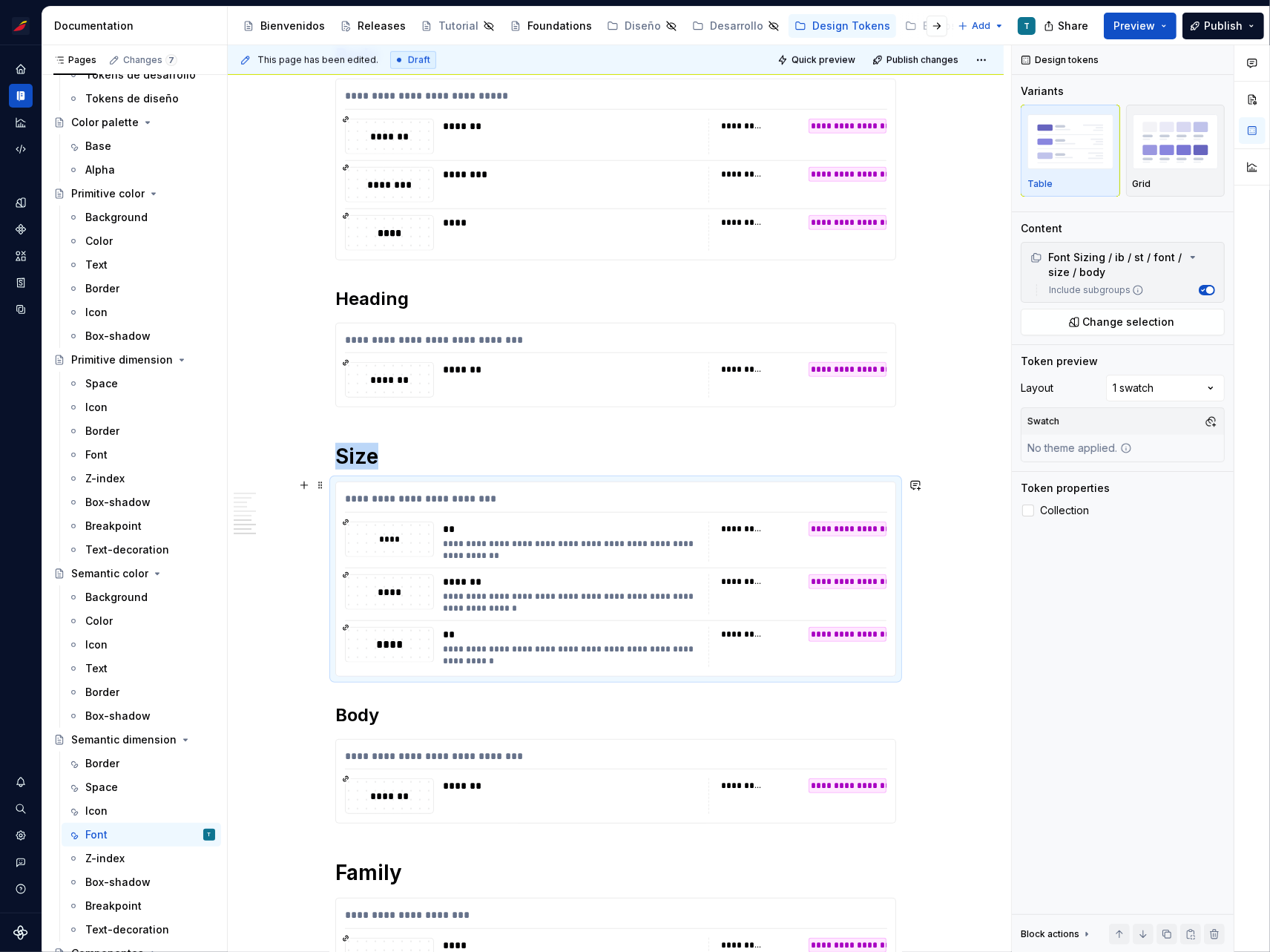
scroll to position [1248, 0]
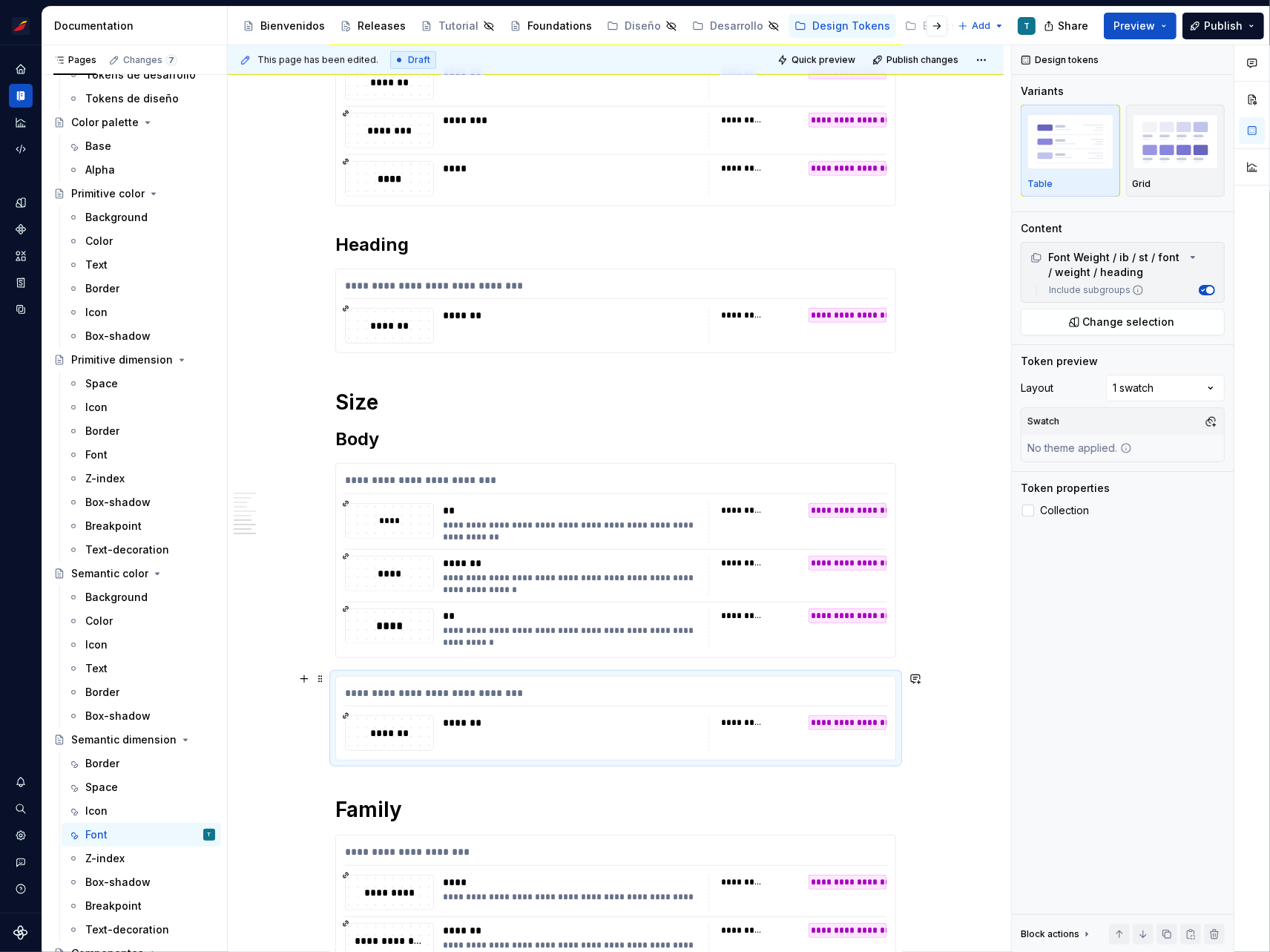
click at [383, 707] on div "**********" at bounding box center [616, 718] width 559 height 84
click at [316, 676] on span at bounding box center [320, 678] width 12 height 20
click at [374, 804] on div "Delete" at bounding box center [389, 808] width 96 height 15
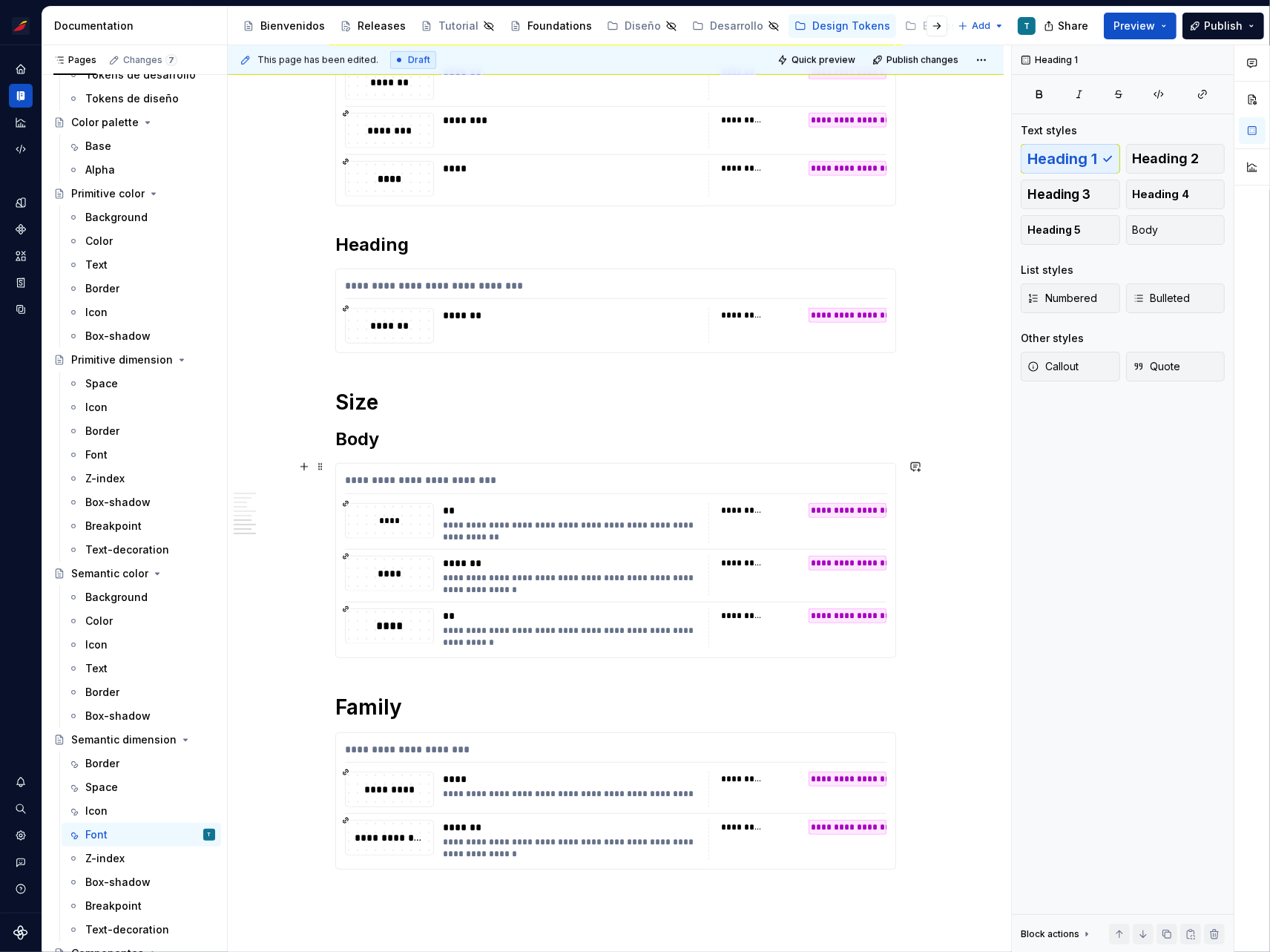
click at [434, 515] on div "**********" at bounding box center [616, 522] width 542 height 40
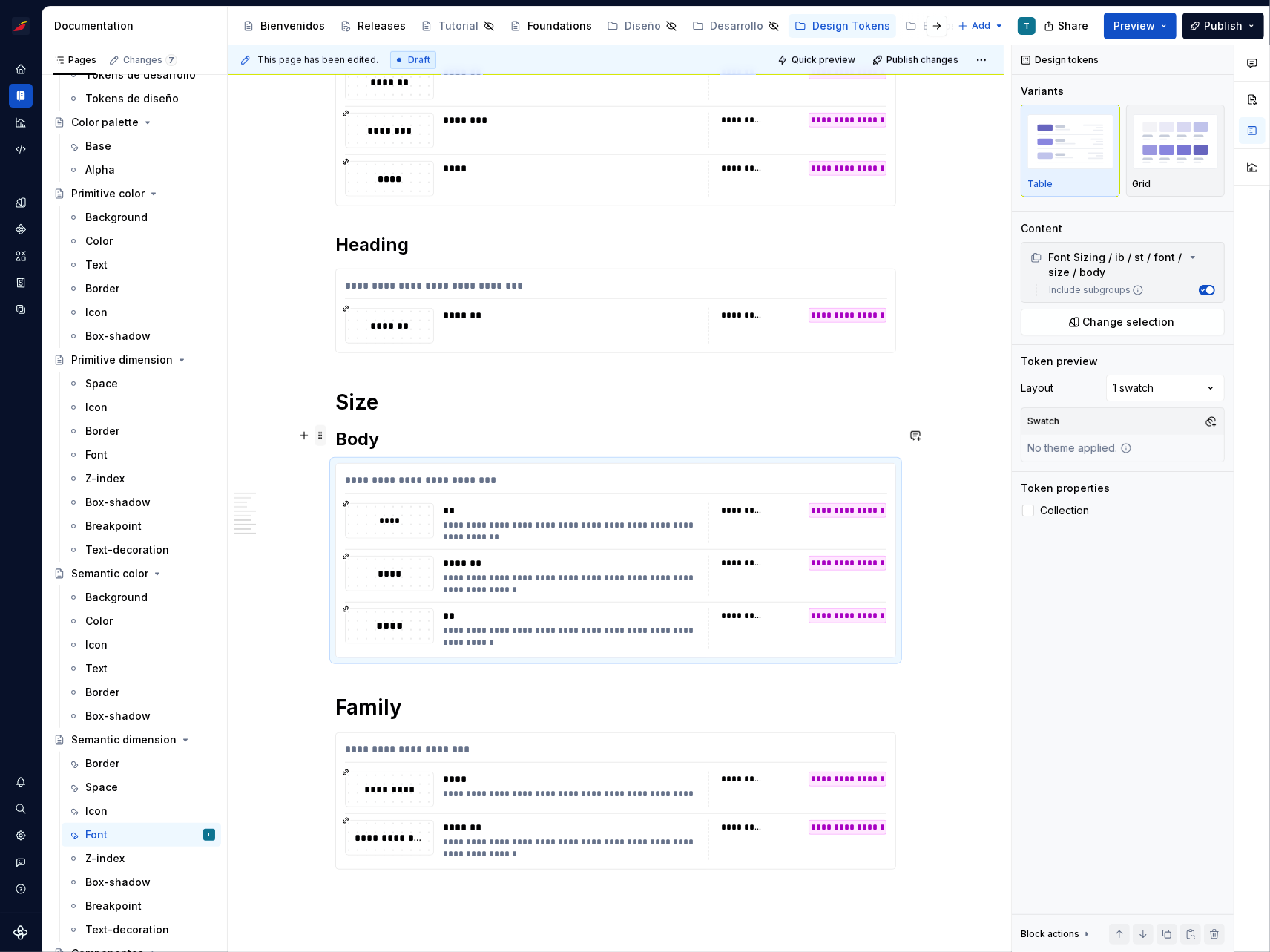
click at [321, 434] on span at bounding box center [320, 435] width 12 height 20
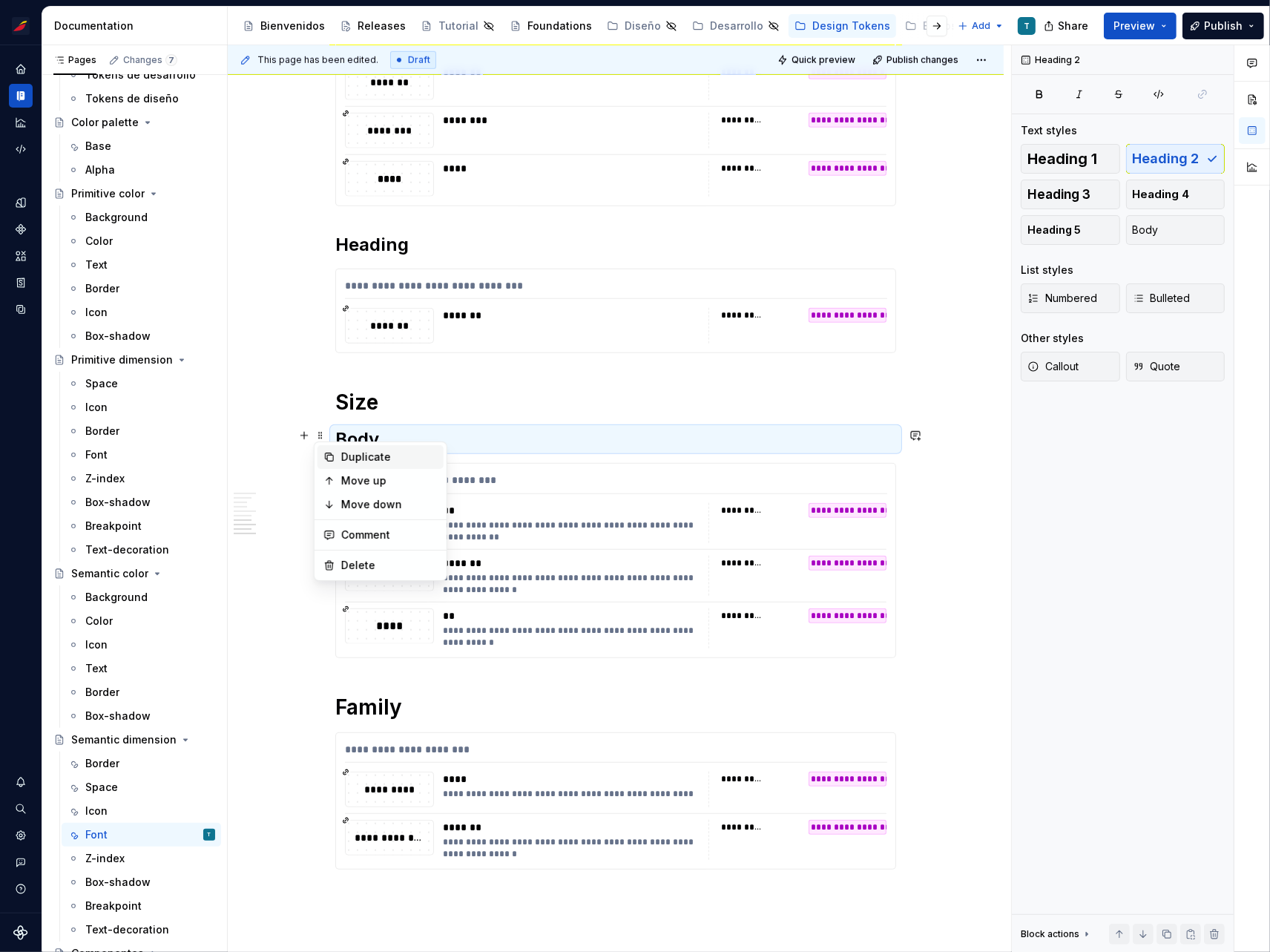
click at [345, 449] on div "Duplicate" at bounding box center [389, 456] width 96 height 15
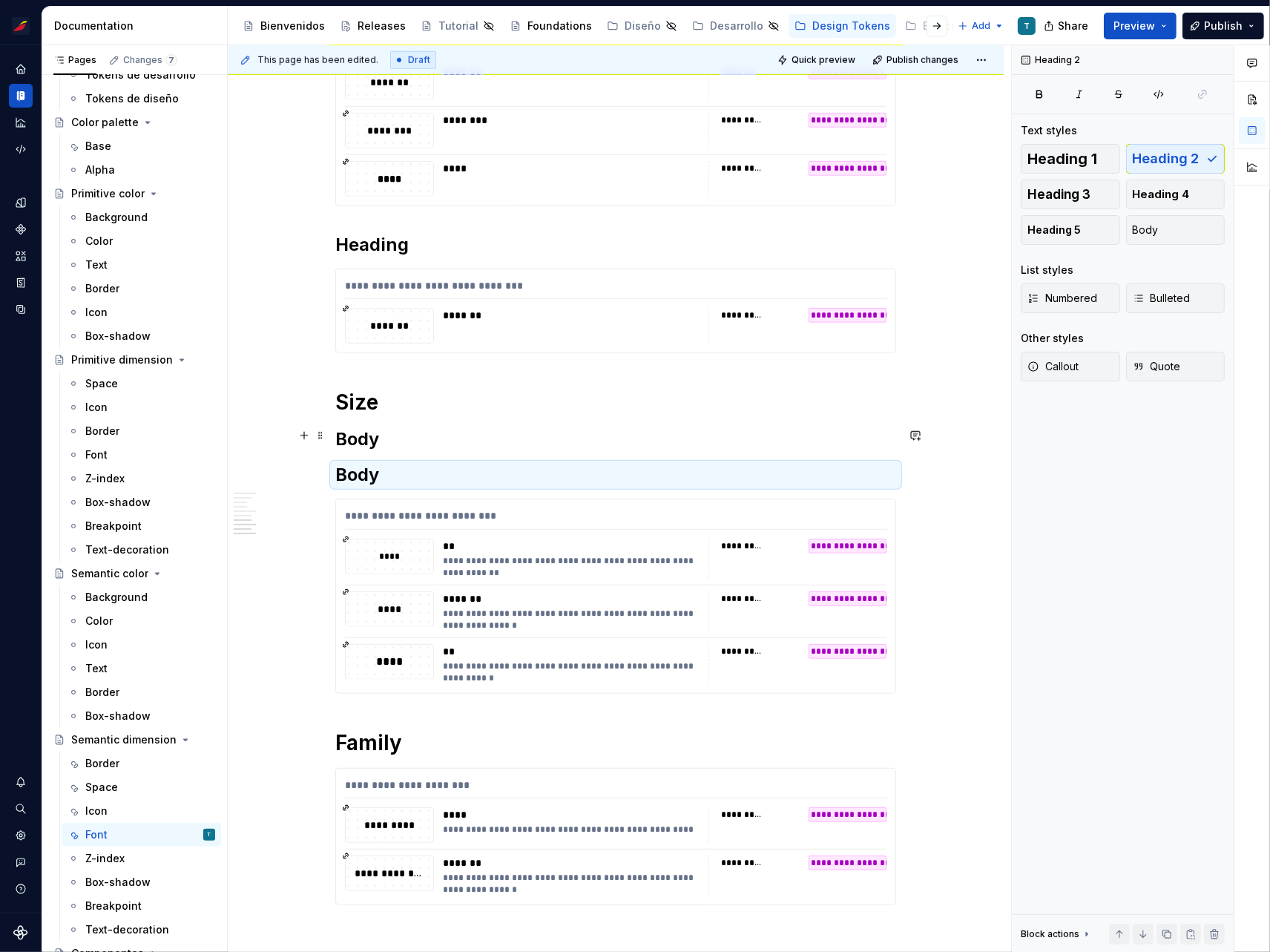
click at [350, 431] on h2 "Body" at bounding box center [616, 439] width 561 height 24
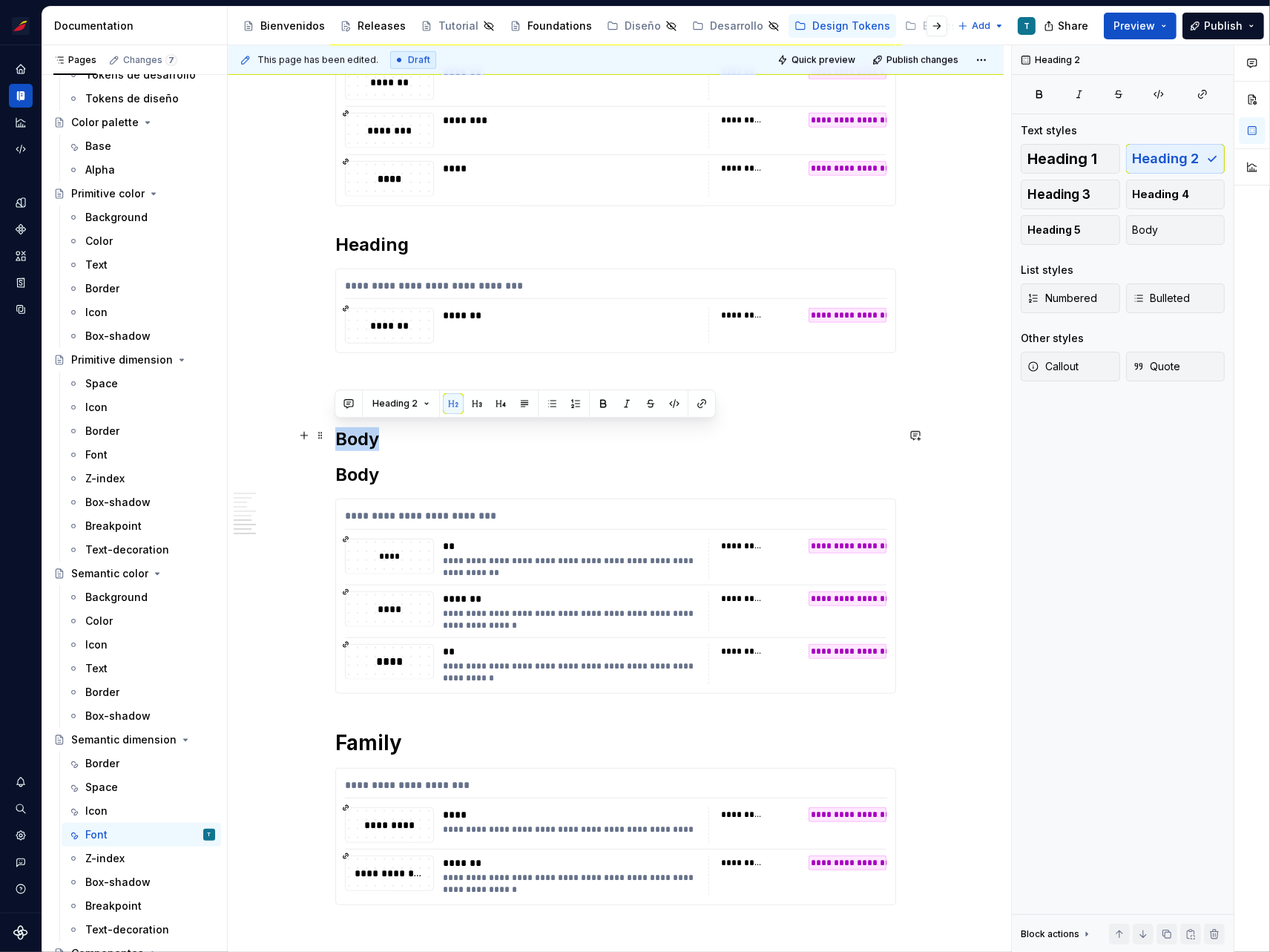
click at [350, 431] on h2 "Body" at bounding box center [616, 439] width 561 height 24
click at [387, 560] on div "****" at bounding box center [390, 557] width 88 height 35
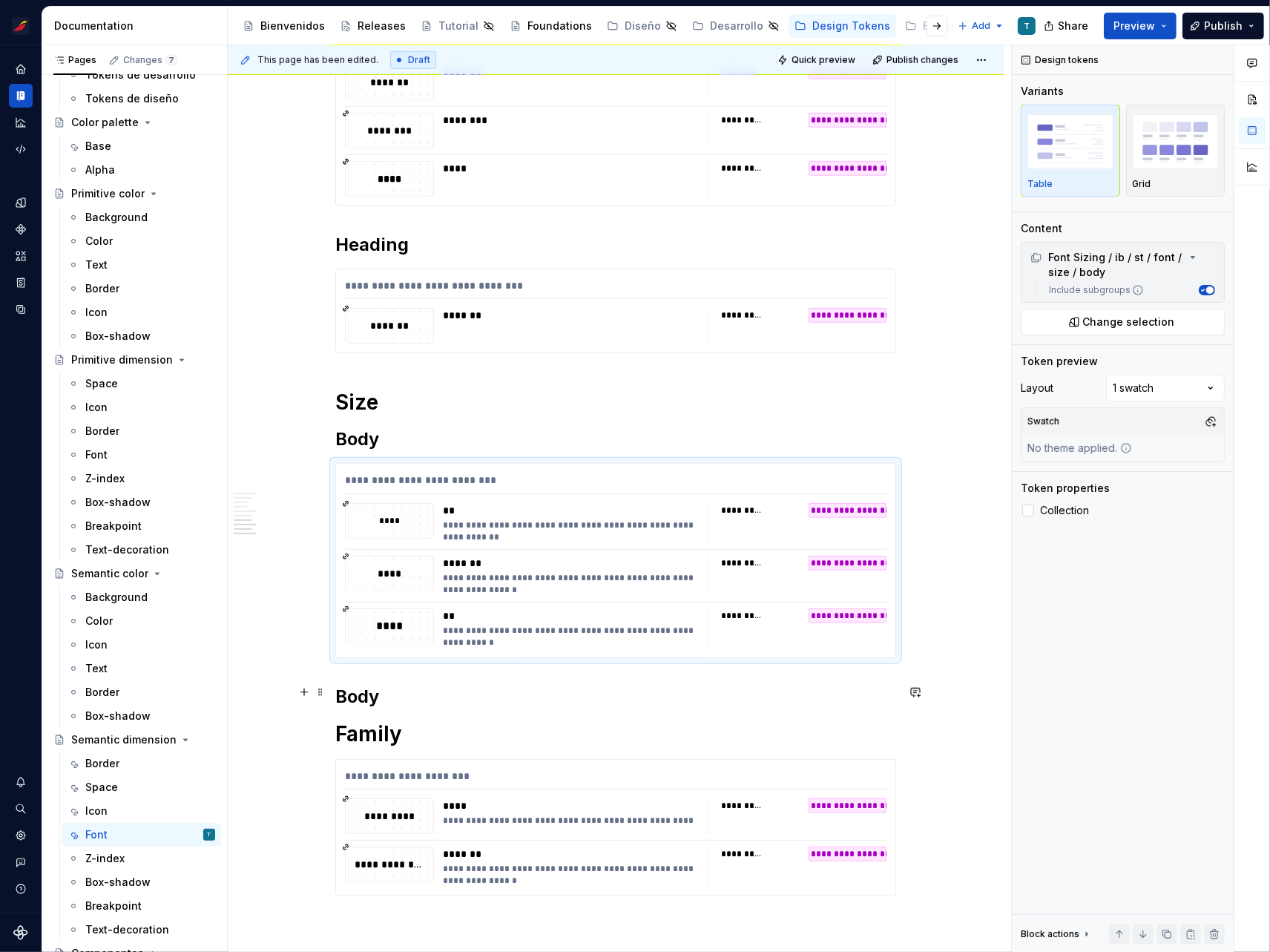
click at [374, 688] on h2 "Body" at bounding box center [616, 696] width 561 height 24
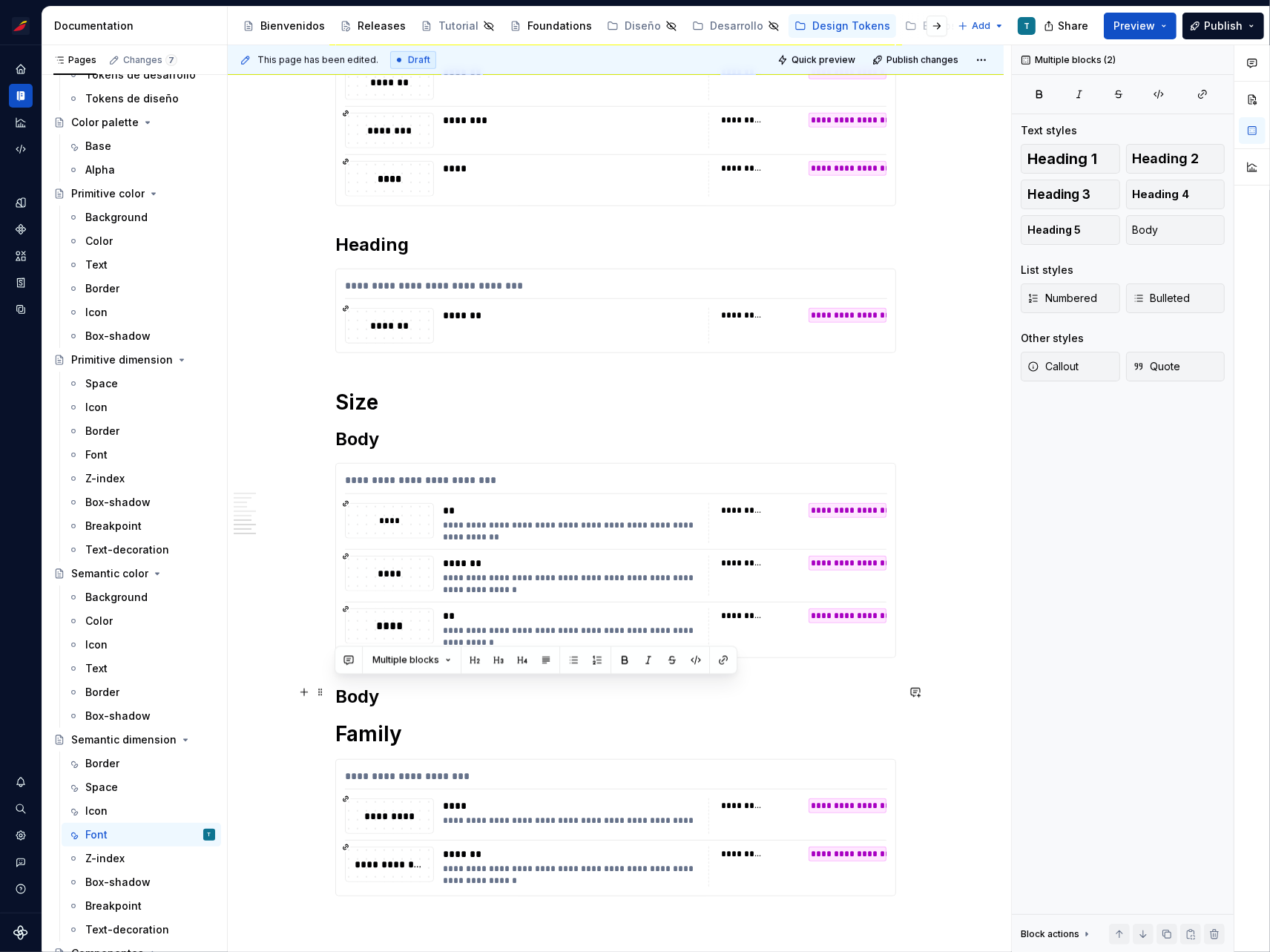
click at [374, 688] on h2 "Body" at bounding box center [616, 696] width 561 height 24
click at [348, 539] on div "**********" at bounding box center [616, 560] width 559 height 194
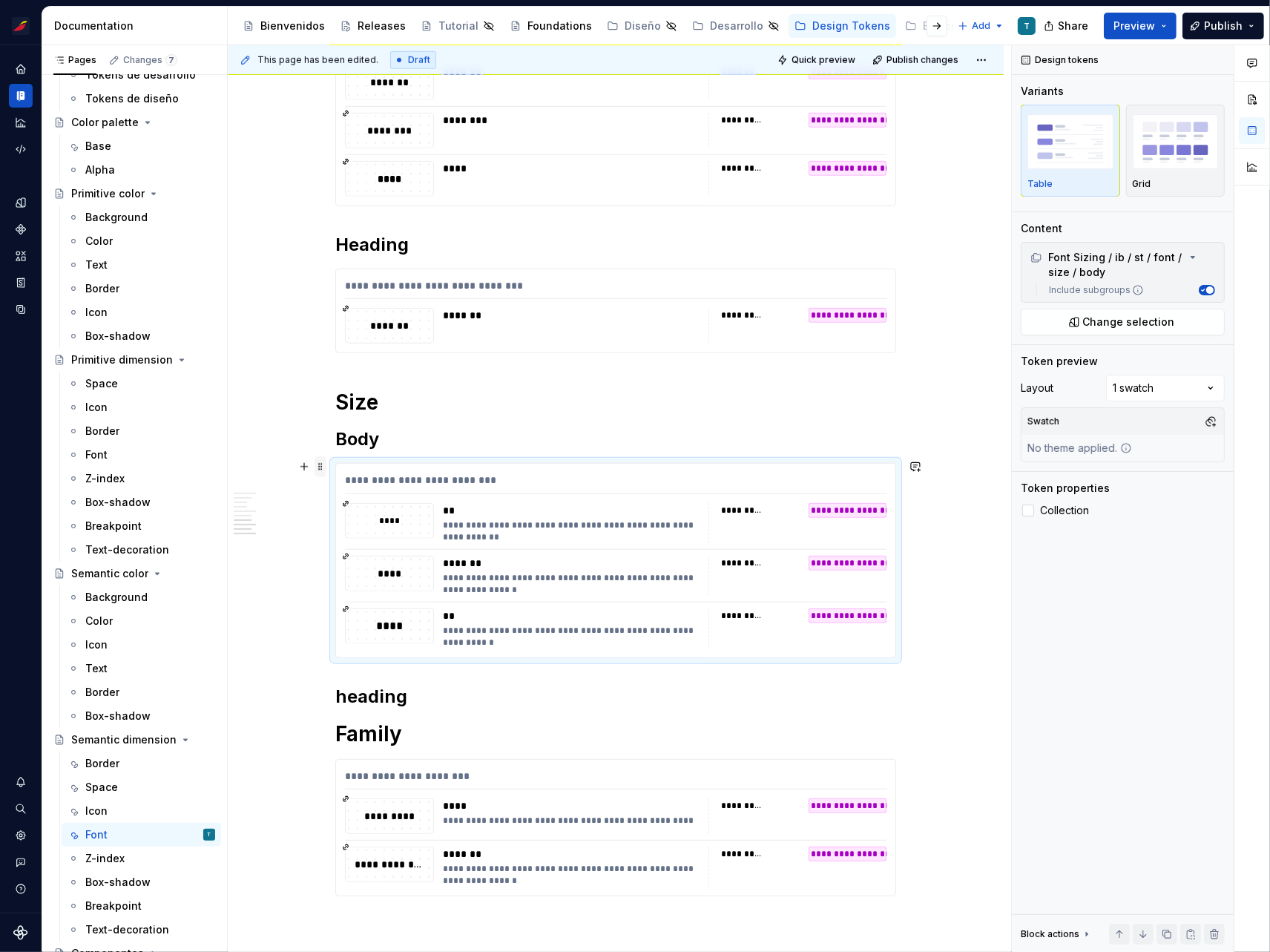
click at [322, 460] on span at bounding box center [320, 467] width 12 height 20
click at [372, 481] on div "Duplicate" at bounding box center [389, 488] width 96 height 15
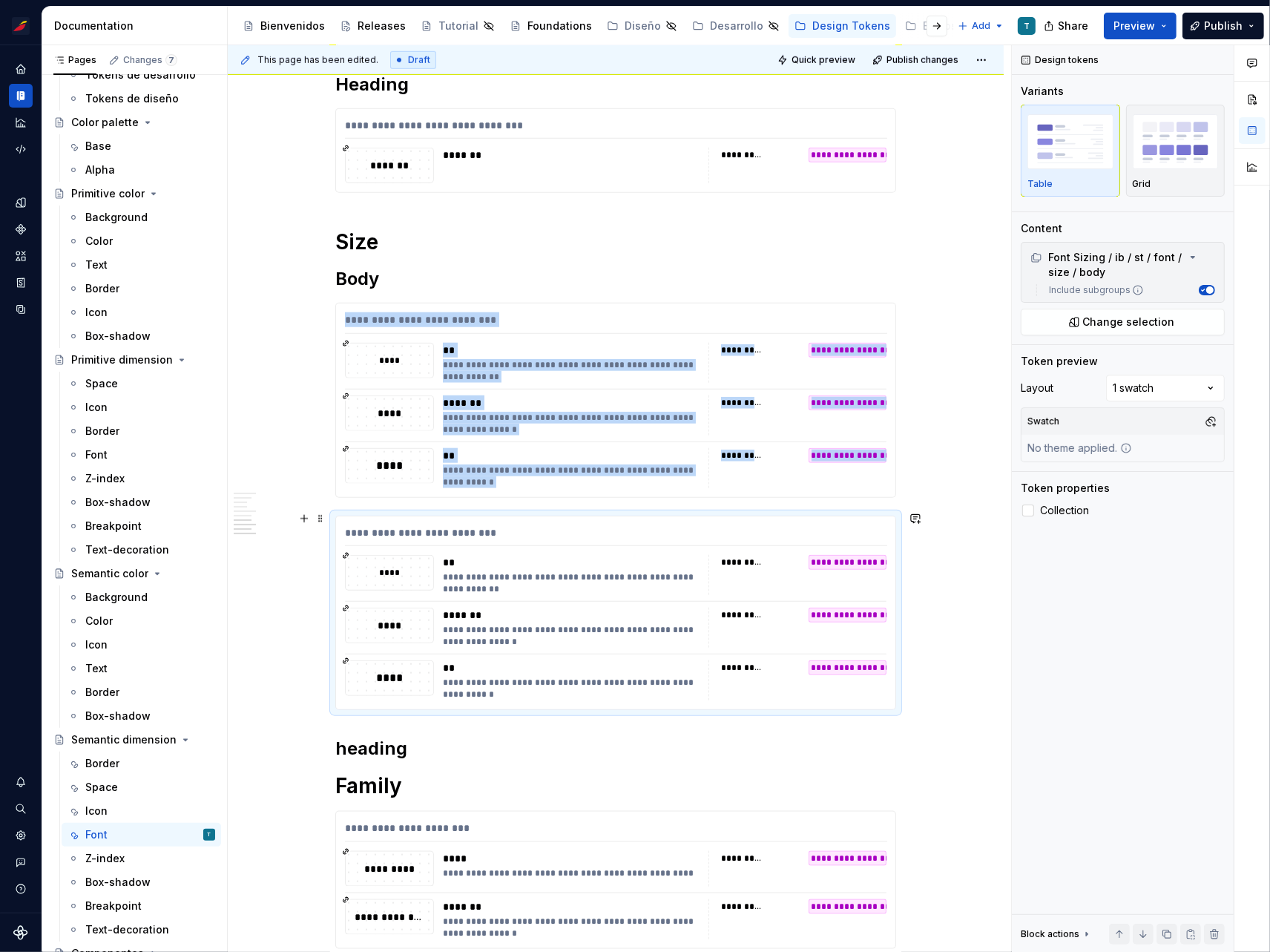
scroll to position [1492, 0]
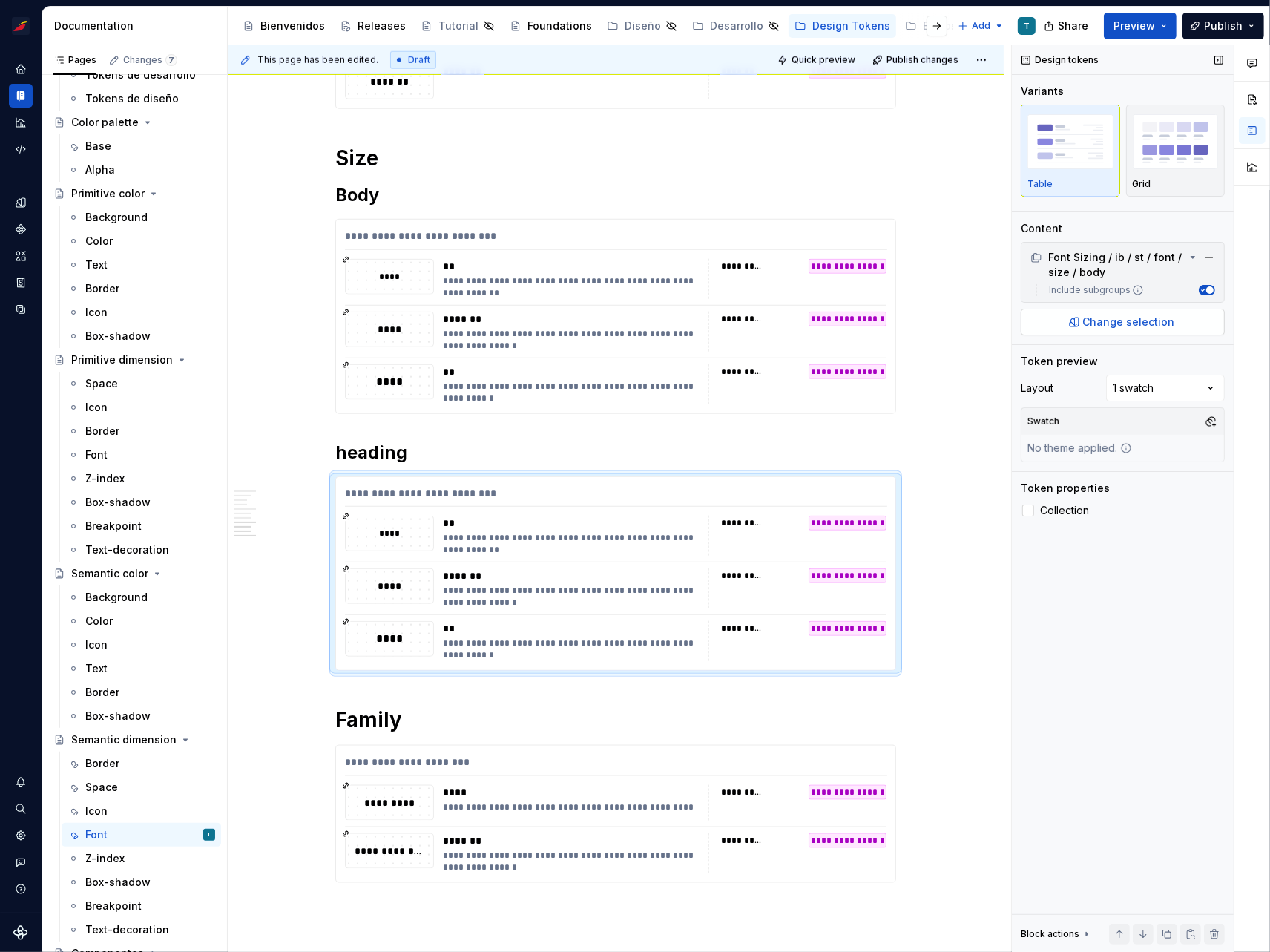
click at [1109, 322] on span "Change selection" at bounding box center [1129, 322] width 92 height 15
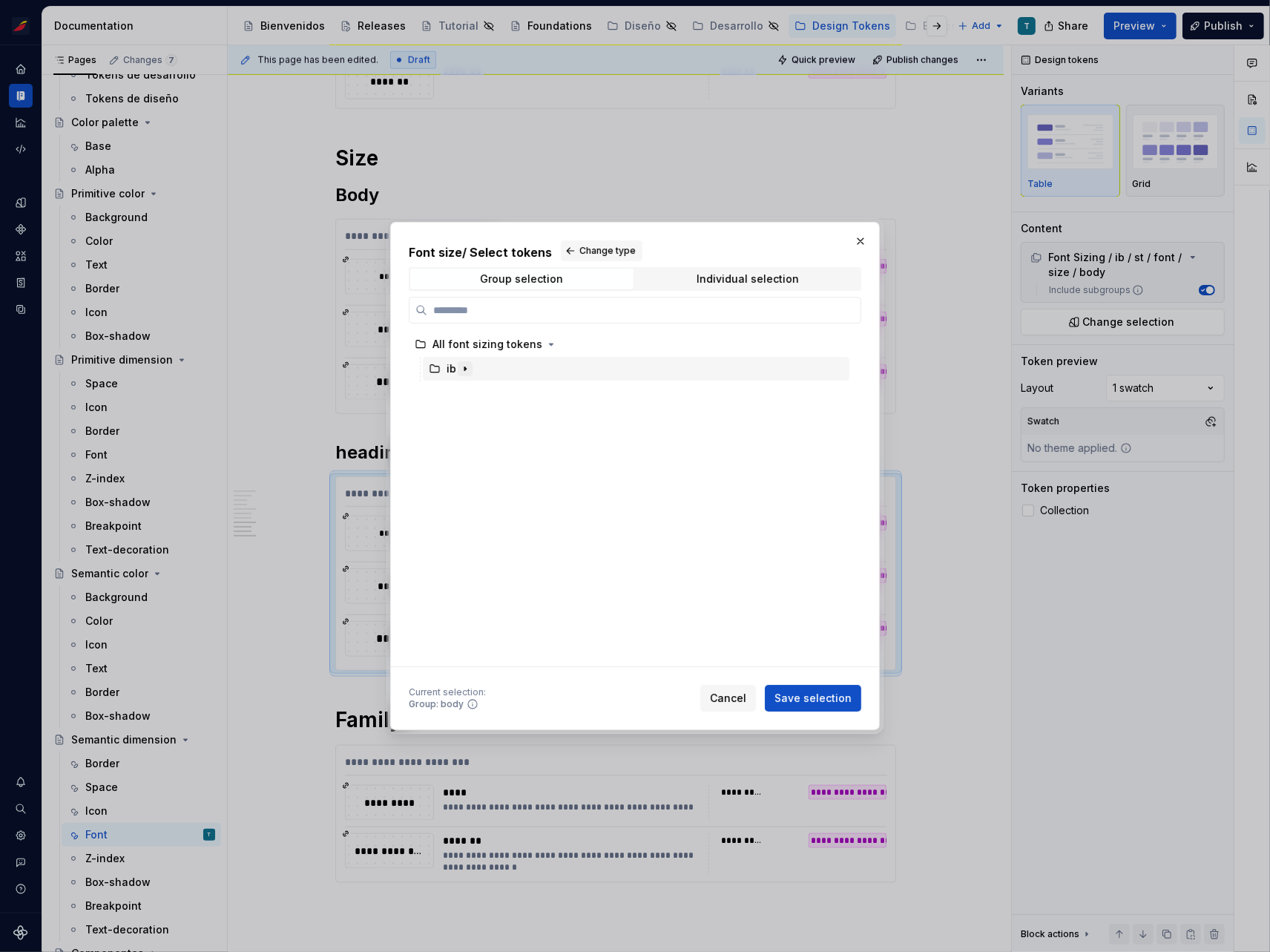
click at [460, 366] on icon "button" at bounding box center [465, 369] width 12 height 12
click at [482, 396] on icon "button" at bounding box center [479, 393] width 12 height 12
click at [504, 418] on icon "button" at bounding box center [505, 417] width 12 height 12
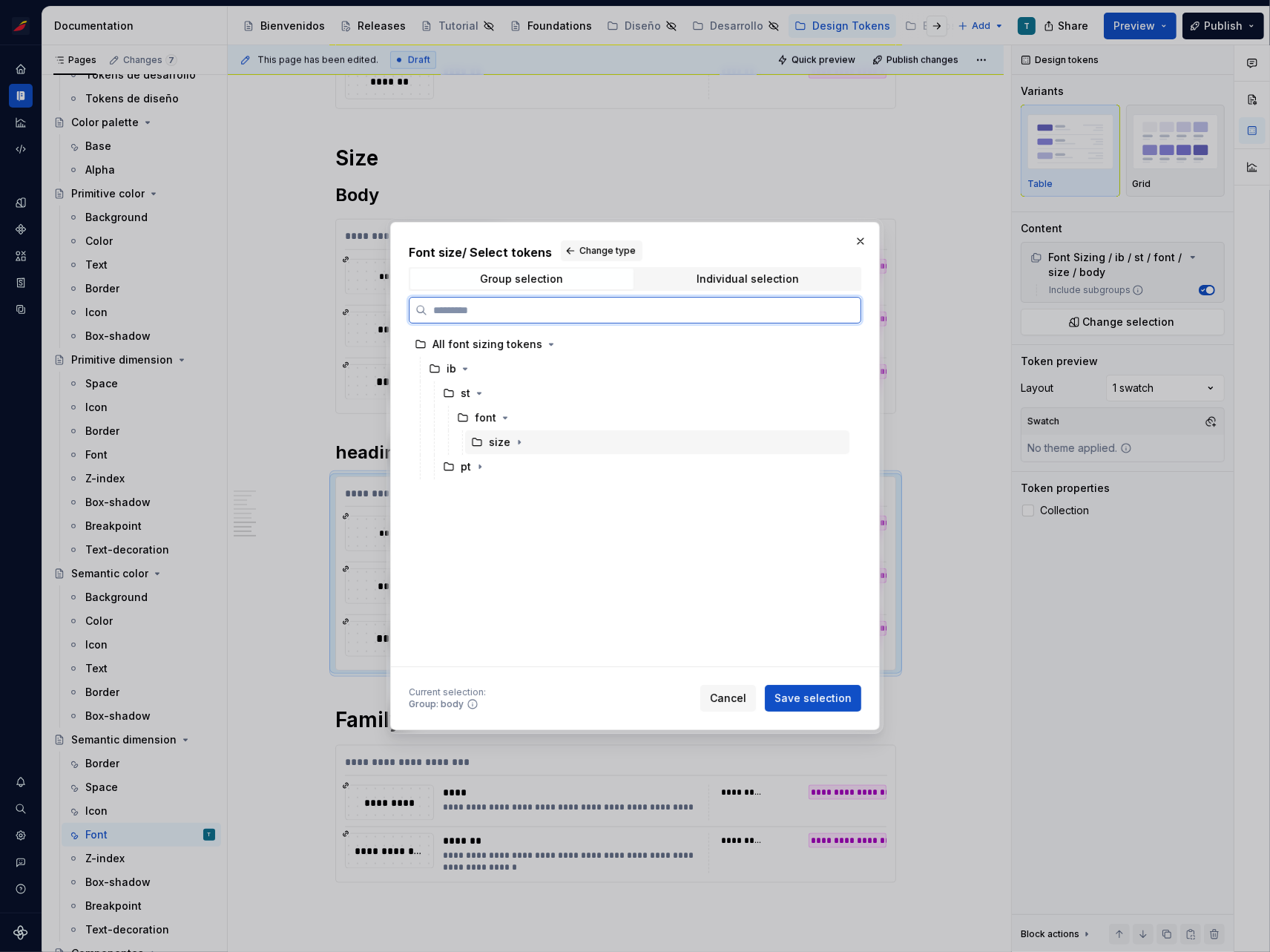
click at [526, 442] on div "size" at bounding box center [657, 442] width 384 height 24
click at [521, 442] on icon "button" at bounding box center [519, 441] width 12 height 12
click at [531, 489] on div "heading" at bounding box center [524, 491] width 43 height 15
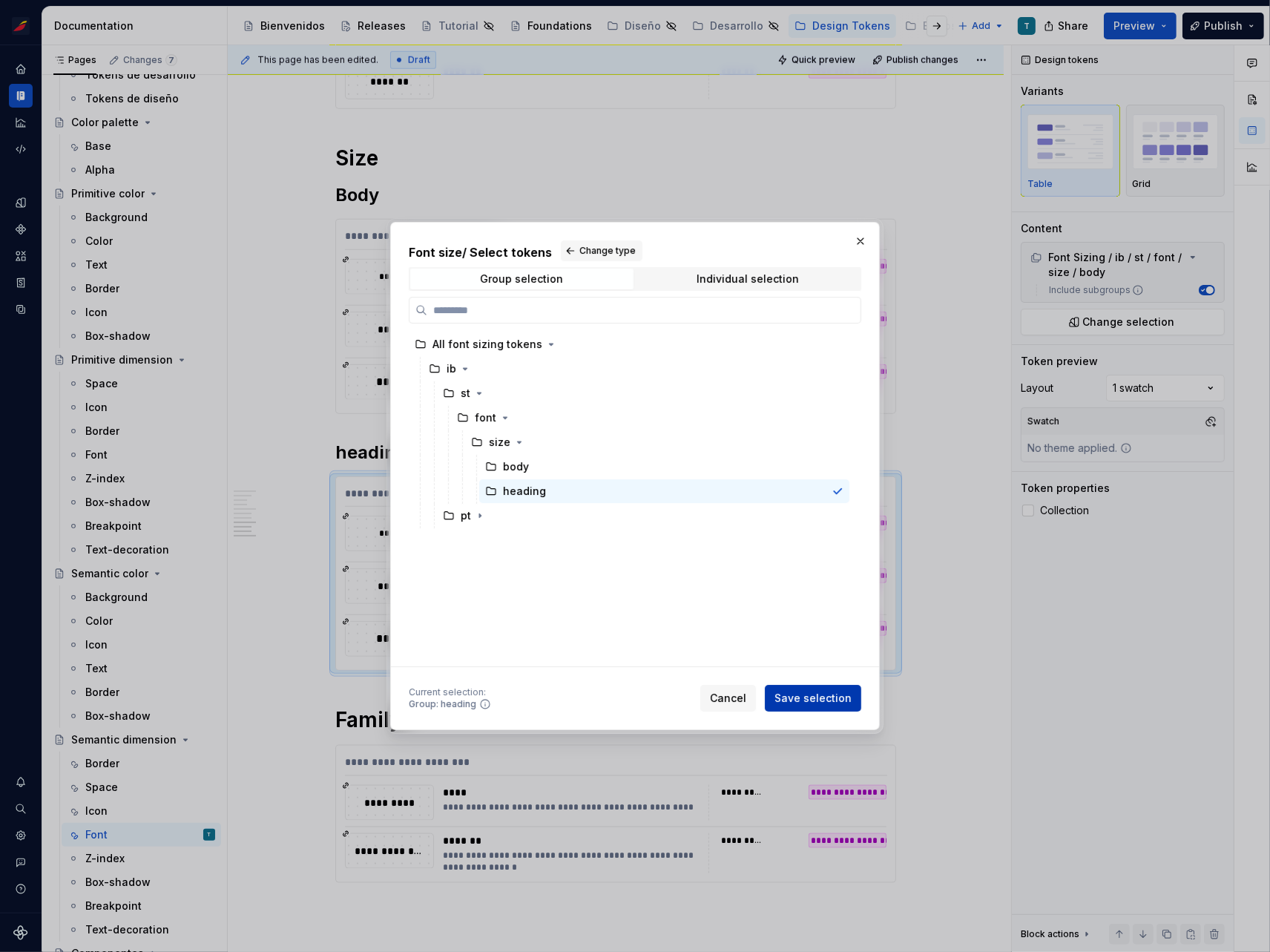
click at [824, 695] on span "Save selection" at bounding box center [813, 698] width 77 height 15
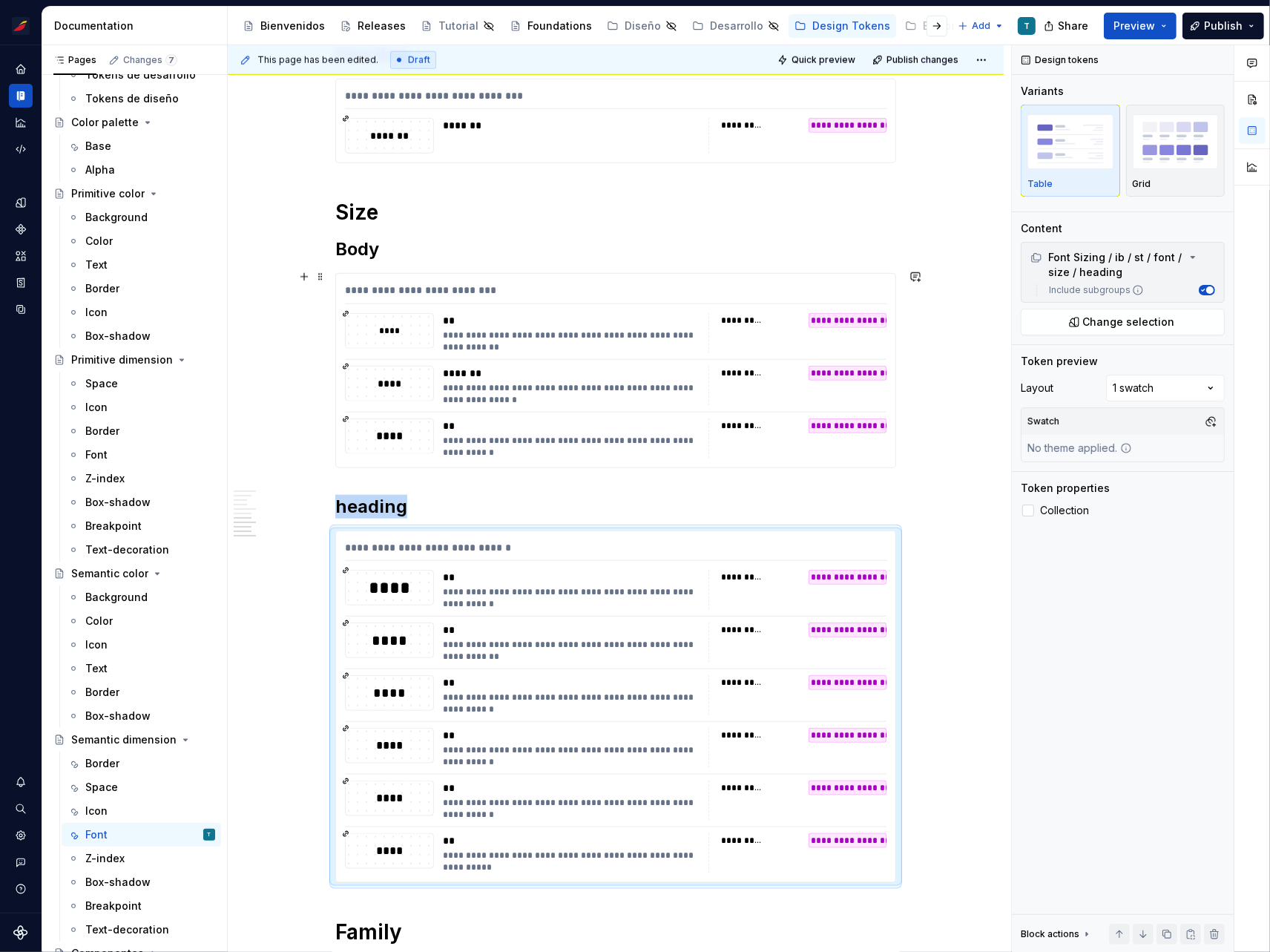
scroll to position [1360, 0]
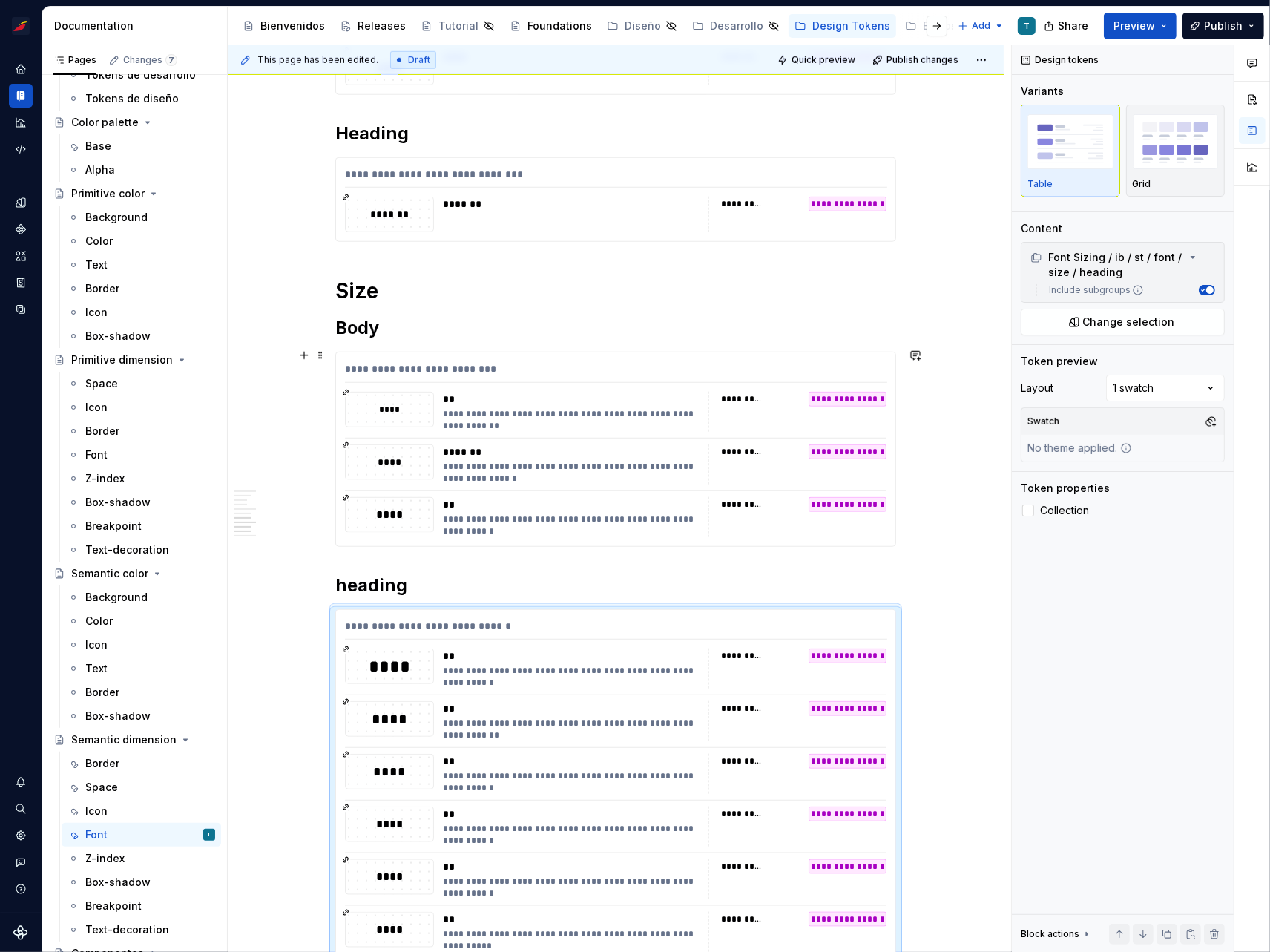
click at [471, 380] on div "**********" at bounding box center [616, 449] width 559 height 194
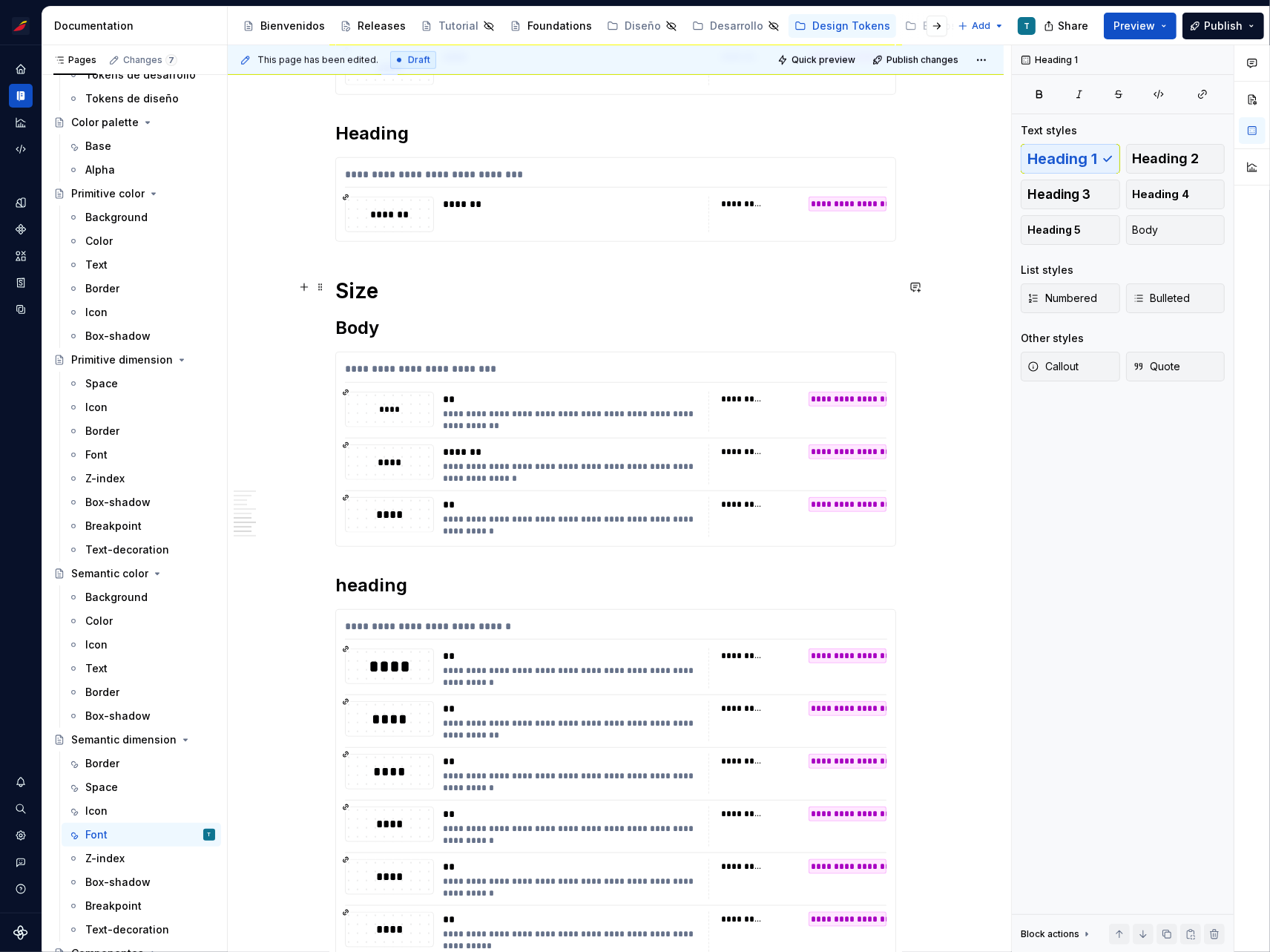
click at [460, 296] on h1 "Size" at bounding box center [616, 291] width 561 height 27
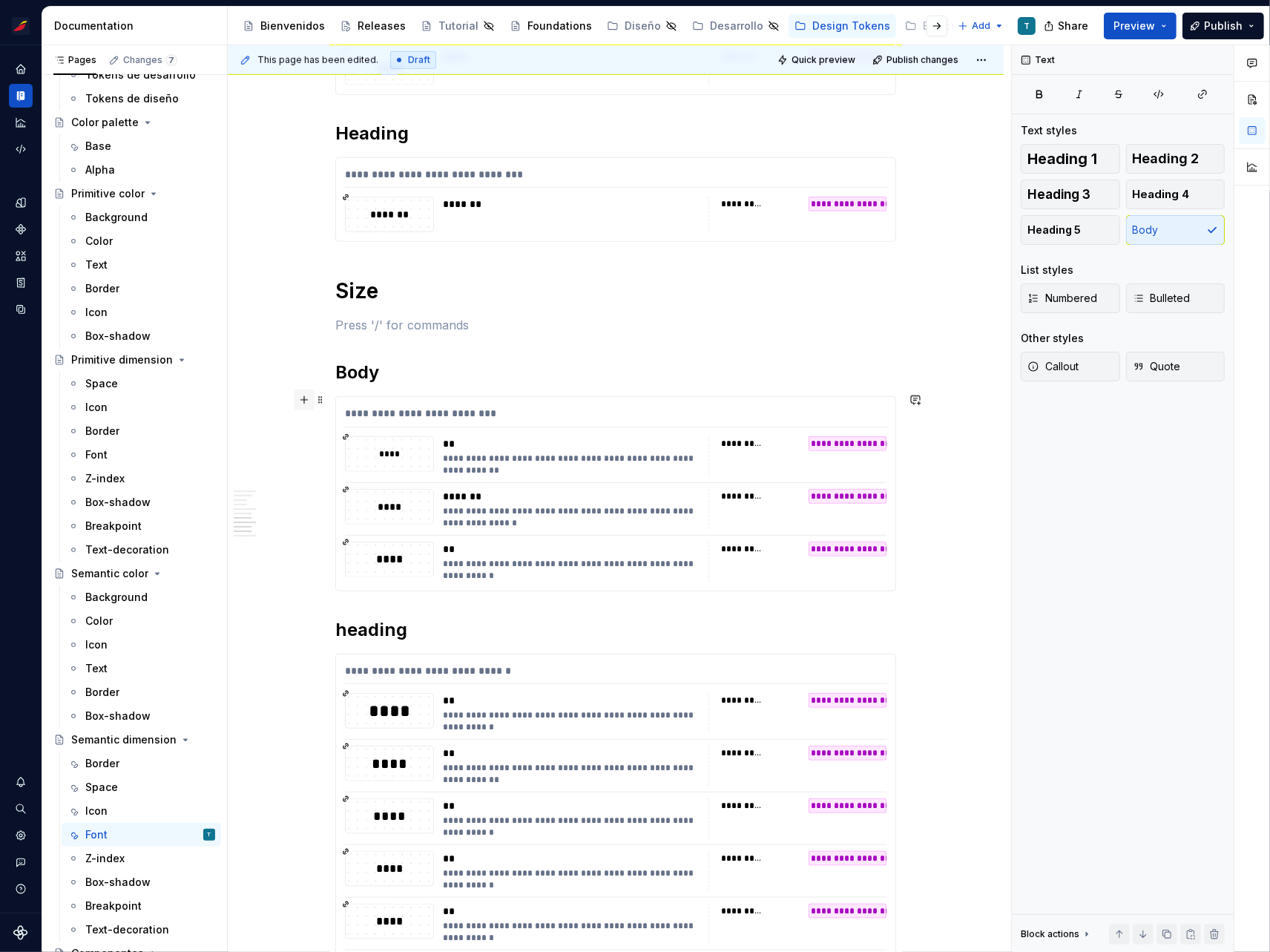
click at [313, 398] on button "button" at bounding box center [304, 400] width 20 height 20
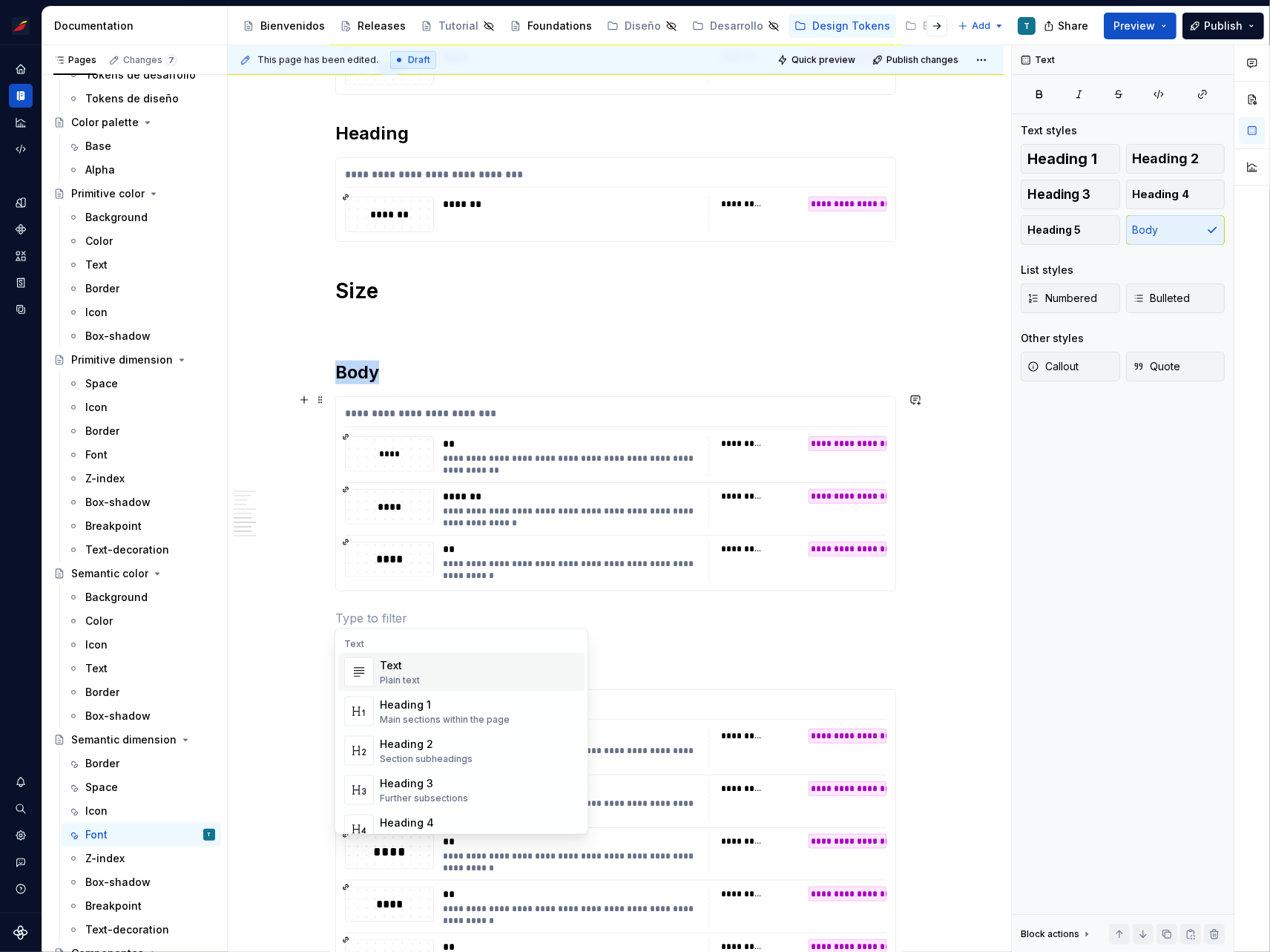
click at [426, 501] on div "****" at bounding box center [390, 507] width 89 height 16
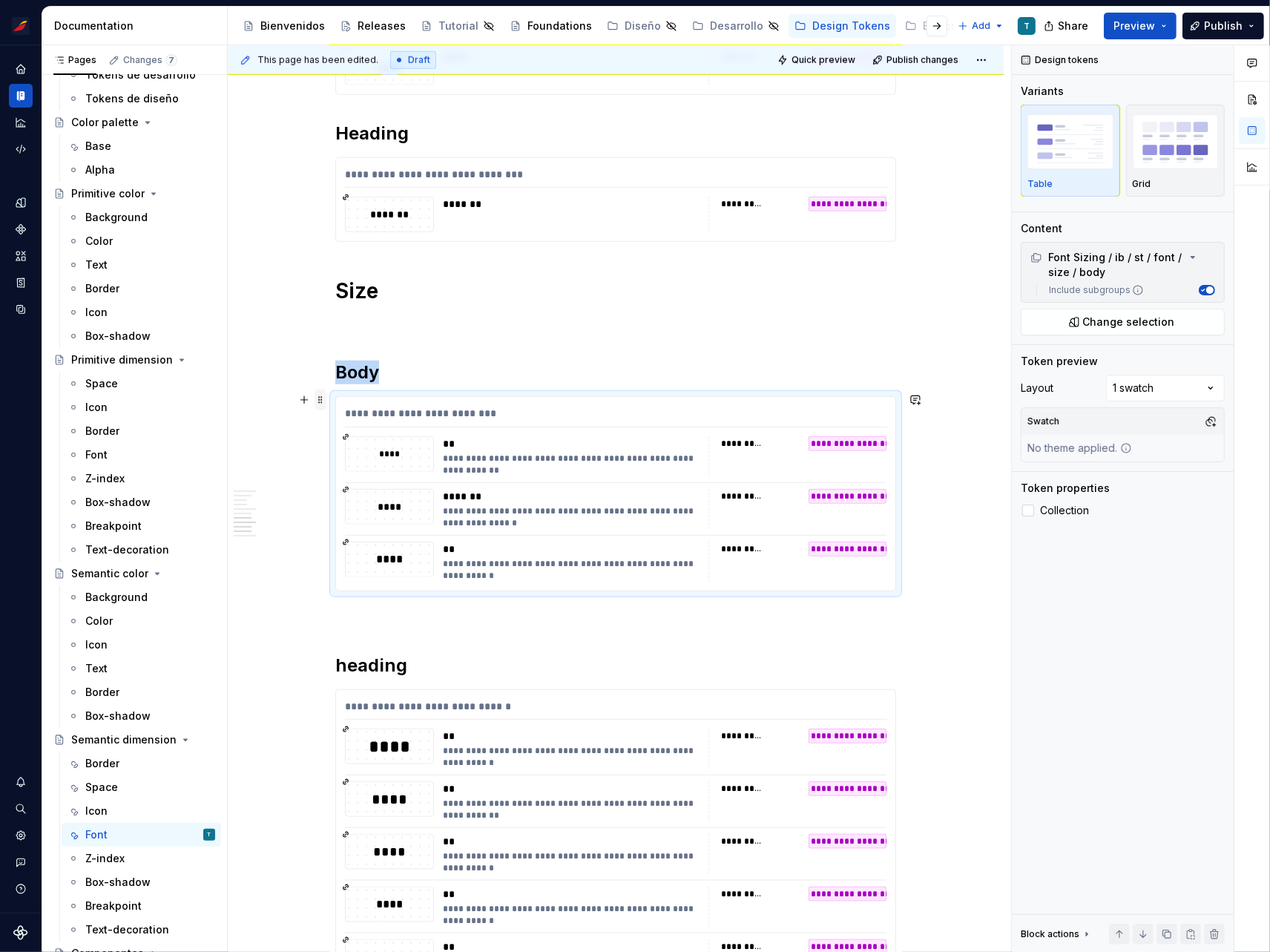
click at [317, 398] on span at bounding box center [320, 400] width 12 height 20
click at [363, 423] on div "Duplicate" at bounding box center [389, 421] width 96 height 15
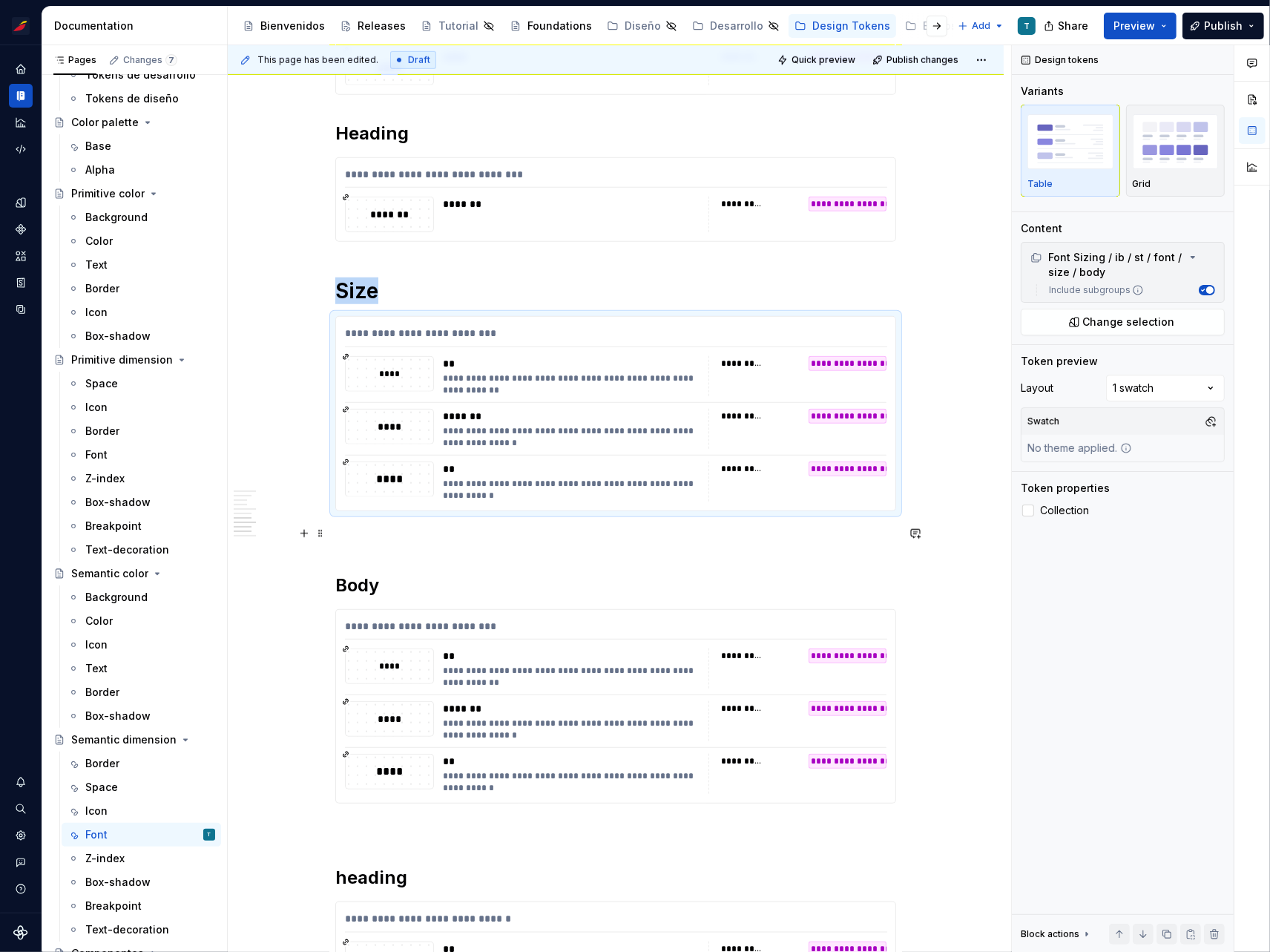
click at [365, 529] on p at bounding box center [616, 537] width 561 height 18
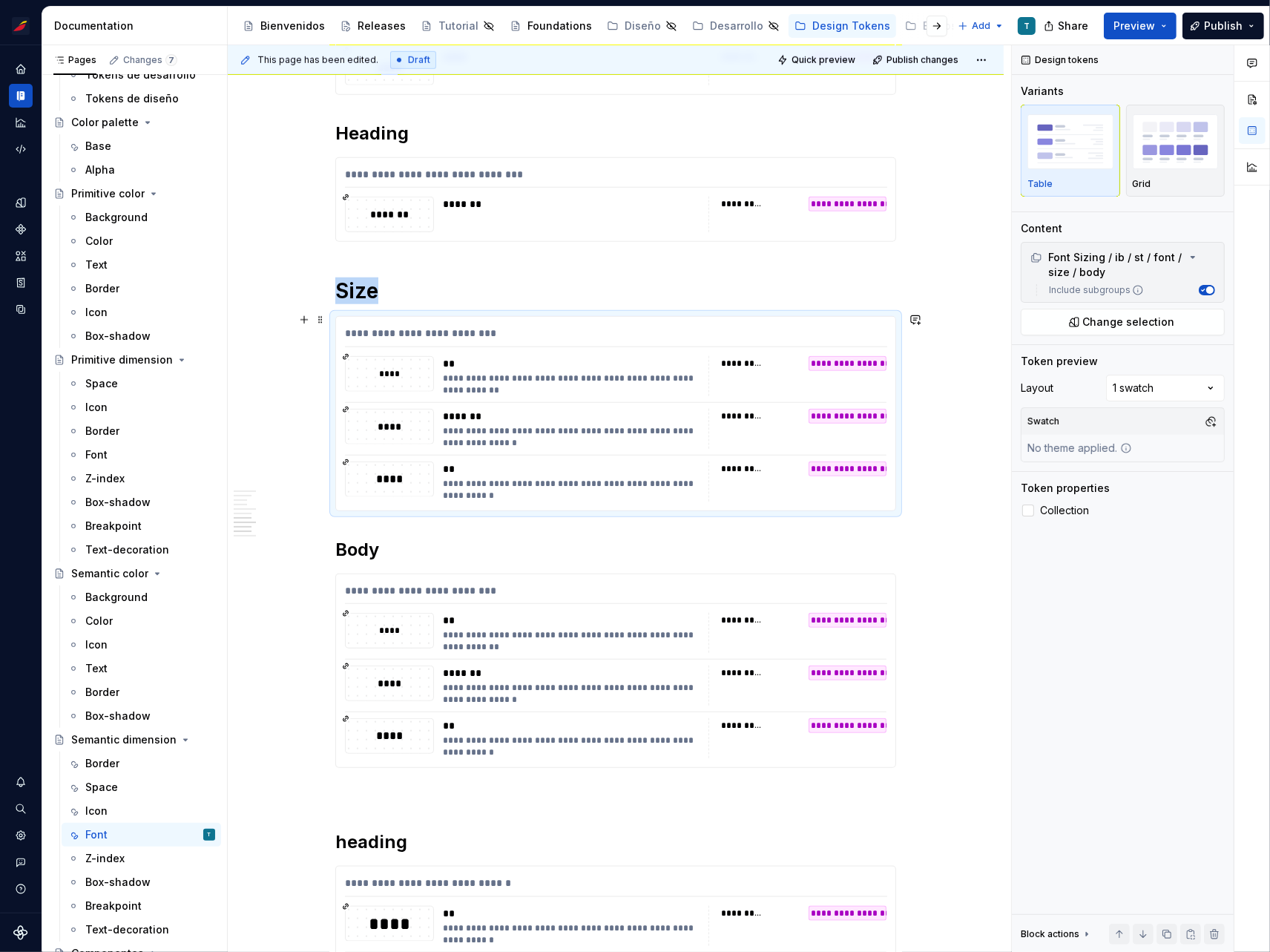
click at [751, 362] on div "**********" at bounding box center [742, 363] width 43 height 12
click at [1123, 314] on span "Change selection" at bounding box center [1129, 322] width 92 height 15
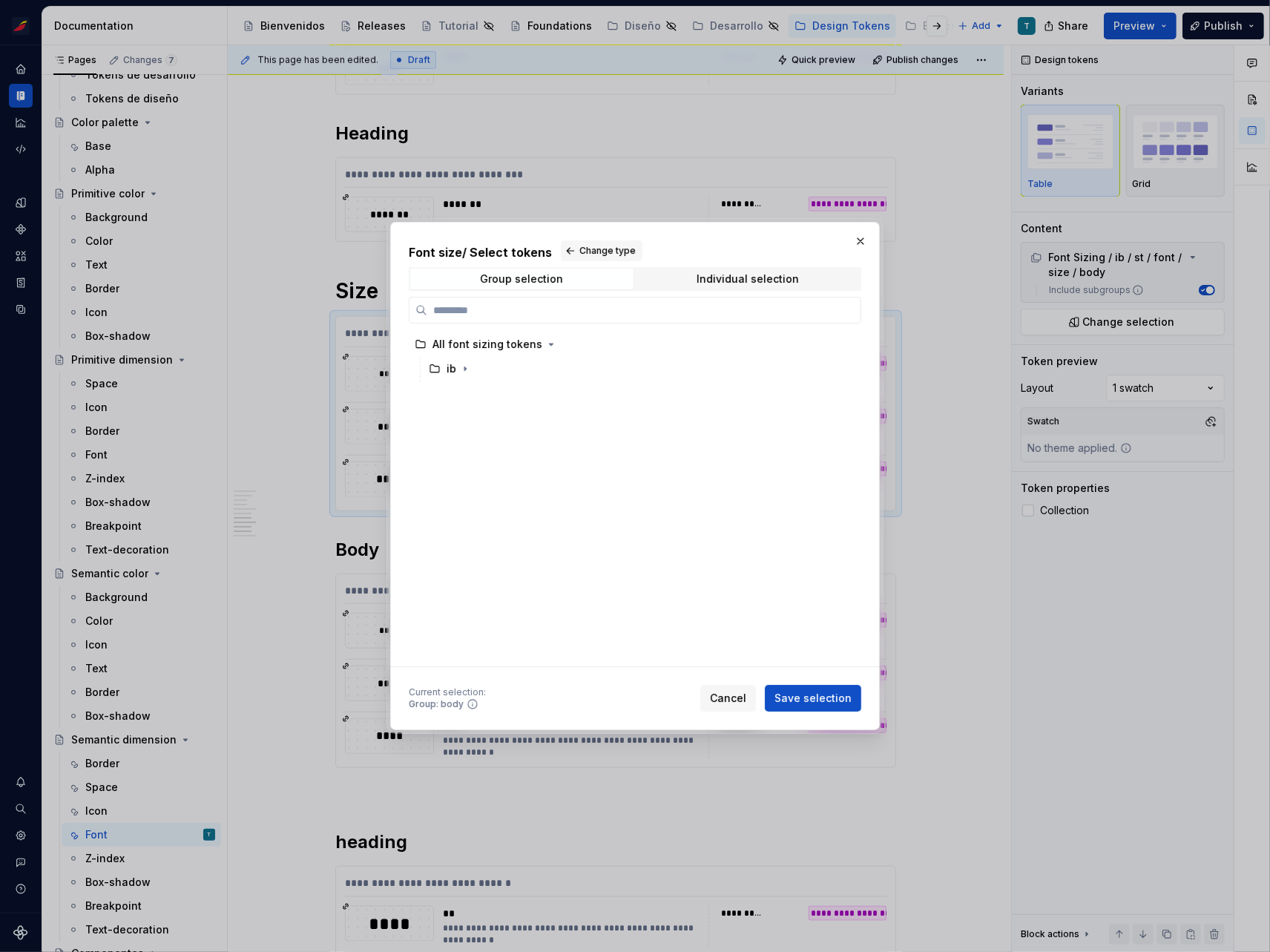
click at [767, 266] on div "Font size / Select tokens Change type Group selection Individual selection All …" at bounding box center [635, 453] width 453 height 427
click at [765, 272] on span "Individual selection" at bounding box center [748, 278] width 224 height 20
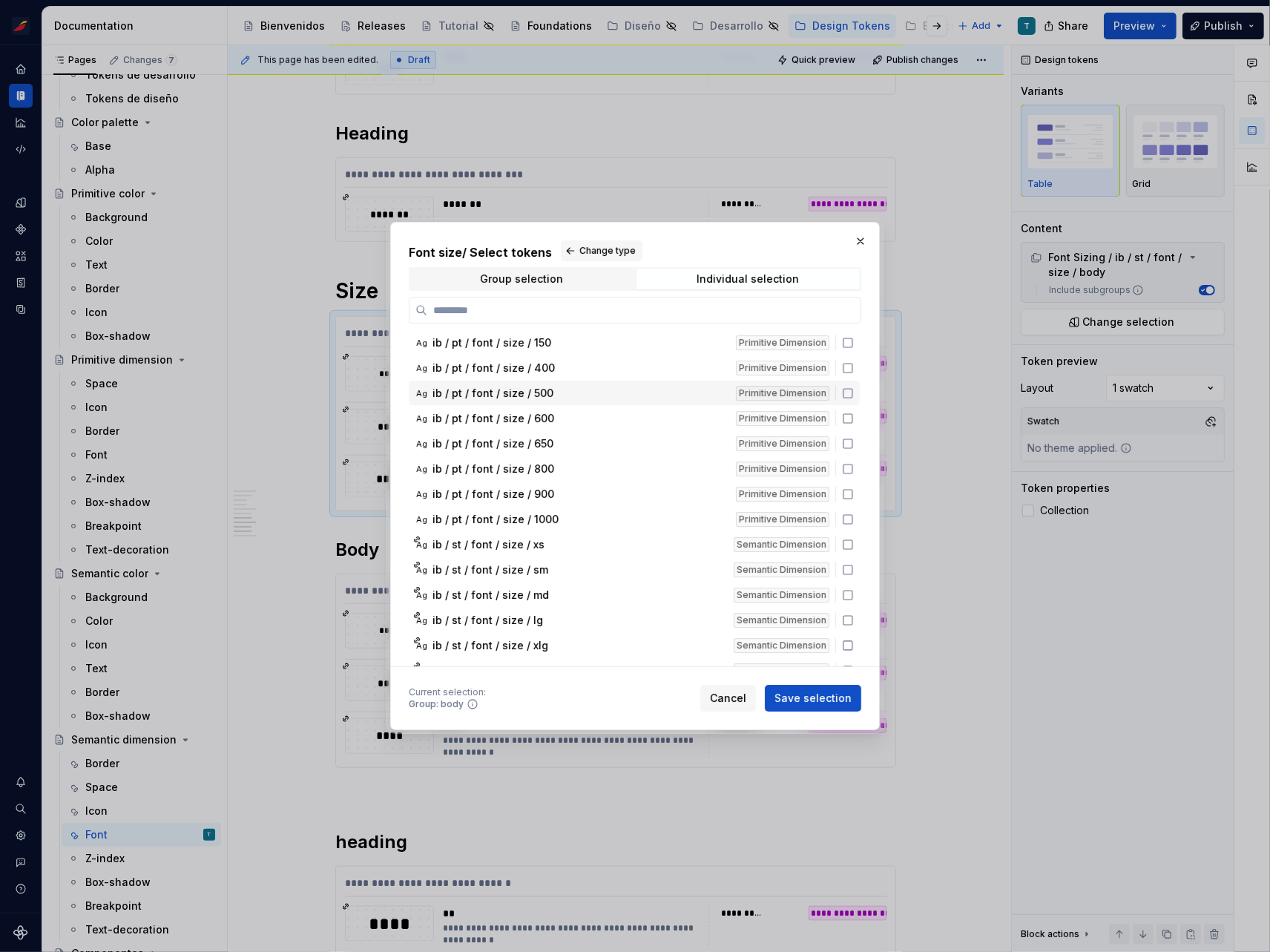
scroll to position [63, 0]
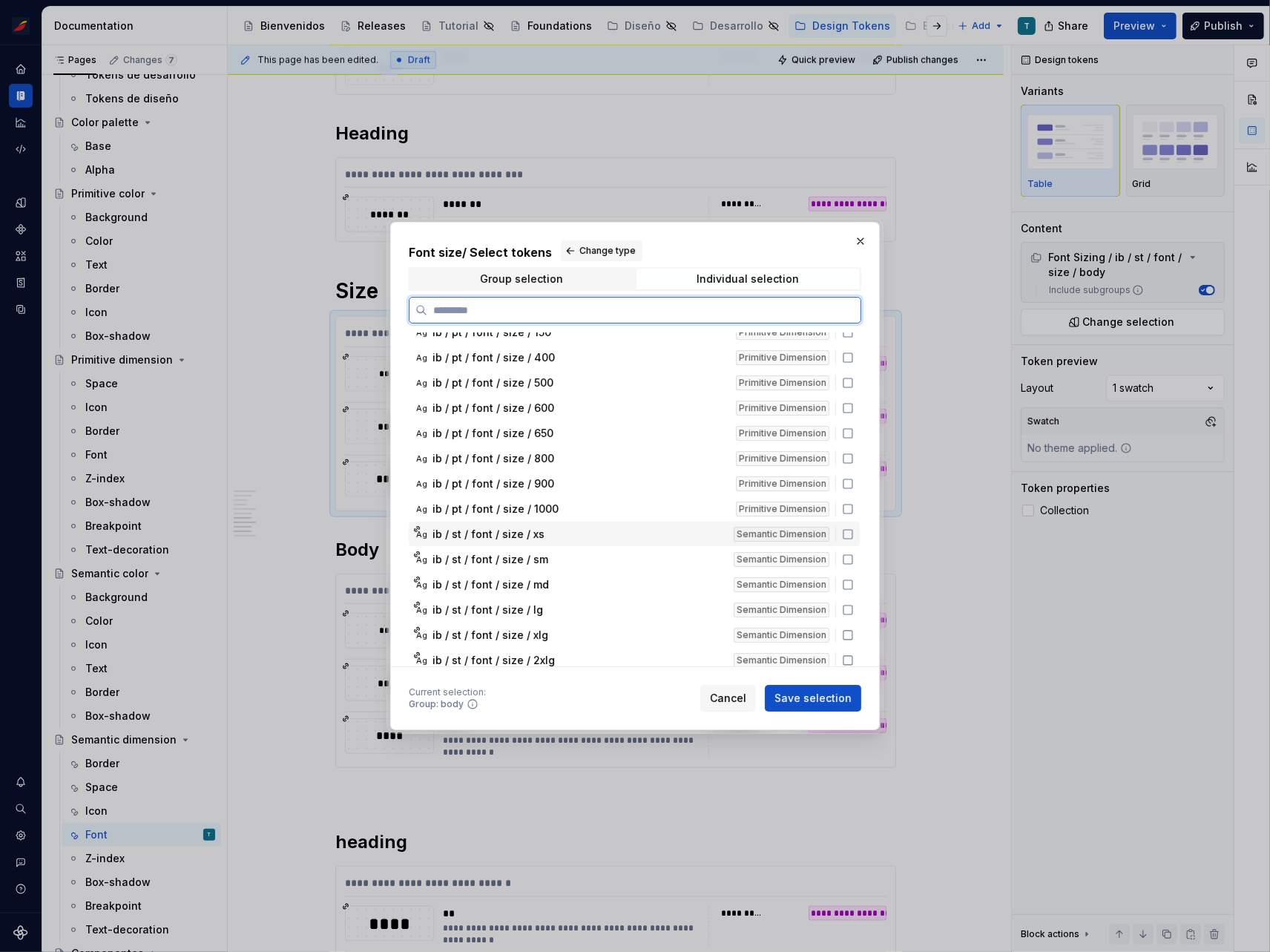
click at [844, 529] on icon at bounding box center [848, 533] width 9 height 9
click at [845, 555] on icon at bounding box center [848, 559] width 12 height 12
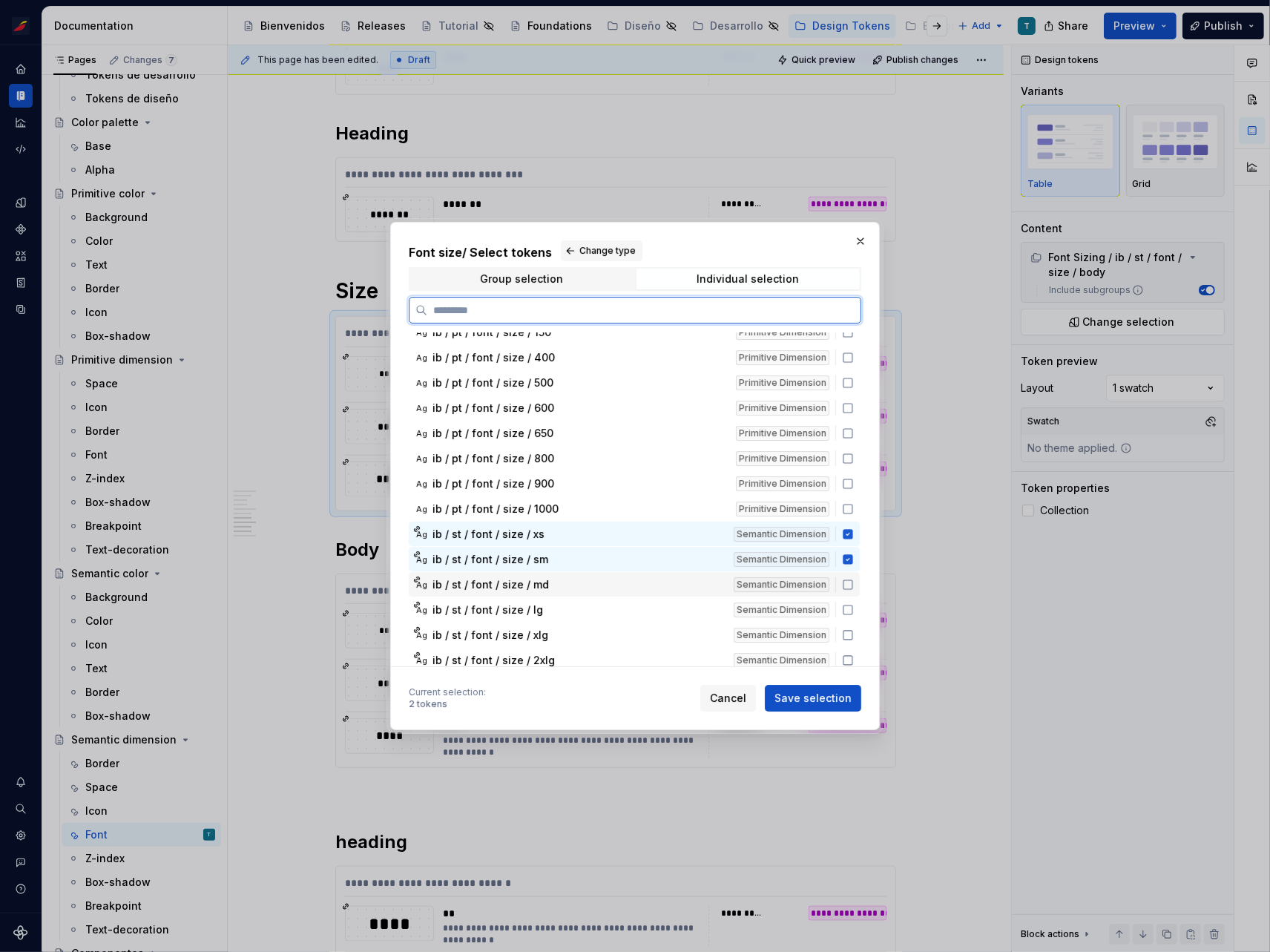
click at [848, 583] on icon at bounding box center [848, 584] width 12 height 12
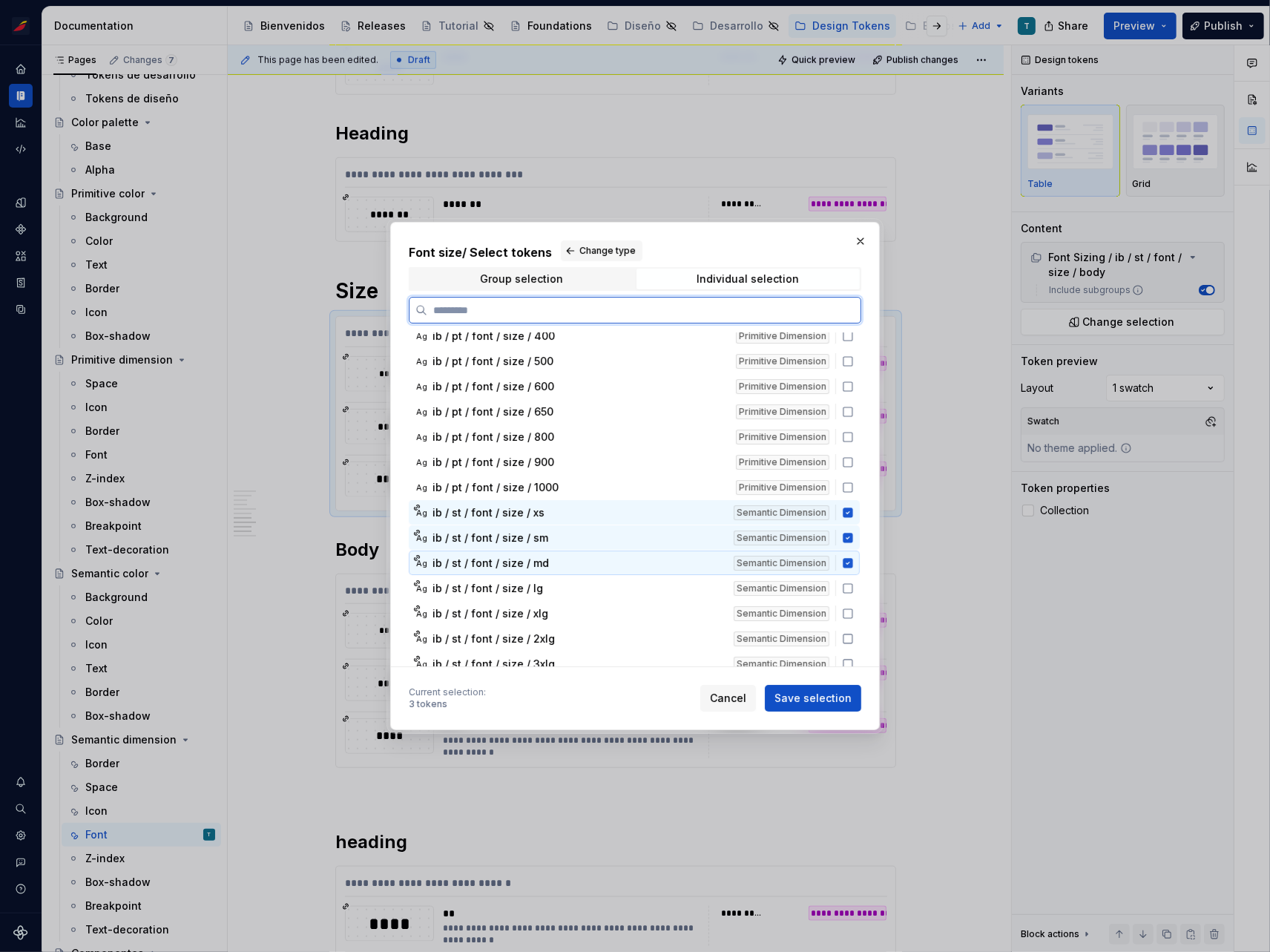
scroll to position [141, 0]
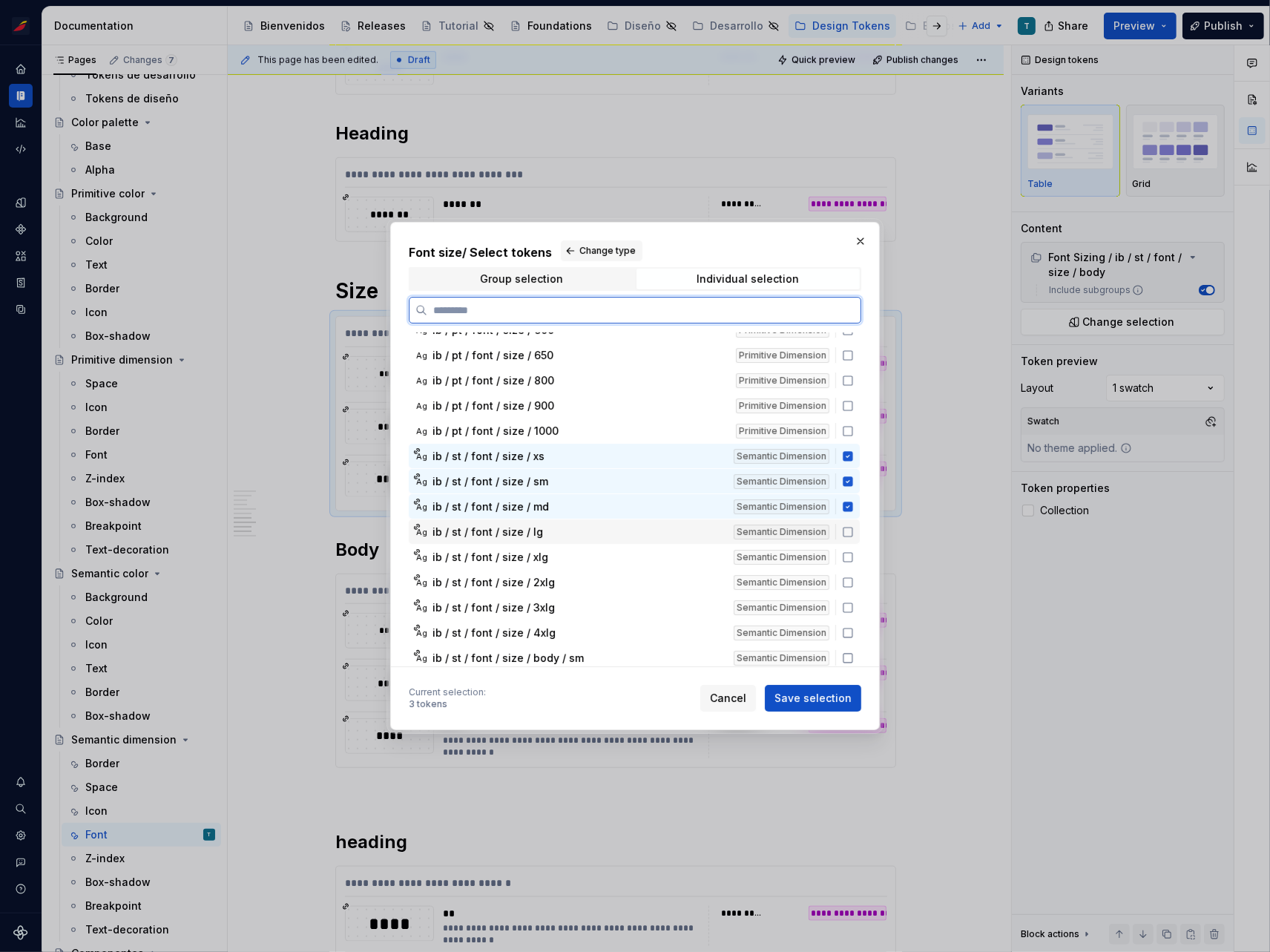
click at [847, 534] on icon at bounding box center [848, 532] width 12 height 12
click at [846, 556] on icon at bounding box center [848, 557] width 12 height 12
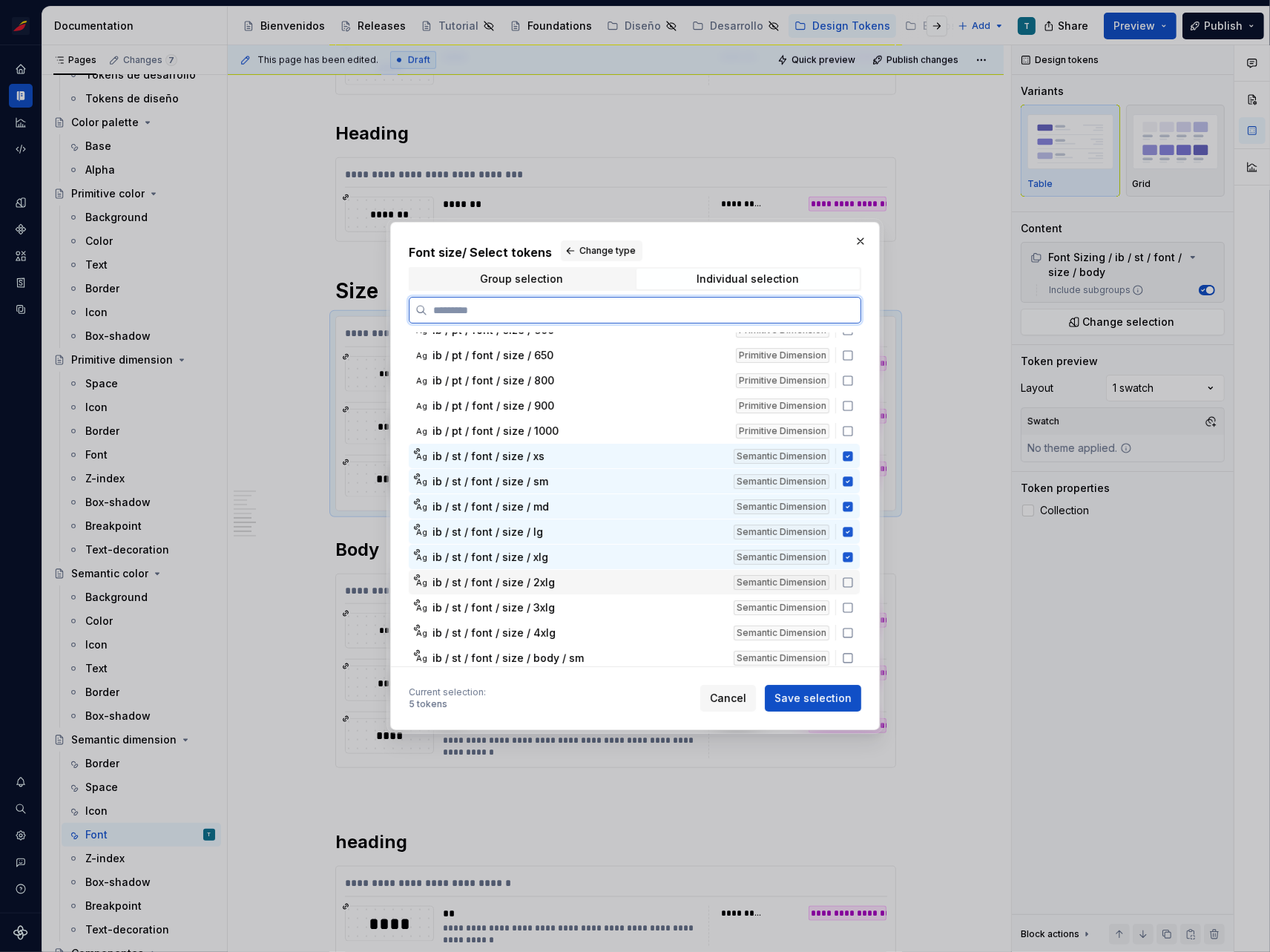
click at [844, 576] on icon at bounding box center [848, 582] width 12 height 12
click at [848, 603] on icon at bounding box center [848, 607] width 9 height 9
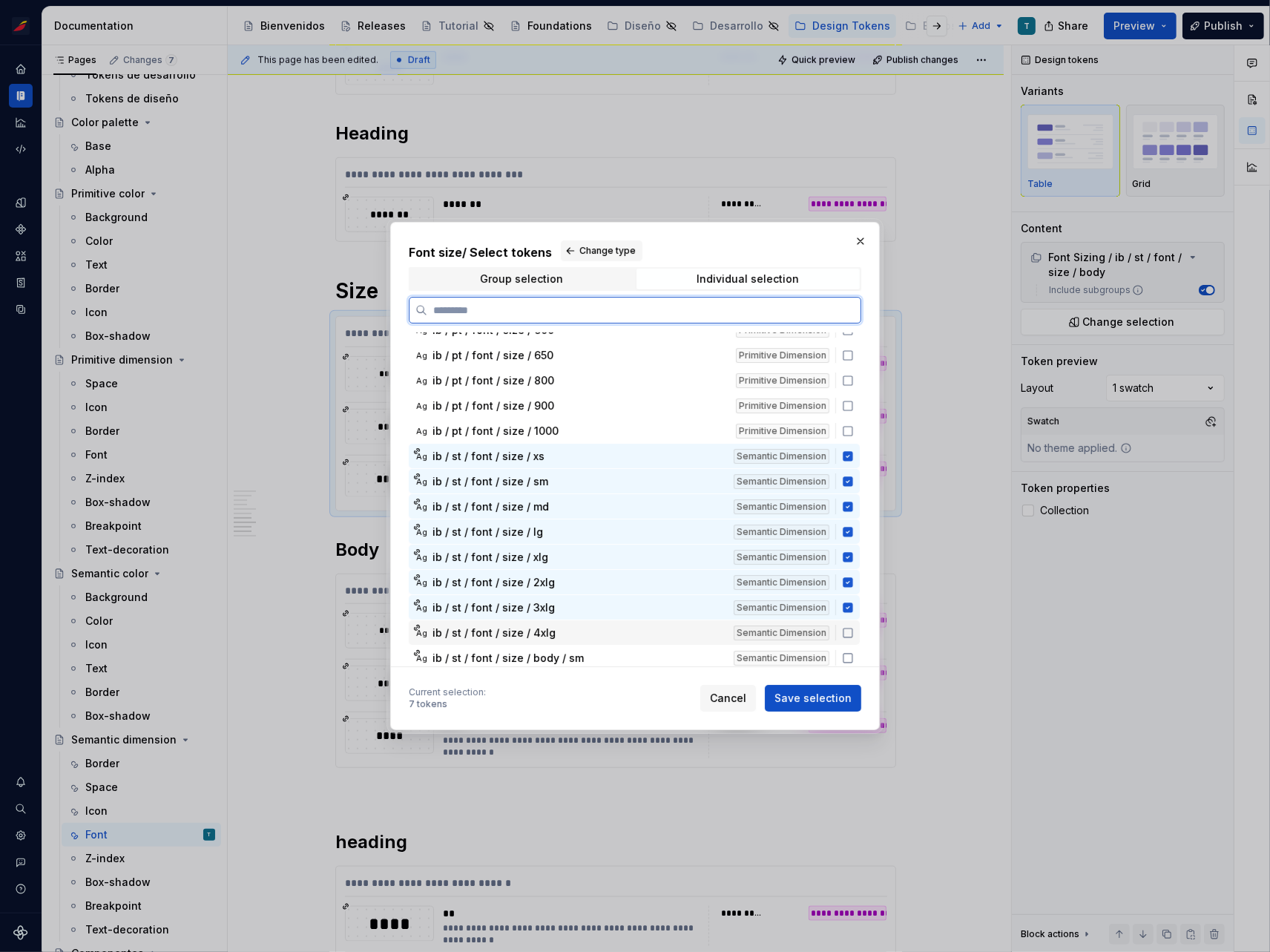
click at [846, 627] on icon at bounding box center [848, 632] width 12 height 12
click at [813, 706] on button "Save selection" at bounding box center [813, 698] width 96 height 27
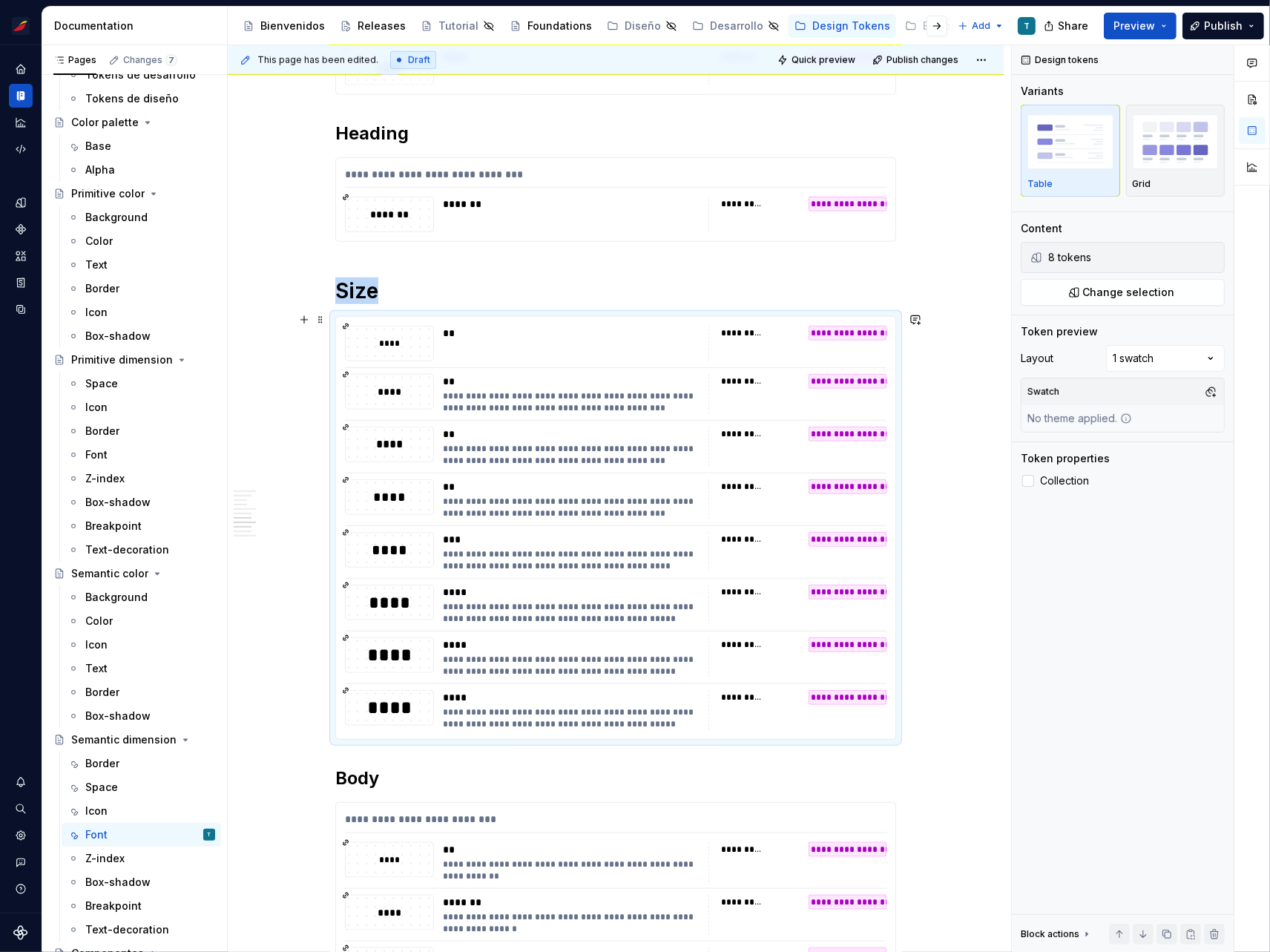
click at [963, 442] on div "**********" at bounding box center [615, 465] width 776 height 2993
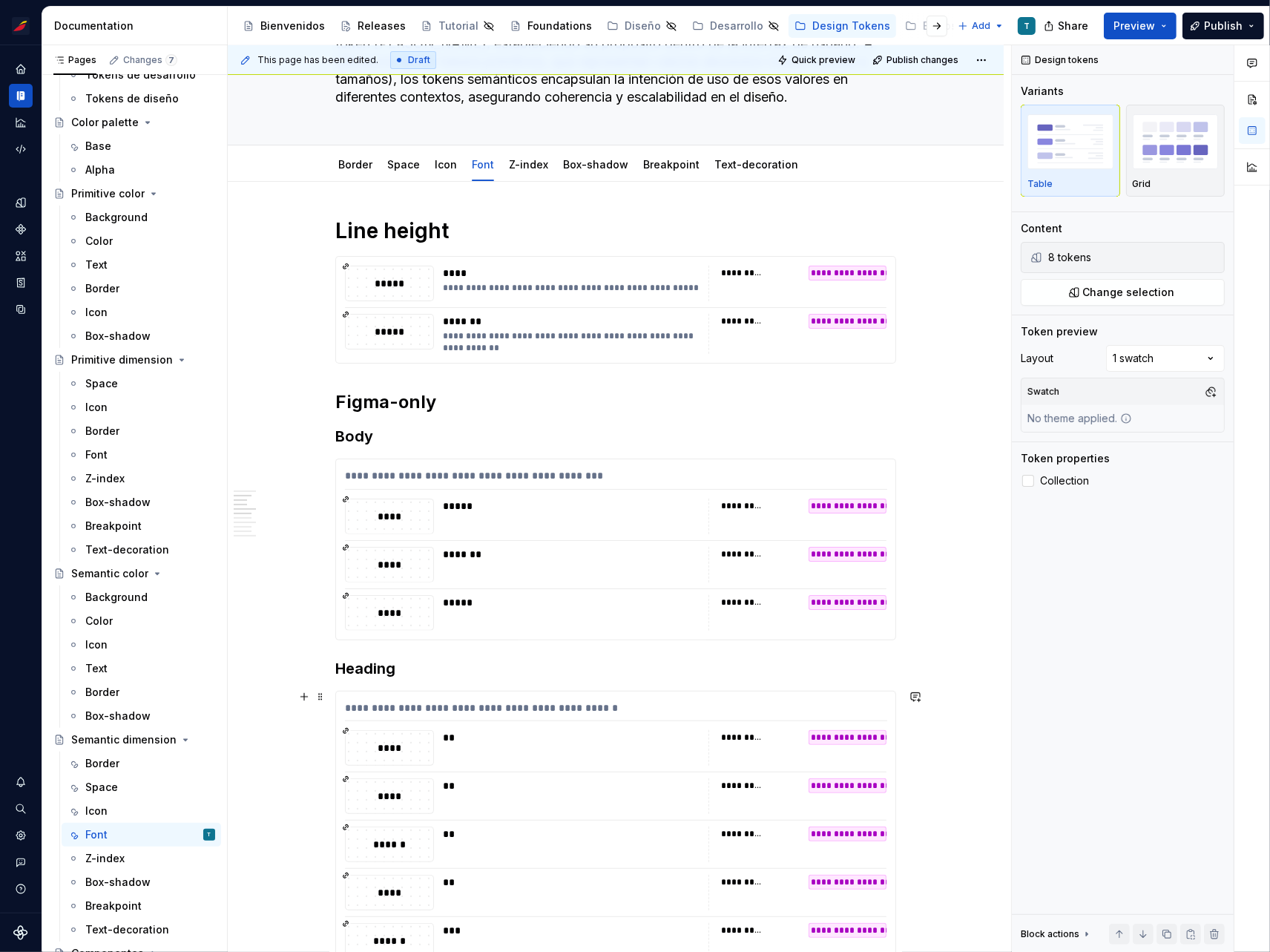
scroll to position [0, 0]
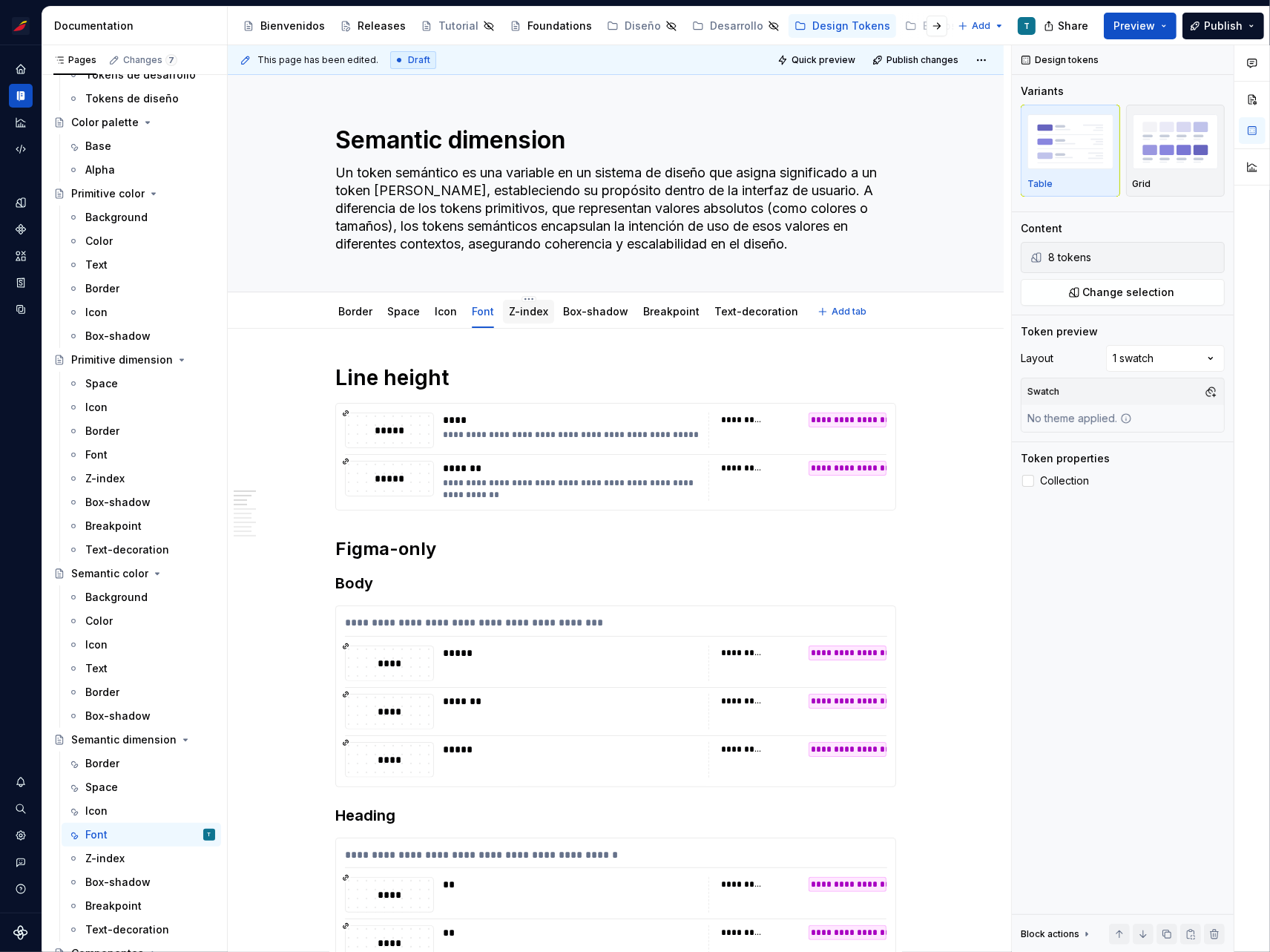
click at [515, 314] on link "Z-index" at bounding box center [529, 311] width 39 height 13
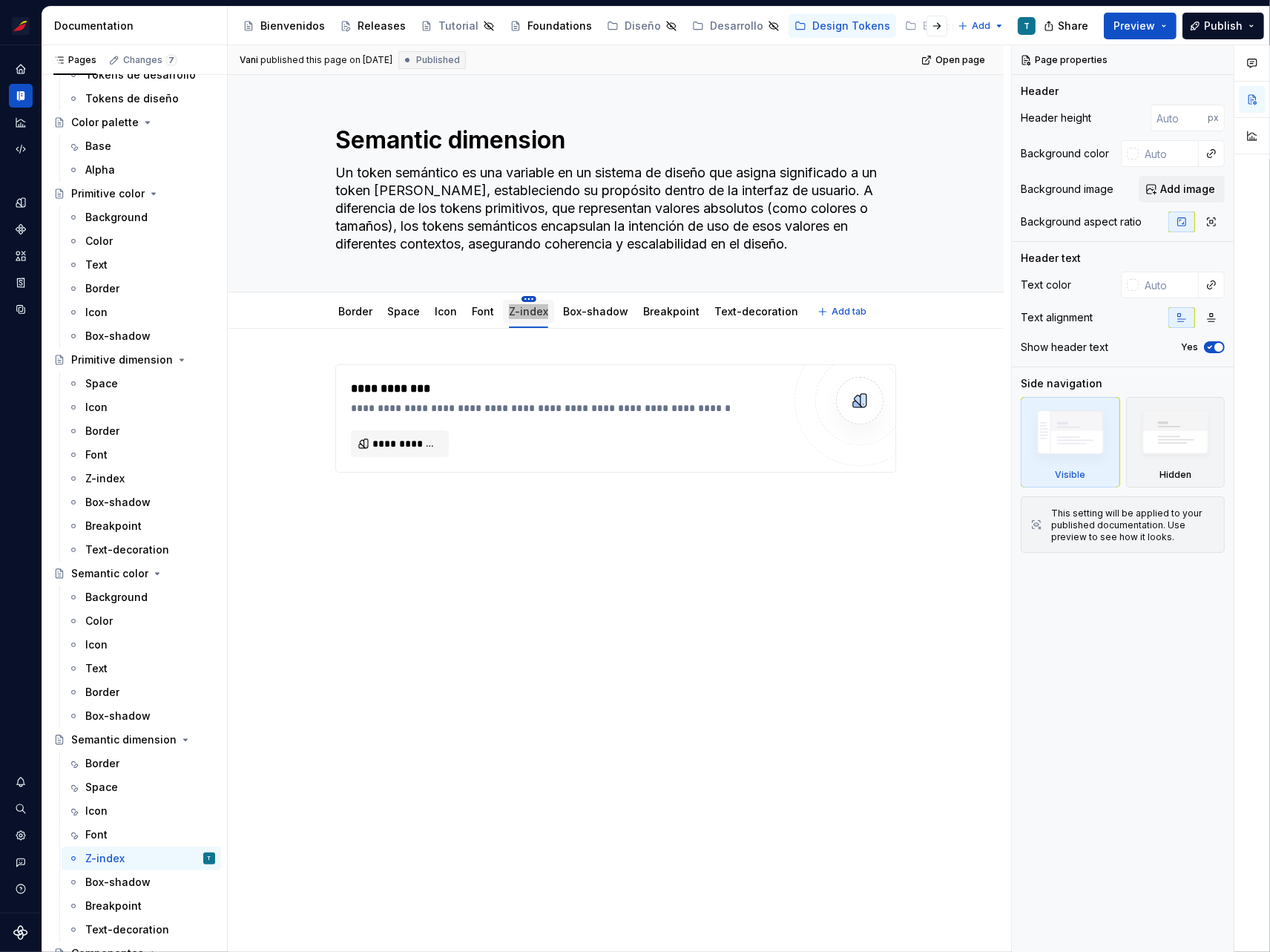
drag, startPoint x: 528, startPoint y: 313, endPoint x: 520, endPoint y: 297, distance: 17.9
click at [520, 297] on div "Z-index" at bounding box center [528, 311] width 51 height 31
click at [501, 565] on div "**********" at bounding box center [615, 552] width 776 height 447
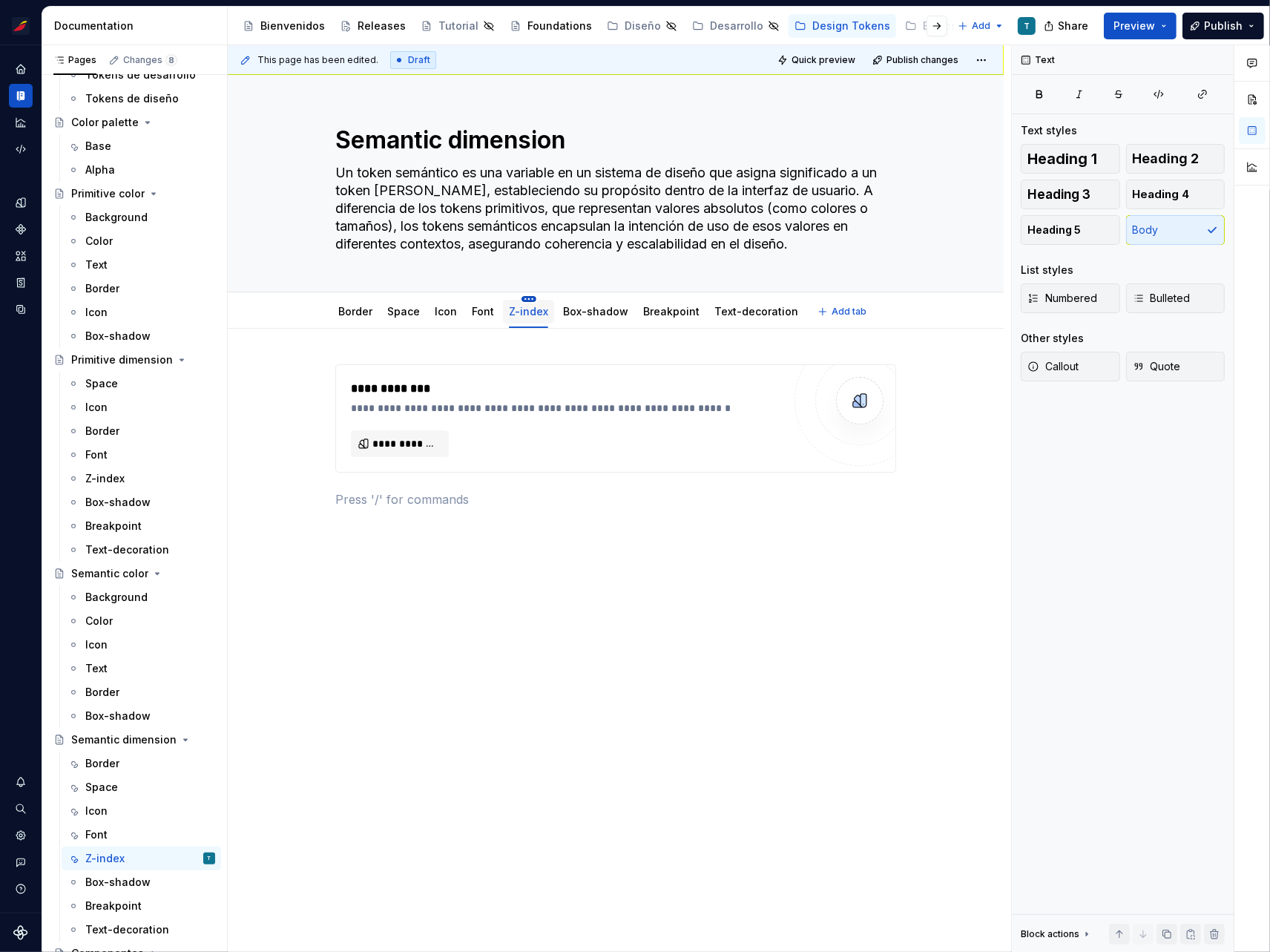
click at [525, 296] on html "Sistema de diseño Iberia T Design system data Documentation Accessibility guide…" at bounding box center [635, 476] width 1270 height 952
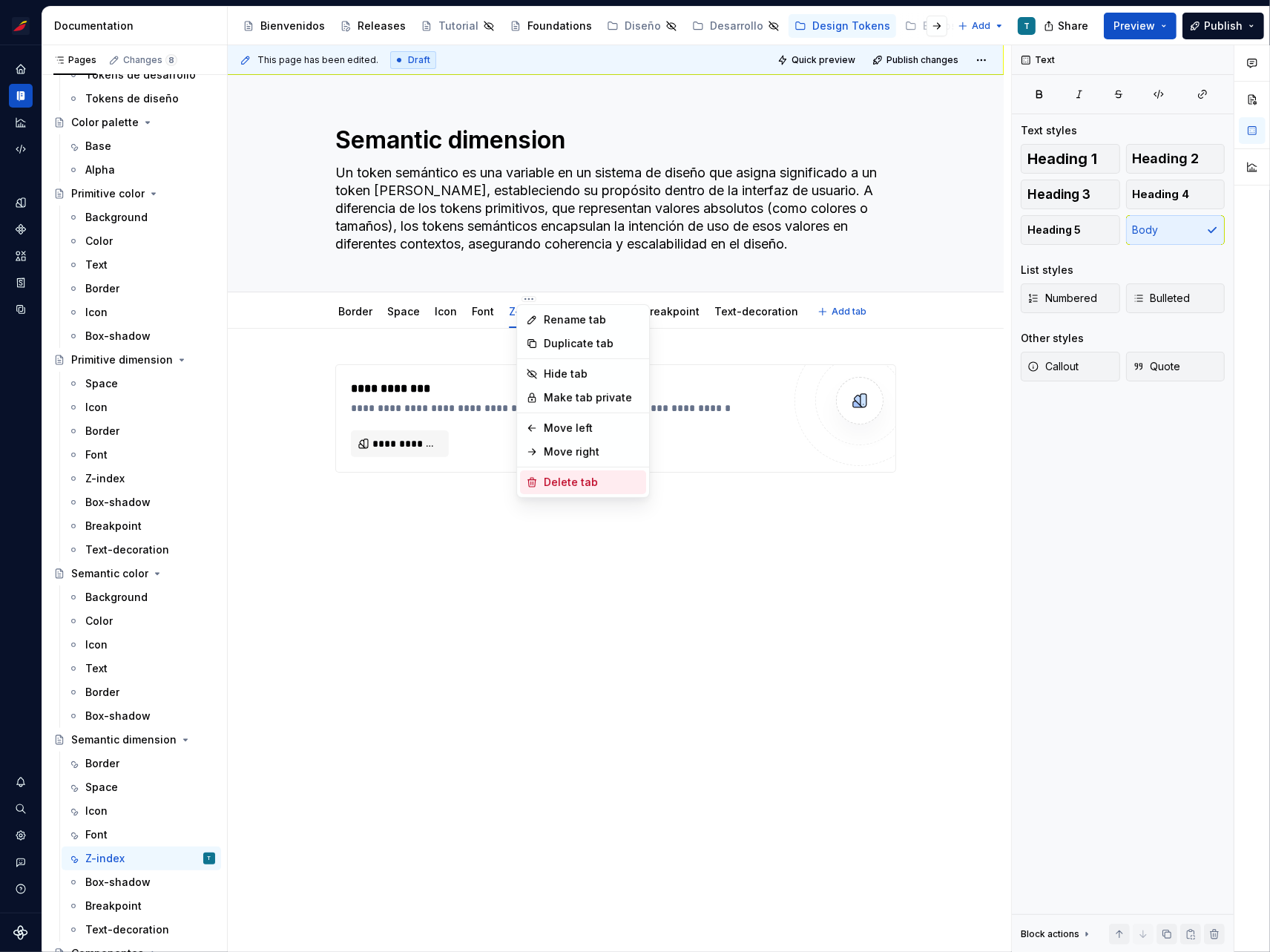
click at [562, 481] on div "Delete tab" at bounding box center [591, 481] width 96 height 15
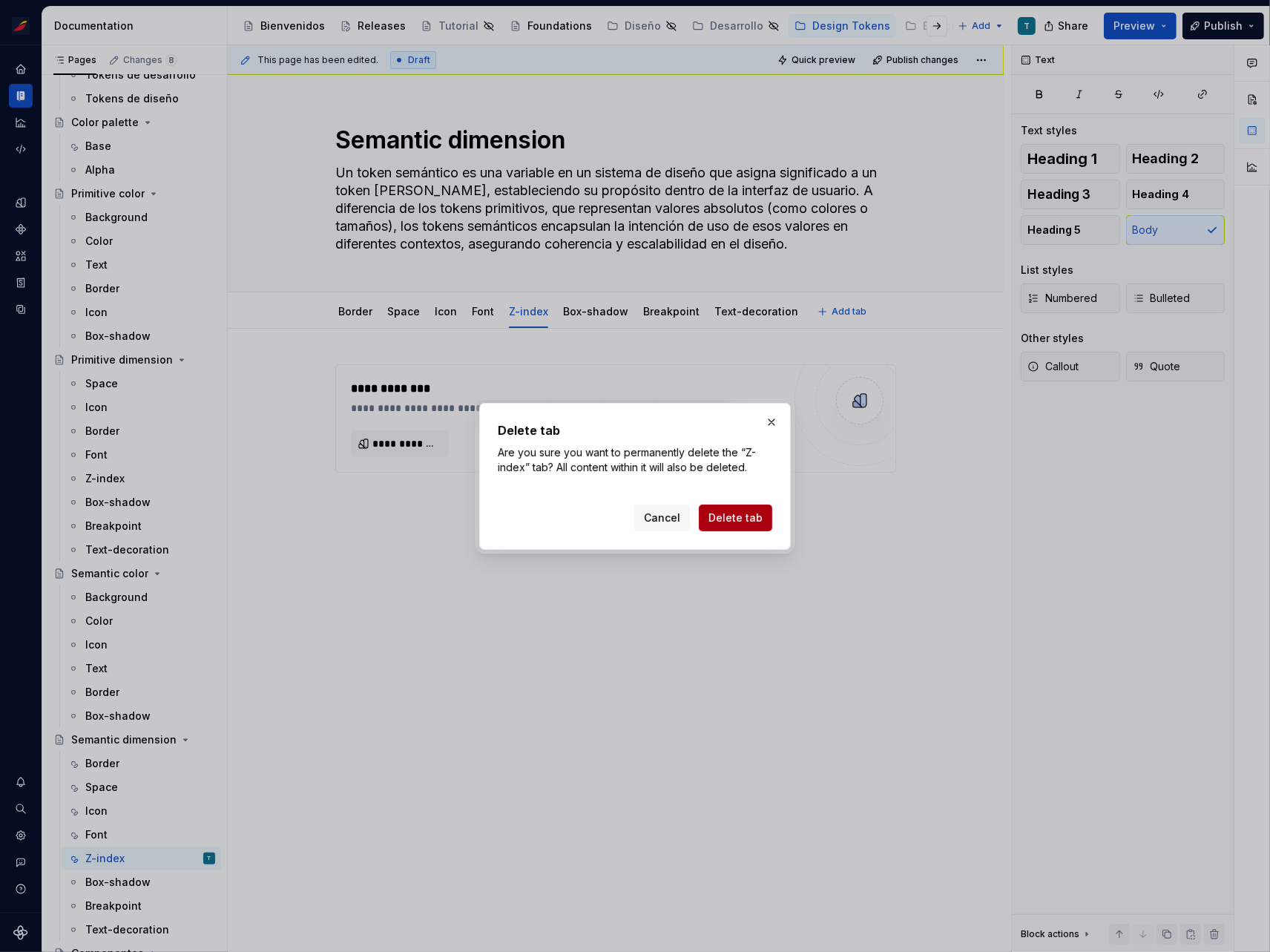
click at [734, 521] on span "Delete tab" at bounding box center [735, 518] width 54 height 15
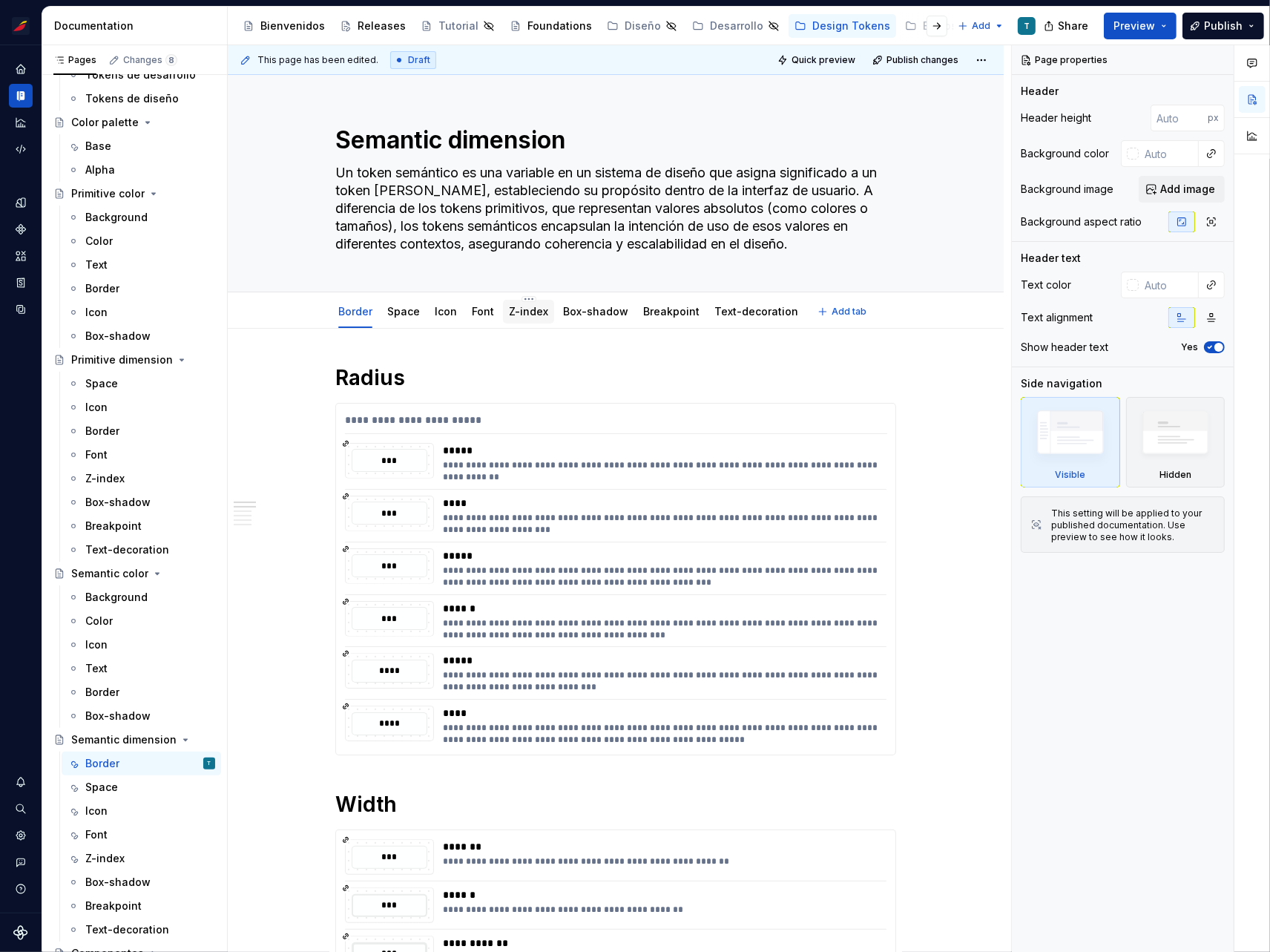
scroll to position [125, 0]
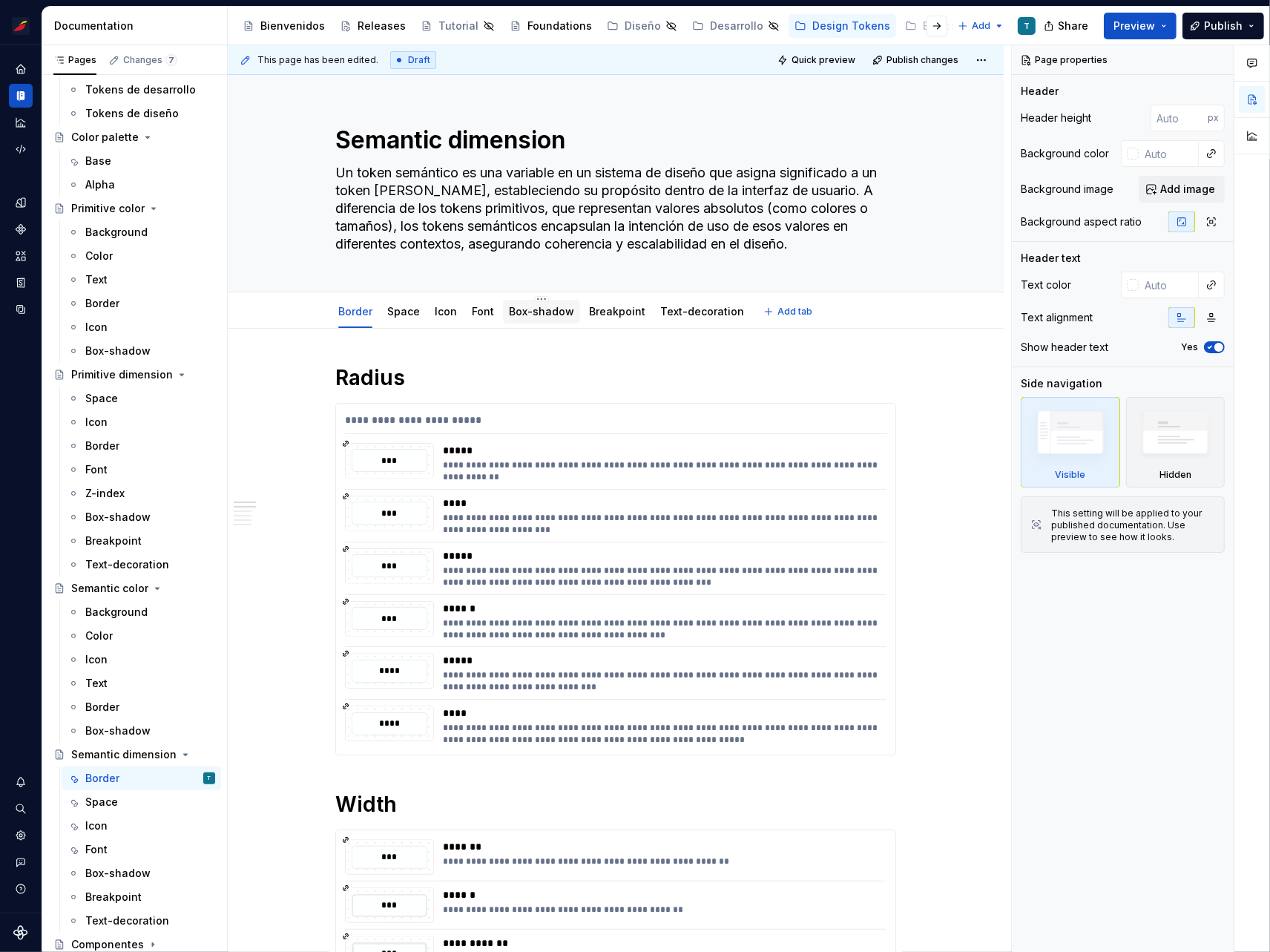
click at [532, 312] on link "Box-shadow" at bounding box center [541, 311] width 65 height 13
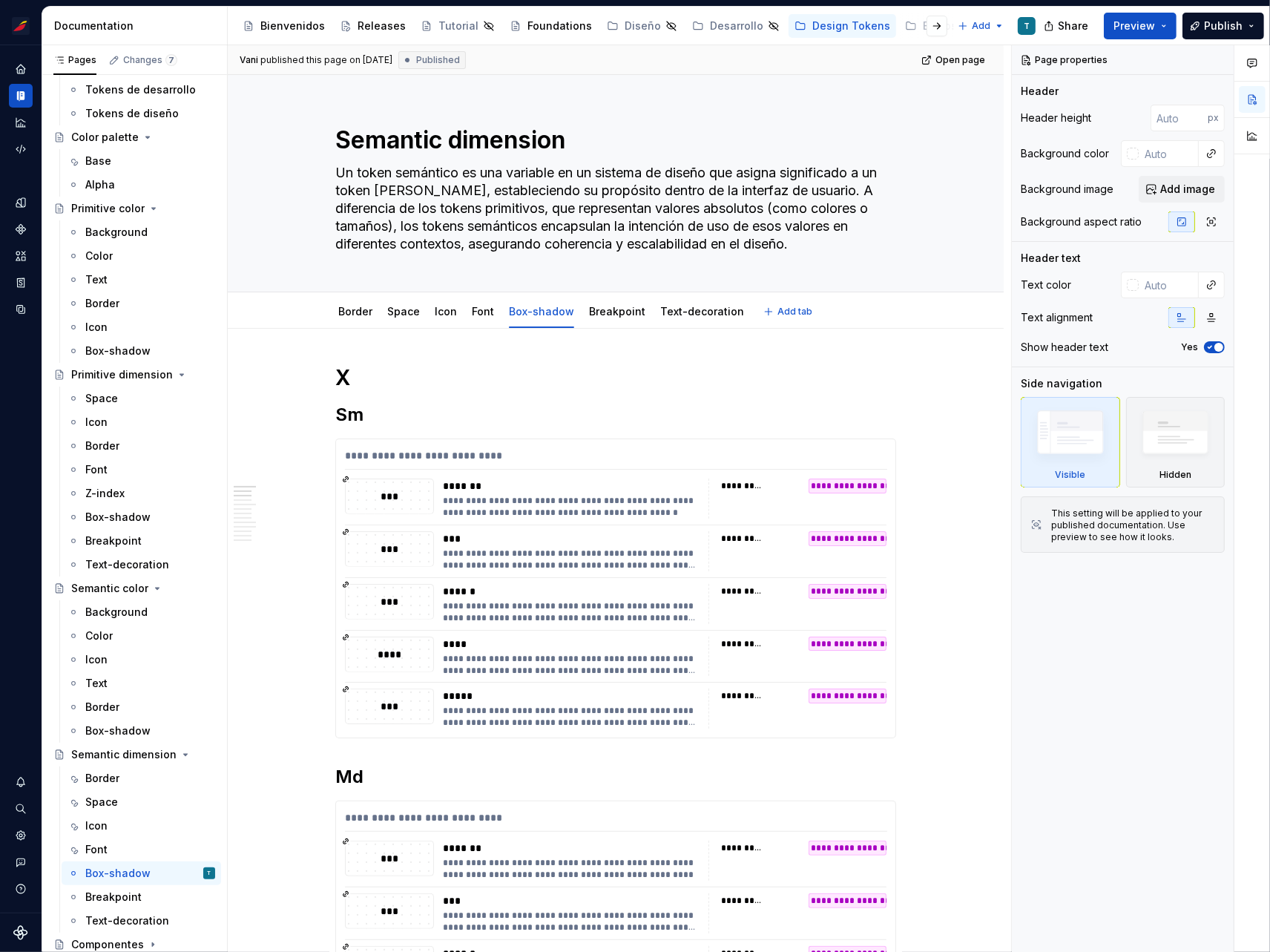
type textarea "*"
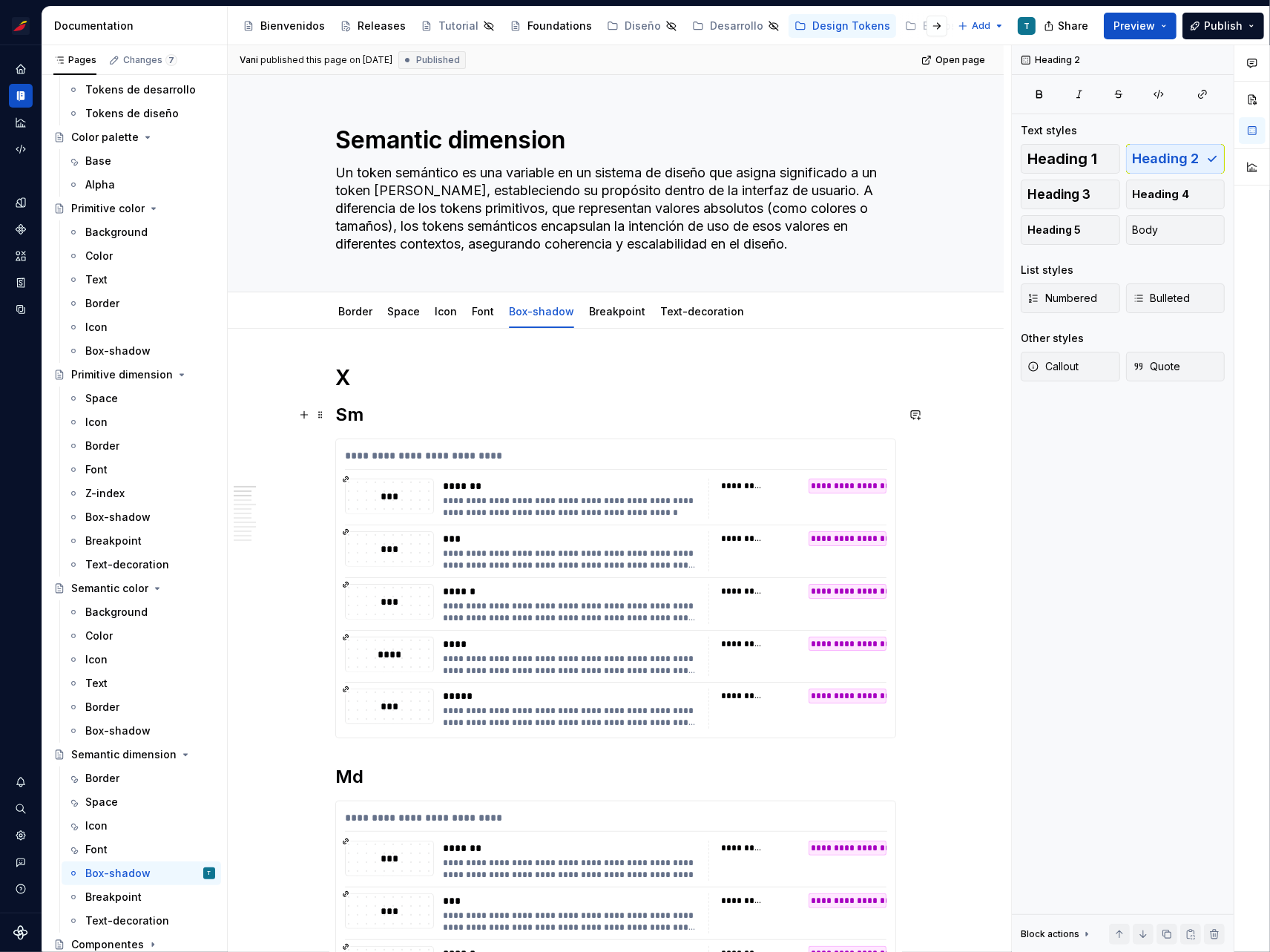
click at [347, 420] on h2 "Sm" at bounding box center [616, 415] width 561 height 24
click at [338, 412] on h2 "Sm" at bounding box center [616, 415] width 561 height 24
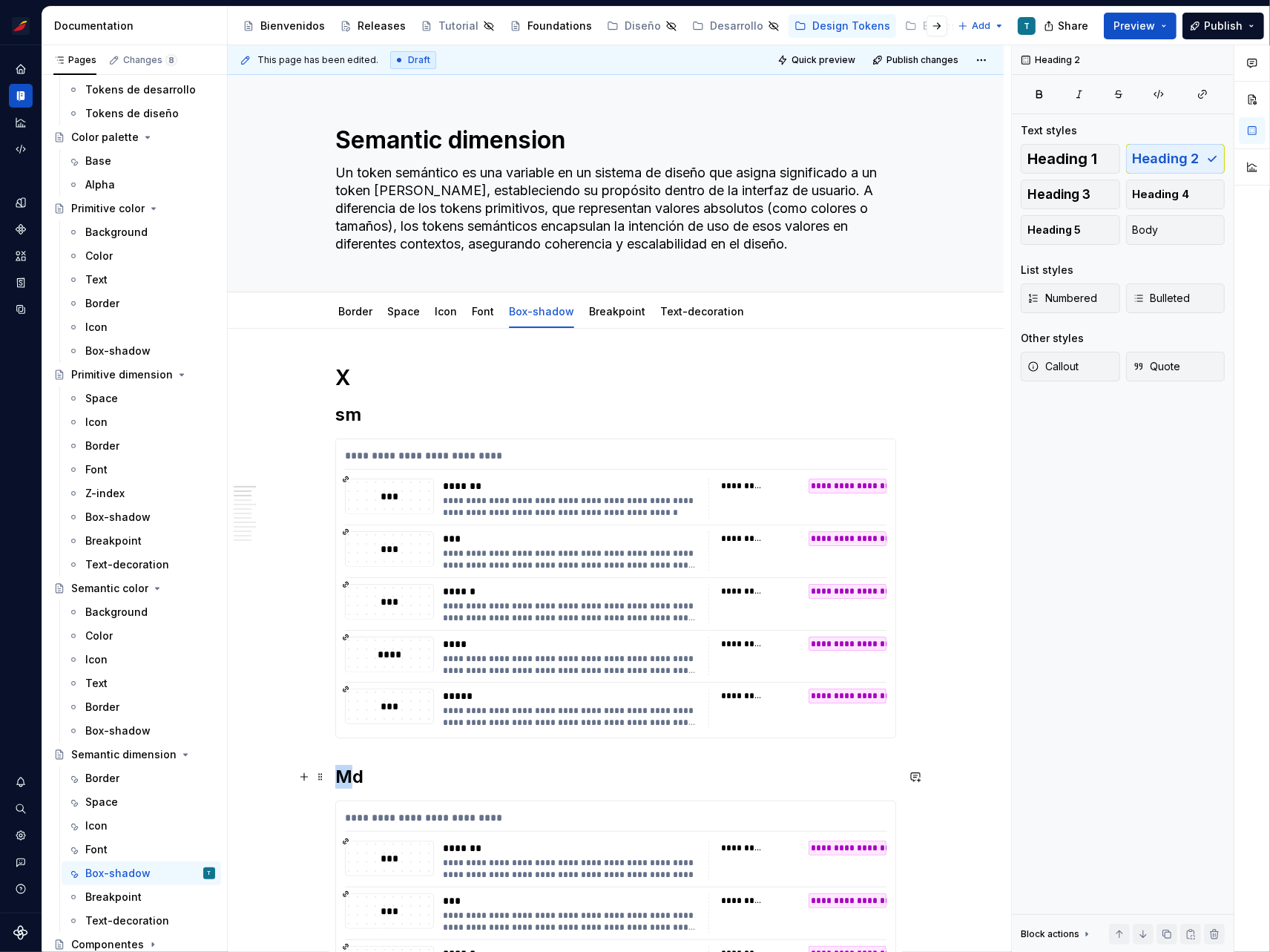
drag, startPoint x: 348, startPoint y: 772, endPoint x: 335, endPoint y: 769, distance: 13.3
click at [336, 769] on h2 "Md" at bounding box center [616, 776] width 561 height 24
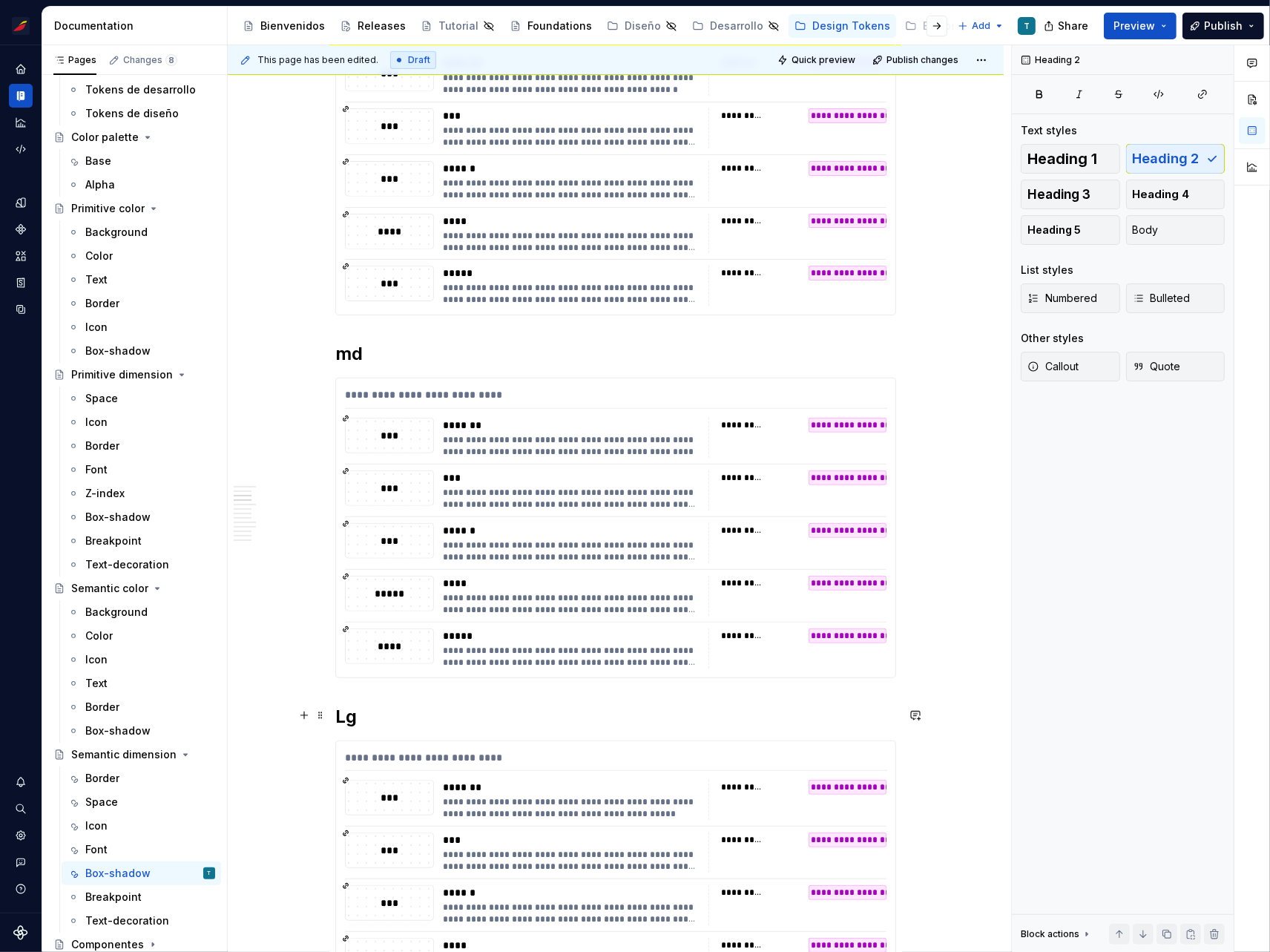
scroll to position [433, 0]
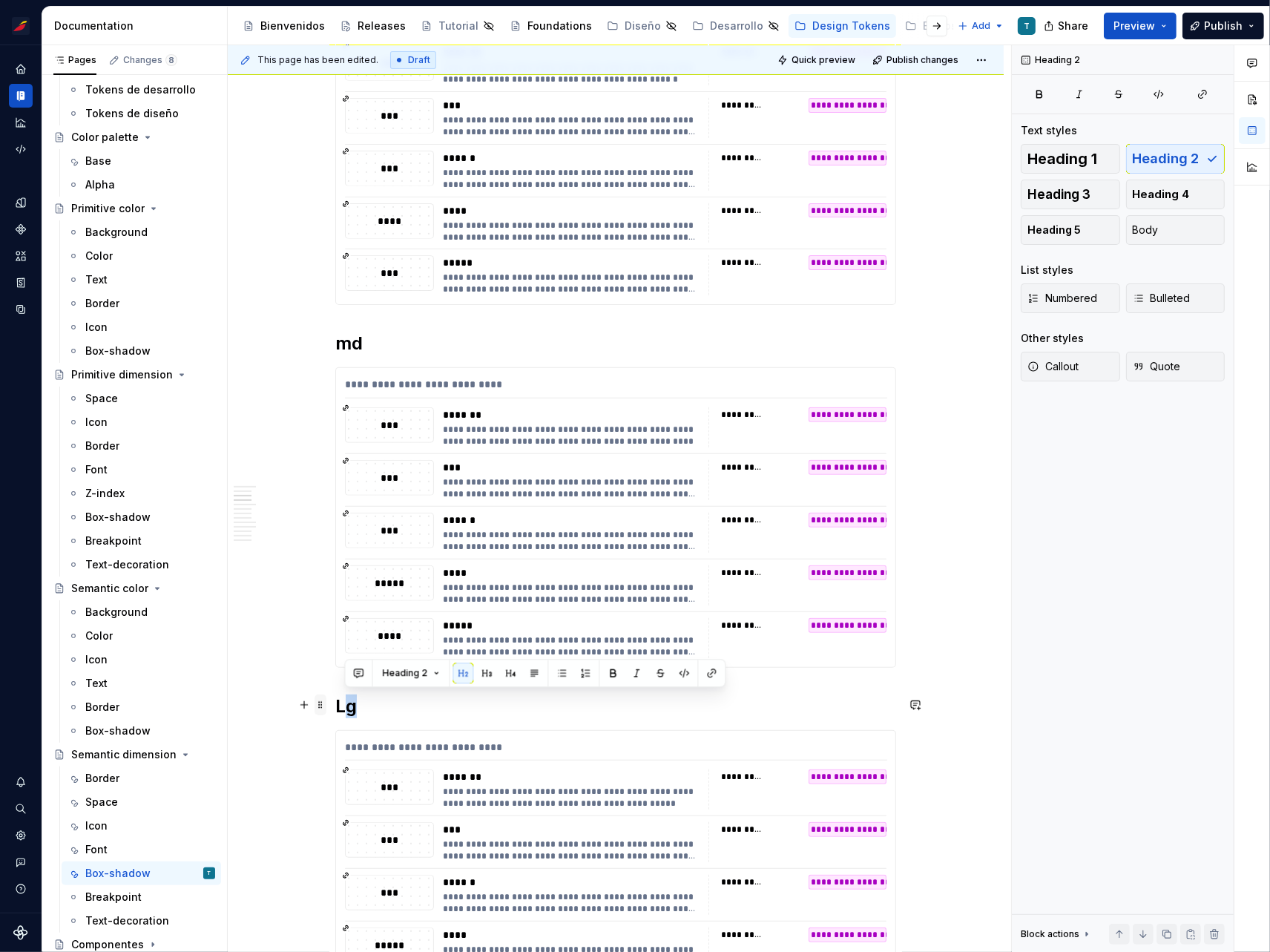
drag, startPoint x: 347, startPoint y: 699, endPoint x: 320, endPoint y: 696, distance: 27.2
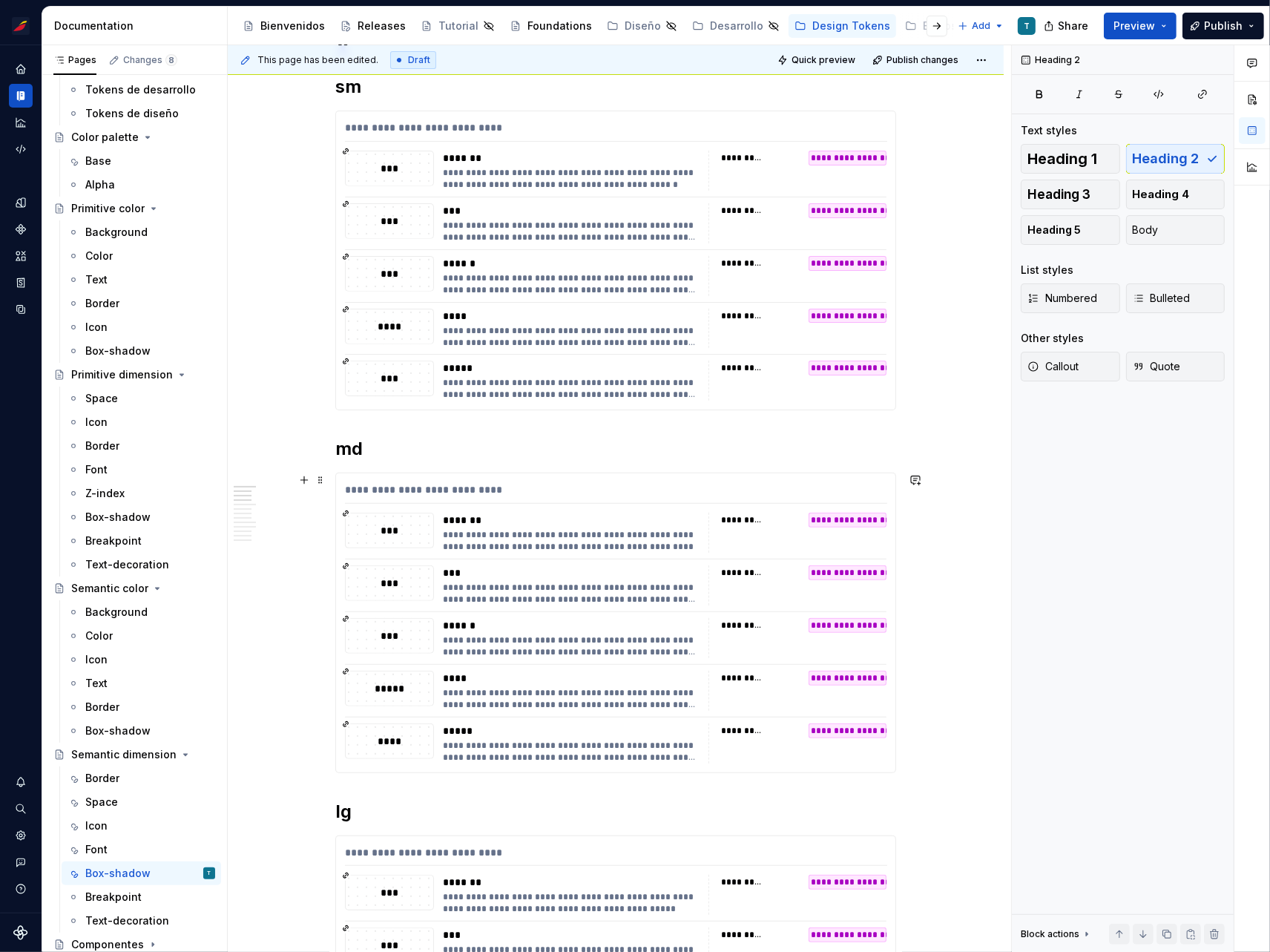
scroll to position [290, 0]
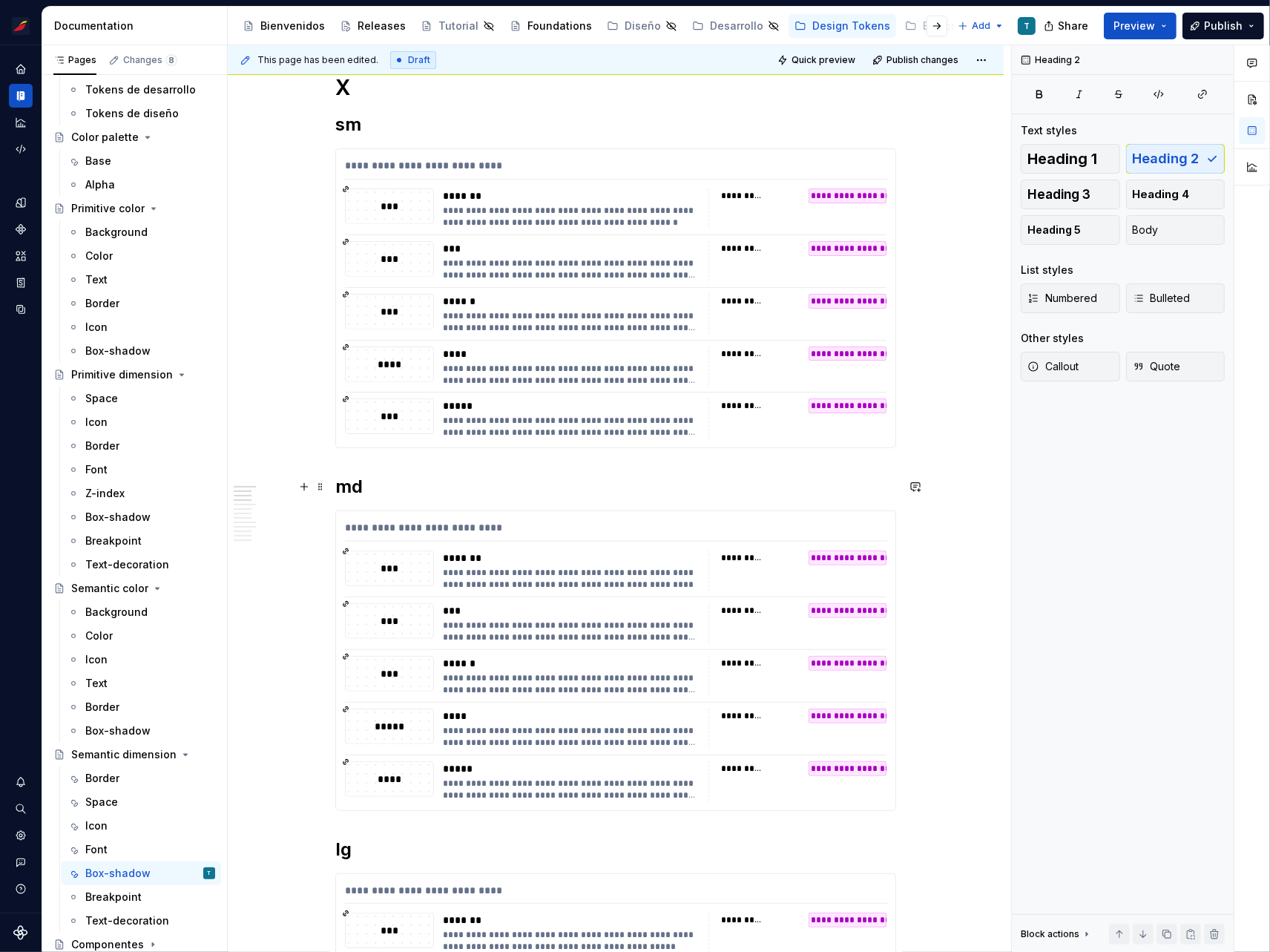
click at [606, 483] on h2 "md" at bounding box center [616, 486] width 561 height 24
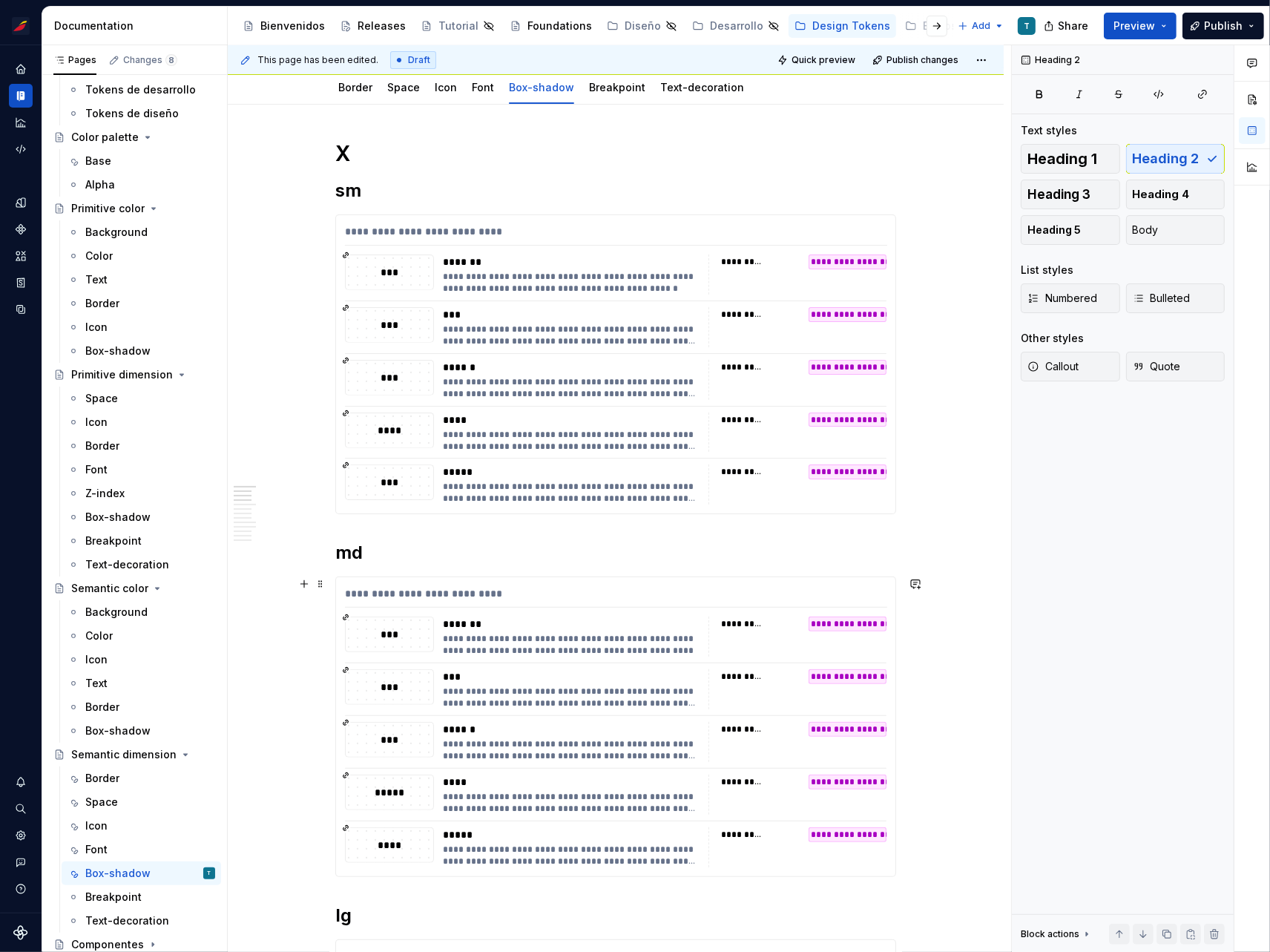
scroll to position [0, 0]
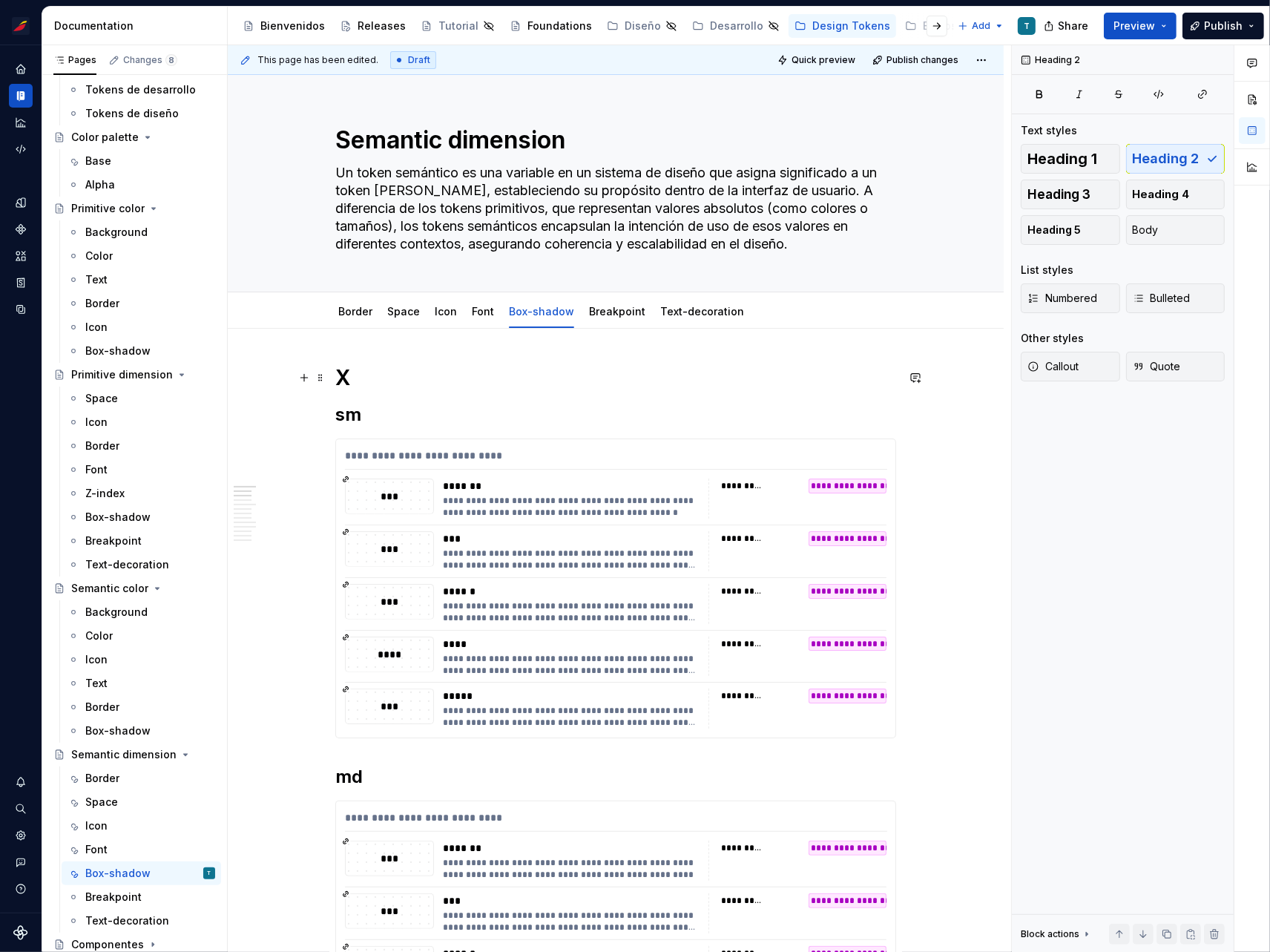
click at [342, 376] on h1 "X" at bounding box center [616, 377] width 561 height 27
click at [346, 413] on h2 "sm" at bounding box center [616, 415] width 561 height 24
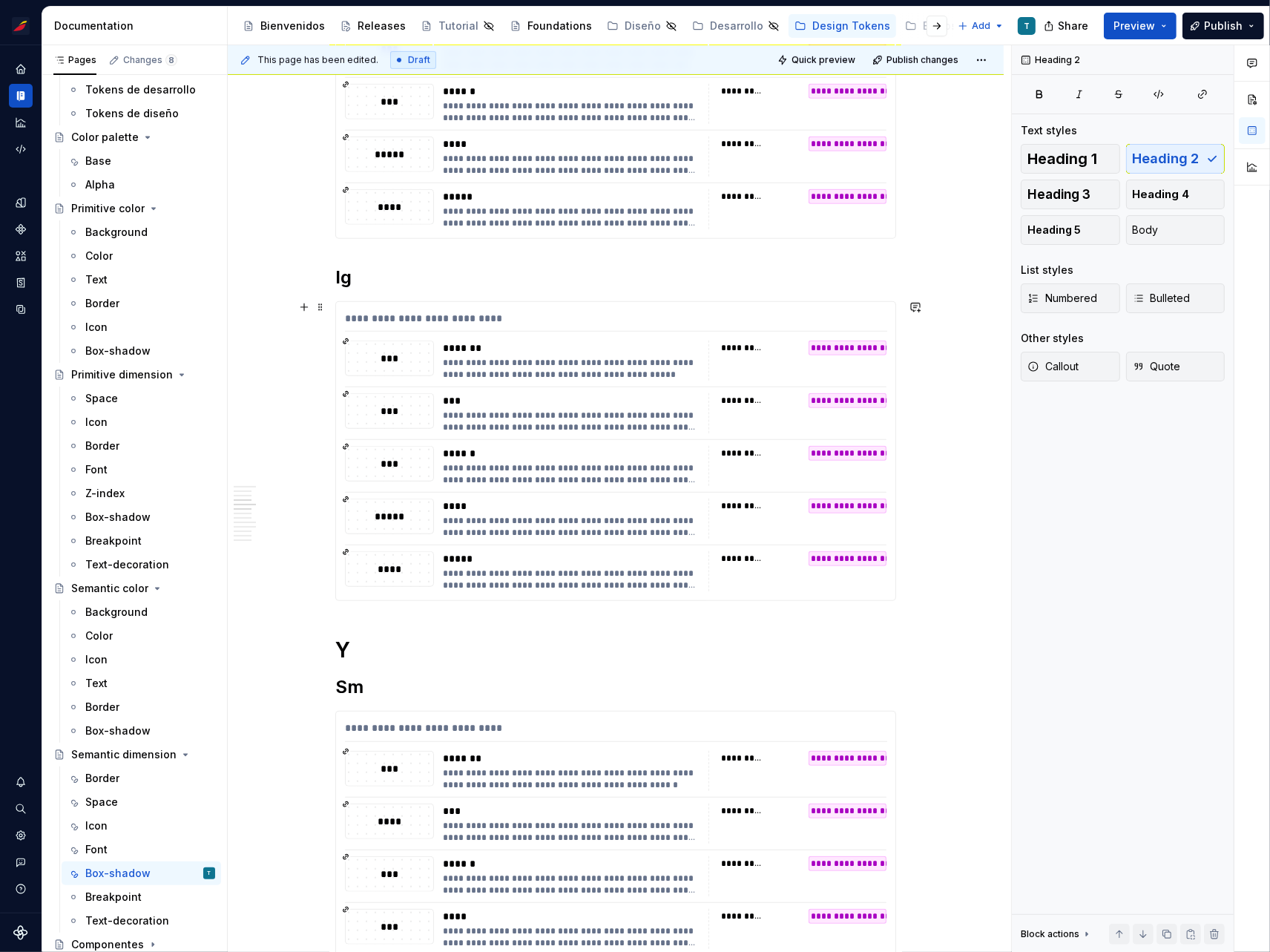
scroll to position [947, 0]
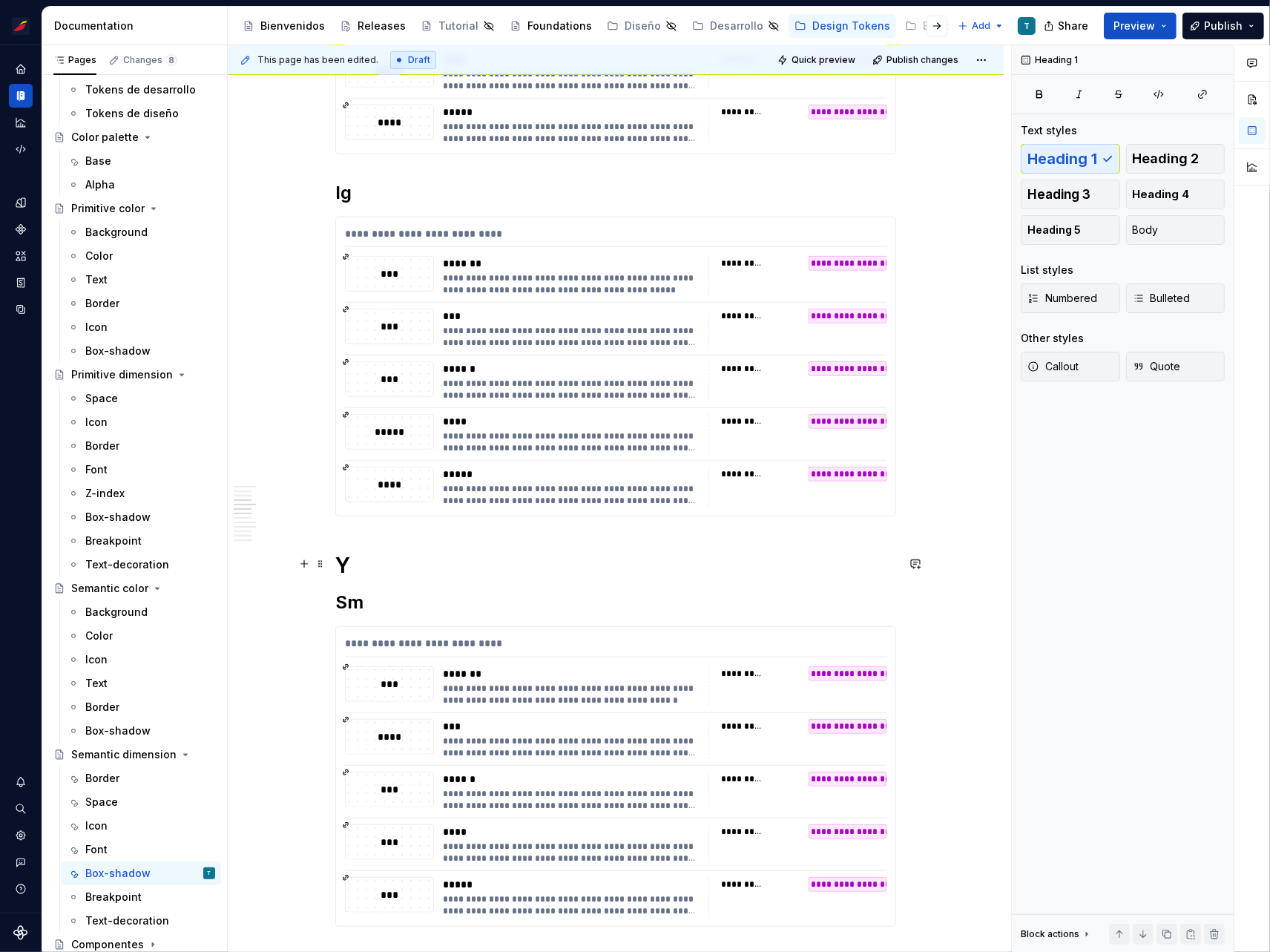
click at [348, 554] on h1 "Y" at bounding box center [616, 565] width 561 height 27
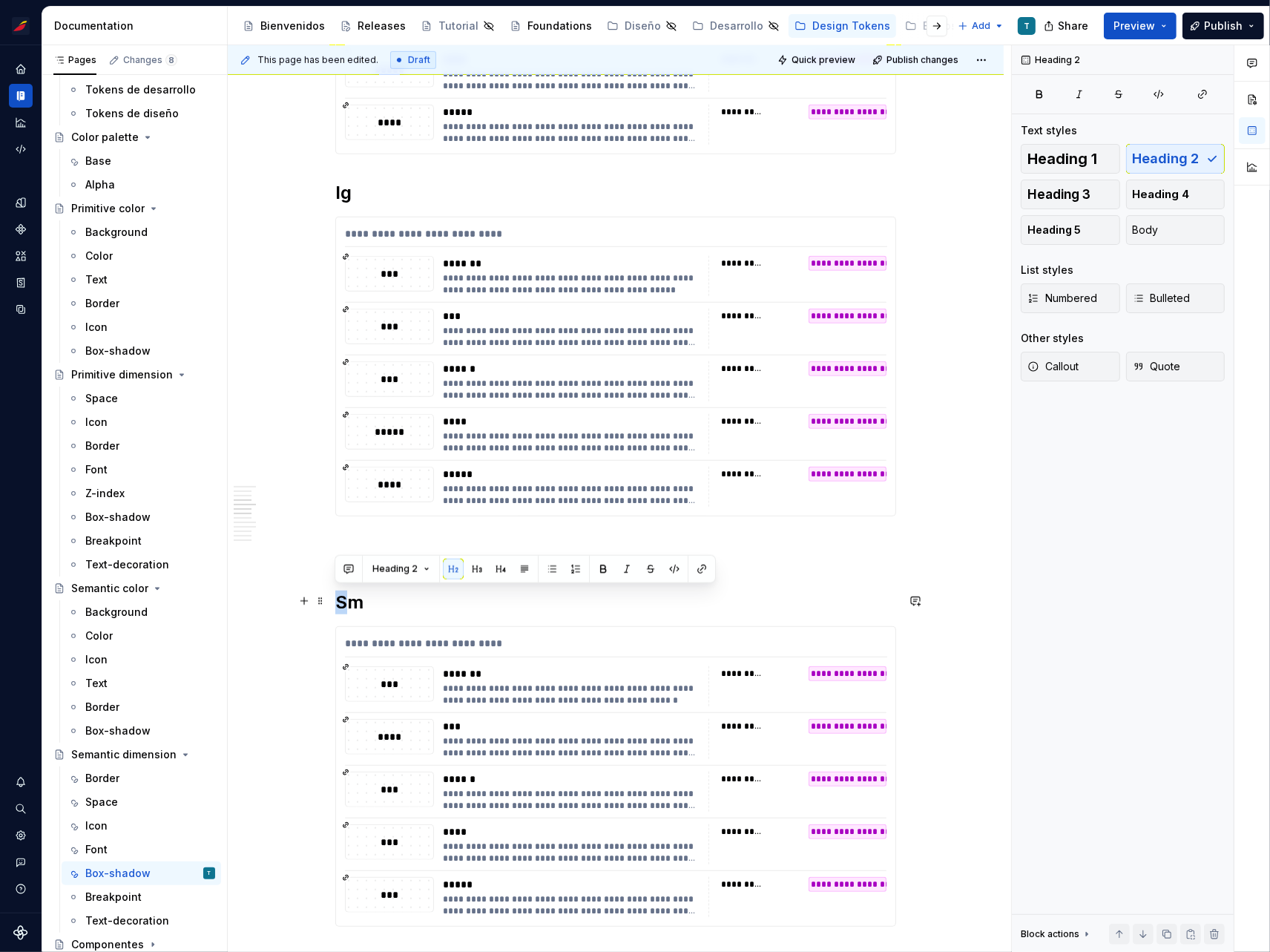
drag, startPoint x: 344, startPoint y: 595, endPoint x: 337, endPoint y: 594, distance: 7.1
click at [337, 594] on h2 "Sm" at bounding box center [616, 602] width 561 height 24
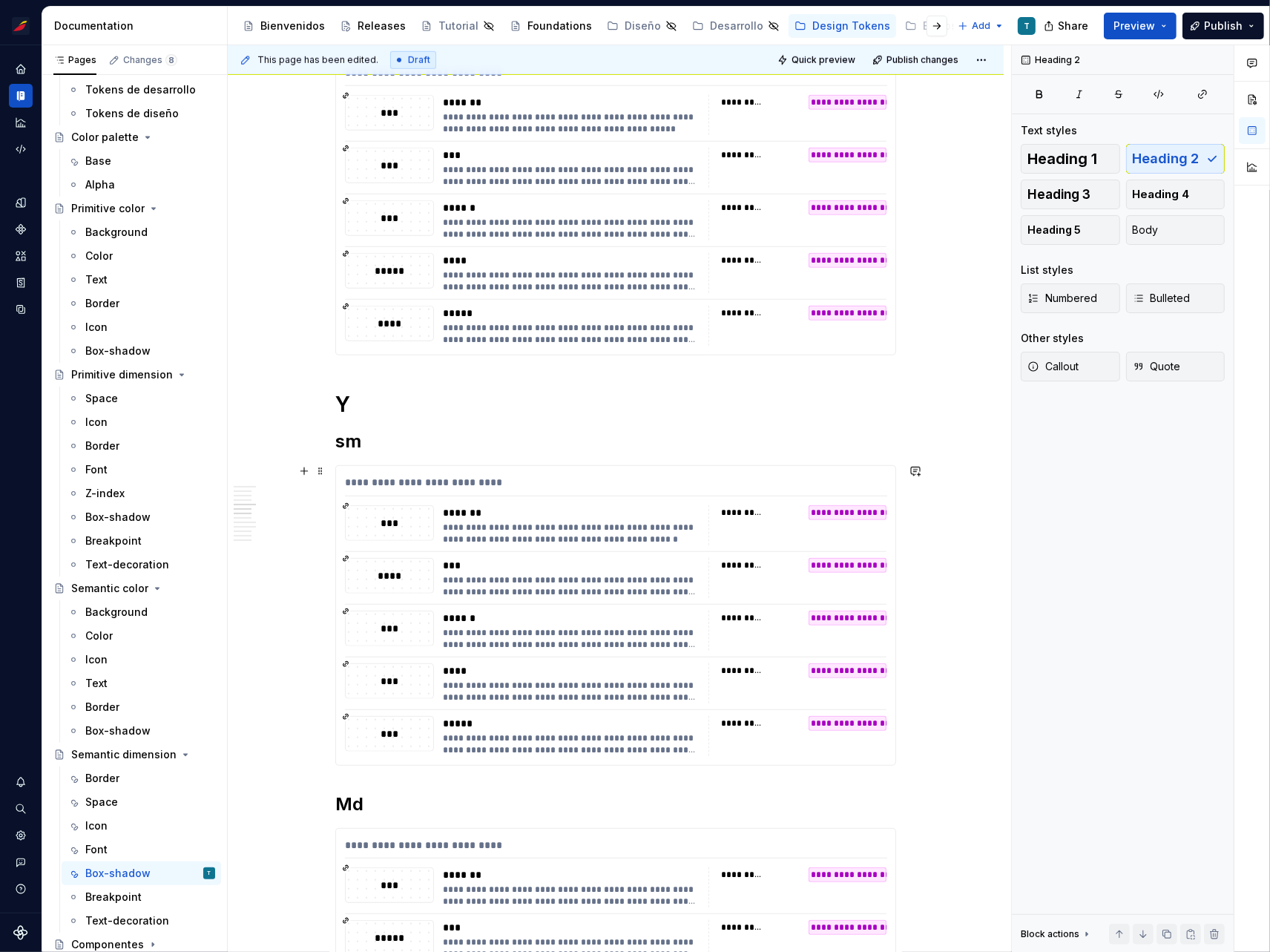
scroll to position [1192, 0]
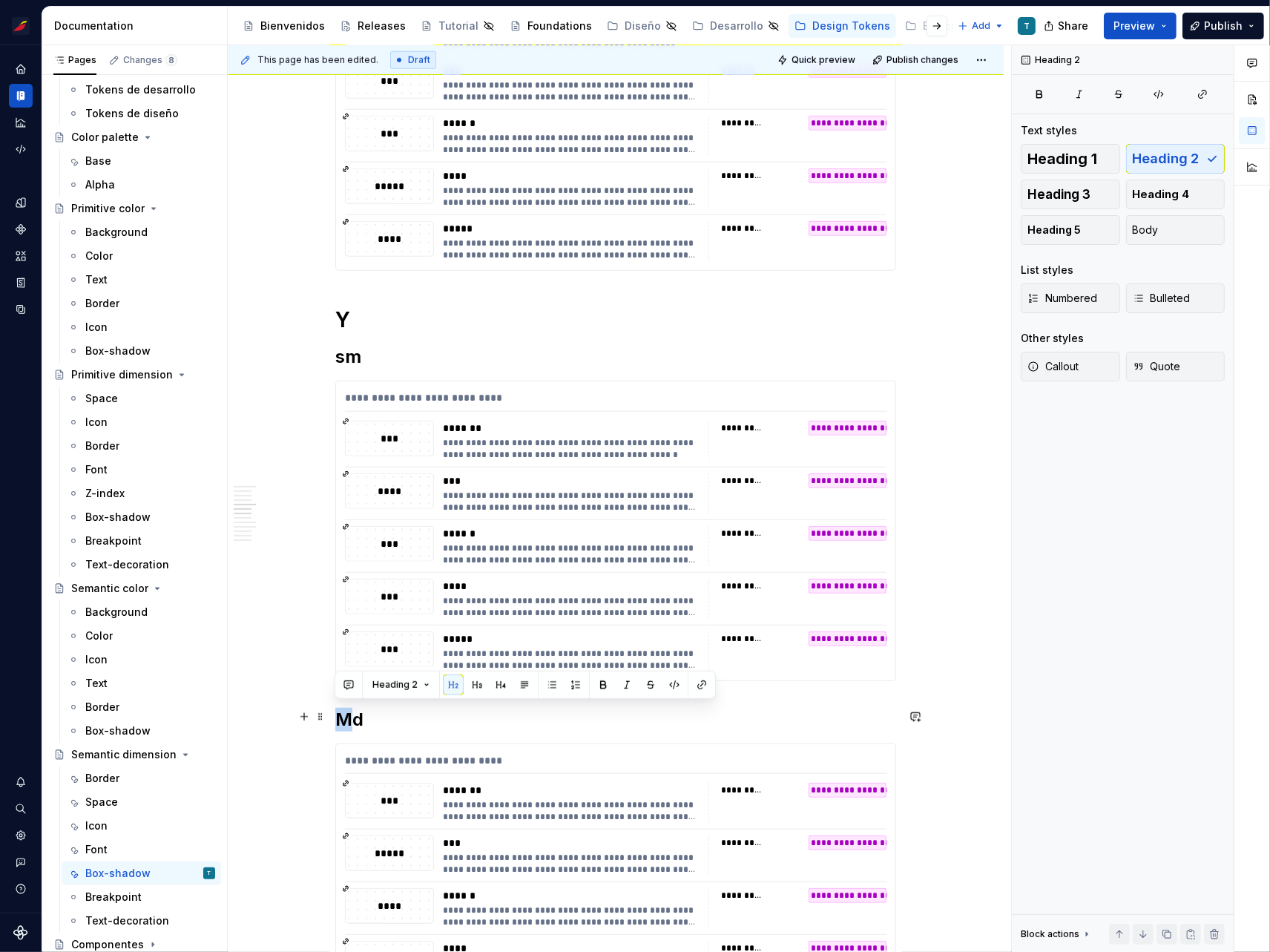
click at [332, 711] on div "**********" at bounding box center [615, 881] width 776 height 3489
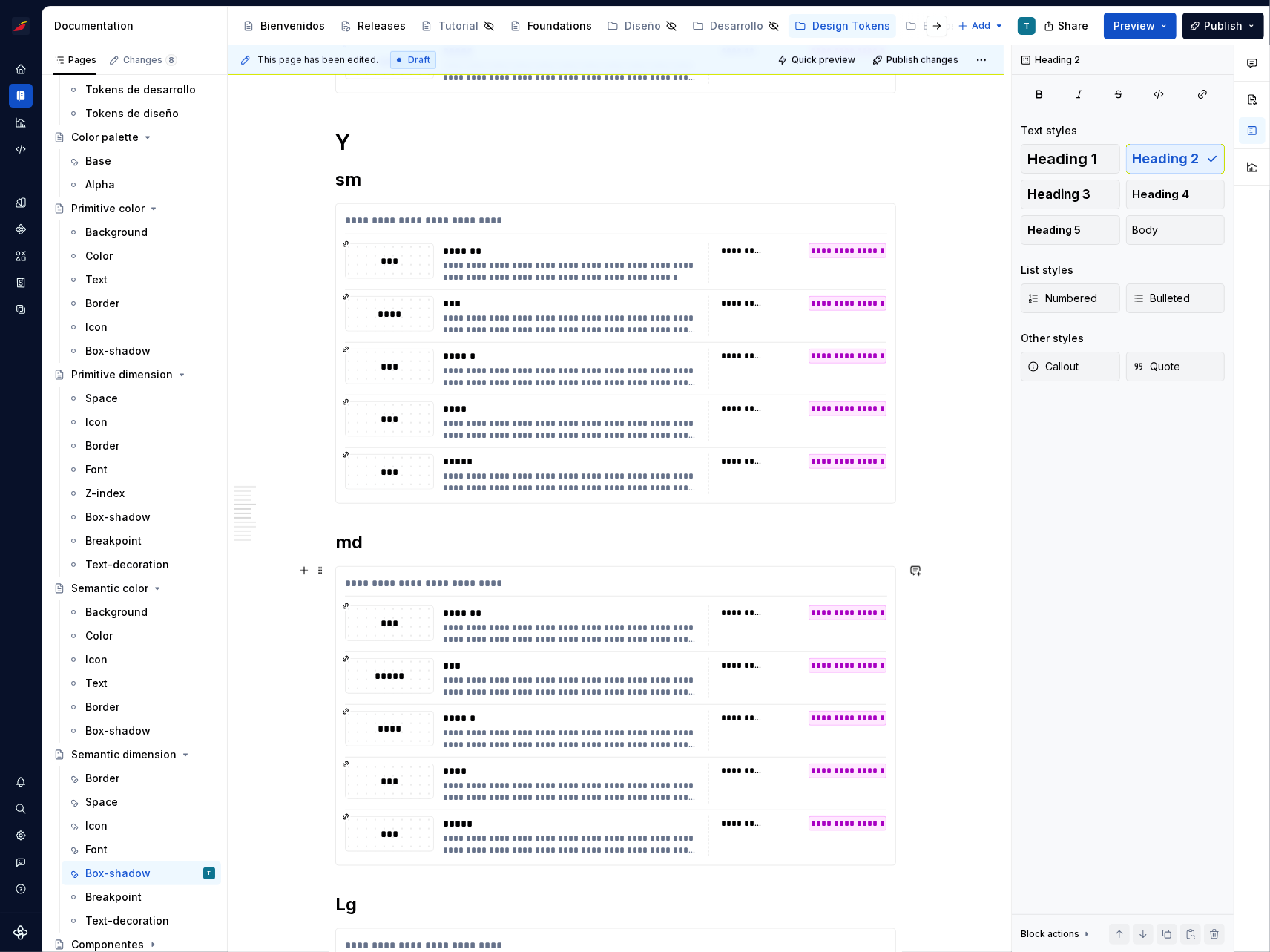
scroll to position [1419, 0]
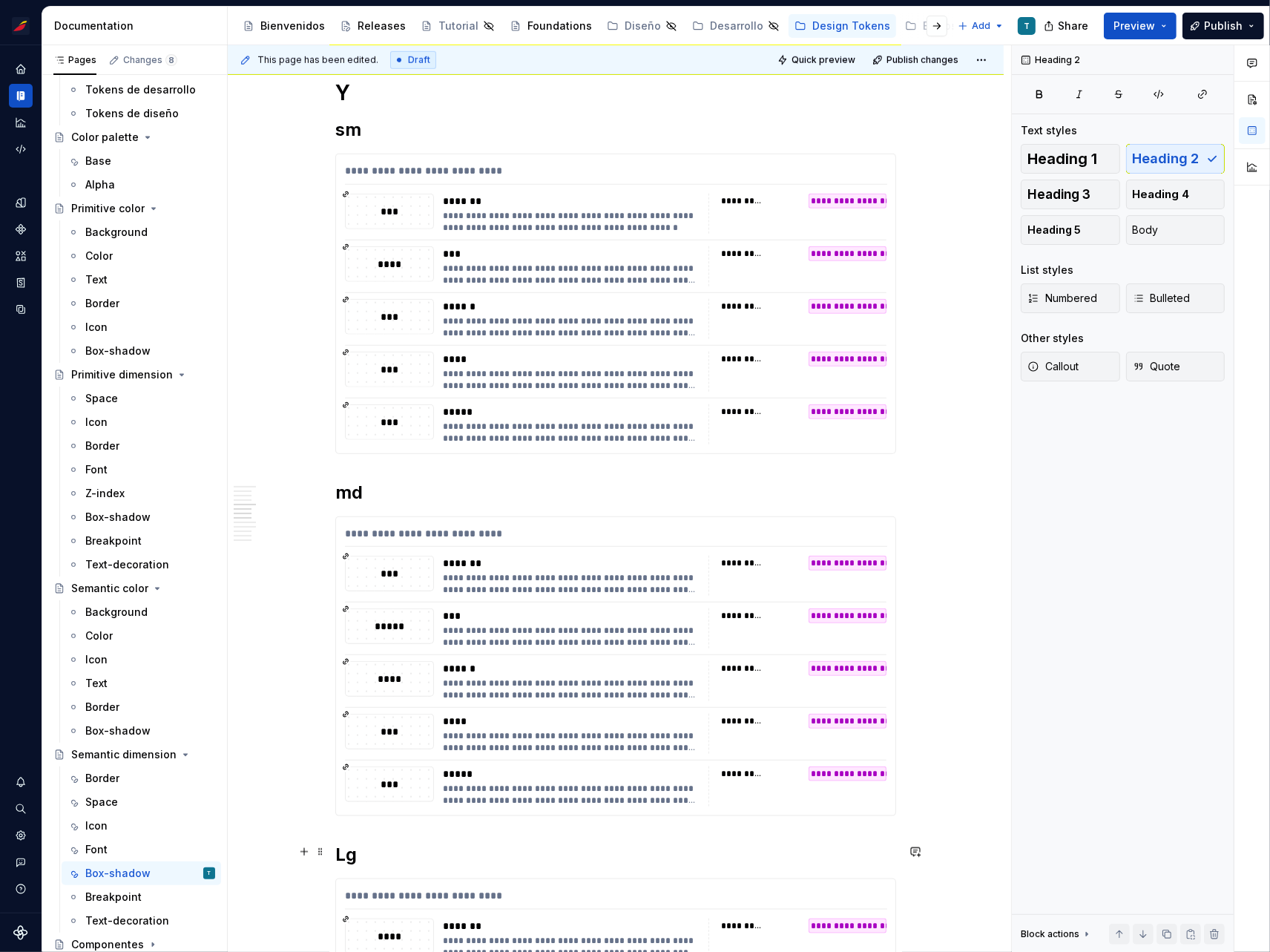
click at [344, 851] on h2 "Lg" at bounding box center [616, 855] width 561 height 24
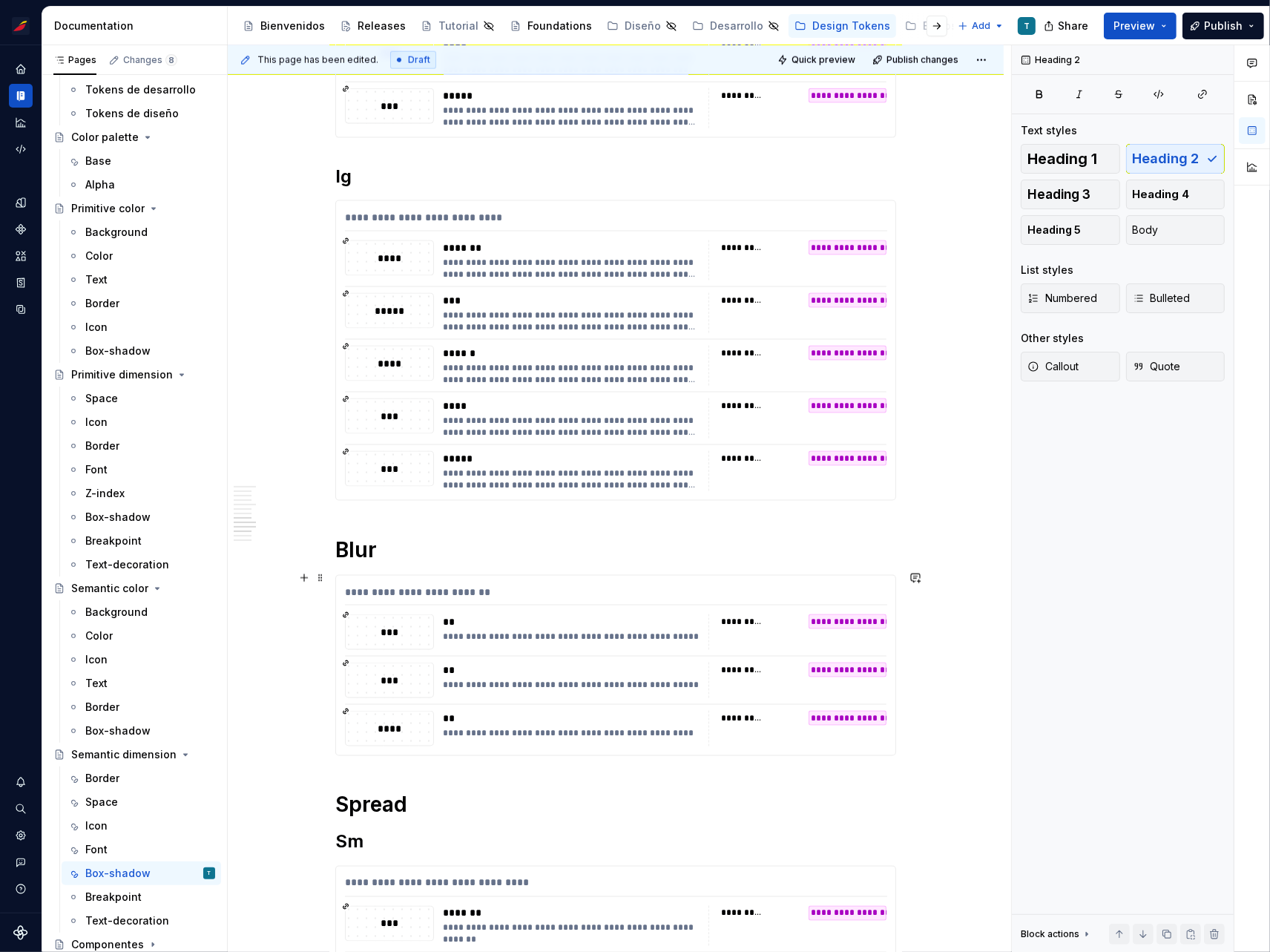
scroll to position [2119, 0]
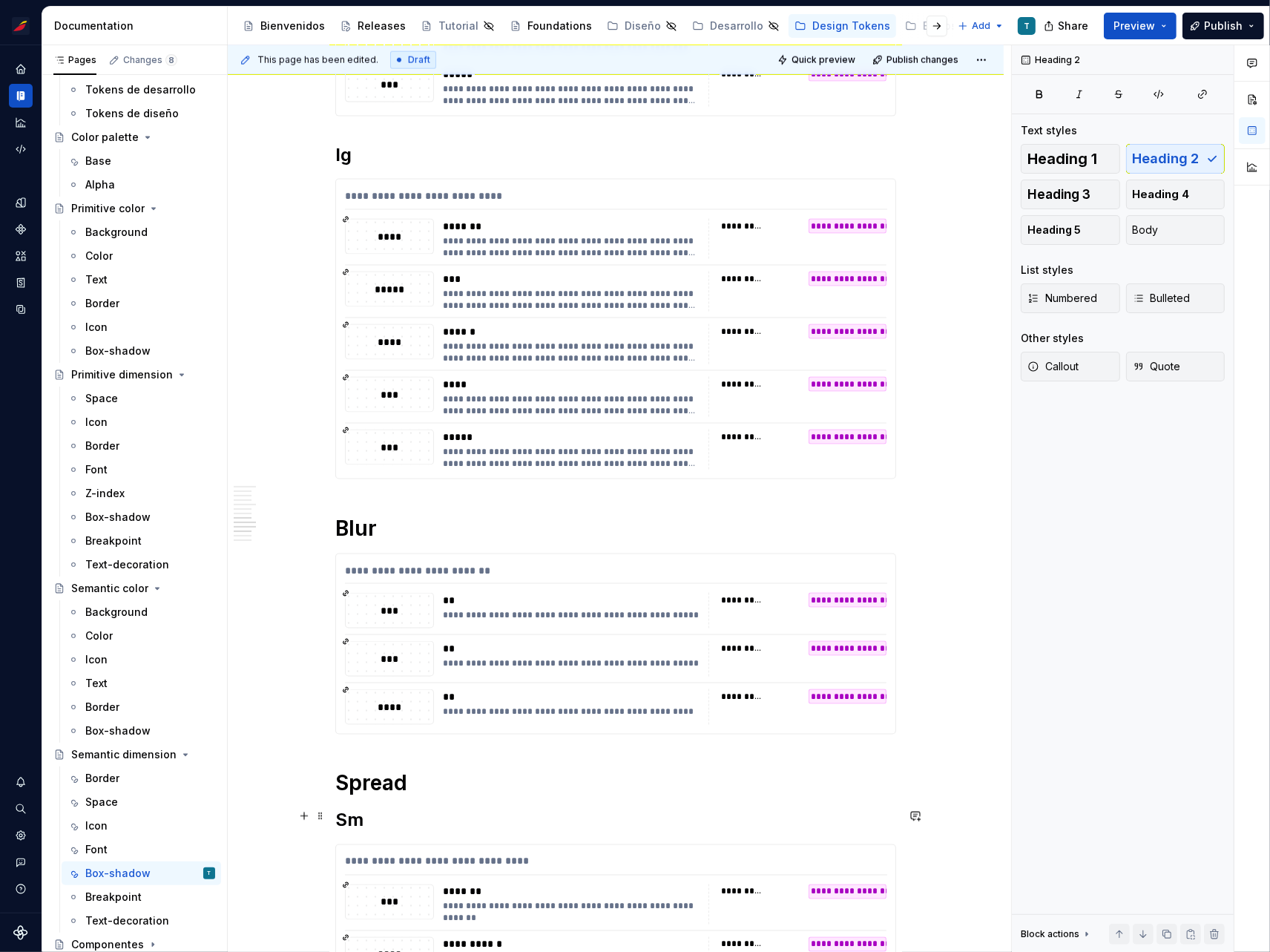
click at [342, 816] on h2 "Sm" at bounding box center [616, 820] width 561 height 24
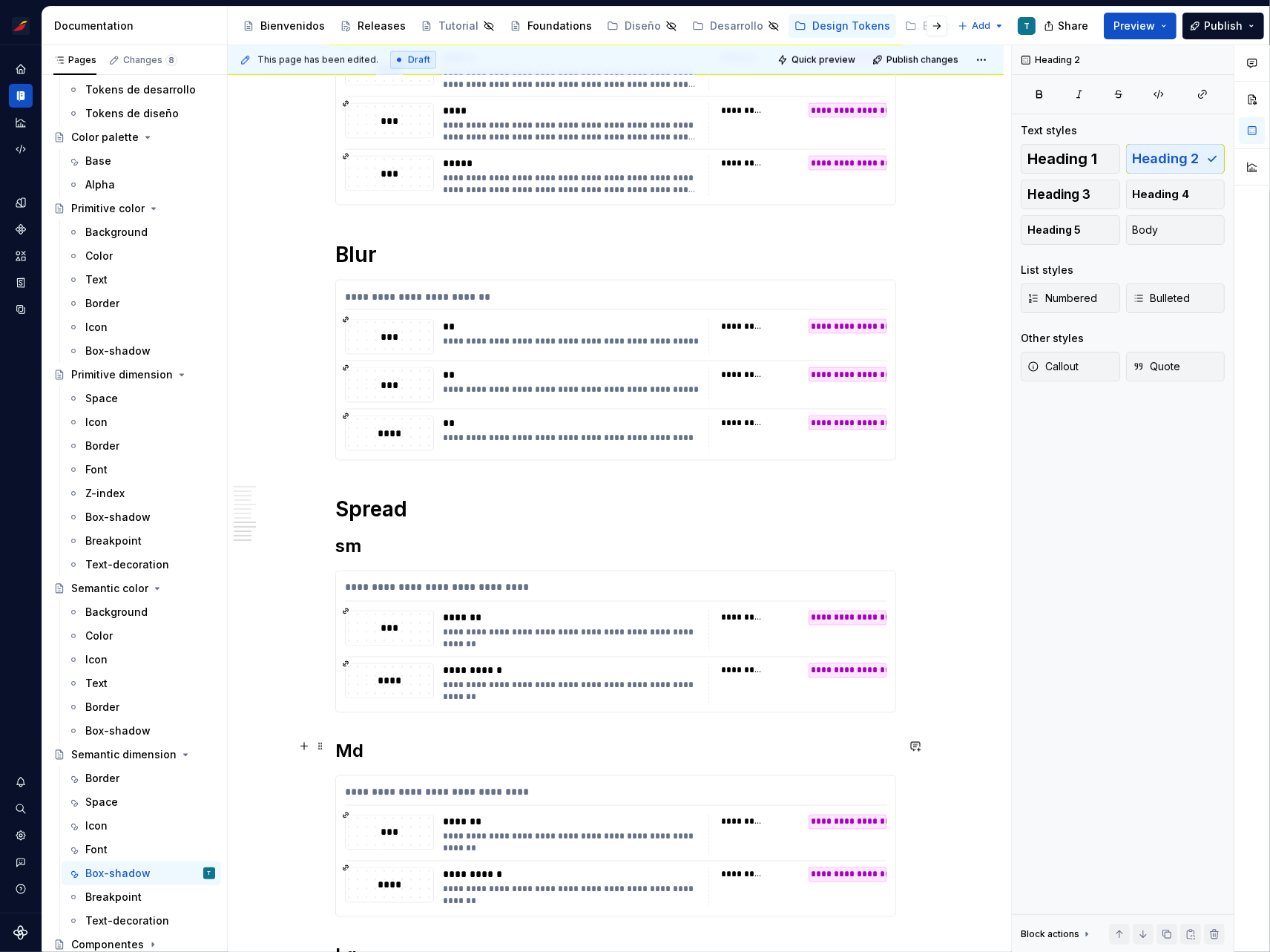
click at [346, 747] on h2 "Md" at bounding box center [616, 751] width 561 height 24
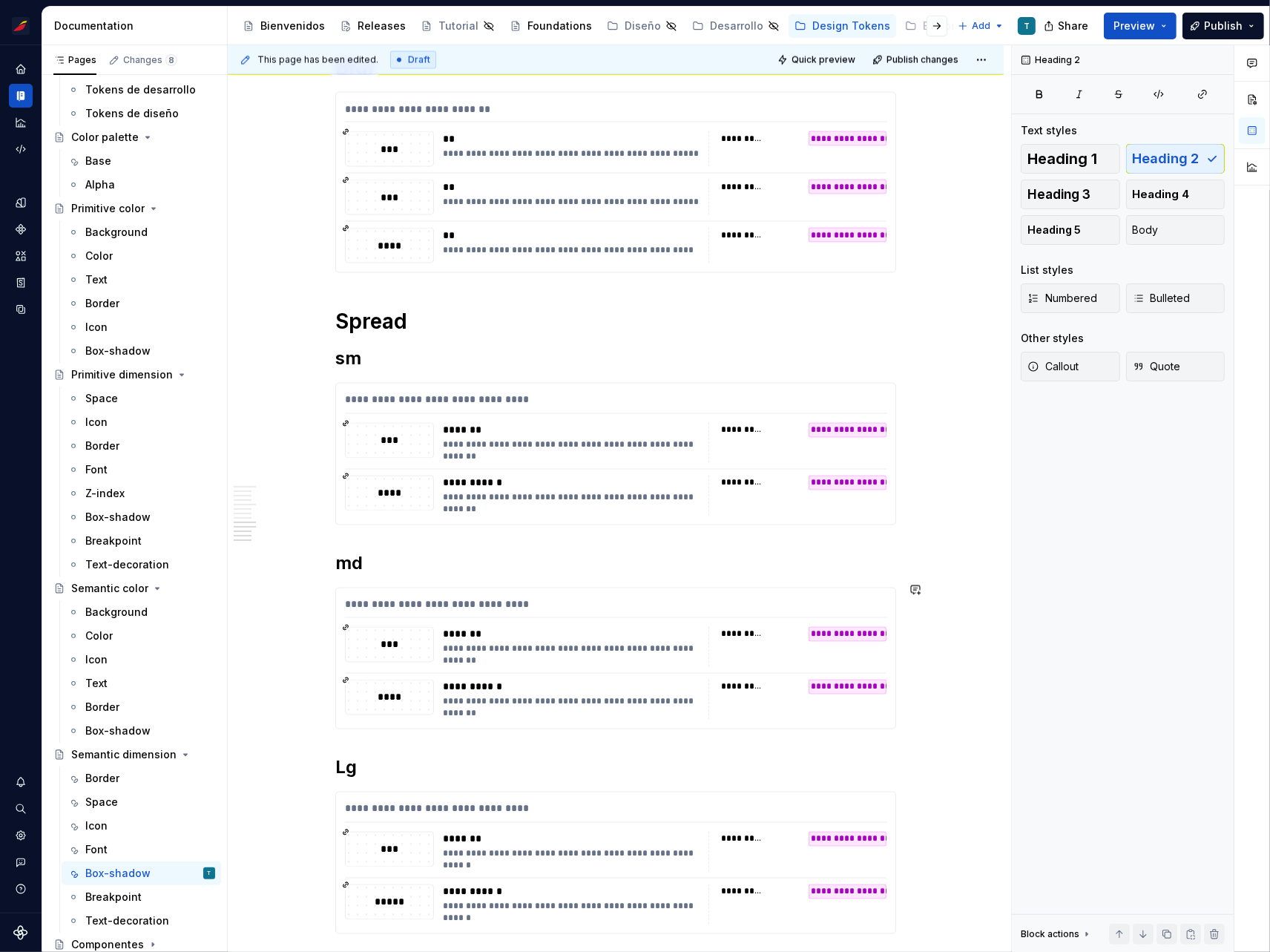
scroll to position [2665, 0]
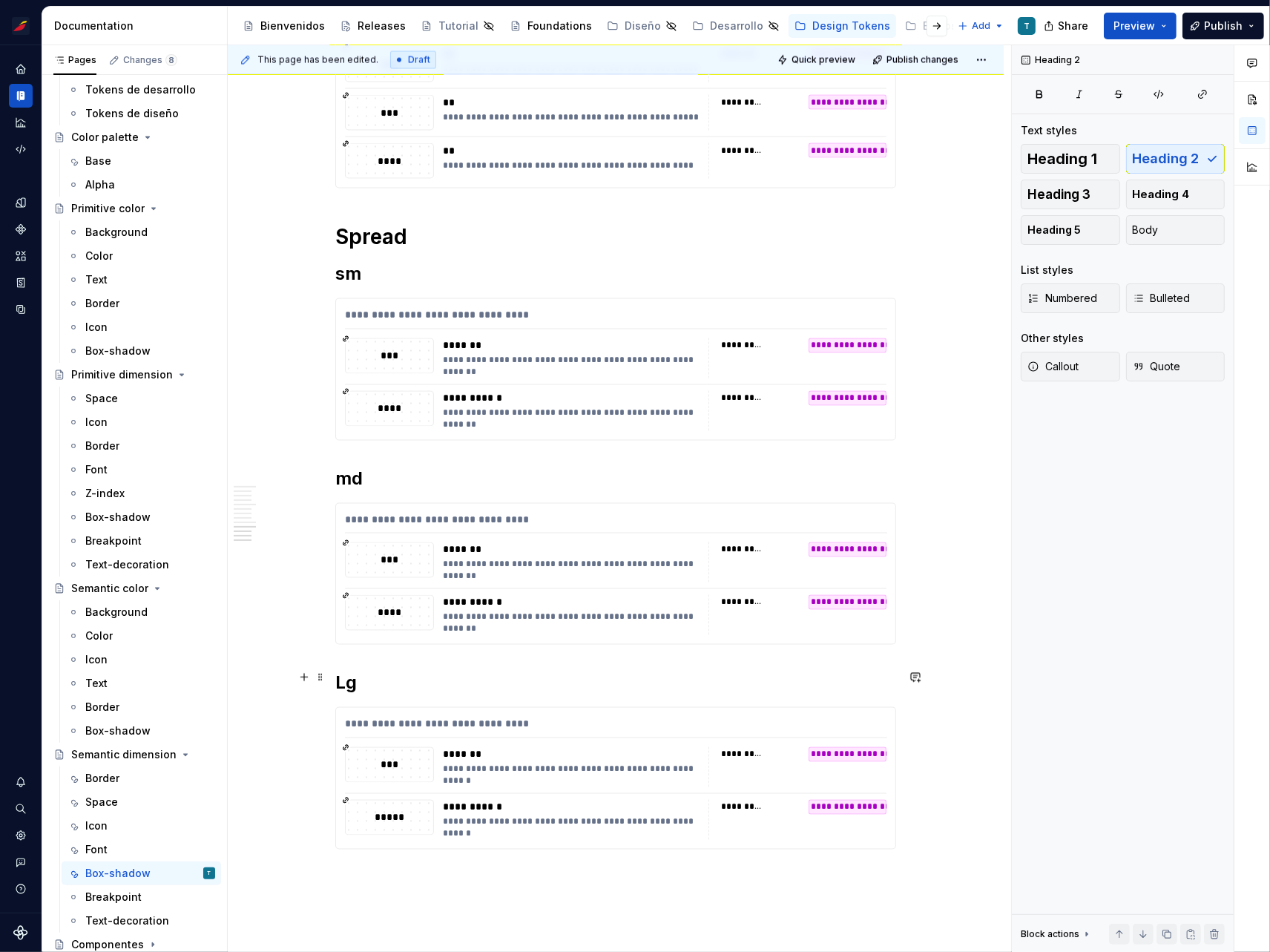
click at [339, 680] on h2 "Lg" at bounding box center [616, 683] width 561 height 24
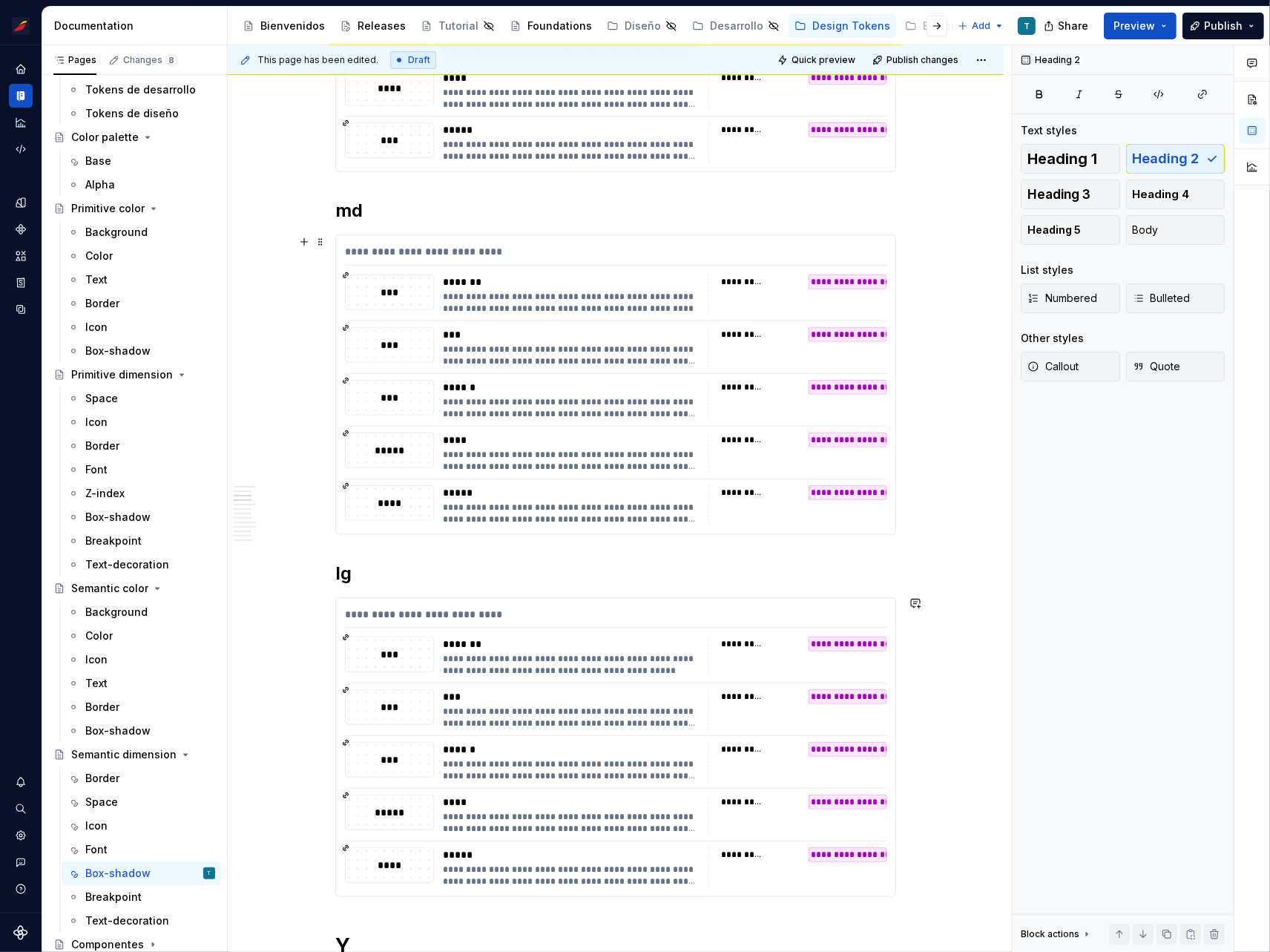
scroll to position [0, 0]
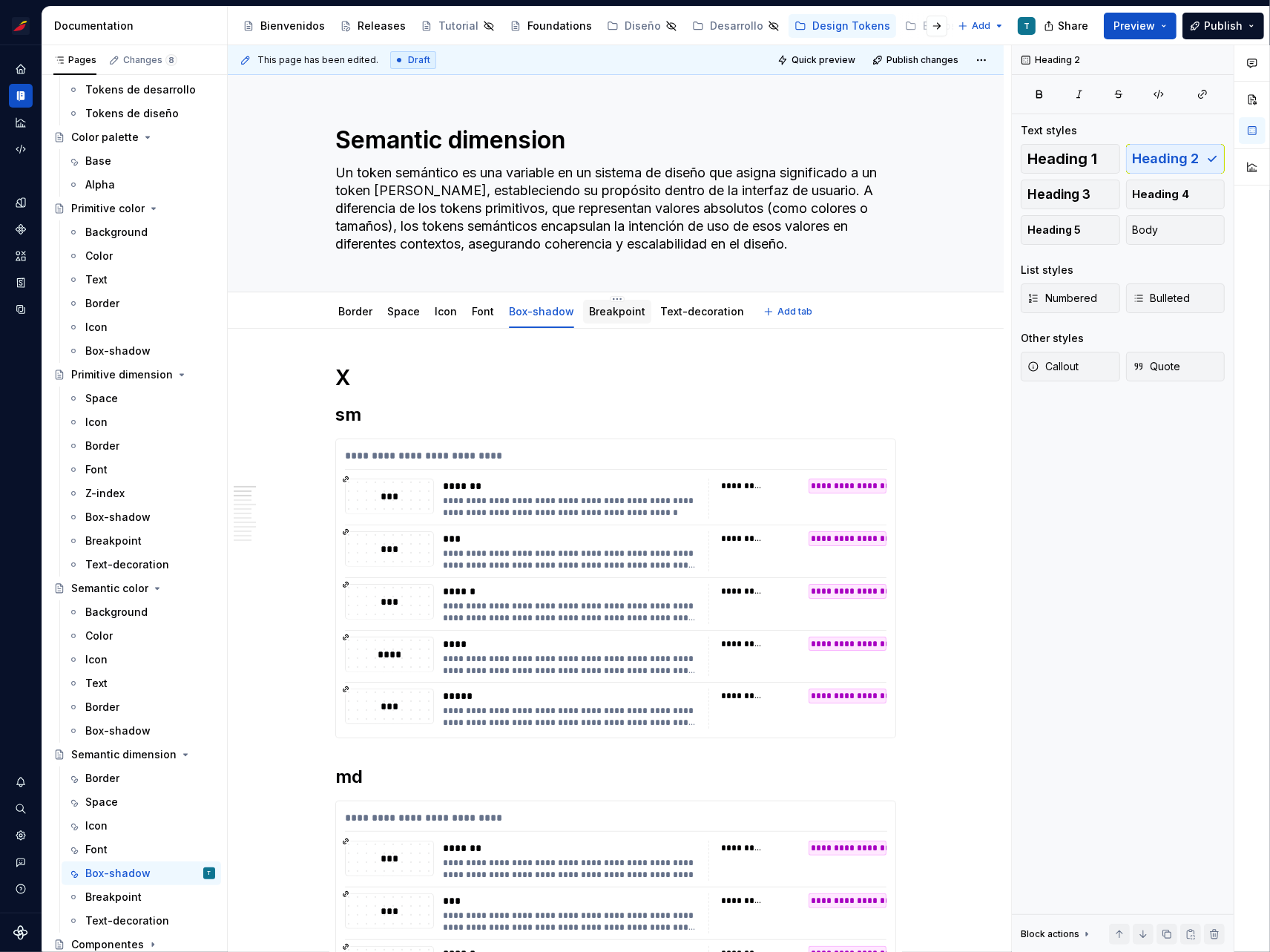
click at [602, 310] on link "Breakpoint" at bounding box center [617, 311] width 56 height 13
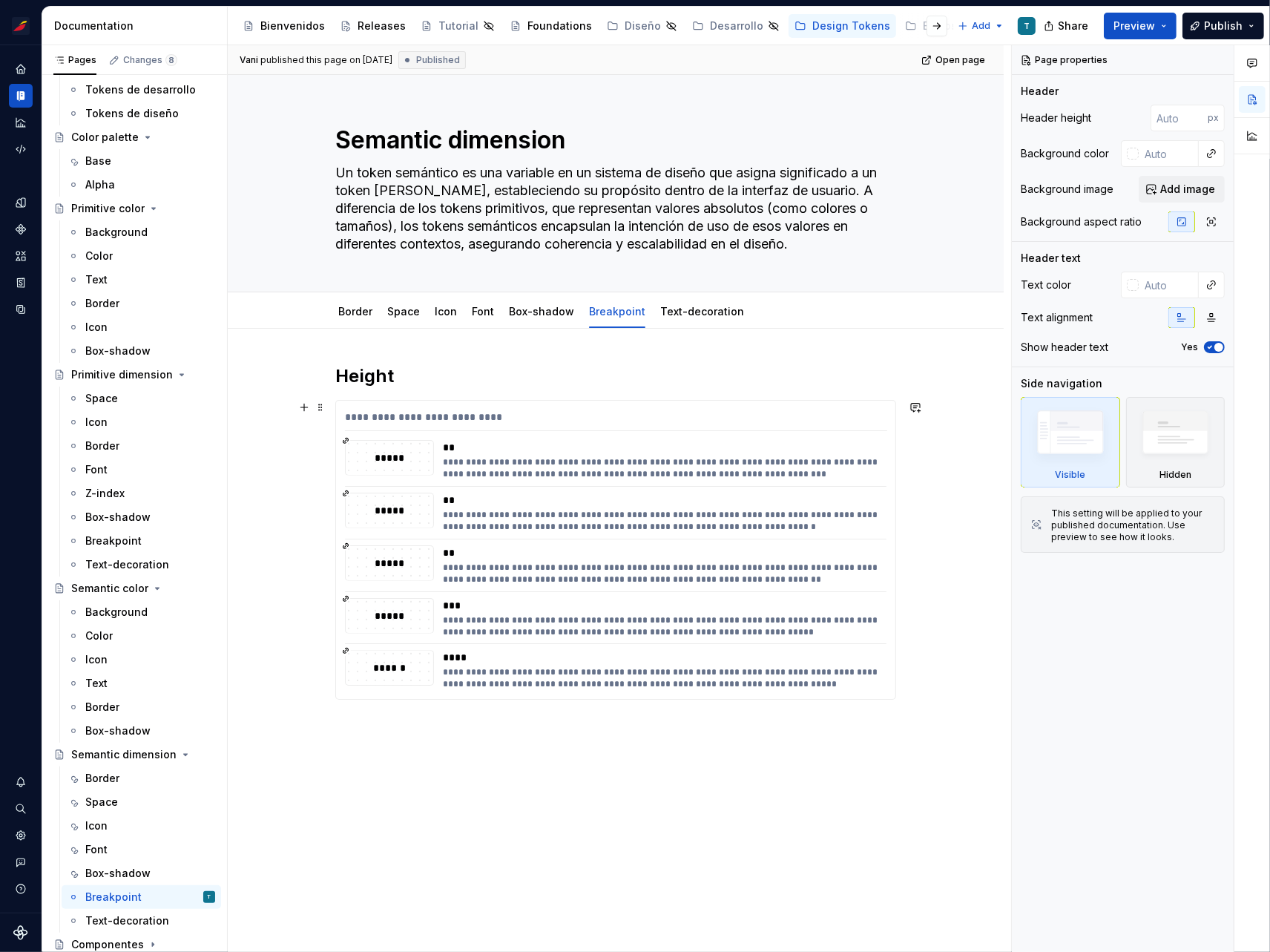
click at [534, 487] on div "**********" at bounding box center [616, 550] width 559 height 298
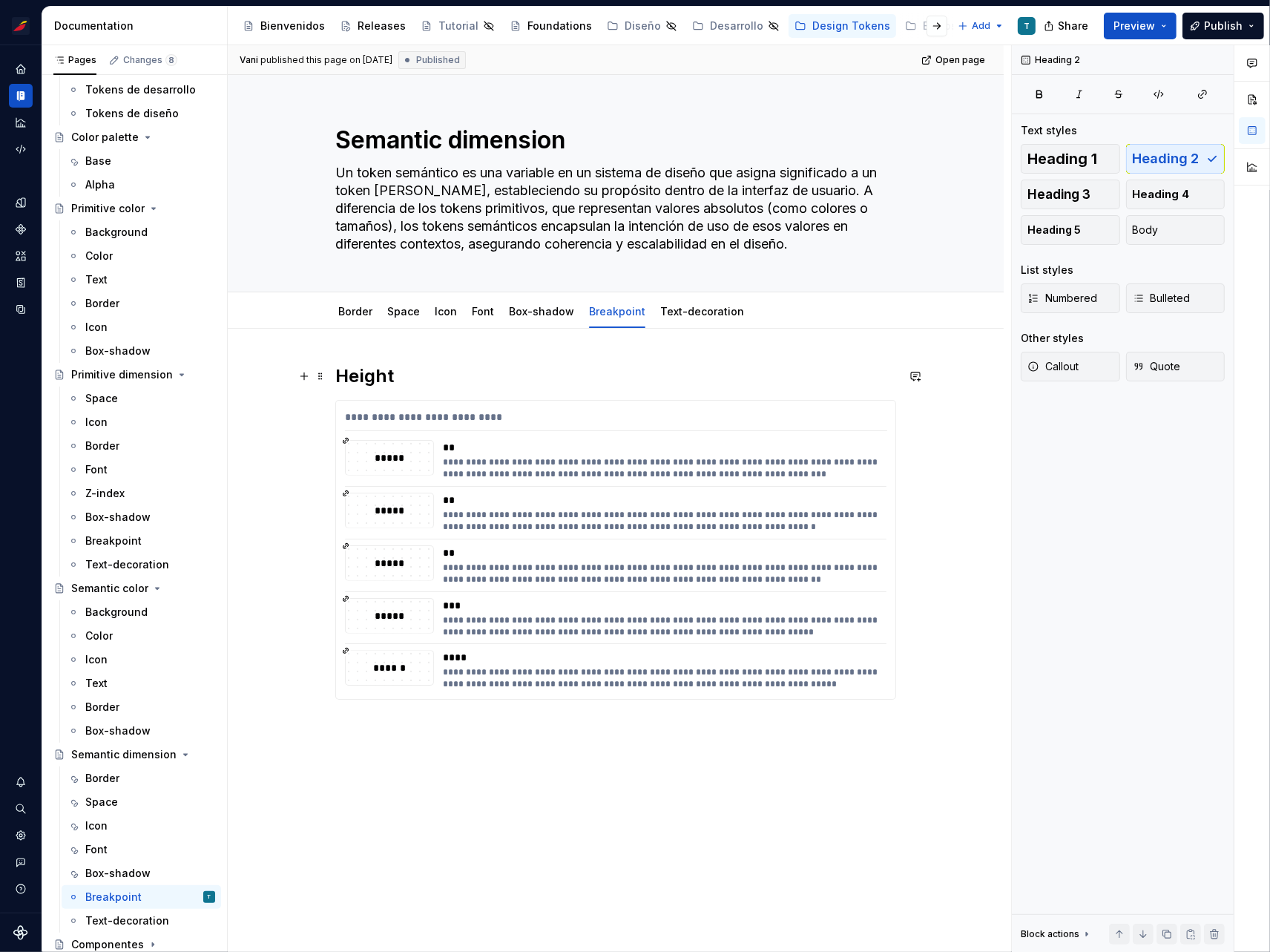
click at [369, 370] on h2 "Height" at bounding box center [616, 376] width 561 height 24
click at [1064, 144] on button "Heading 1" at bounding box center [1071, 159] width 100 height 30
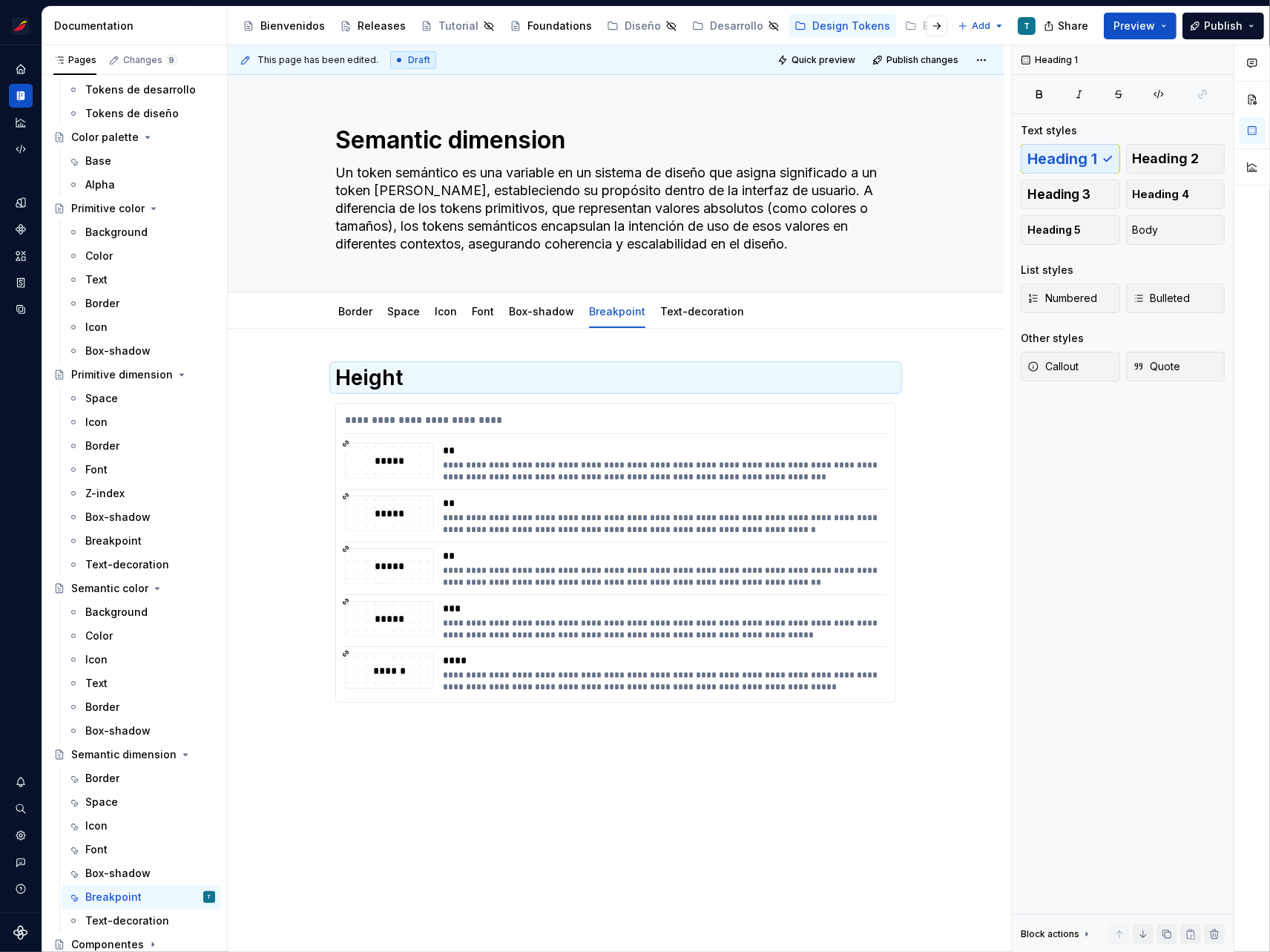
click at [393, 343] on div "**********" at bounding box center [615, 667] width 776 height 678
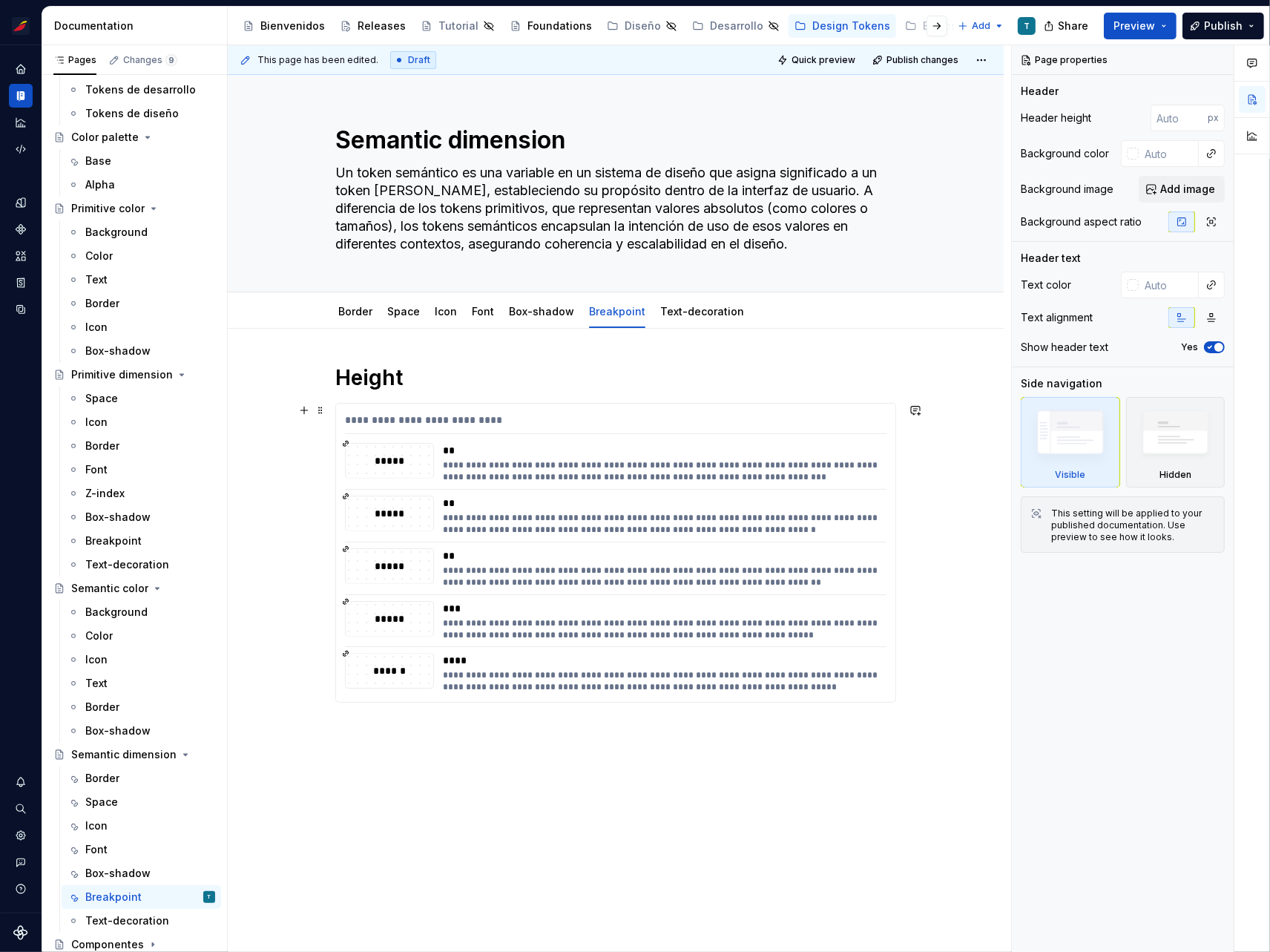
click at [506, 805] on div "**********" at bounding box center [615, 667] width 776 height 678
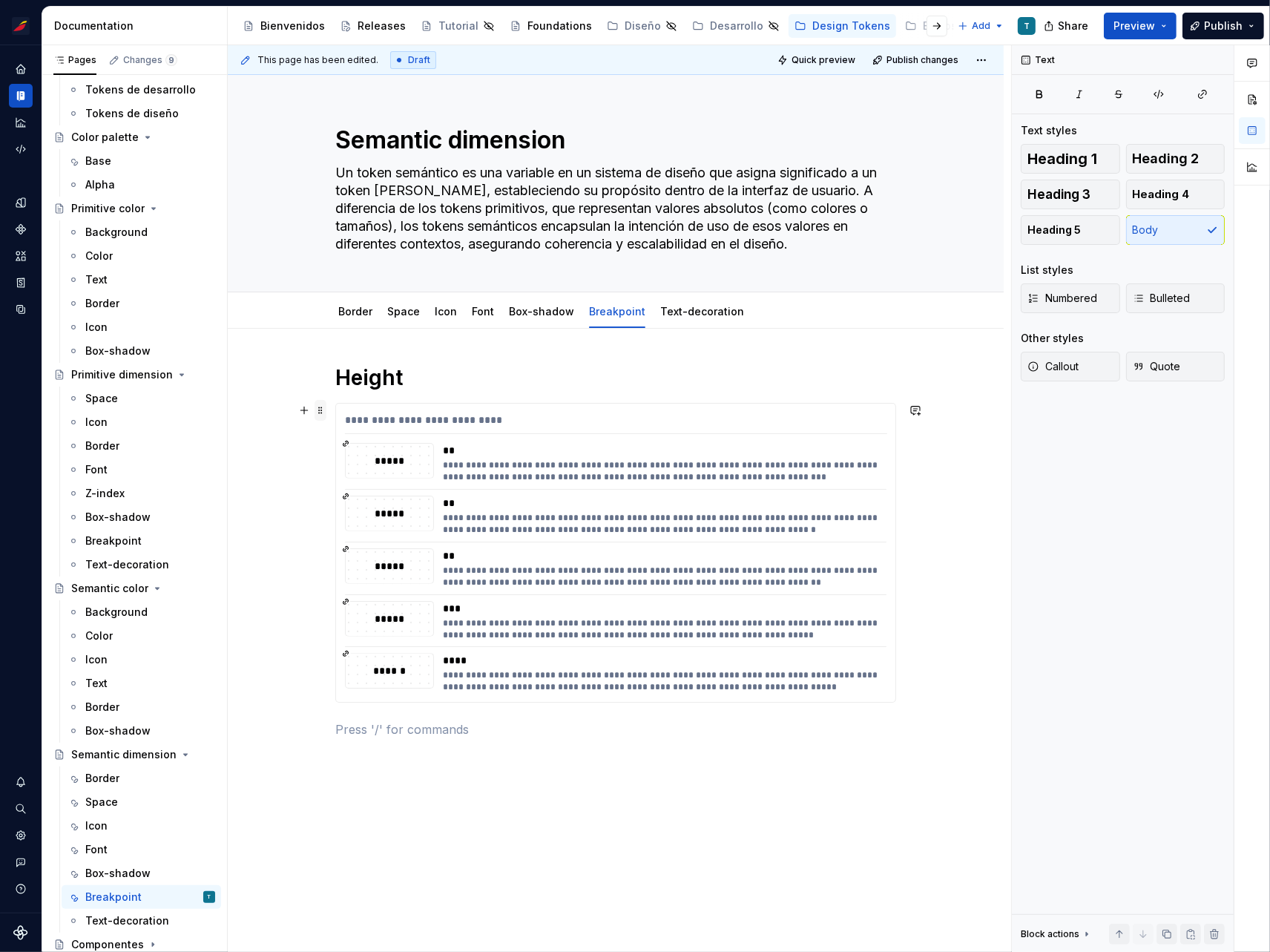
click at [317, 409] on span at bounding box center [320, 410] width 12 height 20
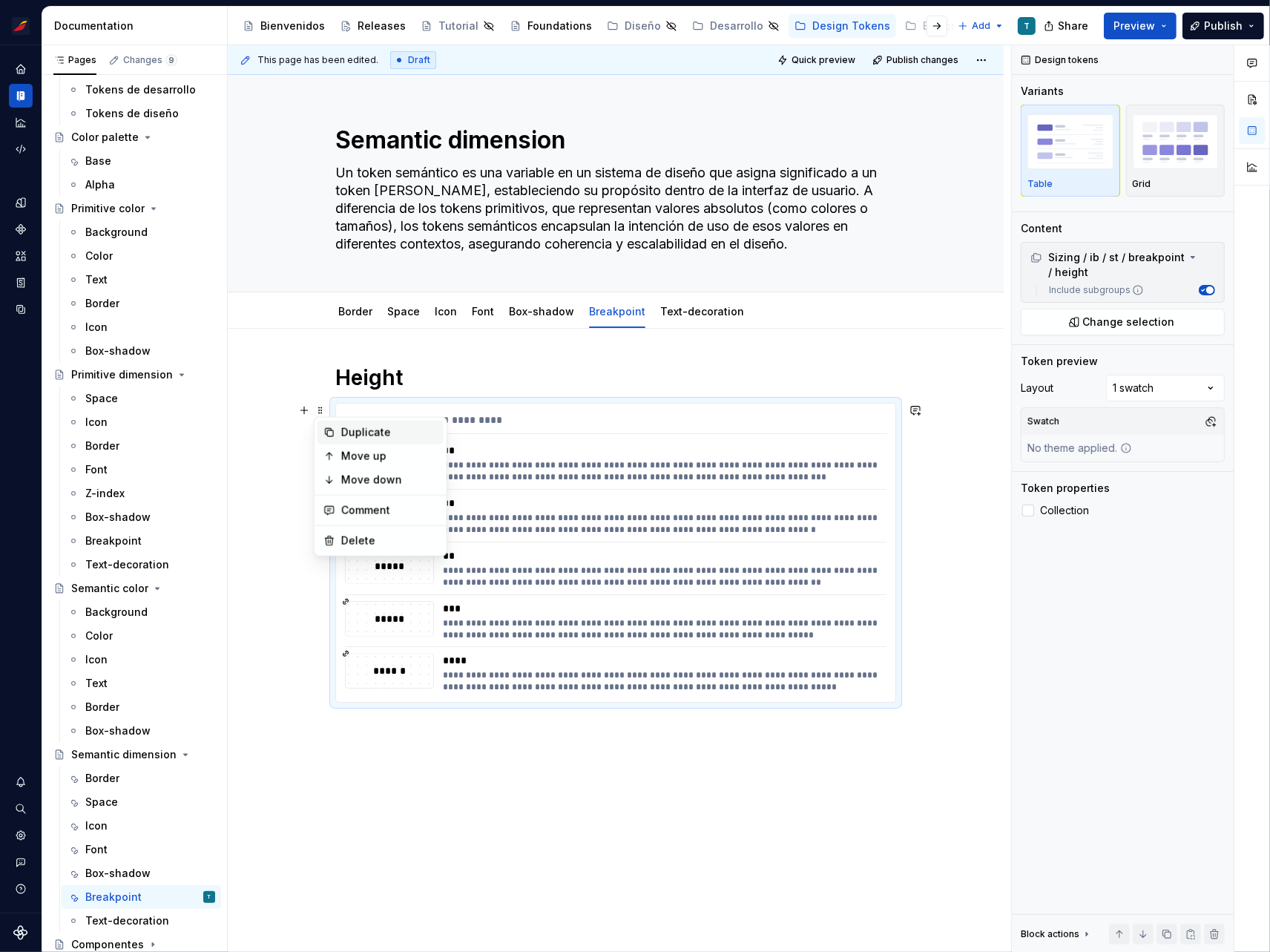
click at [357, 431] on div "Duplicate" at bounding box center [389, 432] width 96 height 15
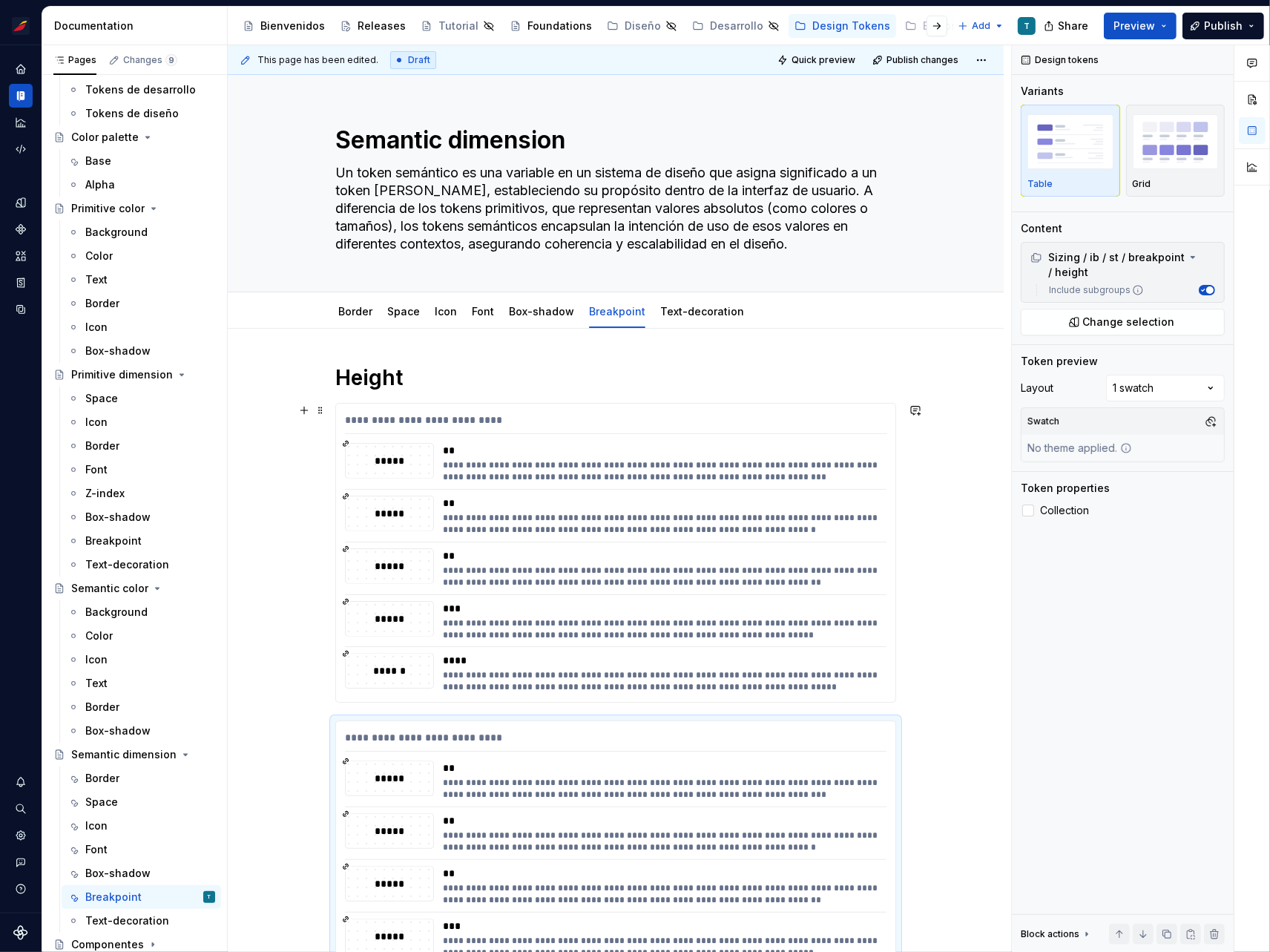
scroll to position [65, 0]
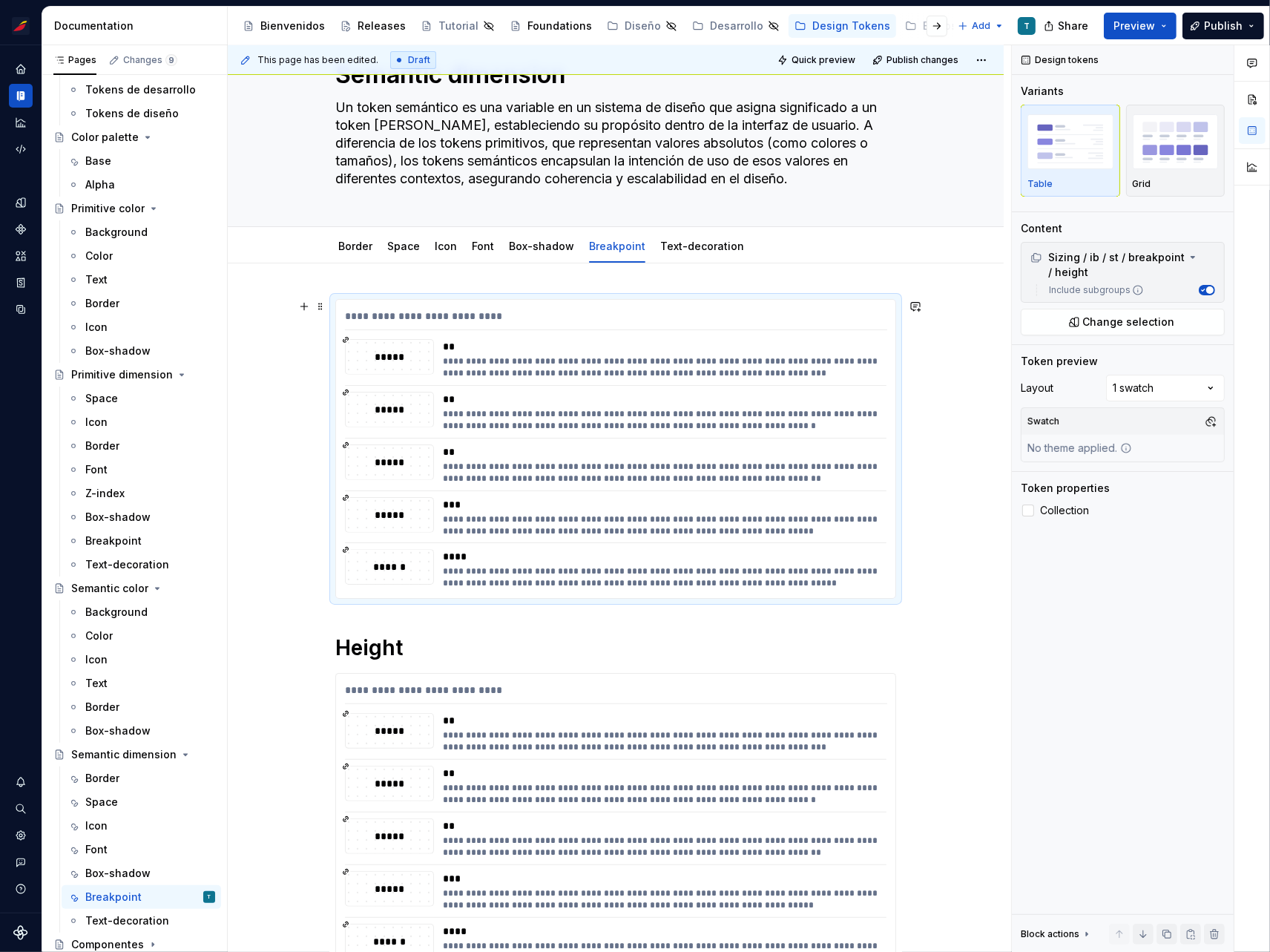
click at [560, 417] on div "**********" at bounding box center [660, 420] width 435 height 24
click at [555, 412] on div "**********" at bounding box center [660, 420] width 435 height 24
click at [1092, 324] on span "Change selection" at bounding box center [1129, 322] width 92 height 15
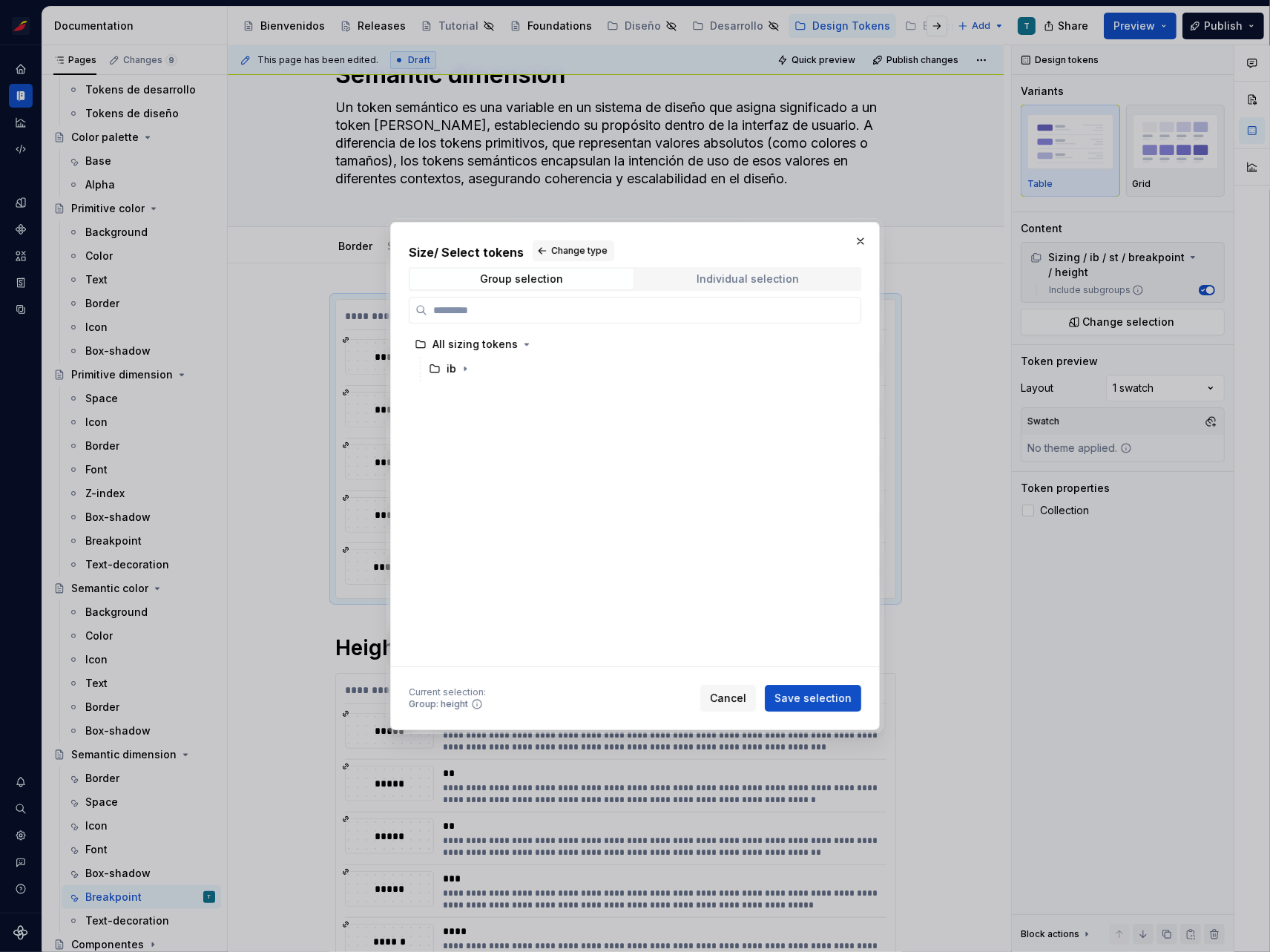
click at [802, 282] on span "Individual selection" at bounding box center [748, 278] width 224 height 20
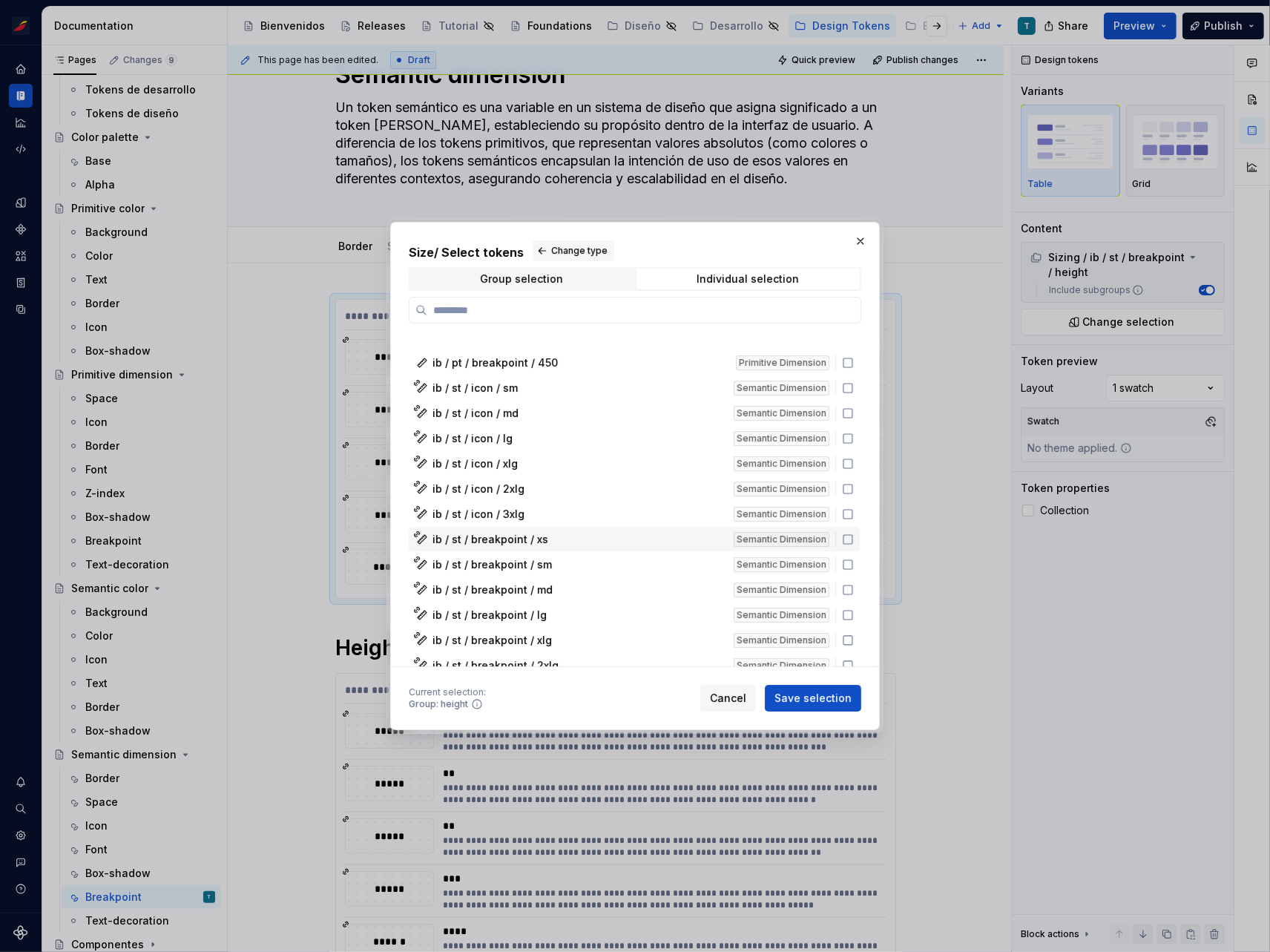
scroll to position [441, 0]
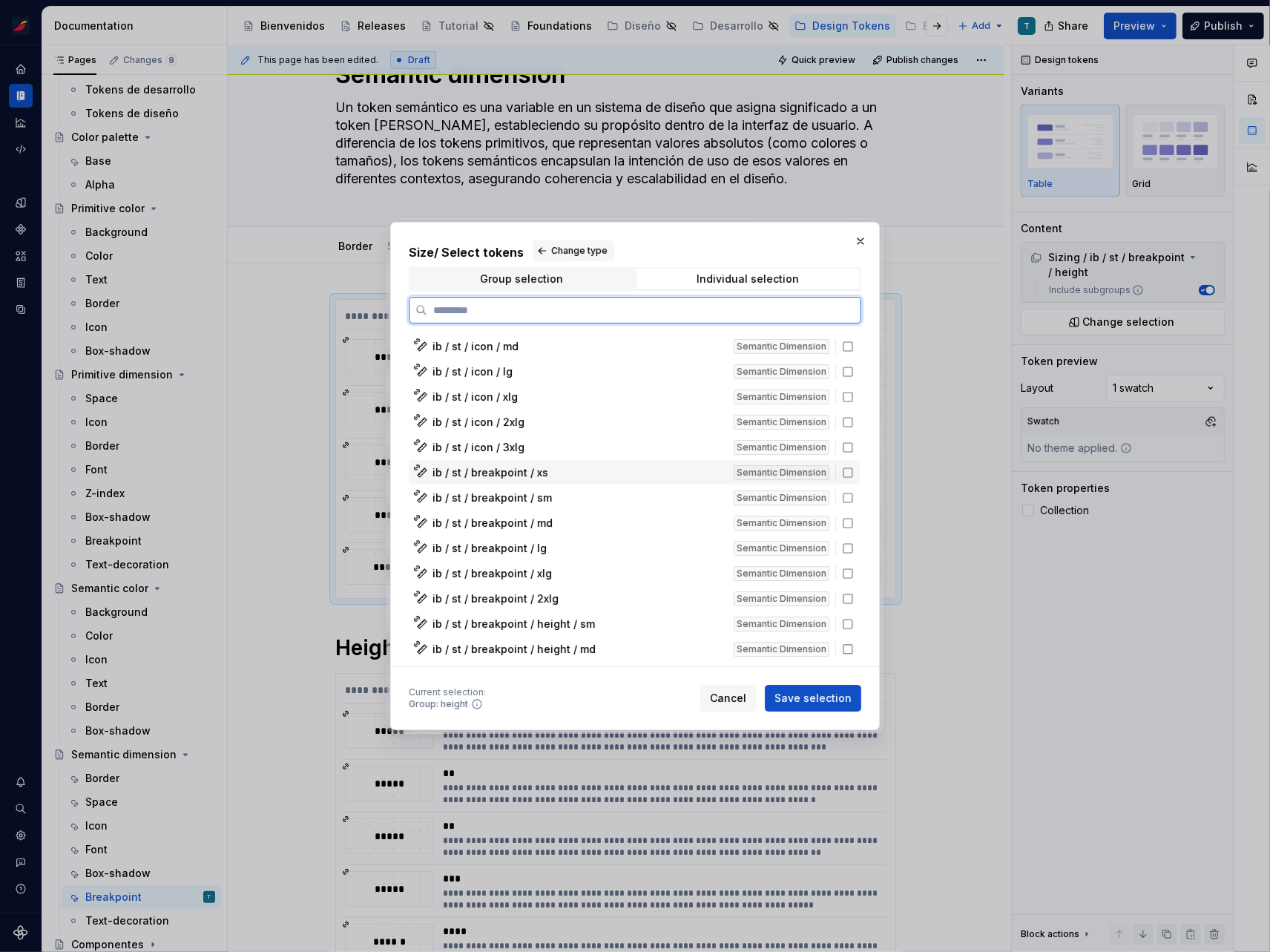
click at [845, 472] on icon at bounding box center [848, 472] width 12 height 12
click at [849, 493] on icon at bounding box center [848, 497] width 12 height 12
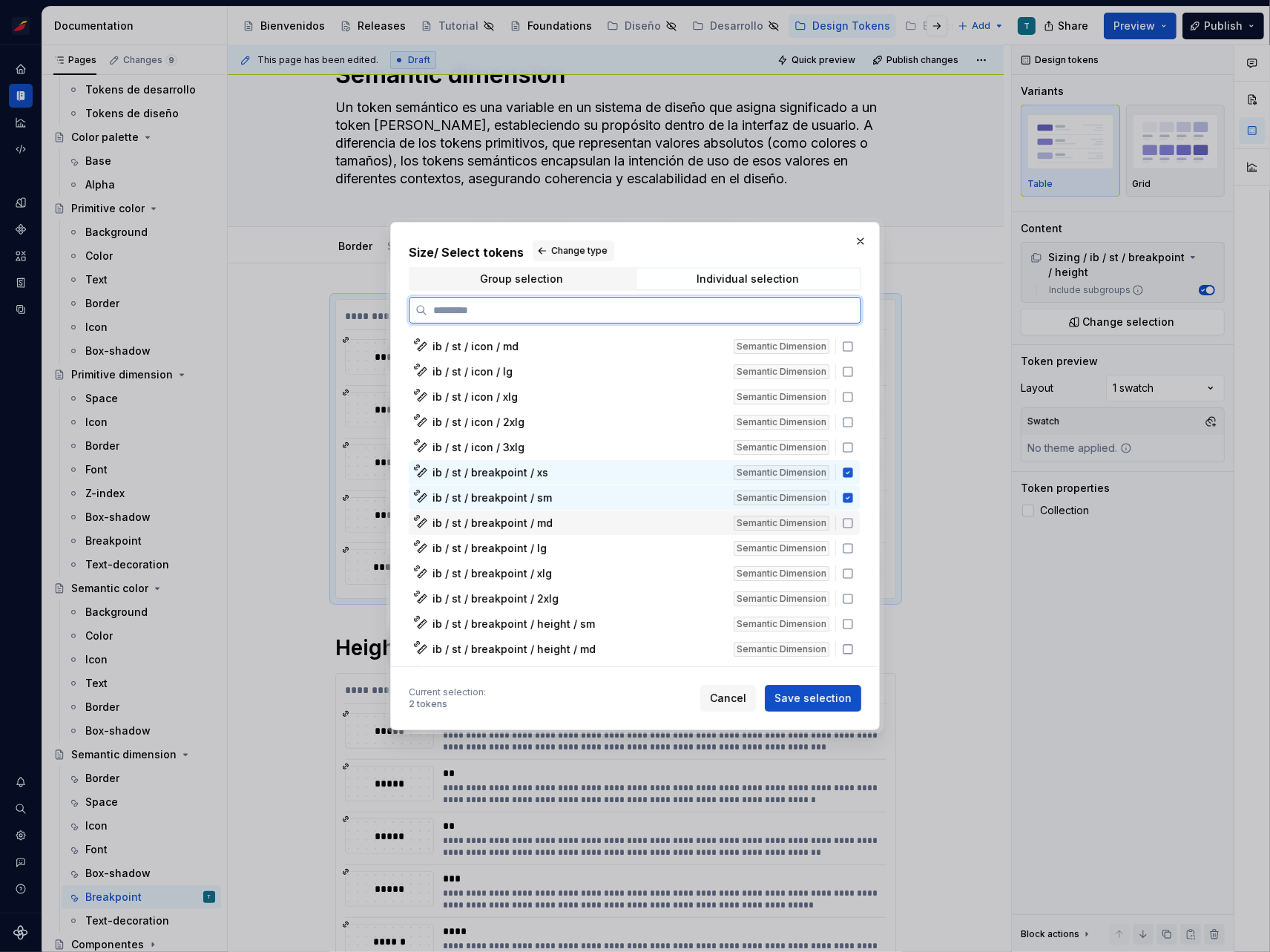
click at [848, 518] on icon at bounding box center [848, 522] width 12 height 12
click at [845, 545] on icon at bounding box center [848, 547] width 12 height 12
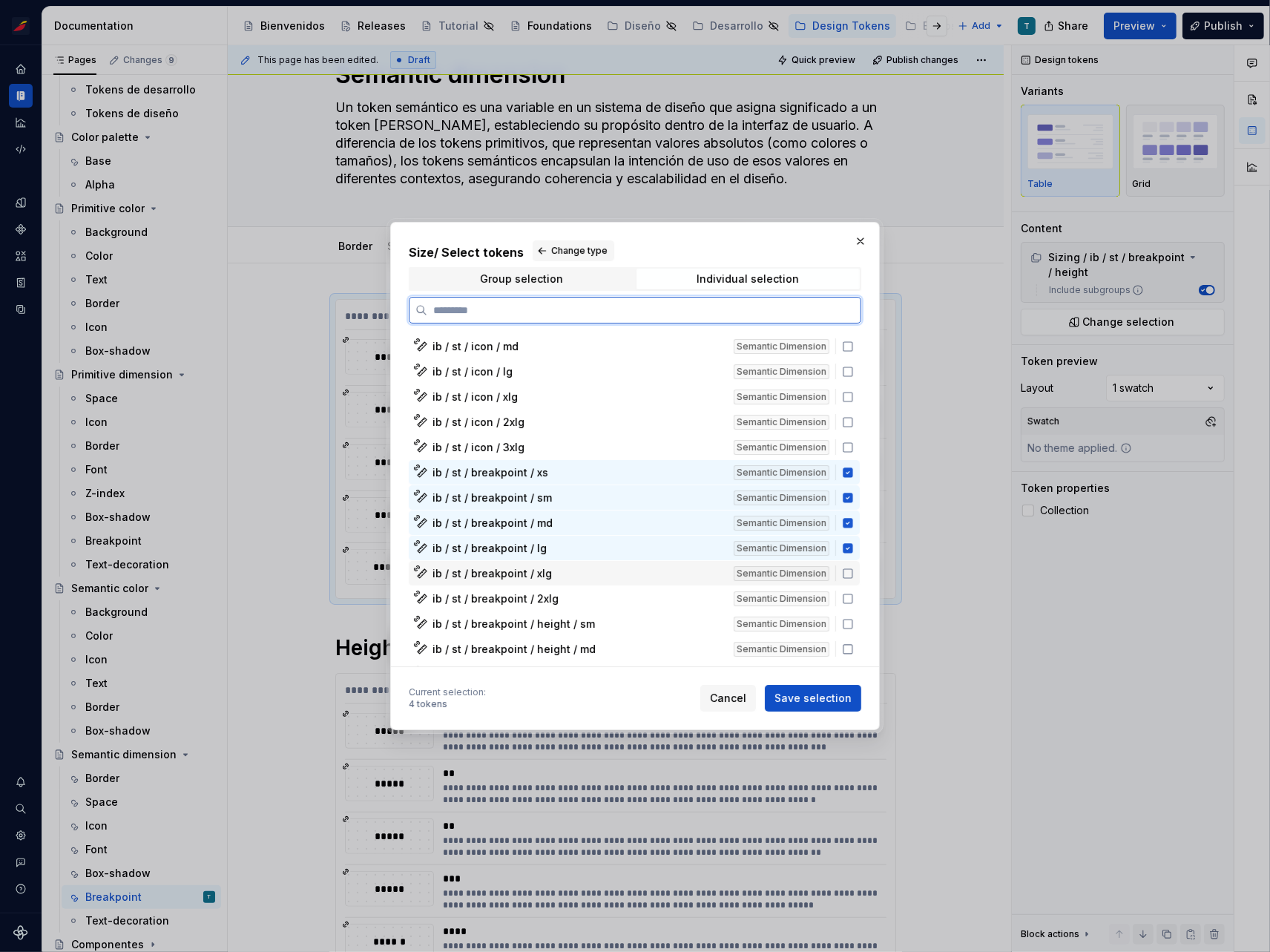
click at [845, 569] on icon at bounding box center [848, 573] width 9 height 9
click at [846, 596] on icon at bounding box center [848, 598] width 12 height 12
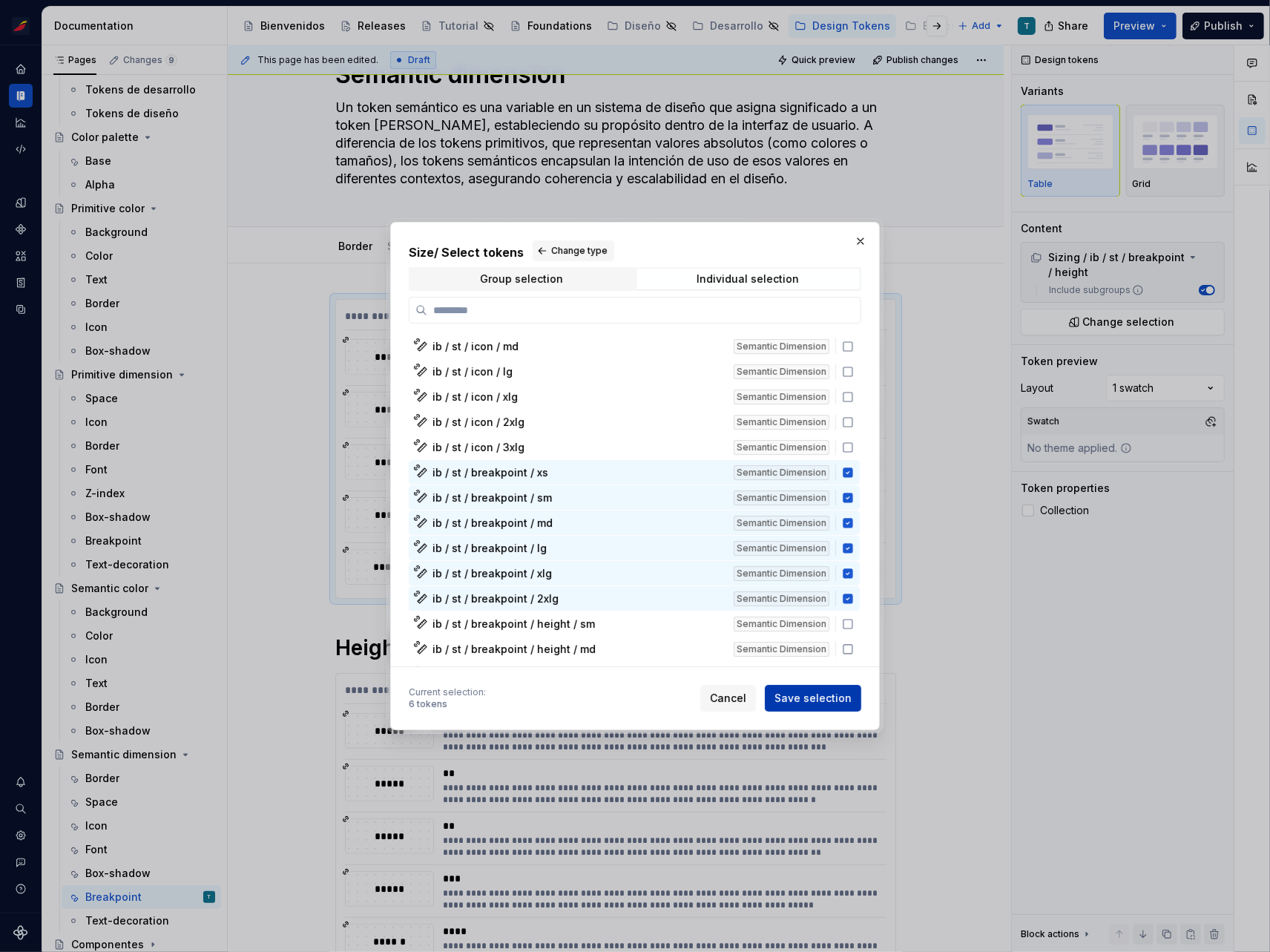
click at [815, 696] on span "Save selection" at bounding box center [813, 698] width 77 height 15
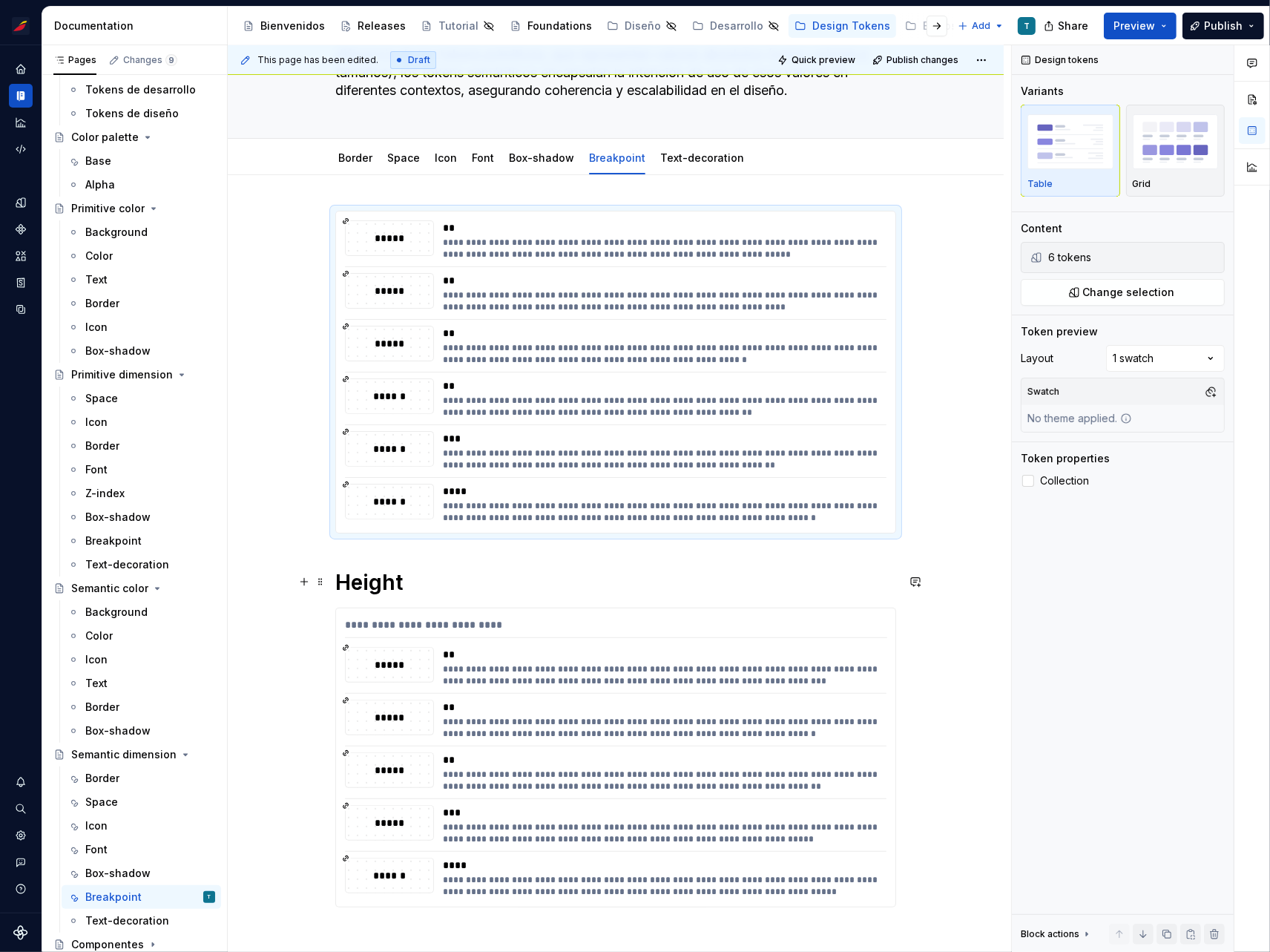
scroll to position [0, 0]
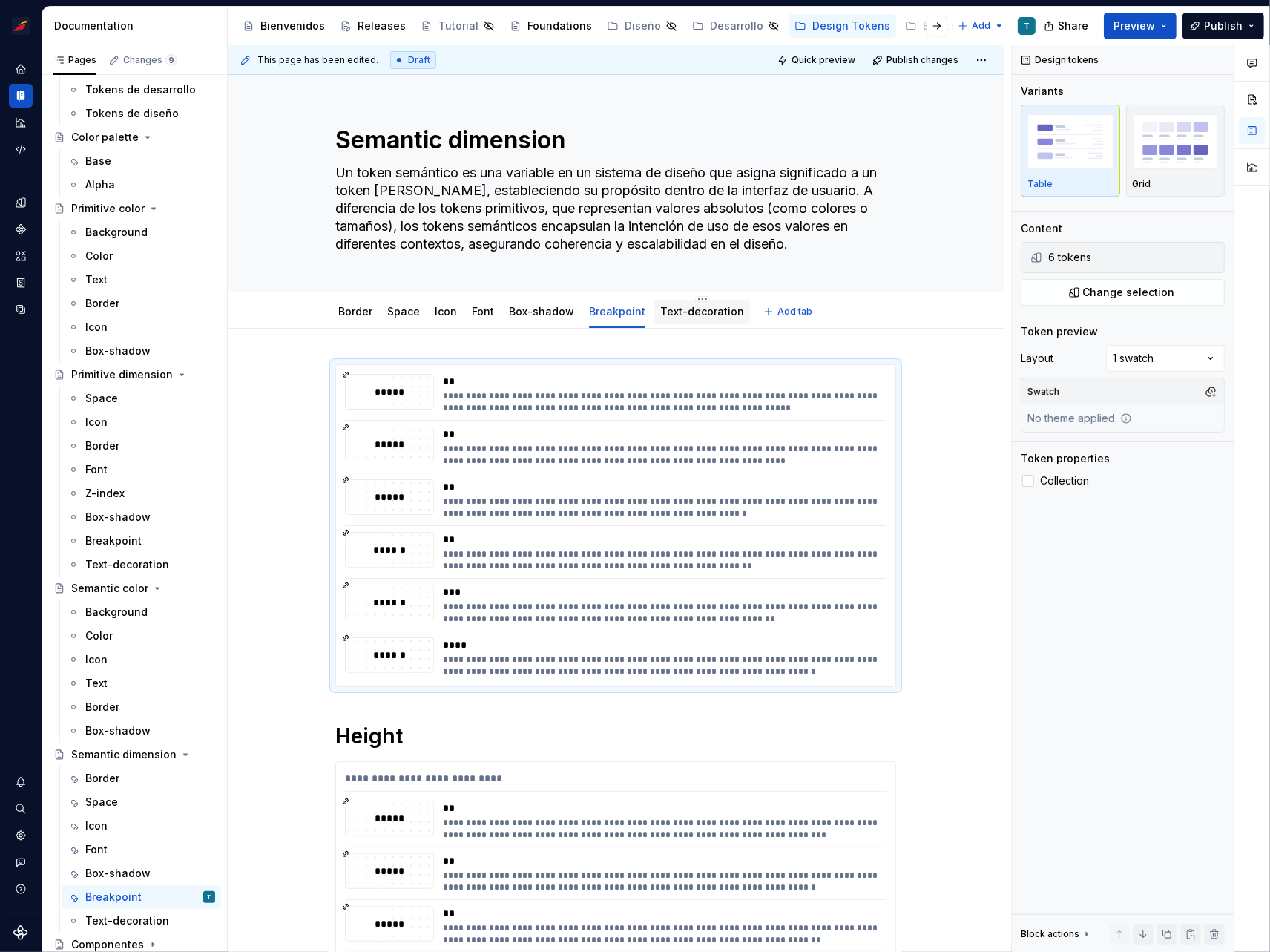
click at [699, 305] on link "Text-decoration" at bounding box center [702, 311] width 84 height 13
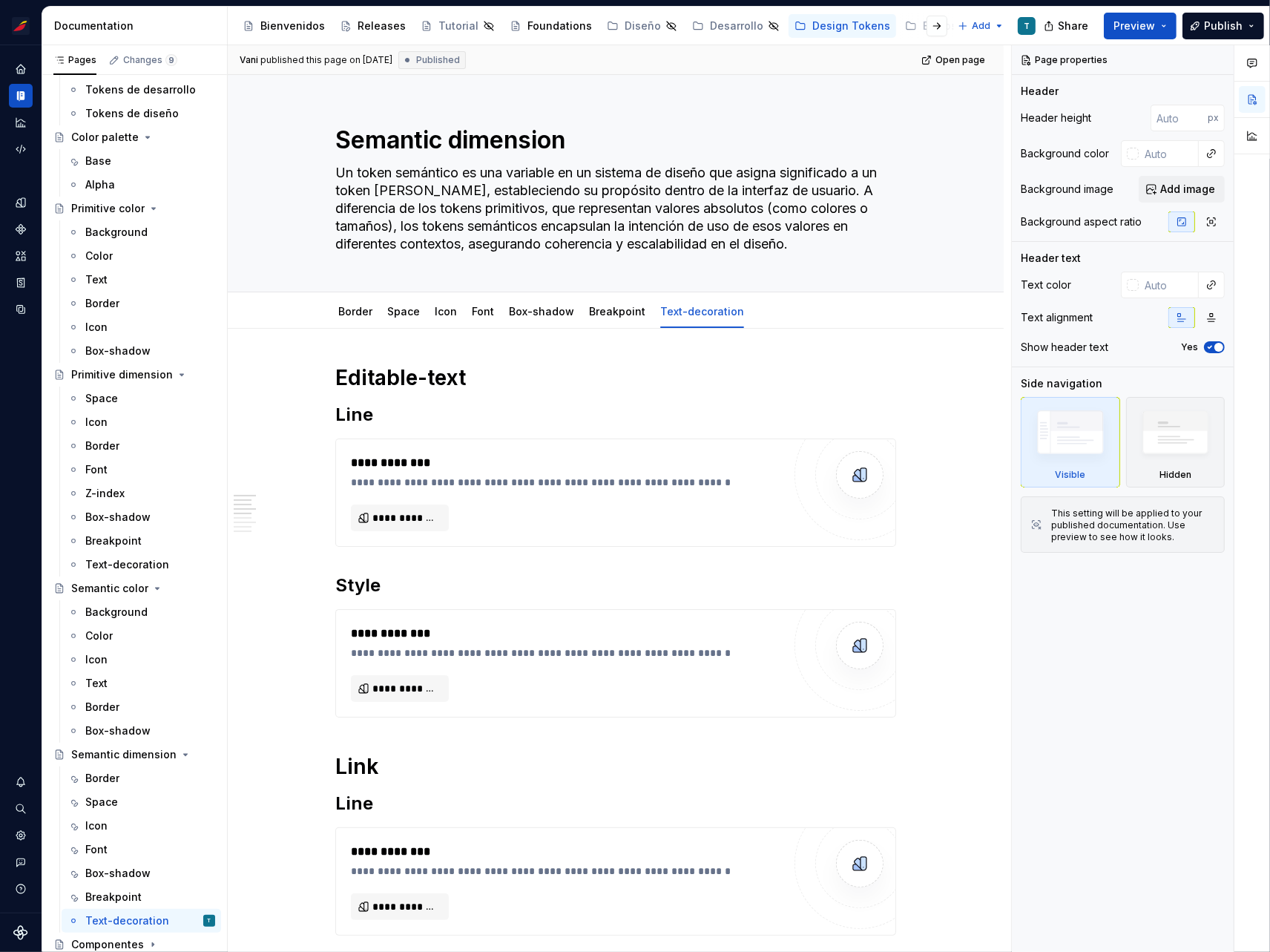
type textarea "*"
click at [355, 415] on h2 "Line" at bounding box center [616, 415] width 561 height 24
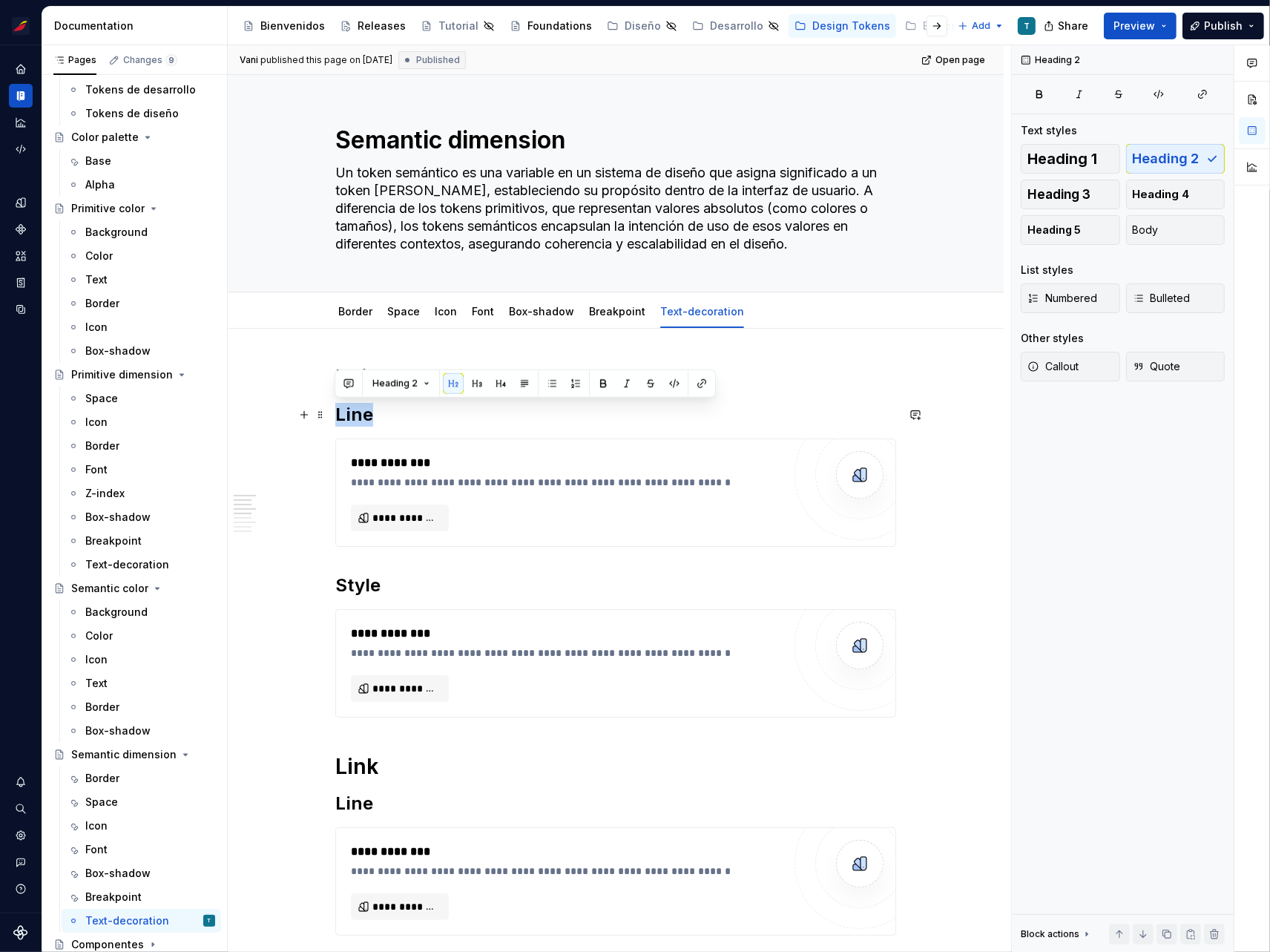
click at [355, 415] on h2 "Line" at bounding box center [616, 415] width 561 height 24
click at [364, 336] on div "**********" at bounding box center [619, 499] width 784 height 907
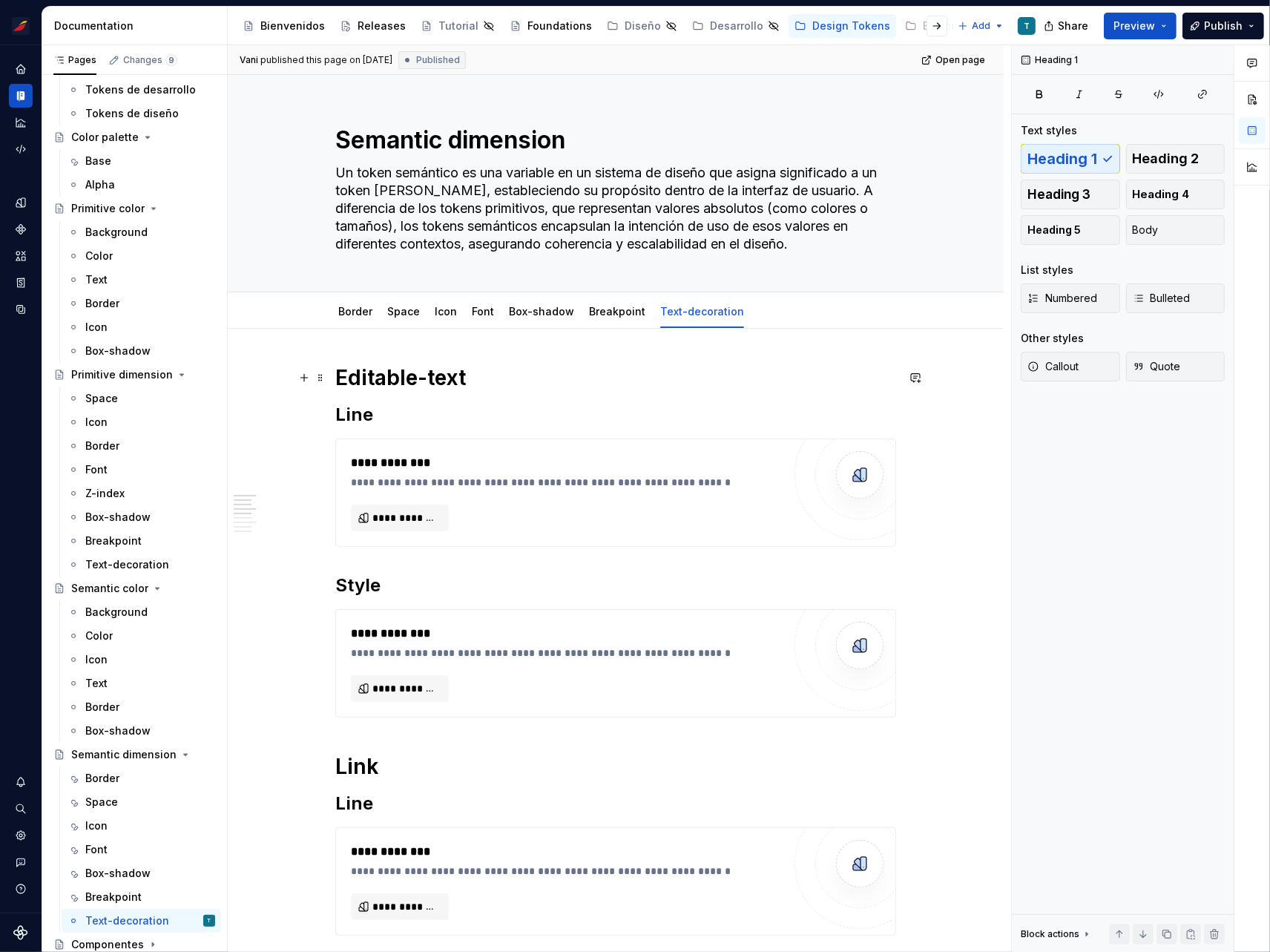
click at [361, 377] on h1 "Editable-text" at bounding box center [616, 377] width 561 height 27
click at [358, 377] on h1 "Editable-text" at bounding box center [616, 377] width 561 height 27
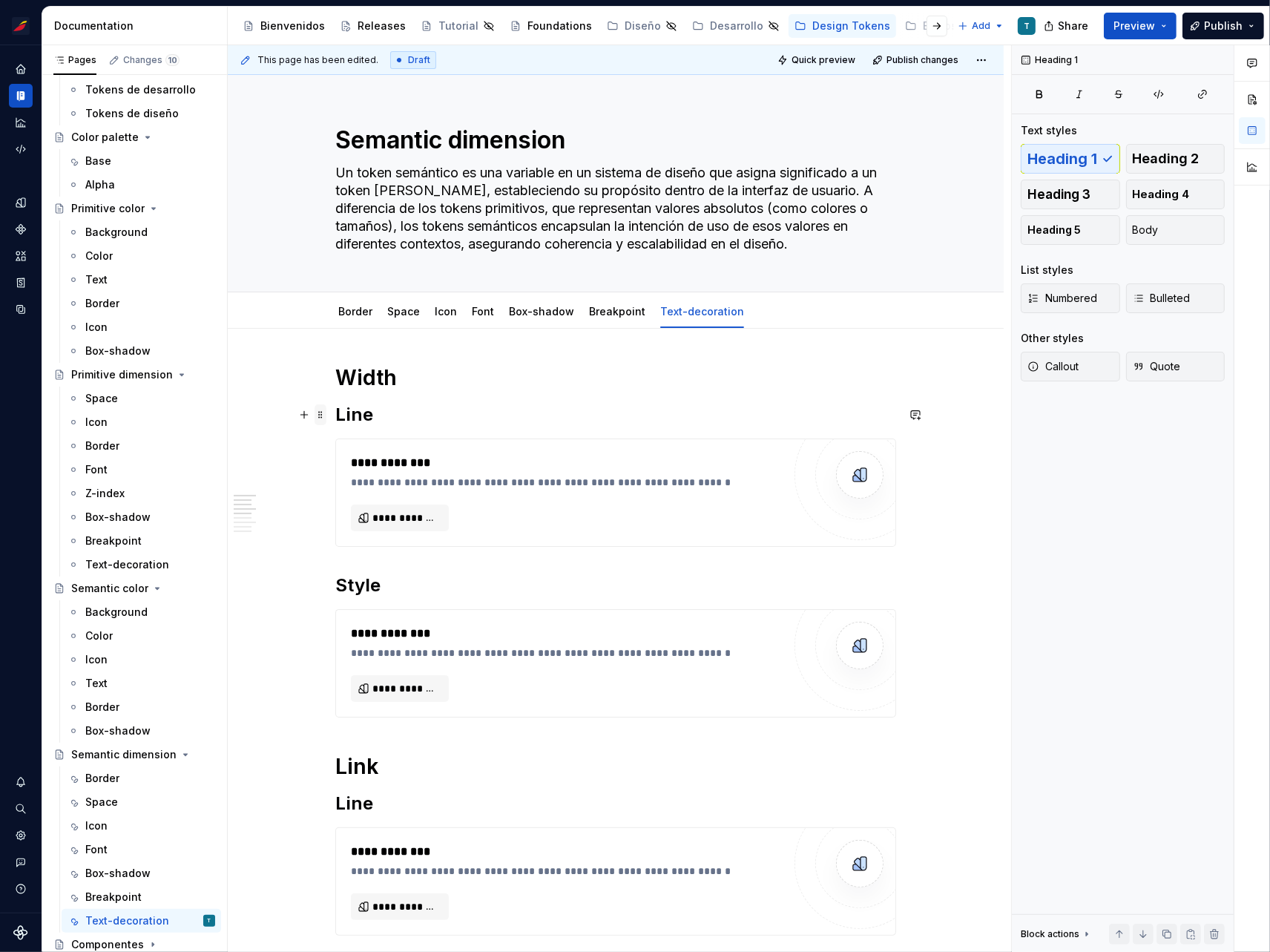
click at [322, 414] on span at bounding box center [320, 415] width 12 height 20
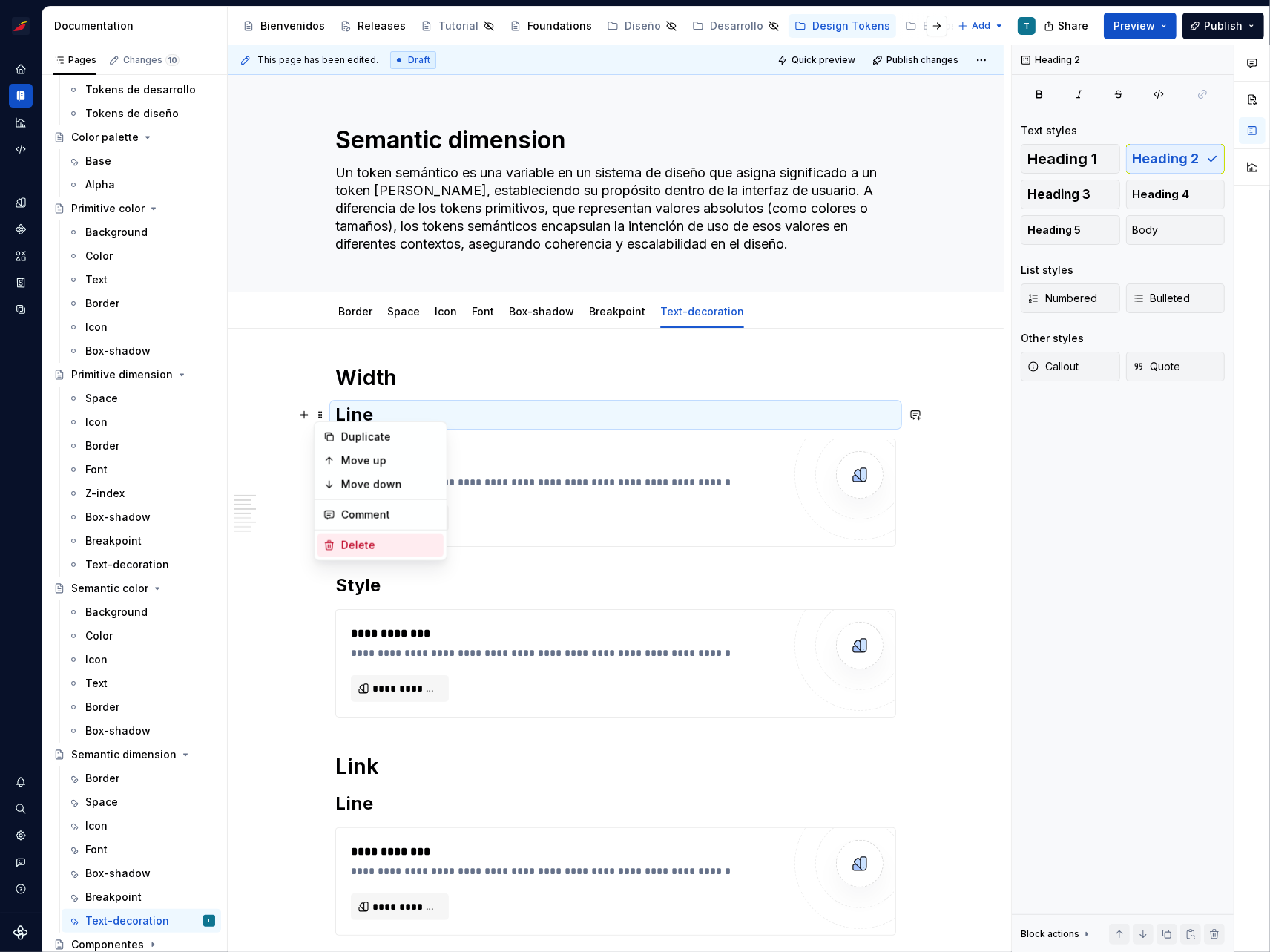
click at [361, 553] on div "Delete" at bounding box center [380, 545] width 126 height 24
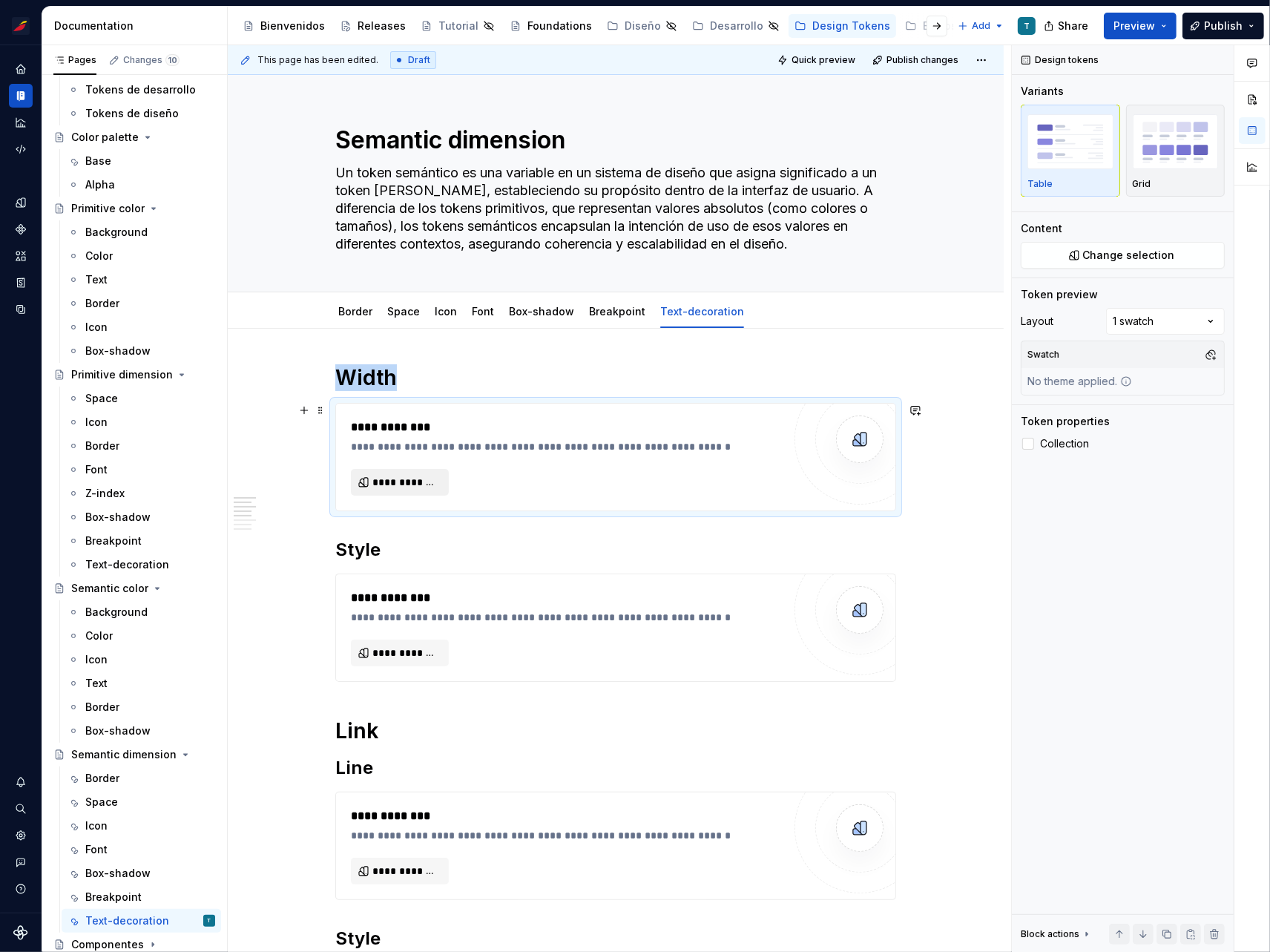
click at [375, 477] on span "**********" at bounding box center [406, 481] width 67 height 15
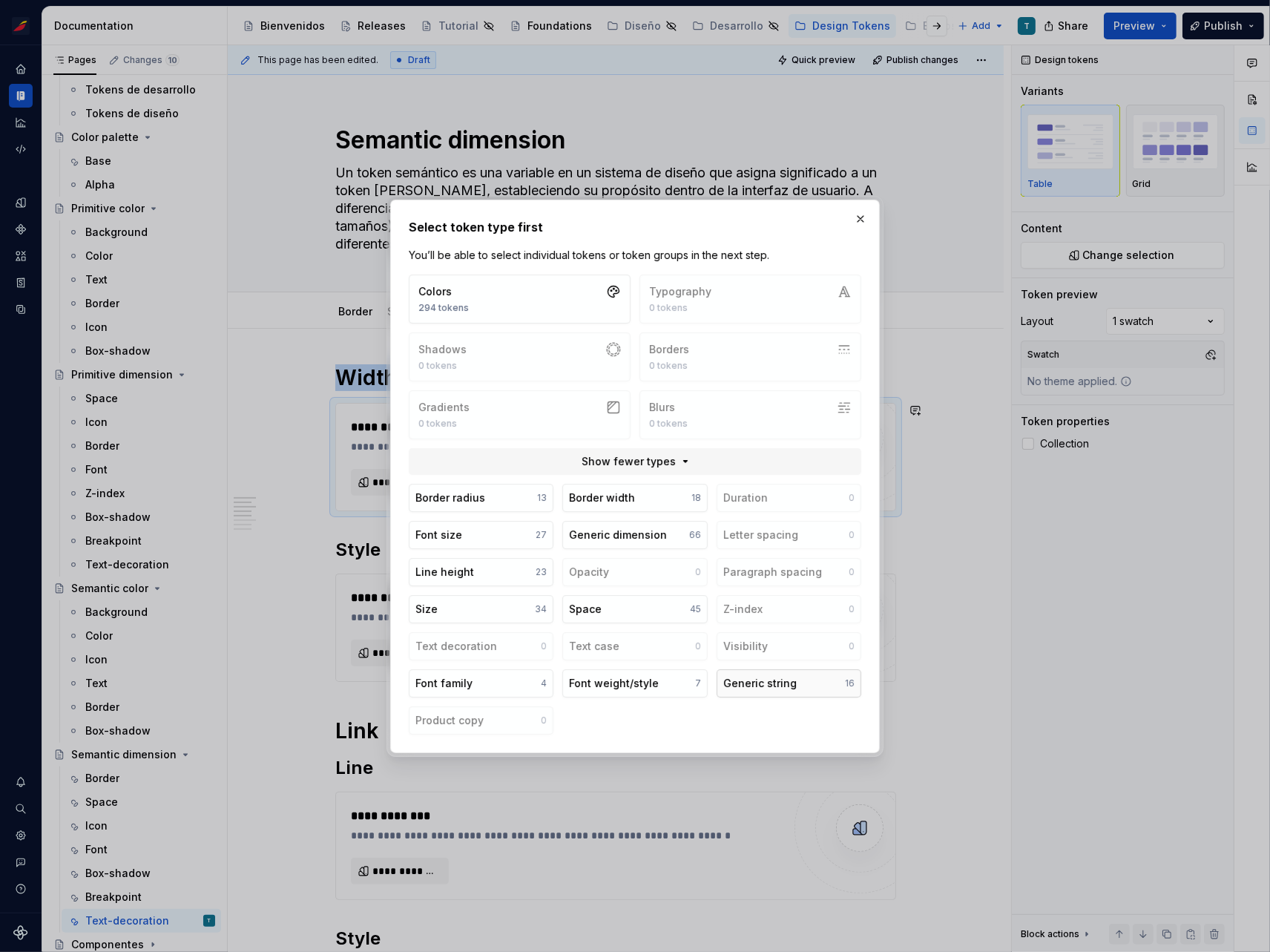
click at [778, 679] on div "Generic string" at bounding box center [760, 683] width 74 height 15
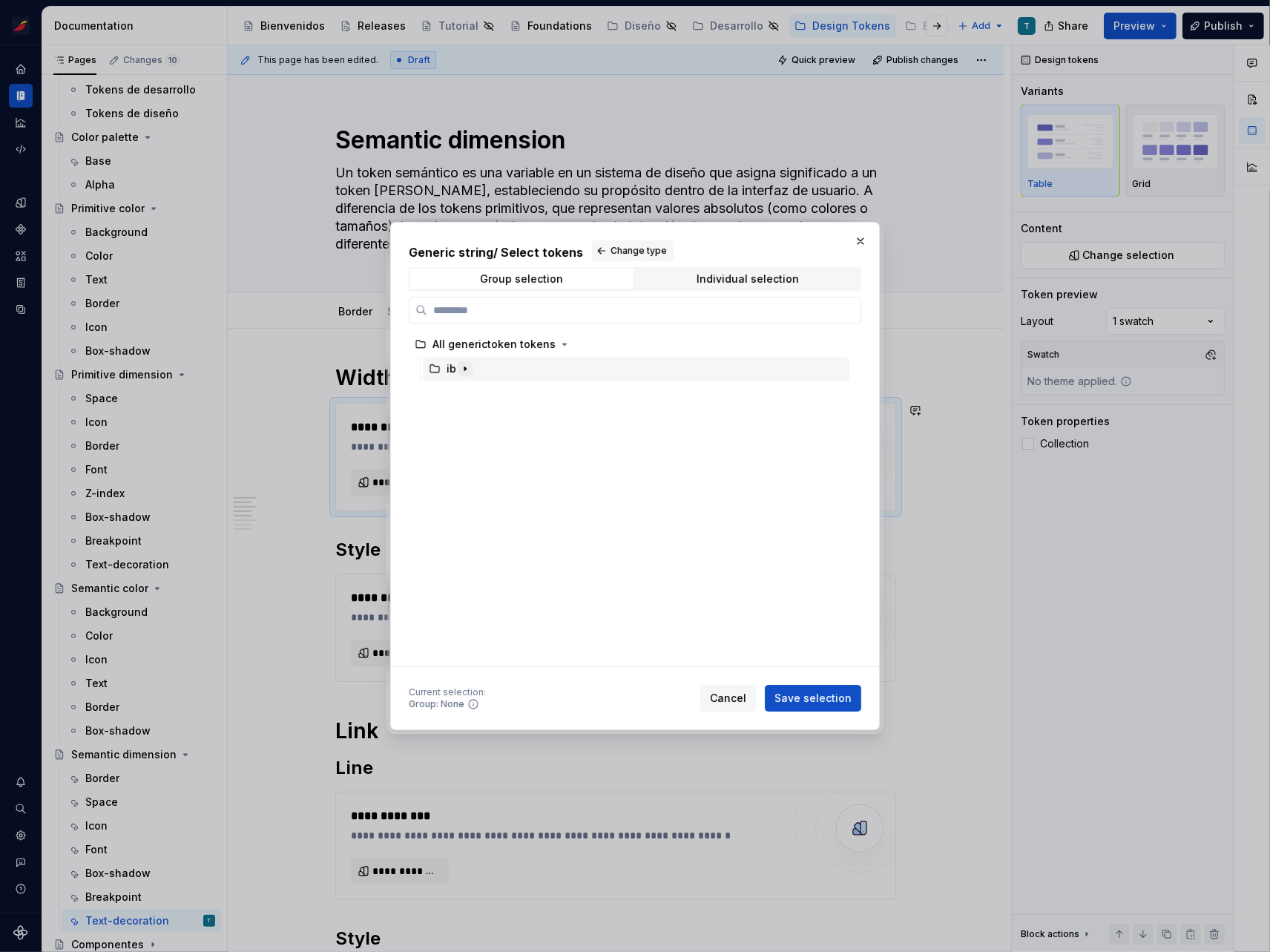
click at [465, 369] on icon "button" at bounding box center [465, 369] width 2 height 4
click at [481, 395] on icon "button" at bounding box center [479, 393] width 12 height 12
click at [564, 418] on icon "button" at bounding box center [565, 418] width 2 height 4
click at [559, 441] on icon "button" at bounding box center [565, 441] width 12 height 12
click at [541, 540] on icon "button" at bounding box center [545, 540] width 12 height 12
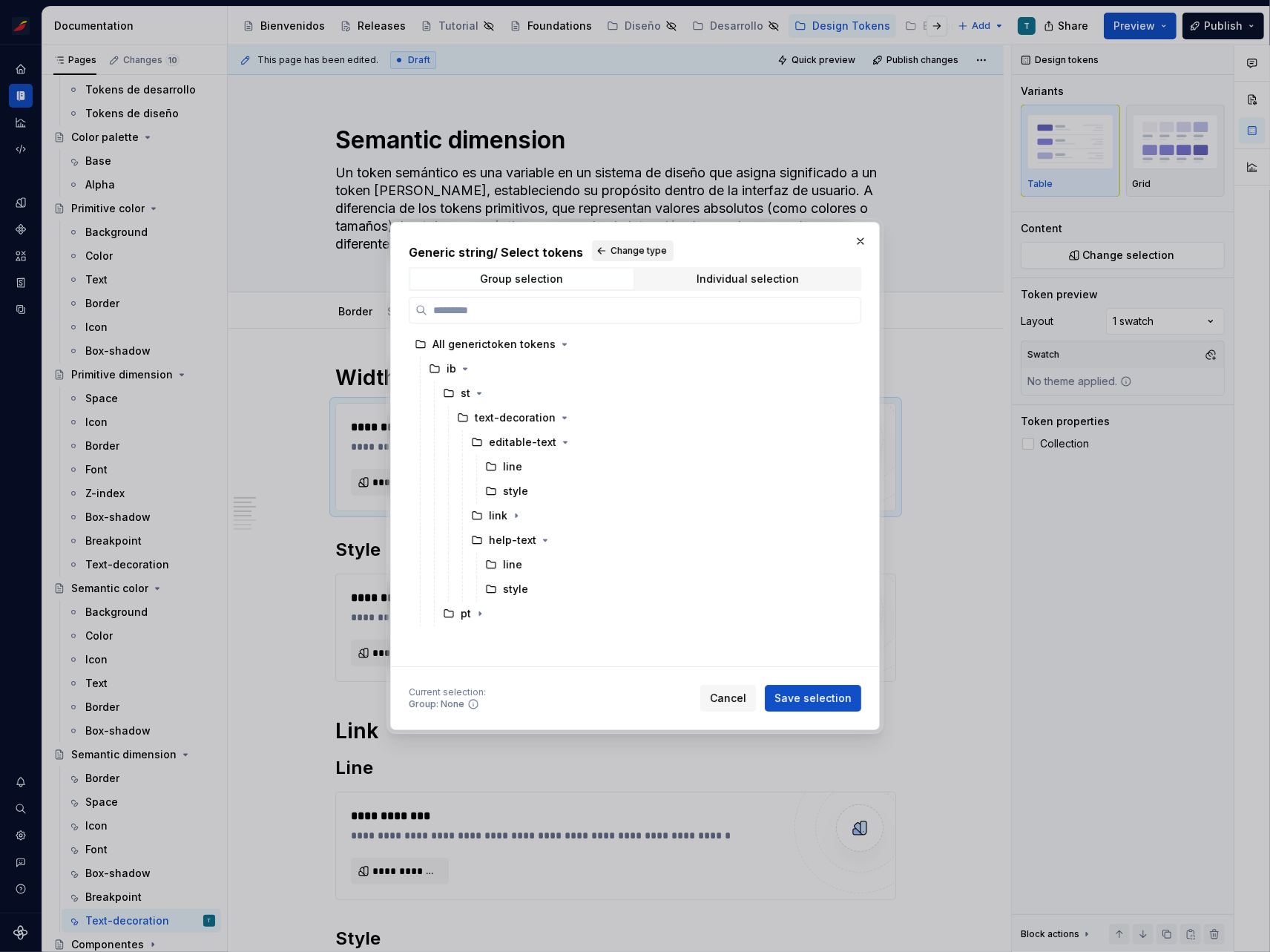
click at [613, 251] on span "Change type" at bounding box center [639, 250] width 56 height 12
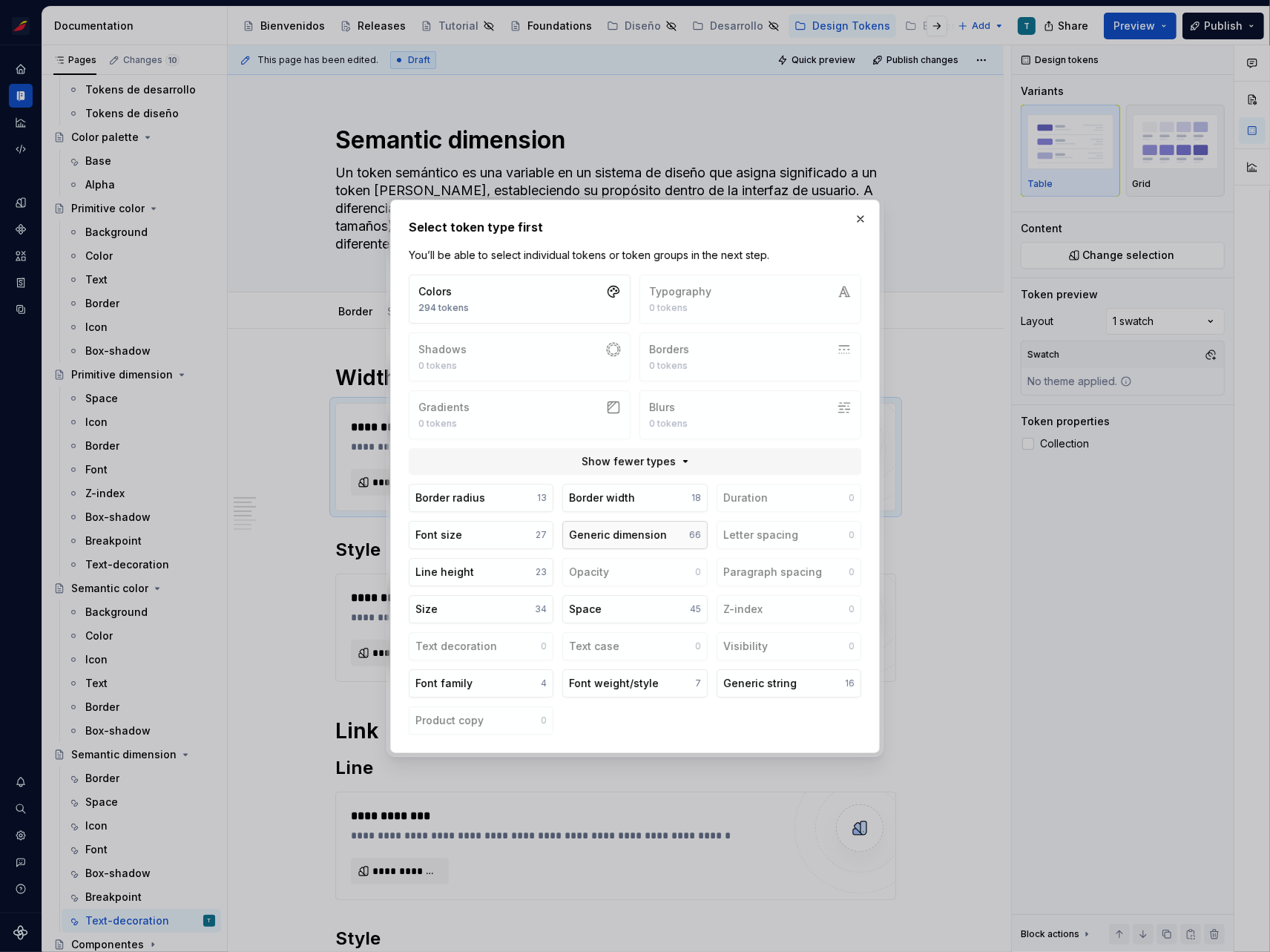
click at [651, 530] on div "Generic dimension" at bounding box center [618, 535] width 98 height 15
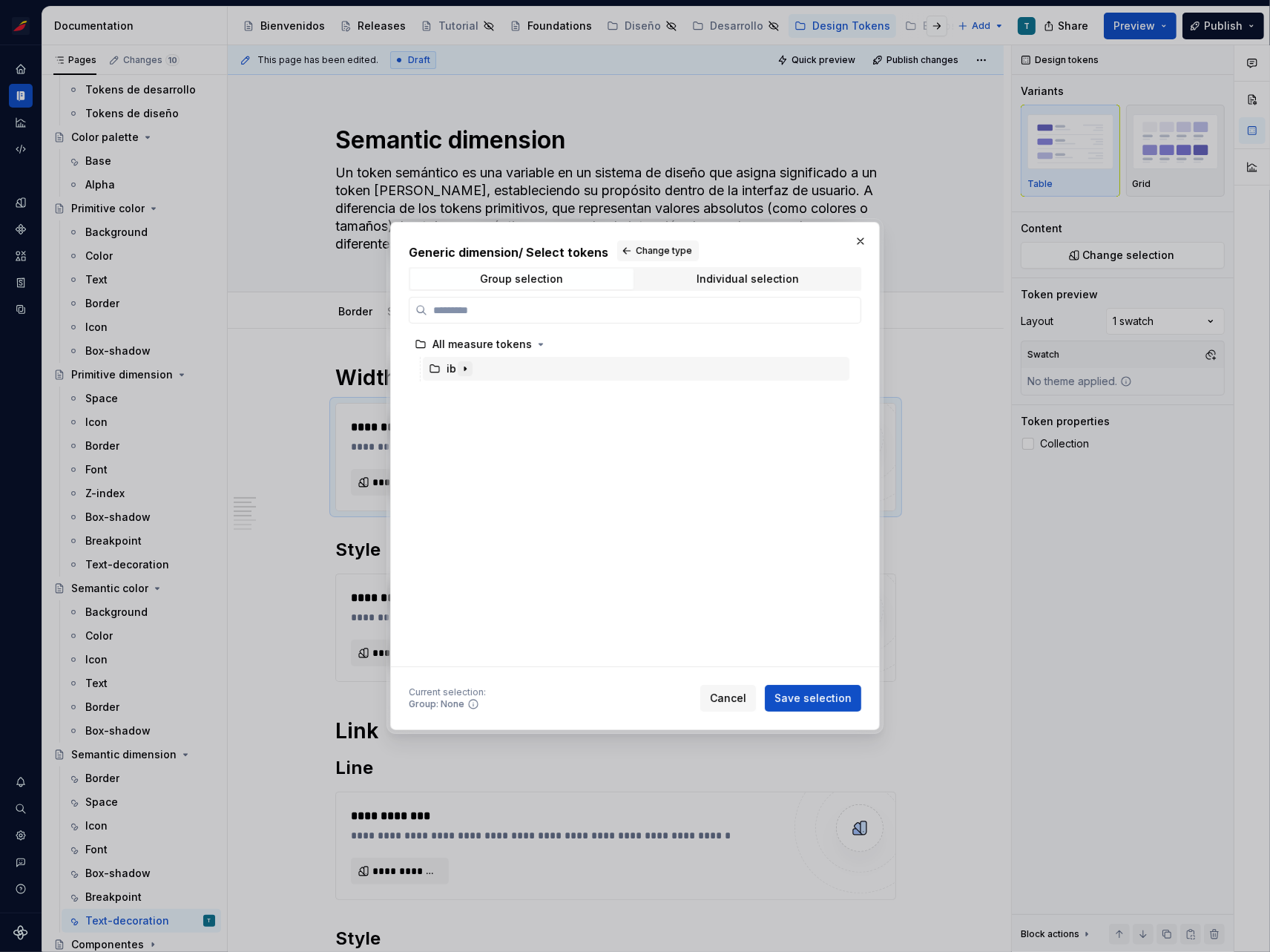
click at [460, 367] on icon "button" at bounding box center [465, 369] width 12 height 12
click at [479, 391] on icon "button" at bounding box center [479, 393] width 2 height 4
click at [559, 444] on icon "button" at bounding box center [564, 441] width 12 height 12
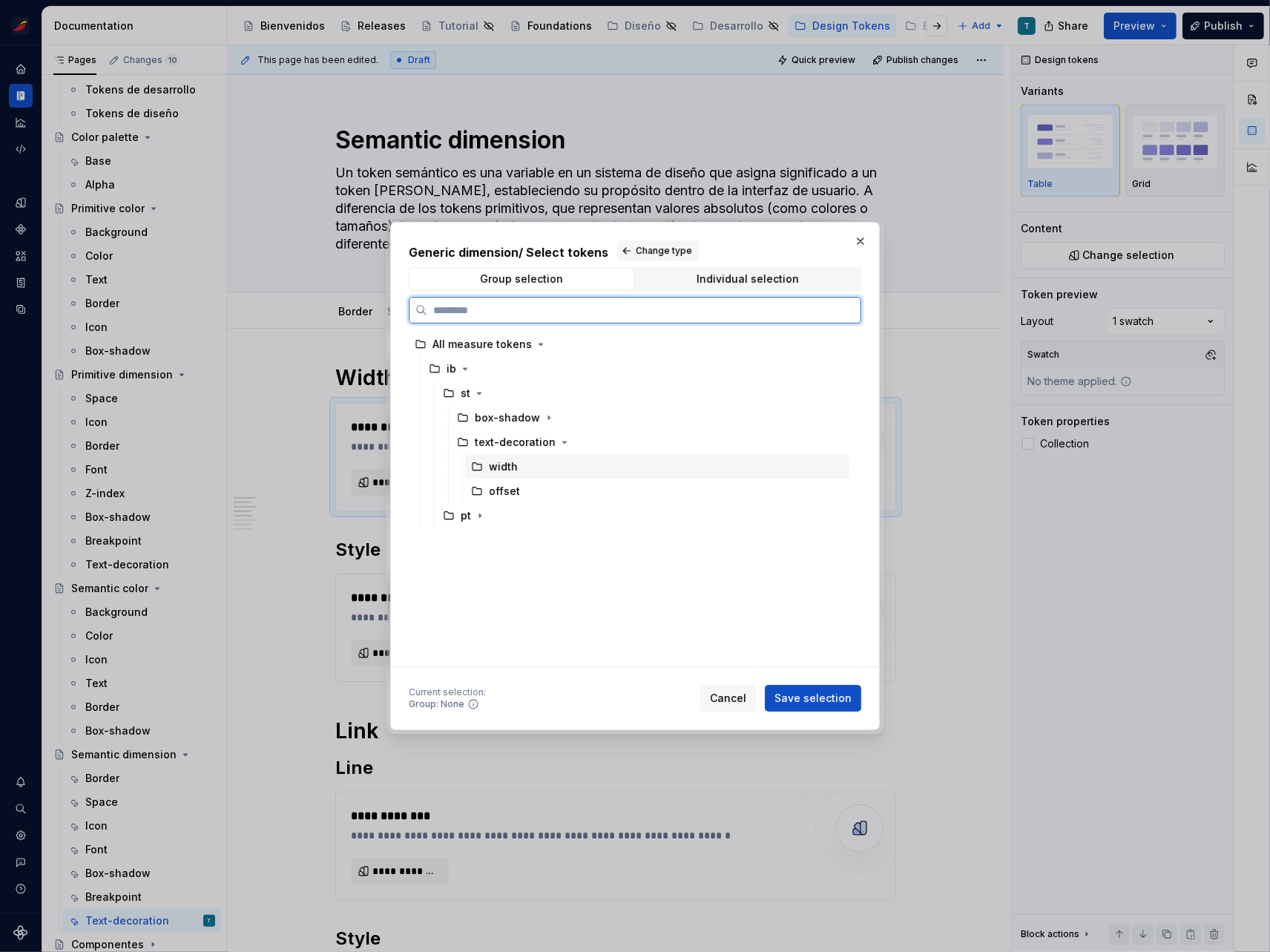
click at [519, 469] on div "width" at bounding box center [657, 467] width 384 height 24
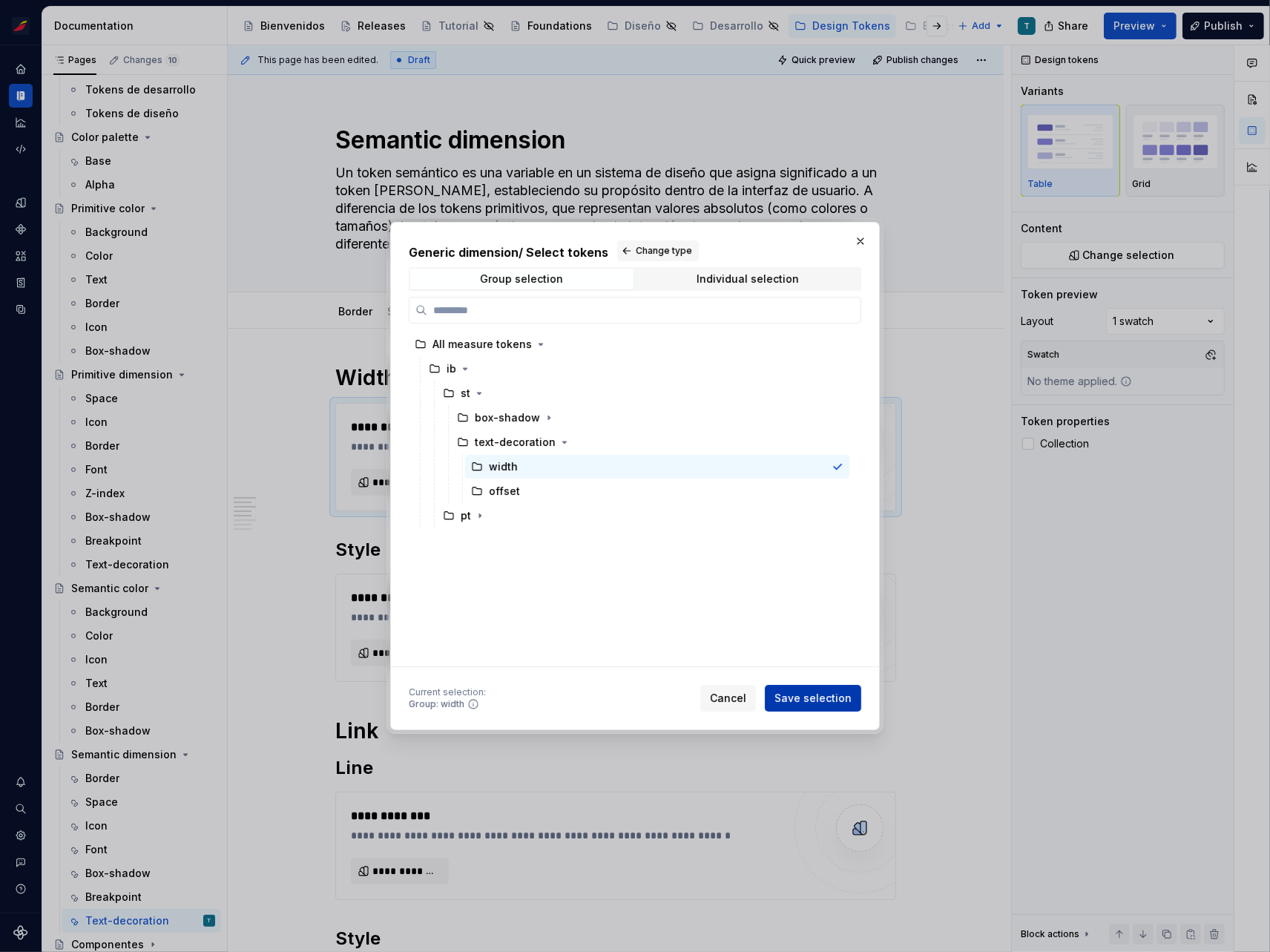
click at [826, 705] on span "Save selection" at bounding box center [813, 698] width 77 height 15
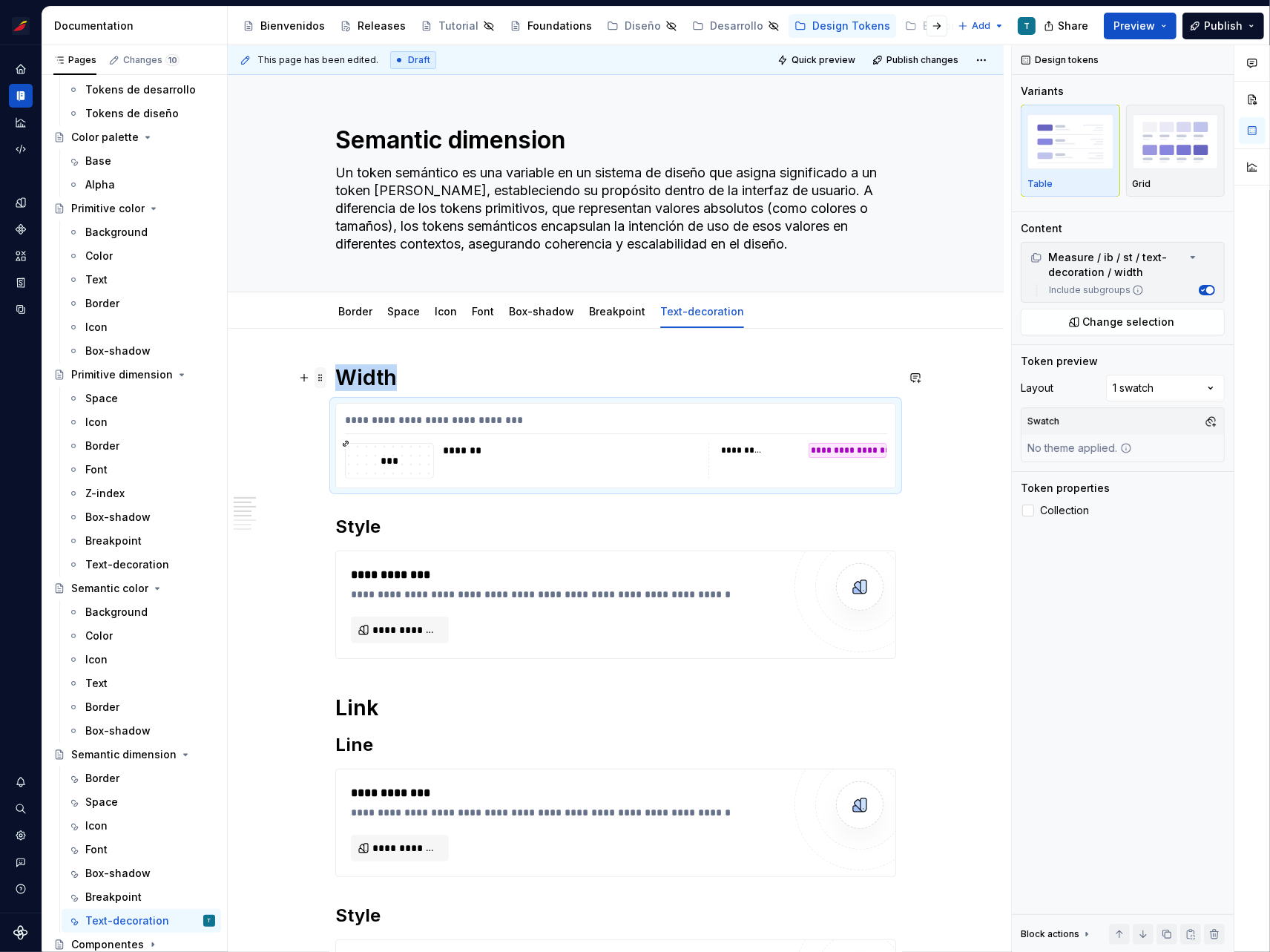
click at [322, 373] on span at bounding box center [320, 377] width 12 height 20
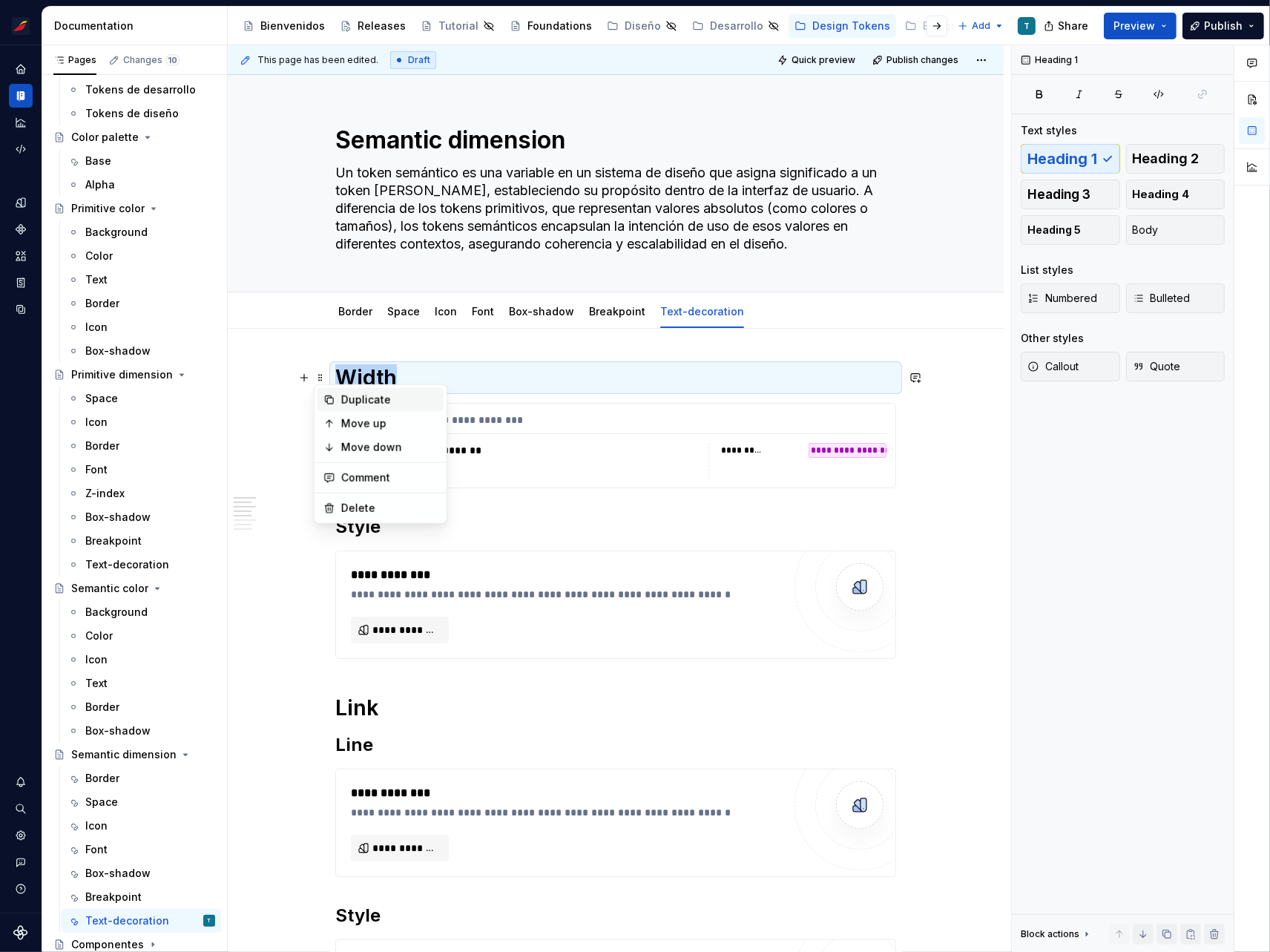
click at [340, 391] on div "Duplicate" at bounding box center [380, 400] width 126 height 24
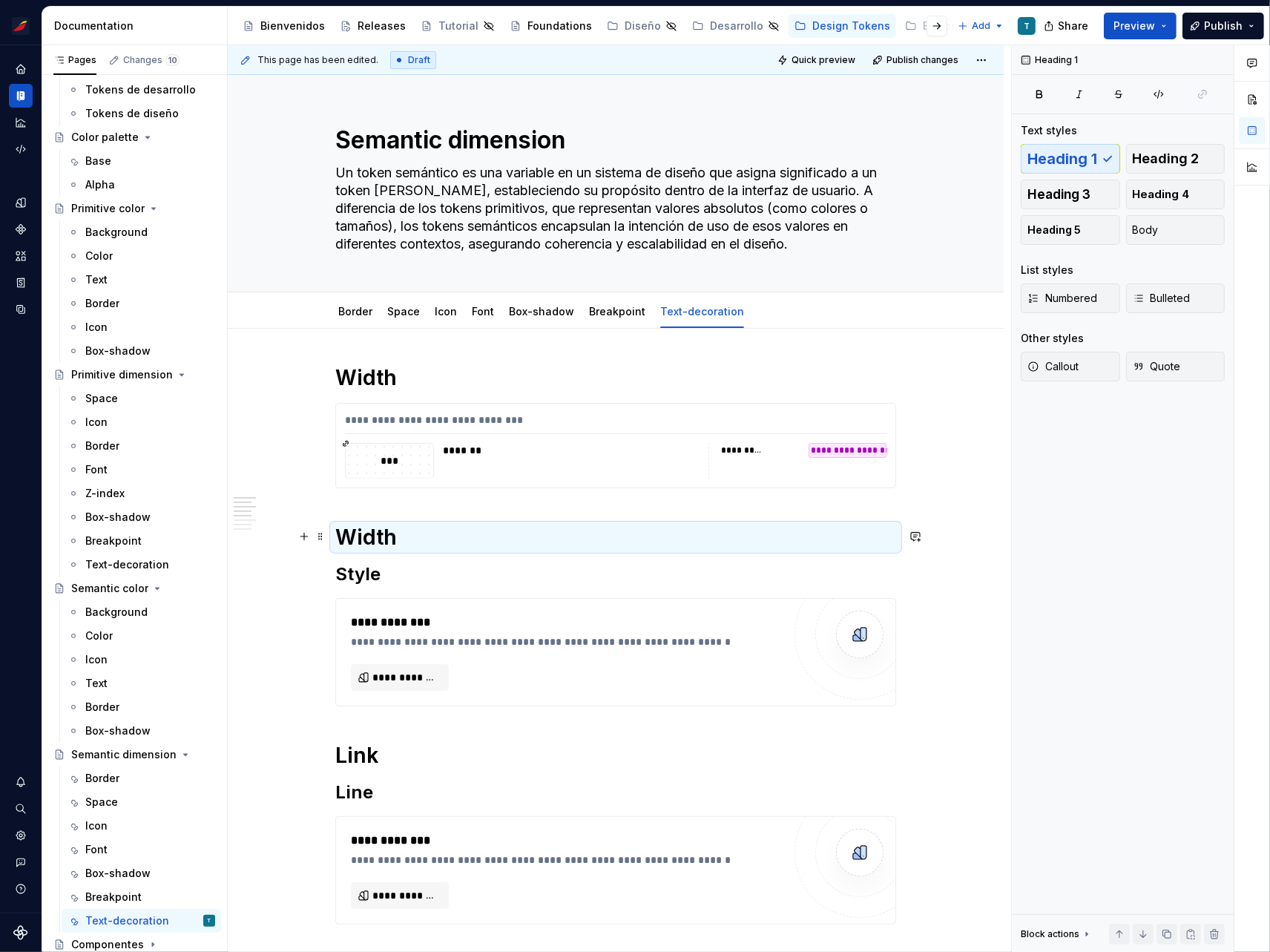
click at [377, 534] on h1 "Width" at bounding box center [616, 537] width 561 height 27
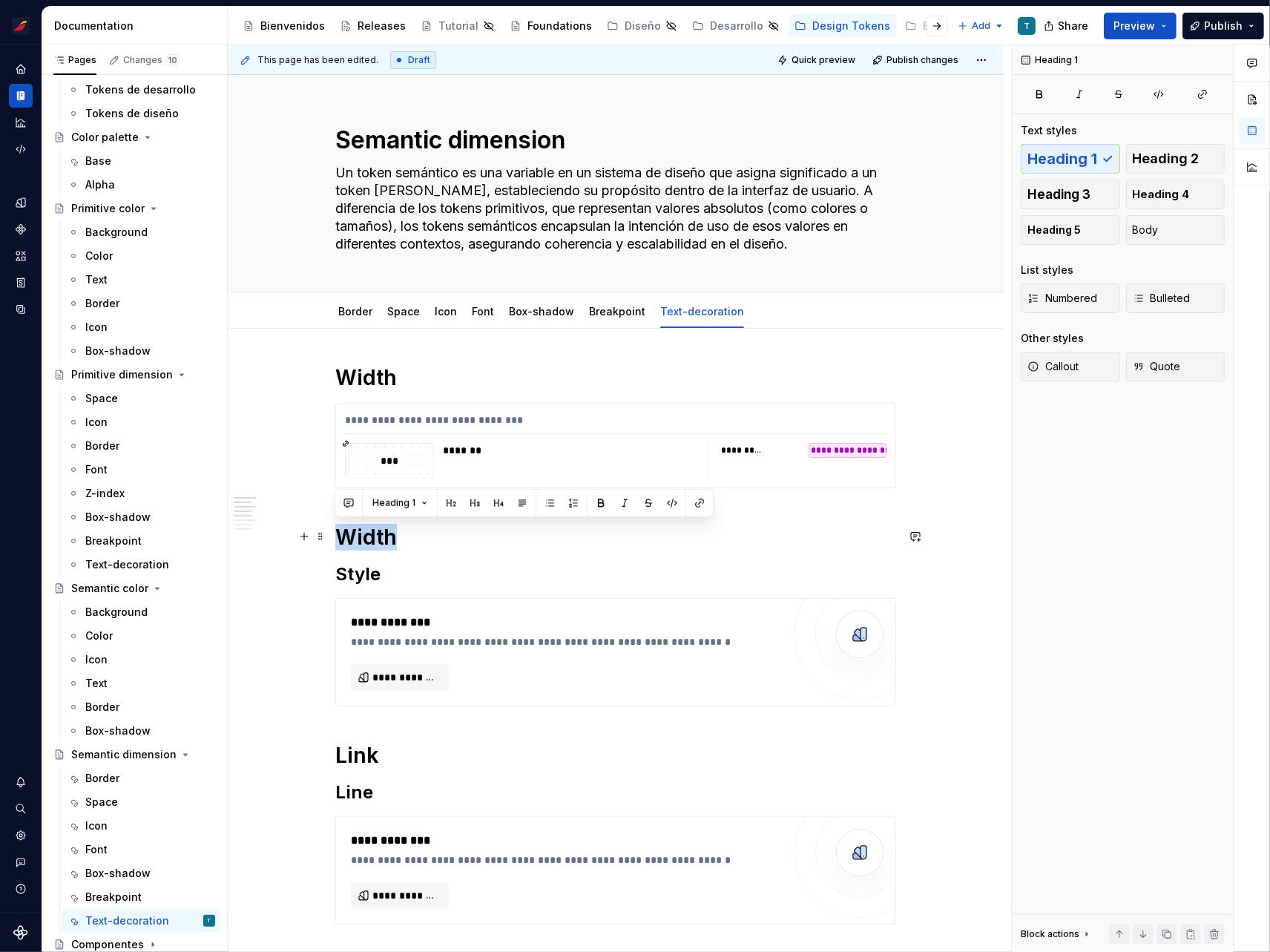
click at [377, 534] on h1 "Width" at bounding box center [616, 537] width 561 height 27
click at [317, 405] on span at bounding box center [320, 410] width 12 height 20
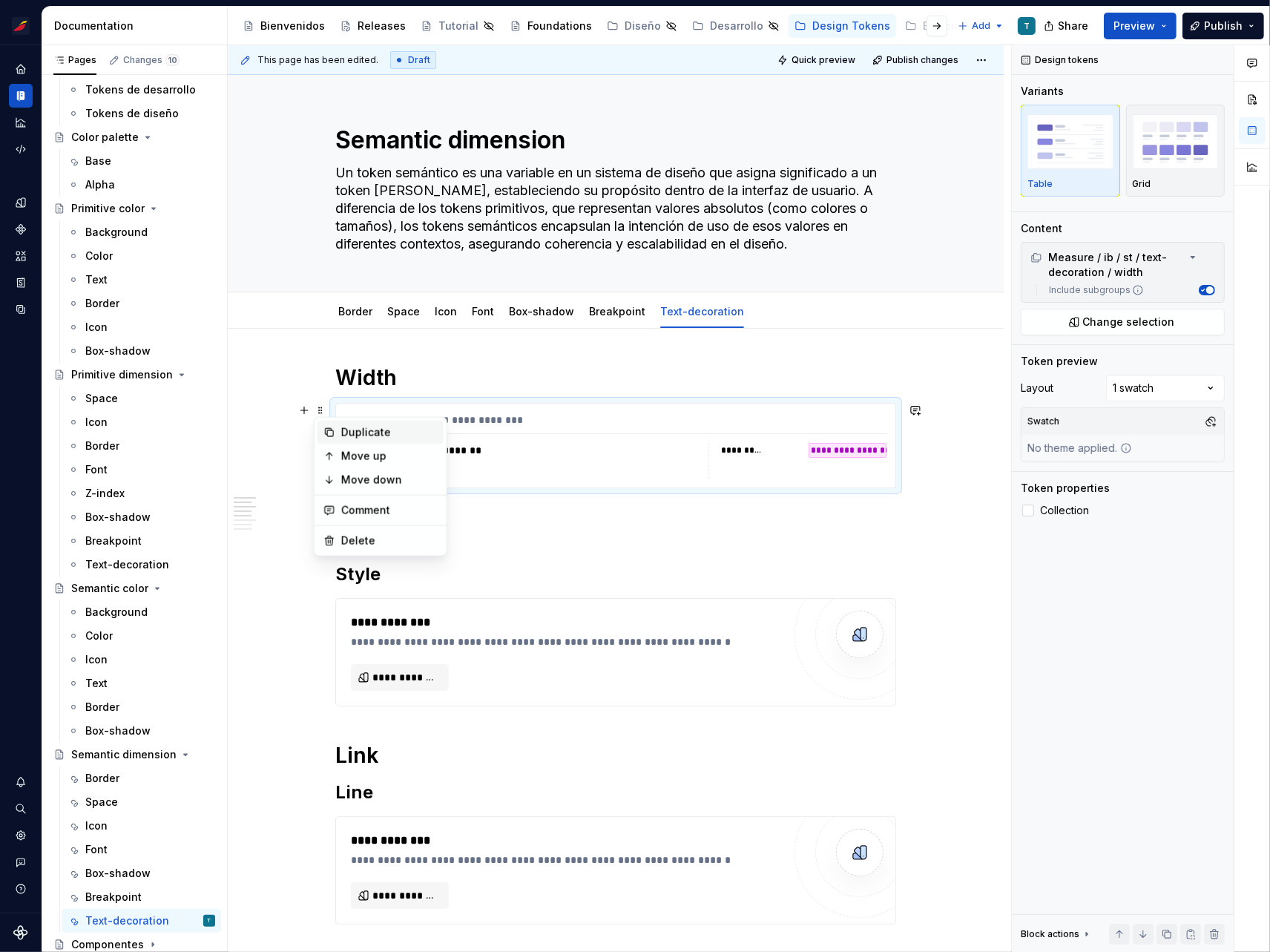
click at [350, 427] on div "Duplicate" at bounding box center [389, 432] width 96 height 15
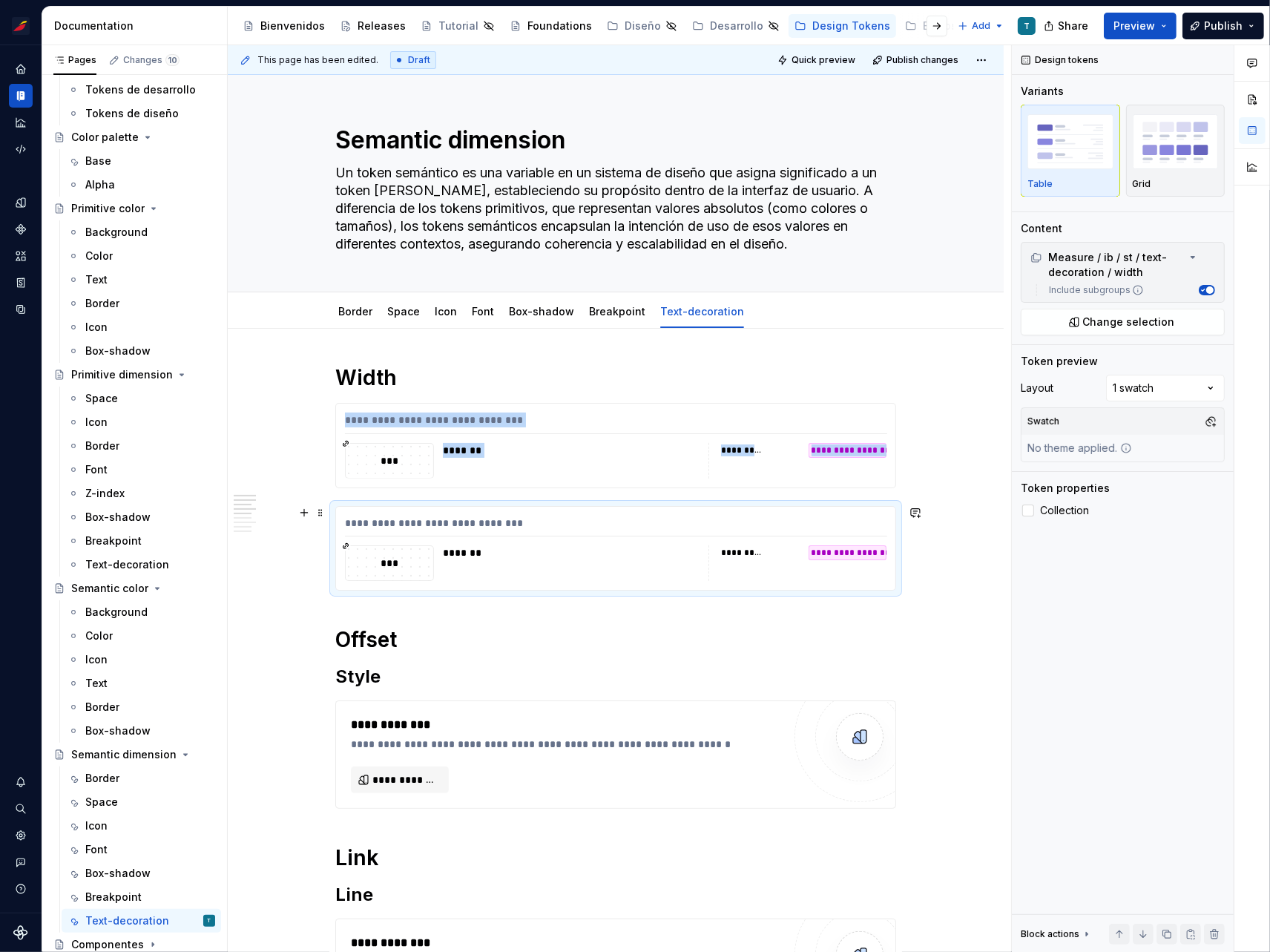
scroll to position [136, 0]
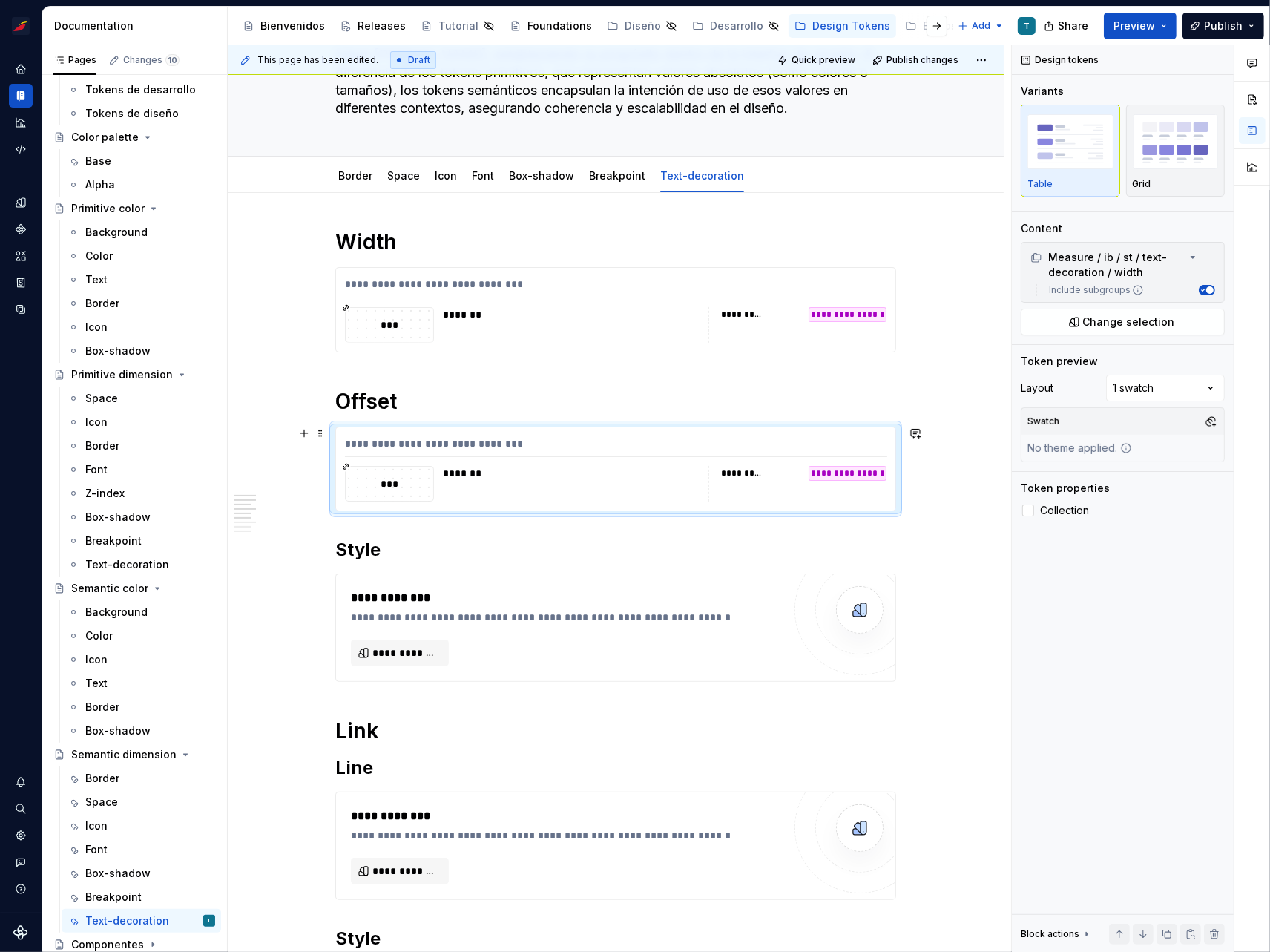
click at [419, 473] on div "***" at bounding box center [390, 484] width 88 height 35
click at [1087, 319] on span "Change selection" at bounding box center [1129, 322] width 92 height 15
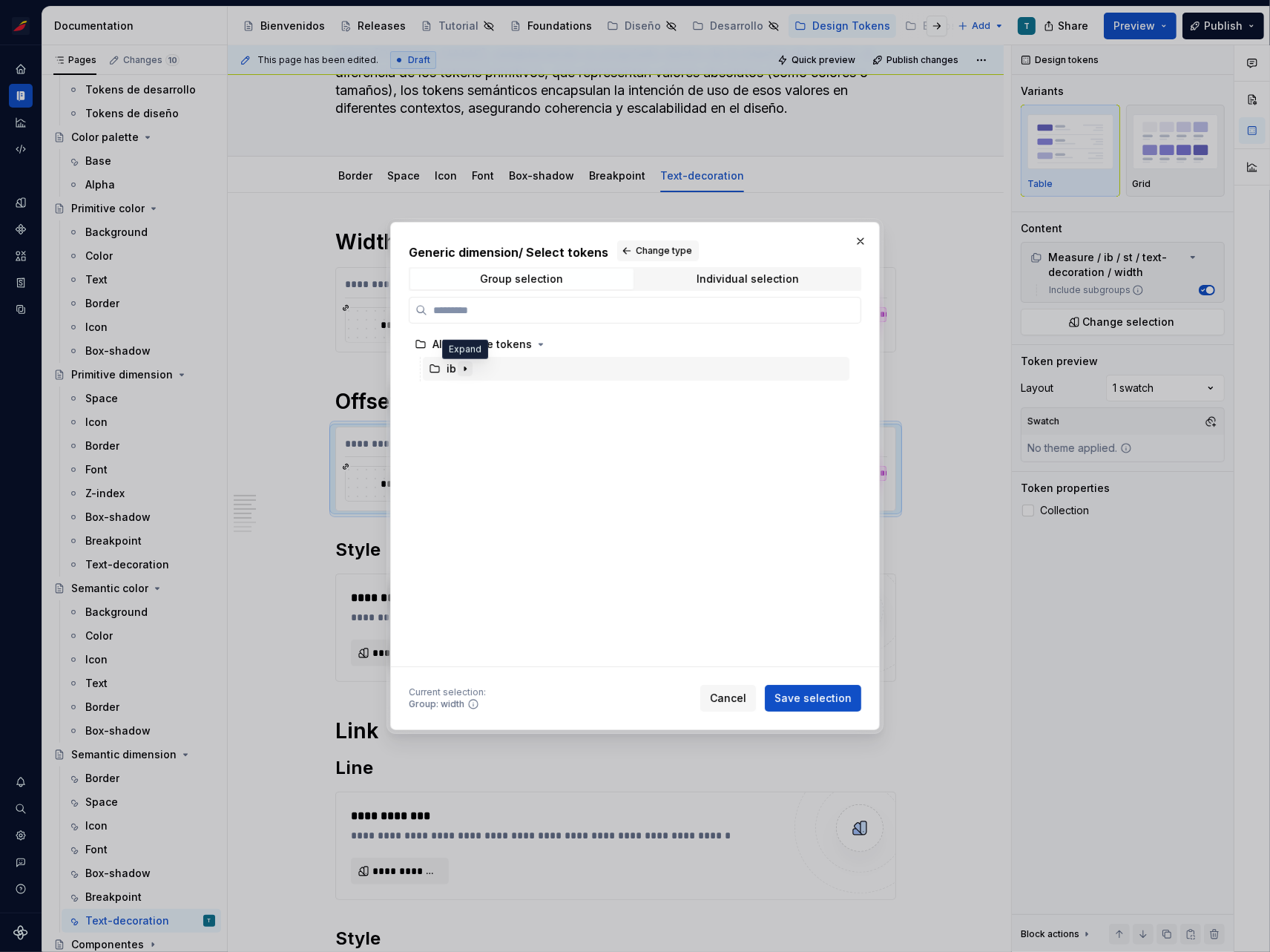
click at [464, 367] on icon "button" at bounding box center [465, 369] width 2 height 4
click at [479, 391] on icon "button" at bounding box center [479, 393] width 12 height 12
click at [560, 440] on icon "button" at bounding box center [564, 441] width 12 height 12
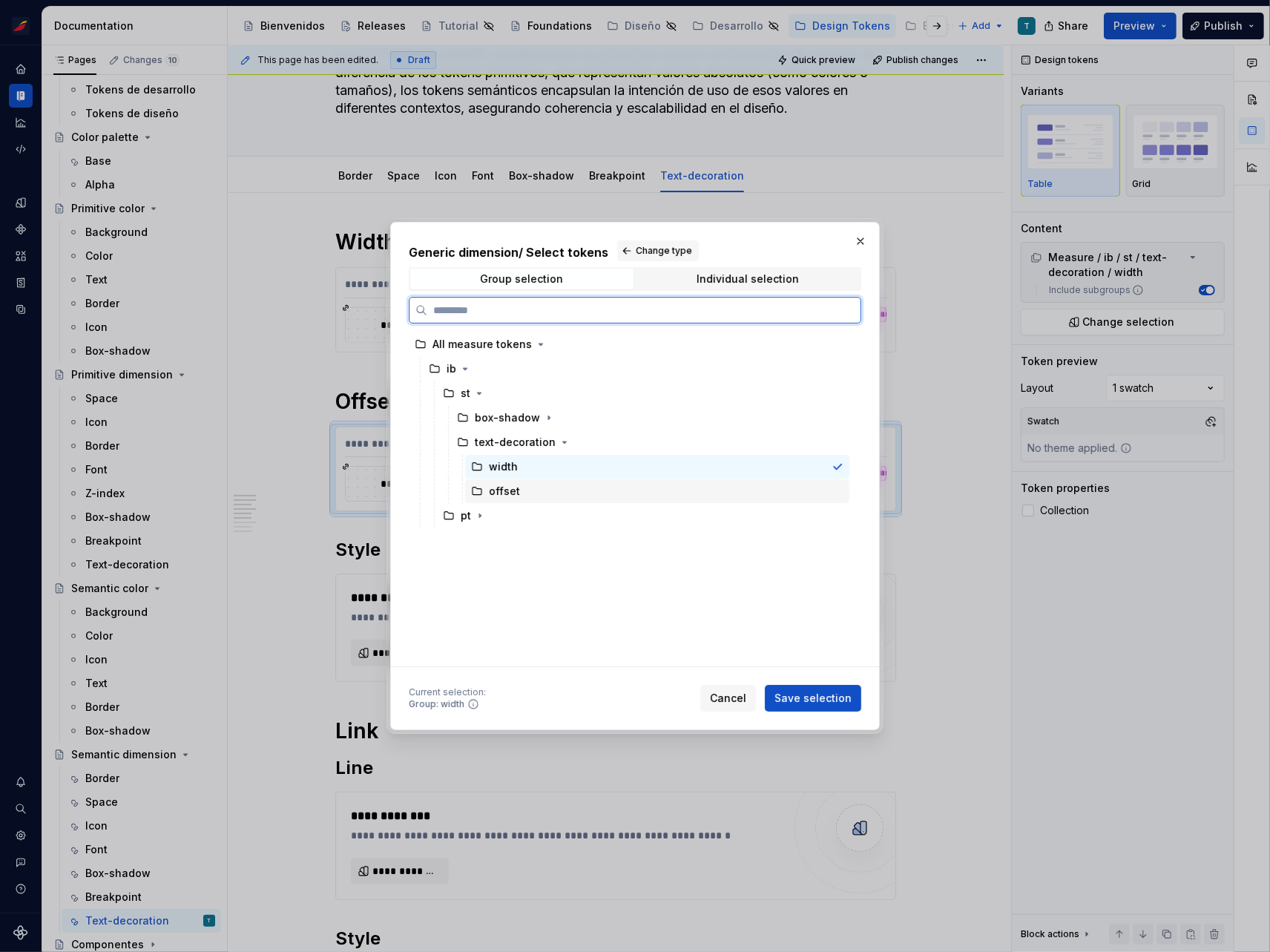
click at [558, 483] on div "offset" at bounding box center [657, 491] width 384 height 24
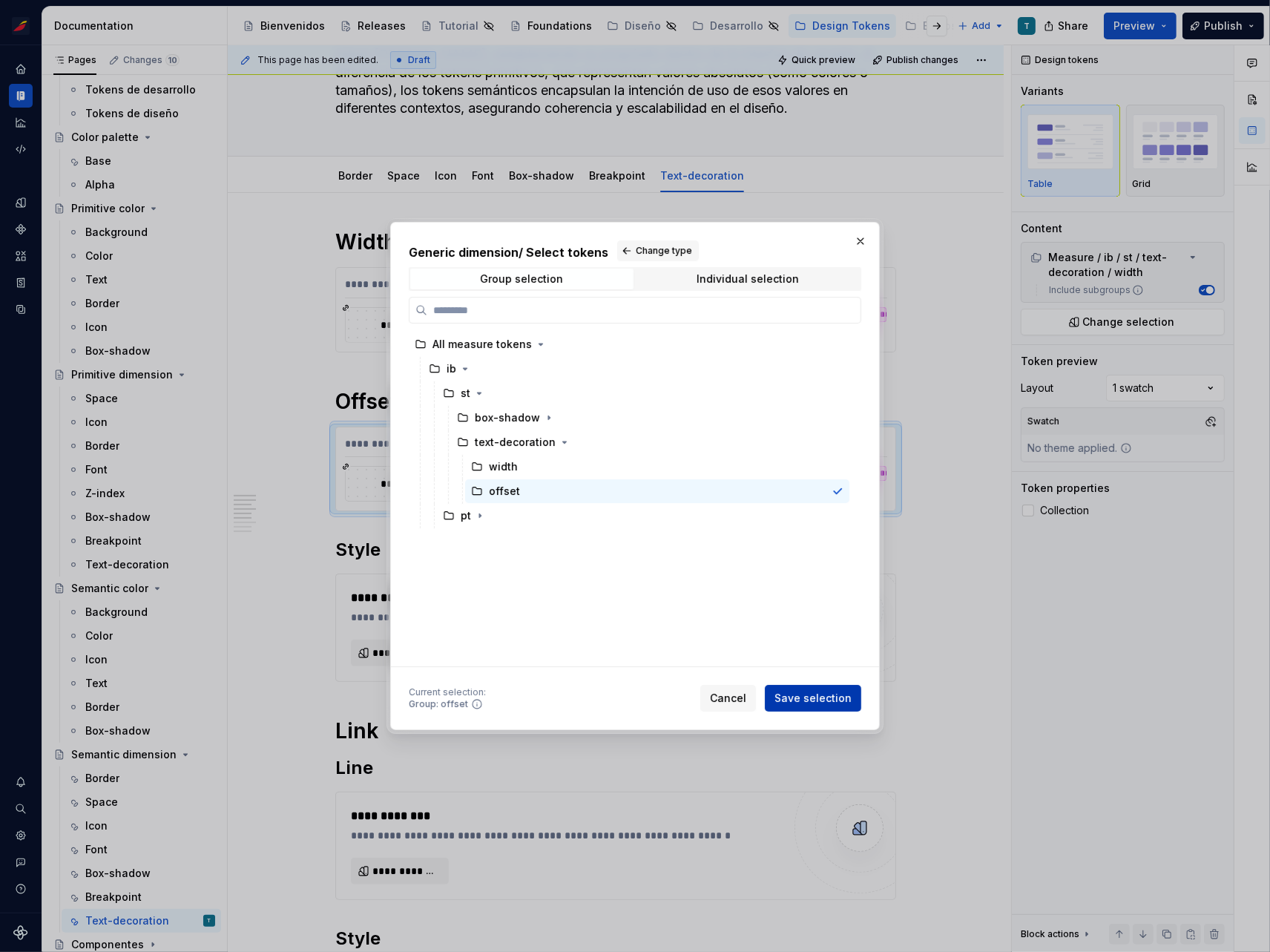
click at [829, 701] on span "Save selection" at bounding box center [813, 698] width 77 height 15
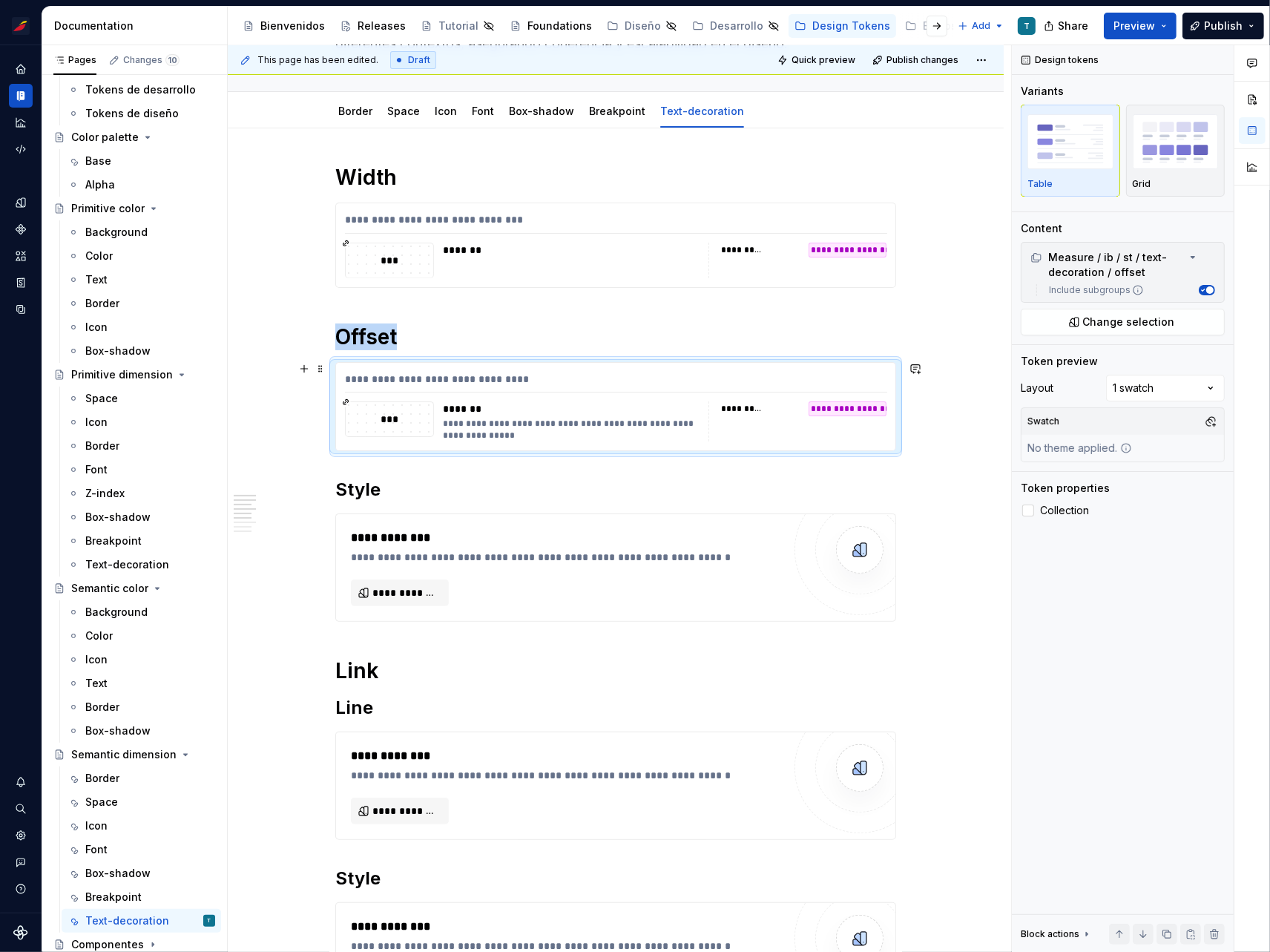
scroll to position [0, 0]
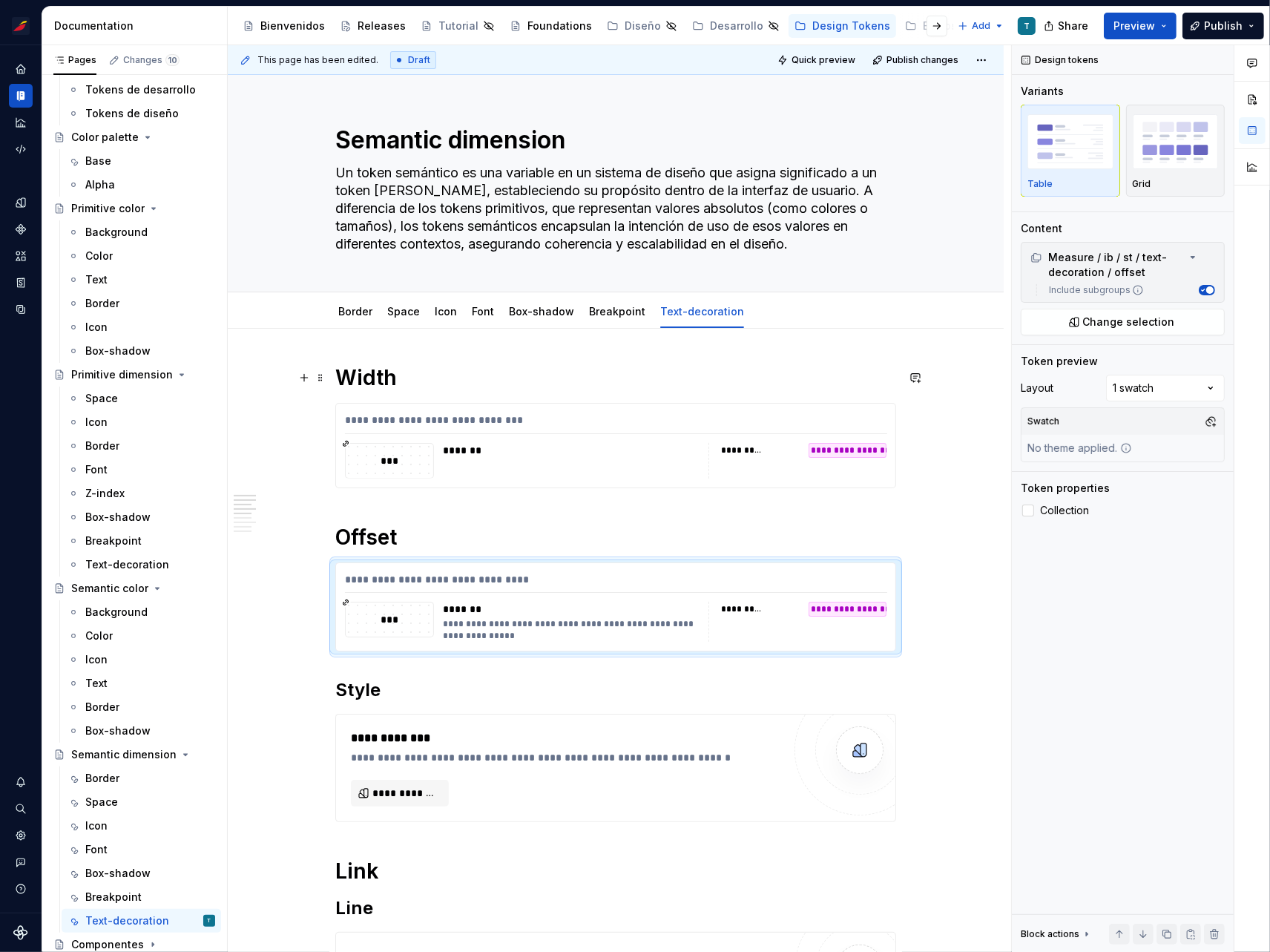
click at [351, 377] on h1 "Width" at bounding box center [616, 377] width 561 height 27
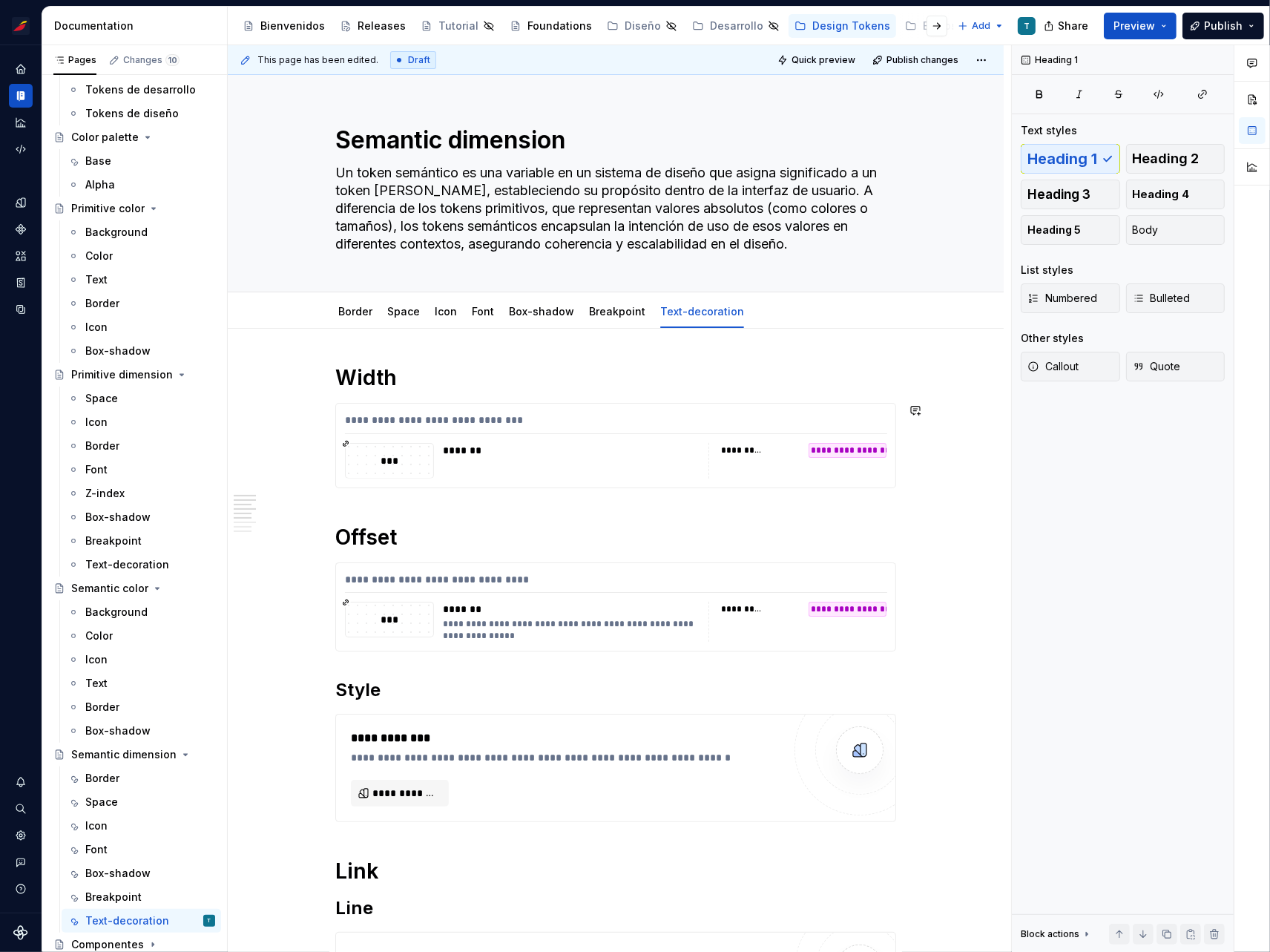
scroll to position [140, 0]
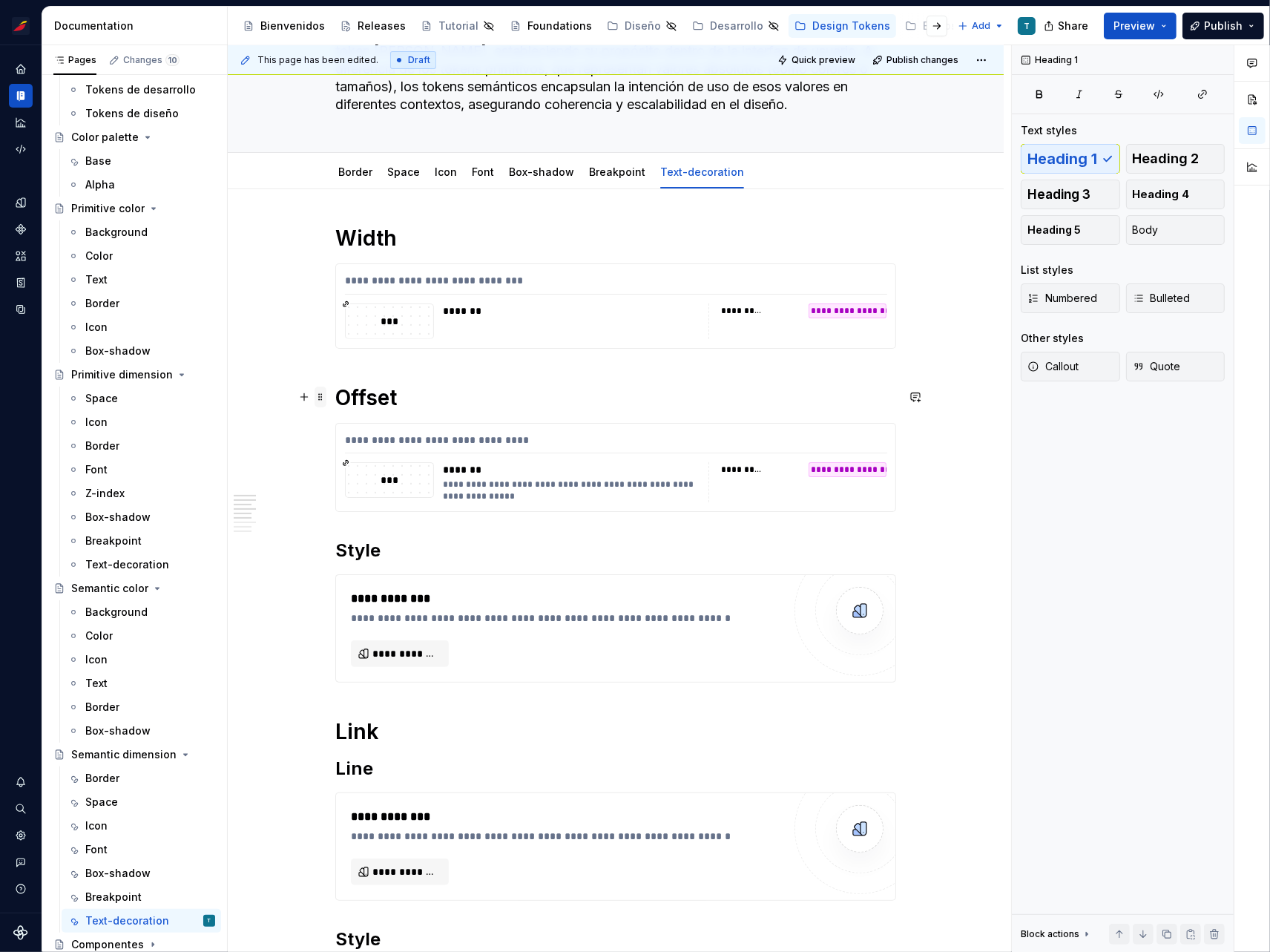
click at [318, 392] on span at bounding box center [320, 397] width 12 height 20
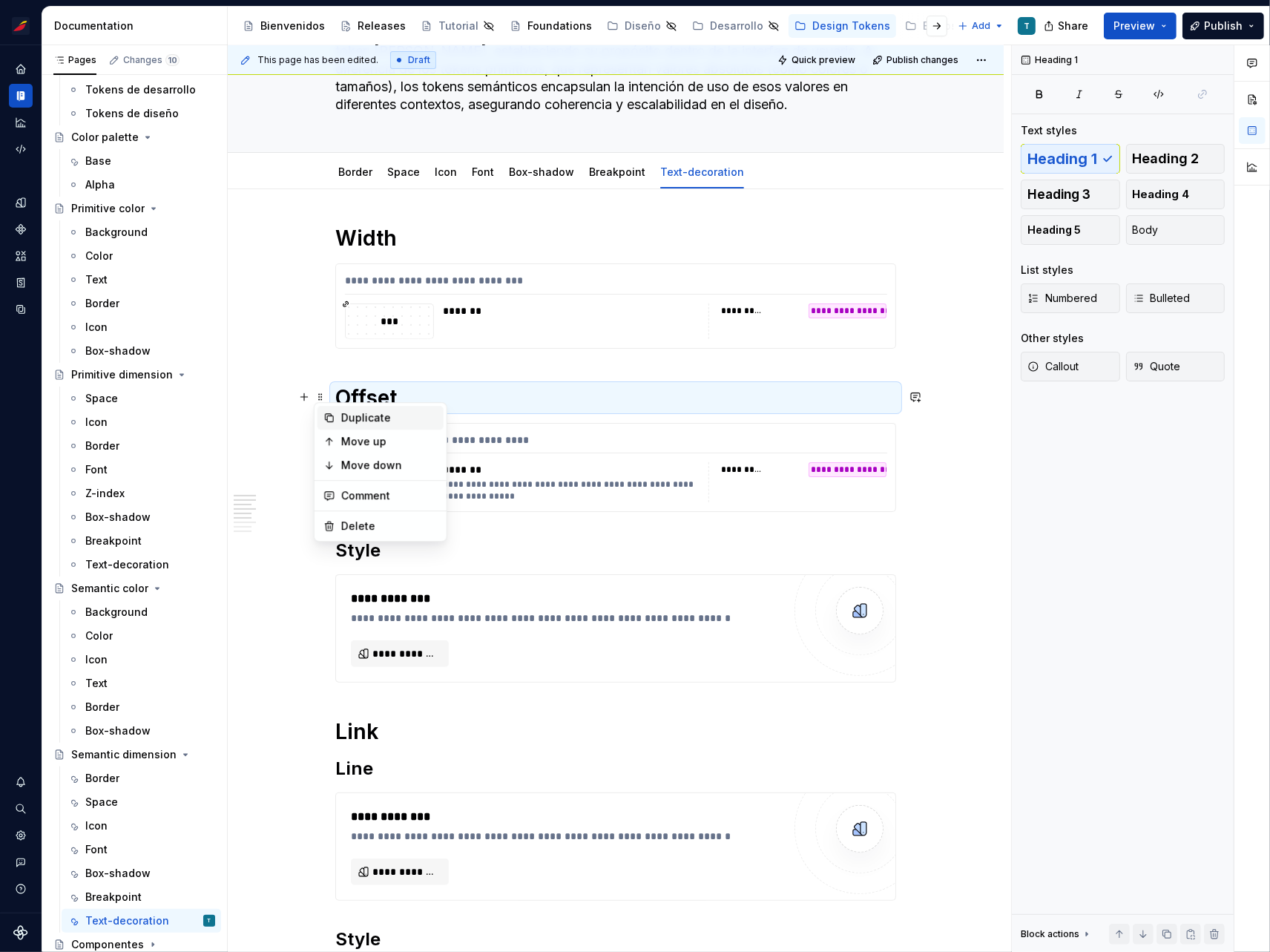
click at [344, 410] on div "Duplicate" at bounding box center [389, 417] width 96 height 15
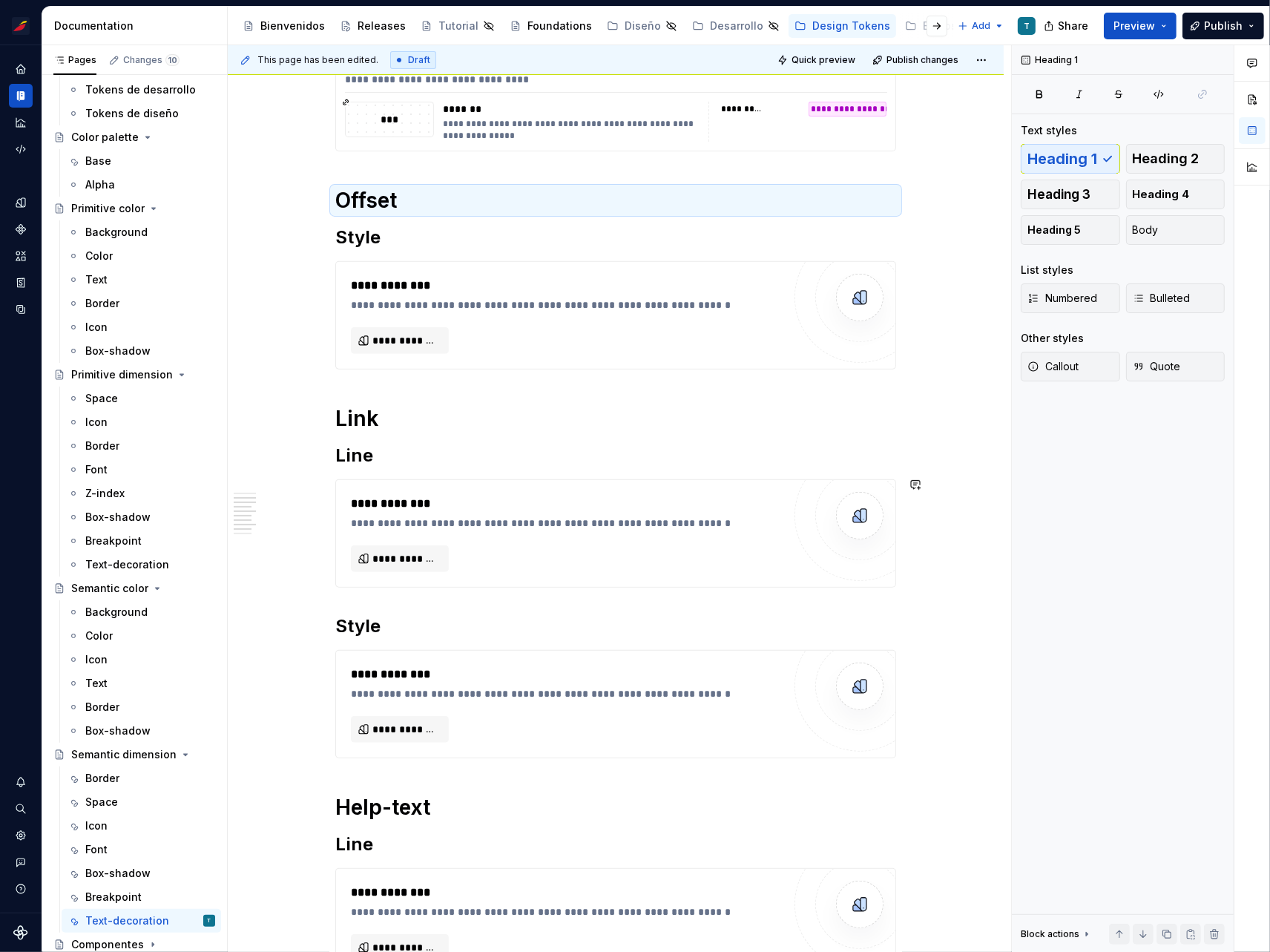
scroll to position [249, 0]
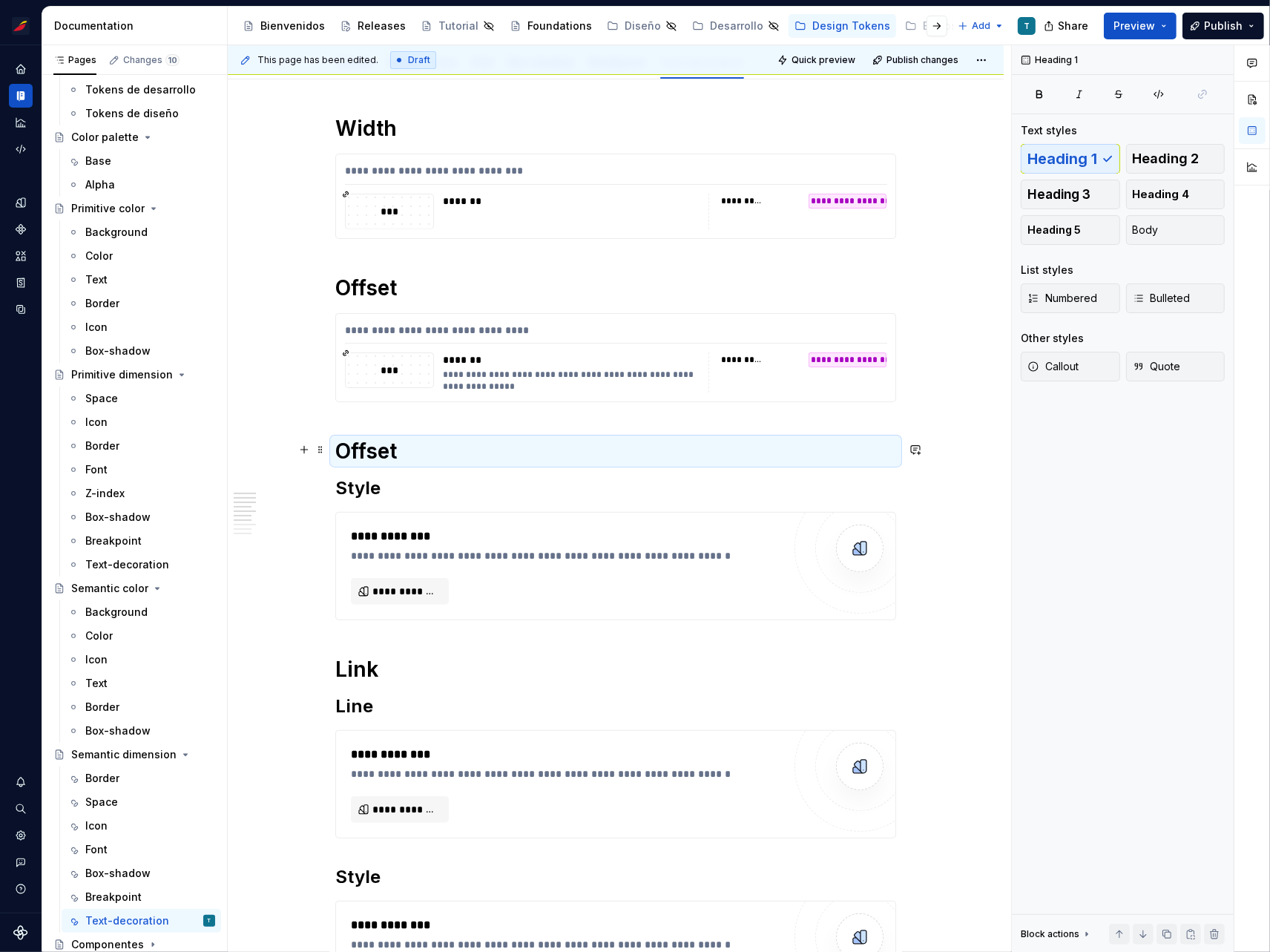
click at [384, 449] on h1 "Offset" at bounding box center [616, 451] width 561 height 27
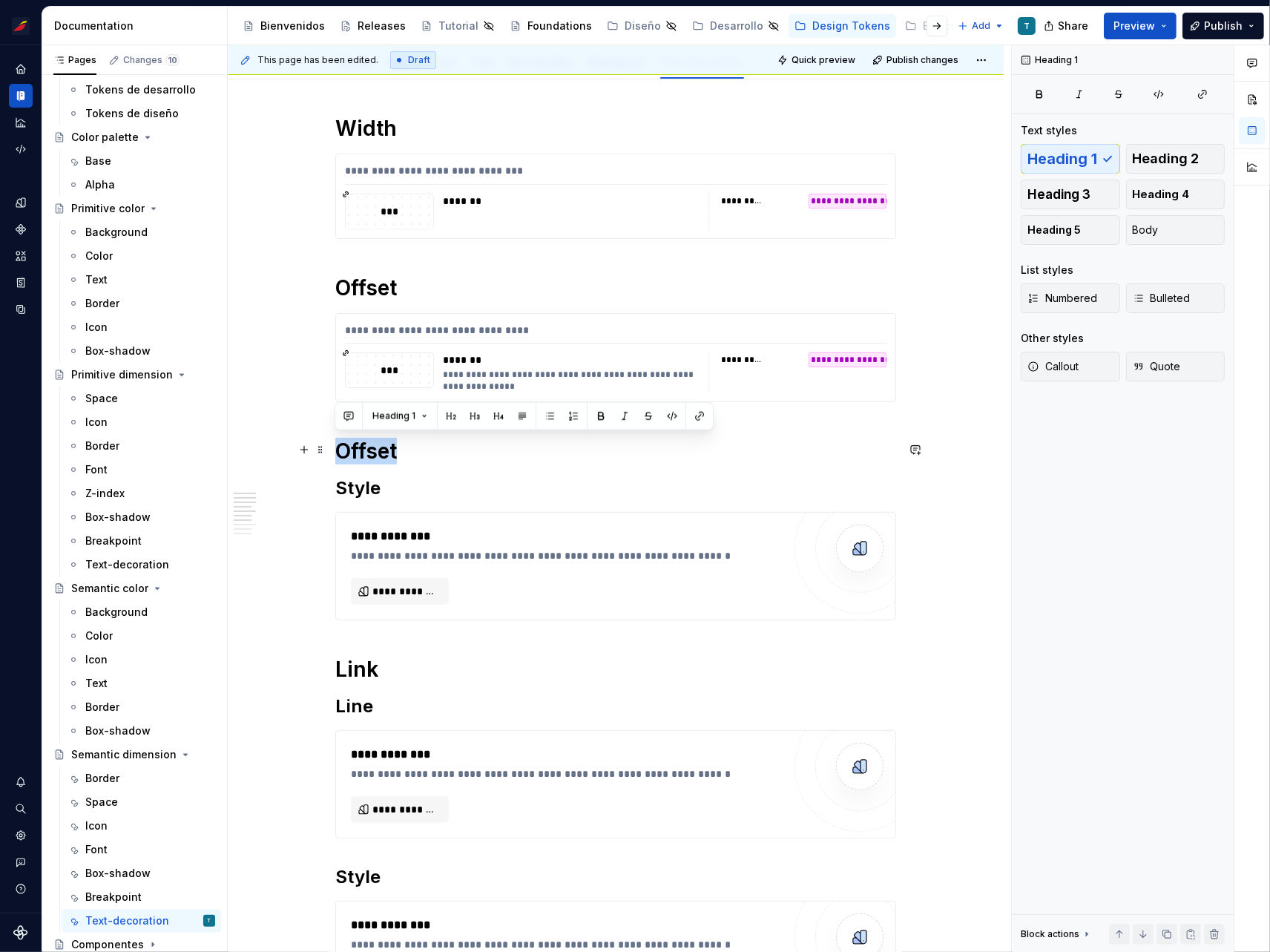
click at [384, 449] on h1 "Offset" at bounding box center [616, 451] width 561 height 27
click at [351, 487] on h2 "Style" at bounding box center [616, 488] width 561 height 24
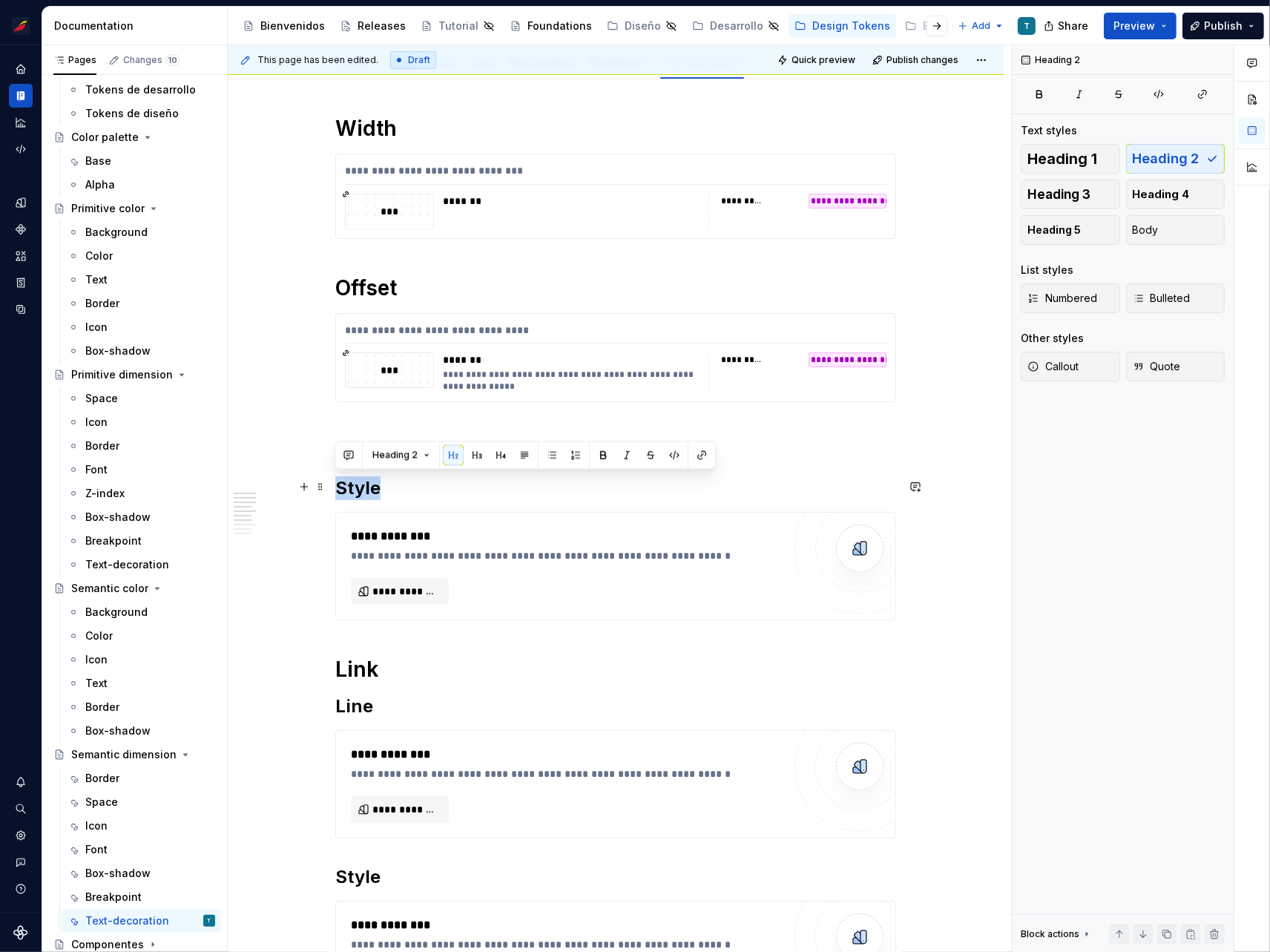
click at [351, 487] on h2 "Style" at bounding box center [616, 488] width 561 height 24
click at [358, 485] on h2 "Line" at bounding box center [616, 488] width 561 height 24
click at [386, 449] on h1 "Editable-text" at bounding box center [616, 451] width 561 height 27
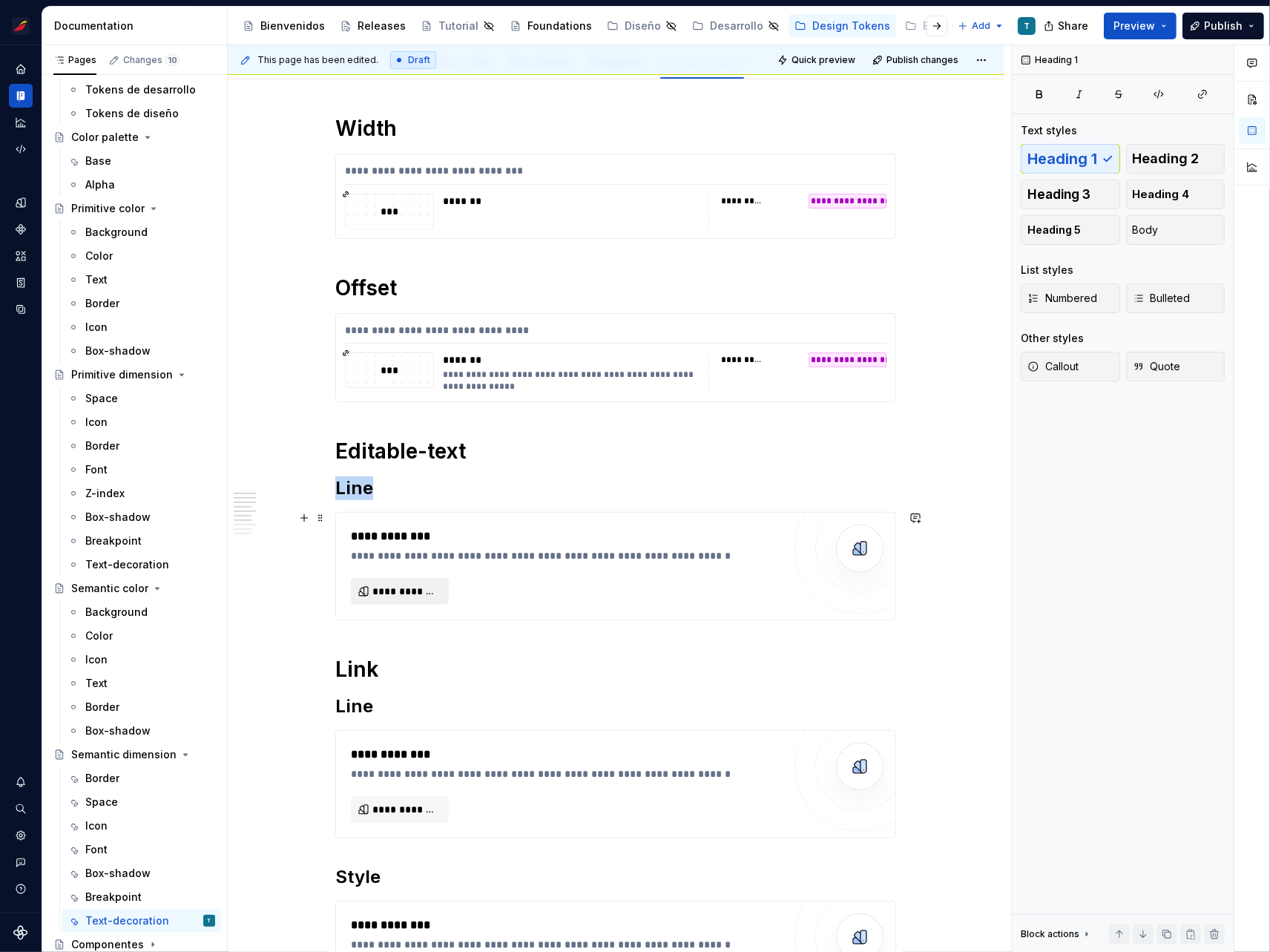
click at [391, 578] on button "**********" at bounding box center [399, 591] width 98 height 27
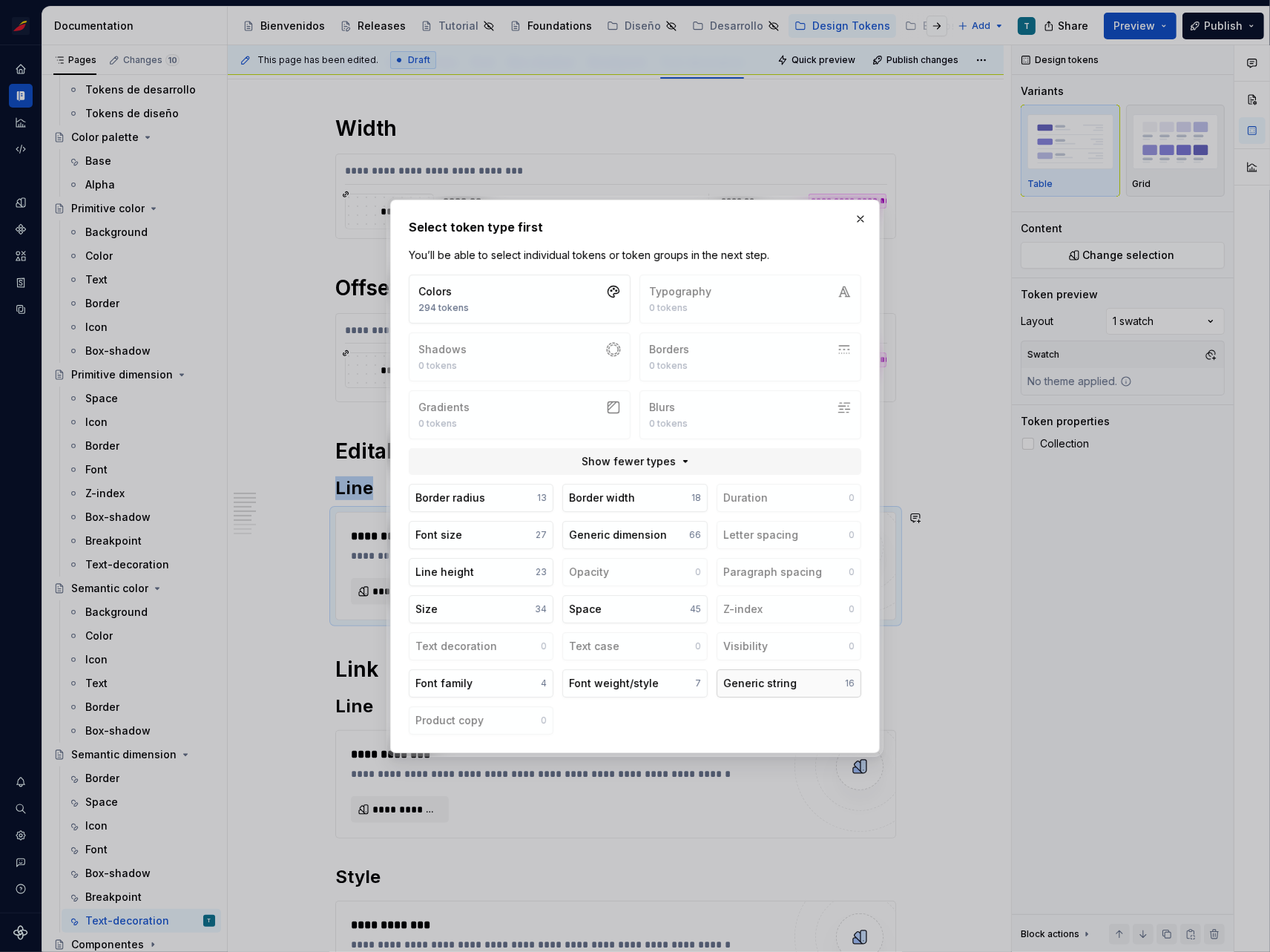
click at [791, 676] on div "Generic string" at bounding box center [760, 683] width 74 height 15
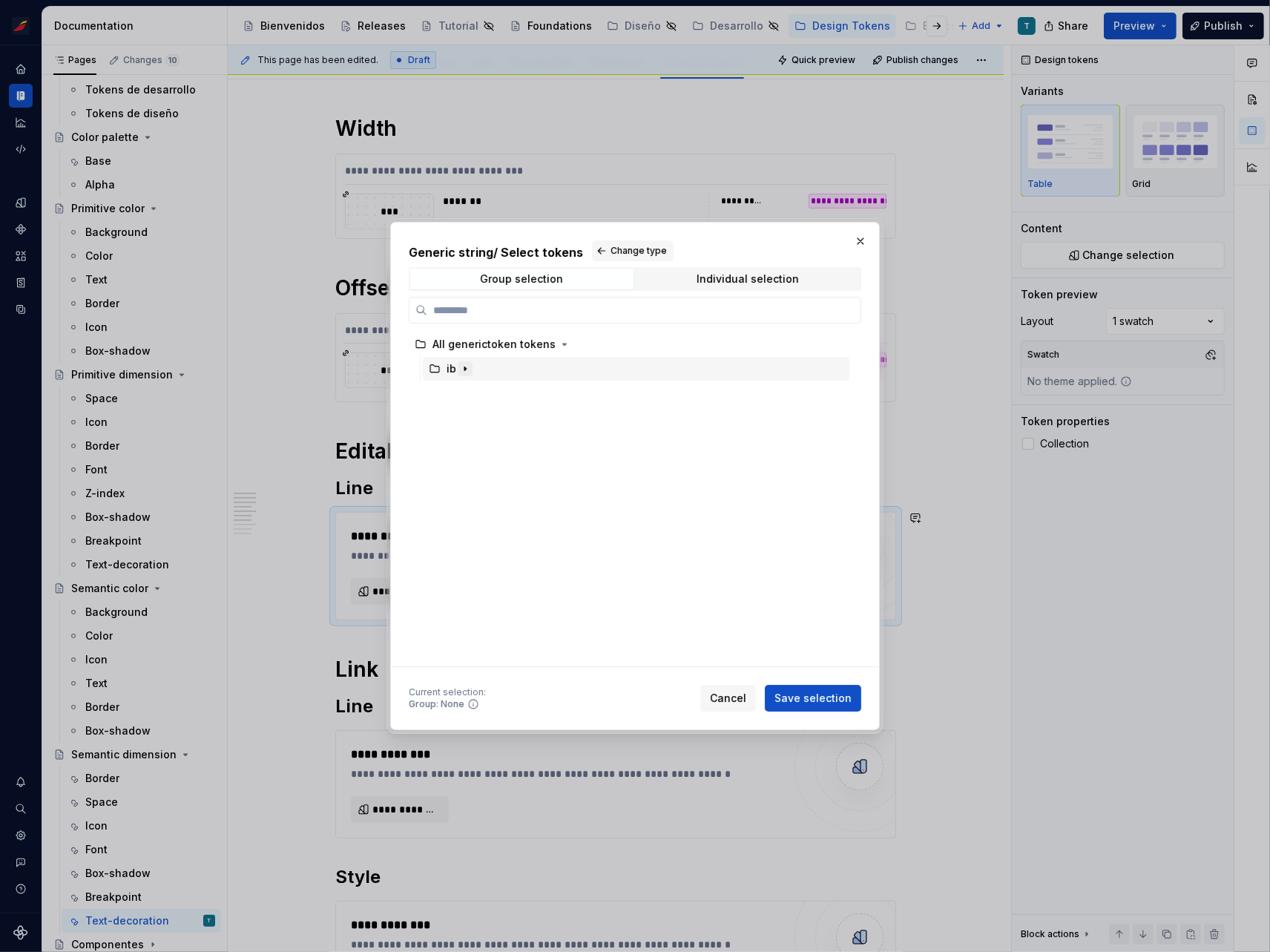
click at [460, 367] on icon "button" at bounding box center [465, 369] width 12 height 12
click at [485, 398] on button "button" at bounding box center [479, 393] width 15 height 15
click at [559, 420] on icon "button" at bounding box center [564, 417] width 12 height 12
click at [559, 440] on icon "button" at bounding box center [565, 441] width 12 height 12
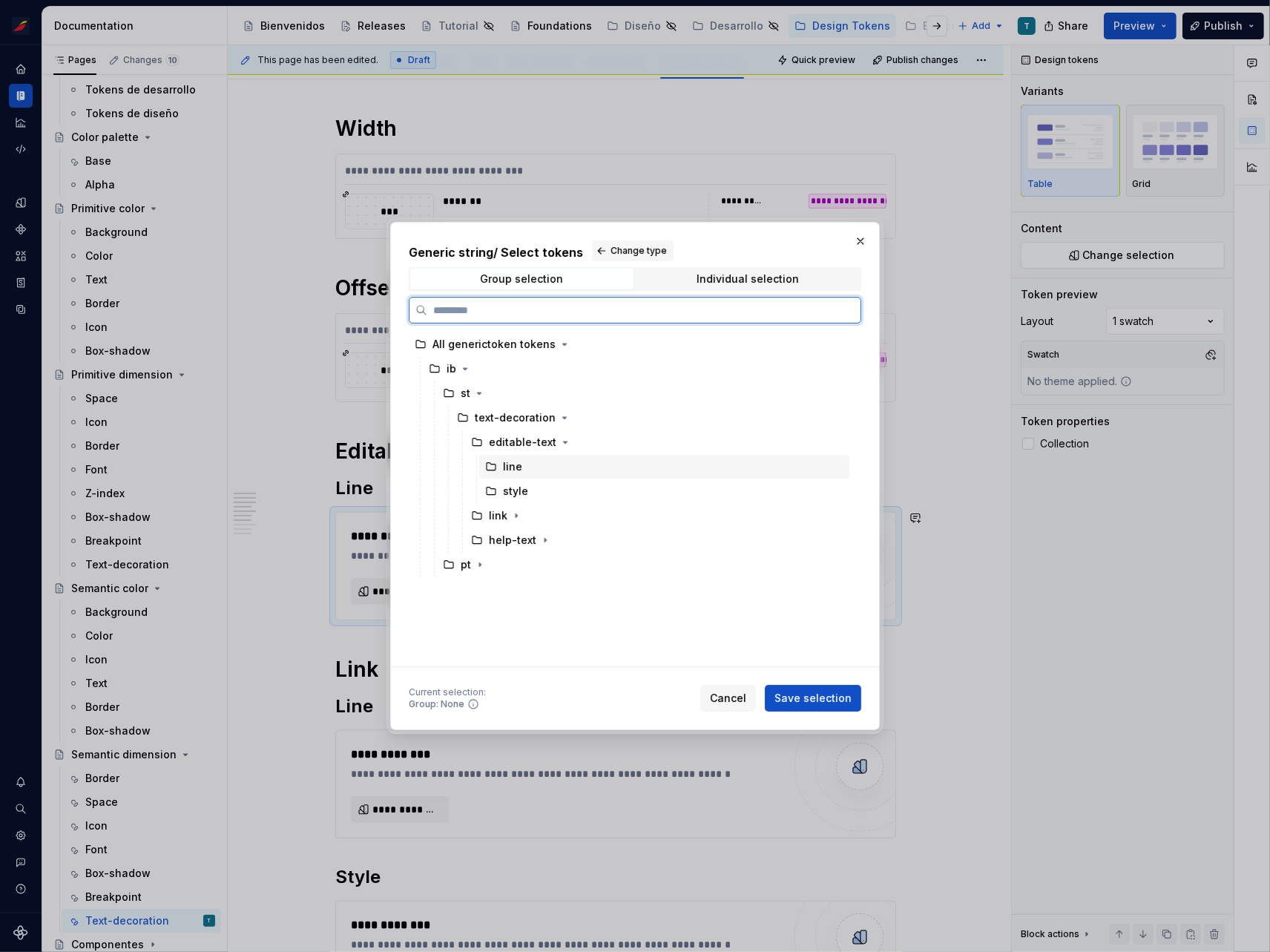
click at [530, 474] on div "line" at bounding box center [664, 467] width 370 height 24
click at [813, 699] on span "Save selection" at bounding box center [813, 698] width 77 height 15
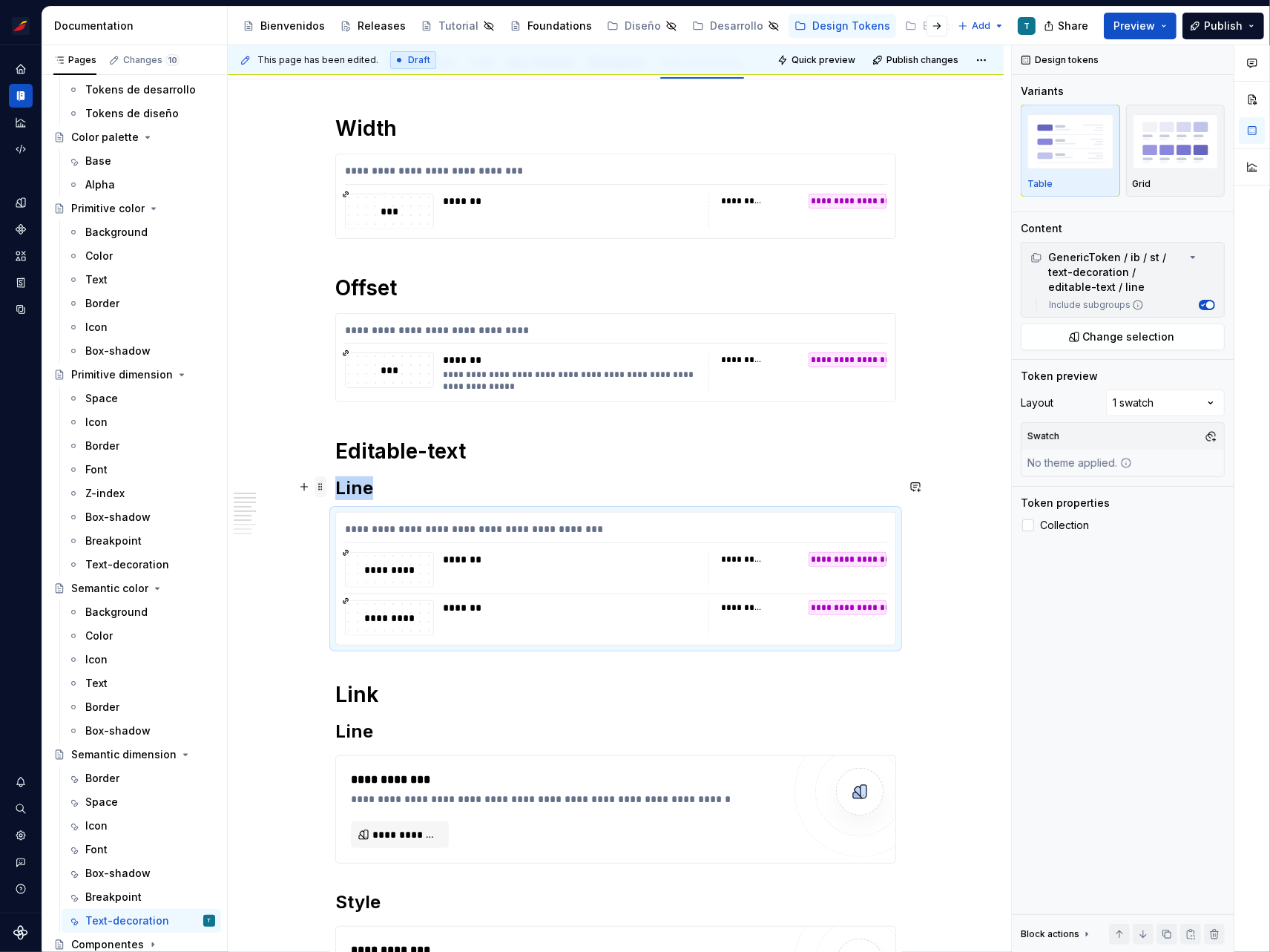
click at [322, 485] on span at bounding box center [320, 486] width 12 height 20
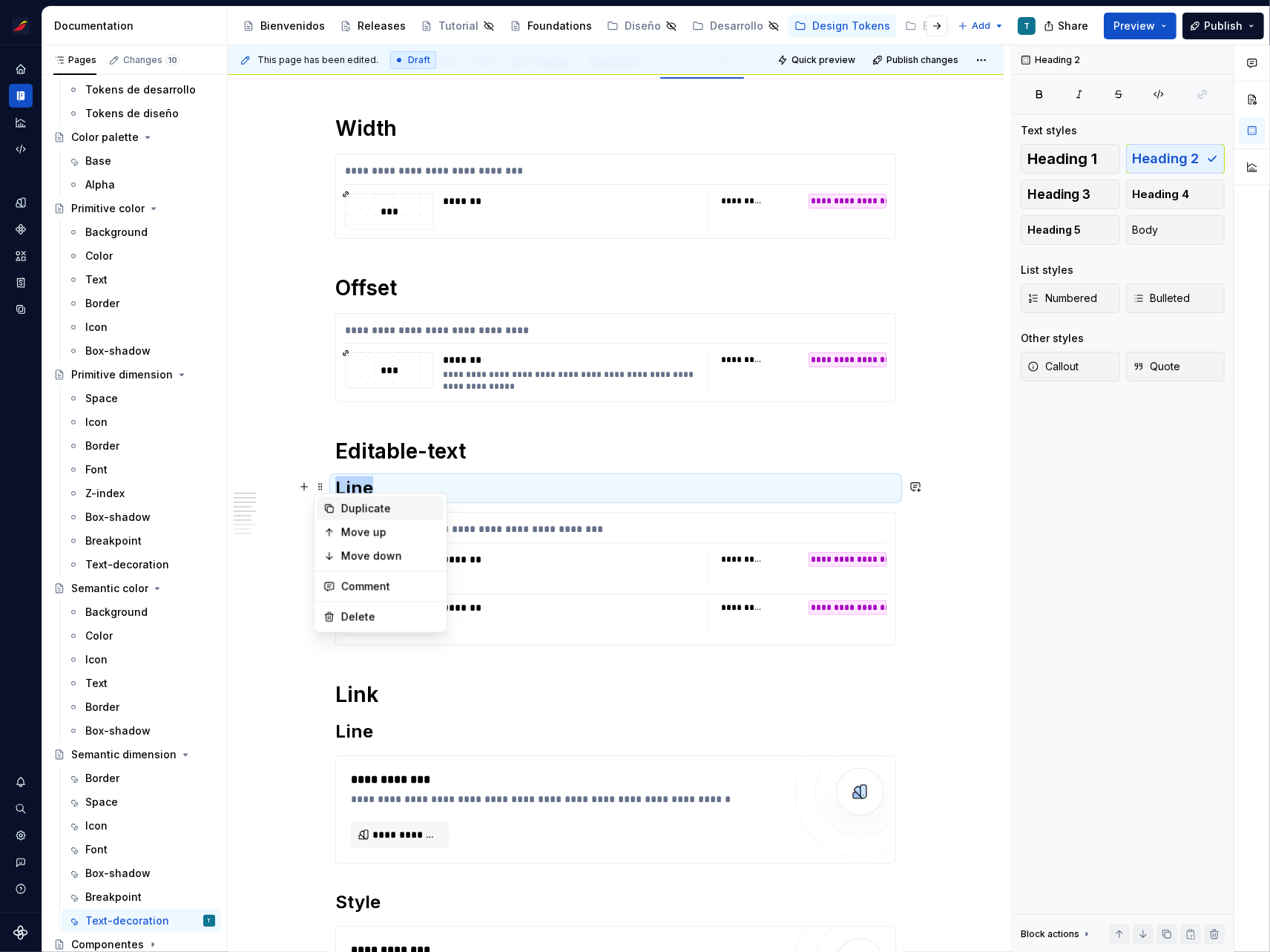
click at [341, 501] on div "Duplicate" at bounding box center [389, 508] width 96 height 15
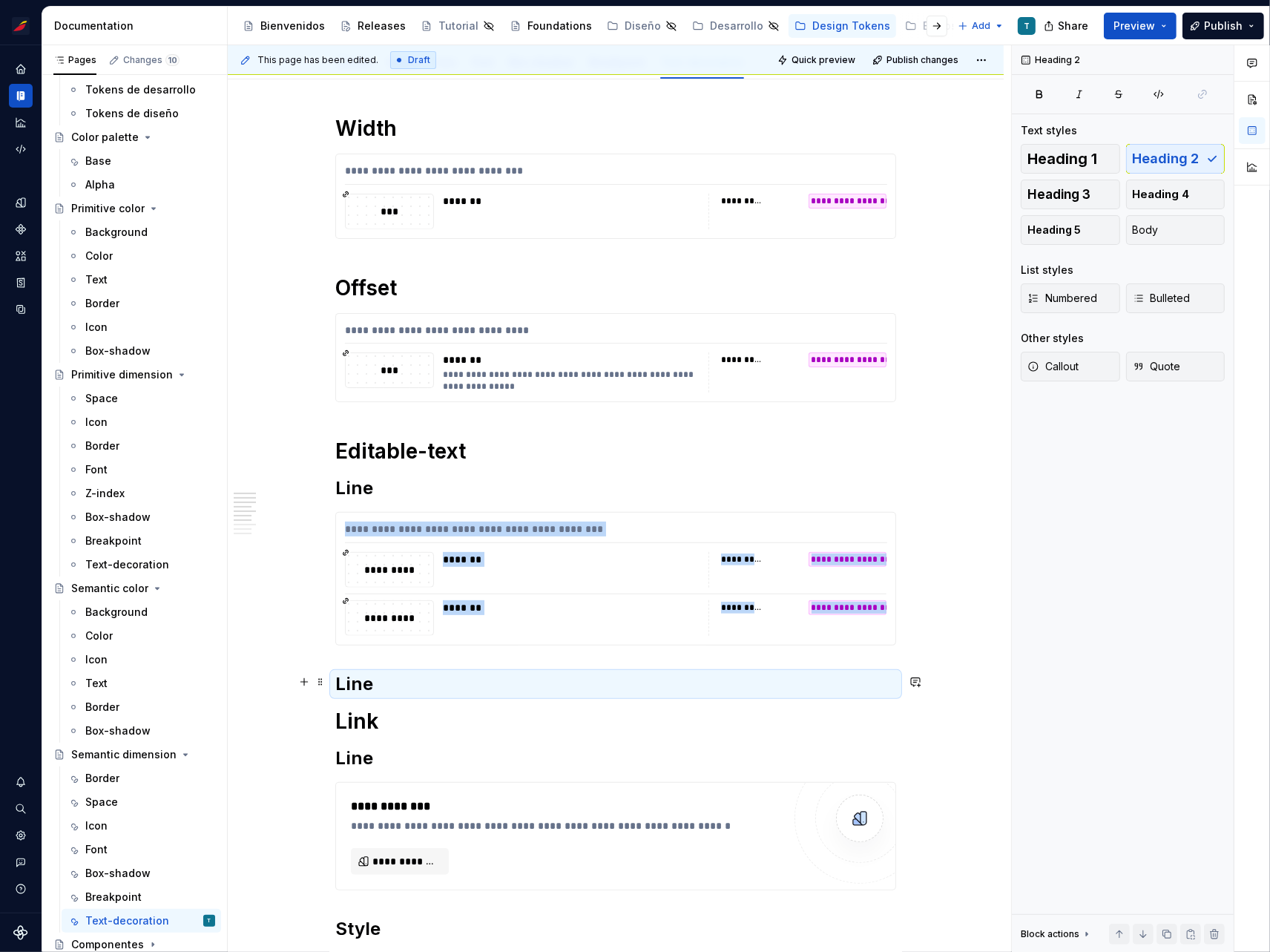
click at [362, 680] on h2 "Line" at bounding box center [616, 684] width 561 height 24
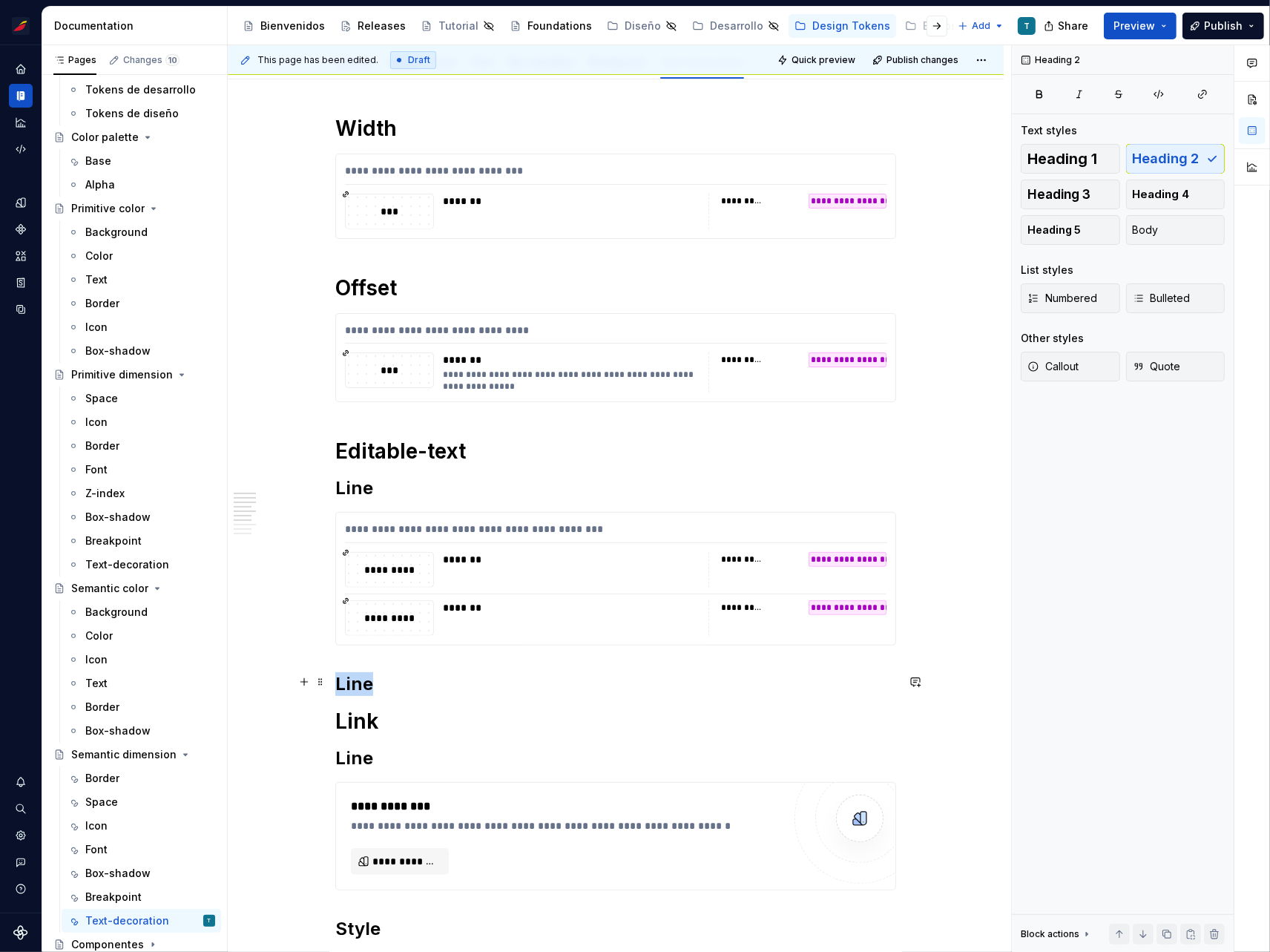
click at [362, 680] on h2 "Line" at bounding box center [616, 684] width 561 height 24
click at [373, 542] on div "**********" at bounding box center [616, 579] width 559 height 132
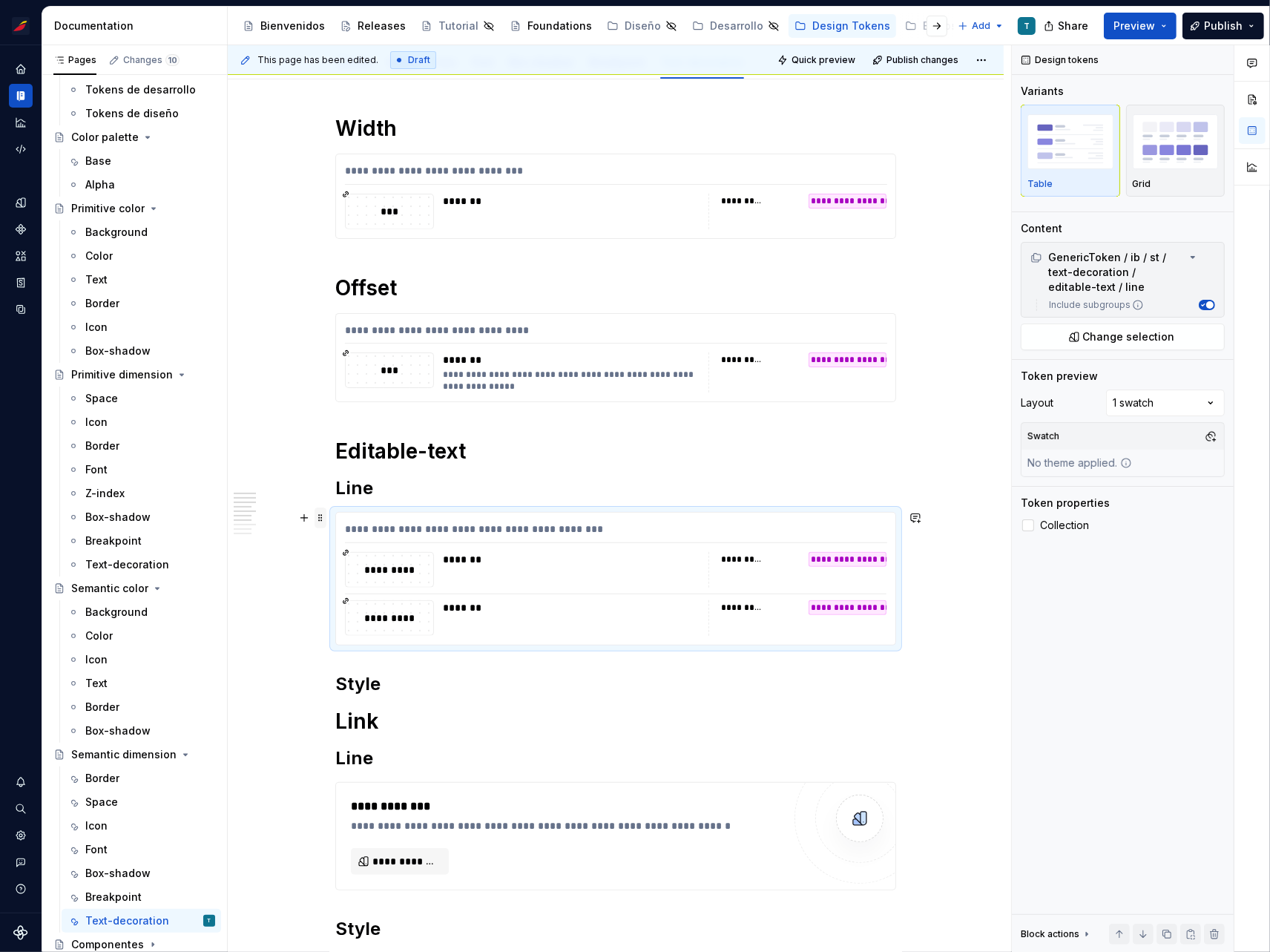
click at [322, 514] on span at bounding box center [320, 518] width 12 height 20
click at [357, 540] on div "Duplicate" at bounding box center [389, 539] width 96 height 15
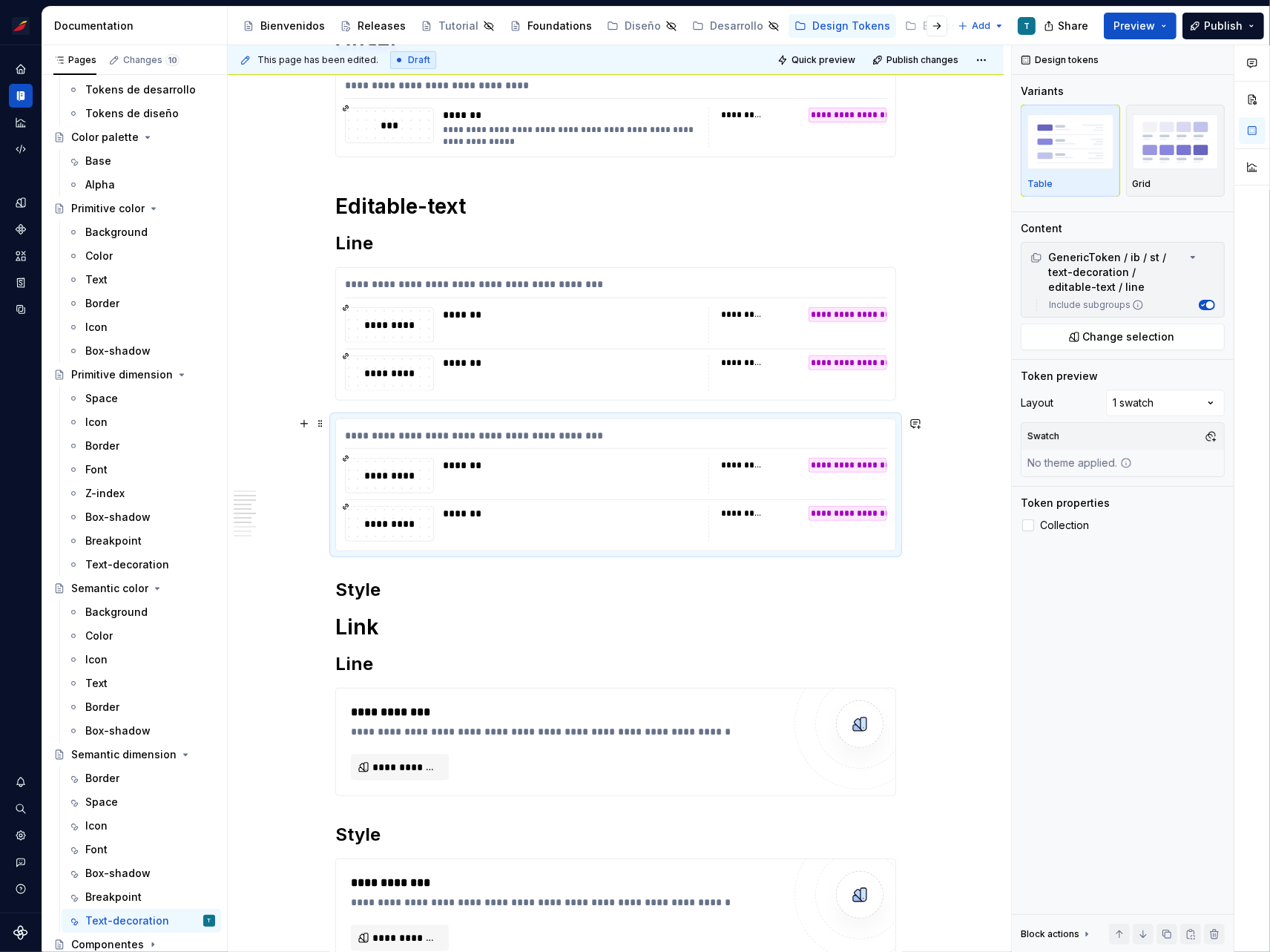
scroll to position [485, 0]
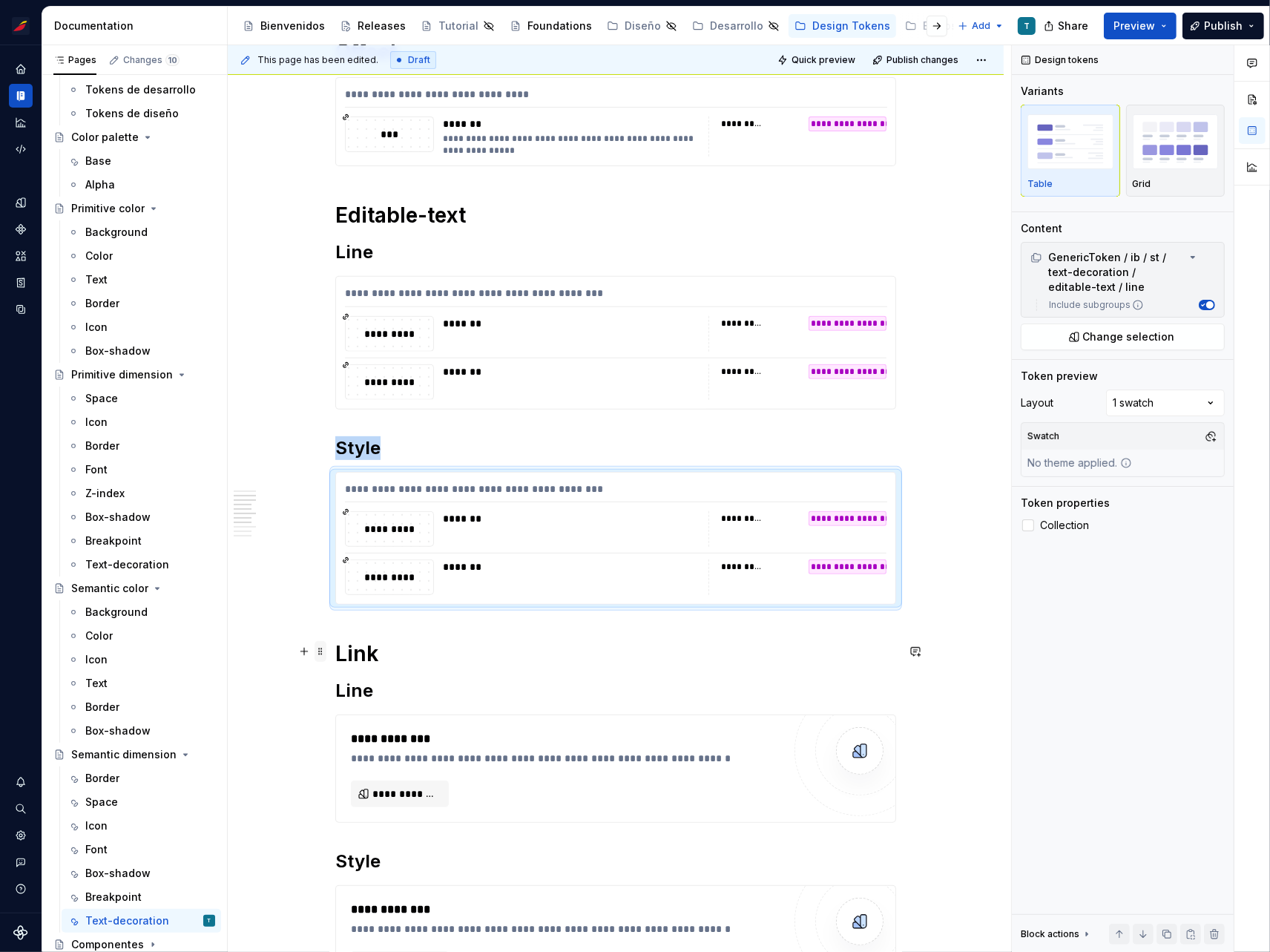
click at [322, 649] on span at bounding box center [320, 651] width 12 height 20
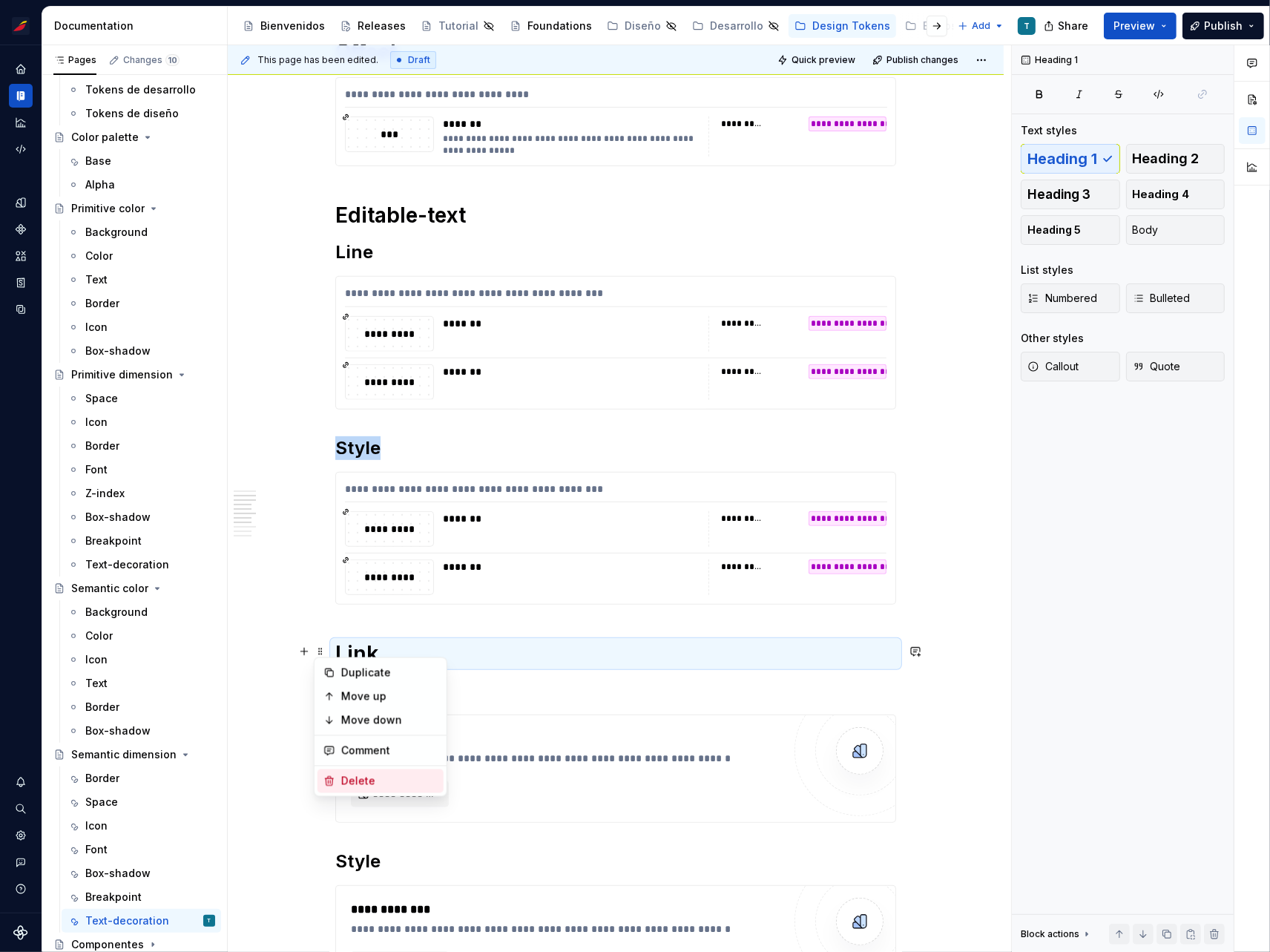
click at [360, 774] on div "Delete" at bounding box center [389, 781] width 96 height 15
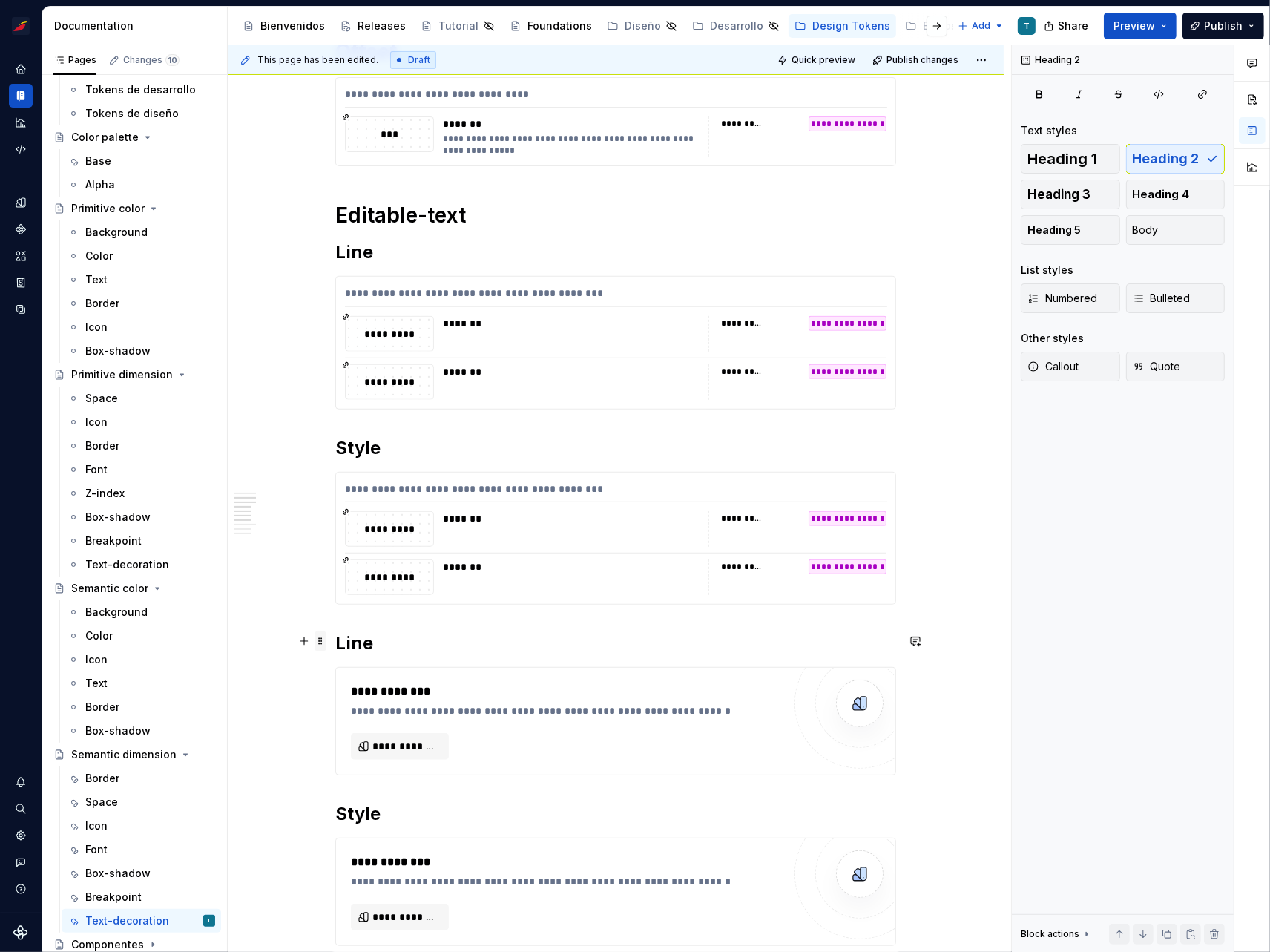
click at [322, 640] on span at bounding box center [320, 641] width 12 height 20
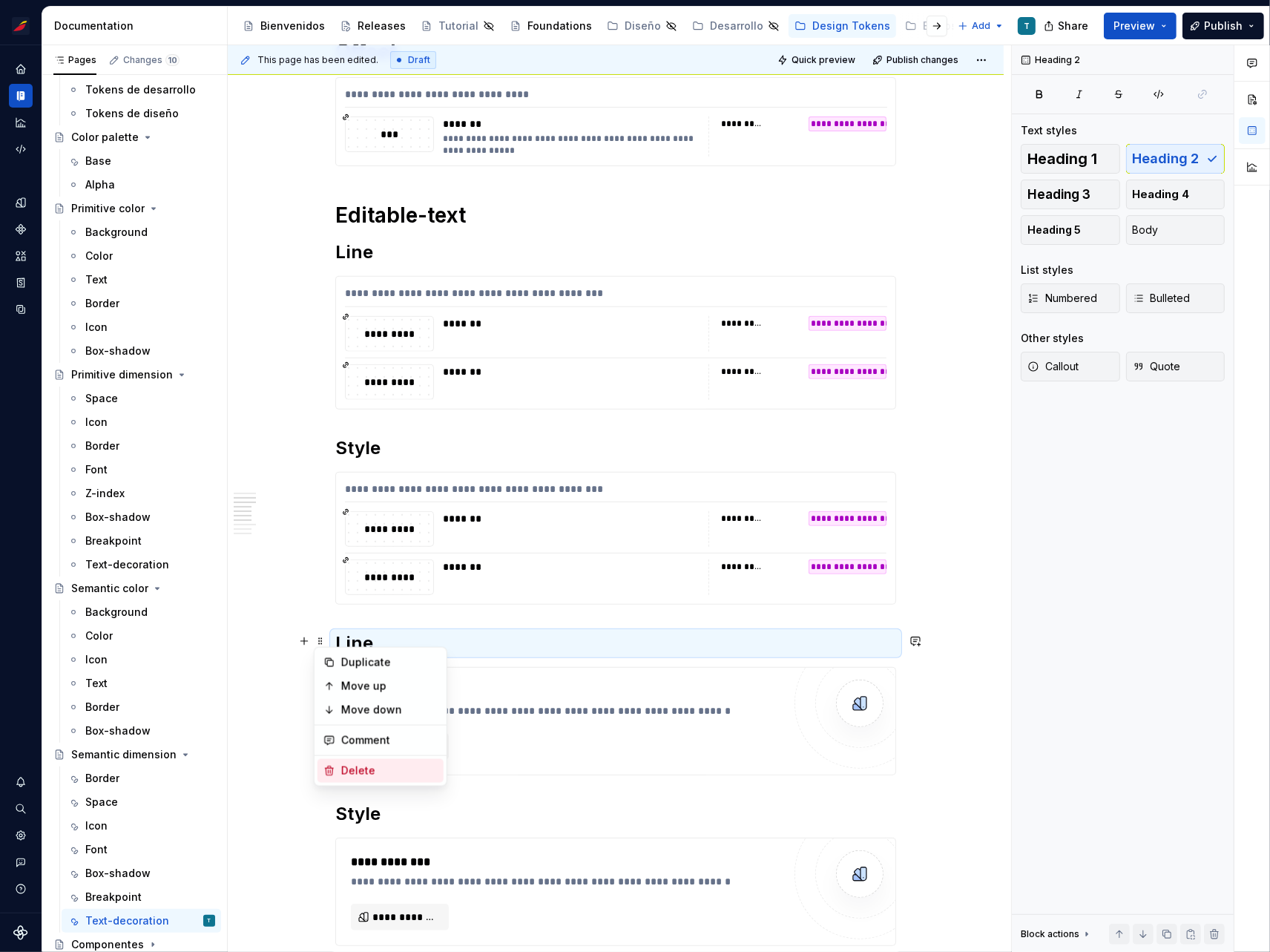
click at [390, 765] on div "Delete" at bounding box center [389, 770] width 96 height 15
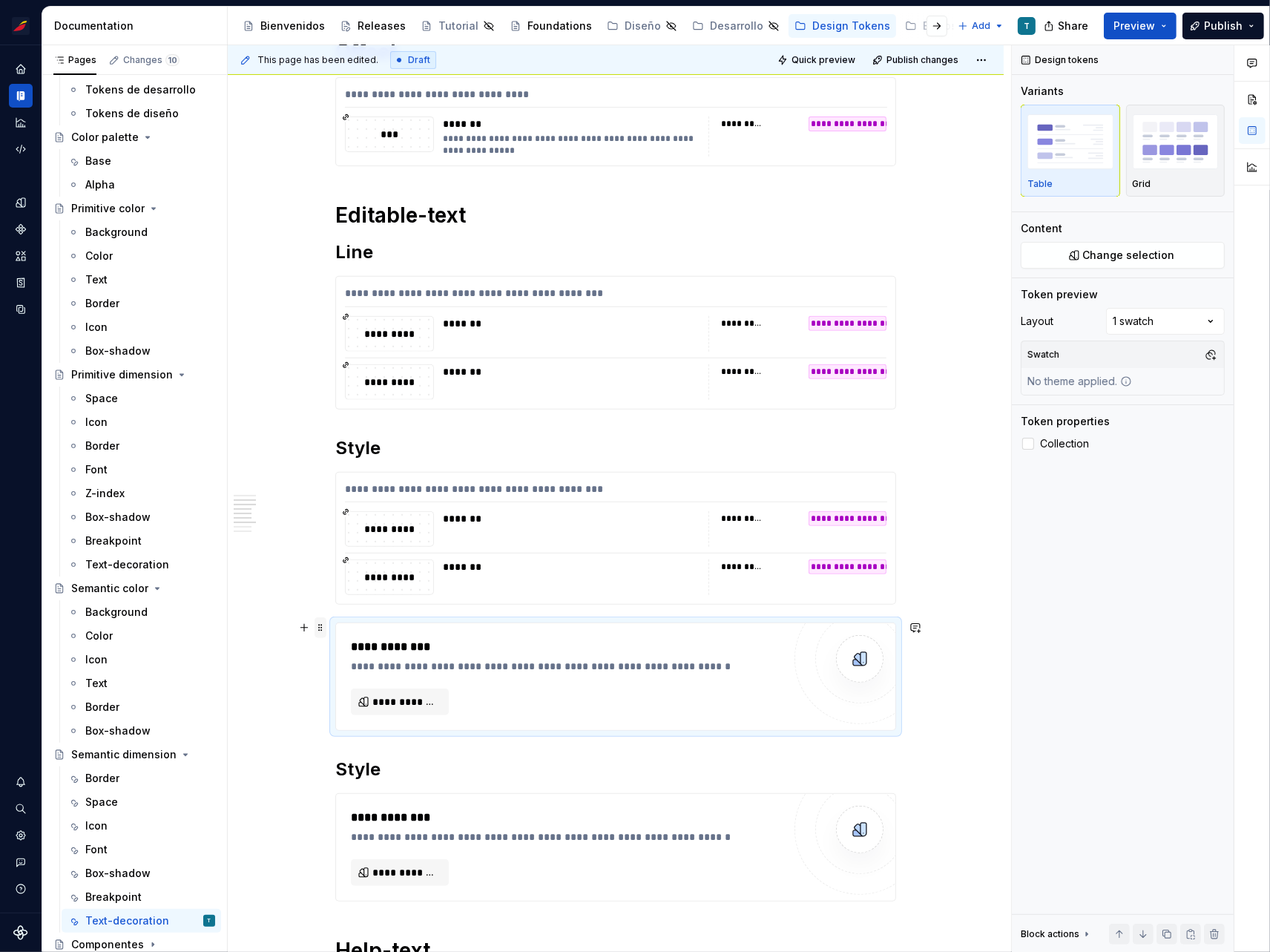
click at [321, 626] on span at bounding box center [320, 627] width 12 height 20
click at [358, 754] on div "Delete" at bounding box center [389, 757] width 96 height 15
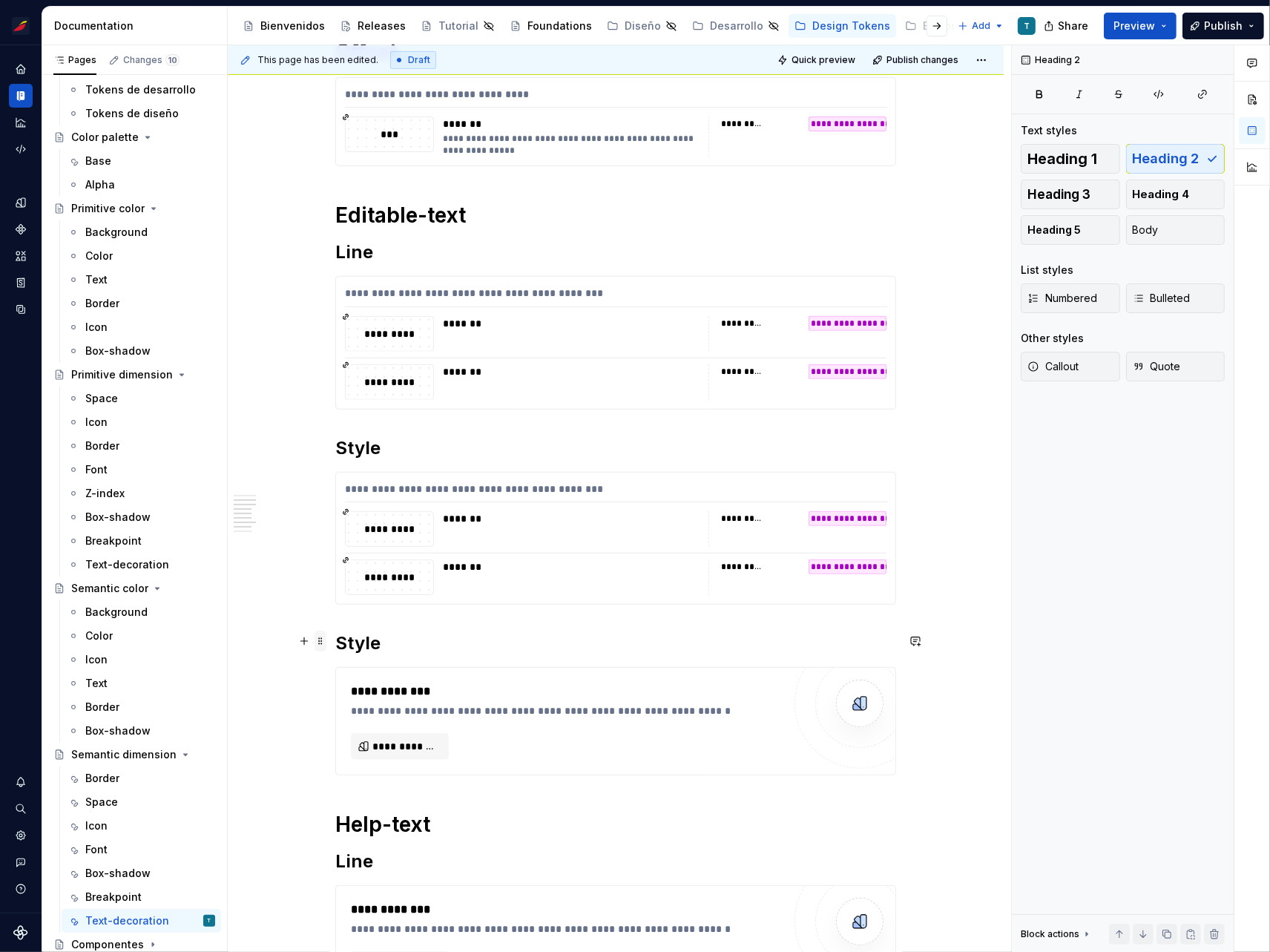
click at [321, 638] on span at bounding box center [320, 641] width 12 height 20
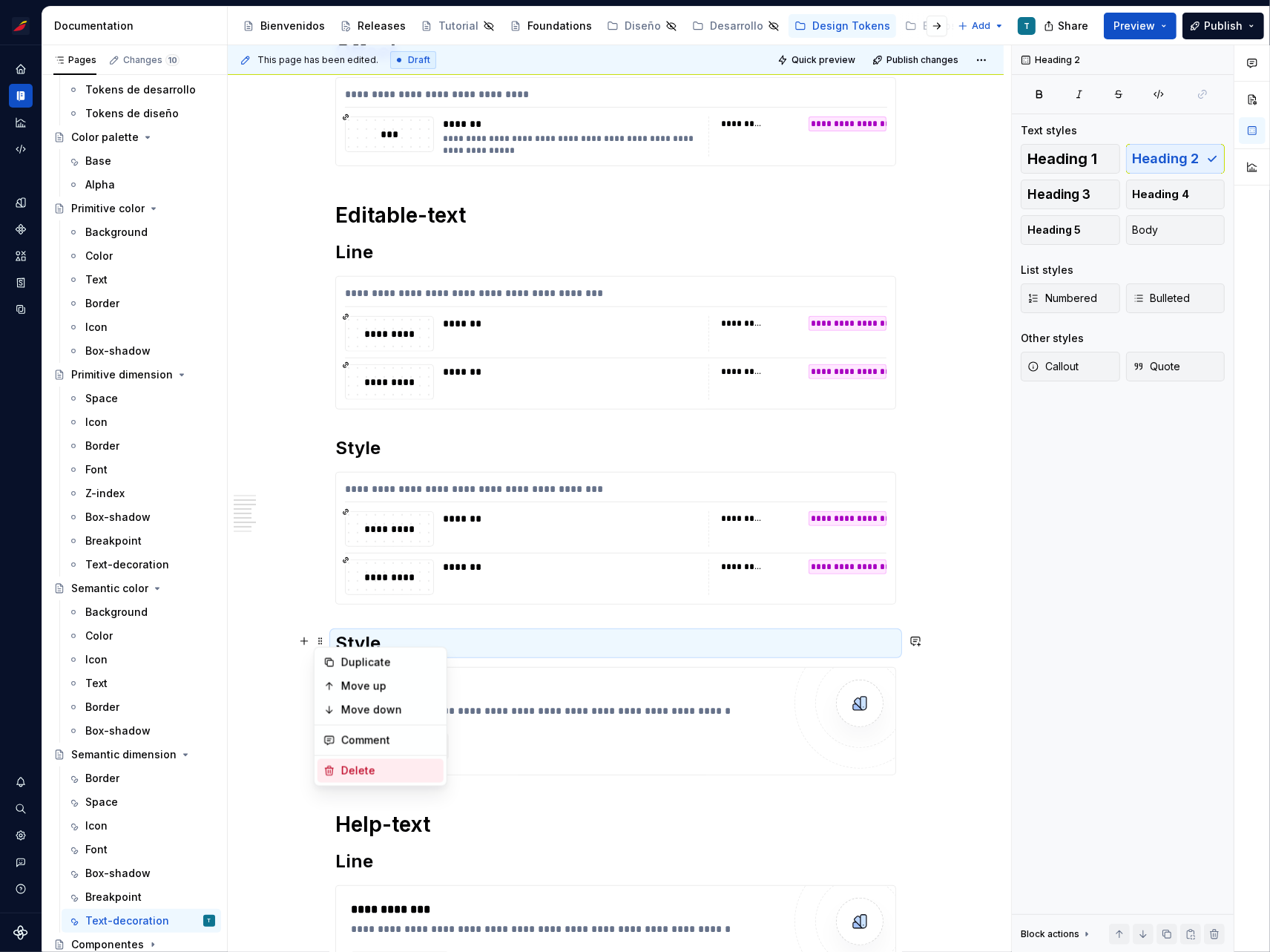
click at [358, 772] on div "Delete" at bounding box center [389, 770] width 96 height 15
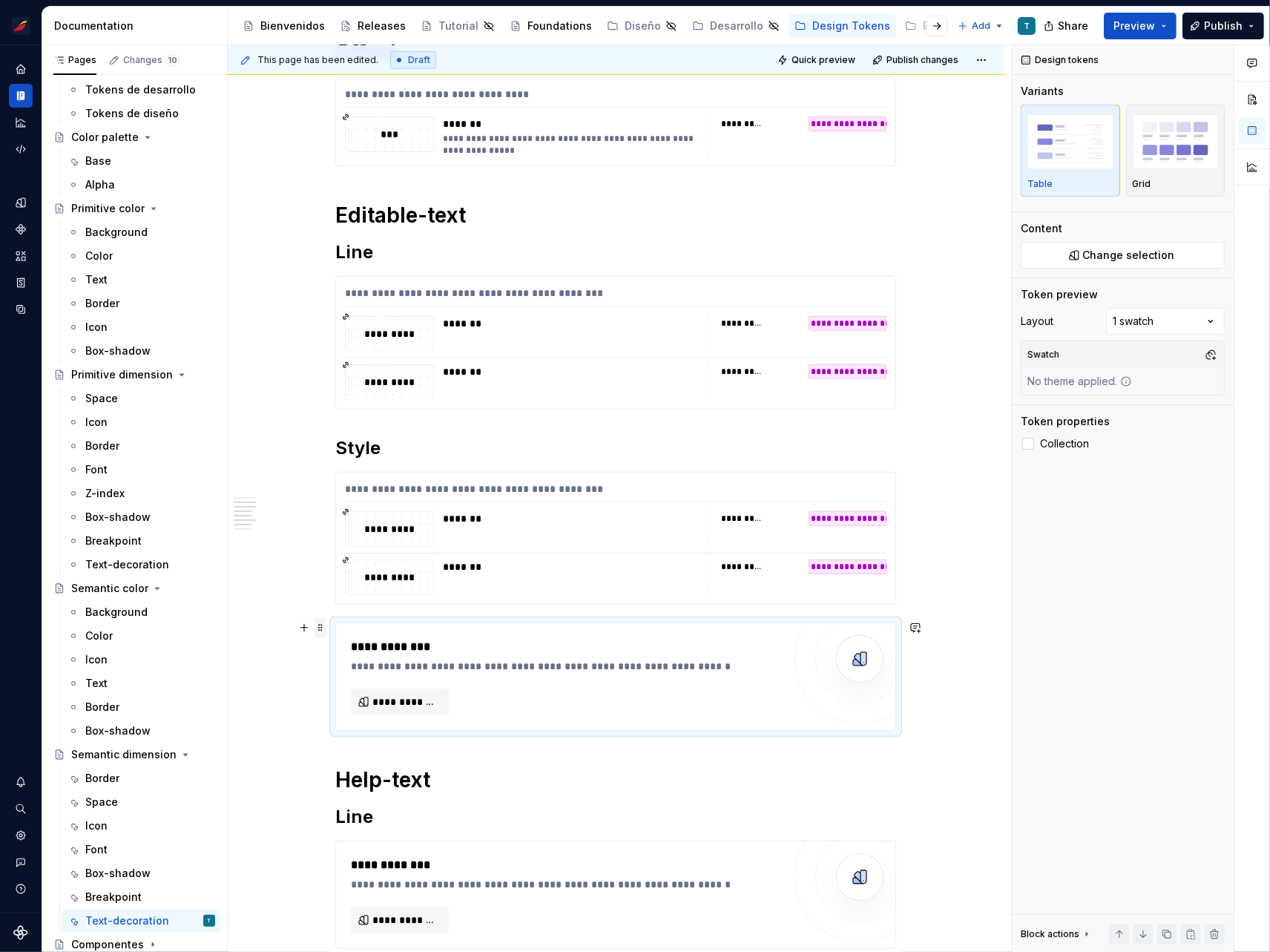
click at [319, 626] on span at bounding box center [320, 627] width 12 height 20
click at [361, 751] on div "Delete" at bounding box center [389, 757] width 96 height 15
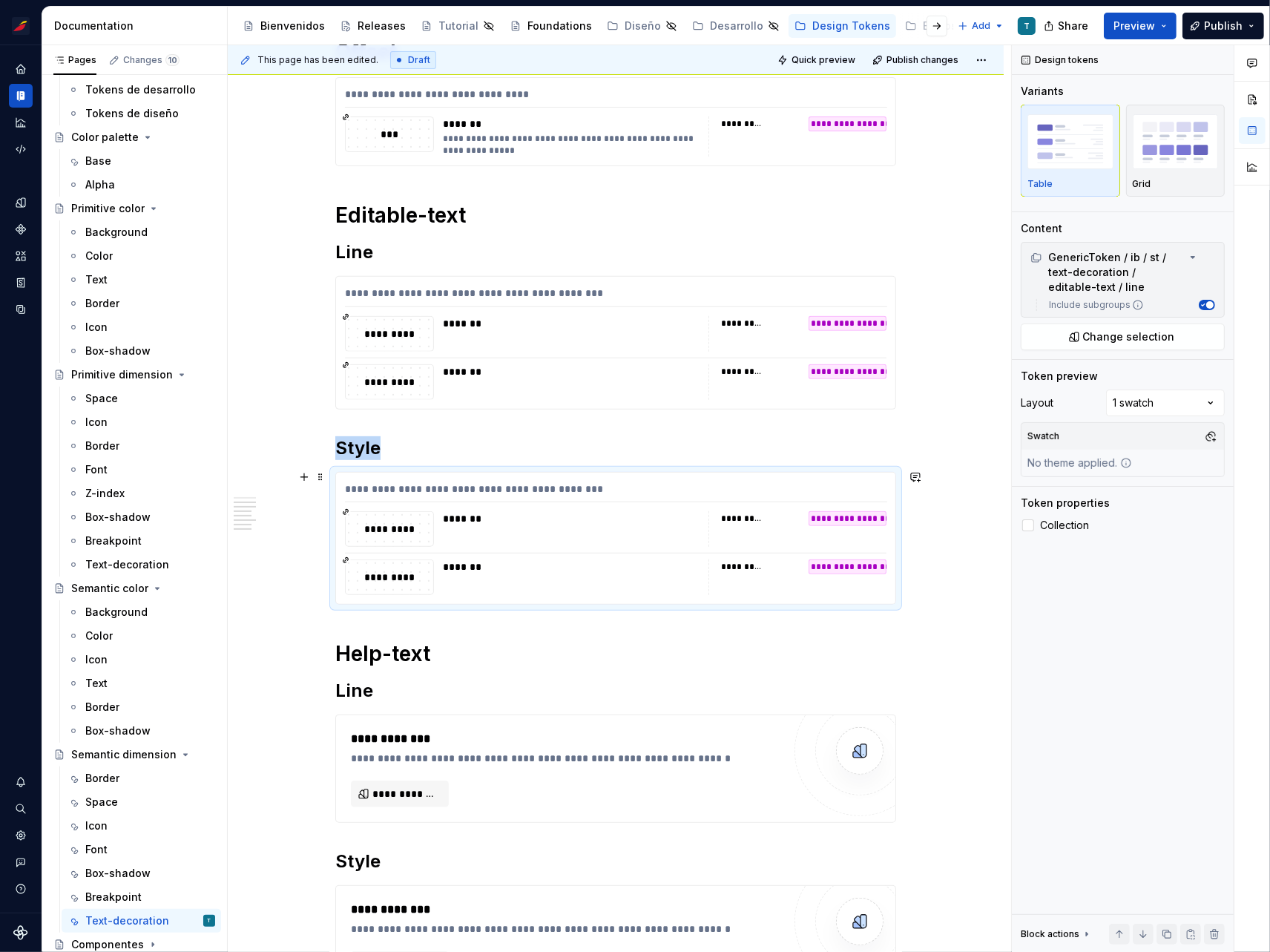
click at [513, 527] on div "*******" at bounding box center [571, 529] width 257 height 35
click at [1117, 336] on span "Change selection" at bounding box center [1129, 336] width 92 height 15
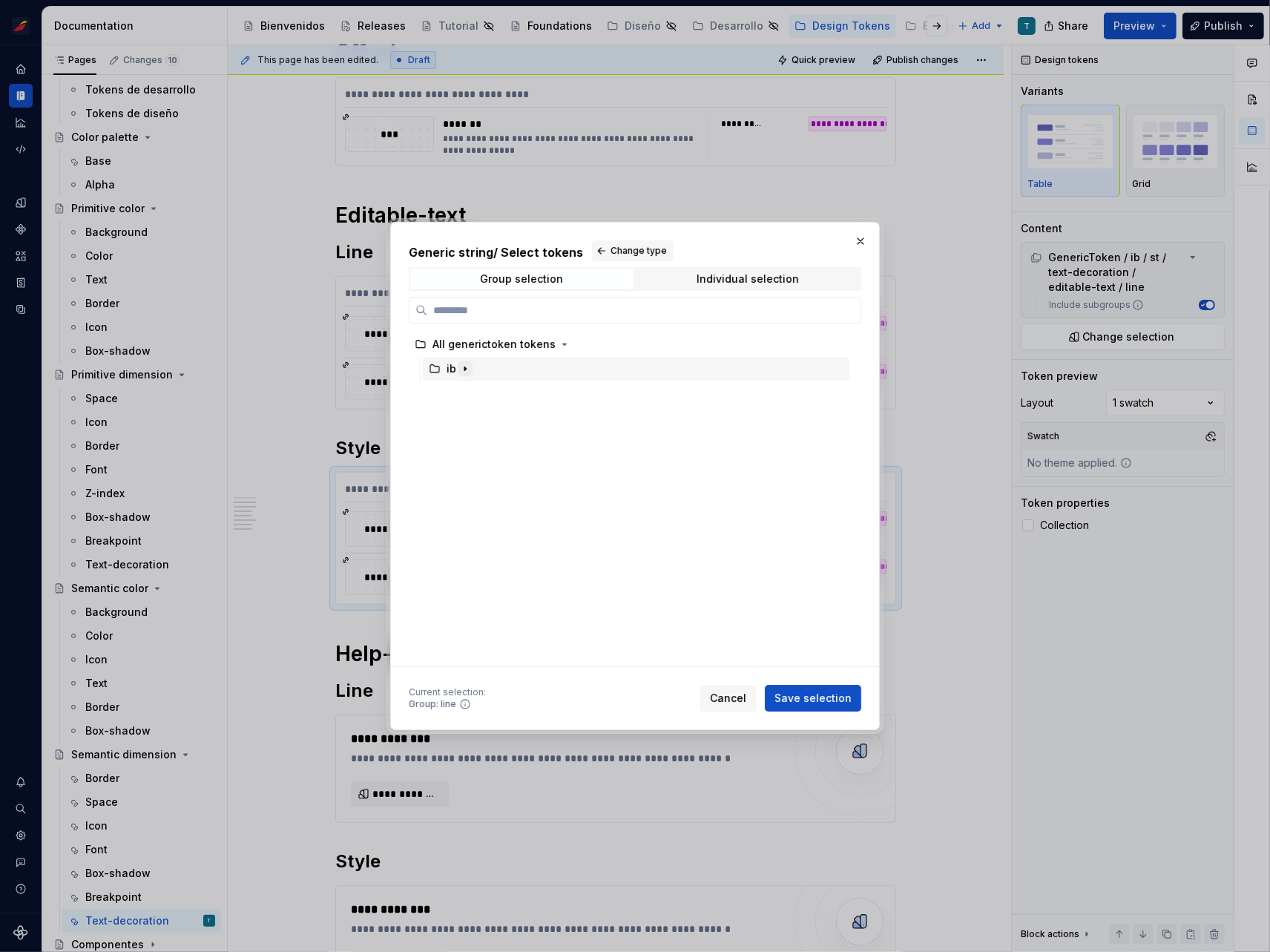
click at [460, 367] on icon "button" at bounding box center [465, 369] width 12 height 12
click at [477, 397] on icon "button" at bounding box center [479, 393] width 12 height 12
click at [563, 417] on icon "button" at bounding box center [564, 417] width 12 height 12
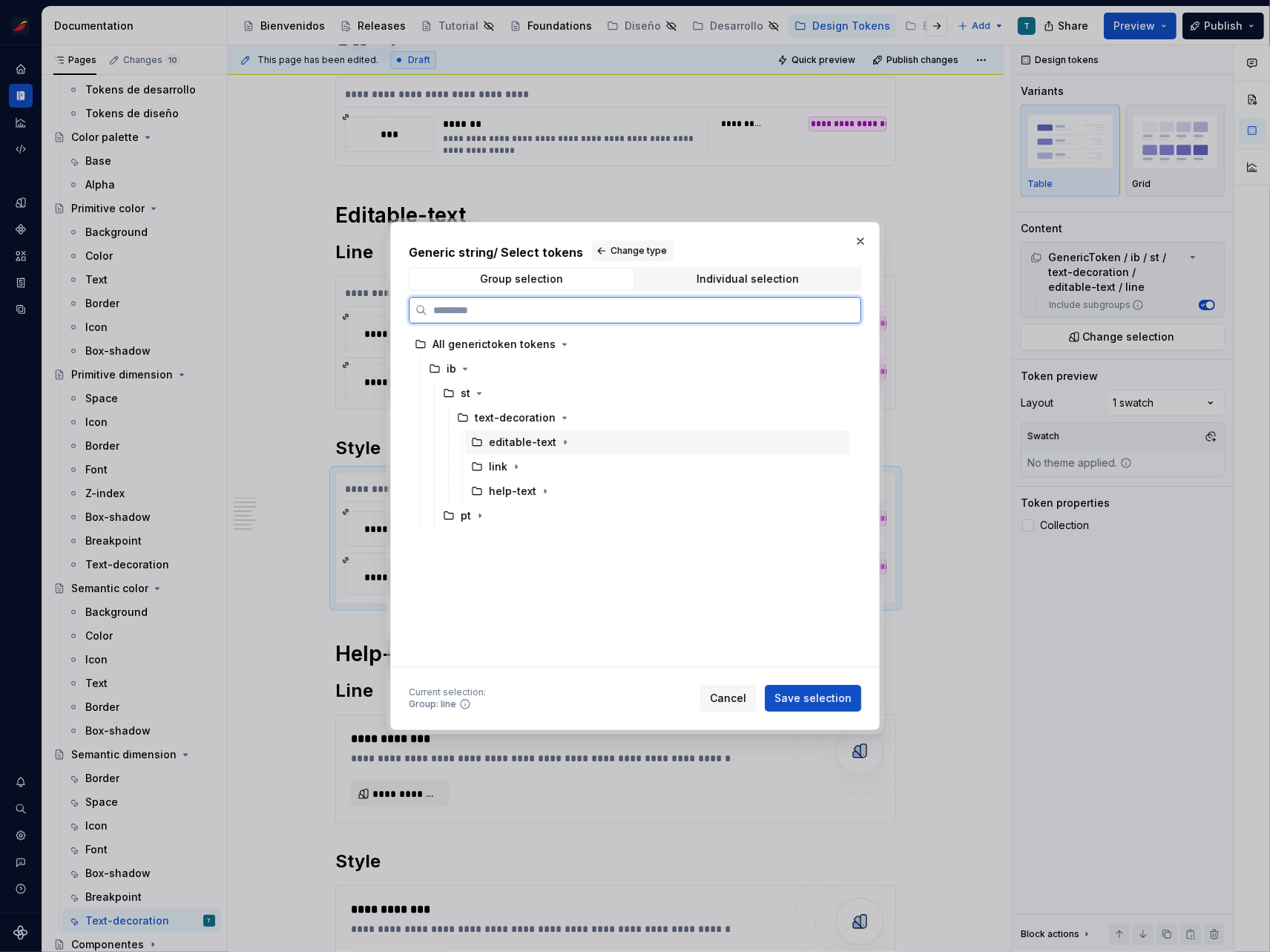
click at [548, 443] on div "editable-text" at bounding box center [522, 441] width 67 height 15
click at [559, 444] on icon "button" at bounding box center [565, 441] width 12 height 12
click at [559, 479] on div "style" at bounding box center [664, 491] width 370 height 24
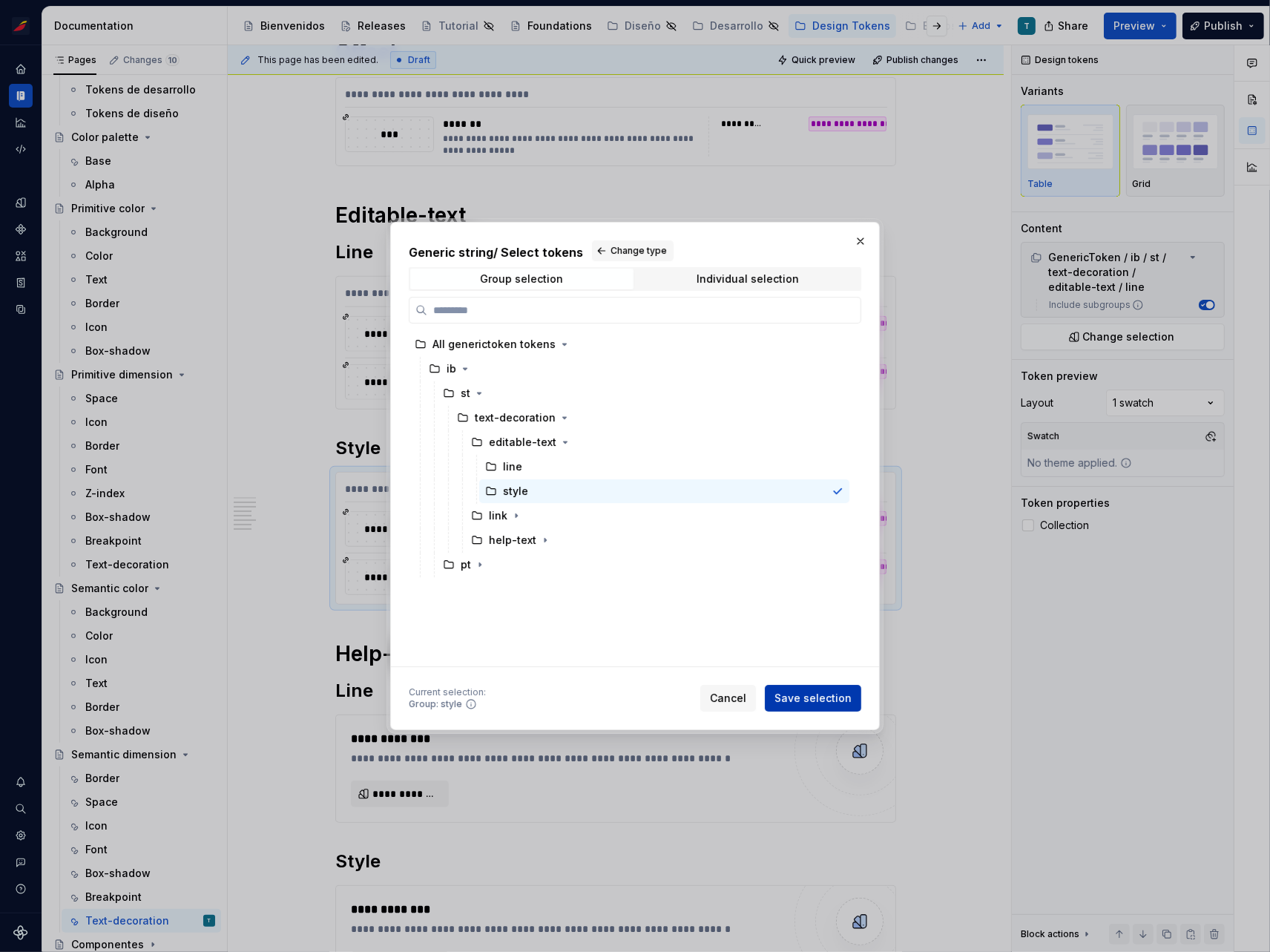
click at [829, 695] on span "Save selection" at bounding box center [813, 698] width 77 height 15
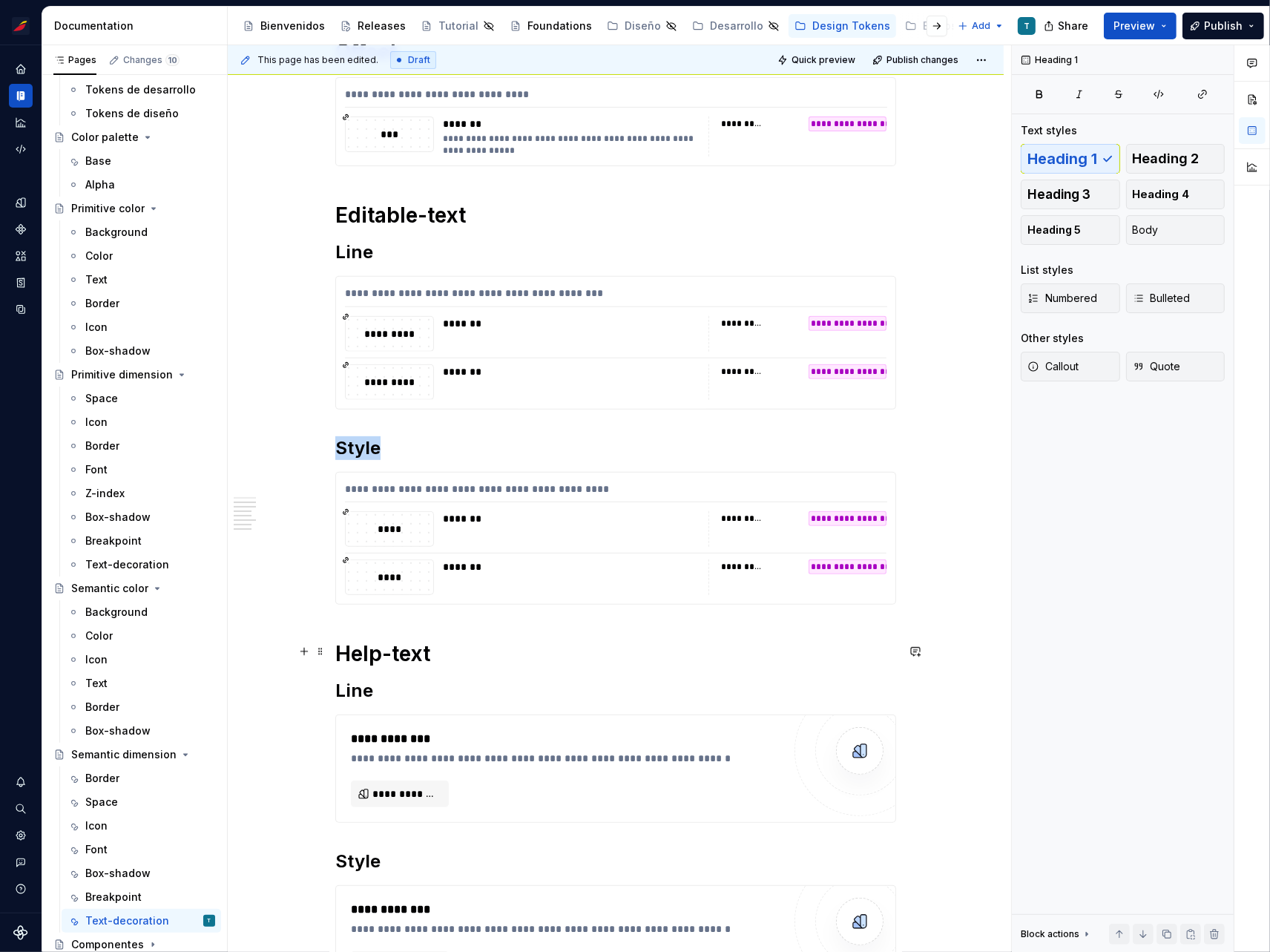
click at [417, 652] on h1 "Help-text" at bounding box center [616, 653] width 561 height 27
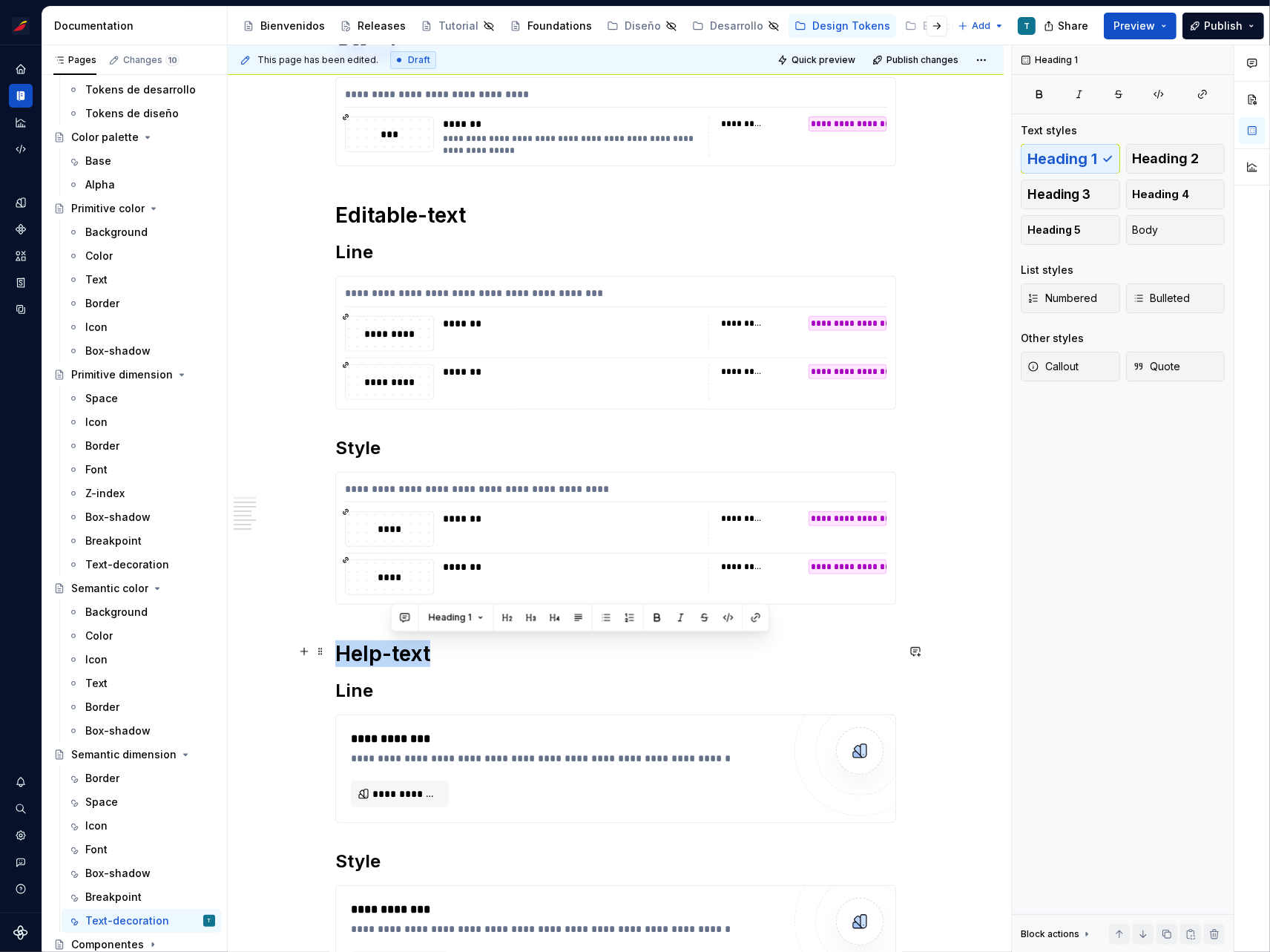
click at [417, 652] on h1 "Help-text" at bounding box center [616, 653] width 561 height 27
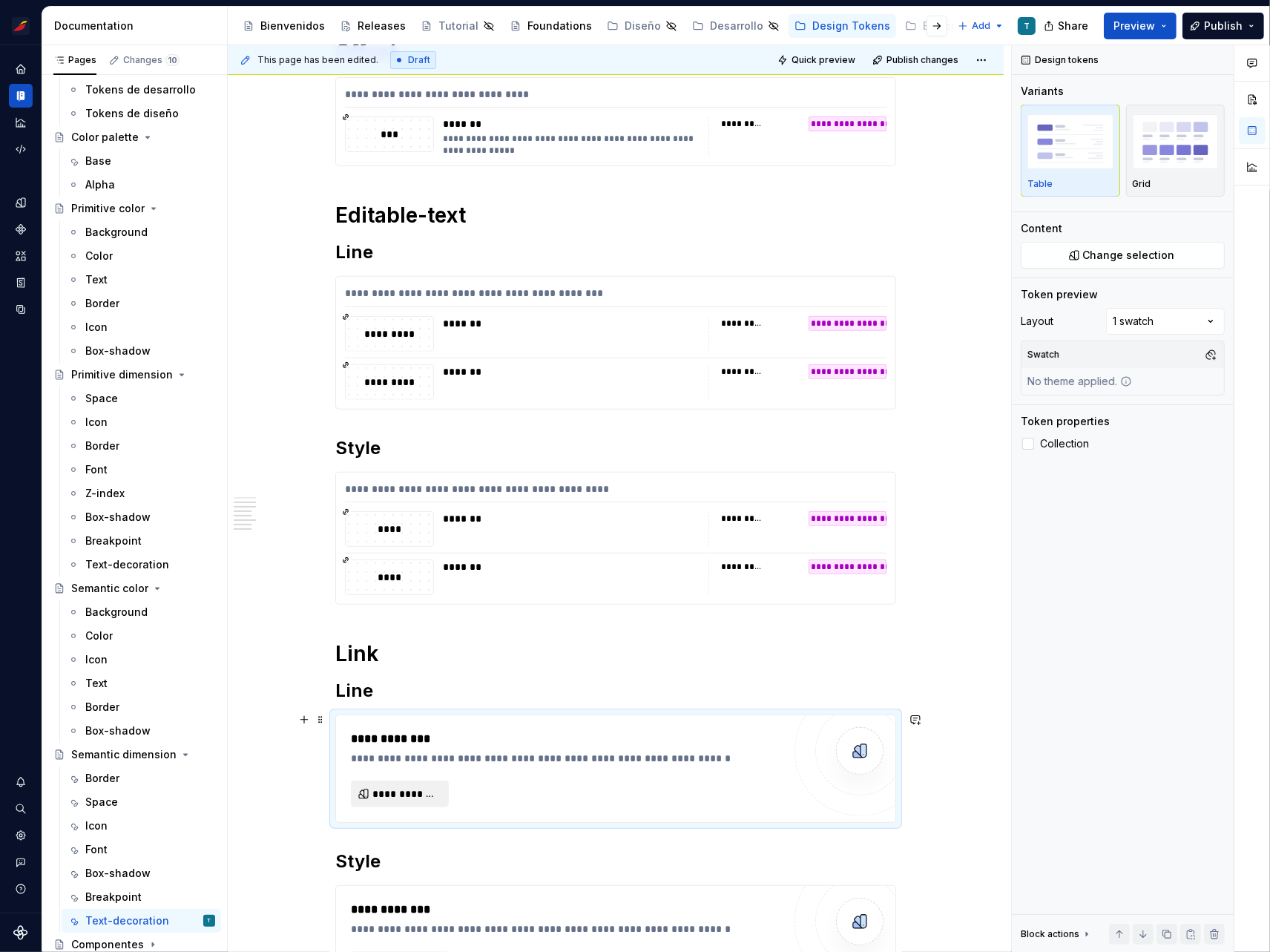
click at [397, 794] on span "**********" at bounding box center [406, 794] width 67 height 15
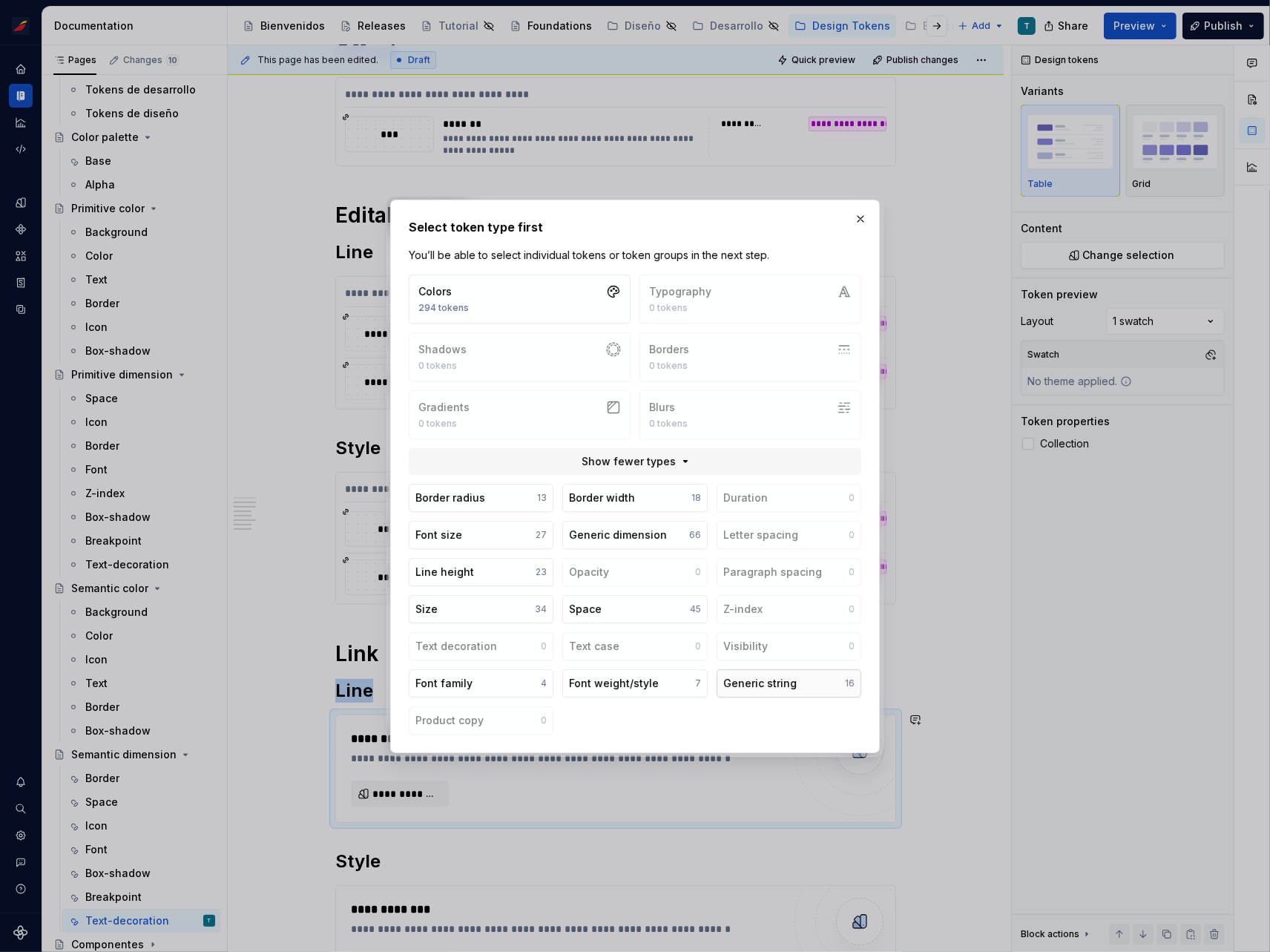
click at [758, 688] on div "Generic string" at bounding box center [760, 683] width 74 height 15
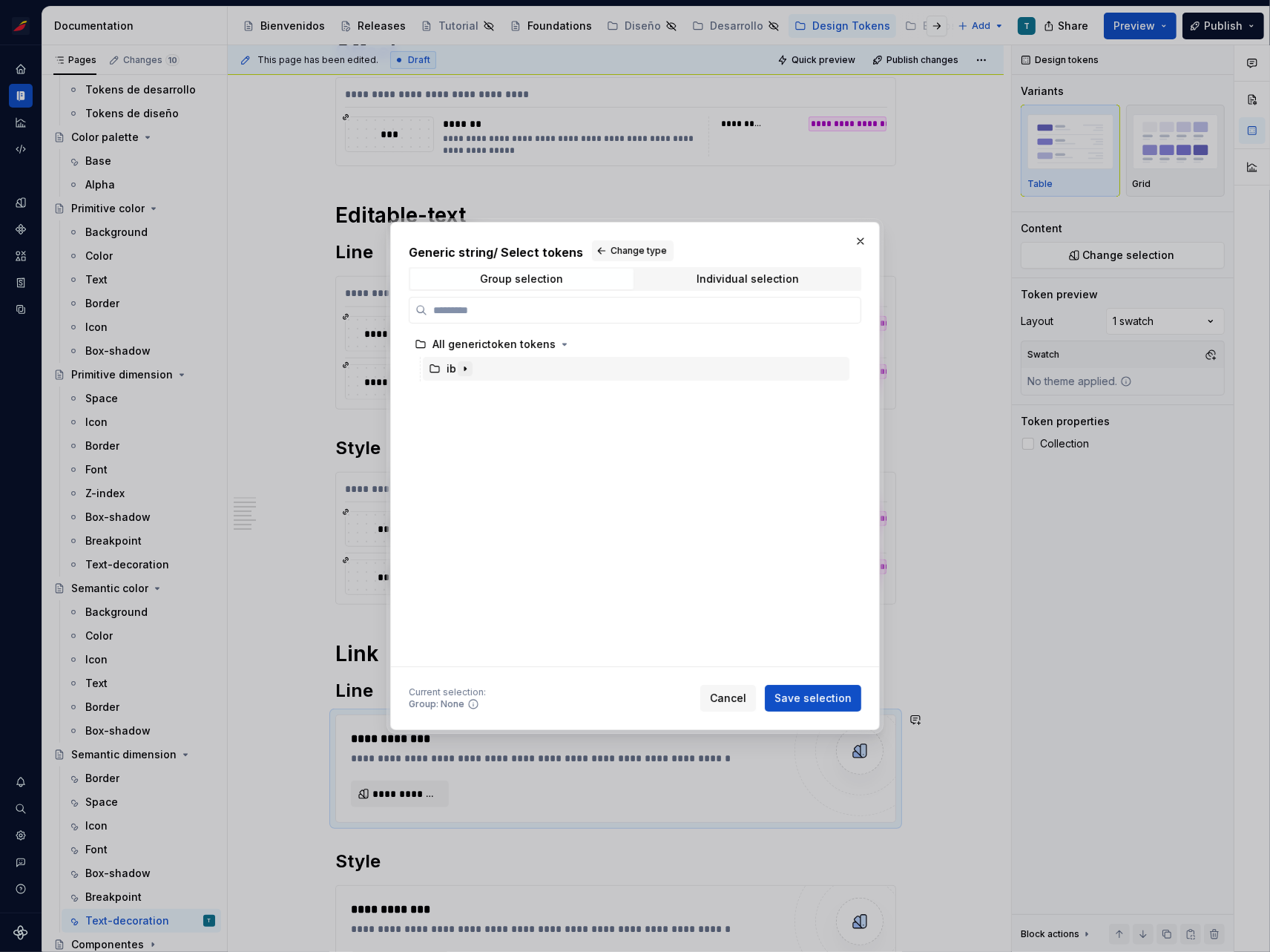
click at [465, 370] on icon "button" at bounding box center [465, 369] width 12 height 12
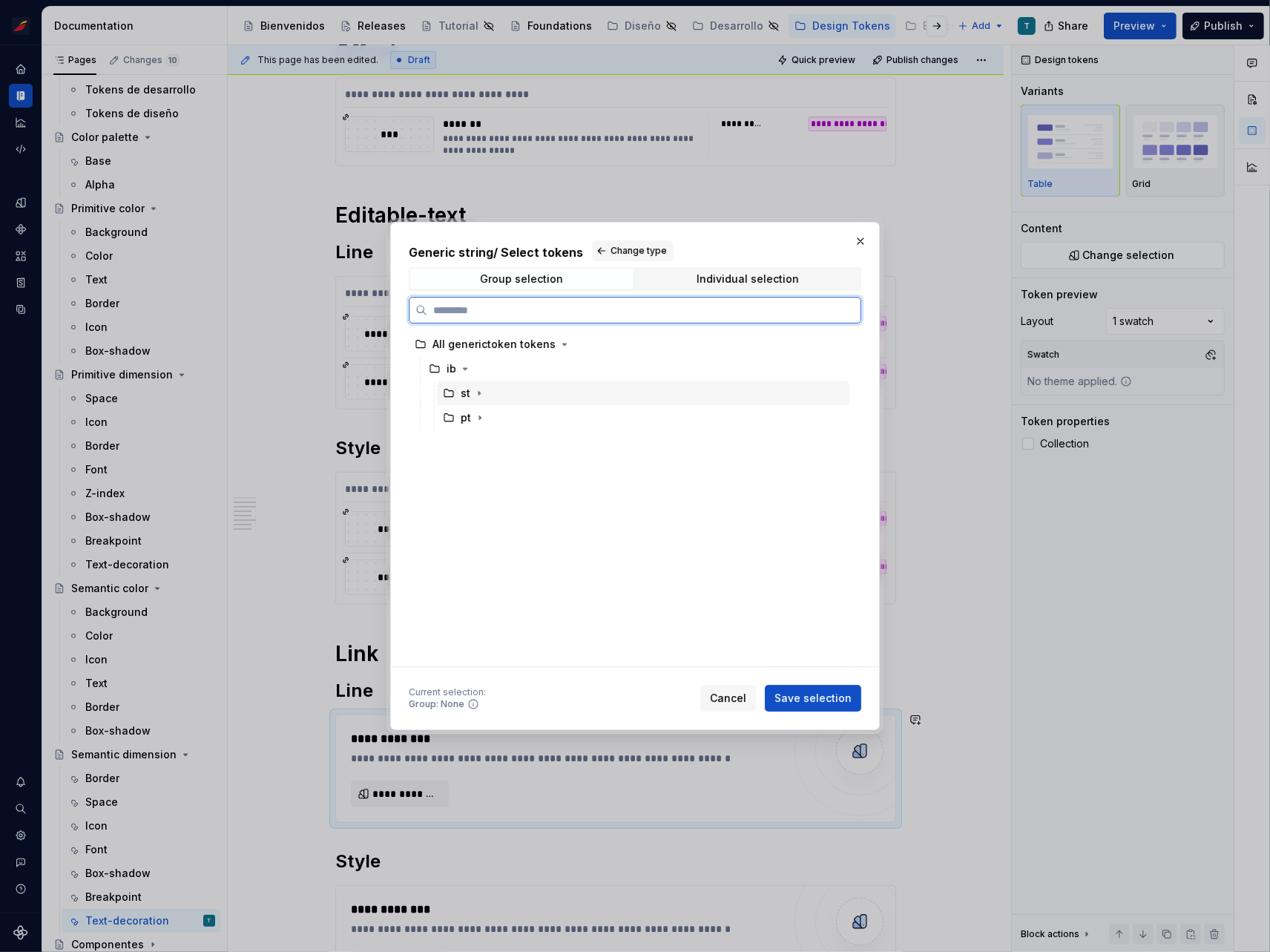
click at [487, 391] on div "st" at bounding box center [643, 393] width 413 height 24
click at [478, 391] on icon "button" at bounding box center [479, 393] width 12 height 12
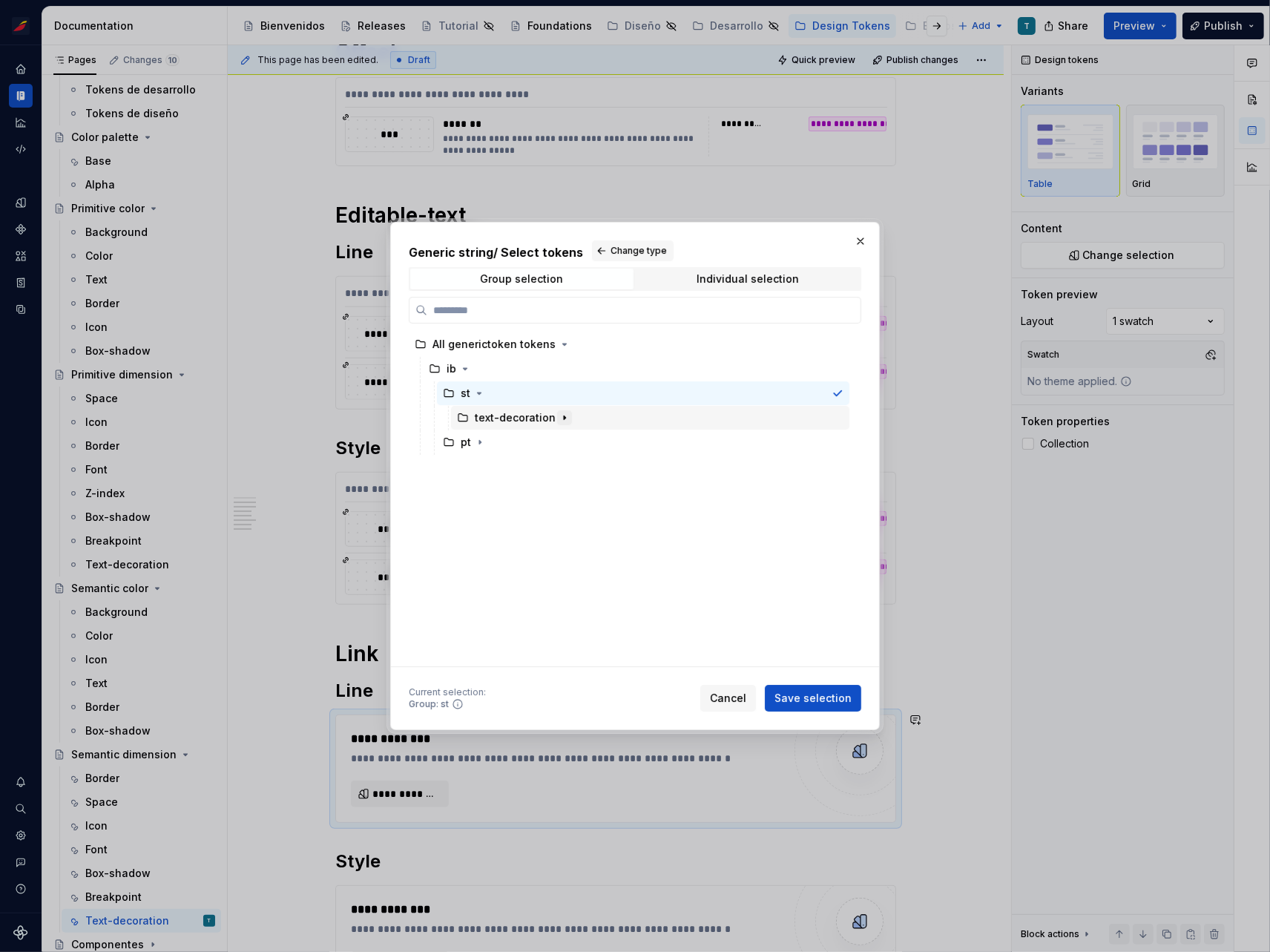
click at [559, 419] on icon "button" at bounding box center [564, 417] width 12 height 12
click at [516, 467] on icon "button" at bounding box center [516, 466] width 12 height 12
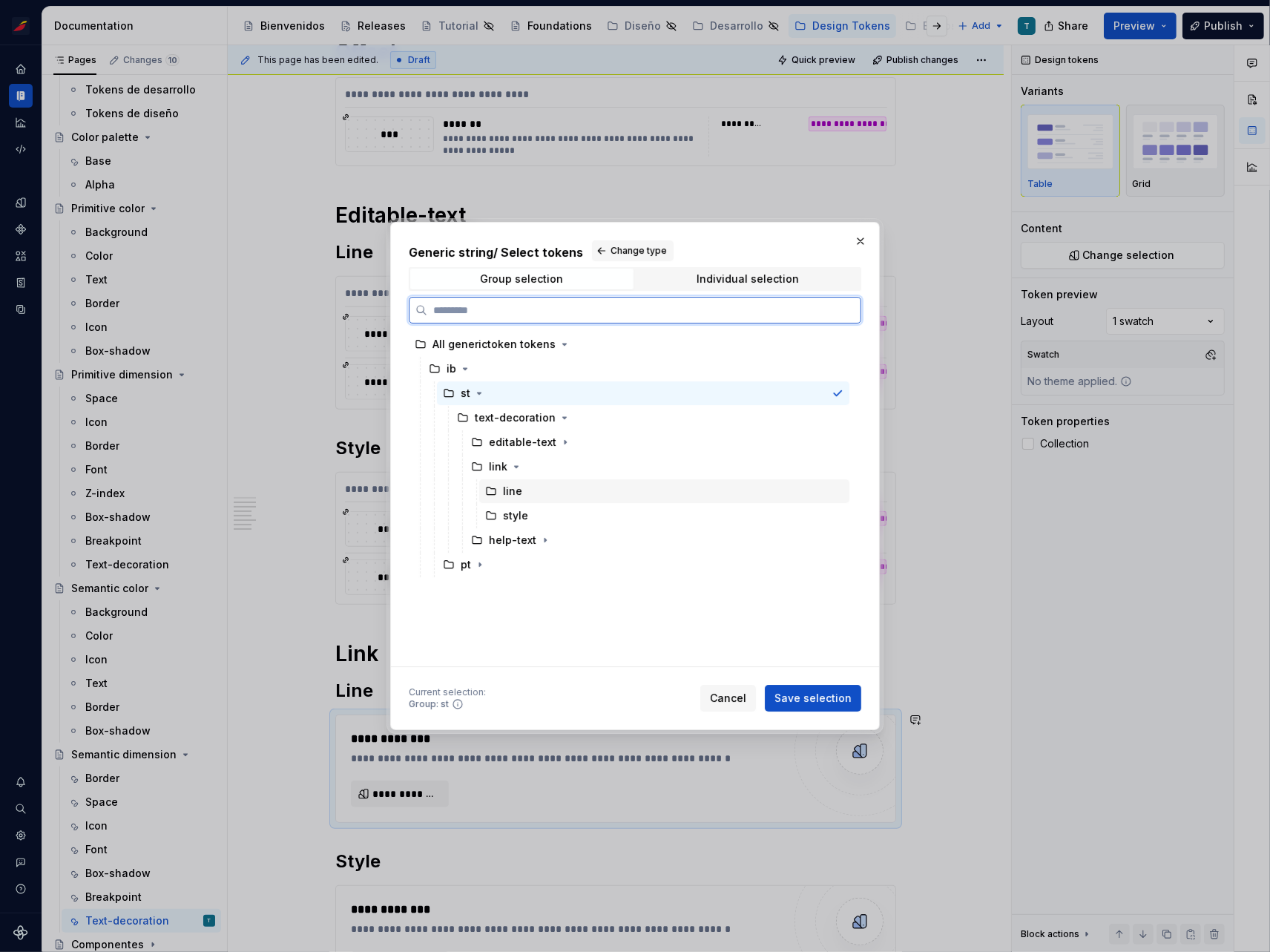
click at [518, 487] on div "line" at bounding box center [512, 491] width 20 height 15
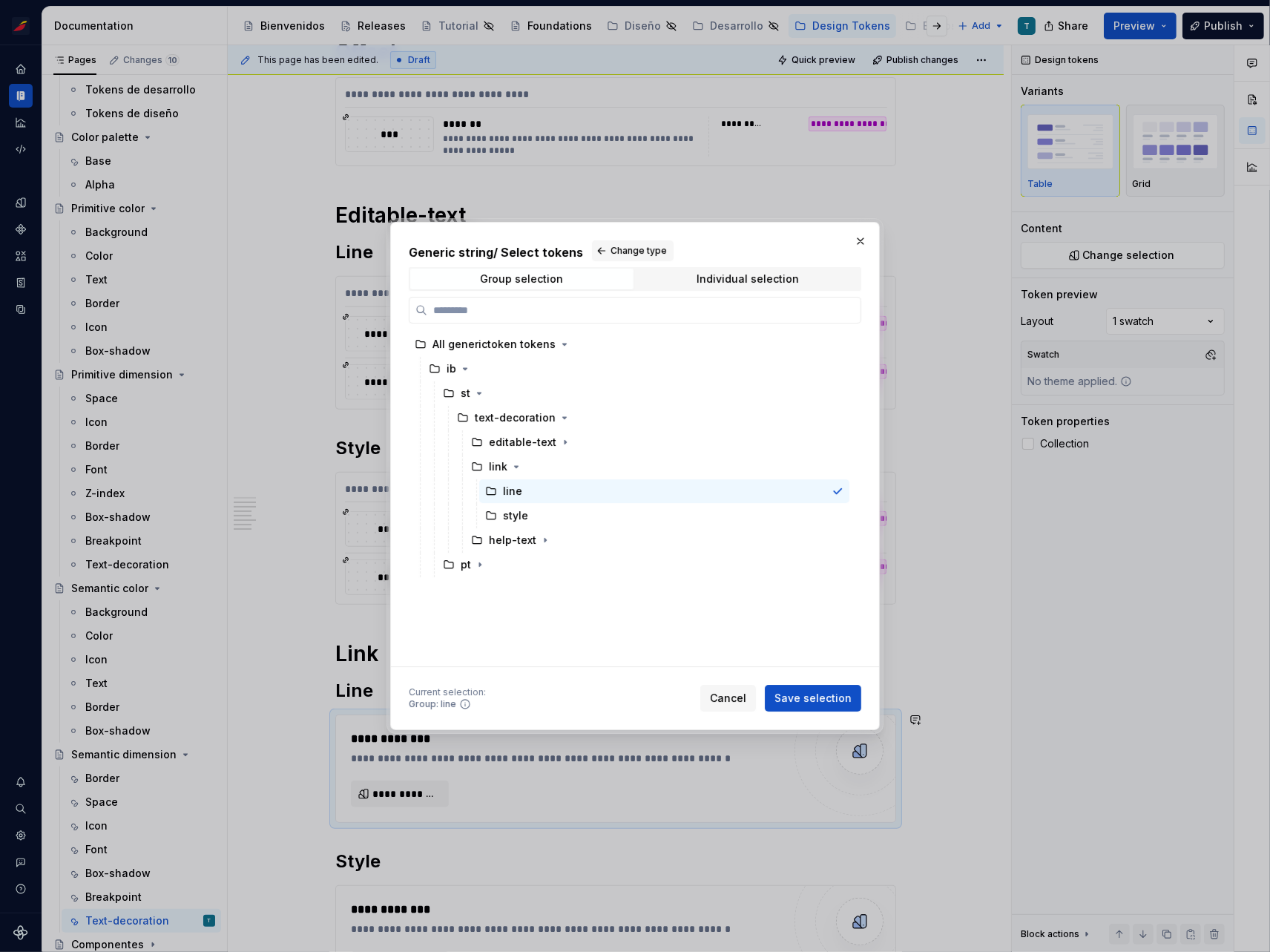
click at [808, 707] on button "Save selection" at bounding box center [813, 698] width 96 height 27
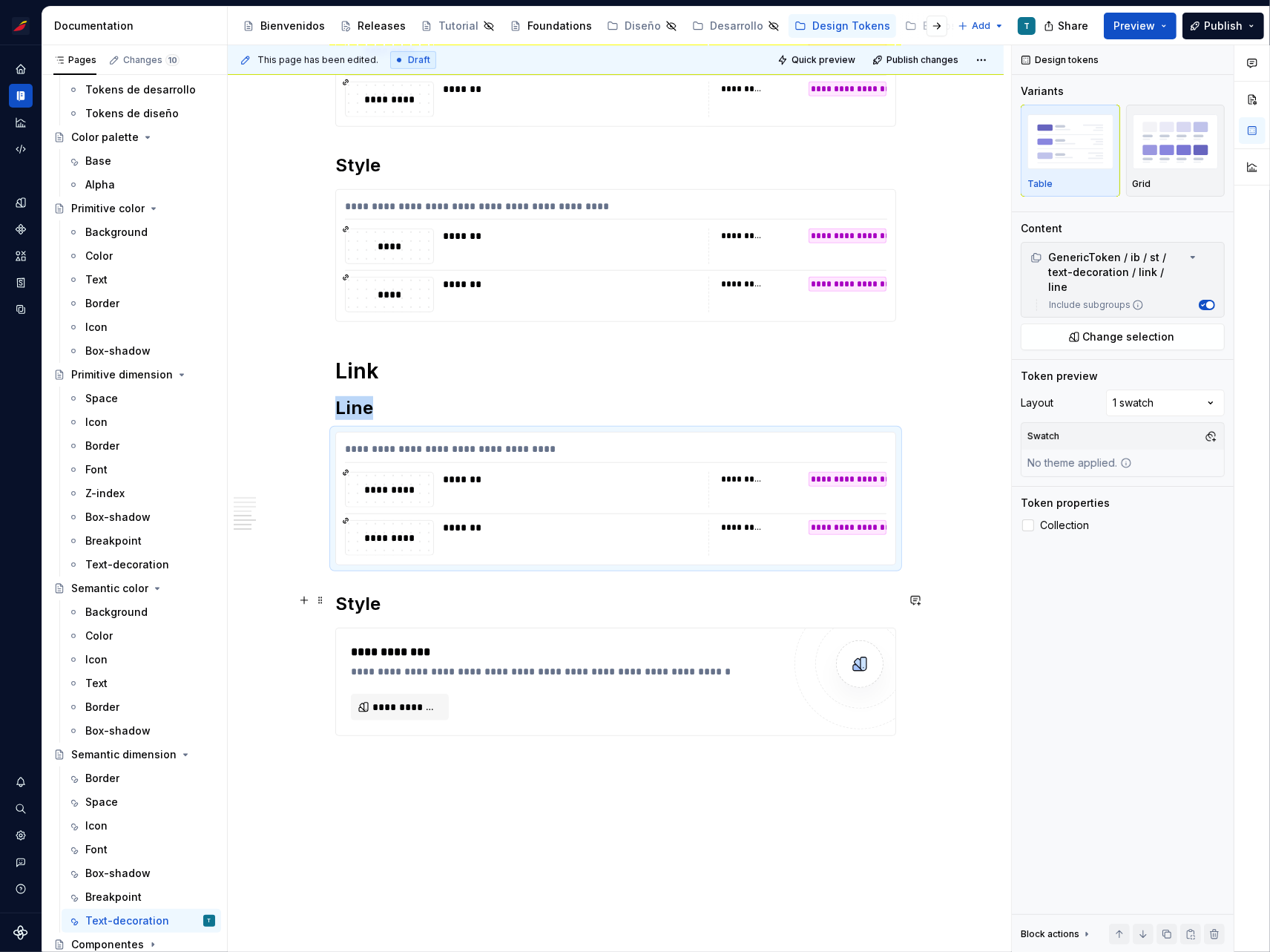
scroll to position [796, 0]
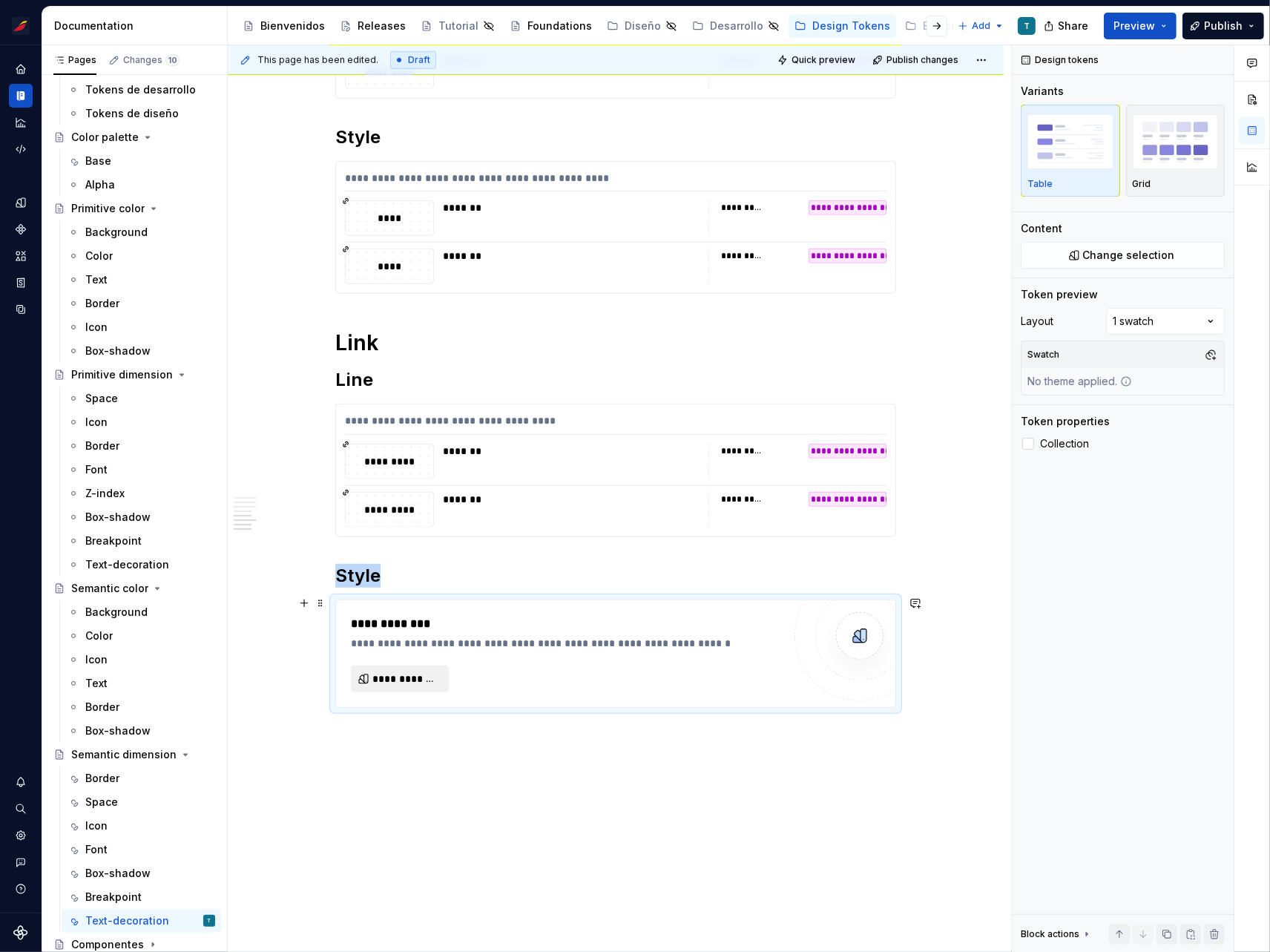
click at [409, 671] on span "**********" at bounding box center [406, 678] width 67 height 15
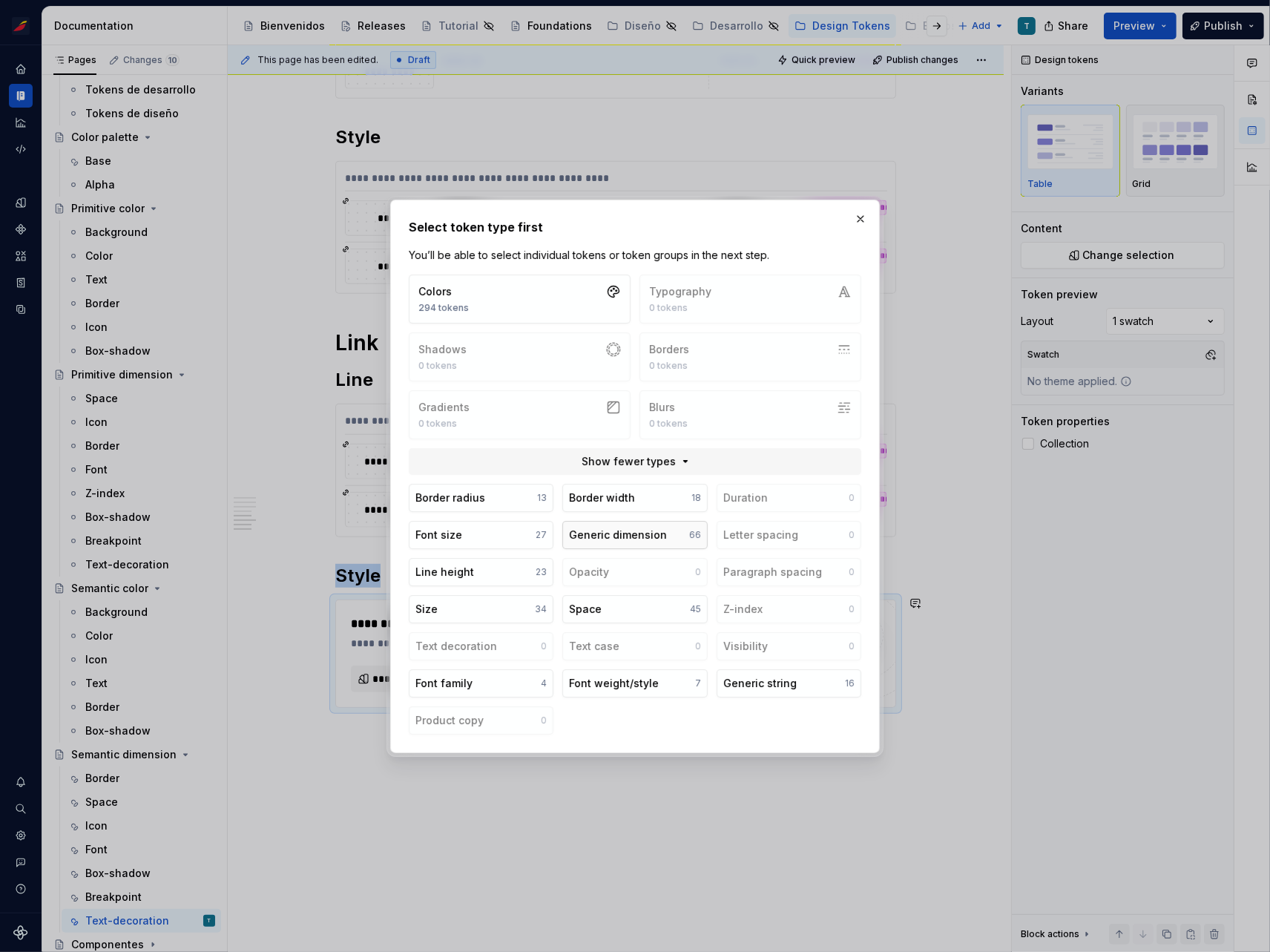
click at [657, 540] on div "Generic dimension" at bounding box center [618, 535] width 98 height 15
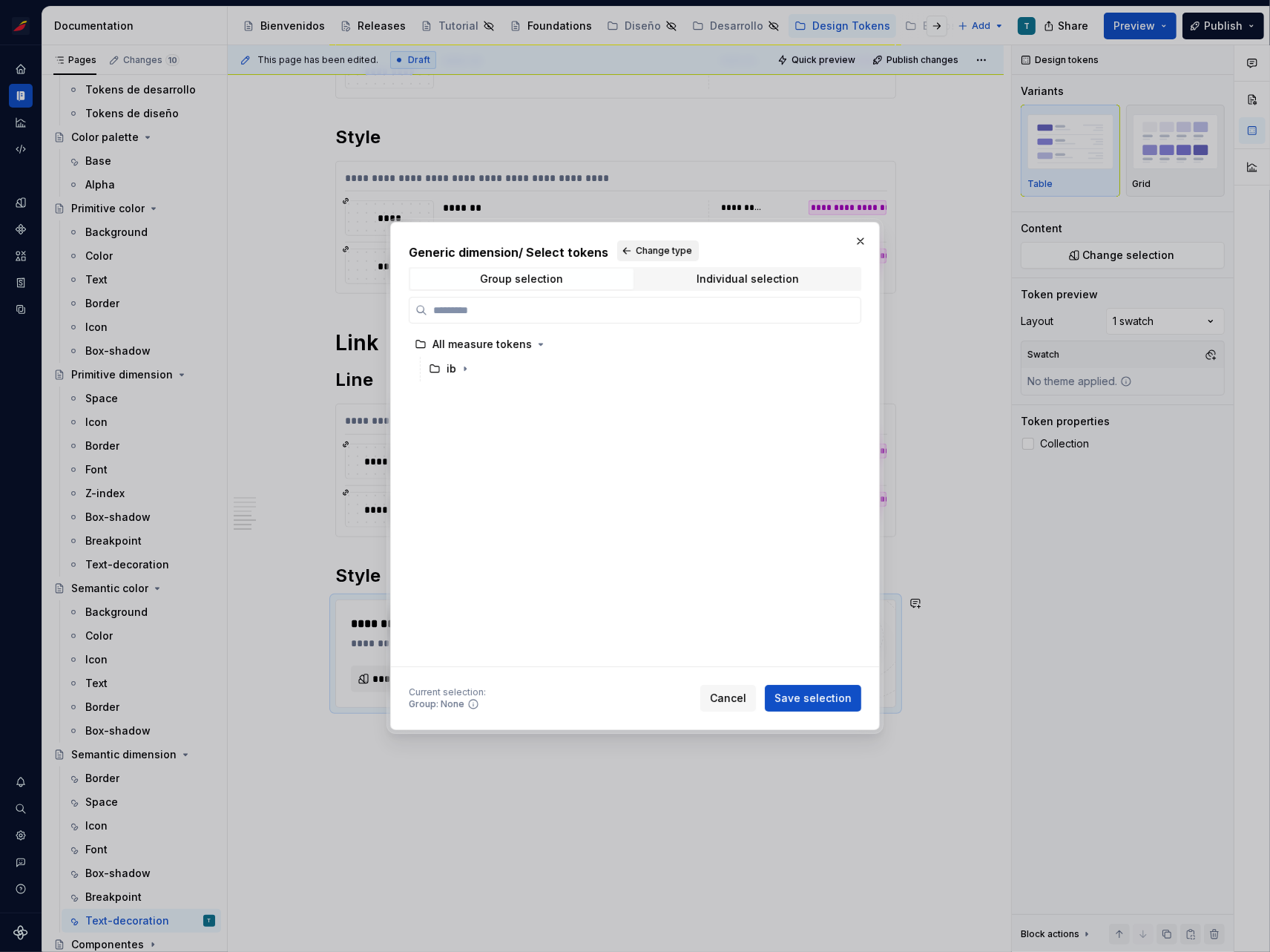
click at [646, 256] on button "Change type" at bounding box center [658, 250] width 82 height 20
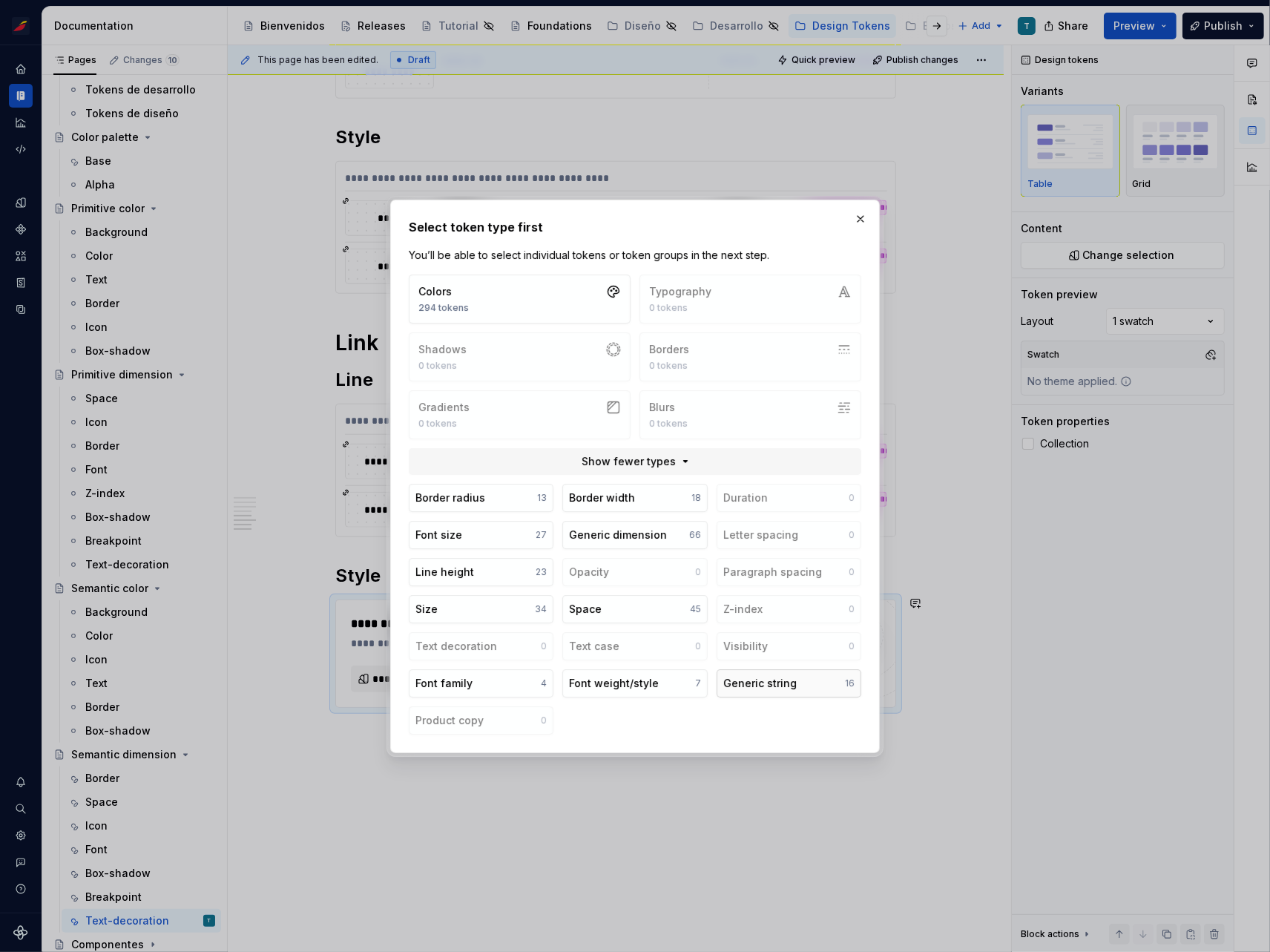
click at [776, 677] on div "Generic string" at bounding box center [760, 683] width 74 height 15
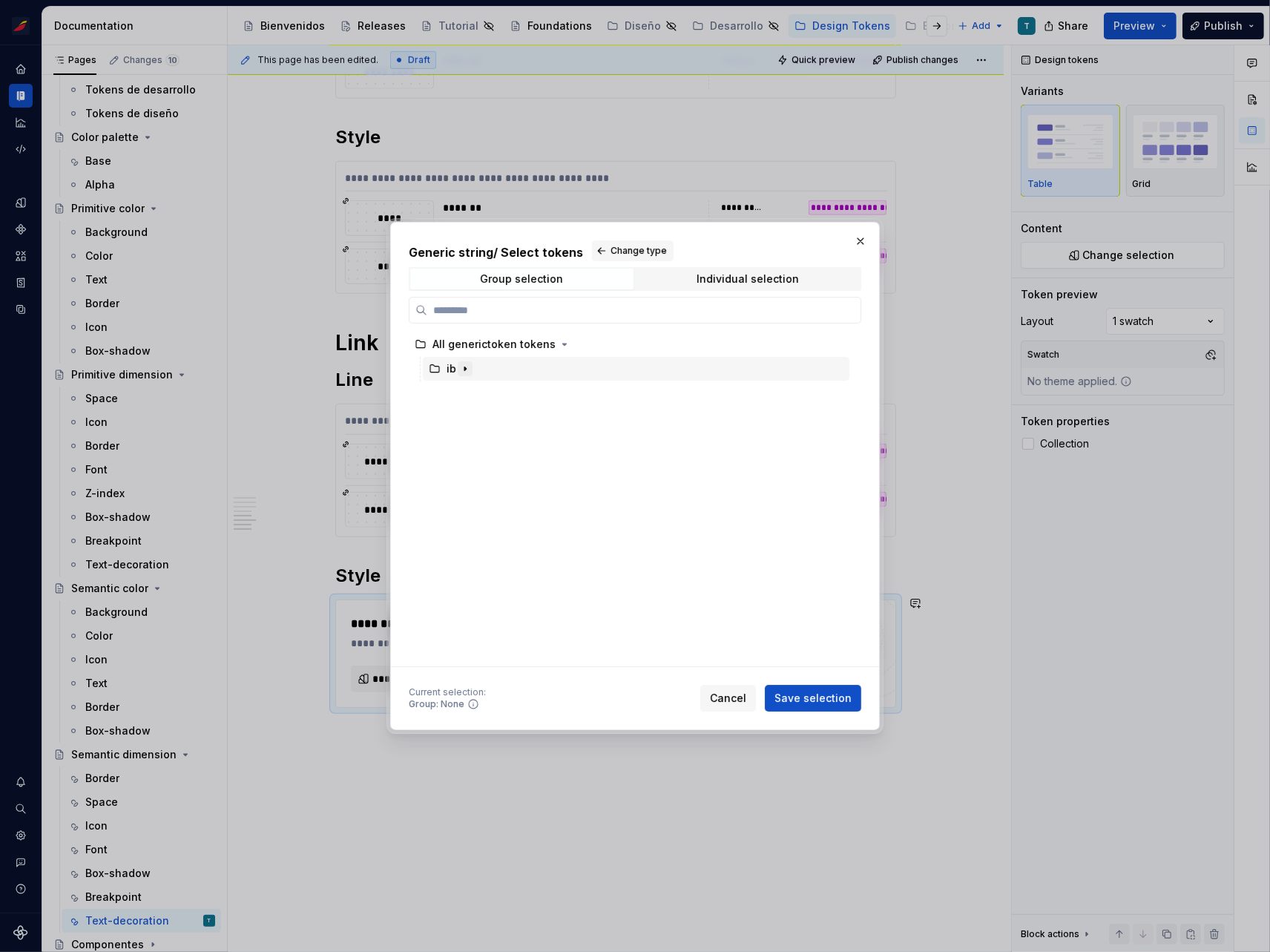
click at [466, 364] on icon "button" at bounding box center [465, 369] width 12 height 12
click at [482, 393] on icon "button" at bounding box center [479, 393] width 12 height 12
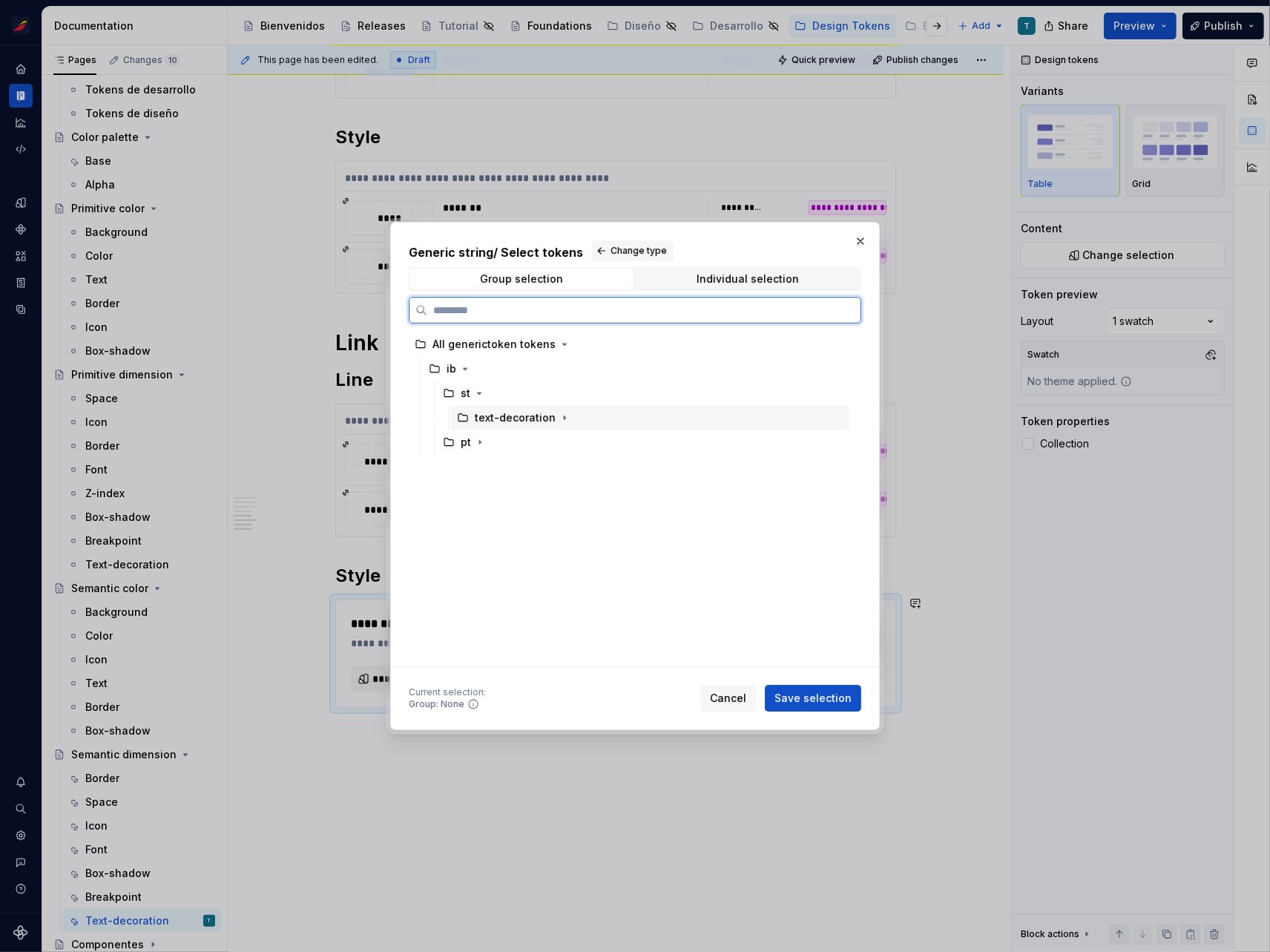
click at [526, 424] on div "text-decoration" at bounding box center [515, 417] width 81 height 15
click at [564, 418] on icon "button" at bounding box center [565, 418] width 2 height 4
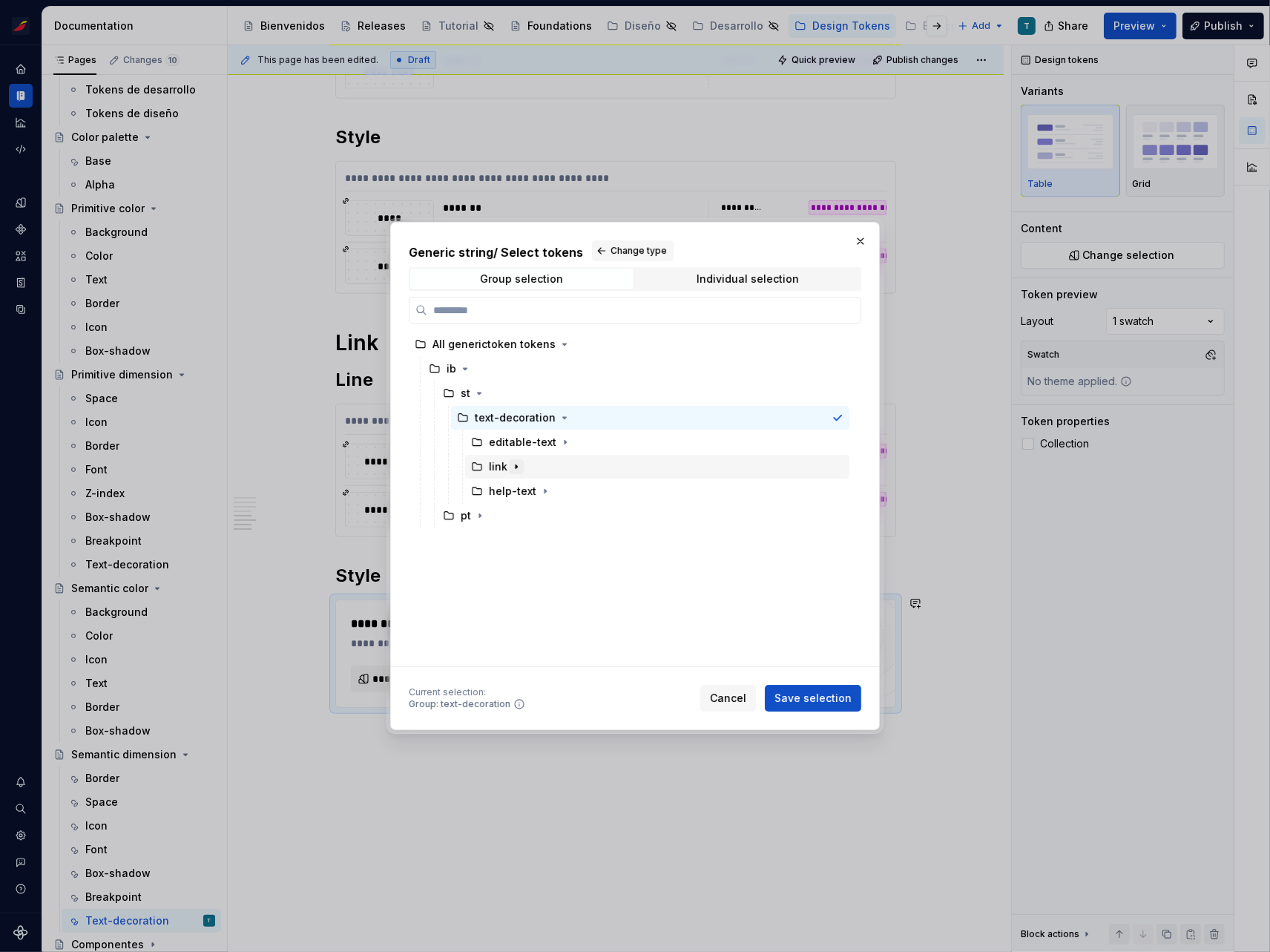
click at [517, 465] on icon "button" at bounding box center [516, 466] width 12 height 12
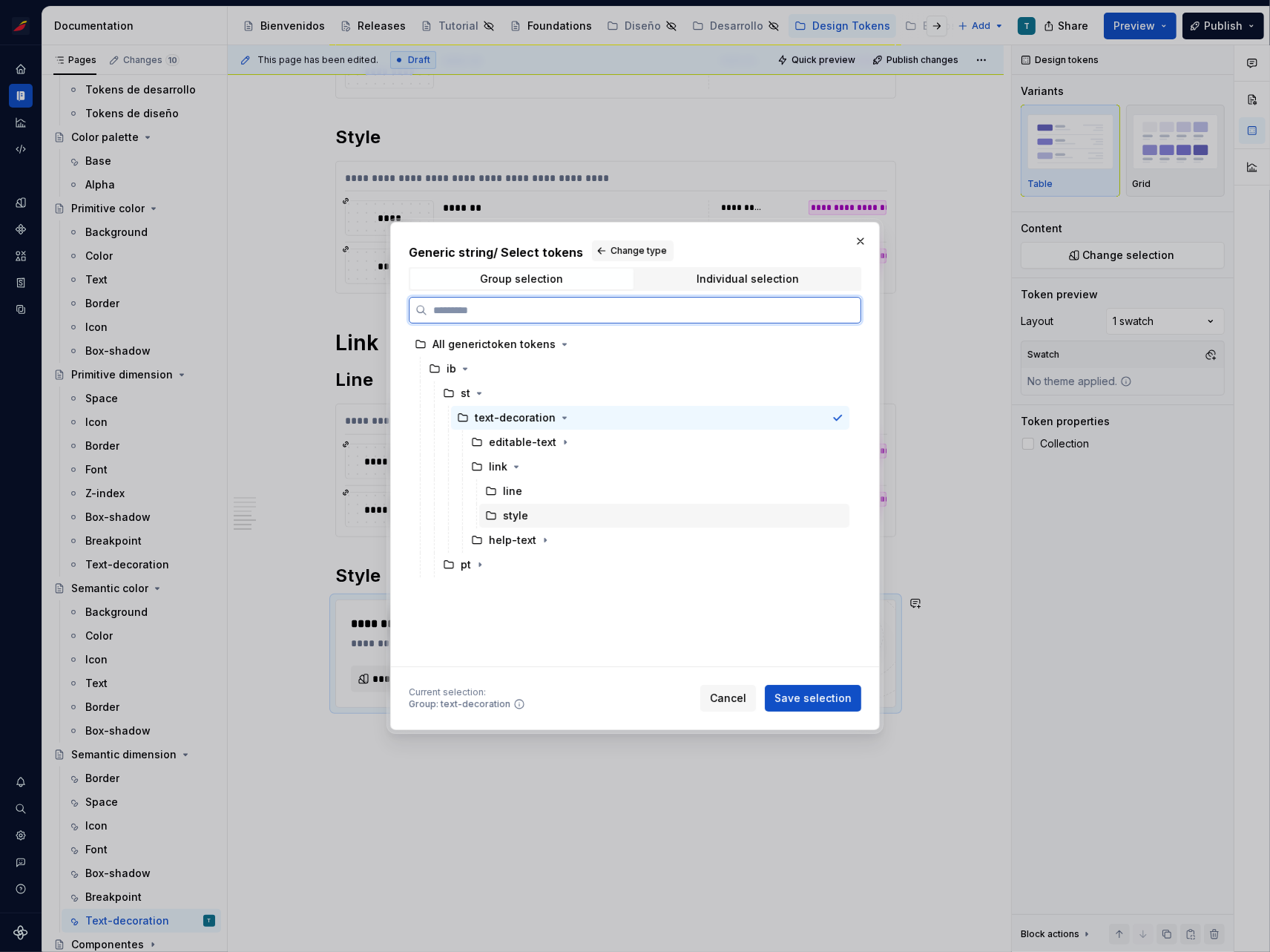
click at [528, 511] on div "style" at bounding box center [664, 515] width 370 height 24
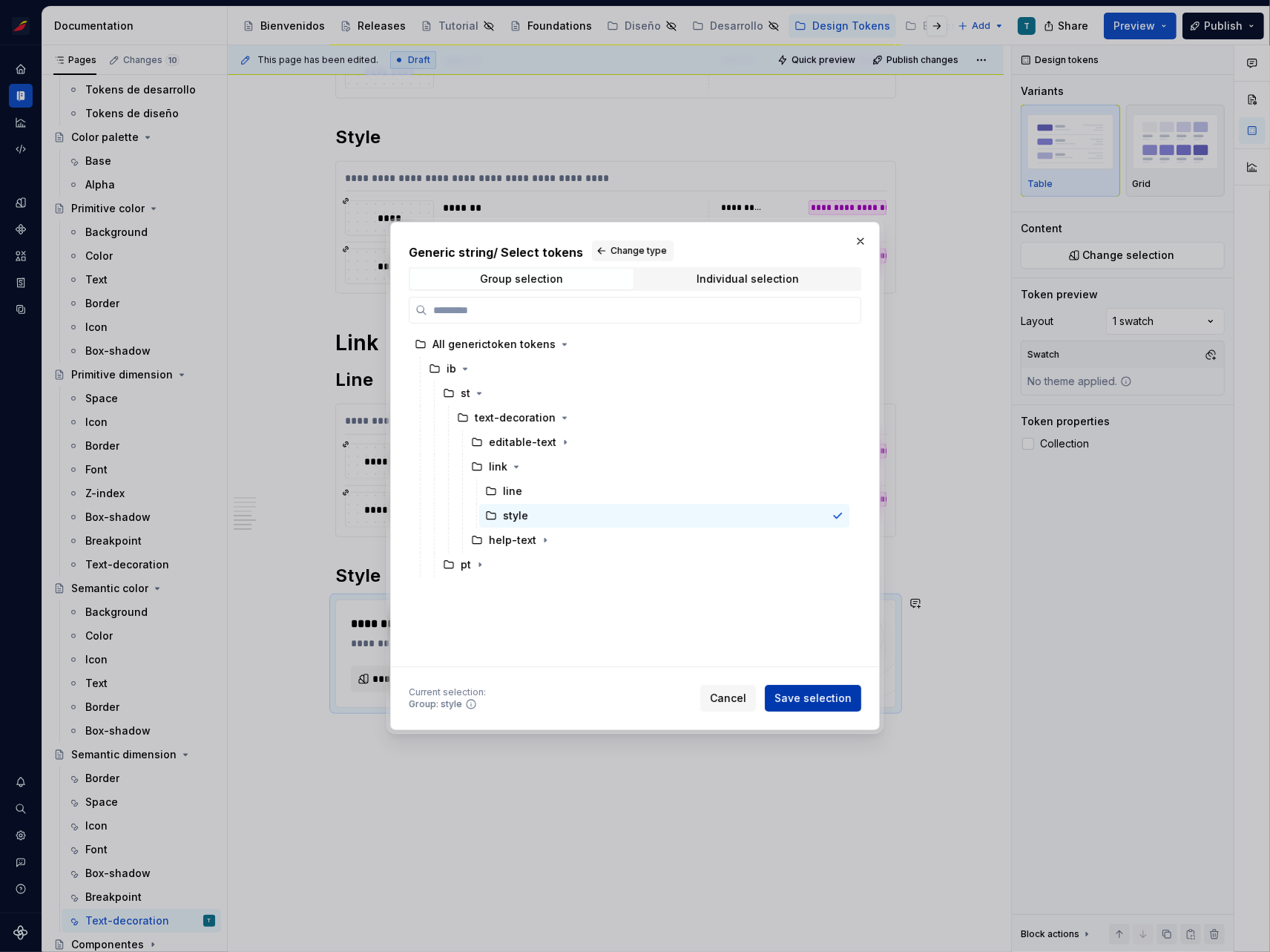
click at [836, 695] on span "Save selection" at bounding box center [813, 698] width 77 height 15
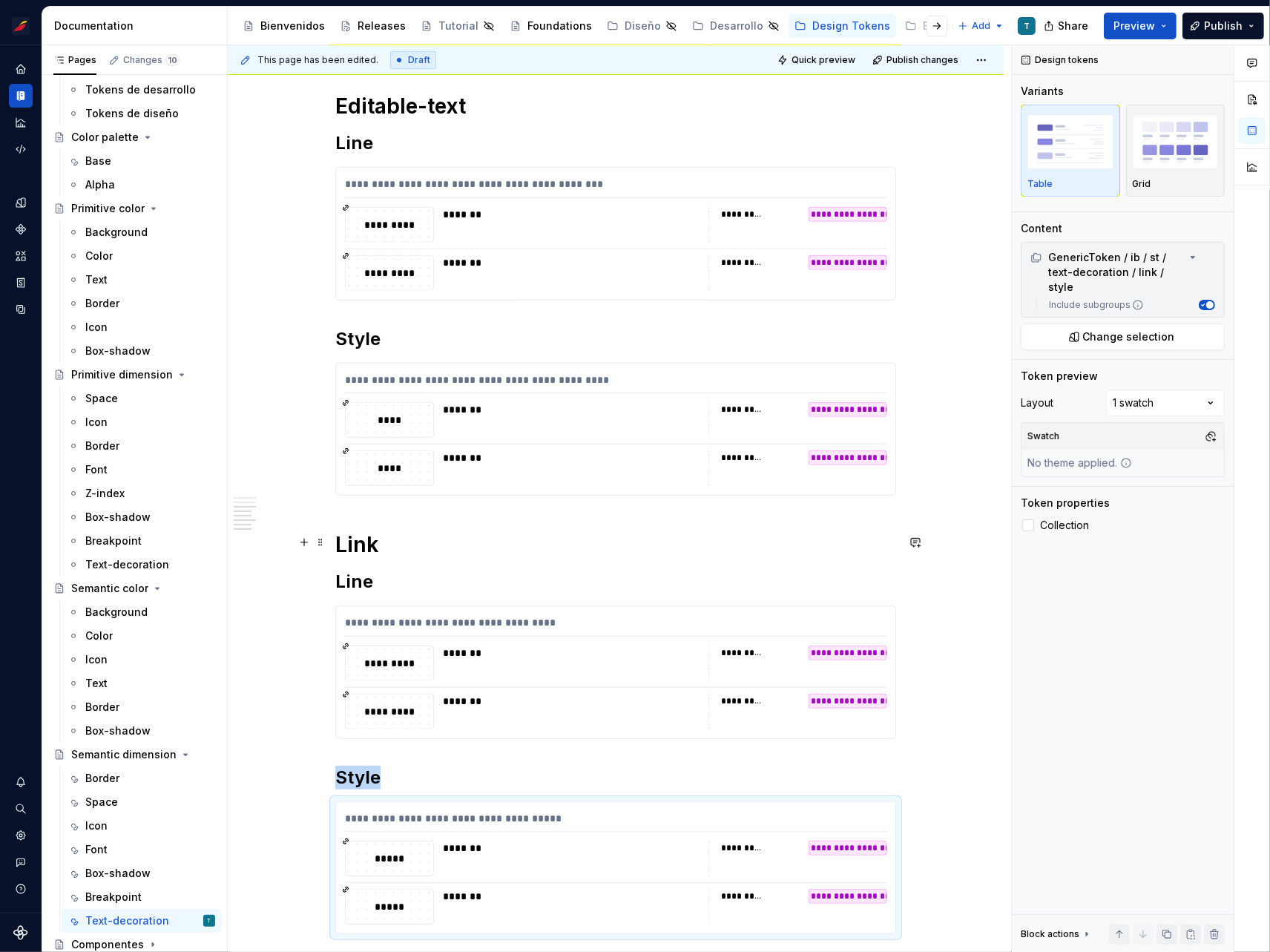
scroll to position [604, 0]
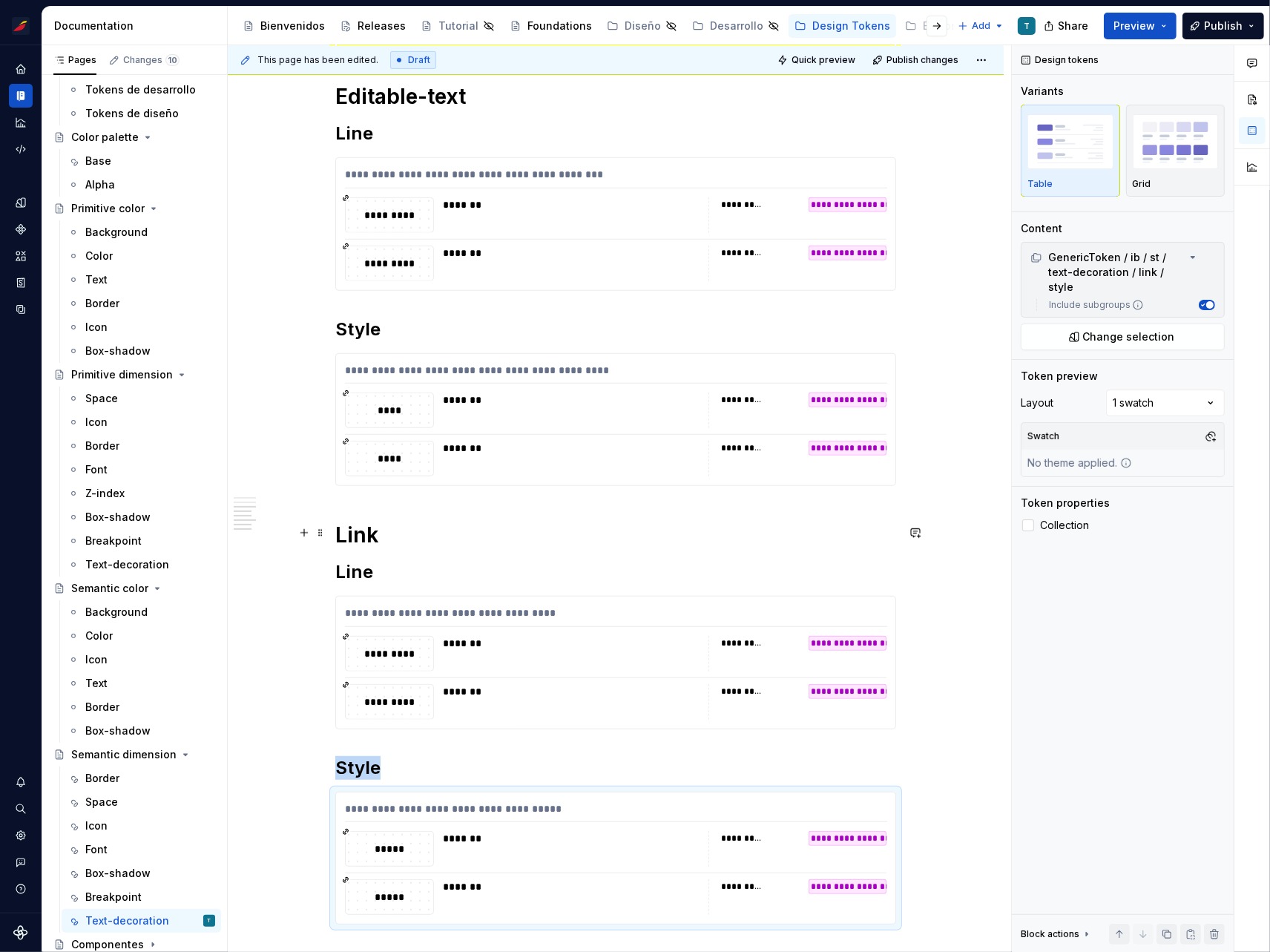
click at [543, 536] on h1 "Link" at bounding box center [616, 535] width 561 height 27
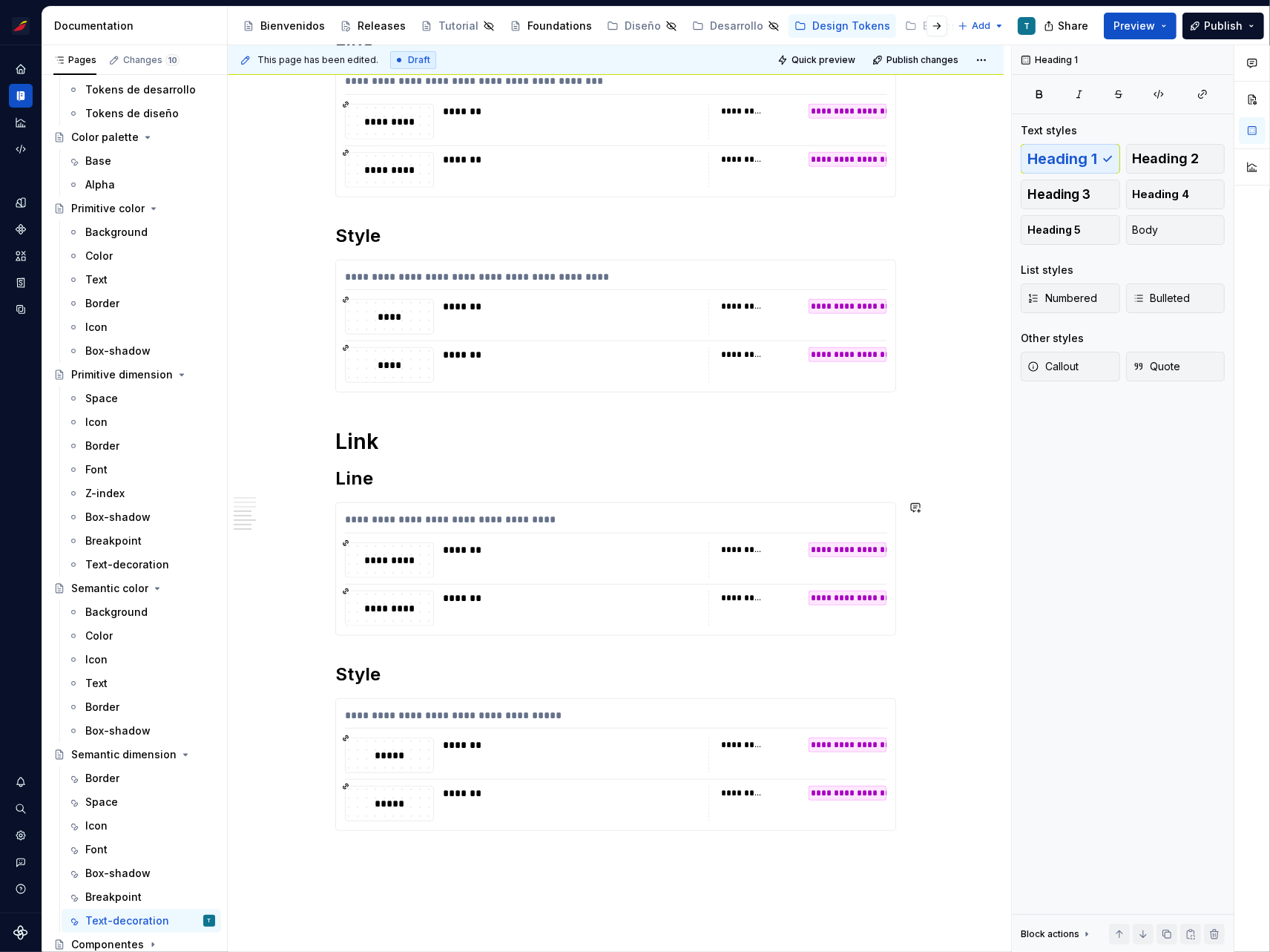
scroll to position [729, 0]
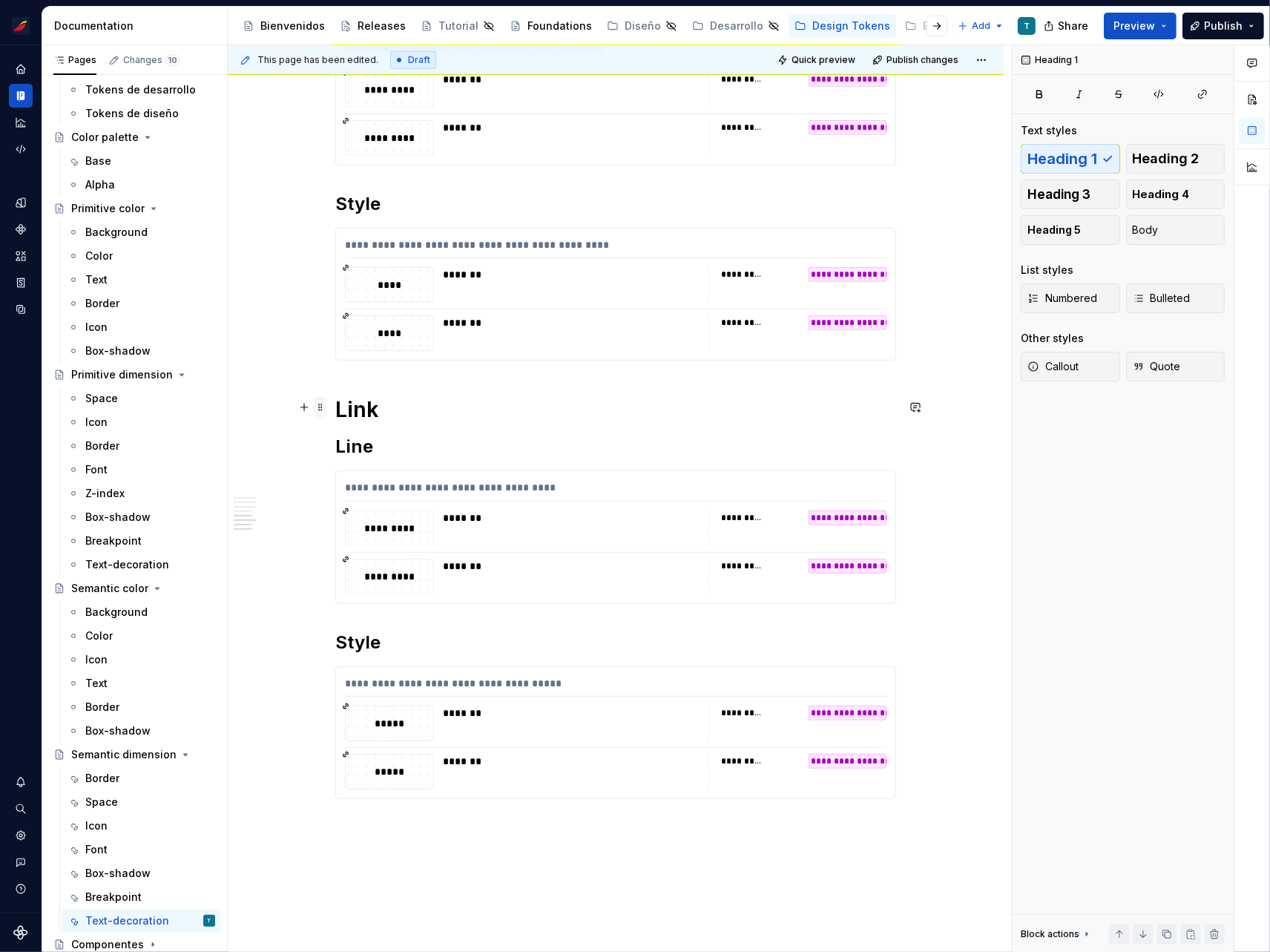
click at [319, 405] on span at bounding box center [320, 407] width 12 height 20
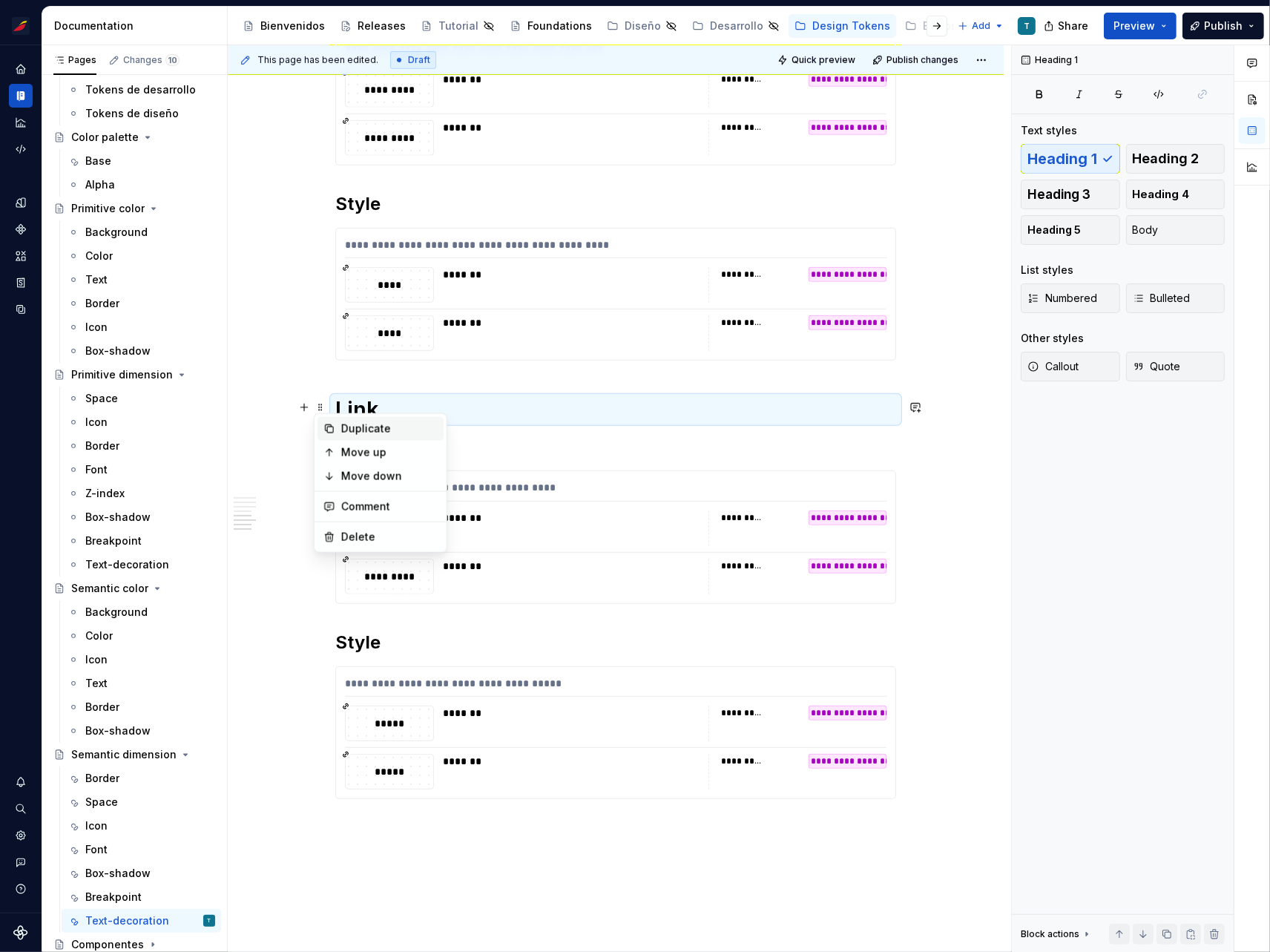
click at [377, 428] on div "Duplicate" at bounding box center [389, 428] width 96 height 15
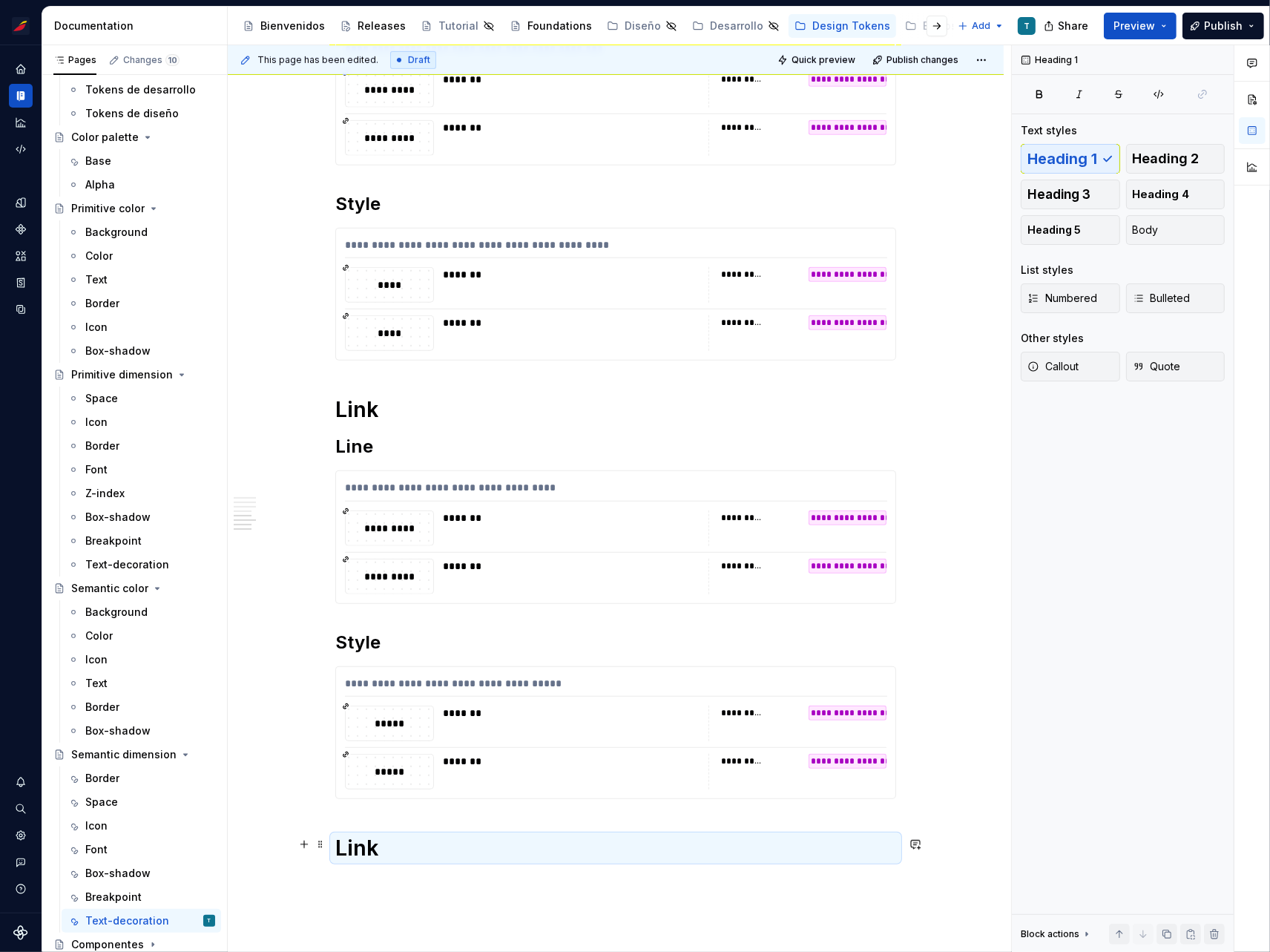
click at [377, 837] on h1 "Link" at bounding box center [616, 848] width 561 height 27
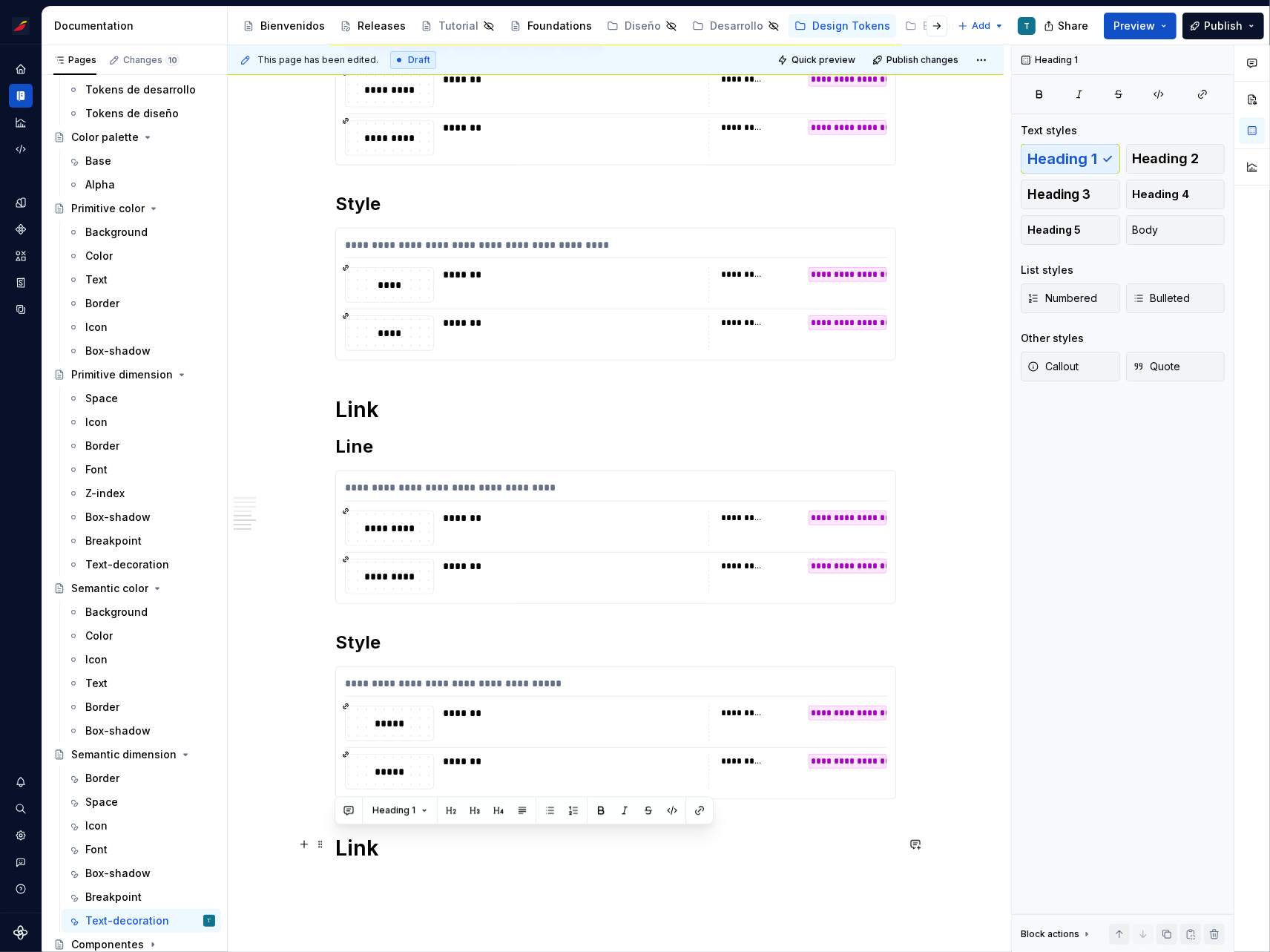
click at [377, 837] on h1 "Link" at bounding box center [616, 848] width 561 height 27
click at [323, 443] on span at bounding box center [320, 444] width 12 height 20
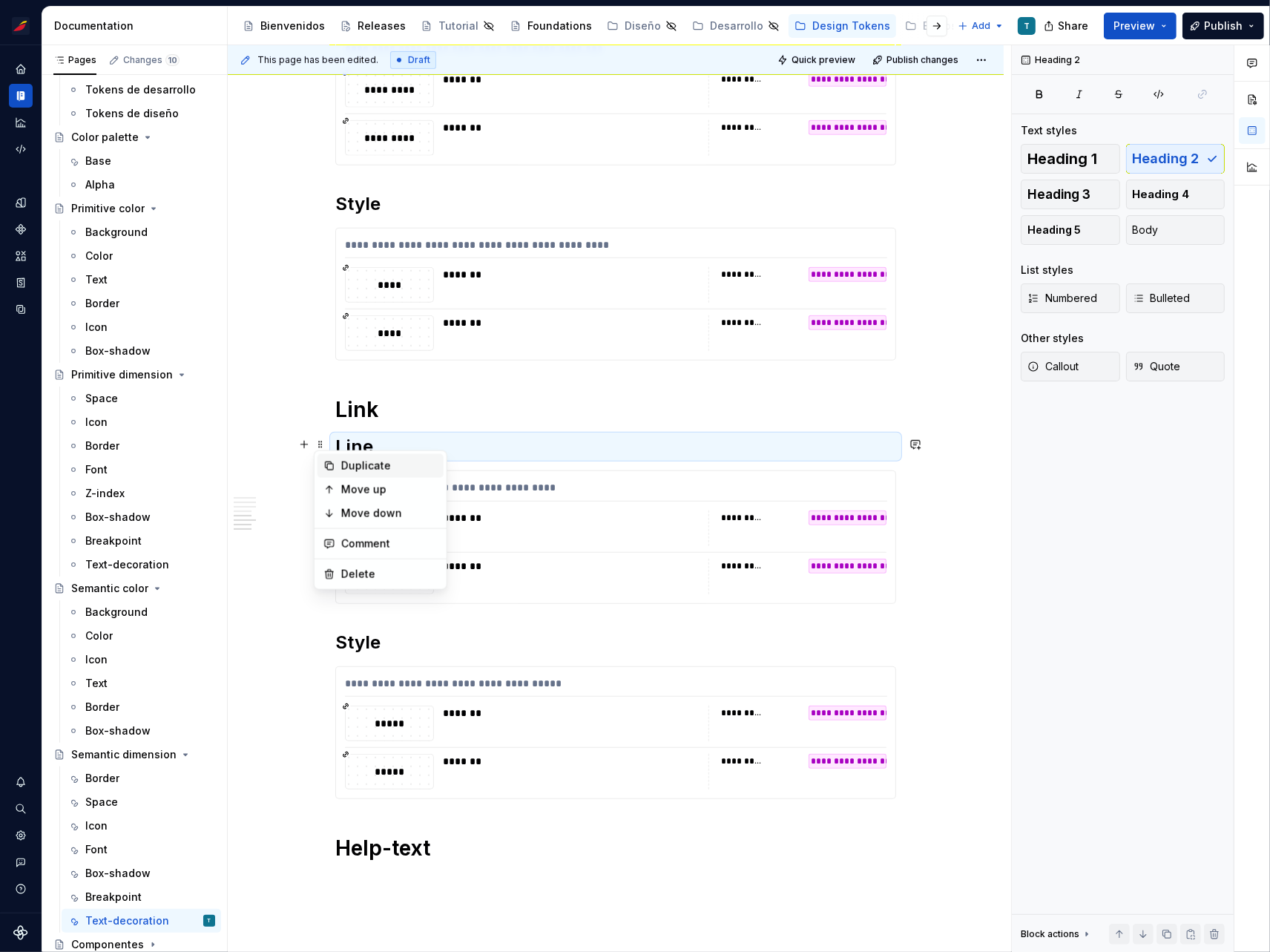
click at [341, 456] on div "Duplicate" at bounding box center [380, 466] width 126 height 24
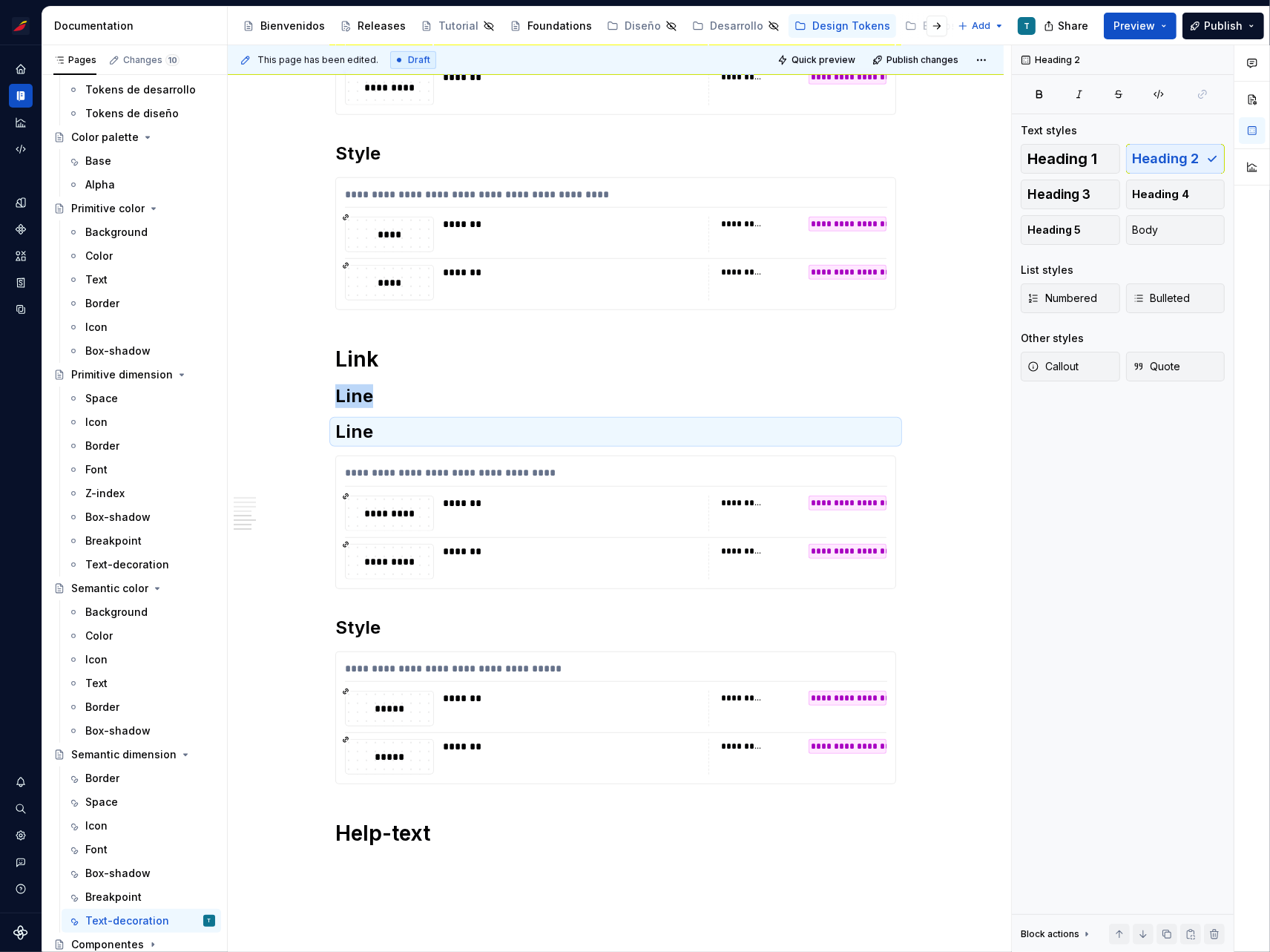
scroll to position [779, 0]
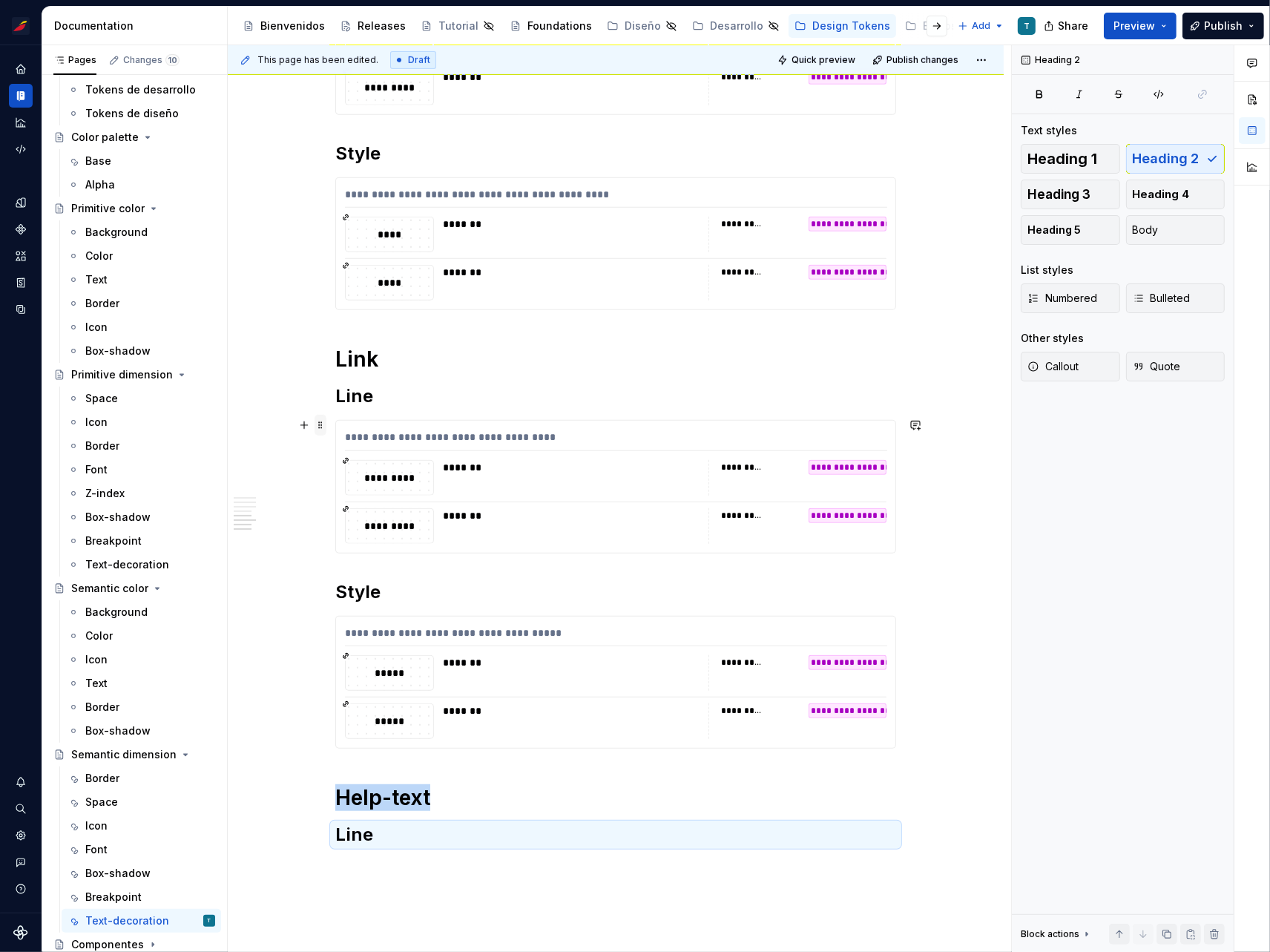
click at [321, 423] on span at bounding box center [320, 425] width 12 height 20
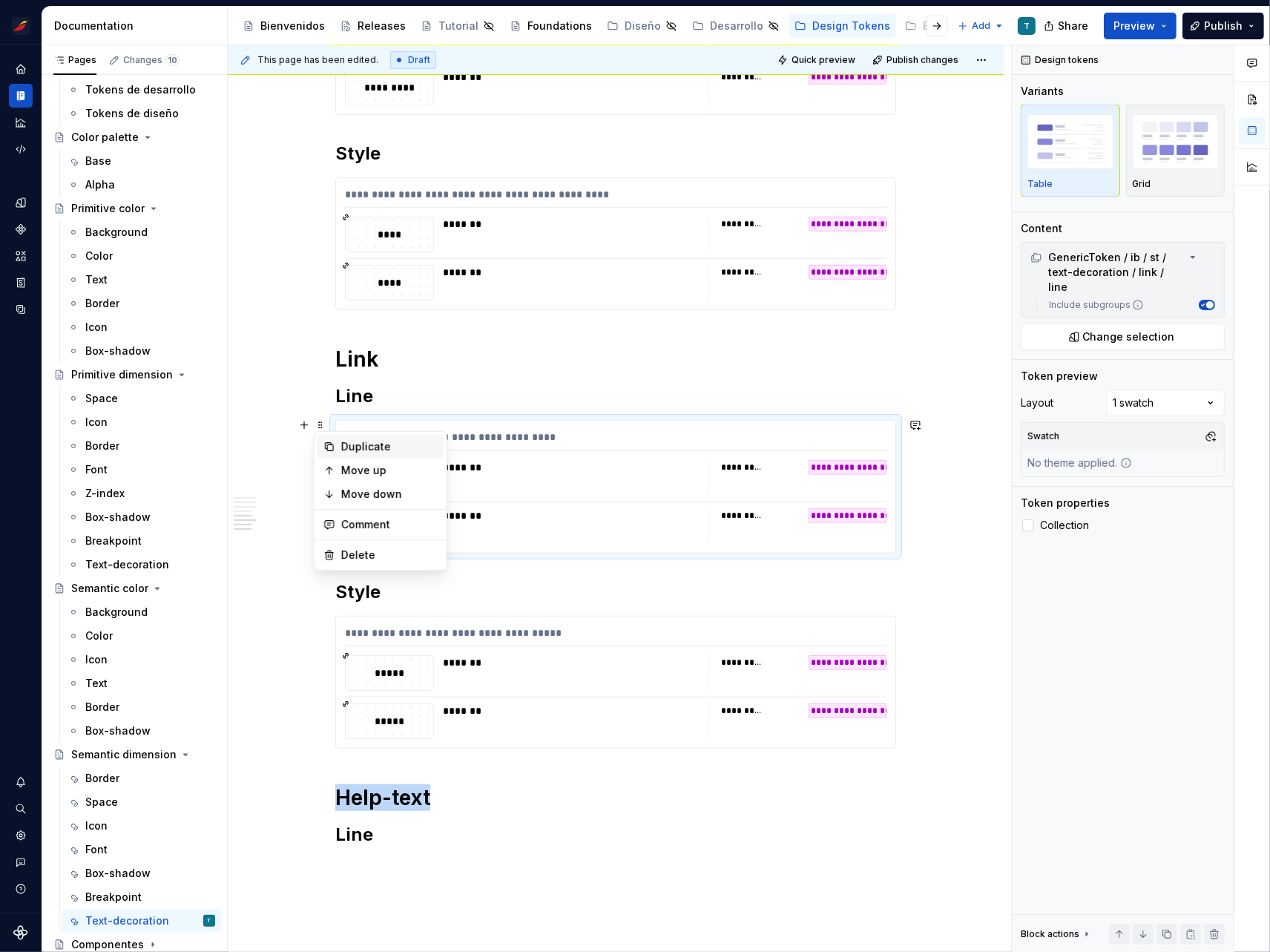
click at [364, 450] on div "Duplicate" at bounding box center [389, 446] width 96 height 15
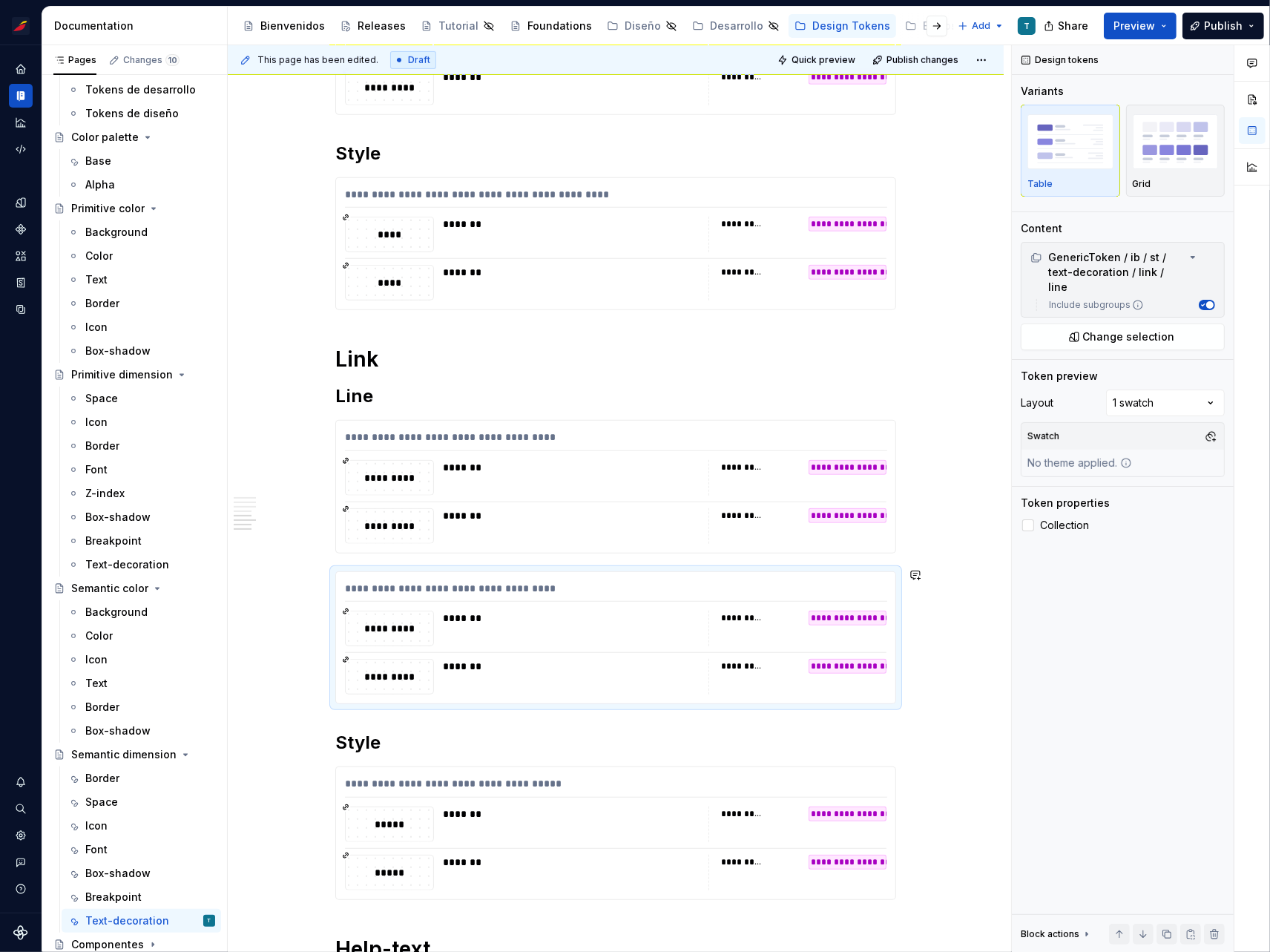
scroll to position [1070, 0]
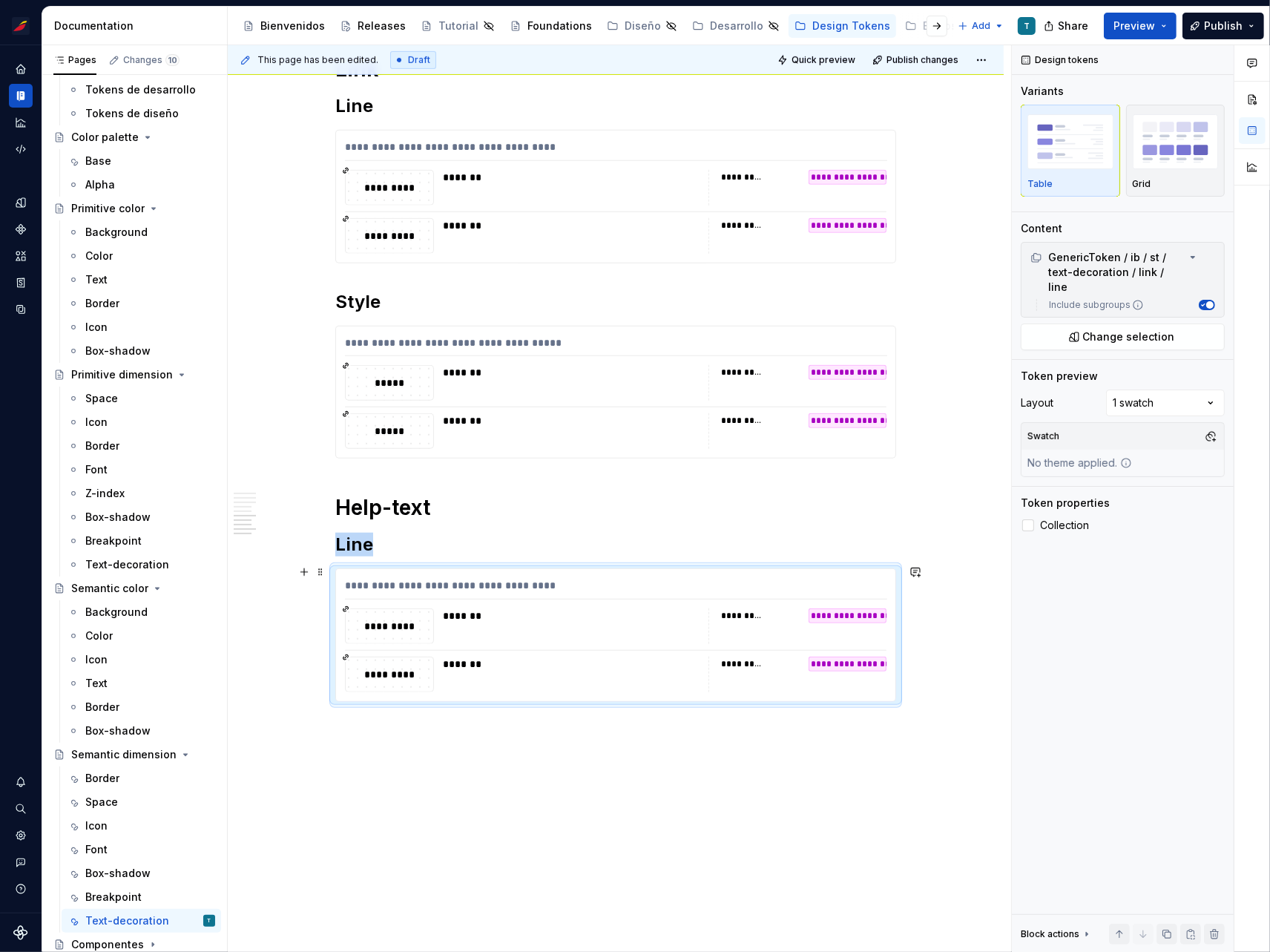
click at [668, 626] on div "*******" at bounding box center [571, 626] width 257 height 35
click at [1073, 323] on button "Change selection" at bounding box center [1123, 336] width 204 height 27
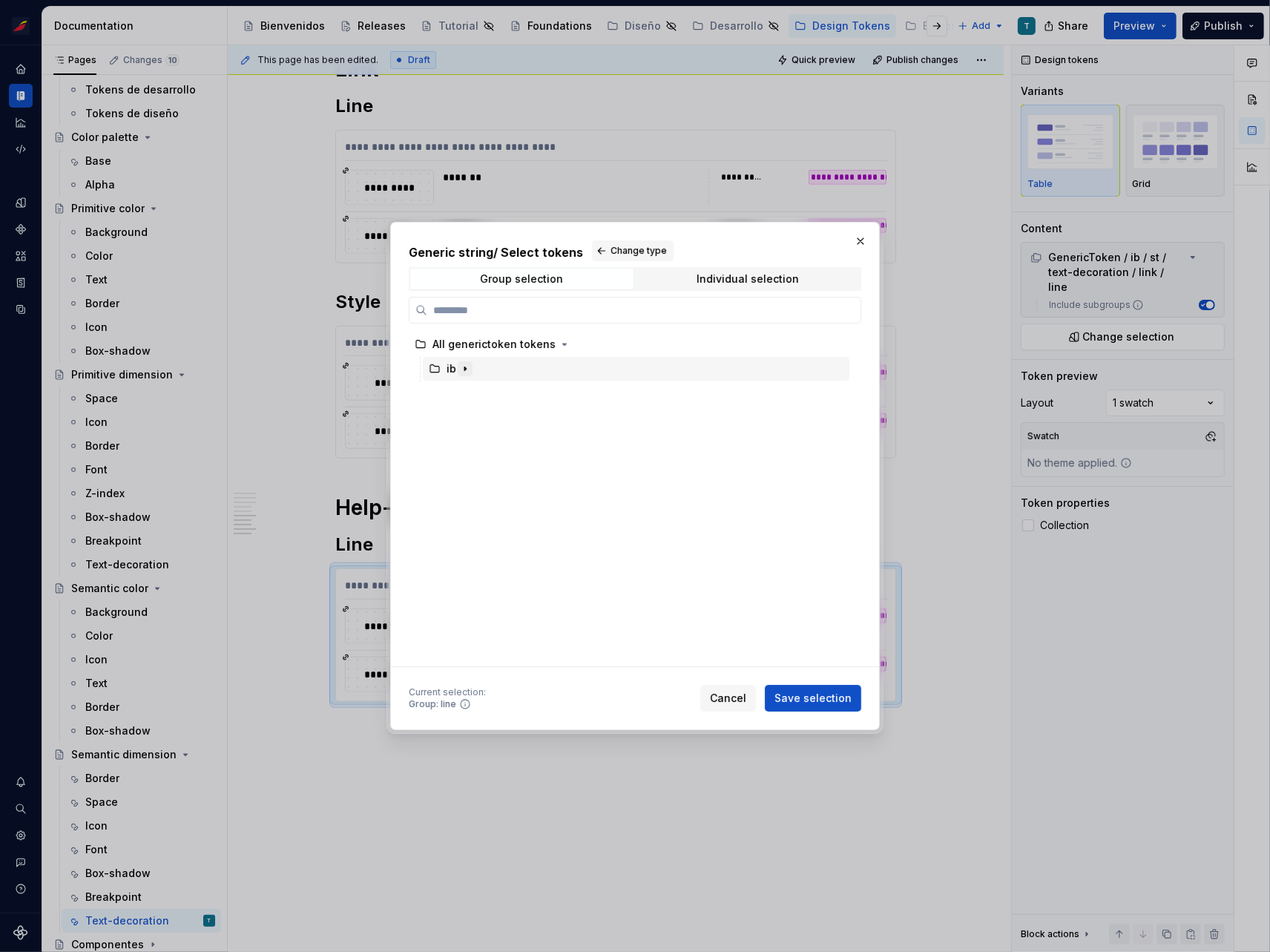
click at [464, 365] on icon "button" at bounding box center [465, 369] width 12 height 12
click at [482, 391] on icon "button" at bounding box center [479, 393] width 12 height 12
click at [562, 416] on icon "button" at bounding box center [564, 417] width 12 height 12
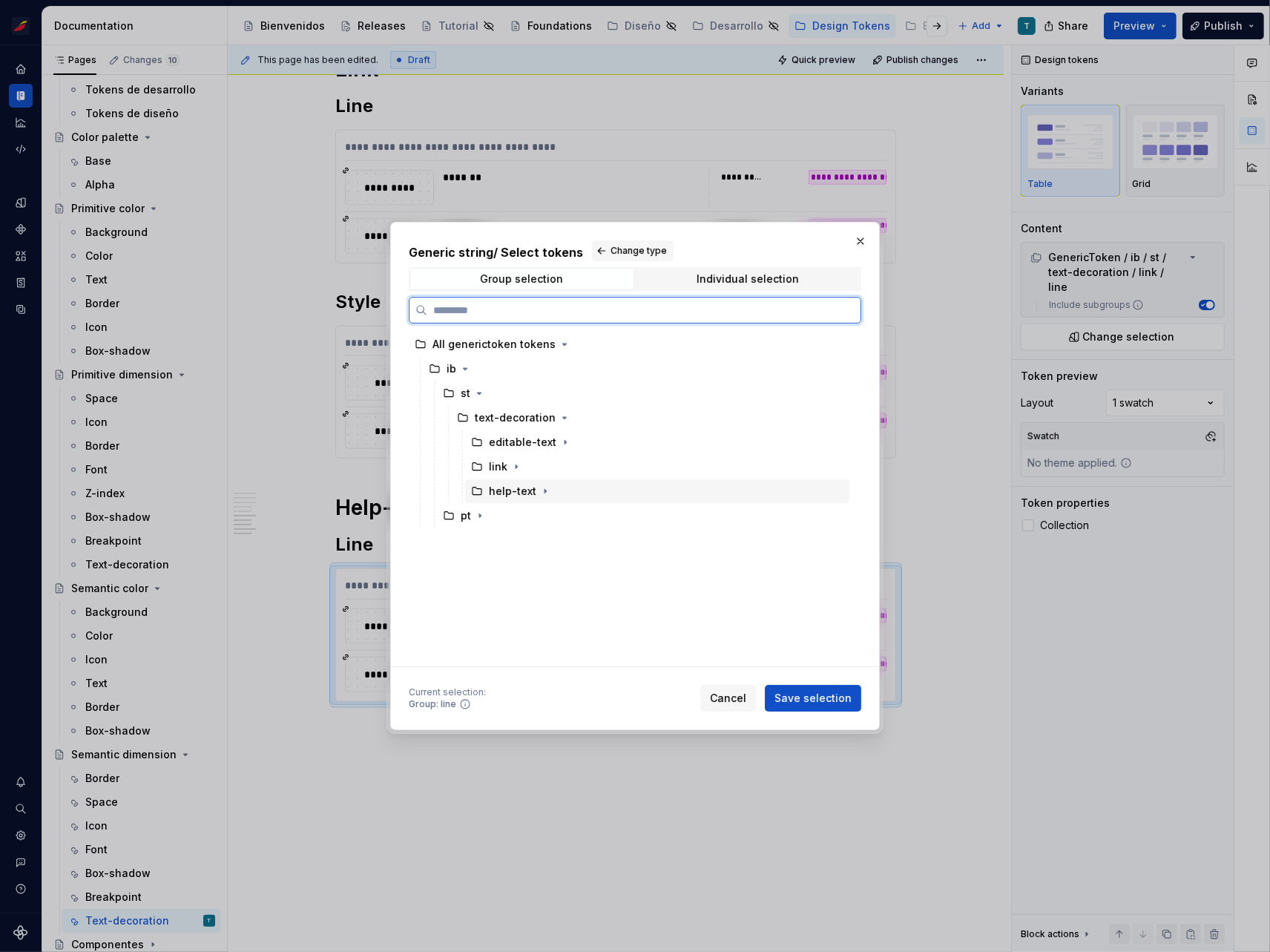
click at [551, 488] on div "help-text" at bounding box center [657, 491] width 384 height 24
click at [542, 488] on icon "button" at bounding box center [545, 491] width 12 height 12
click at [538, 514] on div "line" at bounding box center [664, 515] width 370 height 24
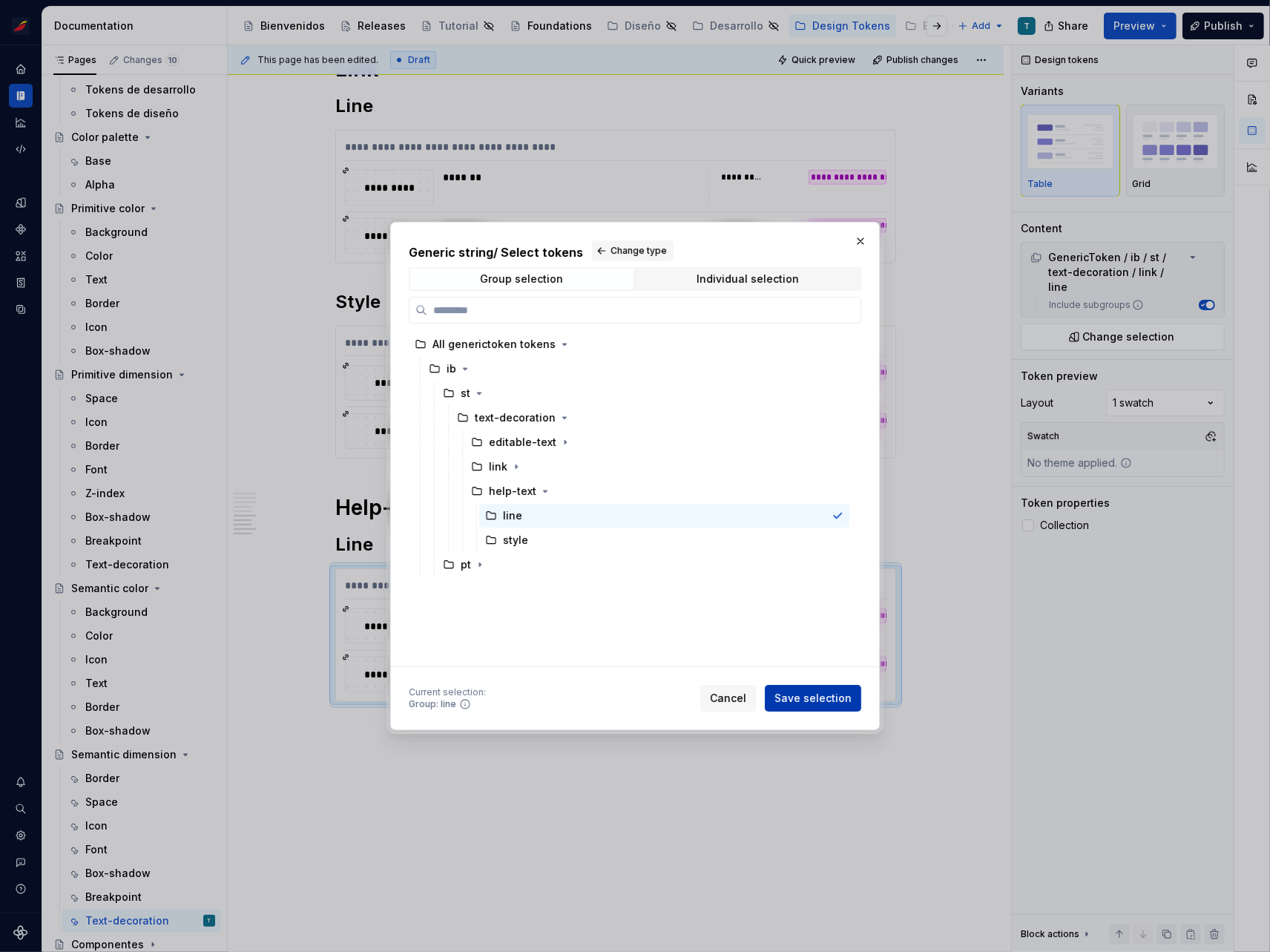
click at [828, 698] on span "Save selection" at bounding box center [813, 698] width 77 height 15
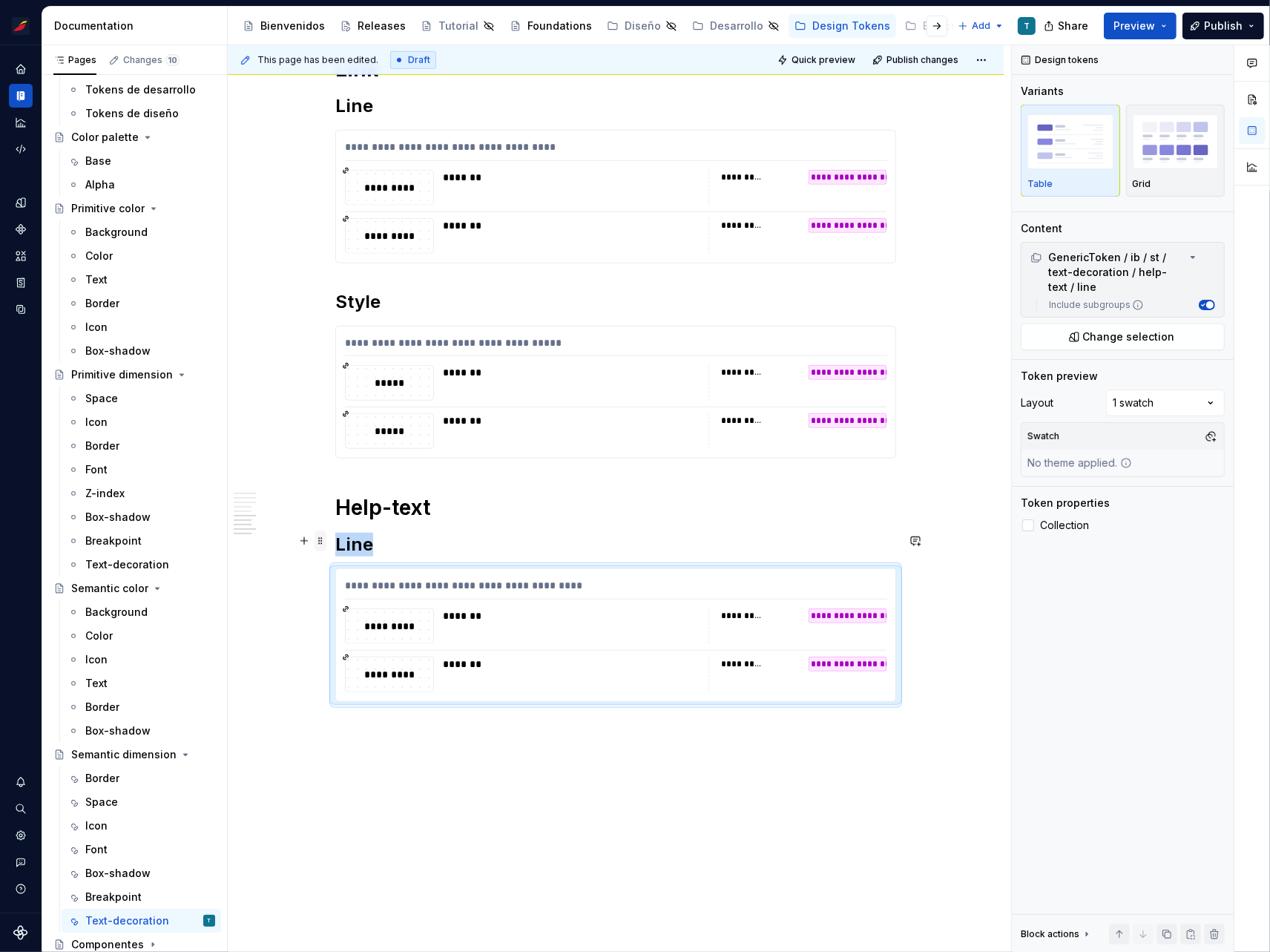
click at [322, 540] on span at bounding box center [320, 540] width 12 height 20
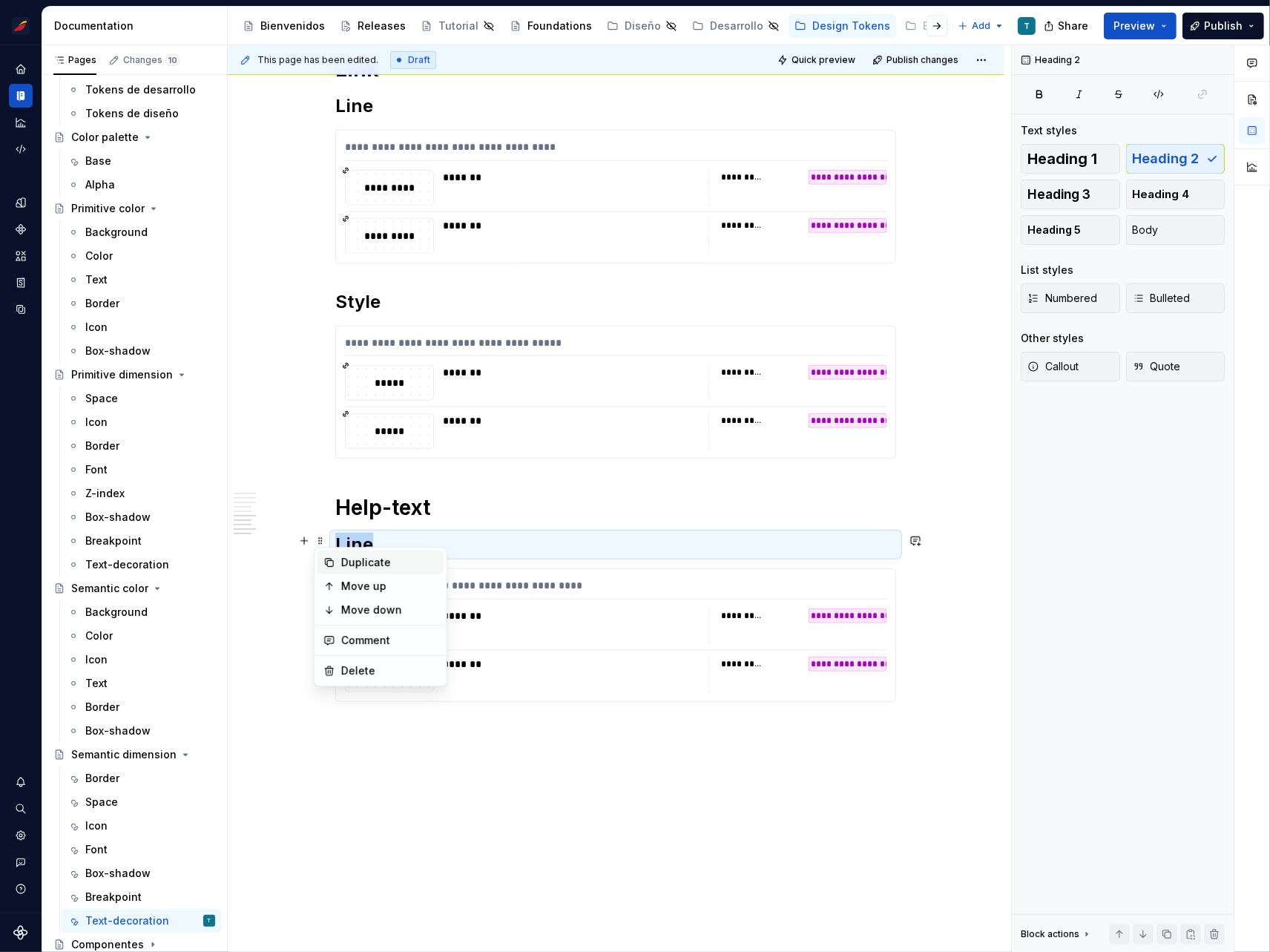
click at [355, 560] on div "Duplicate" at bounding box center [389, 562] width 96 height 15
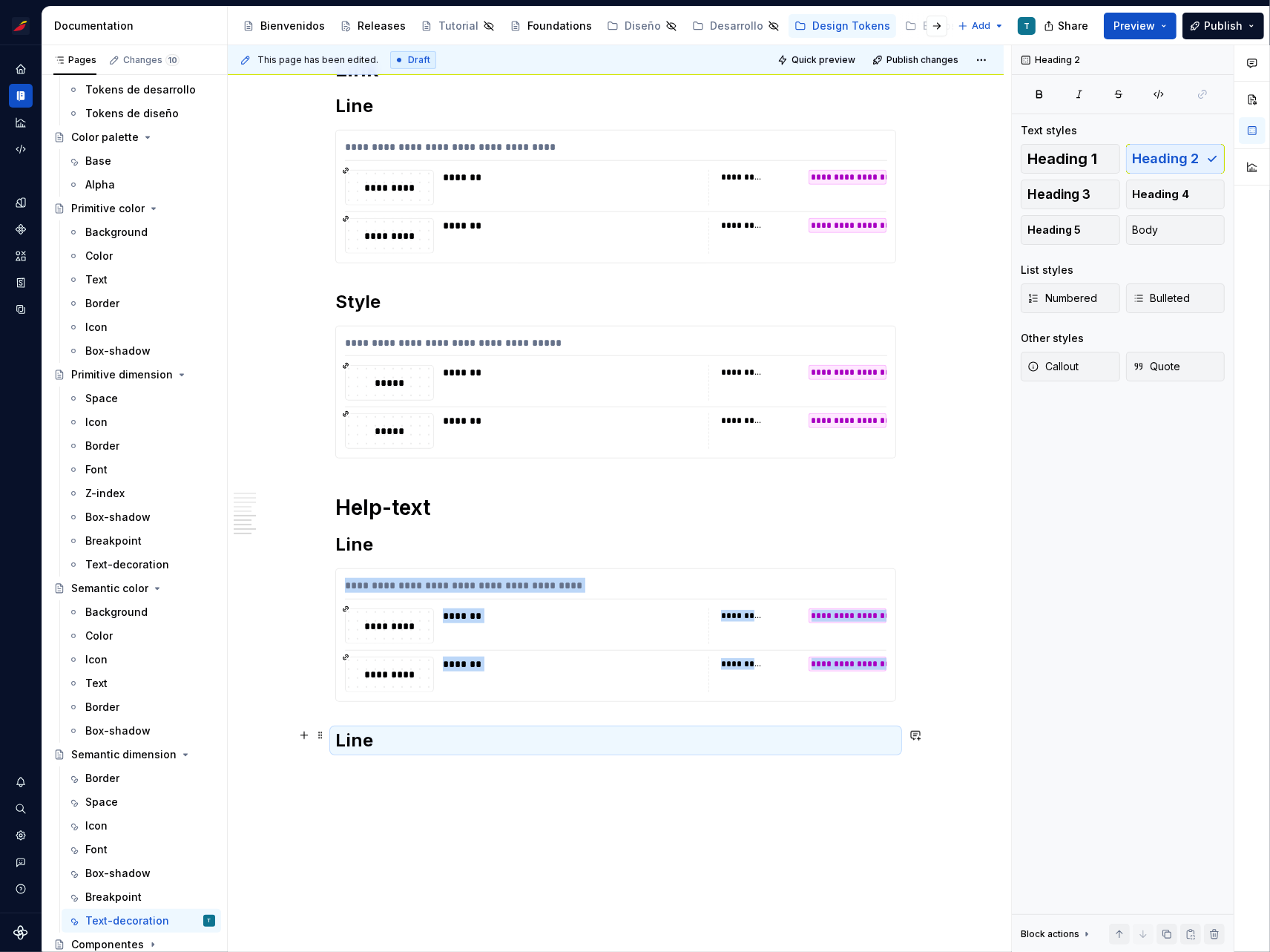
click at [353, 732] on h2 "Line" at bounding box center [616, 740] width 561 height 24
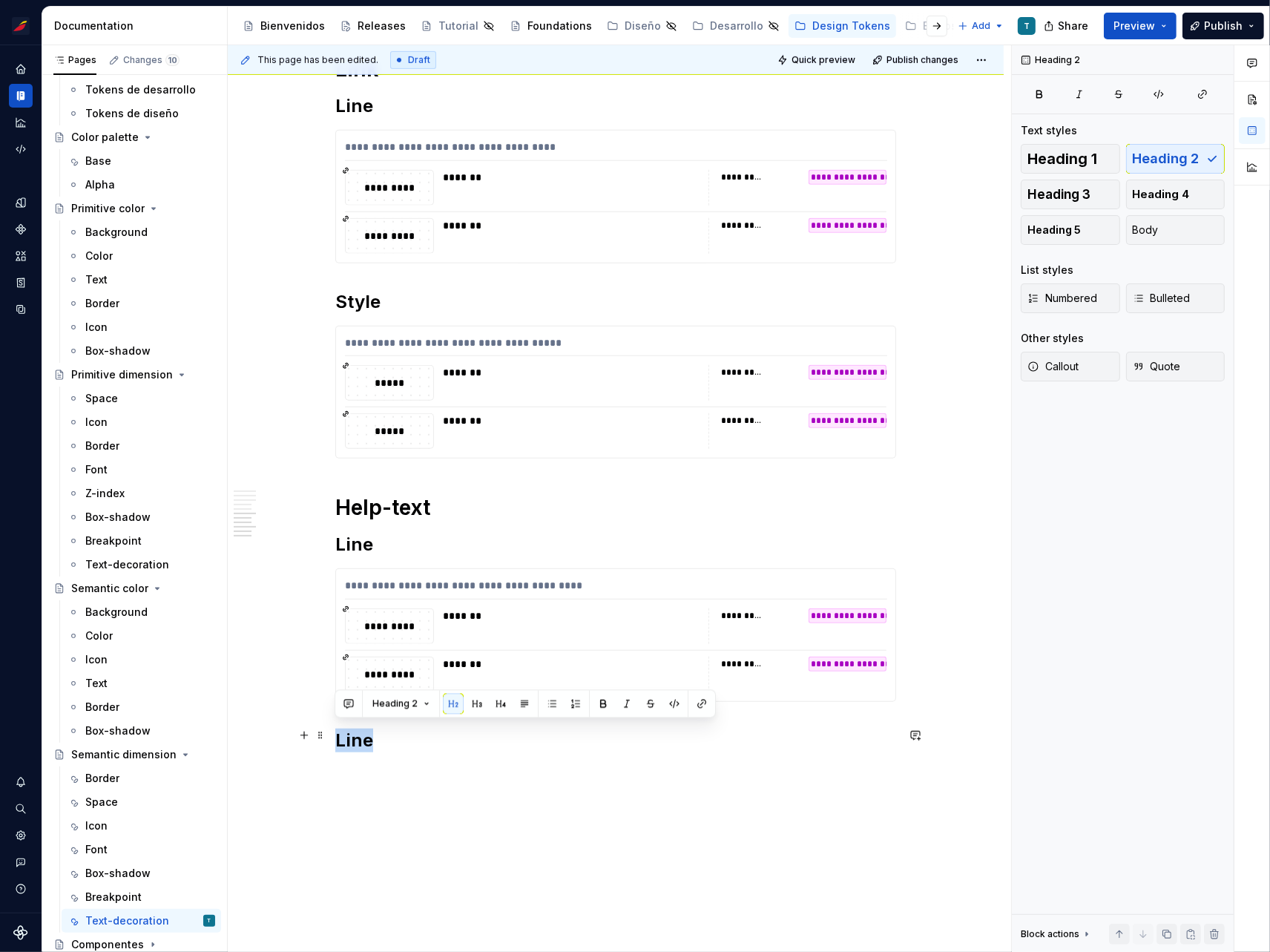
click at [368, 735] on h2 "Line" at bounding box center [616, 740] width 561 height 24
drag, startPoint x: 368, startPoint y: 735, endPoint x: 362, endPoint y: 743, distance: 10.0
click at [368, 735] on h2 "Line" at bounding box center [616, 740] width 561 height 24
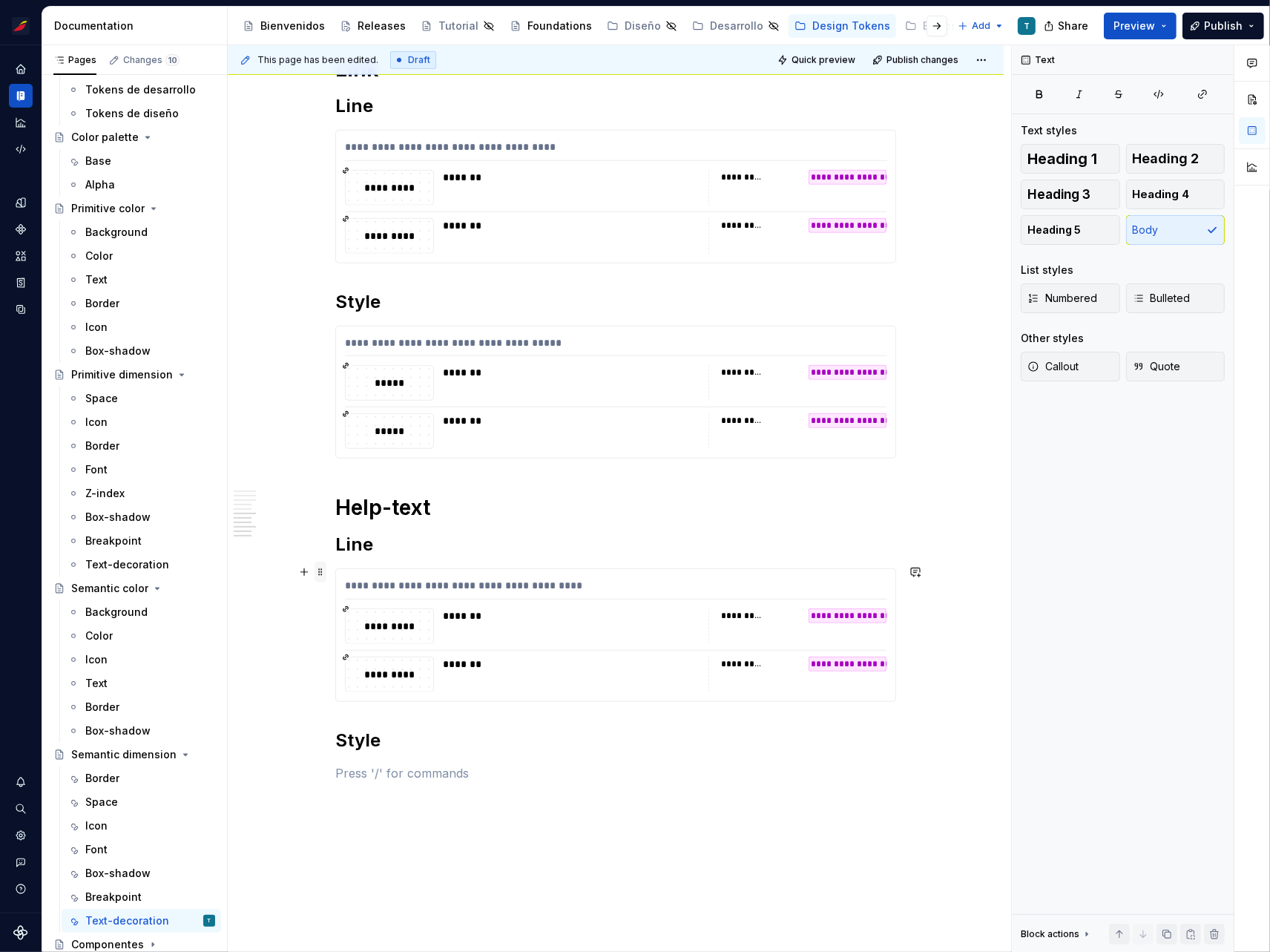
click at [321, 570] on span at bounding box center [320, 572] width 12 height 20
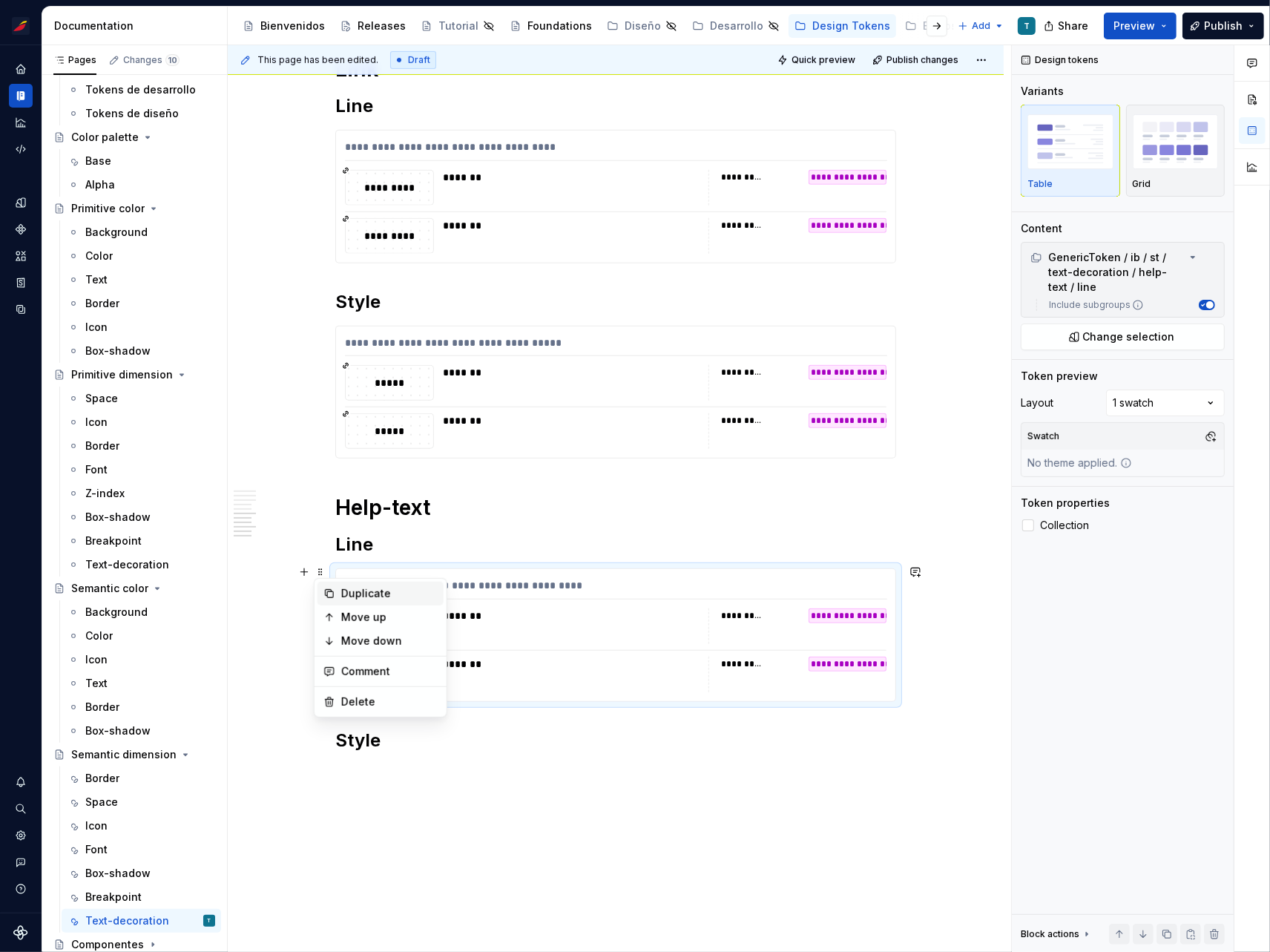
click at [349, 587] on div "Duplicate" at bounding box center [389, 593] width 96 height 15
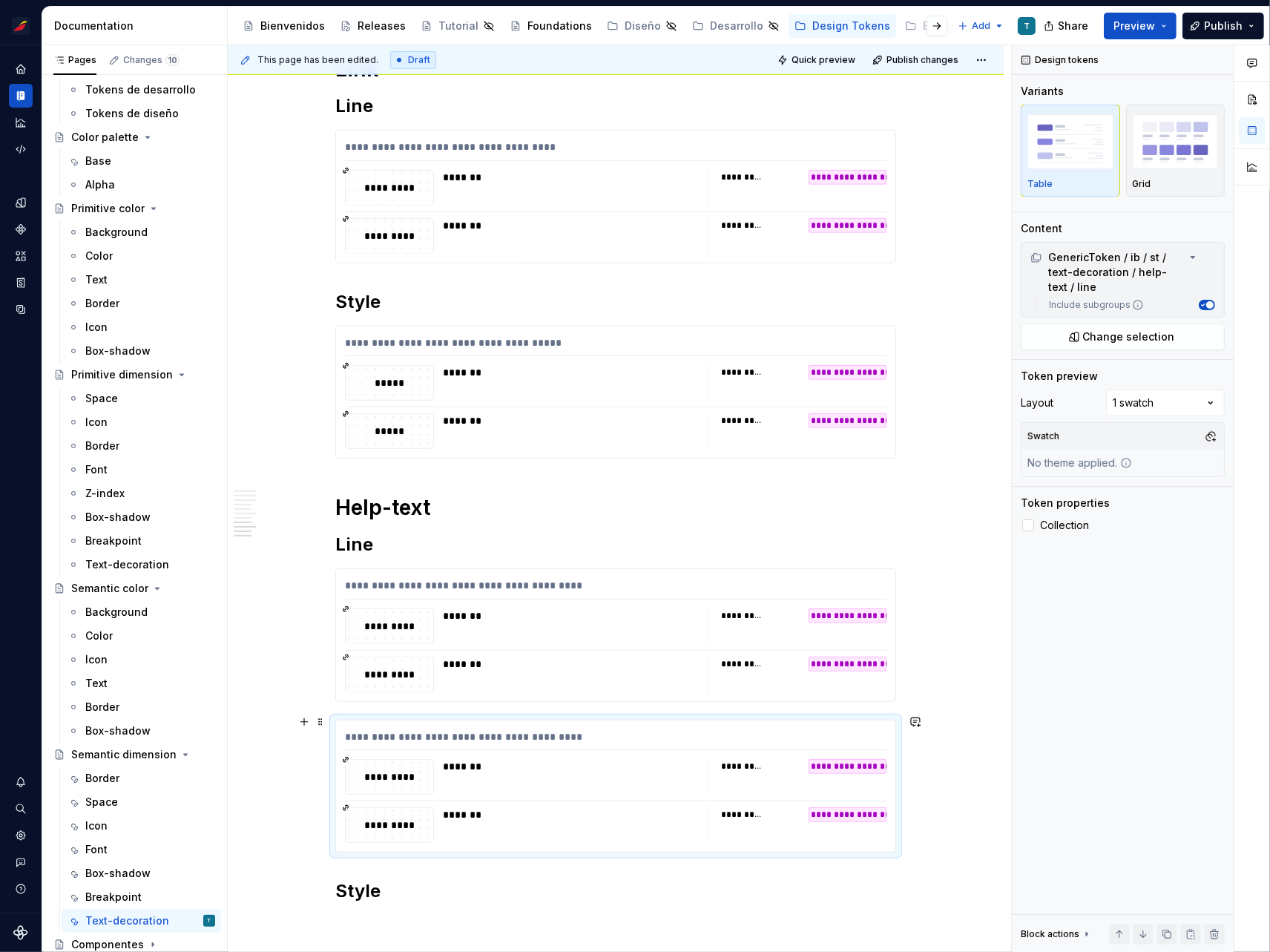
scroll to position [1226, 0]
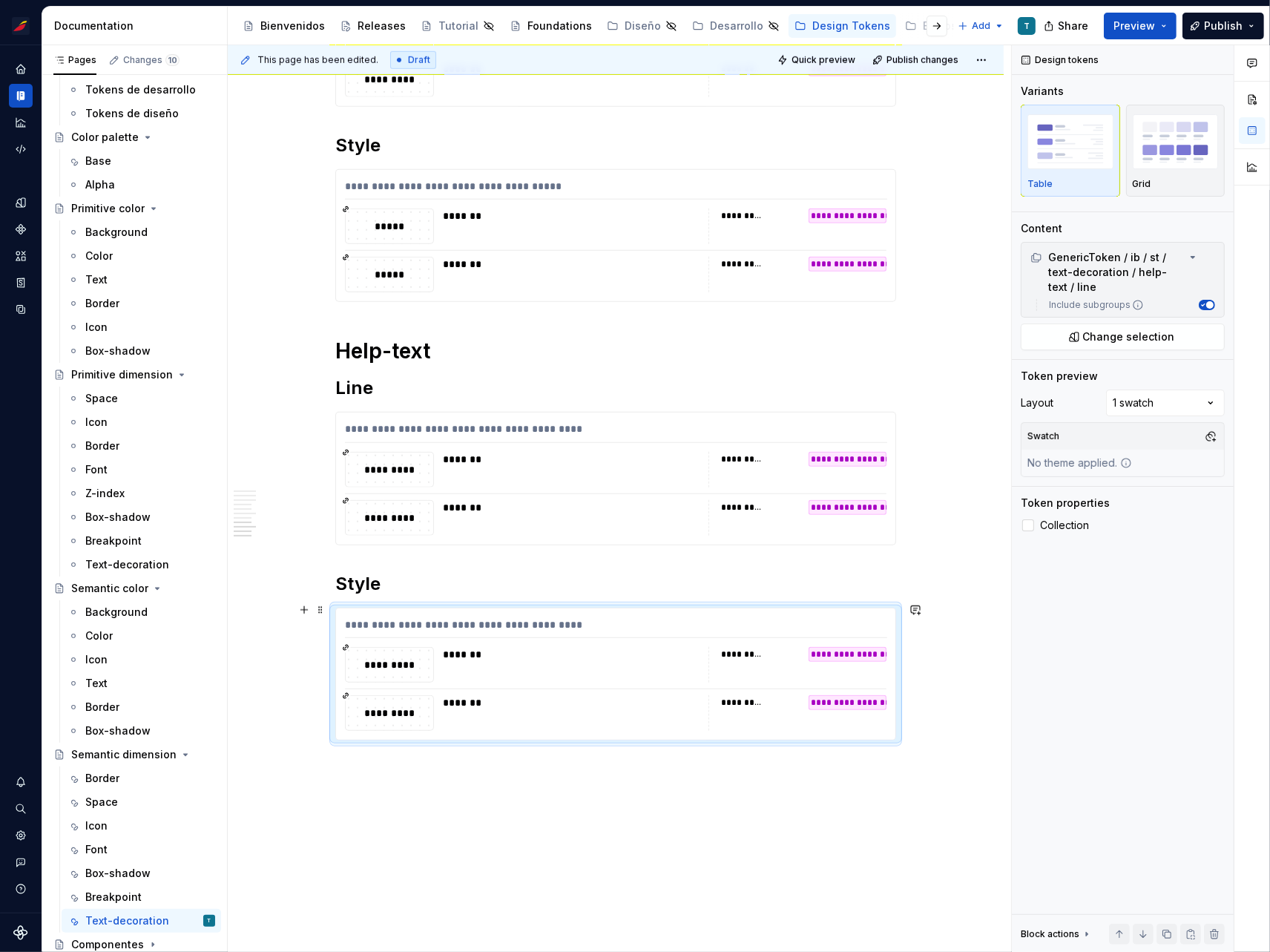
click at [406, 673] on div "*********" at bounding box center [390, 665] width 88 height 35
click at [1112, 329] on span "Change selection" at bounding box center [1129, 336] width 92 height 15
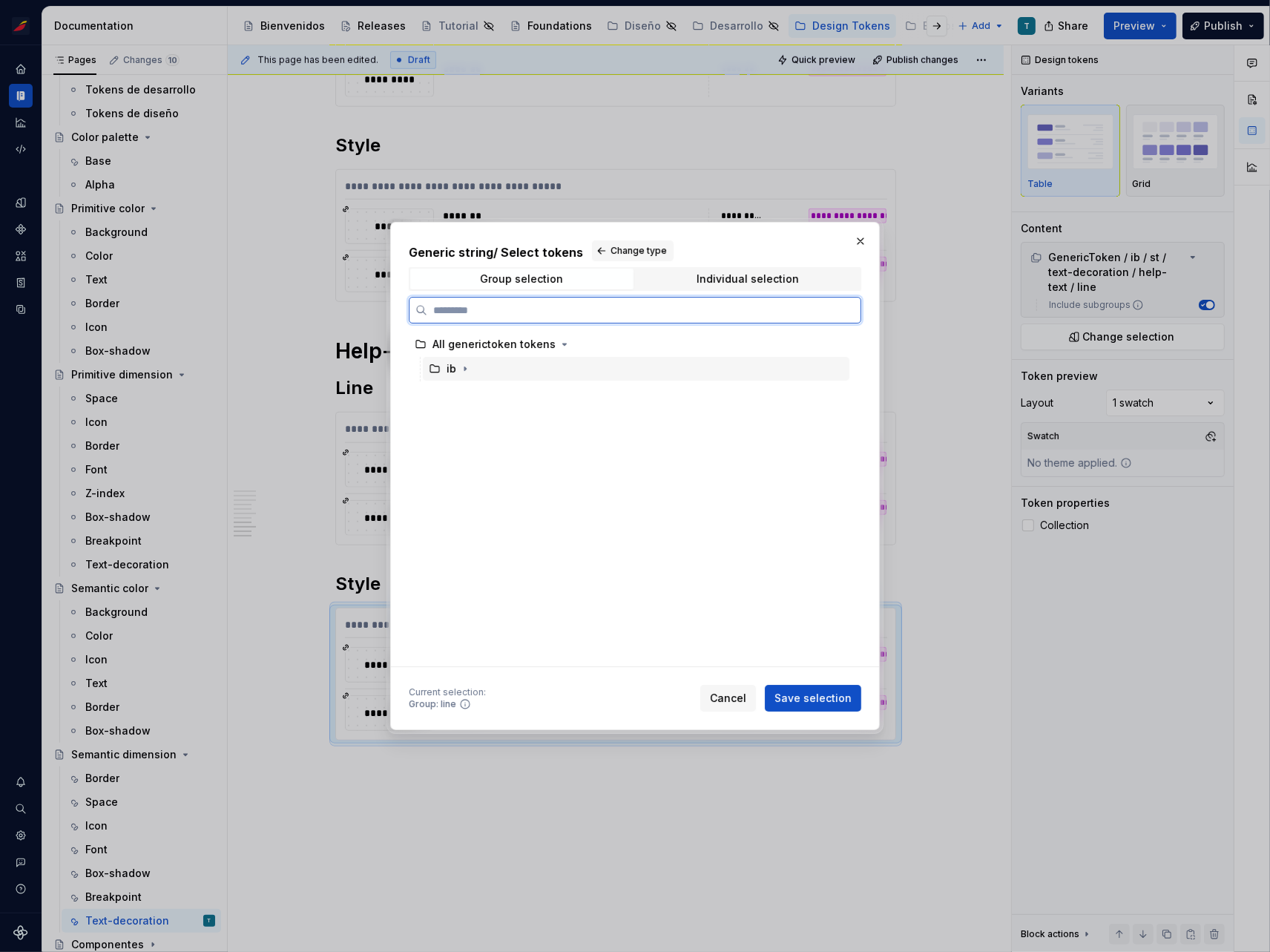
click at [472, 371] on div "ib" at bounding box center [636, 369] width 427 height 24
click at [466, 371] on icon "button" at bounding box center [465, 369] width 12 height 12
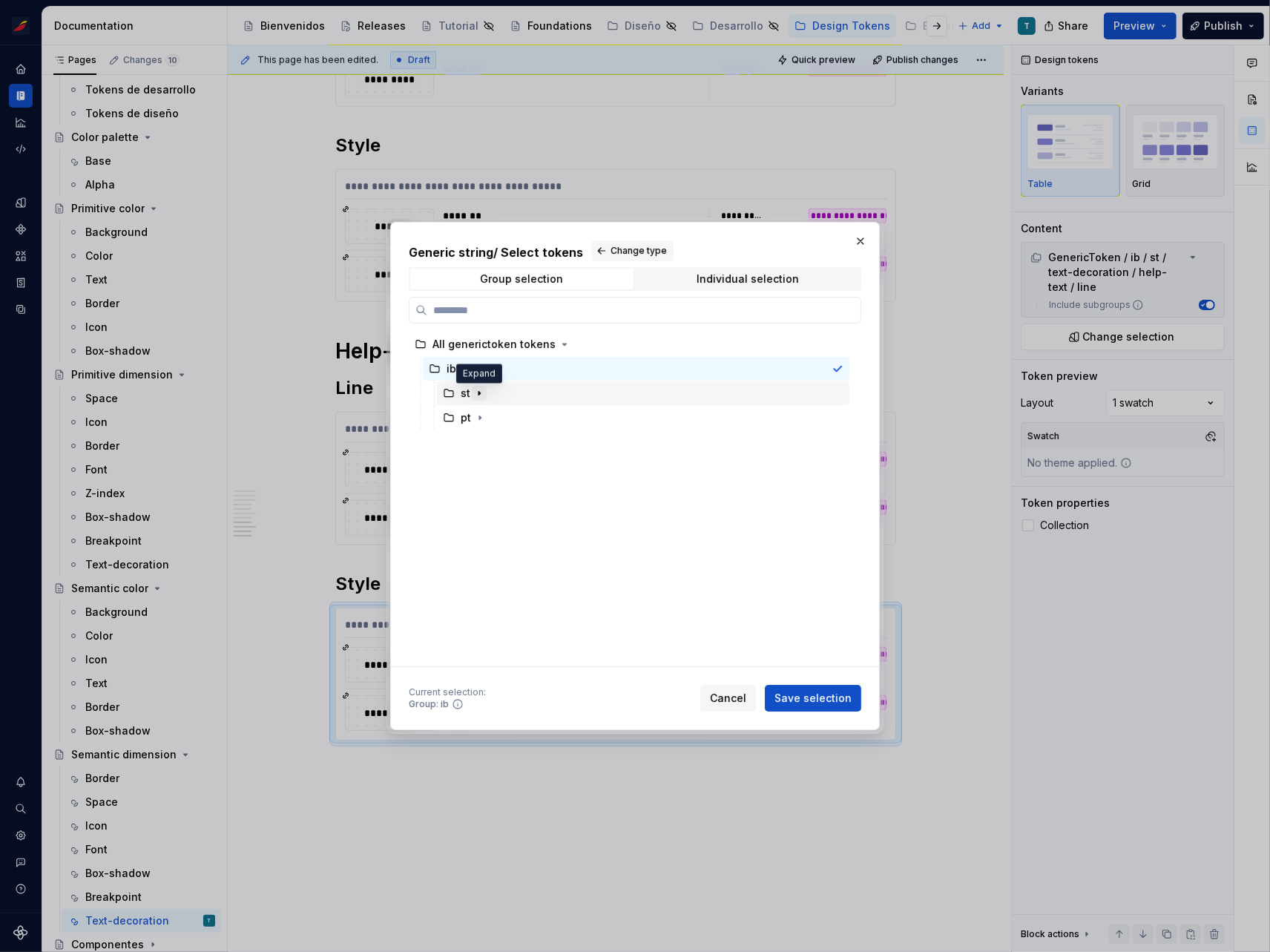
click at [479, 391] on icon "button" at bounding box center [479, 393] width 2 height 4
click at [559, 416] on icon "button" at bounding box center [564, 417] width 12 height 12
click at [547, 486] on icon "button" at bounding box center [545, 491] width 12 height 12
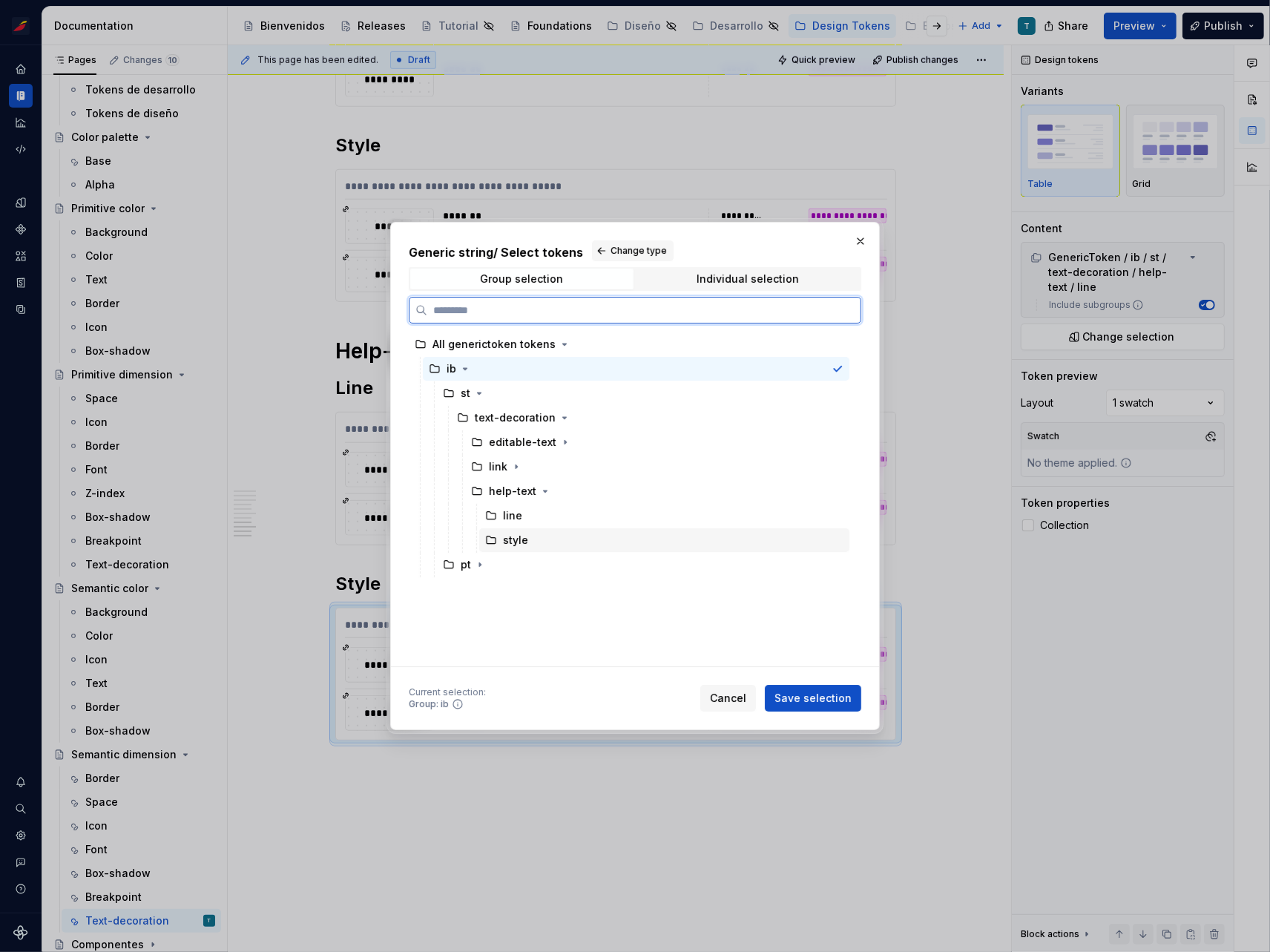
click at [529, 534] on div "style" at bounding box center [664, 540] width 370 height 24
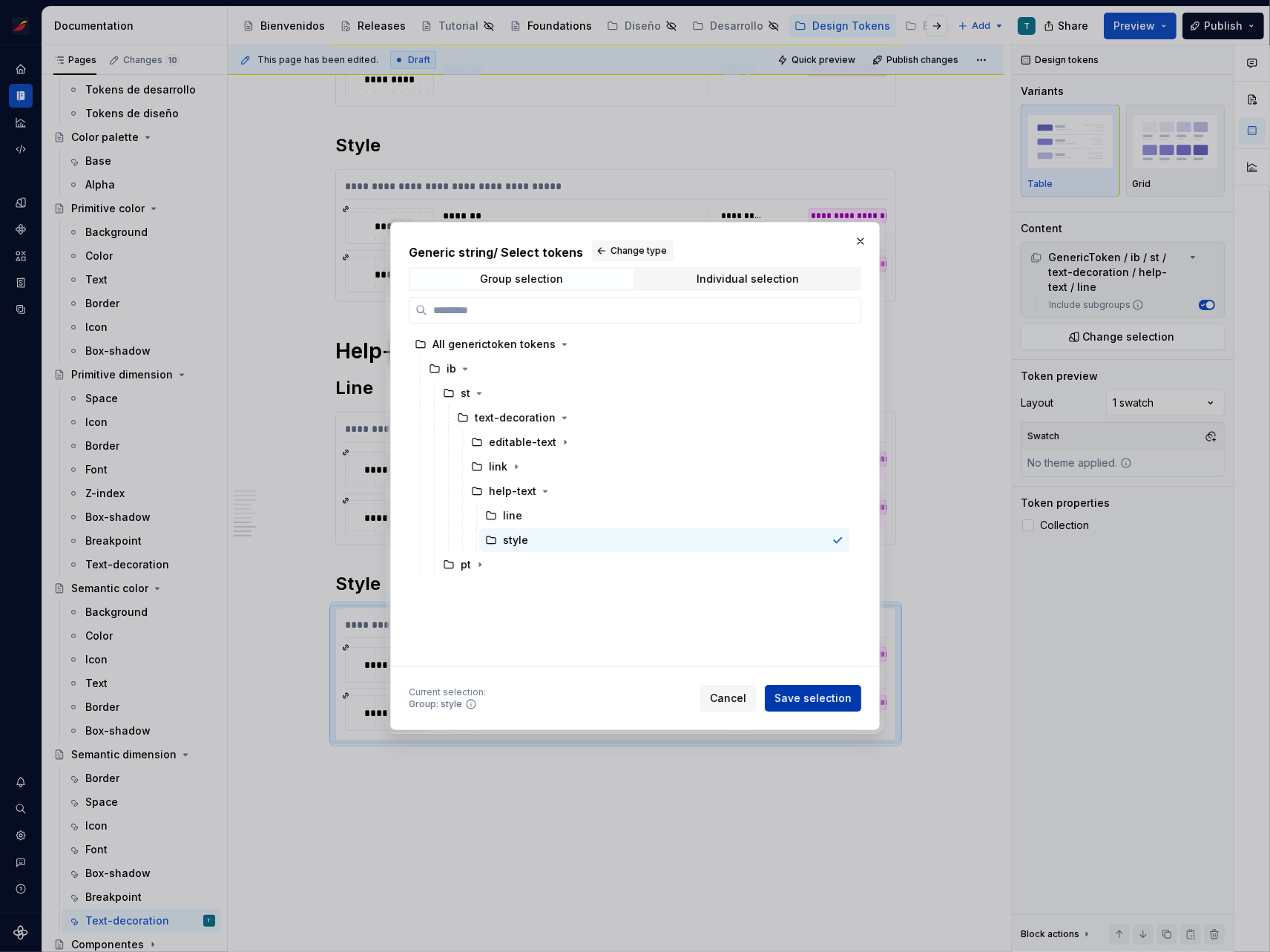
click at [814, 696] on span "Save selection" at bounding box center [813, 698] width 77 height 15
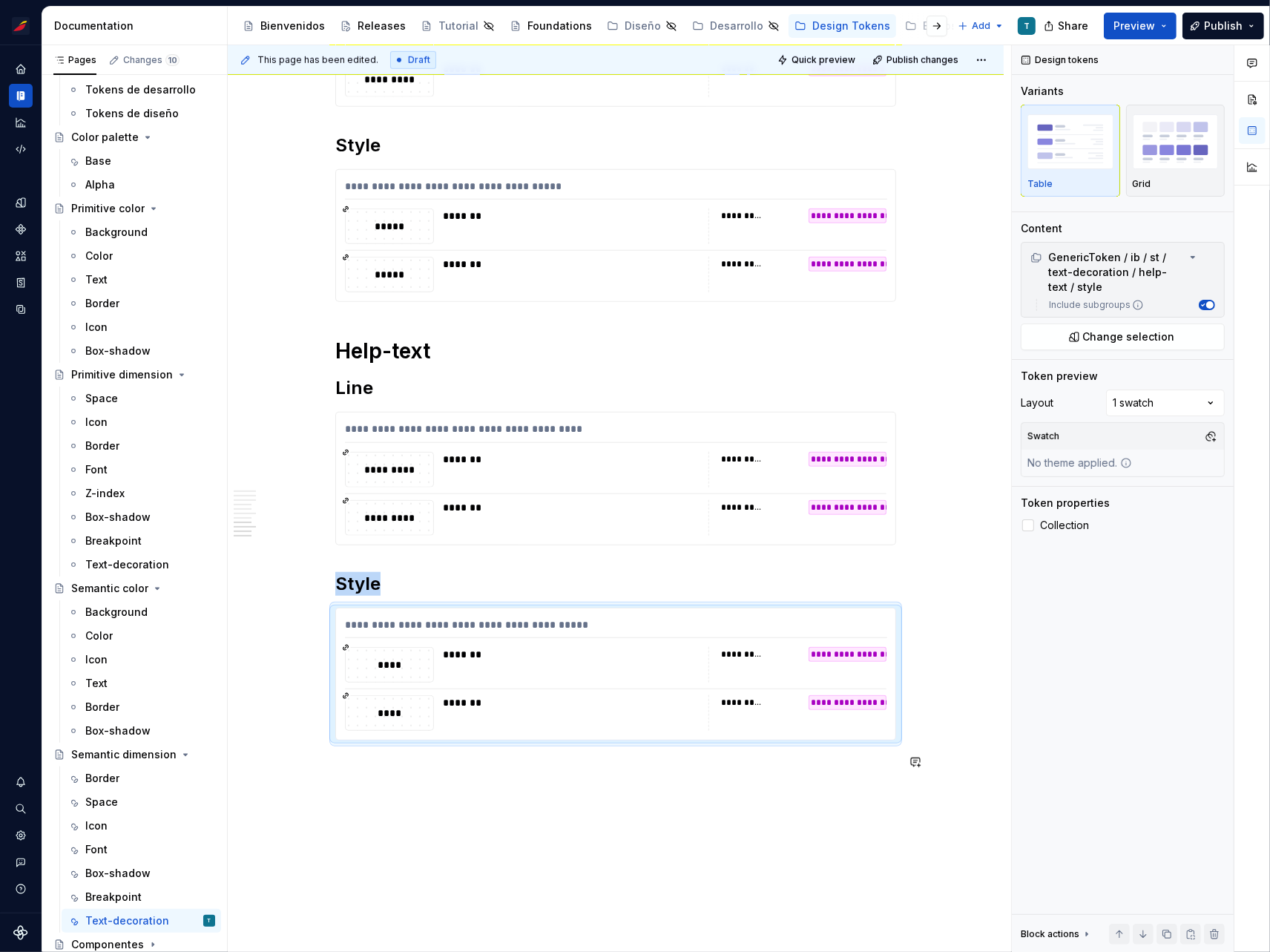
click at [720, 813] on div "**********" at bounding box center [615, 90] width 776 height 1977
click at [117, 753] on div "Semantic dimension" at bounding box center [114, 754] width 85 height 15
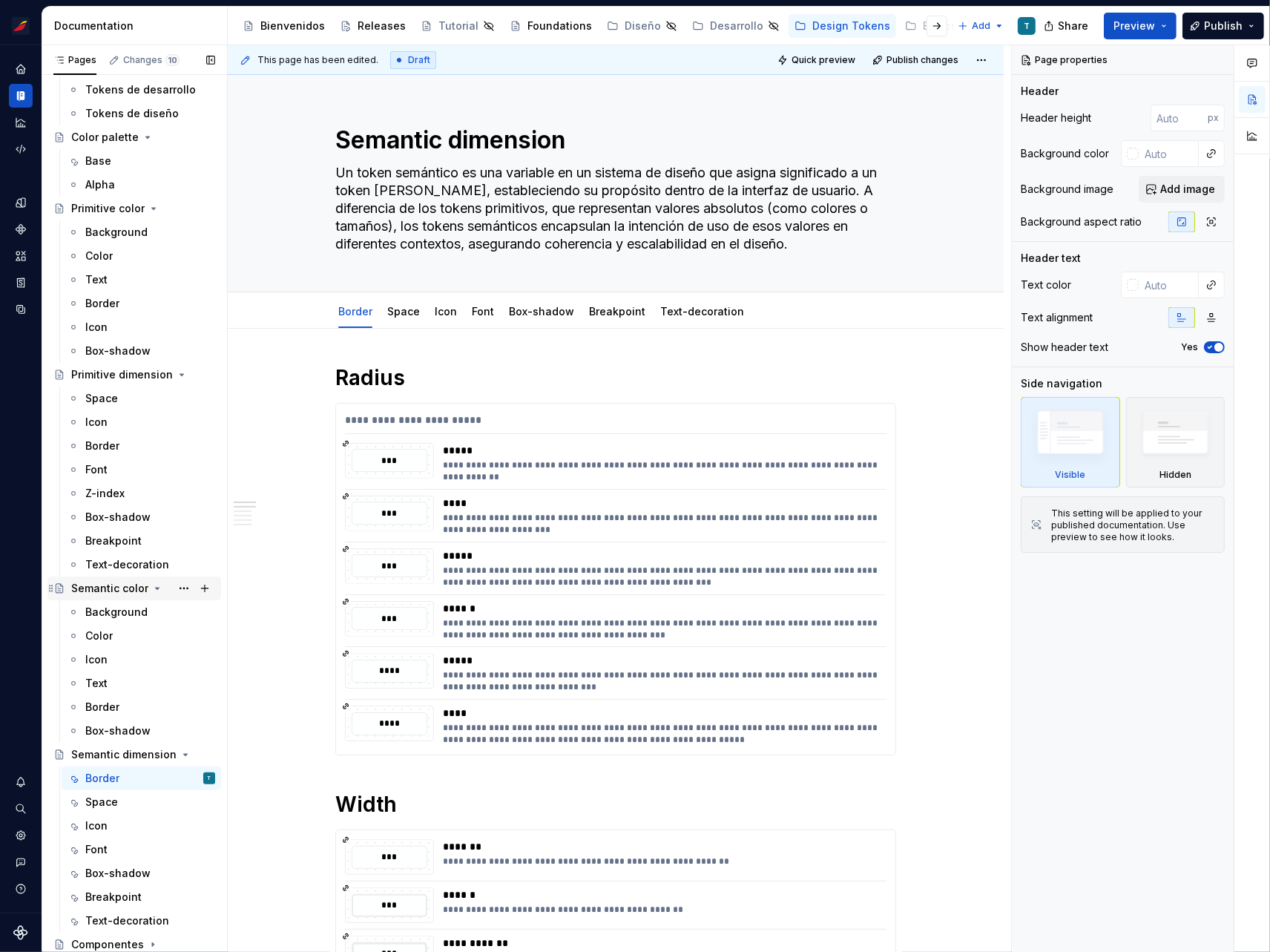
click at [134, 589] on div "Semantic color" at bounding box center [110, 588] width 77 height 15
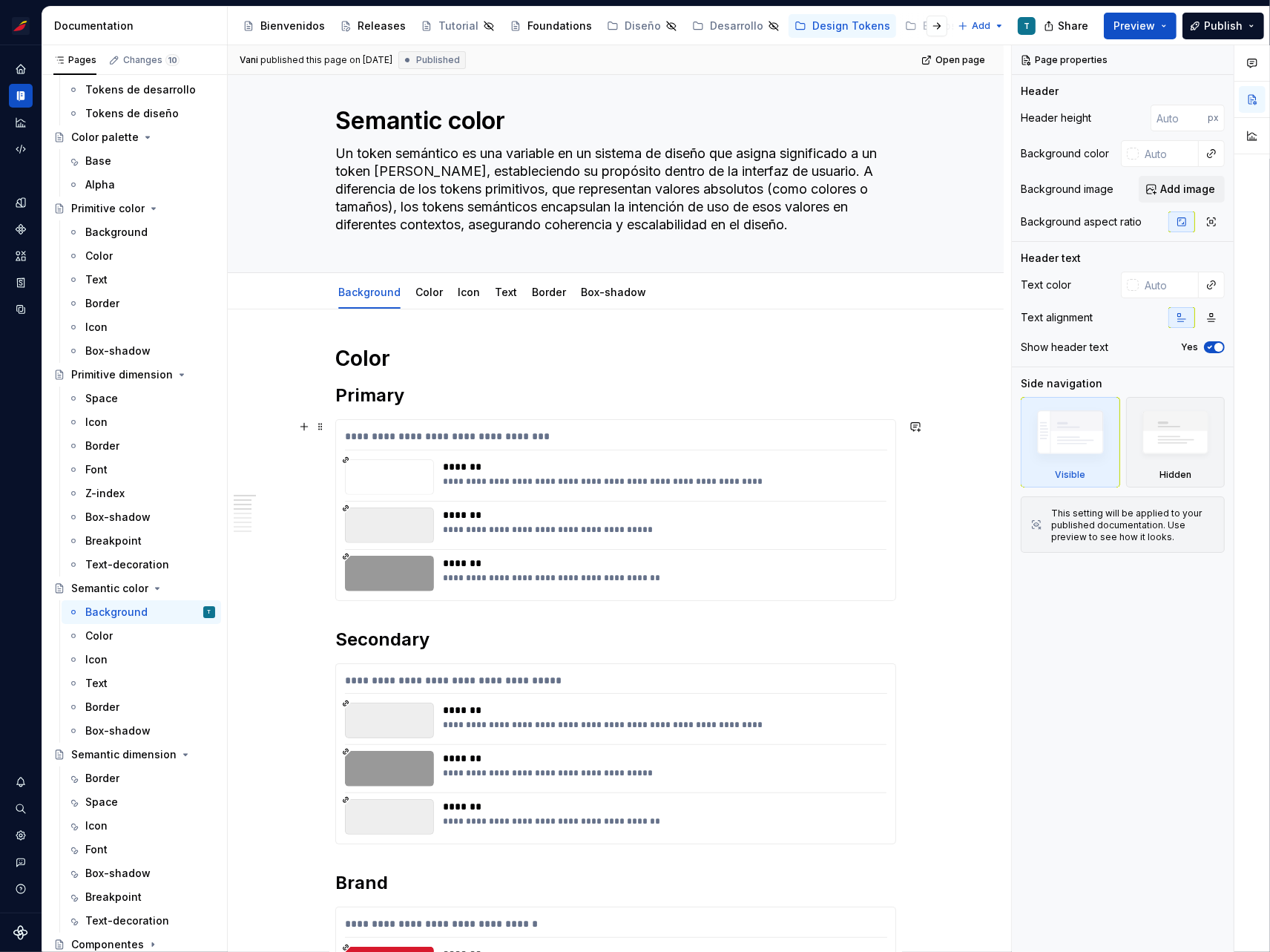
scroll to position [31, 0]
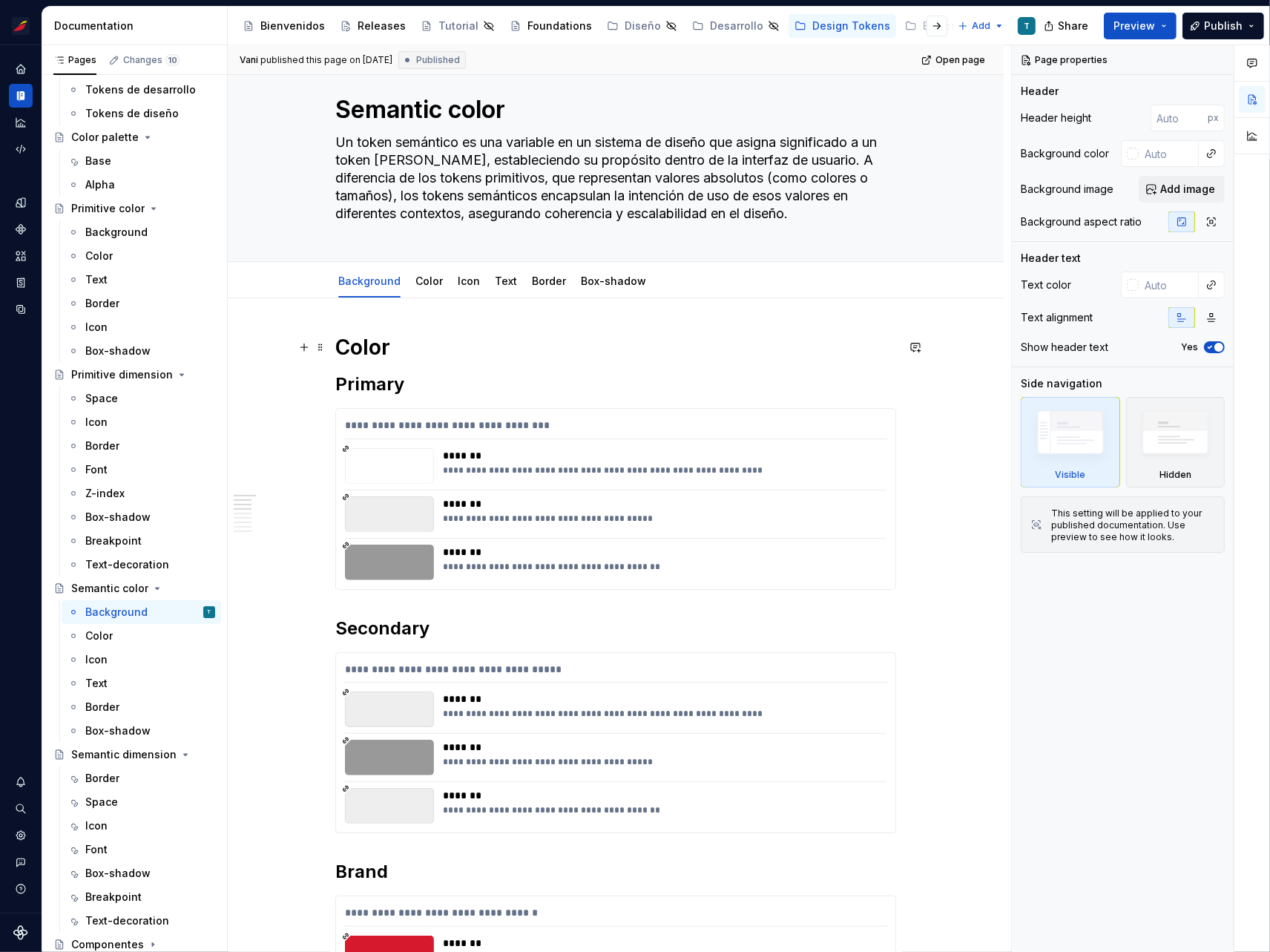
click at [369, 347] on h1 "Color" at bounding box center [616, 347] width 561 height 27
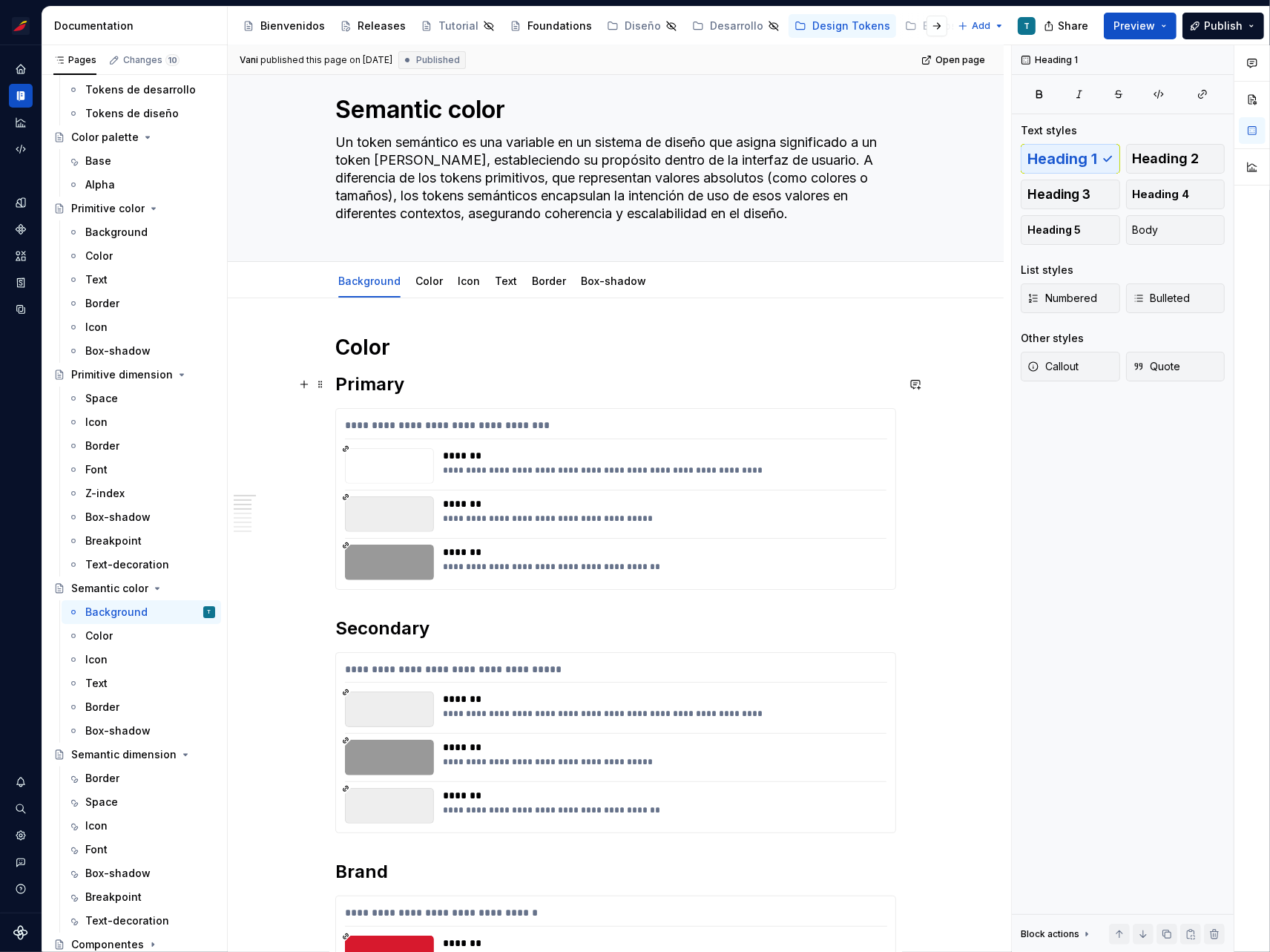
click at [369, 391] on h2 "Primary" at bounding box center [616, 384] width 561 height 24
click at [368, 343] on h1 "Color" at bounding box center [616, 347] width 561 height 27
click at [386, 389] on h2 "Primary" at bounding box center [616, 384] width 561 height 24
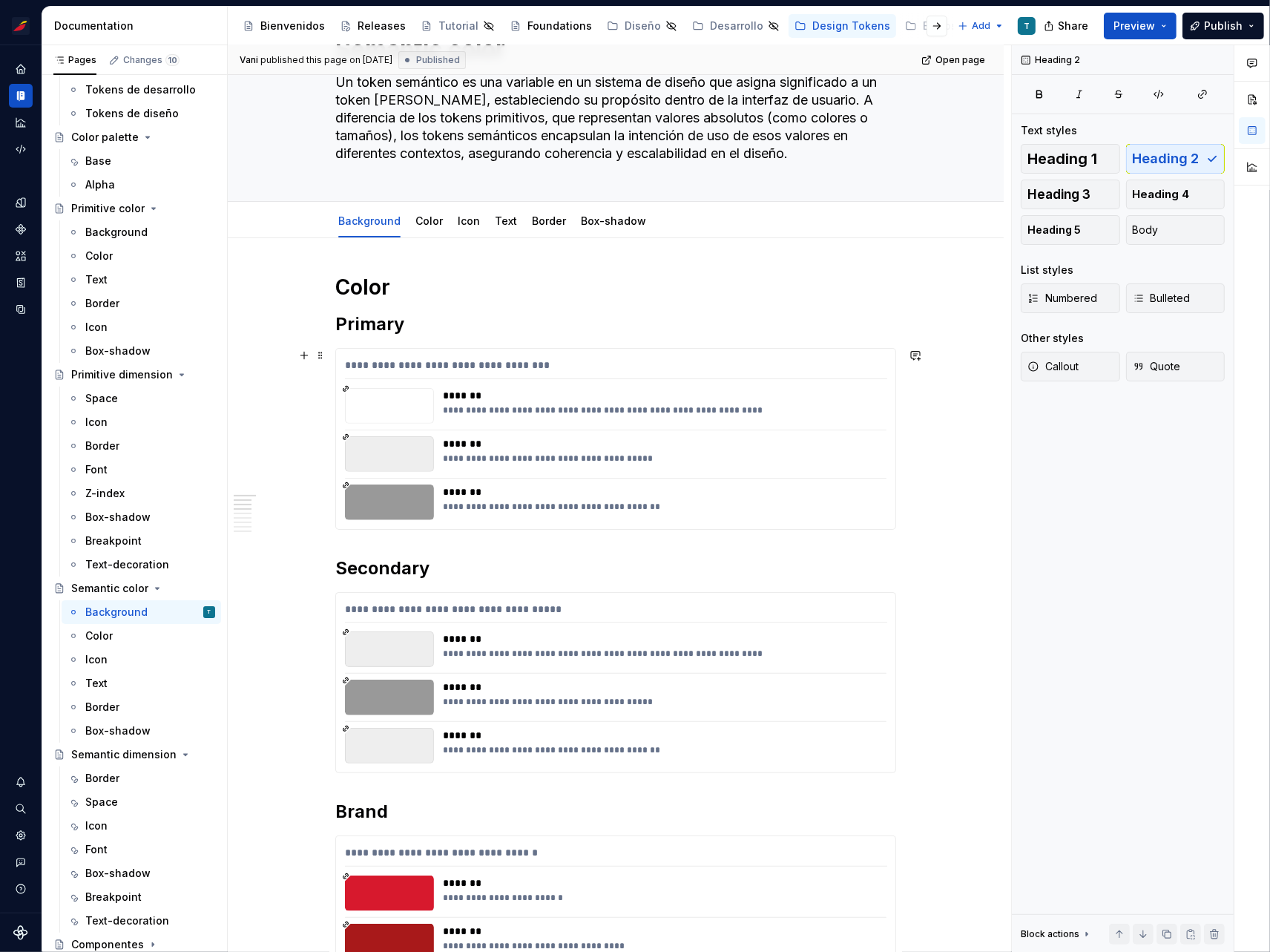
scroll to position [101, 0]
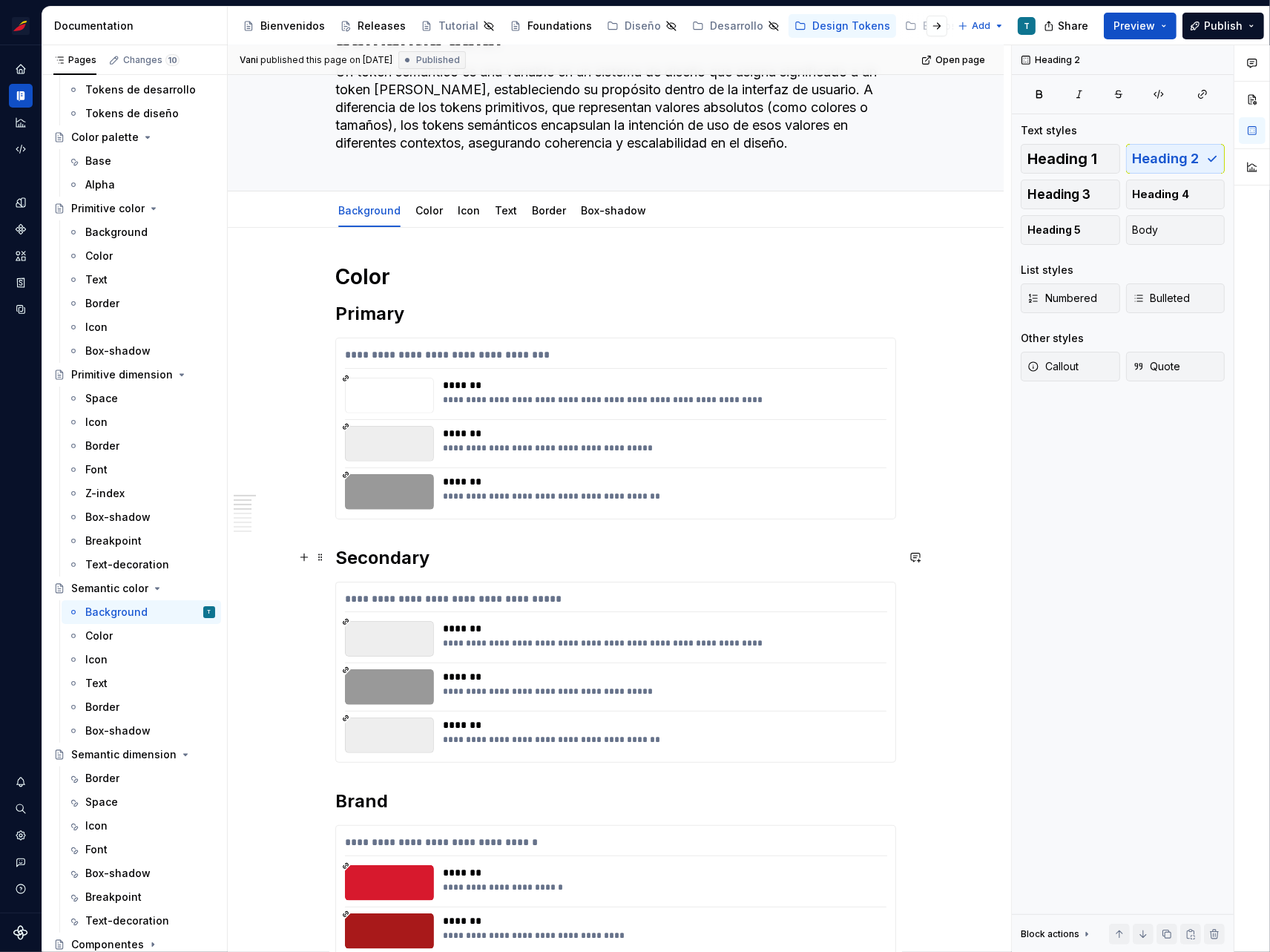
click at [393, 565] on h2 "Secondary" at bounding box center [616, 558] width 561 height 24
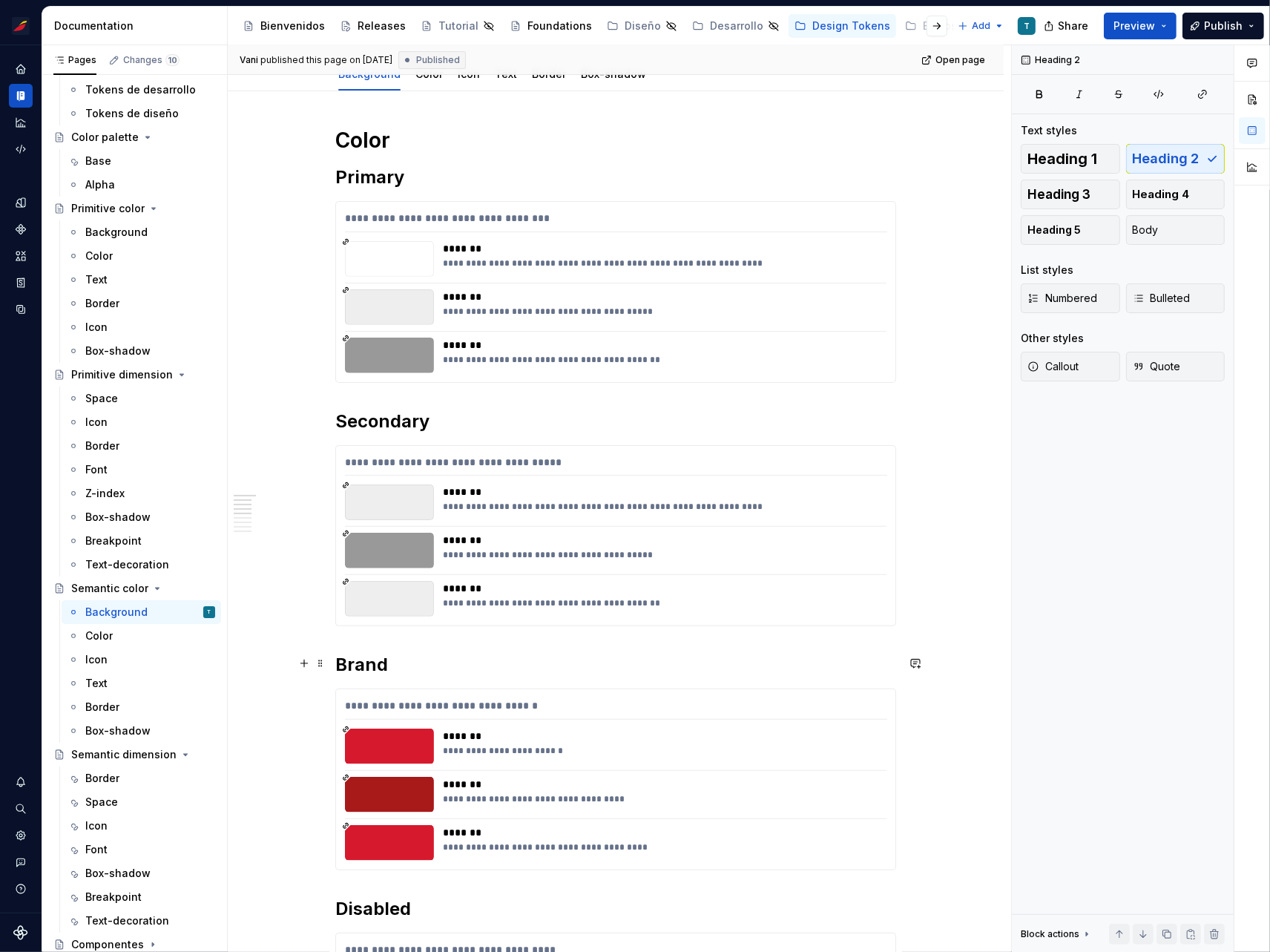
click at [363, 656] on h2 "Brand" at bounding box center [616, 664] width 561 height 24
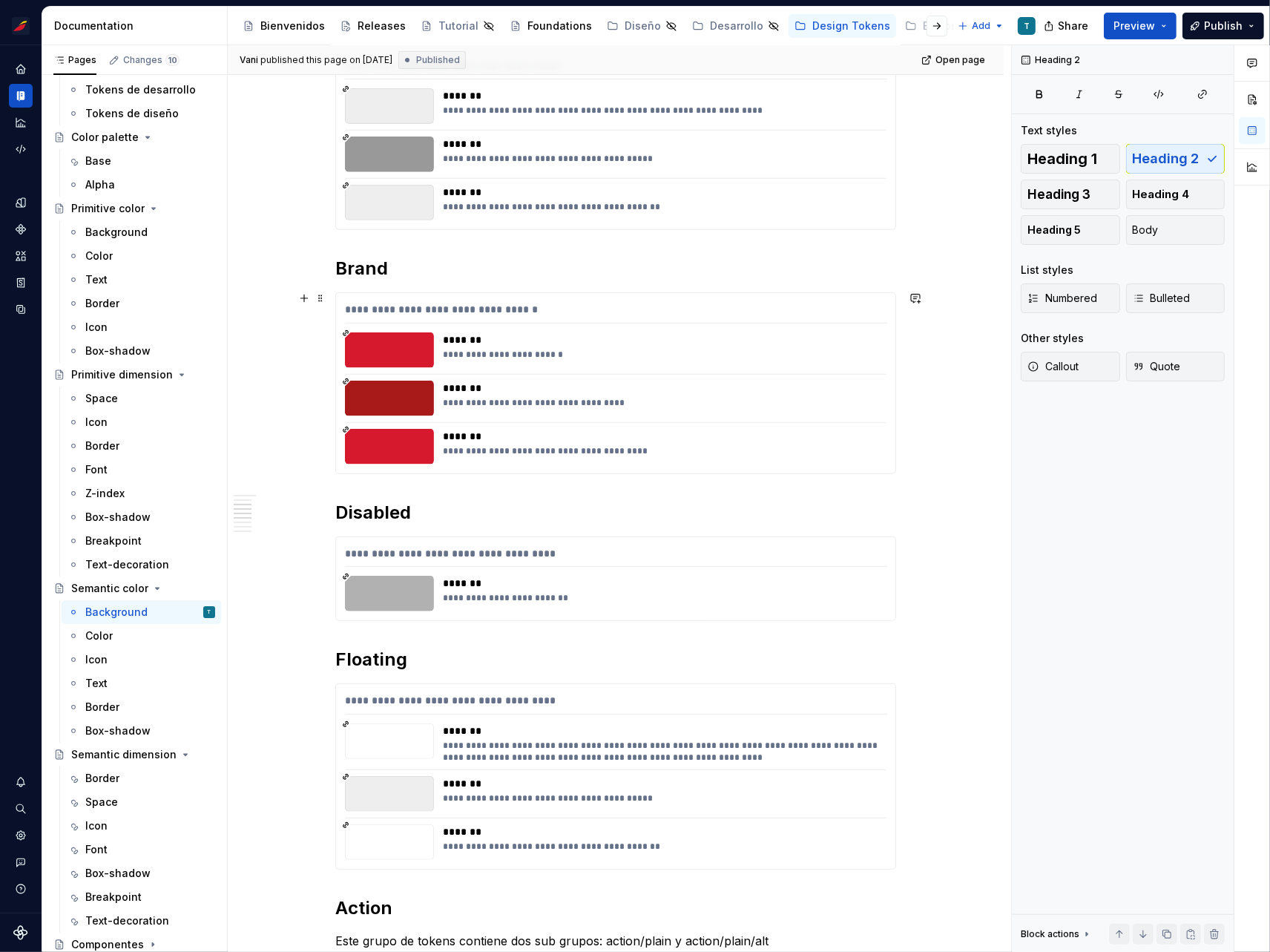
scroll to position [718, 0]
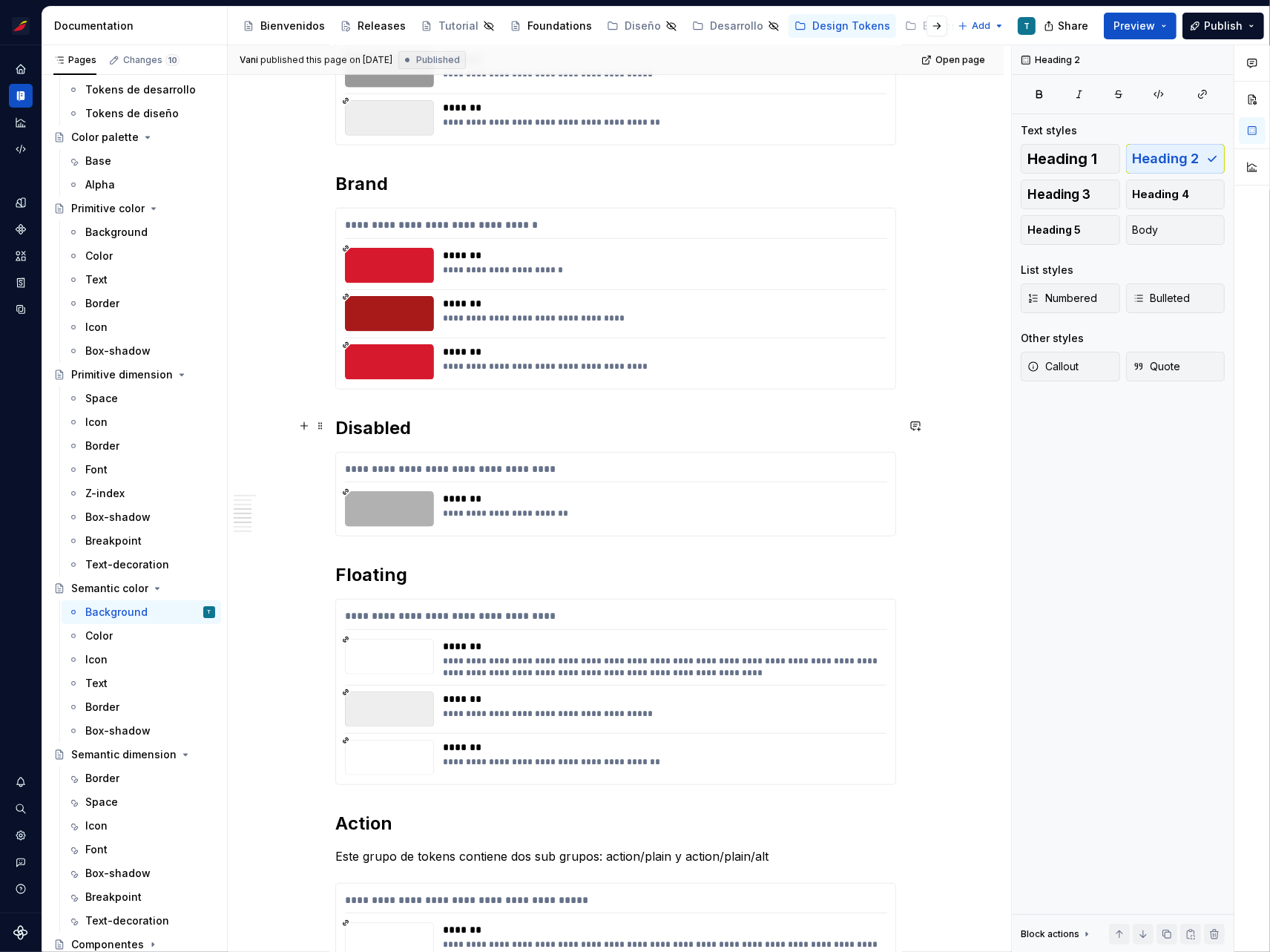
click at [377, 434] on h2 "Disabled" at bounding box center [616, 428] width 561 height 24
click at [392, 421] on h2 "Disabled" at bounding box center [616, 428] width 561 height 24
click at [388, 574] on h2 "Floating" at bounding box center [616, 575] width 561 height 24
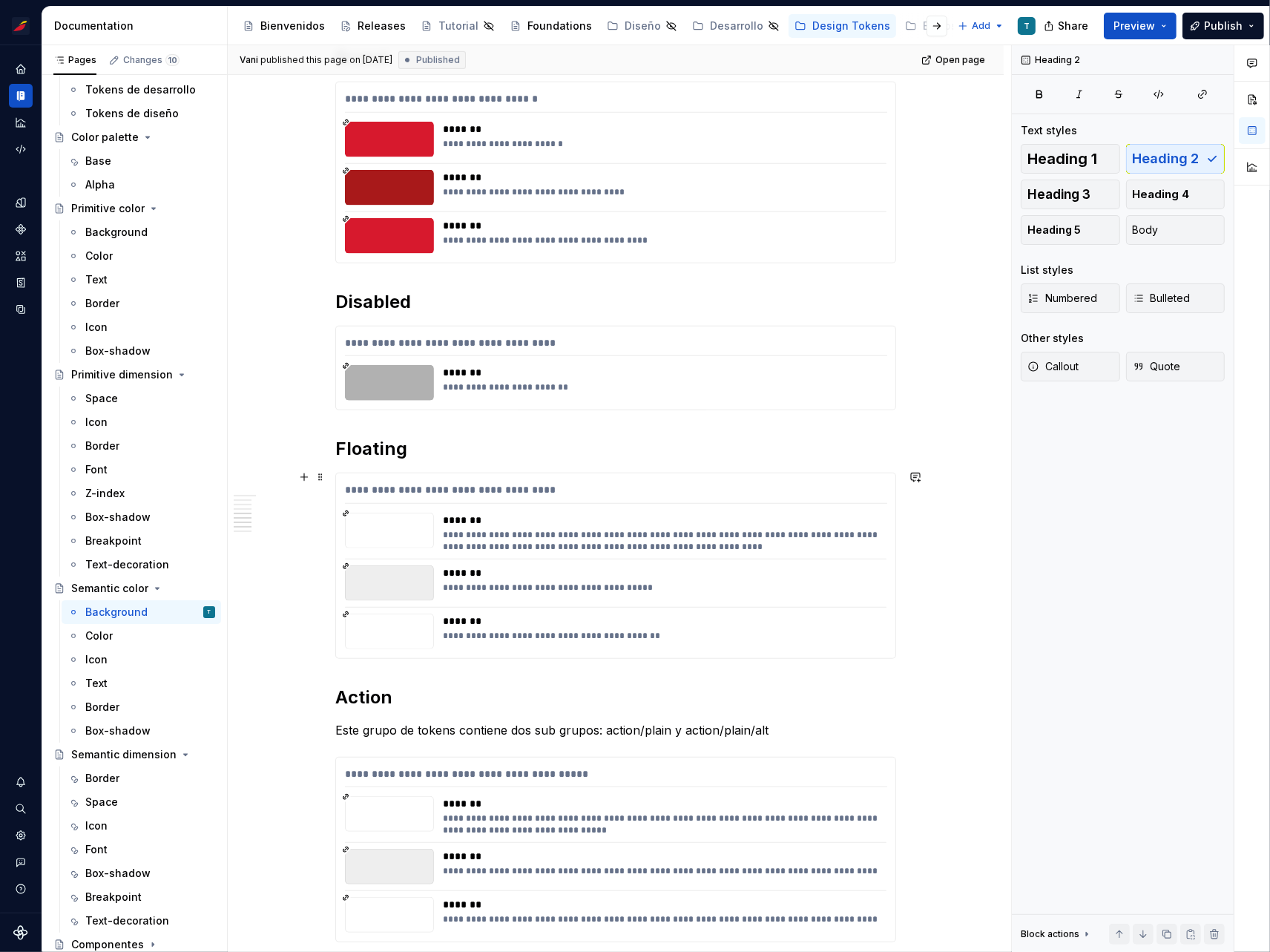
scroll to position [1024, 0]
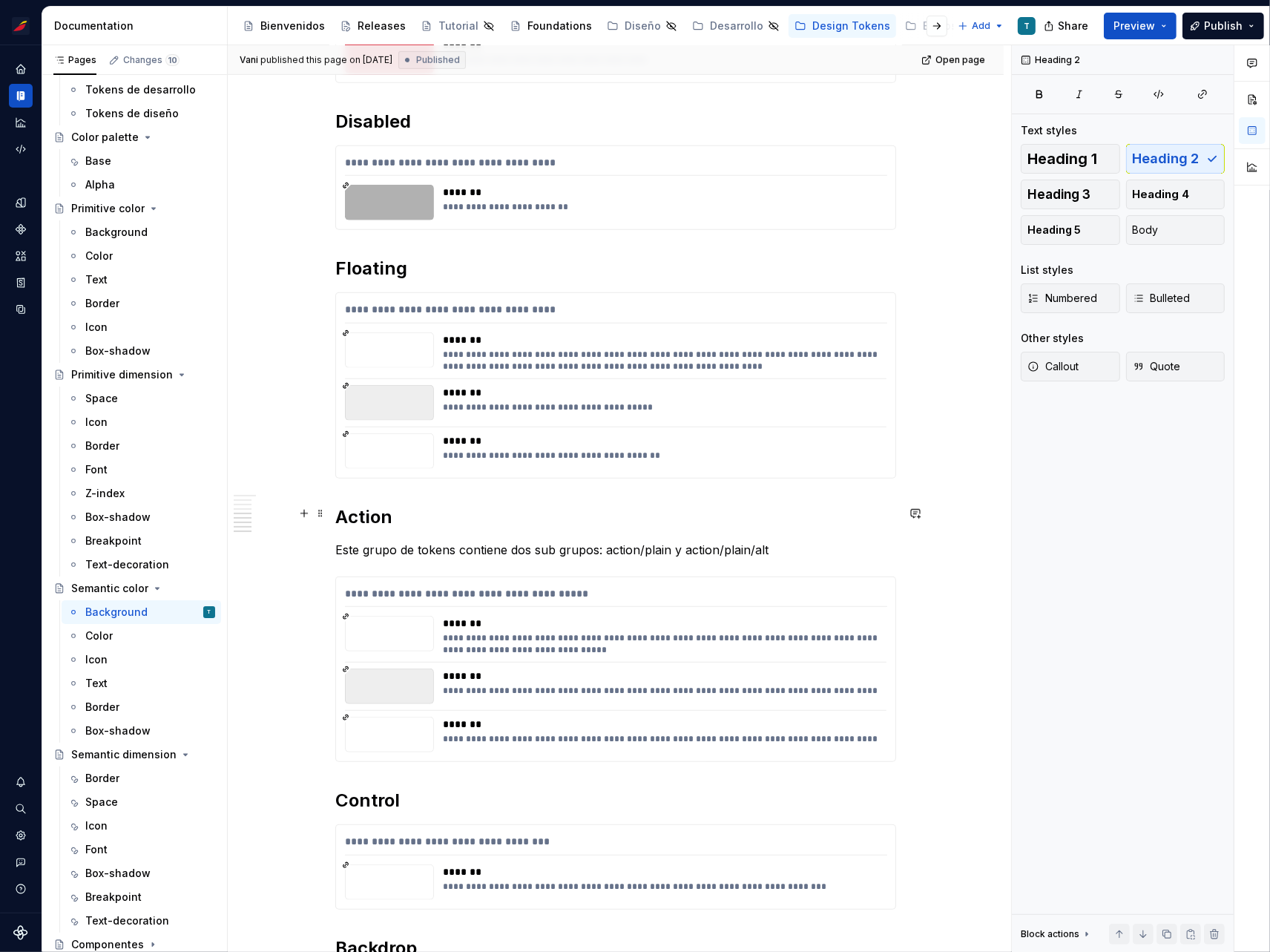
click at [374, 511] on h2 "Action" at bounding box center [616, 517] width 561 height 24
click at [351, 548] on p "Este grupo de tokens contiene dos sub grupos: action/plain y action/plain/alt" at bounding box center [616, 550] width 561 height 18
click at [327, 544] on div "**********" at bounding box center [615, 334] width 776 height 2060
click at [325, 547] on span at bounding box center [320, 546] width 12 height 20
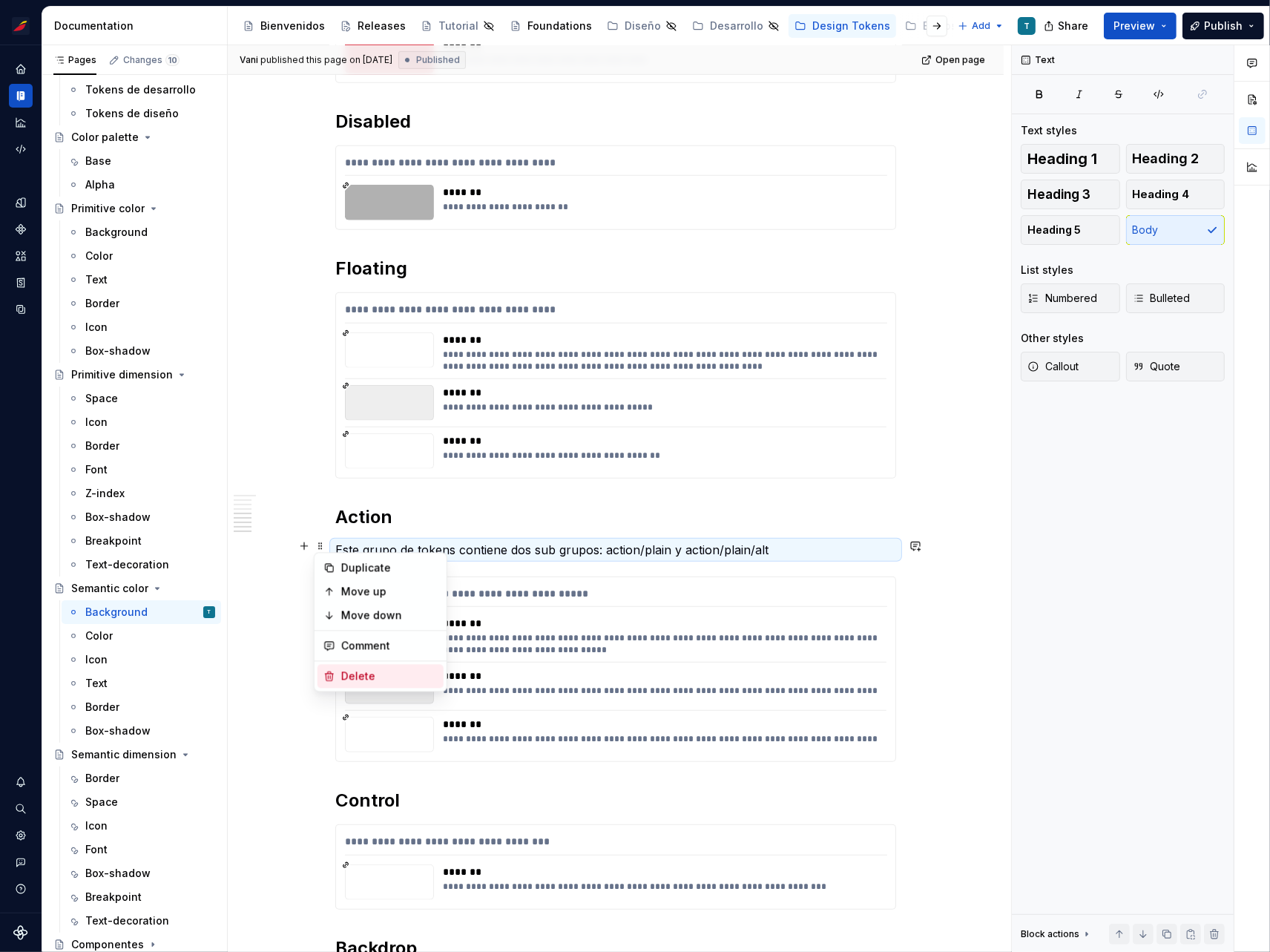
click at [362, 678] on div "Delete" at bounding box center [389, 675] width 96 height 15
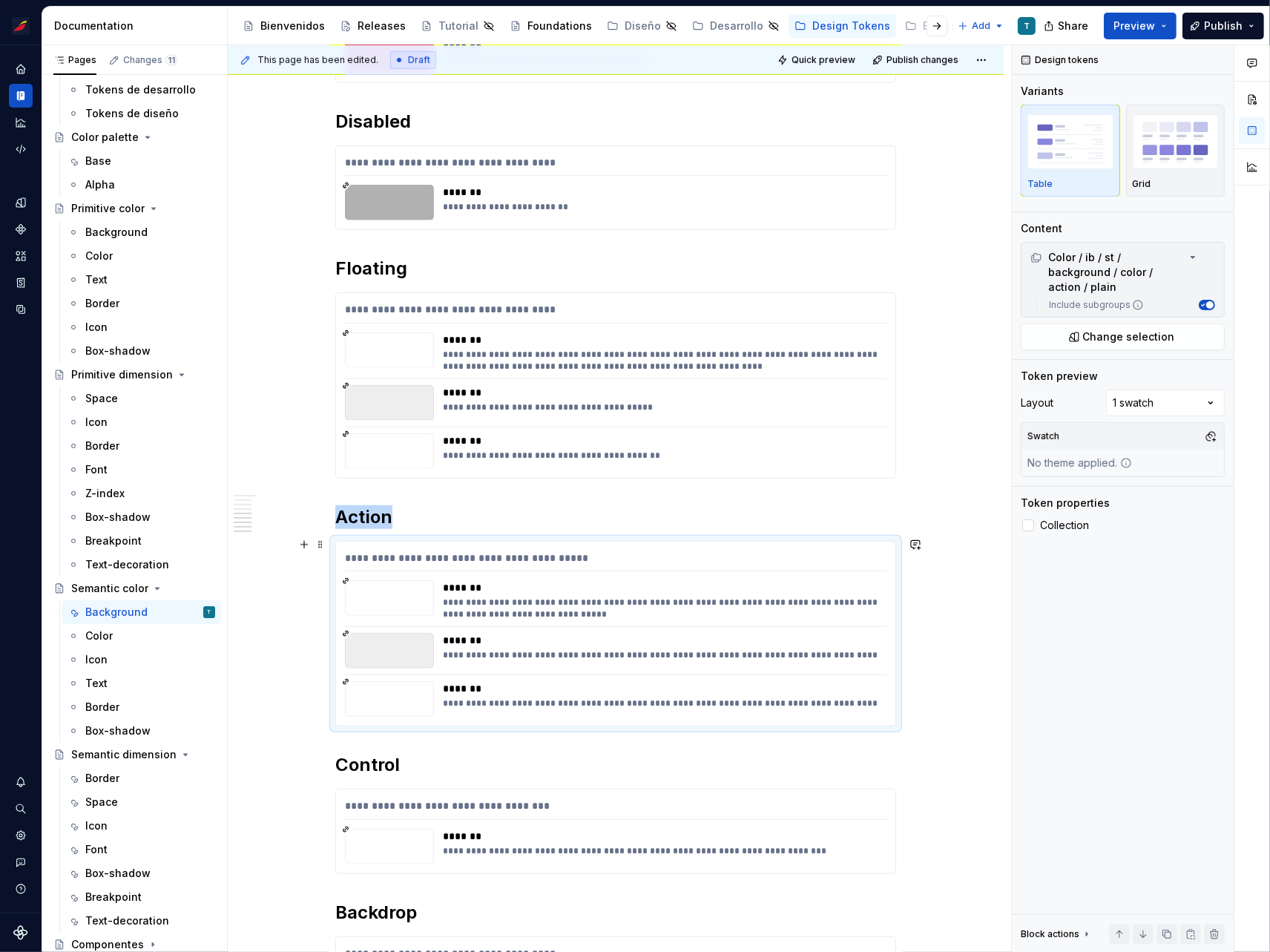
type textarea "*"
click at [383, 260] on h2 "Floating" at bounding box center [616, 268] width 561 height 24
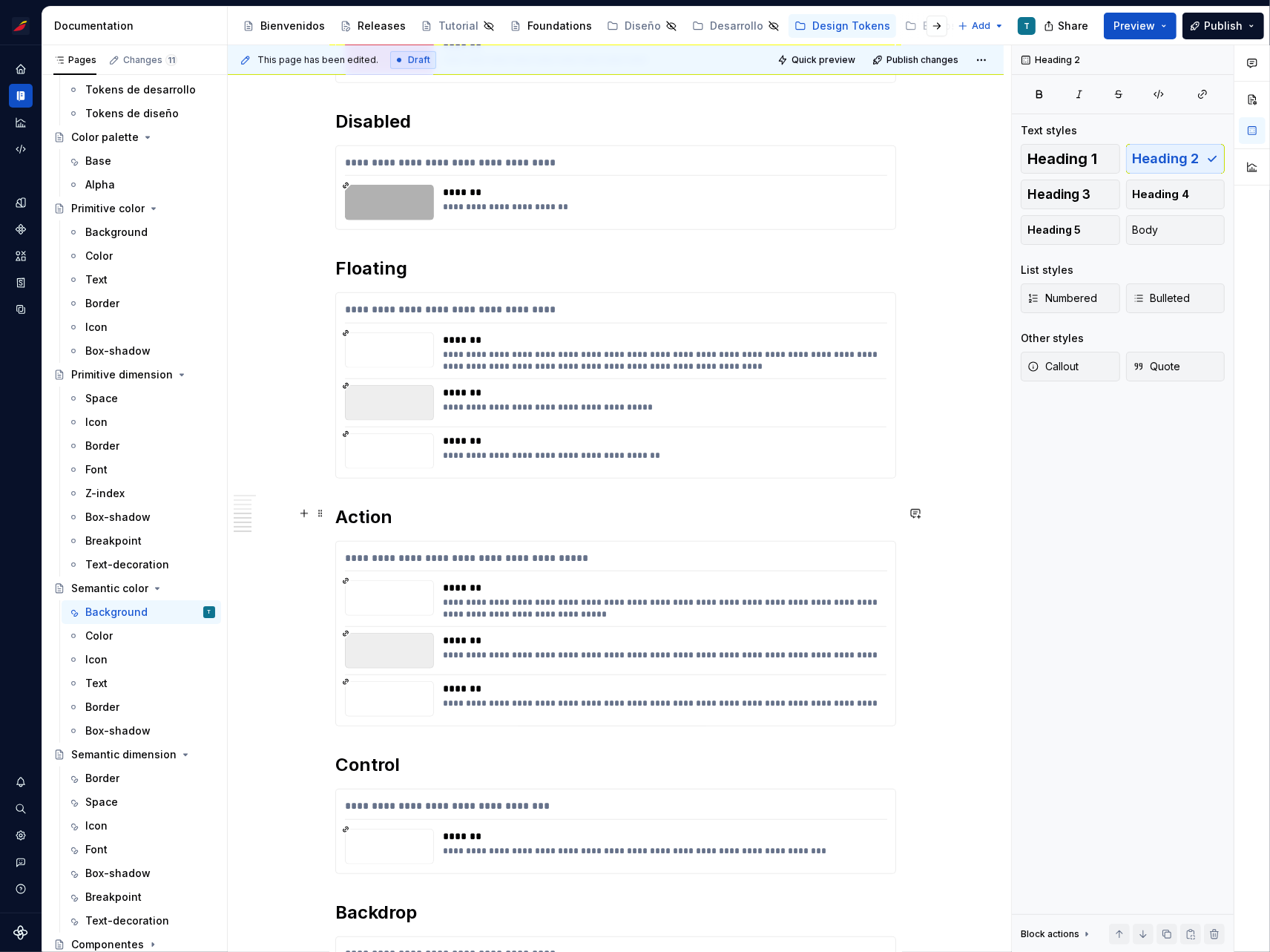
click at [389, 513] on h2 "Action" at bounding box center [616, 517] width 561 height 24
click at [316, 513] on span at bounding box center [320, 513] width 12 height 20
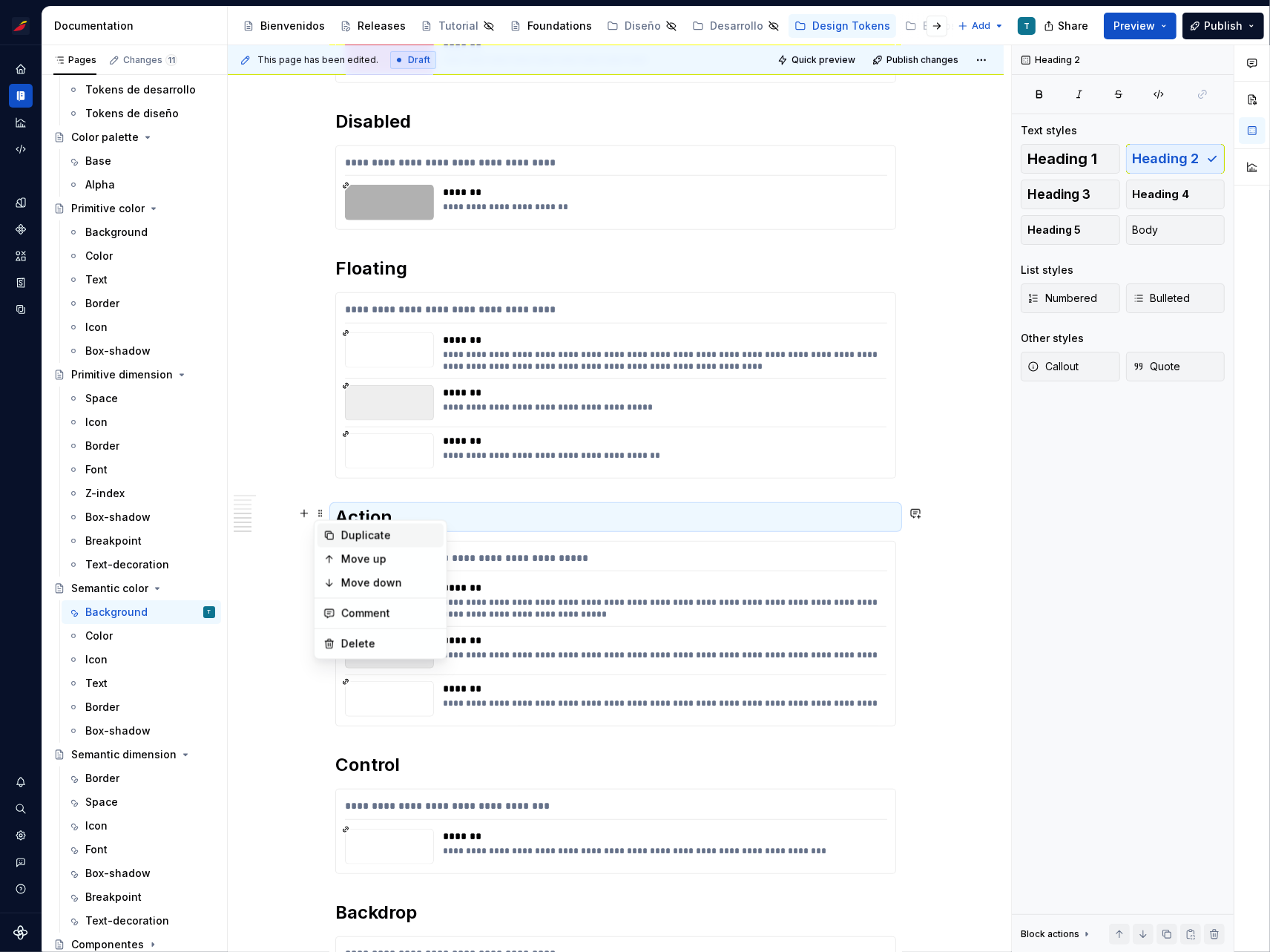
click at [346, 532] on div "Duplicate" at bounding box center [389, 536] width 96 height 15
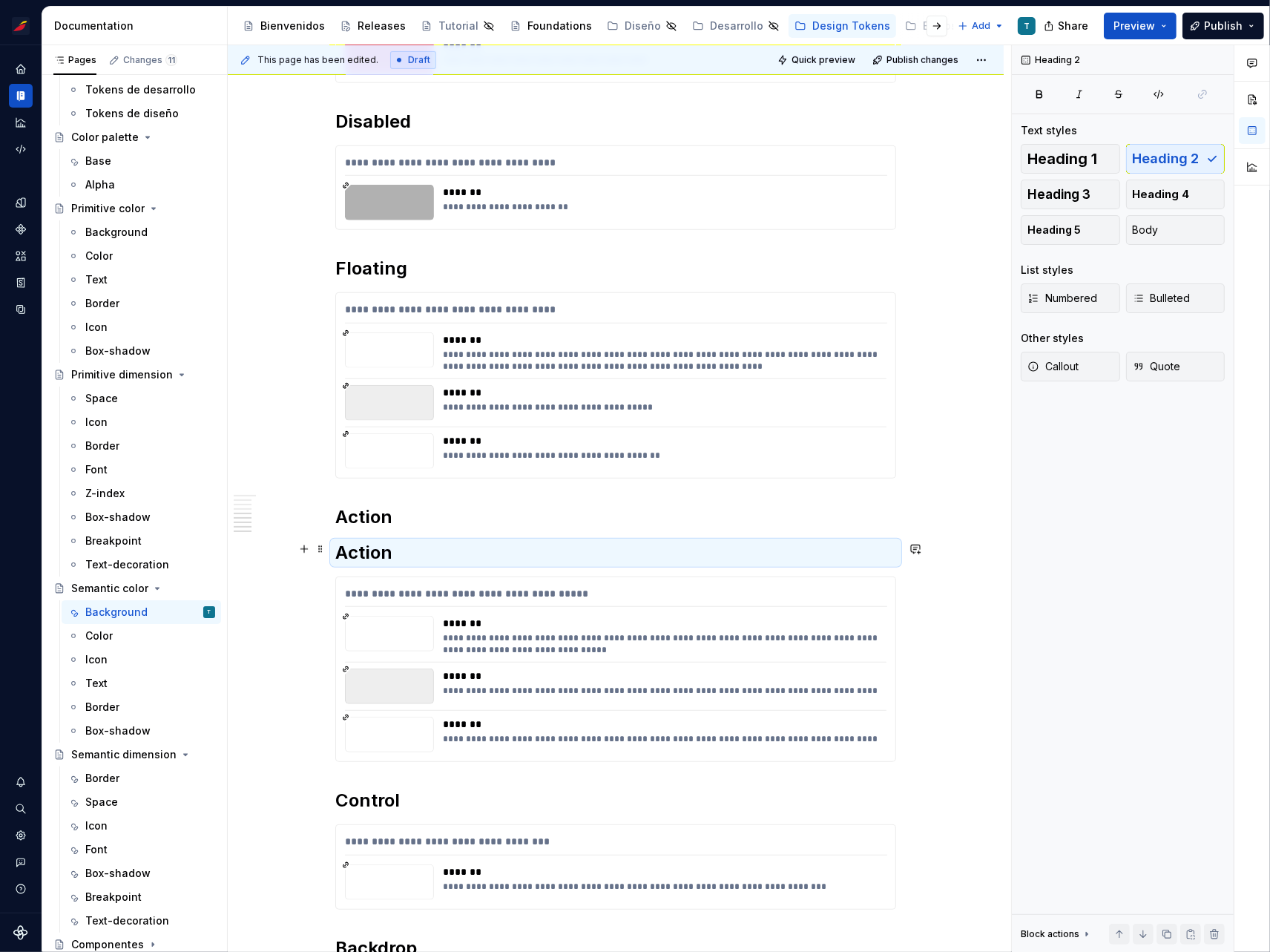
click at [363, 541] on h2 "Action" at bounding box center [616, 553] width 561 height 24
click at [412, 797] on h2 "Control" at bounding box center [616, 801] width 561 height 24
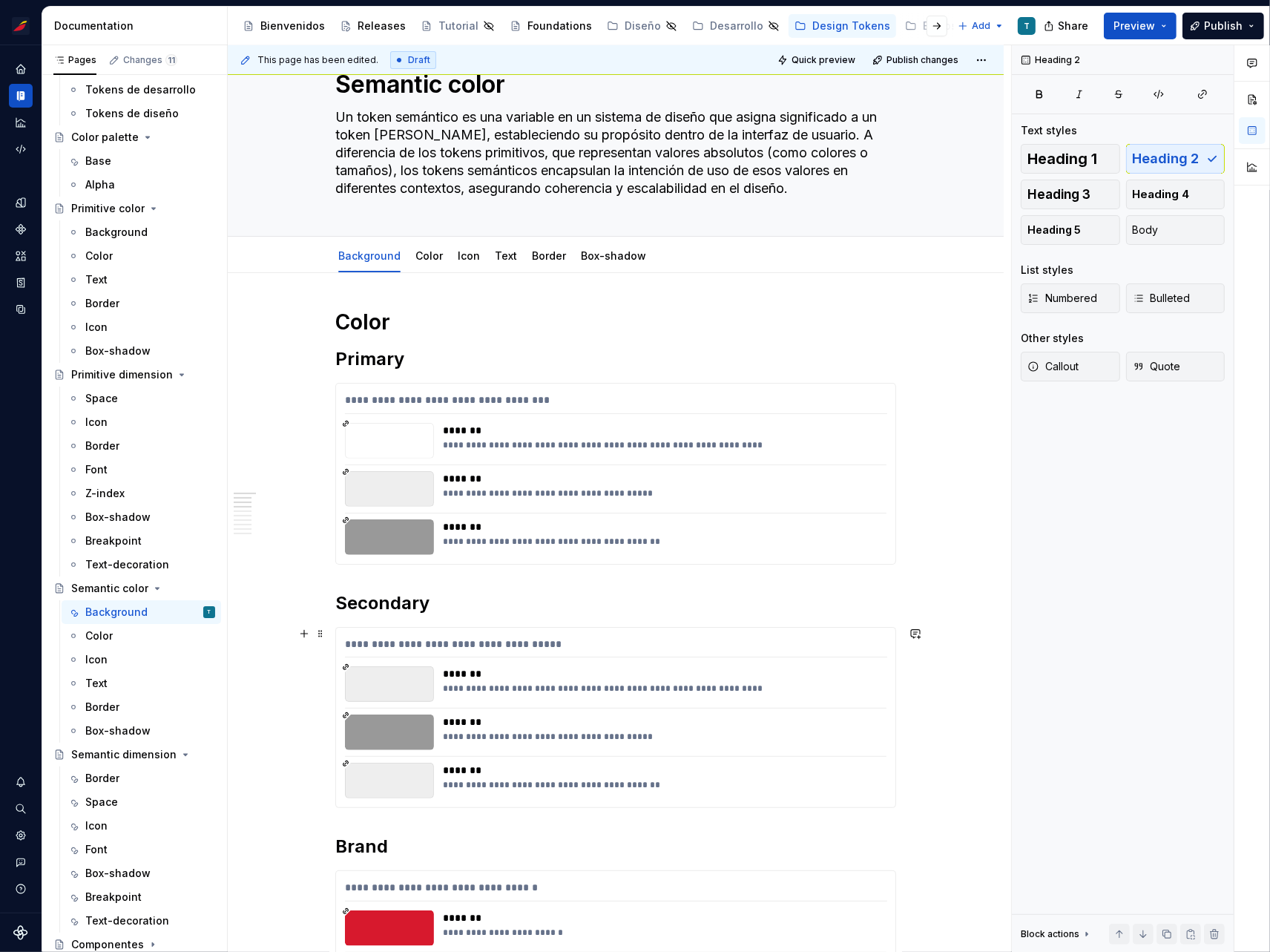
scroll to position [0, 0]
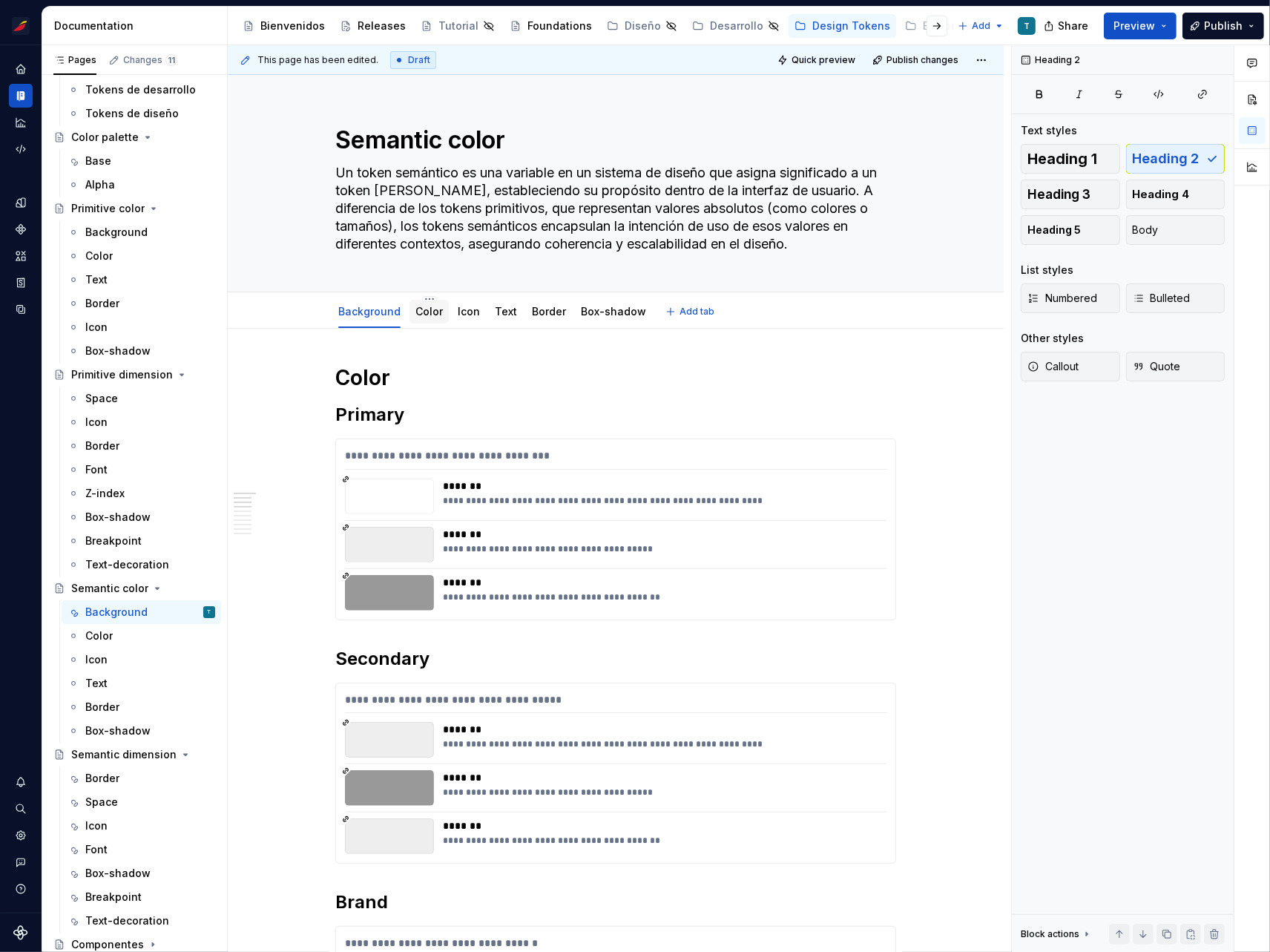
click at [431, 312] on link "Color" at bounding box center [429, 311] width 27 height 13
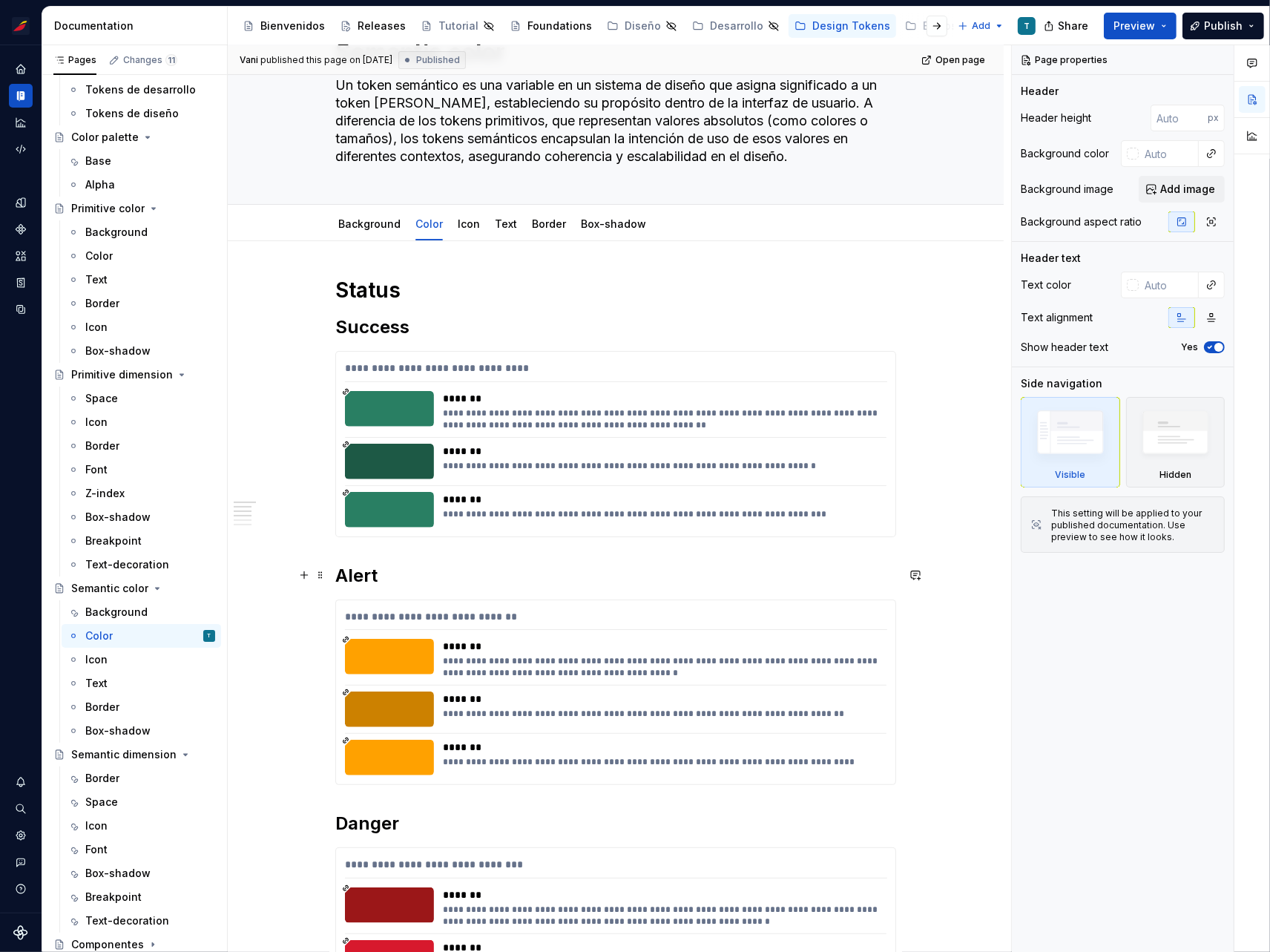
scroll to position [67, 0]
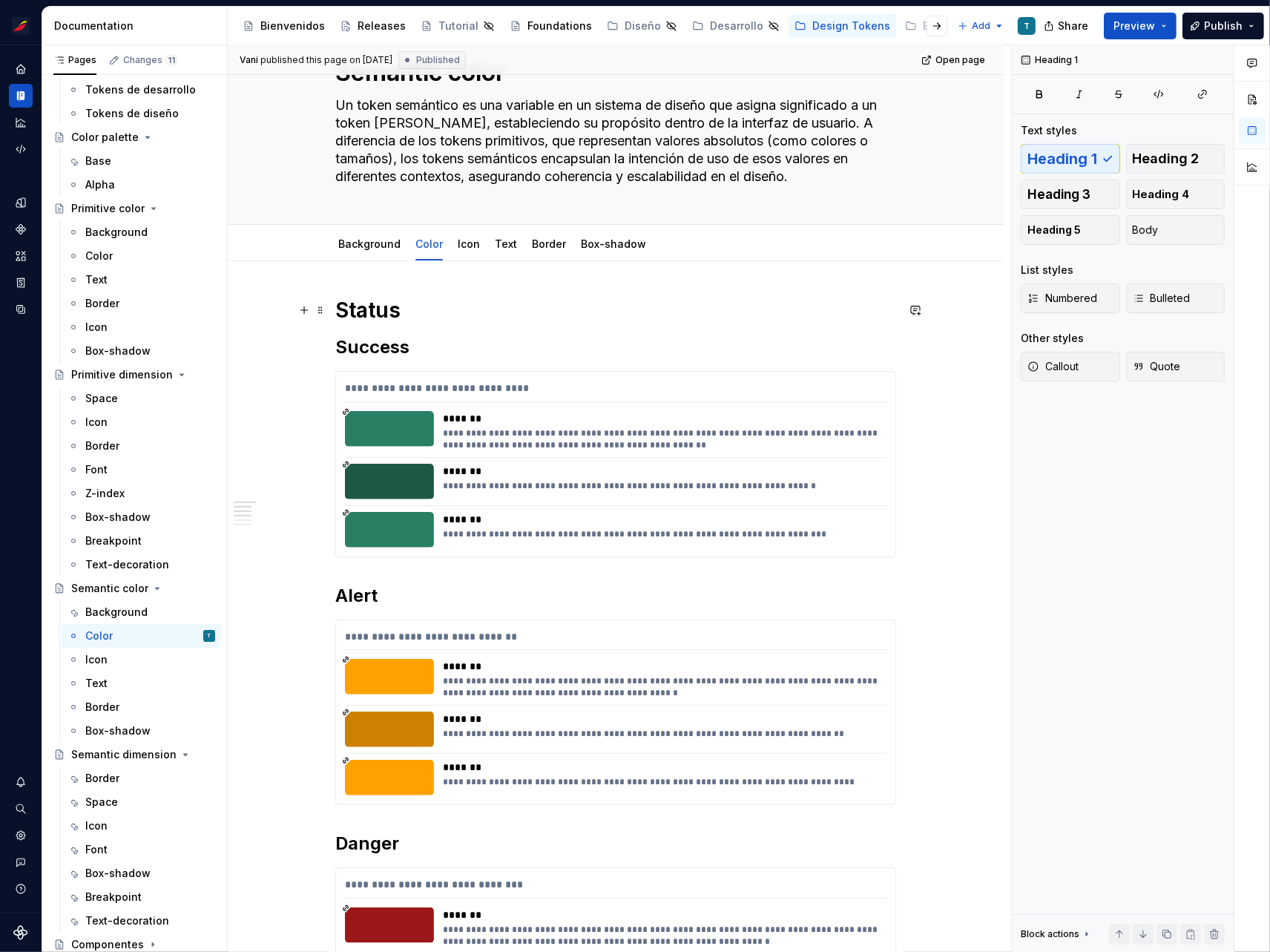
click at [393, 312] on h1 "Status" at bounding box center [616, 310] width 561 height 27
click at [391, 347] on h2 "Success" at bounding box center [616, 347] width 561 height 24
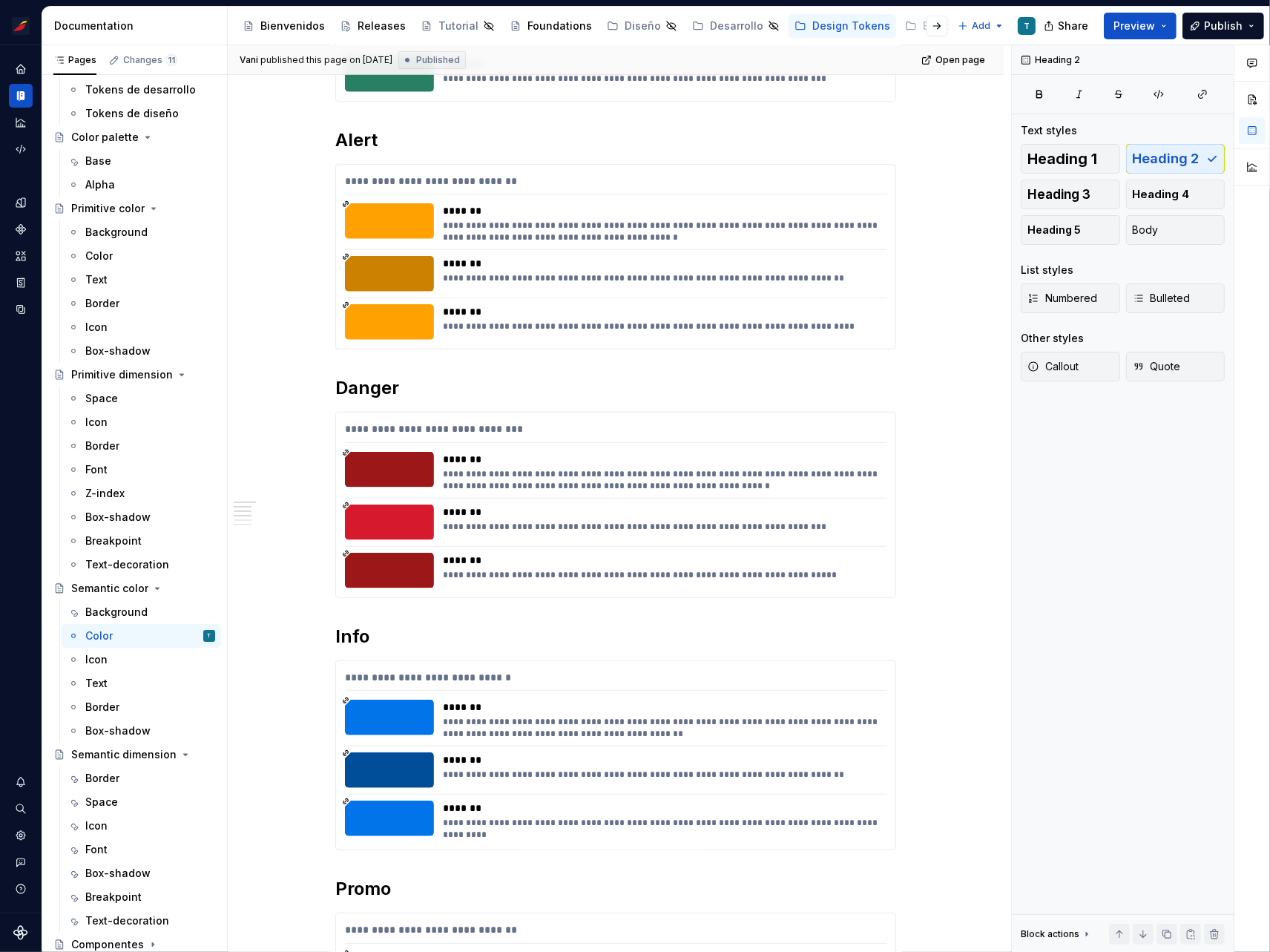
scroll to position [0, 0]
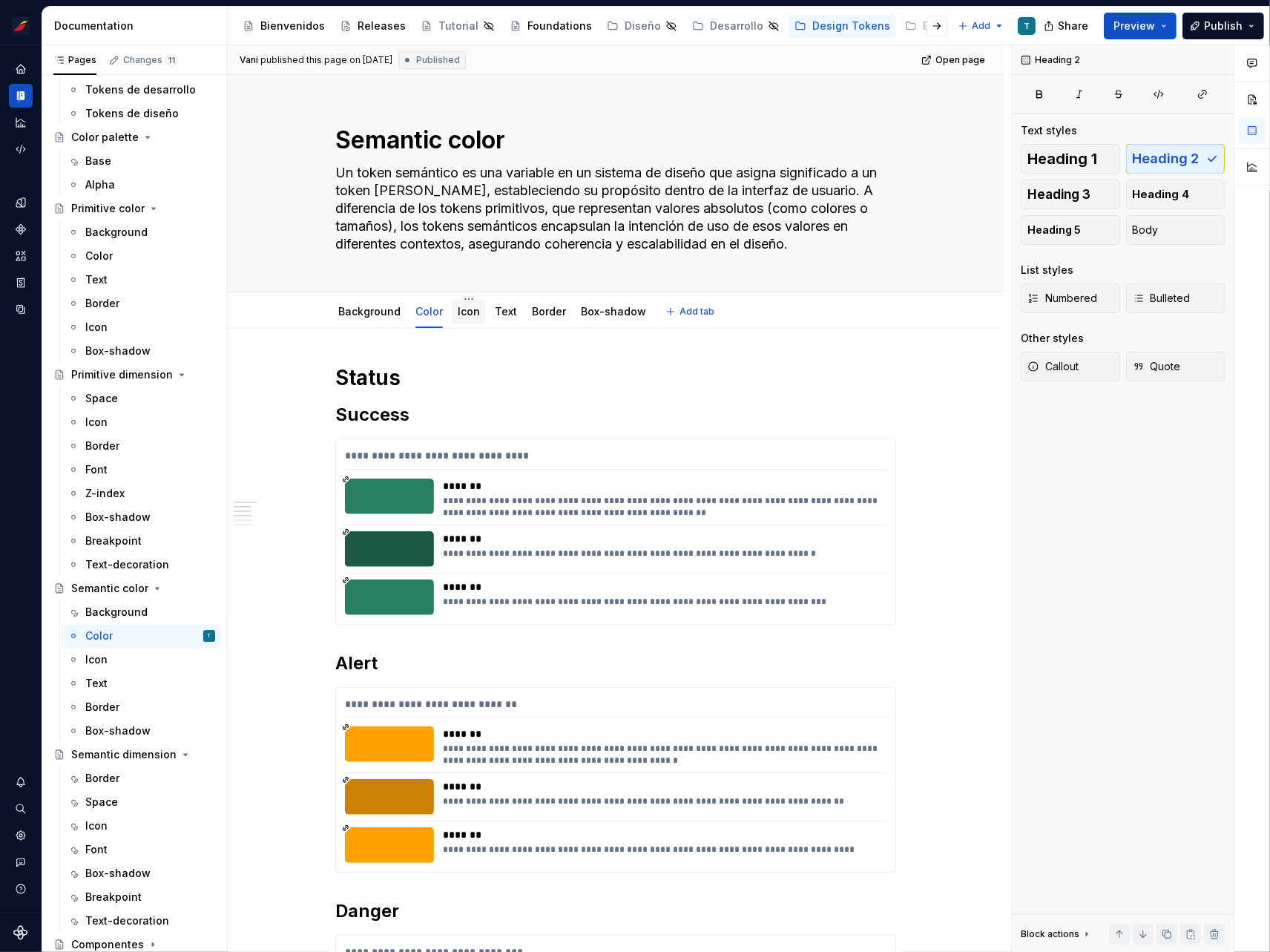
click at [463, 310] on link "Icon" at bounding box center [469, 311] width 22 height 13
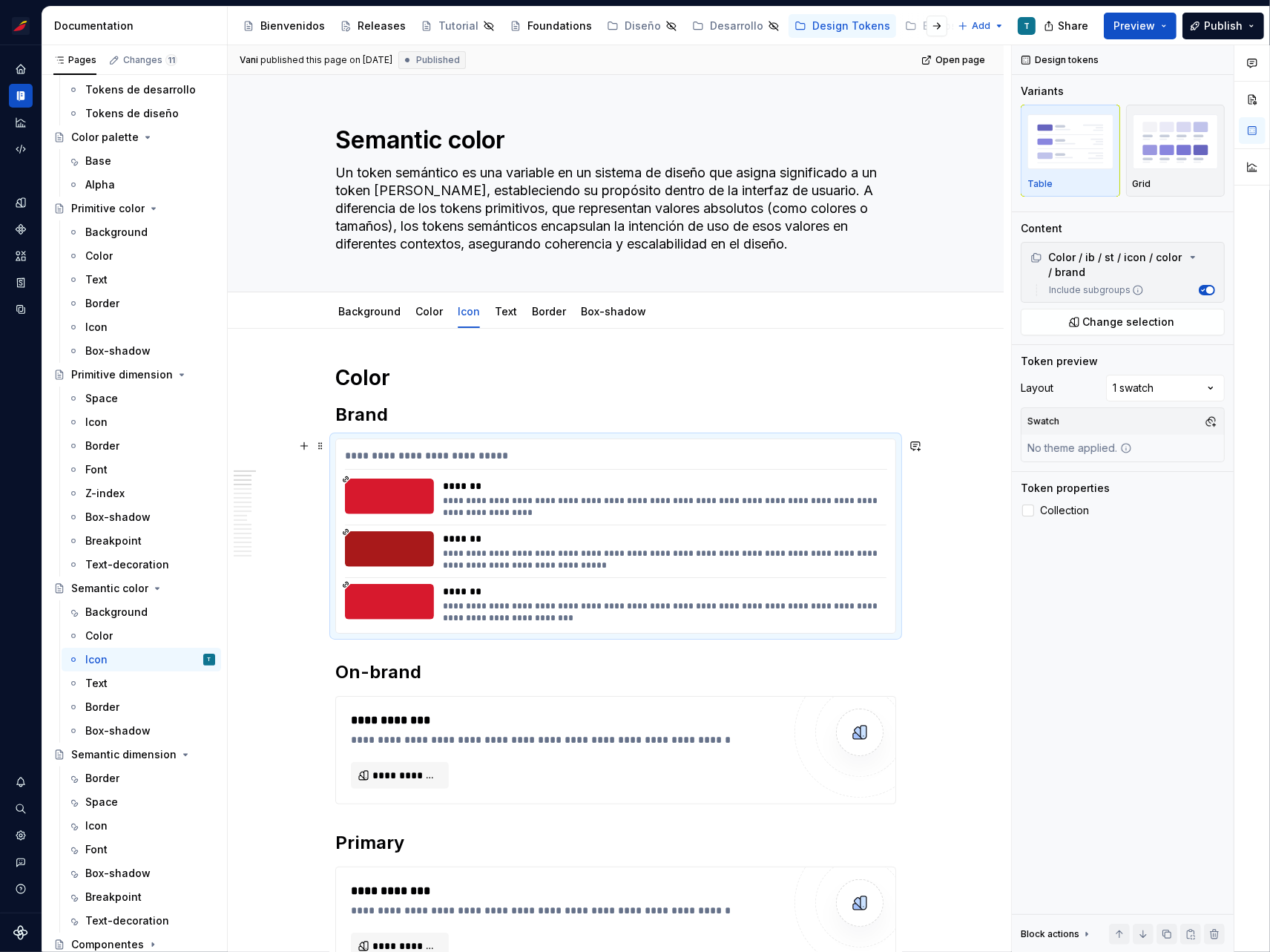
click at [448, 500] on div "**********" at bounding box center [660, 507] width 435 height 24
click at [318, 446] on span at bounding box center [320, 445] width 12 height 20
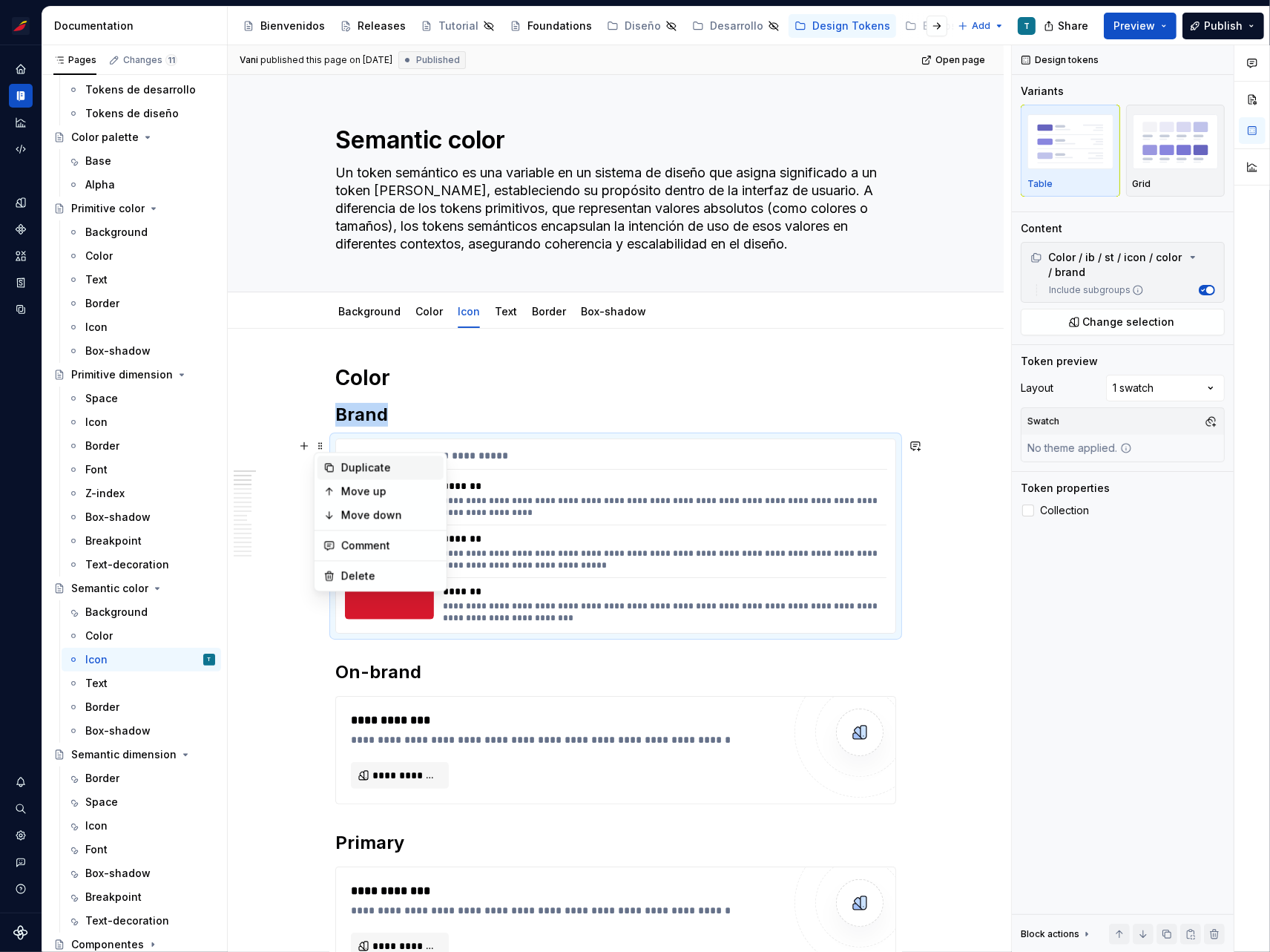
click at [348, 469] on div "Duplicate" at bounding box center [389, 467] width 96 height 15
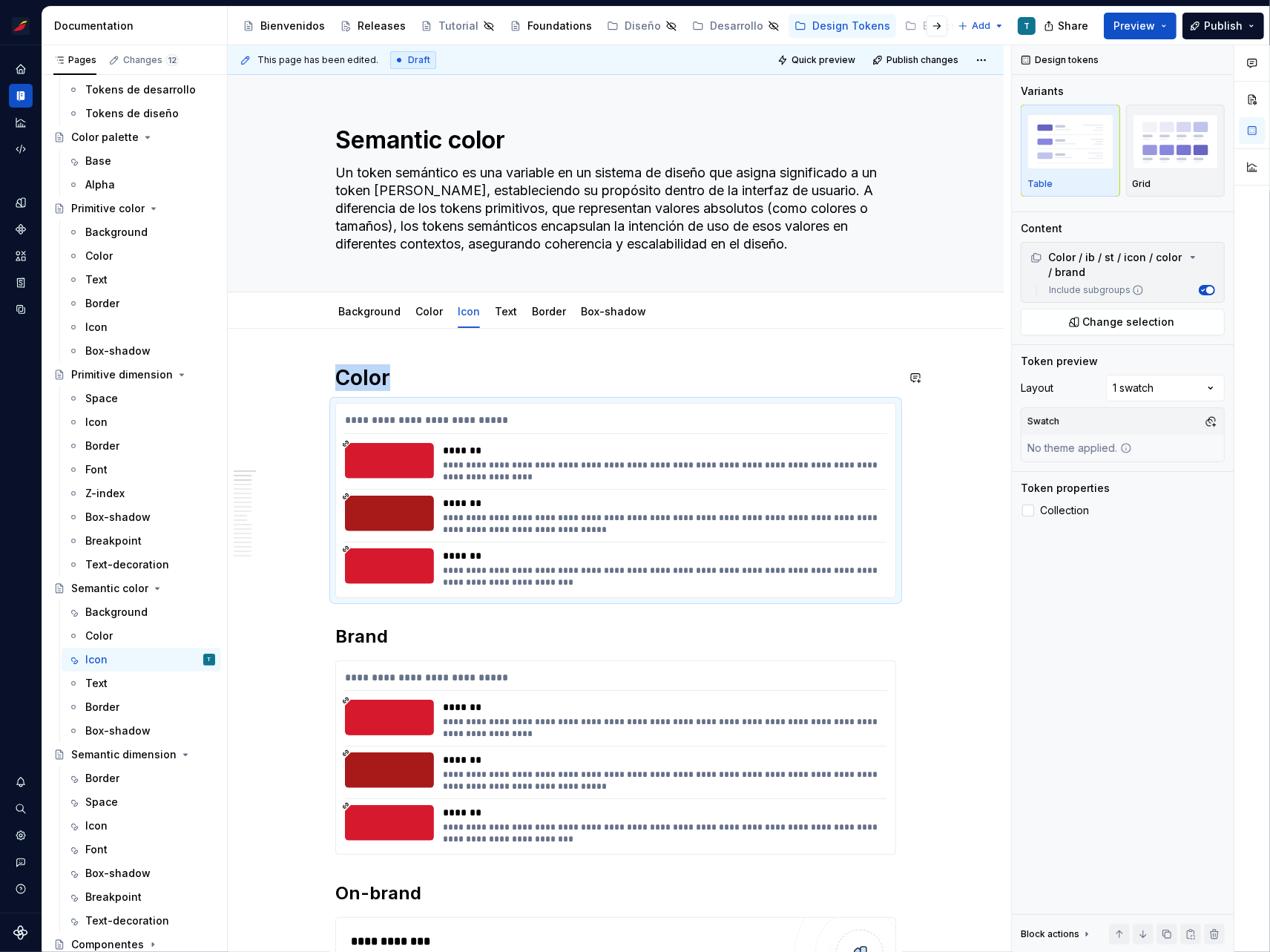
type textarea "*"
click at [1112, 323] on span "Change selection" at bounding box center [1129, 322] width 92 height 15
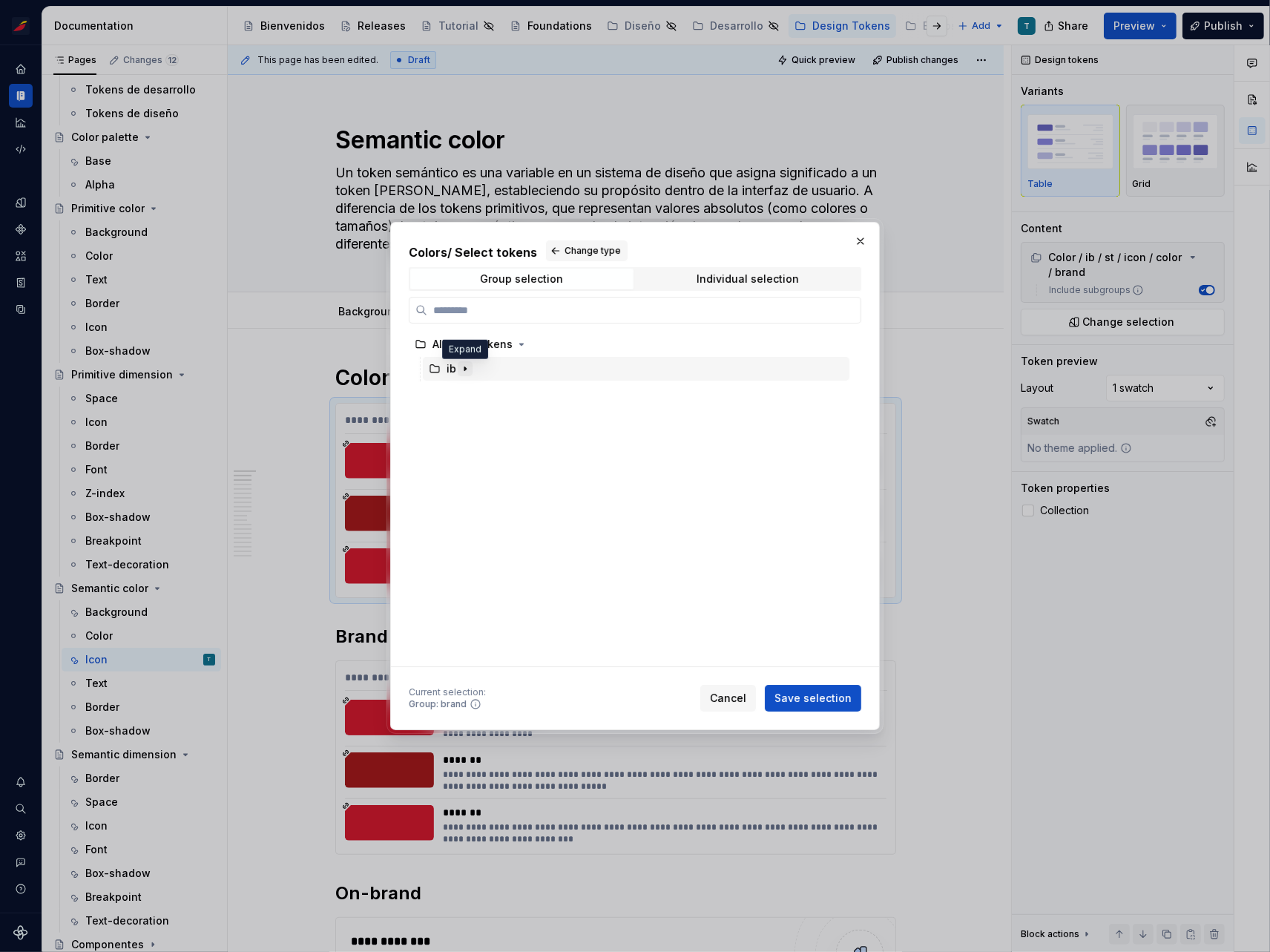
click at [471, 365] on button "button" at bounding box center [465, 369] width 15 height 15
click at [482, 417] on icon "button" at bounding box center [479, 417] width 12 height 12
click at [502, 489] on icon "button" at bounding box center [506, 491] width 12 height 12
click at [523, 517] on icon "button" at bounding box center [523, 515] width 12 height 12
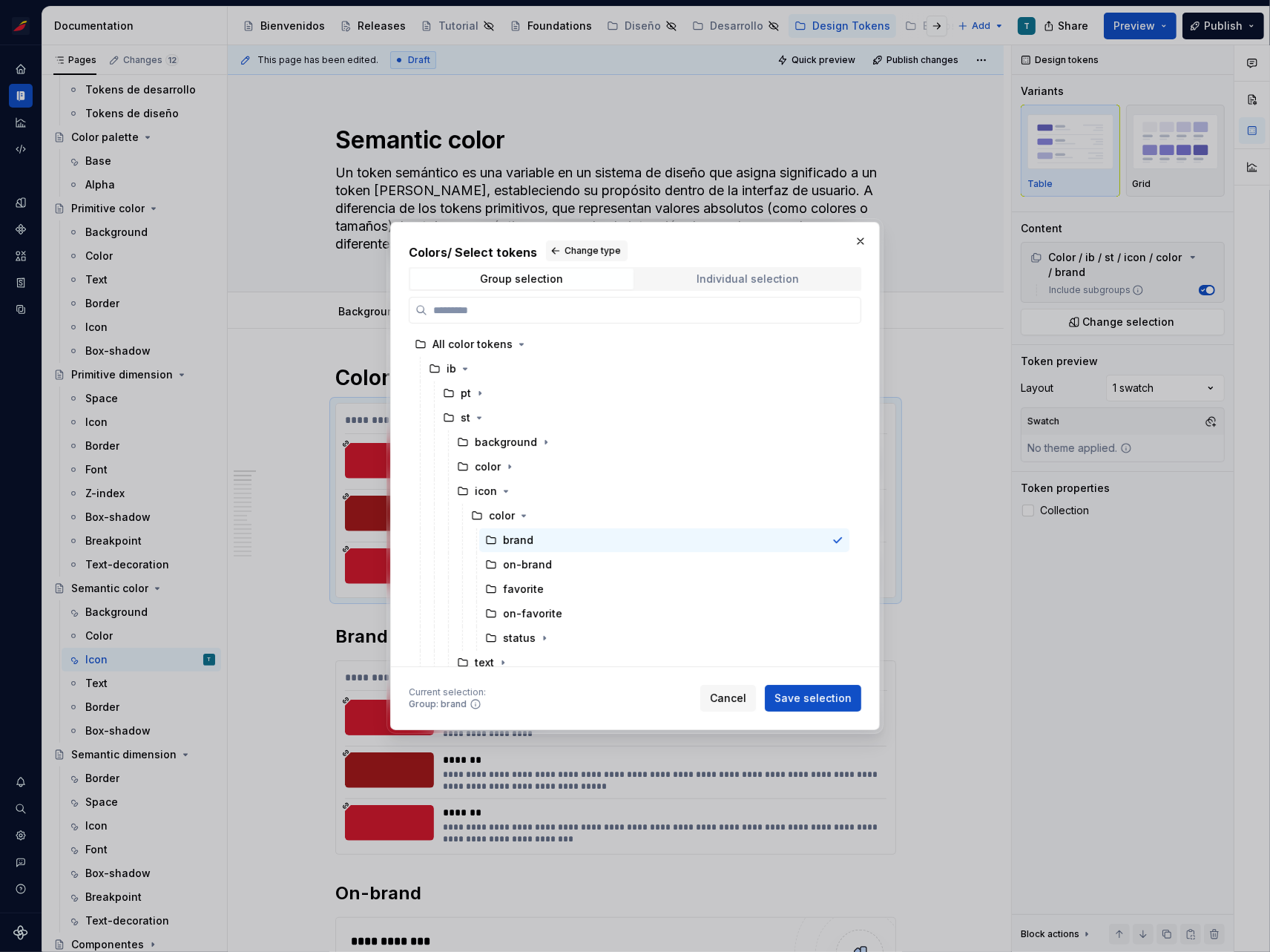
click at [707, 279] on div "Individual selection" at bounding box center [748, 278] width 103 height 12
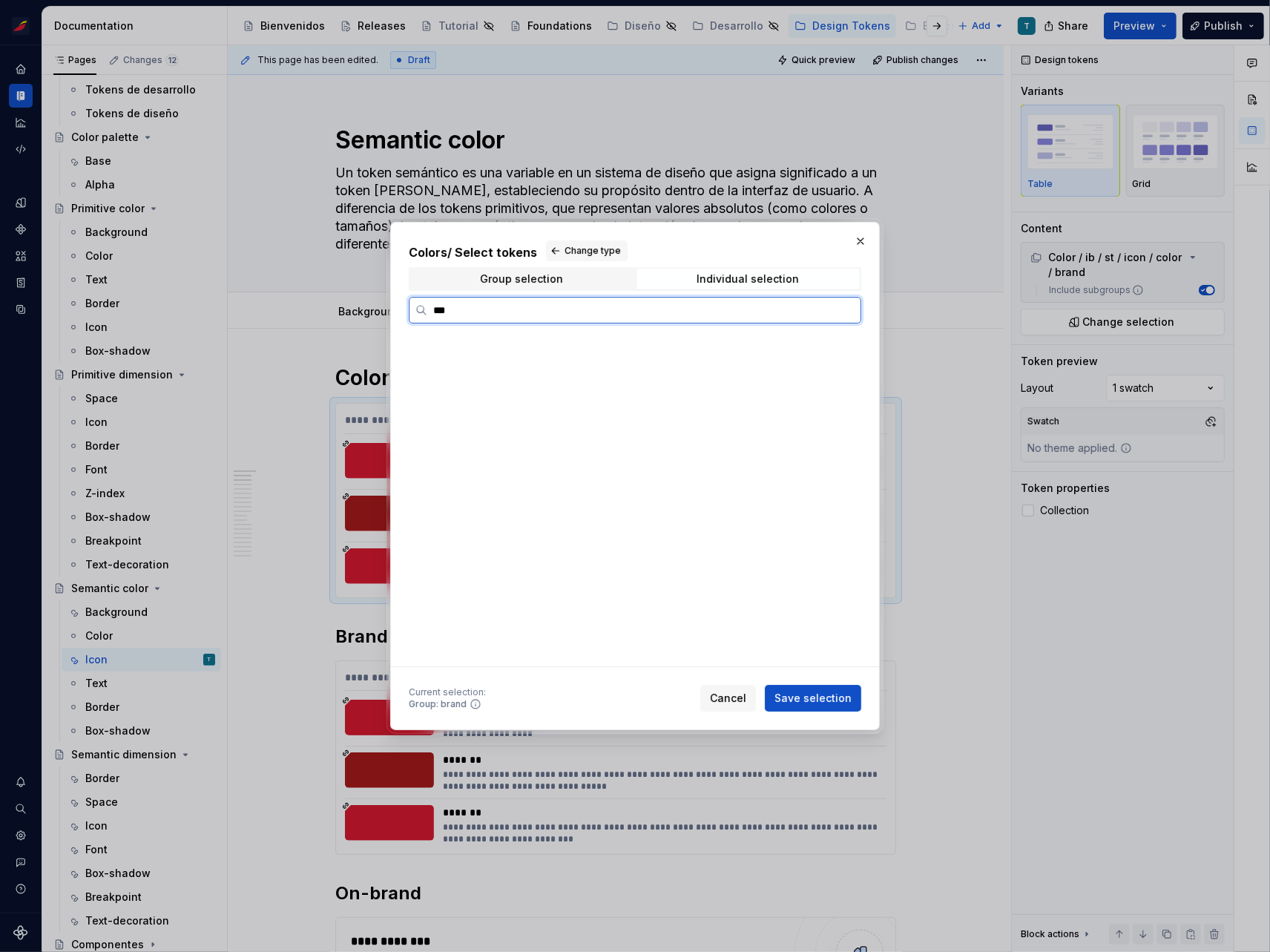
scroll to position [939, 0]
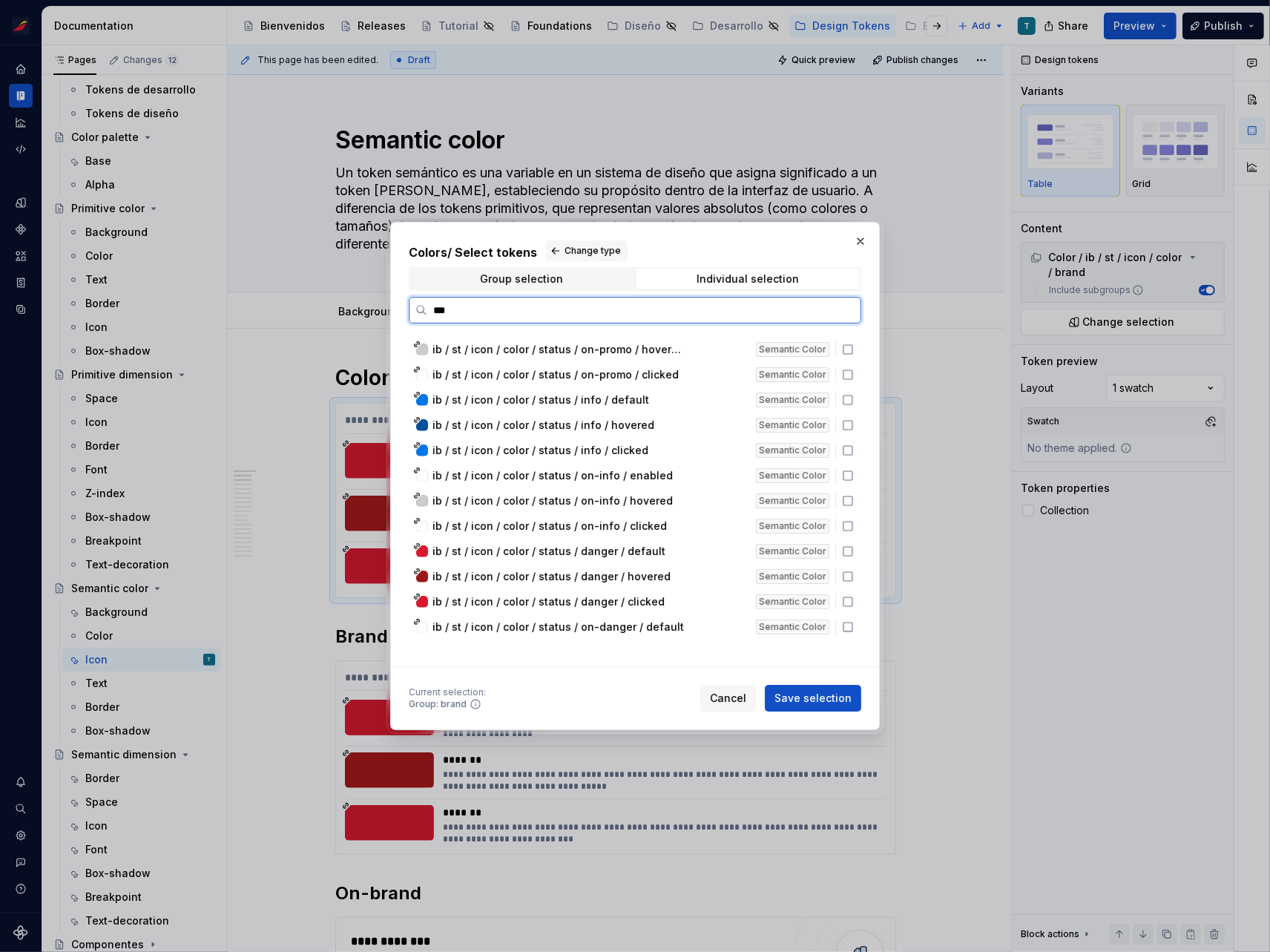
type input "****"
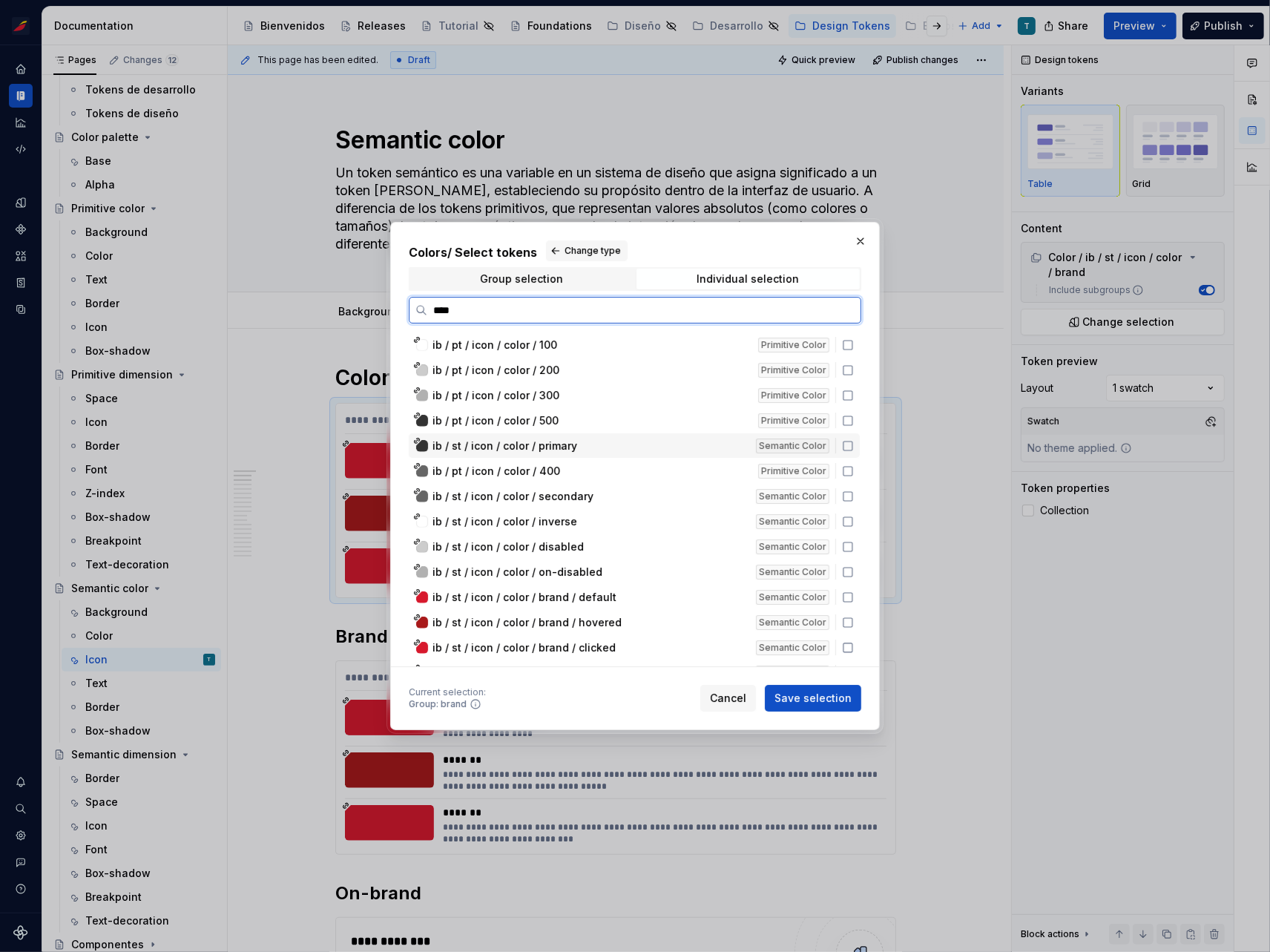
click at [849, 441] on icon at bounding box center [848, 445] width 12 height 12
click at [846, 494] on icon at bounding box center [848, 496] width 12 height 12
click at [846, 518] on icon at bounding box center [848, 521] width 12 height 12
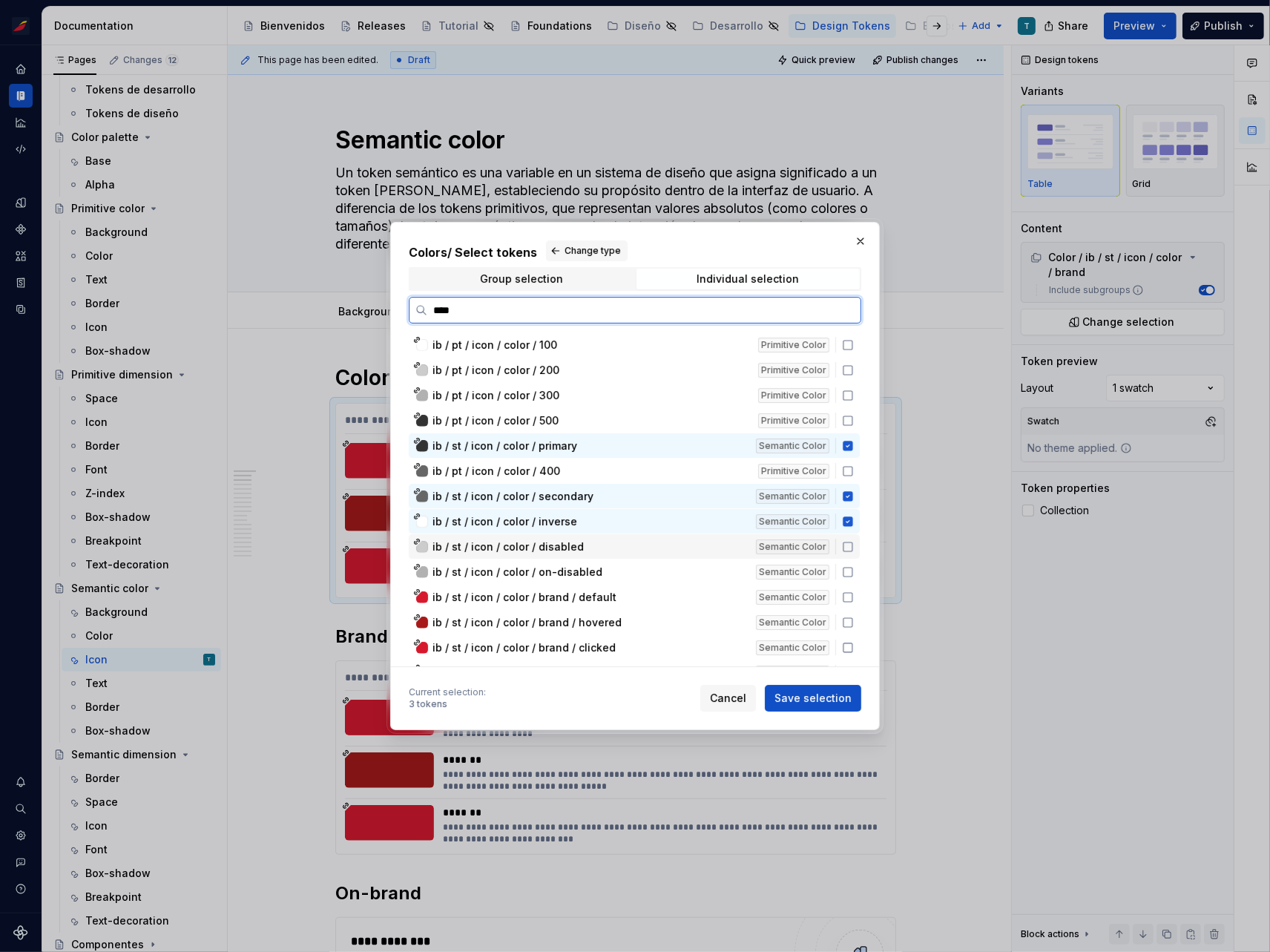
click at [844, 543] on icon at bounding box center [848, 547] width 12 height 12
click at [847, 568] on icon at bounding box center [848, 572] width 12 height 12
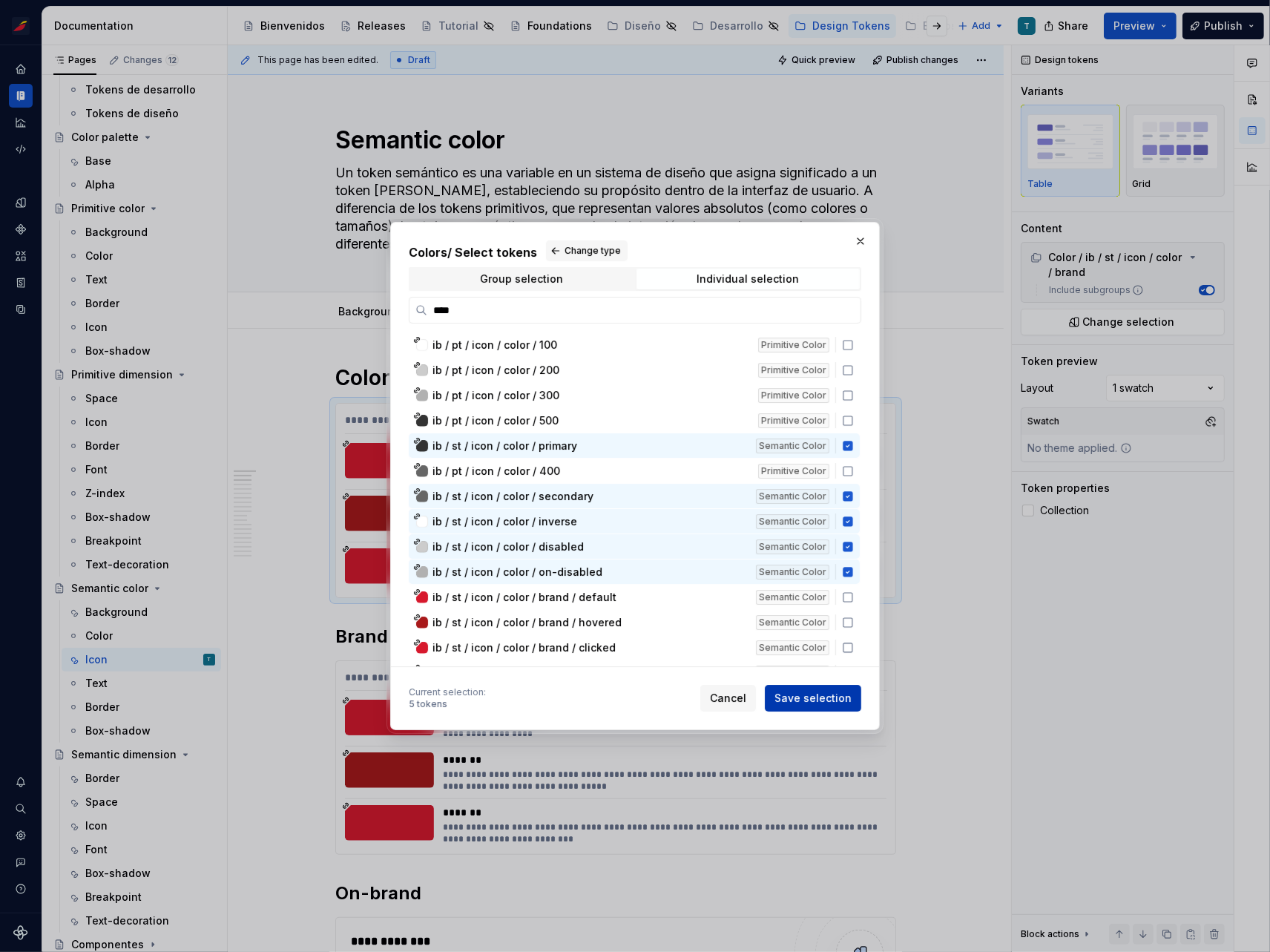
click at [826, 699] on span "Save selection" at bounding box center [813, 698] width 77 height 15
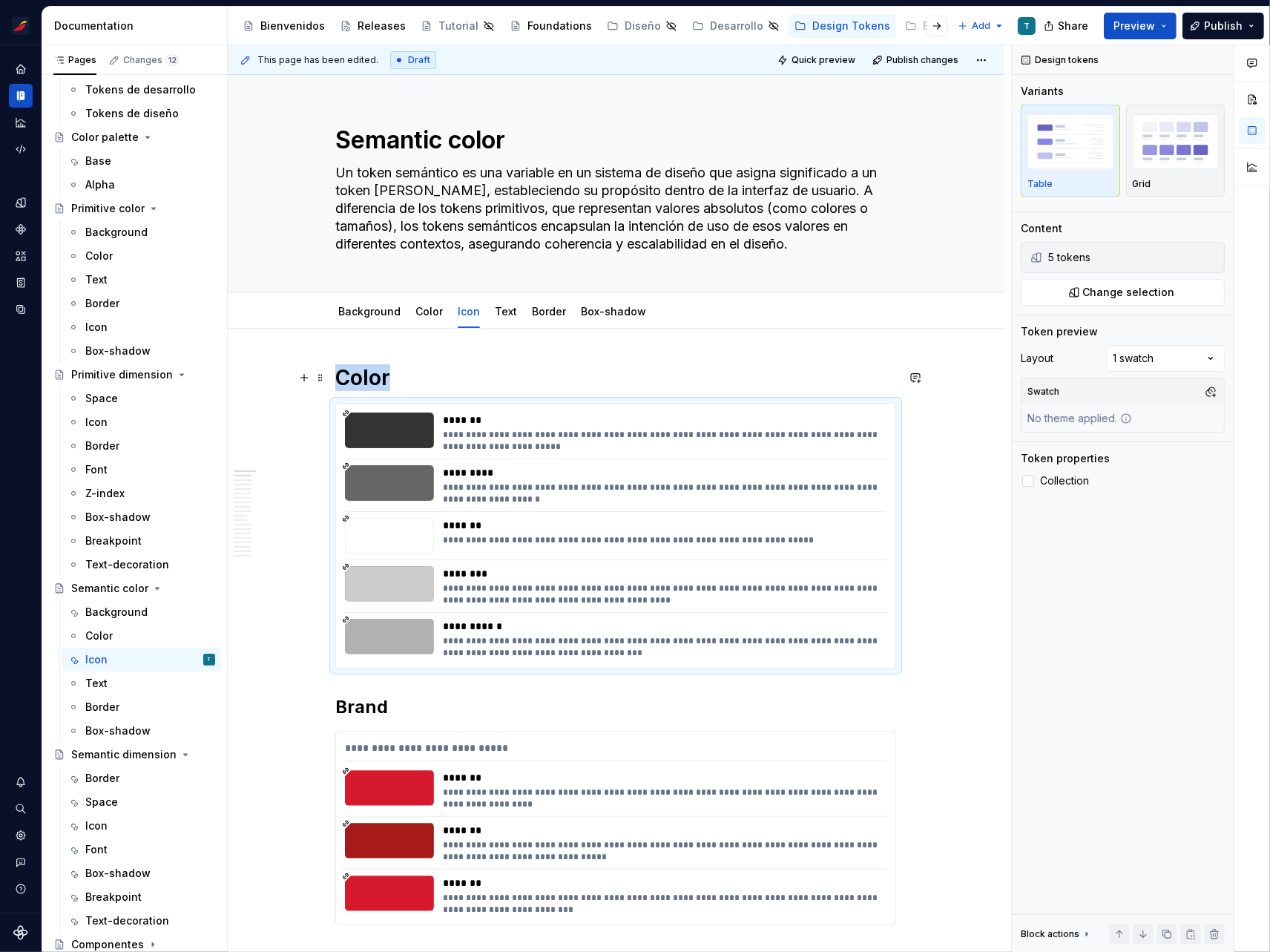
click at [431, 383] on h1 "Color" at bounding box center [616, 377] width 561 height 27
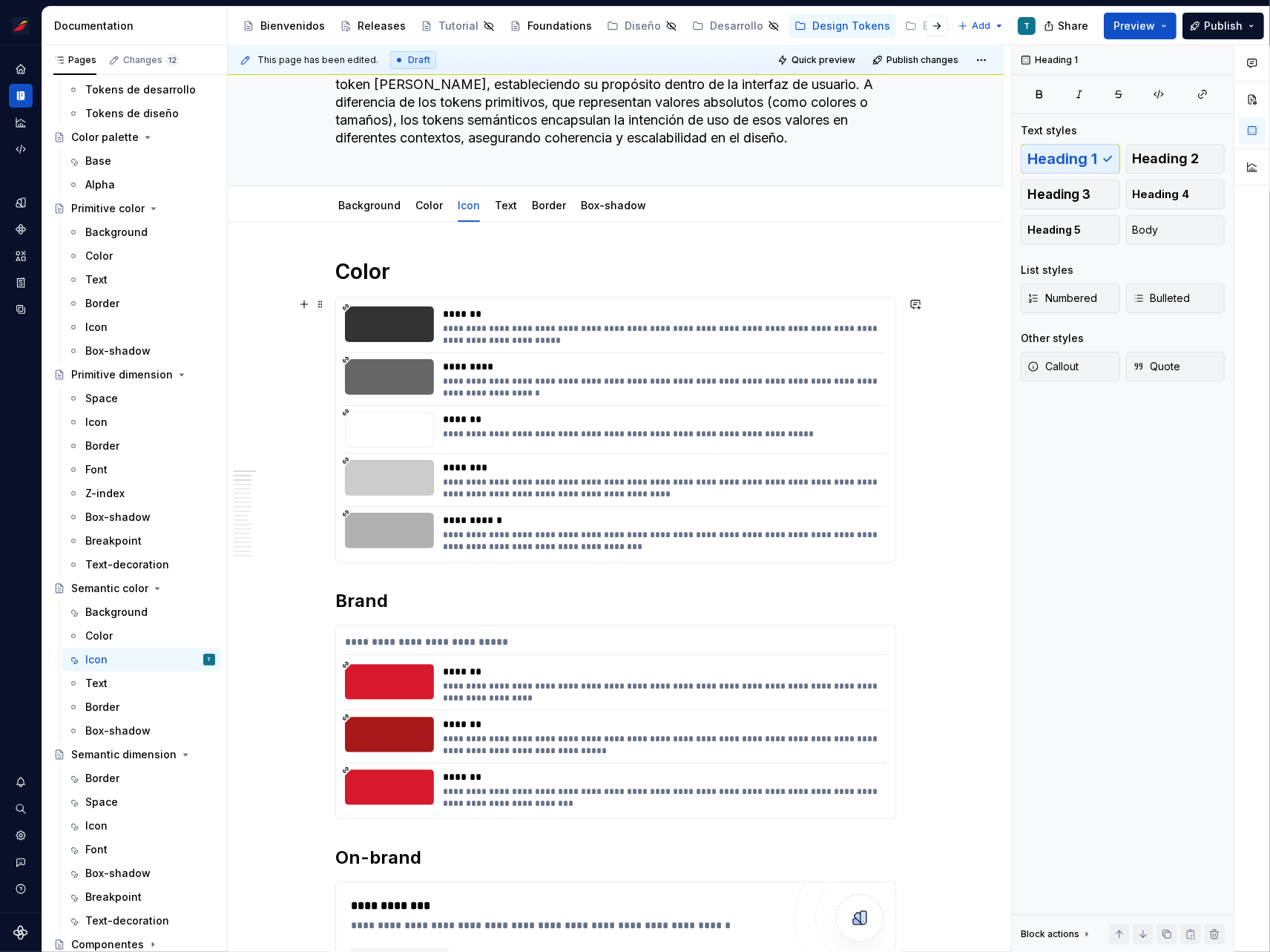
scroll to position [117, 0]
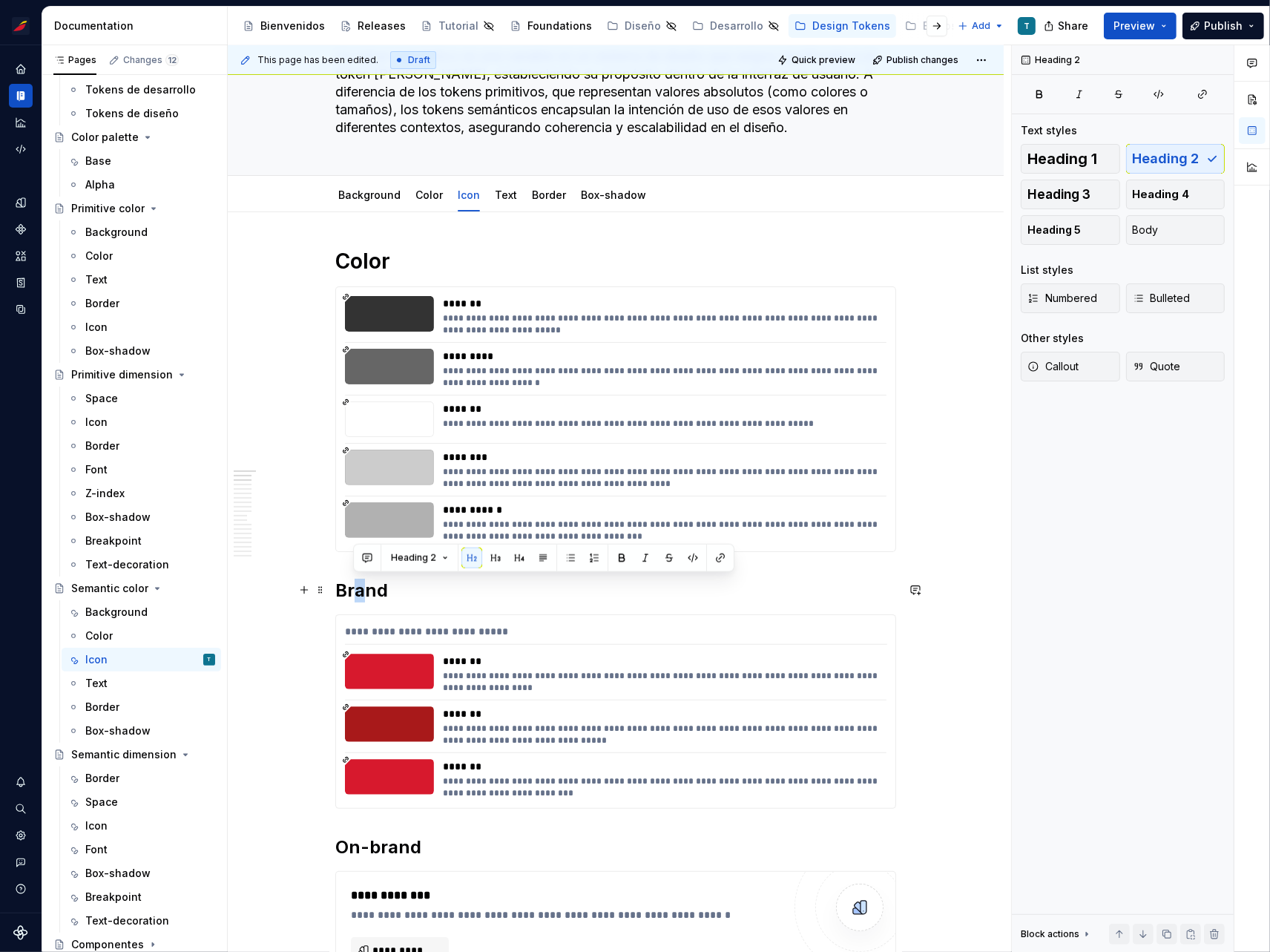
click at [358, 581] on h2 "Brand" at bounding box center [616, 590] width 561 height 24
click at [400, 588] on h2 "Brand" at bounding box center [616, 590] width 561 height 24
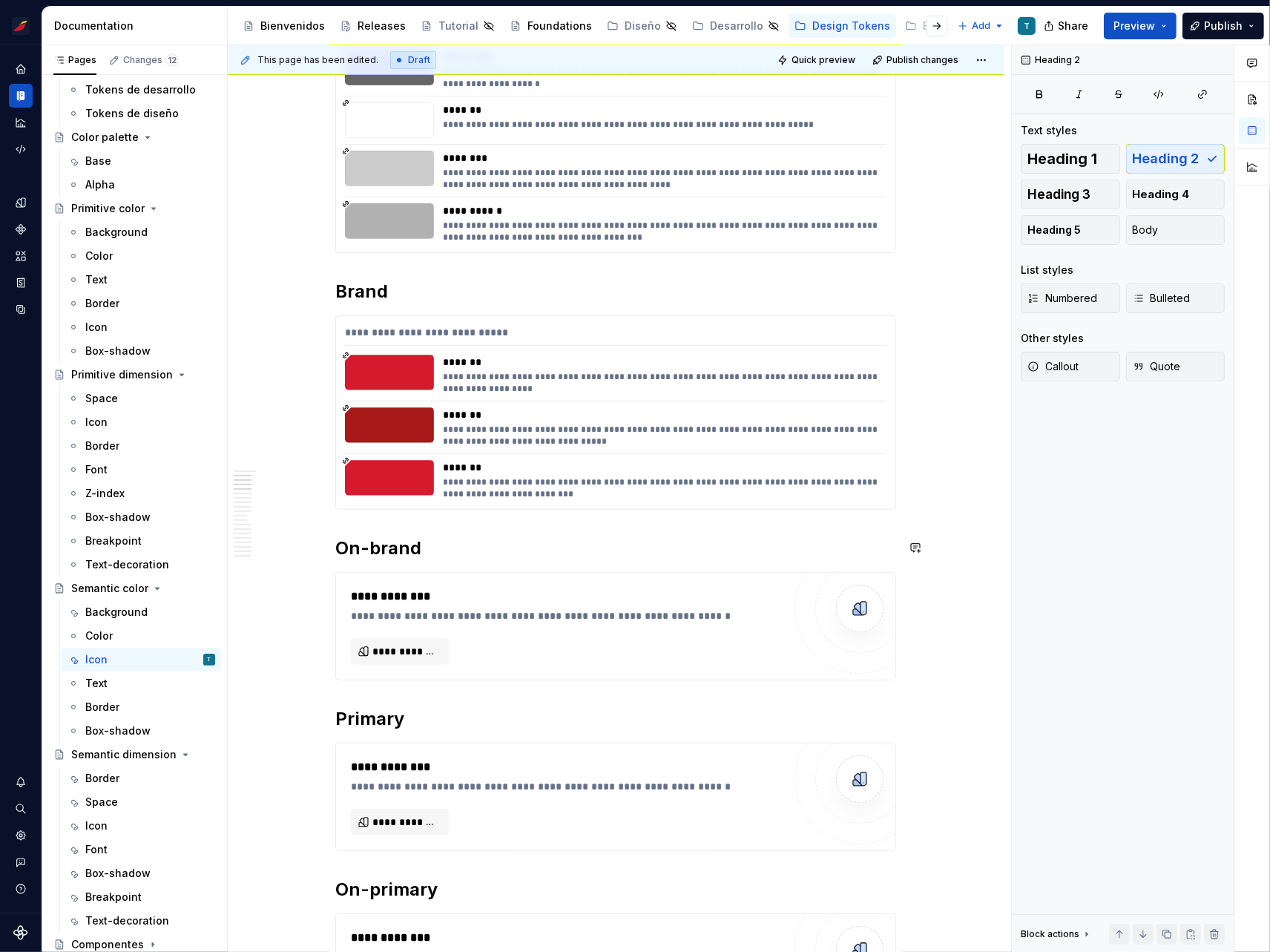
scroll to position [405, 0]
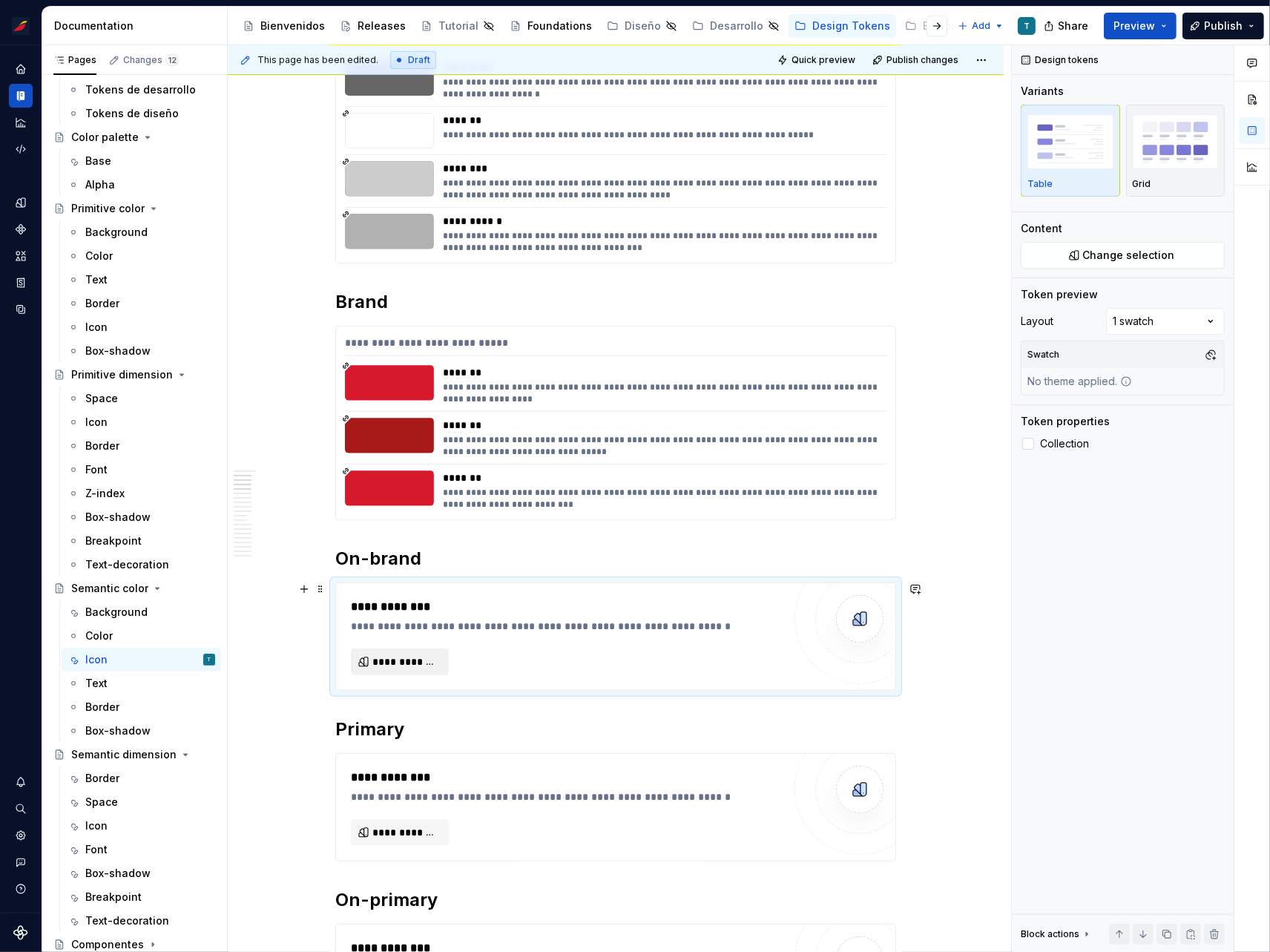
click at [355, 663] on button "**********" at bounding box center [399, 662] width 98 height 27
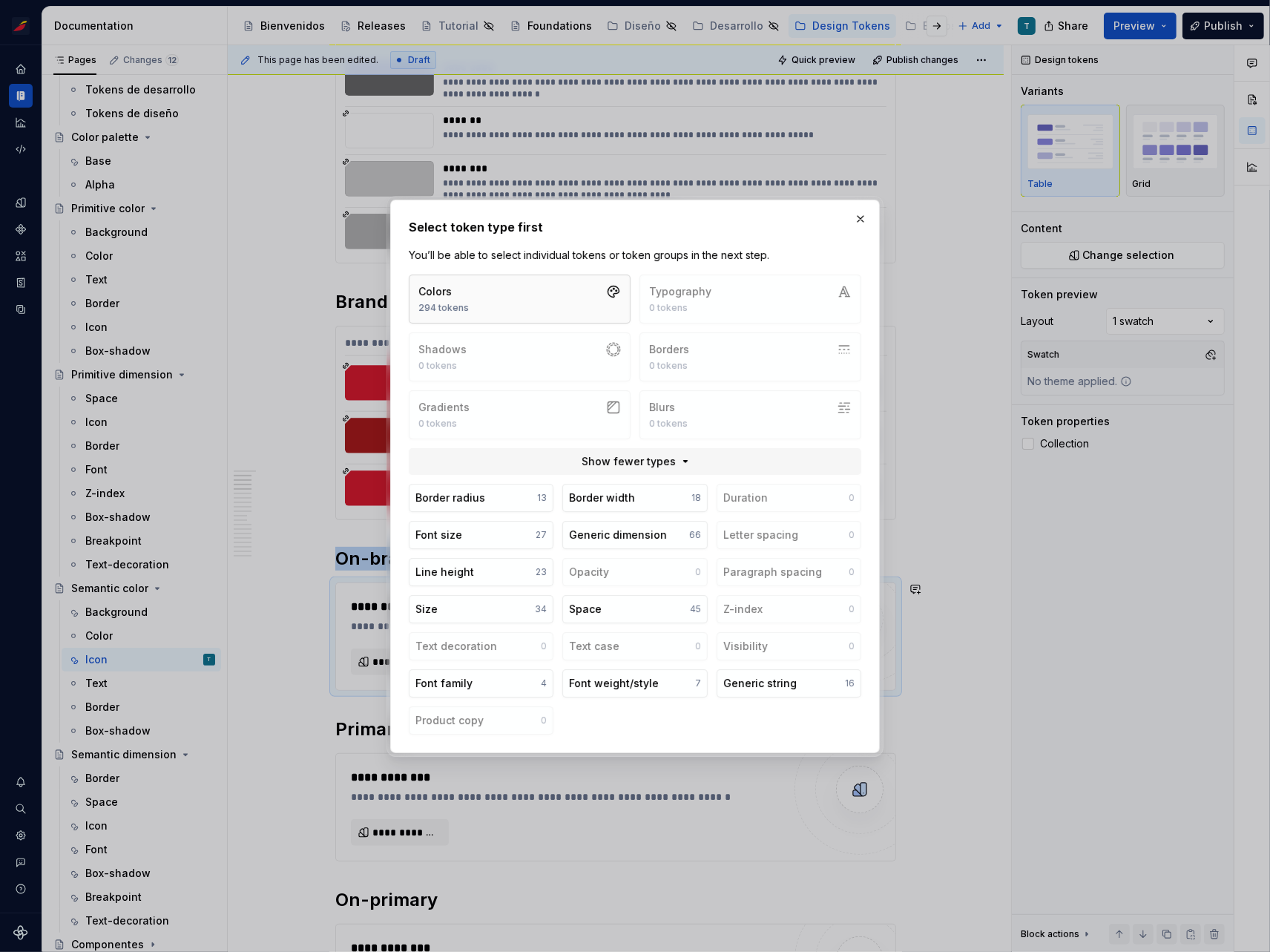
click at [542, 294] on button "Colors 294 tokens" at bounding box center [519, 299] width 222 height 49
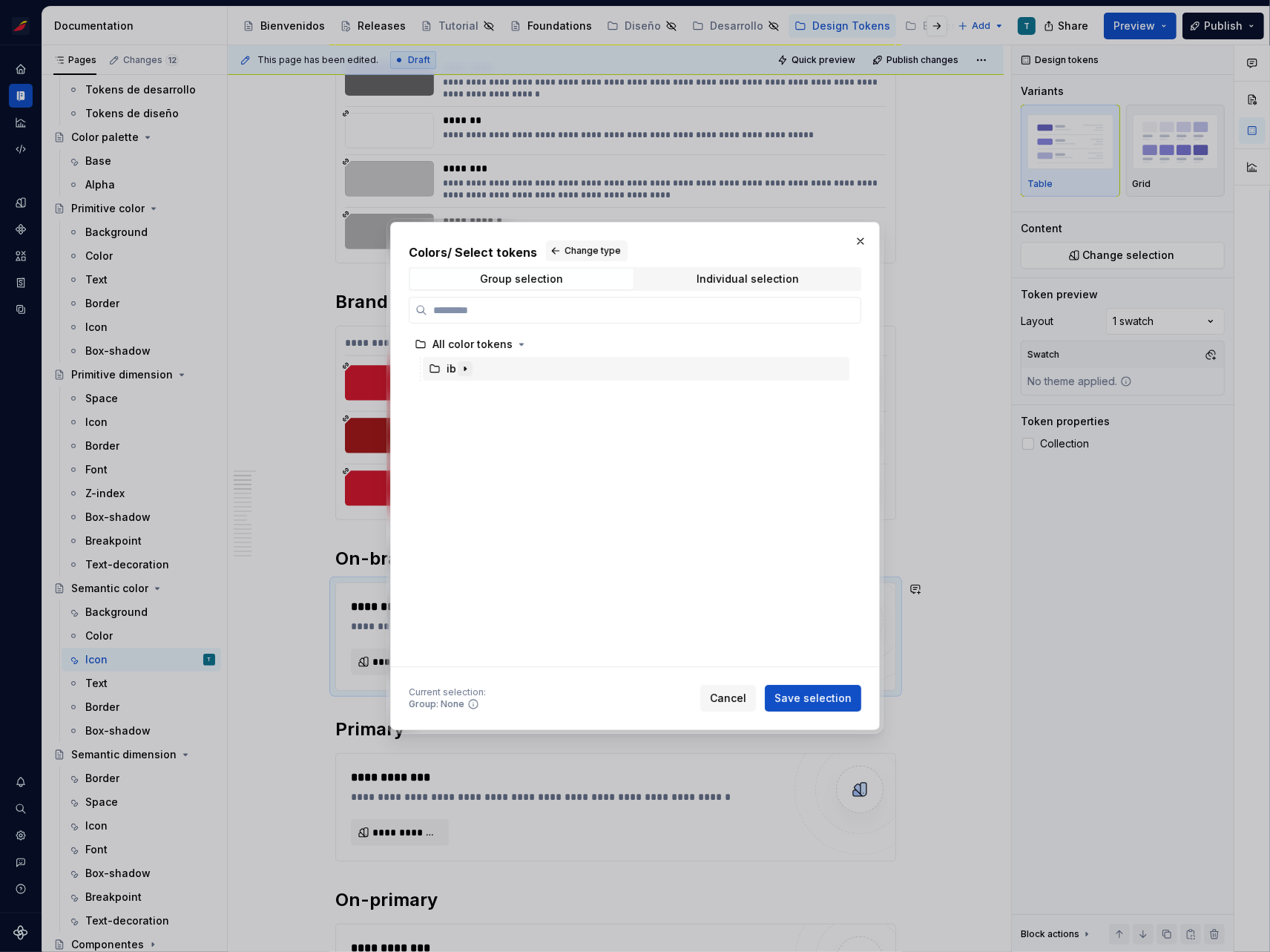
click at [465, 369] on icon "button" at bounding box center [465, 369] width 2 height 4
click at [480, 414] on icon "button" at bounding box center [479, 417] width 12 height 12
click at [501, 488] on icon "button" at bounding box center [506, 491] width 12 height 12
click at [524, 516] on icon "button" at bounding box center [523, 515] width 12 height 12
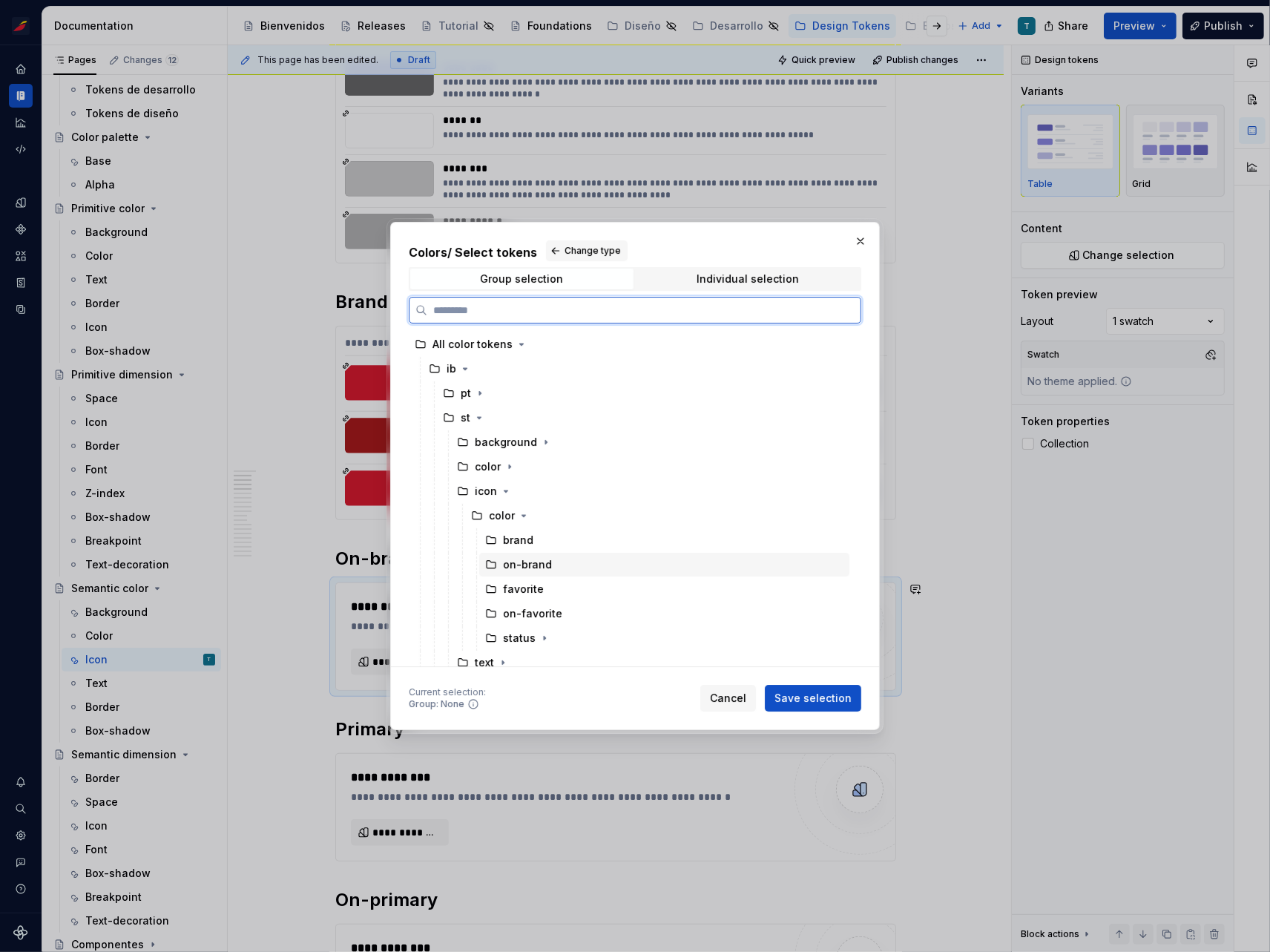
click at [532, 565] on div "on-brand" at bounding box center [527, 564] width 49 height 15
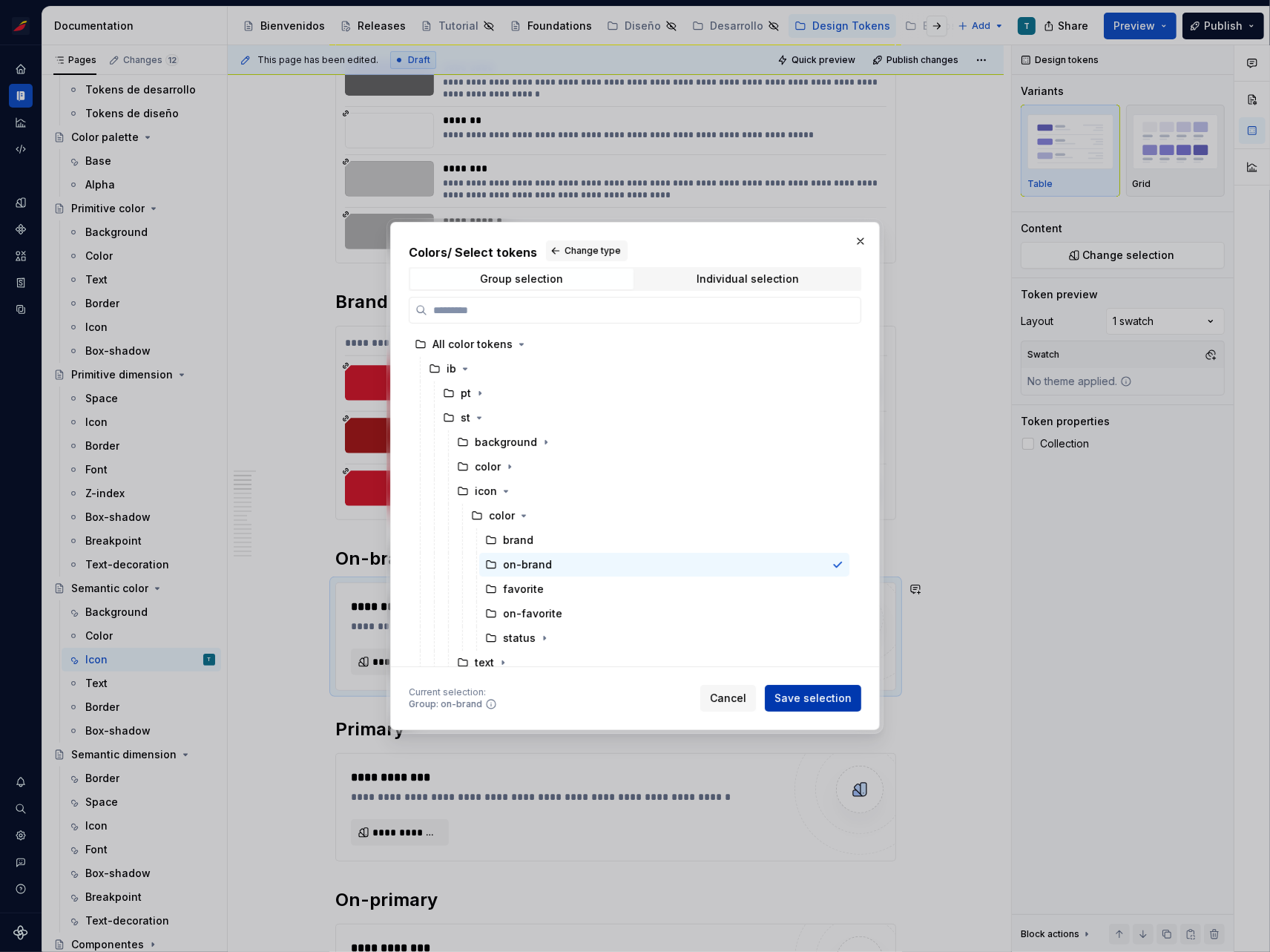
click at [825, 695] on span "Save selection" at bounding box center [813, 698] width 77 height 15
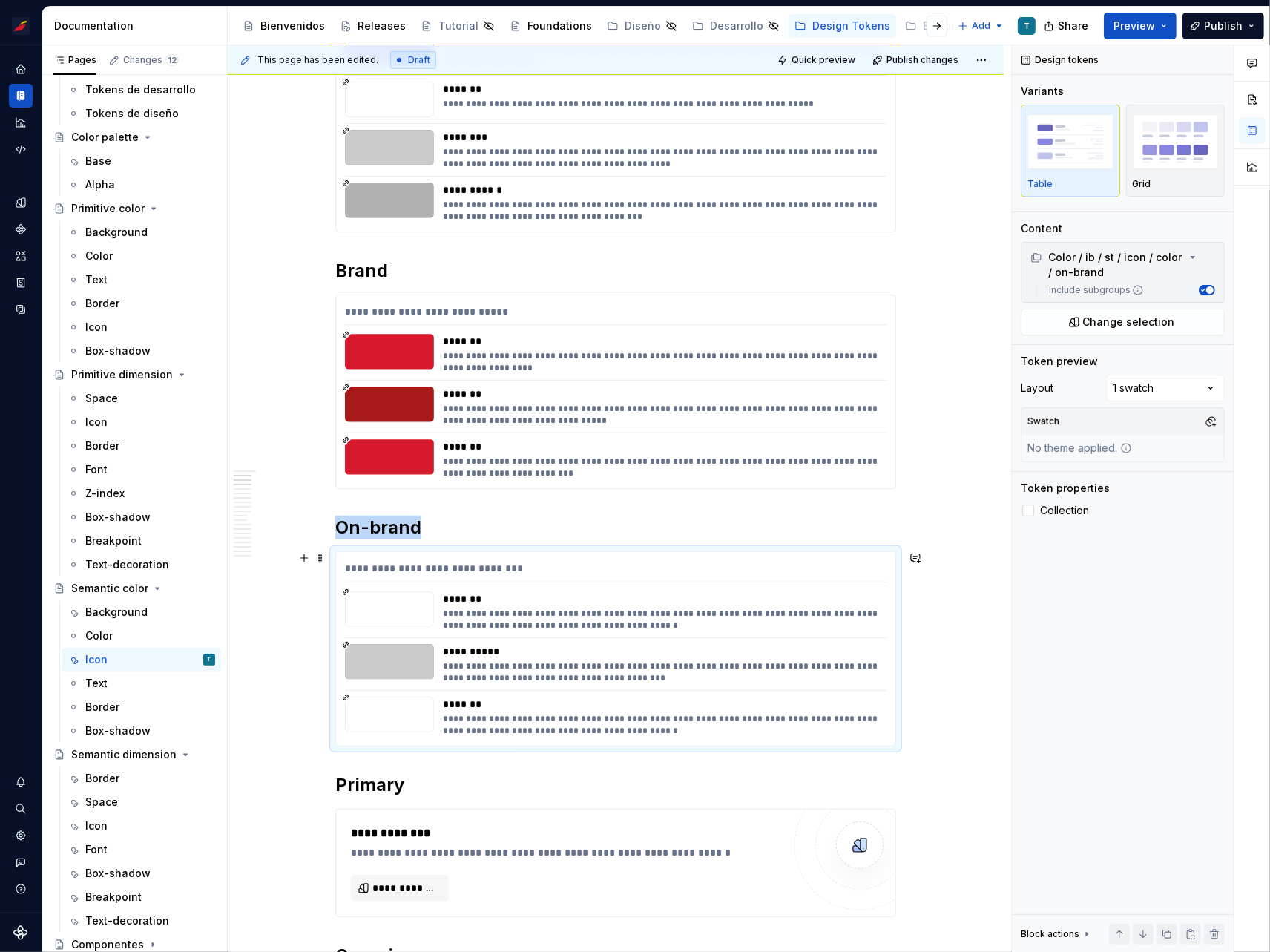
scroll to position [458, 0]
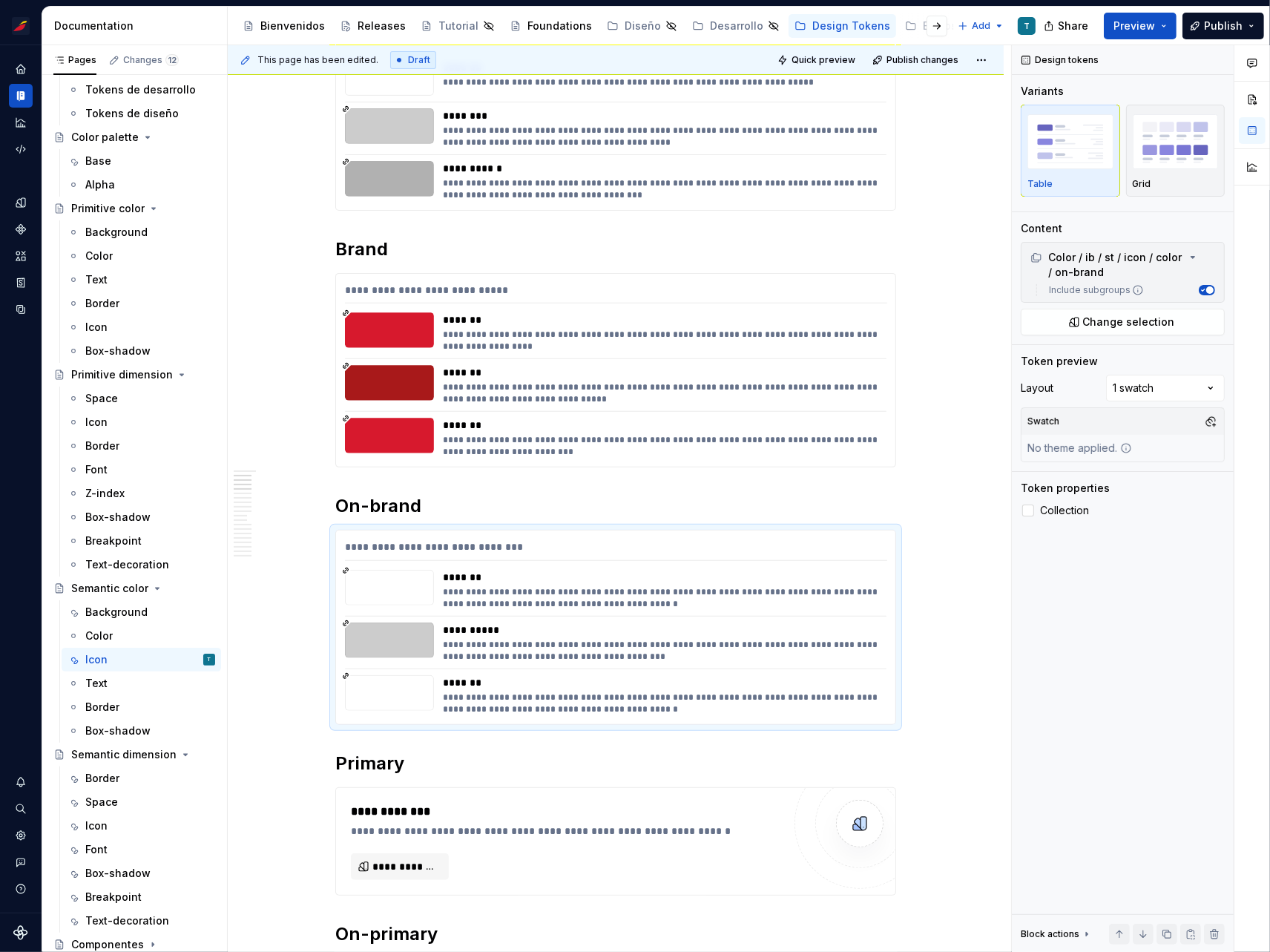
type textarea "*"
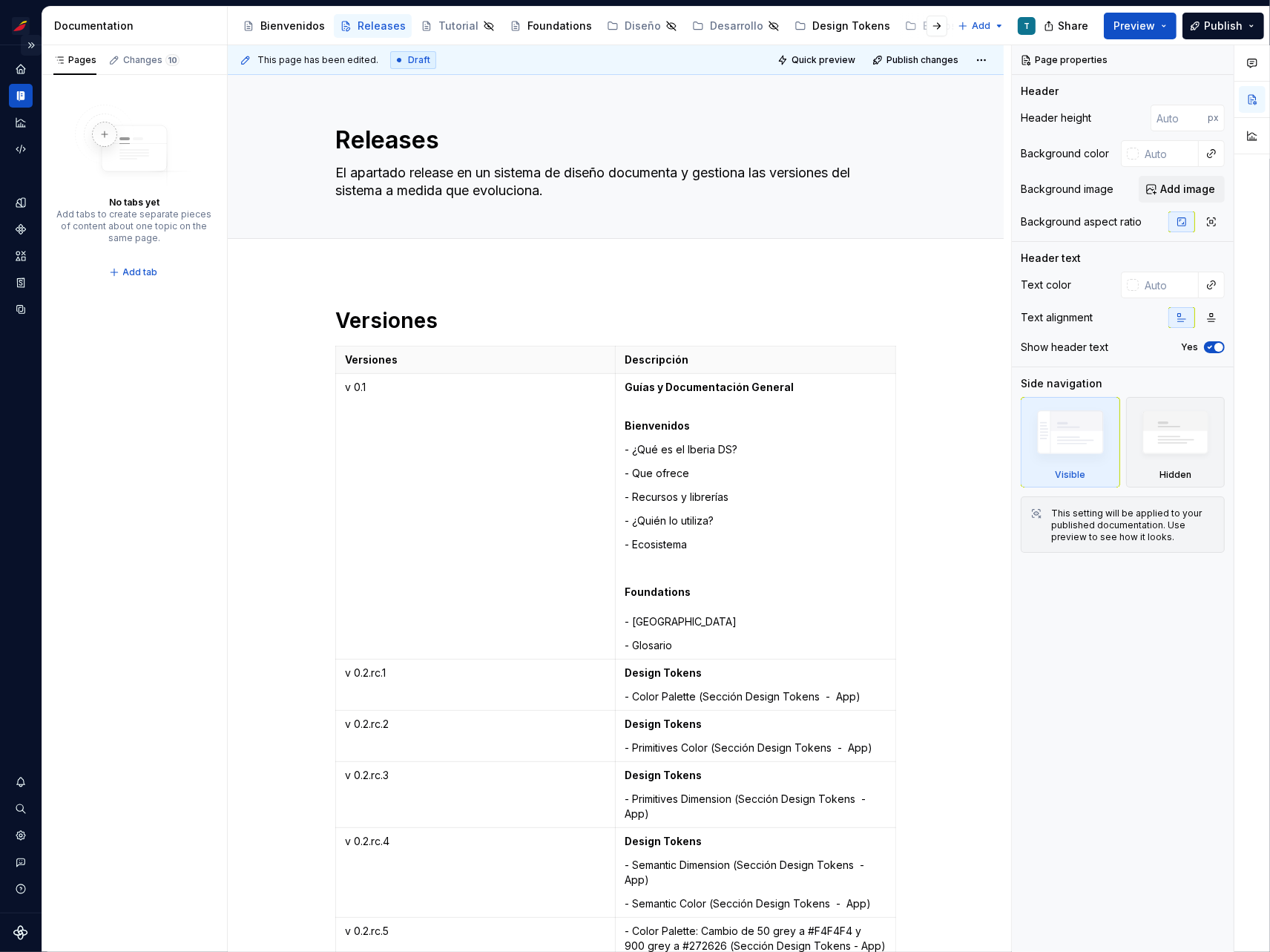
click at [31, 42] on button "Expand sidebar" at bounding box center [31, 45] width 20 height 20
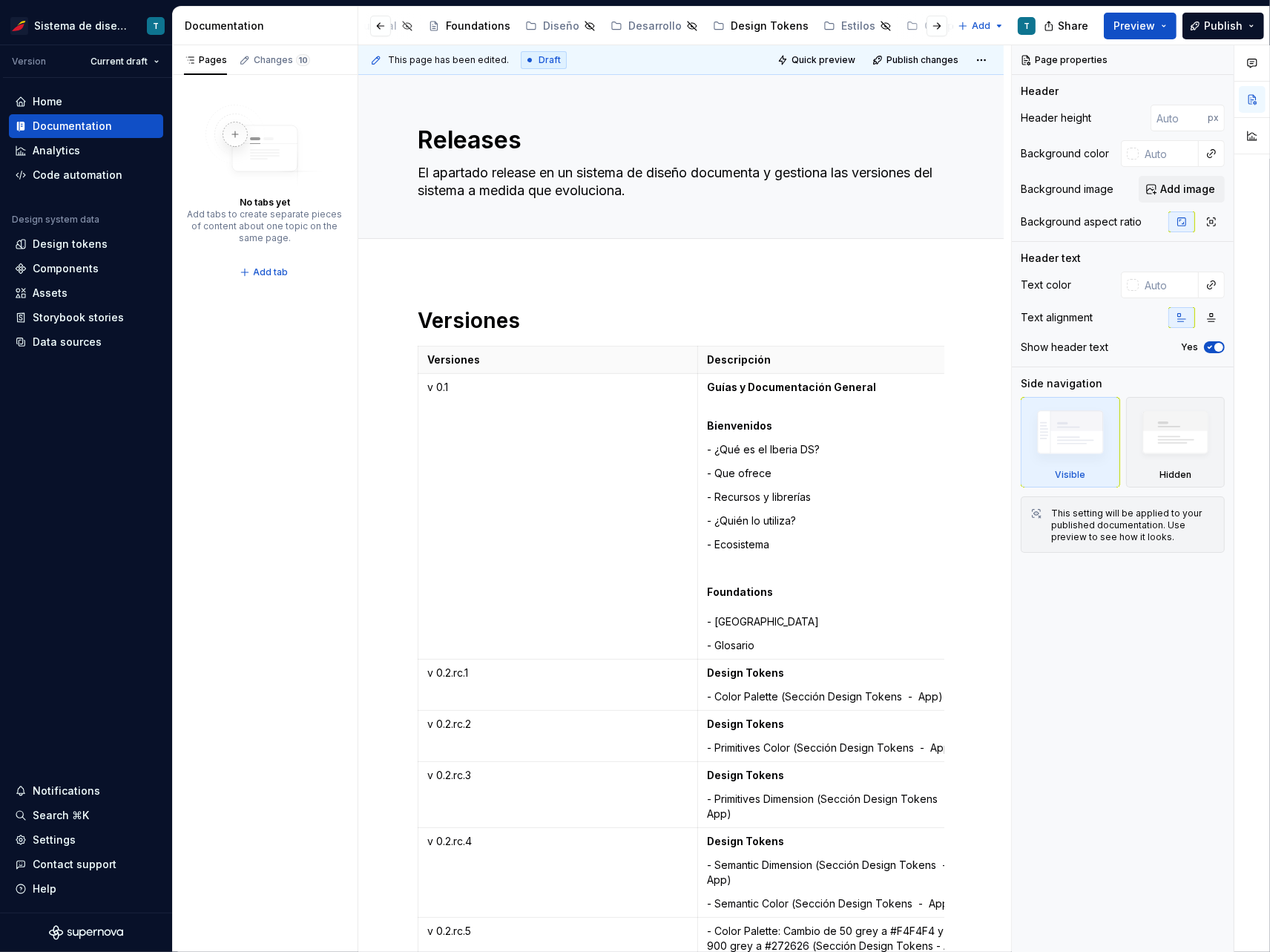
scroll to position [0, 247]
click at [708, 25] on div "Design Tokens" at bounding box center [734, 26] width 78 height 15
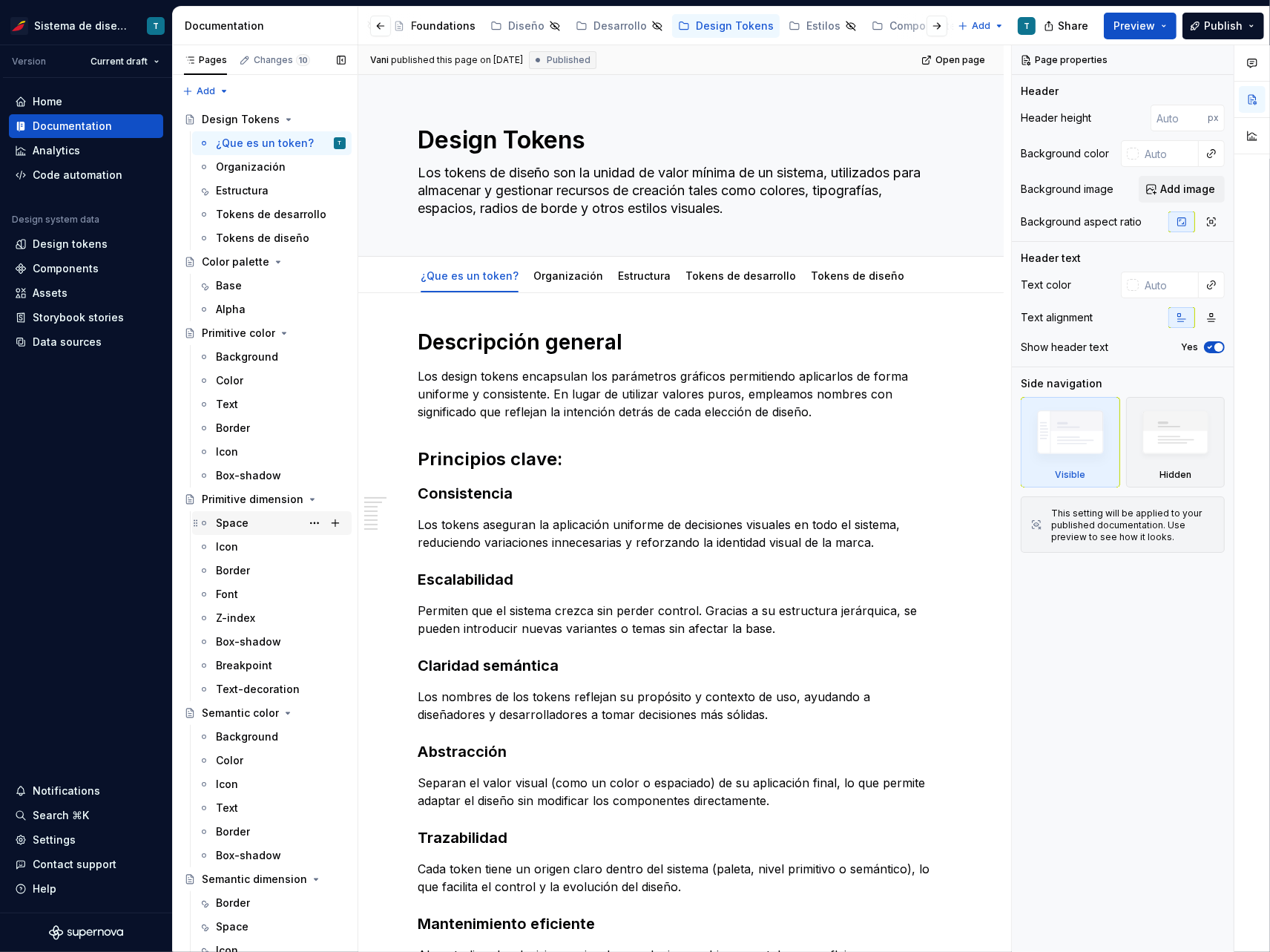
scroll to position [125, 0]
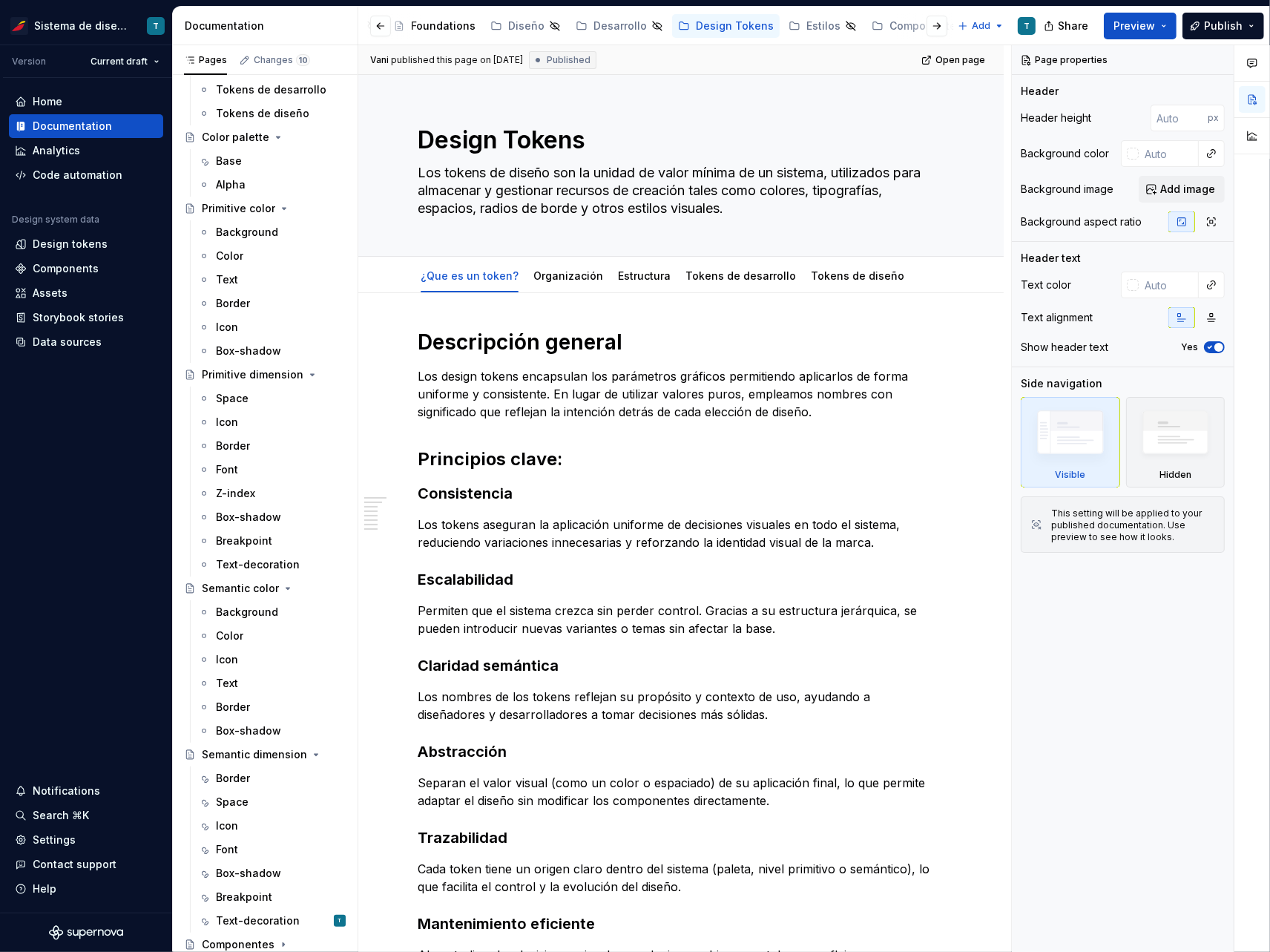
type textarea "*"
